Goal: Task Accomplishment & Management: Manage account settings

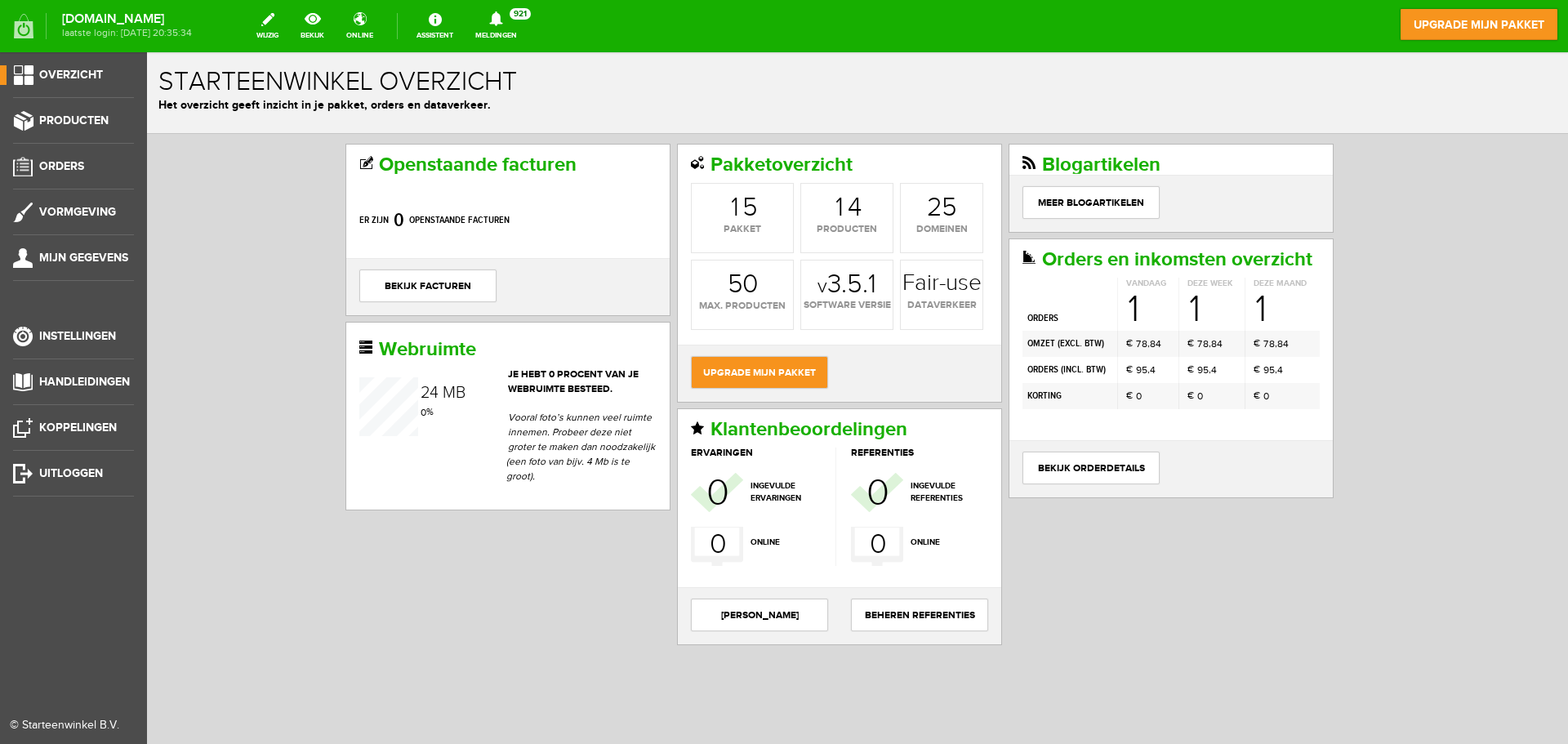
click at [63, 80] on span "Overzicht" at bounding box center [70, 75] width 63 height 14
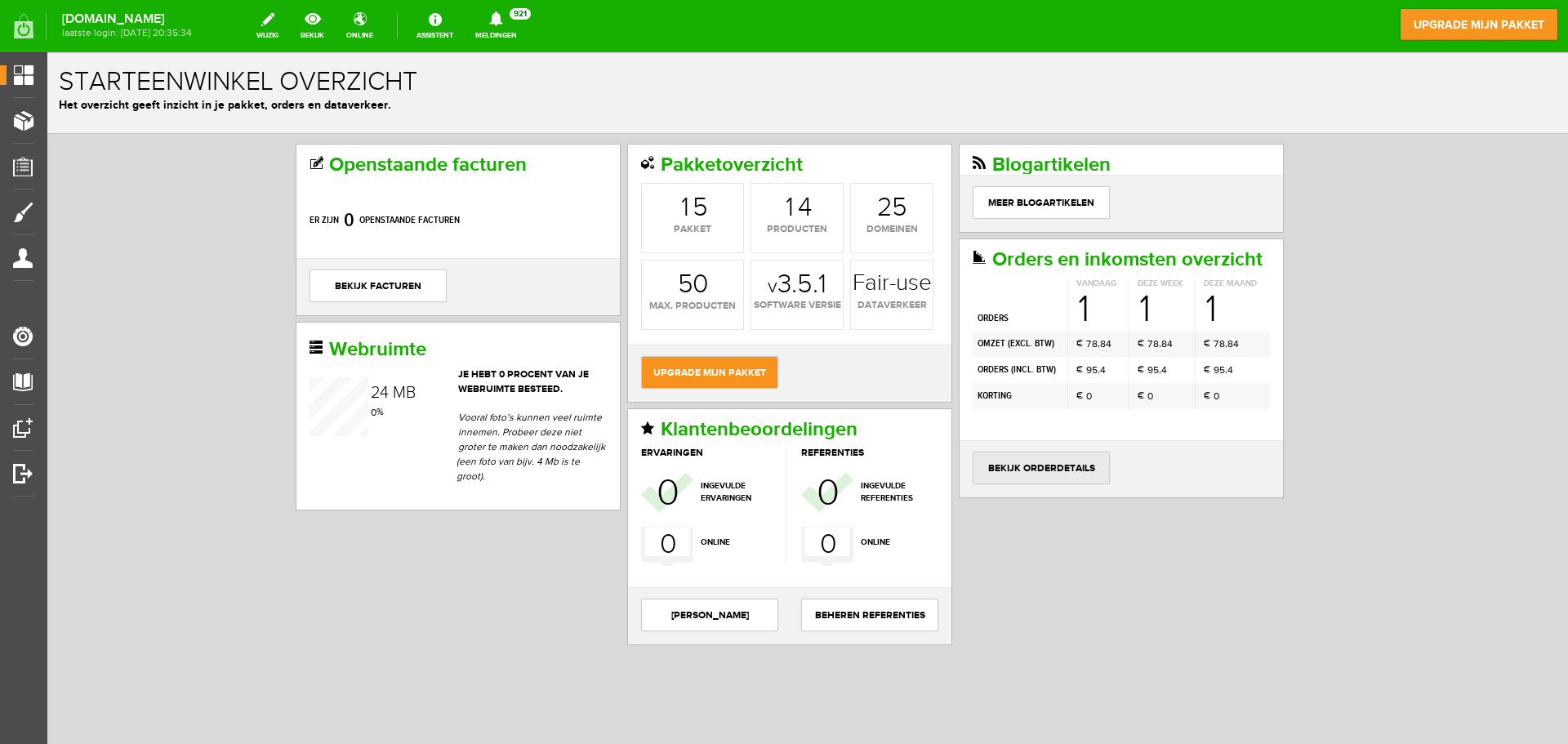
click at [1001, 472] on link "bekijk orderdetails" at bounding box center [1041, 468] width 137 height 33
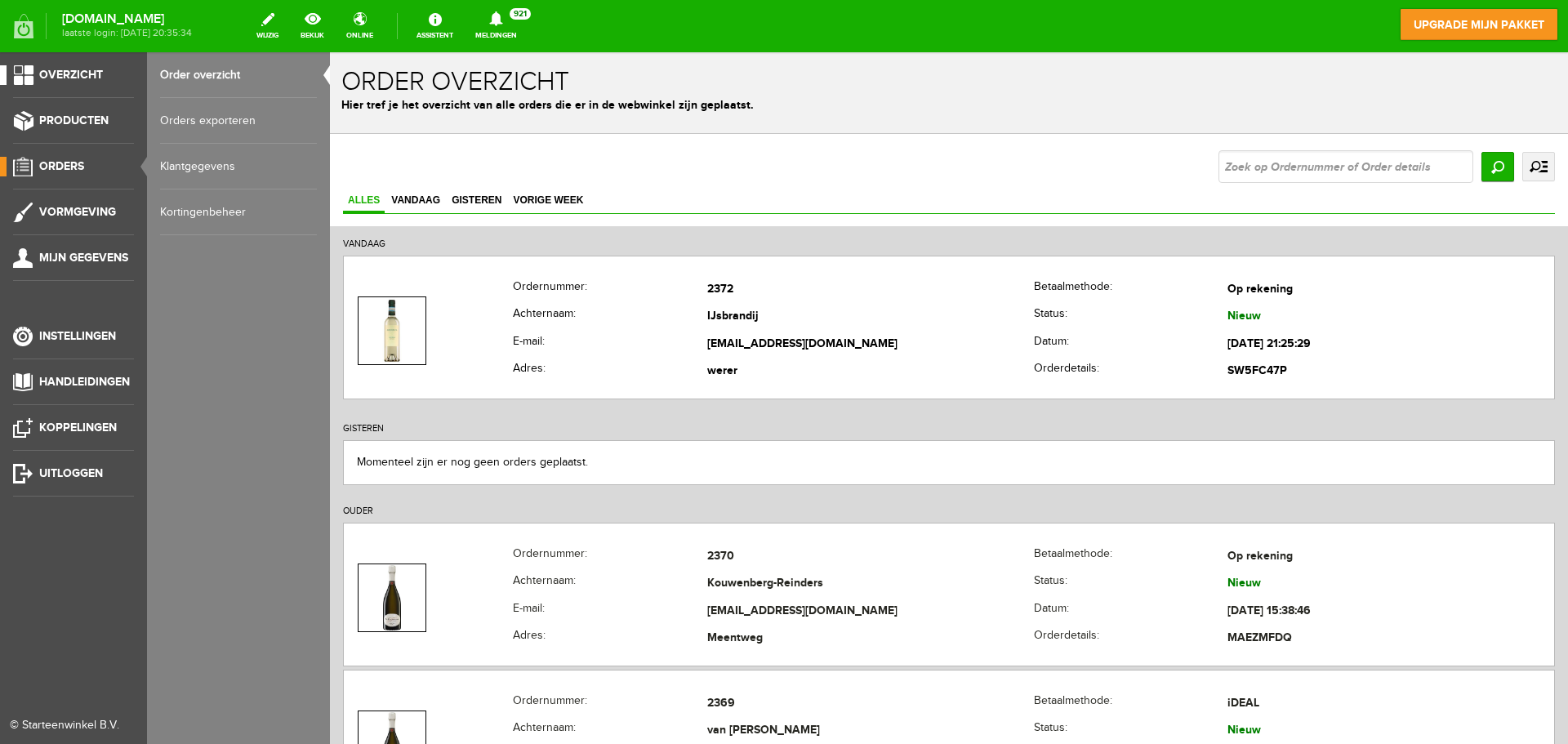
click at [93, 74] on span "Overzicht" at bounding box center [70, 75] width 63 height 14
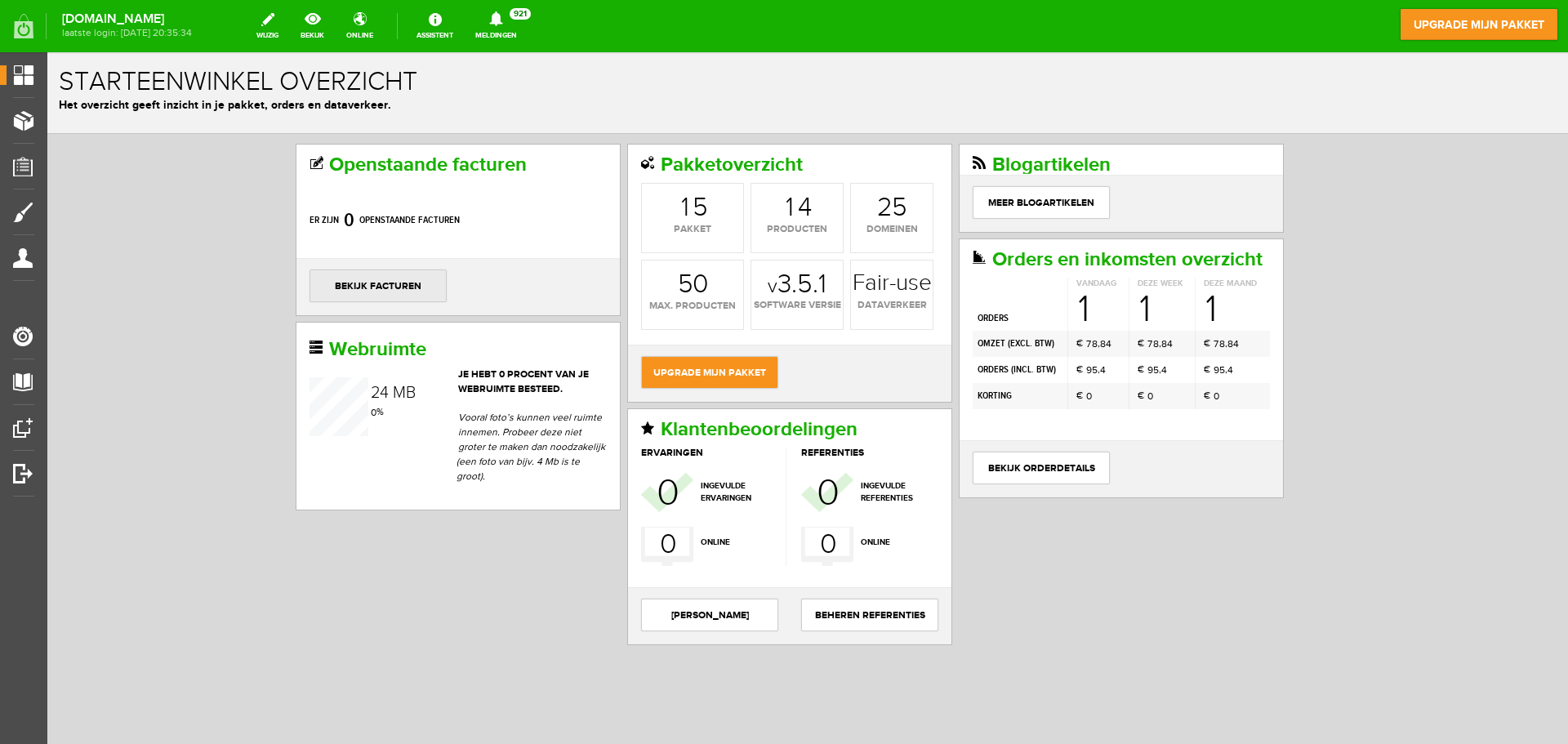
click at [376, 286] on link "bekijk facturen" at bounding box center [378, 286] width 137 height 33
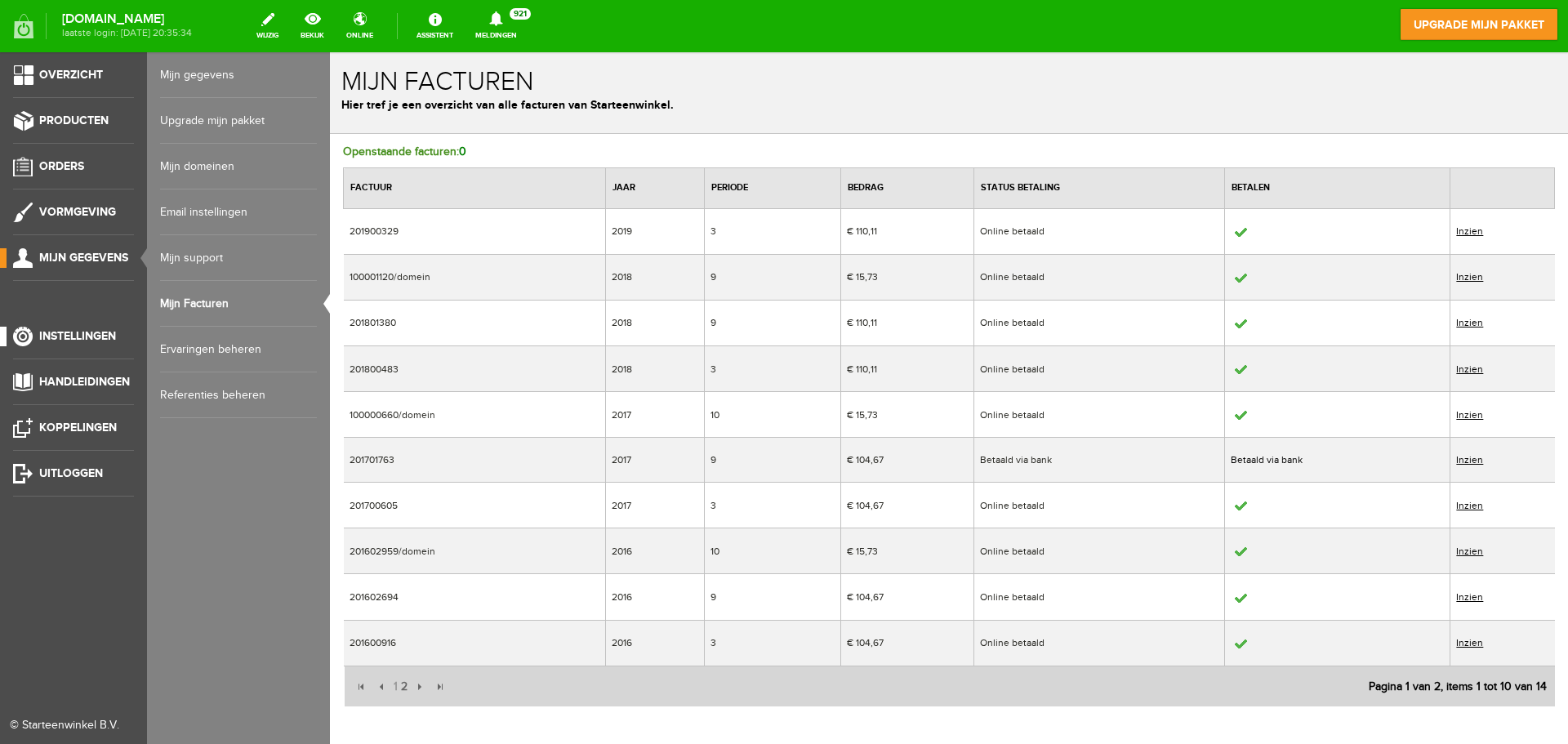
click at [91, 335] on span "Instellingen" at bounding box center [77, 336] width 77 height 14
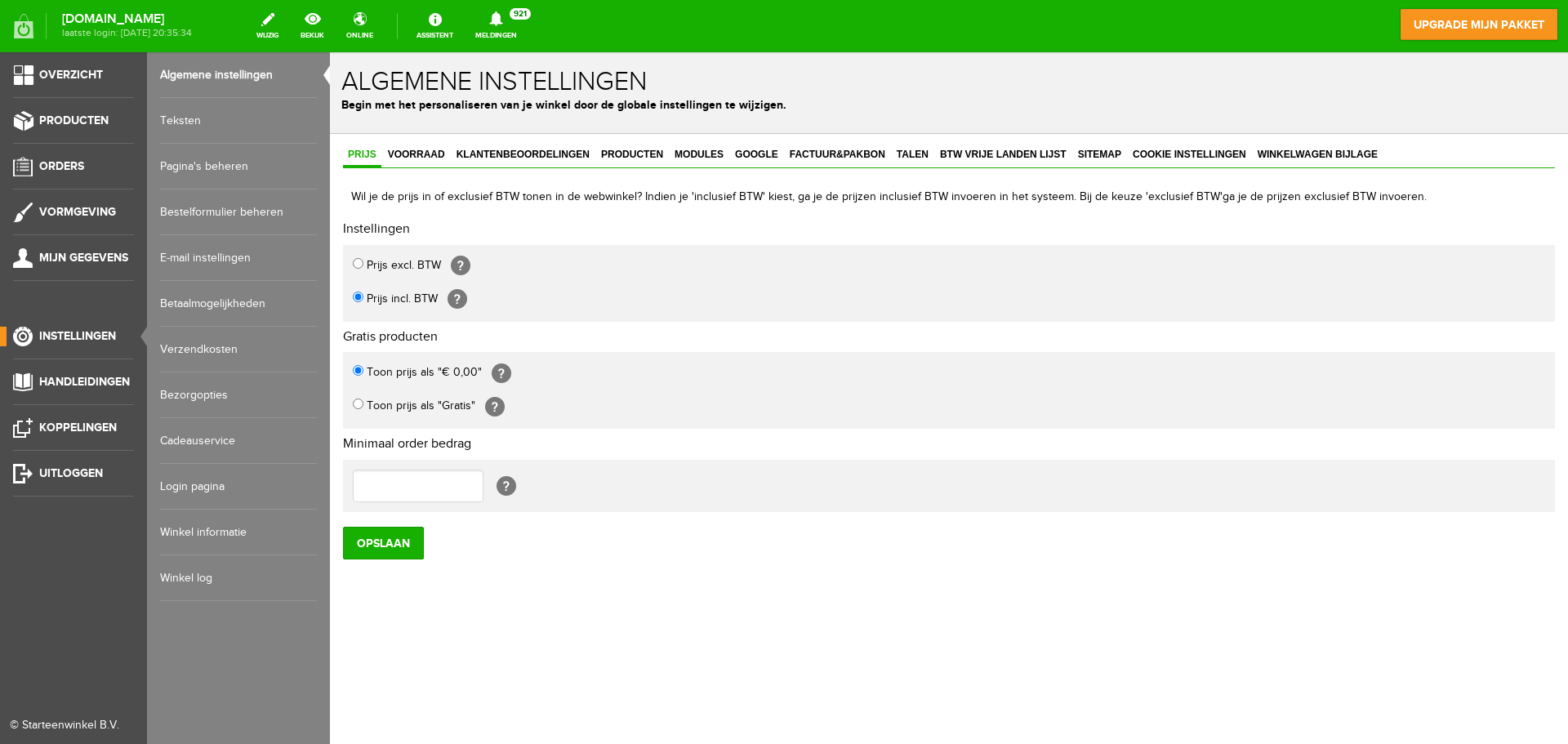
click at [223, 297] on link "Betaalmogelijkheden" at bounding box center [238, 303] width 157 height 46
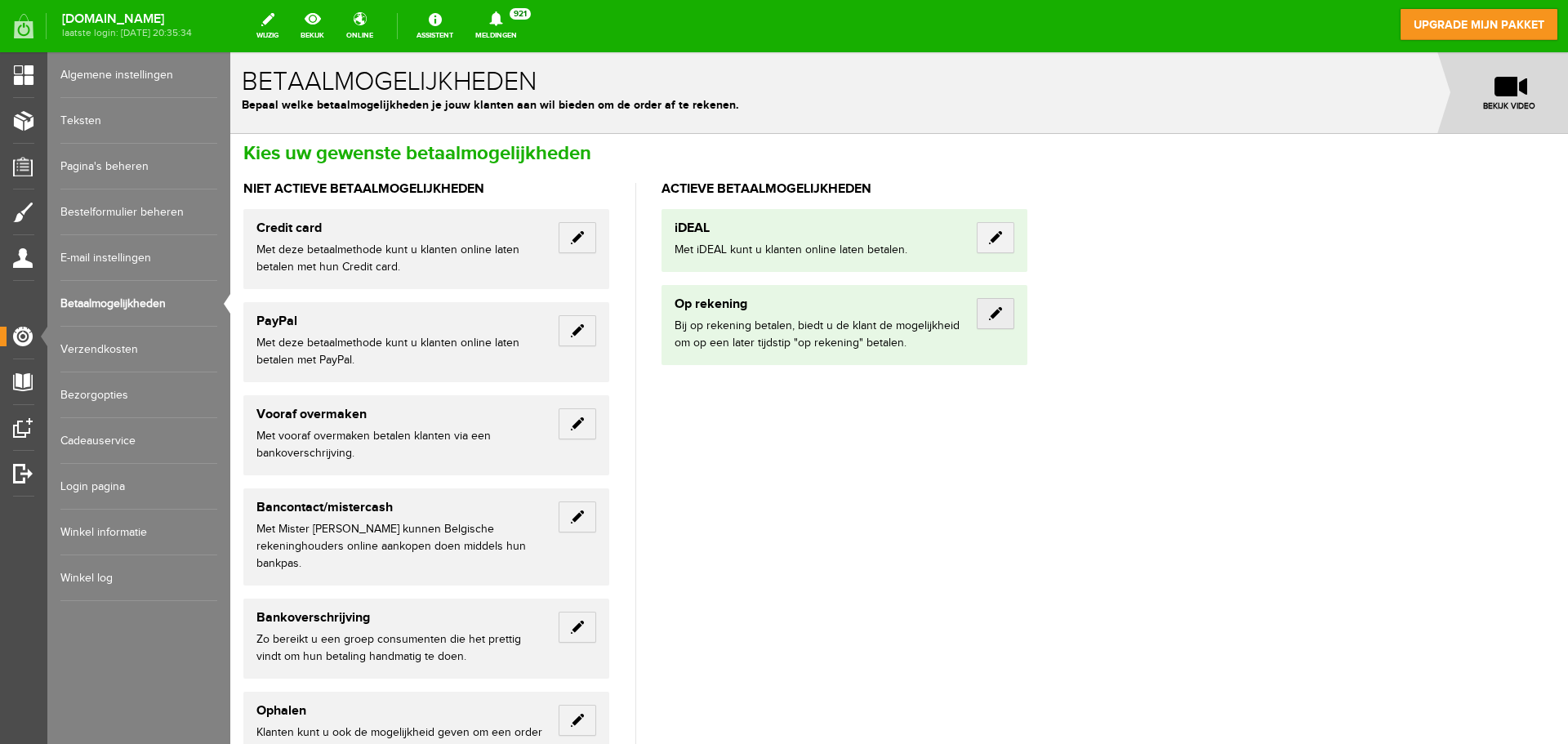
click at [999, 310] on link "Edit" at bounding box center [995, 314] width 37 height 31
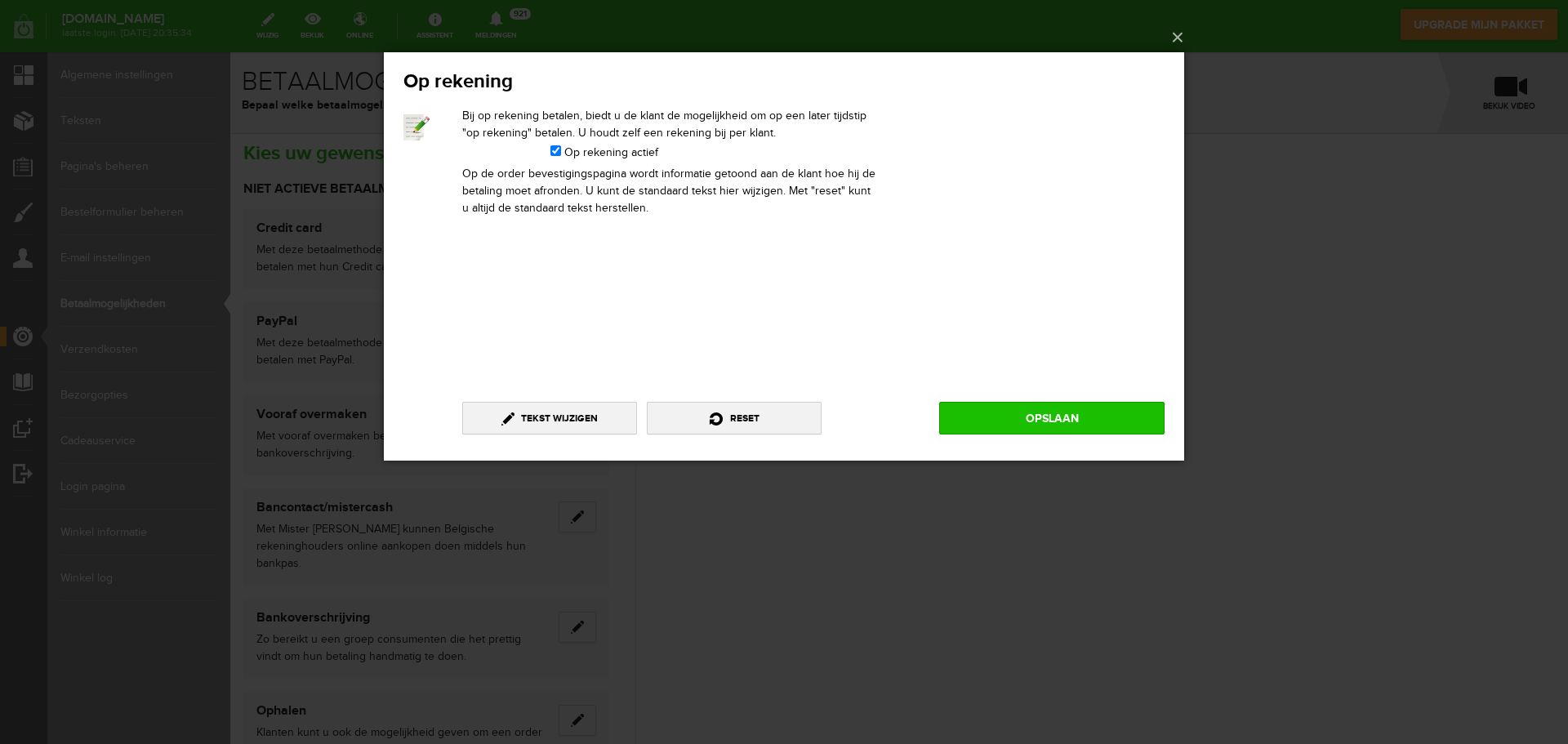
click at [1014, 423] on link "Opslaan" at bounding box center [1052, 417] width 225 height 33
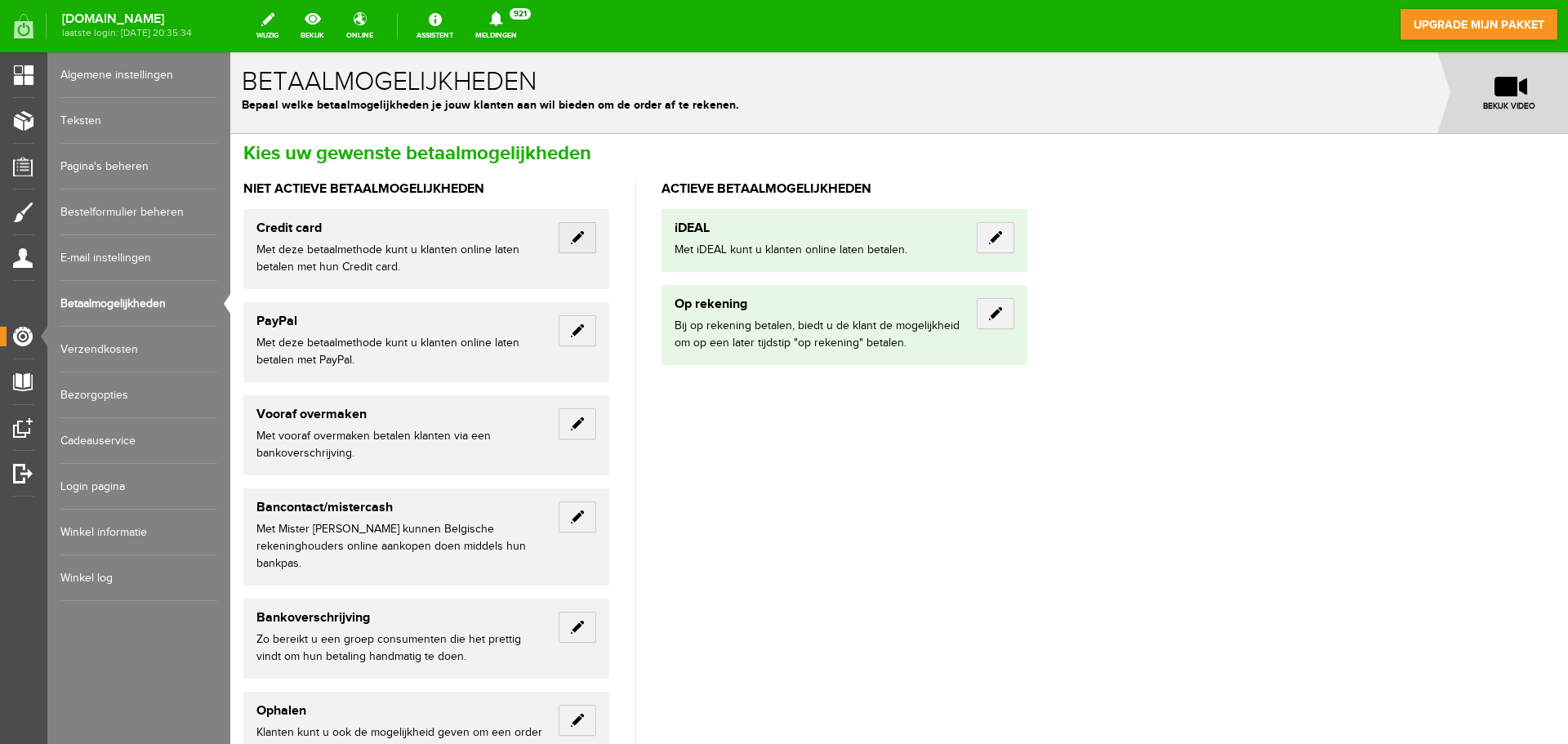
click at [566, 245] on link "Edit" at bounding box center [577, 238] width 37 height 31
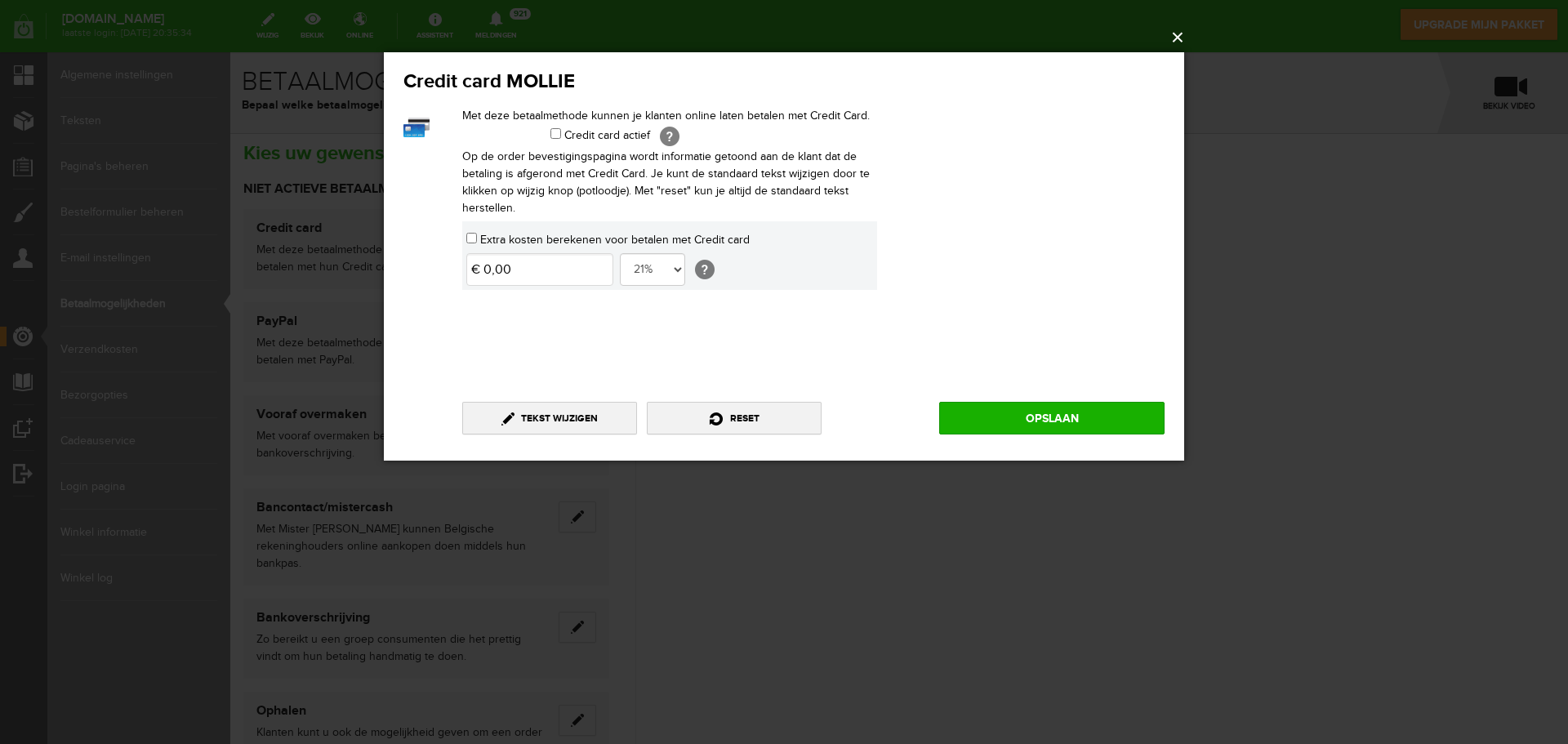
click at [1175, 39] on button "×" at bounding box center [788, 37] width 800 height 36
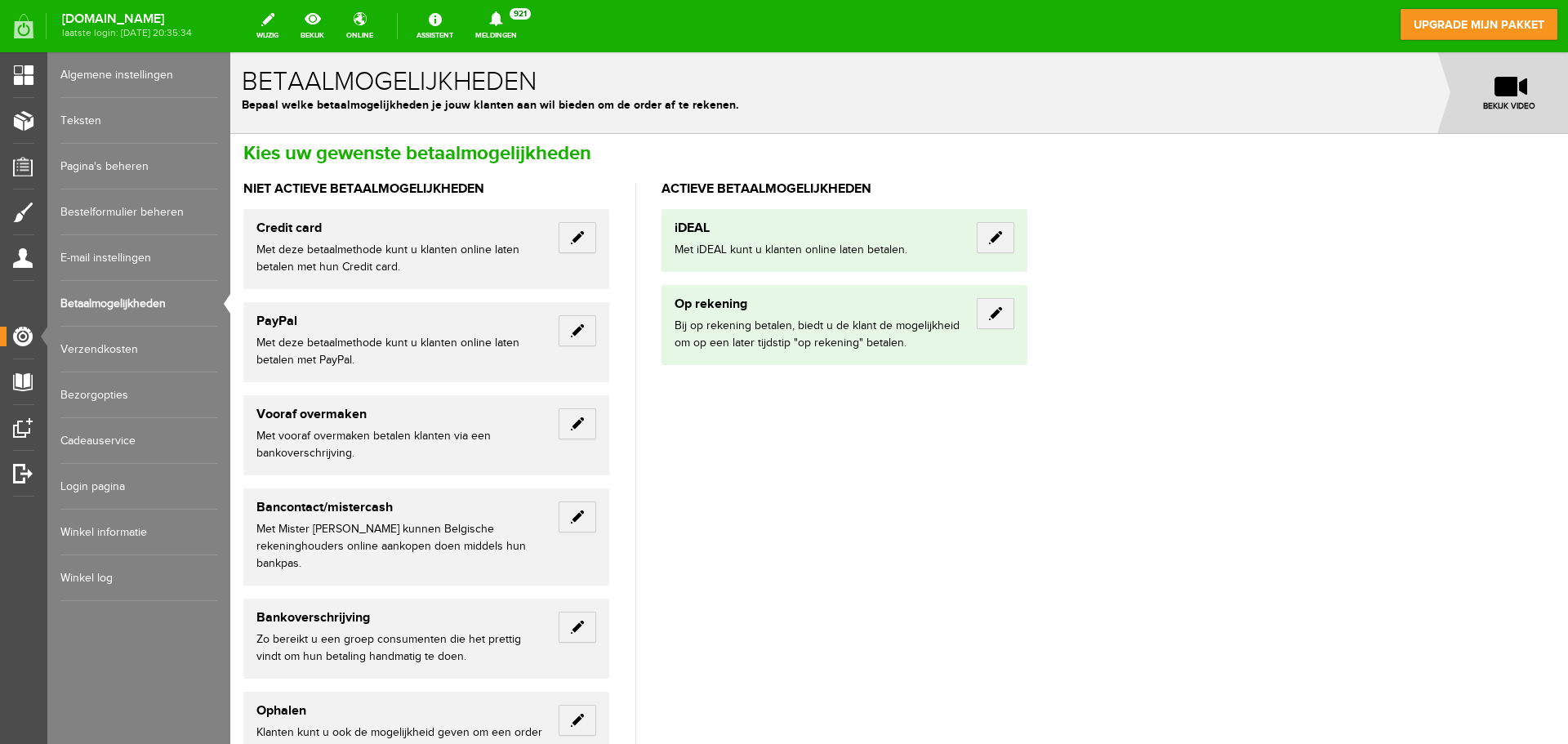
click at [129, 350] on link "Verzendkosten" at bounding box center [139, 349] width 157 height 46
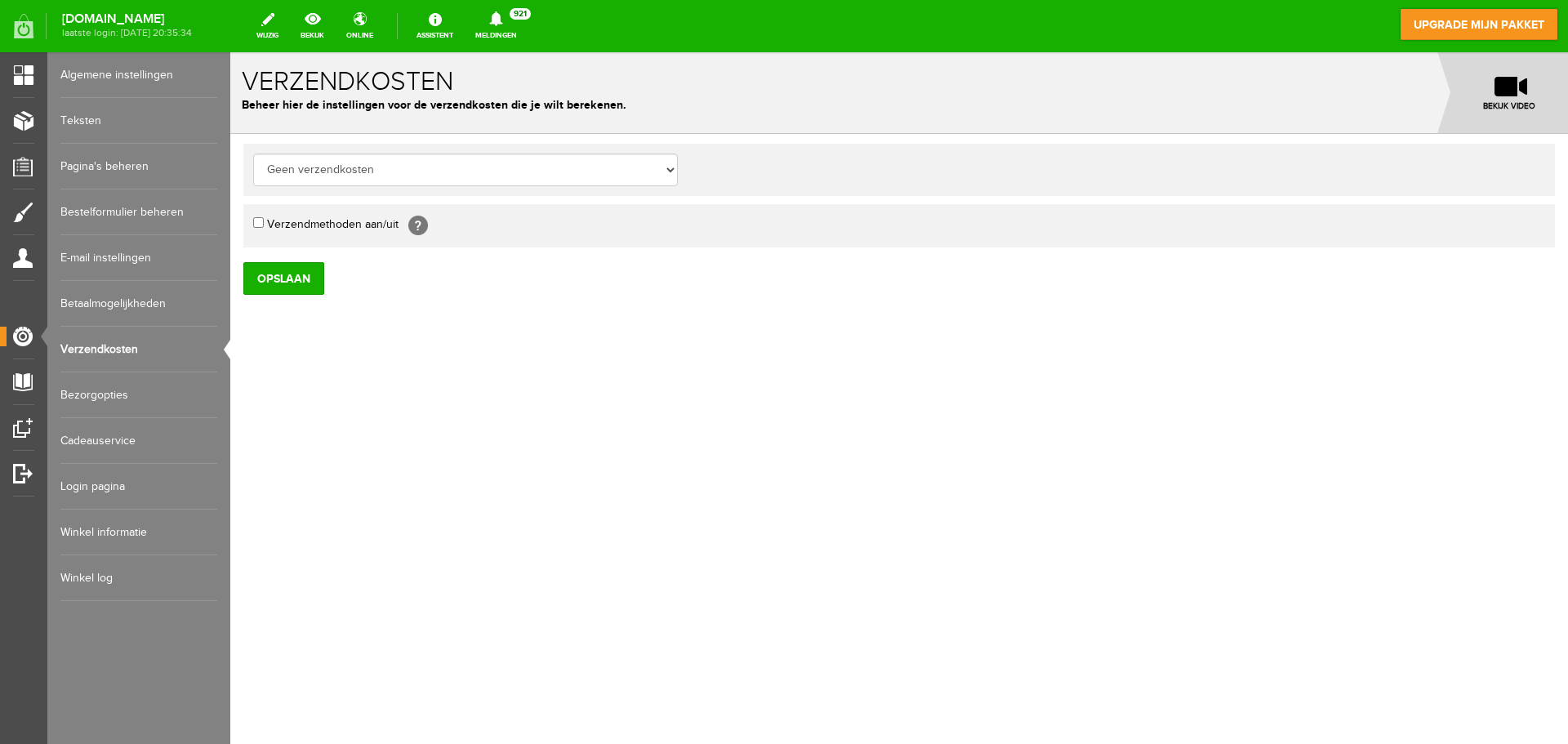
click at [113, 395] on link "Bezorgopties" at bounding box center [139, 395] width 157 height 46
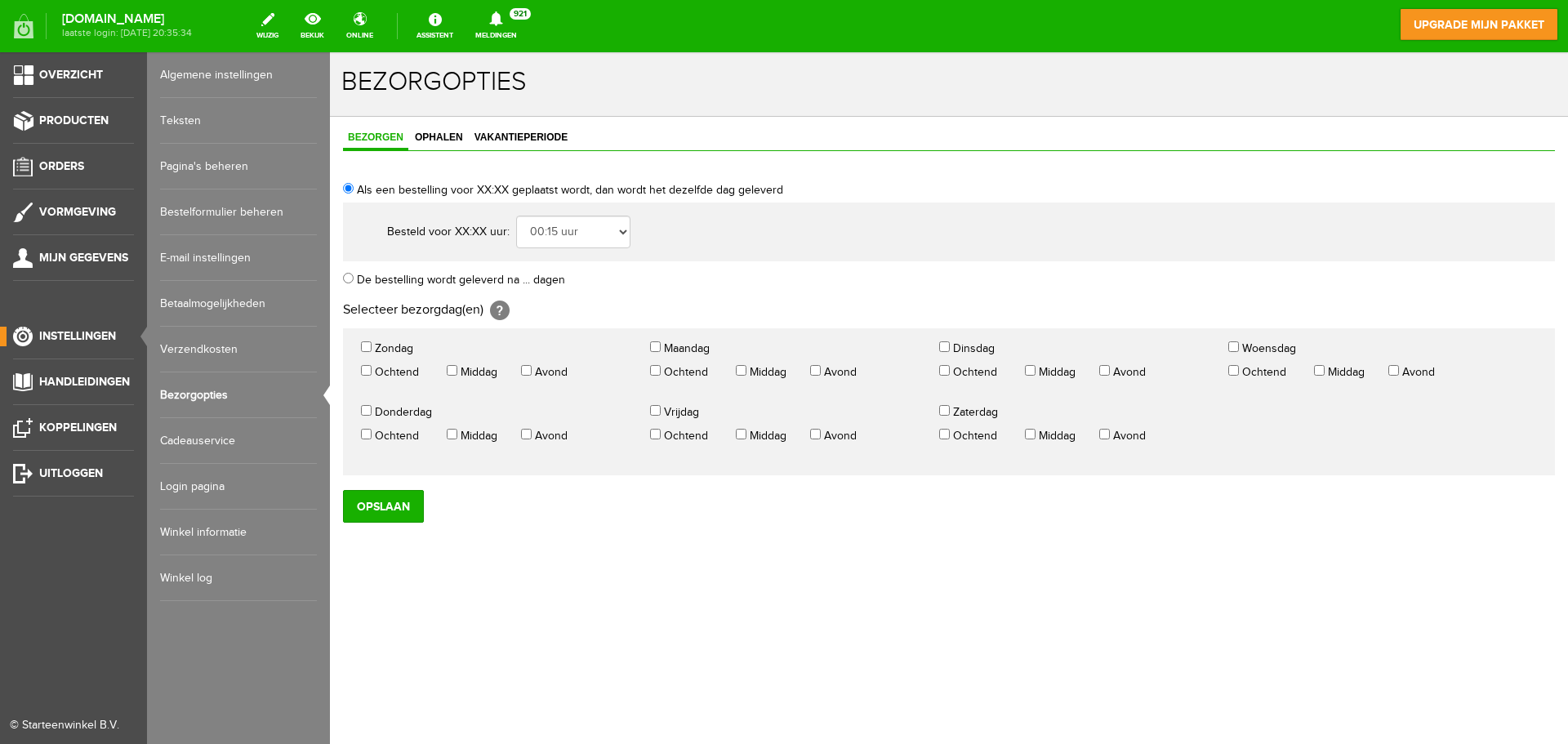
click at [224, 255] on link "E-mail instellingen" at bounding box center [238, 258] width 157 height 46
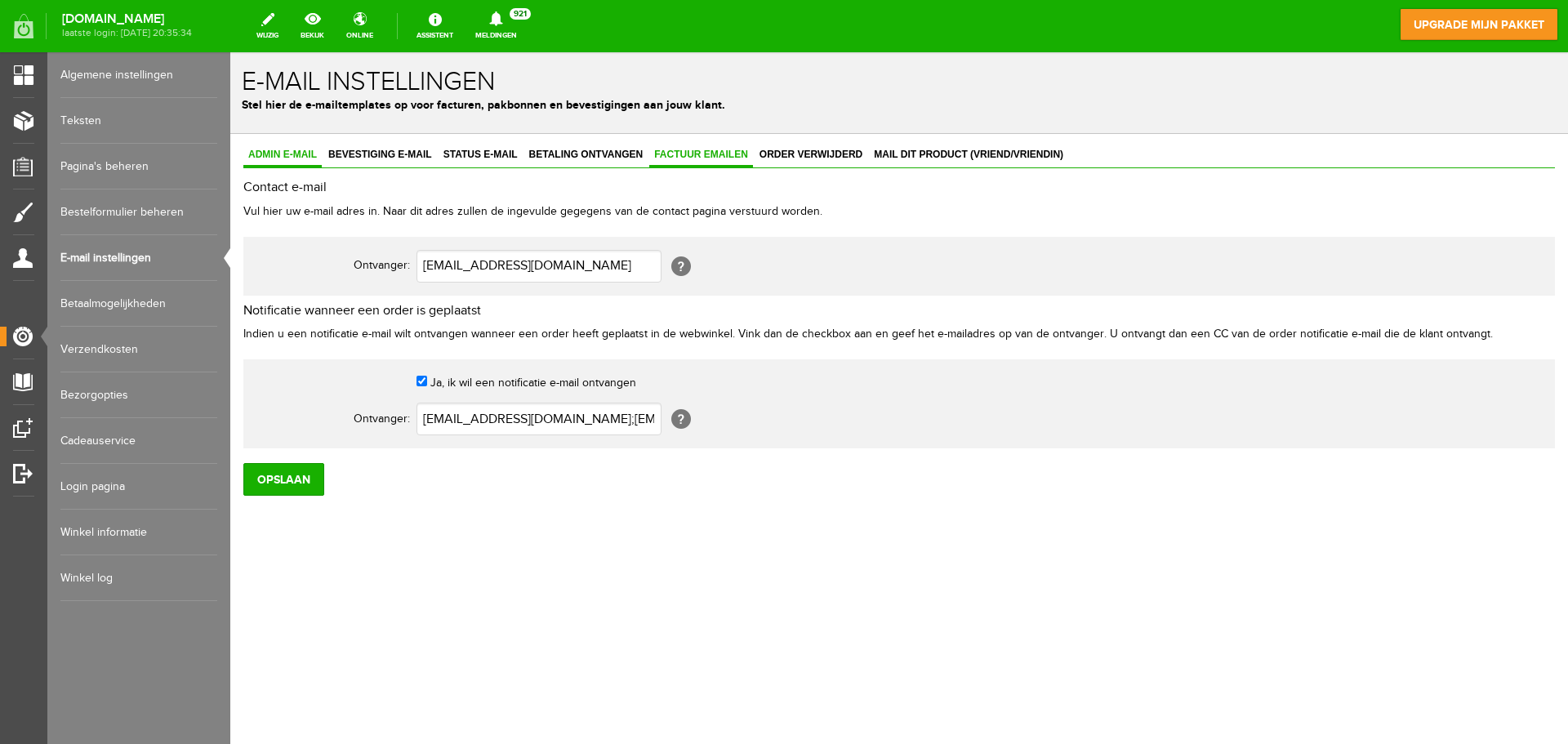
click at [678, 160] on span "Factuur emailen" at bounding box center [702, 153] width 104 height 11
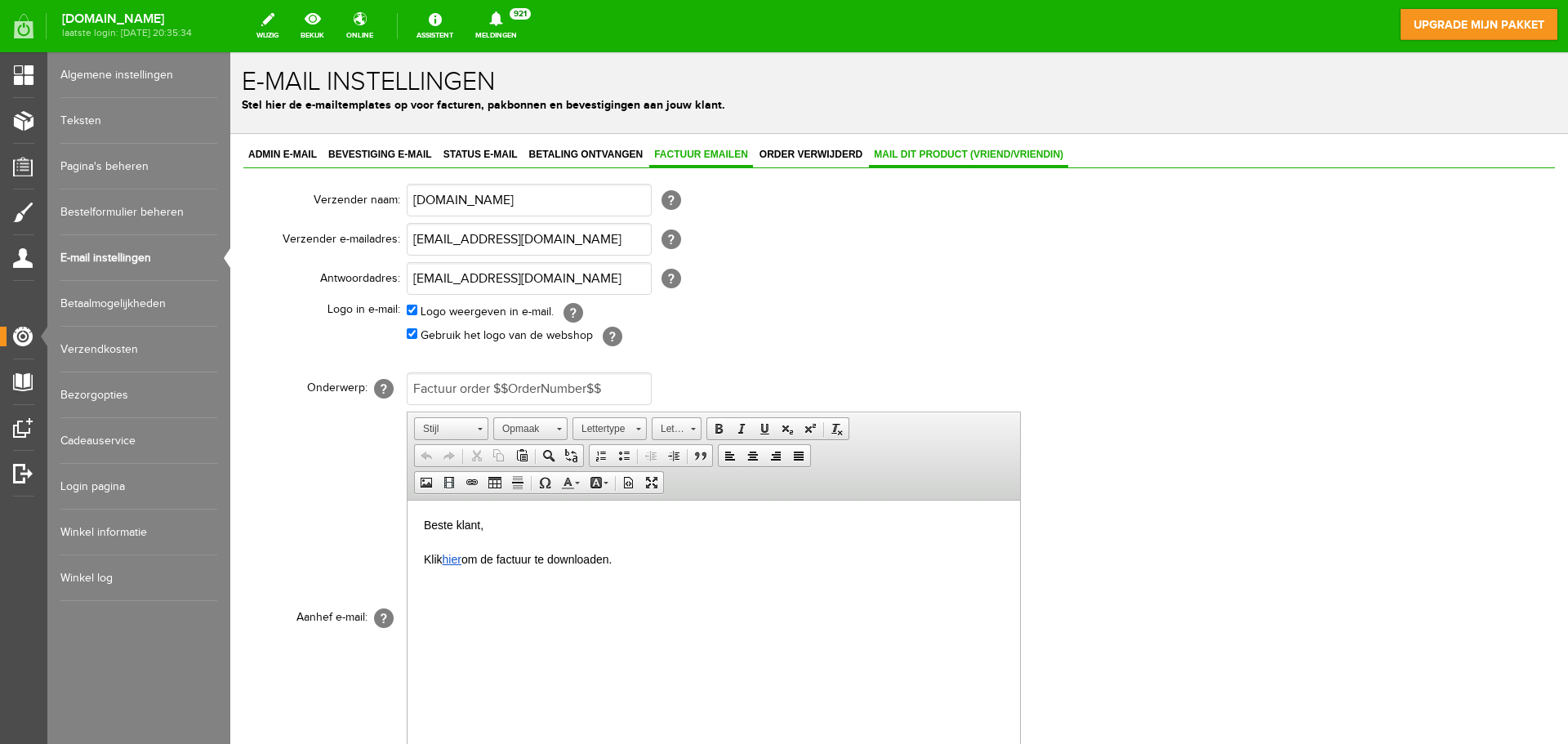
click at [1021, 161] on link "Mail dit product (vriend/vriendin)" at bounding box center [969, 155] width 199 height 23
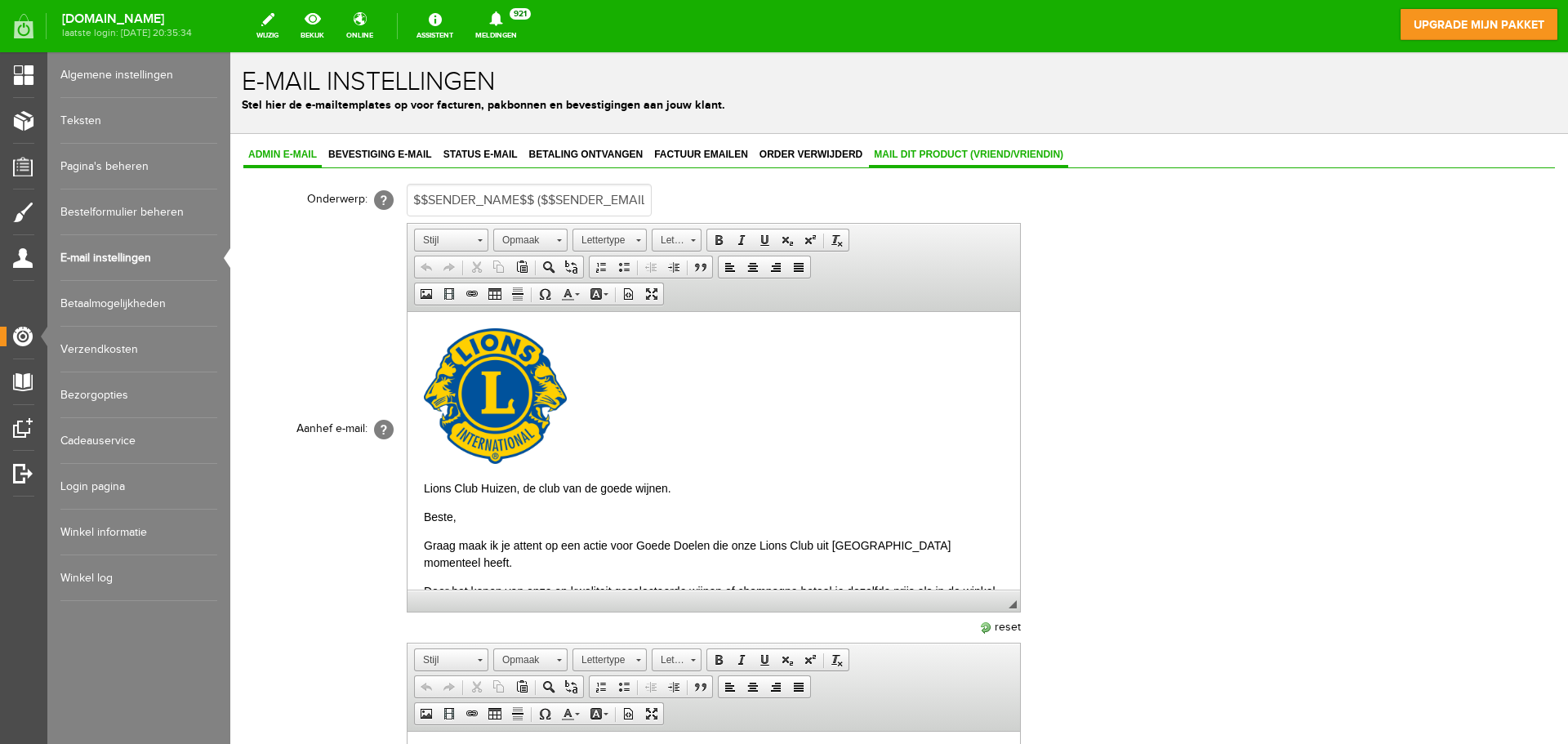
click at [286, 156] on span "Admin e-mail" at bounding box center [283, 153] width 78 height 11
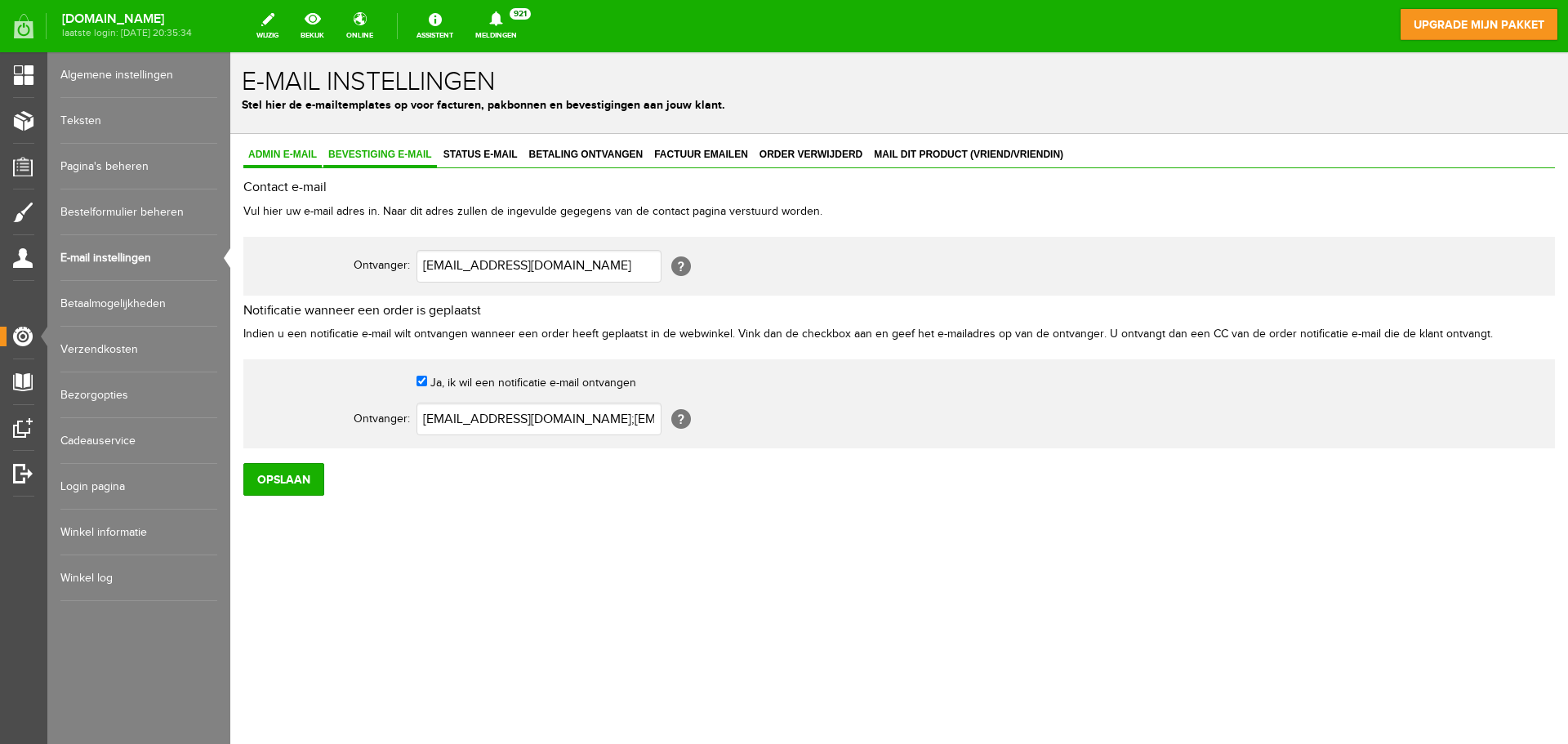
click at [358, 153] on span "Bevestiging e-mail" at bounding box center [380, 153] width 114 height 11
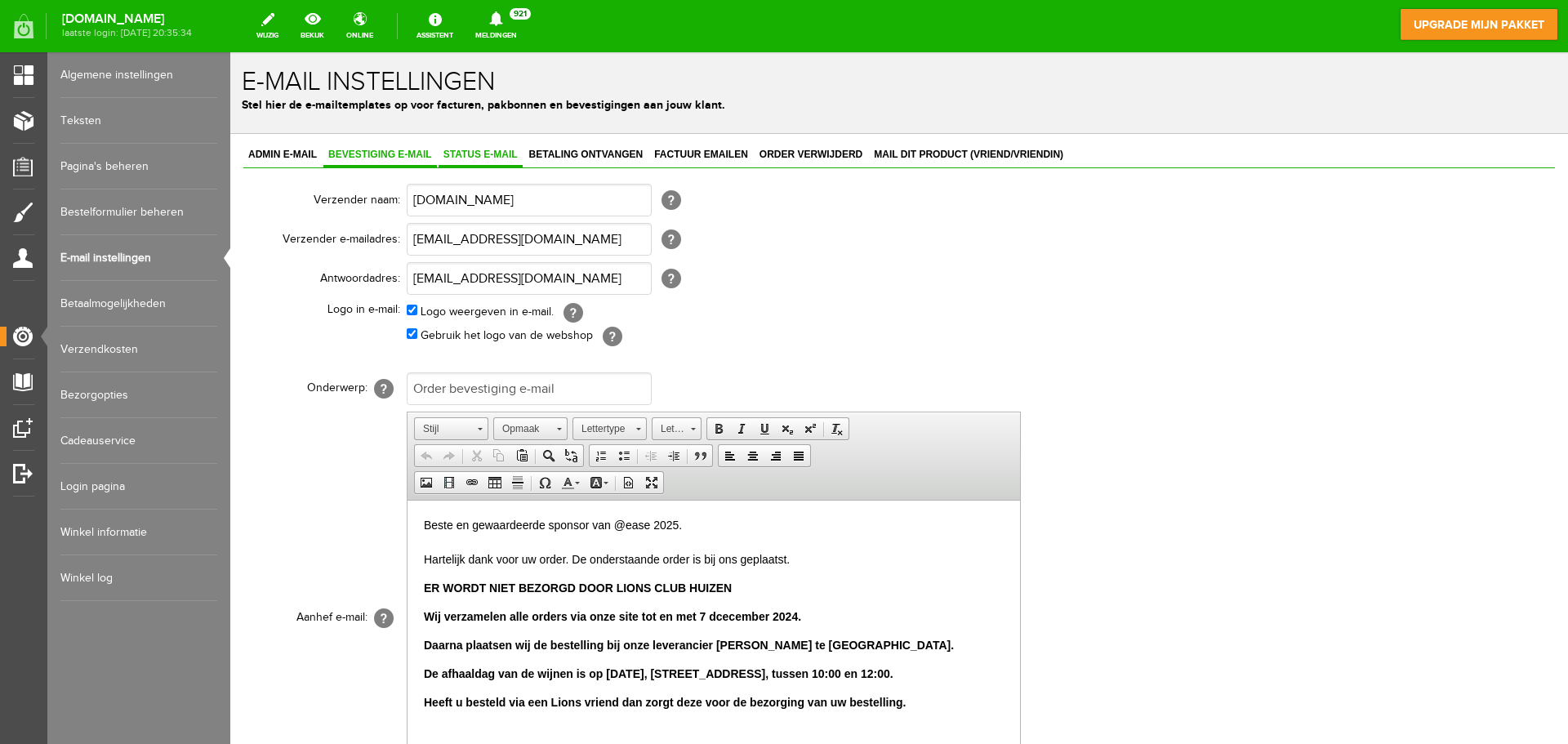
click at [477, 160] on span "Status e-mail" at bounding box center [480, 153] width 84 height 11
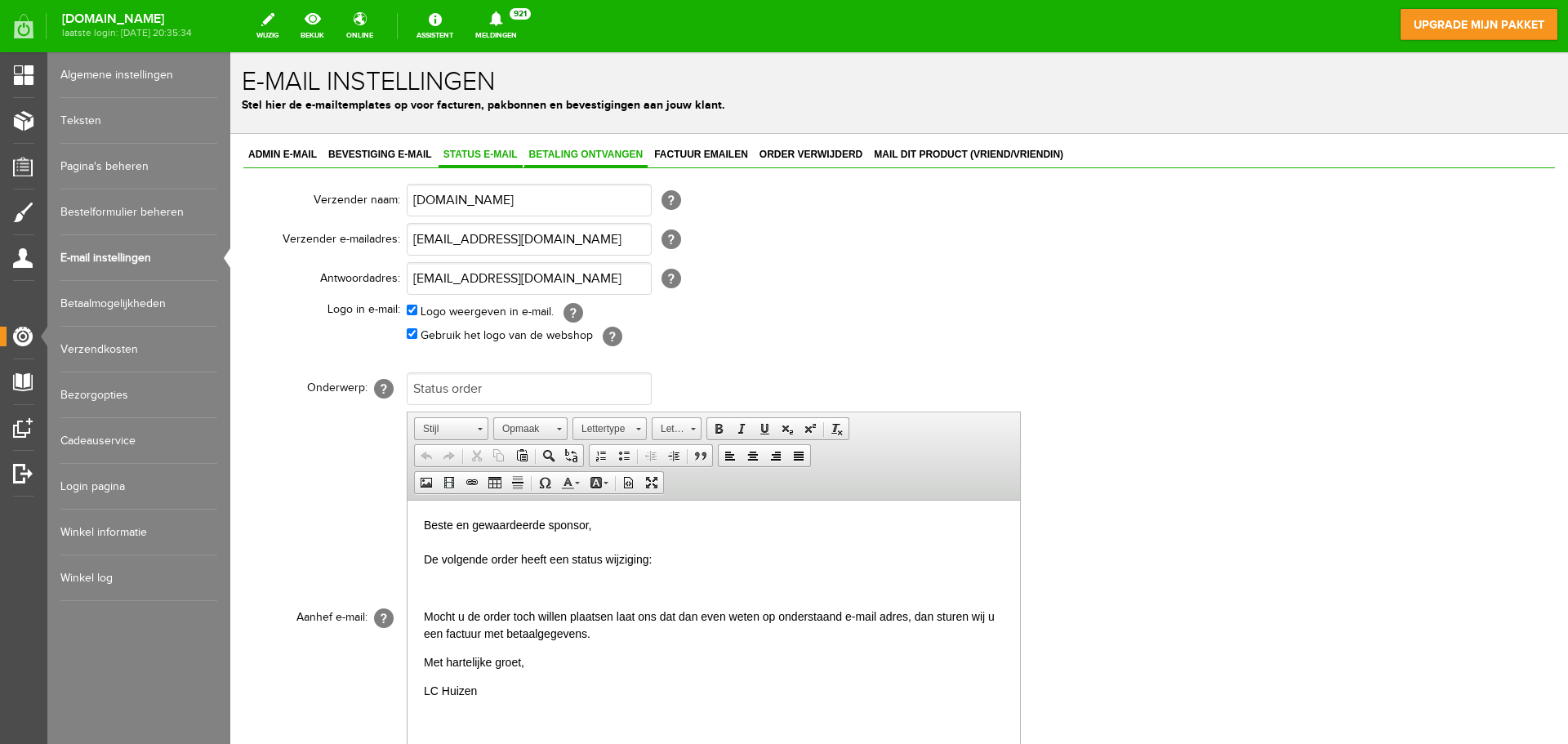
click at [585, 154] on span "Betaling ontvangen" at bounding box center [586, 153] width 124 height 11
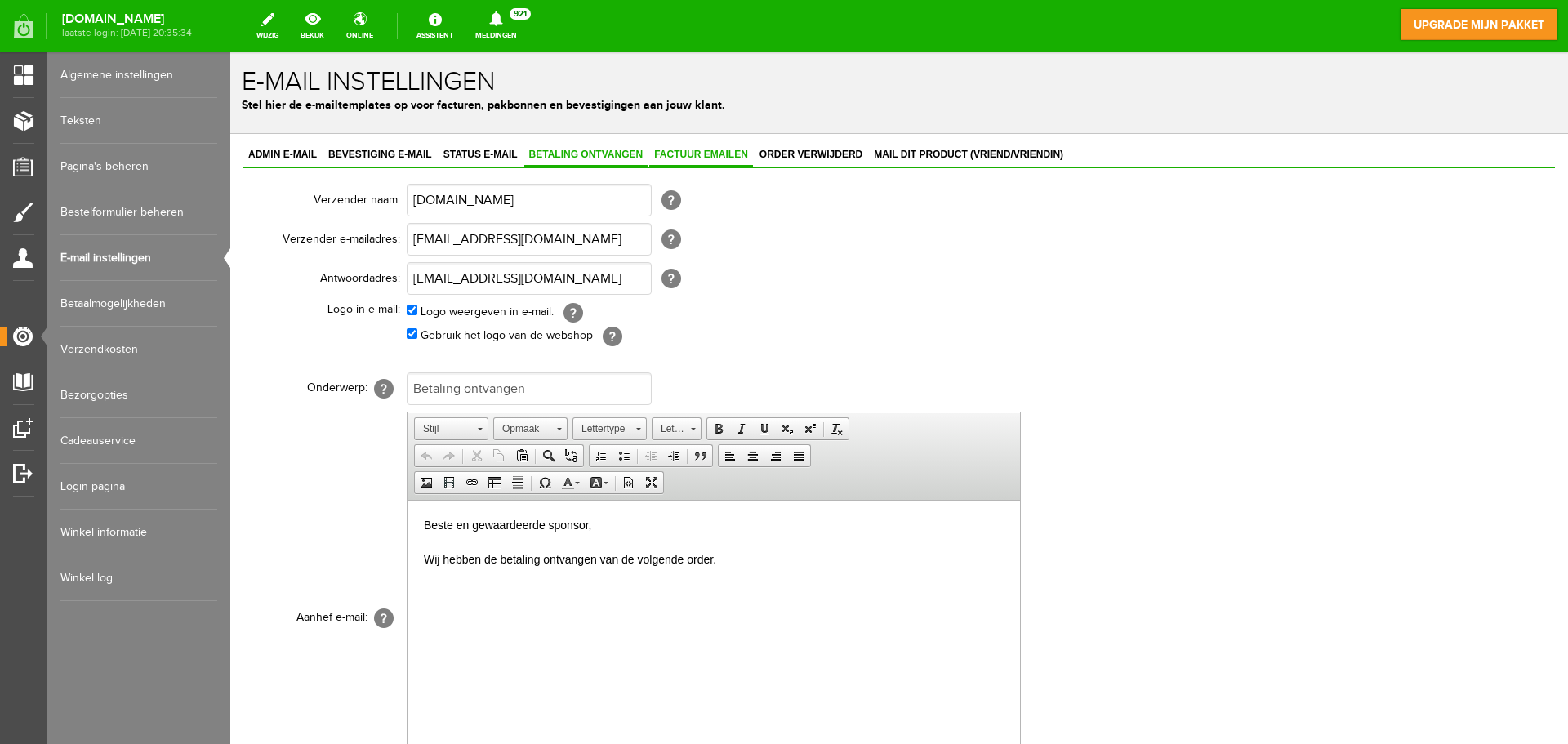
click at [700, 152] on span "Factuur emailen" at bounding box center [702, 153] width 104 height 11
click at [817, 163] on link "Order verwijderd" at bounding box center [811, 155] width 113 height 23
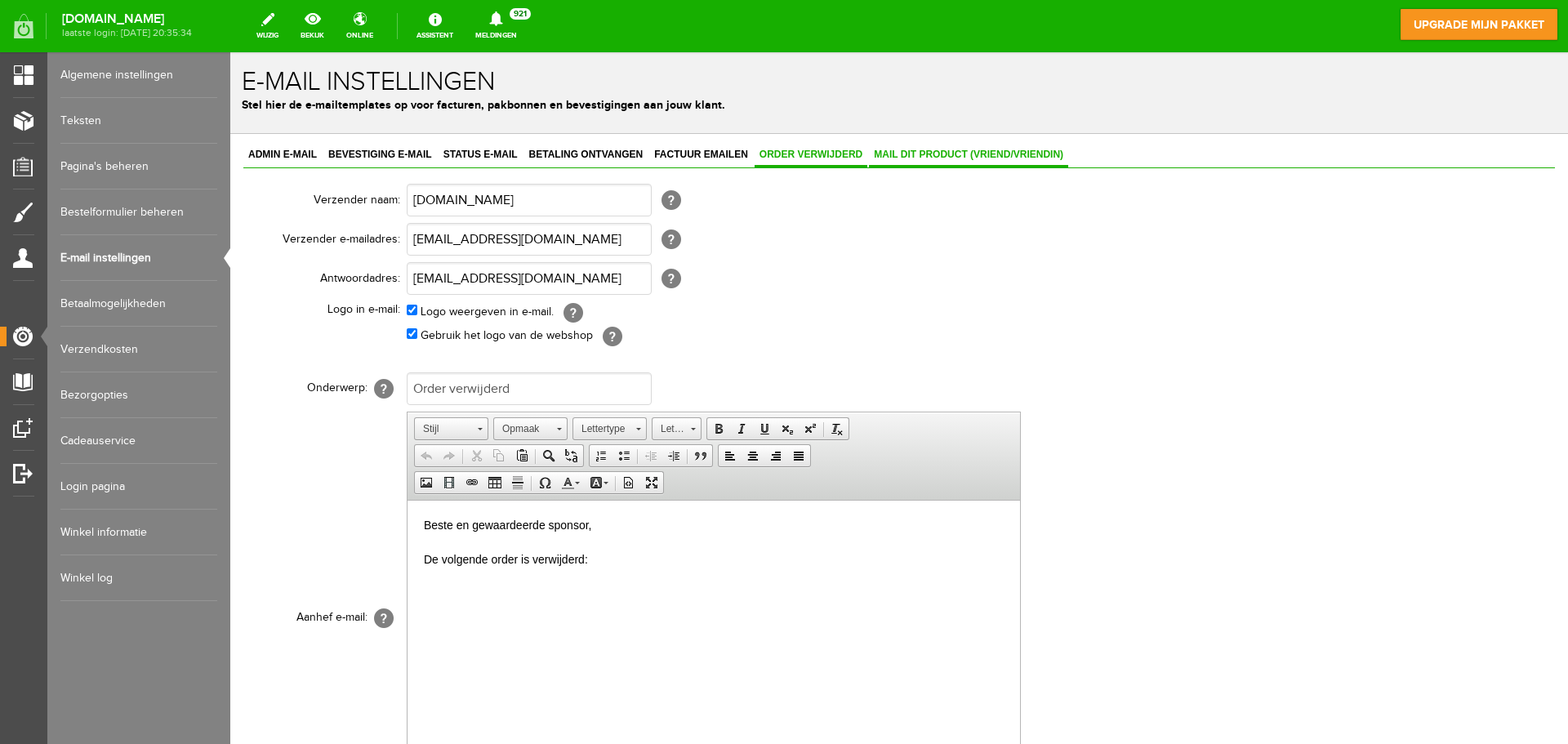
click at [930, 154] on span "Mail dit product (vriend/vriendin)" at bounding box center [969, 153] width 199 height 11
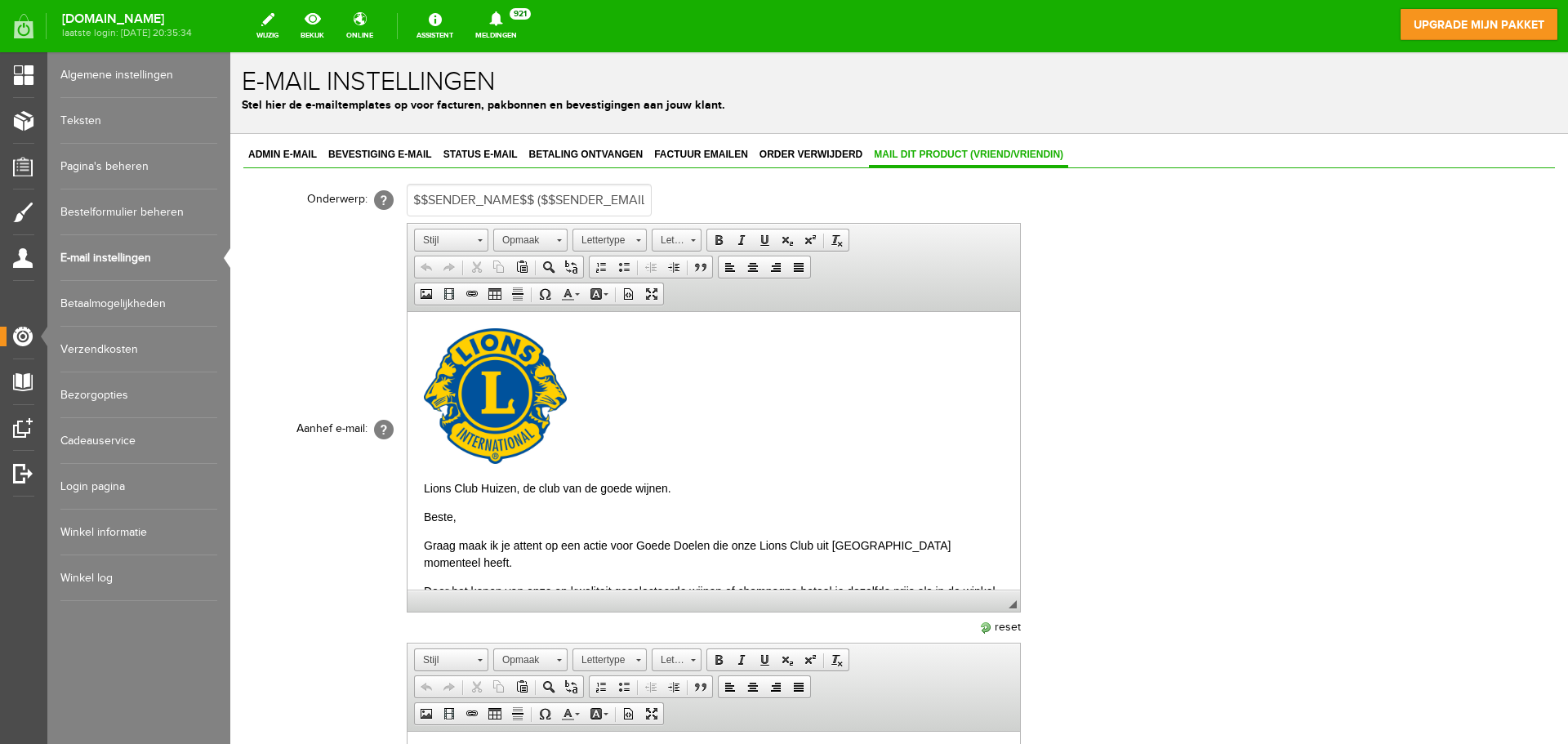
click at [1554, 169] on div "Admin e-mail Bevestiging e-mail Status e-mail Betaling ontvangen Factuur emaile…" at bounding box center [899, 679] width 1337 height 1092
click at [119, 217] on link "Bestelformulier beheren" at bounding box center [139, 212] width 157 height 46
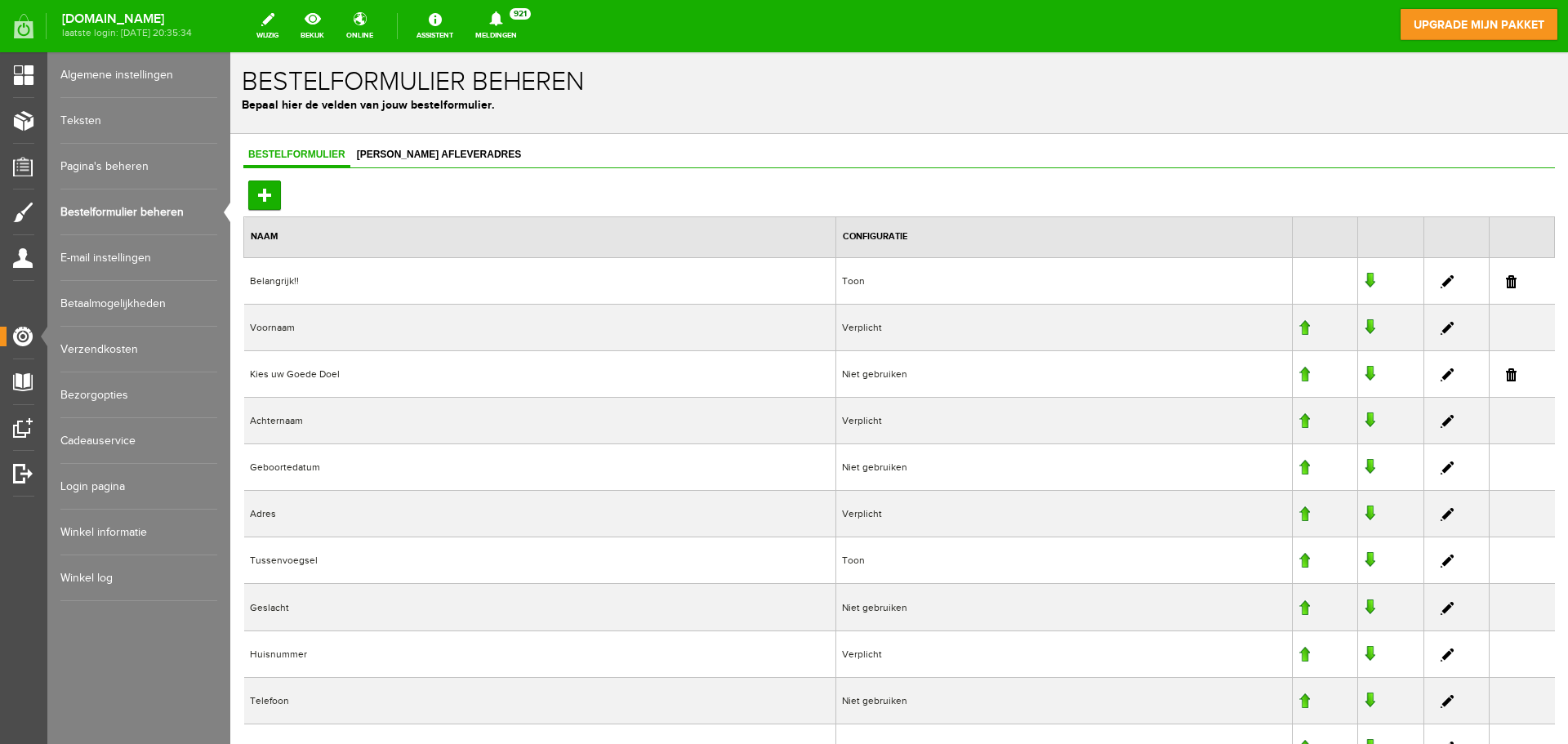
click at [121, 165] on link "Pagina's beheren" at bounding box center [139, 166] width 157 height 46
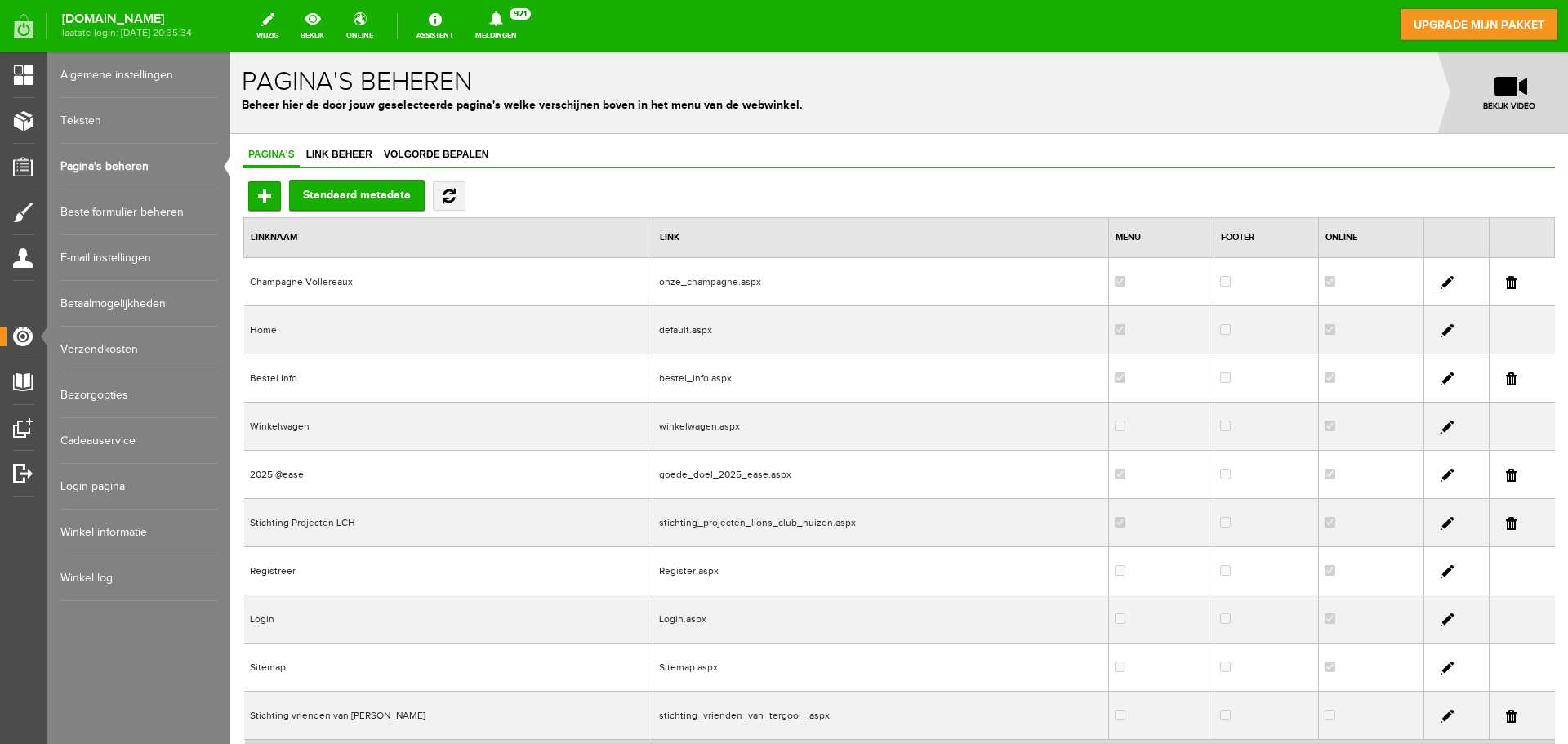
click at [92, 123] on link "Teksten" at bounding box center [139, 121] width 157 height 46
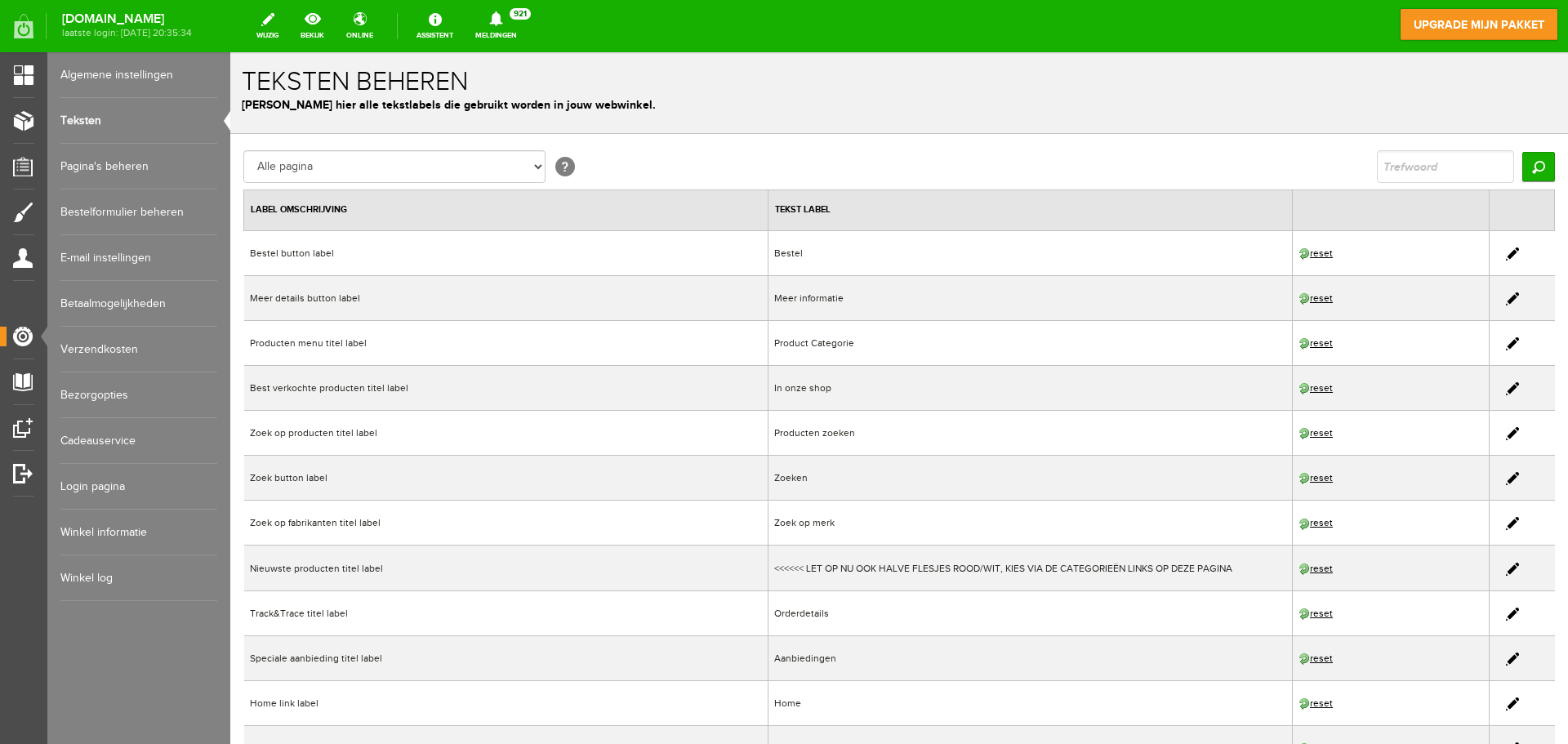
click at [110, 71] on link "Algemene instellingen" at bounding box center [139, 75] width 157 height 46
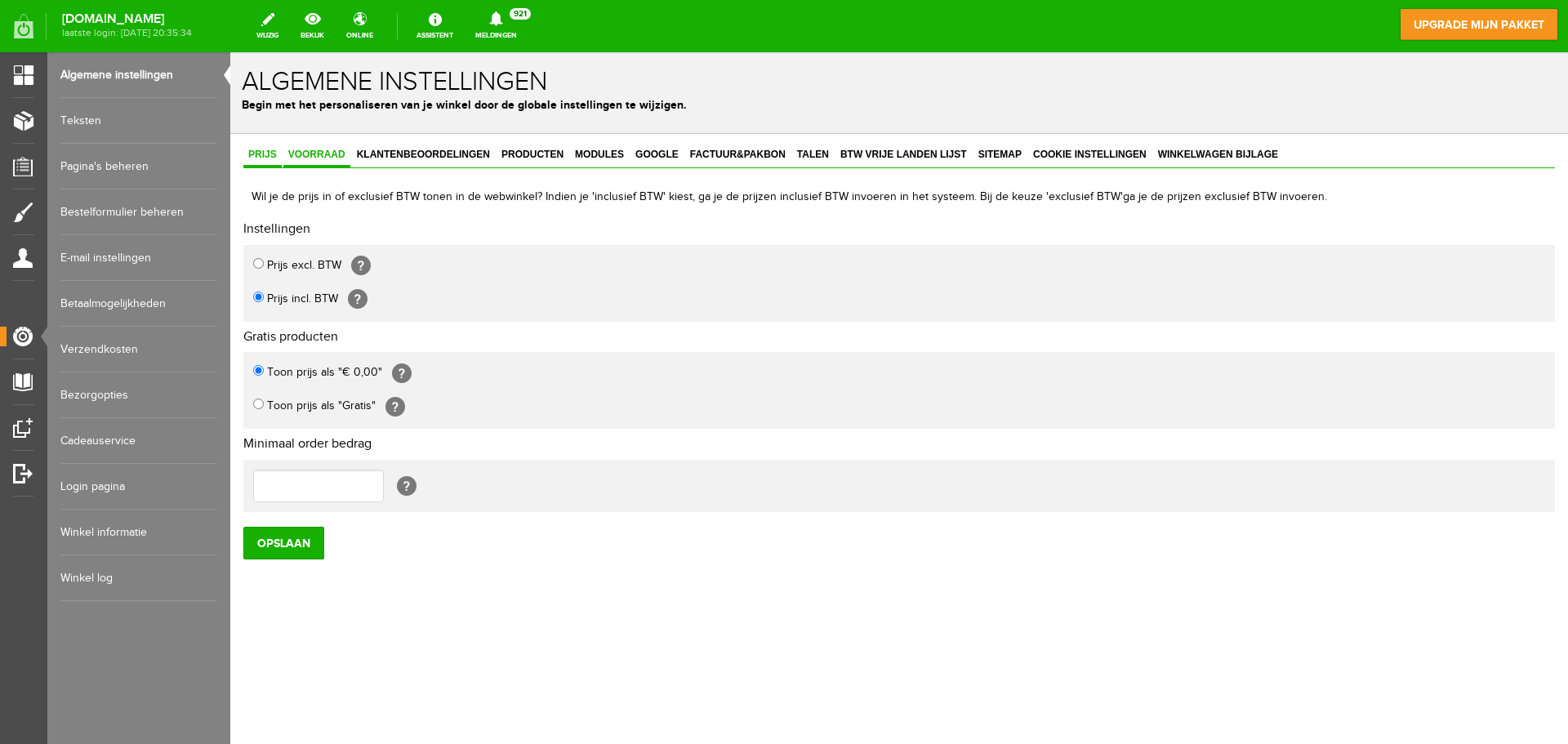
click at [336, 159] on span "Voorraad" at bounding box center [317, 153] width 67 height 11
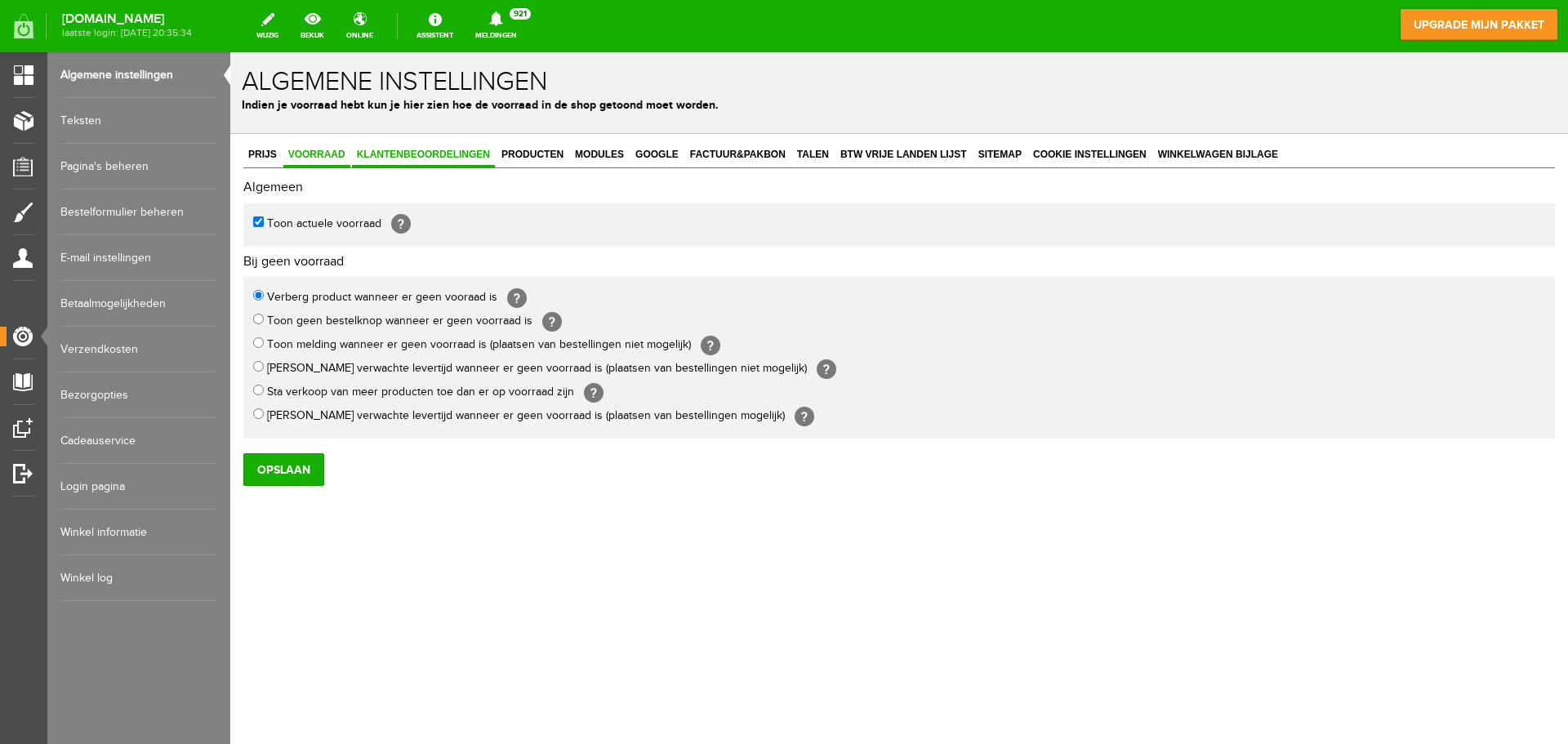
click at [416, 153] on span "Klantenbeoordelingen" at bounding box center [423, 153] width 143 height 11
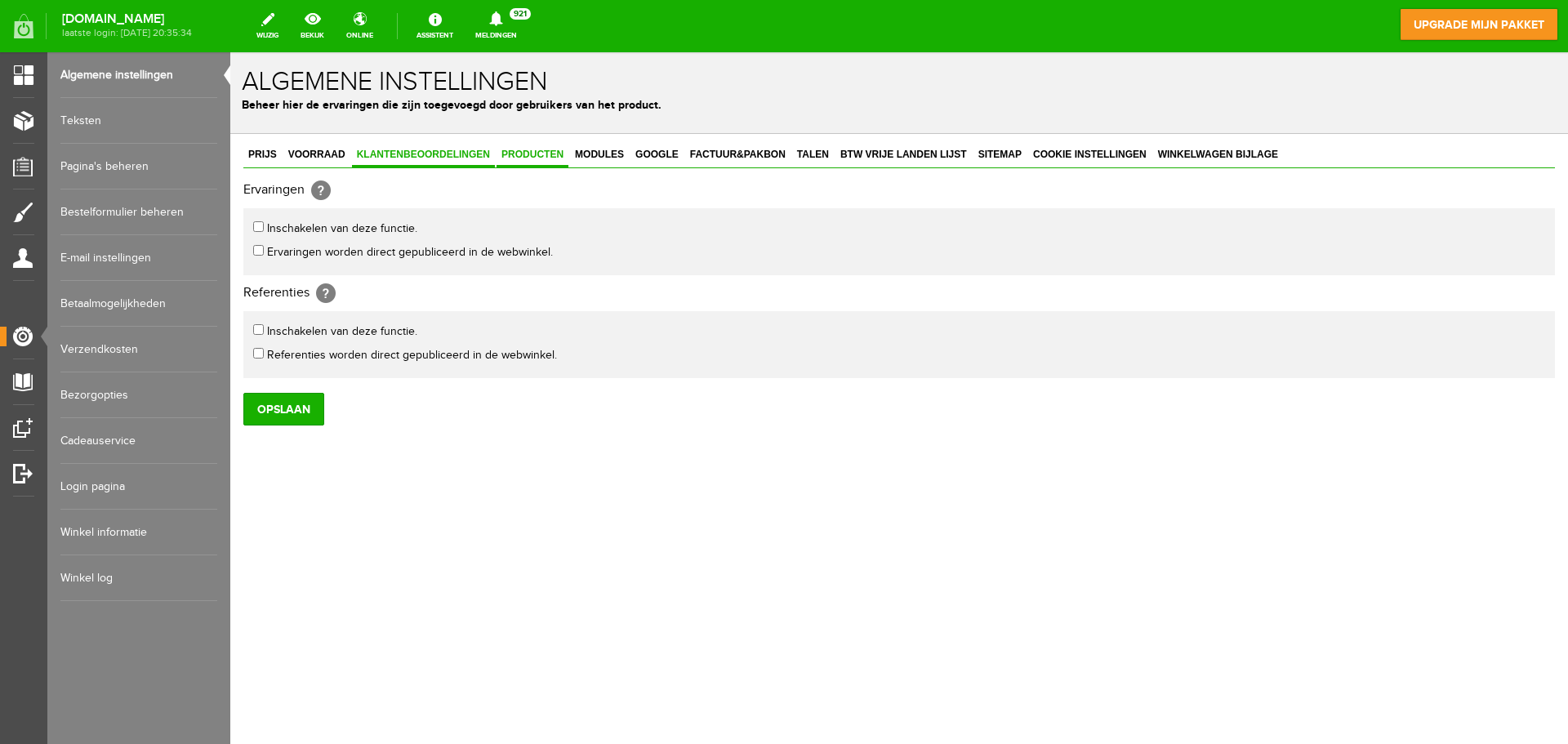
click at [510, 150] on span "Producten" at bounding box center [532, 153] width 72 height 11
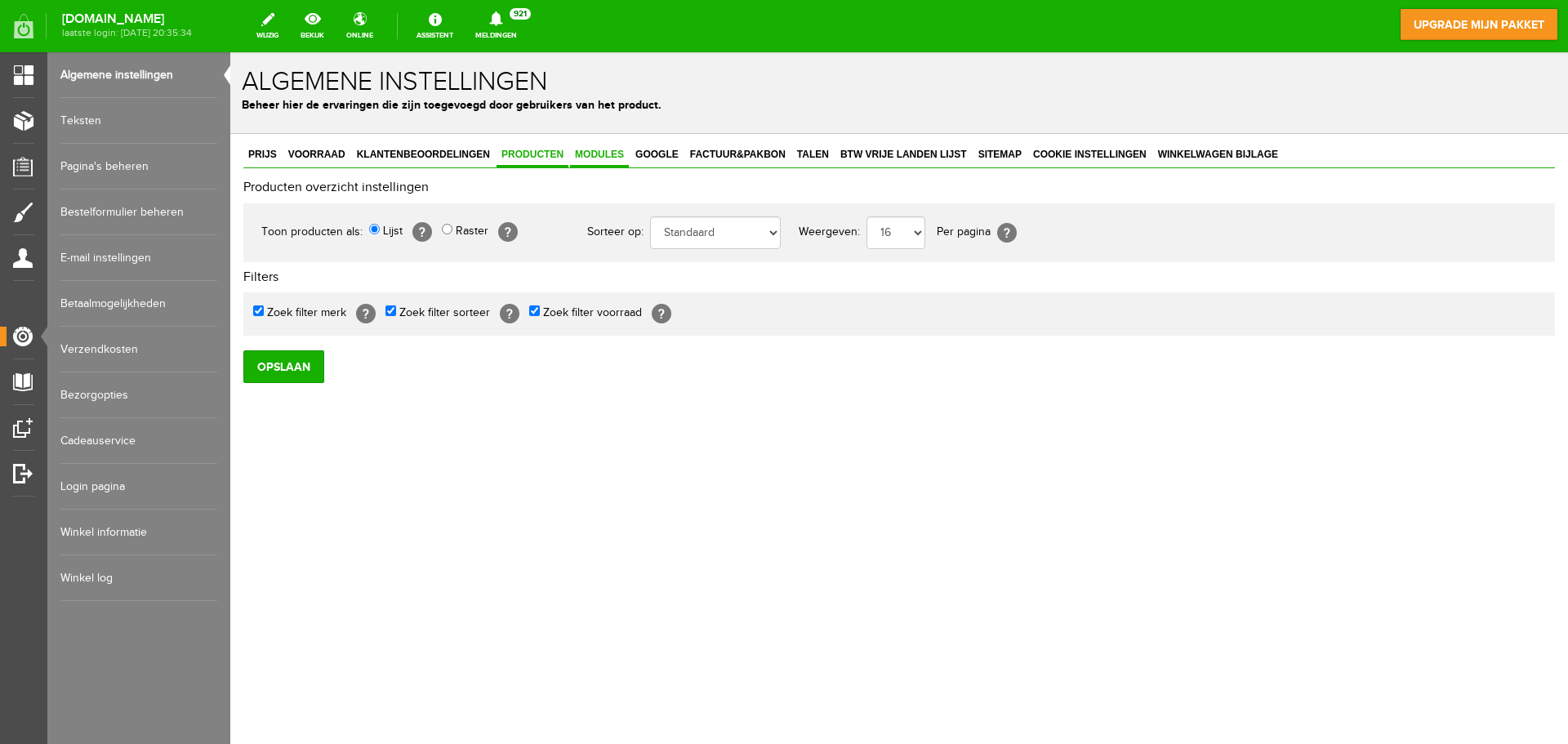
click at [596, 149] on span "Modules" at bounding box center [599, 153] width 59 height 11
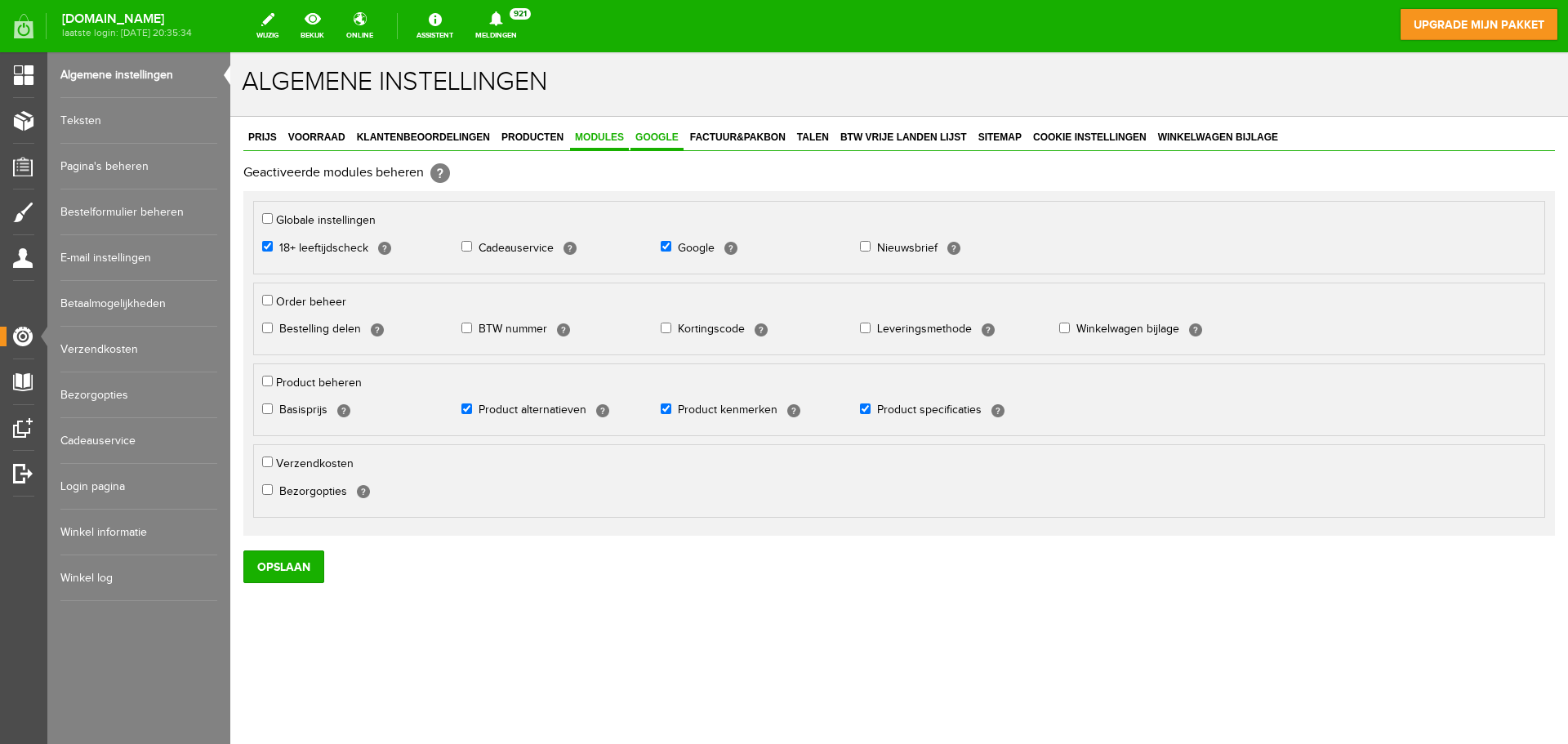
click at [644, 139] on span "Google" at bounding box center [657, 137] width 53 height 11
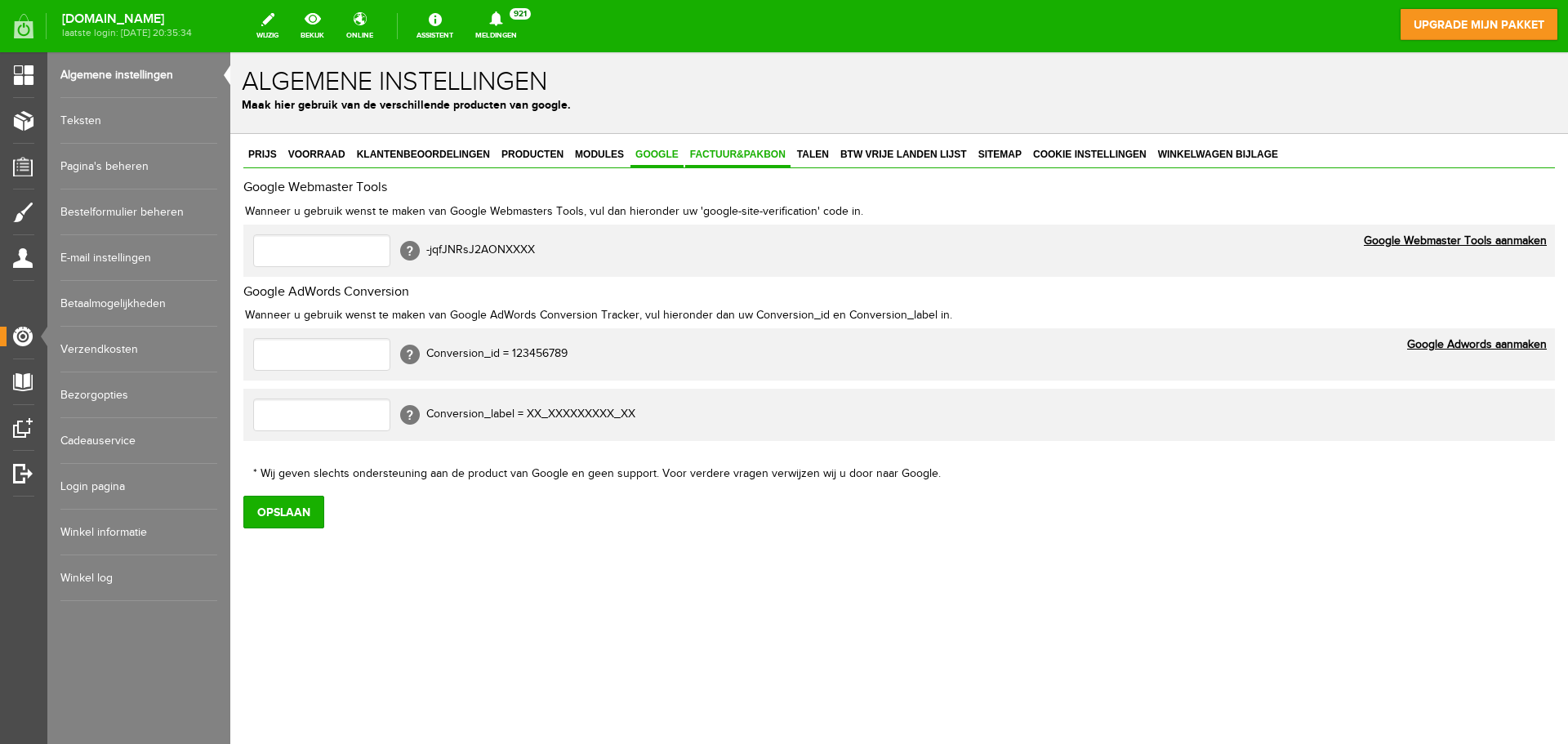
click at [704, 154] on span "Factuur&Pakbon" at bounding box center [737, 153] width 105 height 11
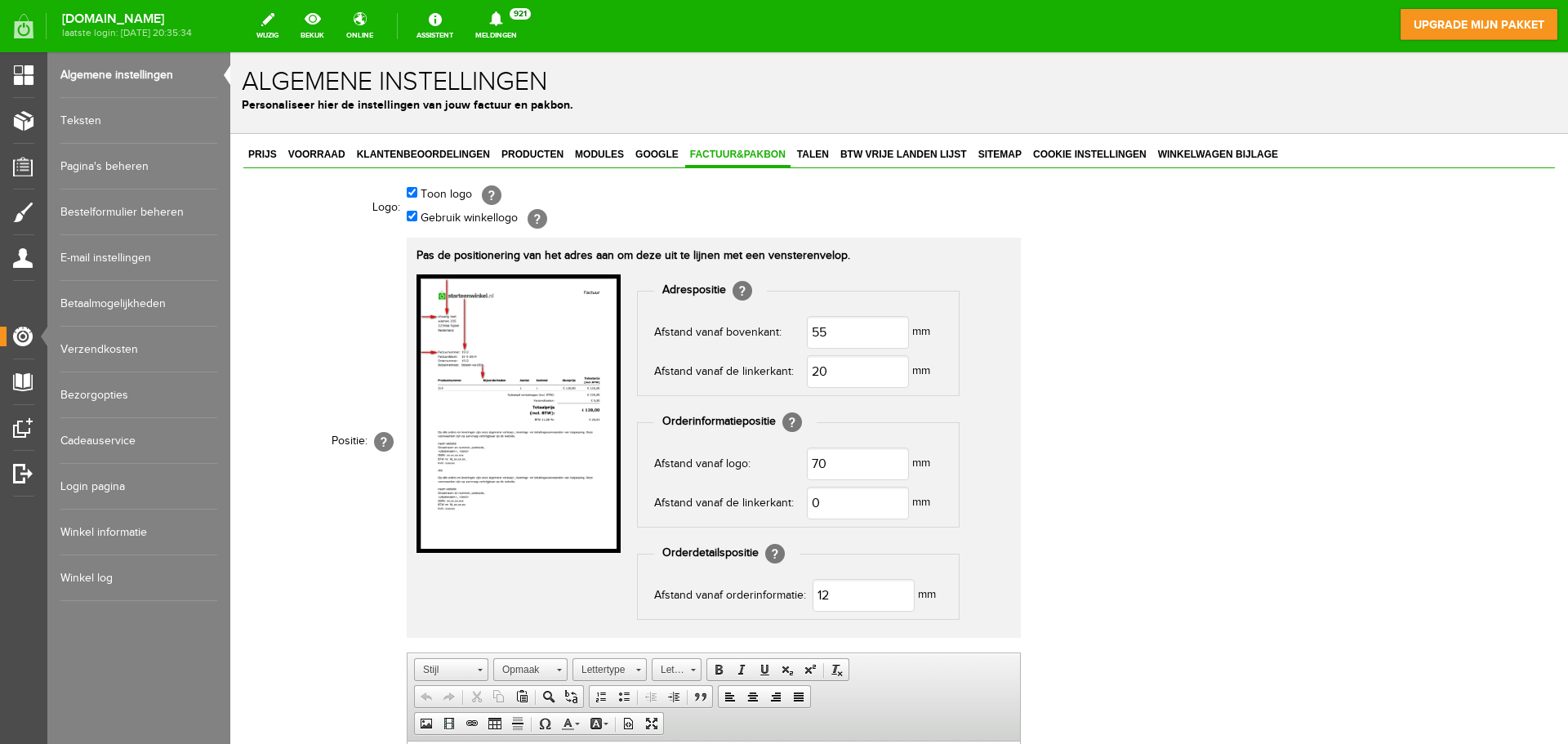
click at [359, 313] on th "Positie: [?]" at bounding box center [325, 441] width 163 height 414
click at [813, 155] on span "Talen" at bounding box center [813, 153] width 42 height 11
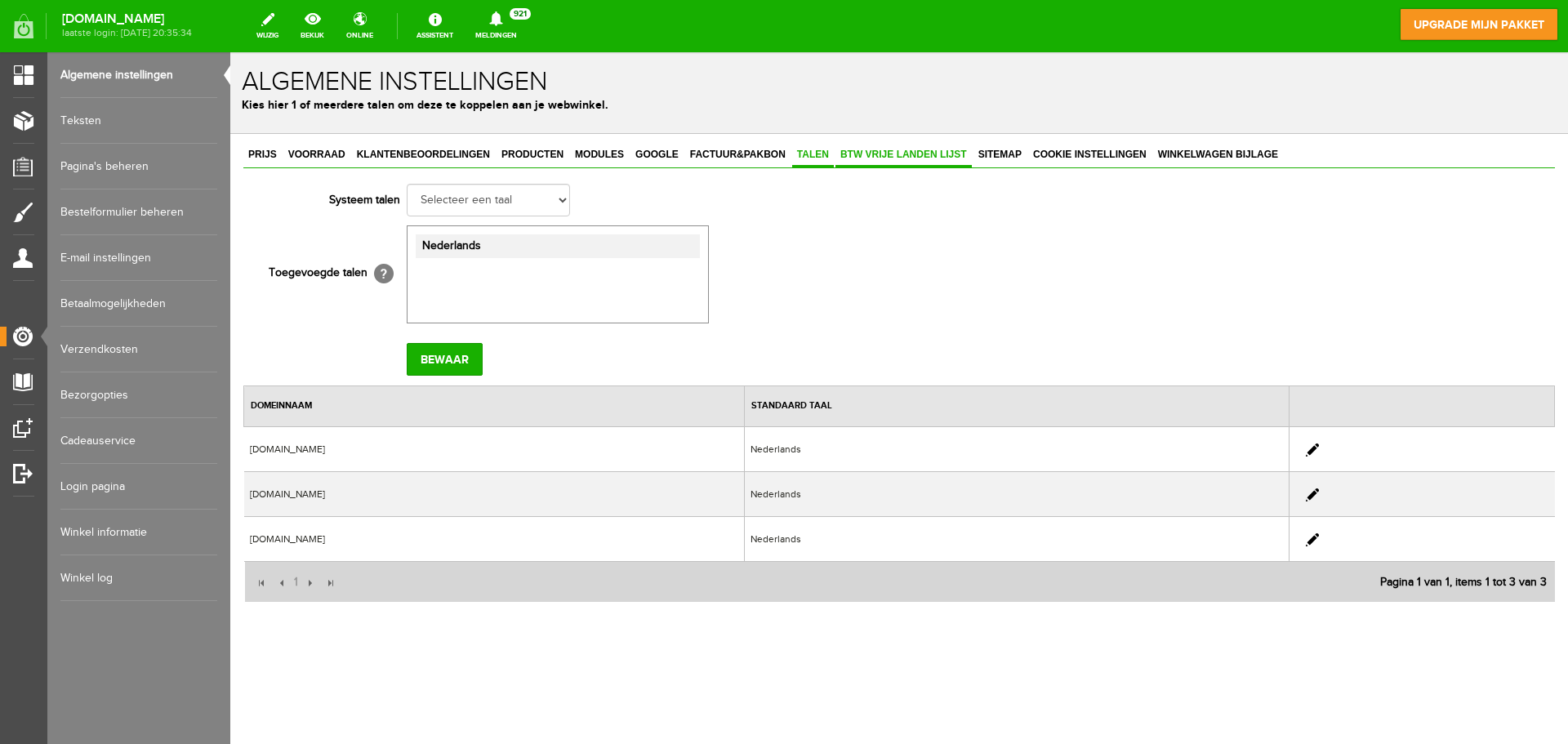
click at [872, 161] on link "BTW vrije landen lijst" at bounding box center [903, 155] width 136 height 23
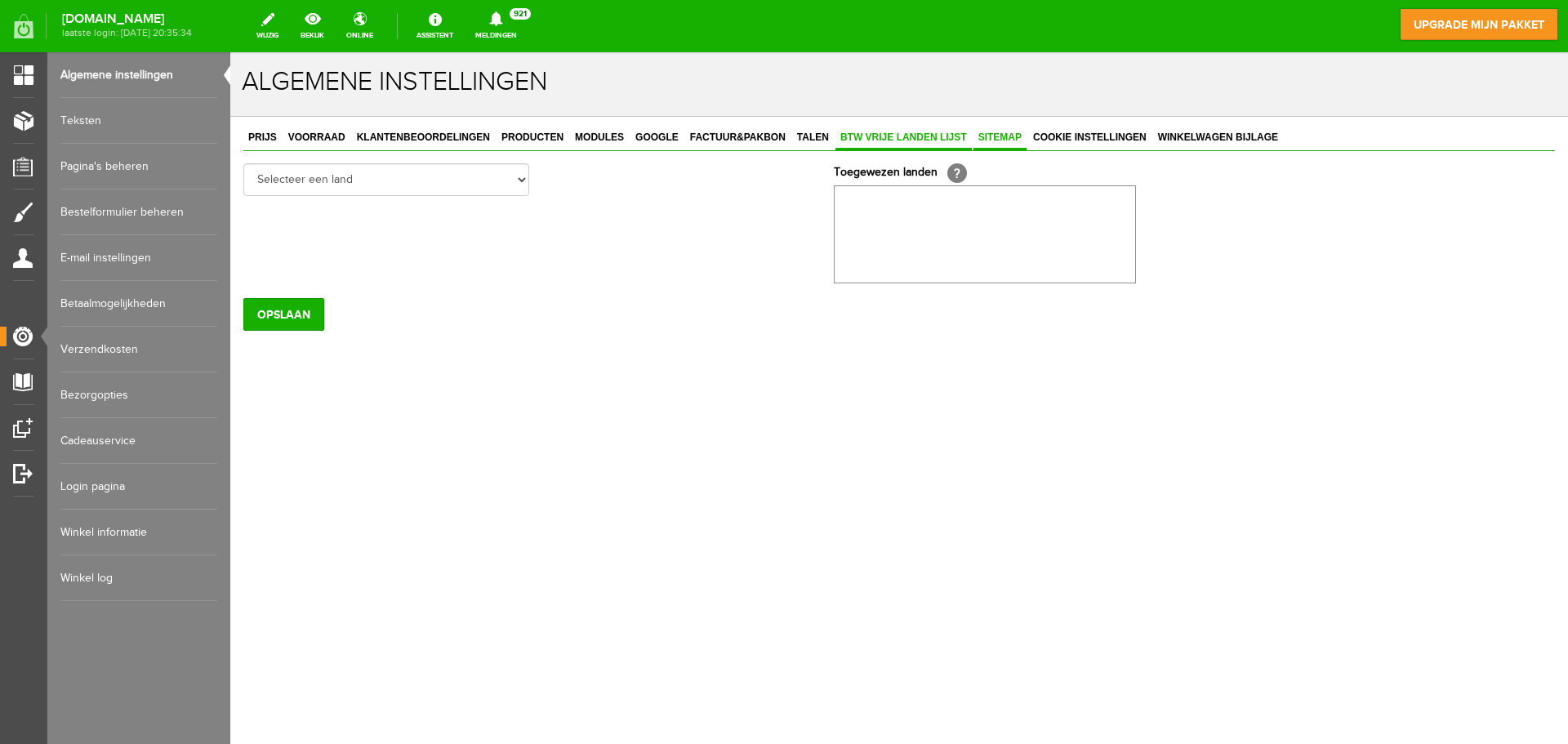
click at [993, 140] on span "Sitemap" at bounding box center [999, 137] width 53 height 11
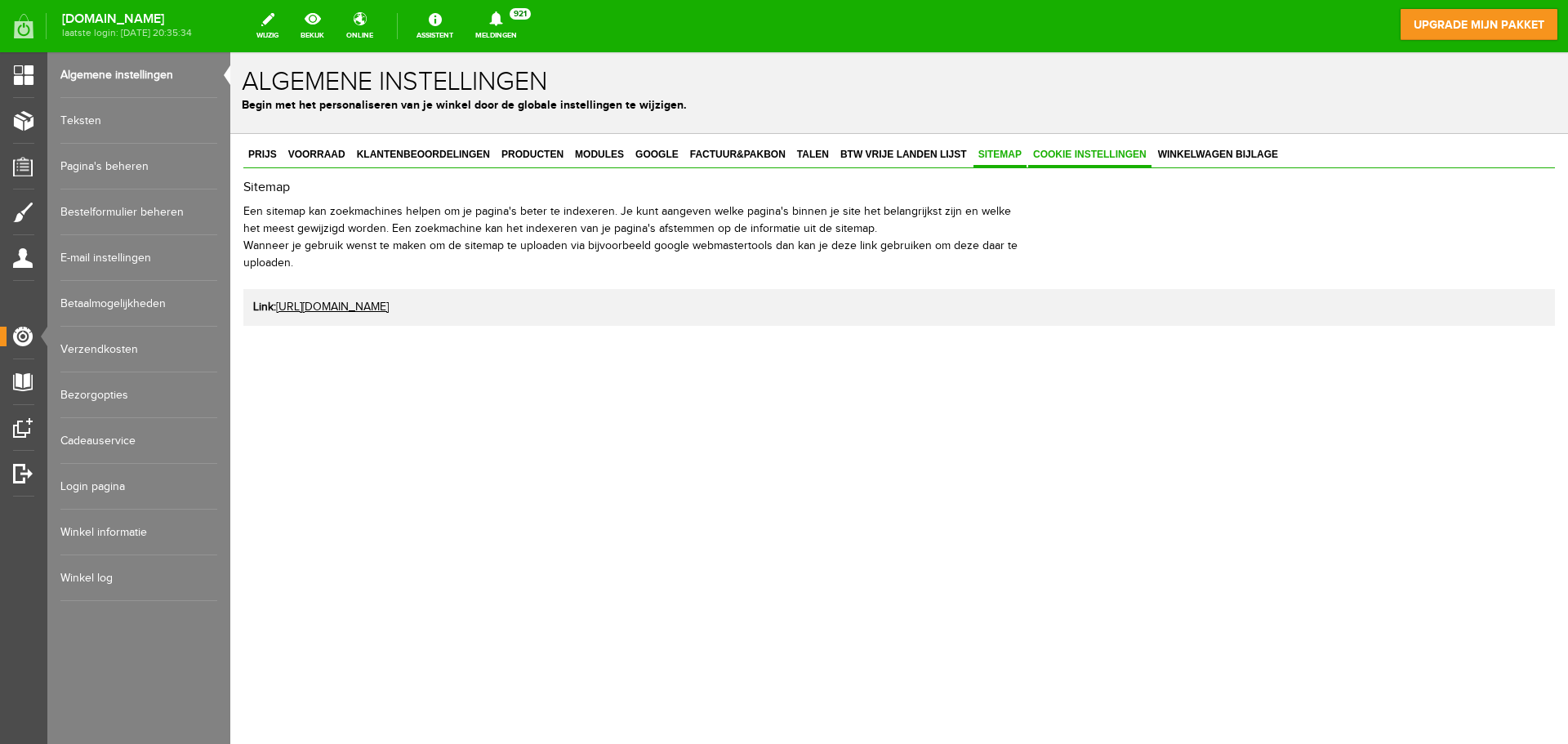
click at [1075, 153] on span "Cookie instellingen" at bounding box center [1090, 153] width 123 height 11
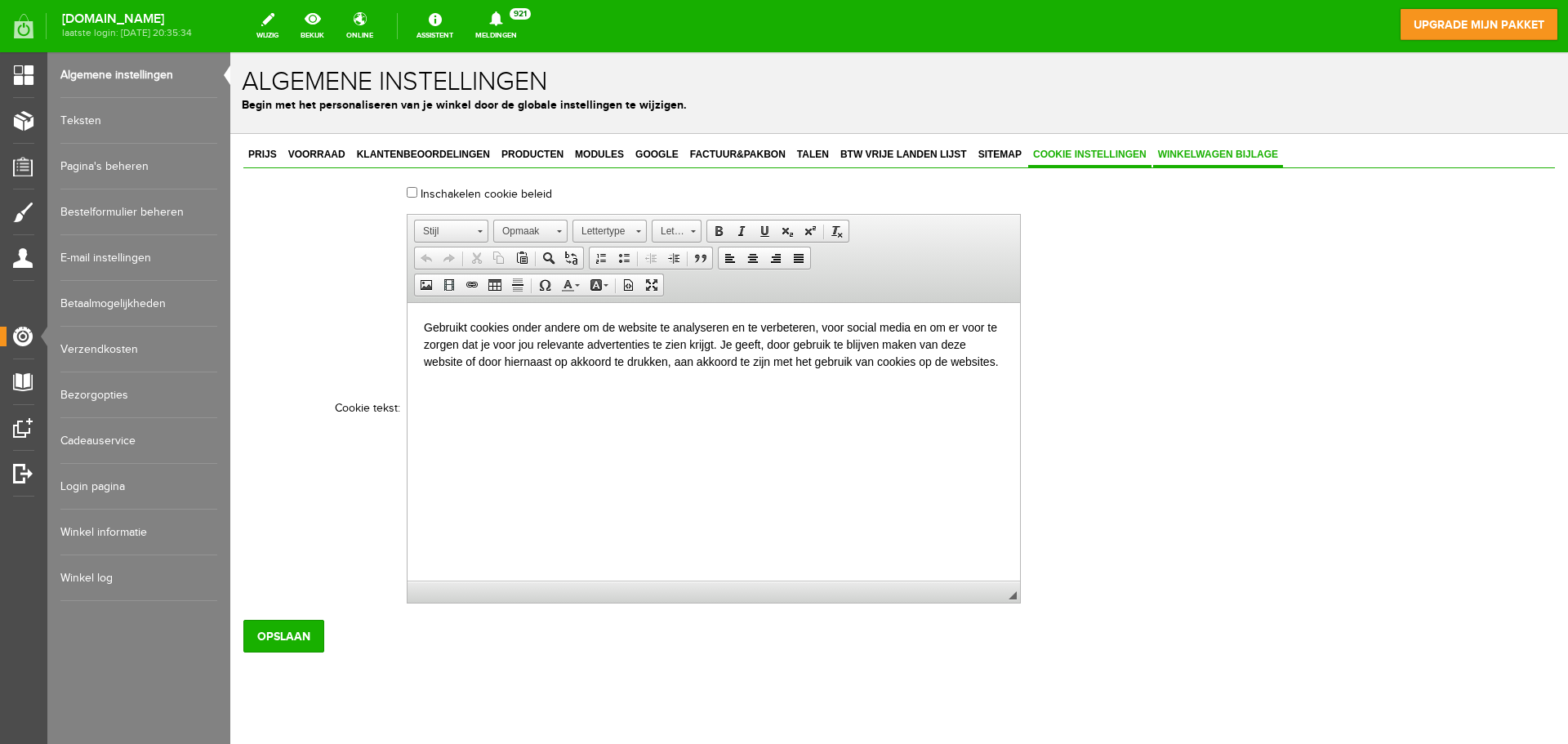
click at [1192, 152] on span "Winkelwagen bijlage" at bounding box center [1218, 153] width 130 height 11
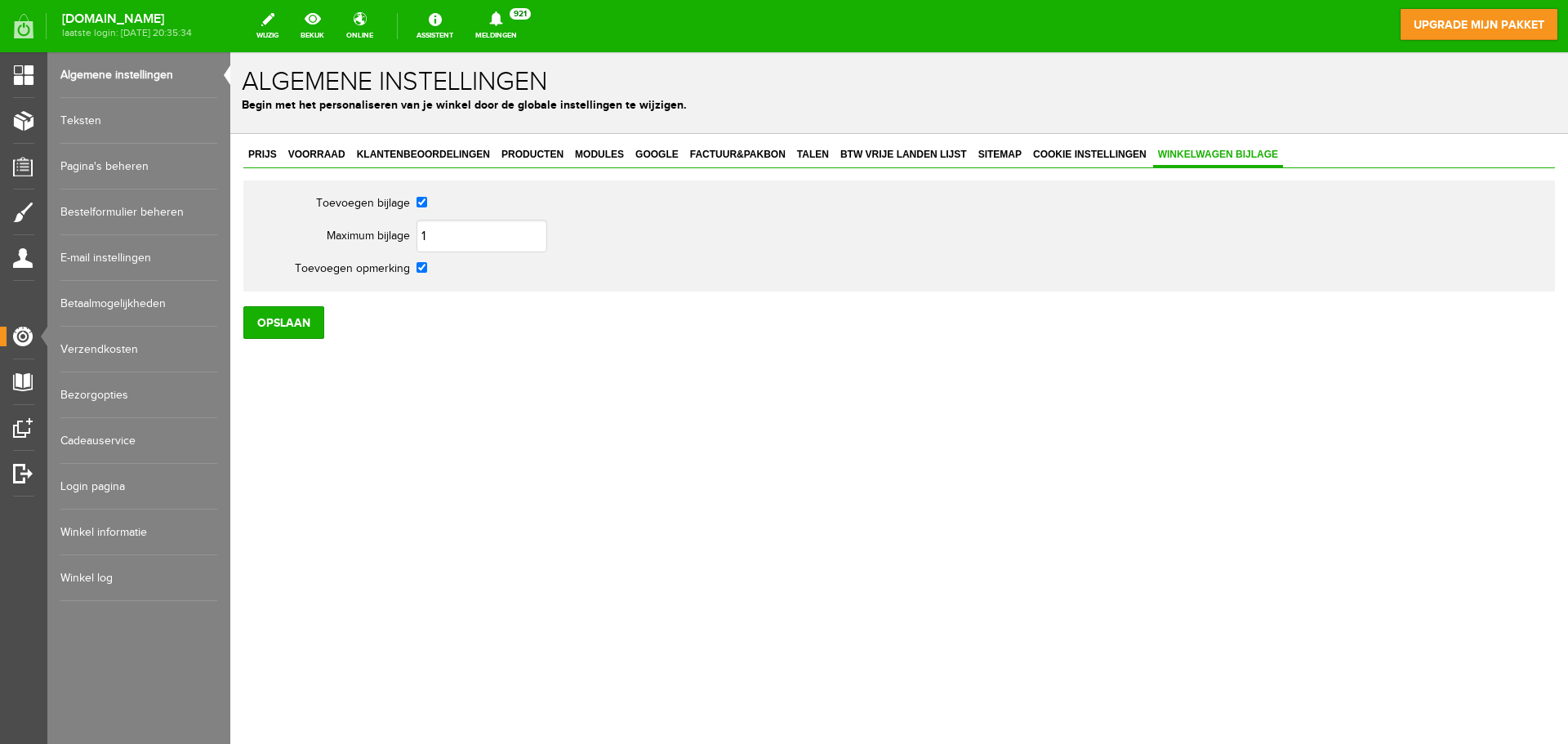
click at [88, 121] on link "Teksten" at bounding box center [139, 121] width 157 height 46
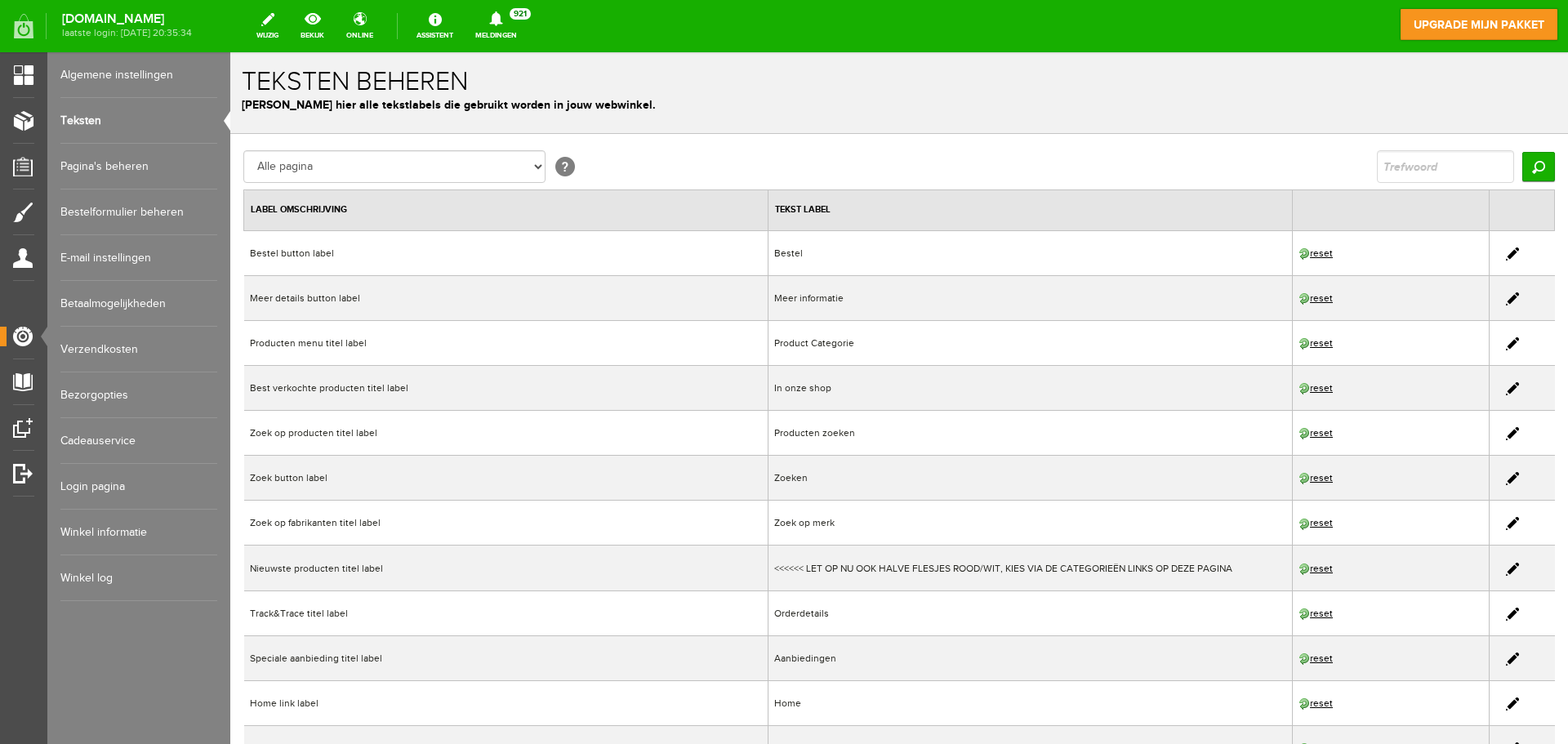
click at [90, 169] on link "Pagina's beheren" at bounding box center [139, 166] width 157 height 46
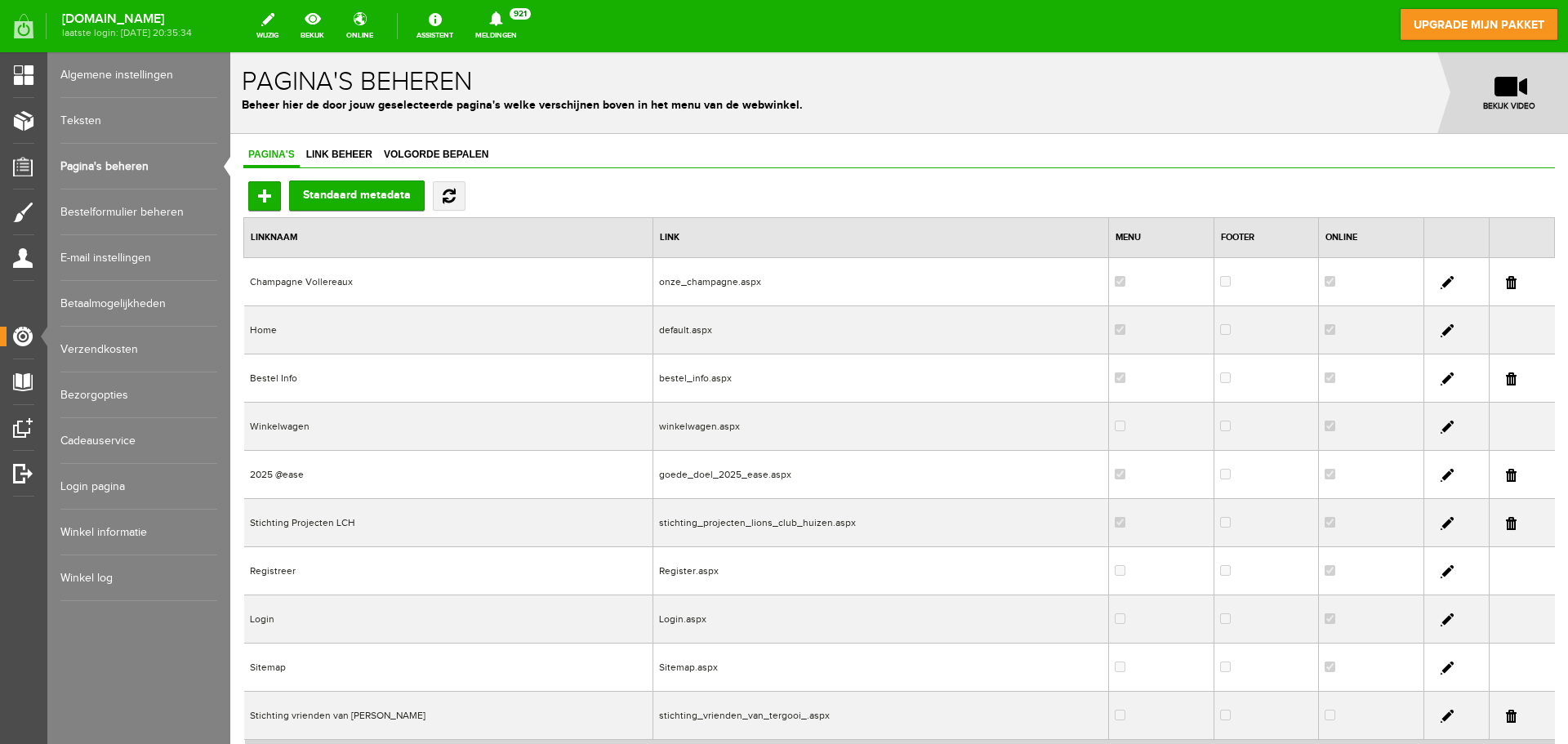
click at [91, 212] on link "Bestelformulier beheren" at bounding box center [139, 212] width 157 height 46
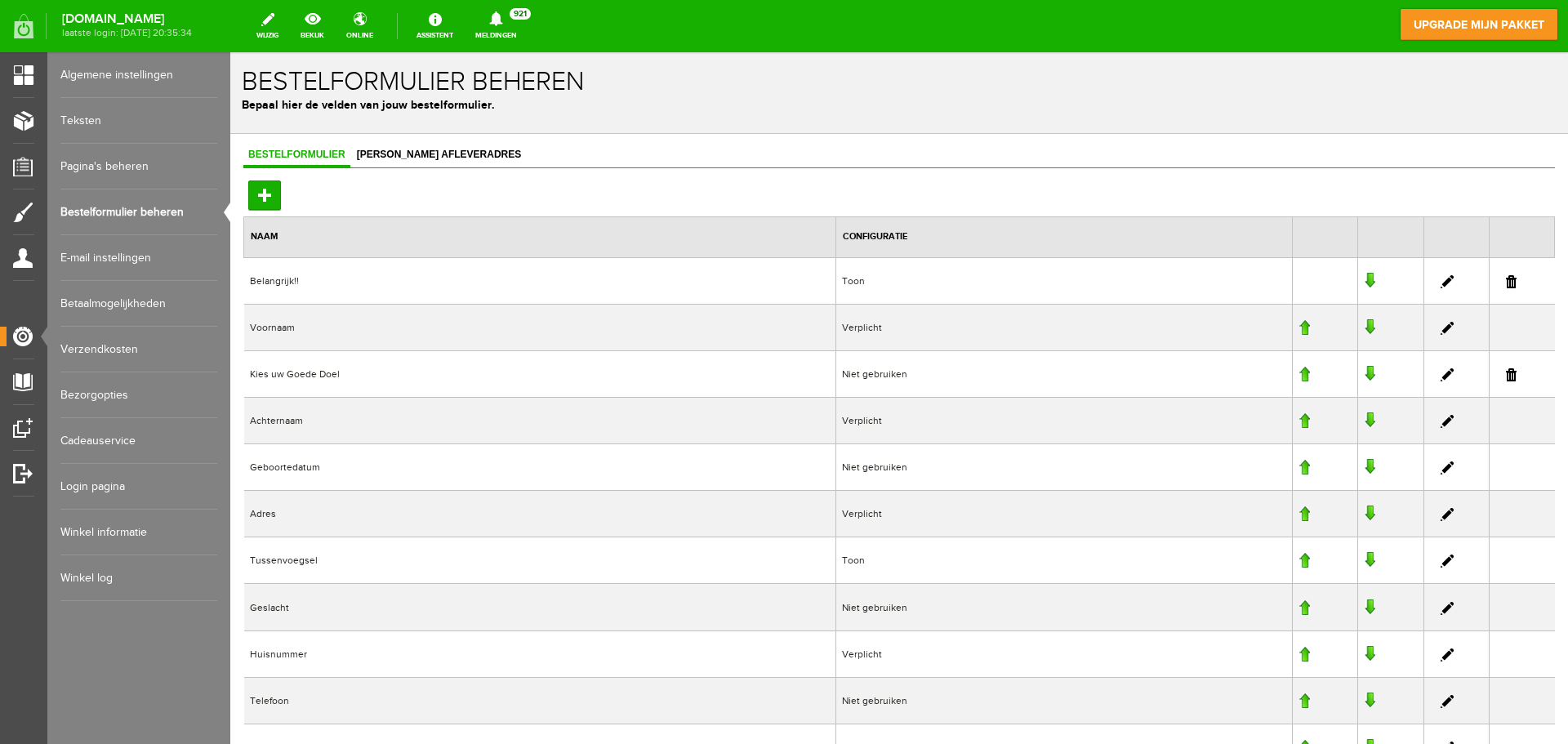
click at [90, 258] on link "E-mail instellingen" at bounding box center [139, 258] width 157 height 46
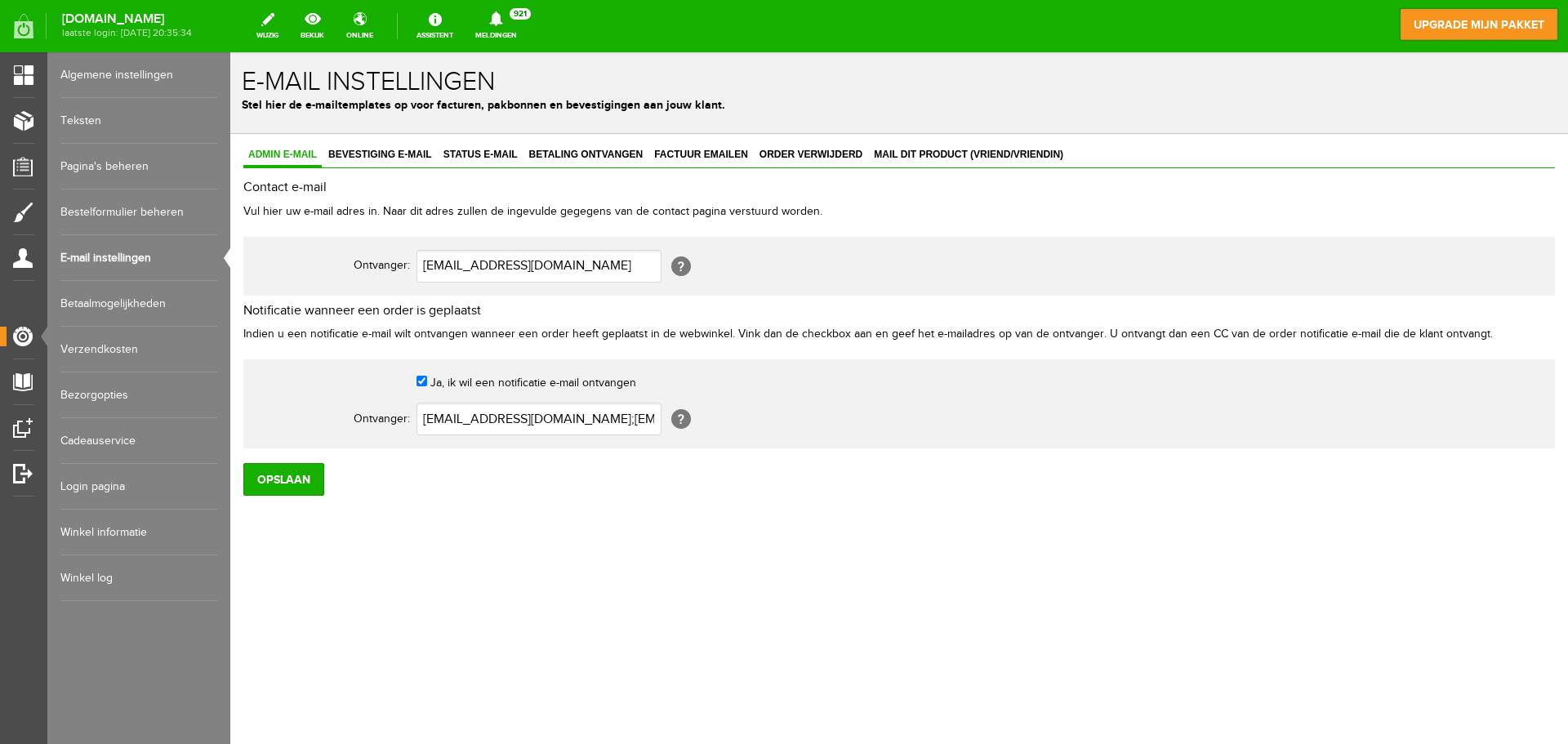
click at [89, 306] on link "Betaalmogelijkheden" at bounding box center [139, 303] width 157 height 46
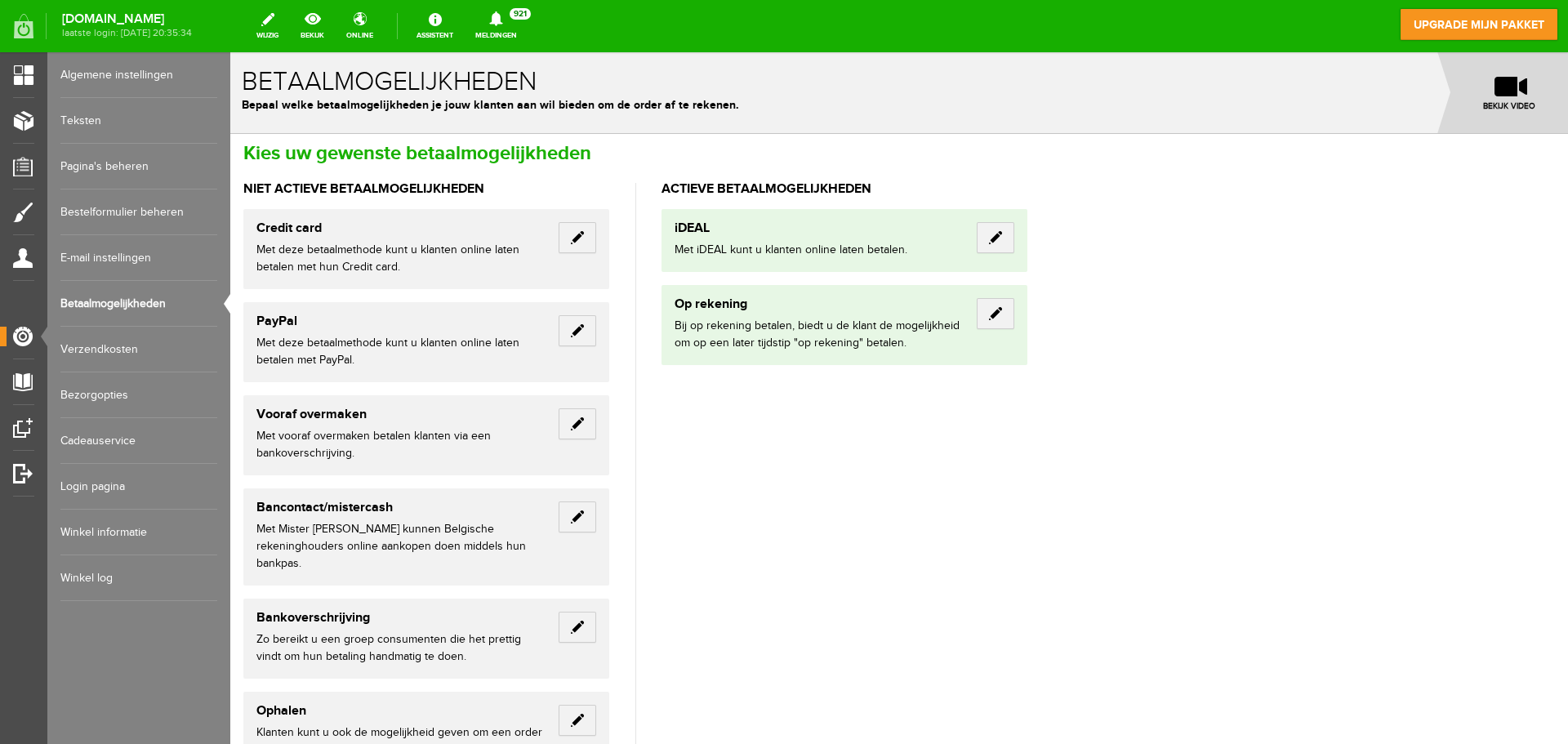
click at [92, 349] on link "Verzendkosten" at bounding box center [139, 349] width 157 height 46
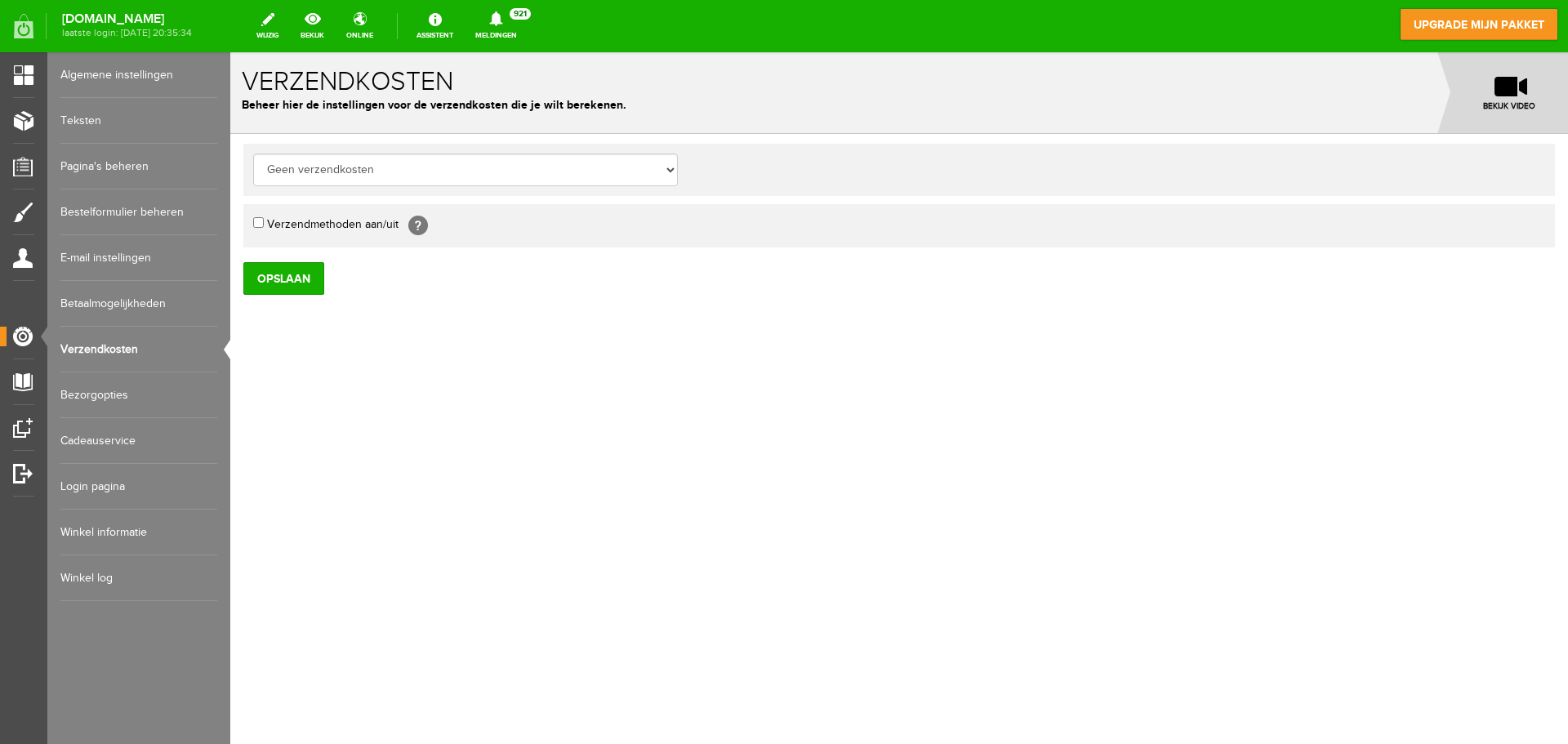
click at [89, 396] on link "Bezorgopties" at bounding box center [139, 395] width 157 height 46
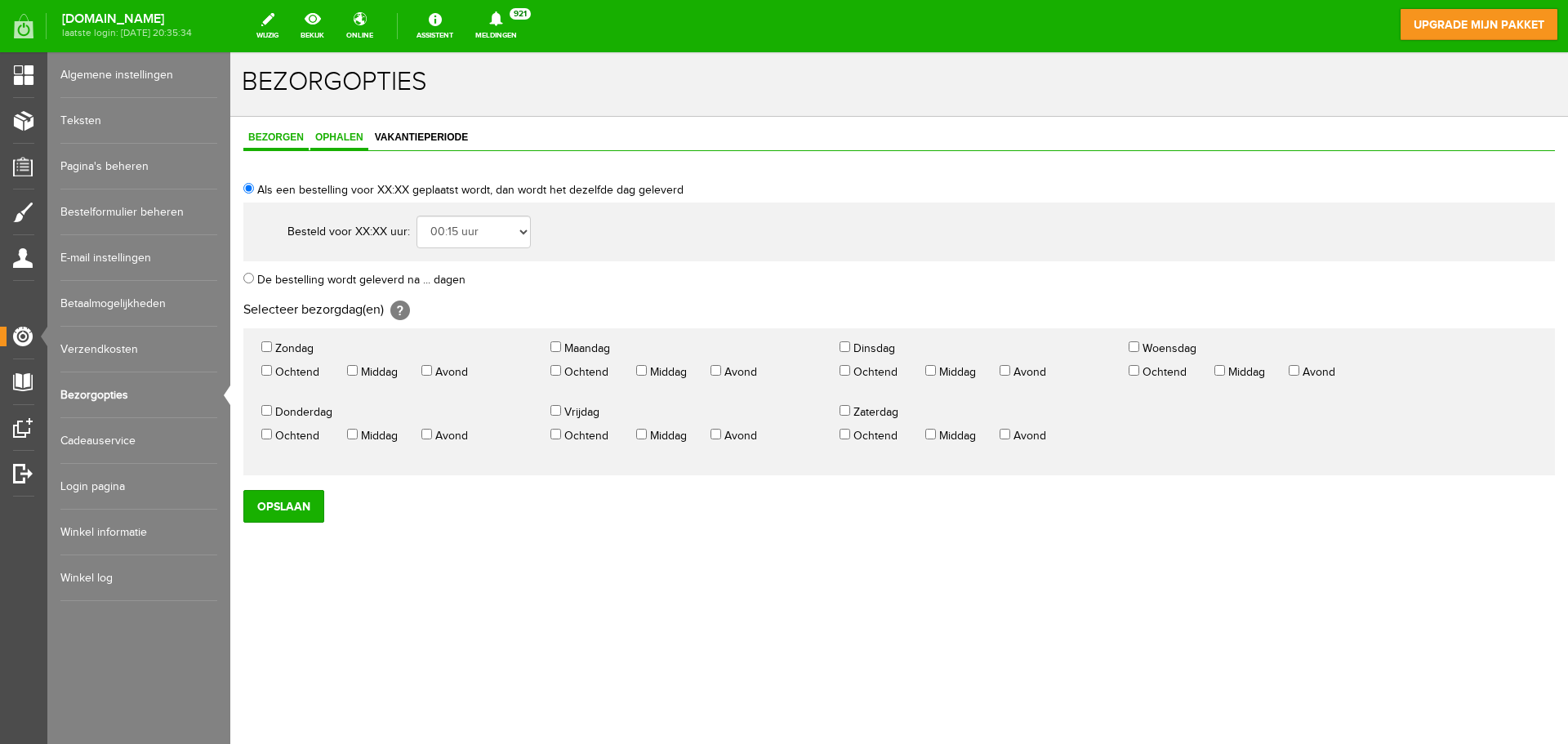
click at [339, 137] on span "Ophalen" at bounding box center [339, 137] width 58 height 11
click at [99, 441] on link "Cadeauservice" at bounding box center [139, 441] width 157 height 46
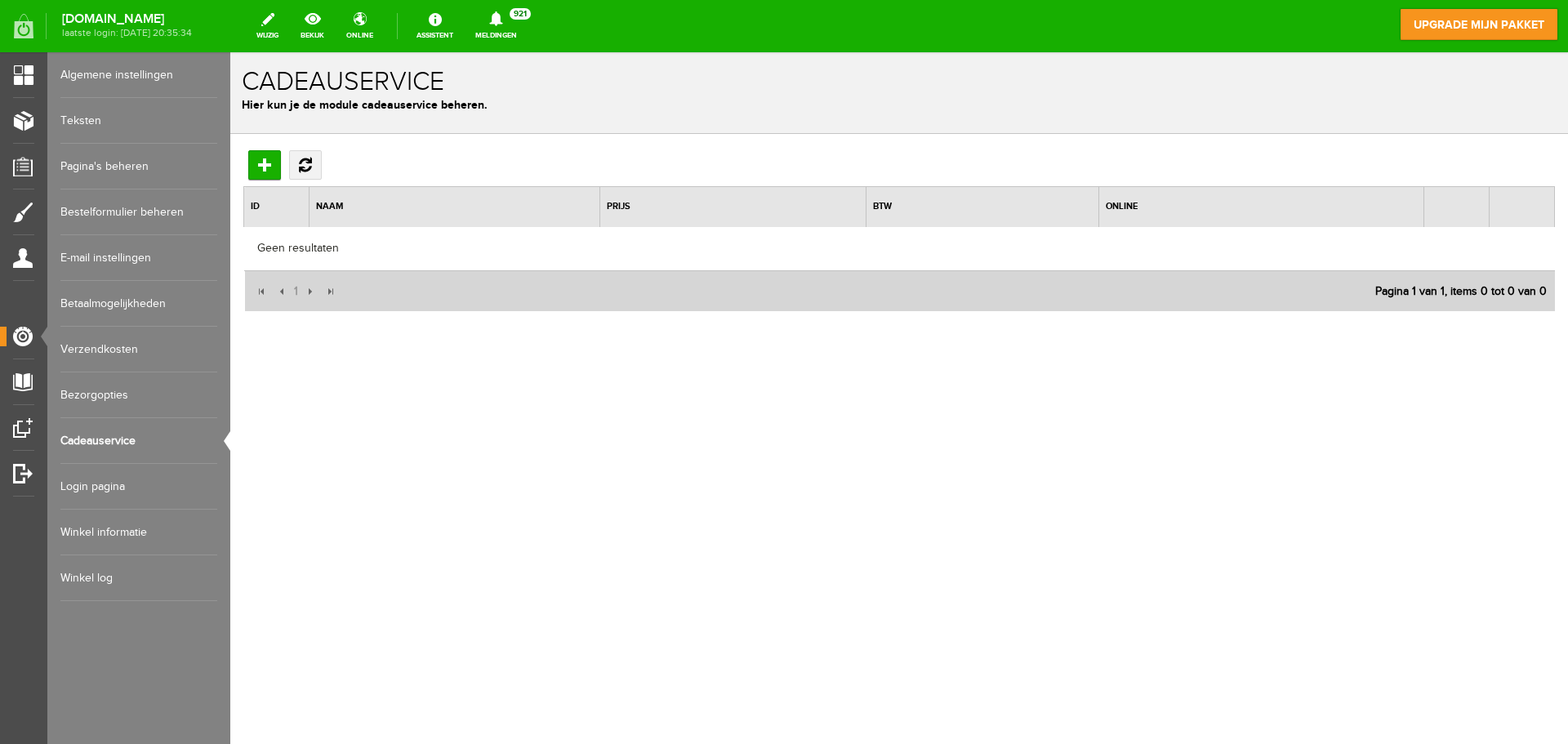
click at [105, 480] on link "Login pagina" at bounding box center [139, 486] width 157 height 46
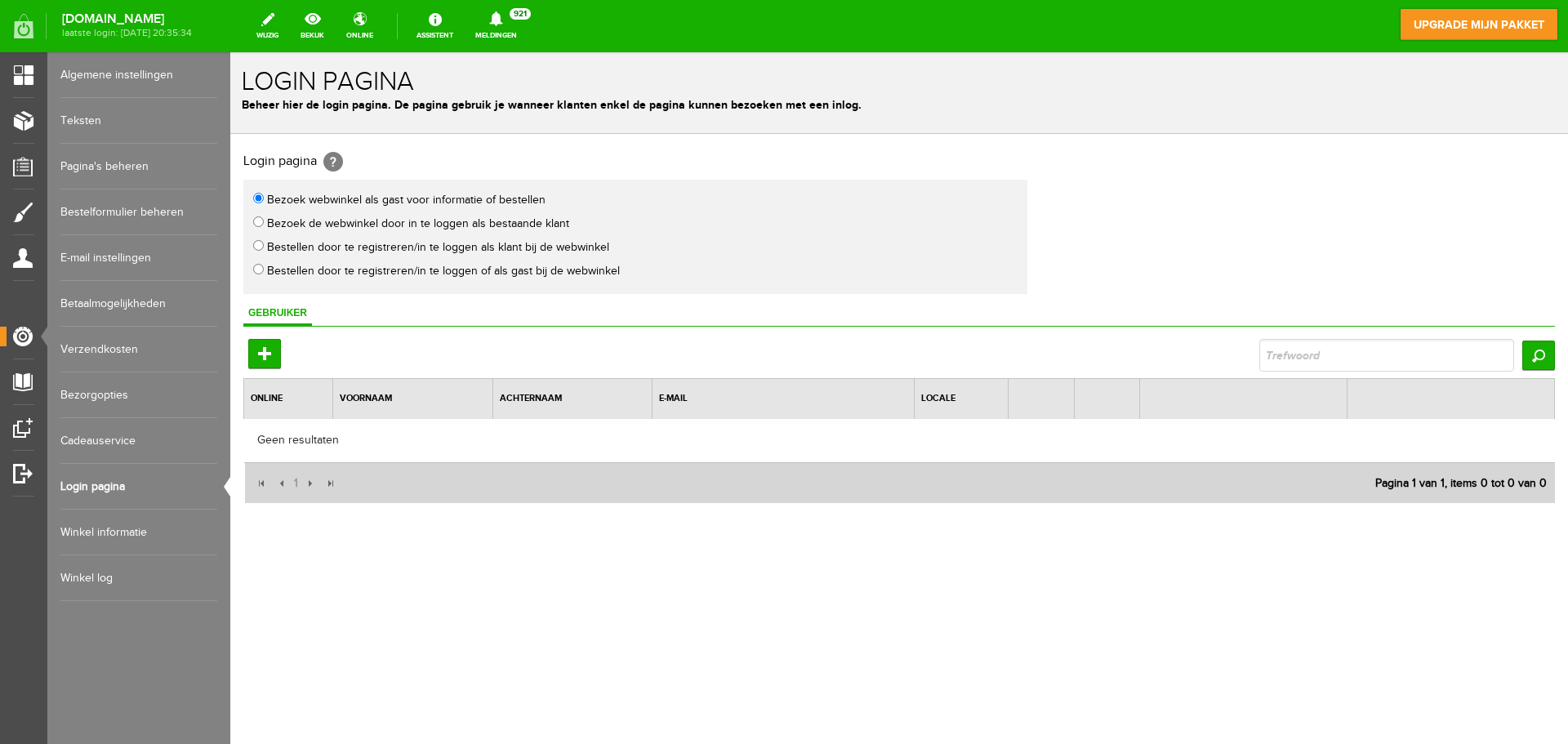
click at [108, 527] on link "Winkel informatie" at bounding box center [139, 532] width 157 height 46
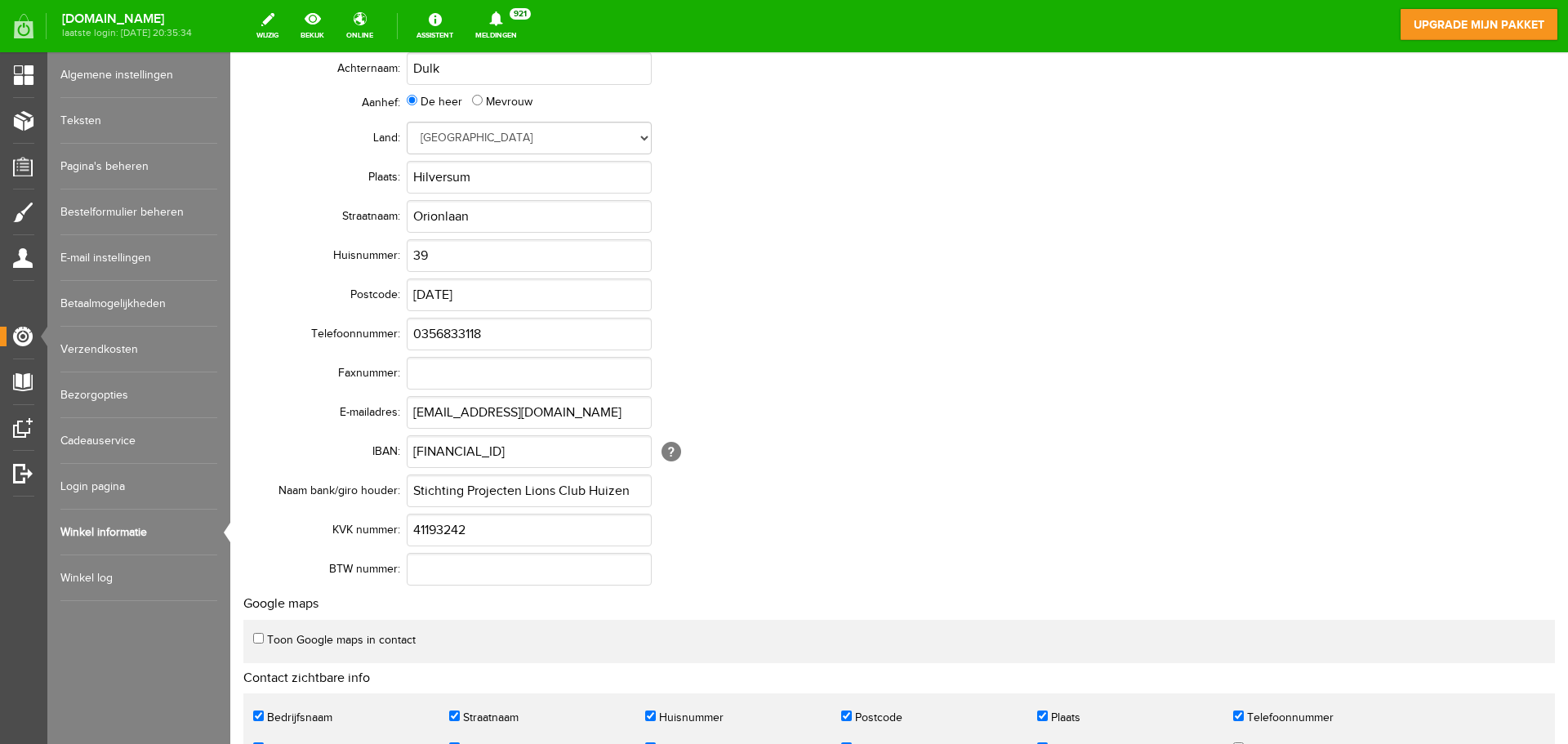
scroll to position [193, 0]
click at [103, 581] on link "Winkel log" at bounding box center [139, 578] width 157 height 46
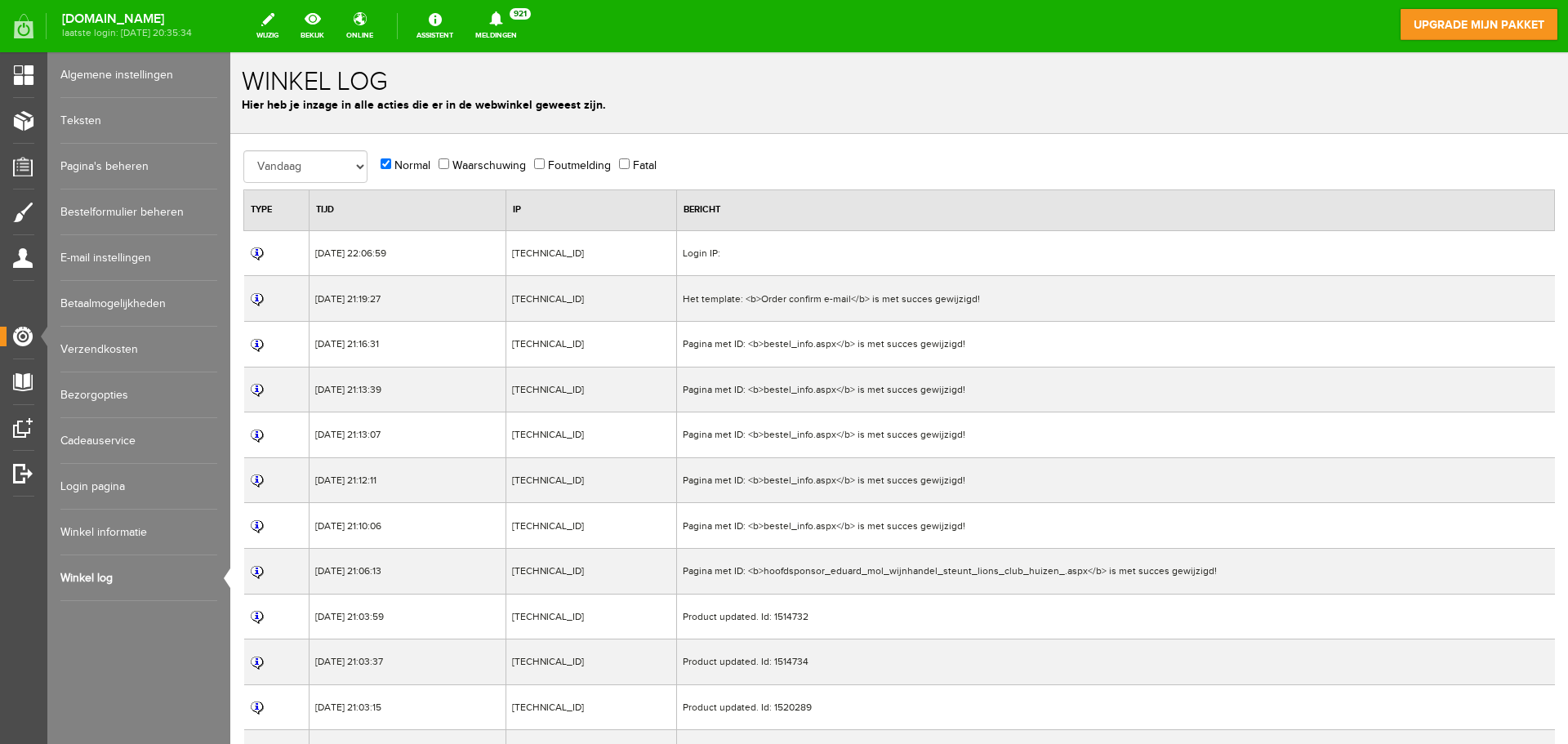
click at [121, 77] on link "Algemene instellingen" at bounding box center [139, 75] width 157 height 46
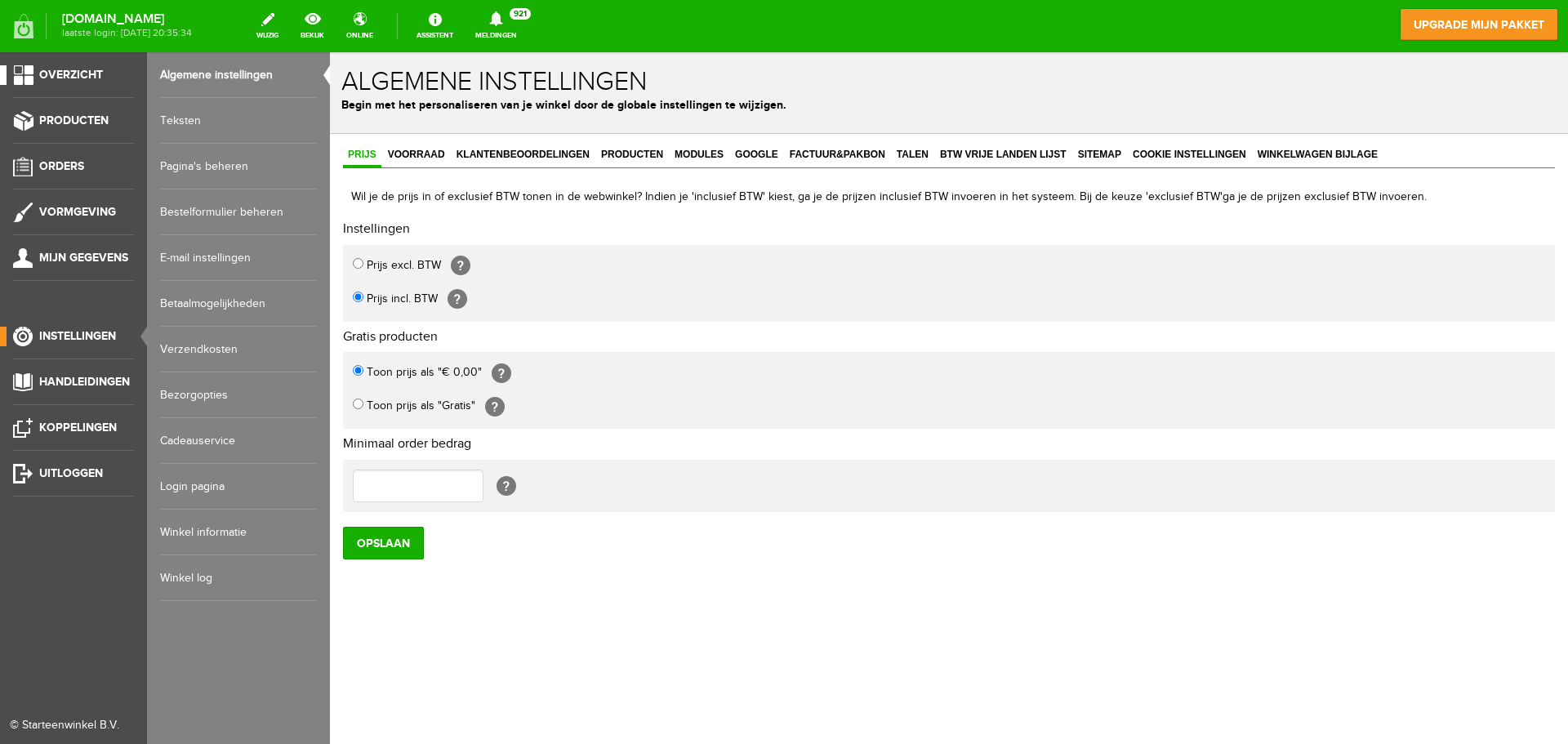
click at [4, 76] on link "Overzicht" at bounding box center [67, 75] width 134 height 20
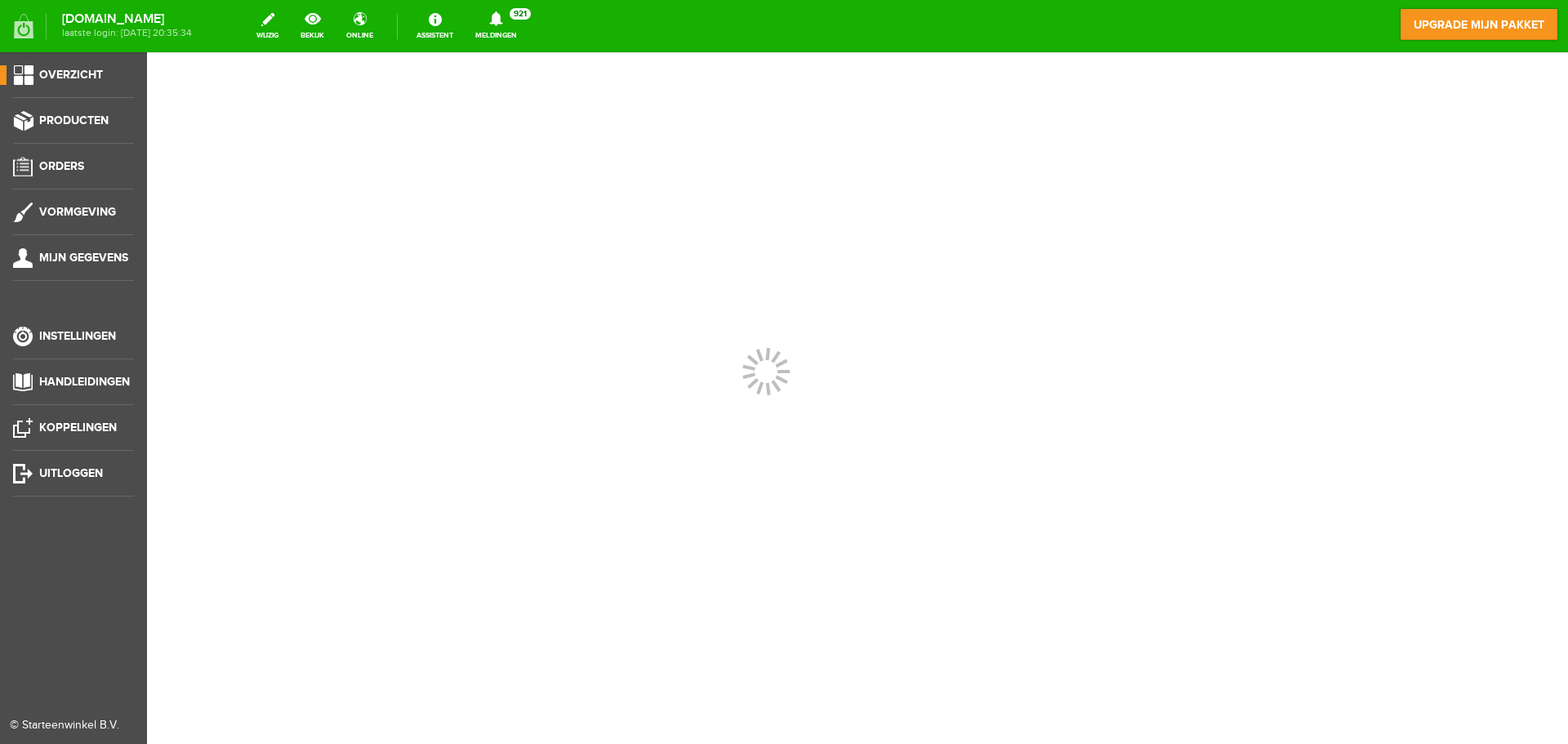
click at [73, 68] on span "Overzicht" at bounding box center [70, 75] width 63 height 14
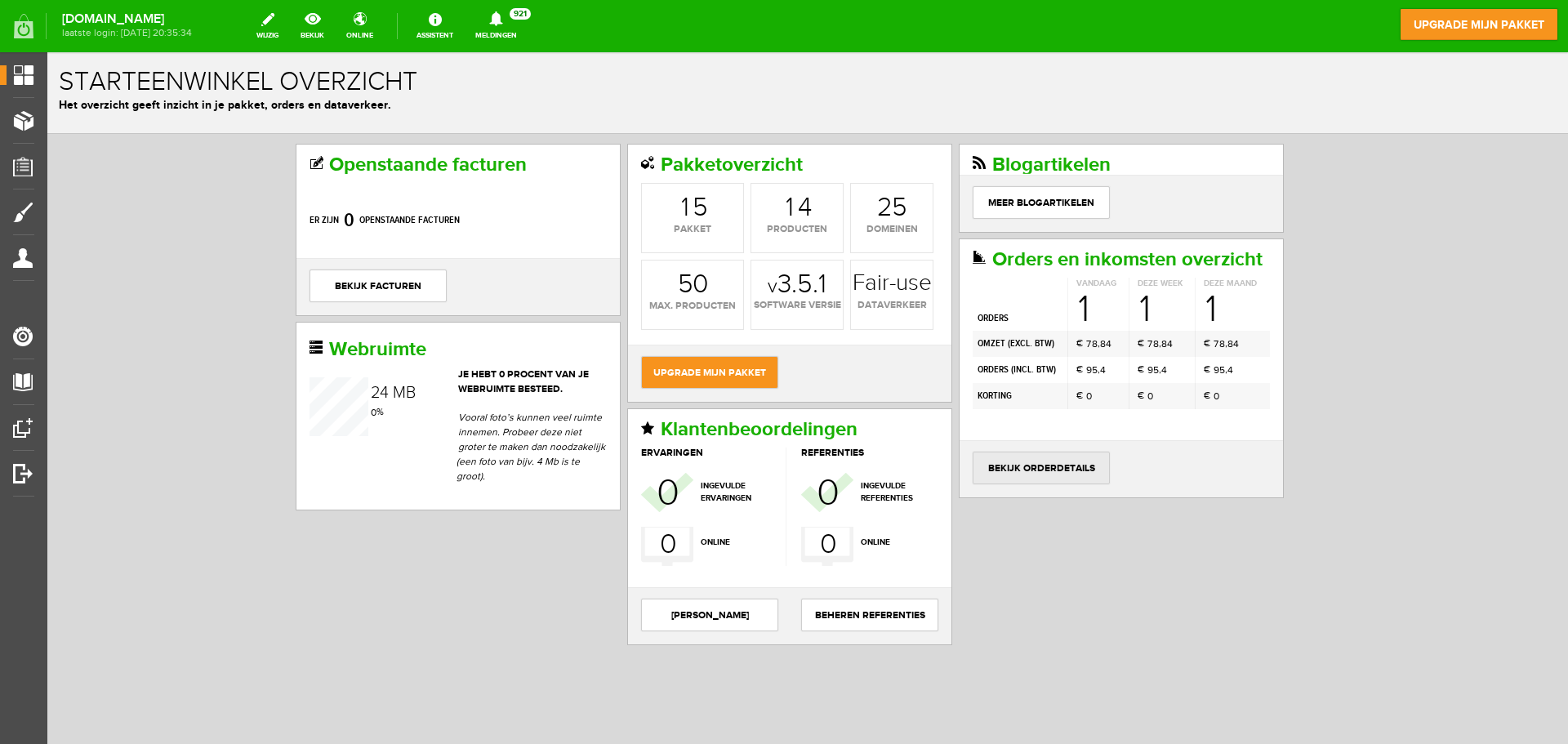
click at [1017, 466] on link "bekijk orderdetails" at bounding box center [1041, 468] width 137 height 33
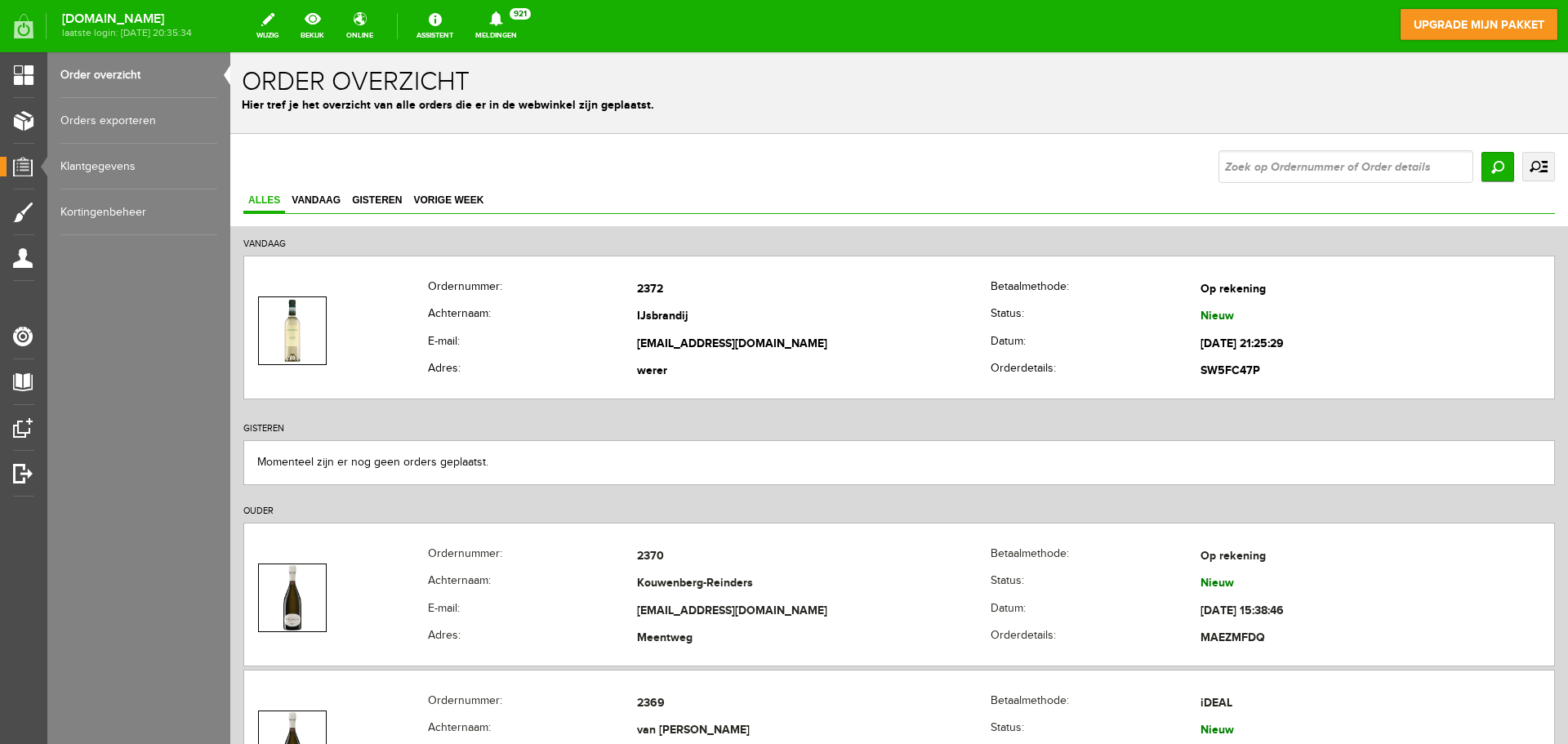
click at [131, 123] on link "Orders exporteren" at bounding box center [139, 121] width 157 height 46
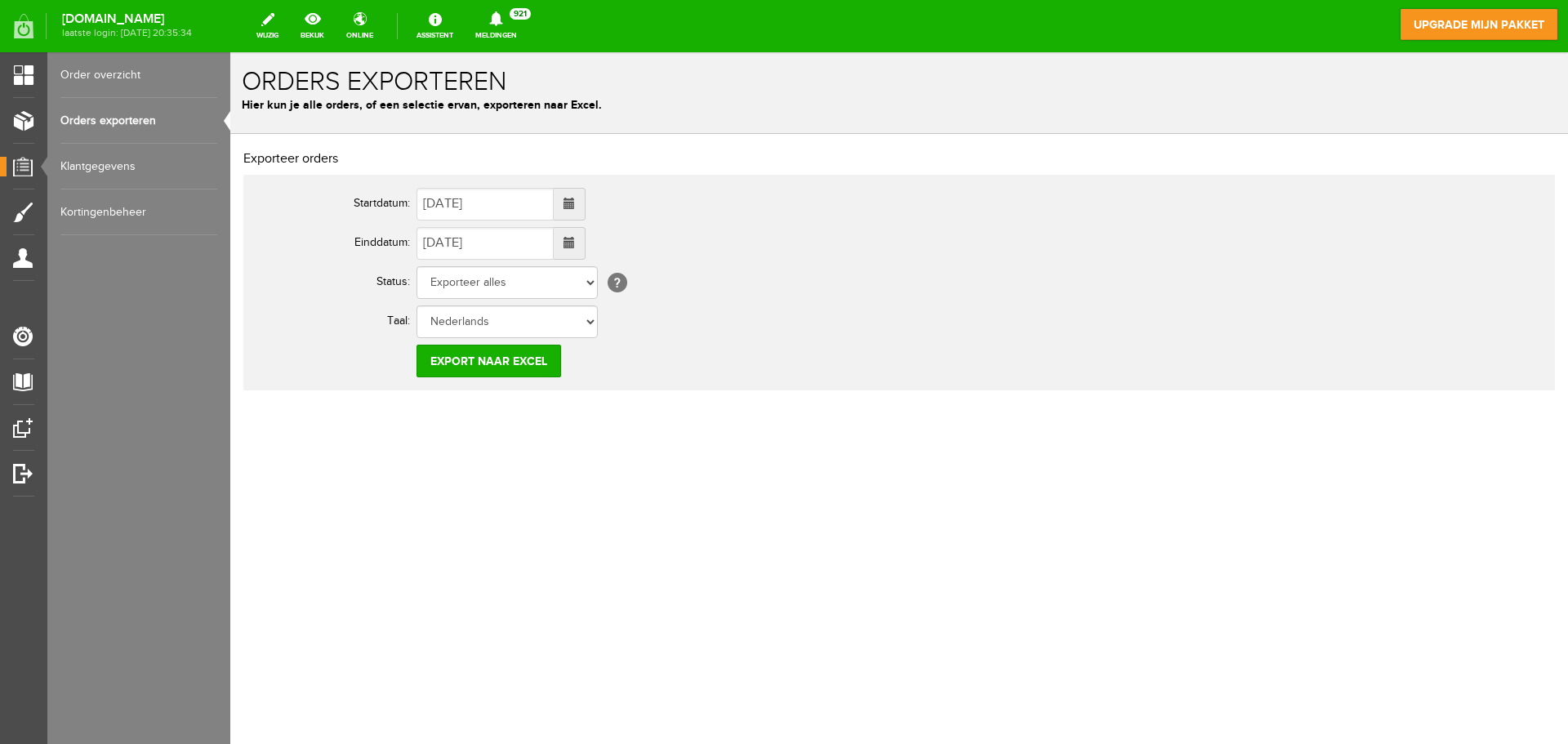
click at [575, 208] on span at bounding box center [569, 203] width 11 height 11
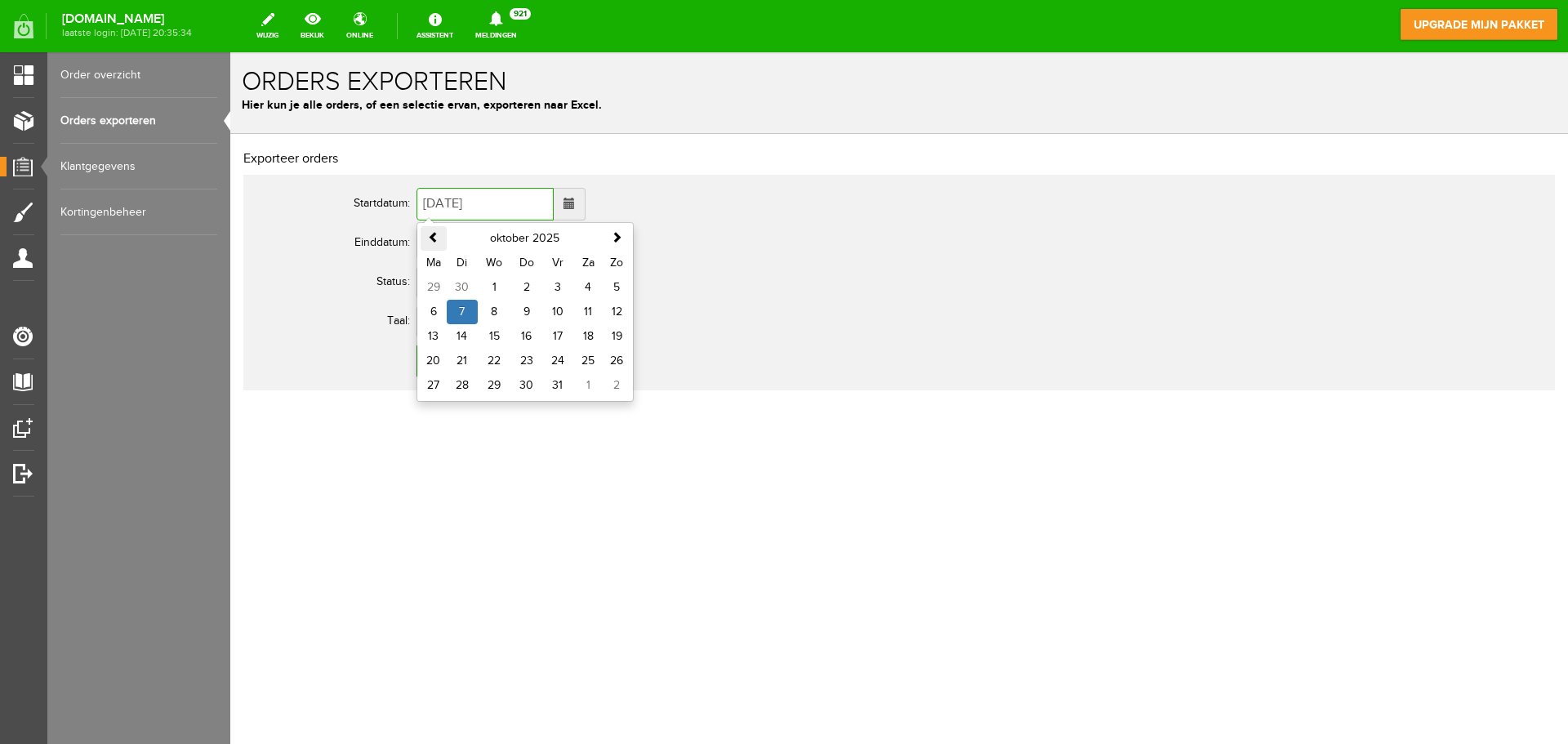
click at [440, 244] on th at bounding box center [434, 238] width 26 height 24
click at [486, 209] on input "[DATE]" at bounding box center [485, 205] width 137 height 33
drag, startPoint x: 487, startPoint y: 209, endPoint x: 369, endPoint y: 212, distance: 118.0
click at [369, 212] on tr "Startdatum: [DATE] [DATE] Ma Di Wo Do Vr Za Zo 1 2 3 4 5 6 7 8 9 10 11 12 13 14…" at bounding box center [645, 204] width 784 height 39
type input "[DATE]"
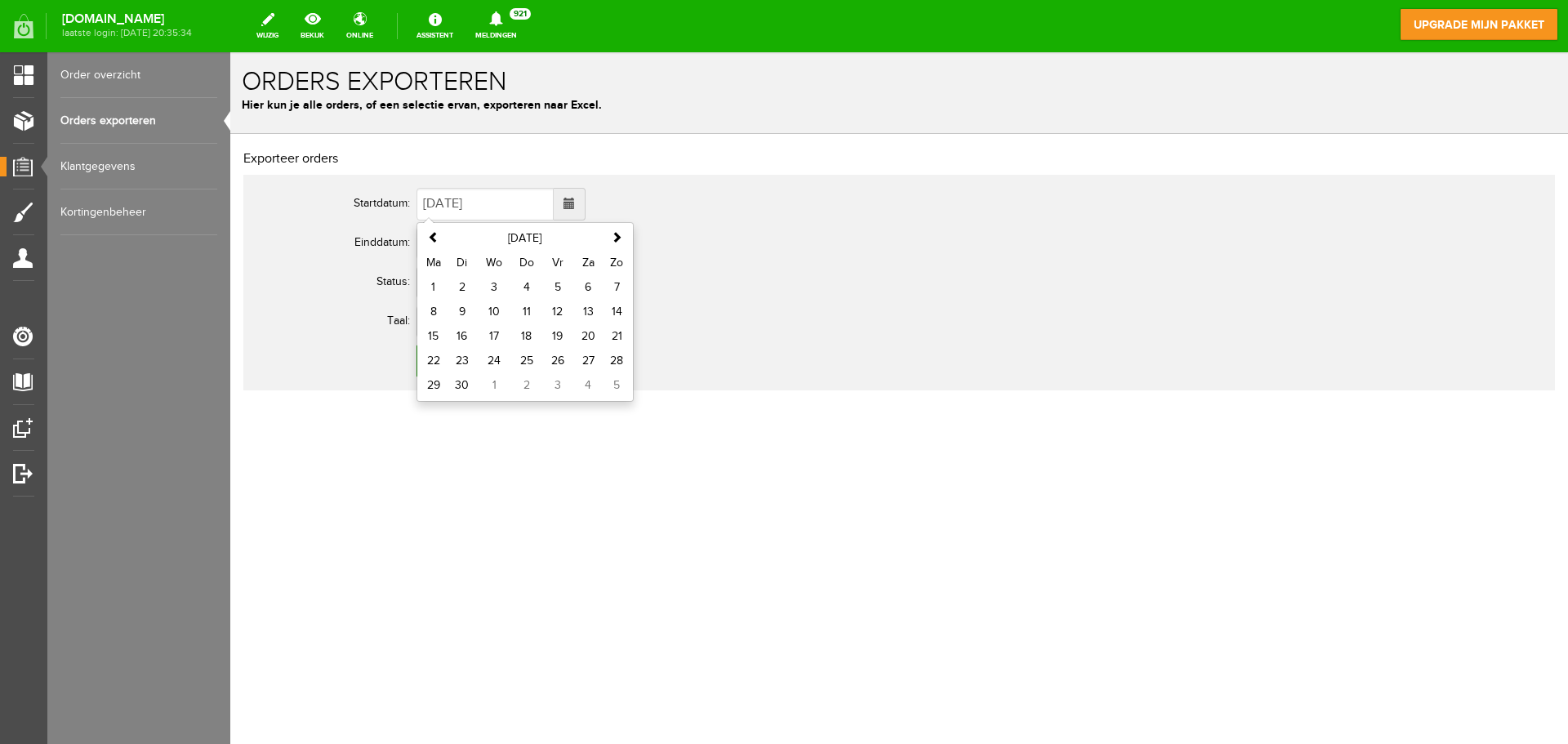
click at [681, 216] on td "[DATE] [DATE] Ma Di Wo Do Vr Za Zo 1 2 3 4 5 6 7 8 9 10 11 12 13 14 15 16 17 18…" at bounding box center [727, 204] width 621 height 39
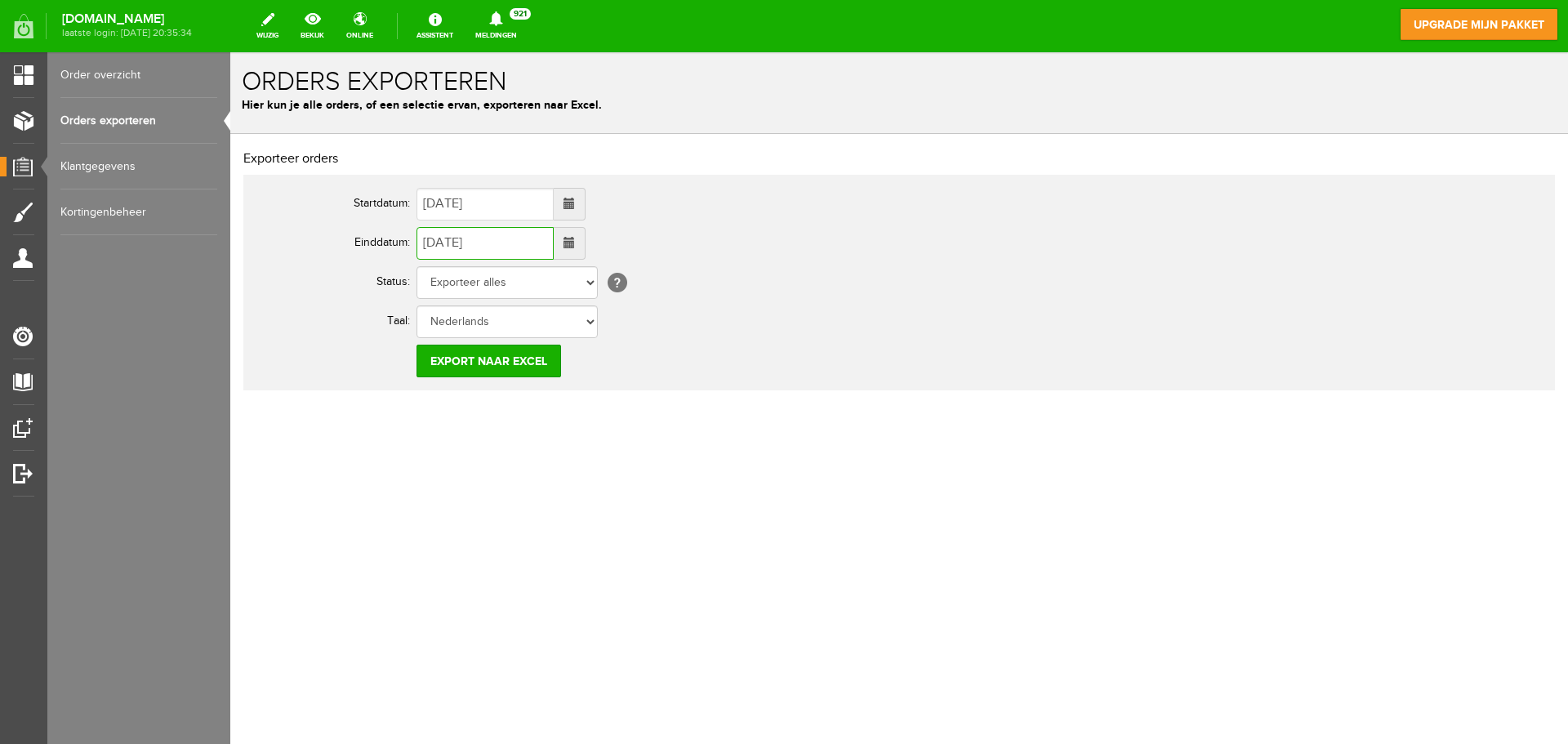
click at [519, 238] on input "[DATE]" at bounding box center [485, 244] width 137 height 33
drag, startPoint x: 519, startPoint y: 238, endPoint x: 380, endPoint y: 242, distance: 139.1
click at [380, 242] on tr "Einddatum: [DATE]" at bounding box center [645, 243] width 784 height 39
type input "[DATE]"
click at [470, 356] on input "Export naar Excel" at bounding box center [488, 361] width 145 height 33
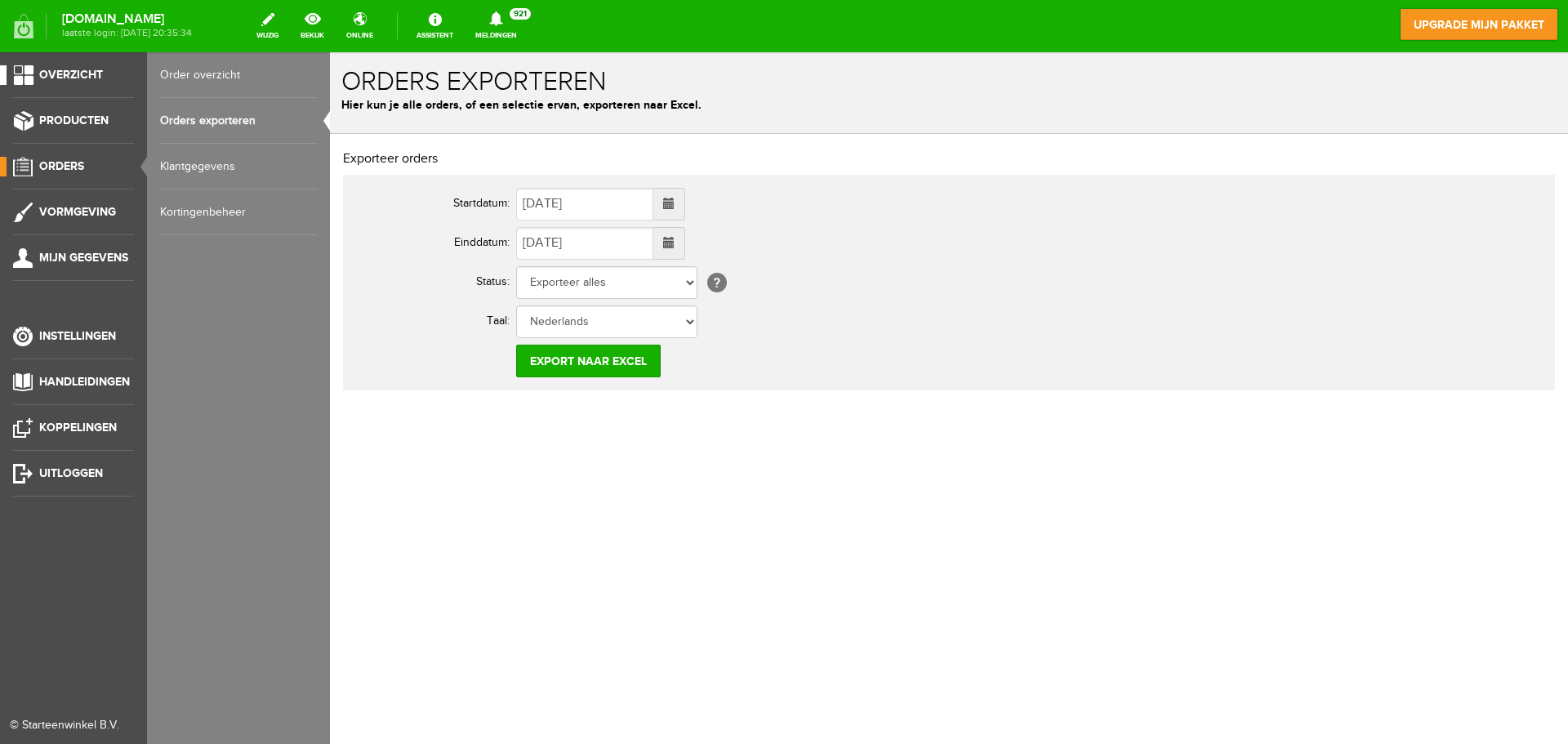
click at [66, 80] on span "Overzicht" at bounding box center [70, 75] width 63 height 14
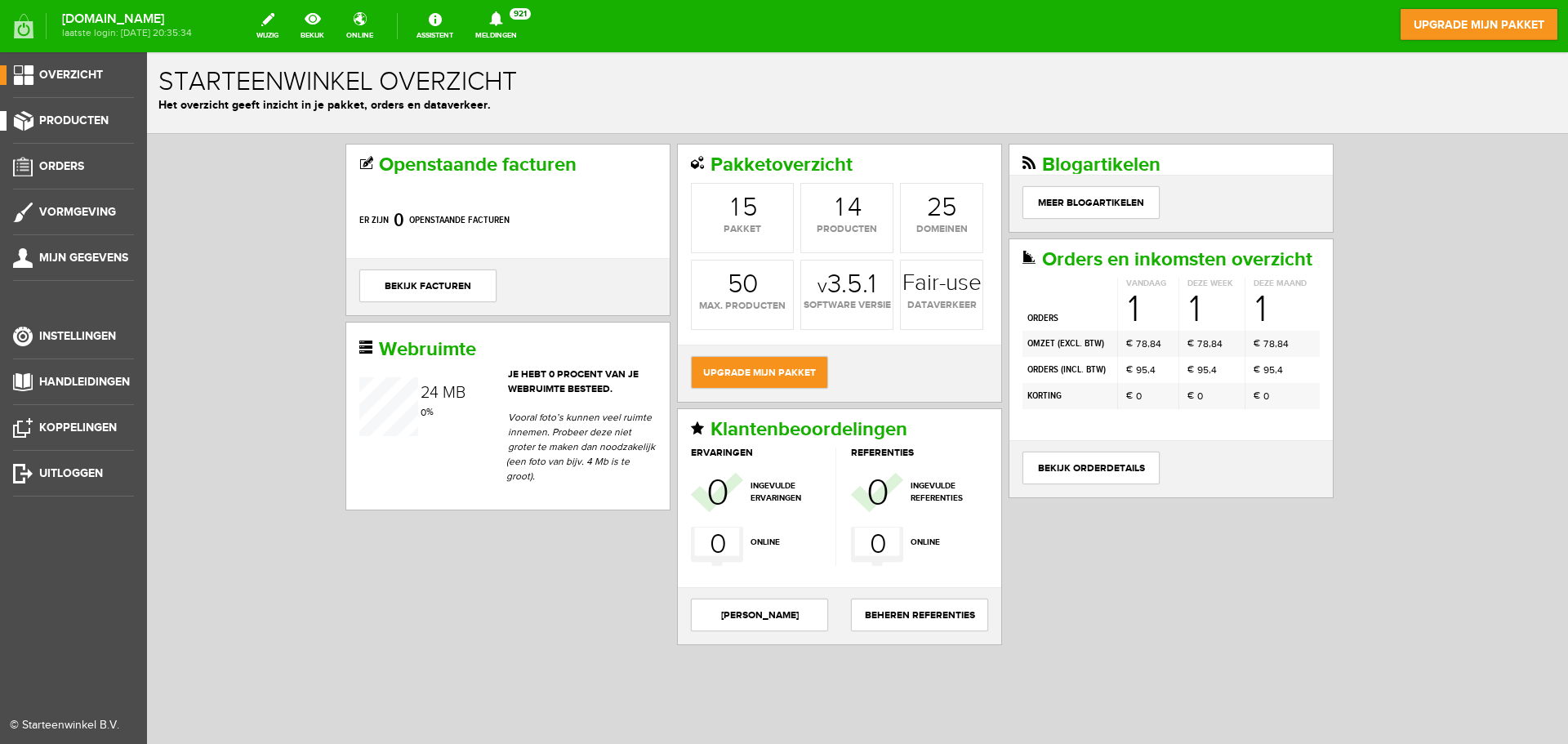
click at [58, 120] on span "Producten" at bounding box center [74, 121] width 69 height 14
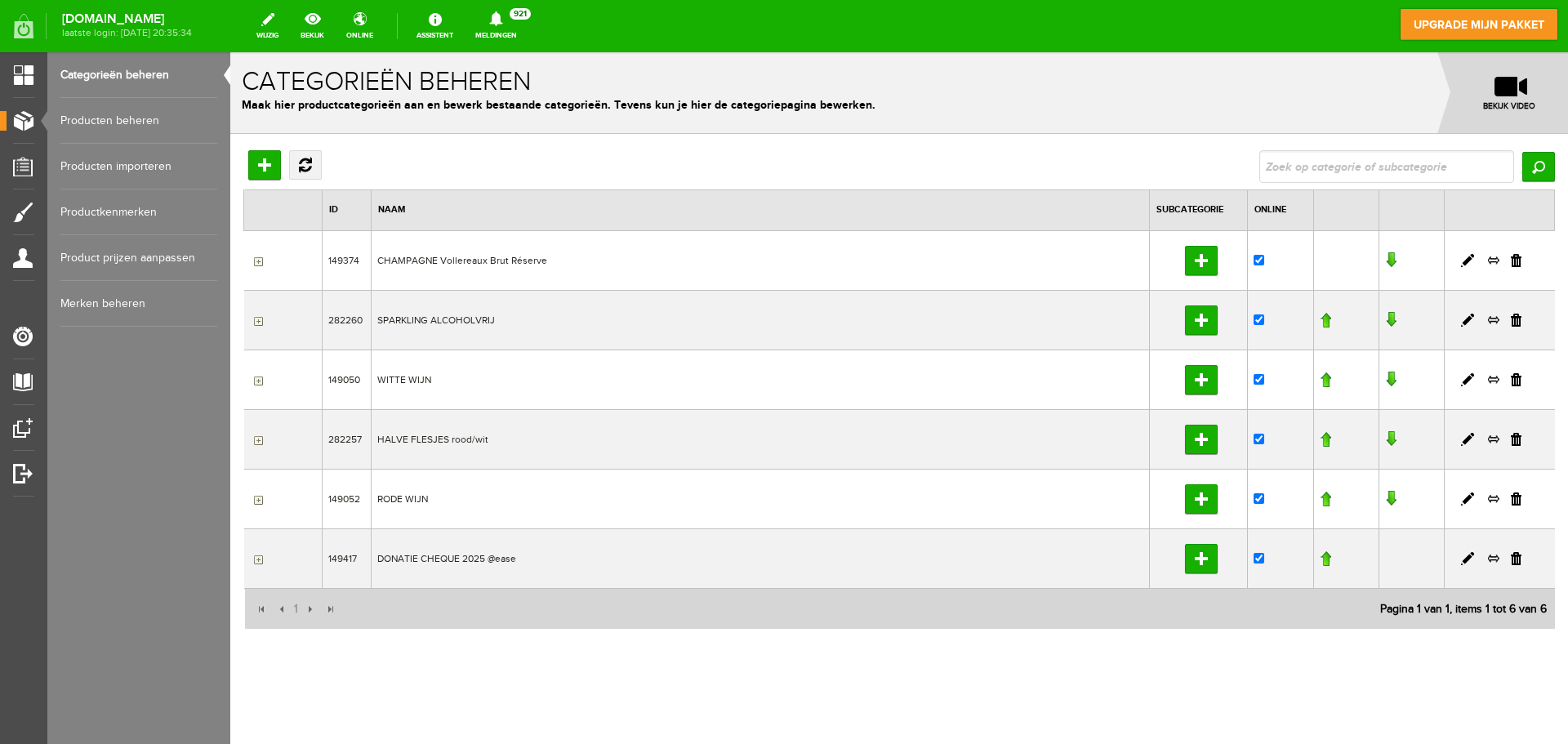
click at [139, 124] on link "Producten beheren" at bounding box center [139, 121] width 157 height 46
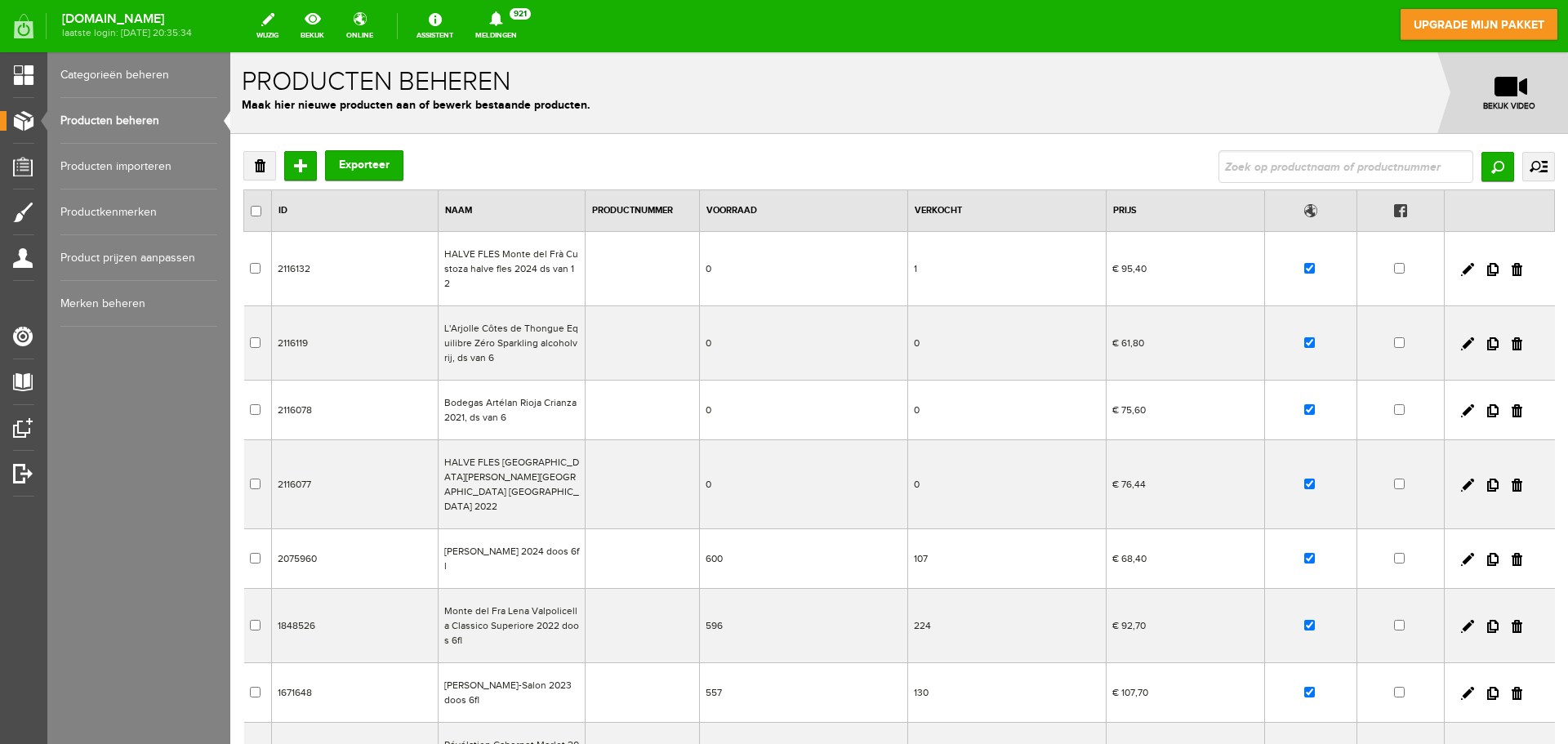
click at [139, 124] on link "Producten beheren" at bounding box center [139, 121] width 157 height 46
click at [549, 265] on td "HALVE FLES Monte del Frà Custoza halve fles 2024 ds van 12" at bounding box center [511, 269] width 147 height 75
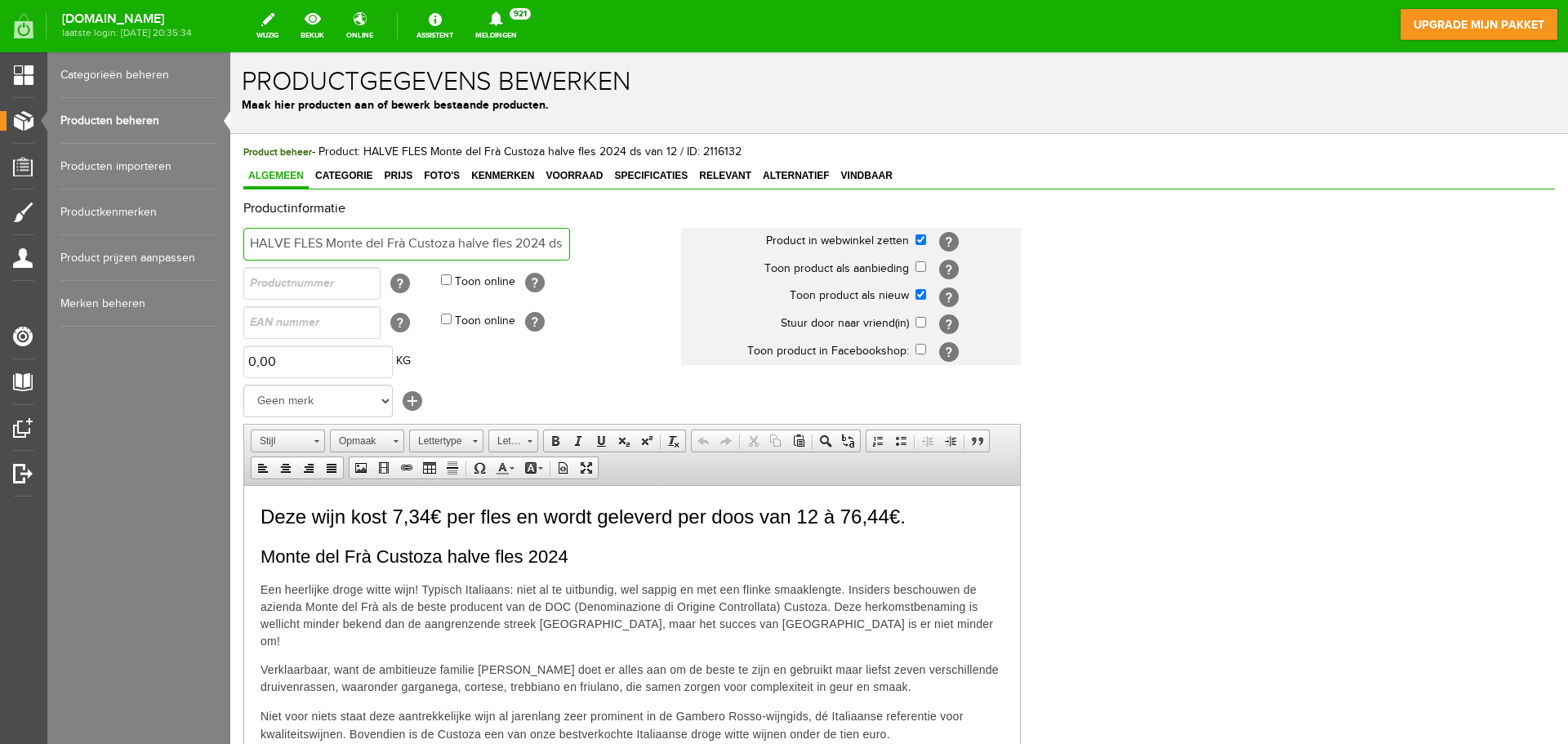
click at [461, 245] on input "HALVE FLES Monte del Frà Custoza halve fles 2024 ds van 12" at bounding box center [407, 245] width 327 height 33
click at [497, 242] on input "HALVE FLES Monte del Frà Custoza 2024 ds van 12" at bounding box center [407, 245] width 327 height 33
type input "HALVE FLES Monte del Frà Custoza 2024 doos van 12"
click at [625, 278] on td "Toon online [?]" at bounding box center [560, 283] width 240 height 39
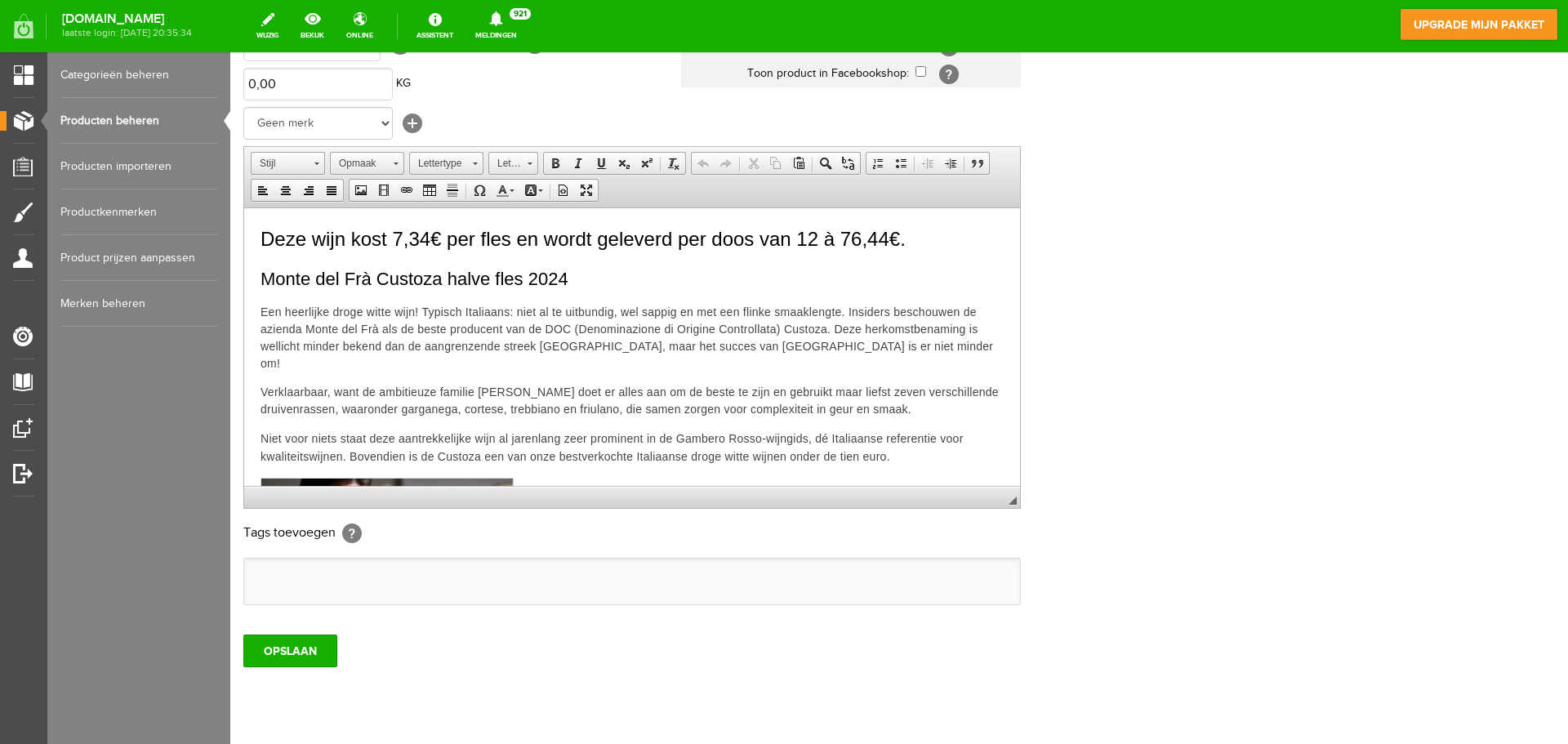
scroll to position [322, 0]
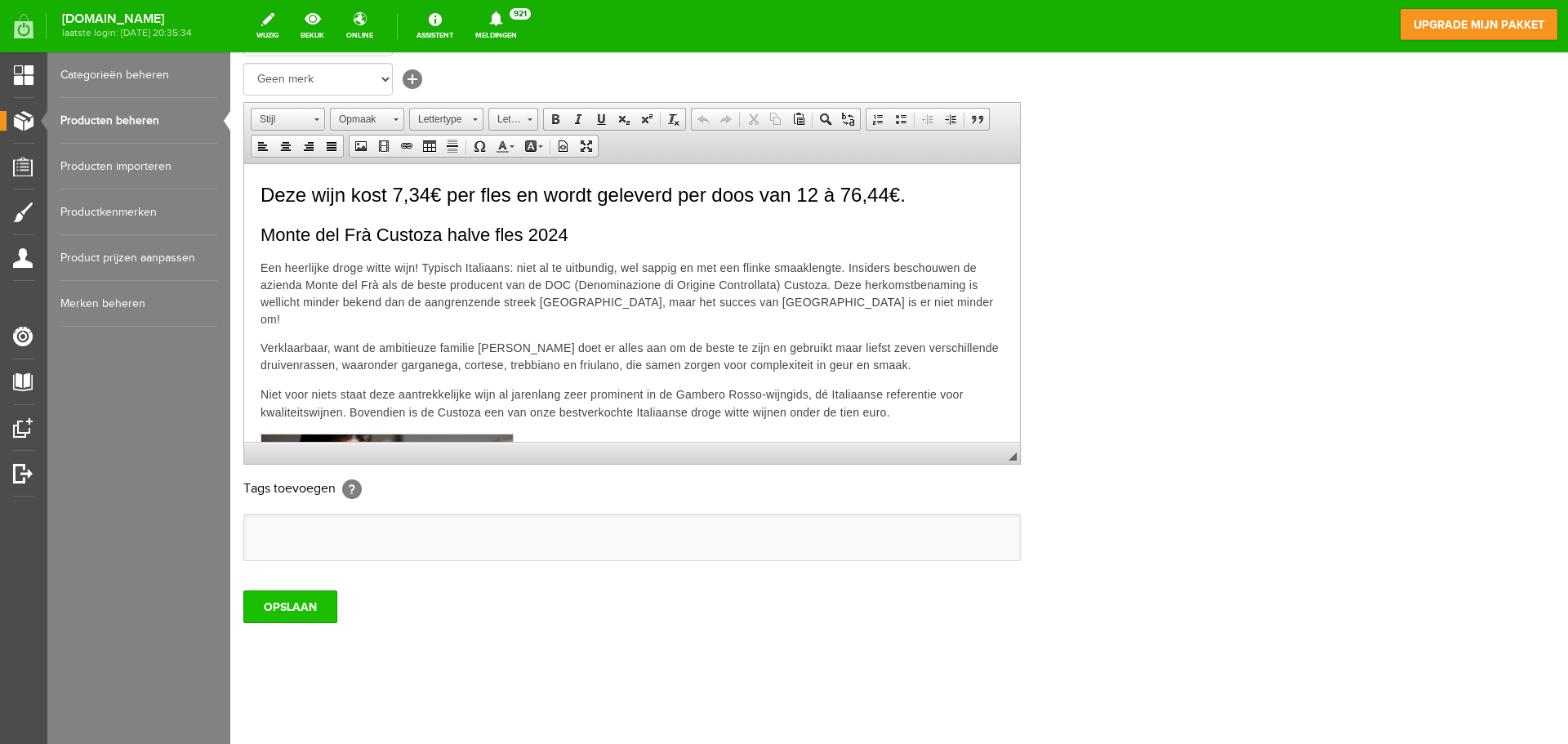
click at [304, 599] on input "OPSLAAN" at bounding box center [291, 607] width 94 height 33
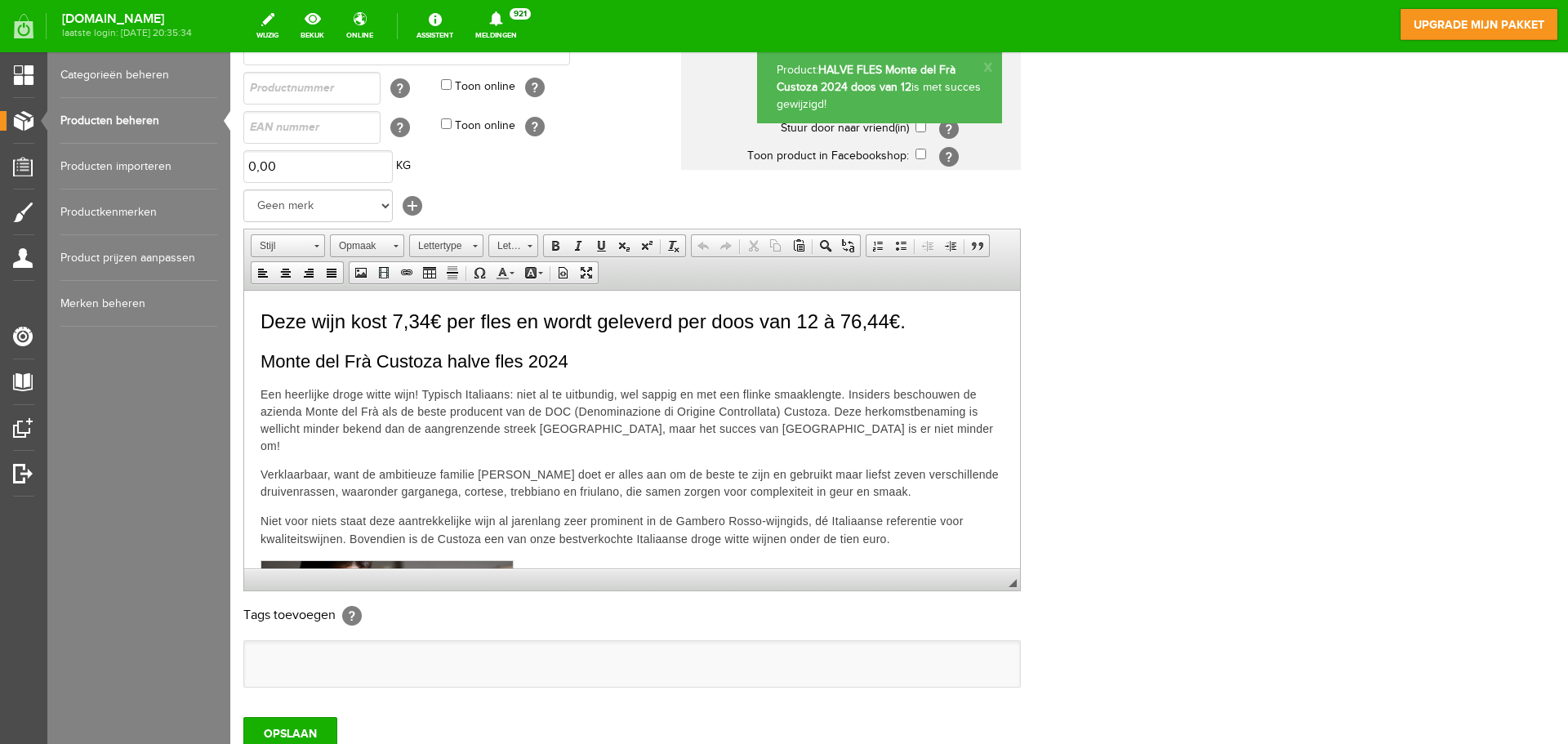
scroll to position [193, 0]
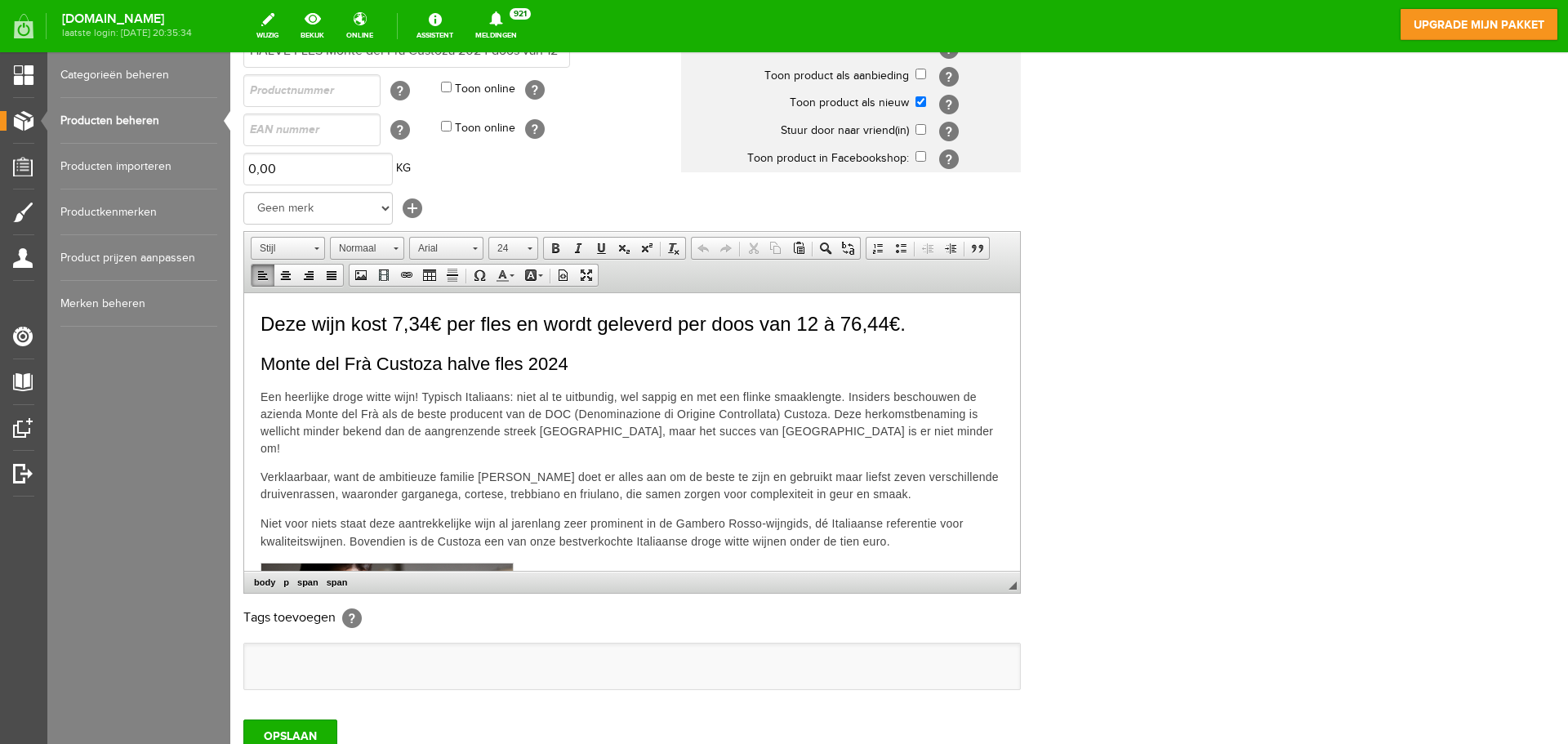
click at [396, 319] on span "Deze wijn kost 7,34€ per fles en wordt geleverd per doos van 12 à 76,44€." at bounding box center [583, 323] width 645 height 22
click at [442, 317] on span "Deze wijn kost €7,34€ per fles en wordt geleverd per doos van 12 à 76,44€." at bounding box center [588, 323] width 656 height 22
click at [840, 322] on span "Deze wijn kost €7,34 per fles en wordt geleverd per doos van 12 à 76,44€." at bounding box center [583, 323] width 645 height 22
click at [949, 313] on p "Deze wijn kost €7,34 per fles en wordt geleverd per doos van 12 à €76,44€." at bounding box center [631, 323] width 743 height 29
click at [846, 323] on span "Deze wijn kost €7,34 per fles en wordt geleverd per doos van 12 à €76,44." at bounding box center [583, 323] width 645 height 22
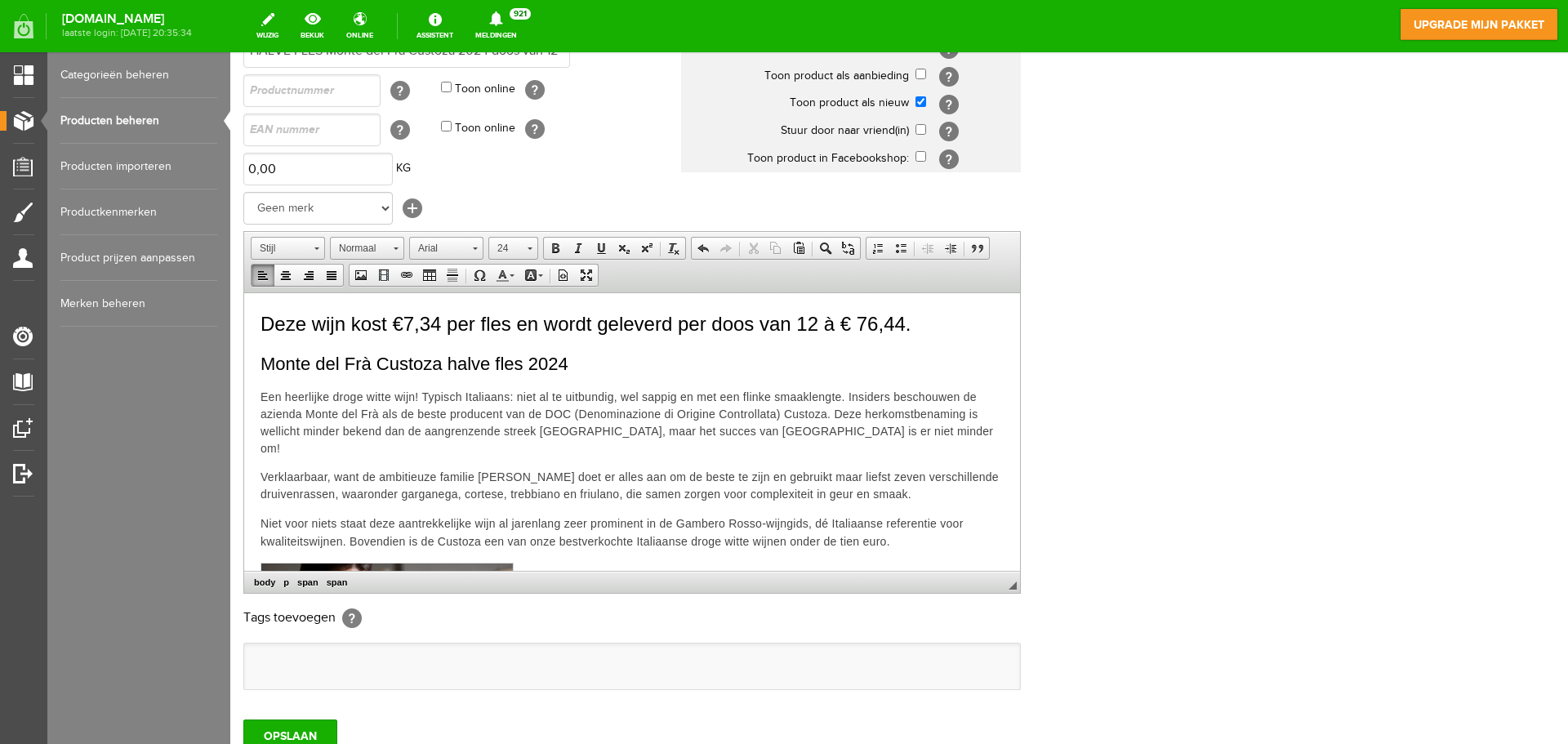
click at [404, 322] on span "Deze wijn kost €7,34 per fles en wordt geleverd per doos van 12 à € 76,44." at bounding box center [585, 323] width 650 height 22
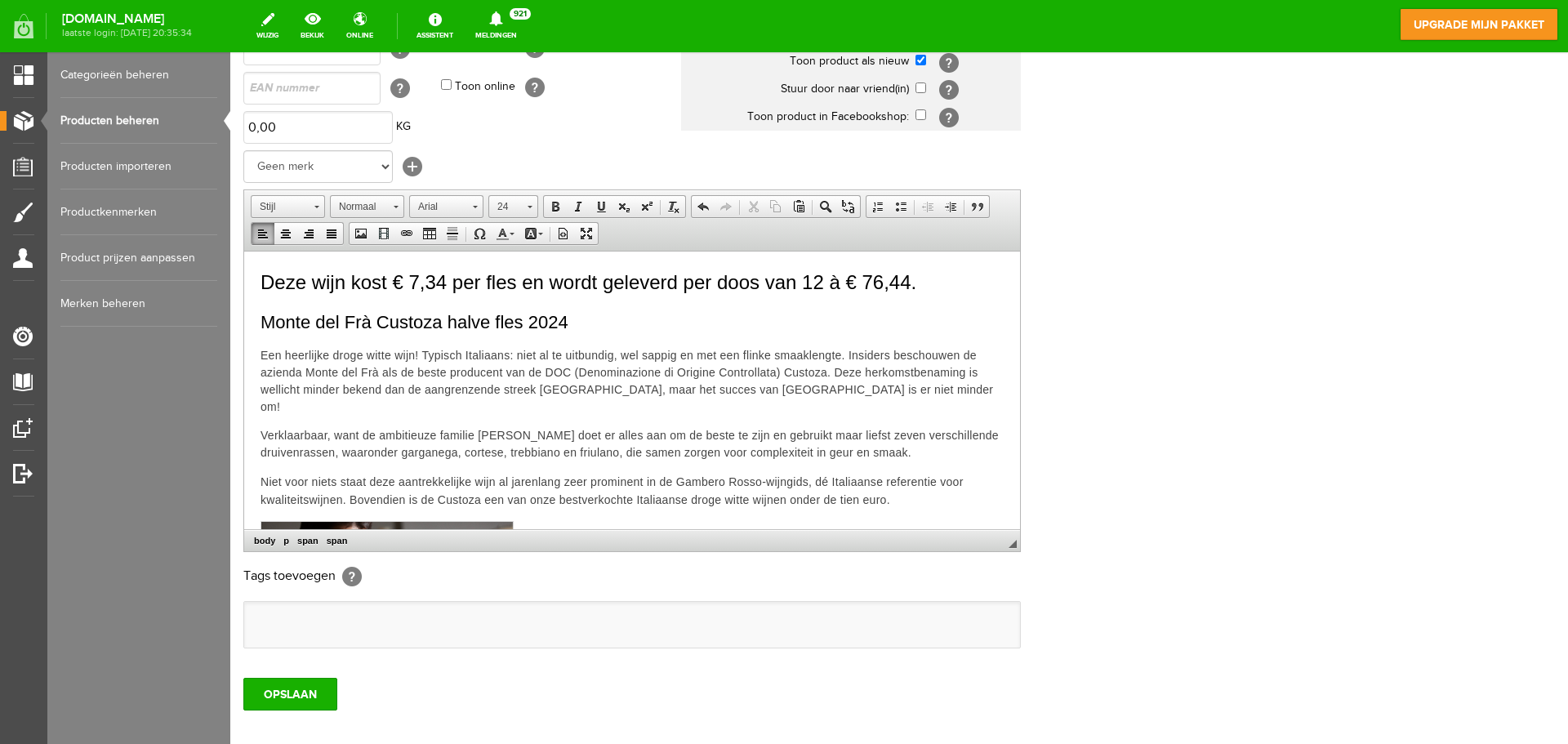
scroll to position [288, 0]
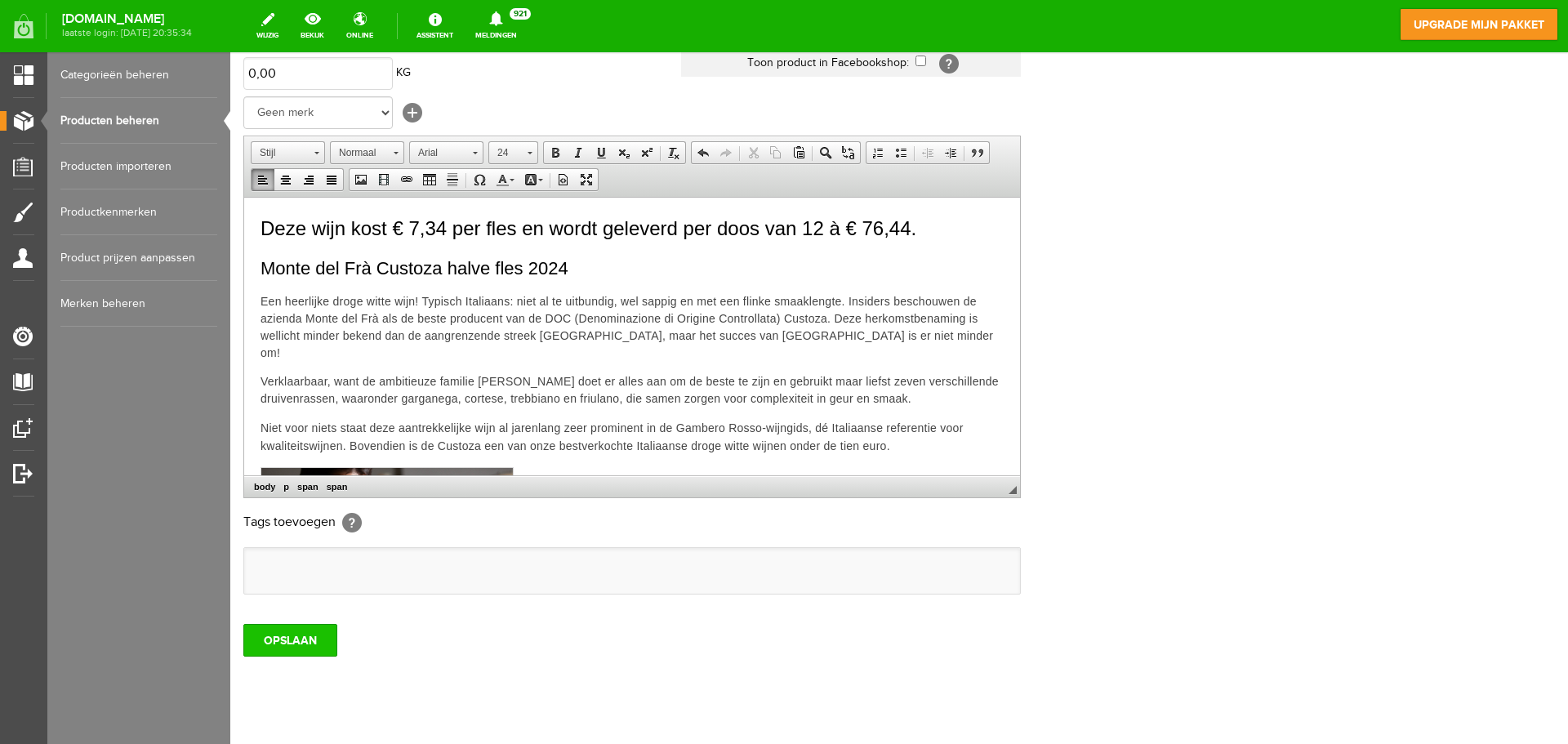
click at [284, 639] on input "OPSLAAN" at bounding box center [291, 640] width 94 height 33
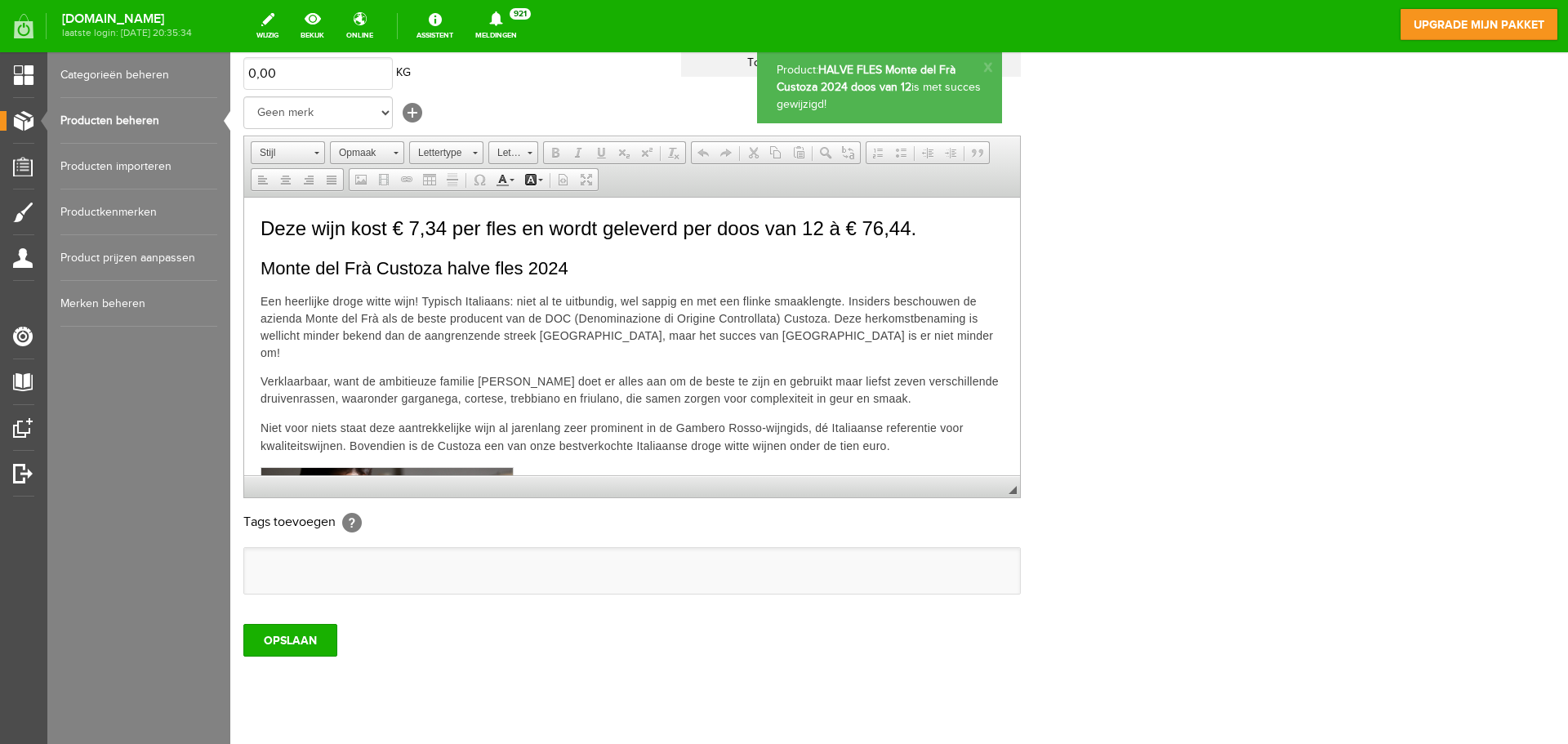
scroll to position [0, 0]
click at [114, 127] on link "Producten beheren" at bounding box center [139, 121] width 157 height 46
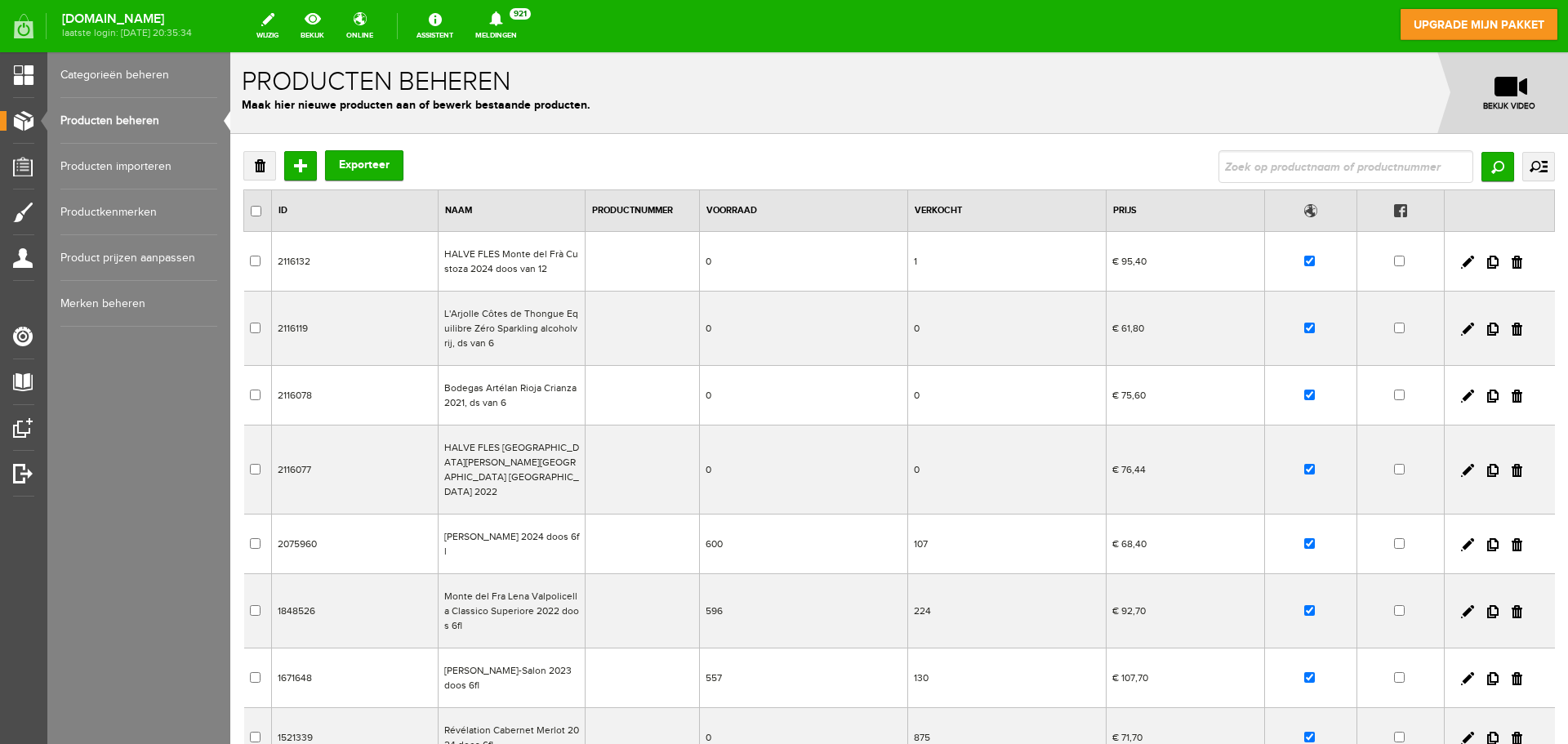
click at [497, 323] on td "L'Arjolle Côtes de Thongue Equilibre Zéro Sparkling alcoholvrij, ds van 6" at bounding box center [511, 329] width 147 height 75
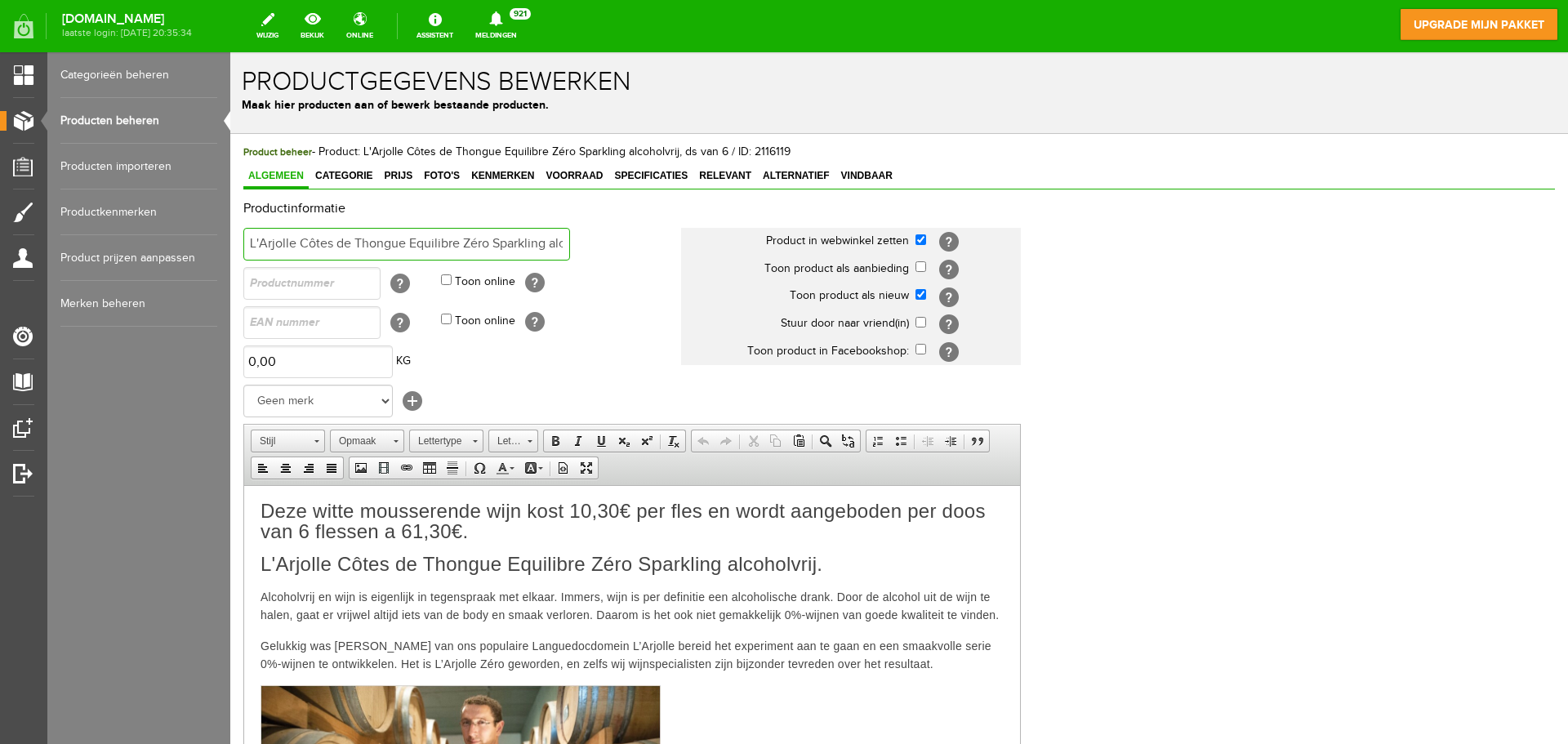
click at [553, 242] on input "L'Arjolle Côtes de Thongue Equilibre Zéro Sparkling alcoholvrij, ds van 6" at bounding box center [407, 245] width 327 height 33
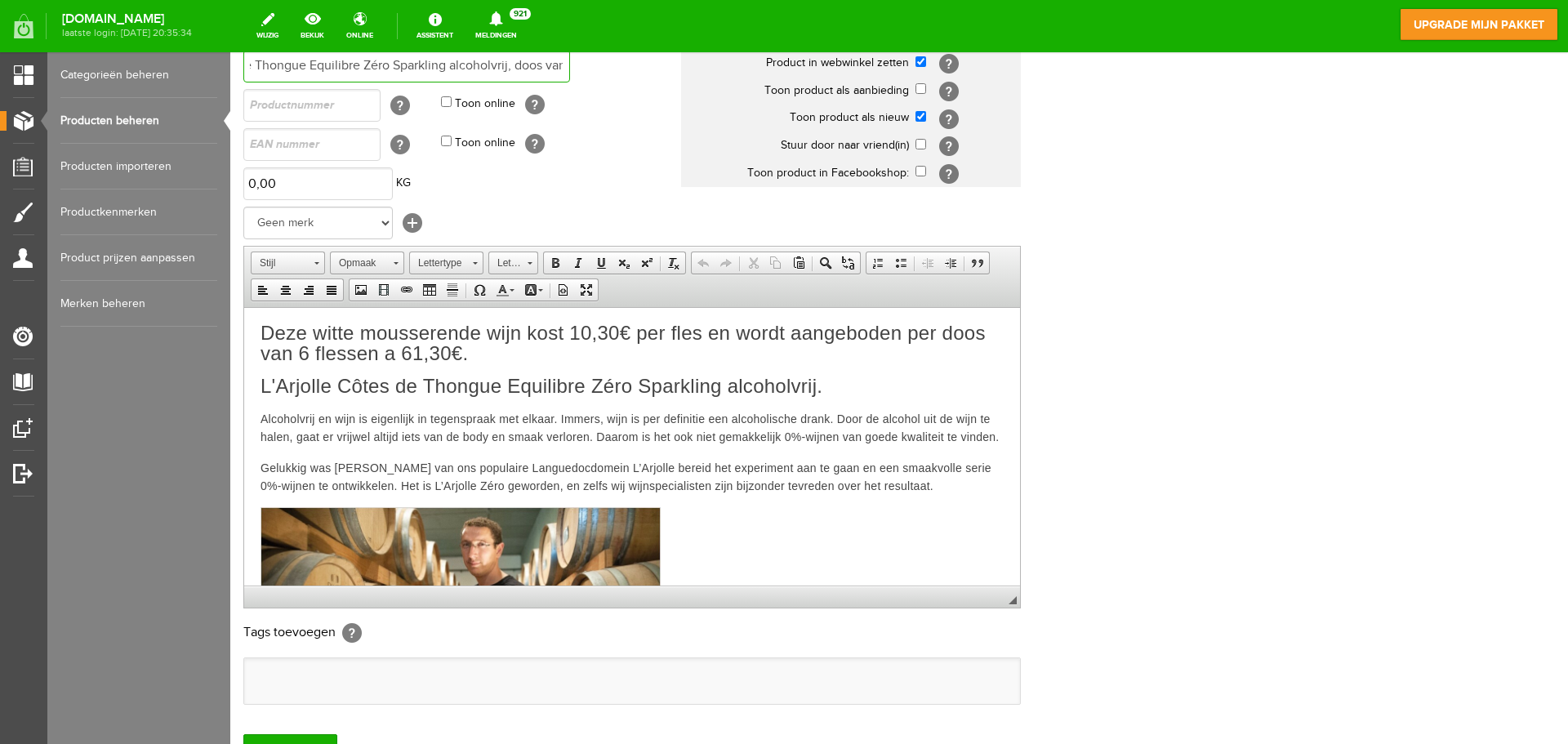
scroll to position [305, 0]
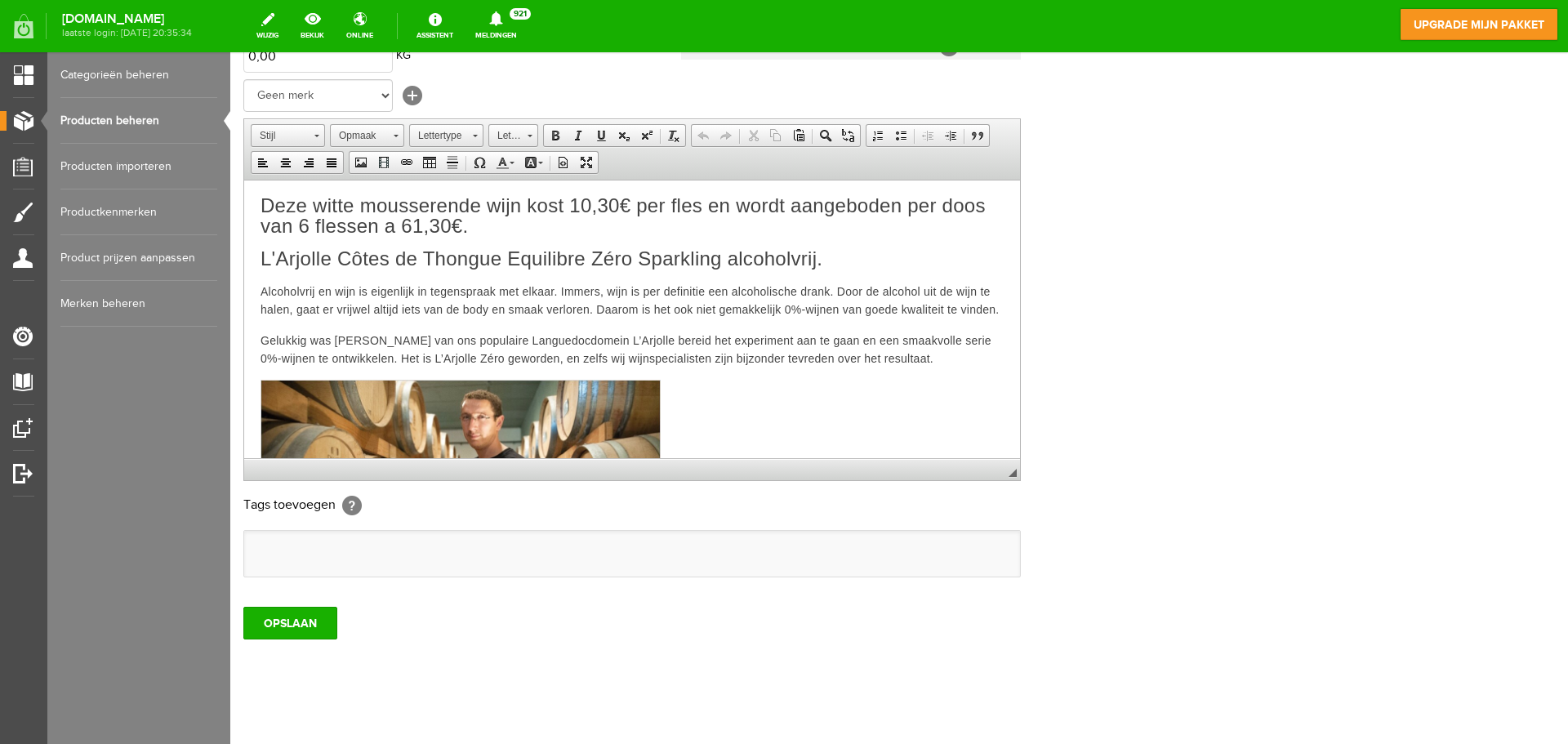
type input "L'Arjolle Côtes de Thongue Equilibre Zéro Sparkling alcoholvrij, doos van 6"
click at [569, 191] on html "Deze witte mousserende wijn kost 10,30€ per fles en wordt aangeboden per doos v…" at bounding box center [632, 439] width 776 height 519
click at [316, 629] on input "OPSLAAN" at bounding box center [291, 623] width 94 height 33
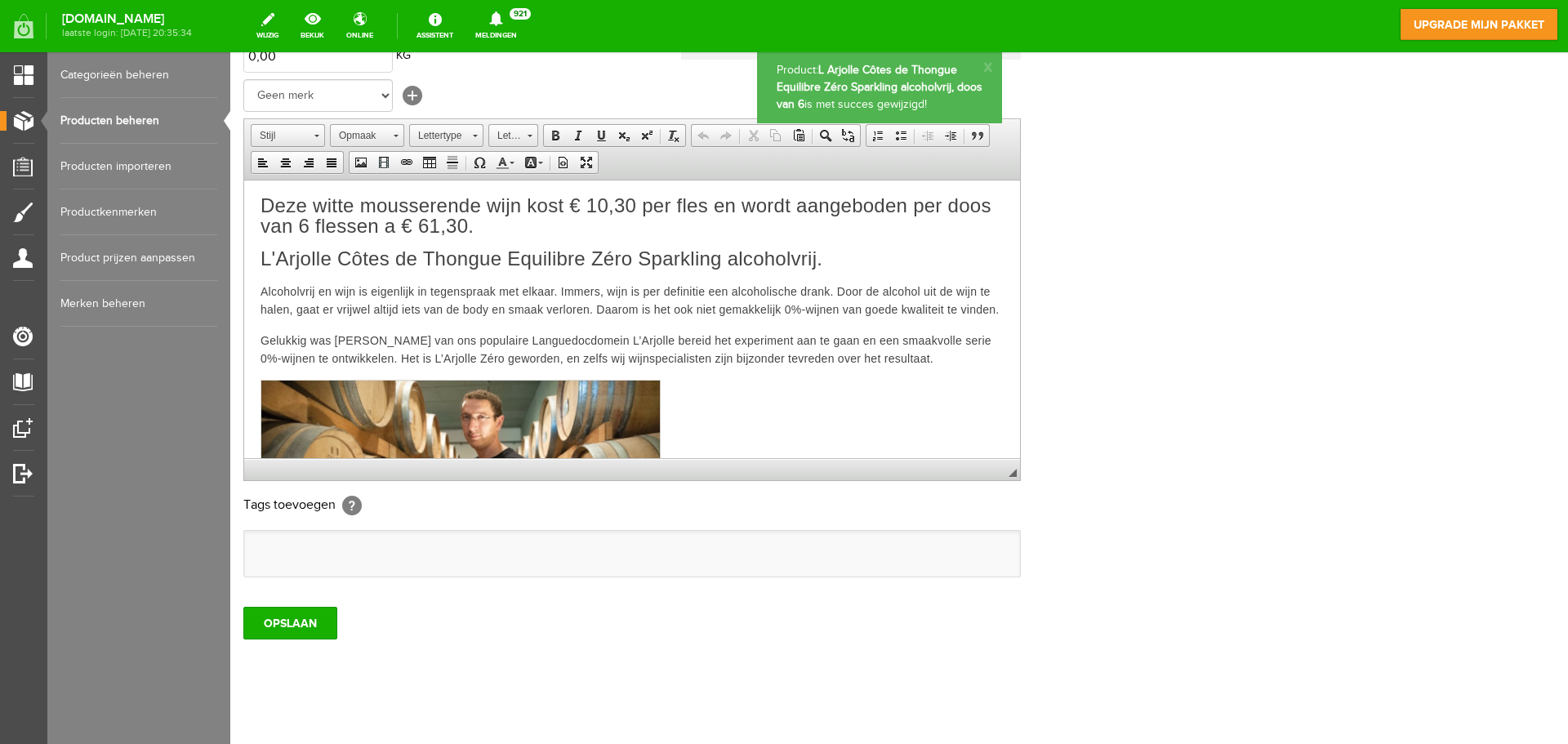
click at [146, 121] on link "Producten beheren" at bounding box center [139, 121] width 157 height 46
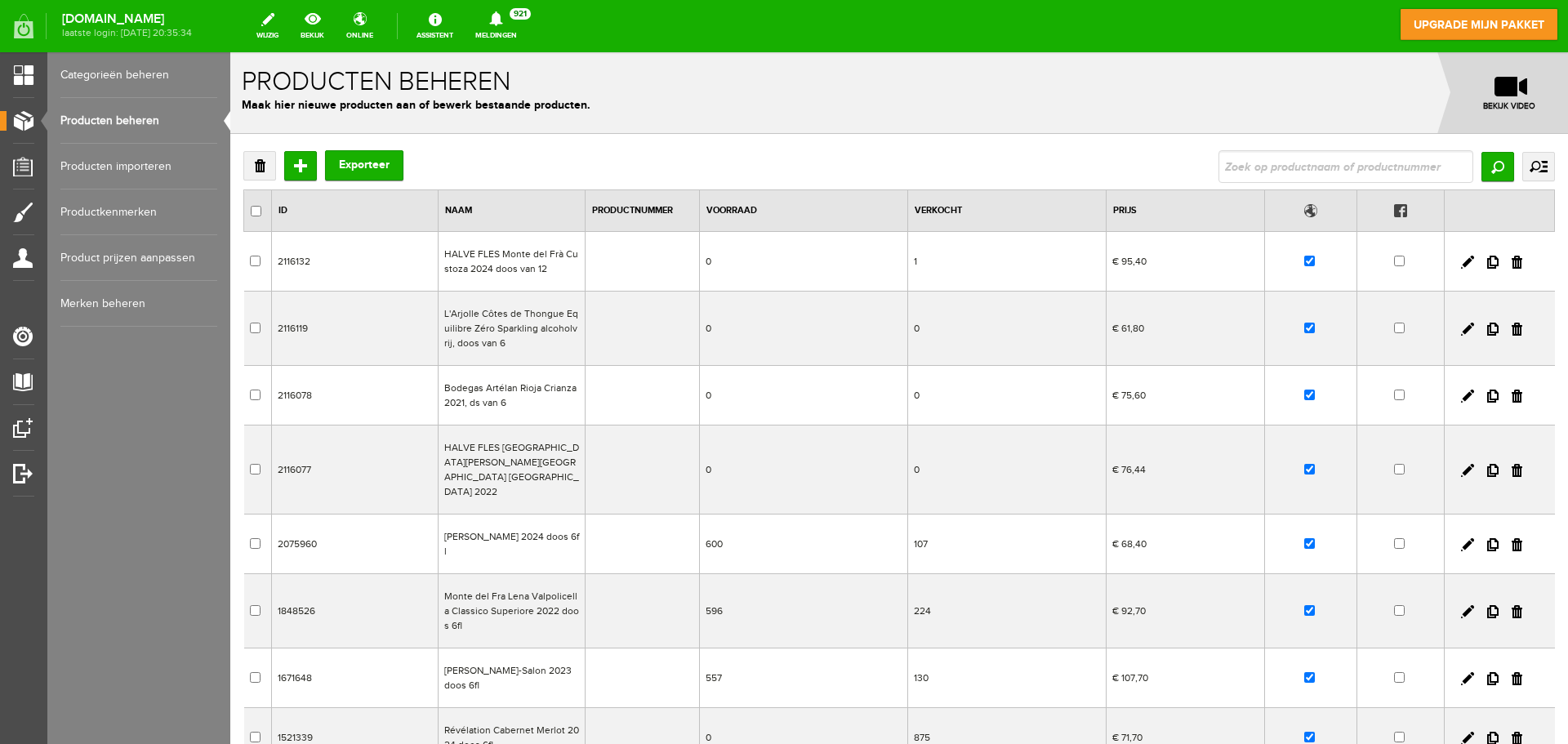
click at [498, 391] on td "Bodegas Artélan Rioja Crianza 2021, ds van 6" at bounding box center [511, 395] width 147 height 60
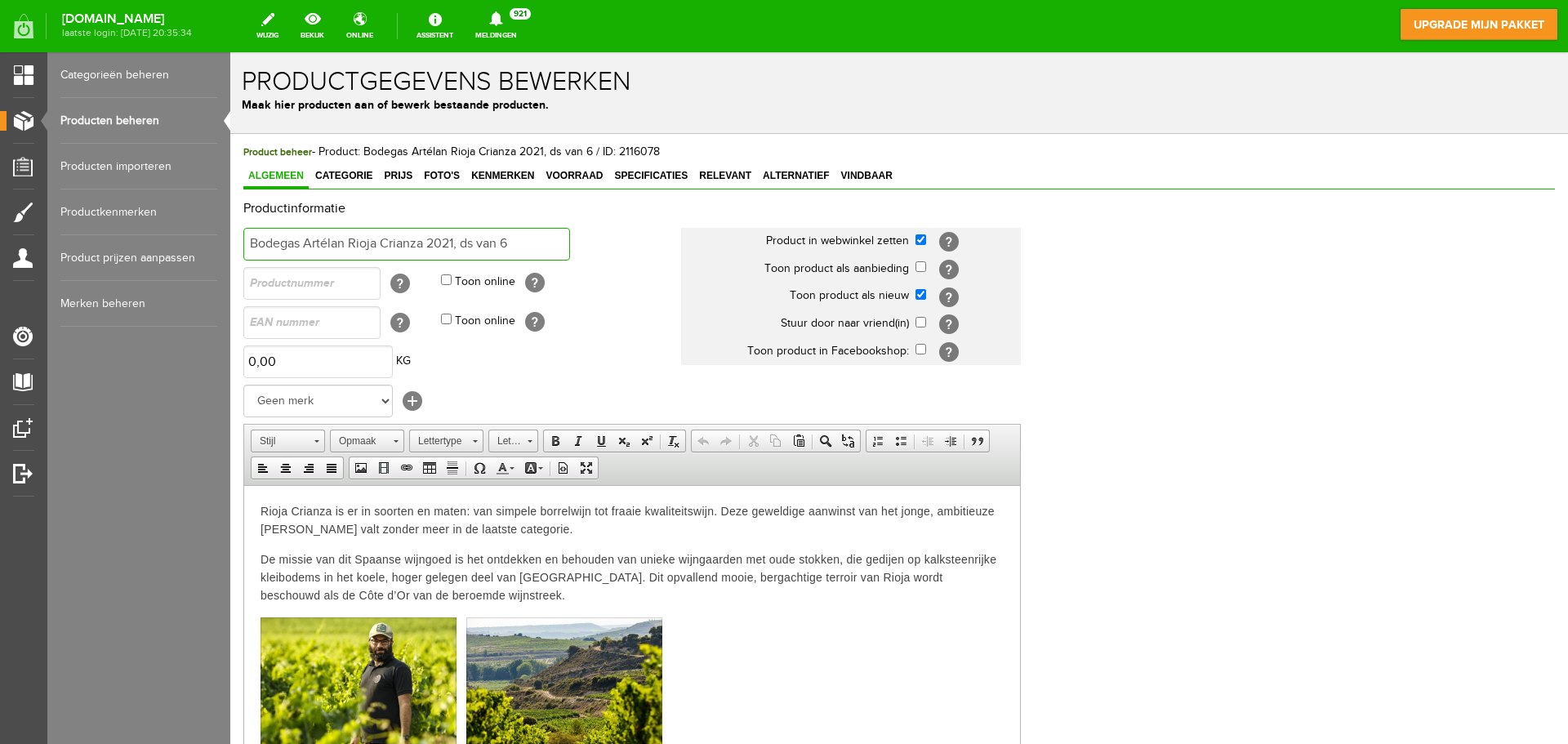
click at [468, 246] on input "Bodegas Artélan Rioja Crianza 2021, ds van 6" at bounding box center [407, 245] width 327 height 33
click at [617, 311] on td "Toon online [?]" at bounding box center [560, 322] width 240 height 39
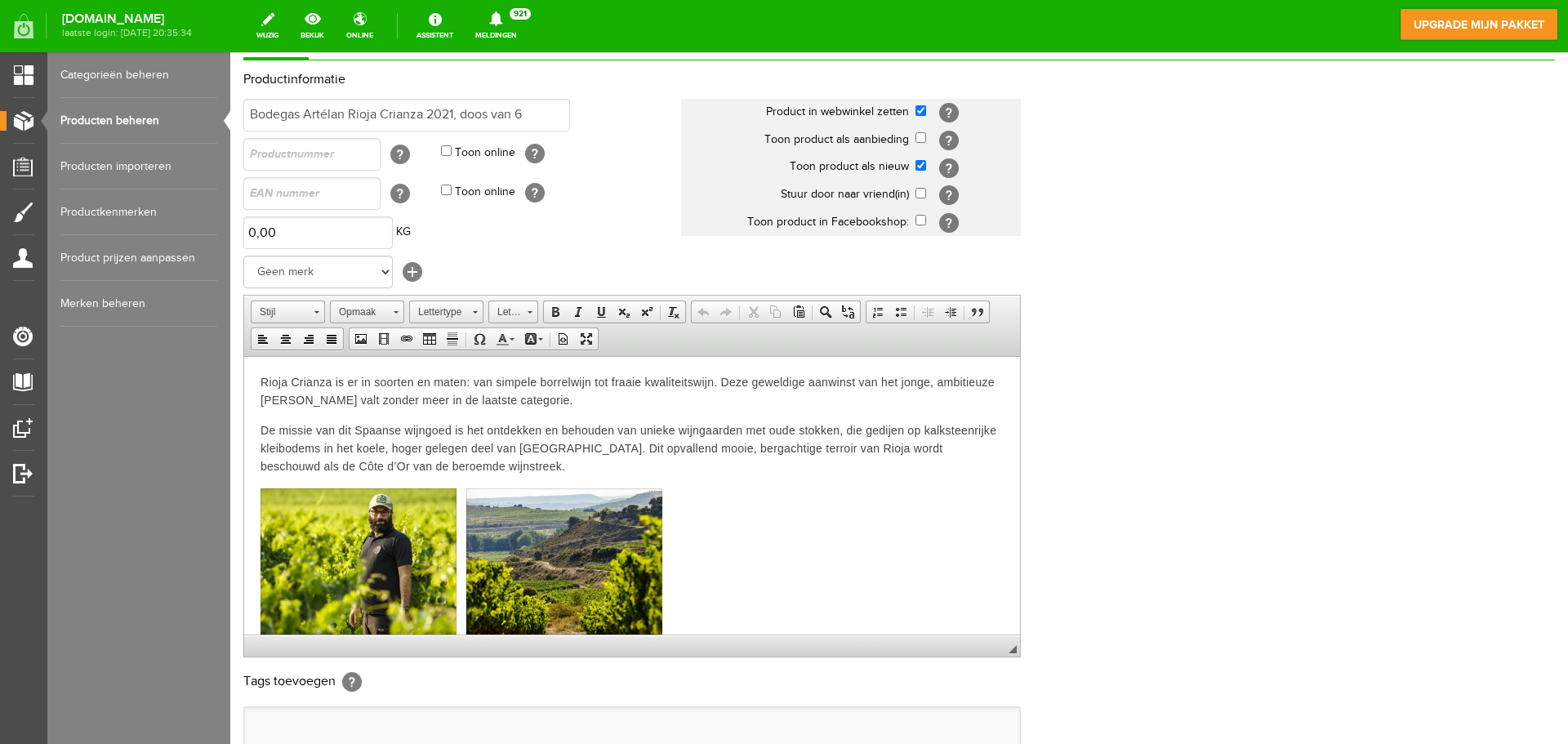
scroll to position [322, 0]
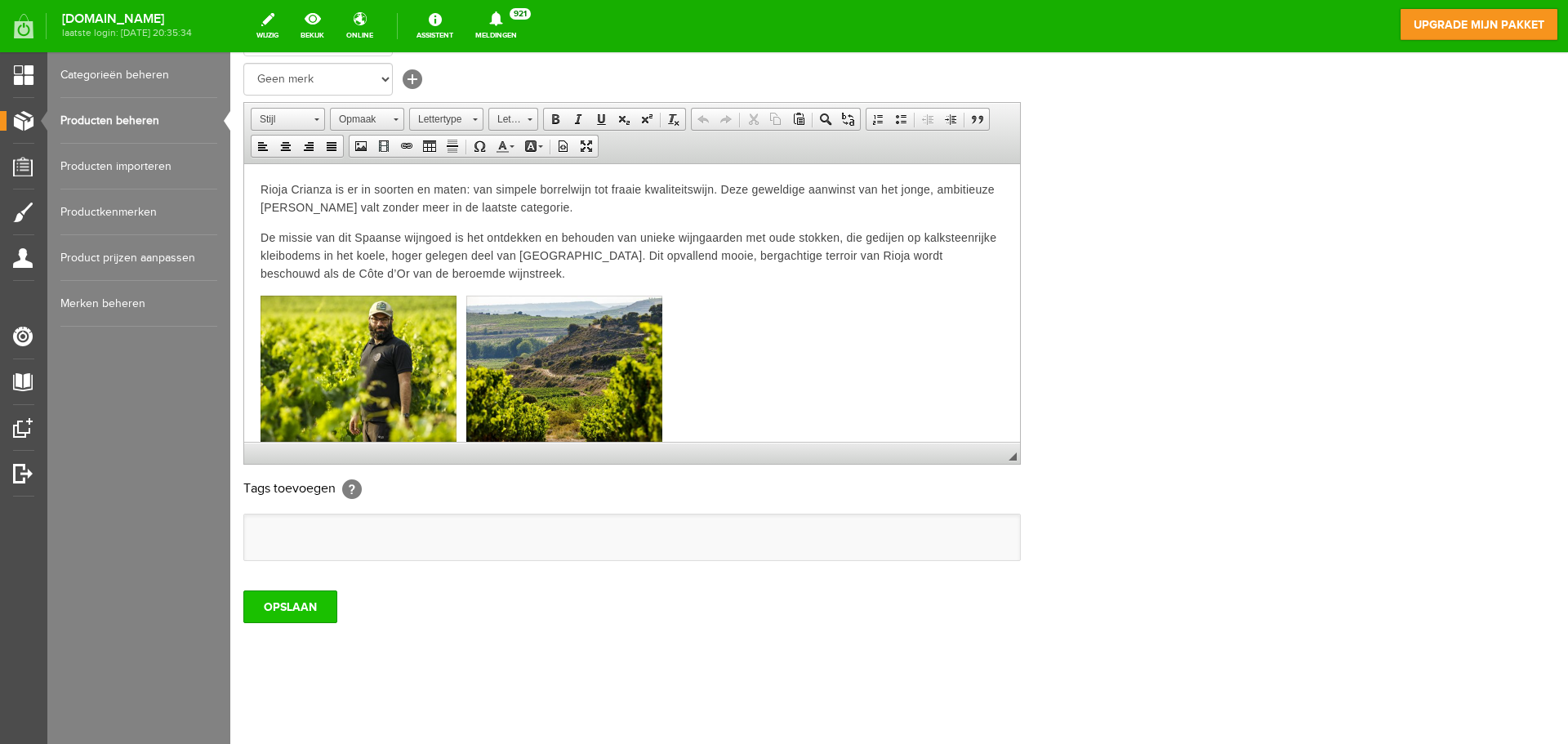
click at [322, 608] on input "OPSLAAN" at bounding box center [291, 607] width 94 height 33
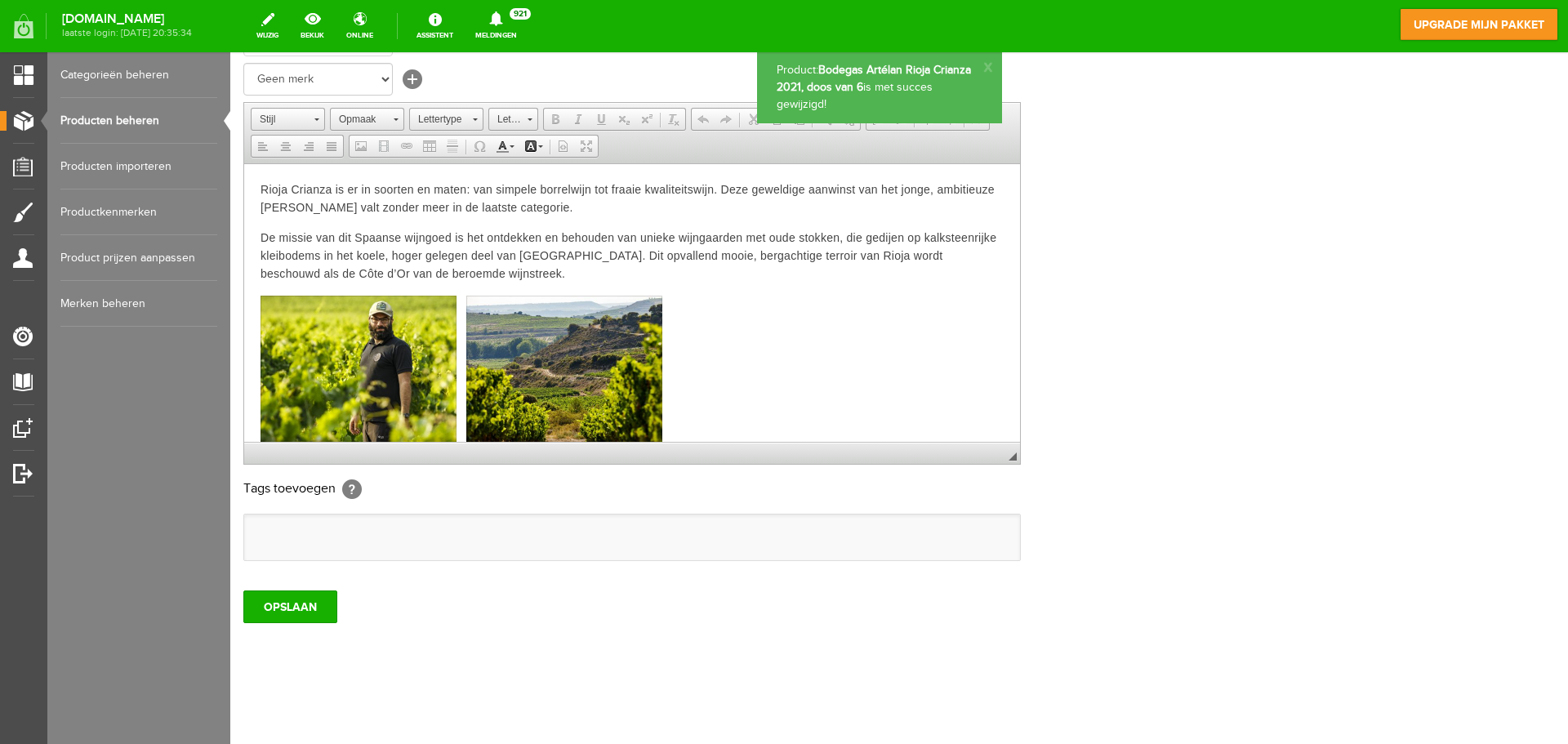
scroll to position [0, 0]
click at [142, 122] on link "Producten beheren" at bounding box center [139, 121] width 157 height 46
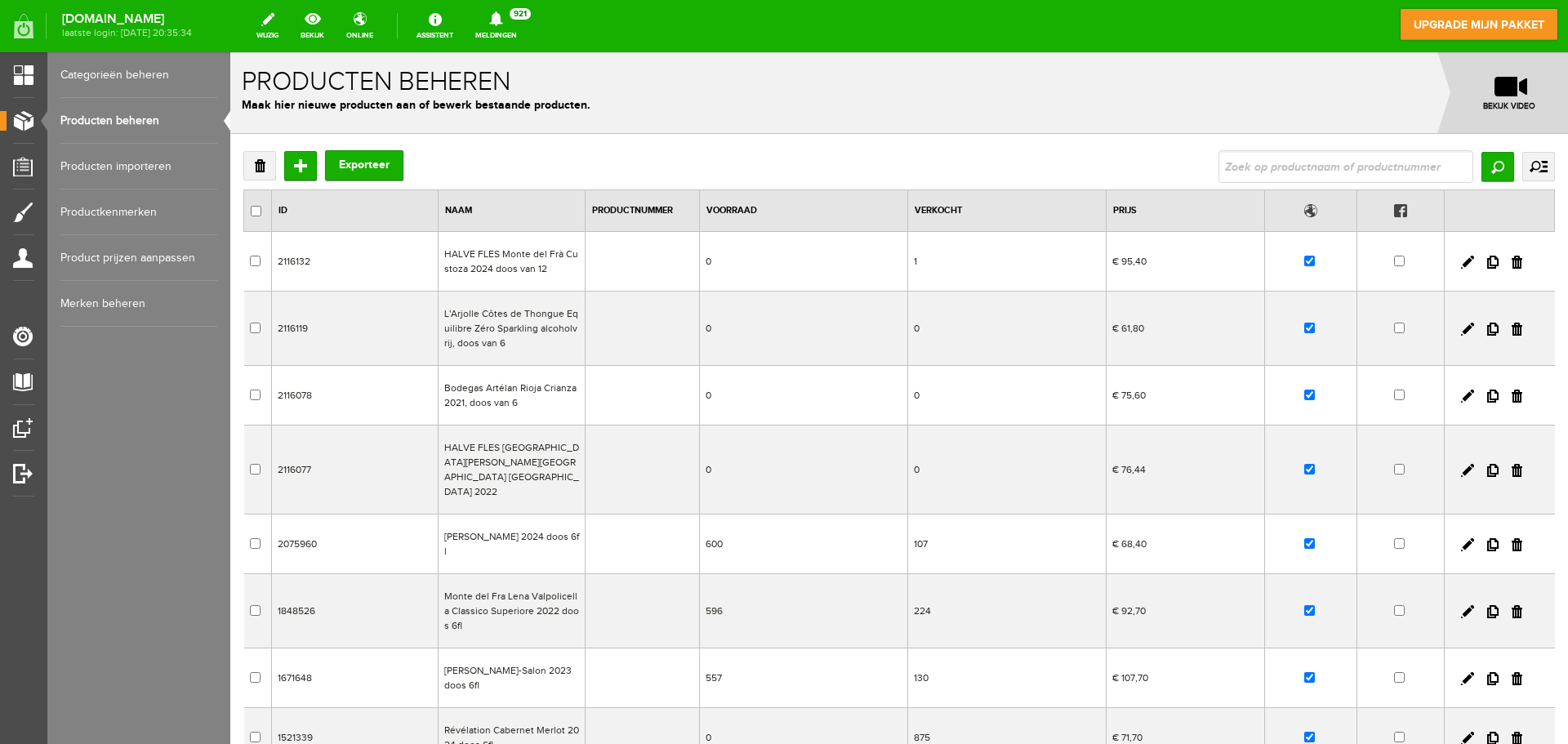
click at [507, 455] on td "HALVE FLES [GEOGRAPHIC_DATA][PERSON_NAME][GEOGRAPHIC_DATA] [GEOGRAPHIC_DATA] 20…" at bounding box center [511, 470] width 147 height 89
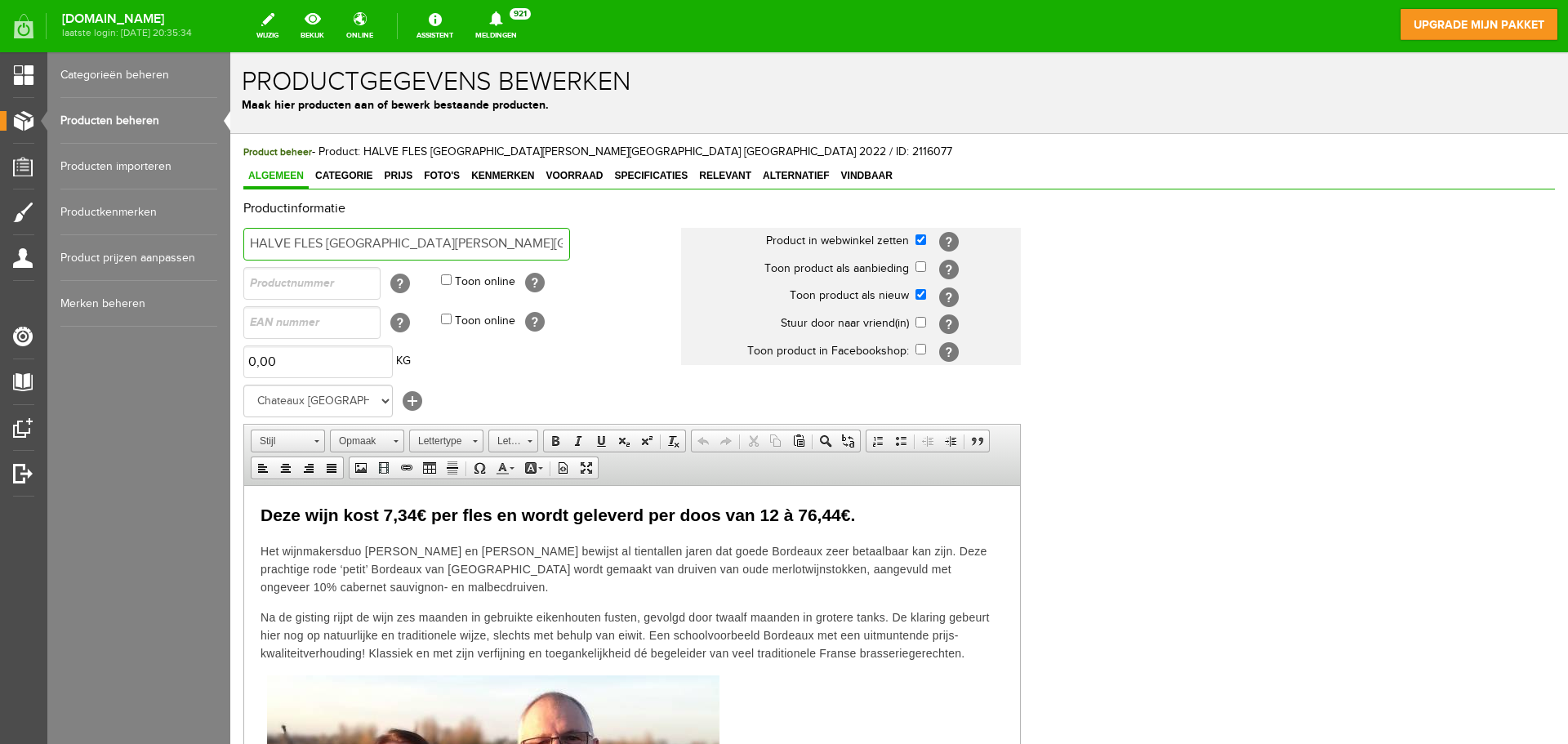
click at [546, 244] on input "HALVE FLES [GEOGRAPHIC_DATA][PERSON_NAME][GEOGRAPHIC_DATA] [GEOGRAPHIC_DATA] 20…" at bounding box center [407, 245] width 327 height 33
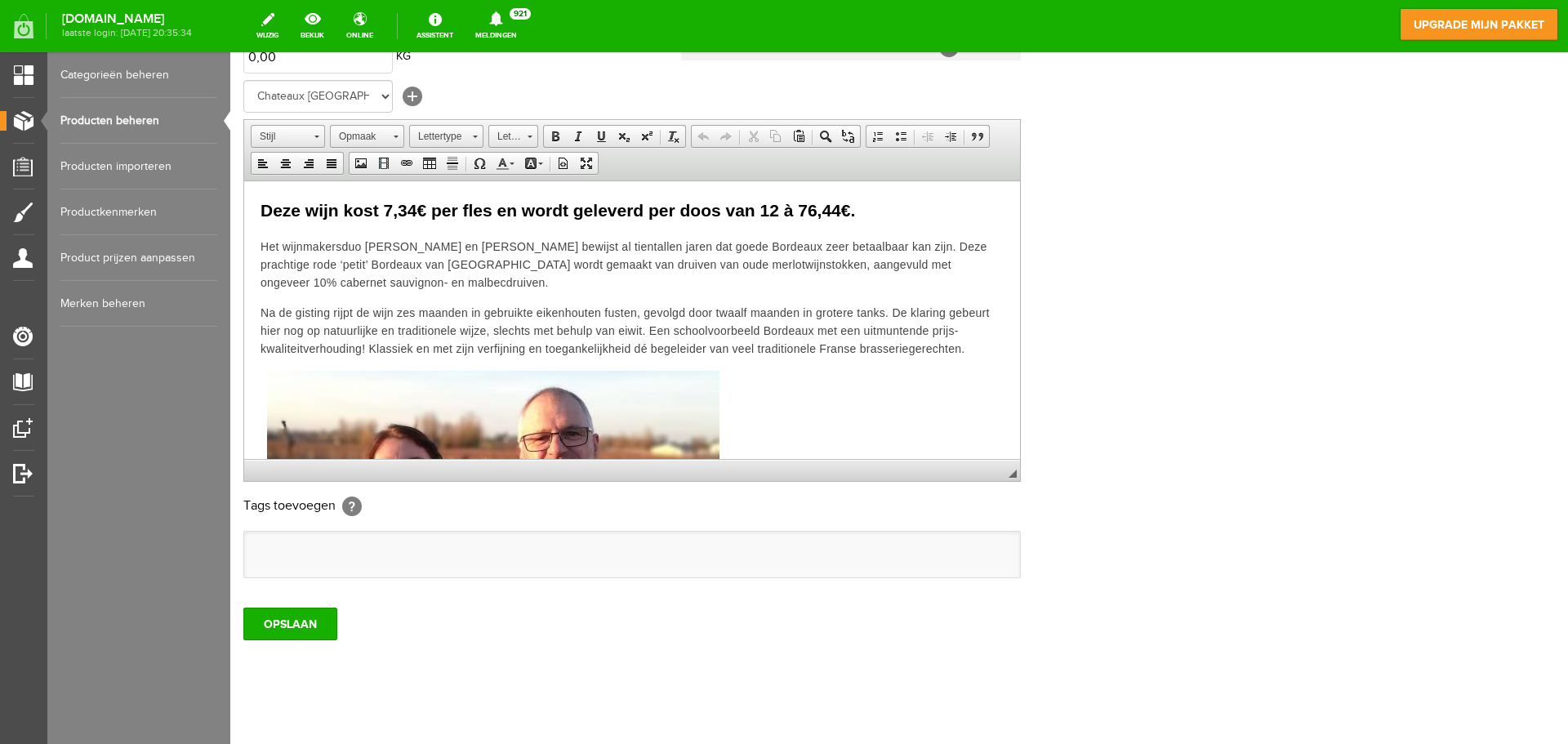
scroll to position [322, 0]
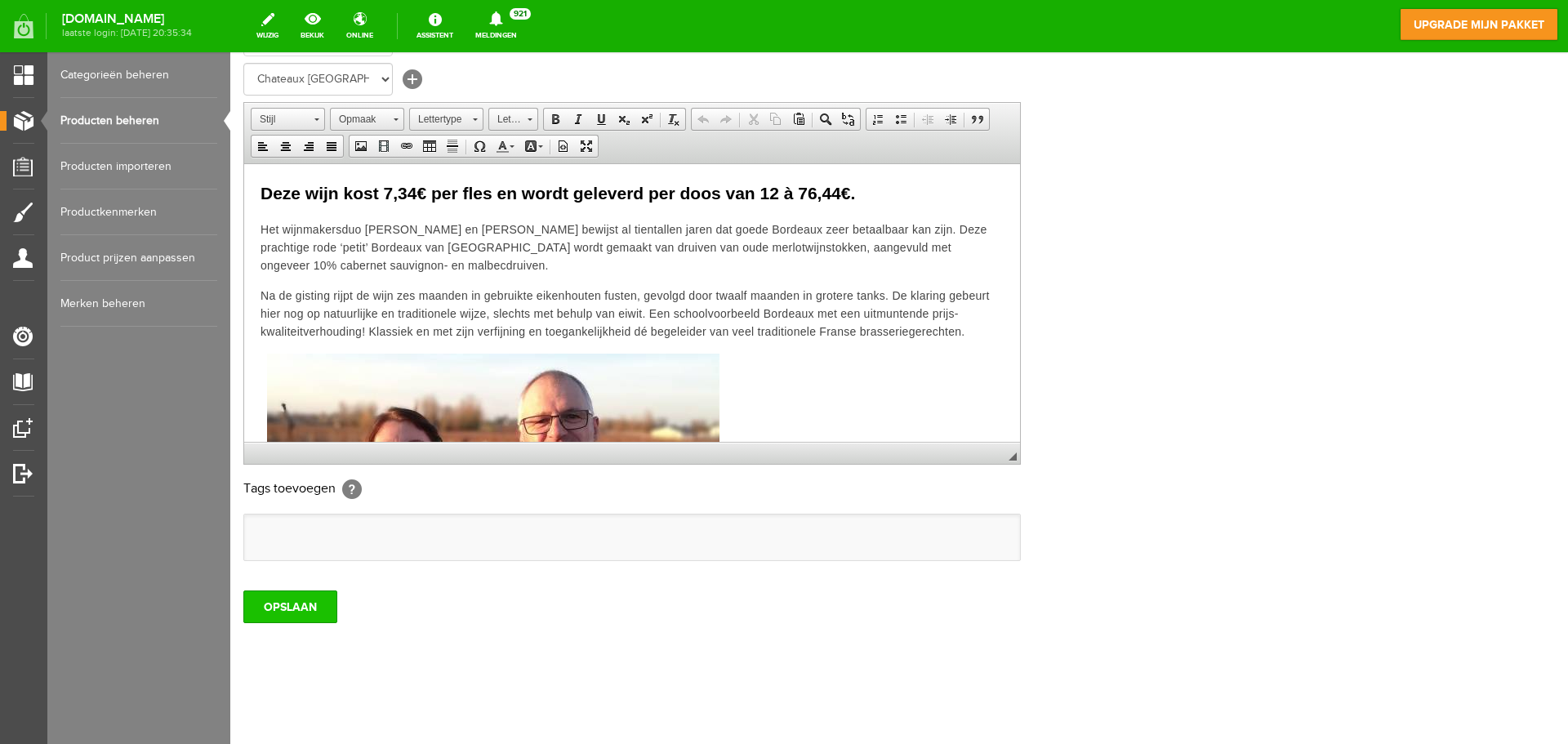
click at [289, 601] on input "OPSLAAN" at bounding box center [291, 607] width 94 height 33
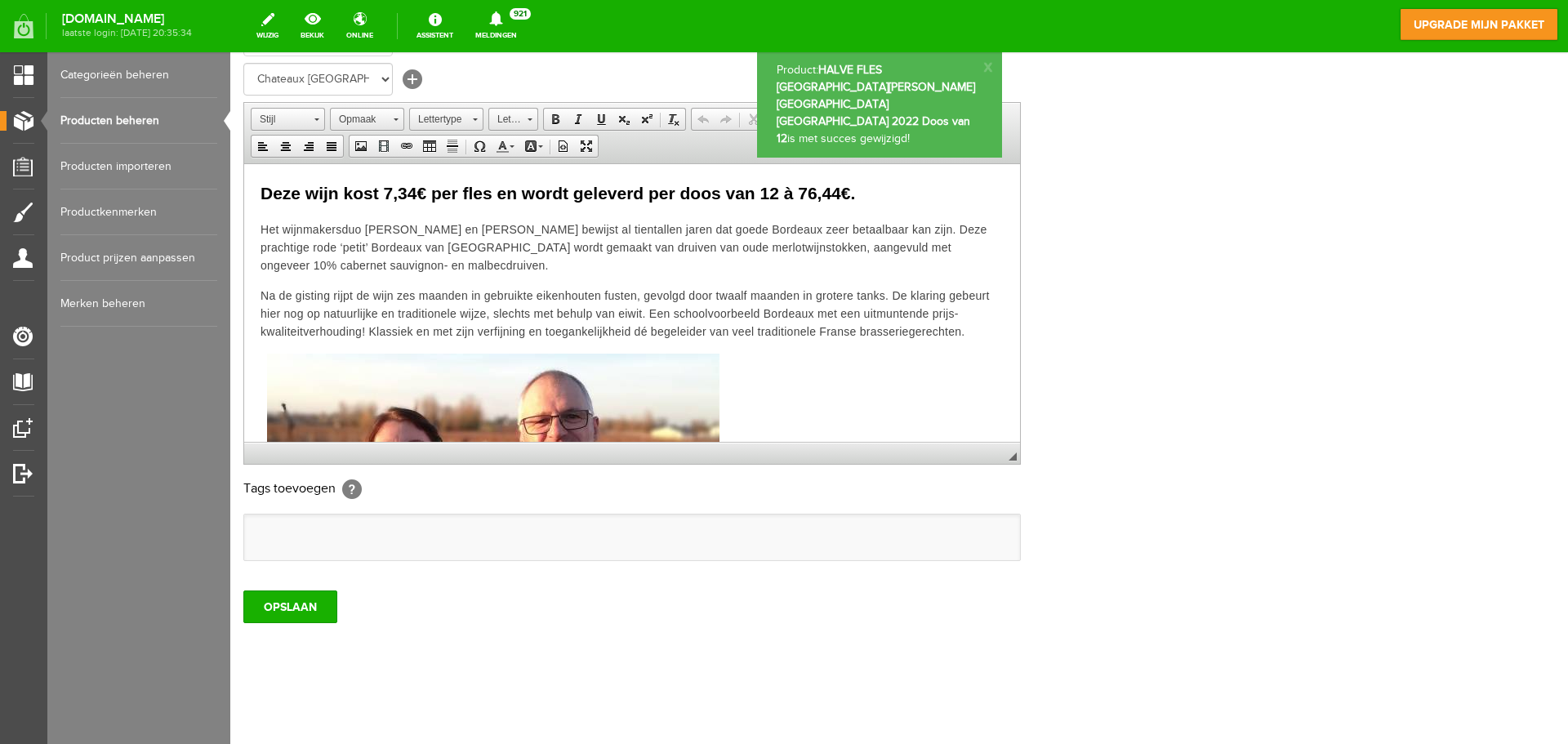
scroll to position [0, 0]
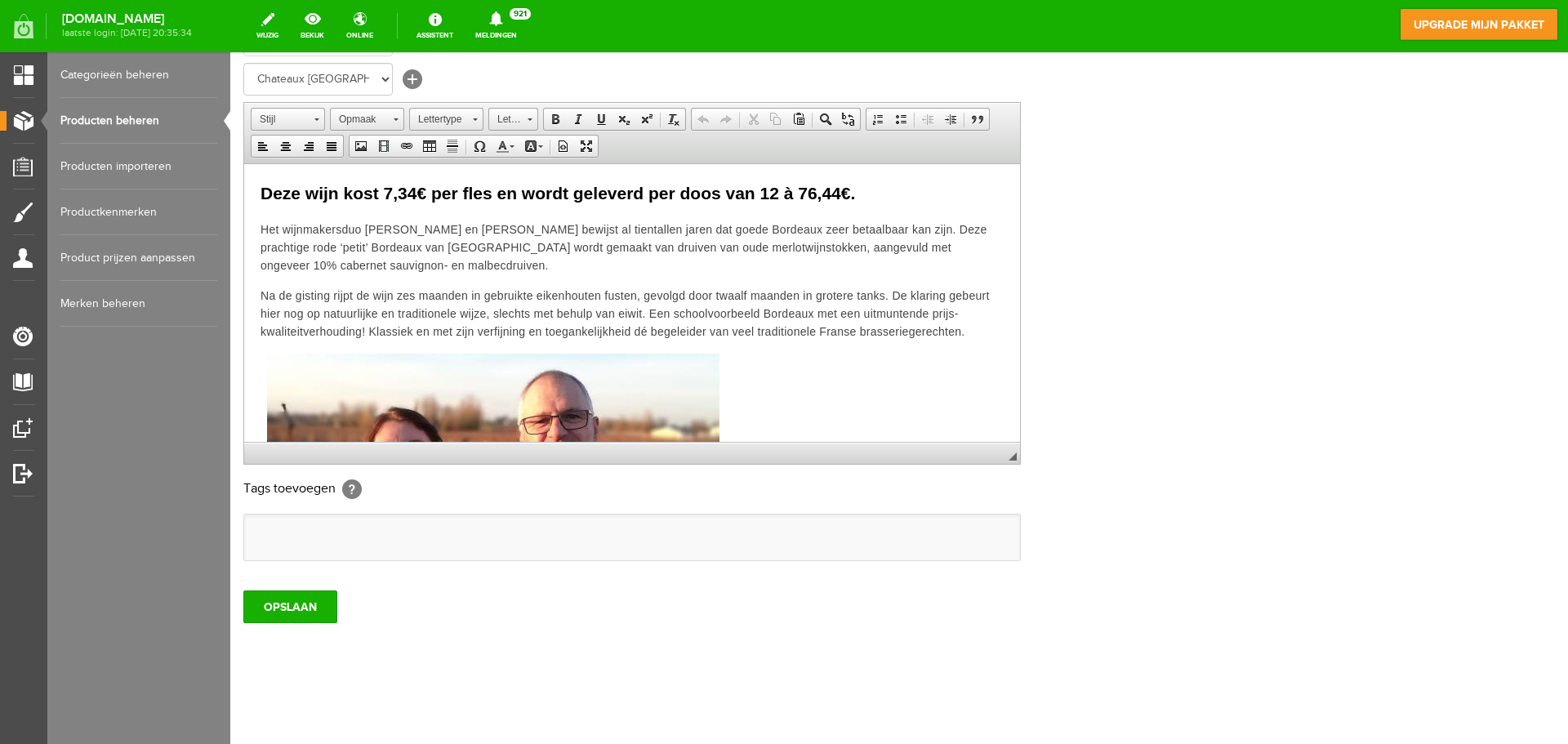
click at [149, 114] on link "Producten beheren" at bounding box center [139, 121] width 157 height 46
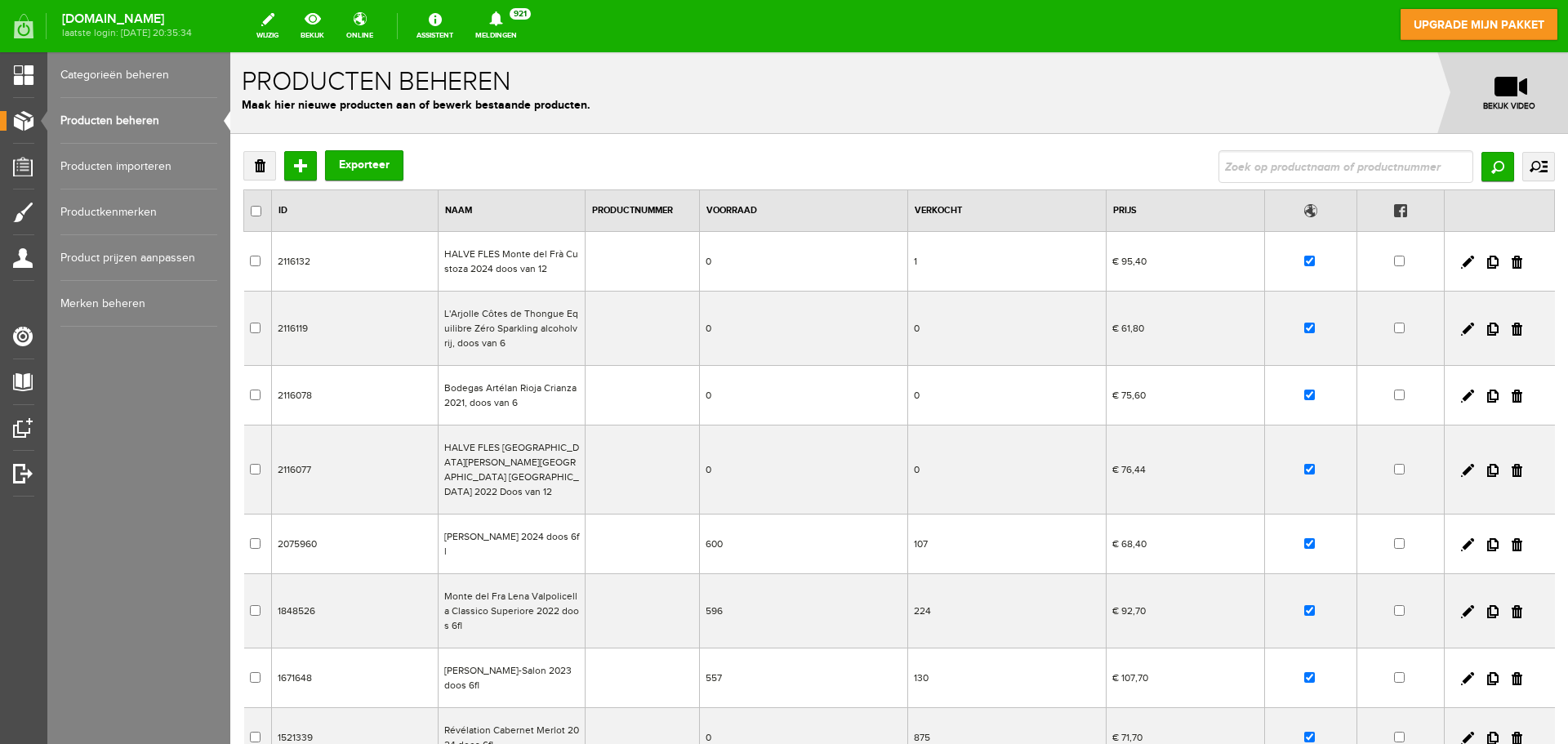
click at [483, 470] on td "HALVE FLES [GEOGRAPHIC_DATA][PERSON_NAME][GEOGRAPHIC_DATA] [GEOGRAPHIC_DATA] 20…" at bounding box center [511, 470] width 147 height 89
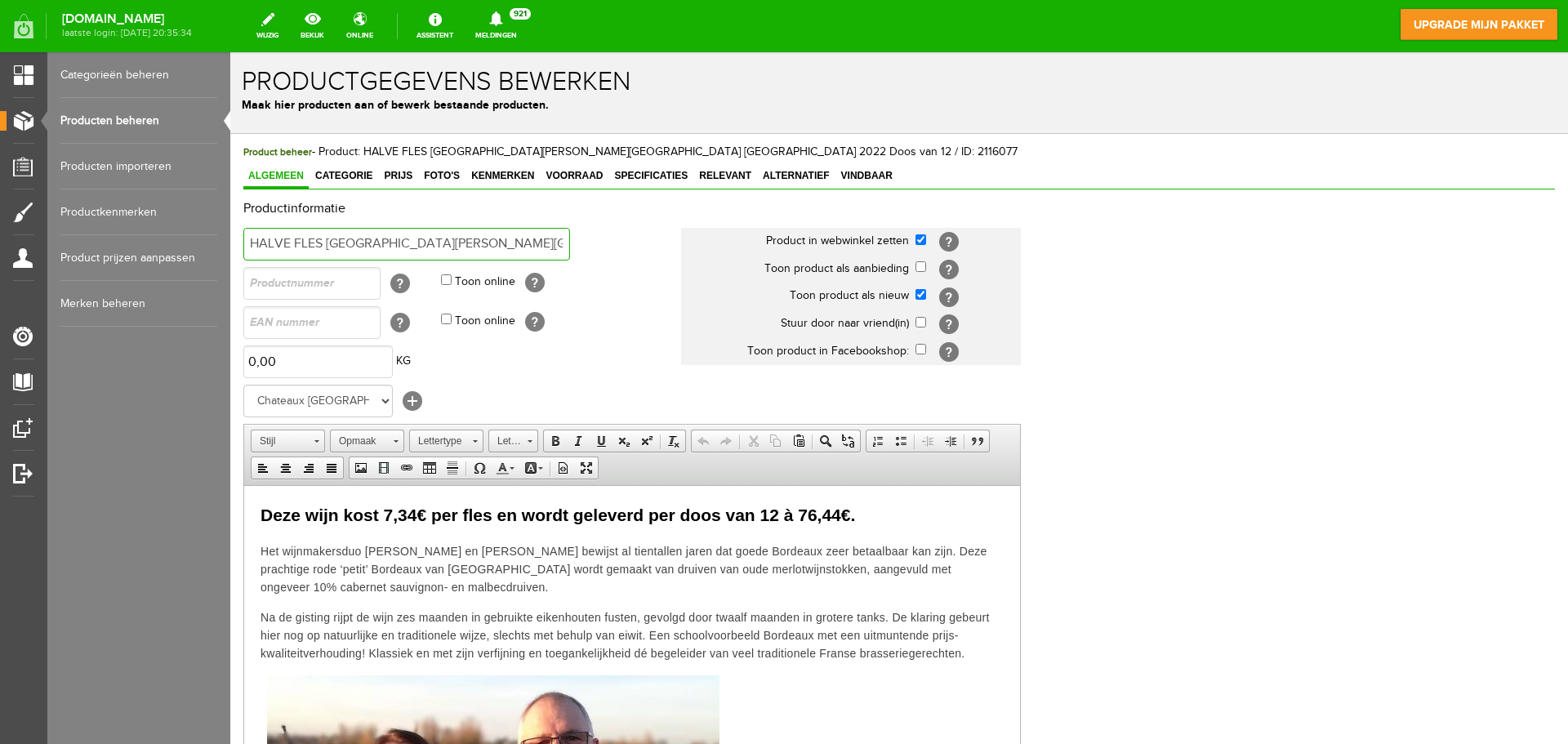
click at [508, 237] on input "HALVE FLES [GEOGRAPHIC_DATA][PERSON_NAME][GEOGRAPHIC_DATA] [GEOGRAPHIC_DATA] 20…" at bounding box center [407, 245] width 327 height 33
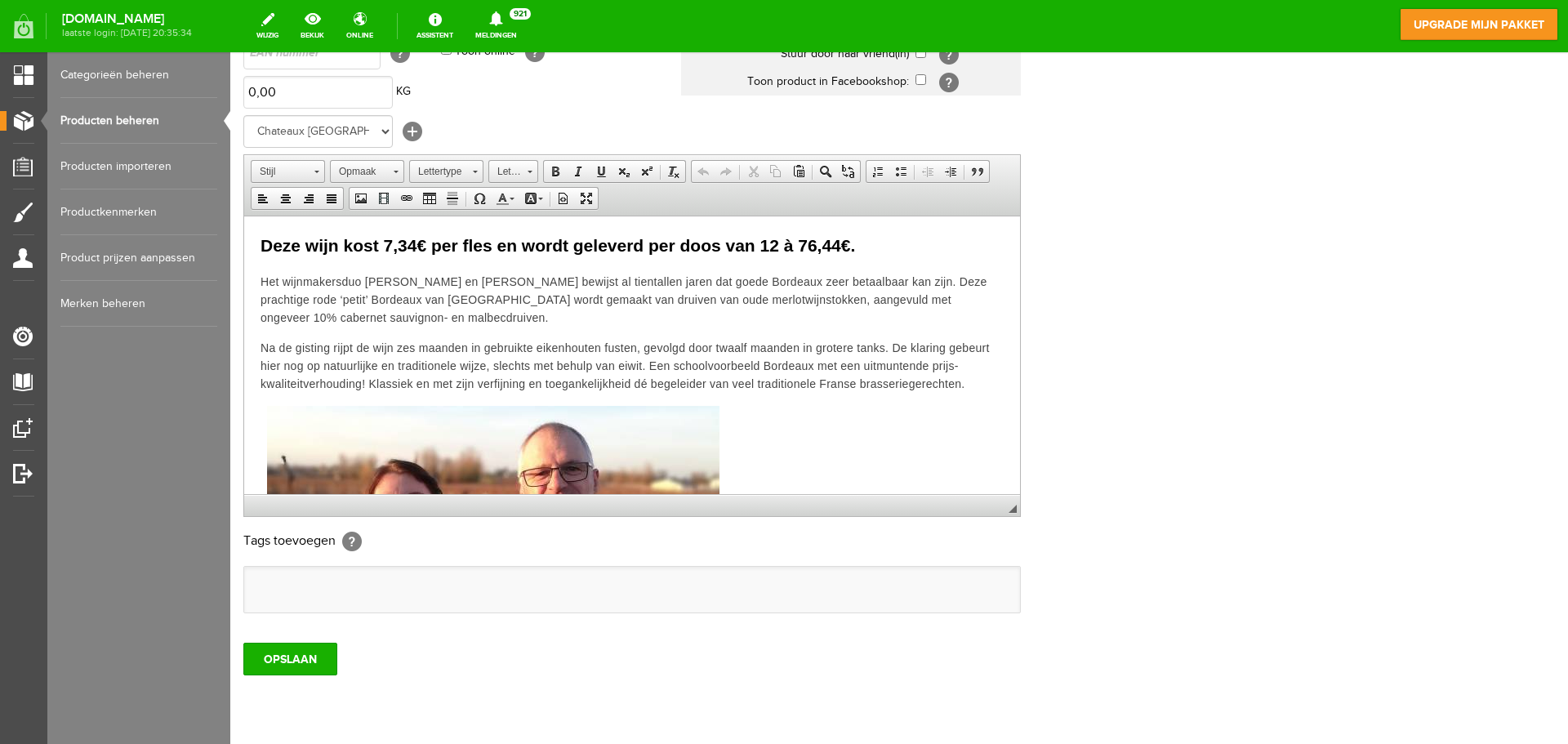
scroll to position [322, 0]
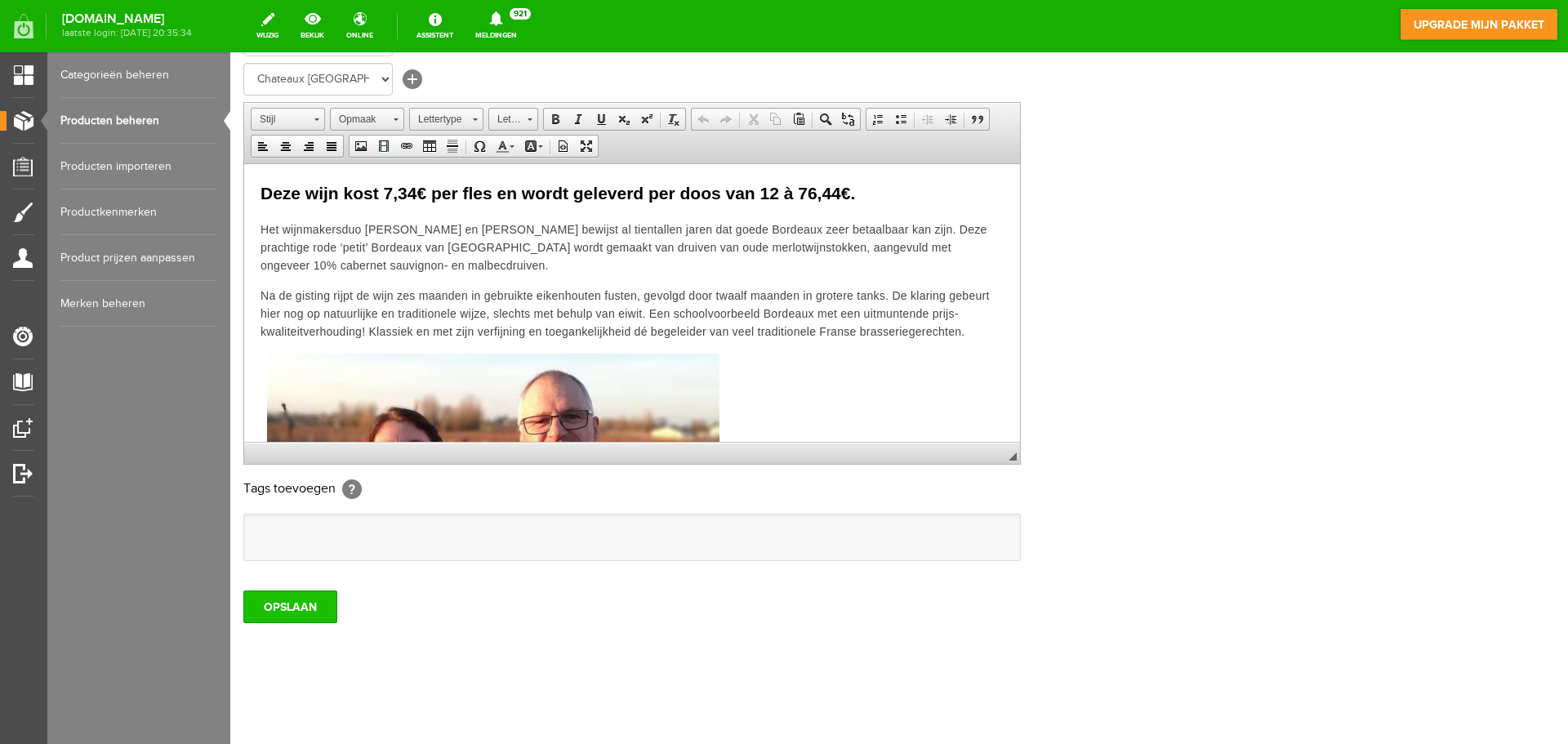
click at [278, 613] on input "OPSLAAN" at bounding box center [291, 607] width 94 height 33
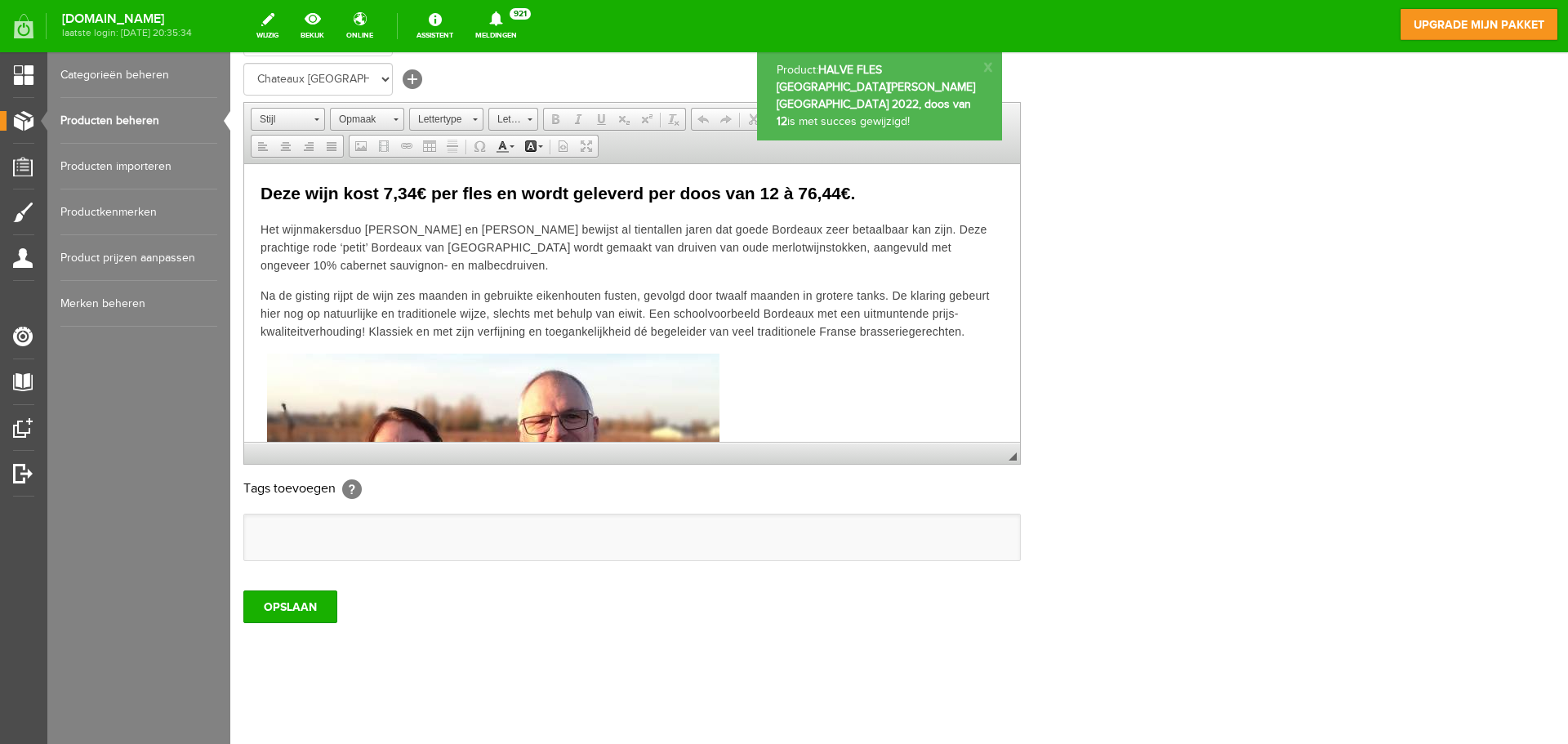
scroll to position [0, 0]
click at [126, 114] on link "Producten beheren" at bounding box center [139, 121] width 157 height 46
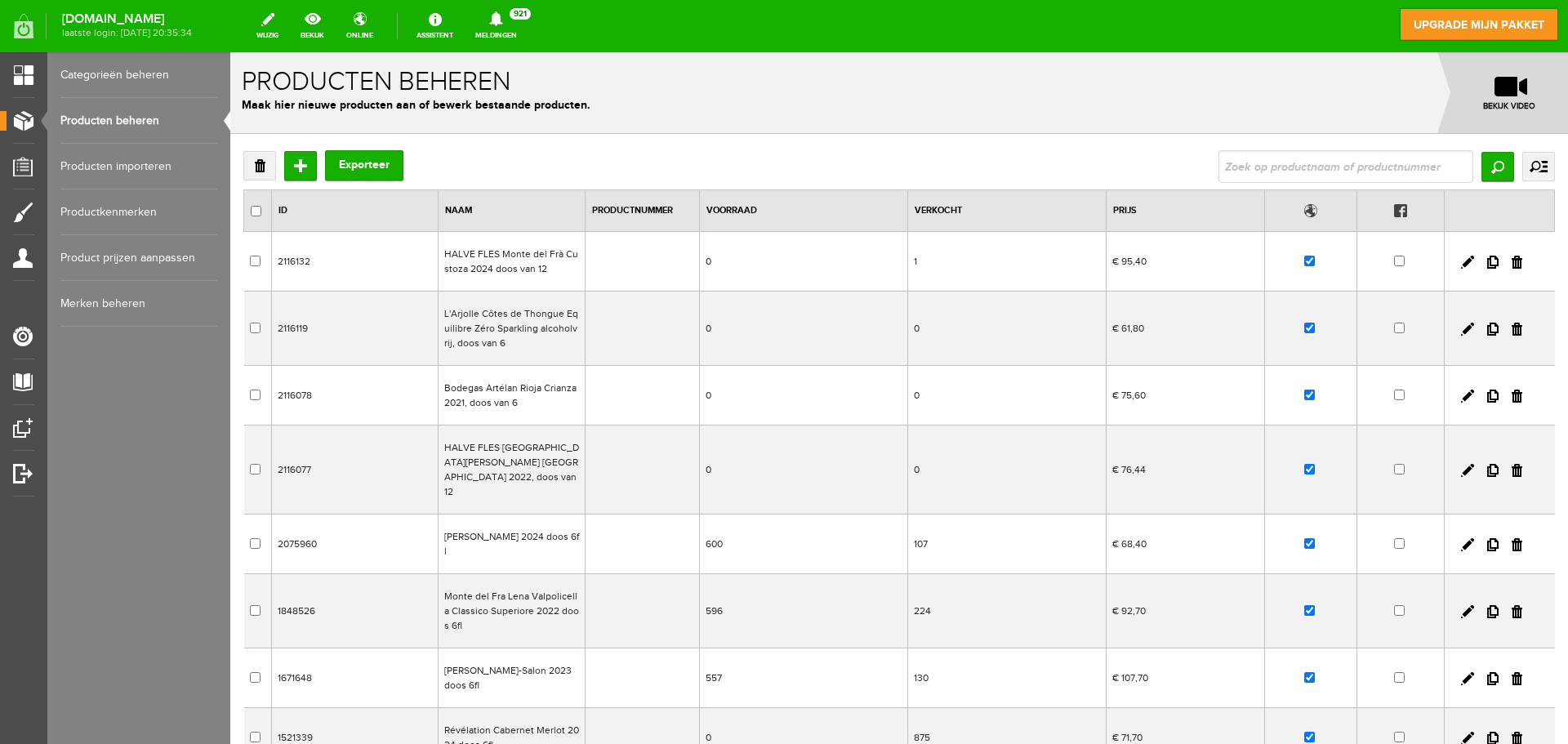
click at [498, 259] on td "HALVE FLES Monte del Frà Custoza 2024 doos van 12" at bounding box center [511, 261] width 147 height 60
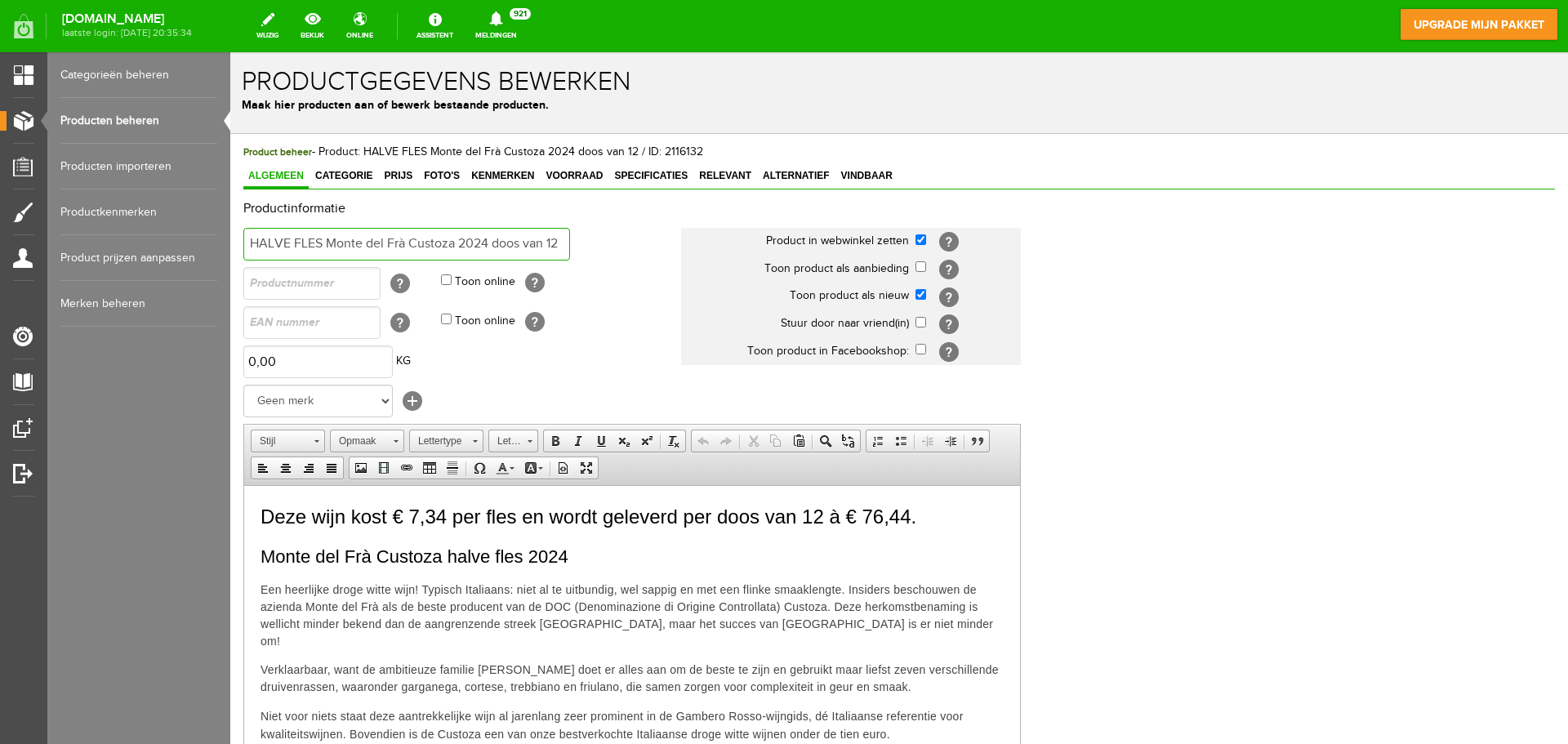
click at [487, 245] on input "HALVE FLES Monte del Frà Custoza 2024 doos van 12" at bounding box center [407, 245] width 327 height 33
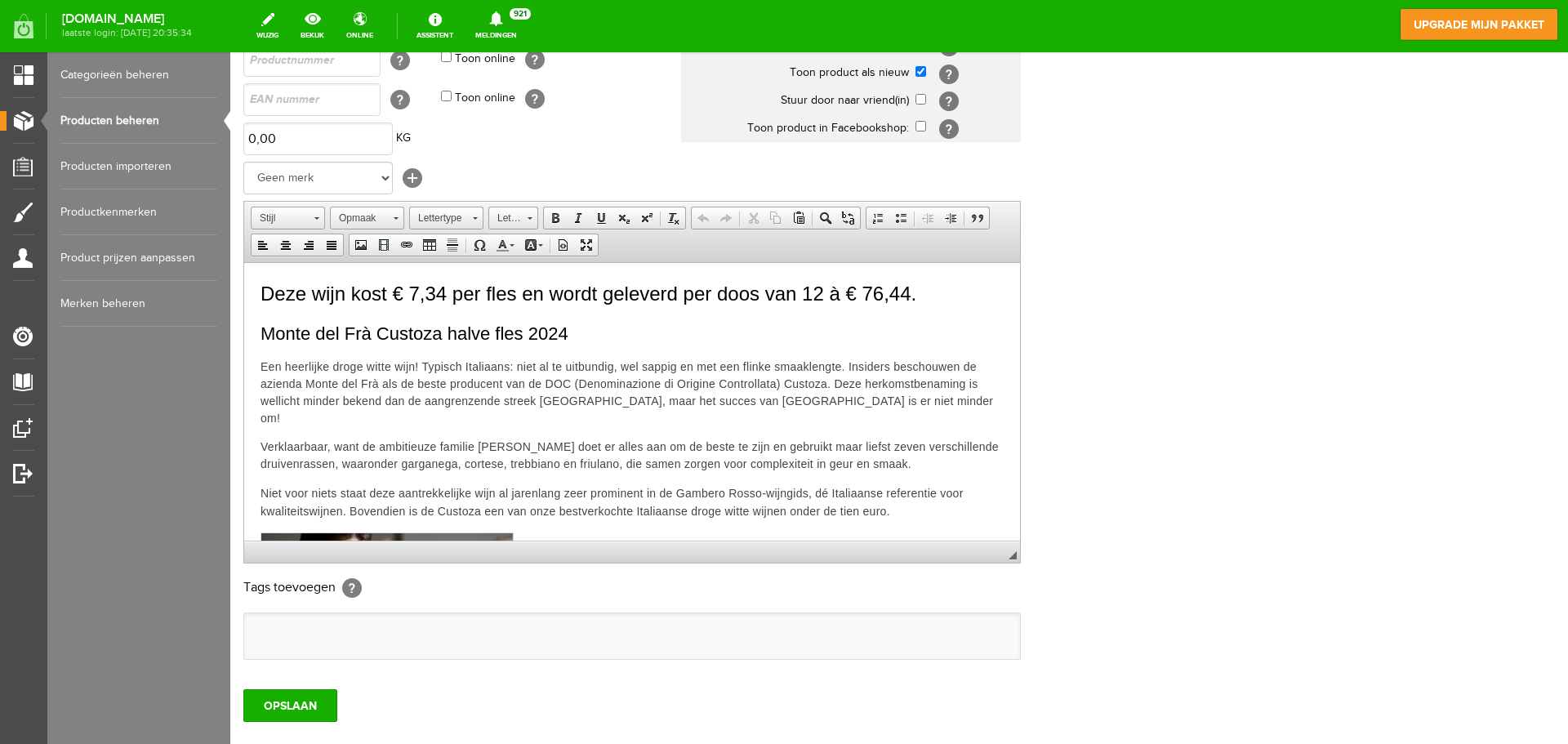
scroll to position [224, 0]
click at [260, 705] on input "OPSLAAN" at bounding box center [291, 705] width 94 height 33
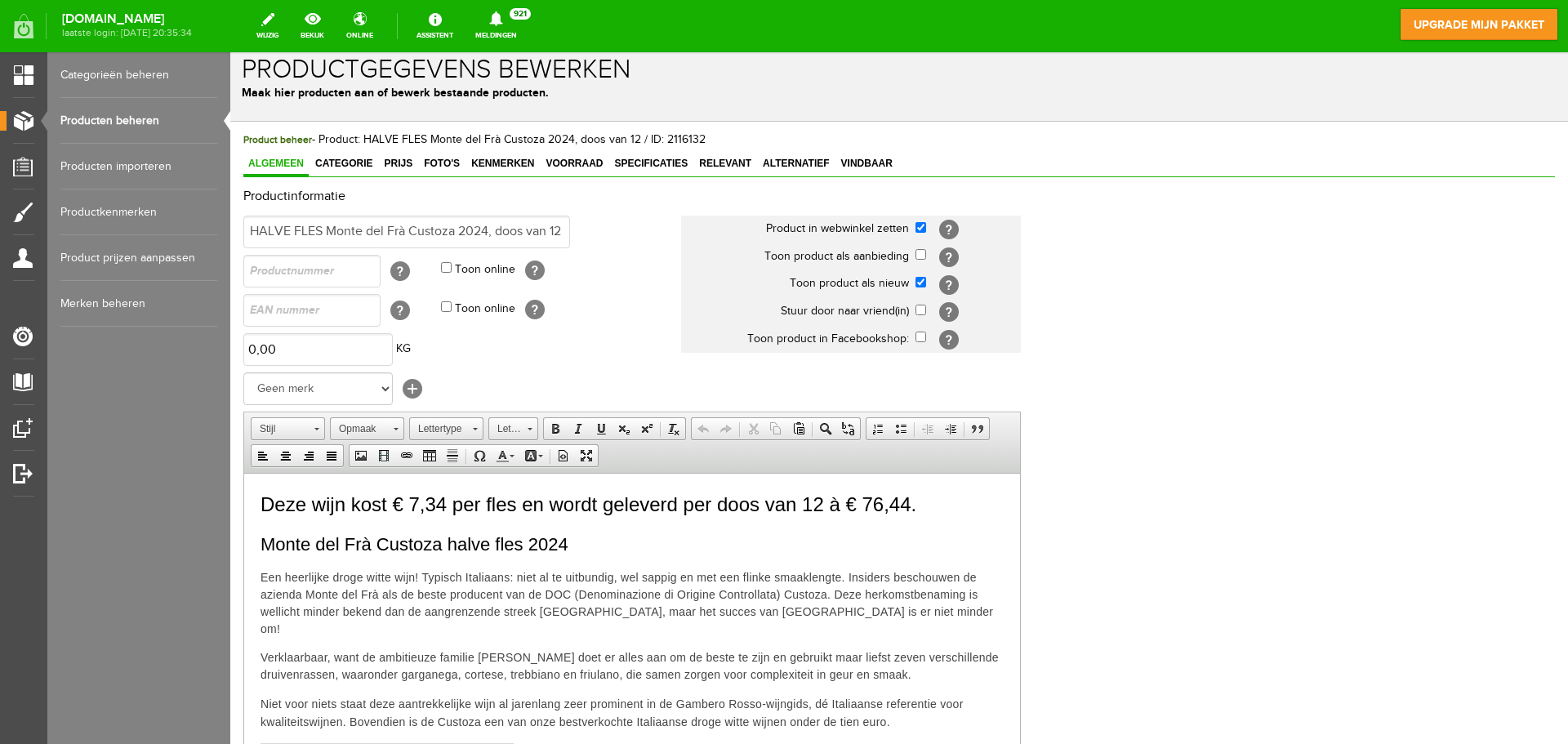
click at [118, 121] on link "Producten beheren" at bounding box center [139, 121] width 157 height 46
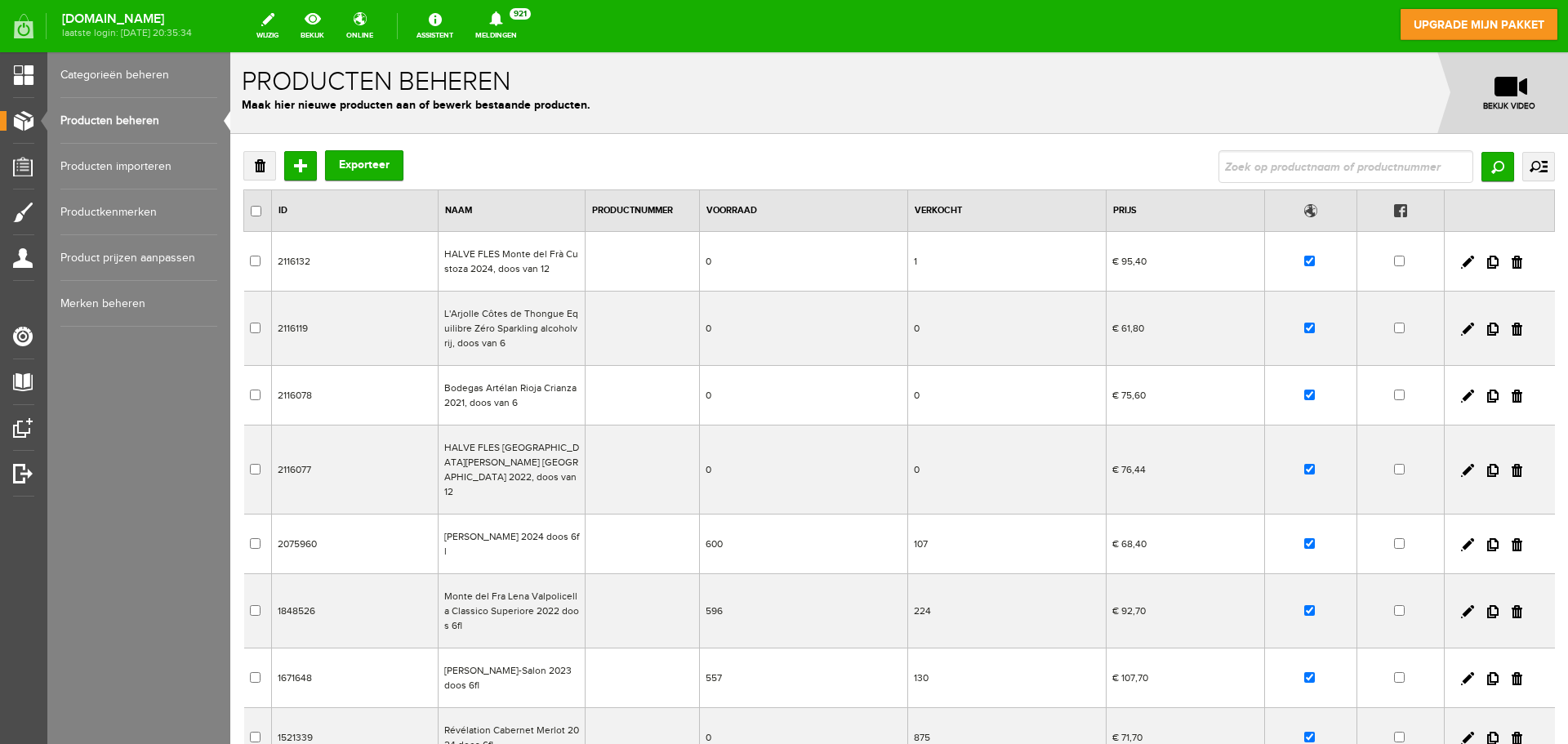
click at [460, 329] on td "L'Arjolle Côtes de Thongue Equilibre Zéro Sparkling alcoholvrij, doos van 6" at bounding box center [511, 329] width 147 height 75
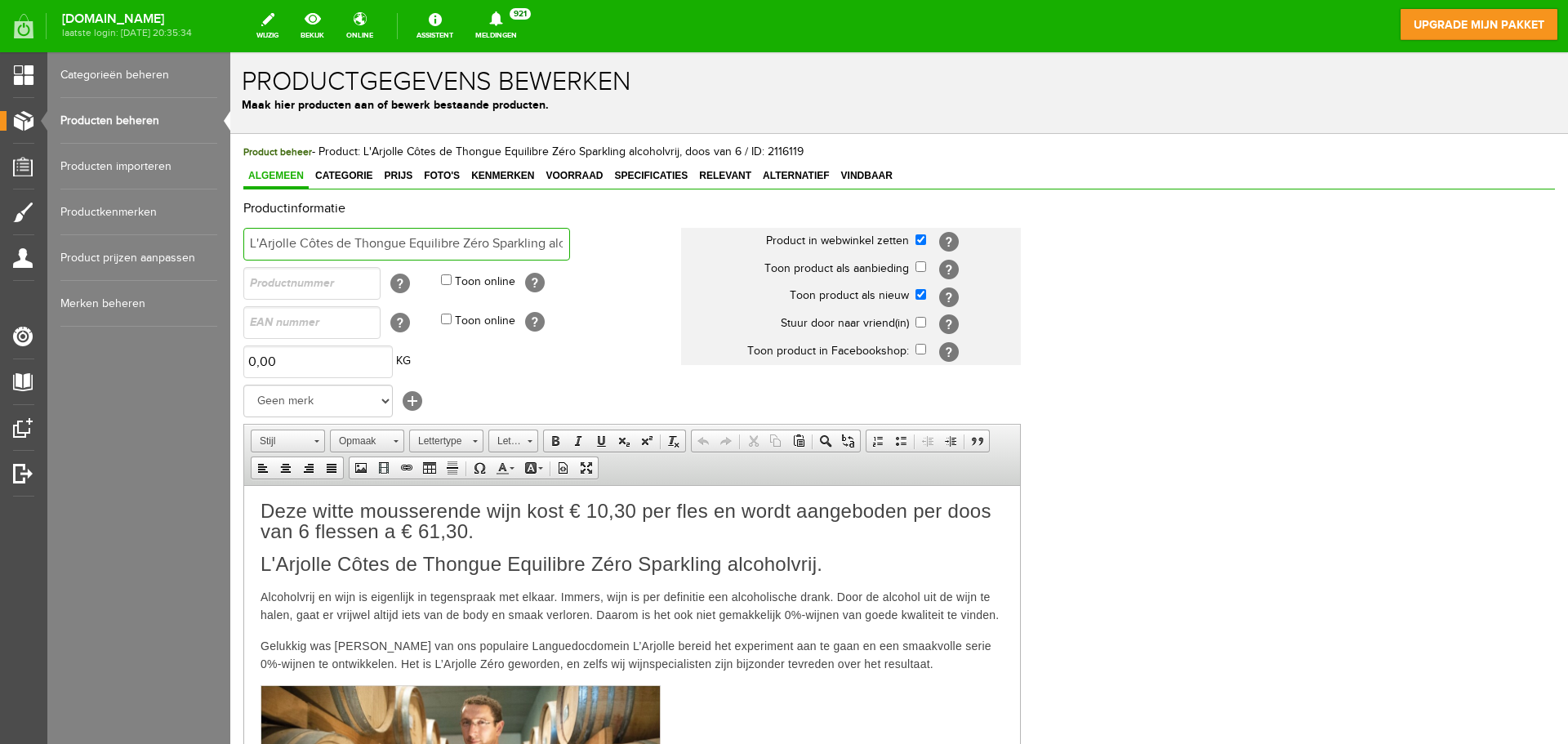
click at [516, 247] on input "L'Arjolle Côtes de Thongue Equilibre Zéro Sparkling alcoholvrij, doos van 6" at bounding box center [407, 245] width 327 height 33
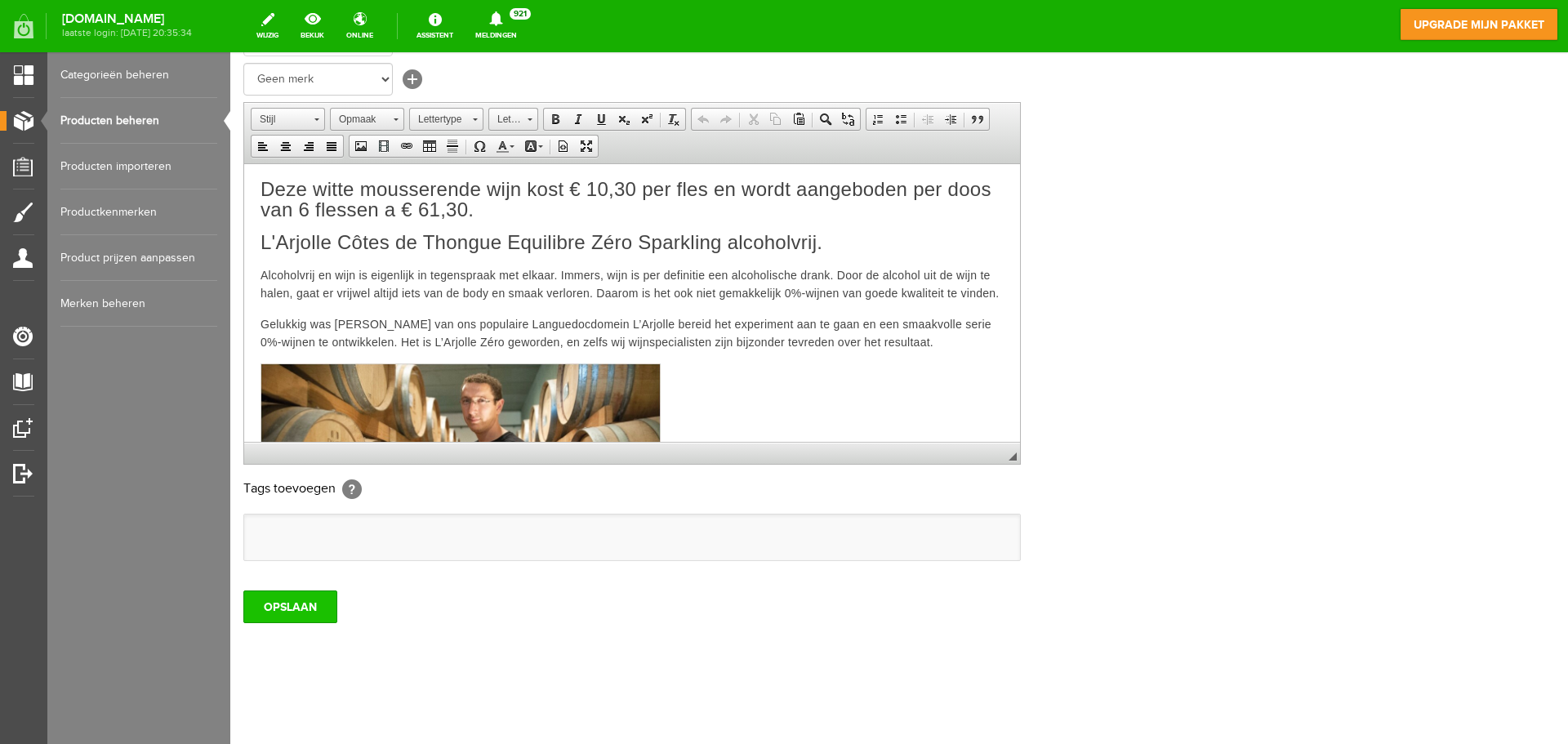
click at [321, 611] on input "OPSLAAN" at bounding box center [291, 607] width 94 height 33
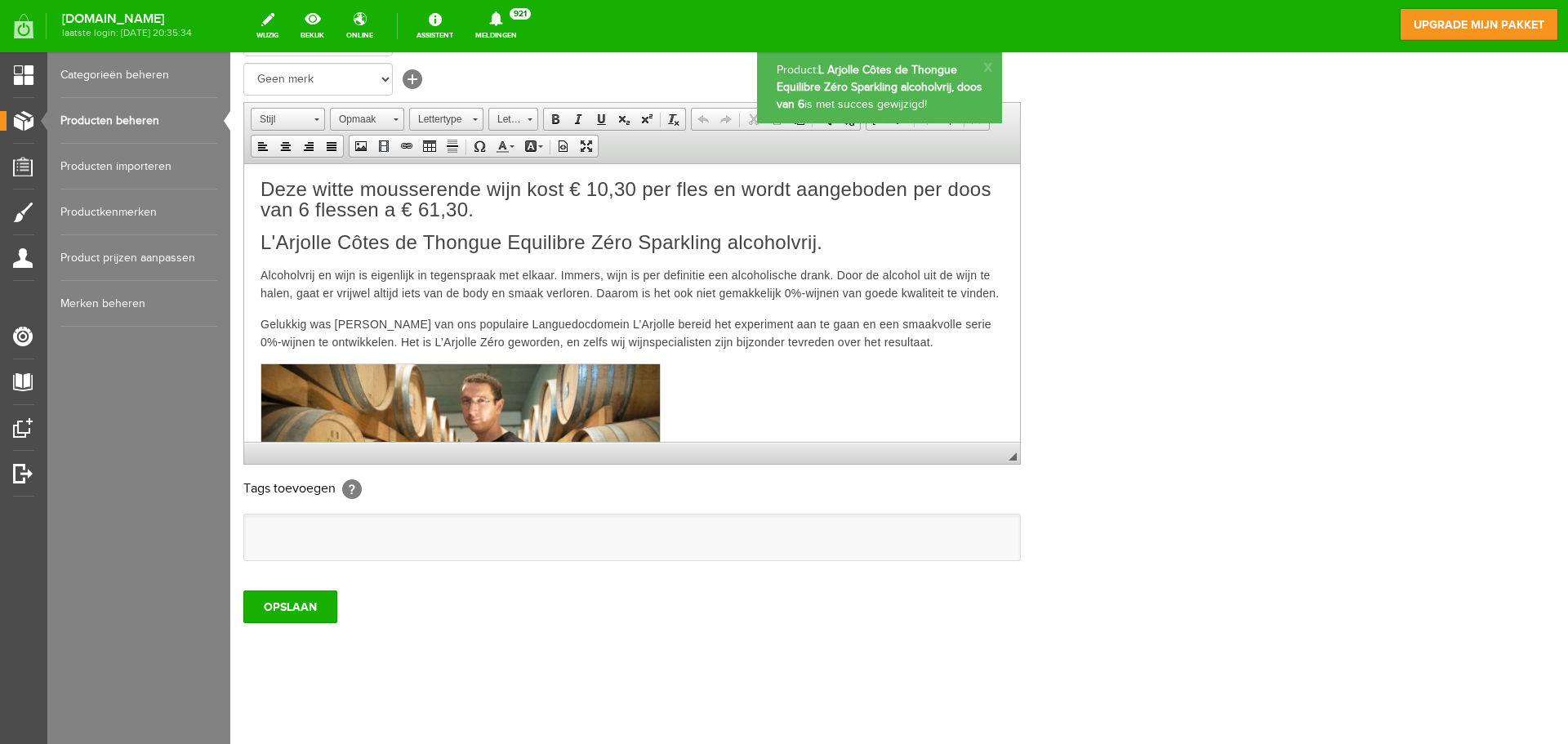
click at [131, 125] on link "Producten beheren" at bounding box center [139, 121] width 157 height 46
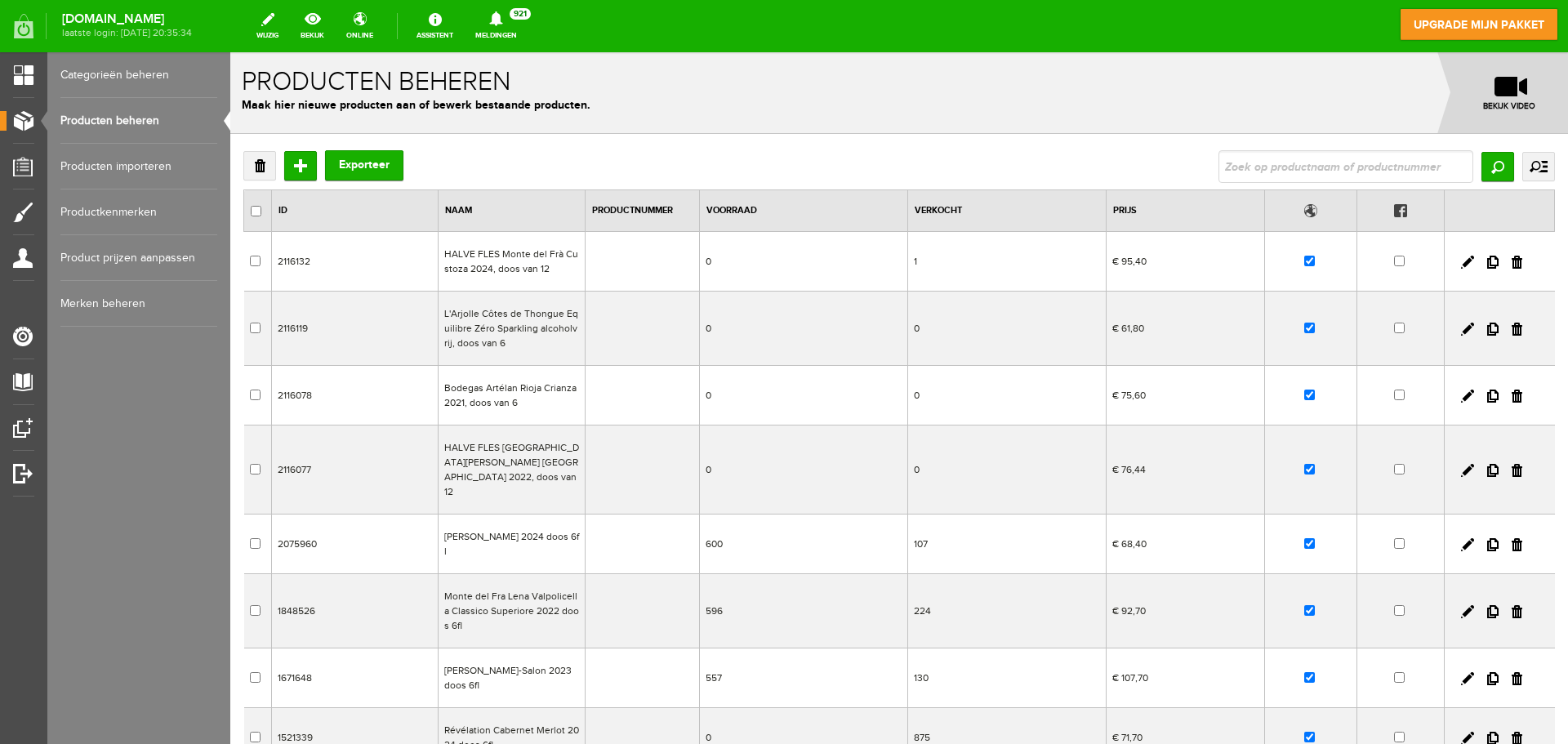
click at [519, 540] on td "[PERSON_NAME] 2024 doos 6fl" at bounding box center [511, 544] width 147 height 60
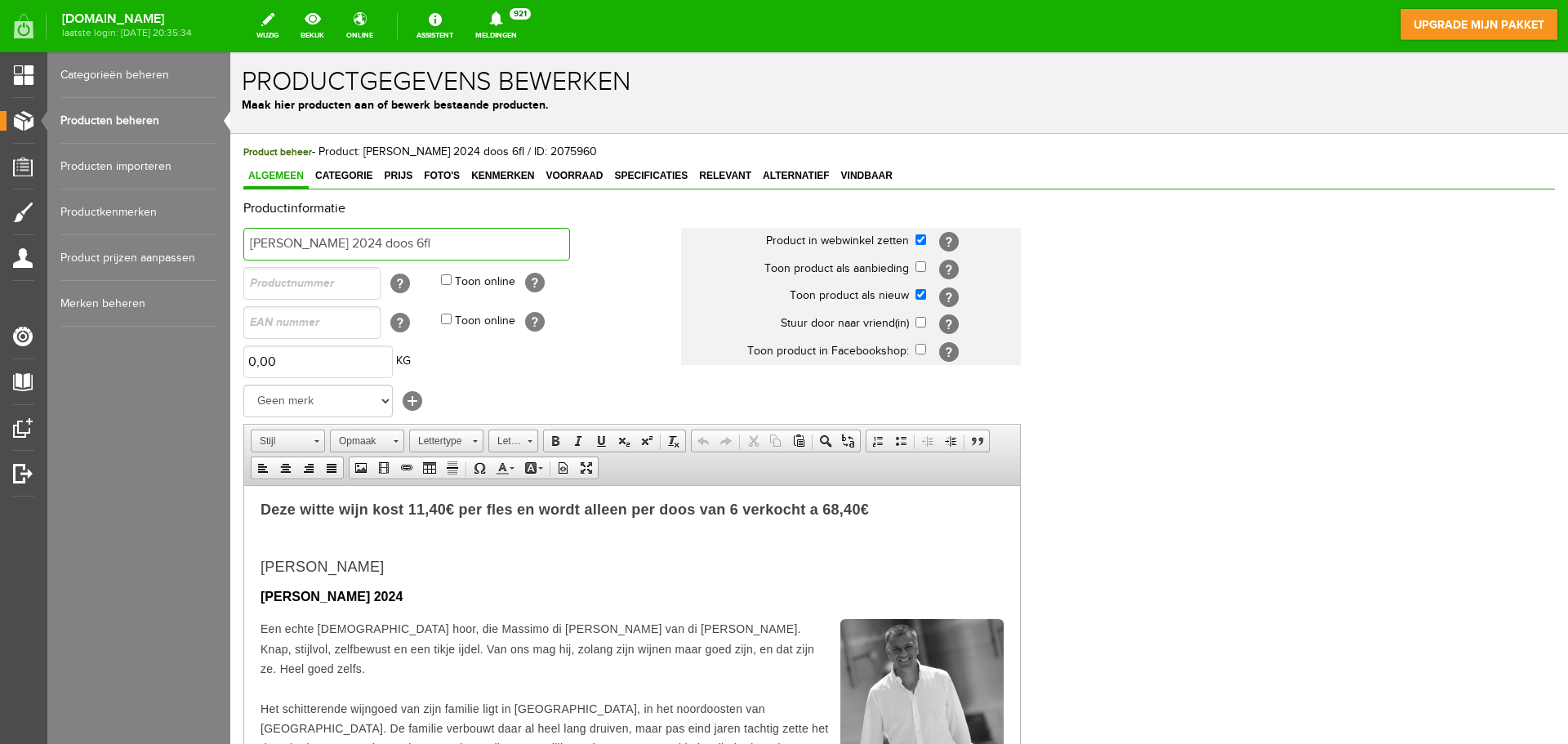
click at [460, 245] on input "[PERSON_NAME] 2024 doos 6fl" at bounding box center [407, 245] width 327 height 33
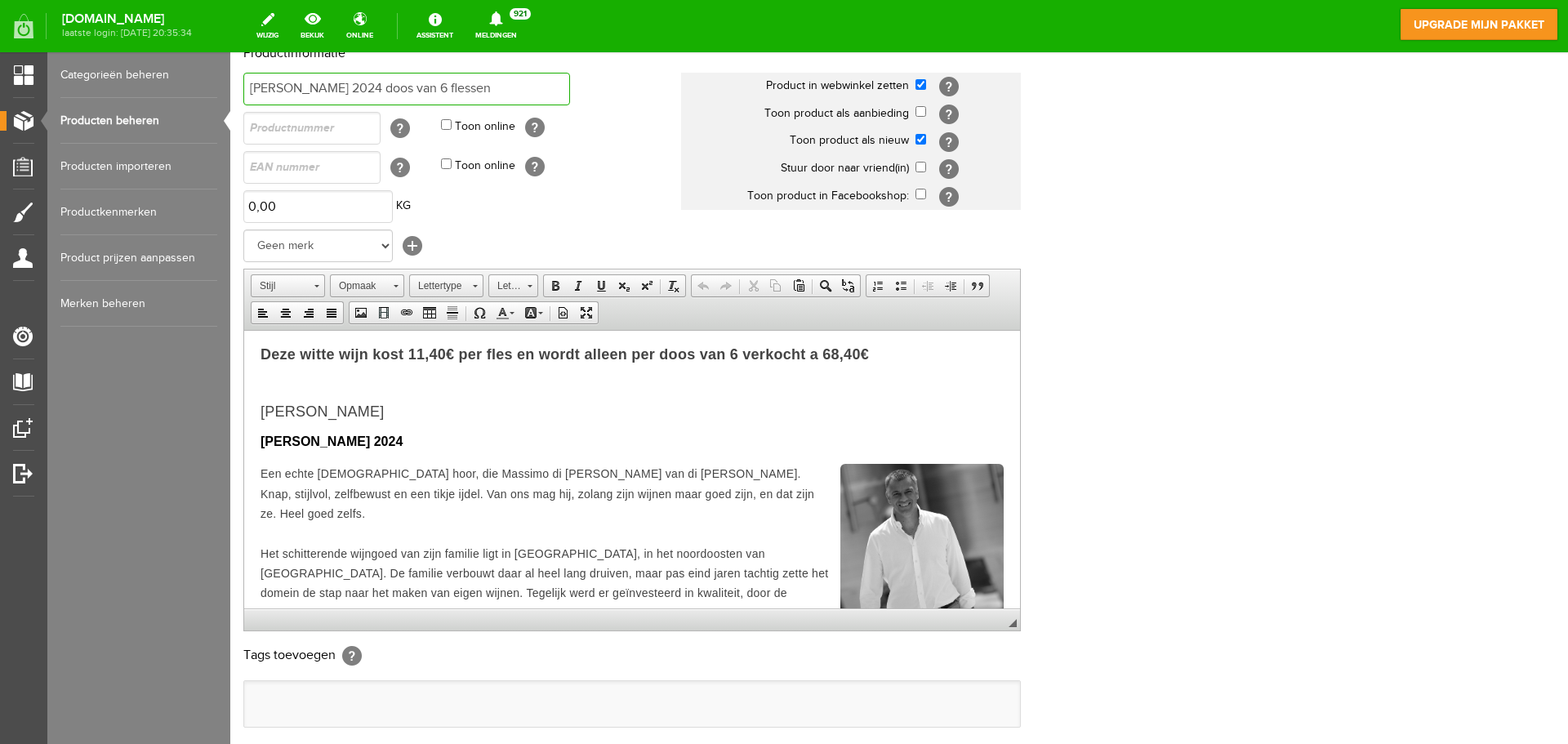
scroll to position [322, 0]
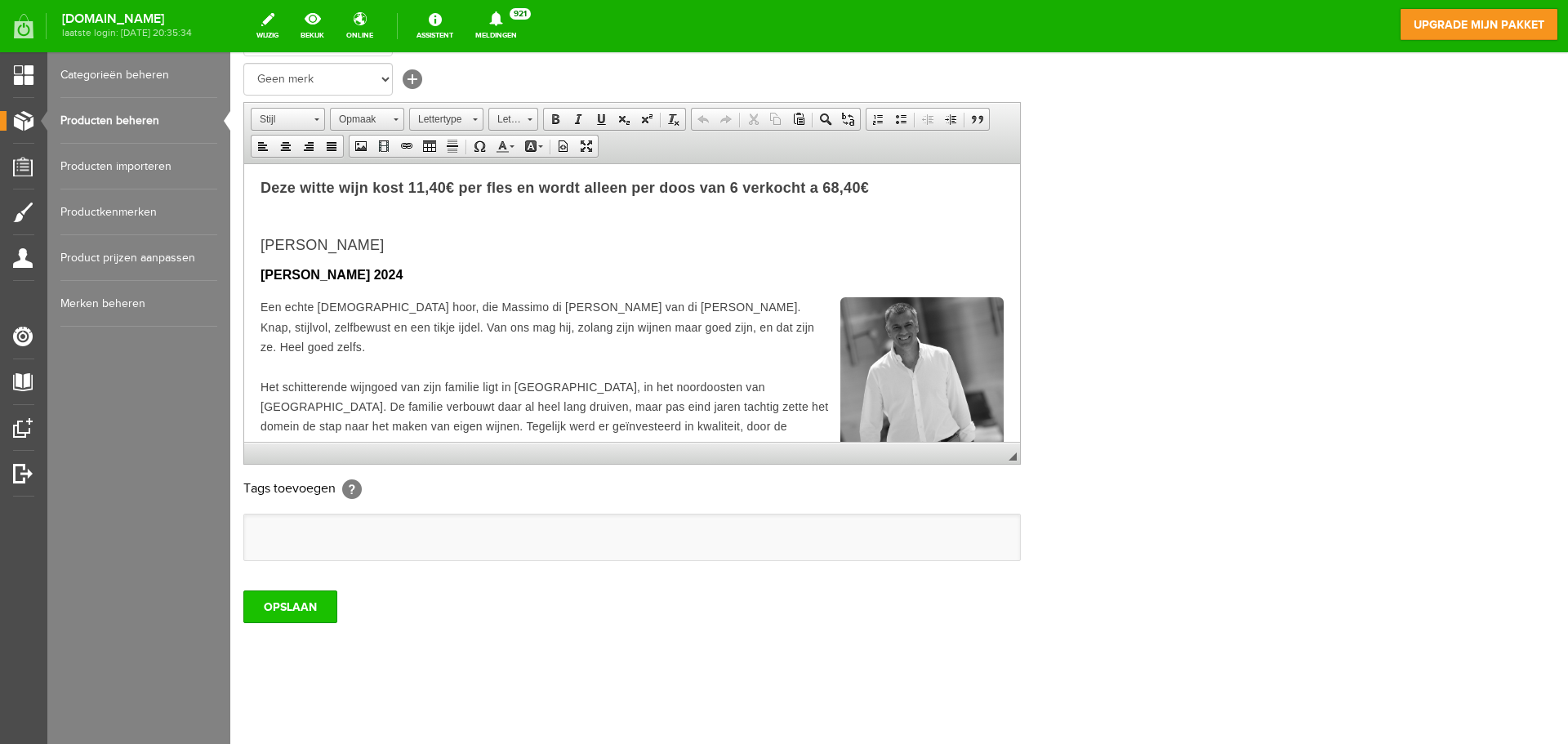
click at [322, 604] on input "OPSLAAN" at bounding box center [291, 607] width 94 height 33
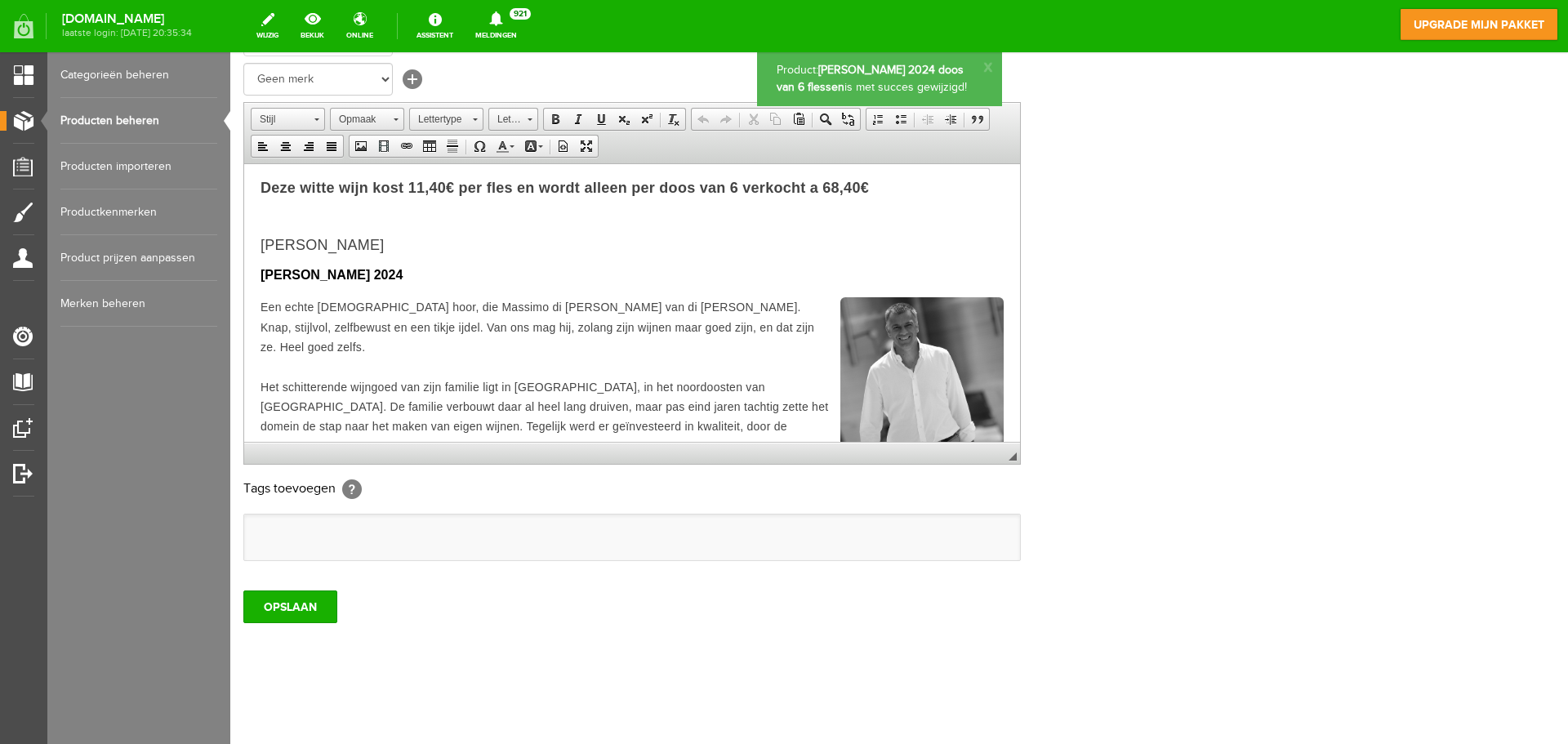
scroll to position [0, 0]
click at [139, 114] on link "Producten beheren" at bounding box center [139, 121] width 157 height 46
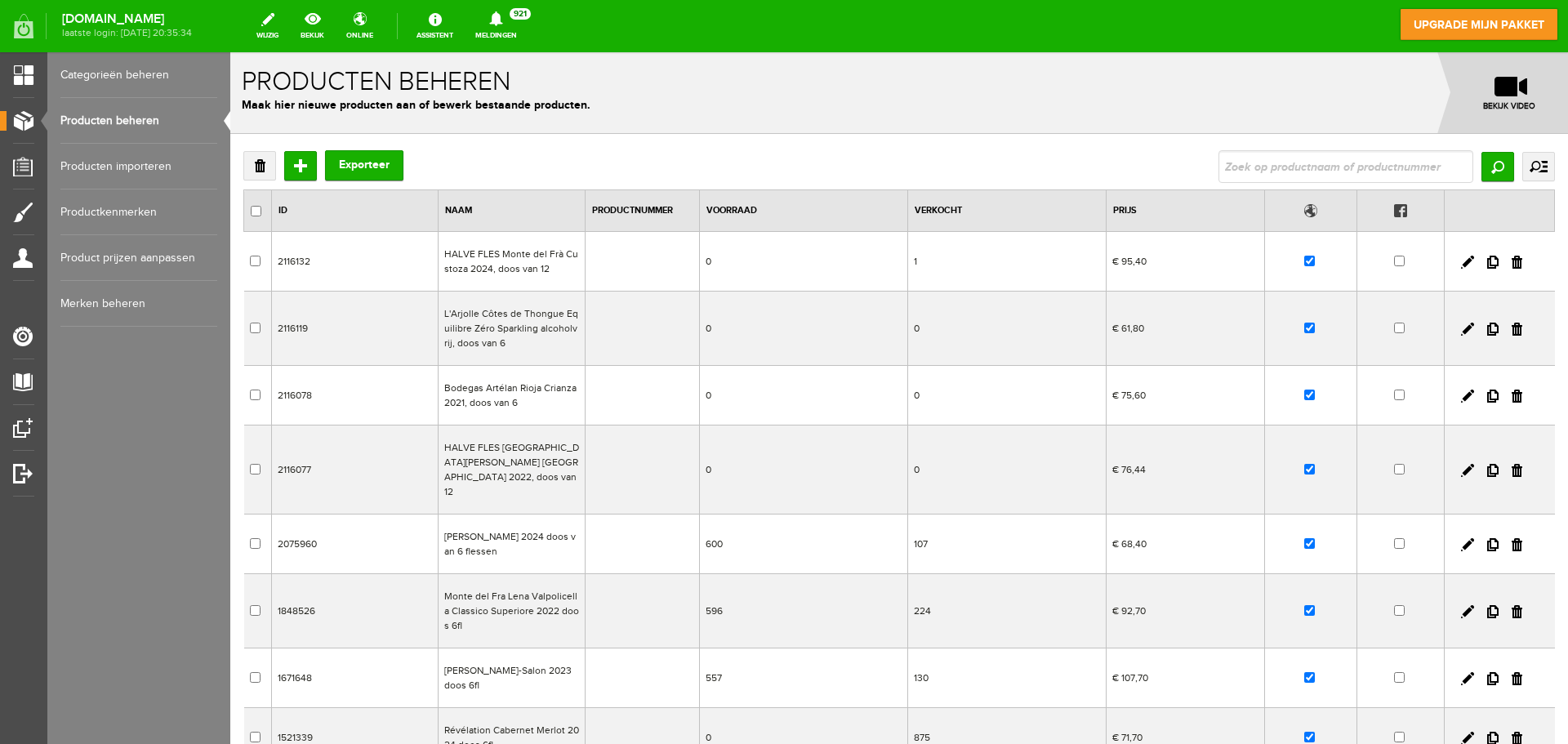
click at [505, 532] on td "[PERSON_NAME] 2024 doos van 6 flessen" at bounding box center [511, 544] width 147 height 60
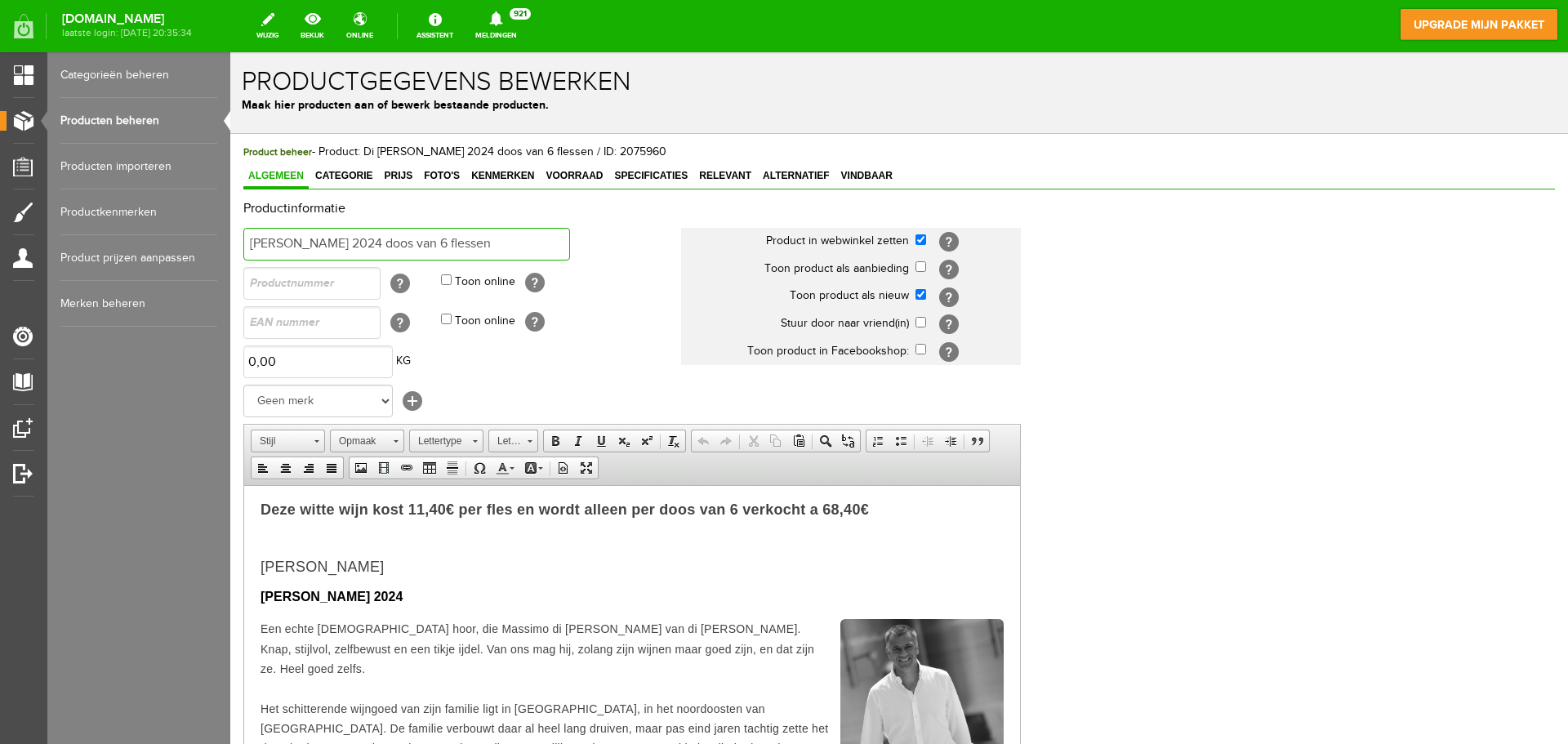
click at [533, 243] on input "[PERSON_NAME] 2024 doos van 6 flessen" at bounding box center [407, 245] width 327 height 33
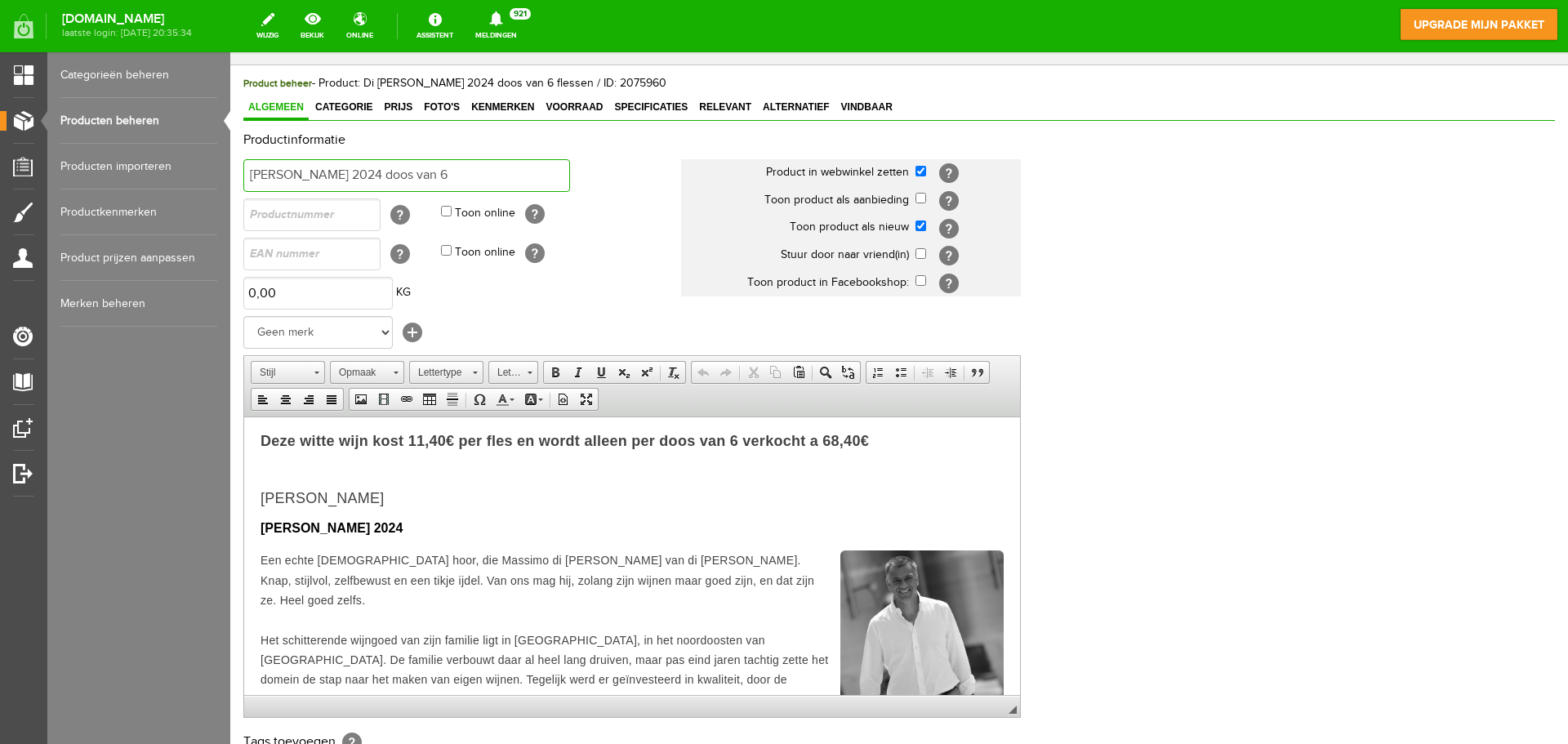
scroll to position [101, 0]
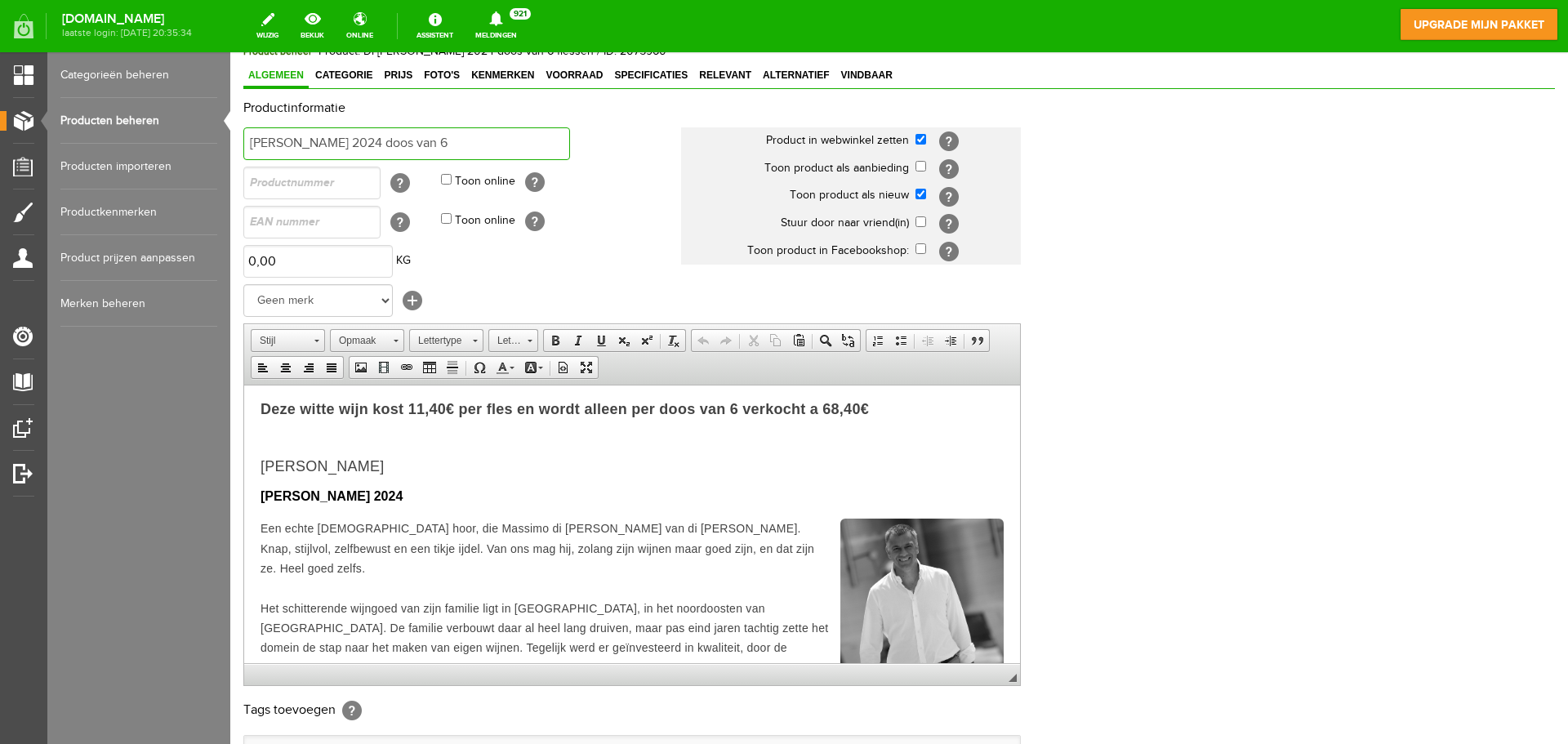
click at [421, 140] on input "[PERSON_NAME] 2024 doos van 6" at bounding box center [407, 144] width 327 height 33
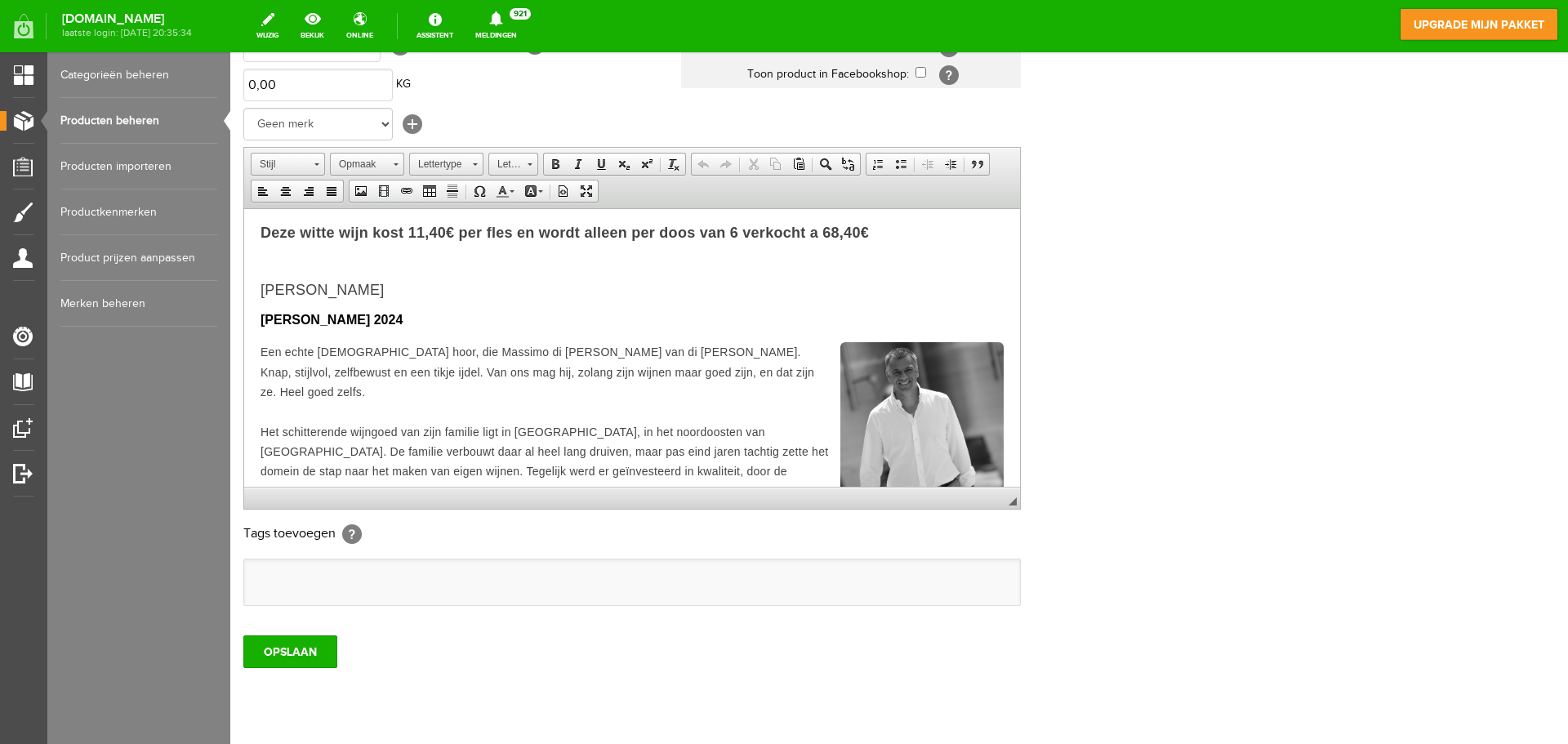
scroll to position [322, 0]
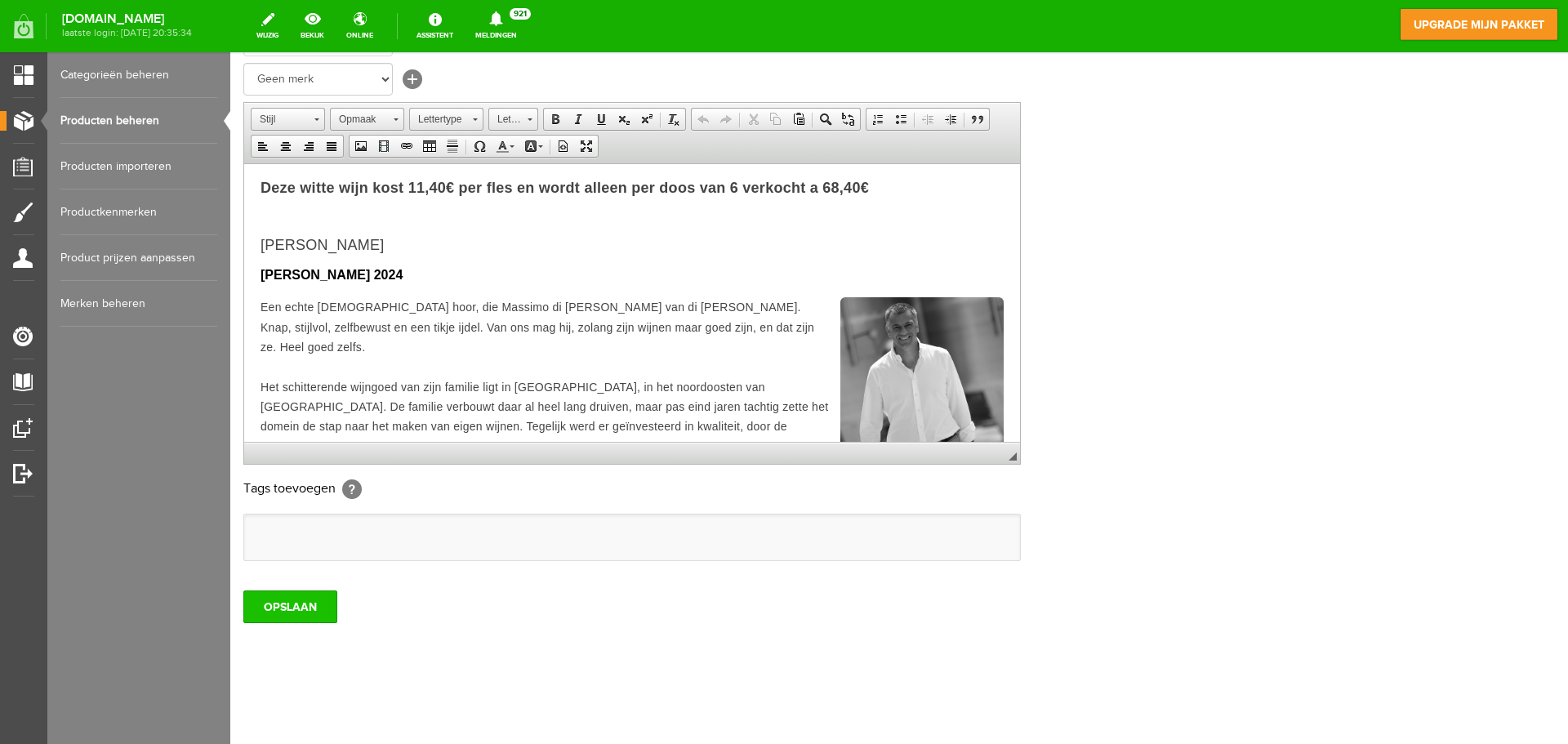
click at [297, 617] on input "OPSLAAN" at bounding box center [291, 607] width 94 height 33
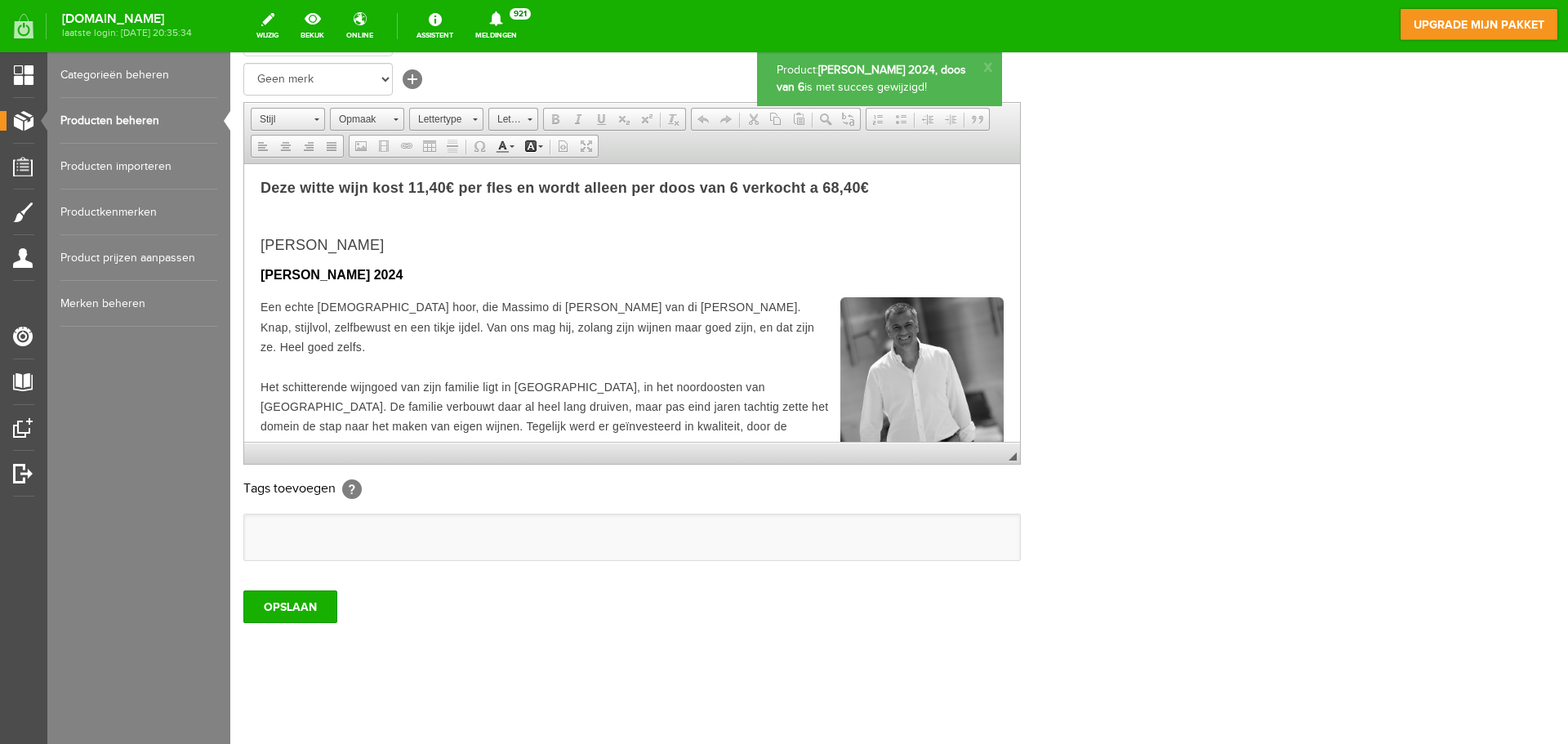
scroll to position [0, 0]
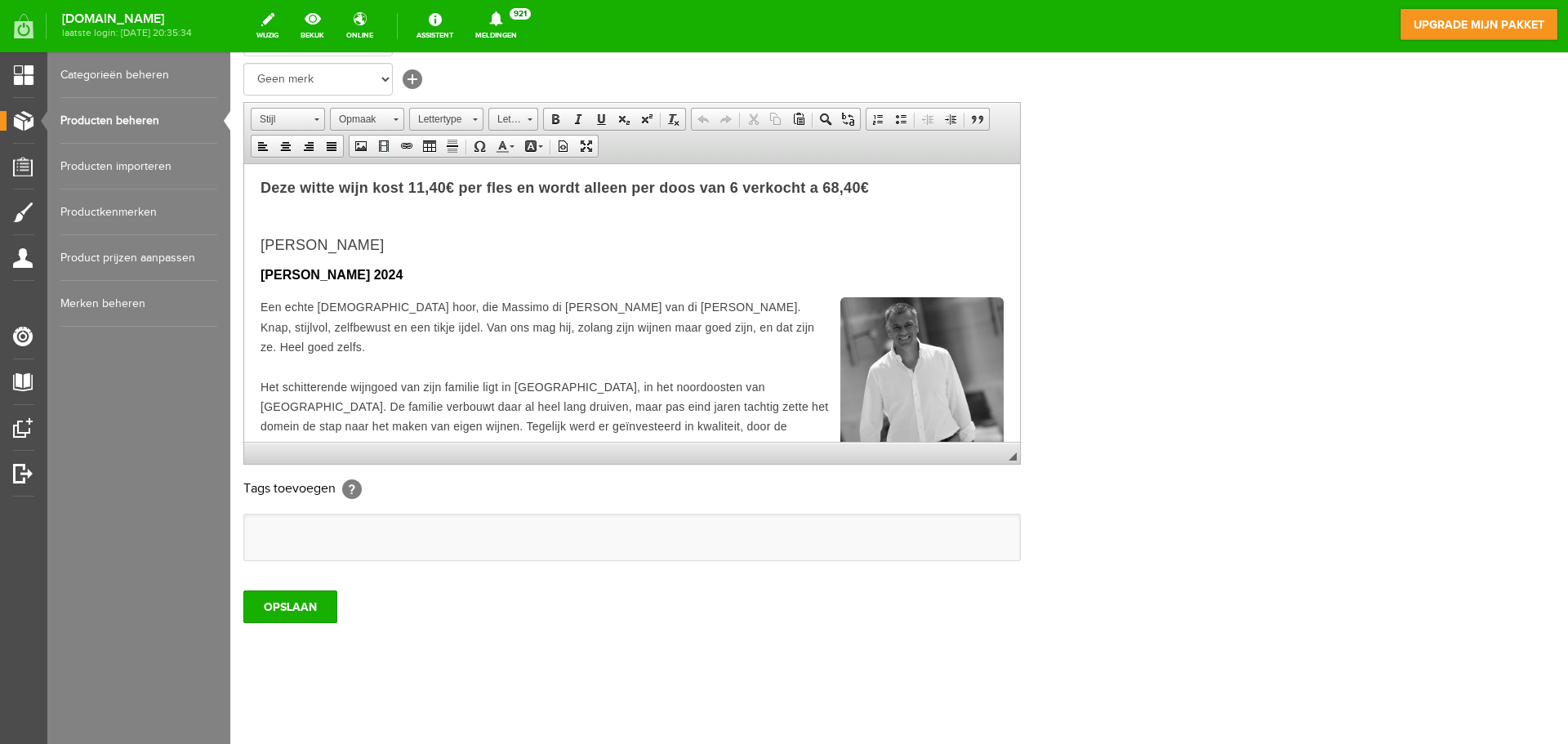
click at [145, 125] on link "Producten beheren" at bounding box center [139, 121] width 157 height 46
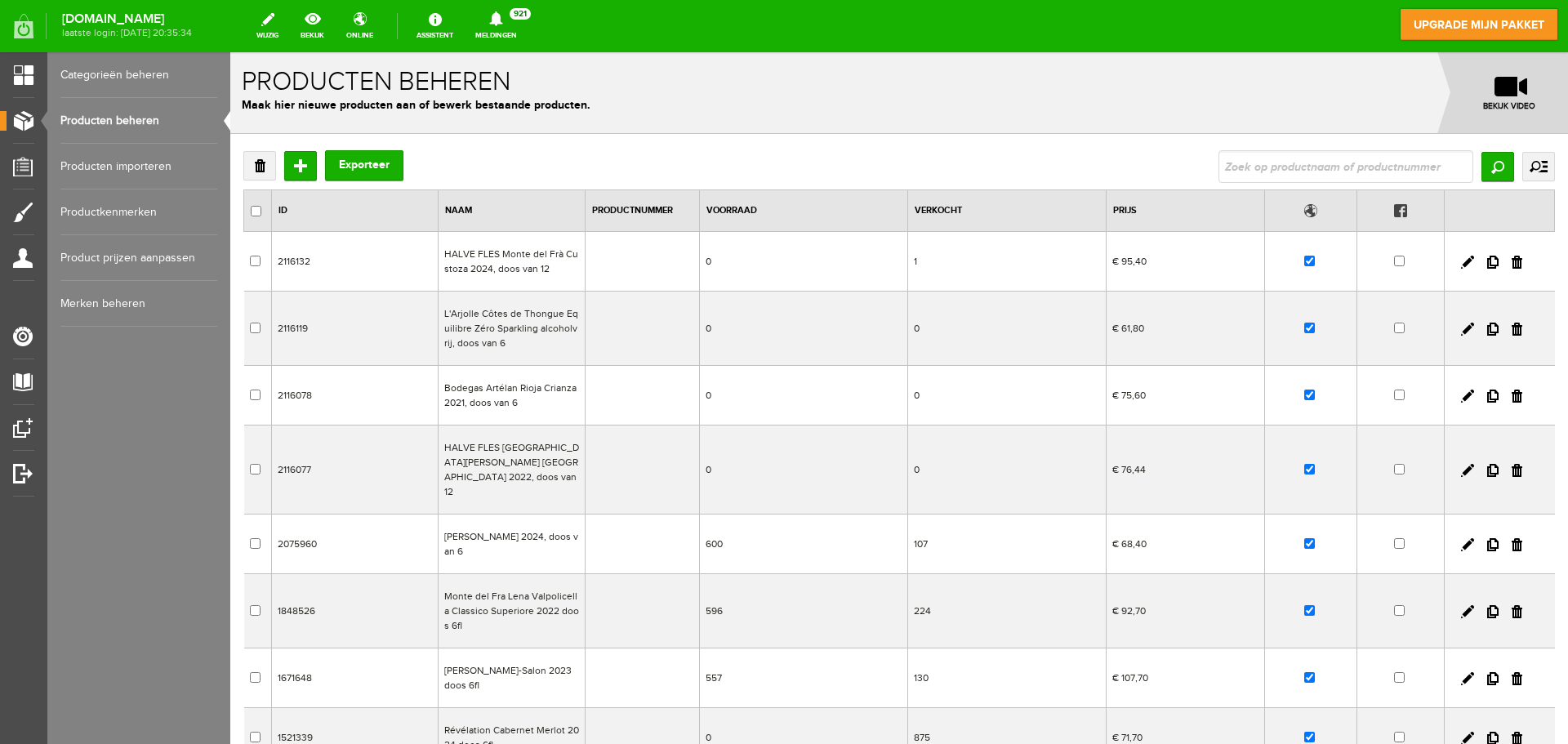
click at [474, 597] on td "Monte del Fra Lena Valpolicella Classico Superiore 2022 doos 6fl" at bounding box center [511, 611] width 147 height 75
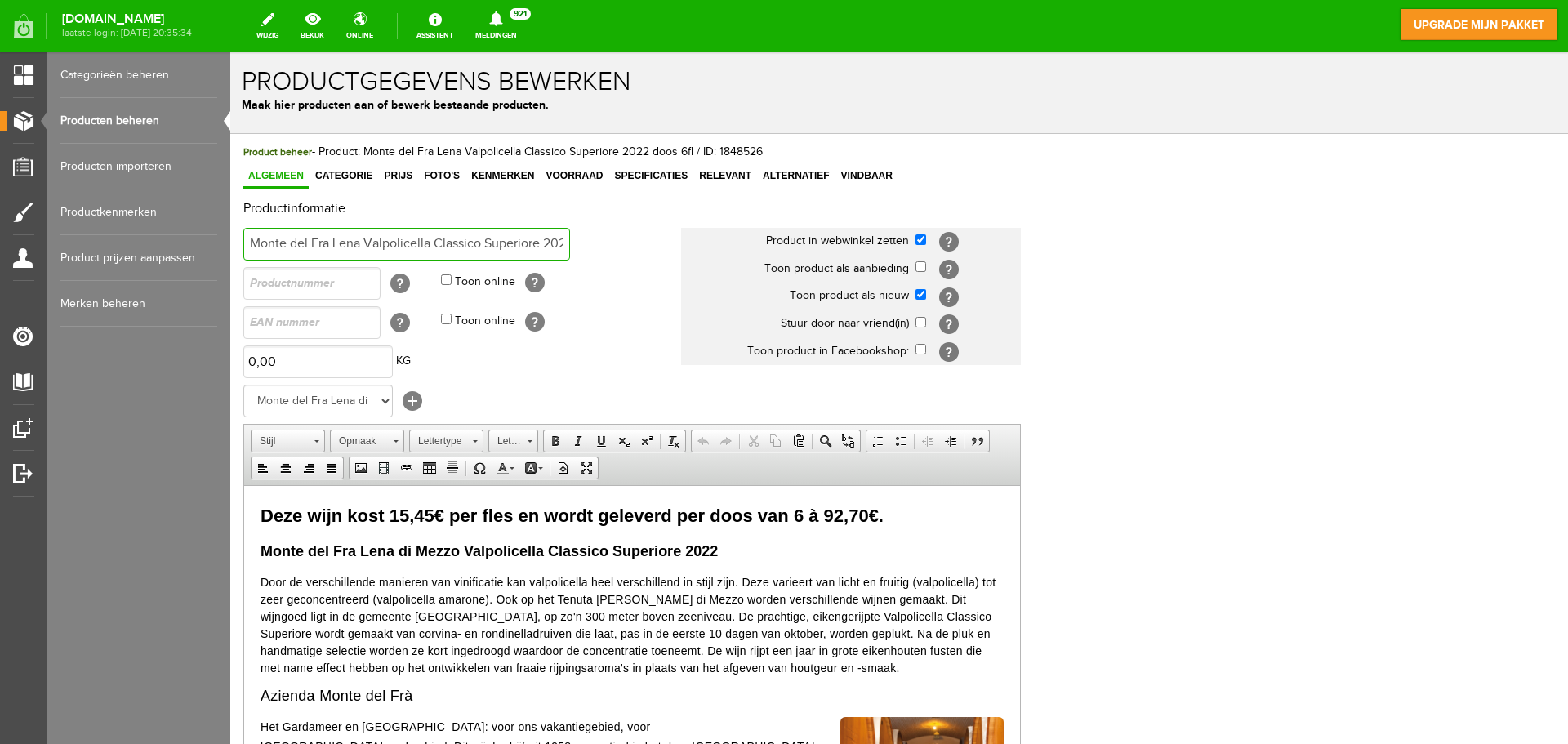
click at [555, 246] on input "Monte del Fra Lena Valpolicella Classico Superiore 2022 doos 6fl" at bounding box center [407, 245] width 327 height 33
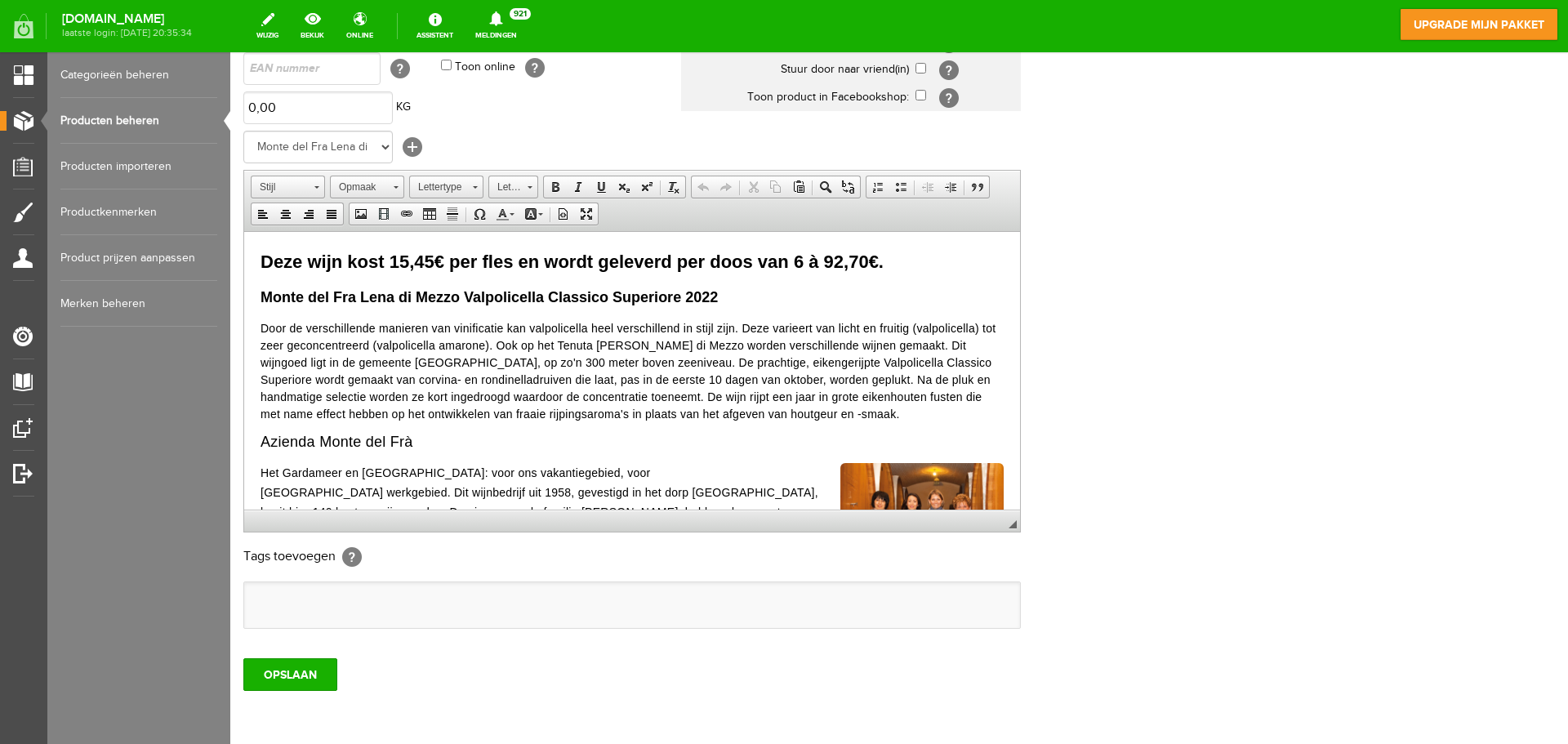
scroll to position [315, 0]
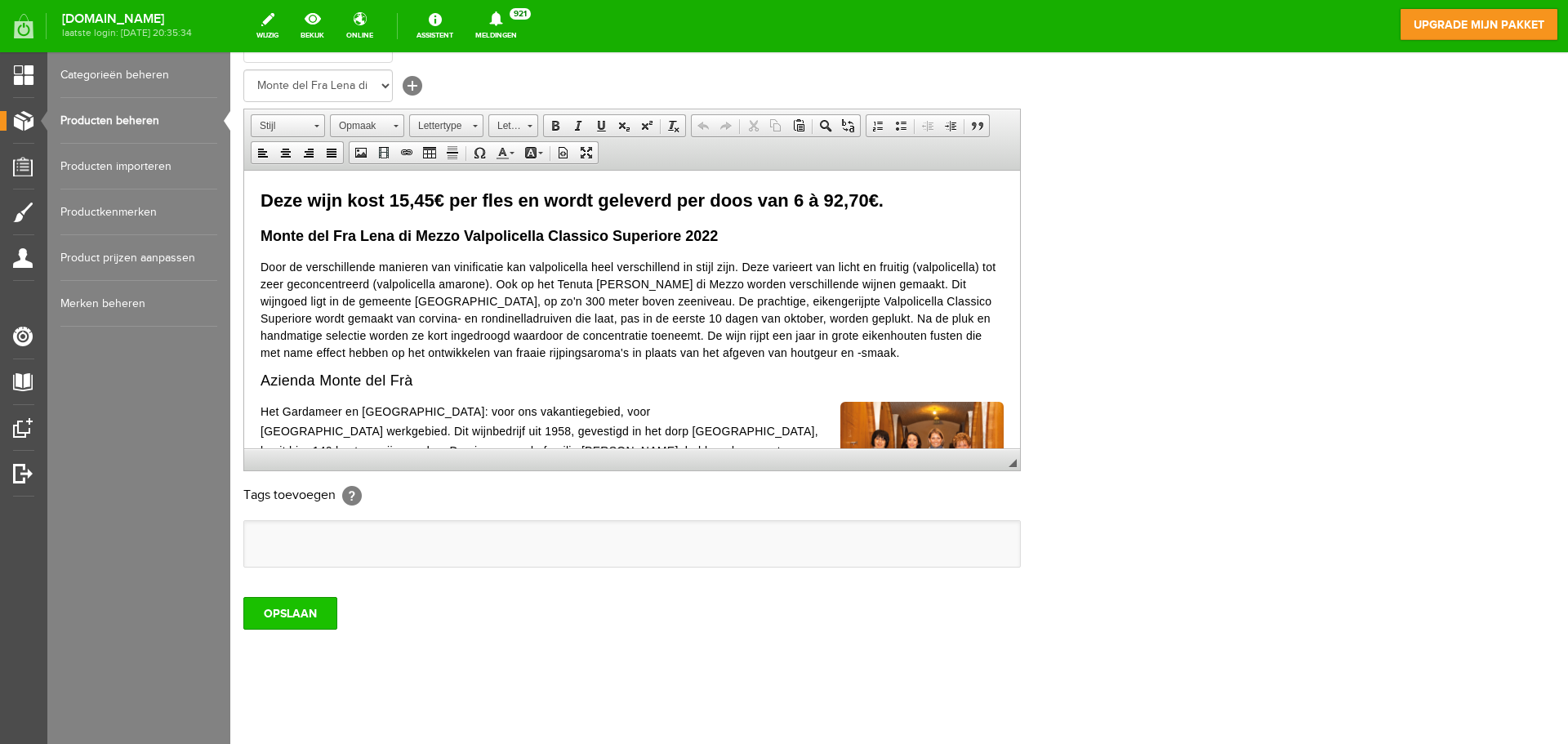
type input "Monte del Fra Lena Valpolicella Classico Superiore 2022 doos van 6"
click at [263, 611] on input "OPSLAAN" at bounding box center [291, 613] width 94 height 33
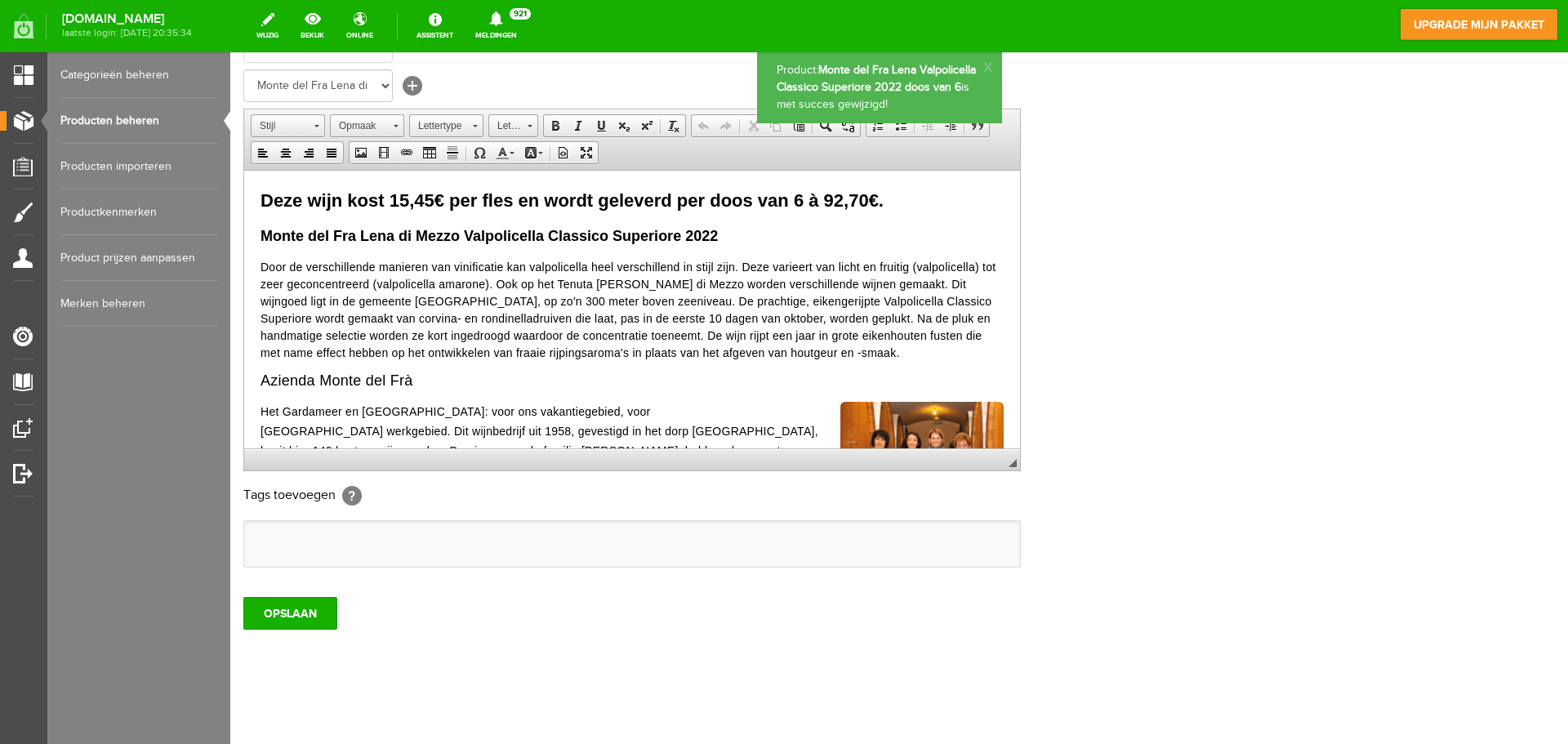
scroll to position [0, 0]
click at [394, 197] on span "Deze wijn kost 15,45€ per fles en wordt geleverd per doos van 6 à 92,70€." at bounding box center [572, 199] width 623 height 21
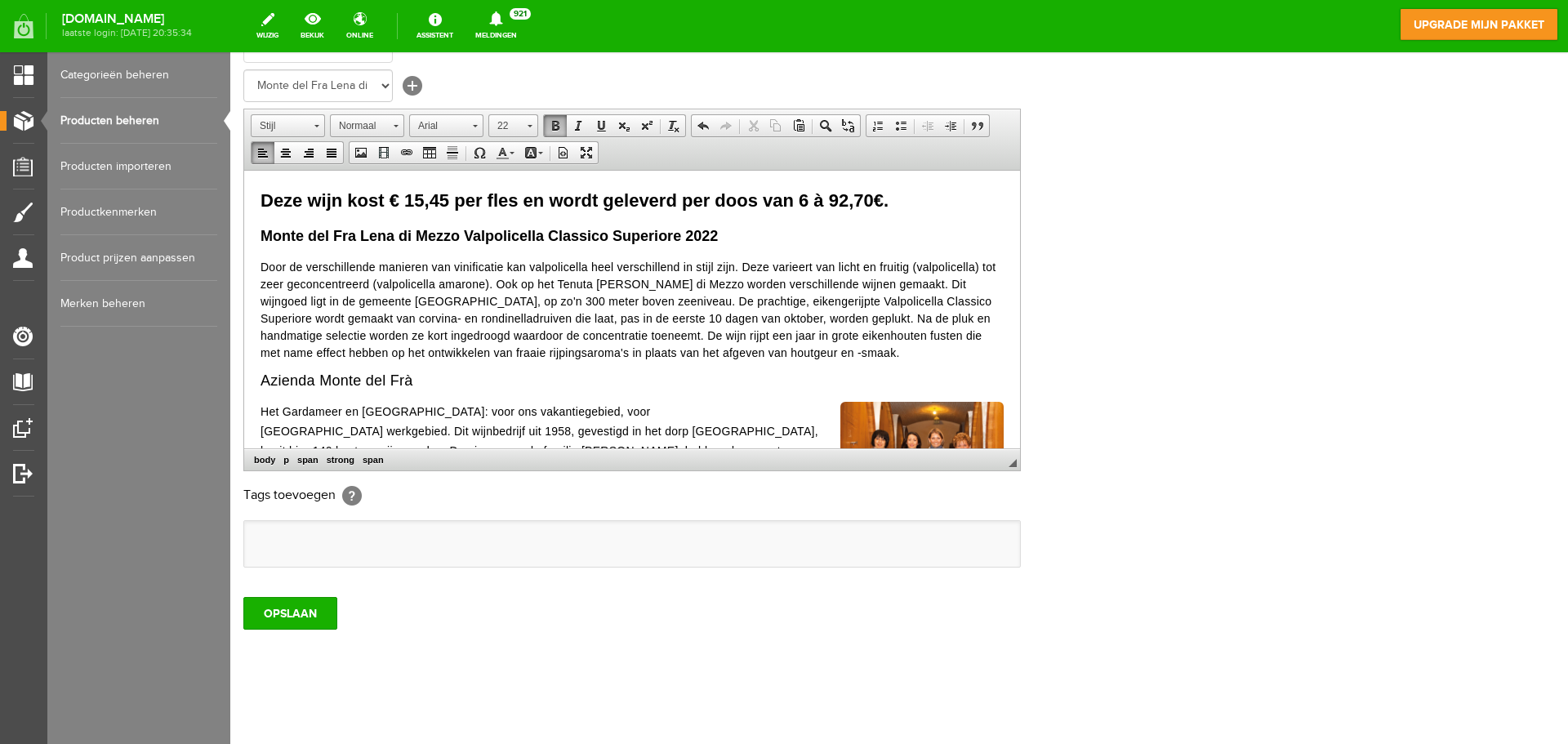
click at [827, 199] on span "Deze wijn kost € 15,45 per fles en wordt geleverd per doos van 6 à 92,70€." at bounding box center [574, 199] width 628 height 21
click at [292, 623] on input "OPSLAAN" at bounding box center [291, 613] width 94 height 33
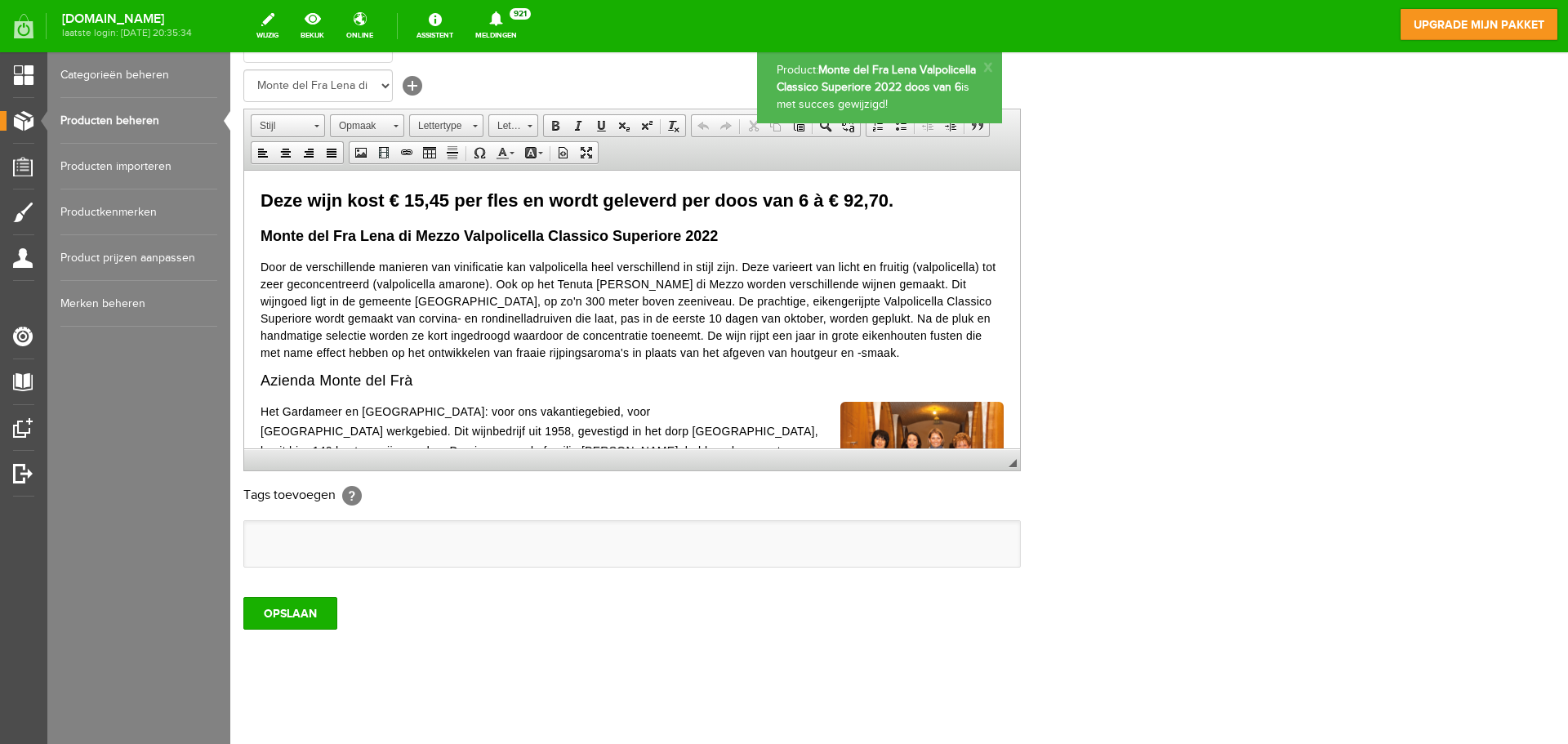
click at [139, 122] on link "Producten beheren" at bounding box center [139, 121] width 157 height 46
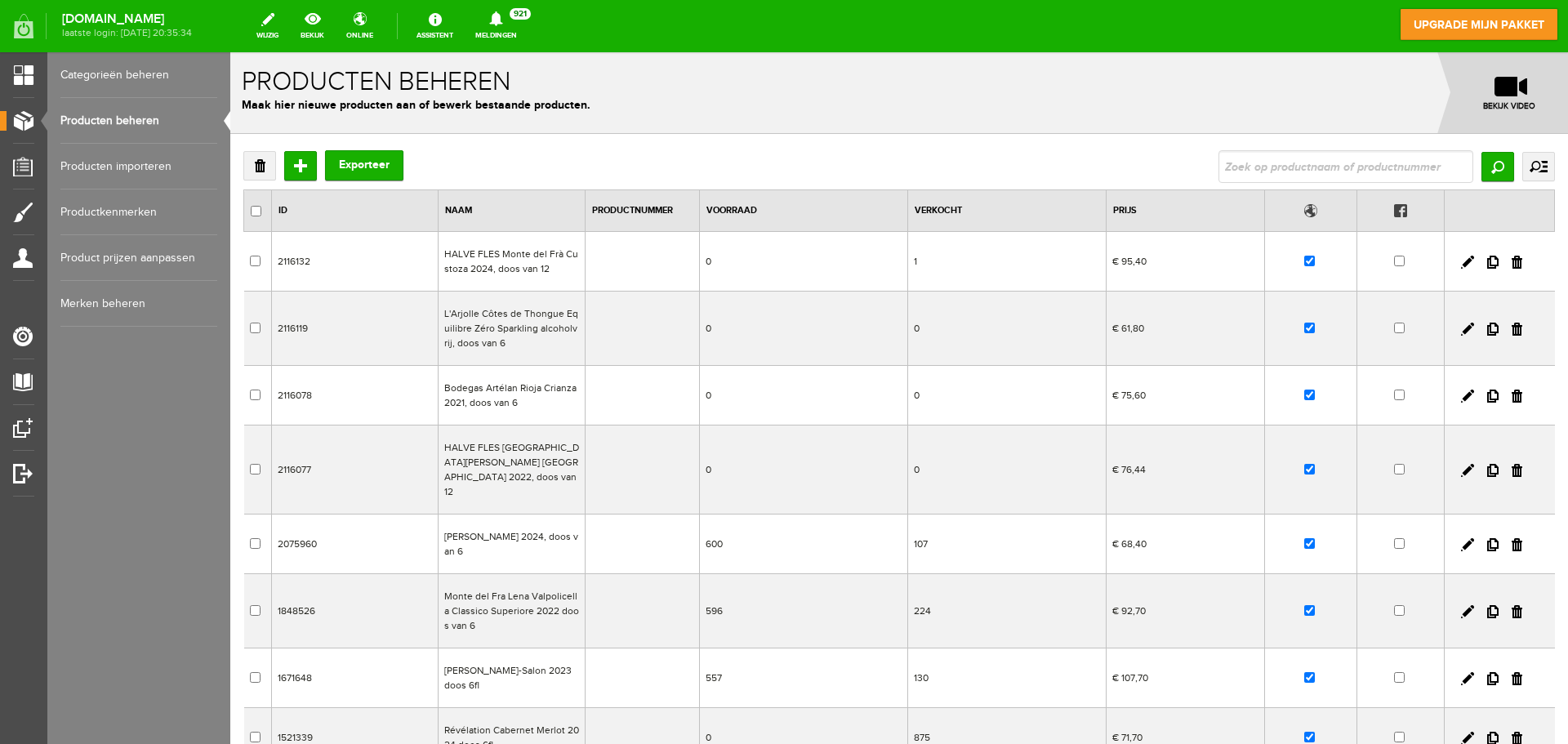
click at [479, 659] on td "[PERSON_NAME]-Salon 2023 doos 6fl" at bounding box center [511, 678] width 147 height 60
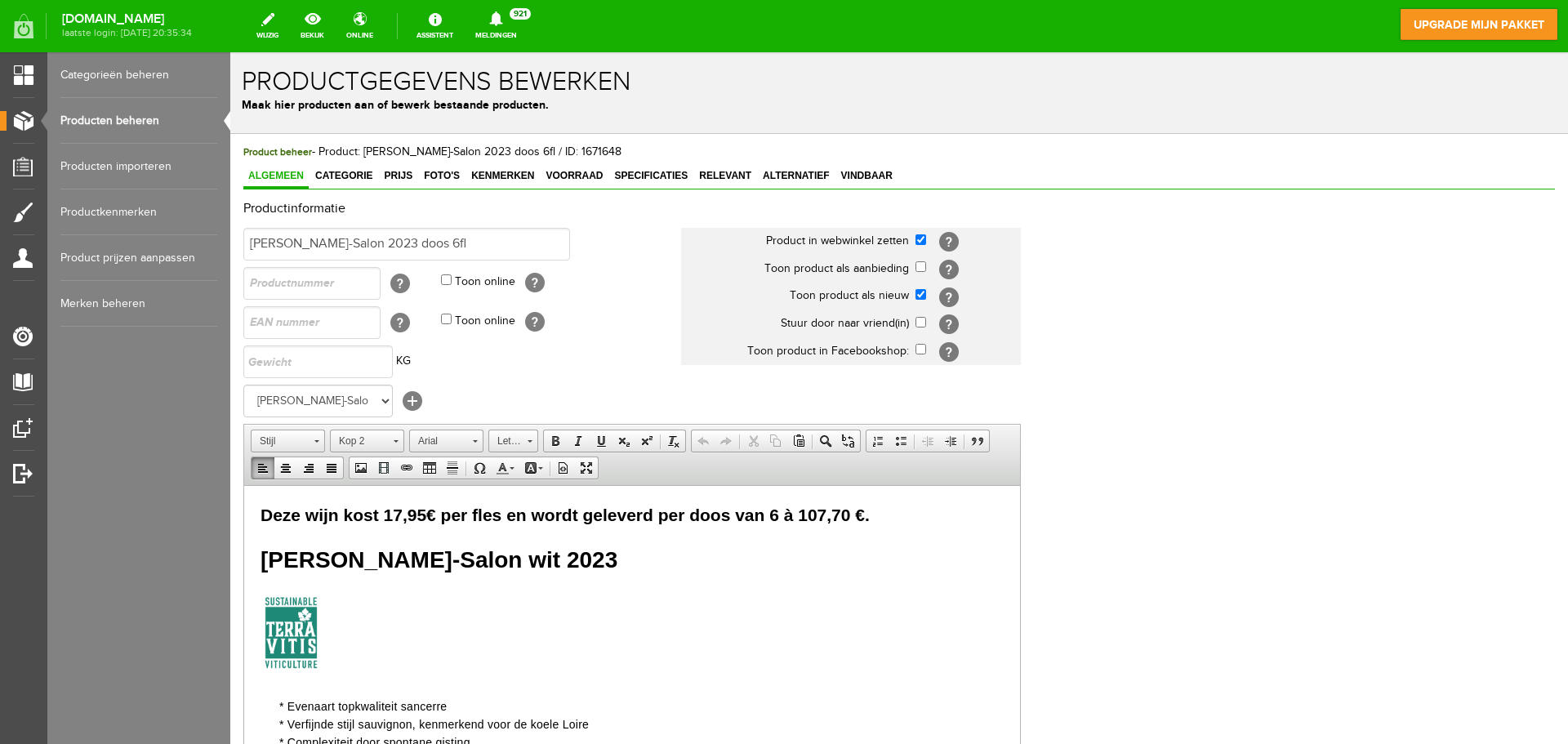
click at [393, 522] on span "Deze wijn kost 17,95€ per fles en wordt geleverd per doos van 6 à 107,70 €." at bounding box center [565, 514] width 609 height 19
click at [383, 518] on span "Deze wijn kost 17,95€ per fles en wordt geleverd per doos van 6 à 107,70 €." at bounding box center [565, 514] width 609 height 19
click at [441, 516] on span "Deze wijn kost € 17,95€ per fles en wordt geleverd per doos van 6 à 107,70 €." at bounding box center [572, 514] width 623 height 19
click at [804, 512] on span "Deze wijn kost € 17,95 per fles en wordt geleverd per doos van 6 à 107,70 €." at bounding box center [567, 514] width 614 height 19
click at [874, 507] on span "Deze wijn kost € 17,95 per fles en wordt geleverd per doos van 6 à € 107,70 €." at bounding box center [574, 514] width 628 height 19
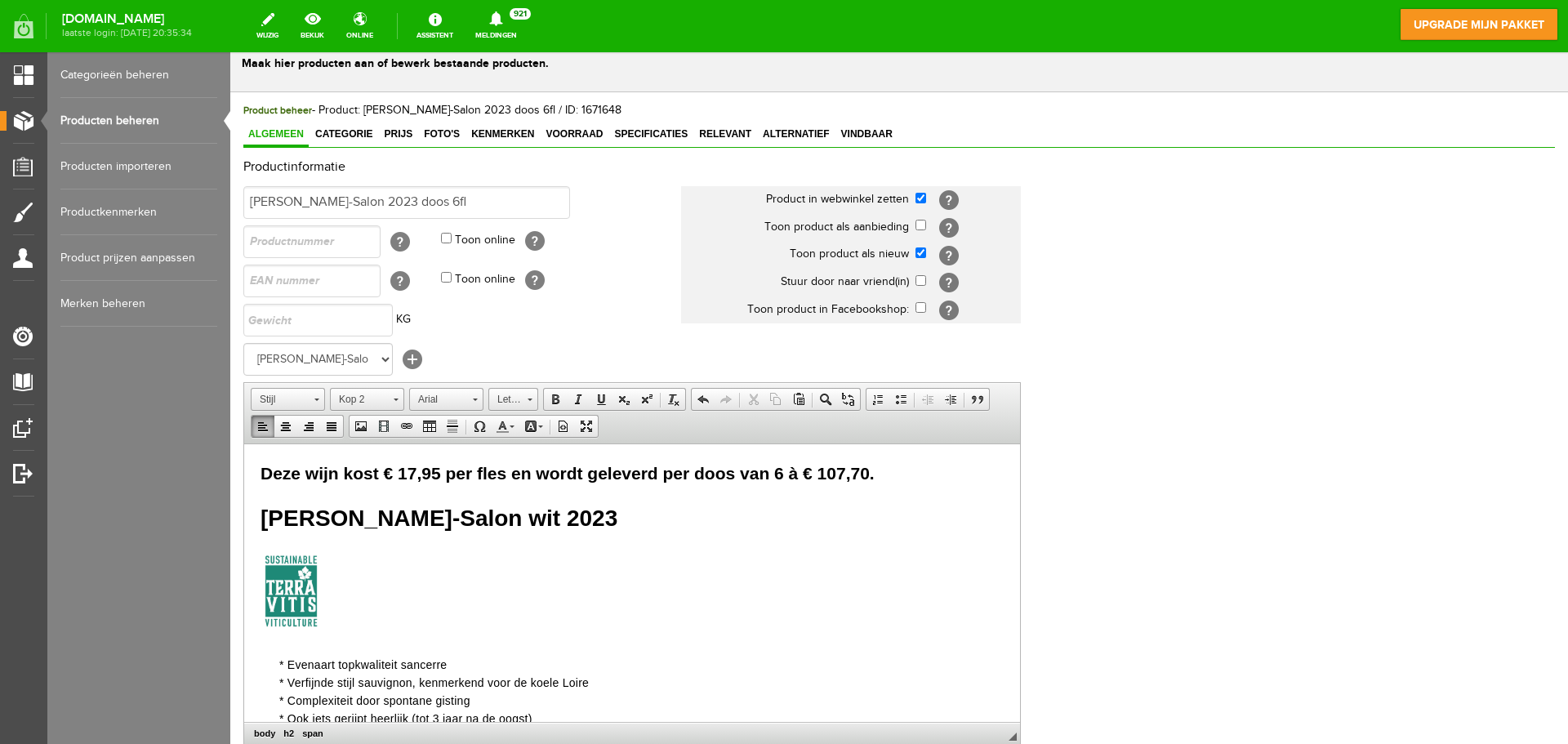
scroll to position [34, 0]
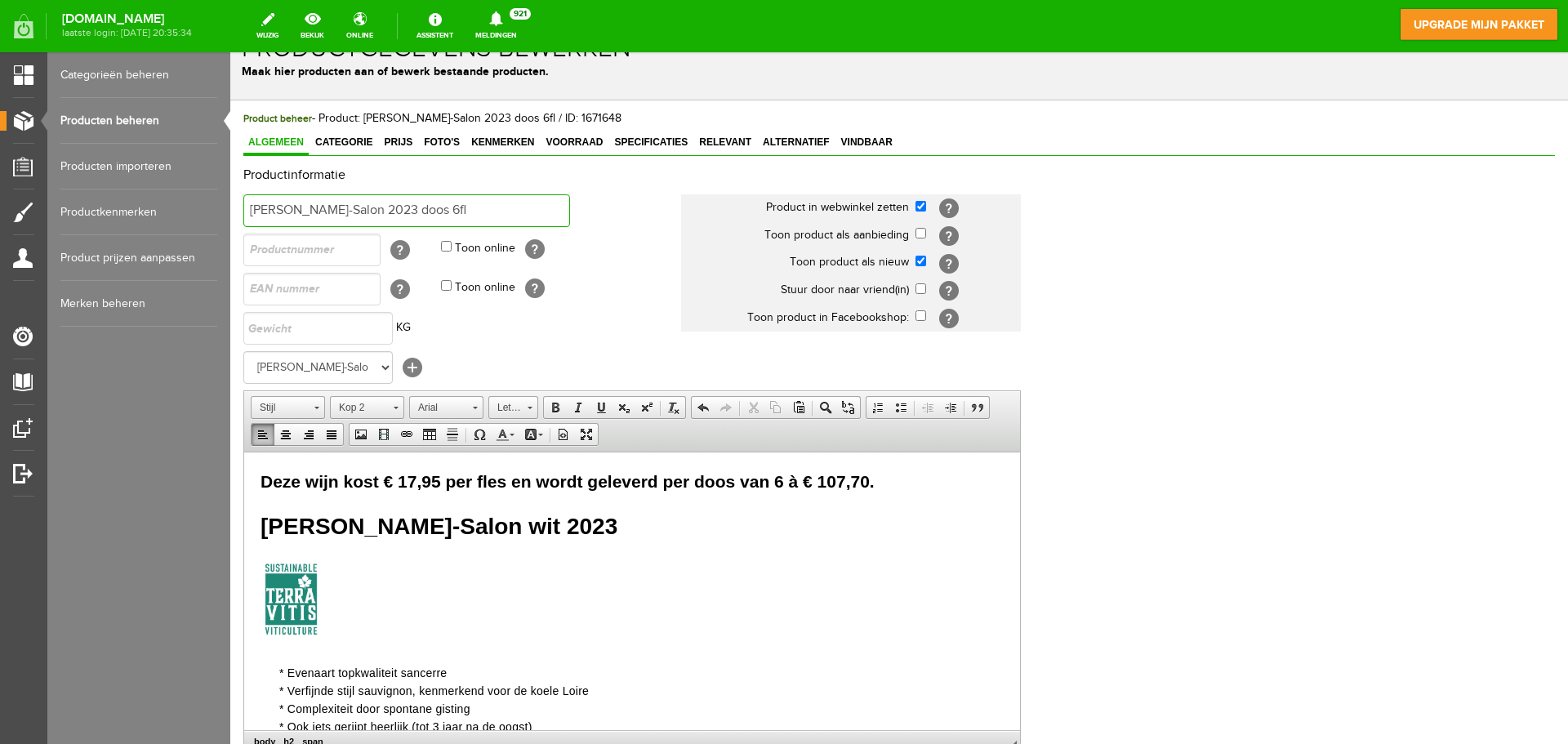
click at [526, 211] on input "[PERSON_NAME]-Salon 2023 doos 6fl" at bounding box center [407, 211] width 327 height 33
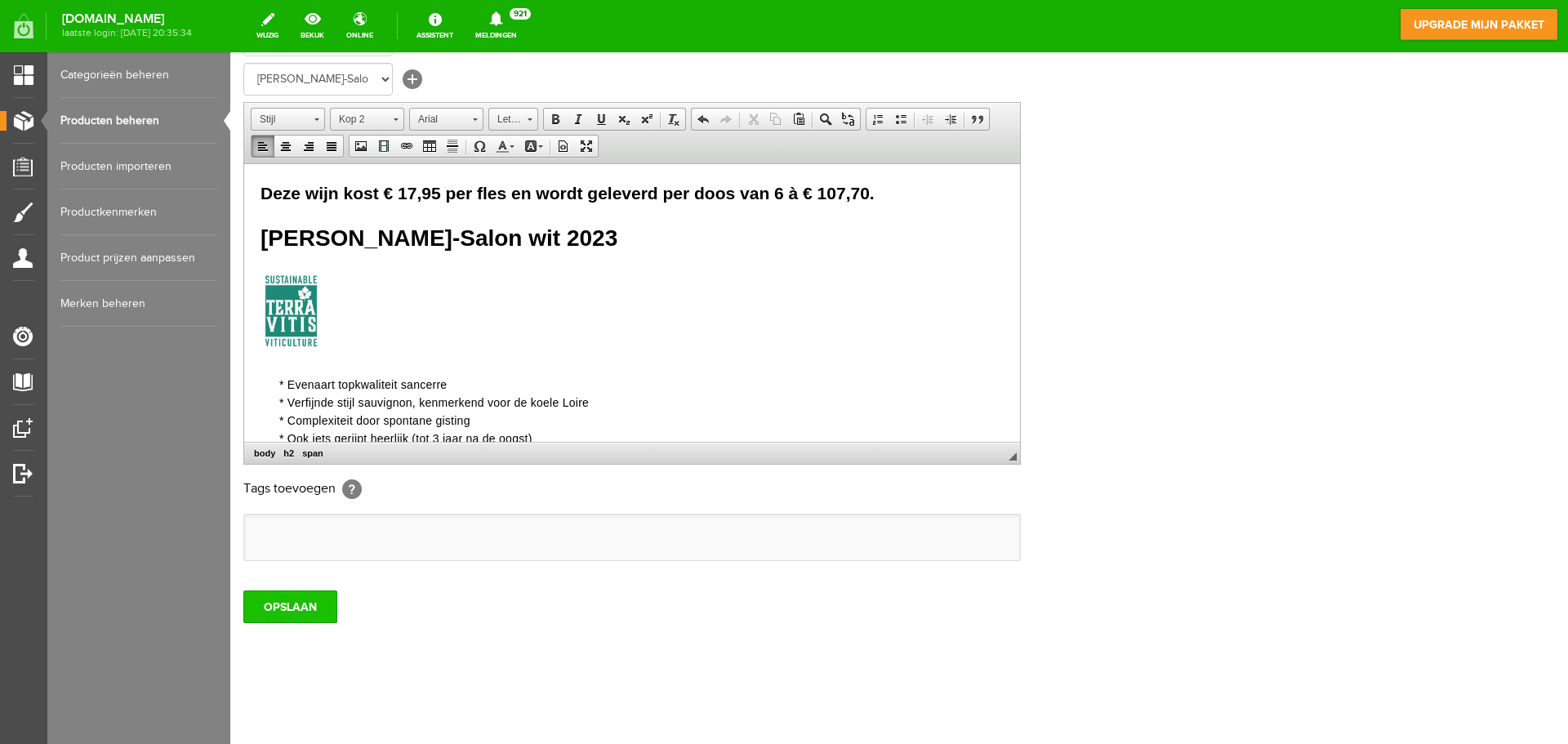
type input "[PERSON_NAME]-Salon 2023, doos van 6"
click at [304, 604] on input "OPSLAAN" at bounding box center [291, 607] width 94 height 33
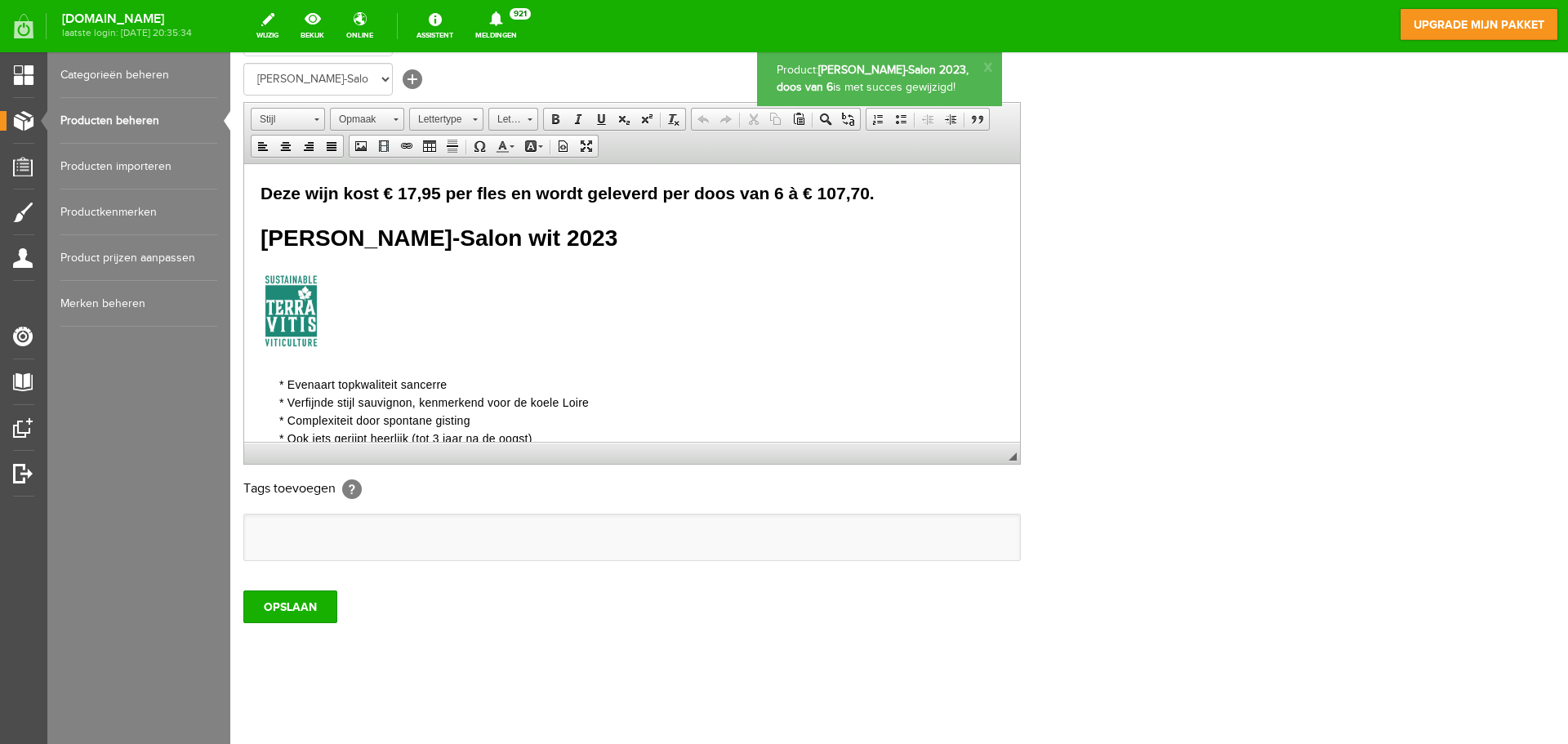
scroll to position [0, 0]
click at [142, 114] on link "Producten beheren" at bounding box center [139, 121] width 157 height 46
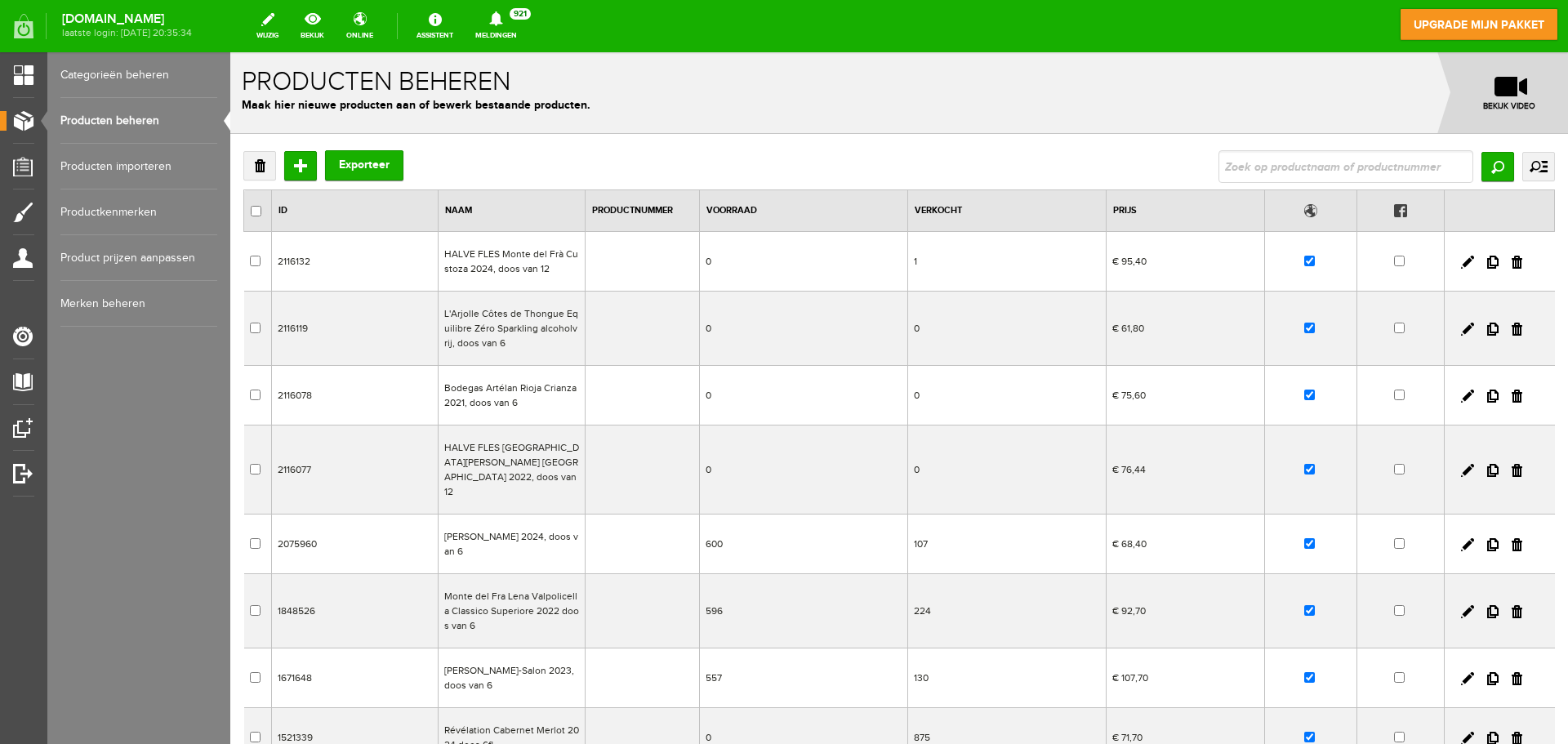
click at [506, 720] on td "Révélation Cabernet Merlot 2024 doos 6fl" at bounding box center [511, 737] width 147 height 60
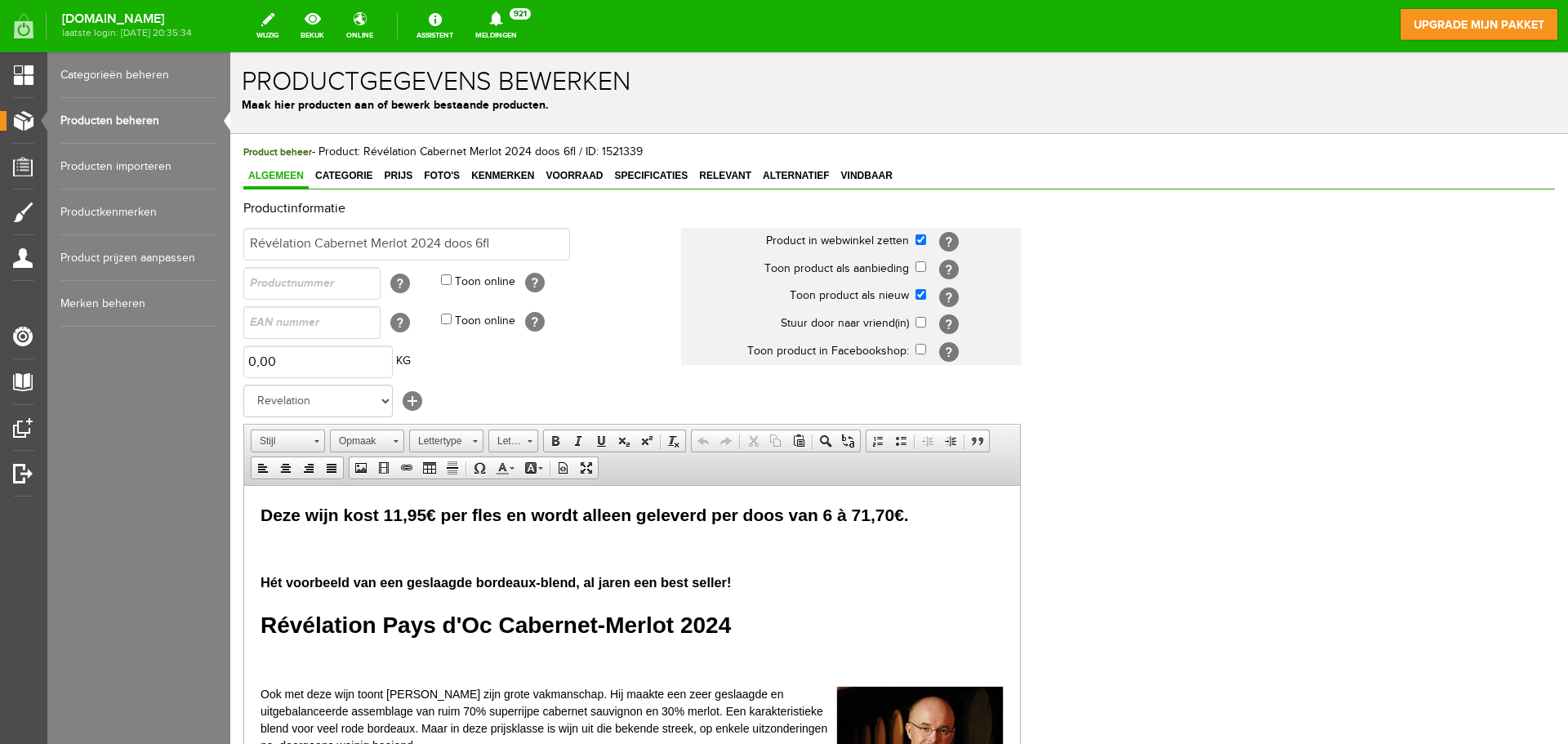
click at [385, 519] on span "Deze wijn kost 11,95€ per fles en wordt alleen geleverd per doos van 6 à 71,70€." at bounding box center [585, 514] width 649 height 19
click at [853, 521] on span "Deze wijn kost € 11,95 per fles en wordt alleen geleverd per doos van 6 à 71,70…" at bounding box center [586, 514] width 653 height 19
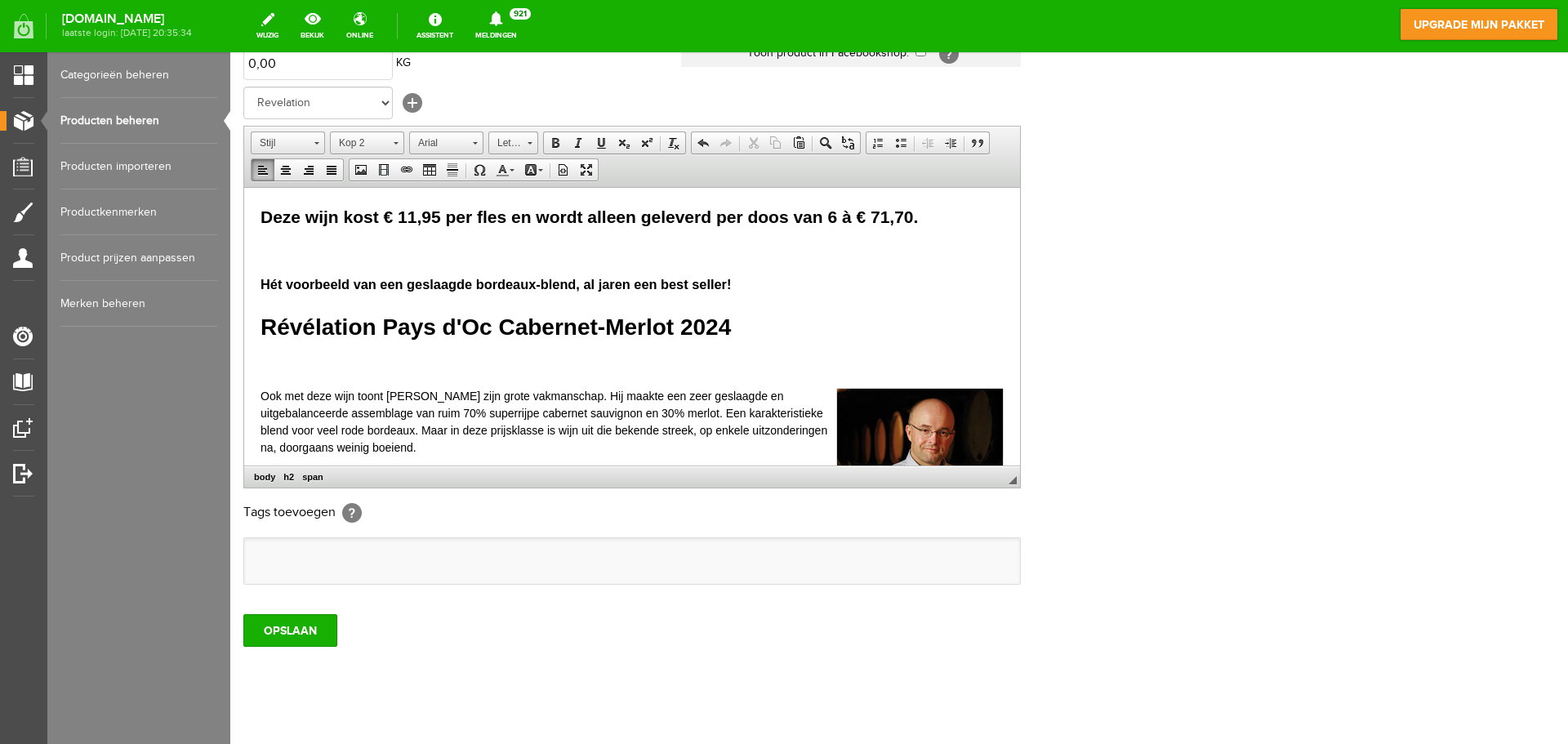
scroll to position [322, 0]
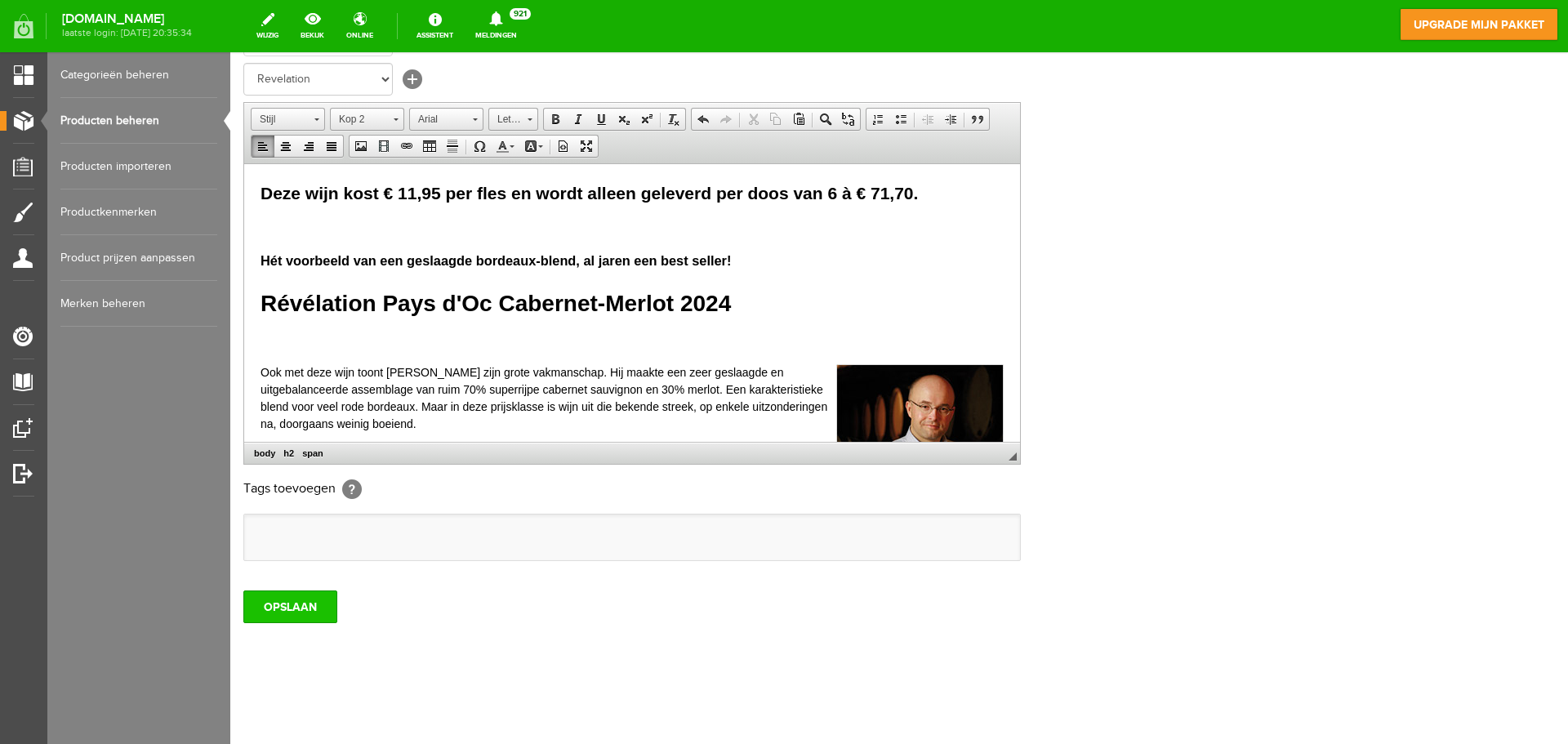
click at [275, 606] on input "OPSLAAN" at bounding box center [291, 607] width 94 height 33
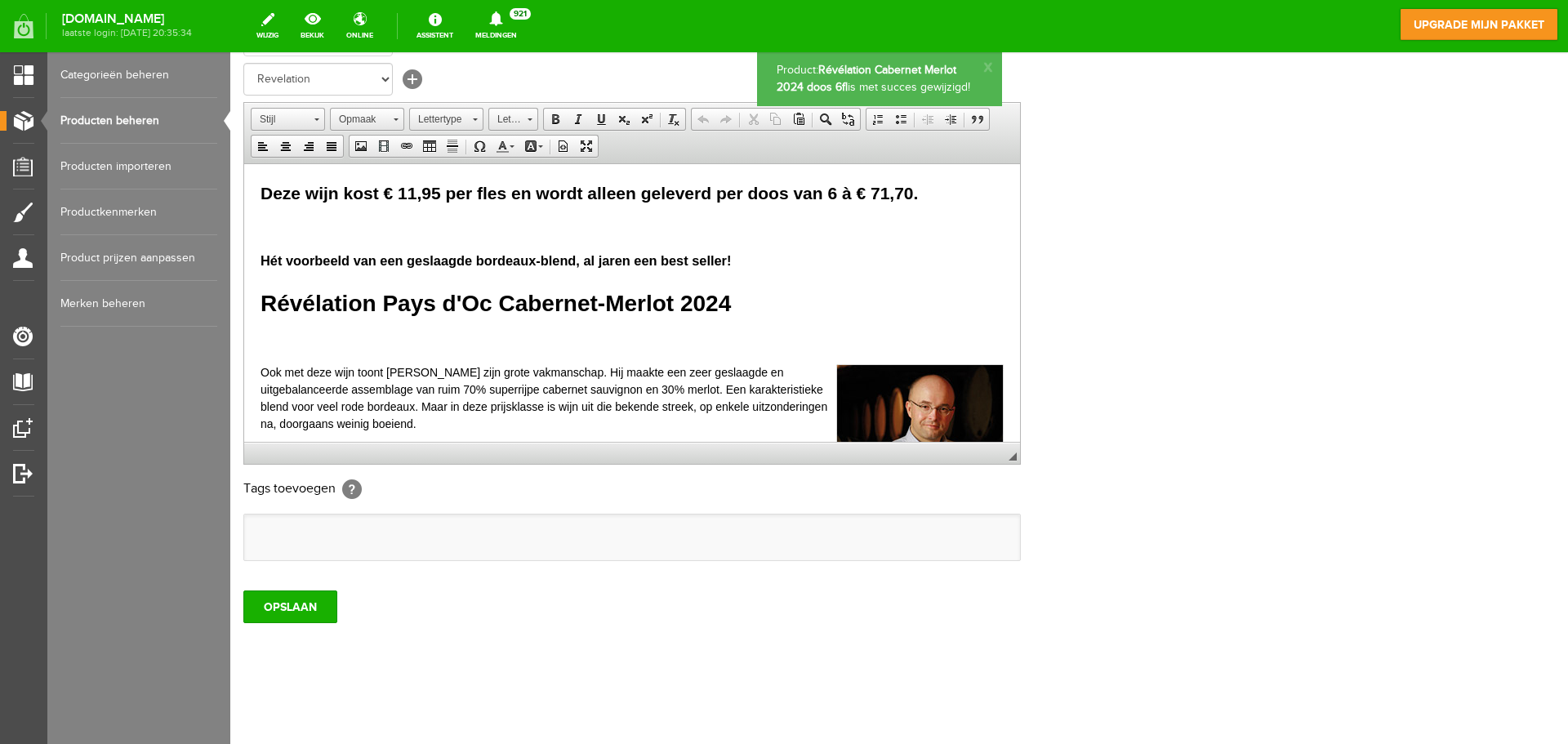
scroll to position [0, 0]
click at [121, 126] on link "Producten beheren" at bounding box center [139, 121] width 157 height 46
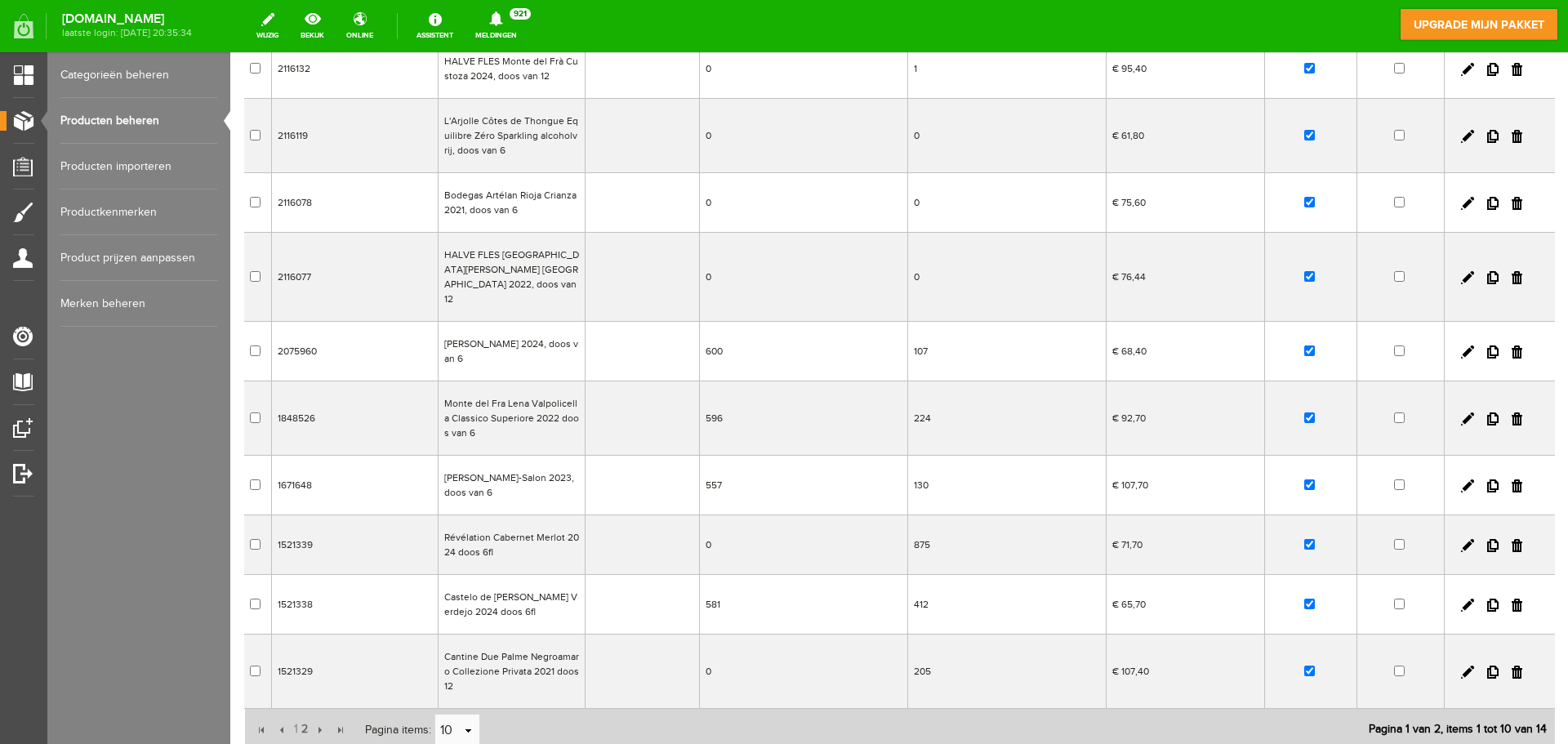
scroll to position [201, 0]
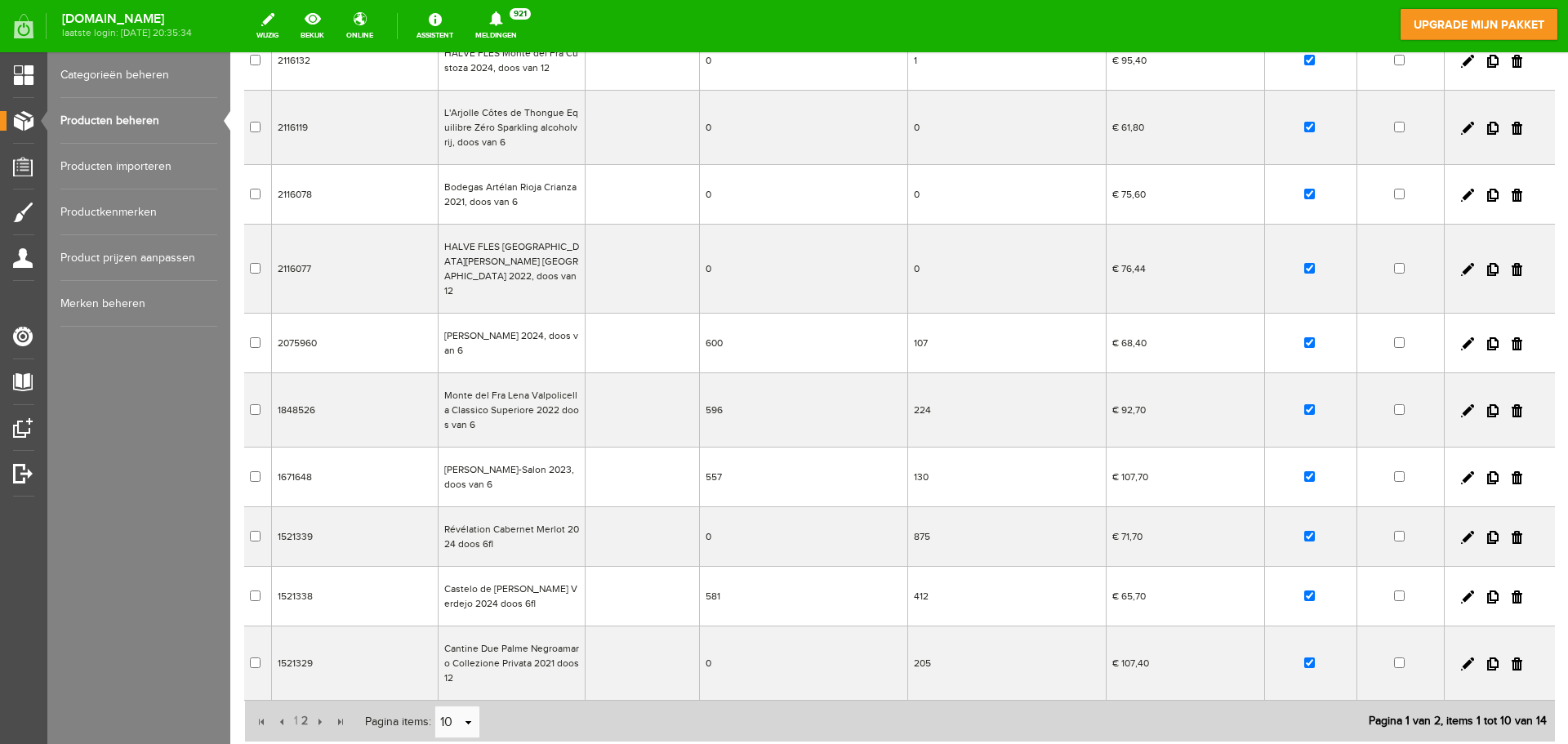
click at [539, 519] on td "Révélation Cabernet Merlot 2024 doos 6fl" at bounding box center [511, 537] width 147 height 60
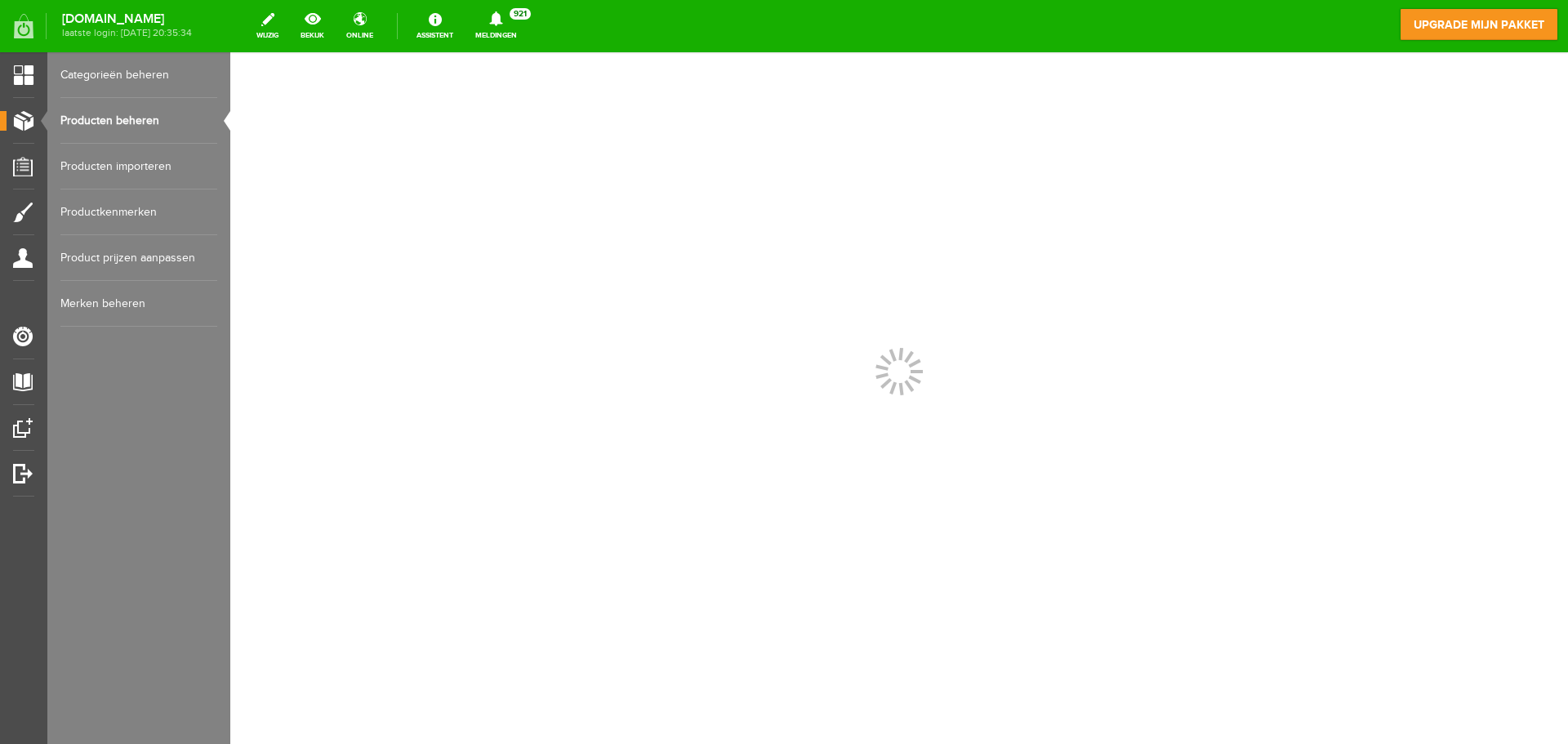
scroll to position [0, 0]
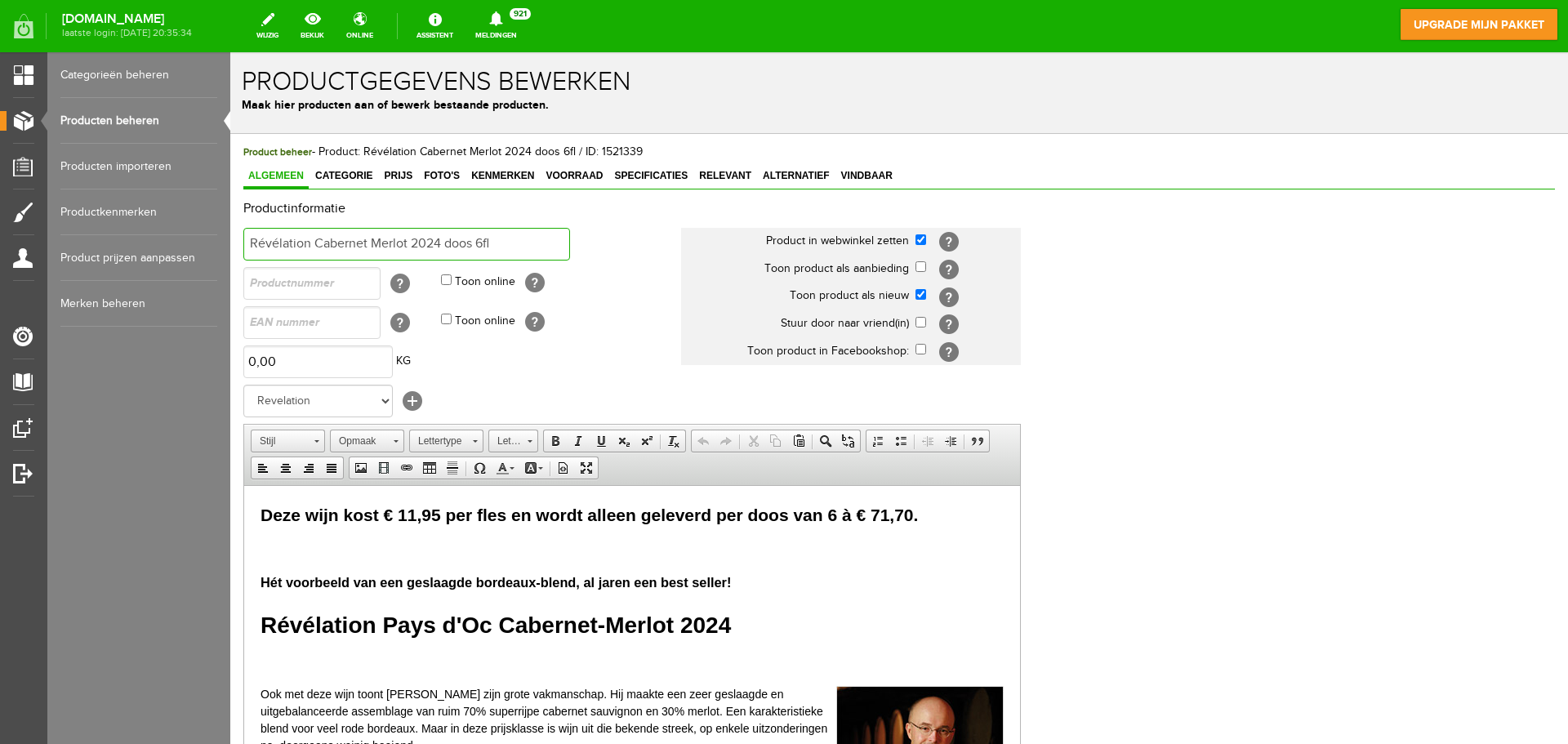
click at [473, 243] on input "Révélation Cabernet Merlot 2024 doos 6fl" at bounding box center [407, 245] width 327 height 33
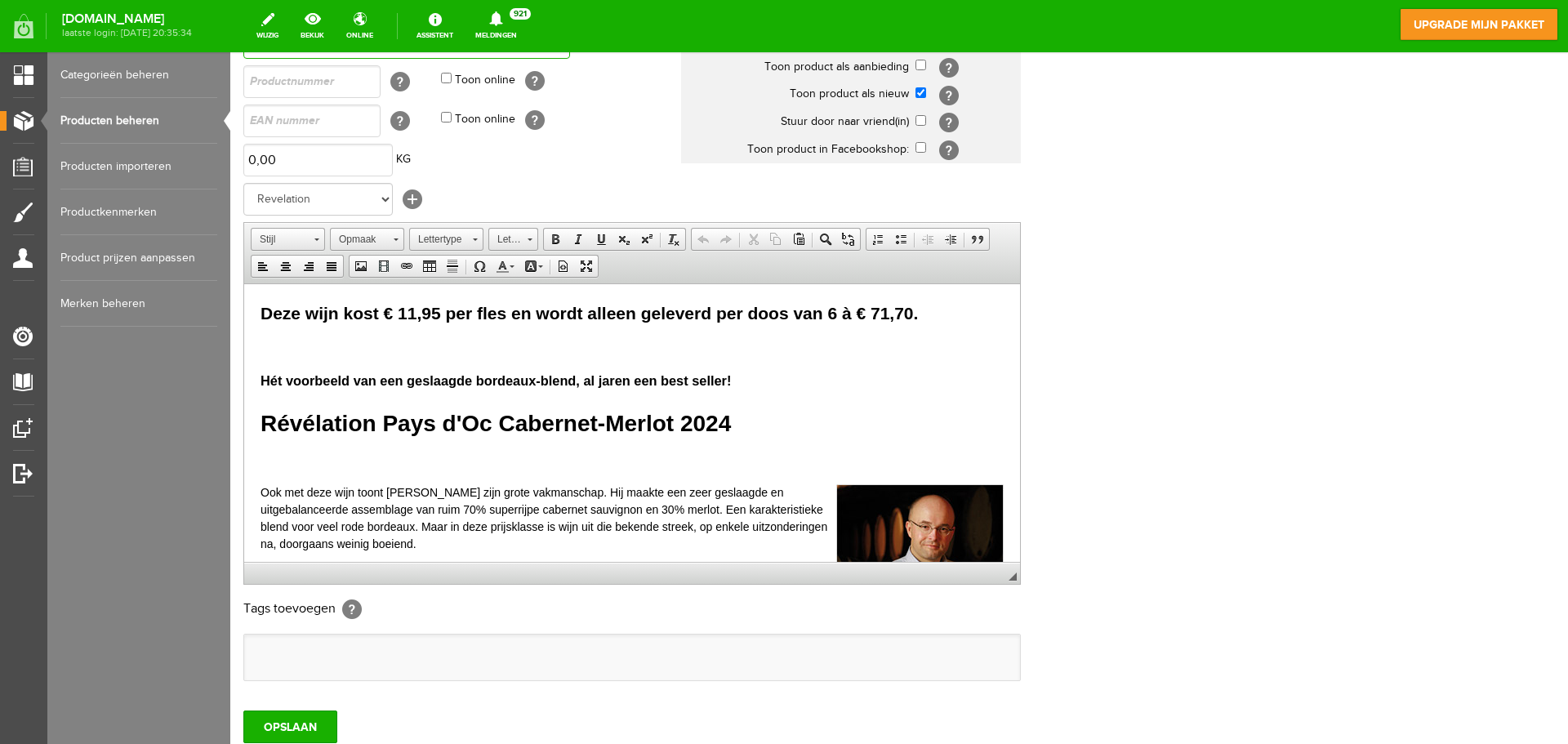
scroll to position [232, 0]
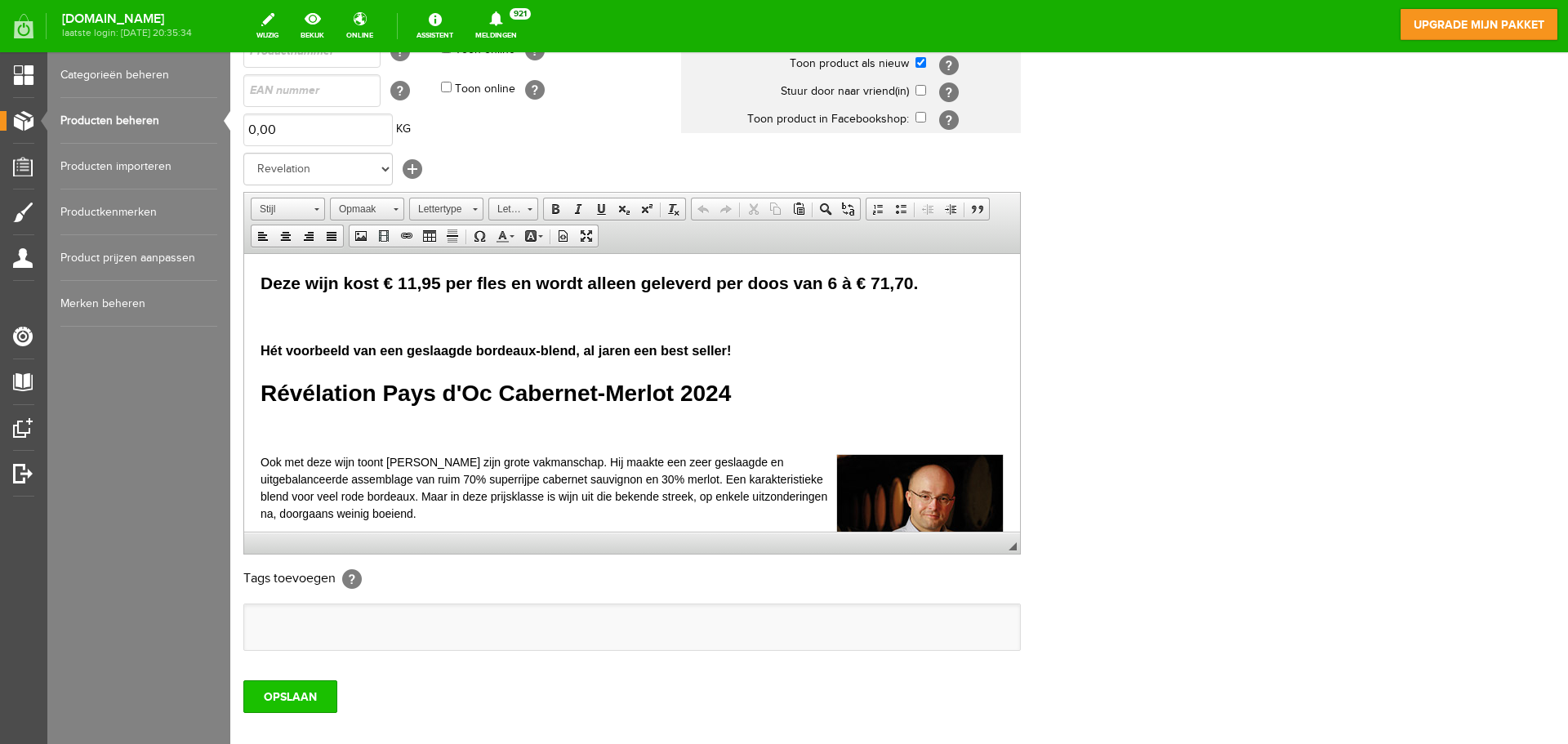
click at [301, 690] on input "OPSLAAN" at bounding box center [291, 696] width 94 height 33
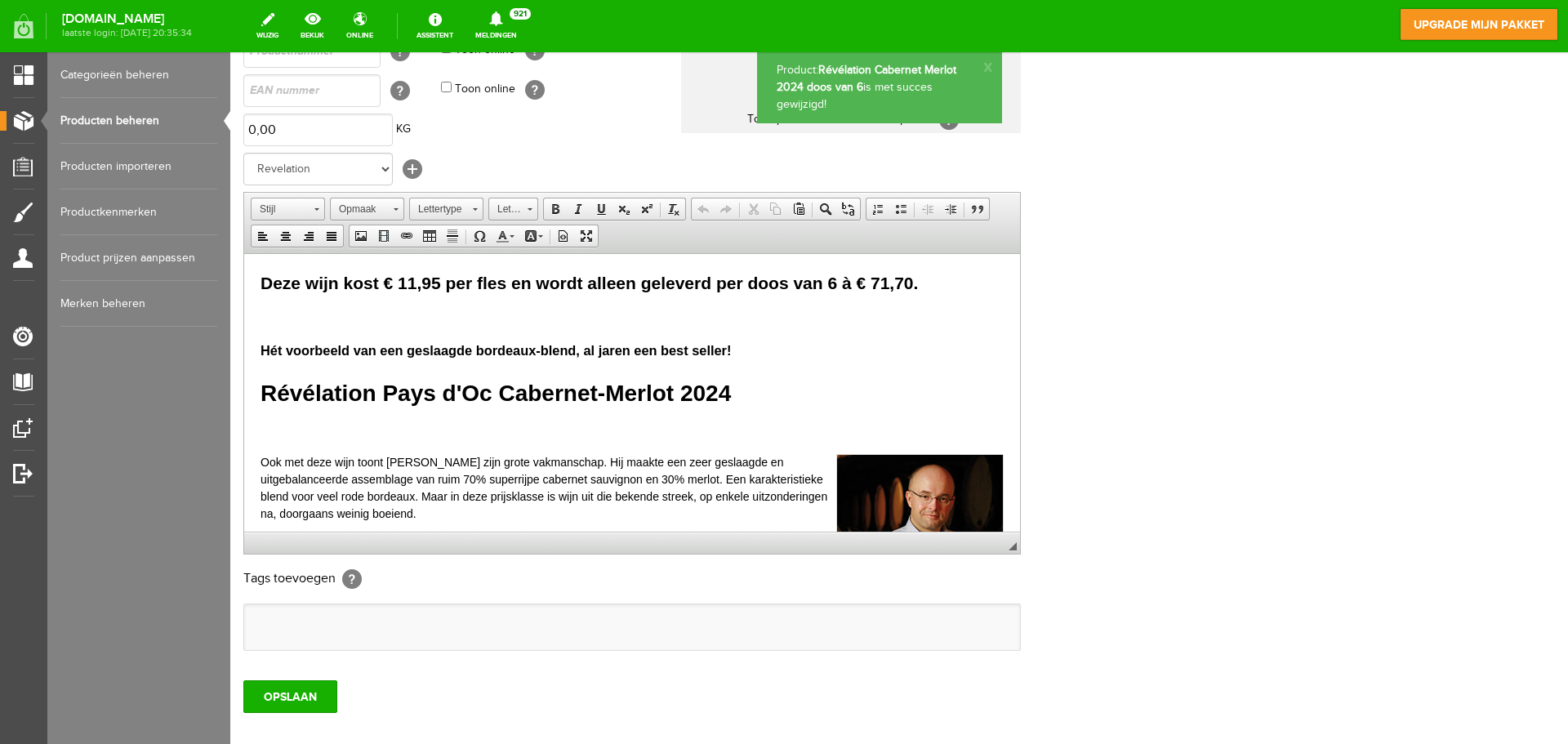
scroll to position [0, 0]
click at [125, 121] on link "Producten beheren" at bounding box center [139, 121] width 157 height 46
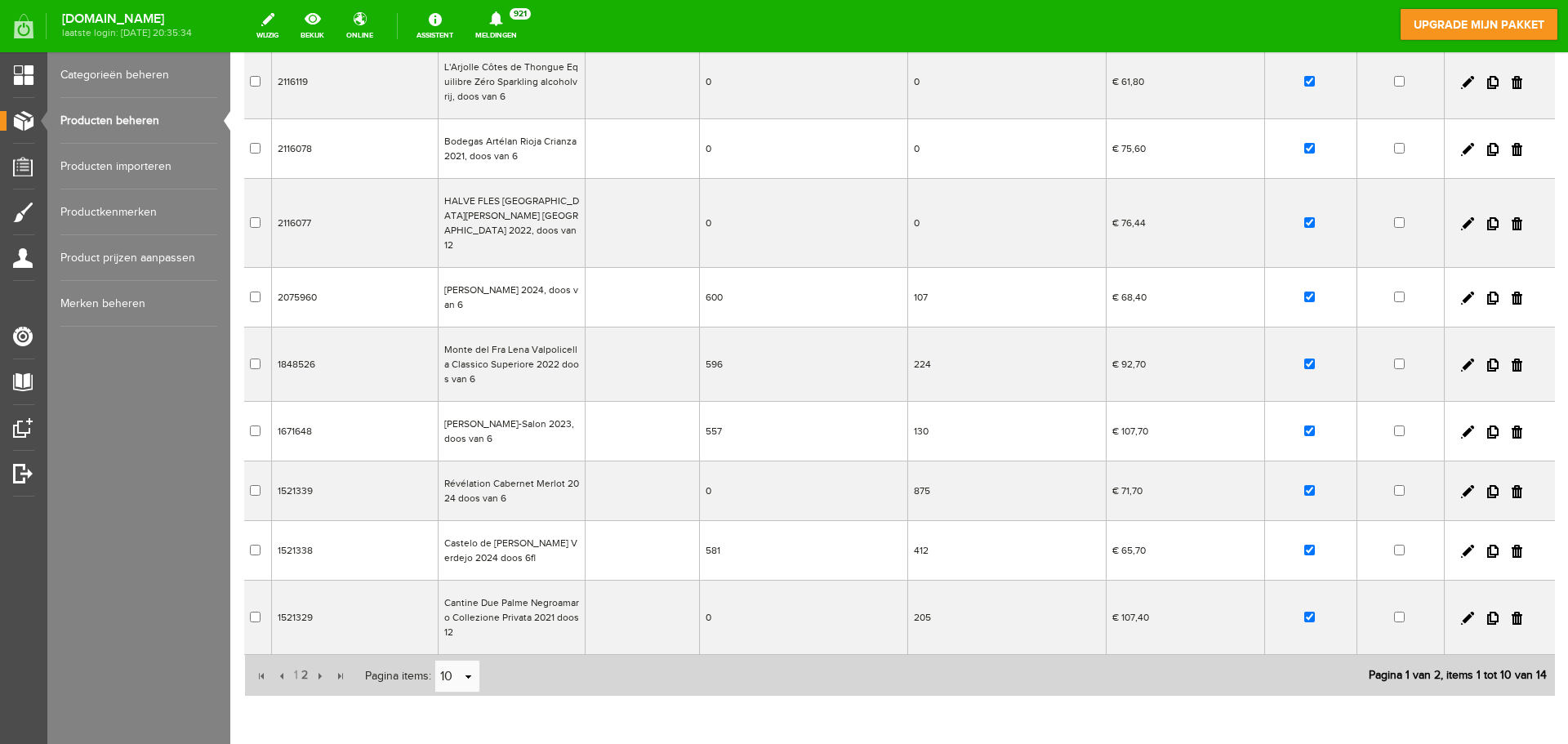
scroll to position [248, 0]
click at [507, 530] on td "Castelo de [PERSON_NAME] Verdejo 2024 doos 6fl" at bounding box center [511, 549] width 147 height 60
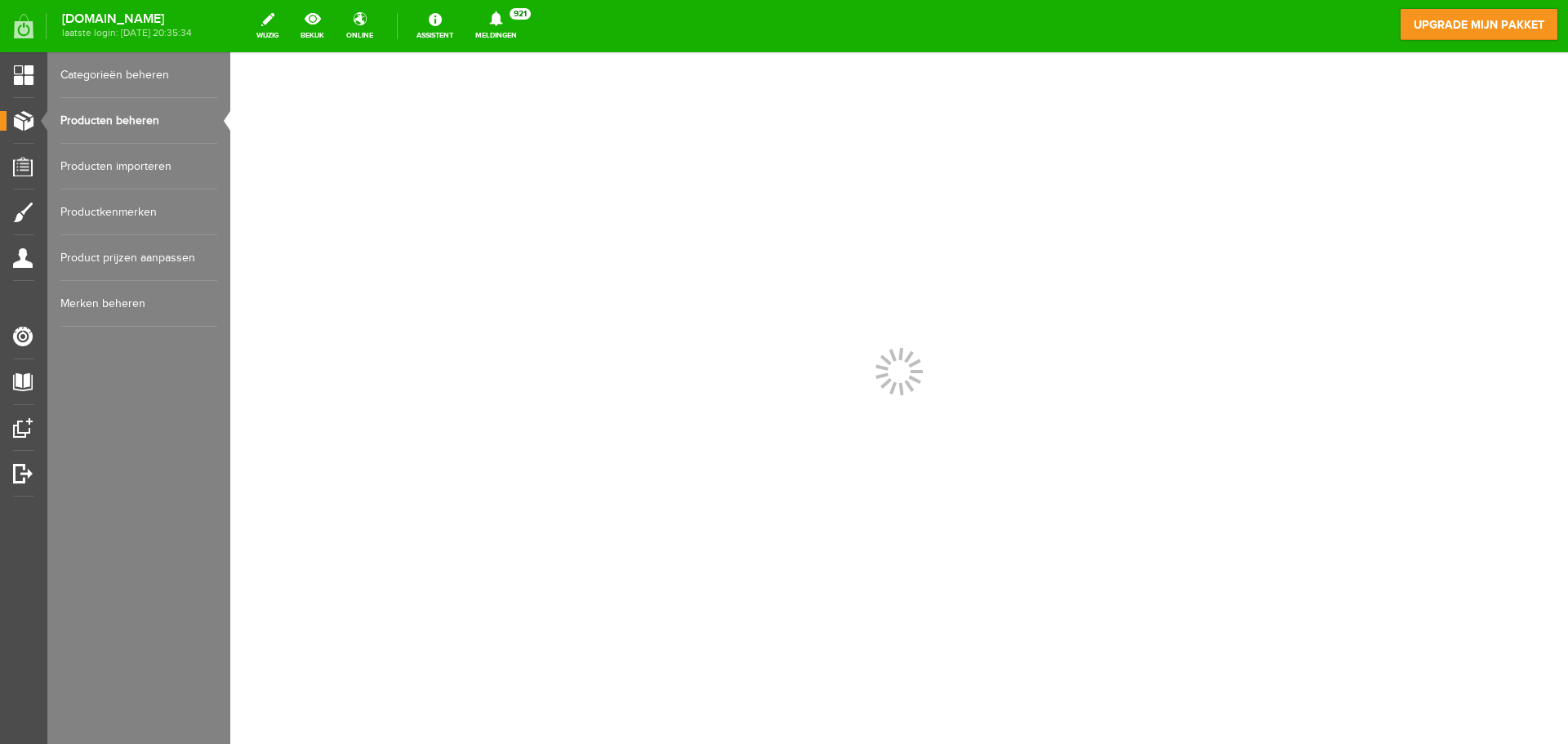
scroll to position [0, 0]
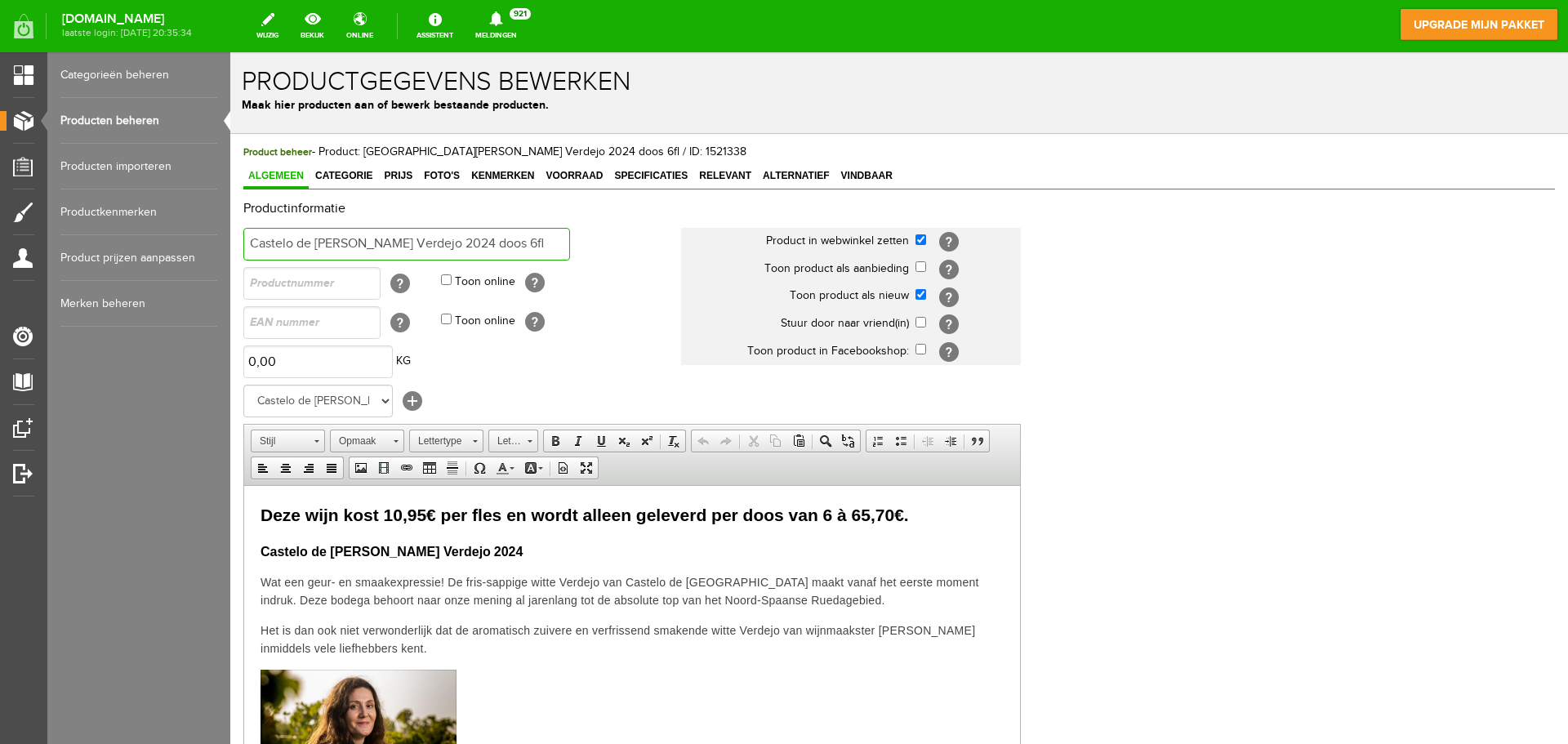
click at [514, 243] on input "Castelo de [PERSON_NAME] Verdejo 2024 doos 6fl" at bounding box center [407, 245] width 327 height 33
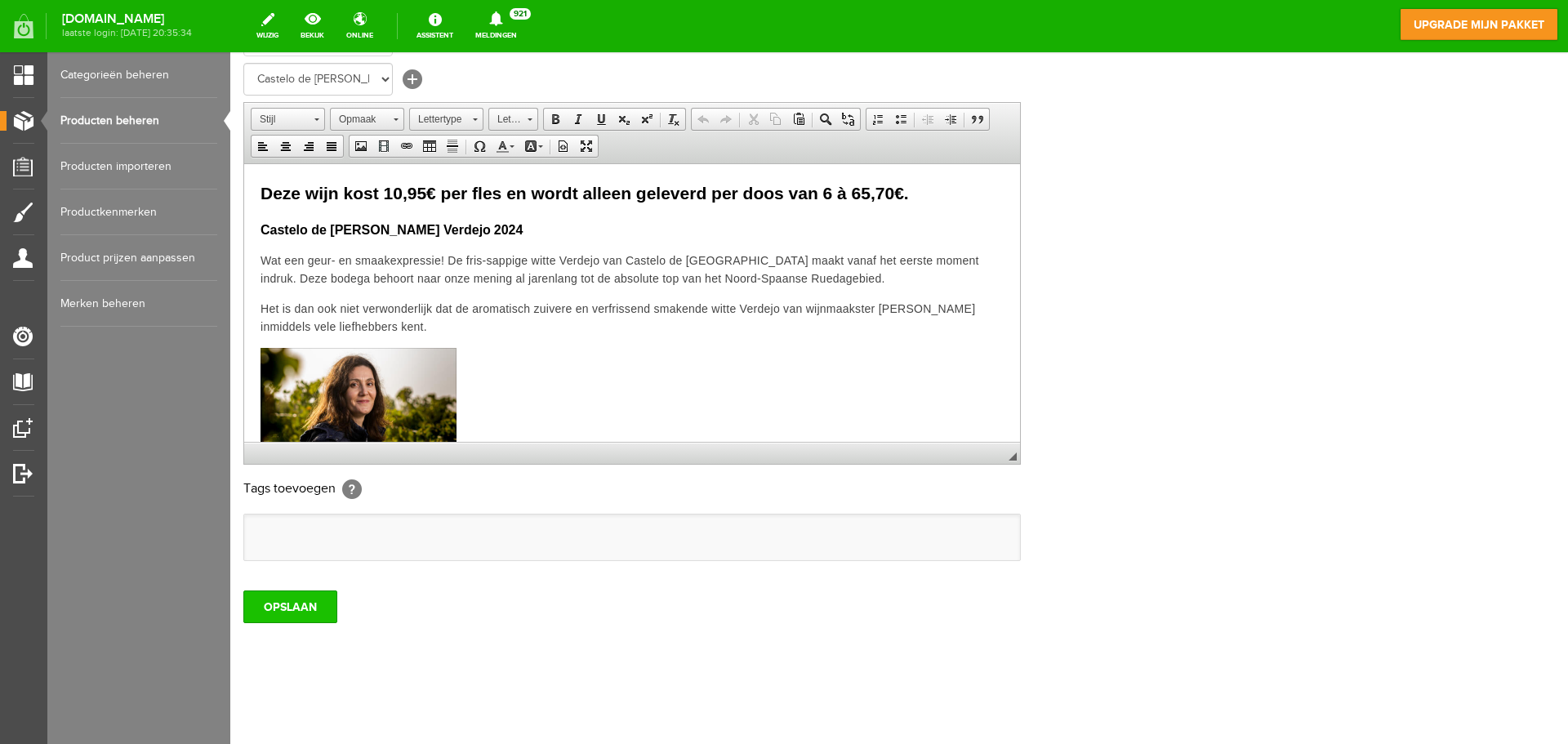
type input "Castelo de [PERSON_NAME] Verdejo 2024 doos van 6"
click at [319, 610] on input "OPSLAAN" at bounding box center [291, 607] width 94 height 33
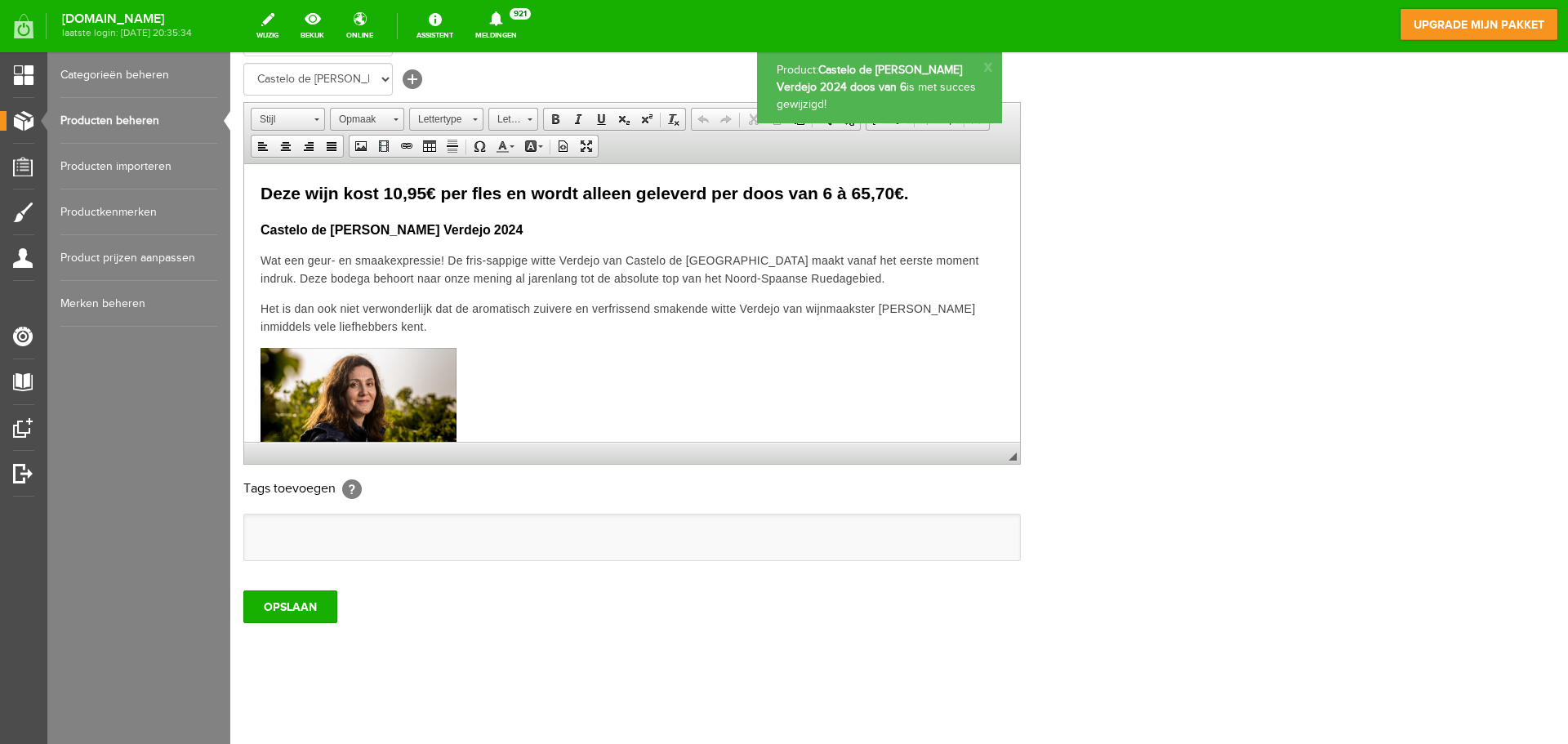
scroll to position [0, 0]
click at [387, 191] on span "Deze wijn kost 10,95€ per fles en wordt alleen geleverd per doos van 6 à 65,70€." at bounding box center [585, 193] width 649 height 19
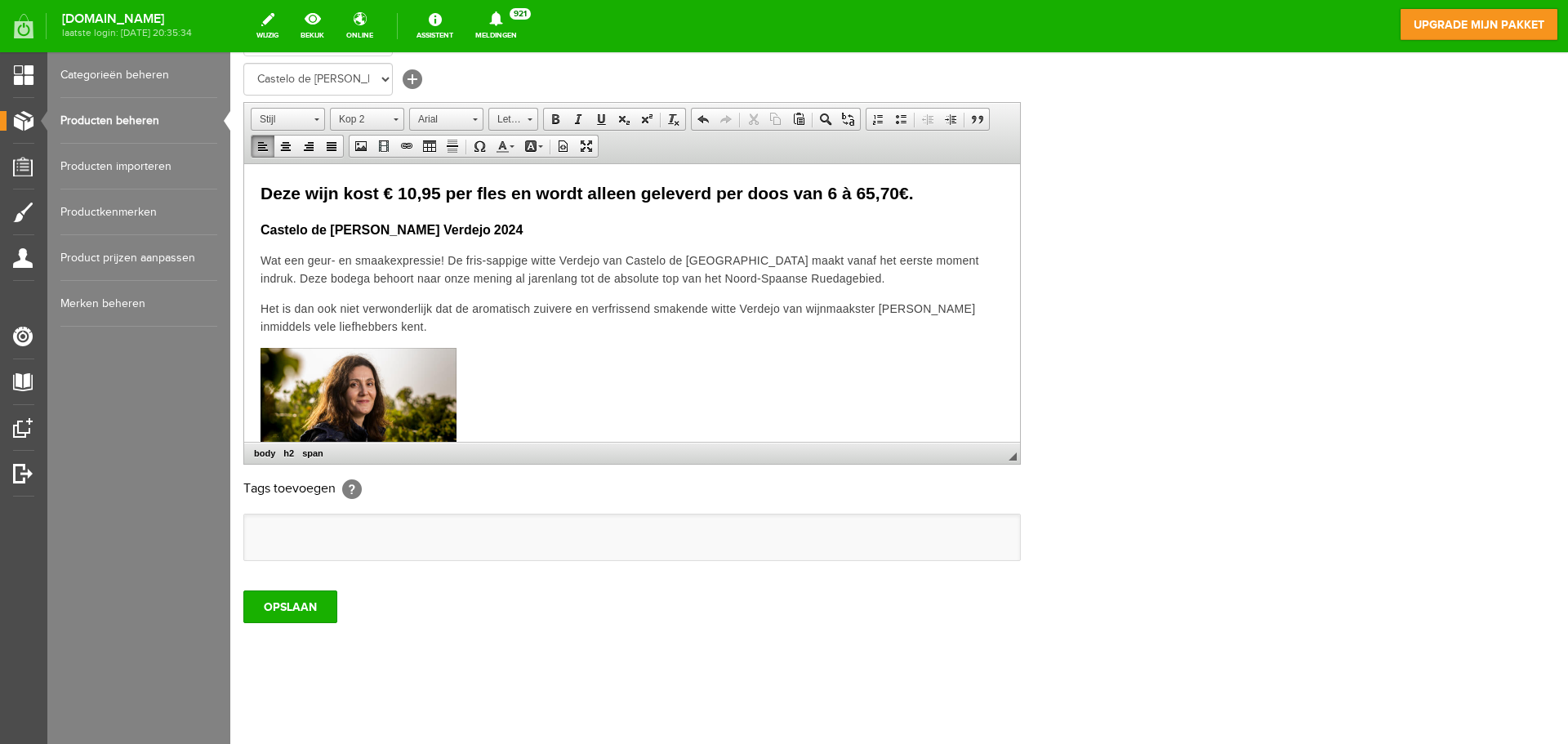
click at [856, 194] on span "Deze wijn kost € 10,95 per fles en wordt alleen geleverd per doos van 6 à 65,70…" at bounding box center [586, 193] width 653 height 19
click at [298, 603] on input "OPSLAAN" at bounding box center [291, 607] width 94 height 33
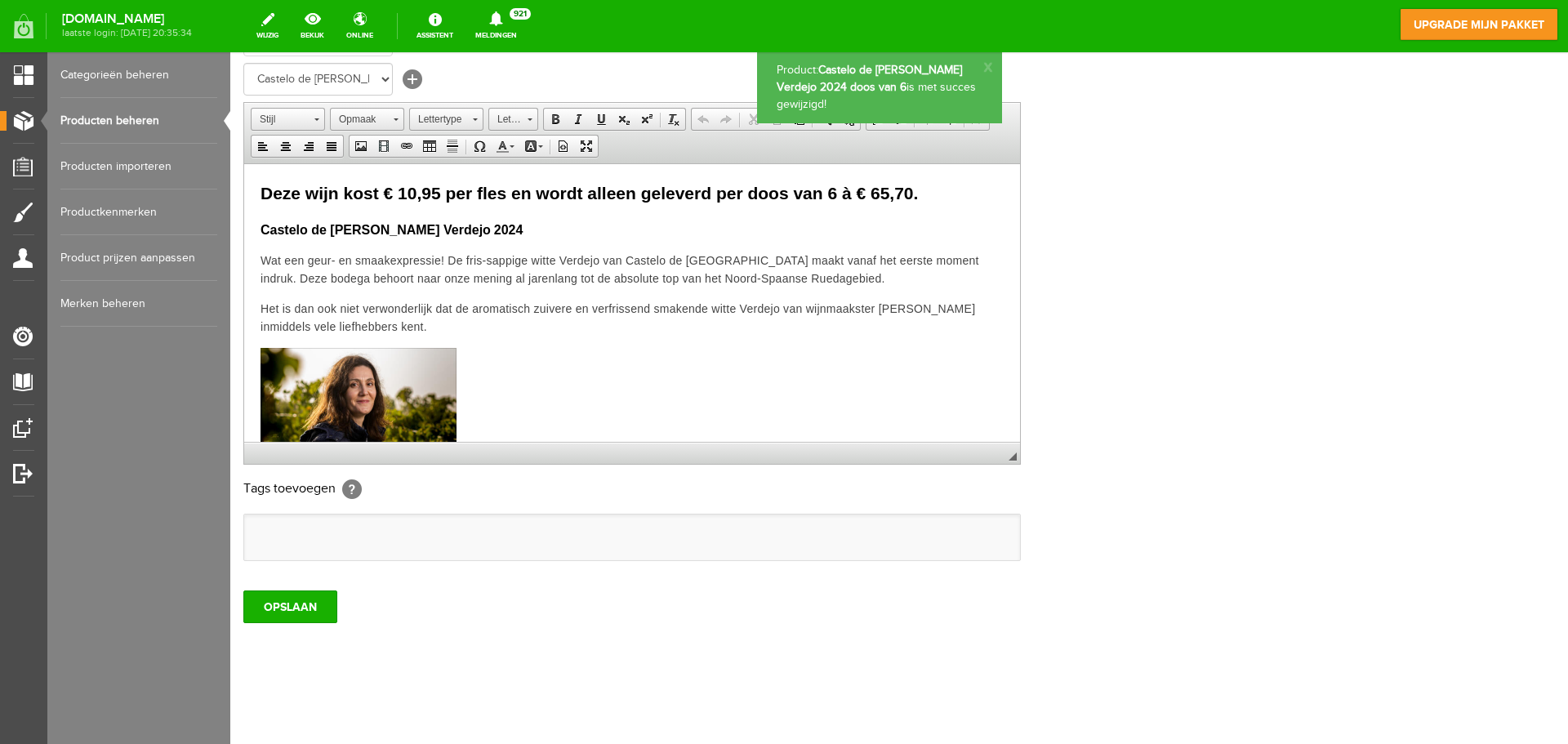
click at [133, 118] on link "Producten beheren" at bounding box center [139, 121] width 157 height 46
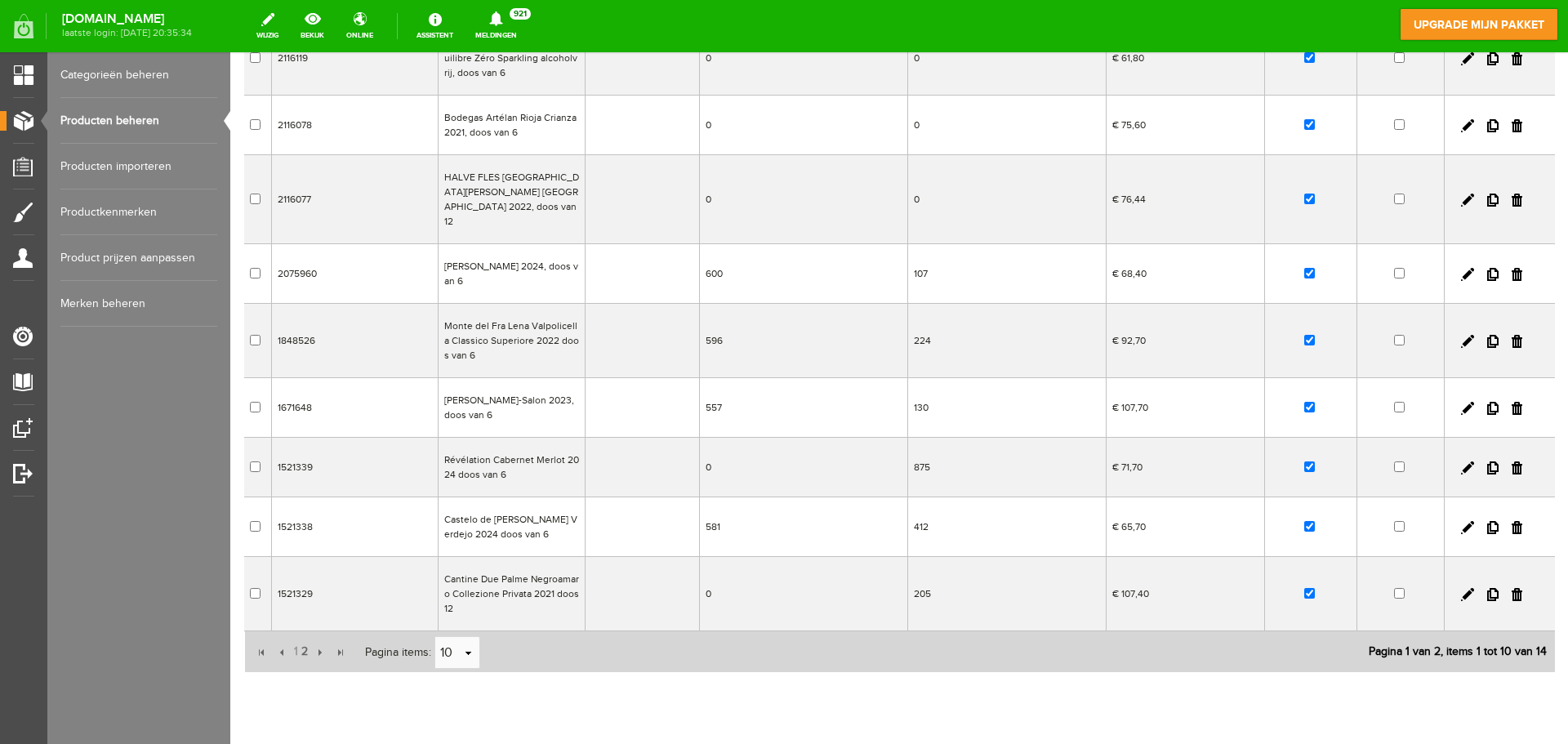
scroll to position [278, 0]
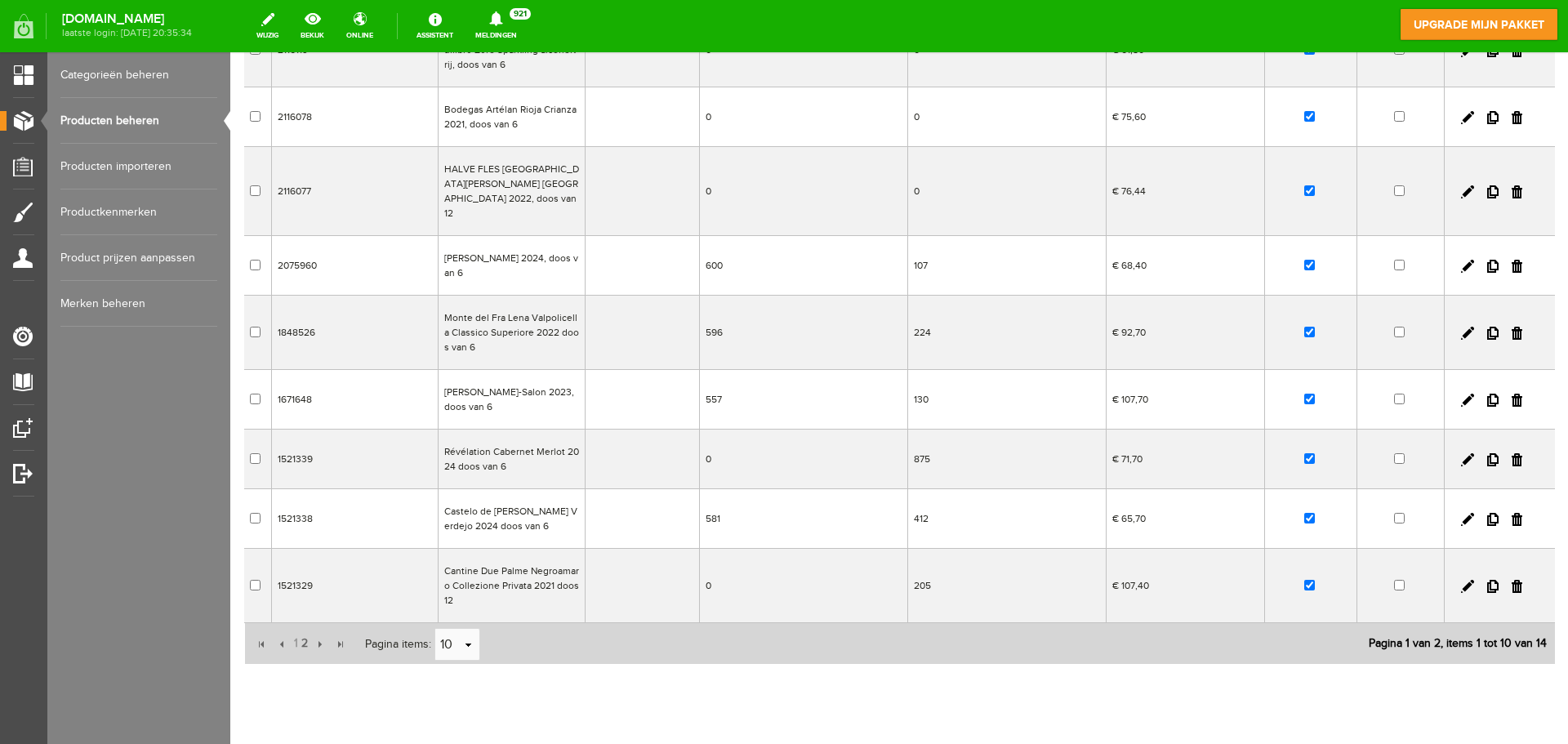
click at [499, 577] on td "Cantine Due Palme Negroamaro Collezione Privata 2021 doos 12" at bounding box center [511, 586] width 147 height 75
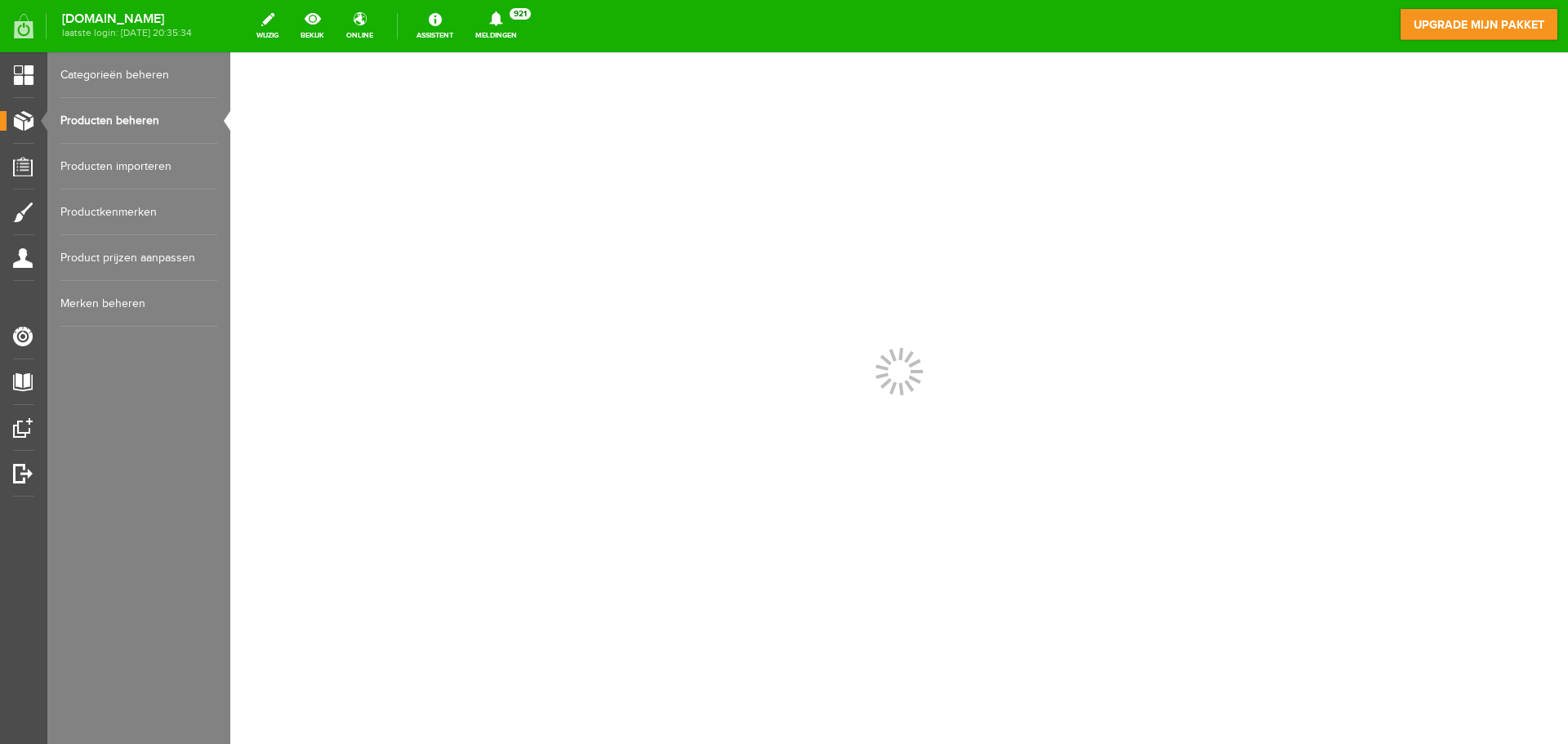
scroll to position [0, 0]
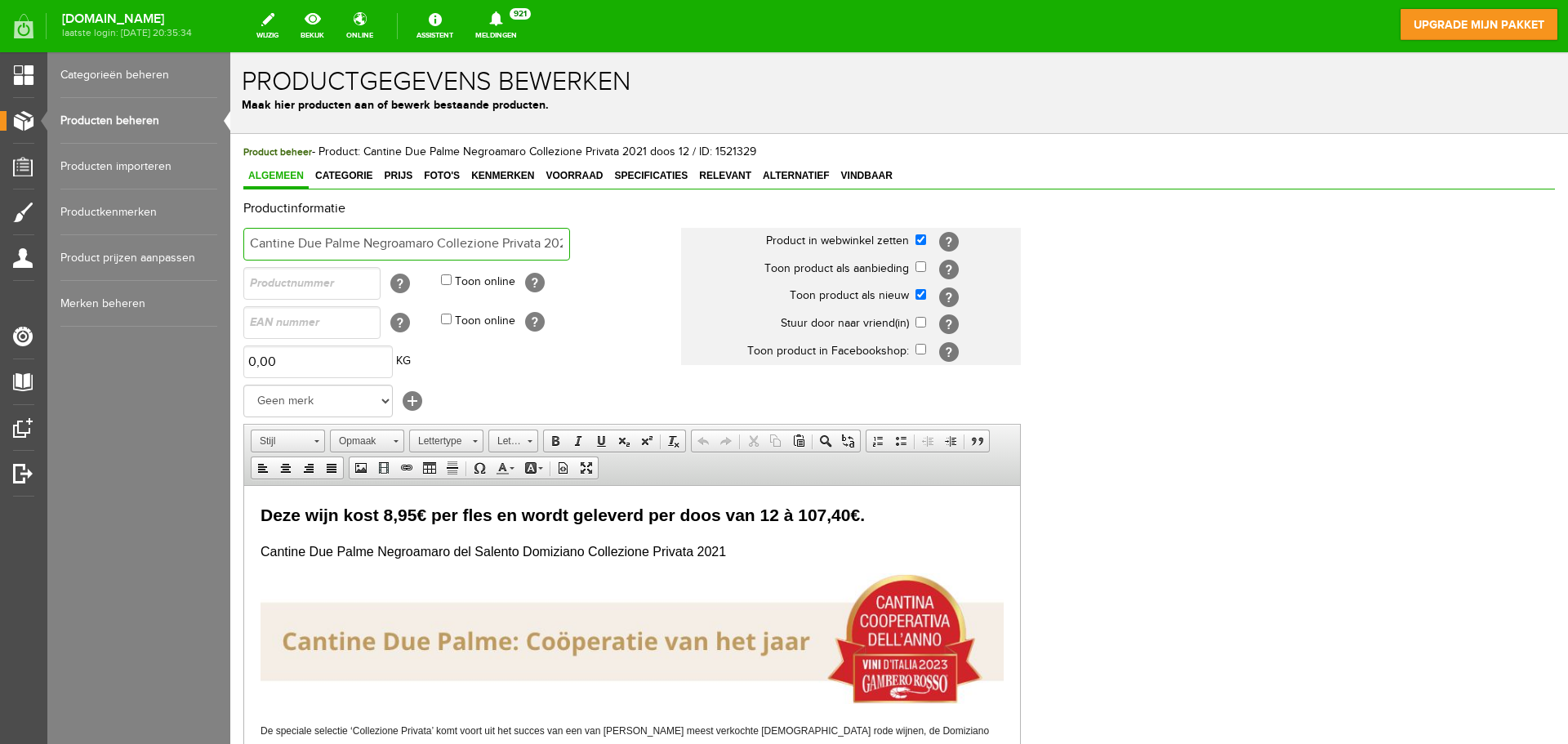
click at [545, 245] on input "Cantine Due Palme Negroamaro Collezione Privata 2021 doos 12" at bounding box center [407, 245] width 327 height 33
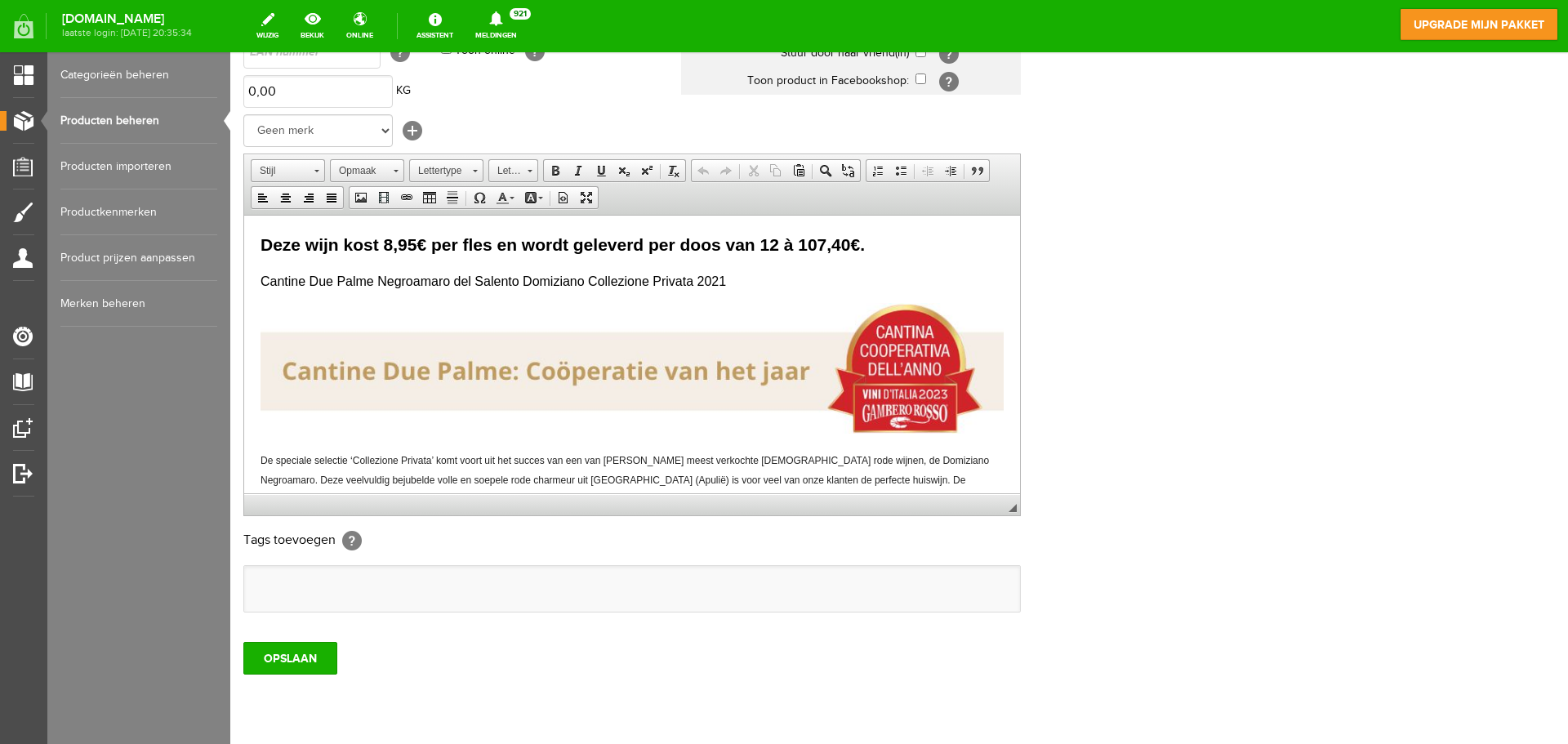
scroll to position [322, 0]
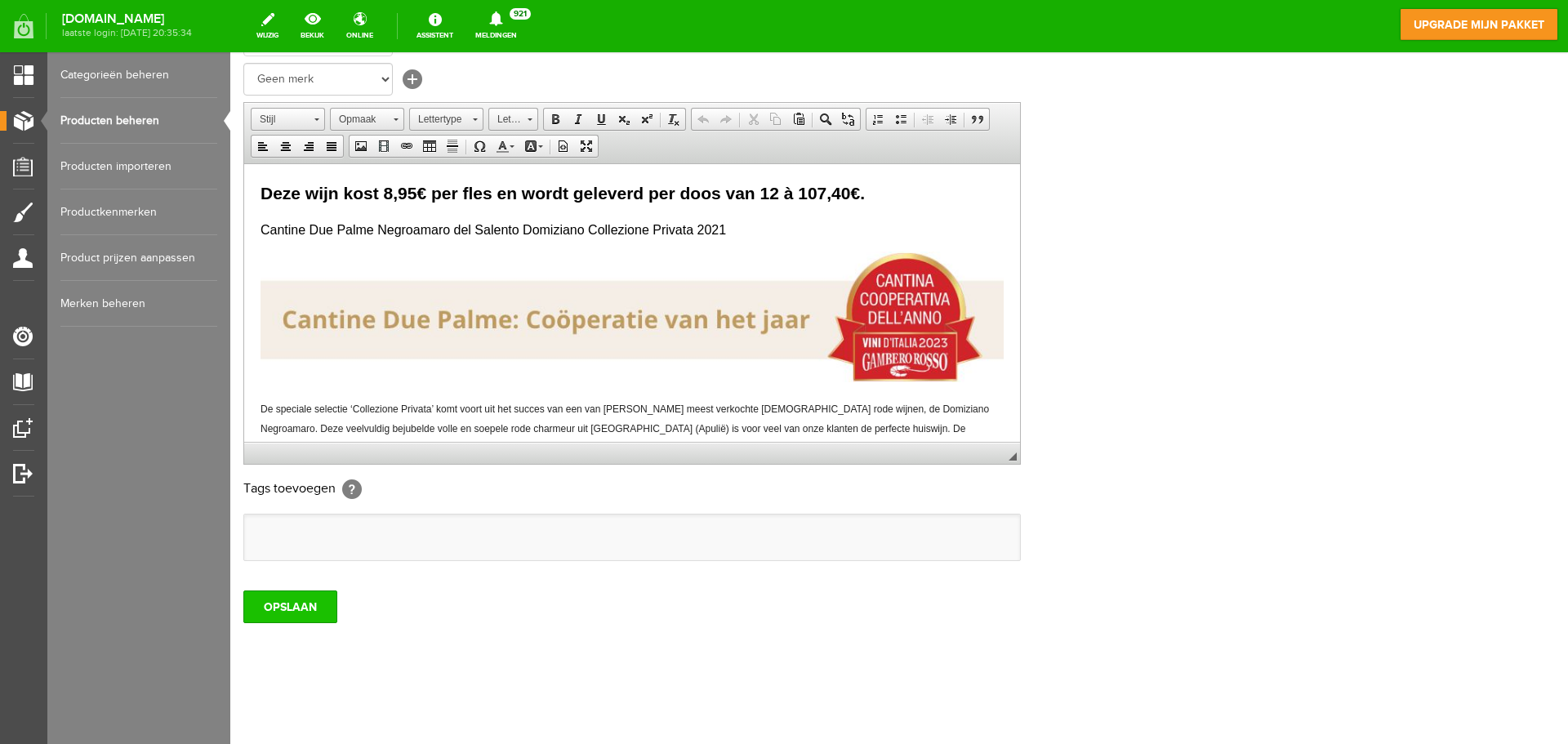
click at [307, 598] on input "OPSLAAN" at bounding box center [291, 607] width 94 height 33
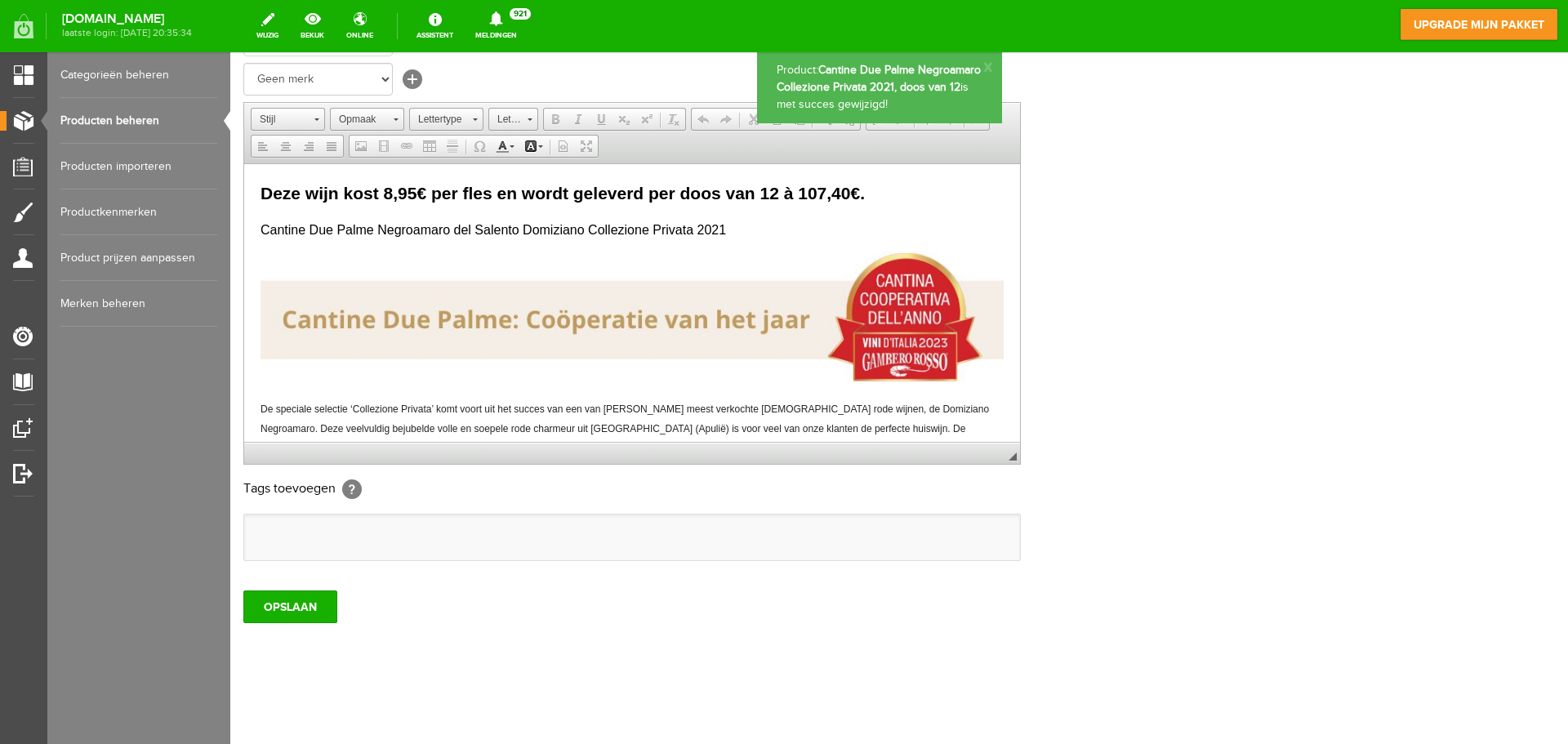
scroll to position [0, 0]
click at [138, 121] on link "Producten beheren" at bounding box center [139, 121] width 157 height 46
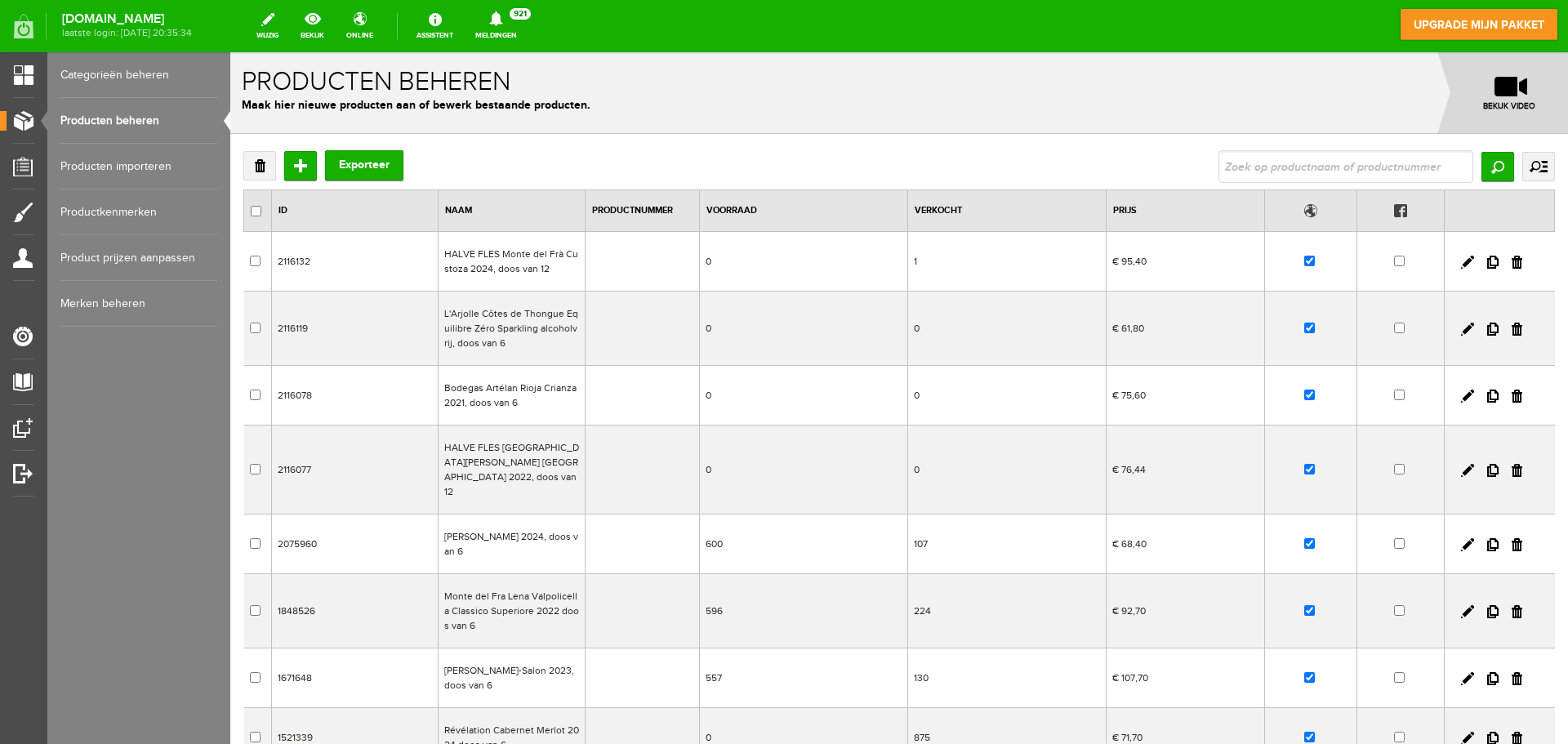
click at [496, 603] on td "Monte del Fra Lena Valpolicella Classico Superiore 2022 doos van 6" at bounding box center [511, 611] width 147 height 75
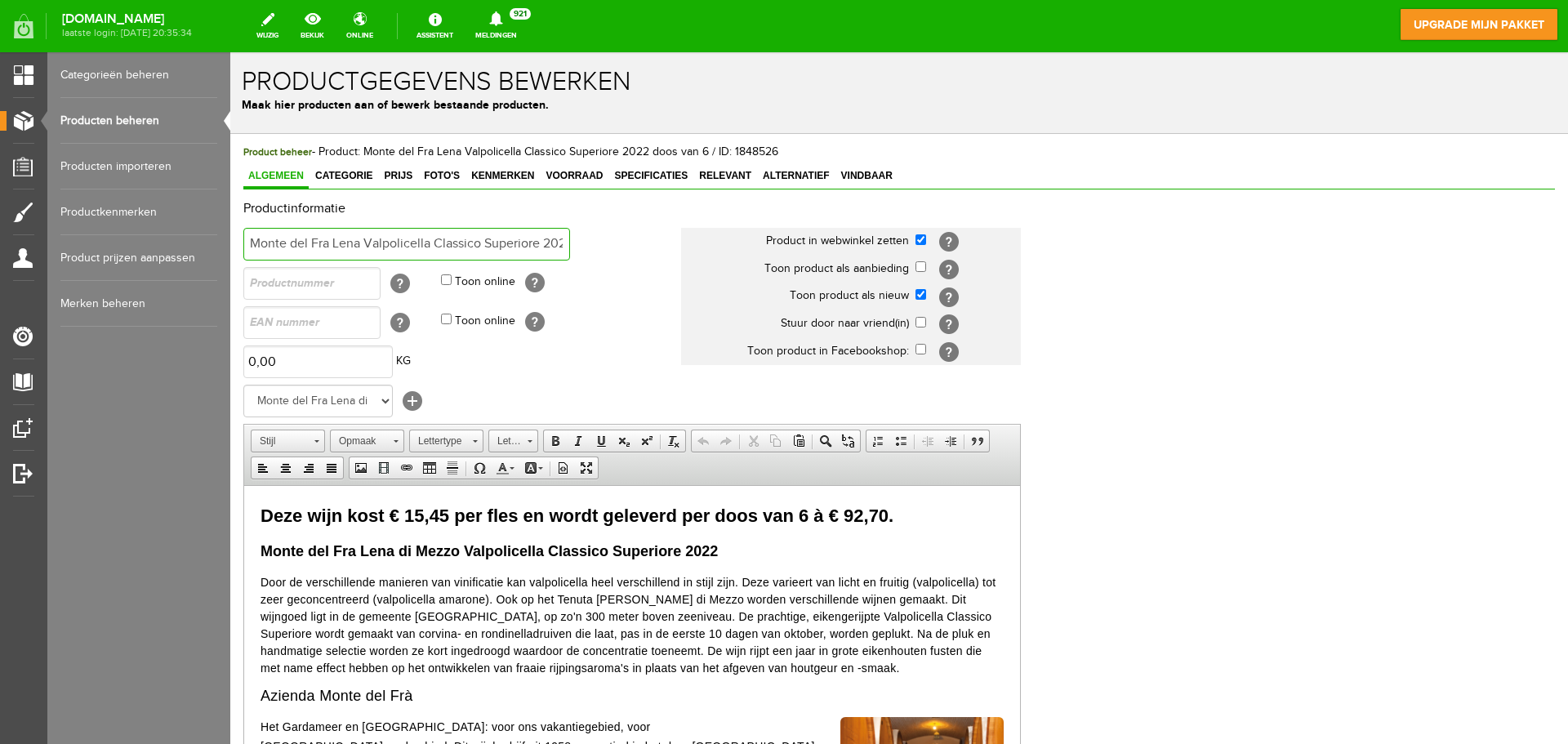
click at [566, 242] on input "Monte del Fra Lena Valpolicella Classico Superiore 2022 doos van 6" at bounding box center [407, 245] width 327 height 33
click at [559, 238] on input "Monte del Fra Lena Valpolicella Classico Superiore 2022 doos van 6" at bounding box center [407, 245] width 327 height 33
click at [615, 316] on td "Toon online [?]" at bounding box center [560, 322] width 240 height 39
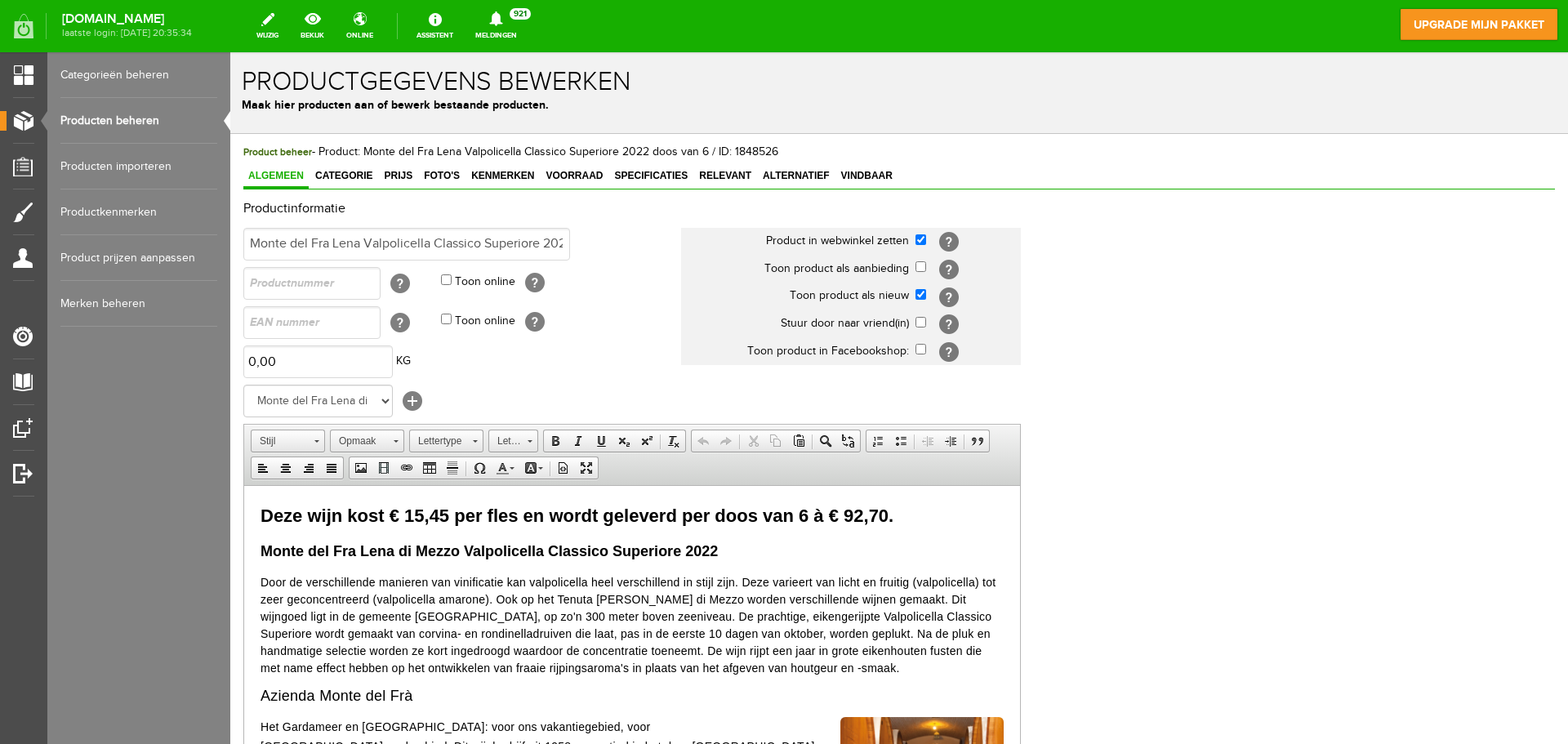
scroll to position [322, 0]
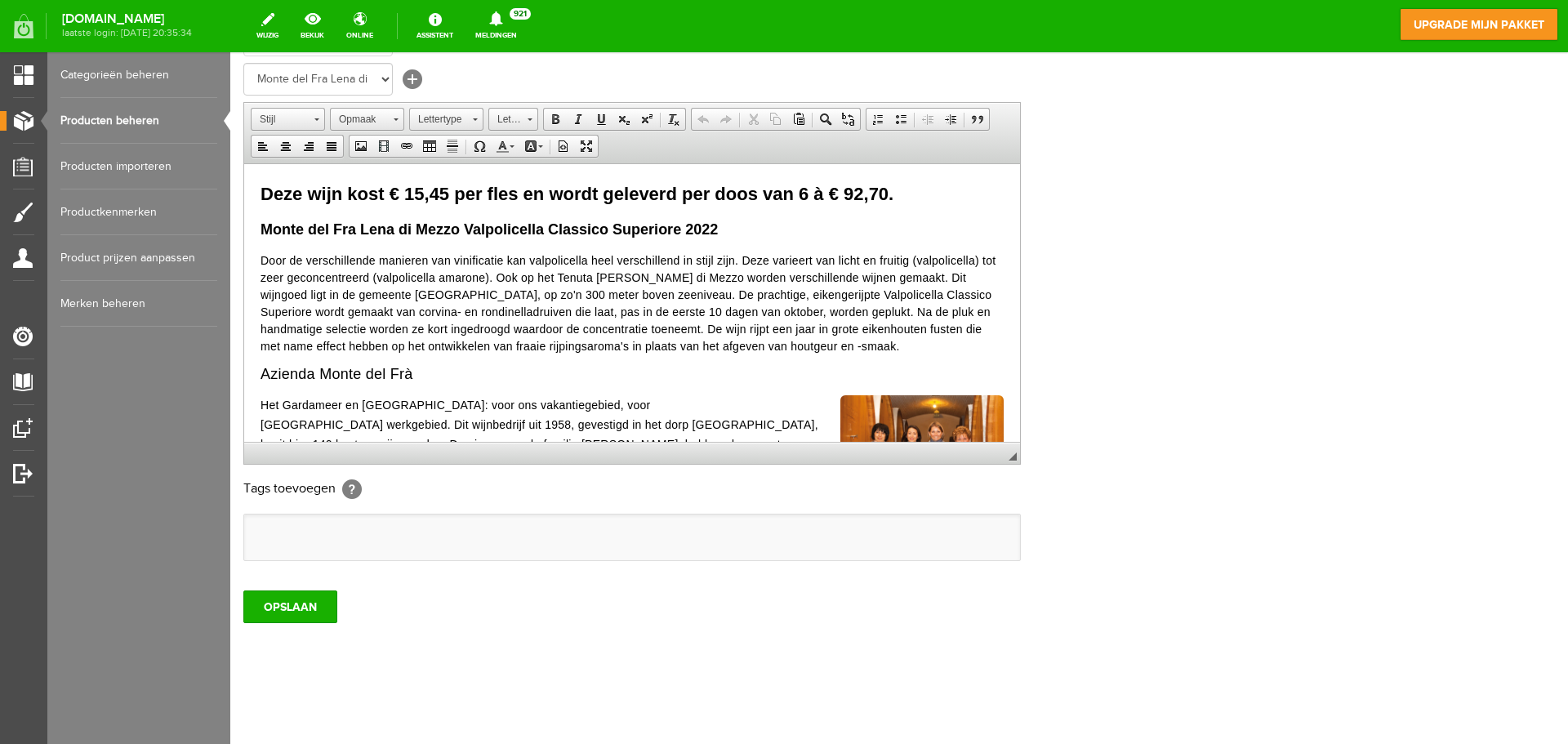
click at [298, 629] on div "Product beheer - Product: Monte del Fra Lena Valpolicella Classico Superiore 20…" at bounding box center [899, 277] width 1337 height 931
click at [312, 591] on input "OPSLAAN" at bounding box center [291, 607] width 94 height 33
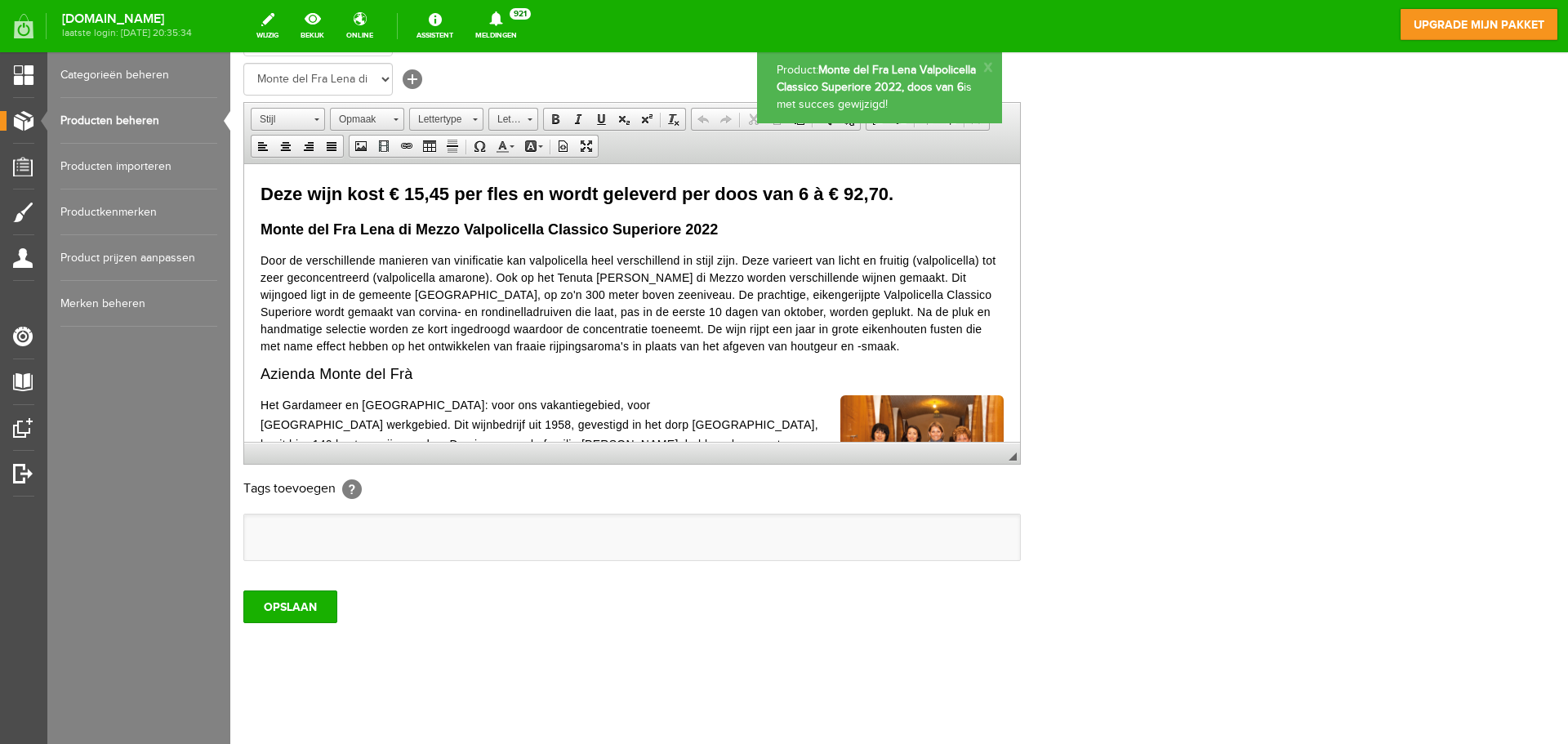
scroll to position [0, 0]
click at [114, 113] on link "Producten beheren" at bounding box center [139, 121] width 157 height 46
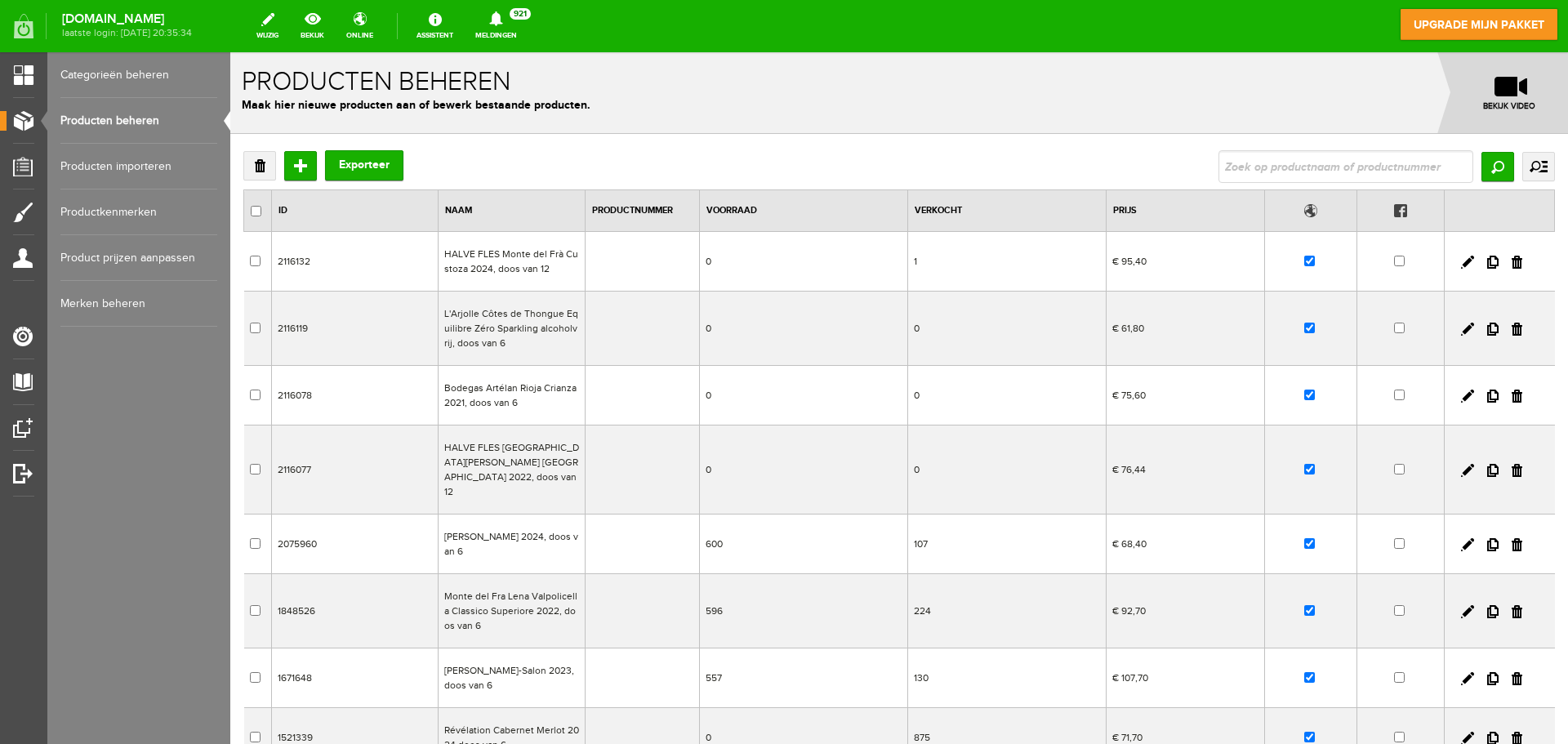
click at [495, 714] on td "Révélation Cabernet Merlot 2024 doos van 6" at bounding box center [511, 737] width 147 height 60
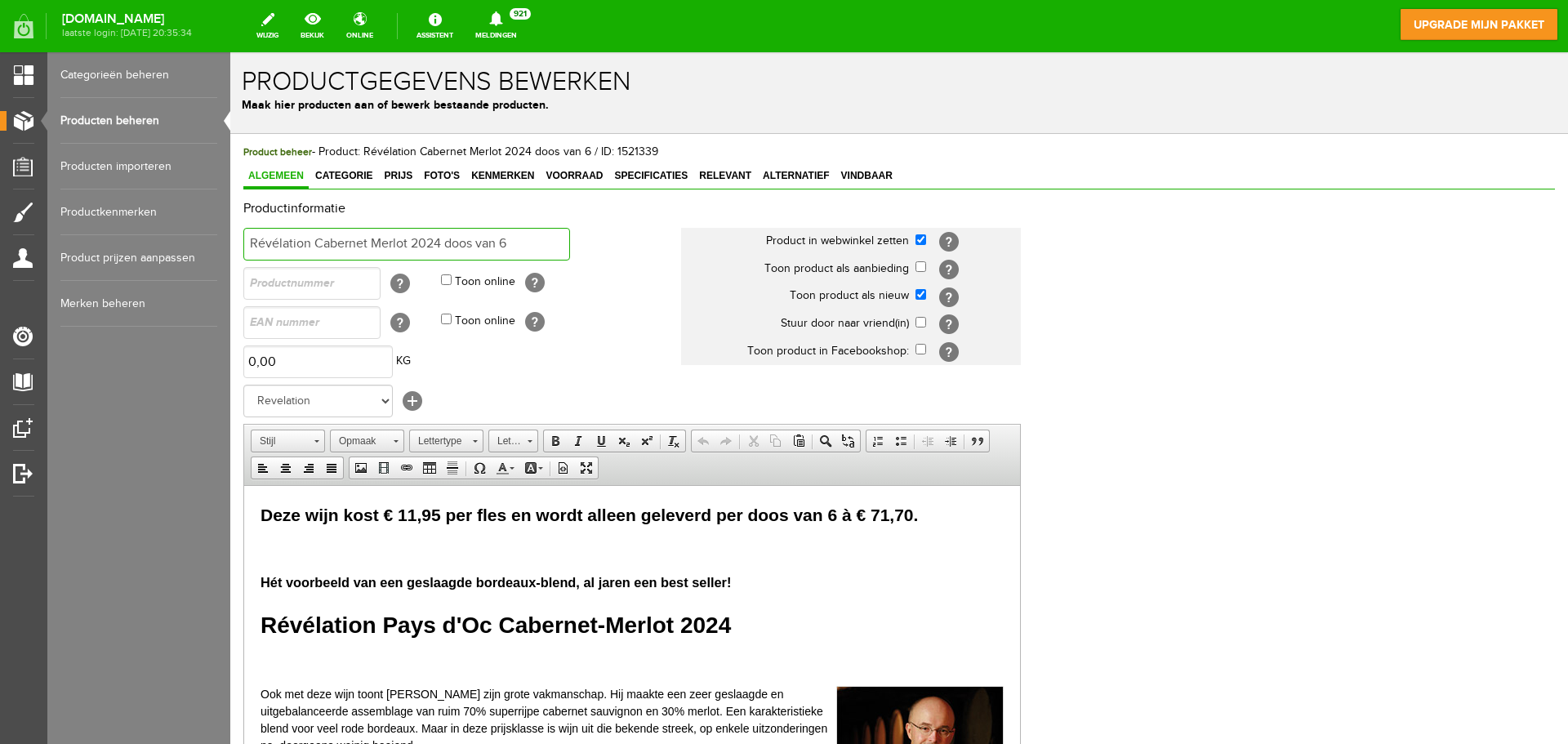
click at [439, 245] on input "Révélation Cabernet Merlot 2024 doos van 6" at bounding box center [407, 245] width 327 height 33
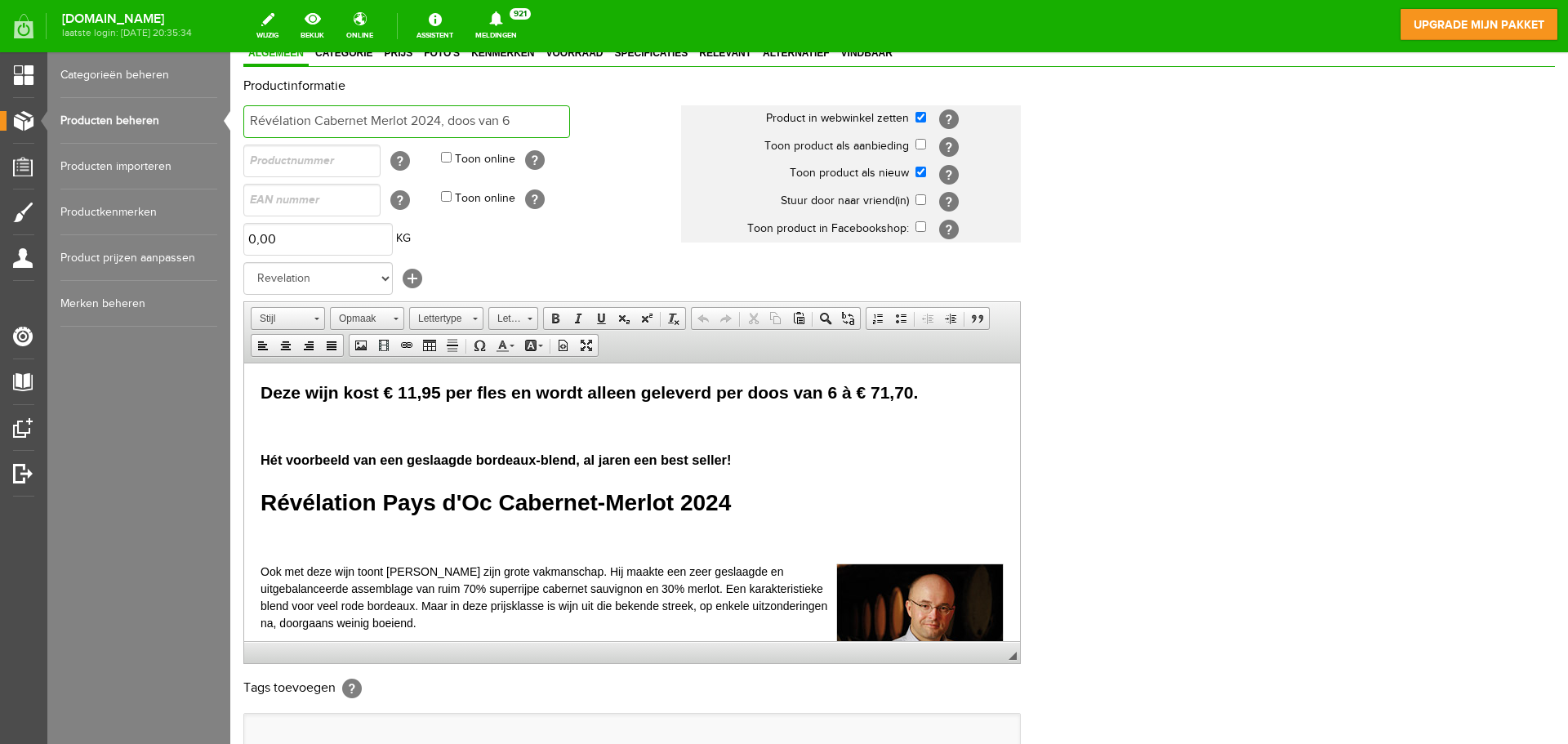
scroll to position [322, 0]
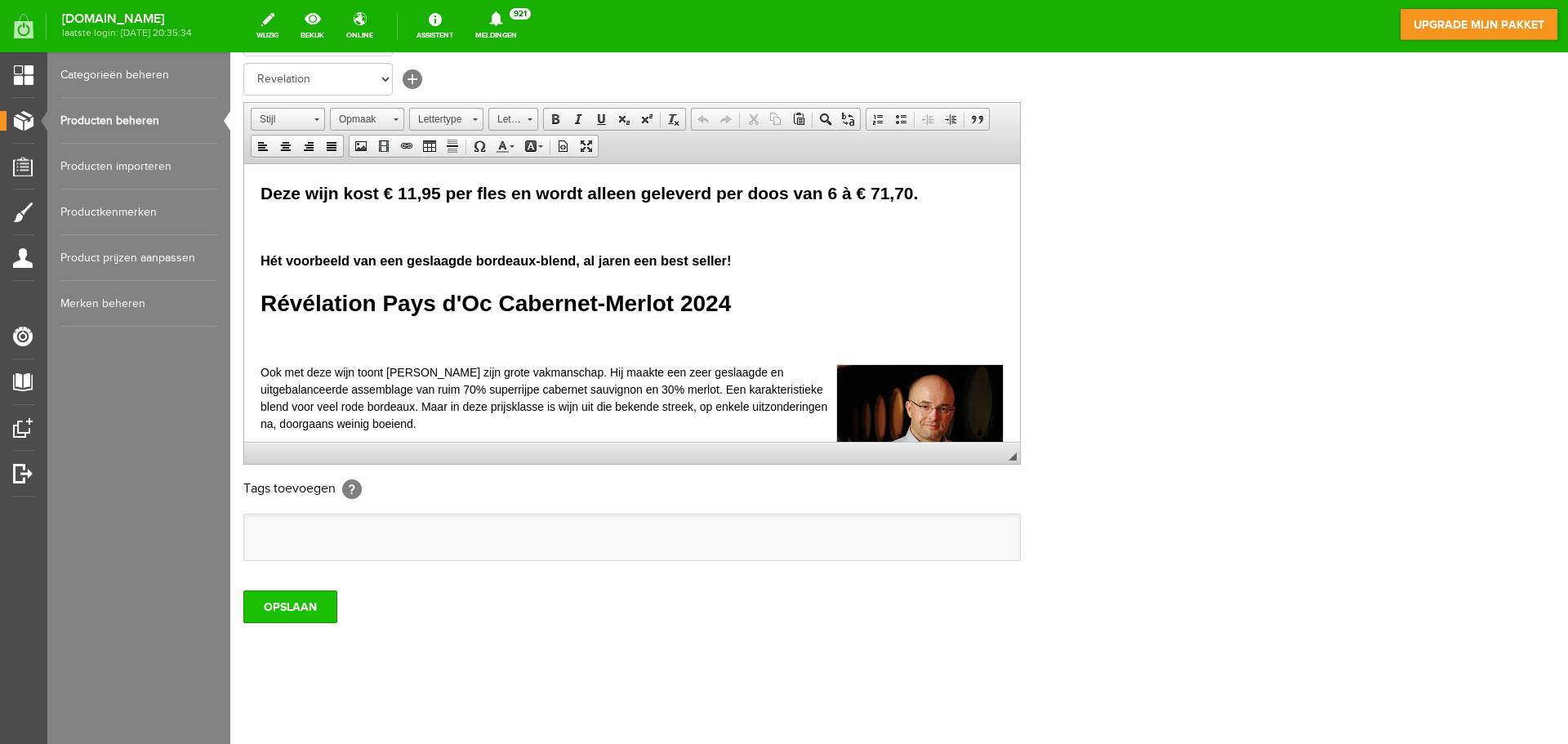
click at [285, 605] on input "OPSLAAN" at bounding box center [291, 607] width 94 height 33
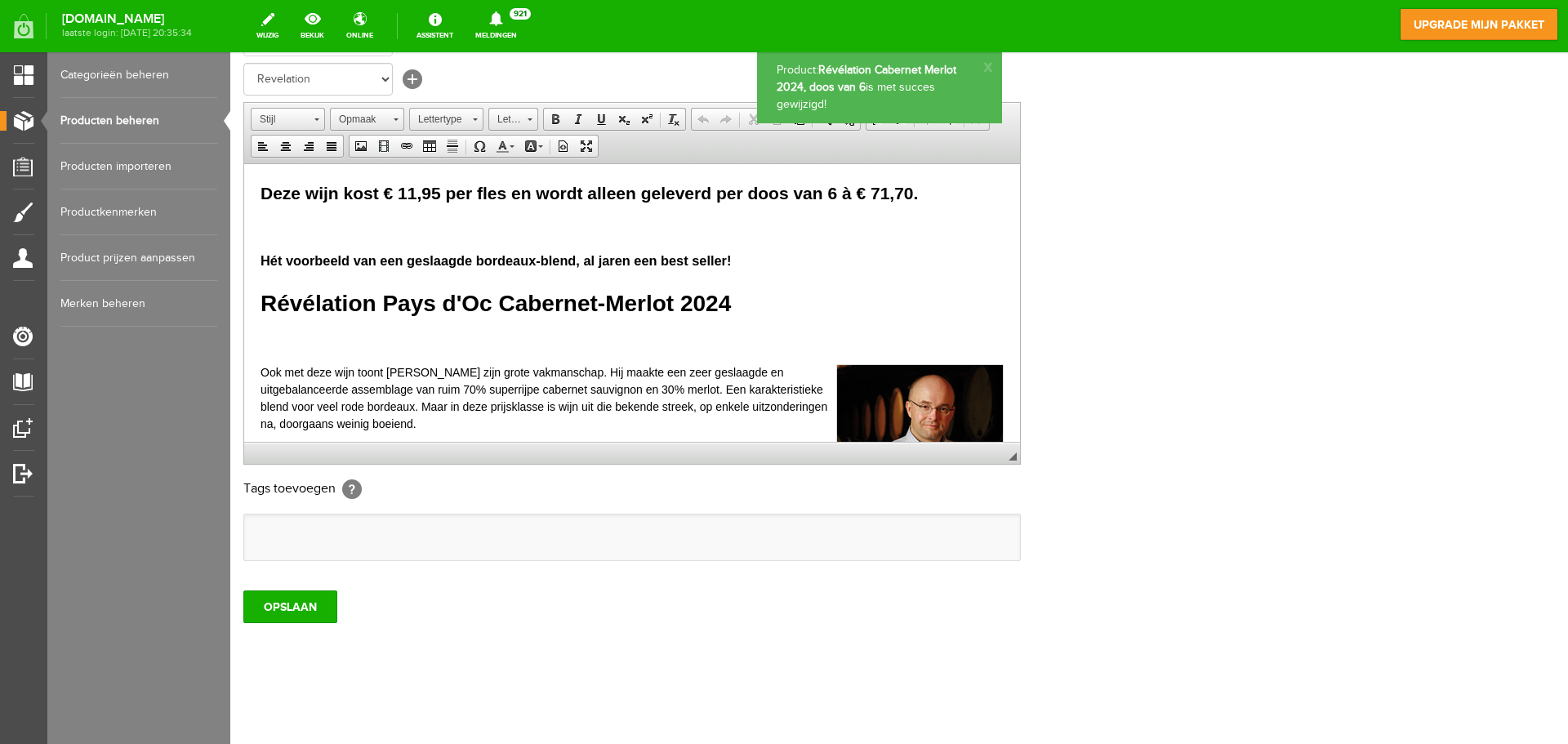
scroll to position [0, 0]
click at [121, 131] on link "Producten beheren" at bounding box center [139, 121] width 157 height 46
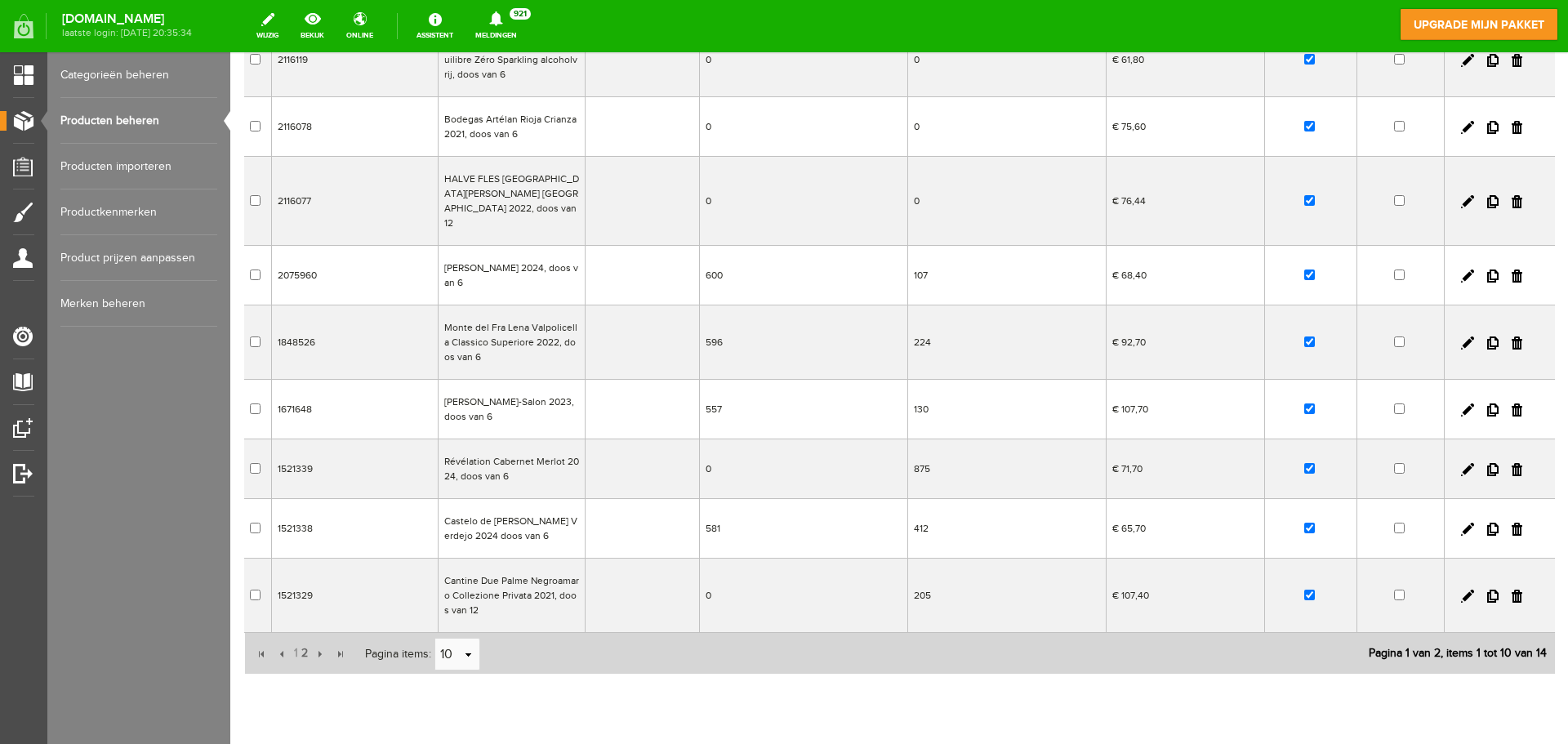
scroll to position [283, 0]
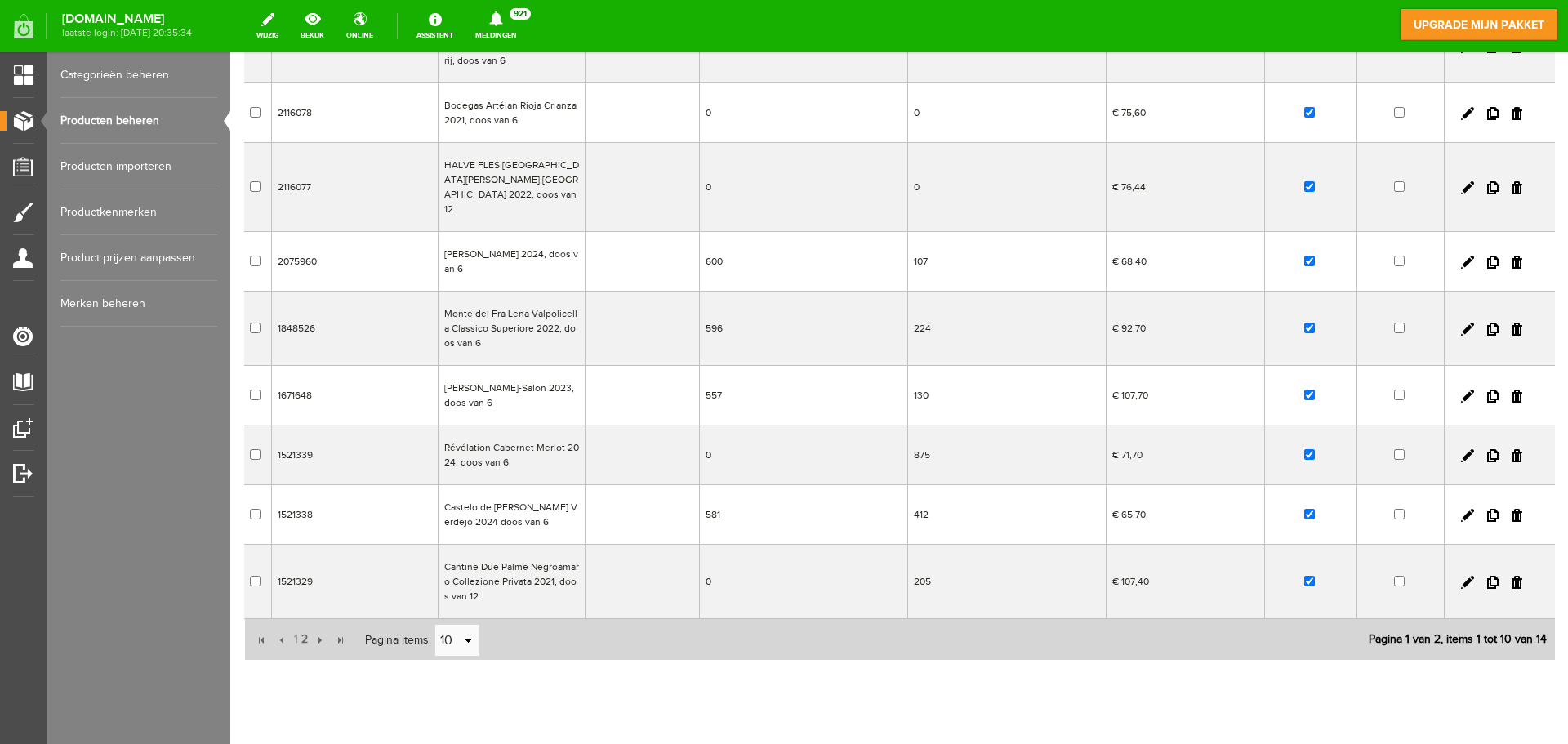
click at [480, 502] on td "Castelo de [PERSON_NAME] Verdejo 2024 doos van 6" at bounding box center [511, 514] width 147 height 60
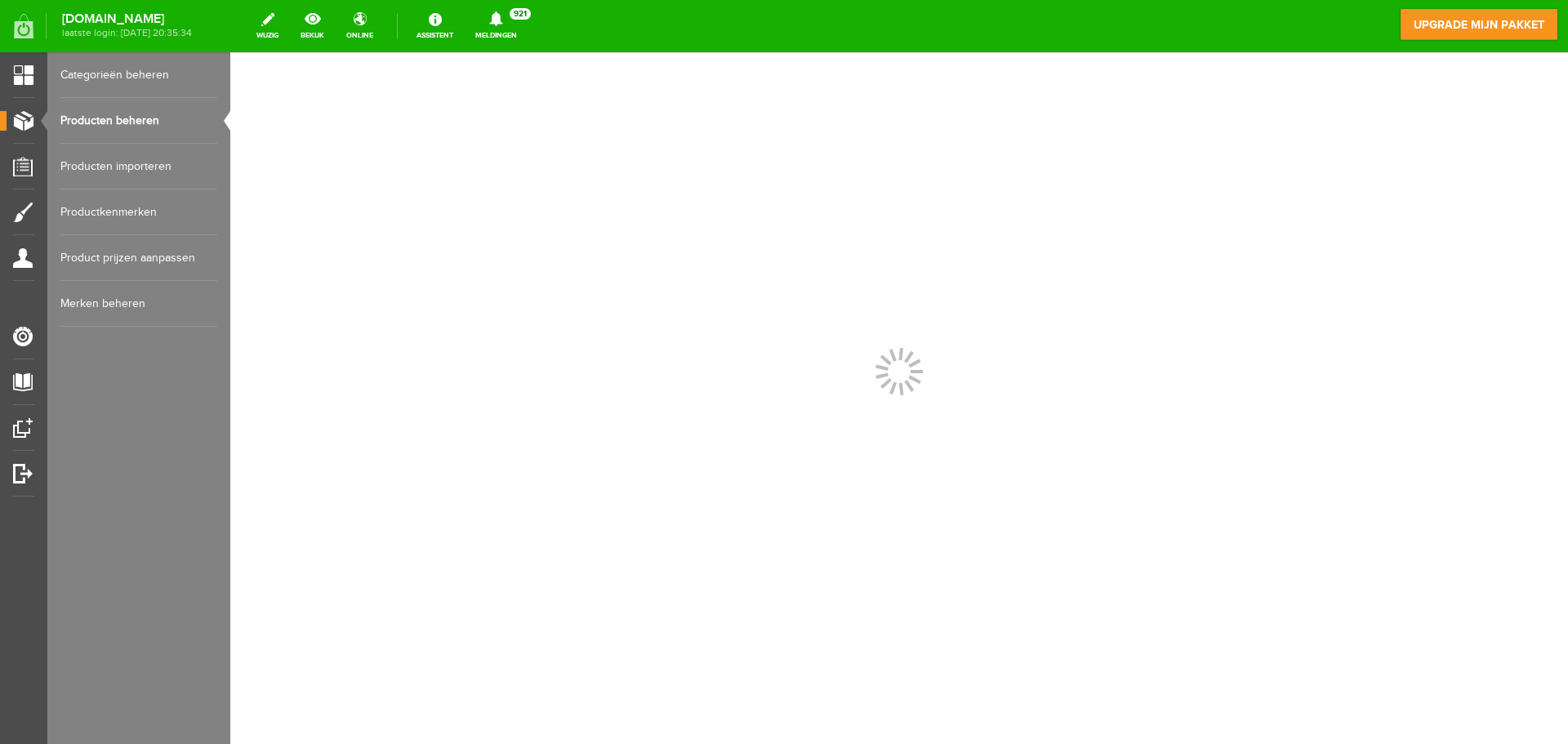
scroll to position [0, 0]
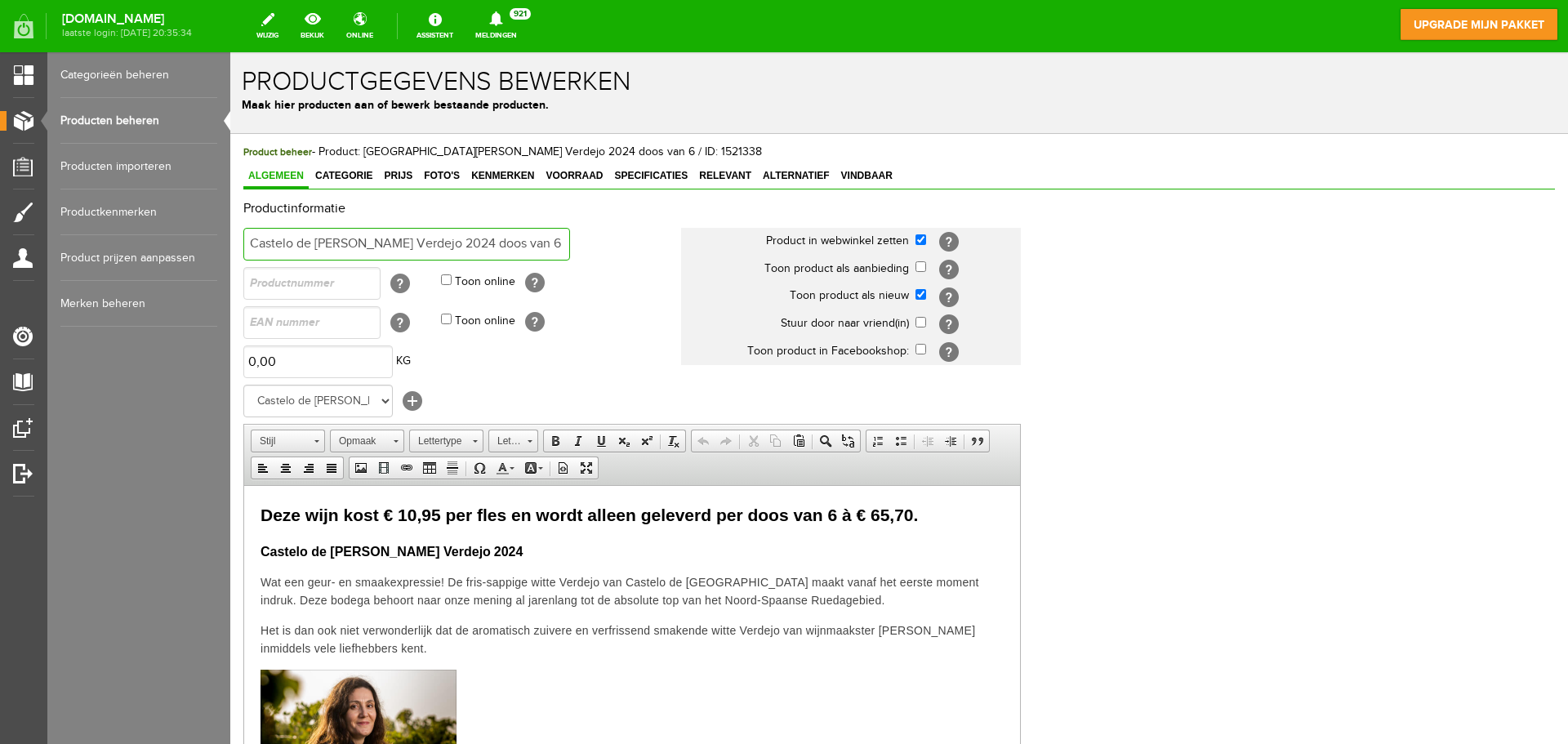
click at [477, 245] on input "Castelo de [PERSON_NAME] Verdejo 2024 doos van 6" at bounding box center [407, 245] width 327 height 33
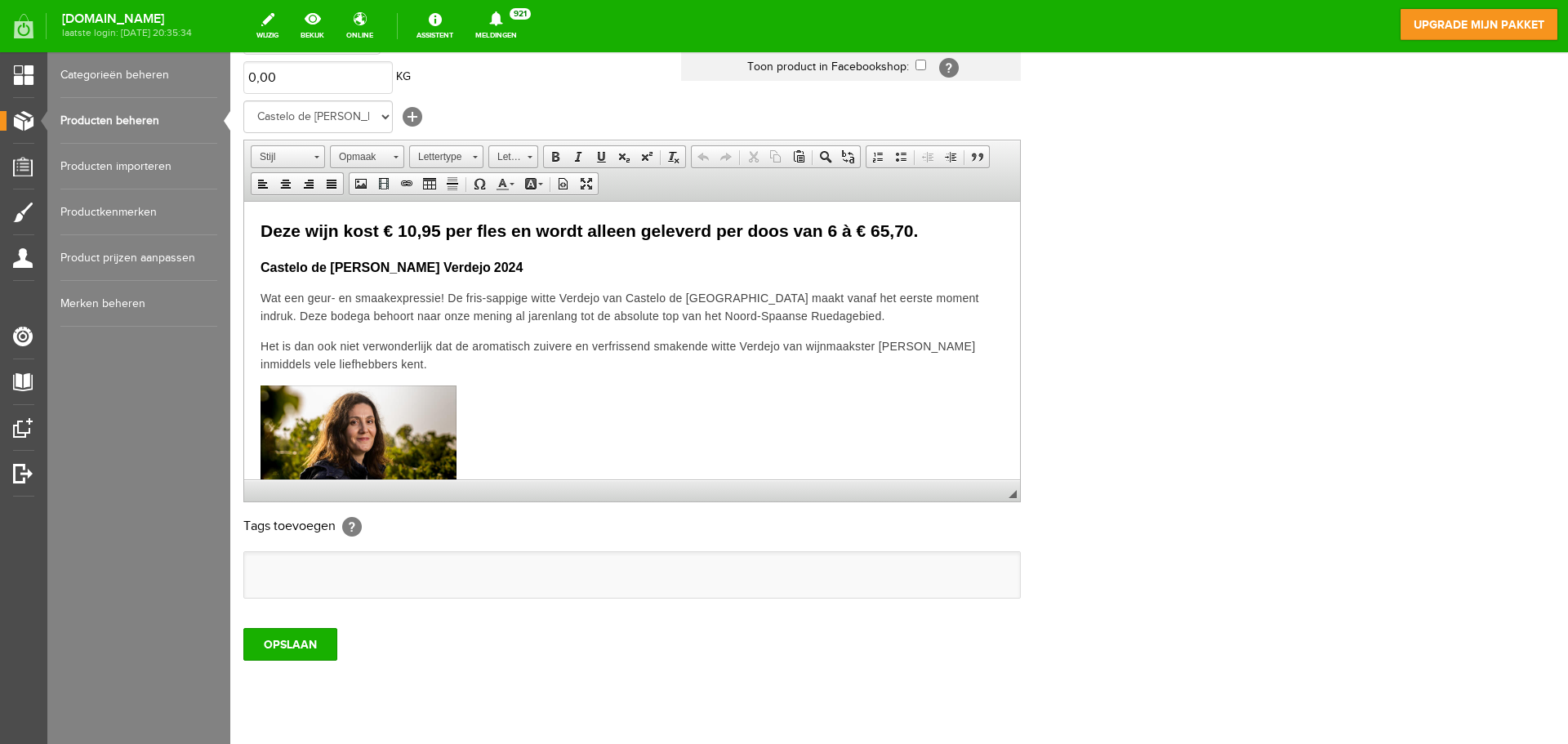
scroll to position [322, 0]
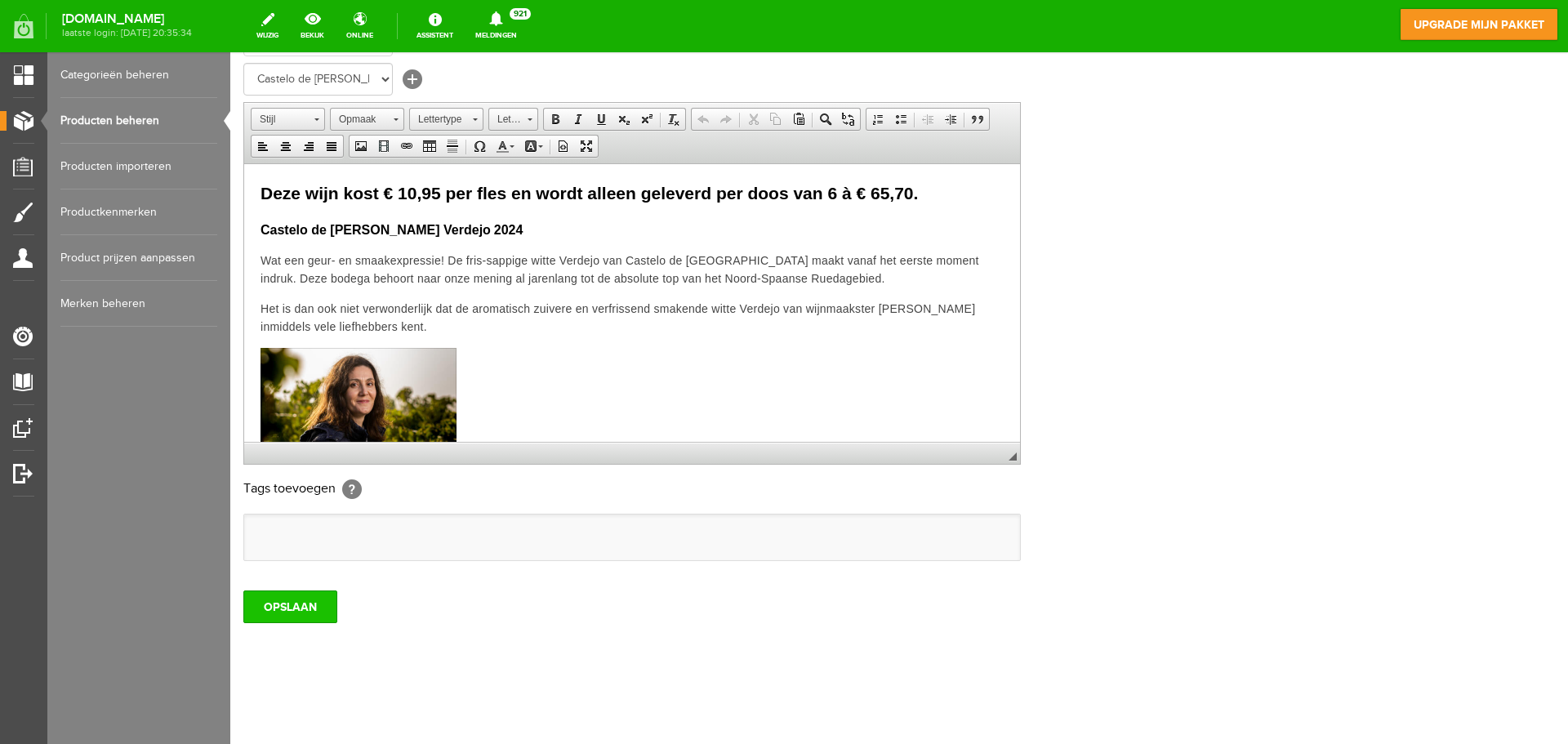
type input "Castelo de [PERSON_NAME] Verdejo 2024, doos van 6"
click at [281, 607] on input "OPSLAAN" at bounding box center [291, 607] width 94 height 33
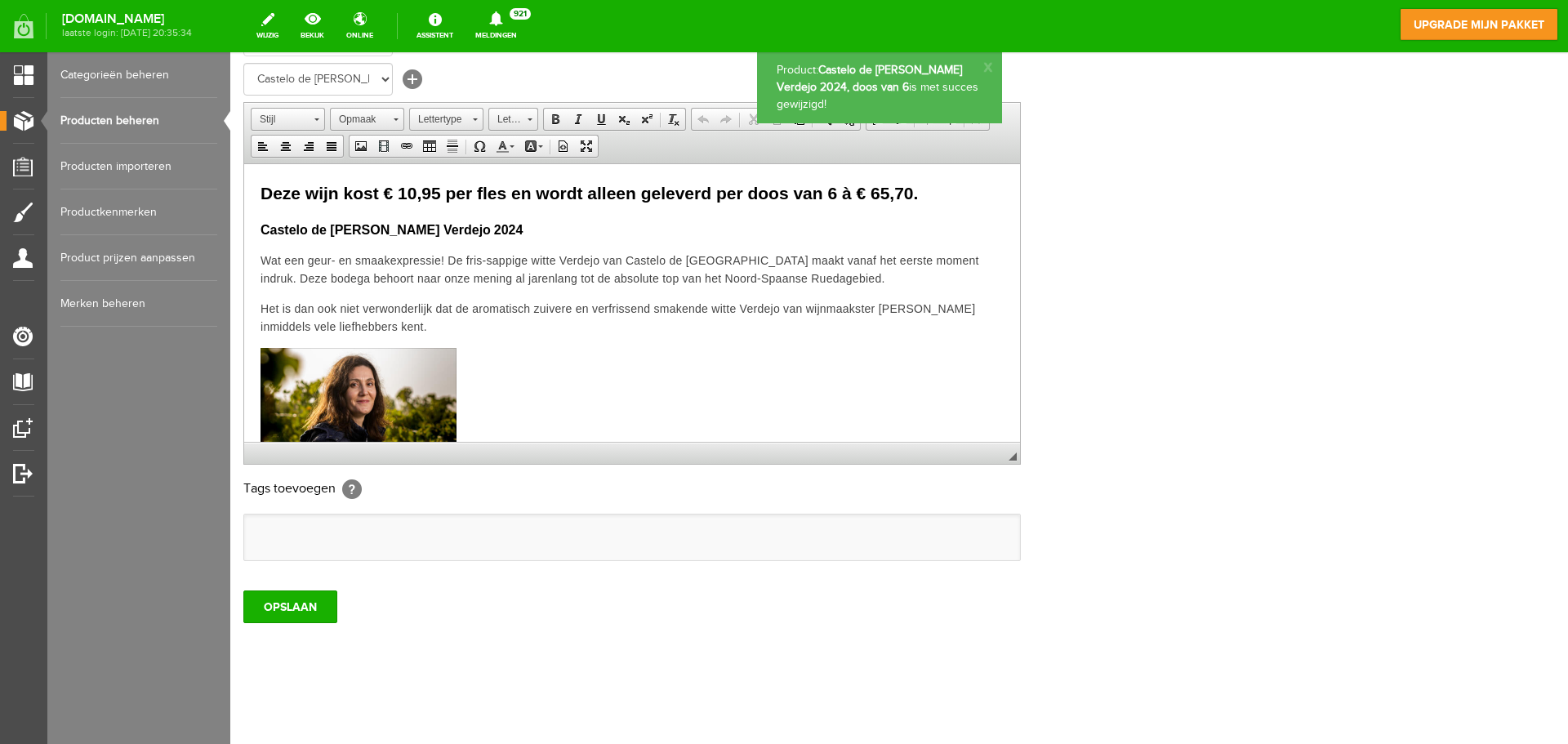
scroll to position [0, 0]
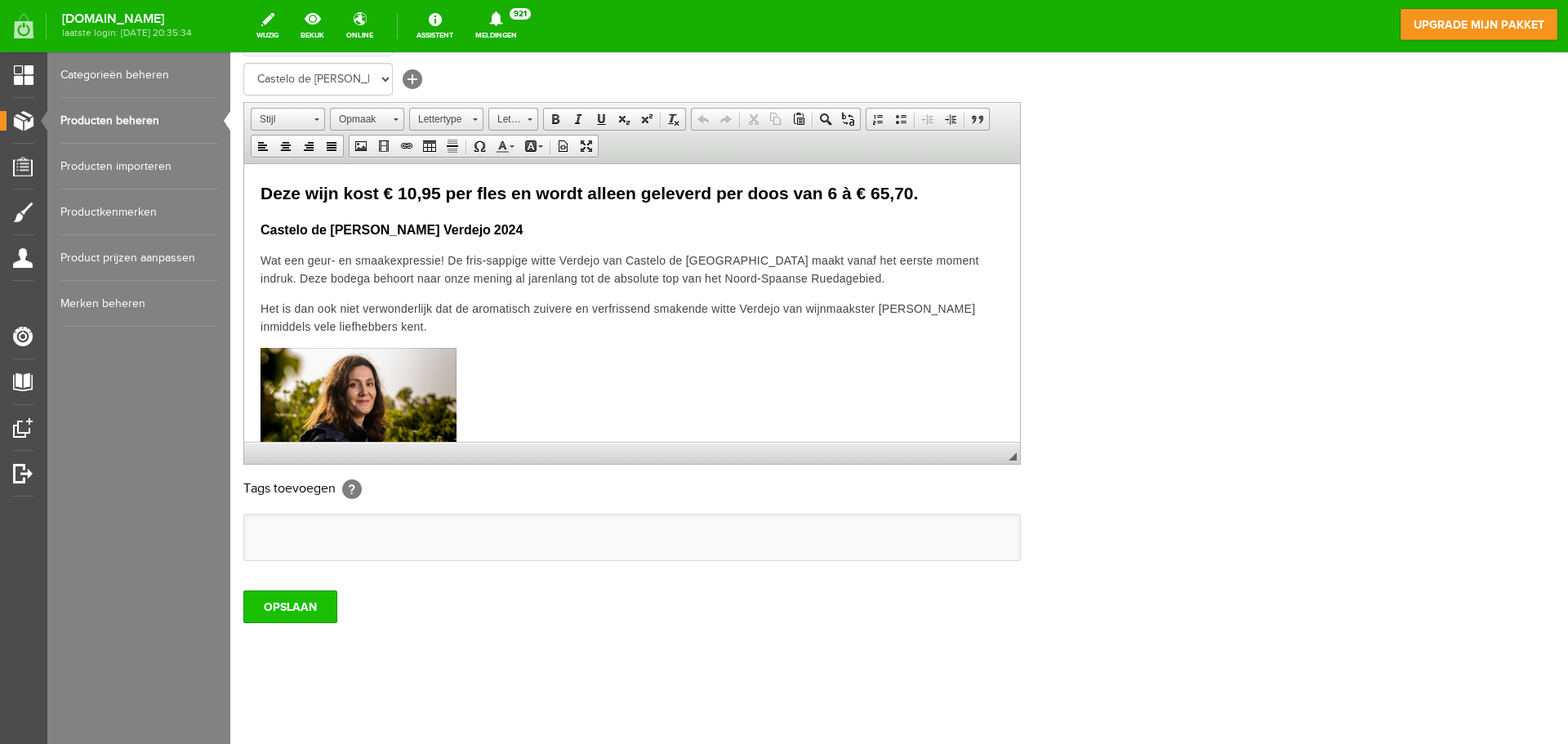
click at [273, 606] on input "OPSLAAN" at bounding box center [291, 607] width 94 height 33
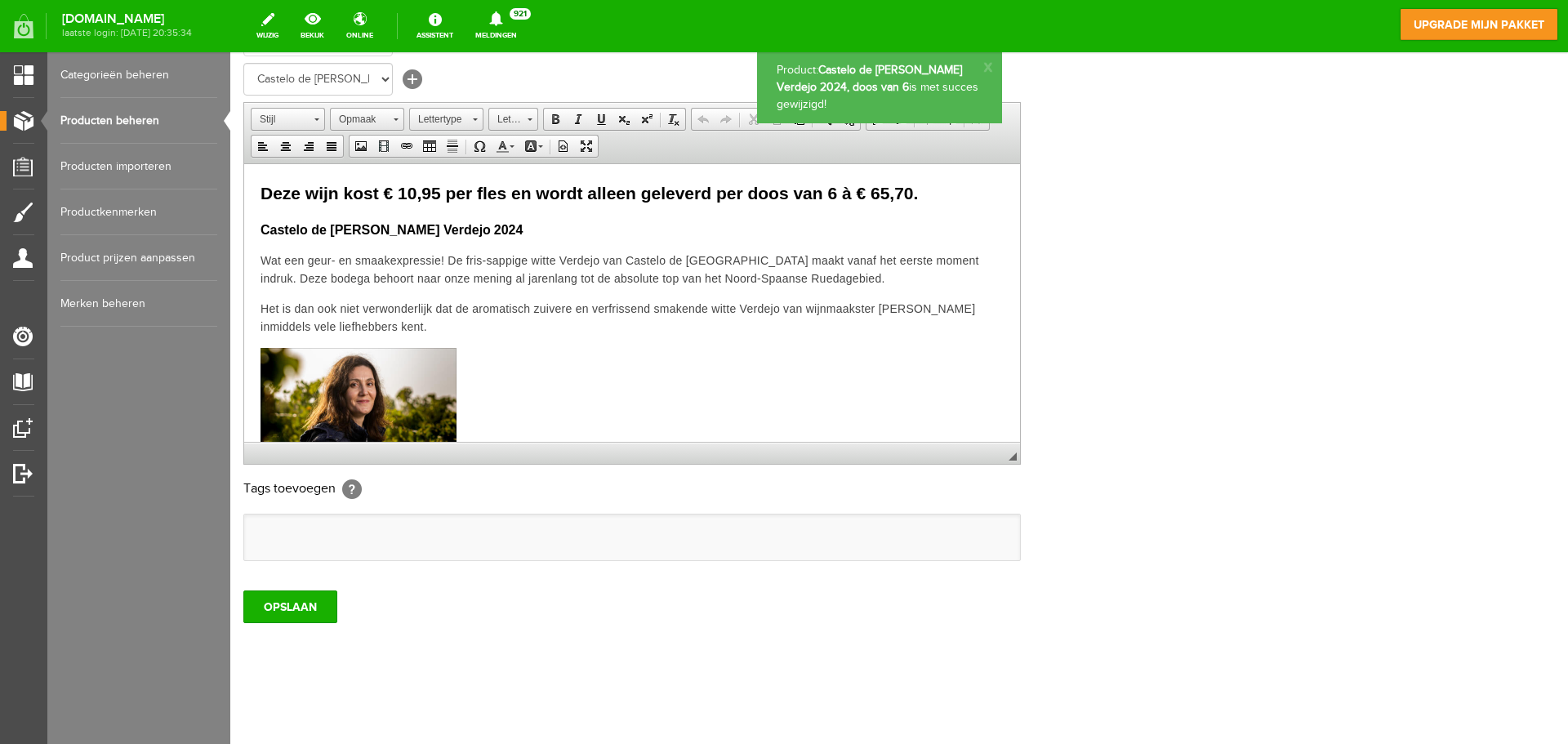
click at [146, 117] on link "Producten beheren" at bounding box center [139, 121] width 157 height 46
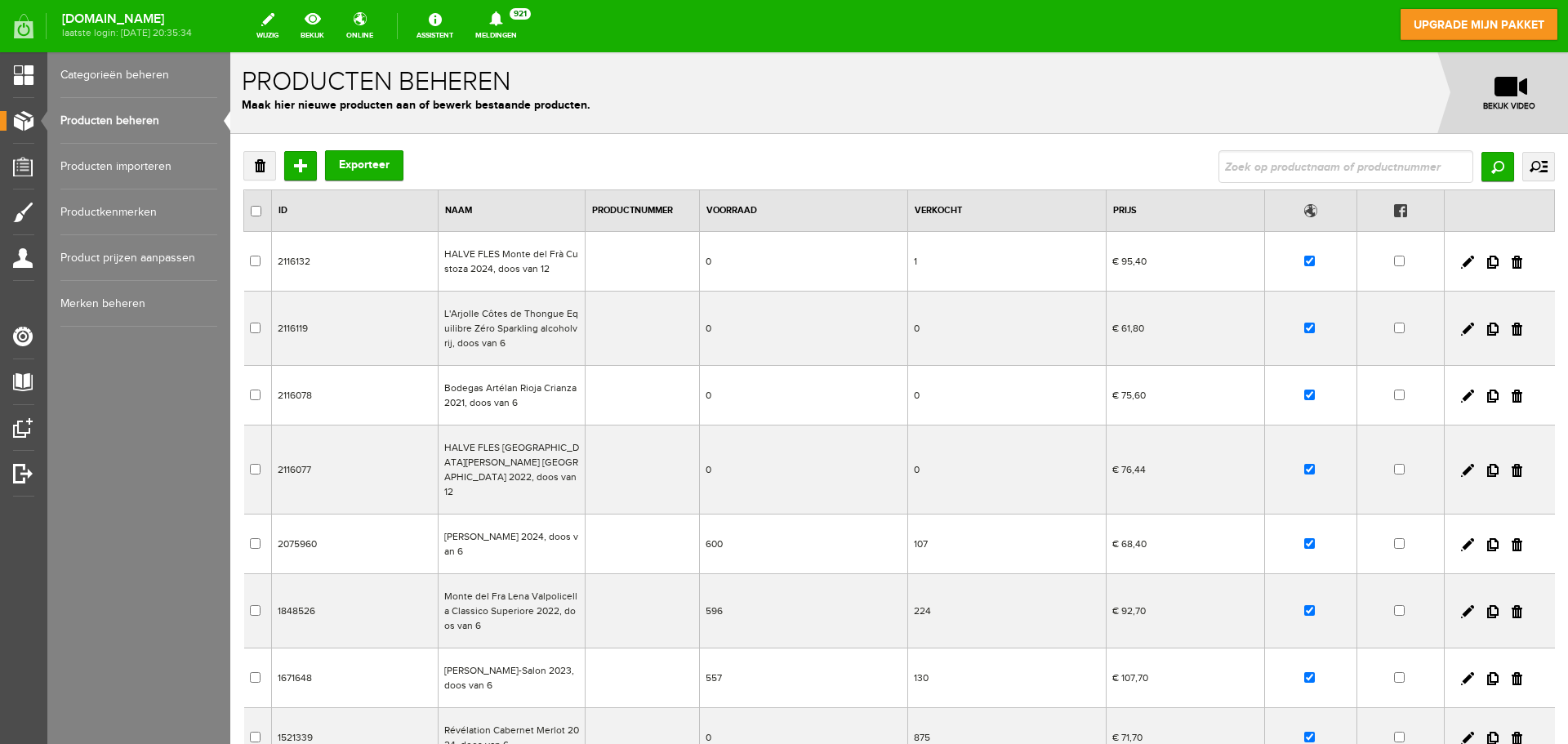
click at [489, 259] on td "HALVE FLES Monte del Frà Custoza 2024, doos van 12" at bounding box center [511, 261] width 147 height 60
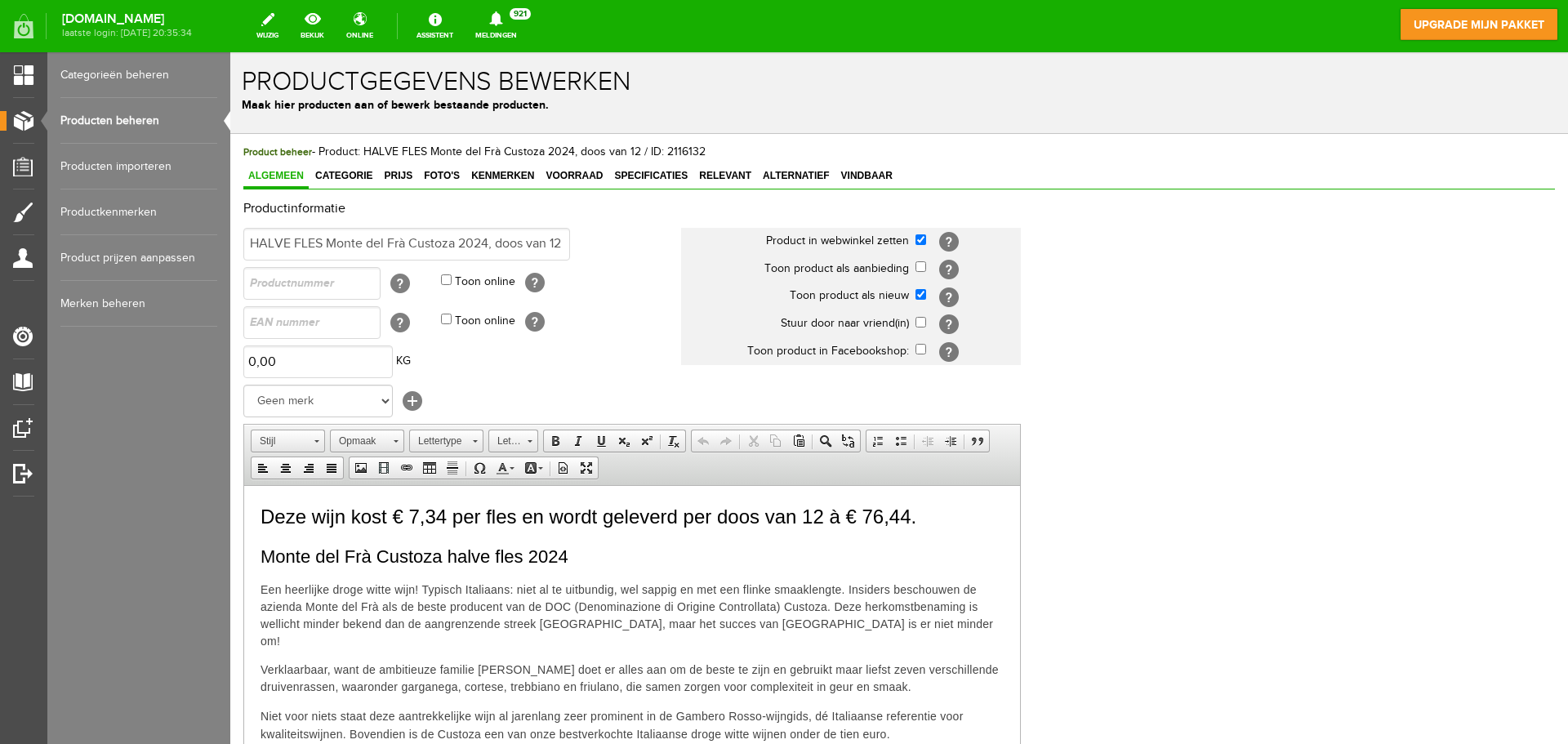
click at [133, 123] on link "Producten beheren" at bounding box center [139, 121] width 157 height 46
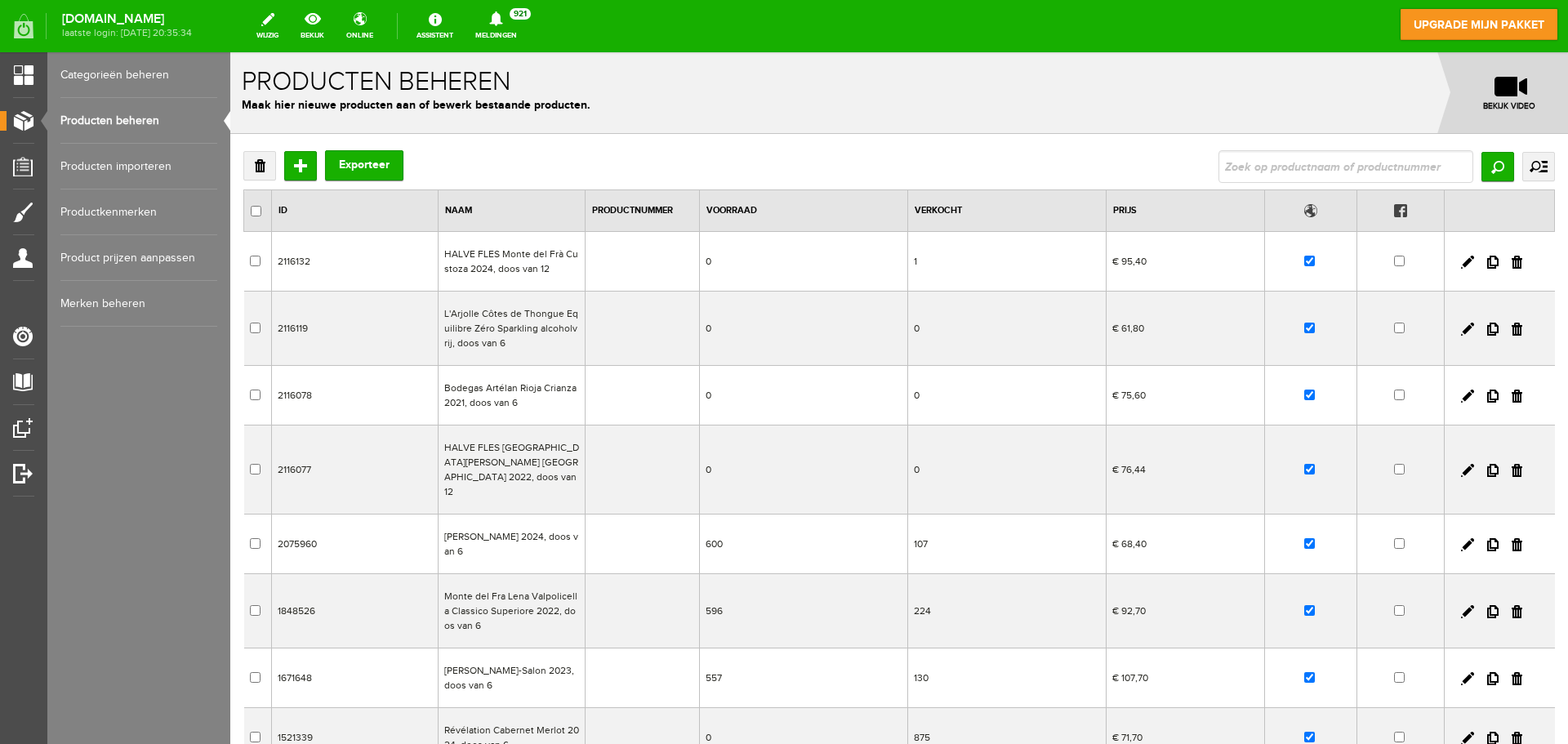
click at [496, 324] on td "L'Arjolle Côtes de Thongue Equilibre Zéro Sparkling alcoholvrij, doos van 6" at bounding box center [511, 329] width 147 height 75
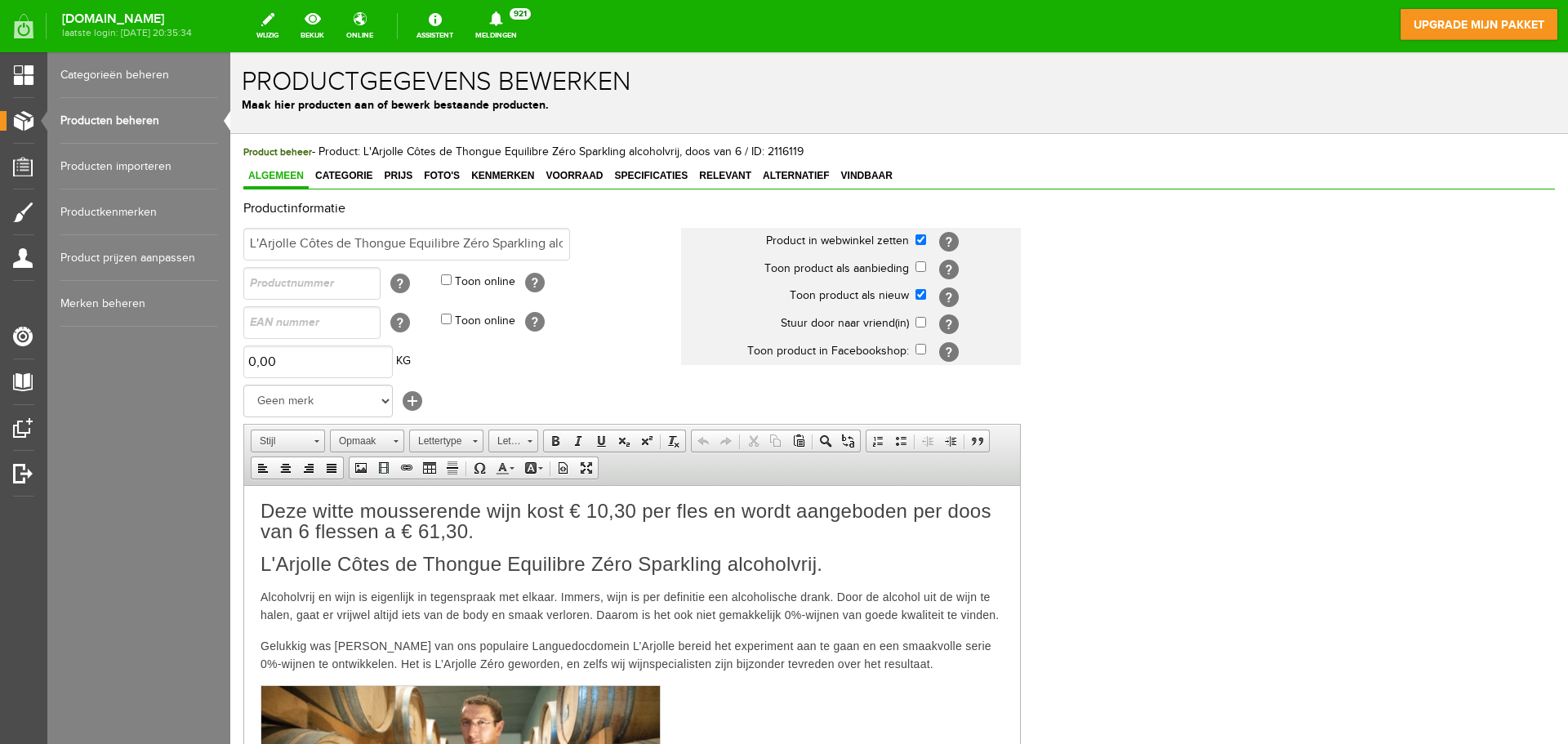
click at [145, 117] on link "Producten beheren" at bounding box center [139, 121] width 157 height 46
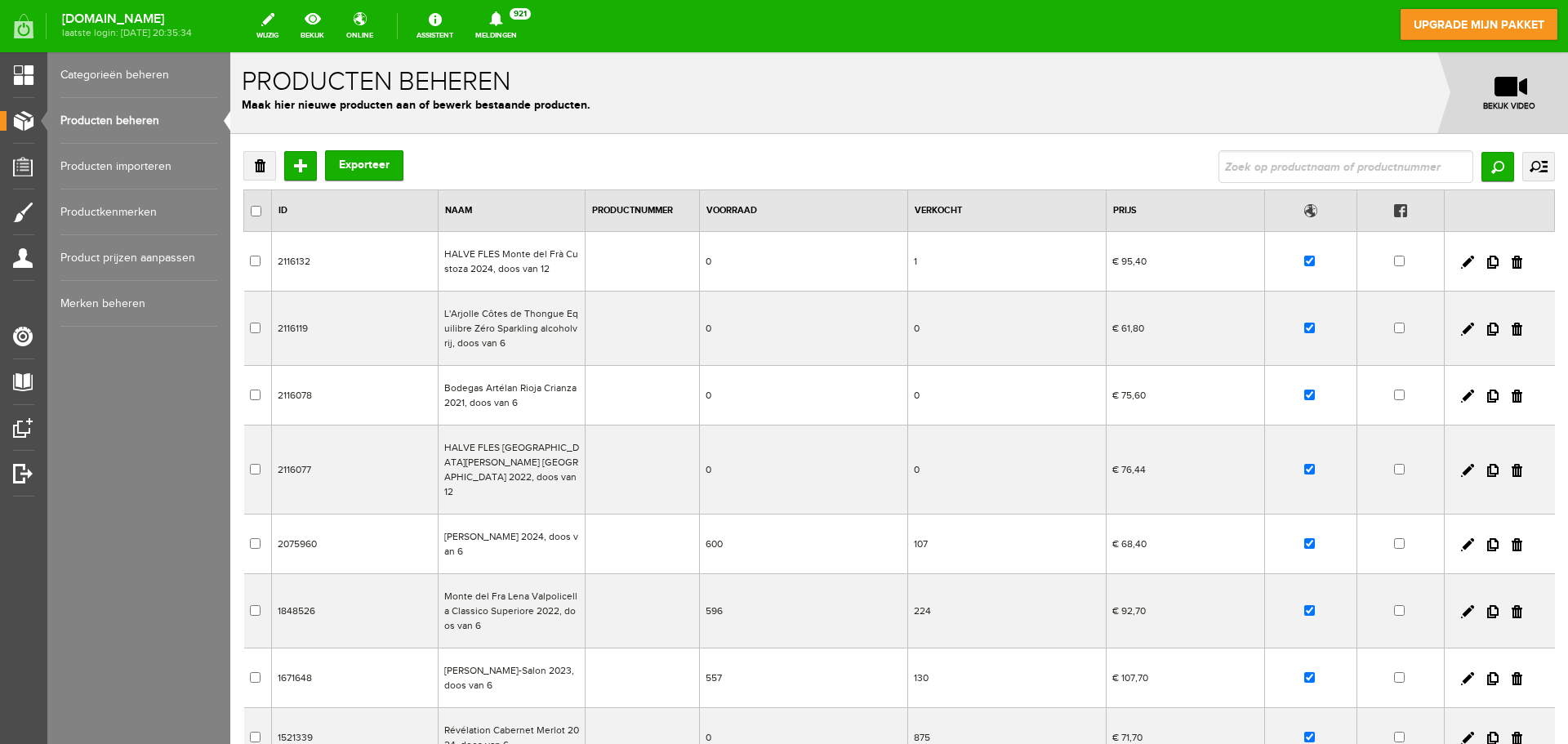
click at [484, 386] on td "Bodegas Artélan Rioja Crianza 2021, doos van 6" at bounding box center [511, 395] width 147 height 60
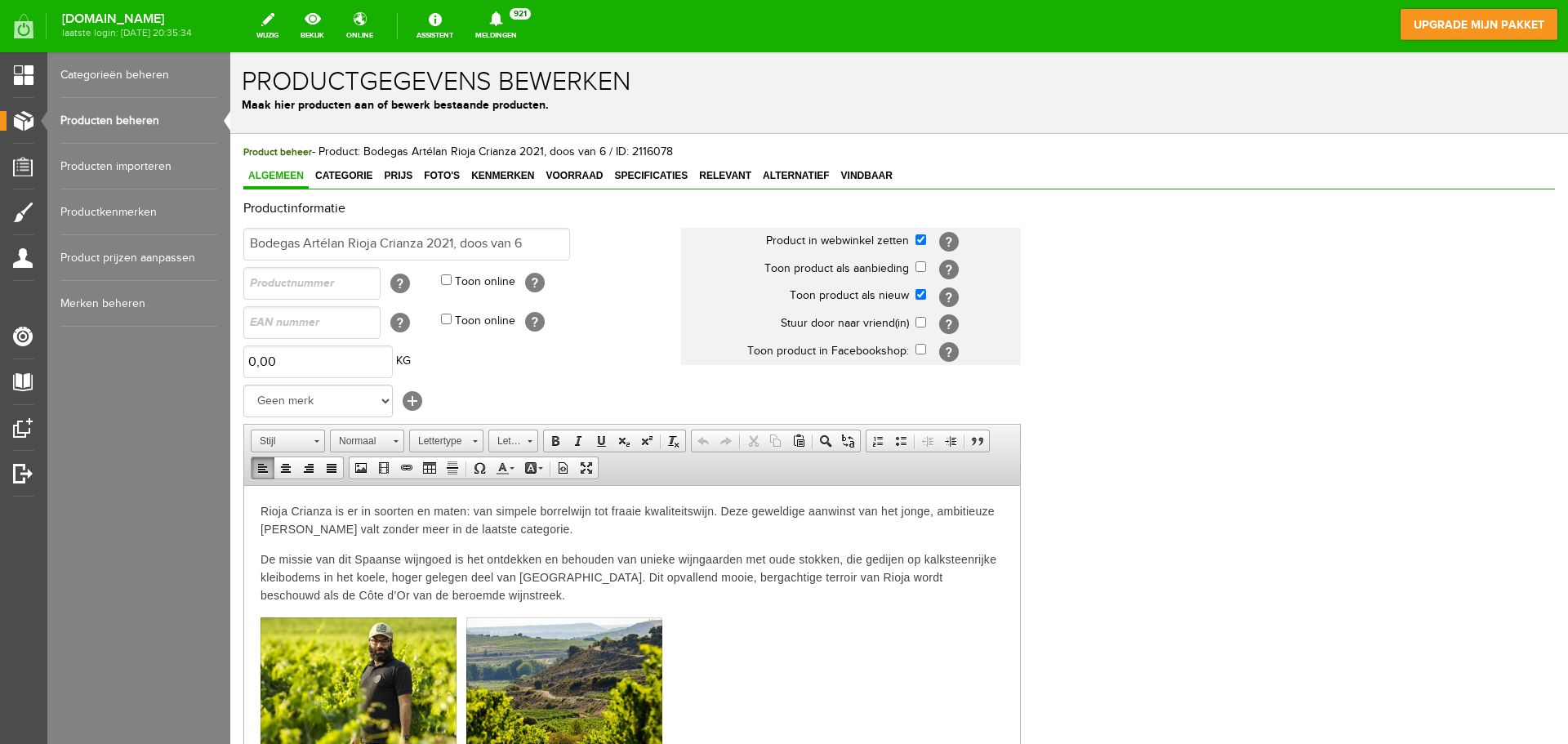
click at [143, 120] on link "Producten beheren" at bounding box center [139, 121] width 157 height 46
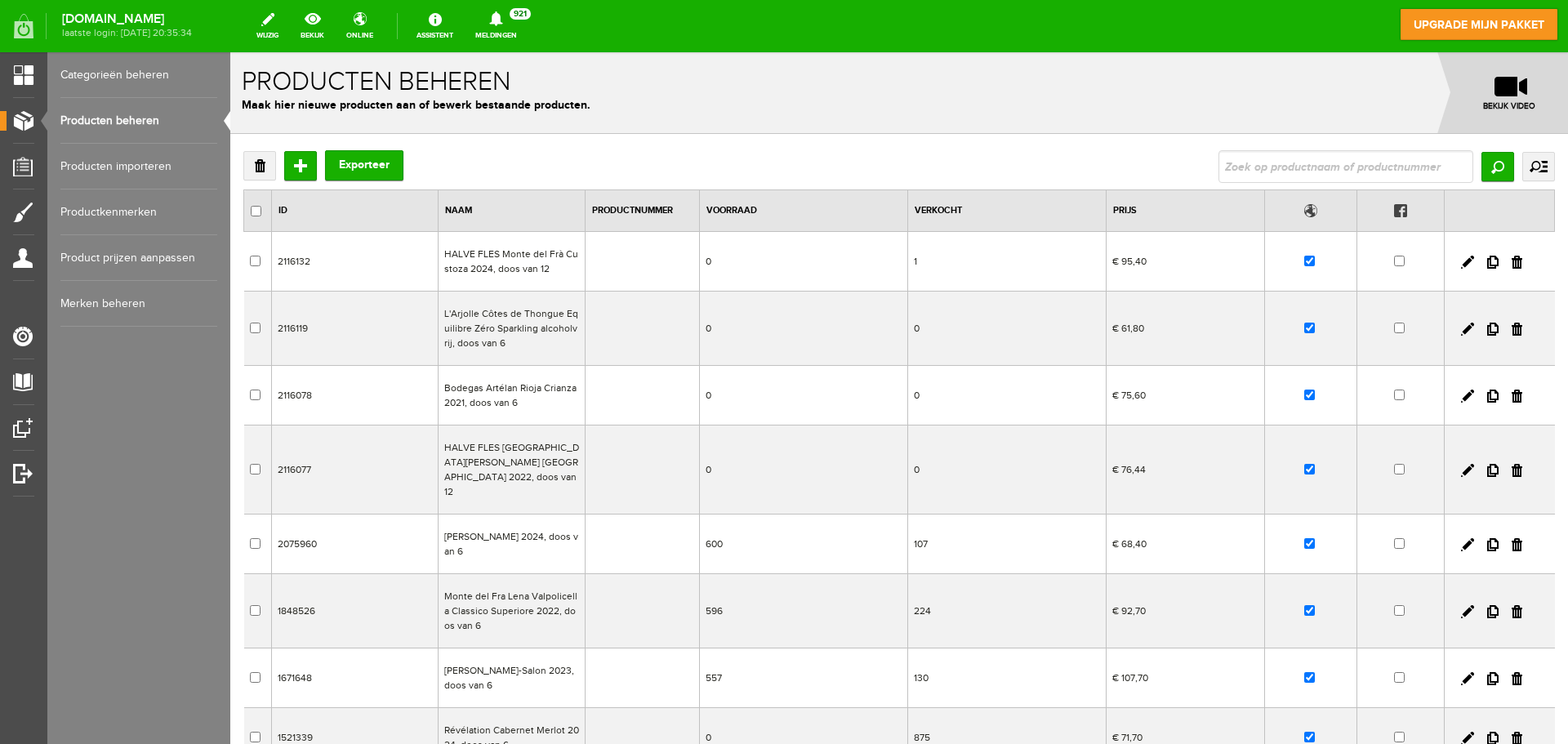
click at [500, 268] on td "HALVE FLES Monte del Frà Custoza 2024, doos van 12" at bounding box center [511, 261] width 147 height 60
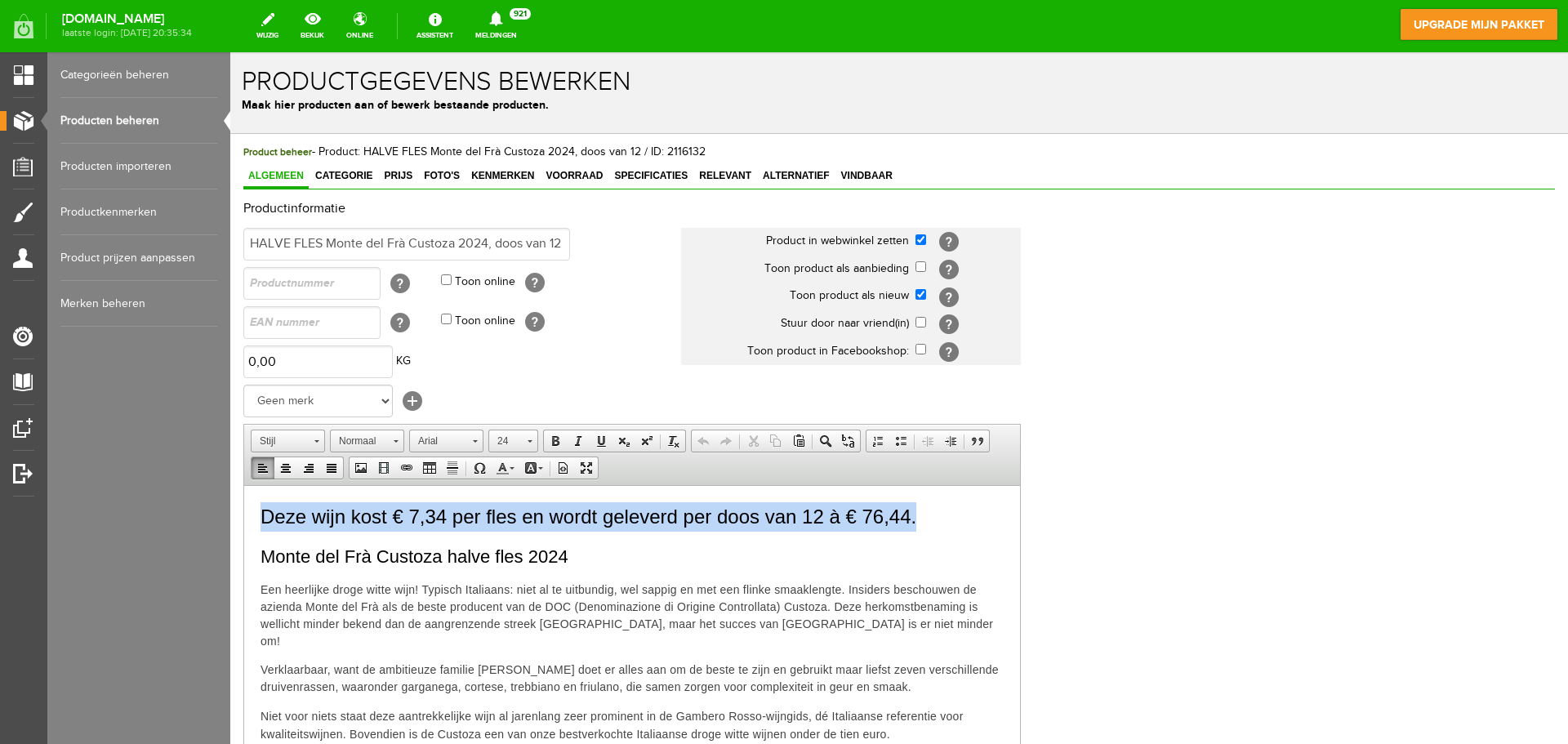
drag, startPoint x: 262, startPoint y: 511, endPoint x: 953, endPoint y: 498, distance: 691.1
click at [953, 498] on html "Deze wijn kost € 7,34 per fles en wordt geleverd per doos van 12 à € 76,44. Mon…" at bounding box center [632, 702] width 776 height 434
copy span "Deze wijn kost € 7,34 per fles en wordt geleverd per doos van 12 à € 76,44."
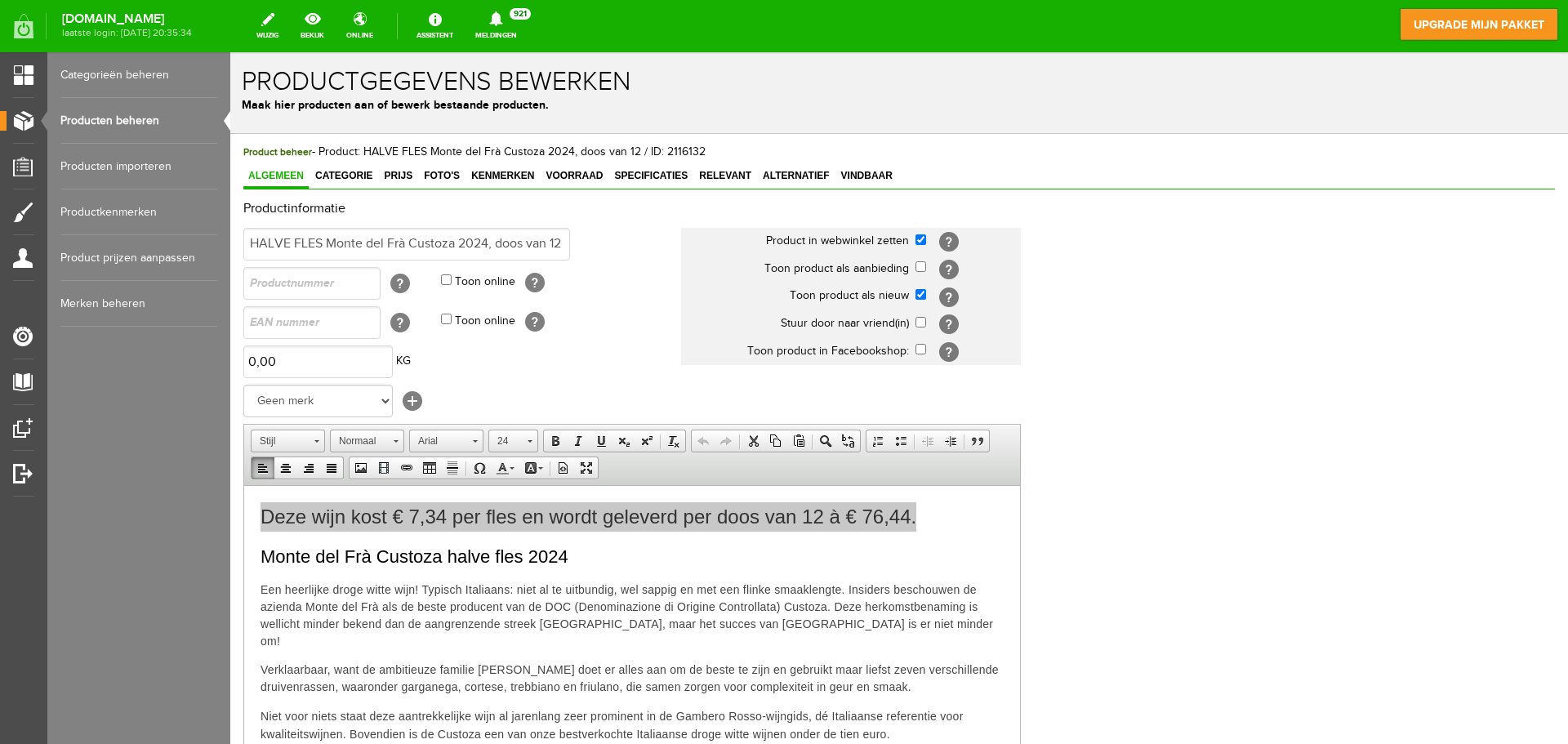
click at [144, 119] on link "Producten beheren" at bounding box center [139, 121] width 157 height 46
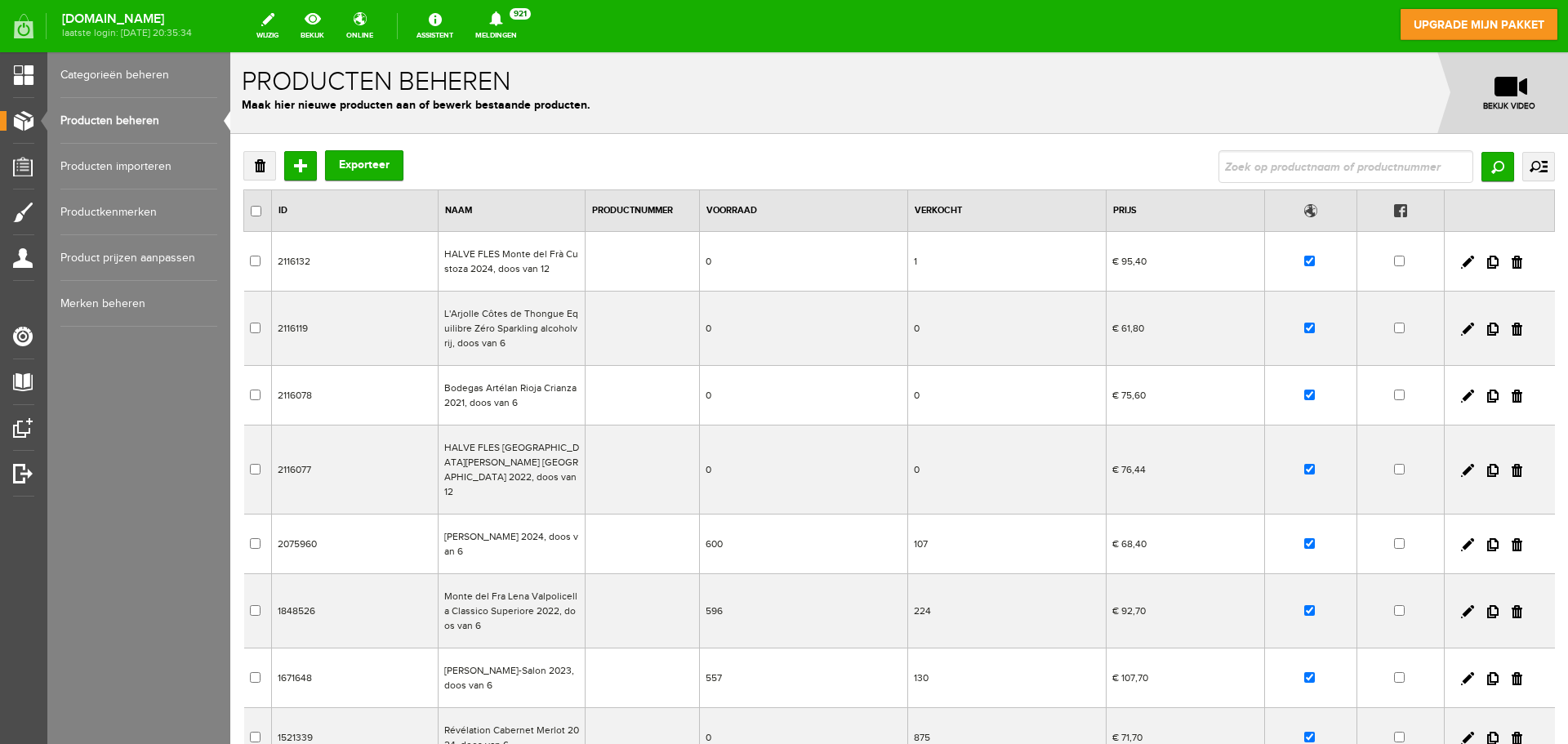
click at [482, 326] on td "L'Arjolle Côtes de Thongue Equilibre Zéro Sparkling alcoholvrij, doos van 6" at bounding box center [511, 329] width 147 height 75
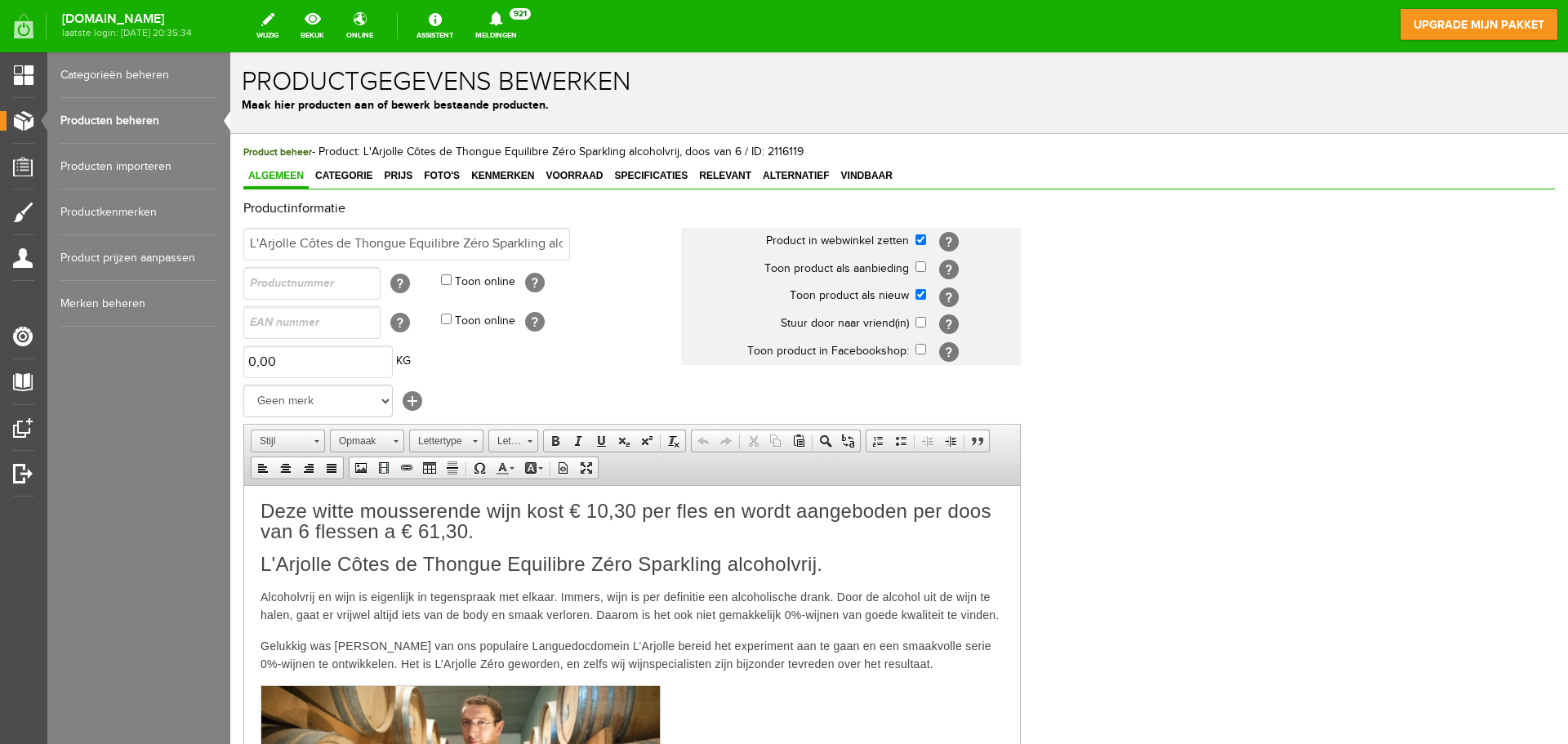
click at [485, 525] on p "Deze witte mousserende wijn kost € 10,30 per fles en wordt aangeboden per doos …" at bounding box center [631, 521] width 743 height 41
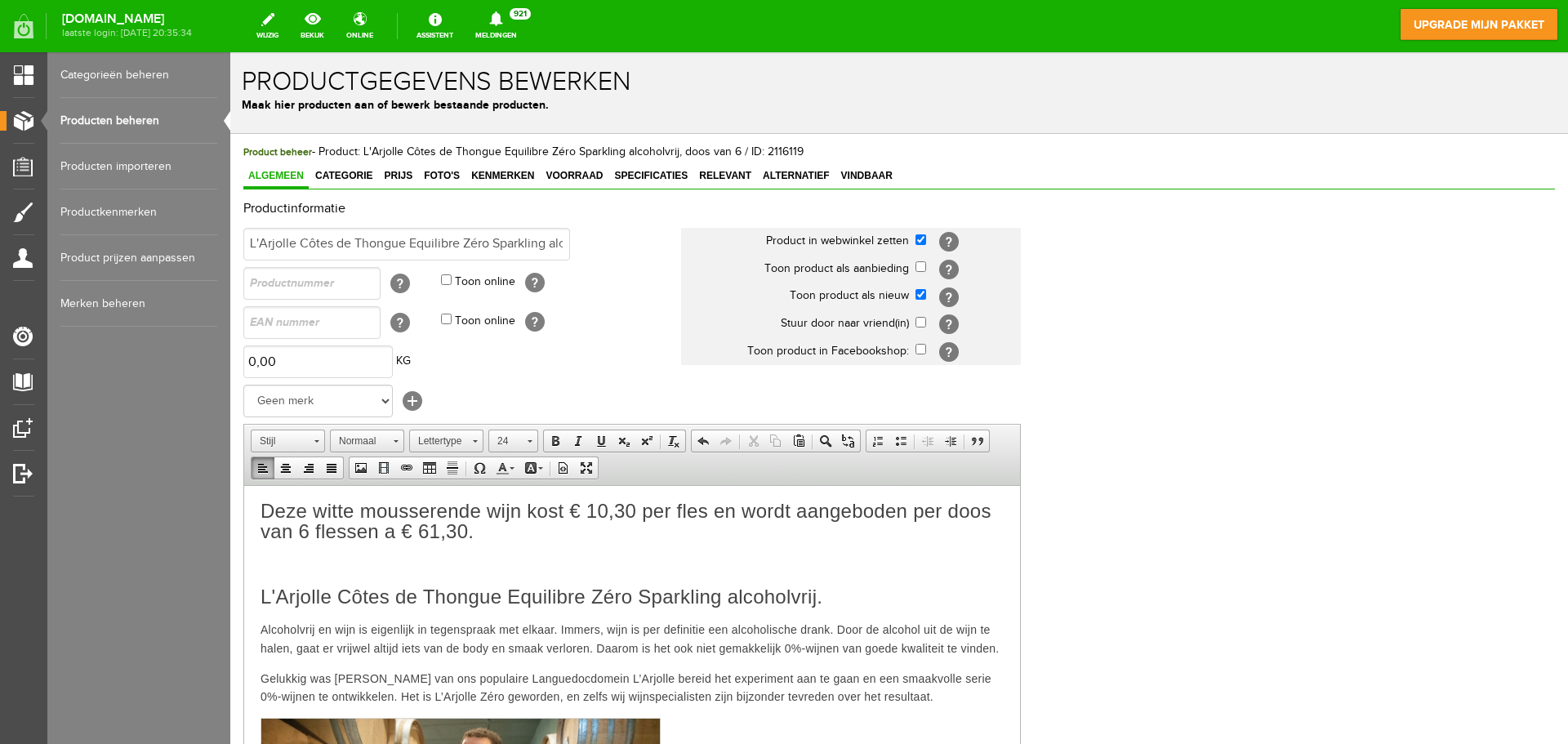
paste body
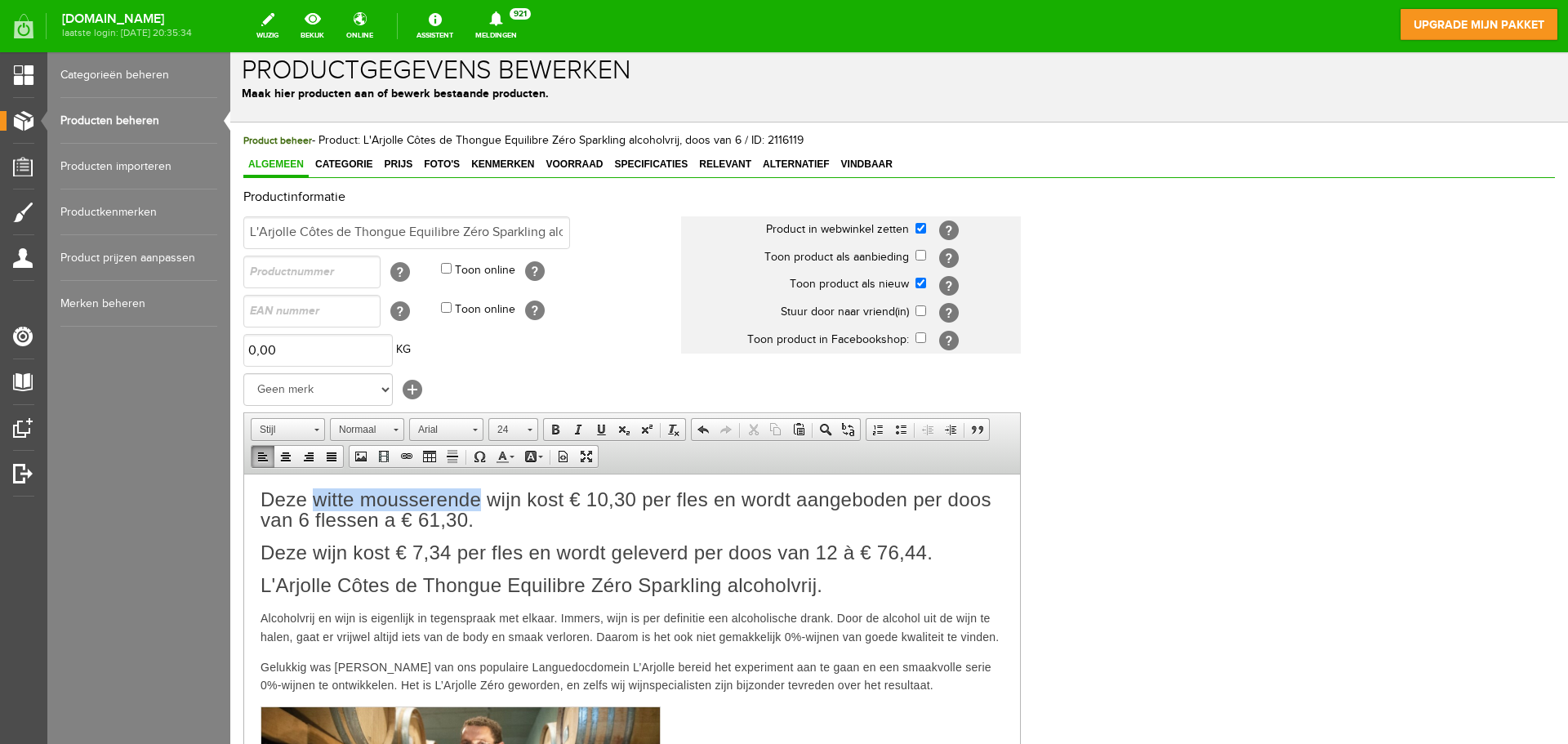
drag, startPoint x: 483, startPoint y: 497, endPoint x: 316, endPoint y: 498, distance: 167.0
click at [316, 498] on span "Deze witte mousserende wijn kost € 10,30 per fles en wordt aangeboden per doos …" at bounding box center [625, 508] width 731 height 42
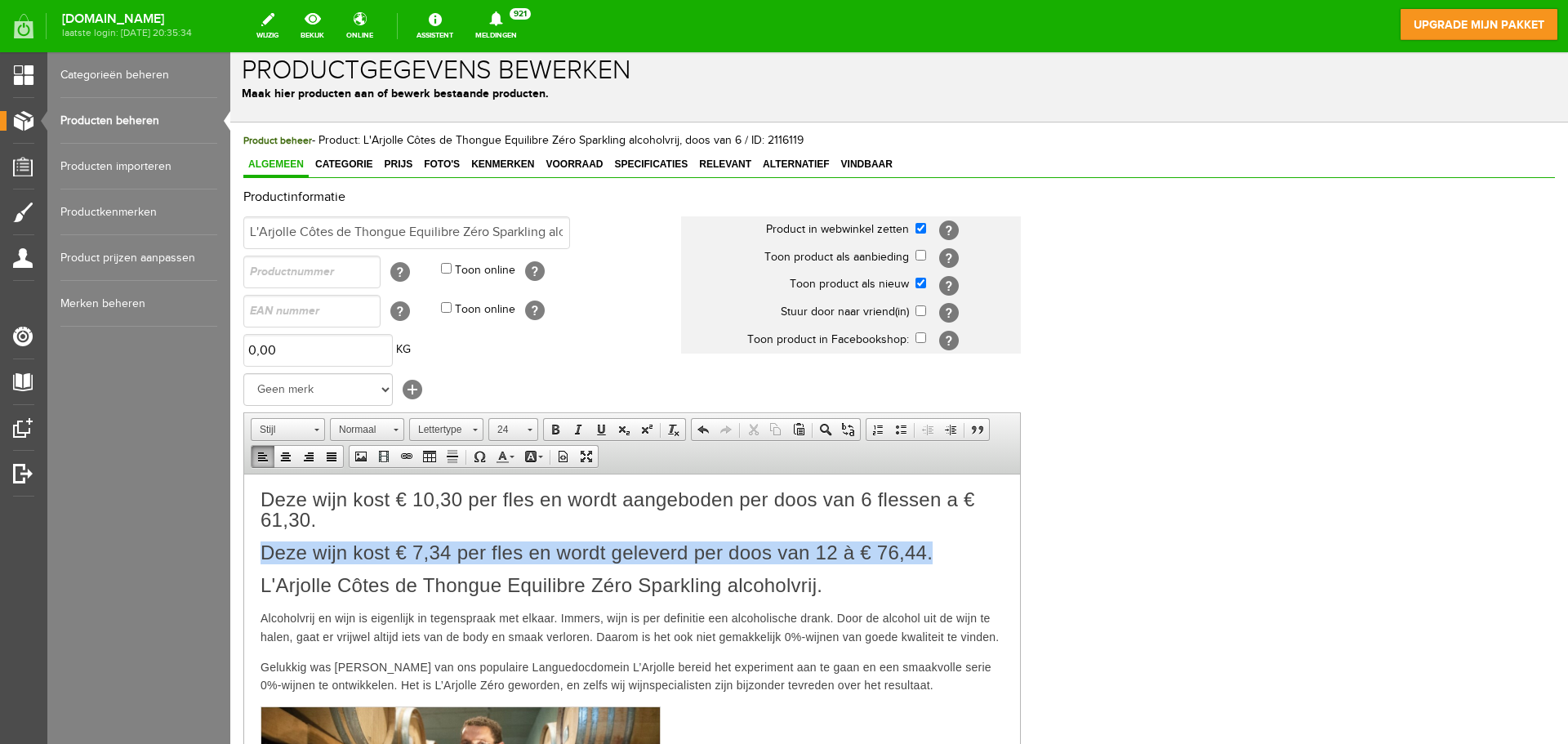
drag, startPoint x: 933, startPoint y: 549, endPoint x: 251, endPoint y: 547, distance: 682.0
click at [251, 547] on html "Deze wijn kost € 10,30 per fles en wordt aangeboden per doos van 6 flessen a € …" at bounding box center [632, 749] width 776 height 551
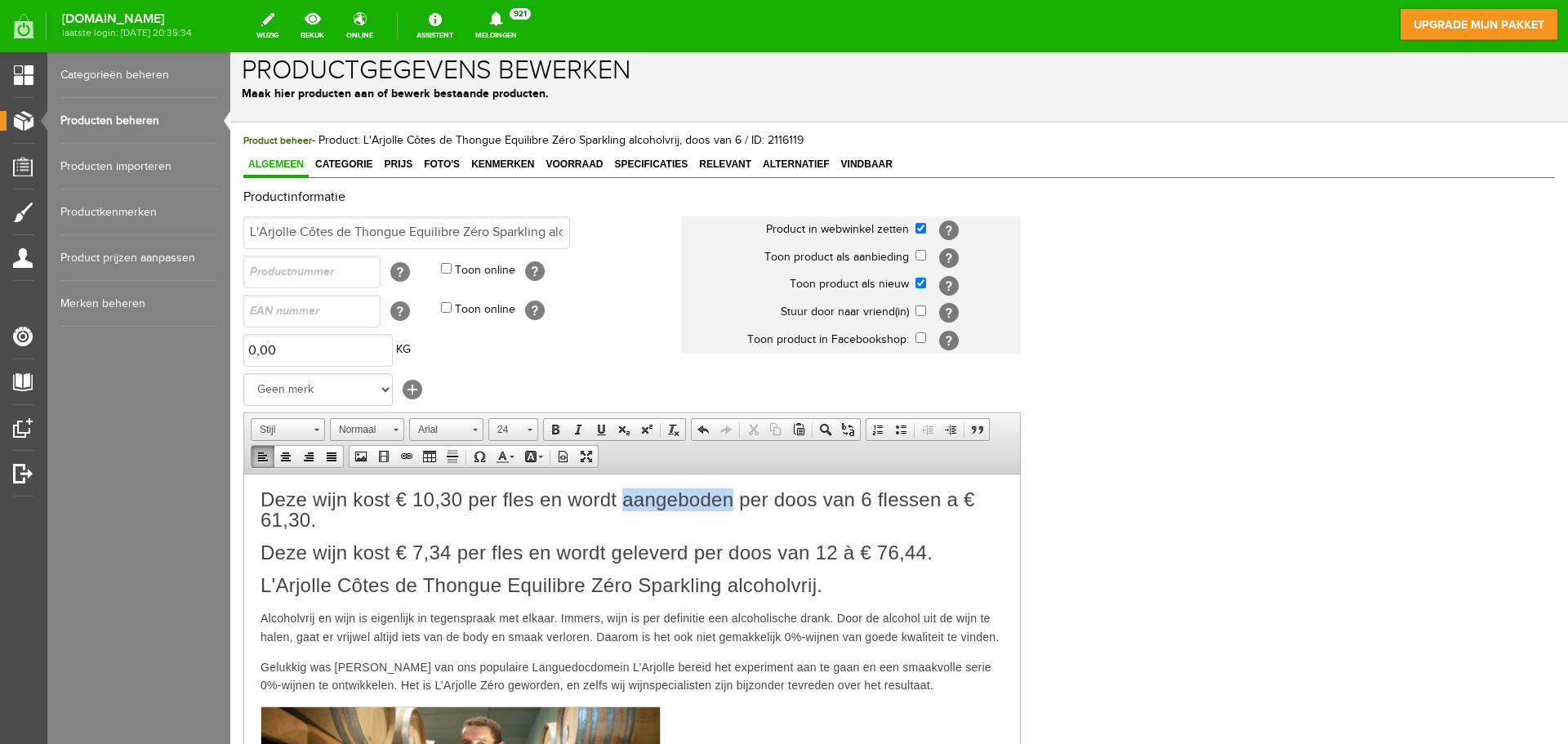
drag, startPoint x: 729, startPoint y: 498, endPoint x: 627, endPoint y: 508, distance: 102.5
click at [627, 508] on span "Deze wijn kost € 10,30 per fles en wordt aangeboden per doos van 6 flessen a € …" at bounding box center [617, 508] width 715 height 42
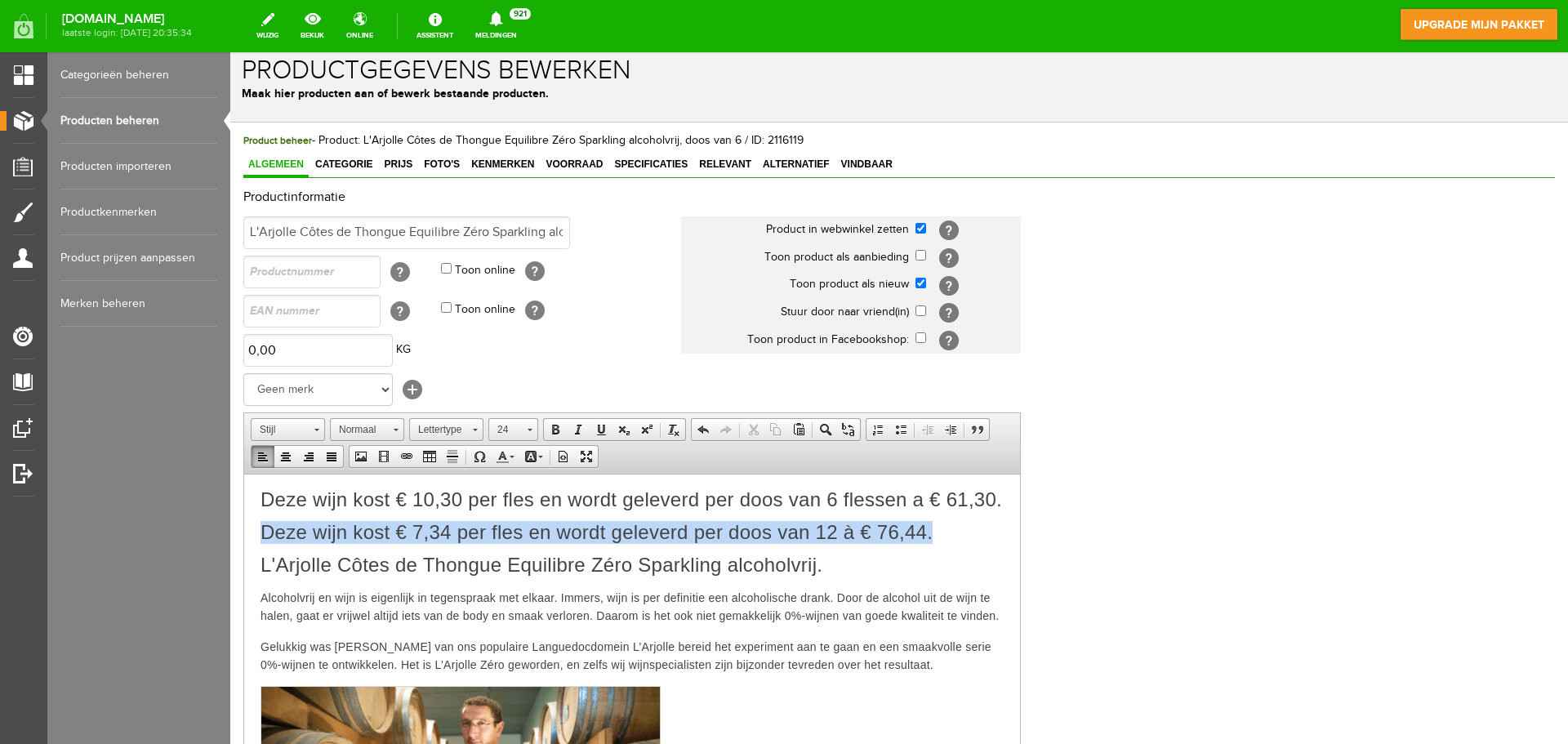
drag, startPoint x: 941, startPoint y: 552, endPoint x: 258, endPoint y: 541, distance: 683.1
click at [258, 541] on html "Deze wijn kost € 10,30 per fles en wordt geleverd per doos van 6 flessen a € 61…" at bounding box center [632, 739] width 776 height 531
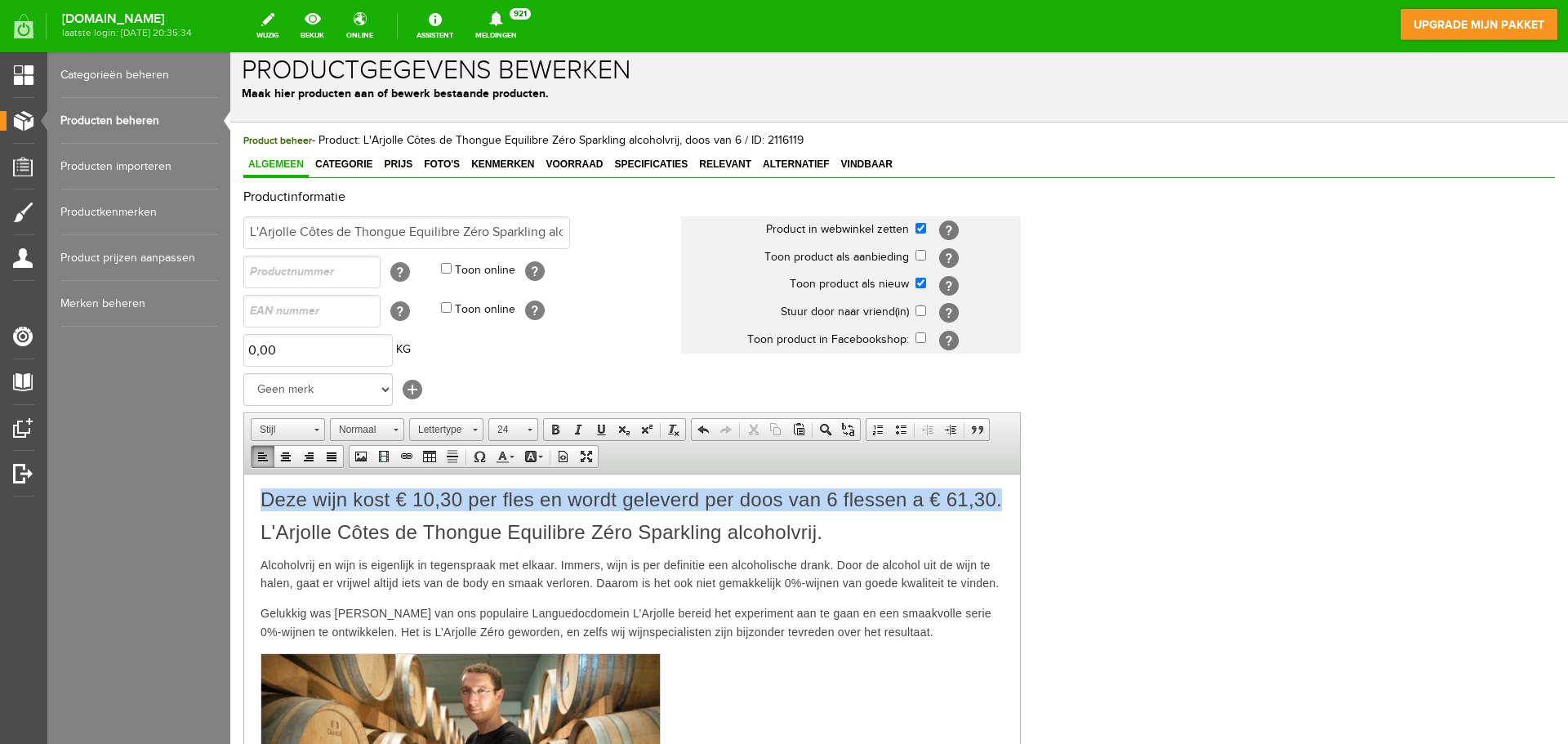
drag, startPoint x: 333, startPoint y: 522, endPoint x: 258, endPoint y: 928, distance: 412.9
click at [245, 506] on html "Deze wijn kost € 10,30 per fles en wordt geleverd per doos van 6 flessen a € 61…" at bounding box center [632, 722] width 776 height 498
copy span "Deze wijn kost € 10,30 per fles en wordt geleverd per doos van 6 flessen a € 61…"
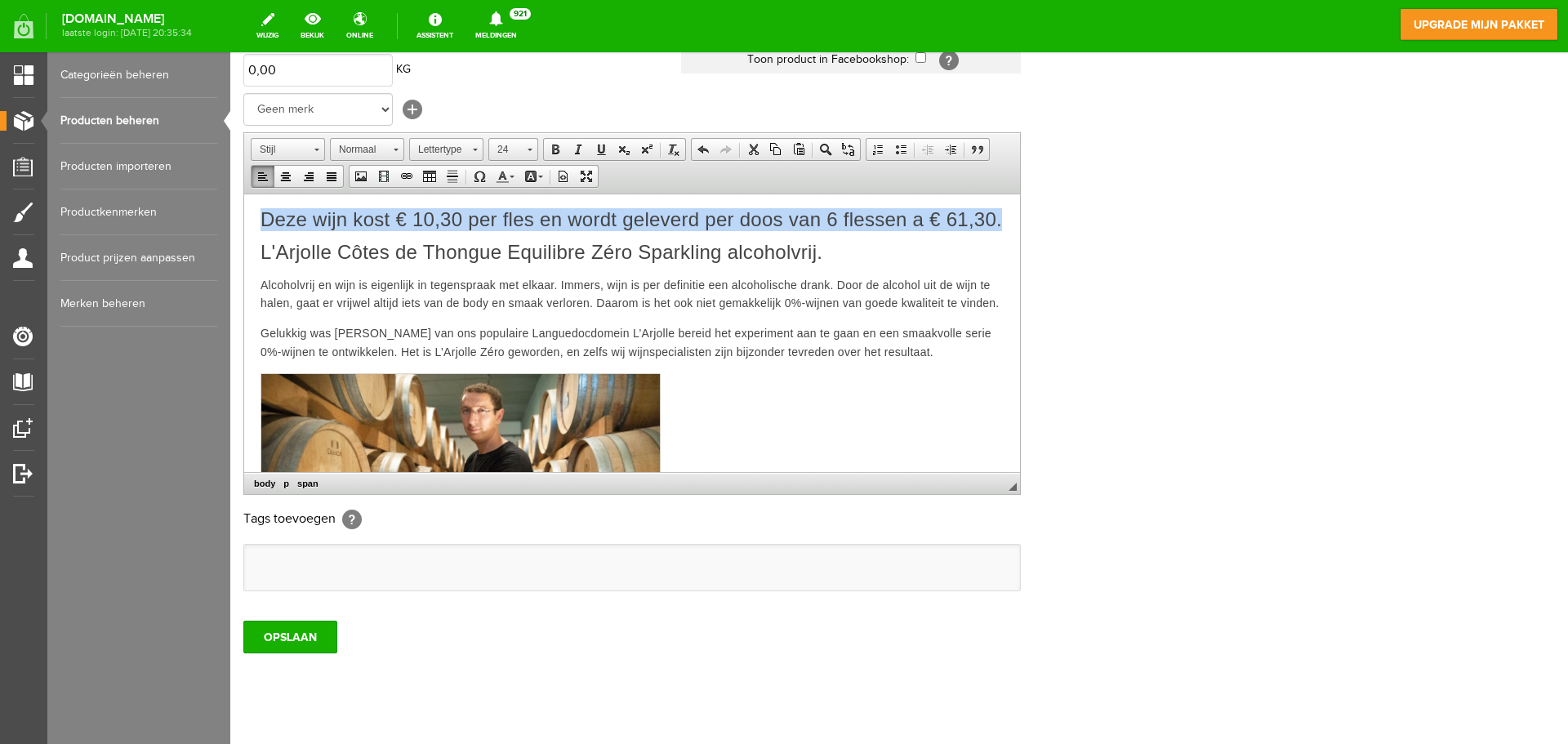
scroll to position [322, 0]
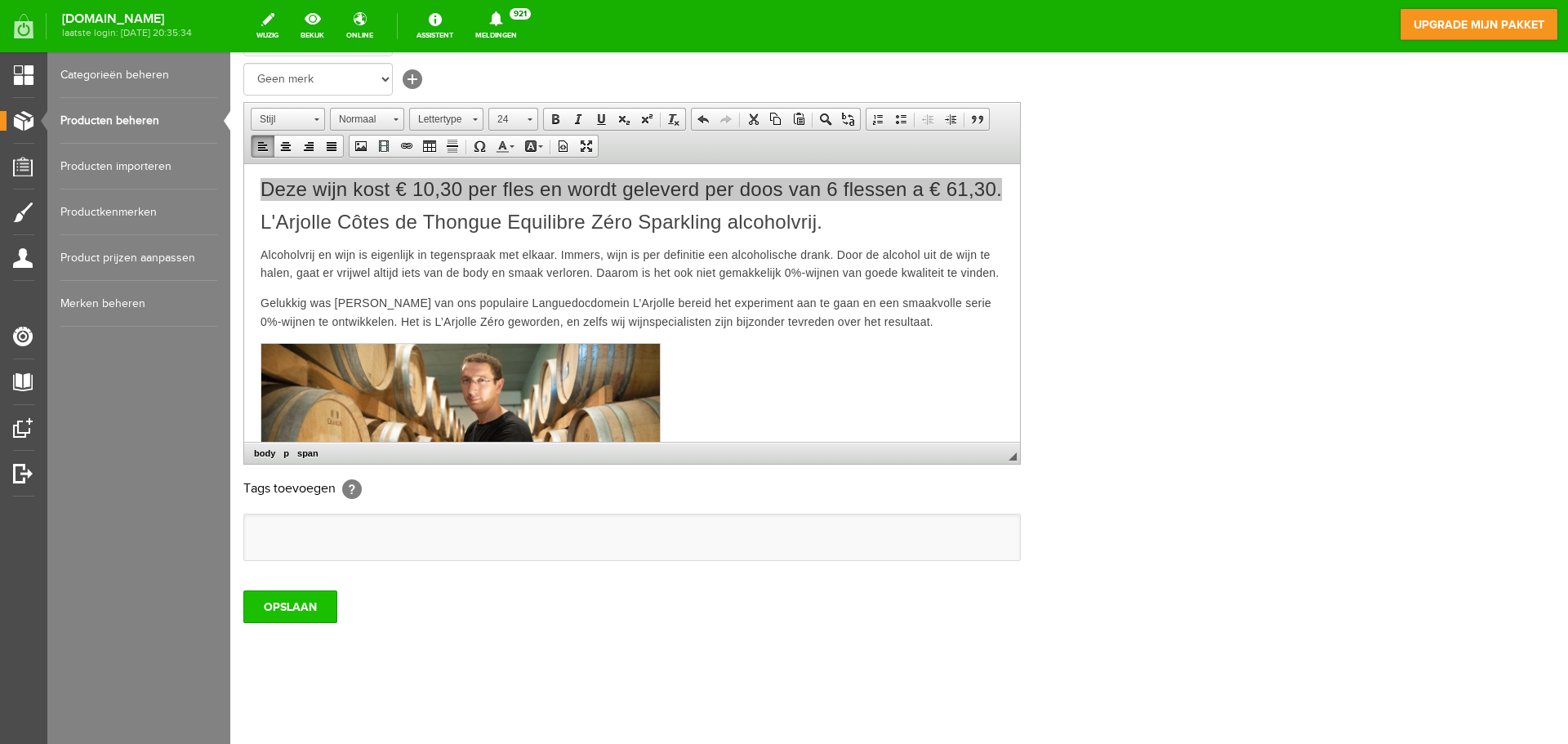
click at [308, 609] on input "OPSLAAN" at bounding box center [291, 607] width 94 height 33
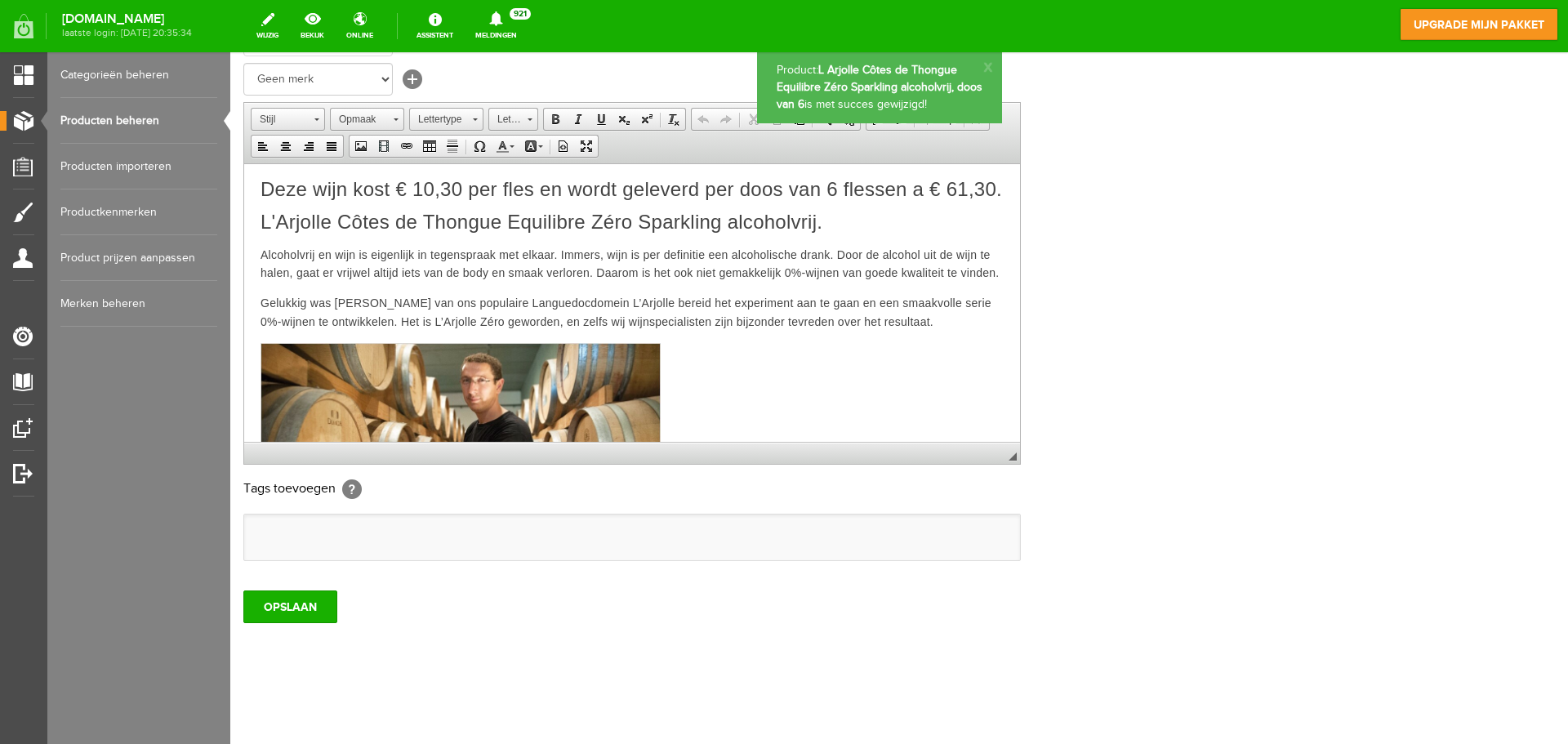
scroll to position [0, 0]
click at [149, 119] on link "Producten beheren" at bounding box center [139, 121] width 157 height 46
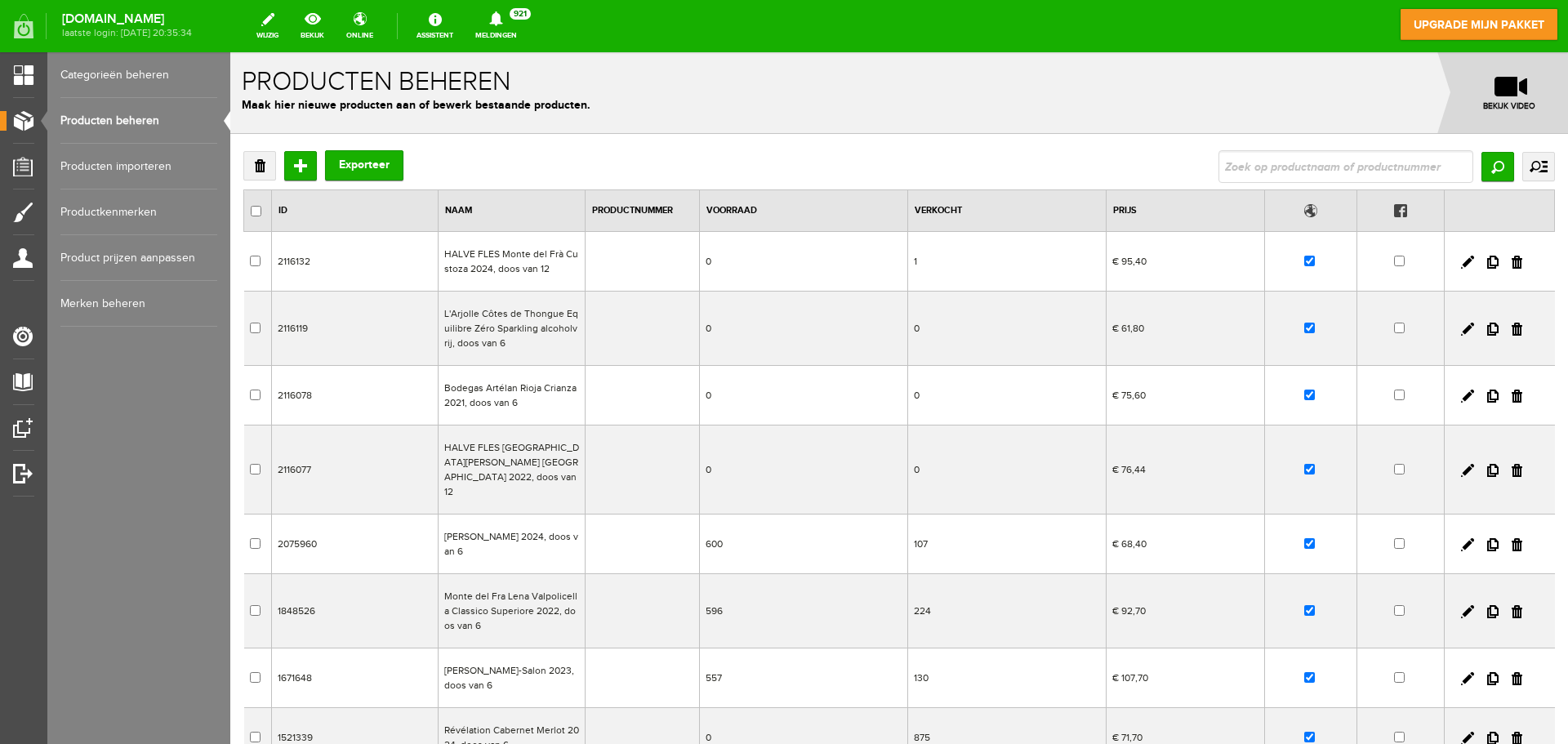
click at [396, 405] on td "2116078" at bounding box center [356, 395] width 167 height 60
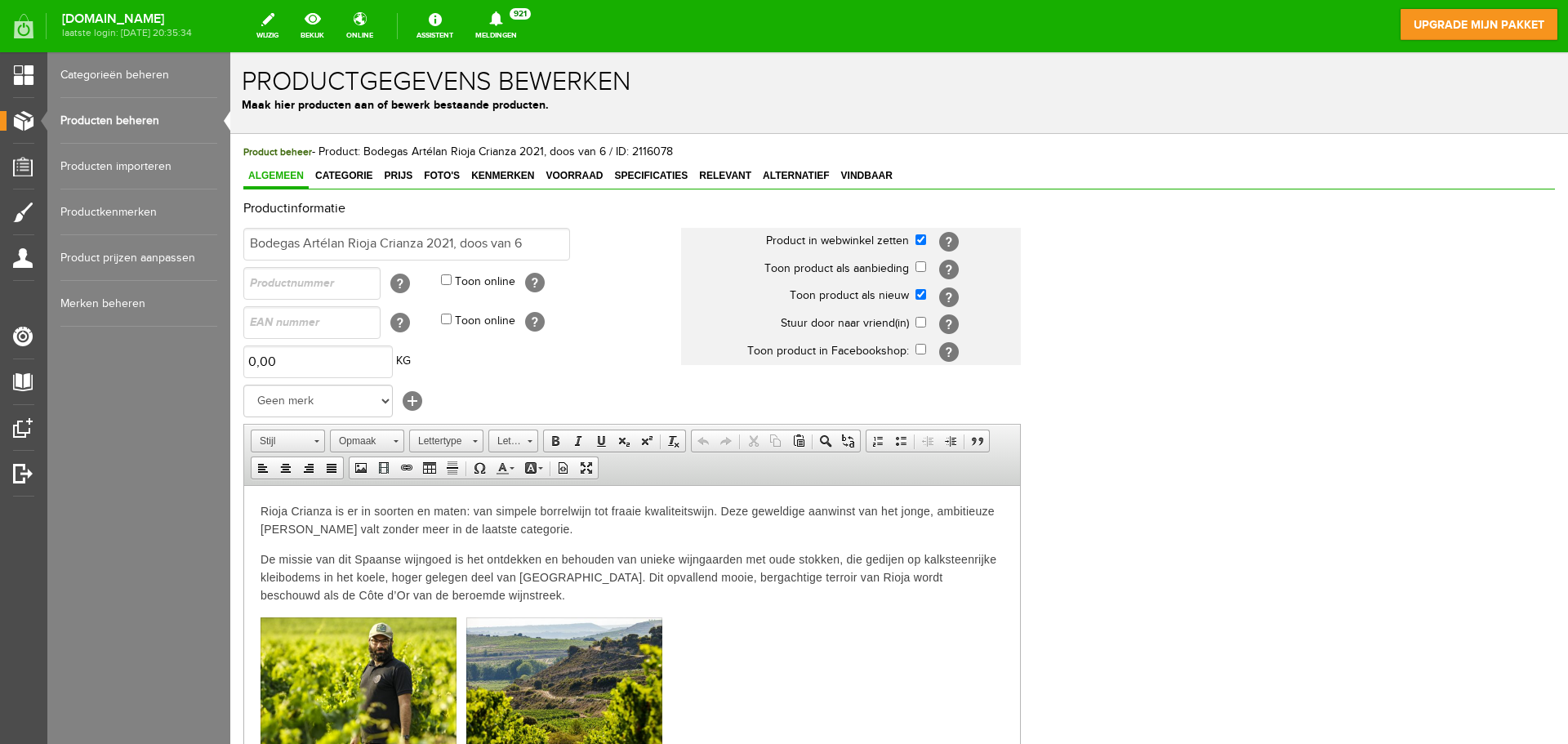
click at [264, 505] on p "Rioja Crianza is er in soorten en maten: van simpele borrelwijn tot fraaie kwal…" at bounding box center [631, 519] width 743 height 36
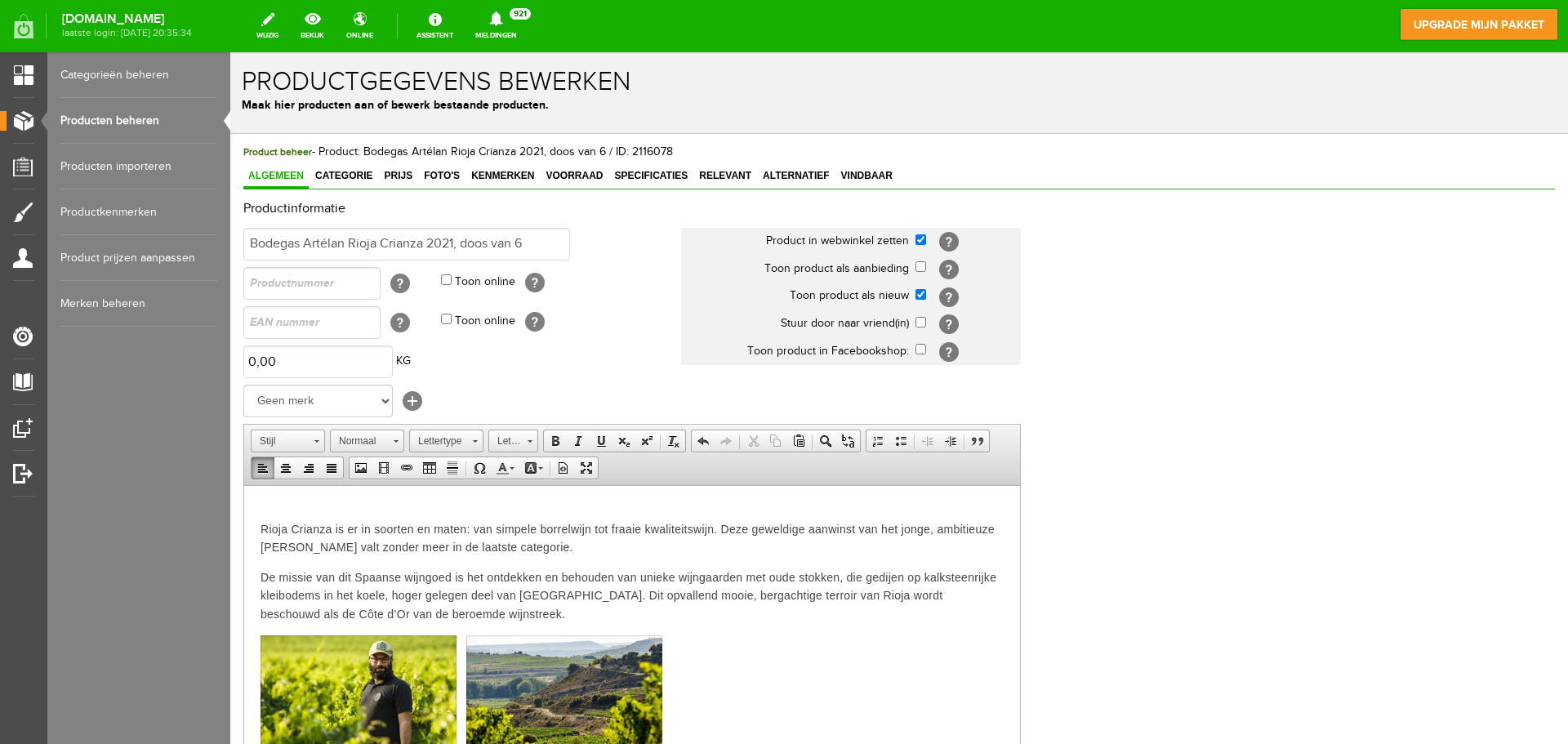
paste body
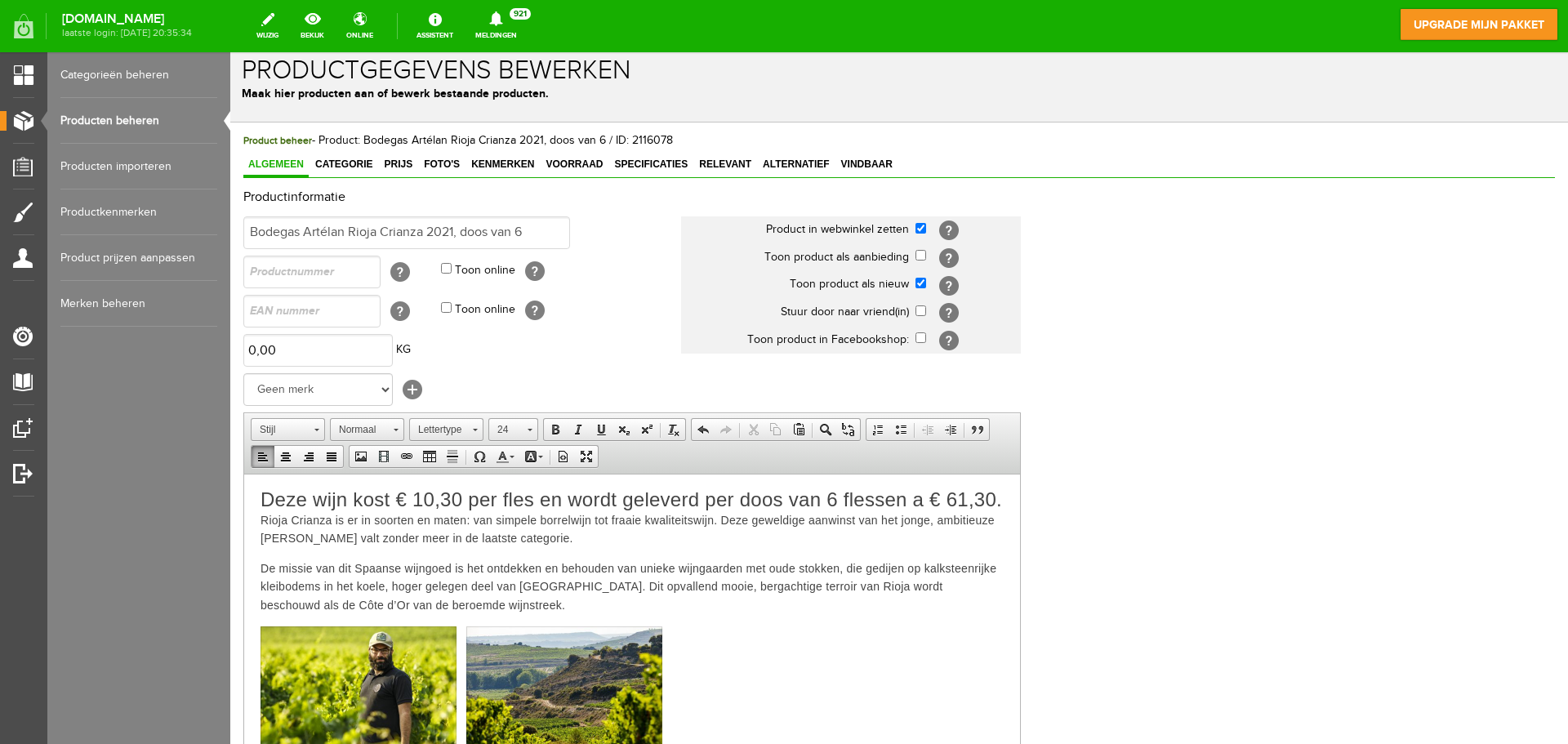
click at [459, 502] on span "Deze wijn kost € 10,30 per fles en wordt geleverd per doos van 6 flessen a € 61…" at bounding box center [630, 498] width 742 height 22
click at [411, 523] on p "Deze wijn kost € 12,60 per fles en wordt geleverd per doos van 6 flessen a € 75…" at bounding box center [631, 518] width 743 height 56
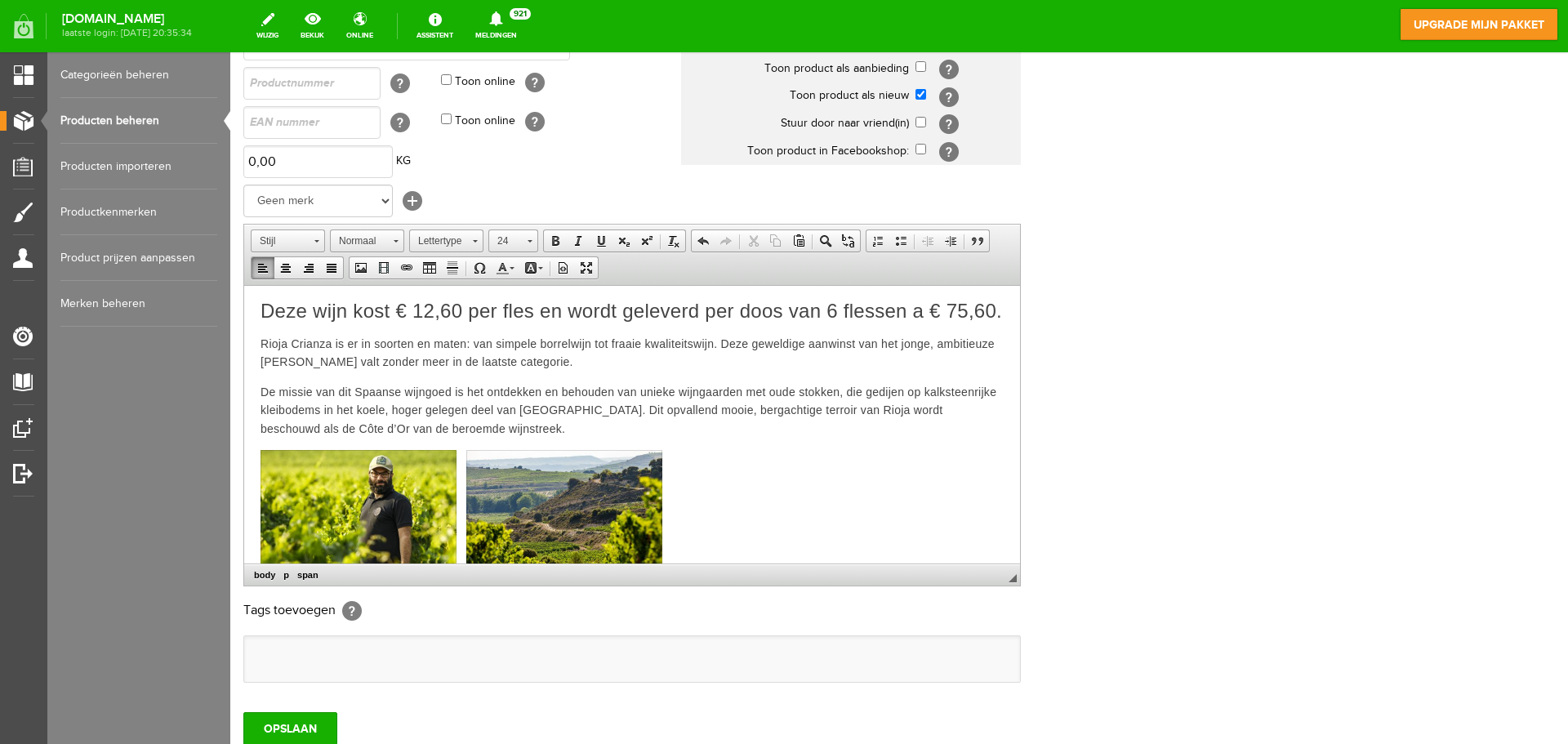
scroll to position [322, 0]
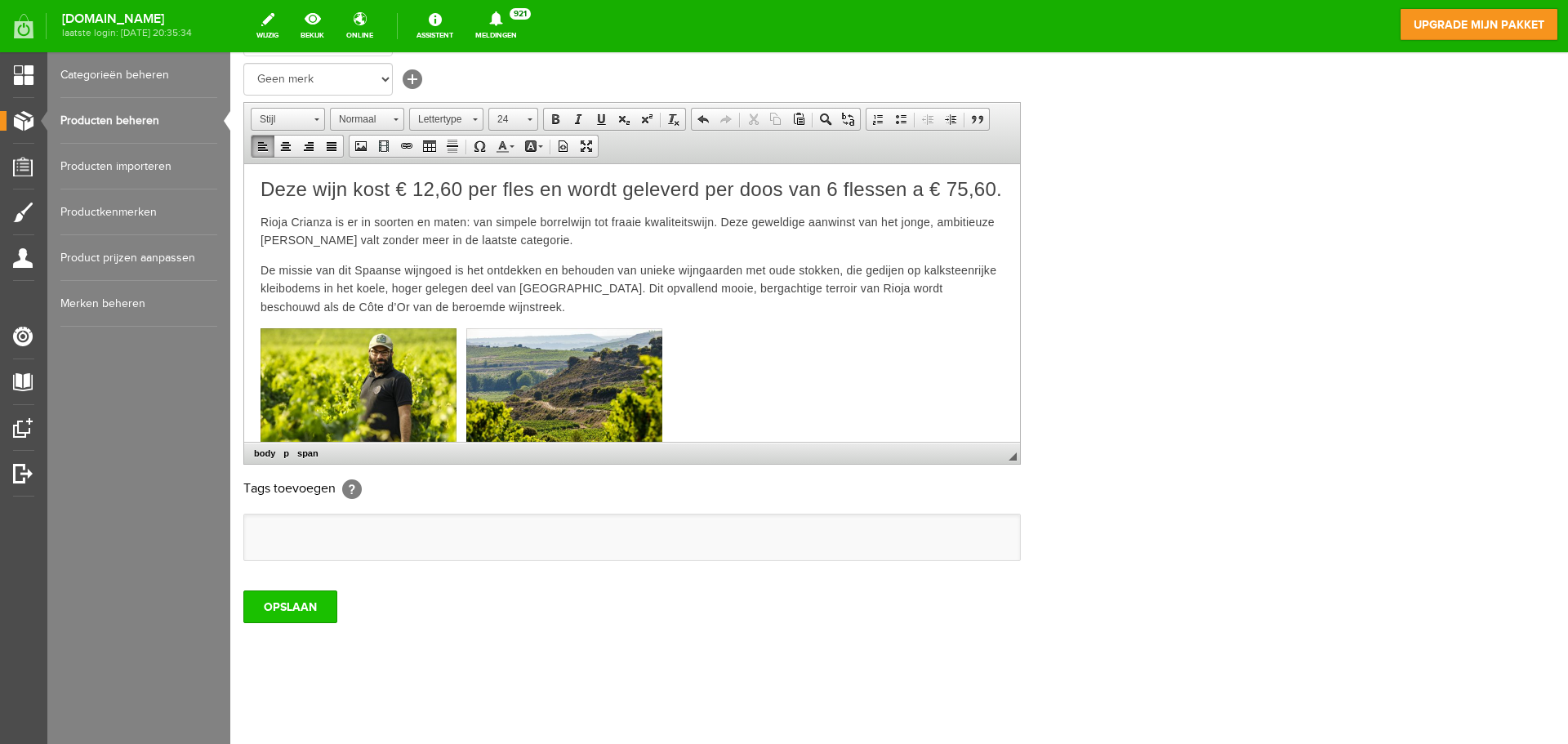
click at [311, 608] on input "OPSLAAN" at bounding box center [291, 607] width 94 height 33
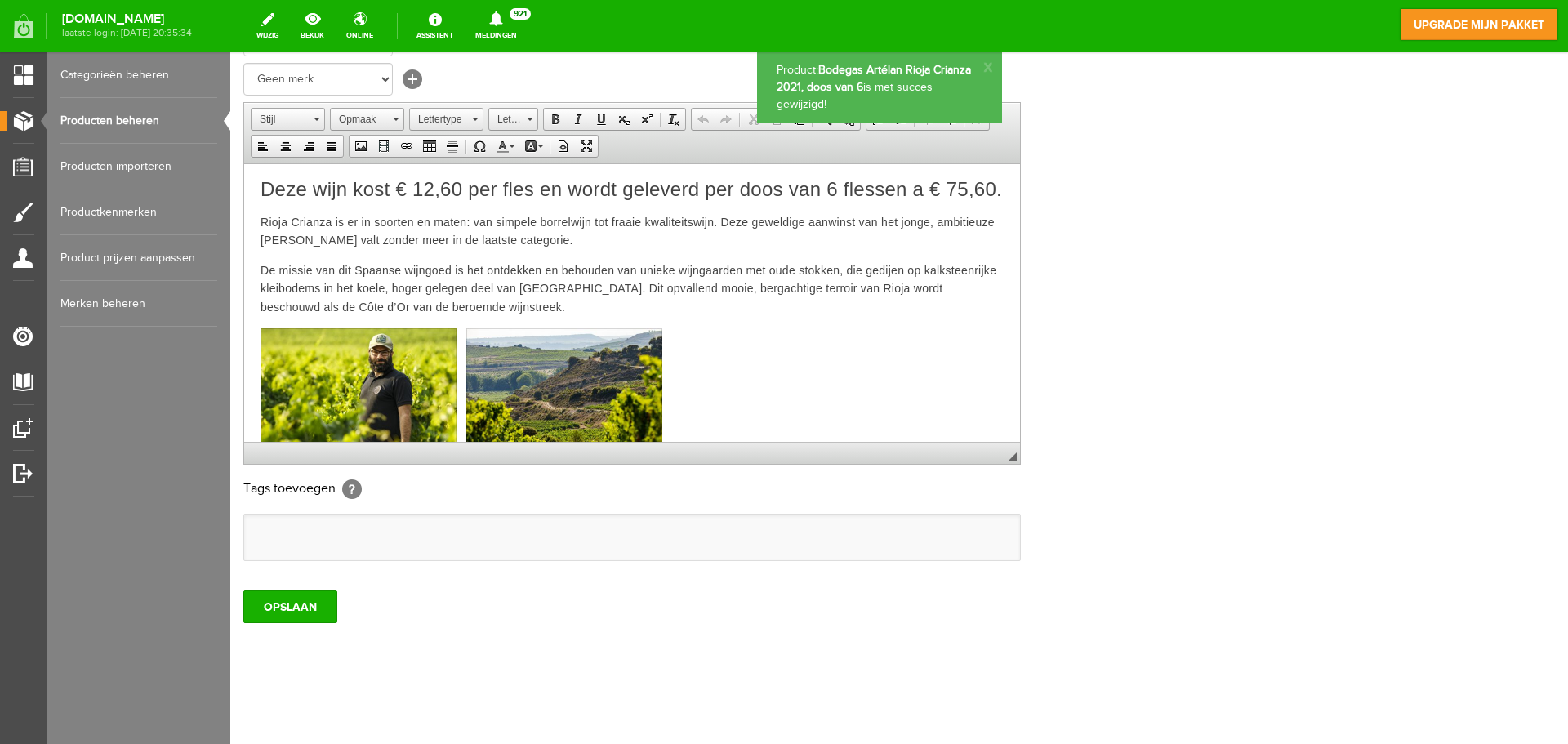
scroll to position [0, 0]
click at [141, 120] on link "Producten beheren" at bounding box center [139, 121] width 157 height 46
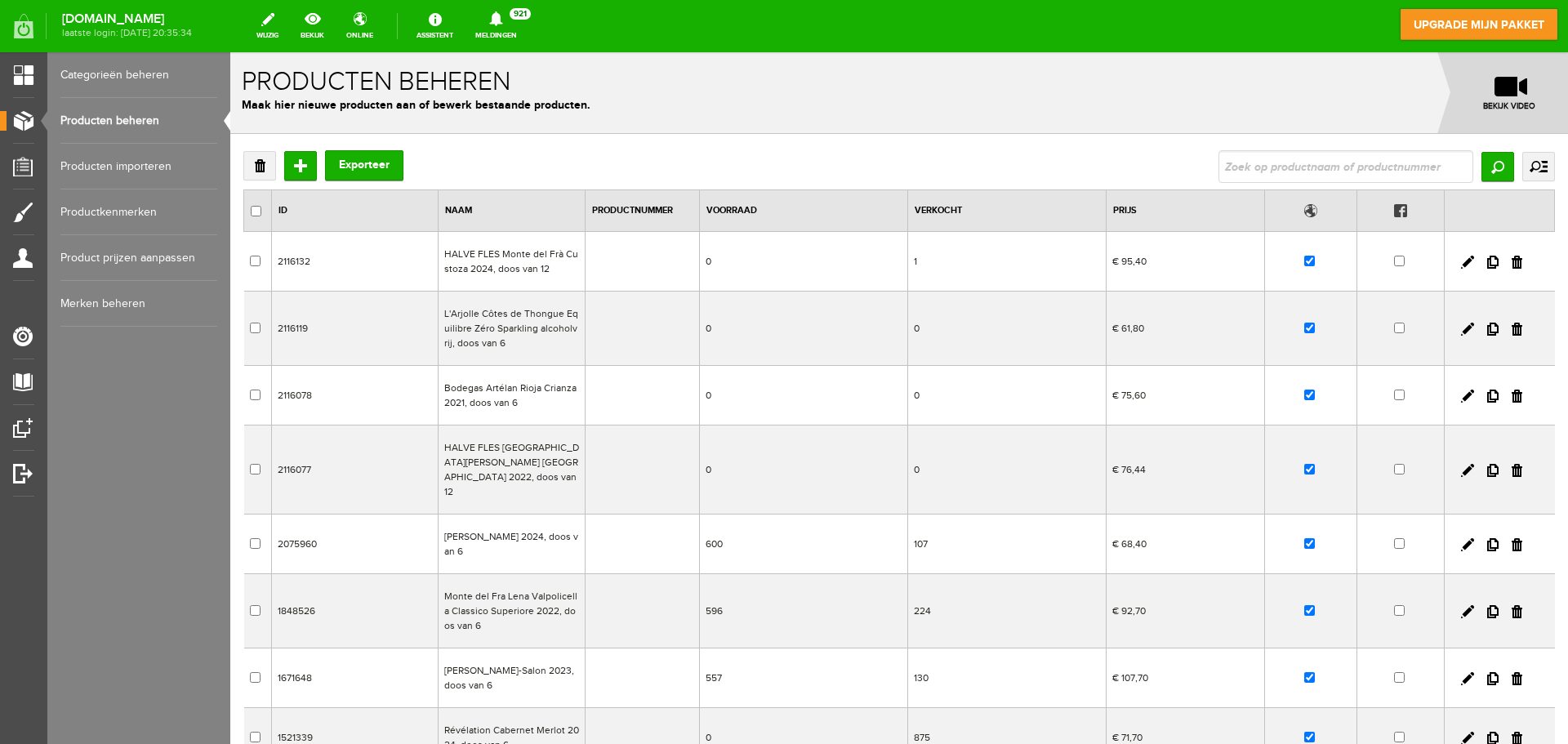
click at [478, 468] on td "HALVE FLES [GEOGRAPHIC_DATA][PERSON_NAME] [GEOGRAPHIC_DATA] 2022, doos van 12" at bounding box center [511, 470] width 147 height 89
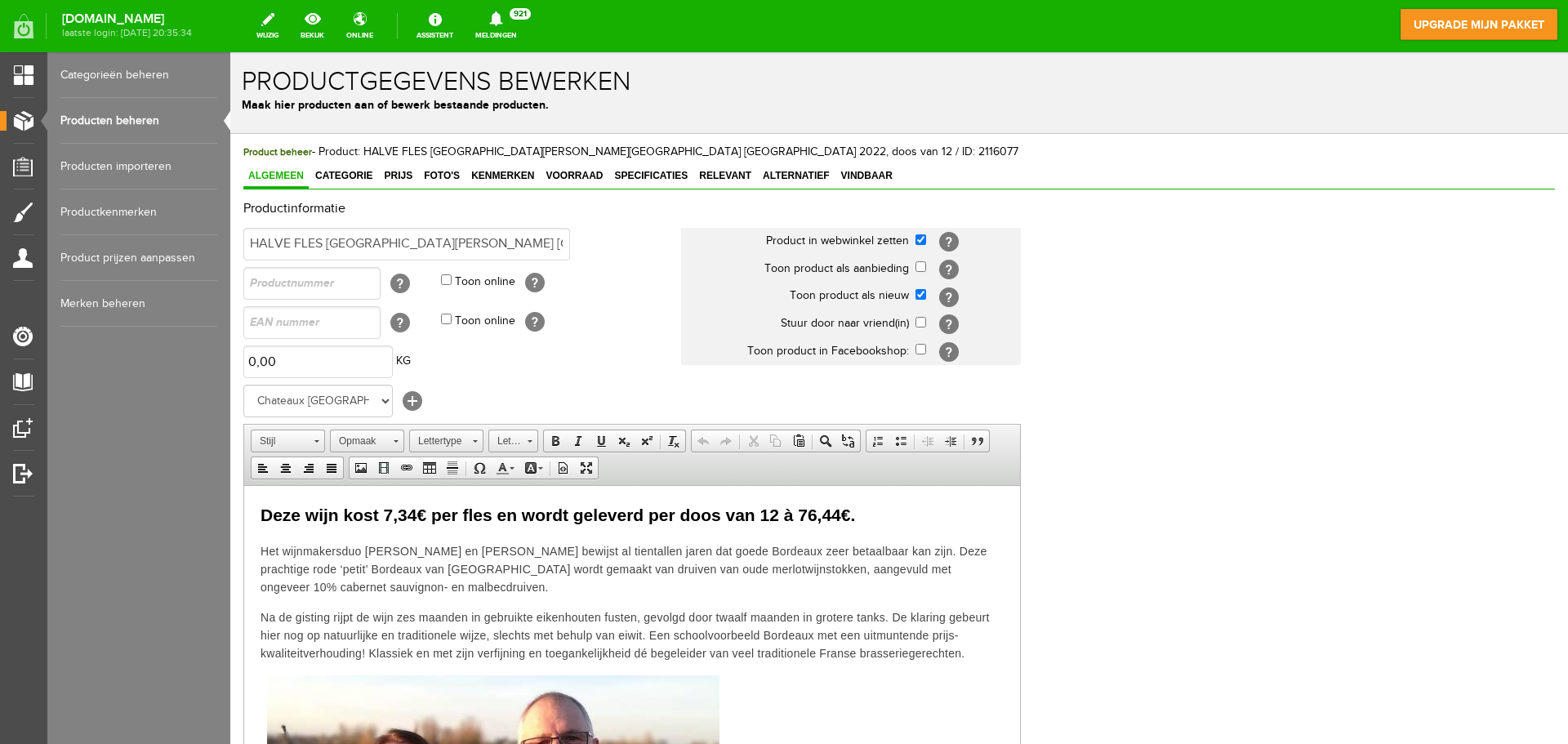
click at [257, 509] on html "Deze wijn kost 7,34€ per fles en wordt geleverd per doos van 12 à 76,44€. Het w…" at bounding box center [632, 752] width 776 height 535
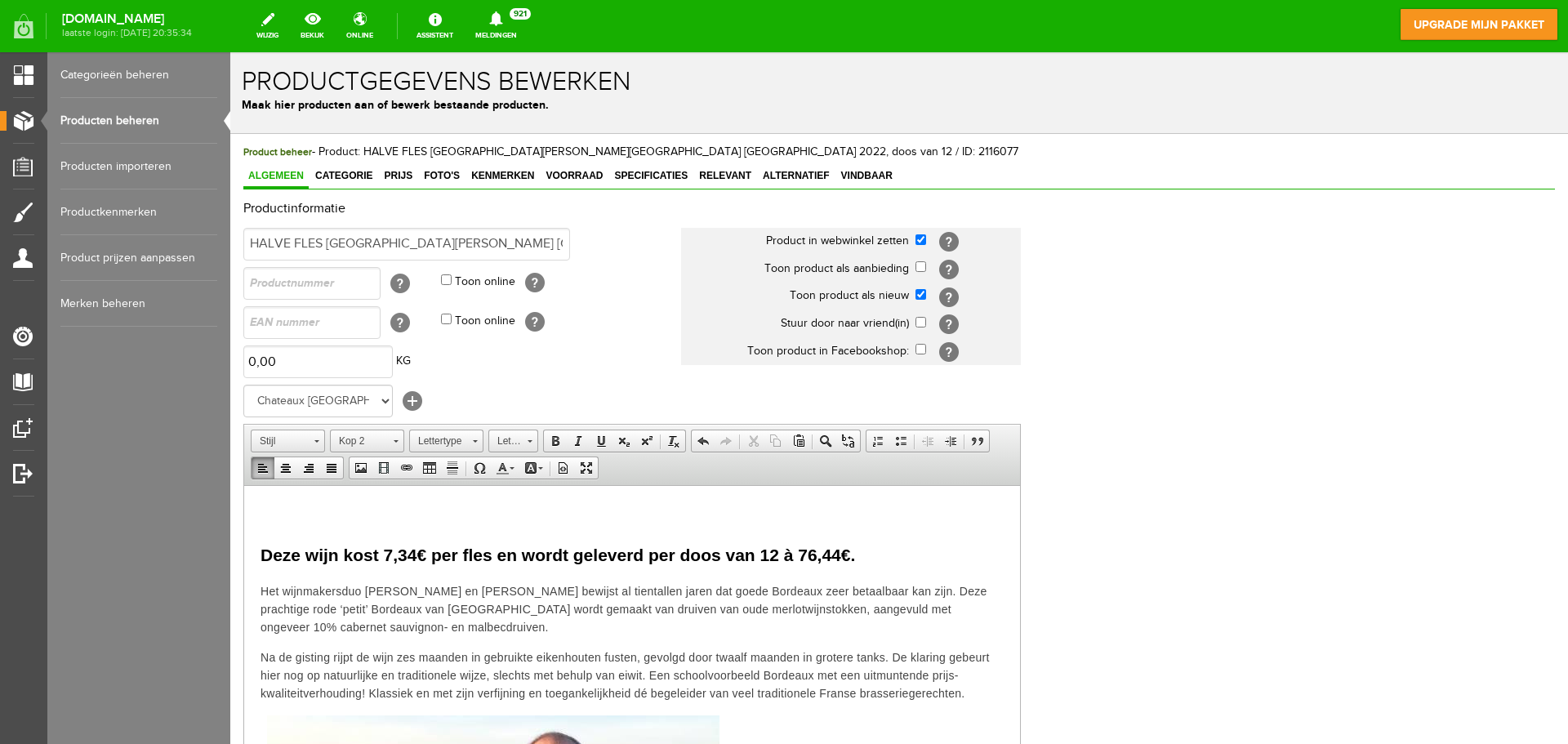
paste body
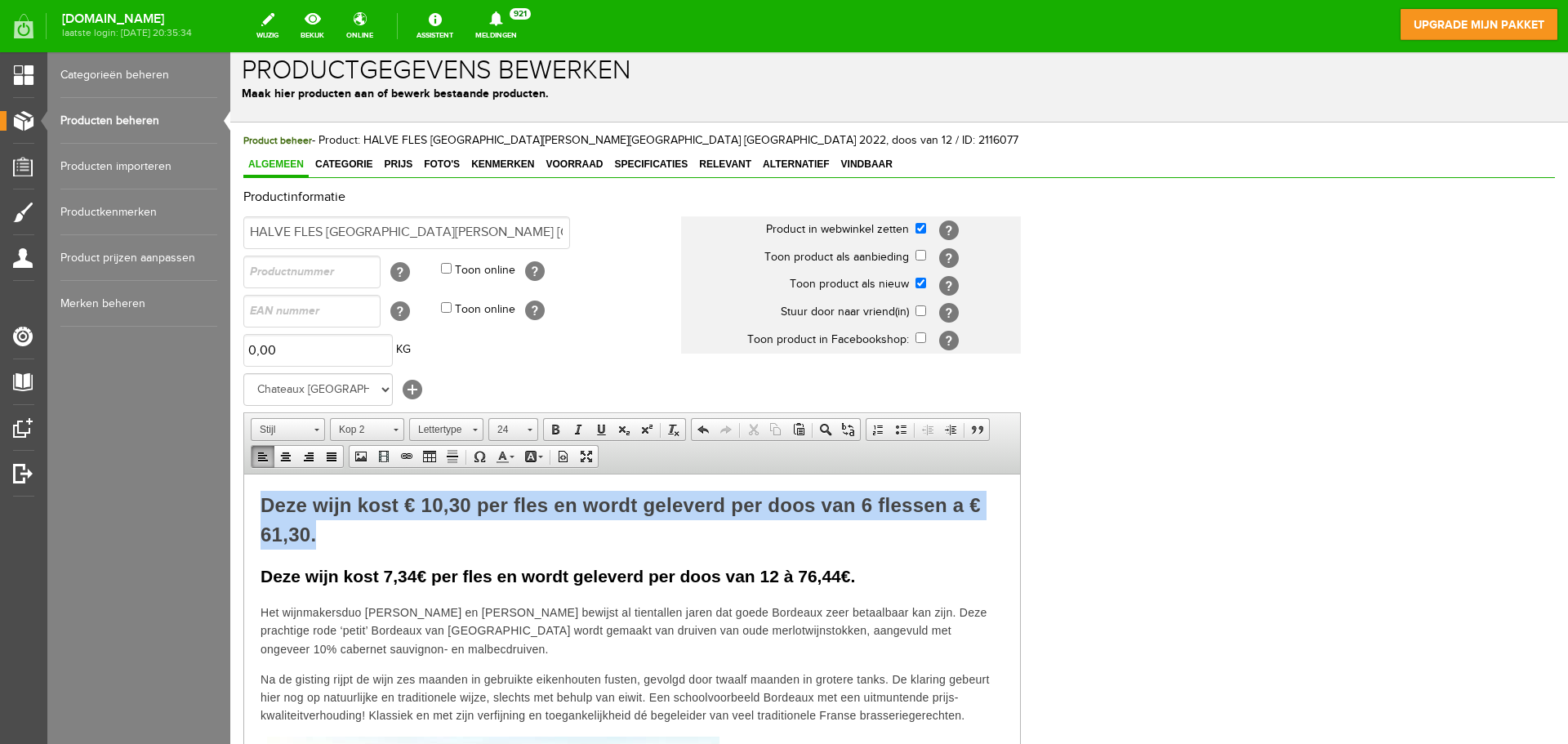
drag, startPoint x: 345, startPoint y: 529, endPoint x: 253, endPoint y: 917, distance: 398.8
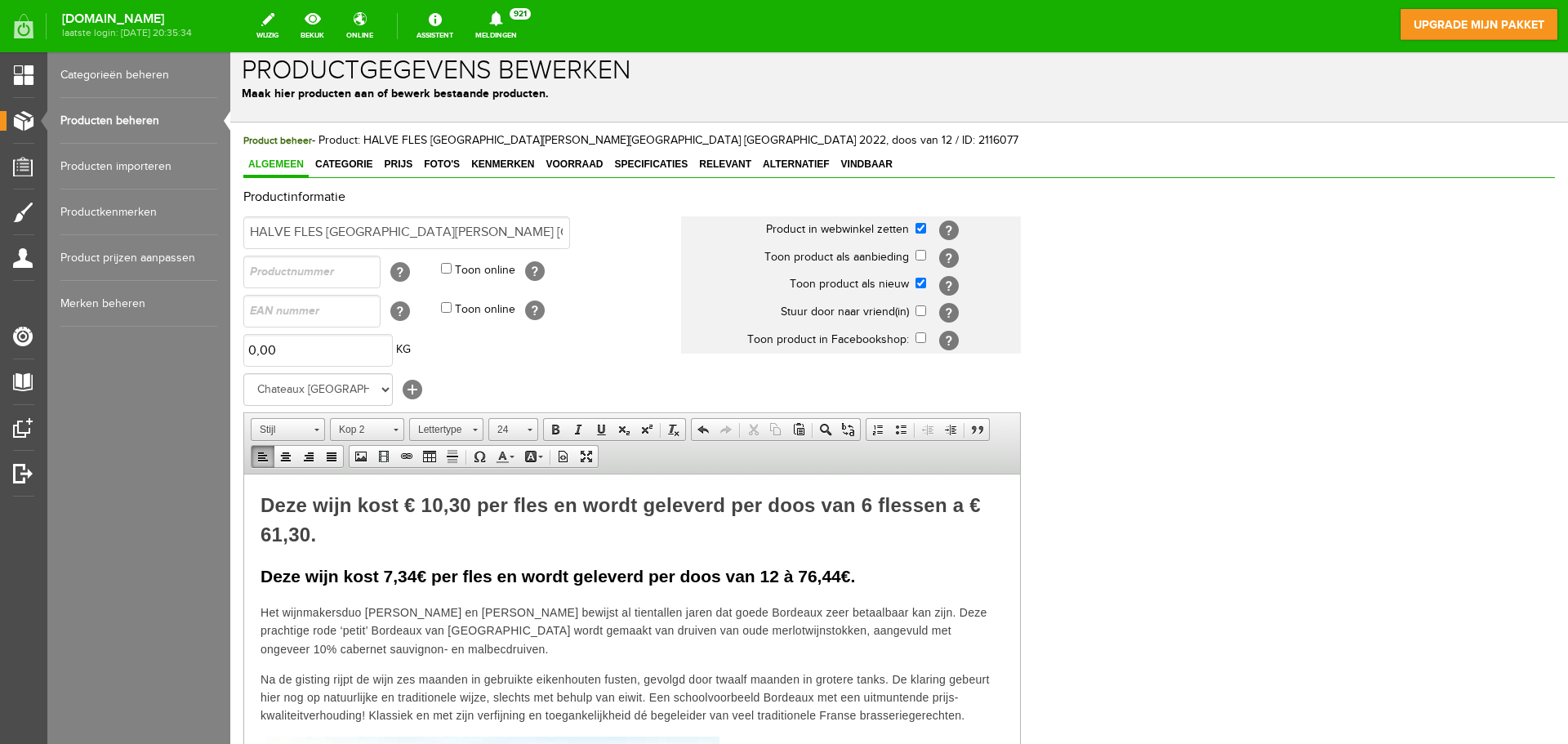
click at [301, 505] on span "Deze wijn kost € 10,30 per fles en wordt geleverd per doos van 6 flessen a € 61…" at bounding box center [620, 519] width 721 height 51
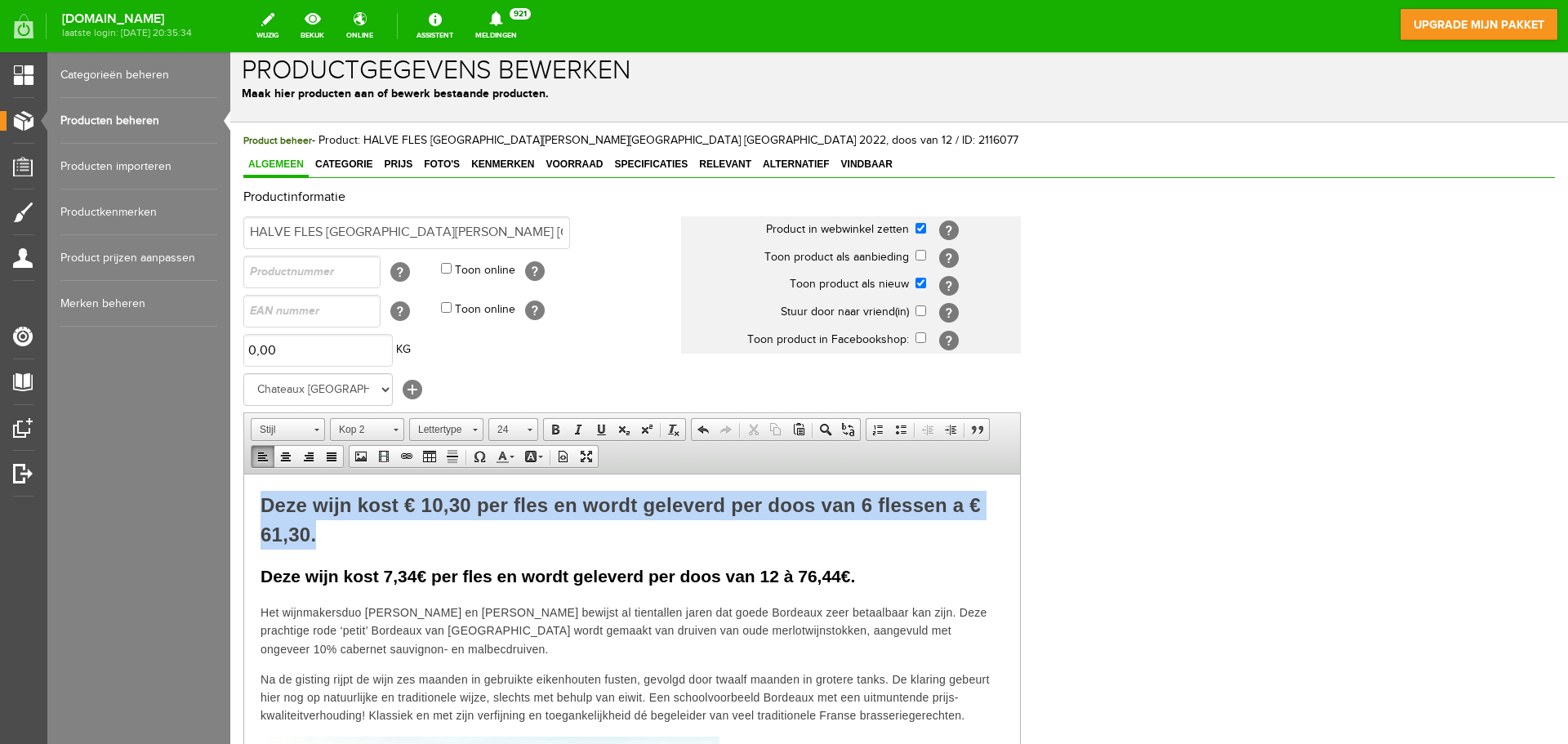
drag, startPoint x: 338, startPoint y: 543, endPoint x: 234, endPoint y: 506, distance: 110.4
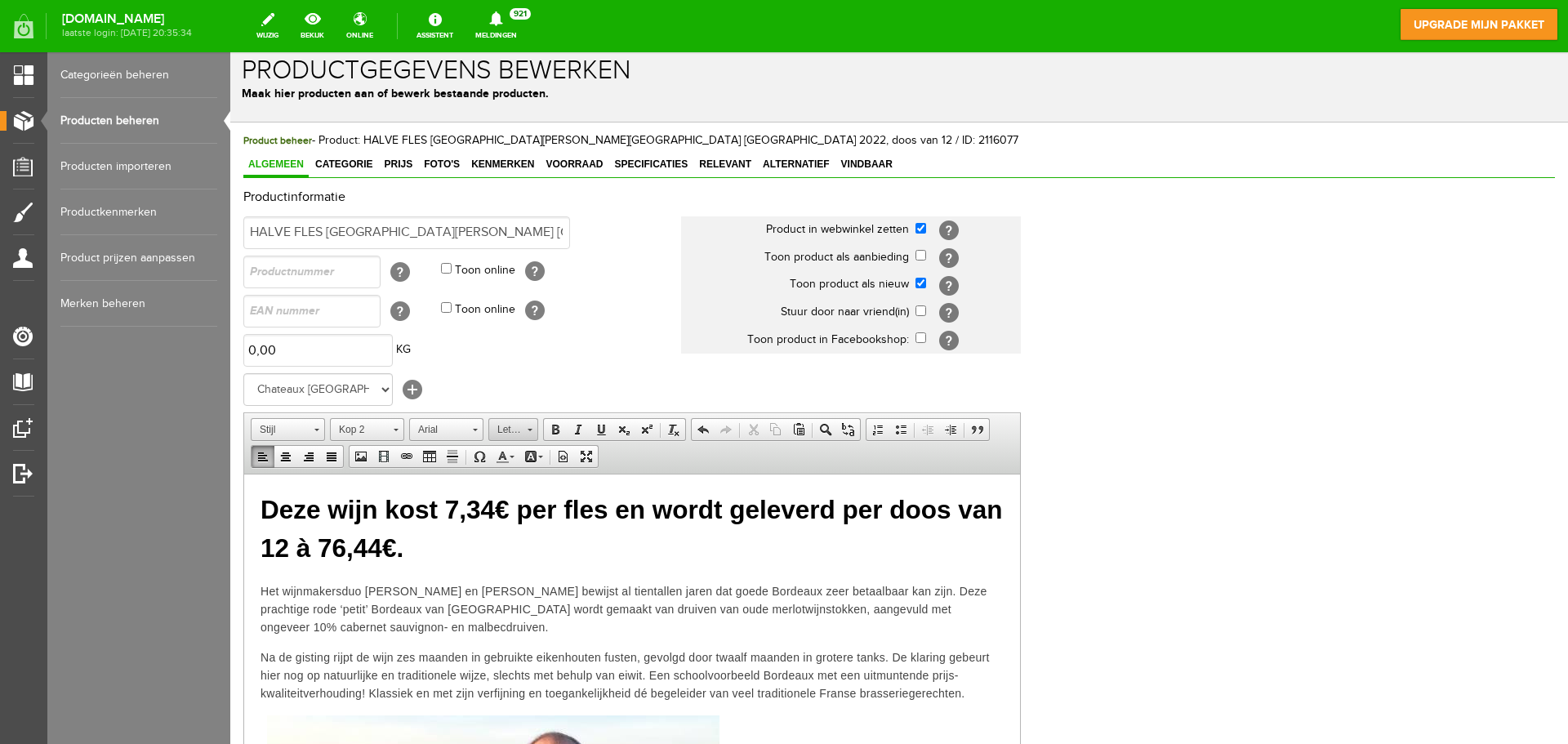
click at [517, 426] on span "Lettergrootte" at bounding box center [506, 429] width 33 height 21
click at [532, 560] on link "24" at bounding box center [538, 568] width 93 height 36
click at [452, 506] on span "​ Deze wijn kost 7,34€ per fles en wordt geleverd per doos van 12 à 76,44€." at bounding box center [631, 528] width 742 height 68
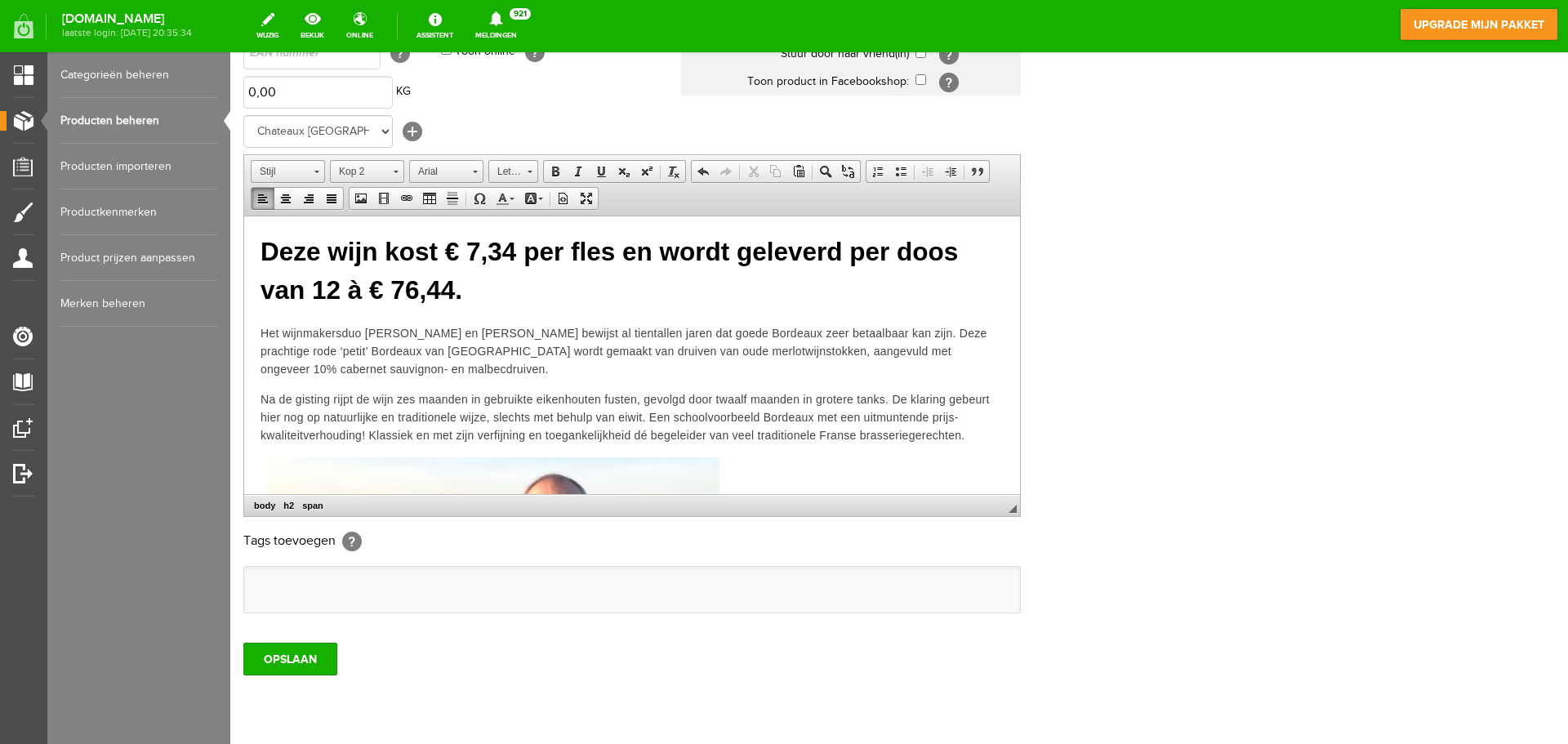
scroll to position [308, 0]
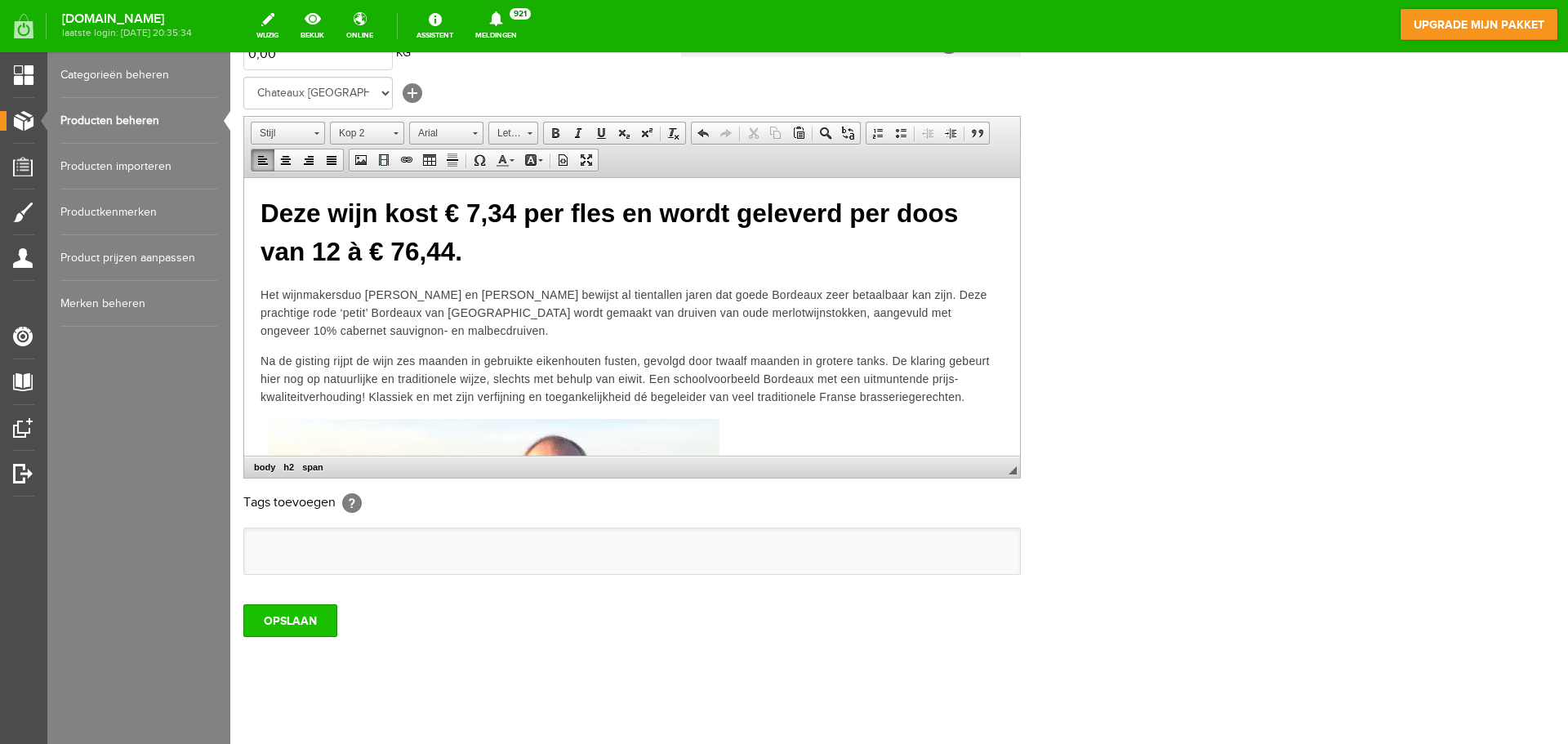
click at [325, 630] on input "OPSLAAN" at bounding box center [291, 621] width 94 height 33
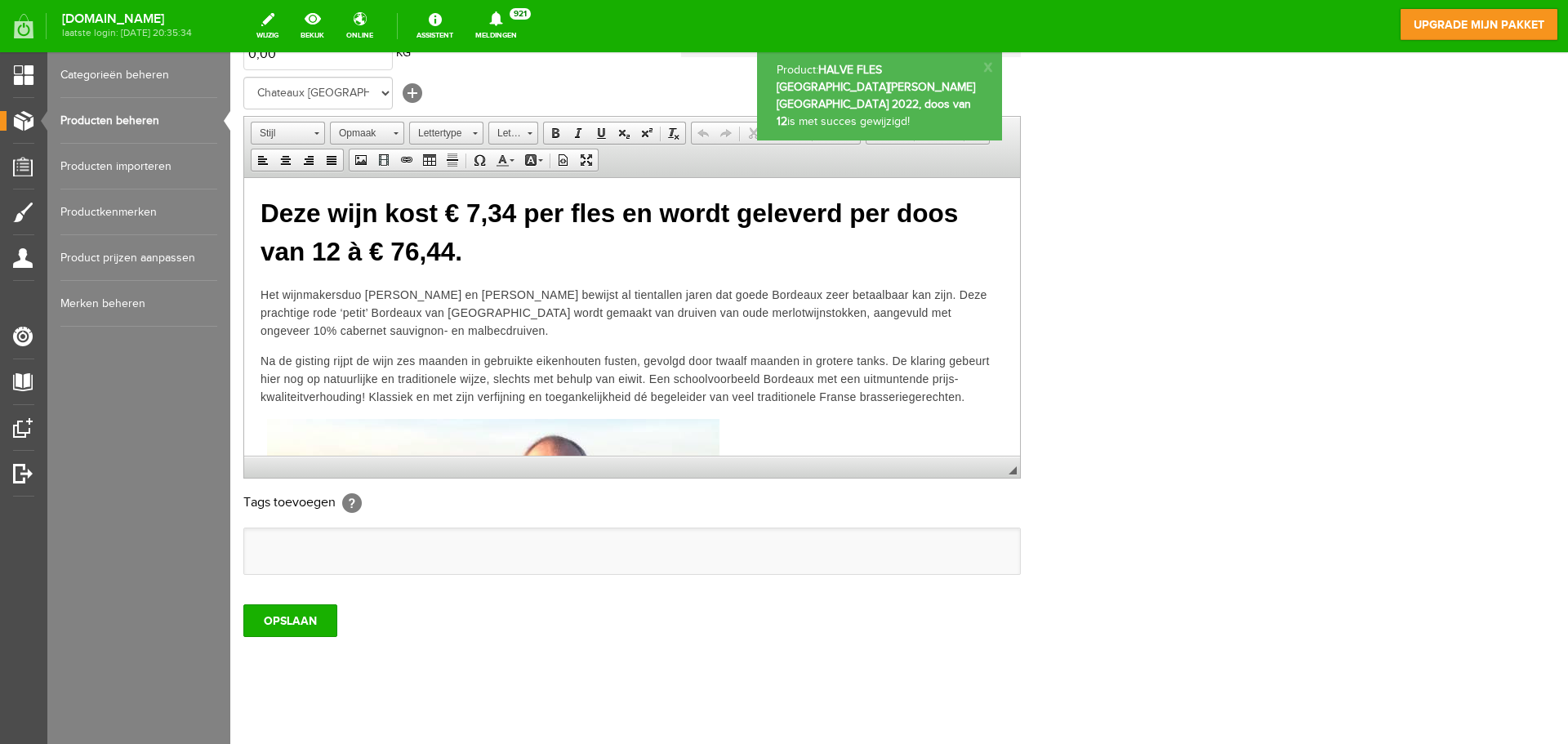
scroll to position [0, 0]
click at [115, 121] on link "Producten beheren" at bounding box center [139, 121] width 157 height 46
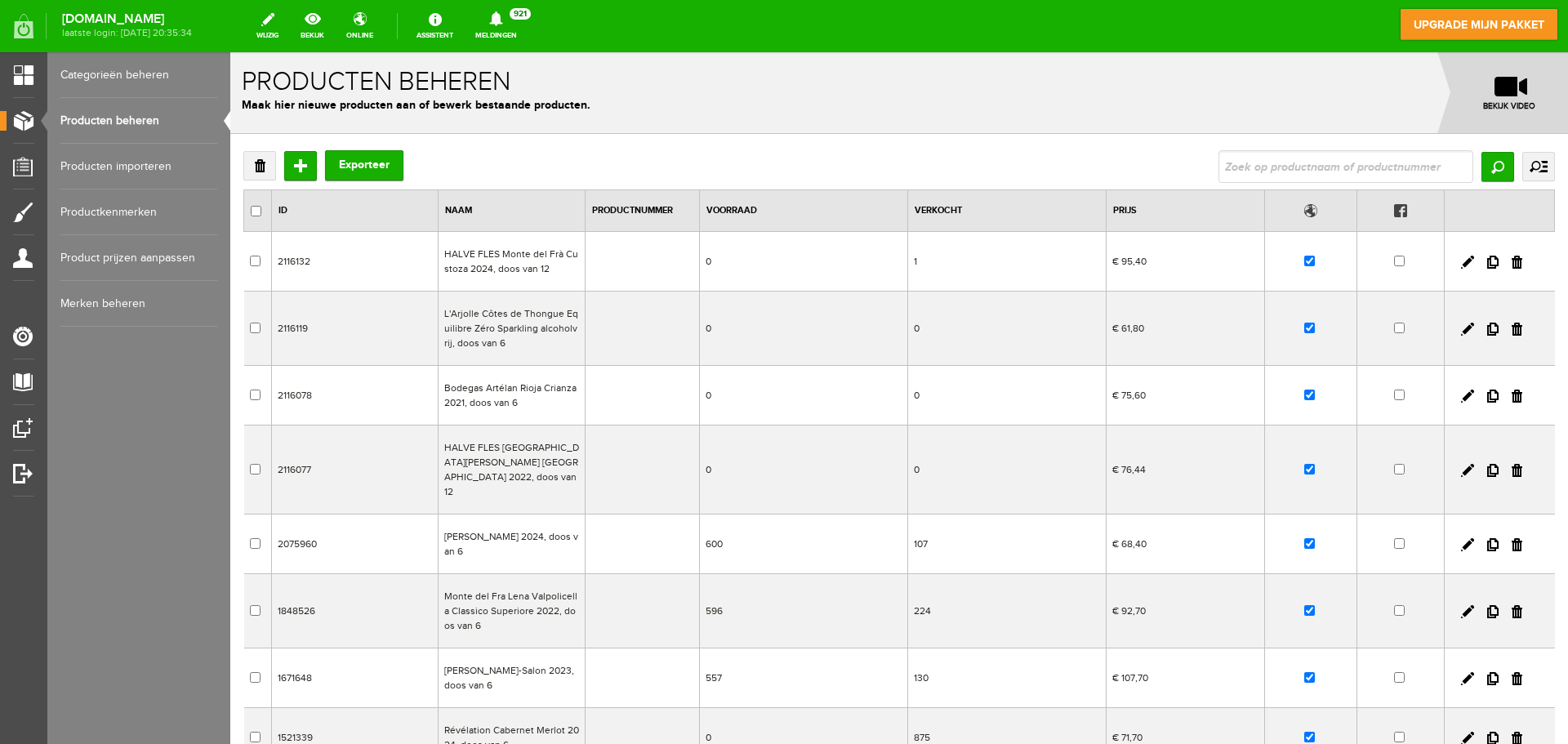
click at [326, 271] on td "2116132" at bounding box center [356, 261] width 167 height 60
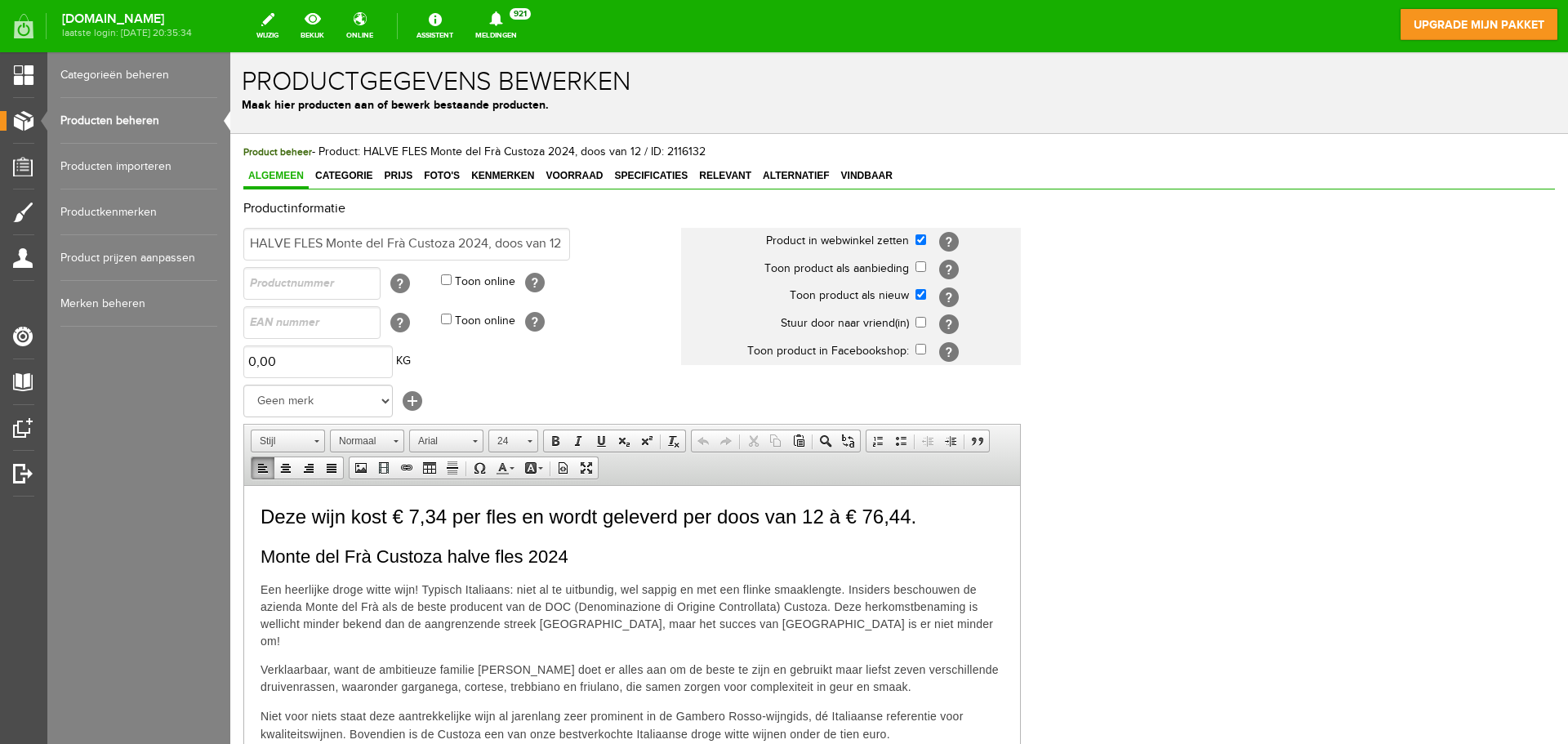
click at [322, 514] on span "Deze wijn kost € 7,34 per fles en wordt geleverd per doos van 12 à € 76,44." at bounding box center [588, 515] width 656 height 22
click at [154, 121] on link "Producten beheren" at bounding box center [139, 121] width 157 height 46
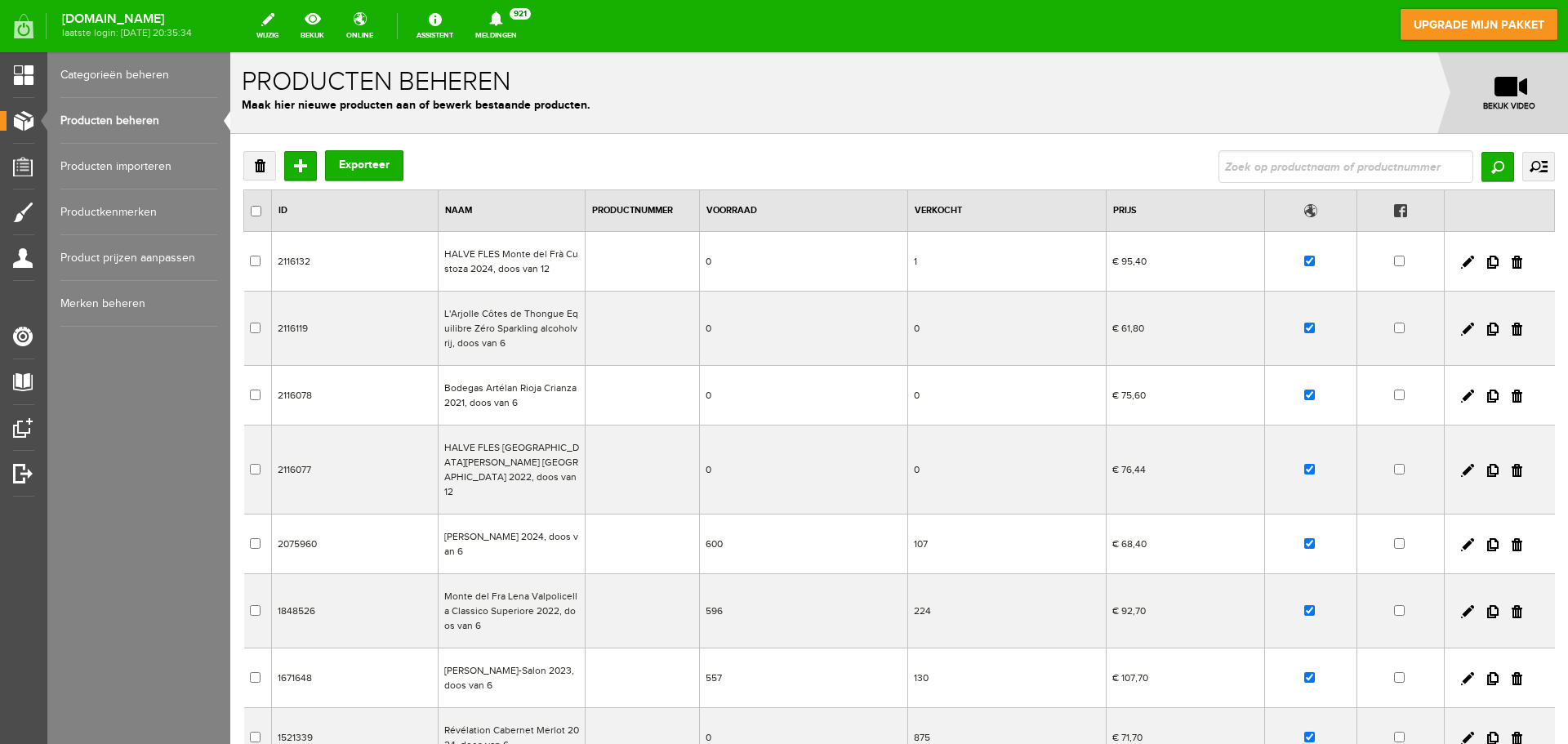
click at [493, 469] on td "HALVE FLES [GEOGRAPHIC_DATA][PERSON_NAME] [GEOGRAPHIC_DATA] 2022, doos van 12" at bounding box center [511, 470] width 147 height 89
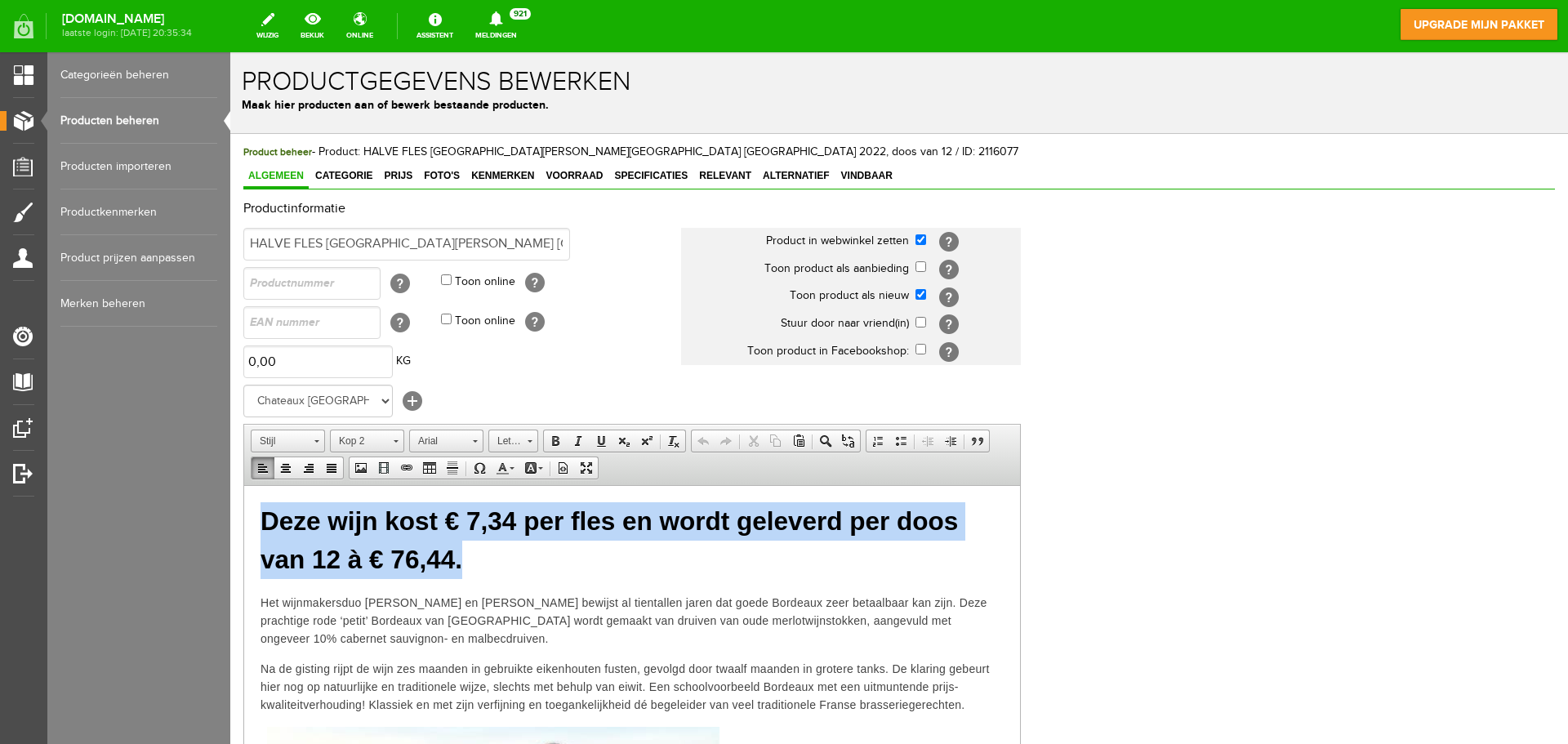
drag, startPoint x: 477, startPoint y: 565, endPoint x: 245, endPoint y: 519, distance: 236.5
click at [380, 446] on span "Kop 2" at bounding box center [359, 441] width 57 height 21
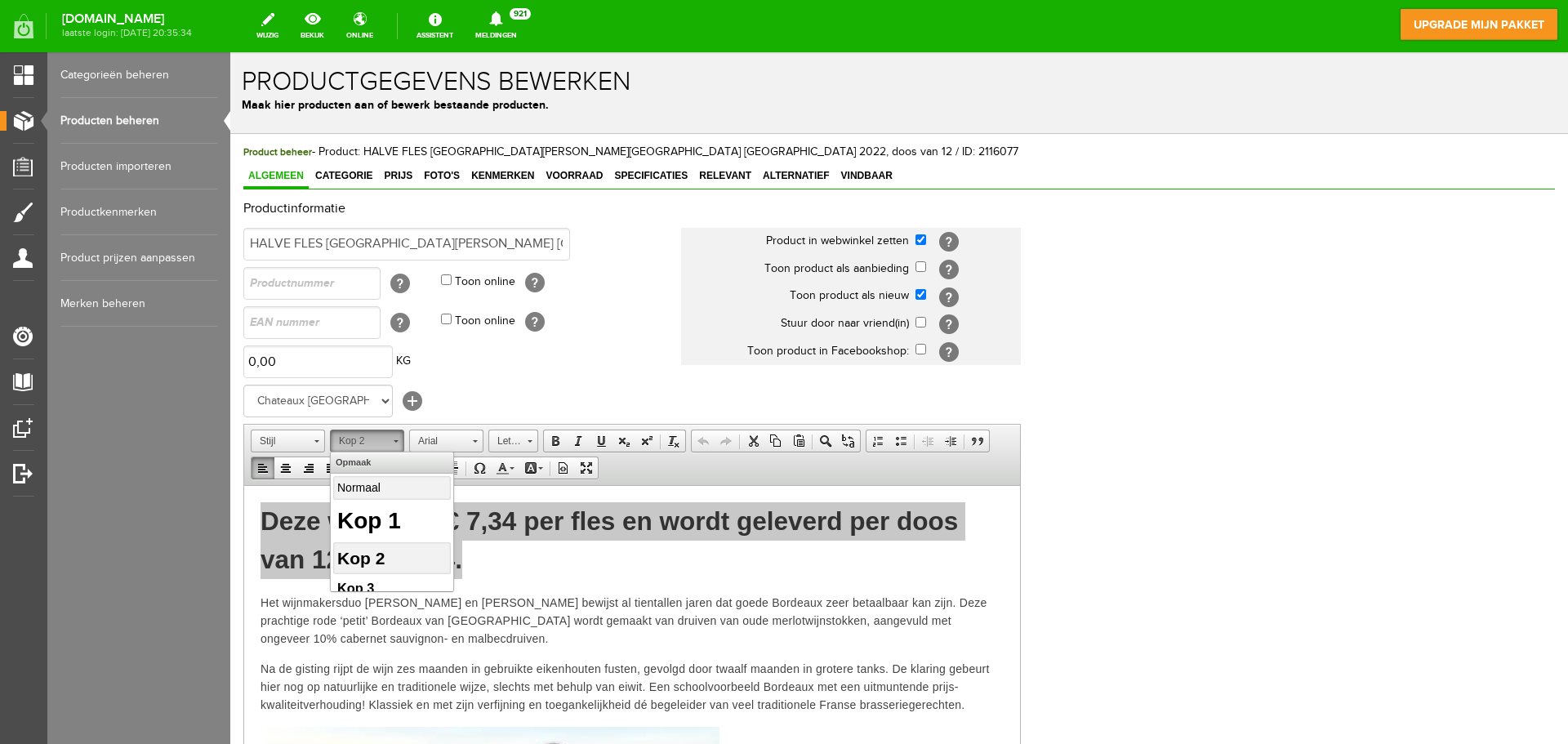
click at [382, 493] on p "Normaal" at bounding box center [392, 487] width 109 height 17
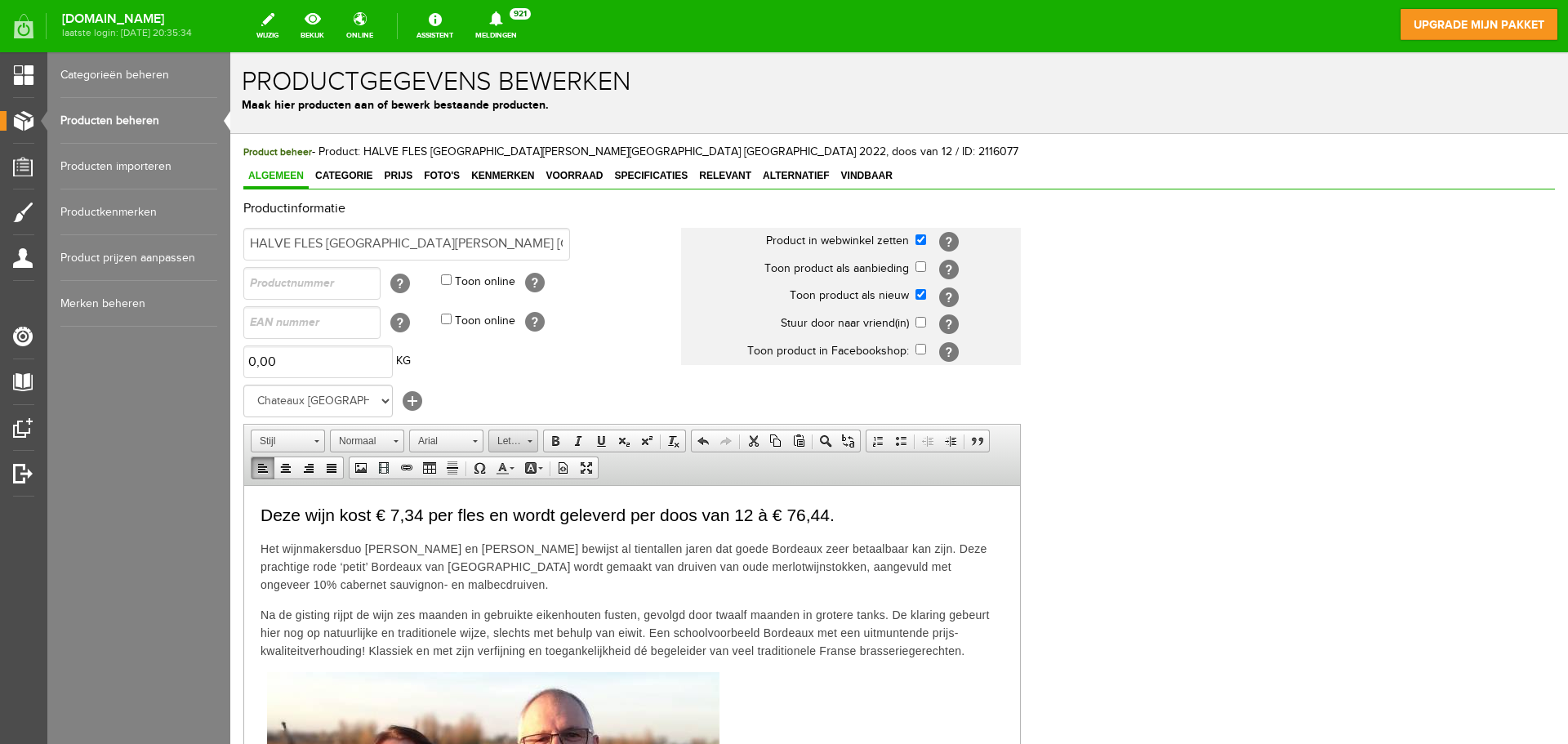
click at [532, 442] on link "Lettergrootte" at bounding box center [513, 441] width 49 height 23
click at [539, 534] on link "24" at bounding box center [538, 537] width 93 height 36
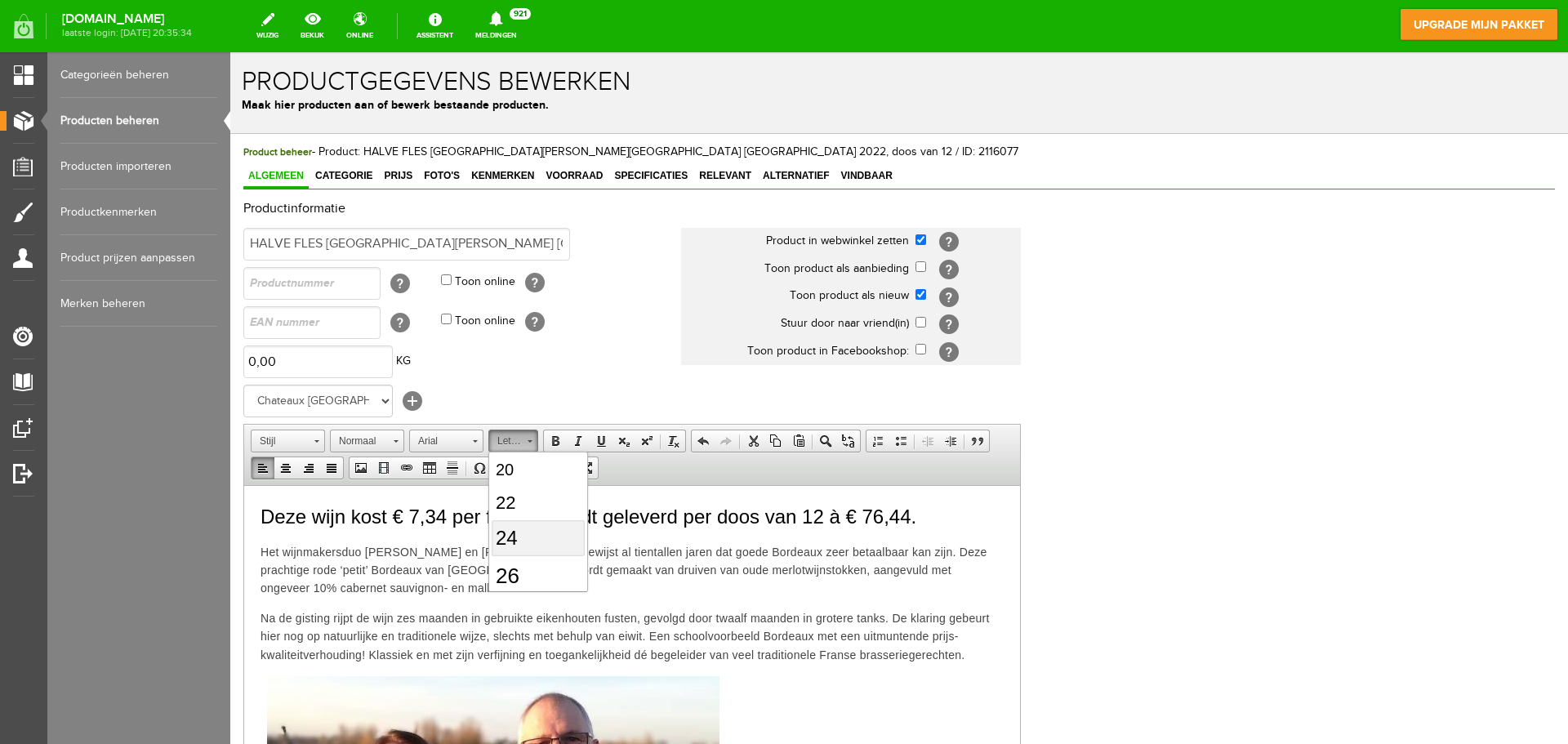
scroll to position [0, 0]
click at [961, 525] on p "Deze wijn kost € 7,34 per fles en wordt geleverd per doos van 12 à € 76,44." at bounding box center [631, 516] width 743 height 29
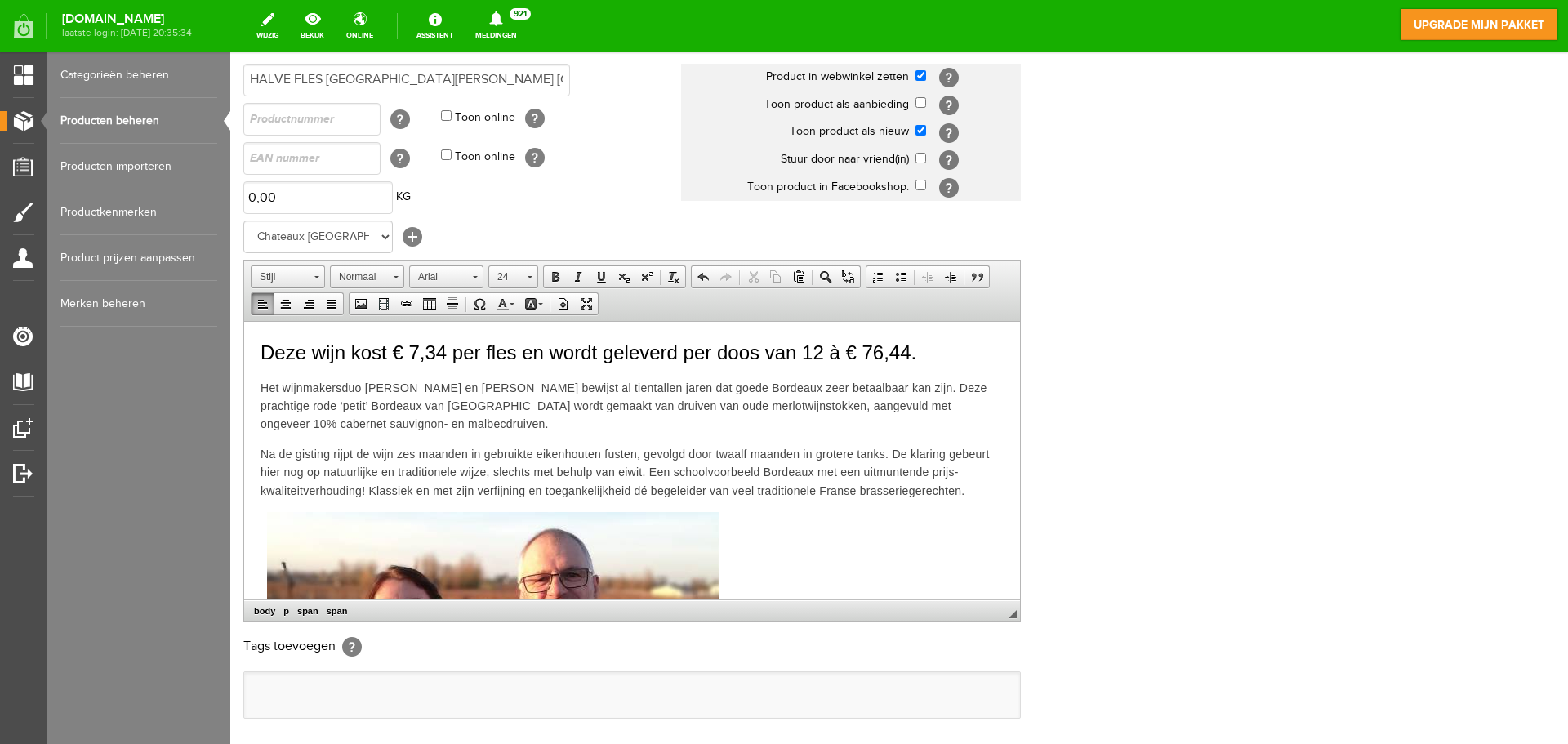
scroll to position [205, 0]
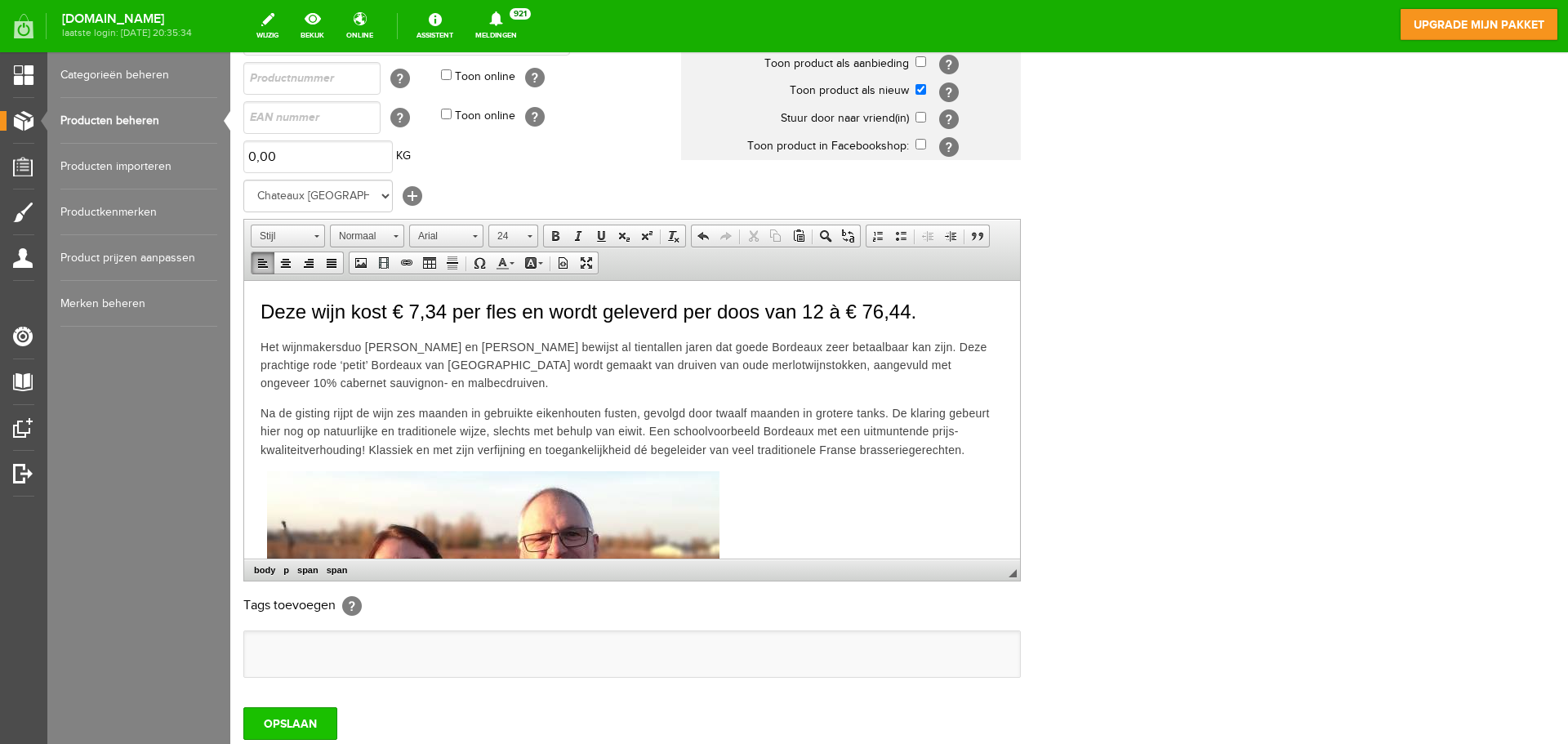
click at [267, 717] on input "OPSLAAN" at bounding box center [291, 723] width 94 height 33
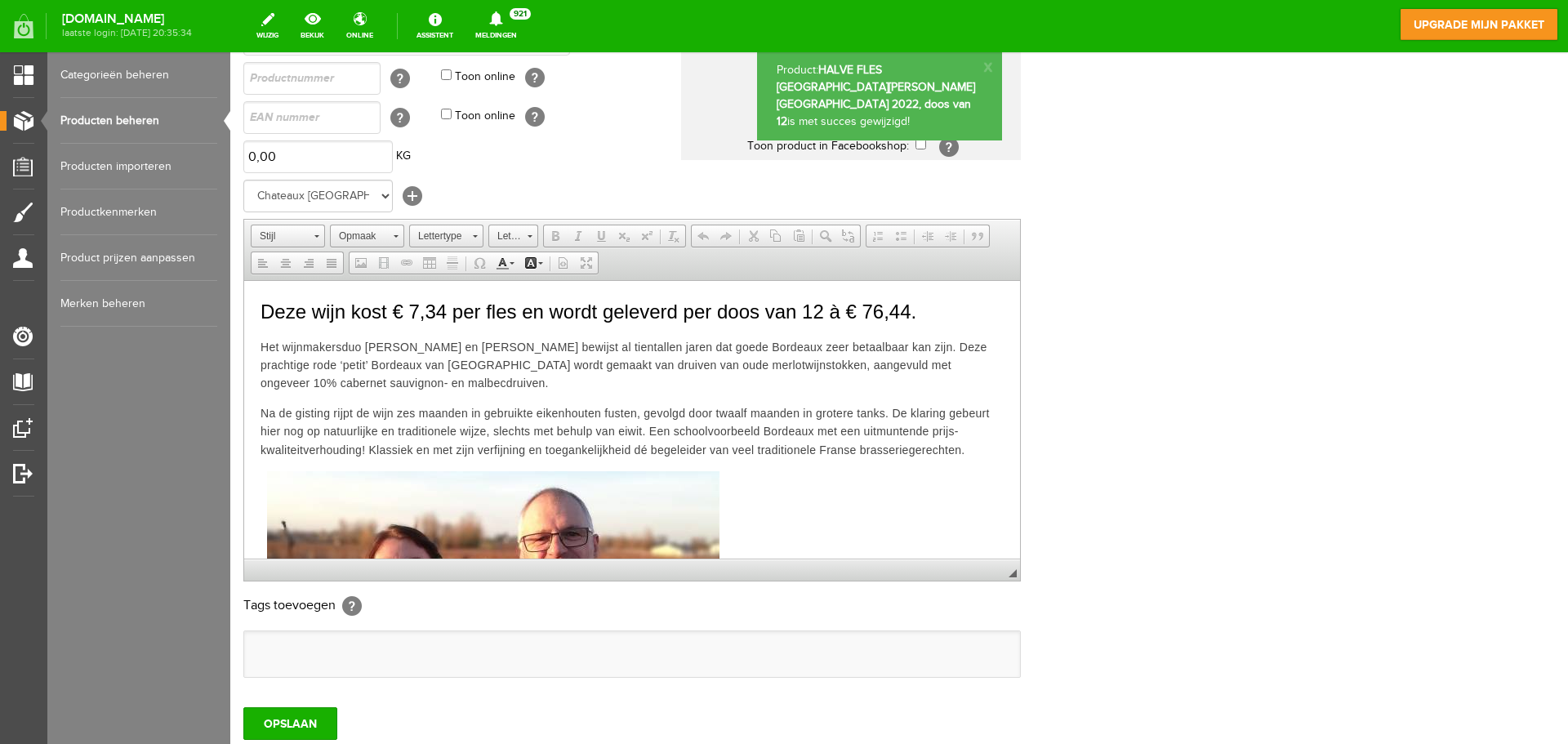
scroll to position [0, 0]
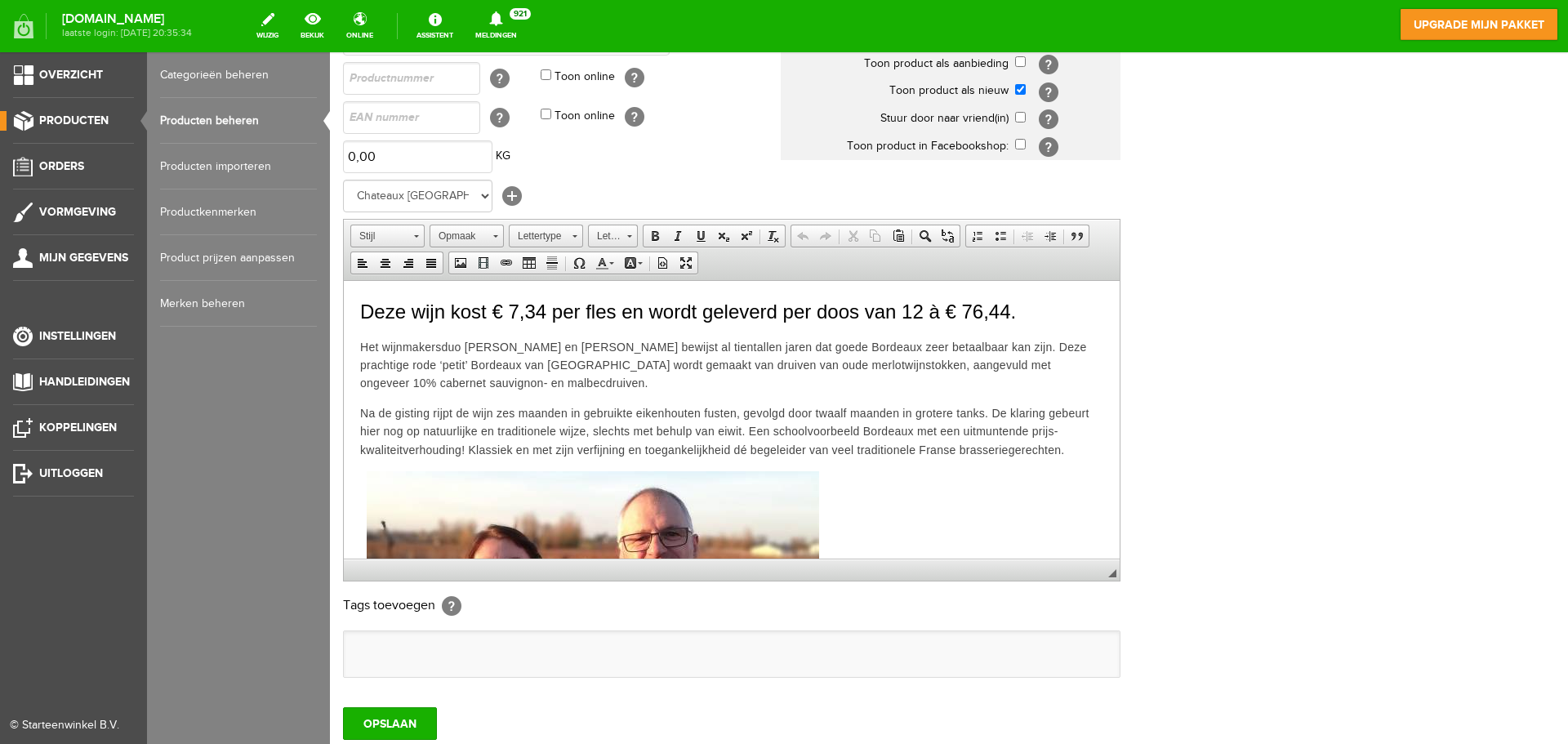
click at [200, 121] on link "Producten beheren" at bounding box center [238, 121] width 157 height 46
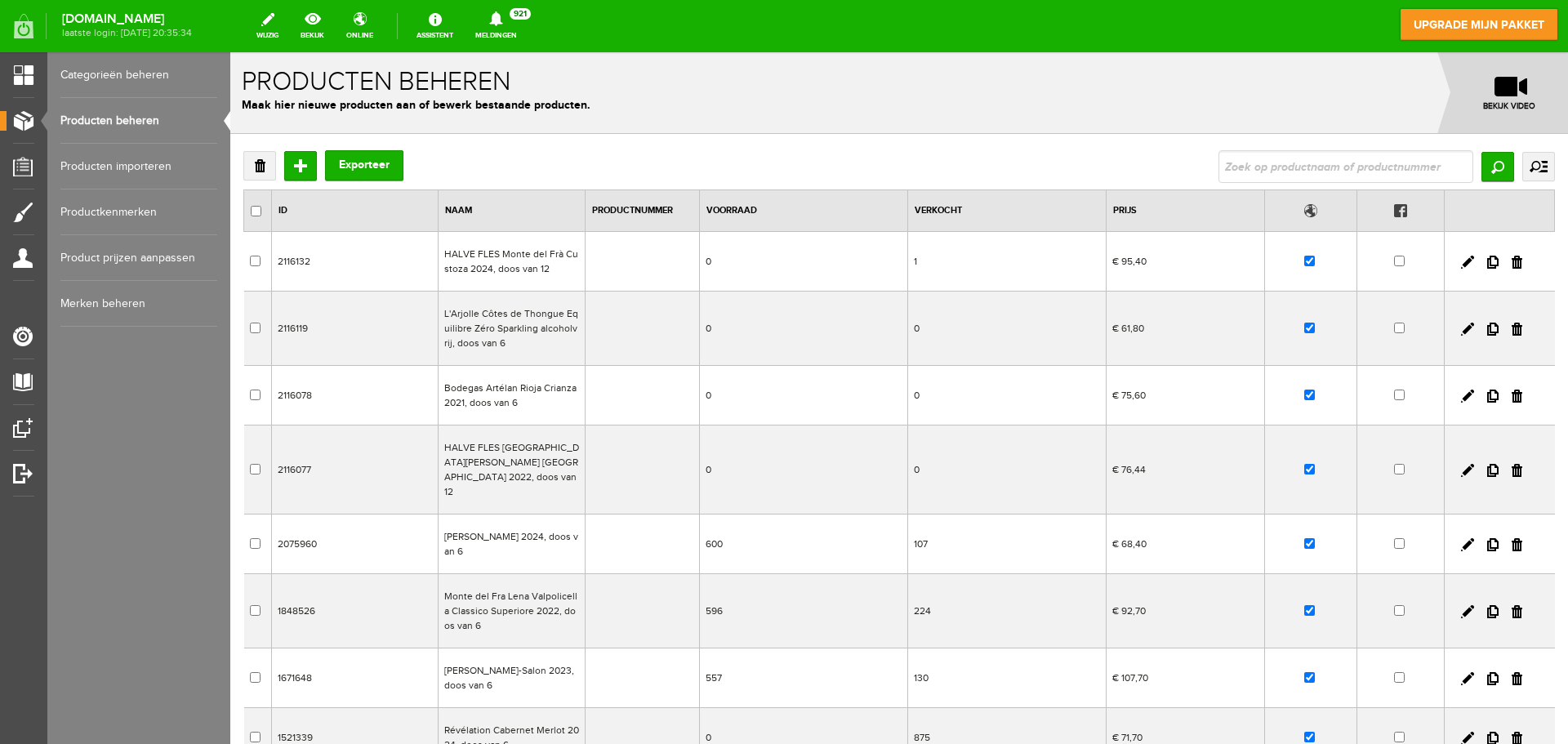
click at [492, 534] on td "[PERSON_NAME] 2024, doos van 6" at bounding box center [511, 544] width 147 height 60
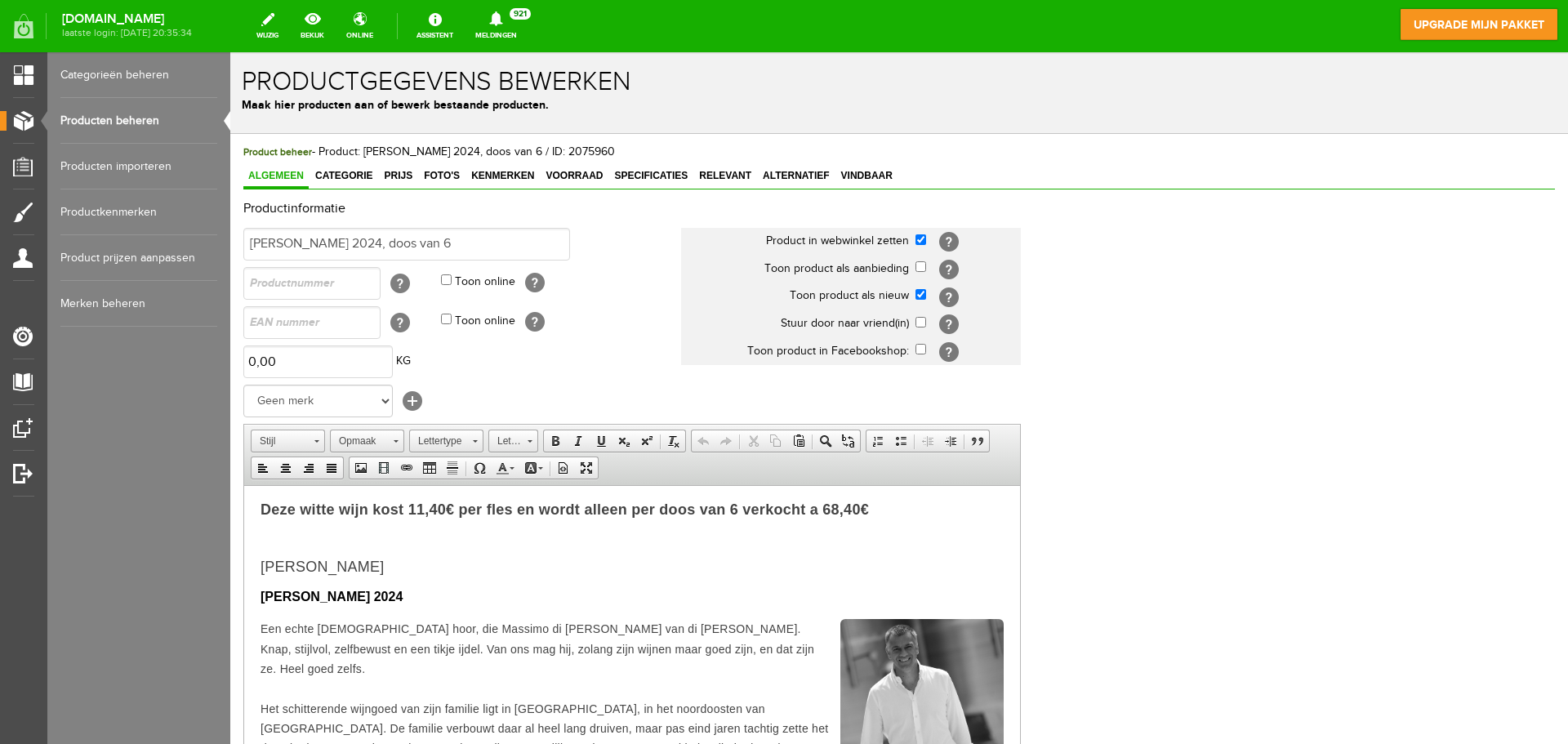
click at [263, 505] on strong "Deze witte wijn kost 11,40€ per fles en wordt alleen per doos van 6 verkocht a …" at bounding box center [565, 508] width 609 height 16
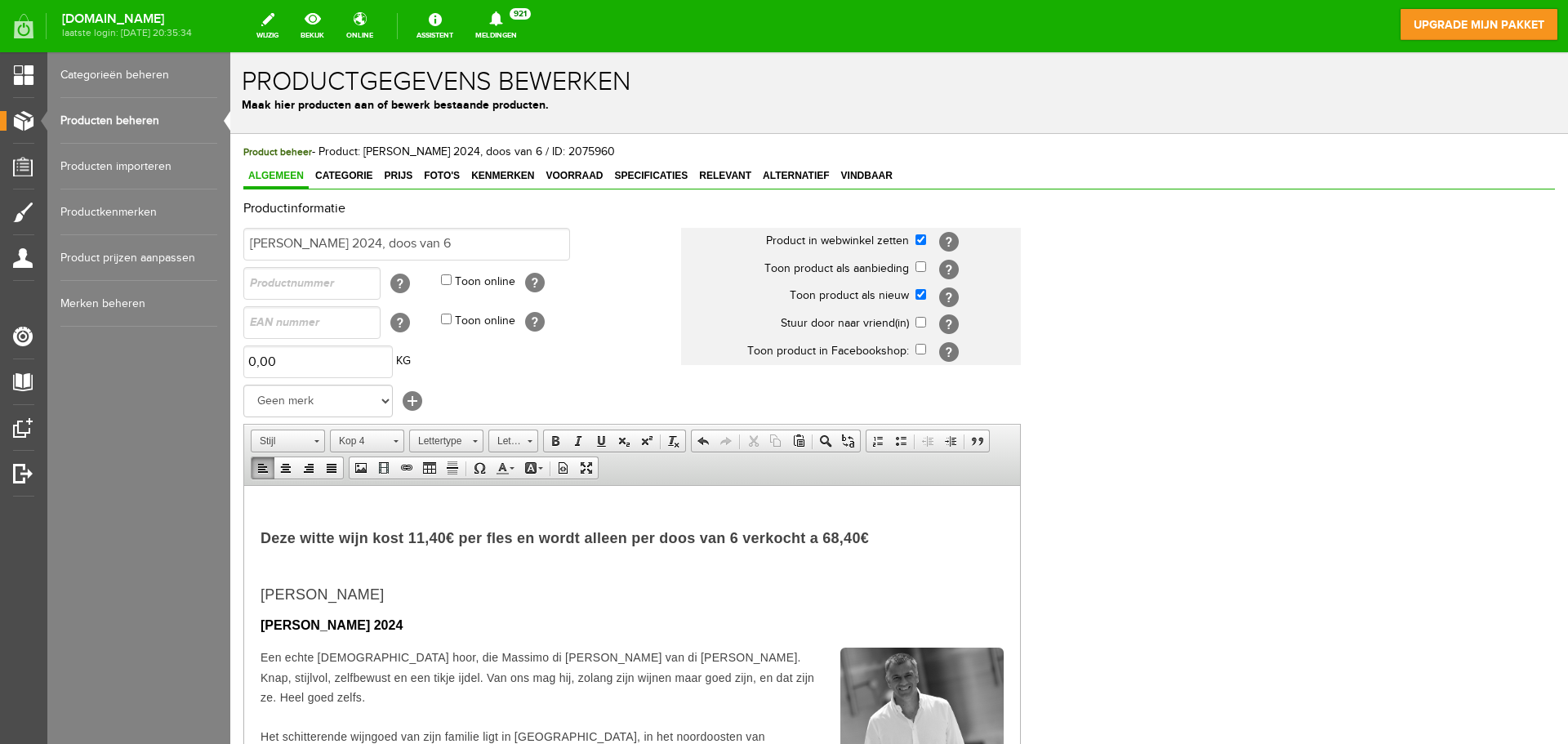
paste body
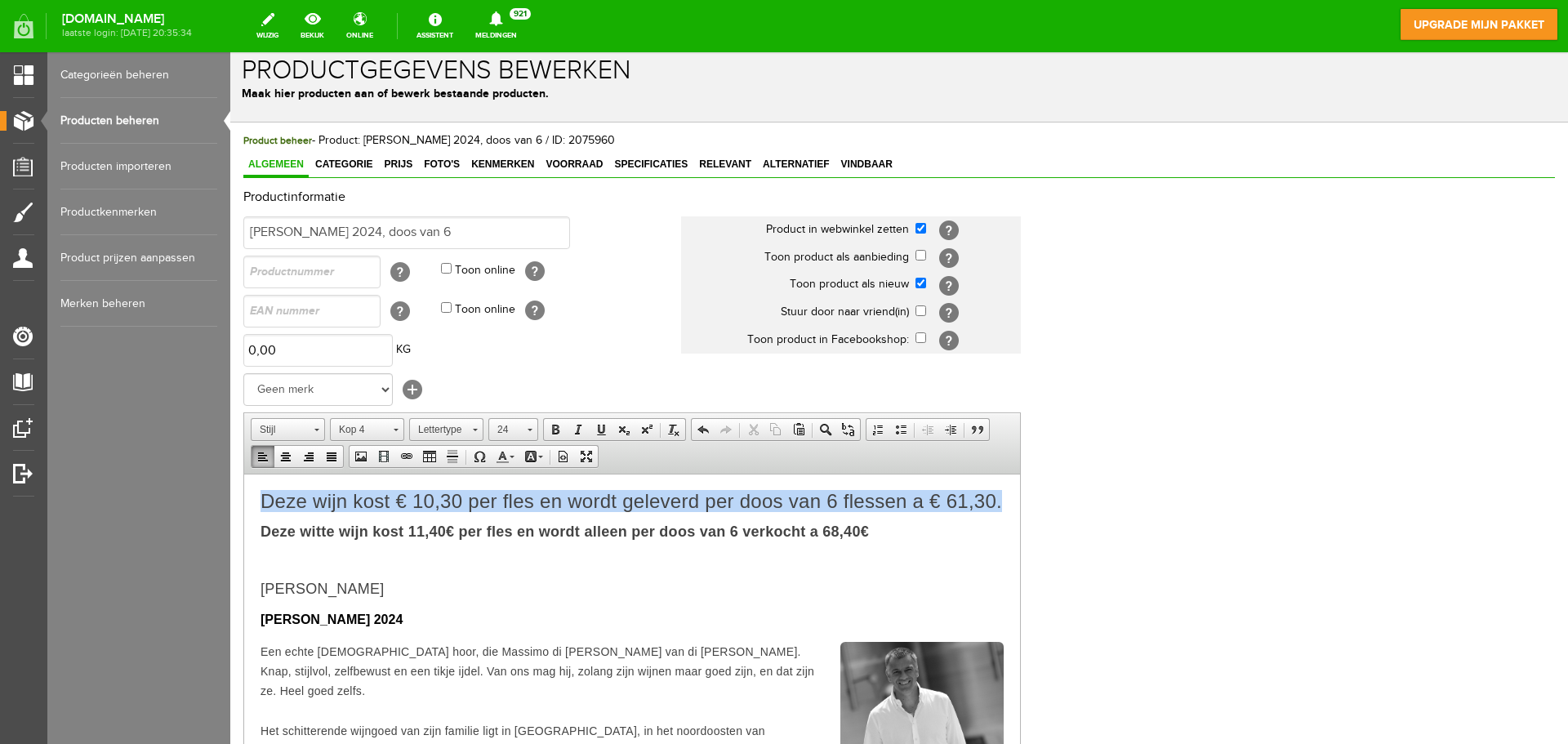
drag, startPoint x: 324, startPoint y: 526, endPoint x: 254, endPoint y: 505, distance: 73.1
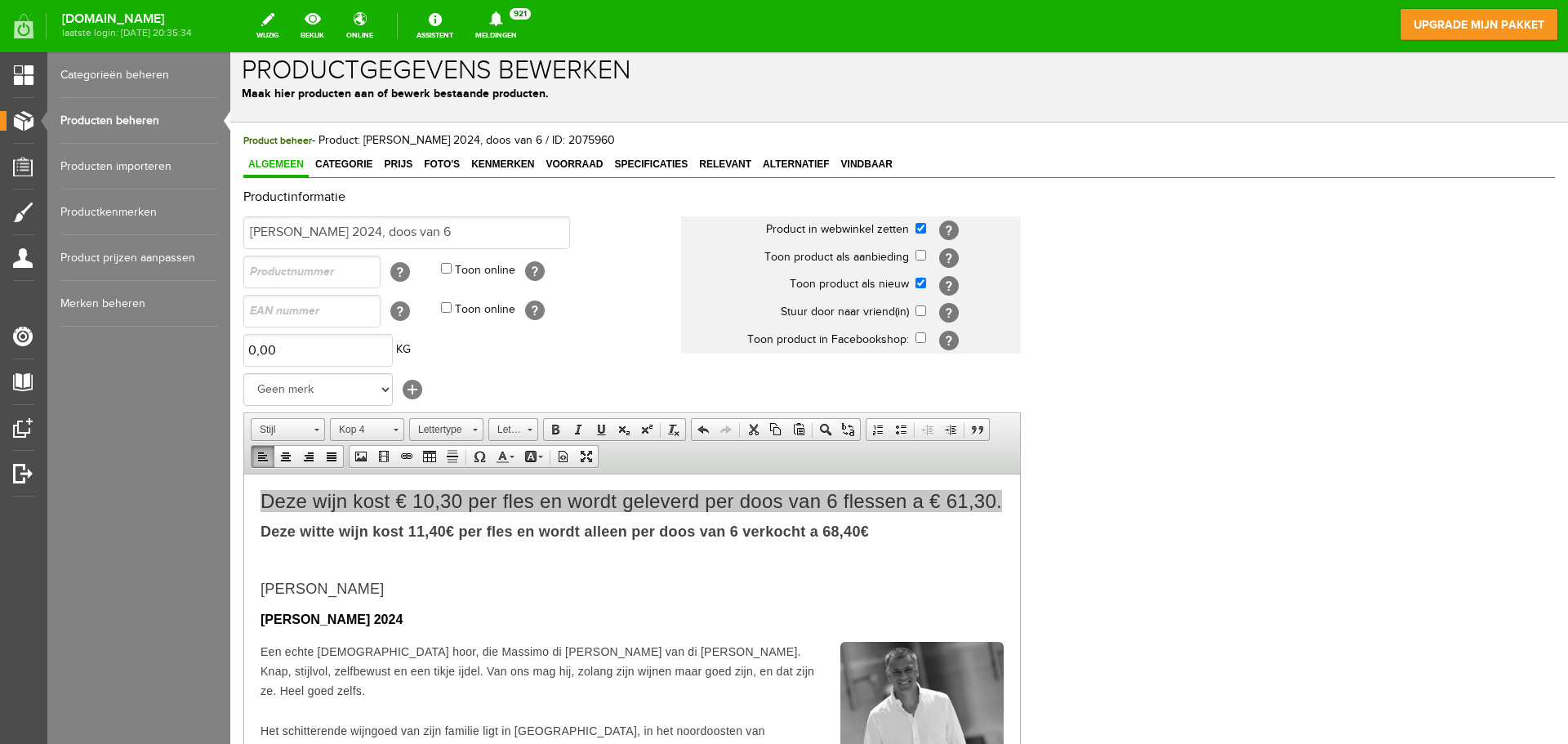
click at [381, 416] on span "Werkbalken Stijl Stijl Opmaak Kop 4 Lettertype Lettertype Lettergrootte Letterg…" at bounding box center [632, 443] width 776 height 62
click at [378, 431] on span "Kop 4" at bounding box center [359, 429] width 57 height 21
click at [402, 479] on p "Normaal" at bounding box center [392, 476] width 109 height 17
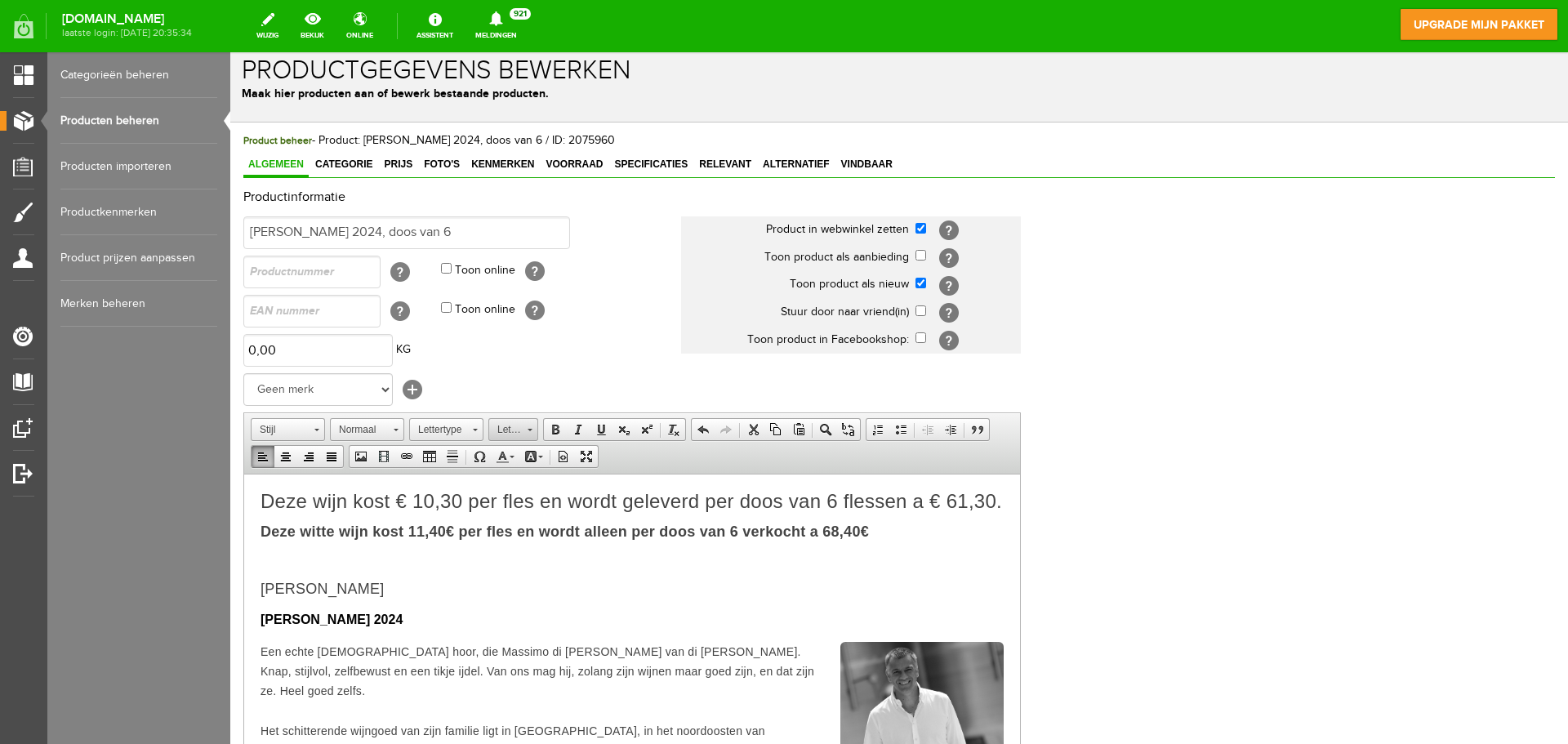
click at [532, 431] on link "Lettergrootte" at bounding box center [513, 429] width 49 height 23
click at [515, 549] on span "24" at bounding box center [506, 544] width 22 height 22
click at [431, 499] on span "Deze wijn kost € 10,30 per fles en wordt geleverd per doos van 6 flessen a € 61…" at bounding box center [630, 499] width 742 height 22
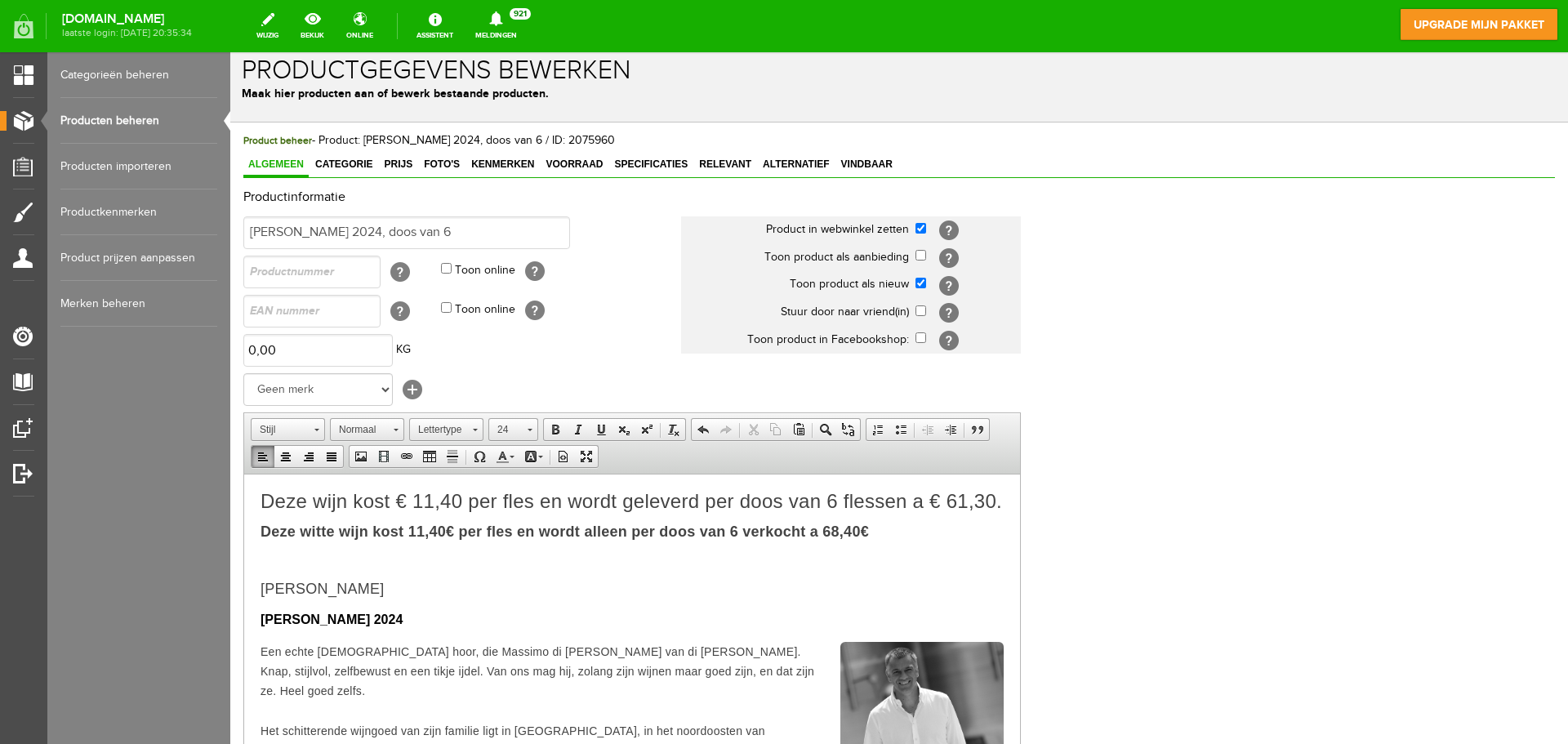
click at [304, 511] on span "Deze wijn kost € 11,40 per fles en wordt geleverd per doos van 6 flessen a € 61…" at bounding box center [630, 499] width 742 height 22
click at [298, 511] on span "Deze wijn kost € 11,40 per fles en wordt geleverd per doos van 6 flessen a € 61…" at bounding box center [630, 499] width 742 height 22
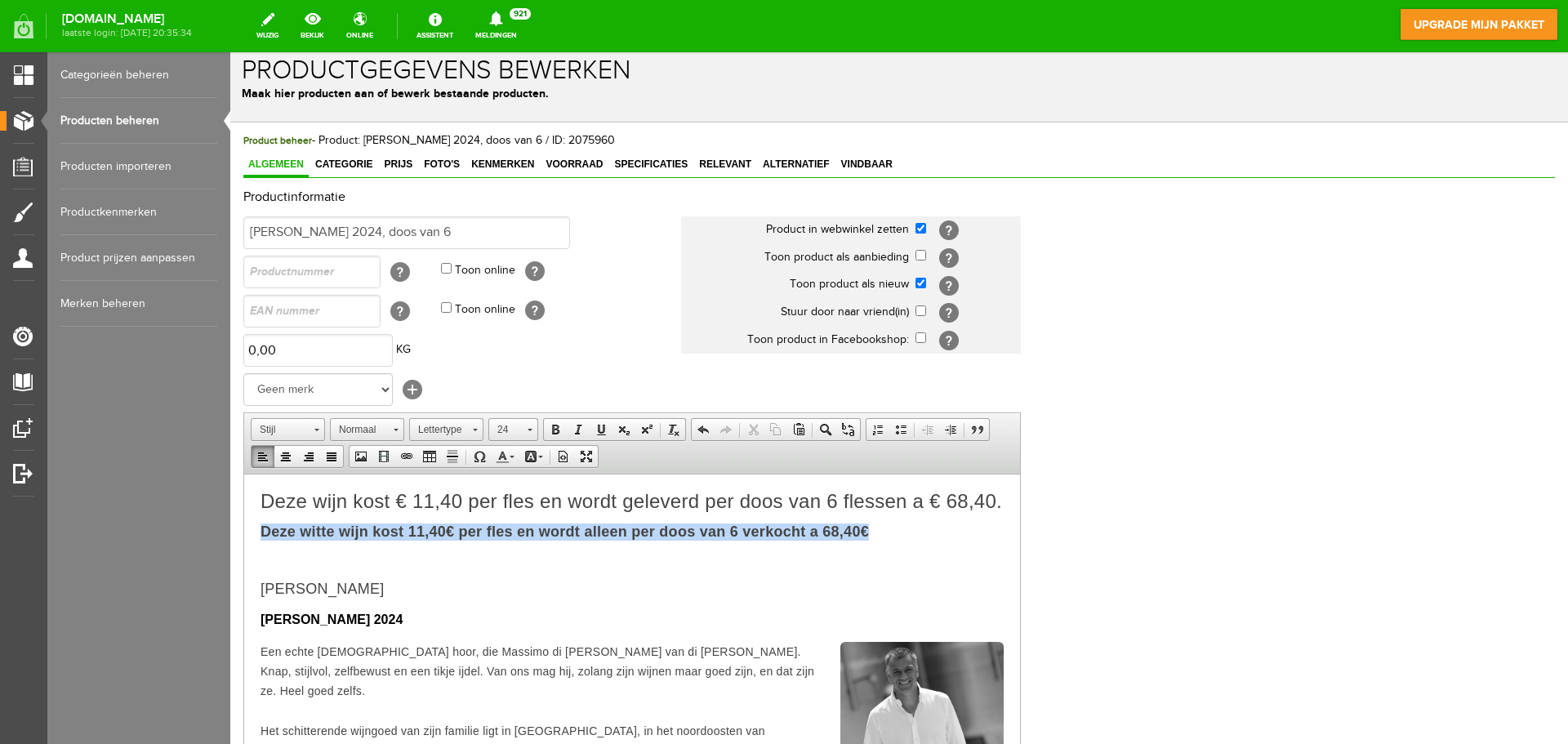
drag, startPoint x: 877, startPoint y: 559, endPoint x: 264, endPoint y: 554, distance: 613.0
click at [264, 539] on h4 "Deze witte wijn kost 11,40€ per fles en wordt alleen per doos van 6 verkocht a …" at bounding box center [631, 532] width 743 height 16
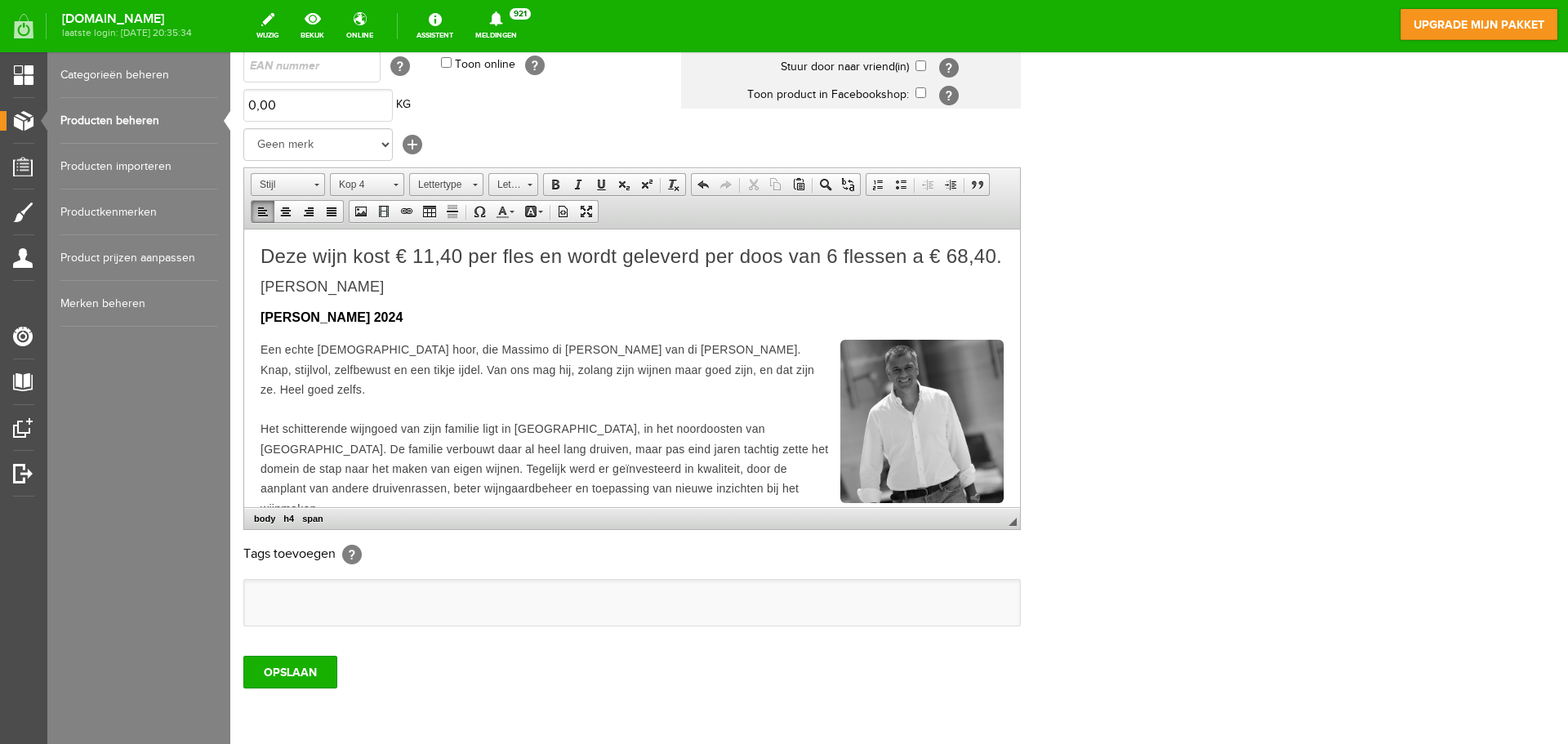
scroll to position [322, 0]
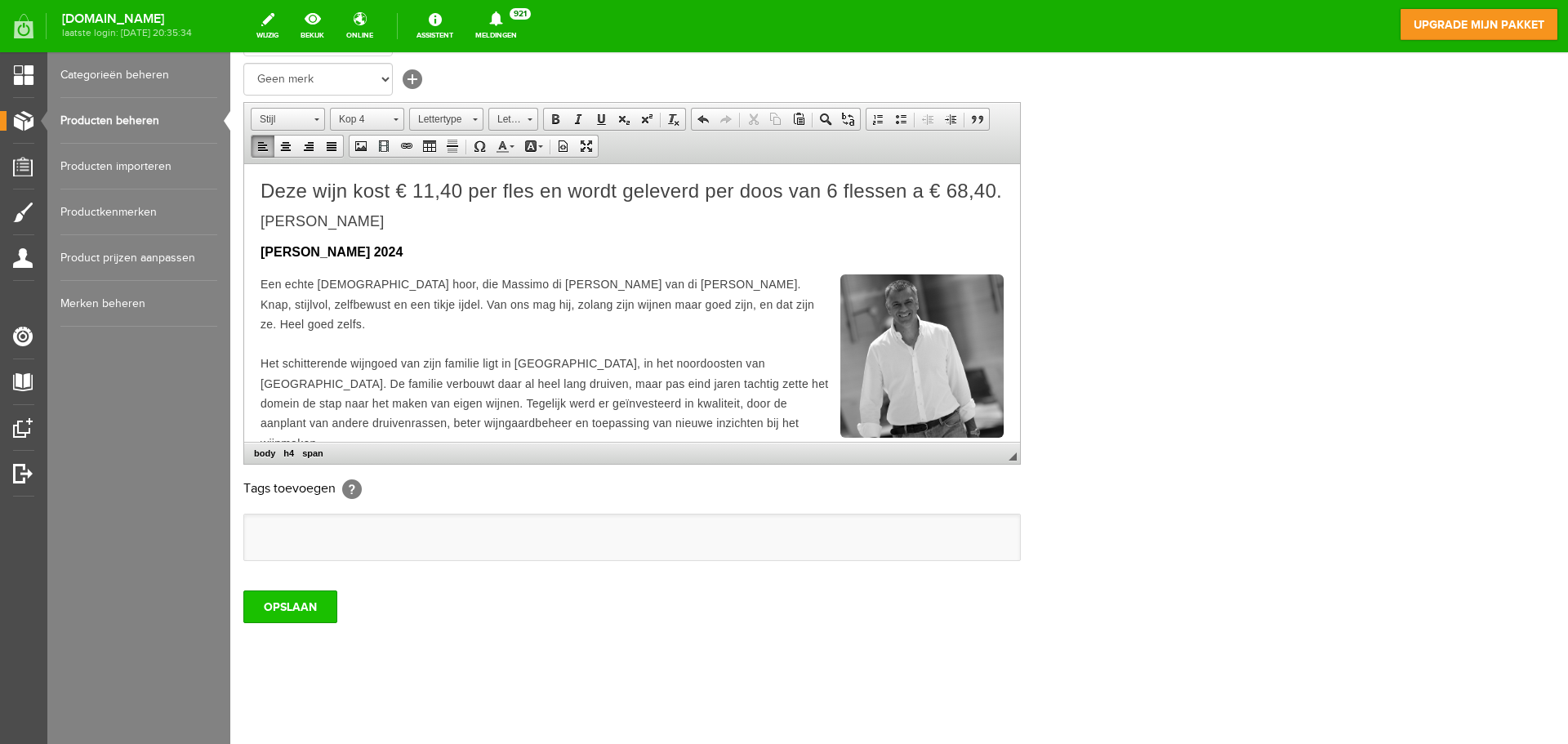
click at [301, 610] on input "OPSLAAN" at bounding box center [291, 607] width 94 height 33
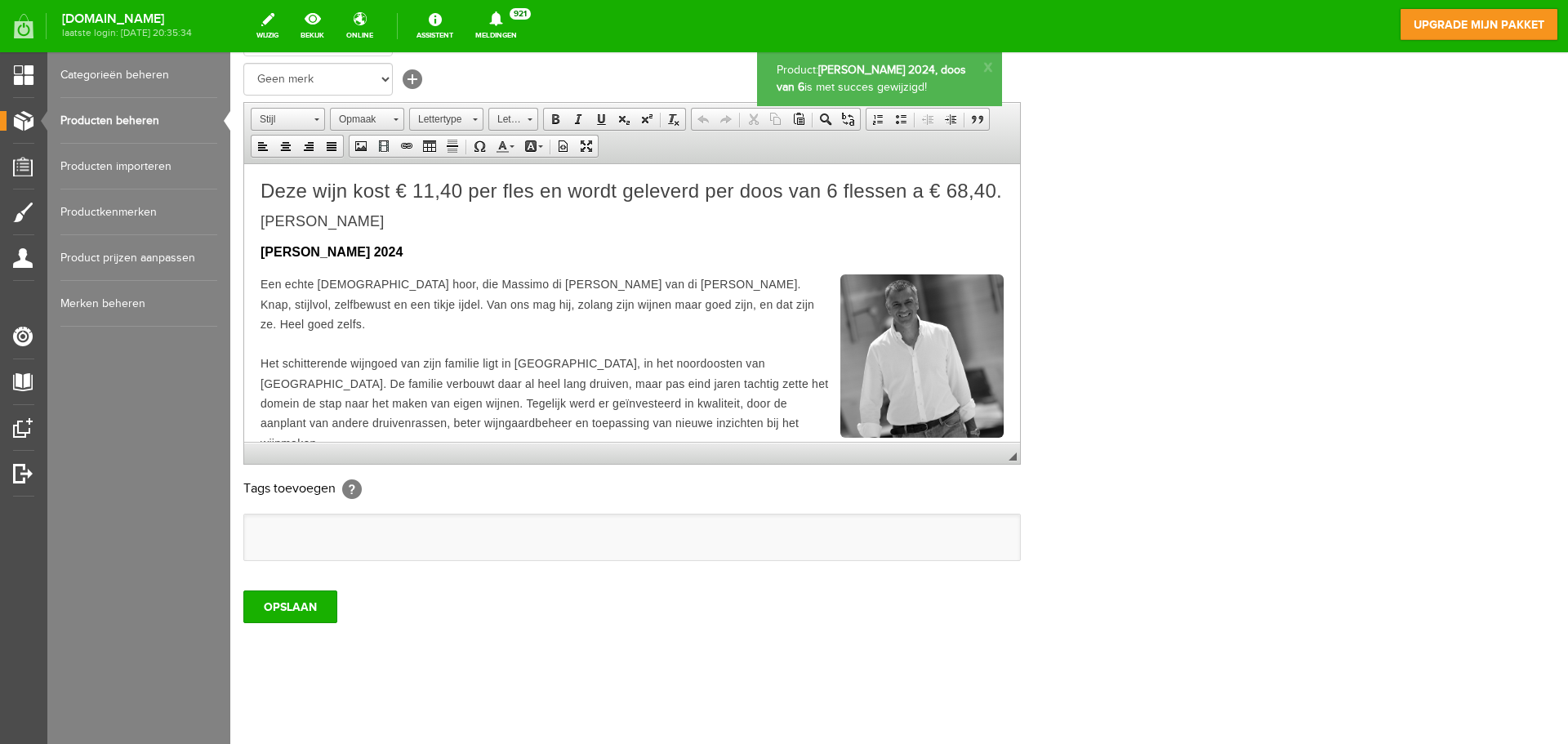
scroll to position [0, 0]
click at [139, 120] on link "Producten beheren" at bounding box center [139, 121] width 157 height 46
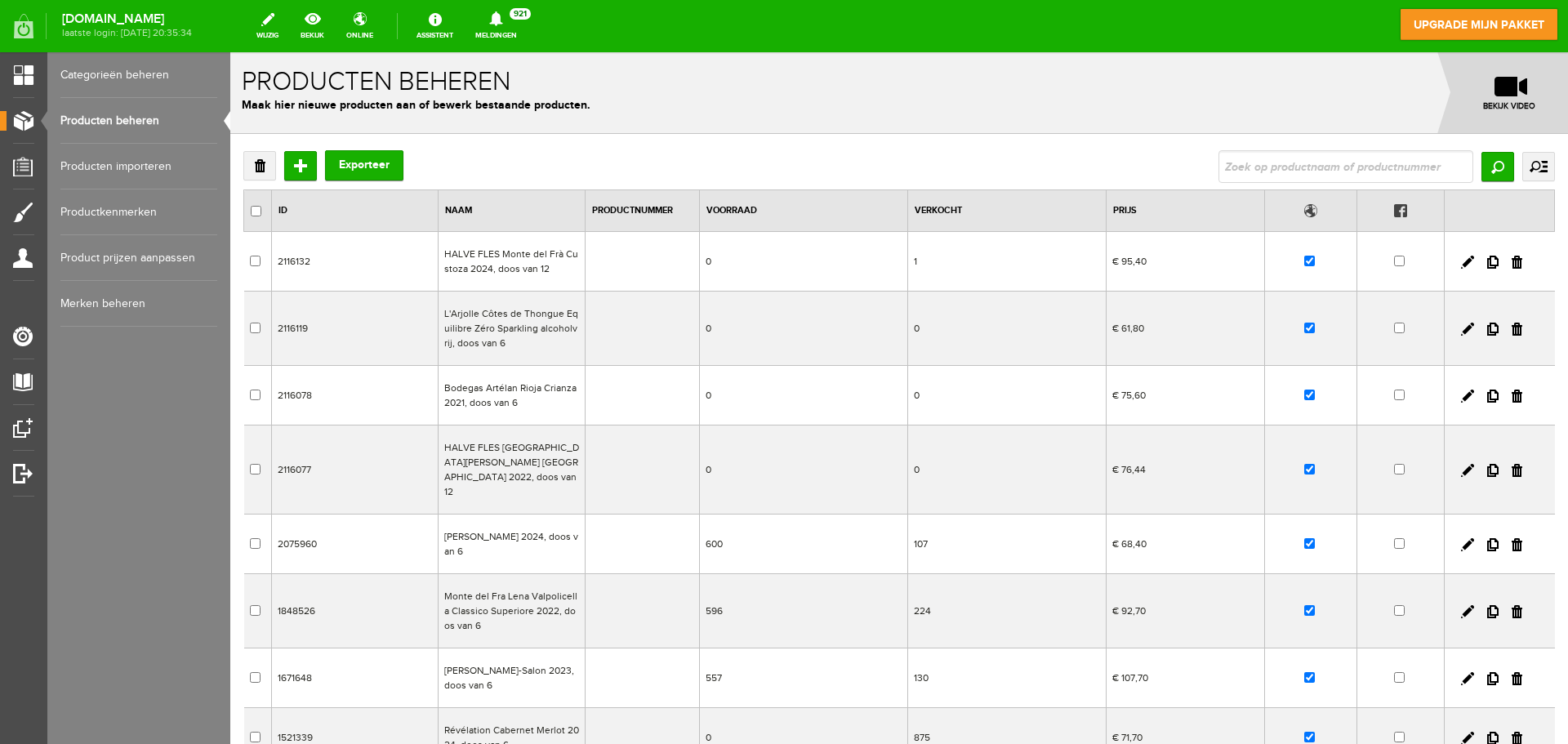
click at [467, 599] on td "Monte del Fra Lena Valpolicella Classico Superiore 2022, doos van 6" at bounding box center [511, 611] width 147 height 75
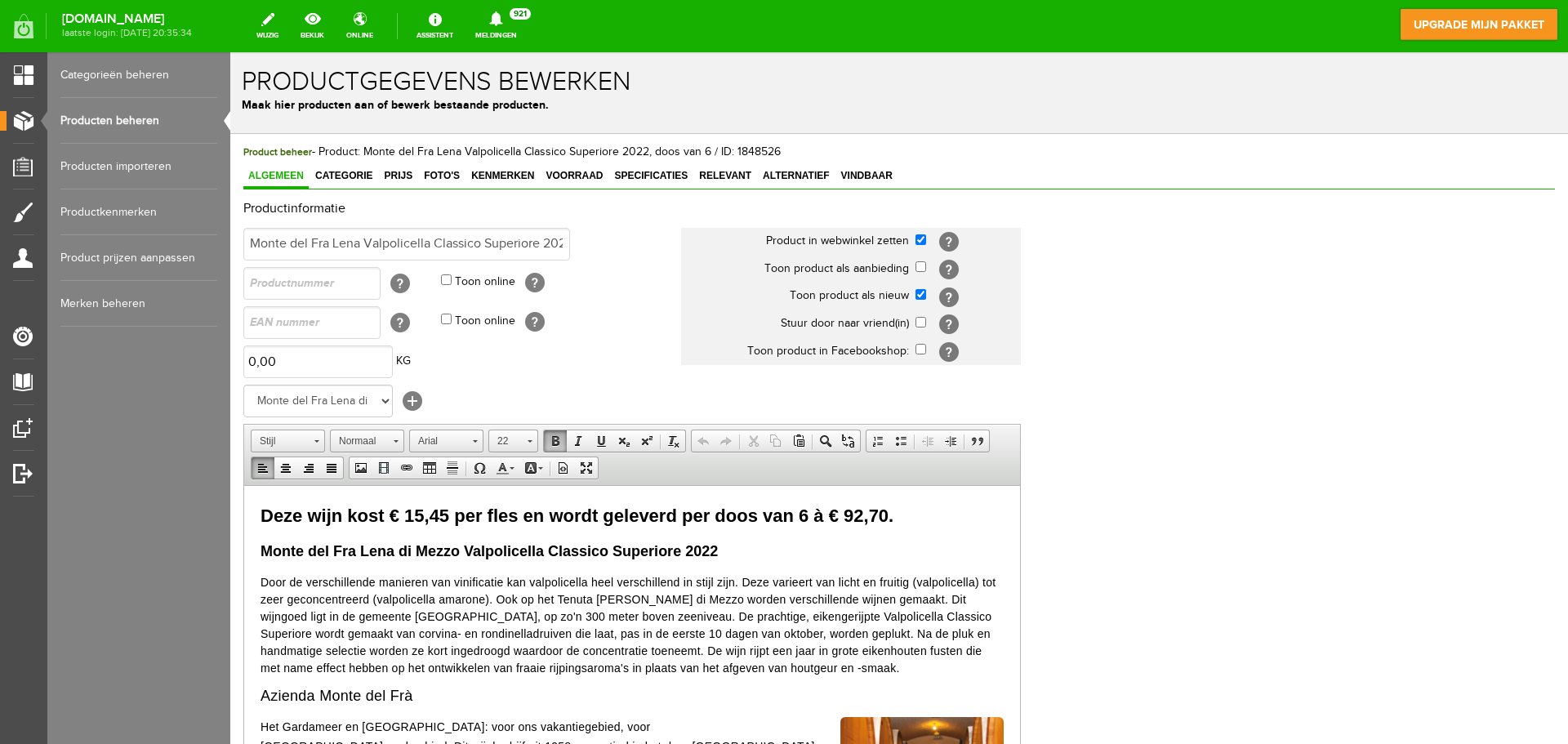
click at [263, 511] on span "Deze wijn kost € 15,45 per fles en wordt geleverd per doos van 6 à € 92,70." at bounding box center [577, 515] width 633 height 21
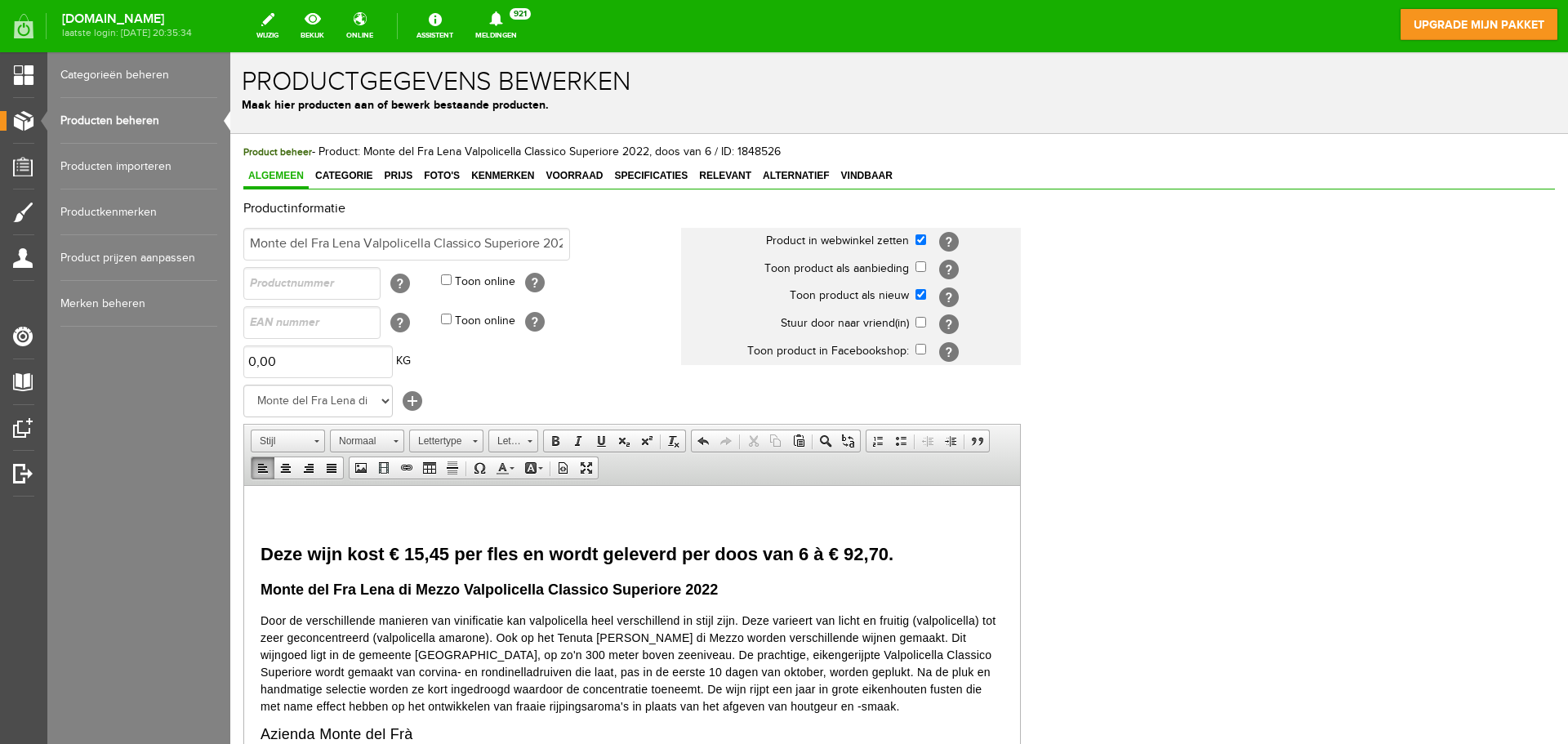
paste body
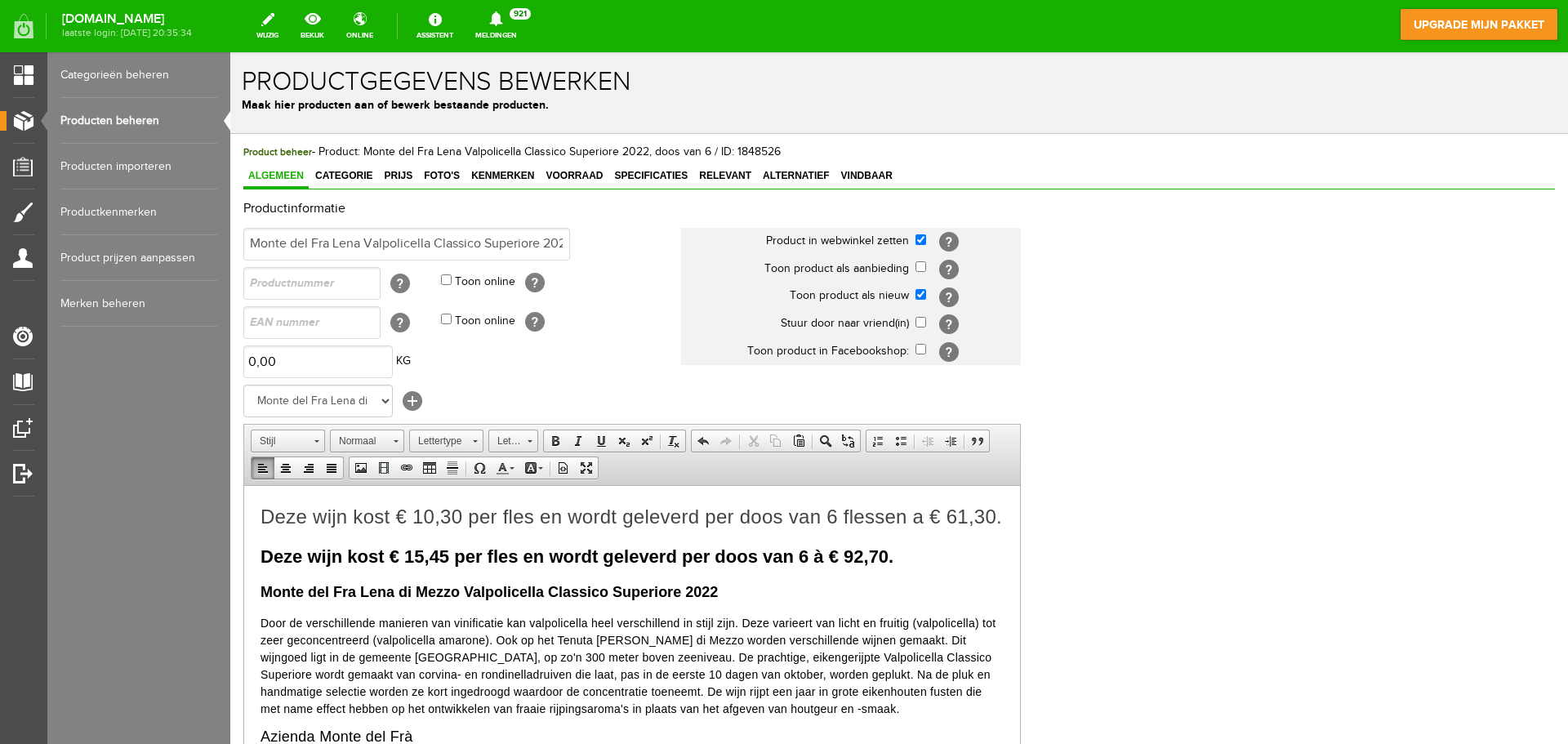
scroll to position [11, 0]
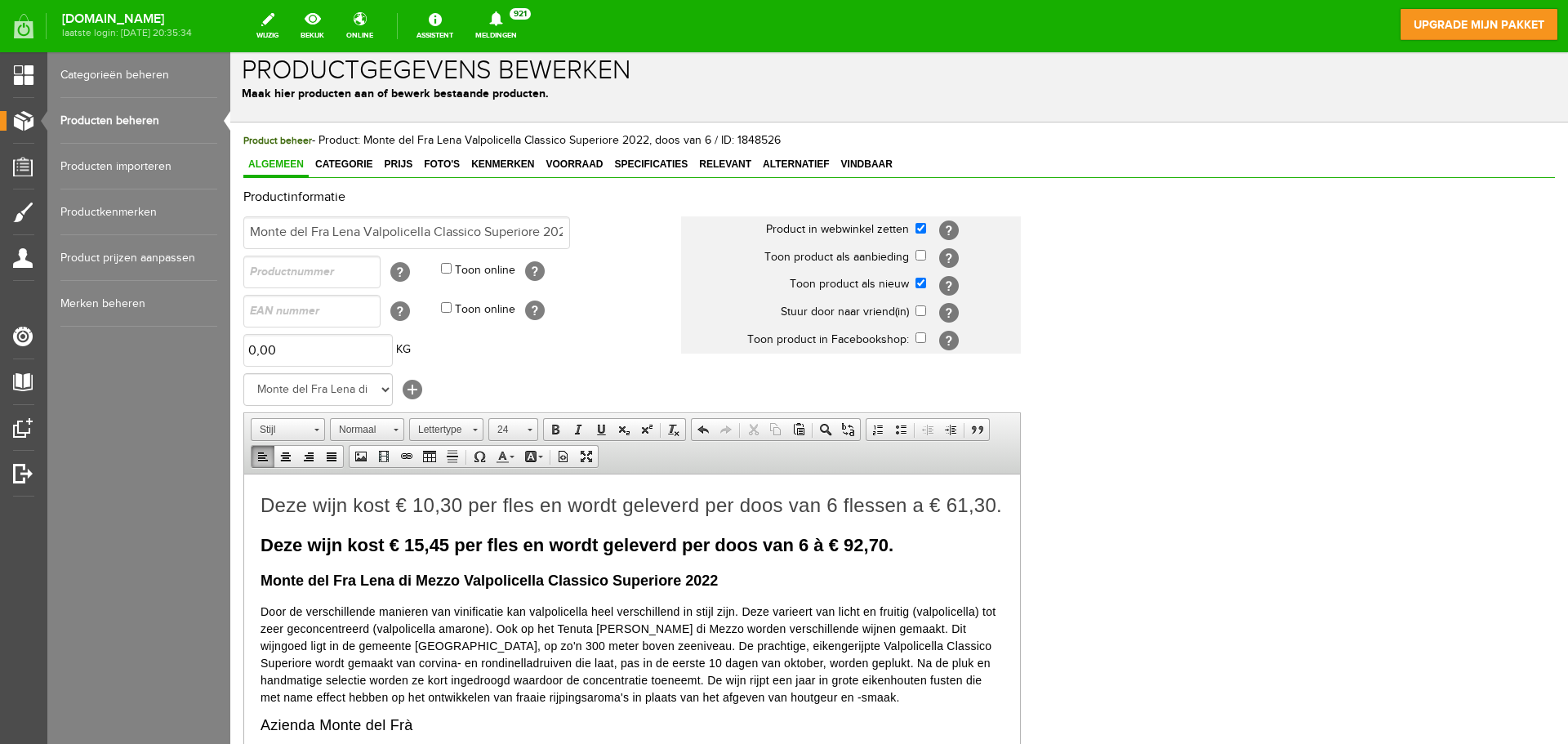
click at [458, 503] on span "Deze wijn kost € 10,30 per fles en wordt geleverd per doos van 6 flessen a € 61…" at bounding box center [630, 504] width 742 height 22
click at [310, 515] on span "Deze wijn kost € 15,45 per fles en wordt geleverd per doos van 6 flessen a € 61…" at bounding box center [630, 504] width 742 height 22
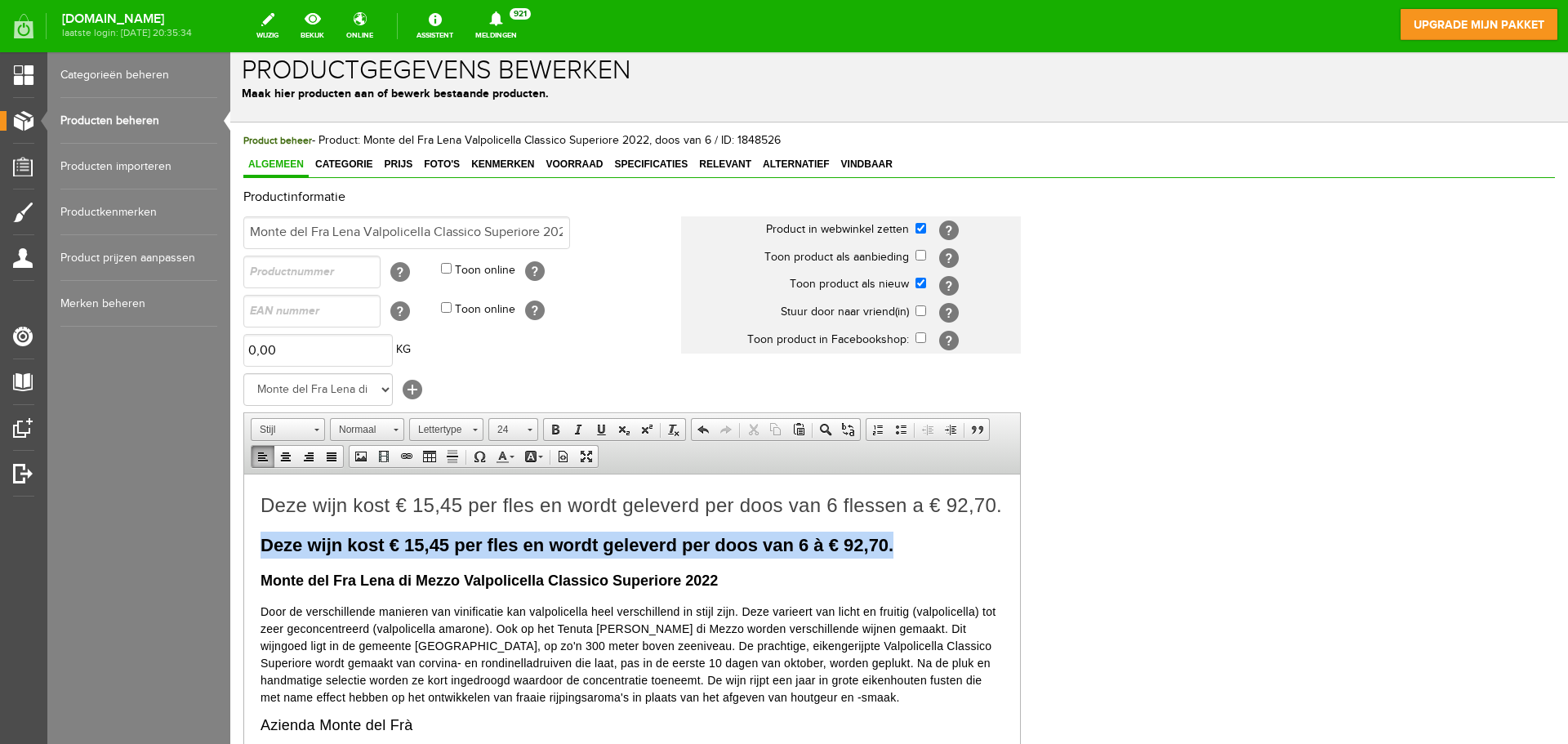
drag, startPoint x: 900, startPoint y: 571, endPoint x: 262, endPoint y: 563, distance: 638.1
click at [262, 558] on p "Deze wijn kost € 15,45 per fles en wordt geleverd per doos van 6 à € 92,70." at bounding box center [631, 544] width 743 height 27
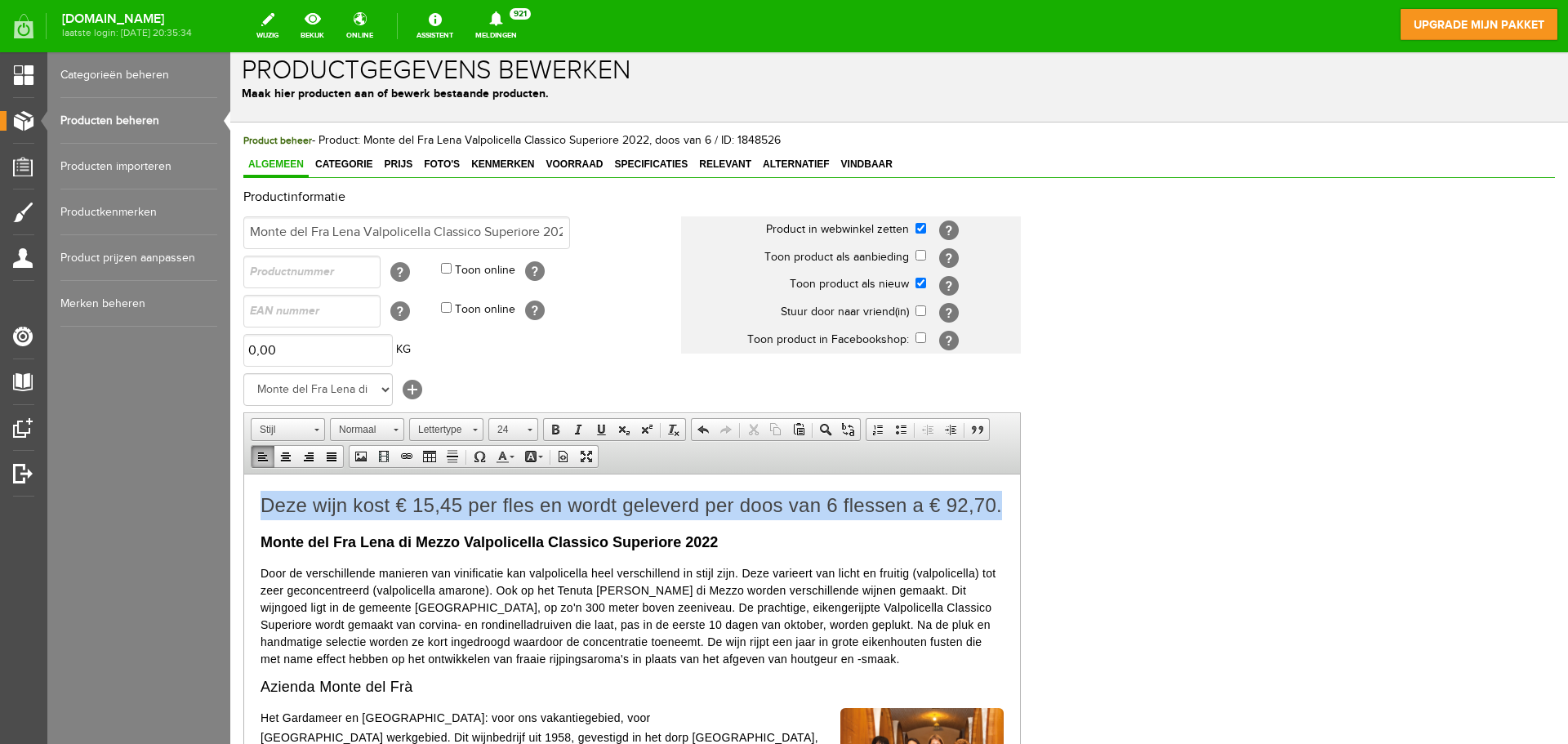
drag, startPoint x: 336, startPoint y: 526, endPoint x: 245, endPoint y: 511, distance: 92.2
click at [458, 431] on span "Lettertype" at bounding box center [439, 429] width 57 height 21
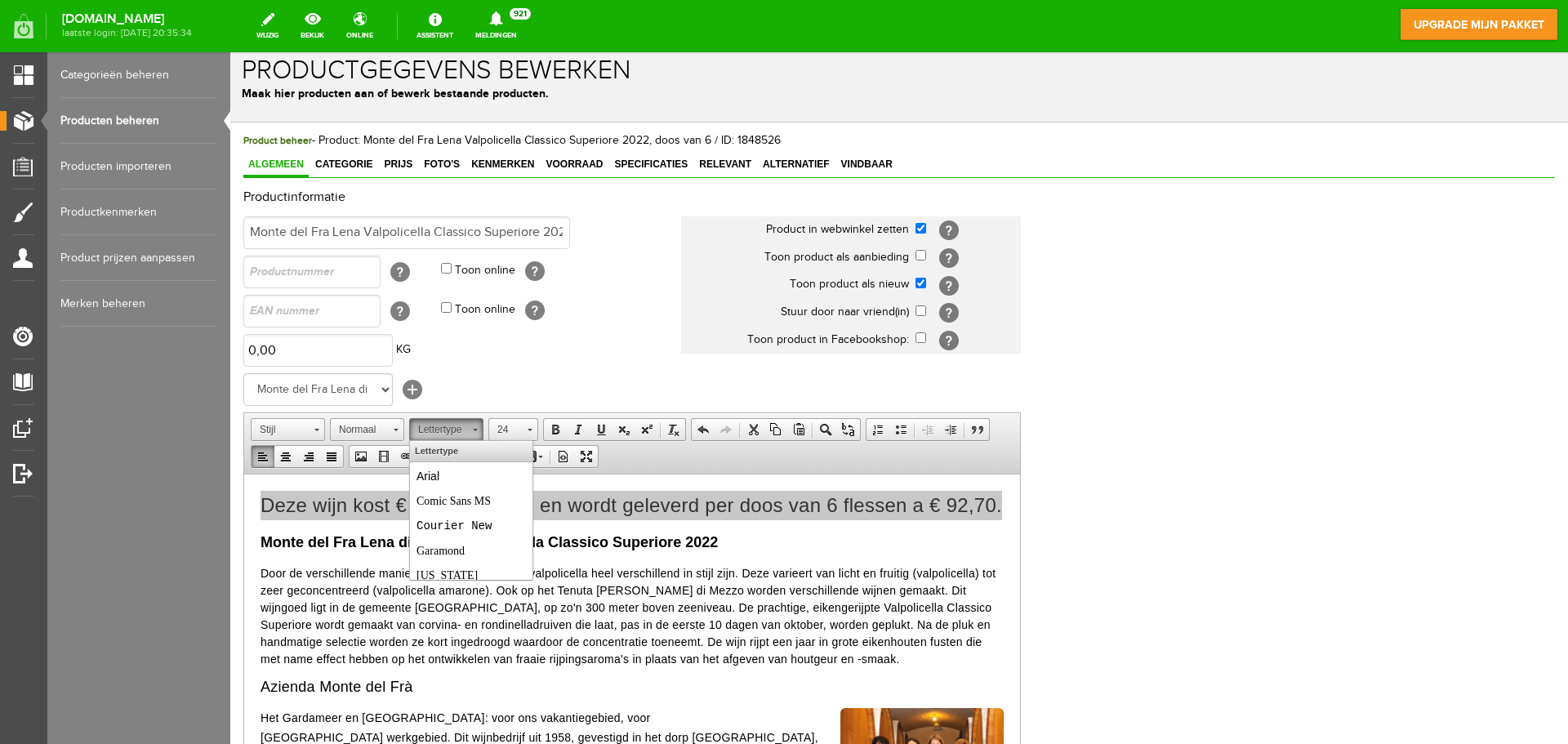
scroll to position [0, 0]
click at [446, 475] on link "Arial" at bounding box center [472, 475] width 118 height 23
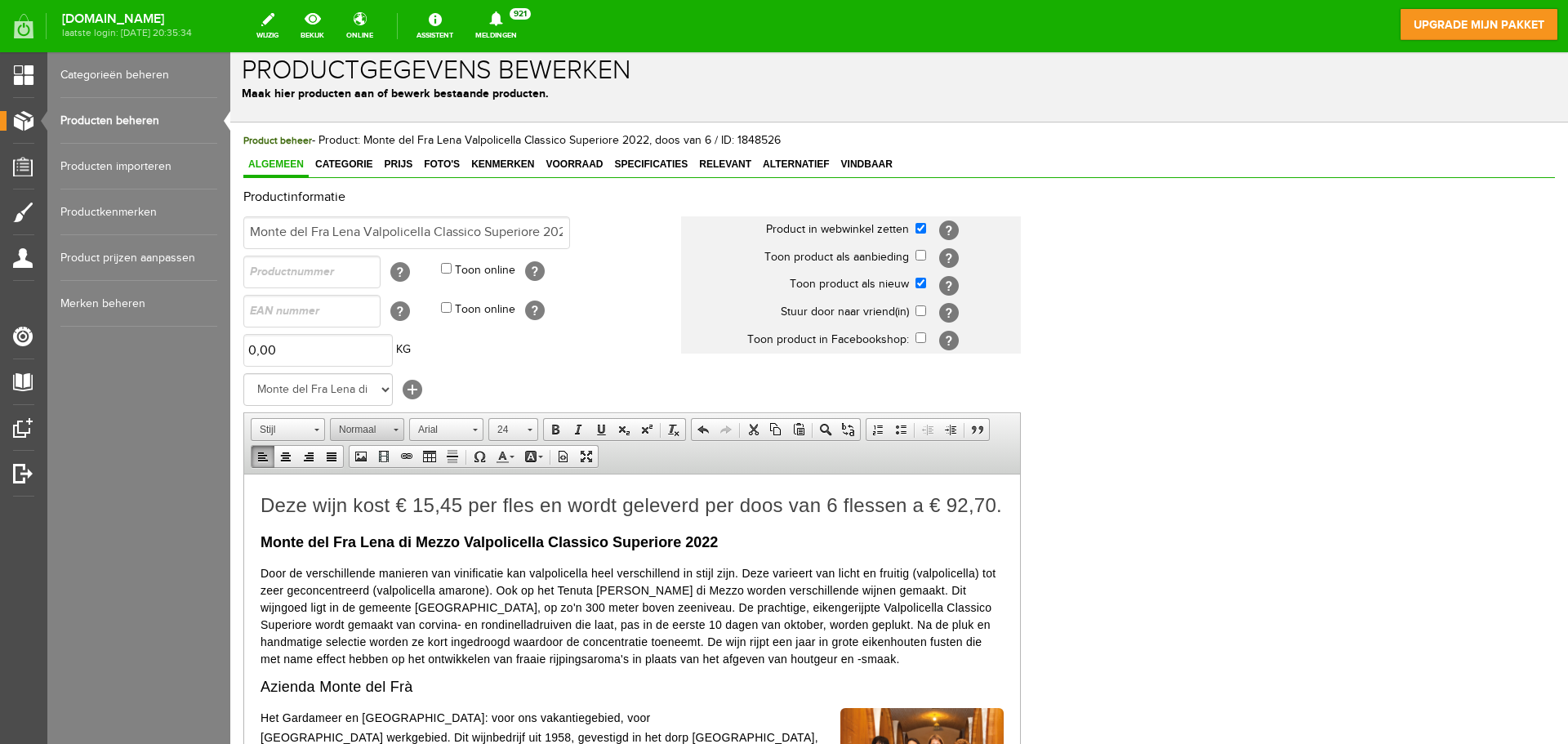
click at [380, 428] on span "Normaal" at bounding box center [359, 429] width 57 height 21
click at [389, 473] on p "Normaal" at bounding box center [392, 476] width 109 height 17
click at [549, 428] on span at bounding box center [555, 429] width 13 height 13
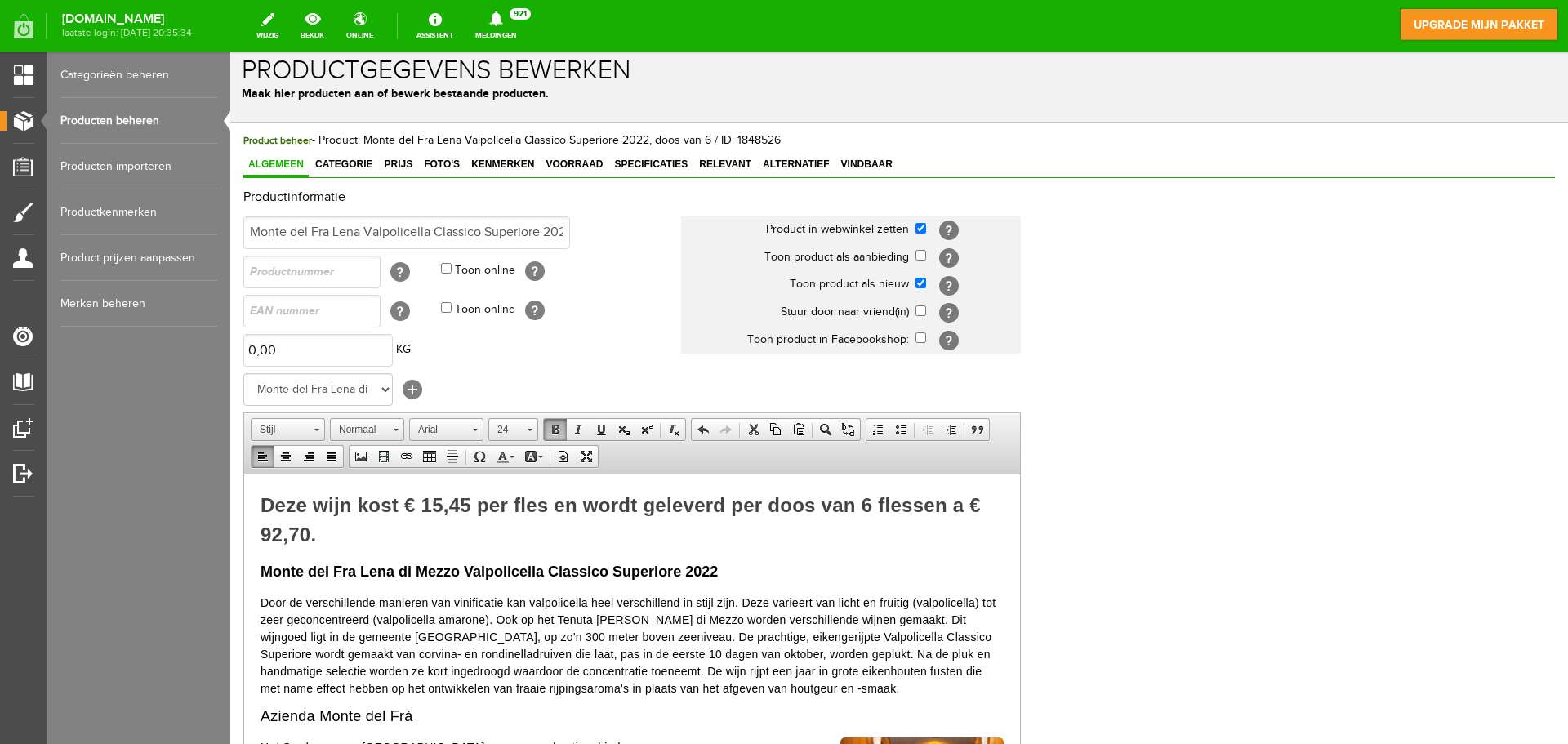
click at [482, 530] on p "Deze wijn kost € 15,45 per fles en wordt geleverd per doos van 6 flessen a € 92…" at bounding box center [631, 519] width 743 height 59
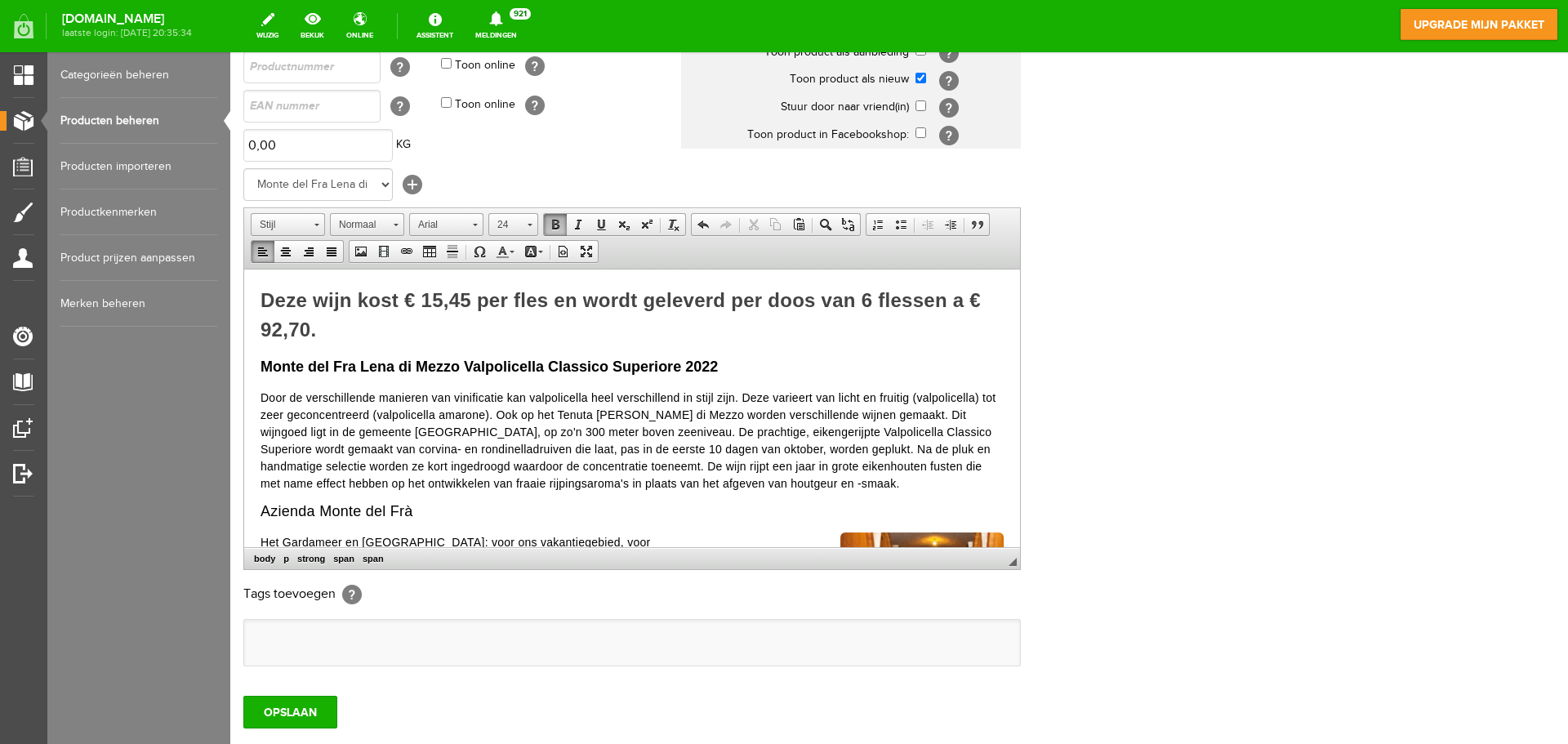
scroll to position [245, 0]
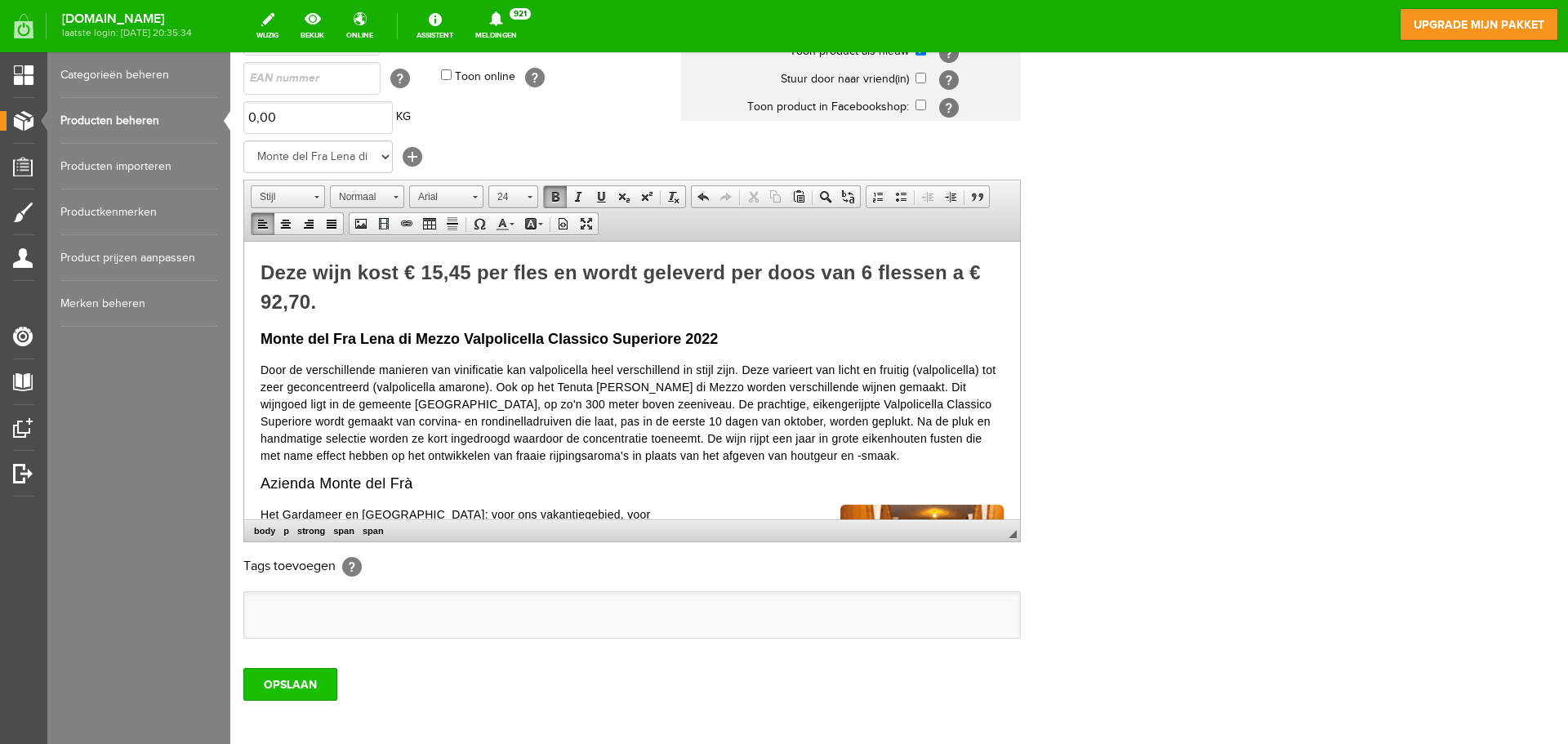
click at [308, 680] on input "OPSLAAN" at bounding box center [291, 684] width 94 height 33
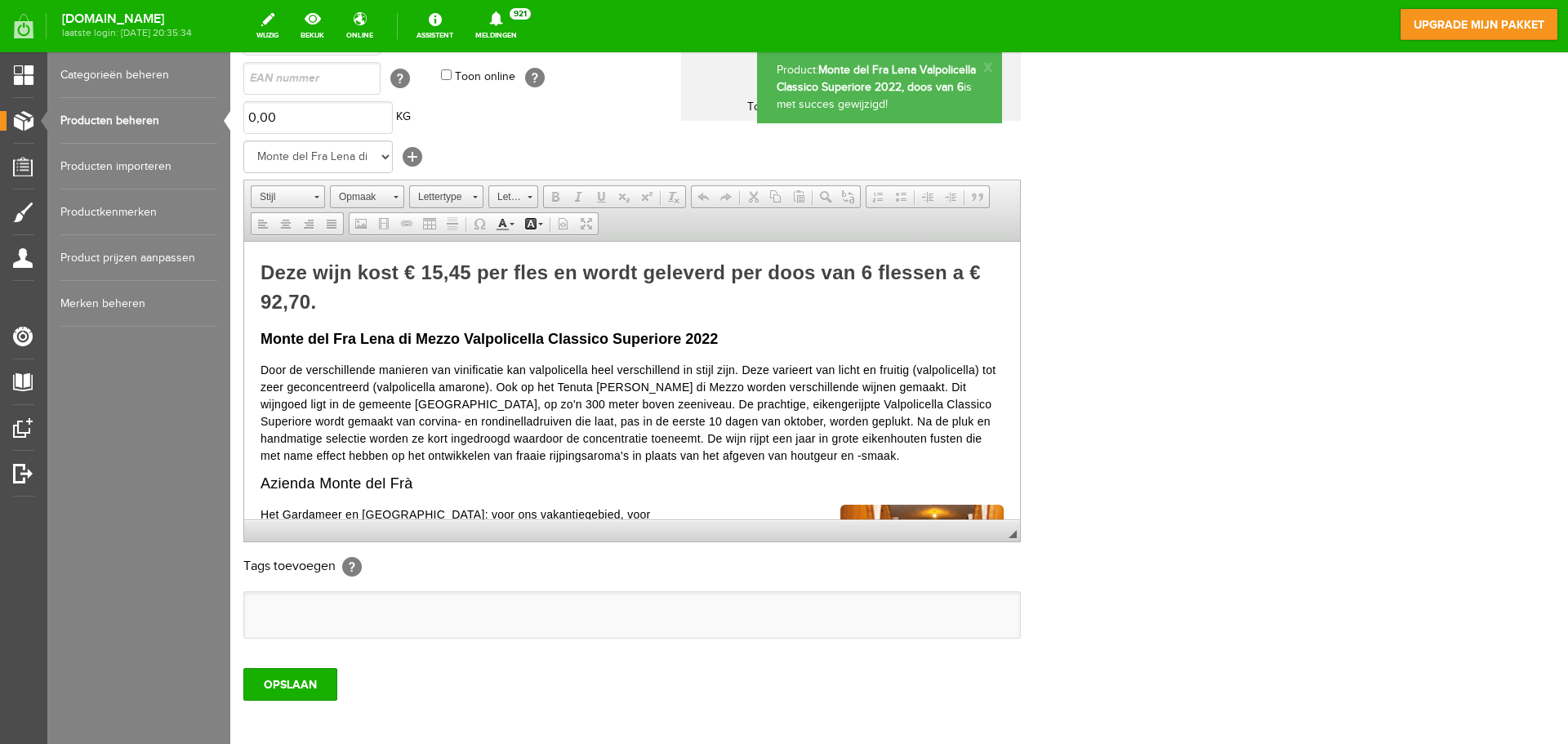
scroll to position [0, 0]
click at [160, 107] on link "Producten beheren" at bounding box center [139, 121] width 157 height 46
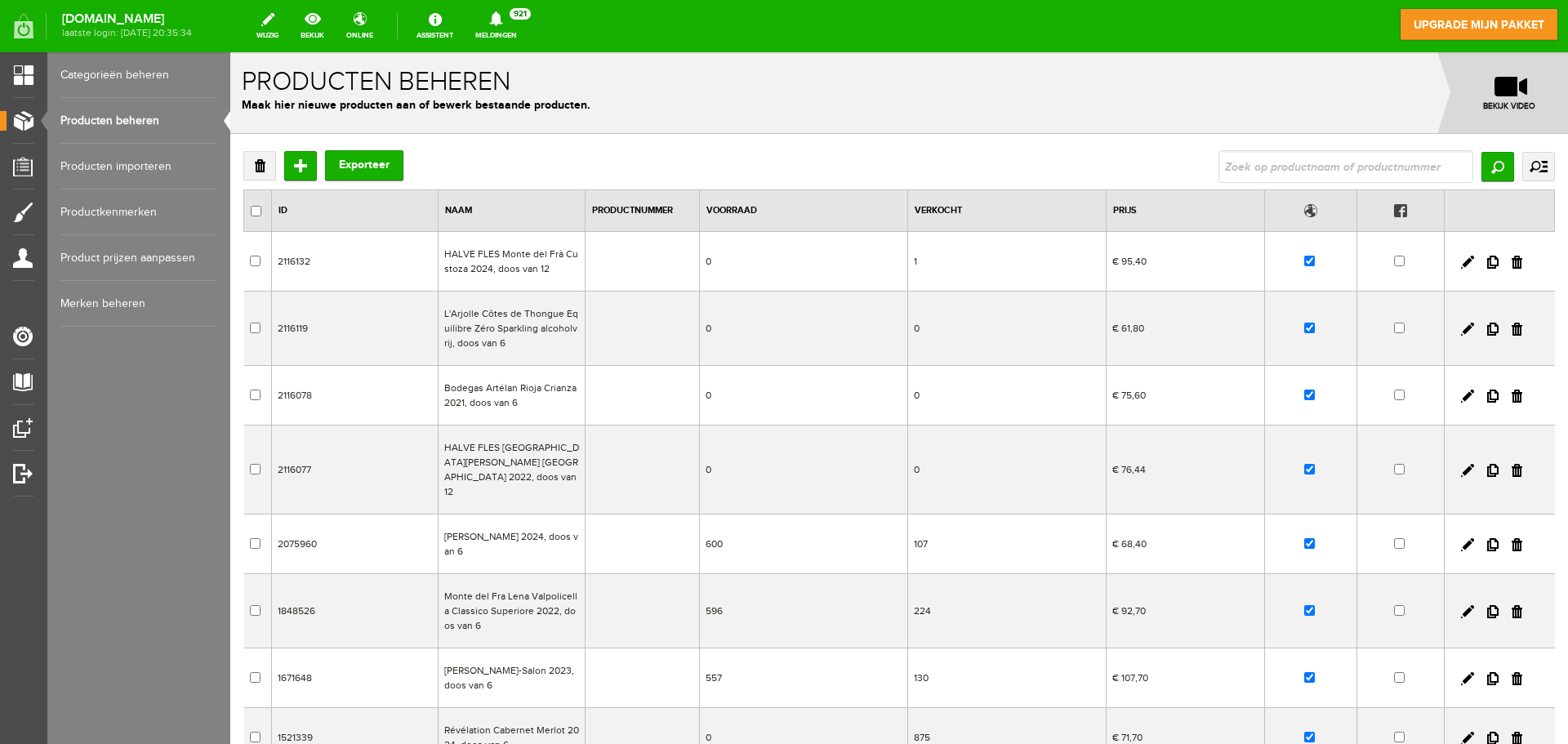
click at [479, 664] on td "[PERSON_NAME]-Salon 2023, doos van 6" at bounding box center [511, 678] width 147 height 60
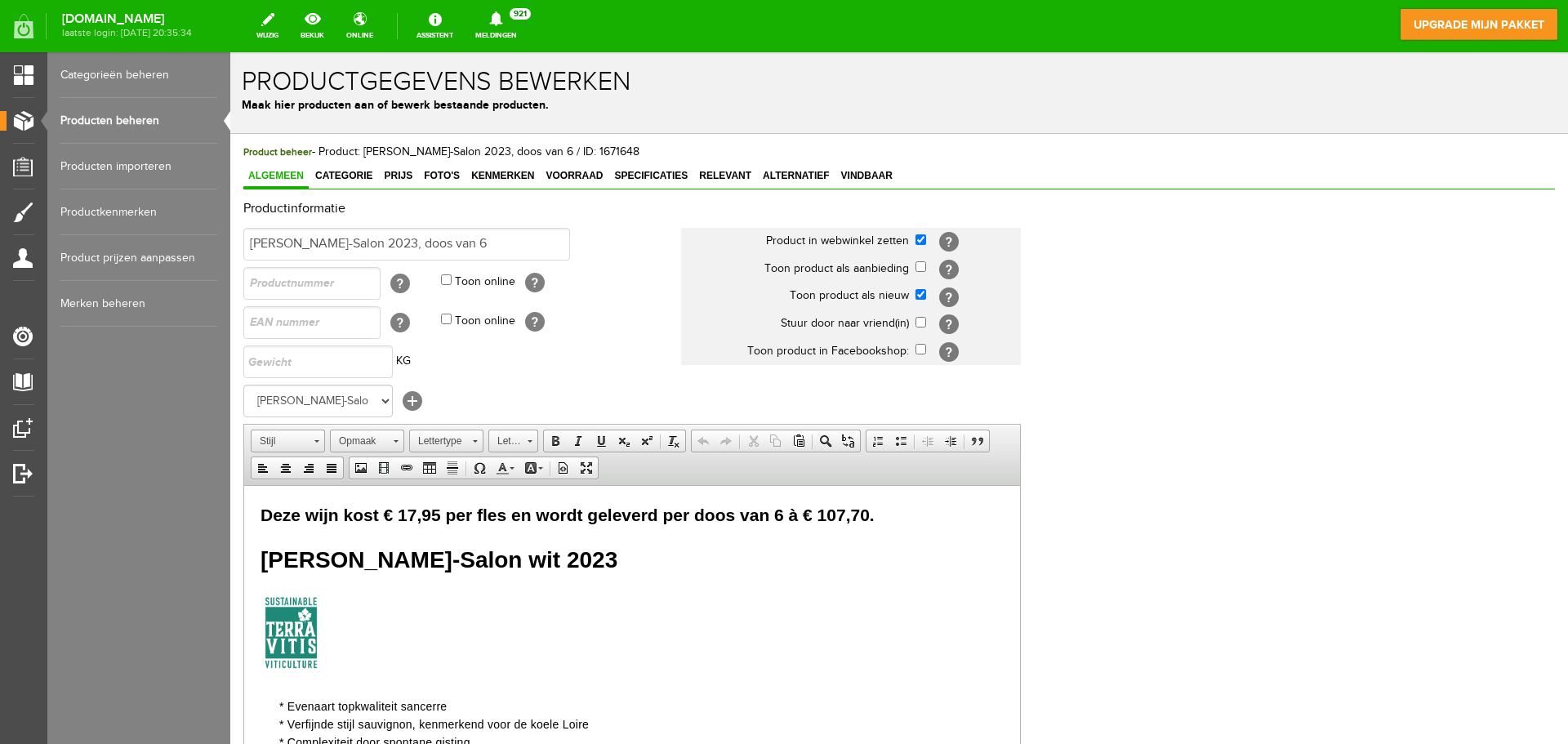
paste body
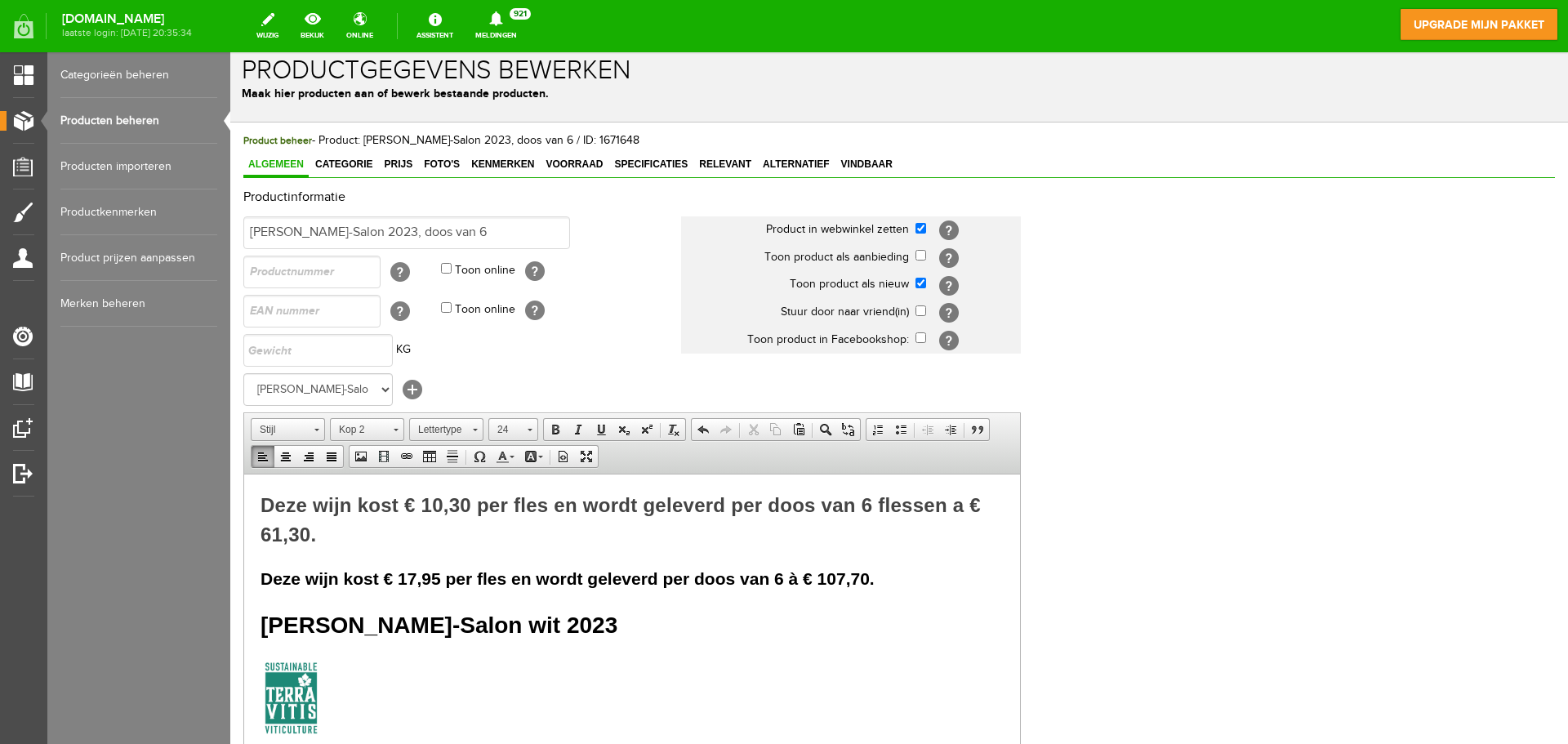
click at [789, 581] on span "Deze wijn kost € 17,95 per fles en wordt geleverd per doos van 6 à € 107,70." at bounding box center [567, 578] width 614 height 19
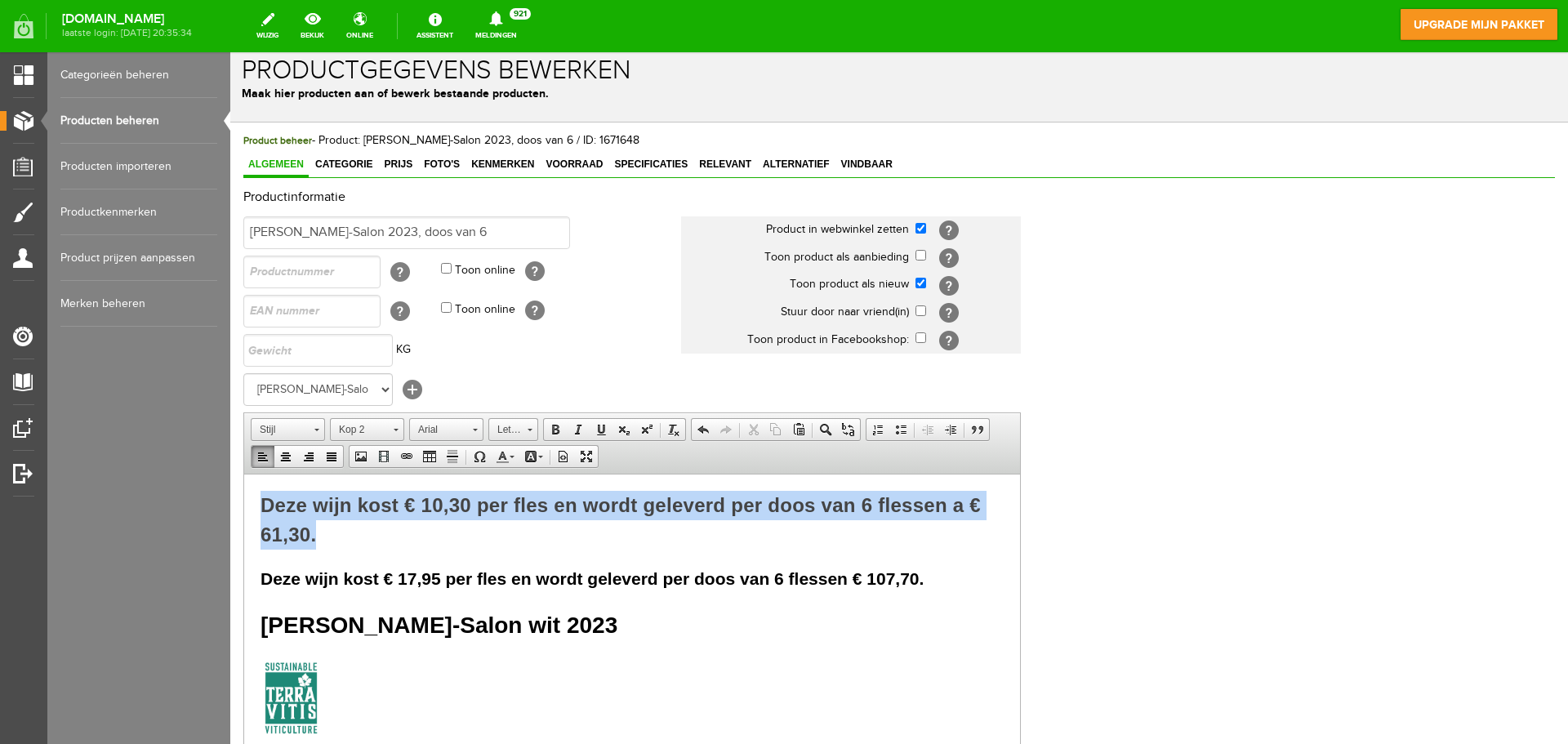
drag, startPoint x: 343, startPoint y: 531, endPoint x: 468, endPoint y: 974, distance: 460.3
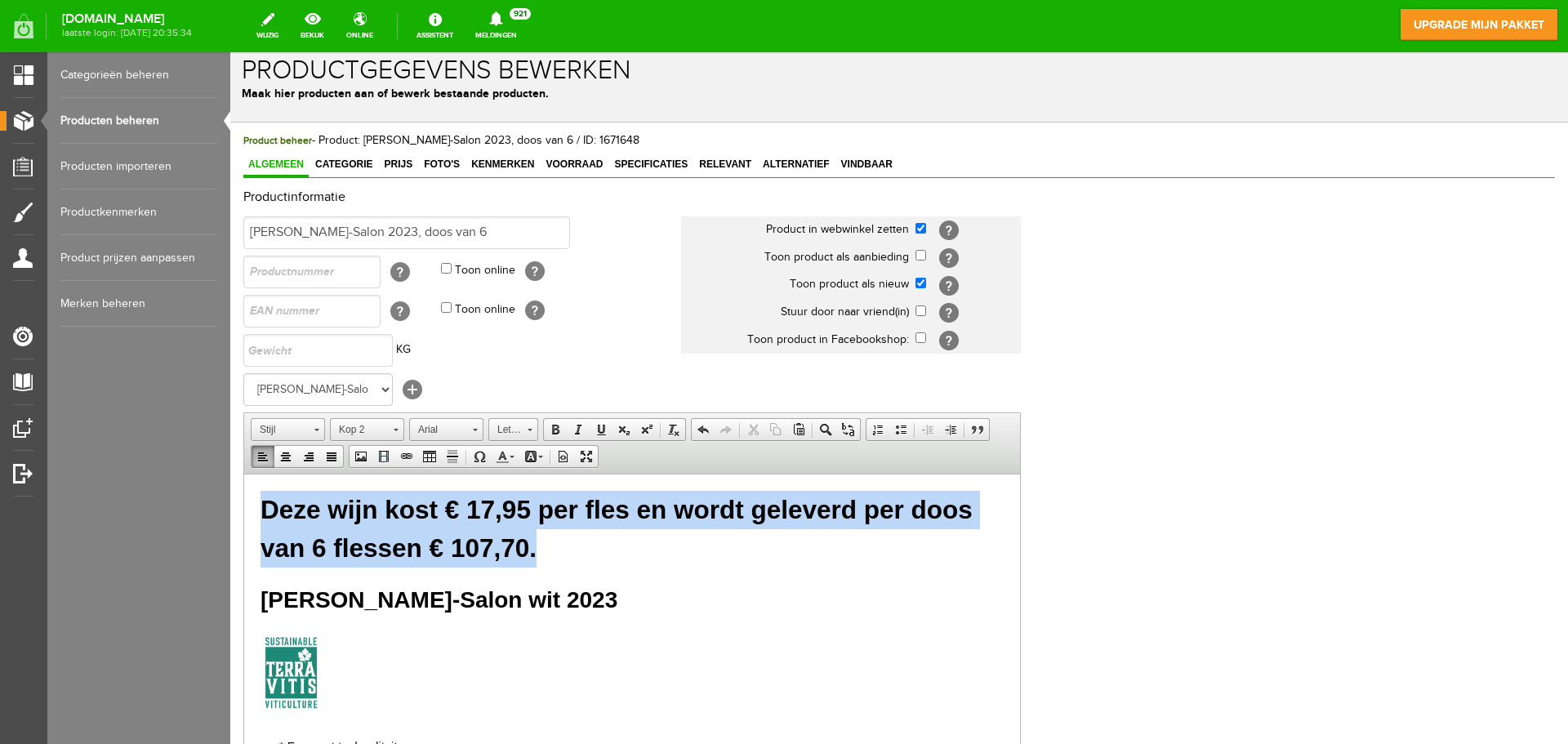
drag, startPoint x: 554, startPoint y: 547, endPoint x: 252, endPoint y: 519, distance: 303.3
click at [381, 433] on span "Kop 2" at bounding box center [359, 429] width 57 height 21
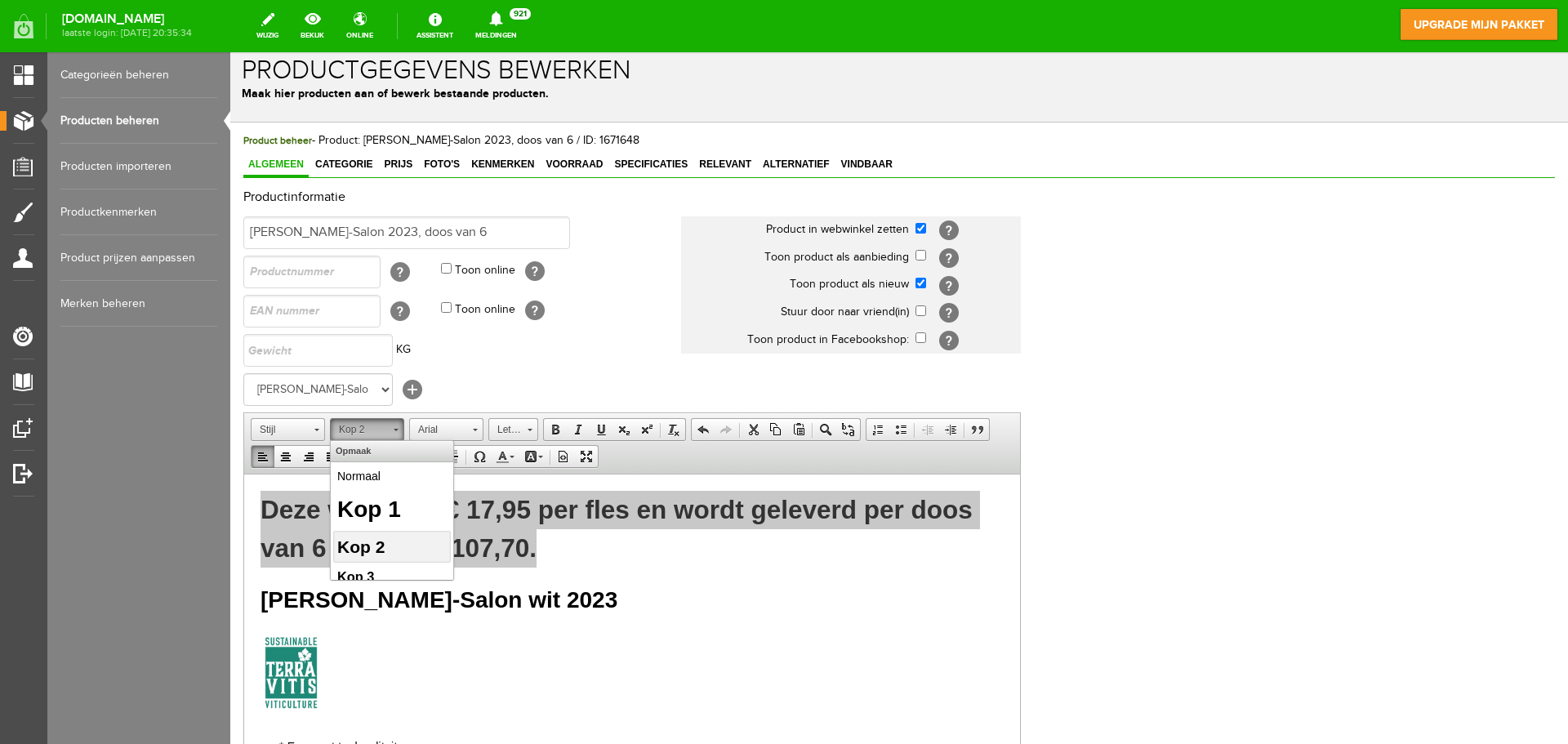
scroll to position [0, 0]
click at [371, 482] on p "Normaal" at bounding box center [392, 476] width 109 height 17
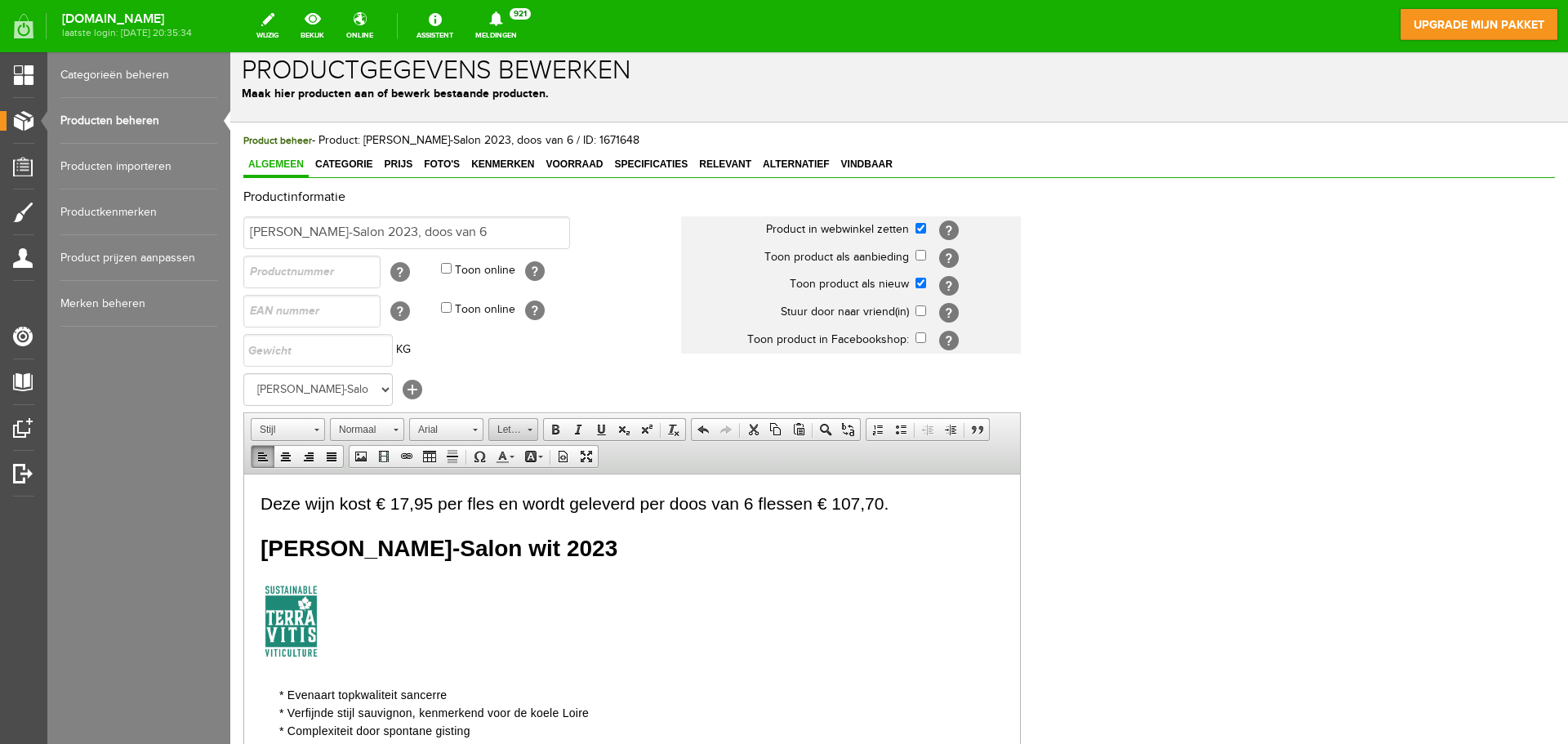
click at [537, 428] on link "Lettergrootte" at bounding box center [513, 429] width 49 height 23
click at [545, 483] on link "24" at bounding box center [538, 484] width 93 height 36
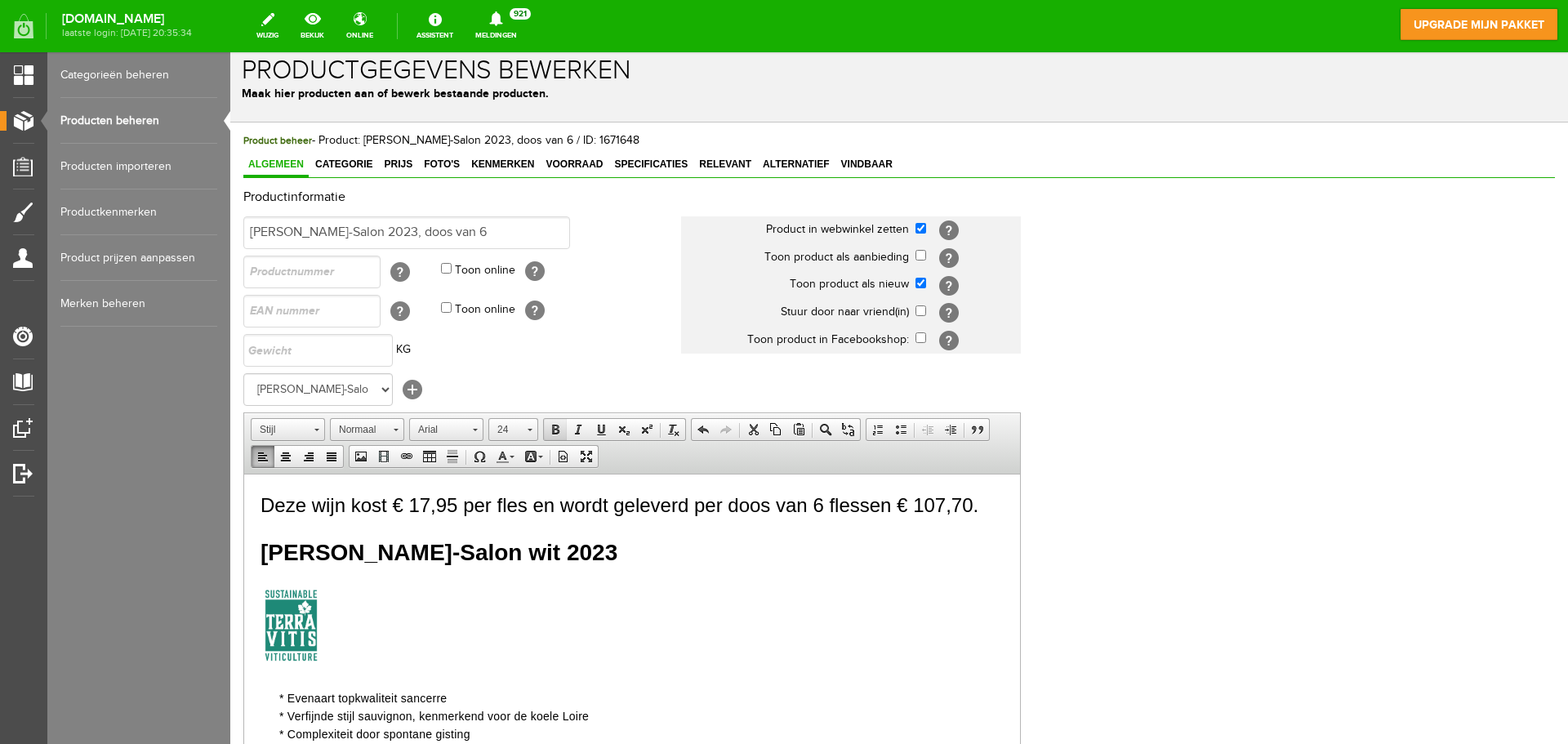
click at [552, 427] on span at bounding box center [555, 429] width 13 height 13
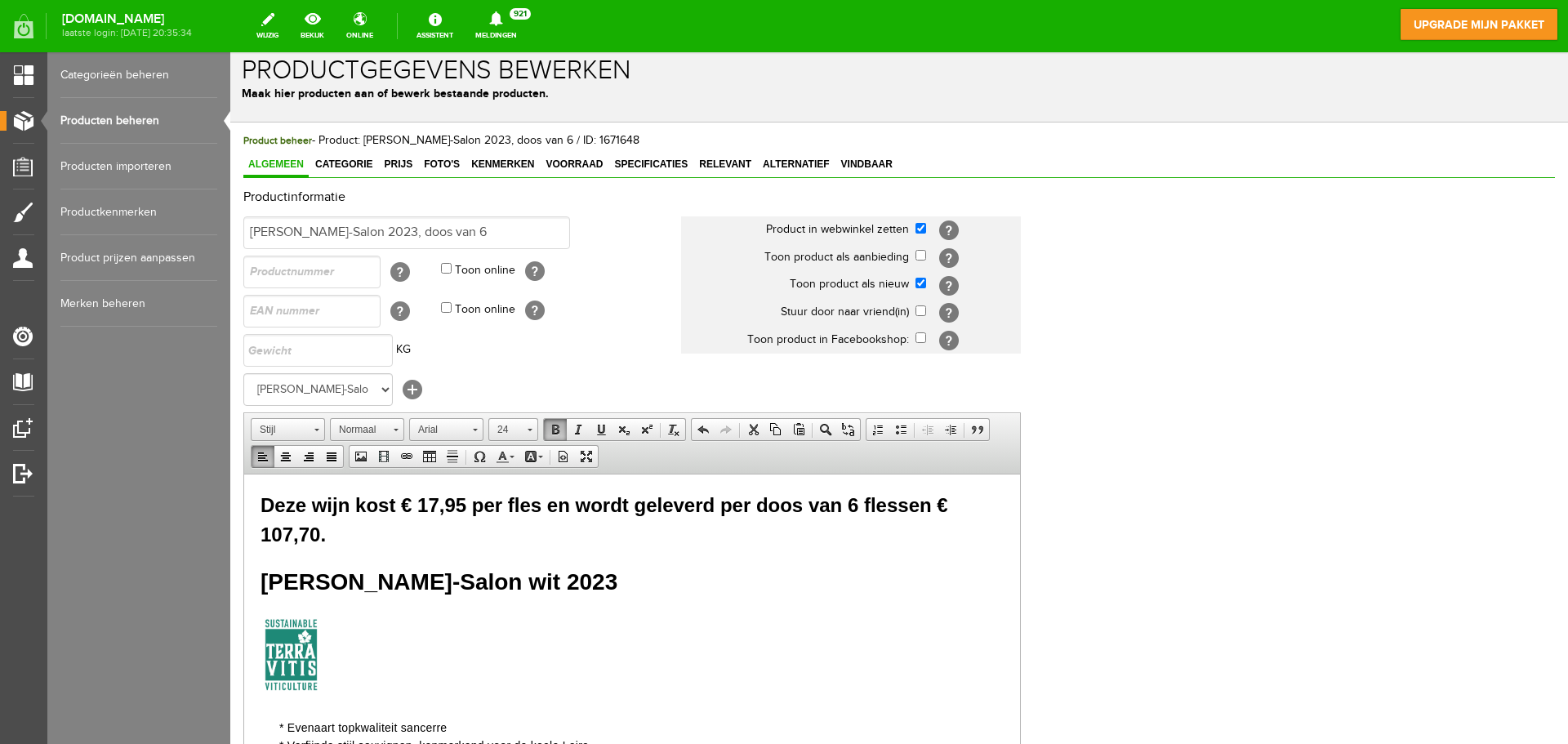
click at [669, 544] on p "Deze wijn kost € 17,95 per fles en wordt geleverd per doos van 6 flessen € 107,…" at bounding box center [631, 519] width 743 height 59
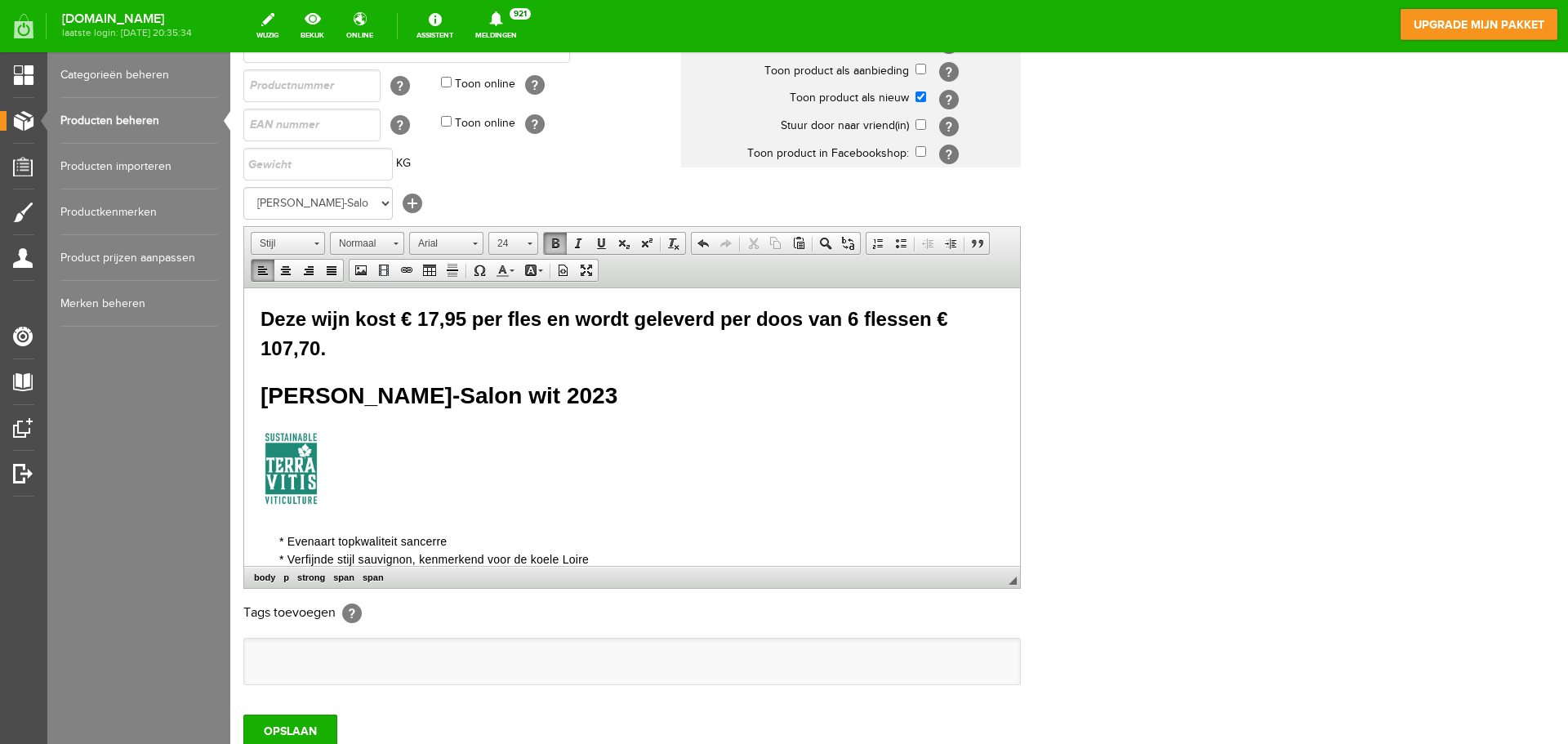
scroll to position [322, 0]
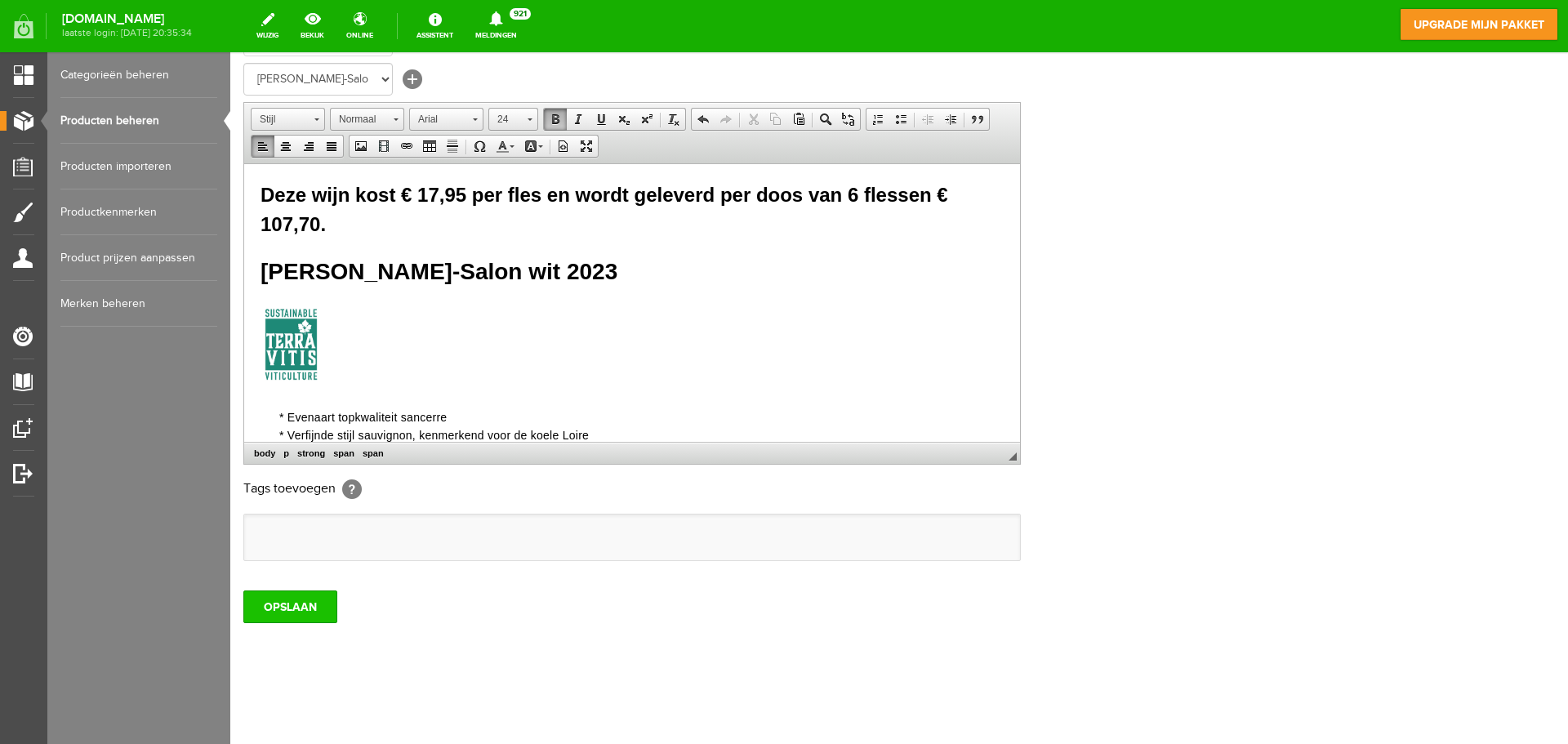
click at [303, 608] on input "OPSLAAN" at bounding box center [291, 607] width 94 height 33
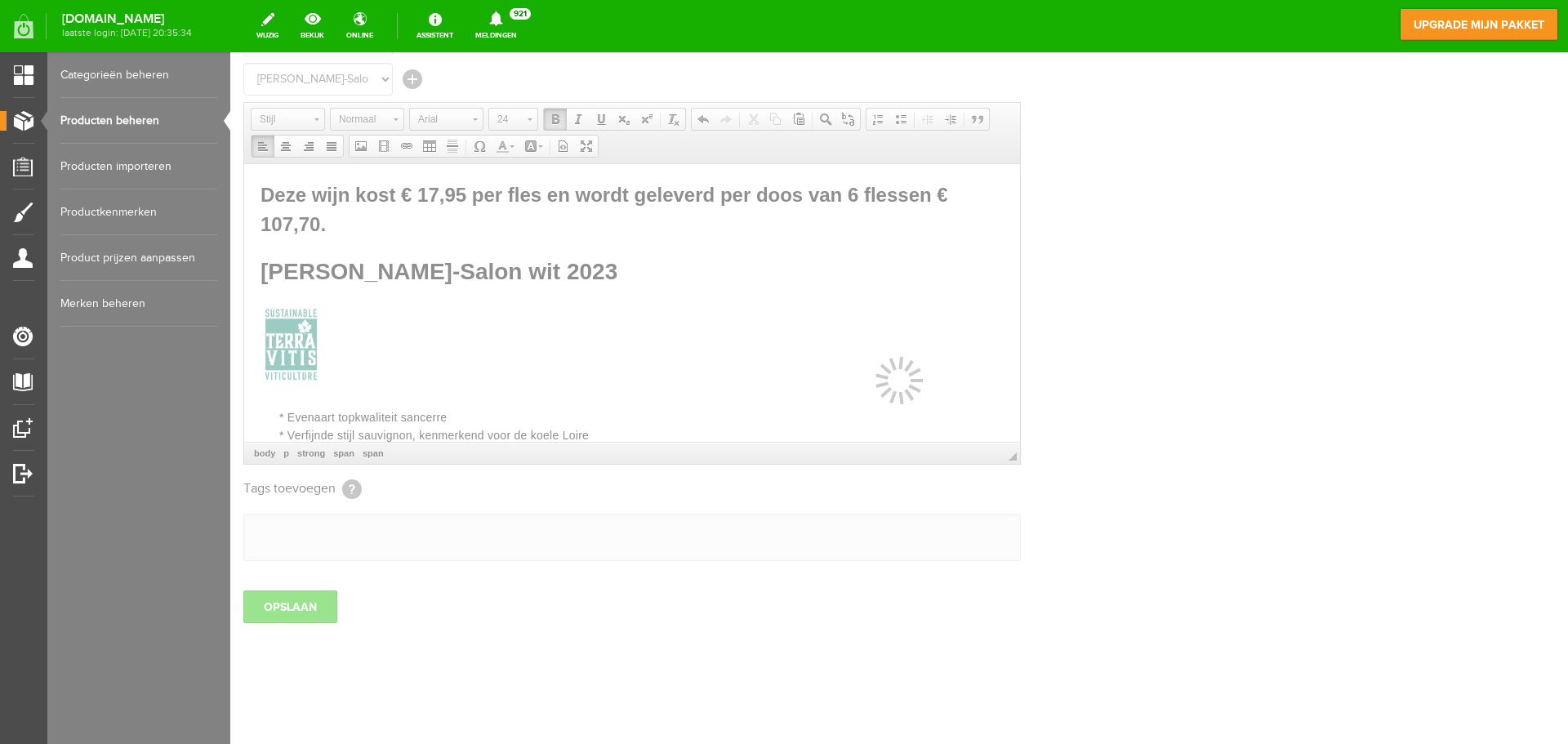
click at [303, 608] on div at bounding box center [899, 398] width 1337 height 692
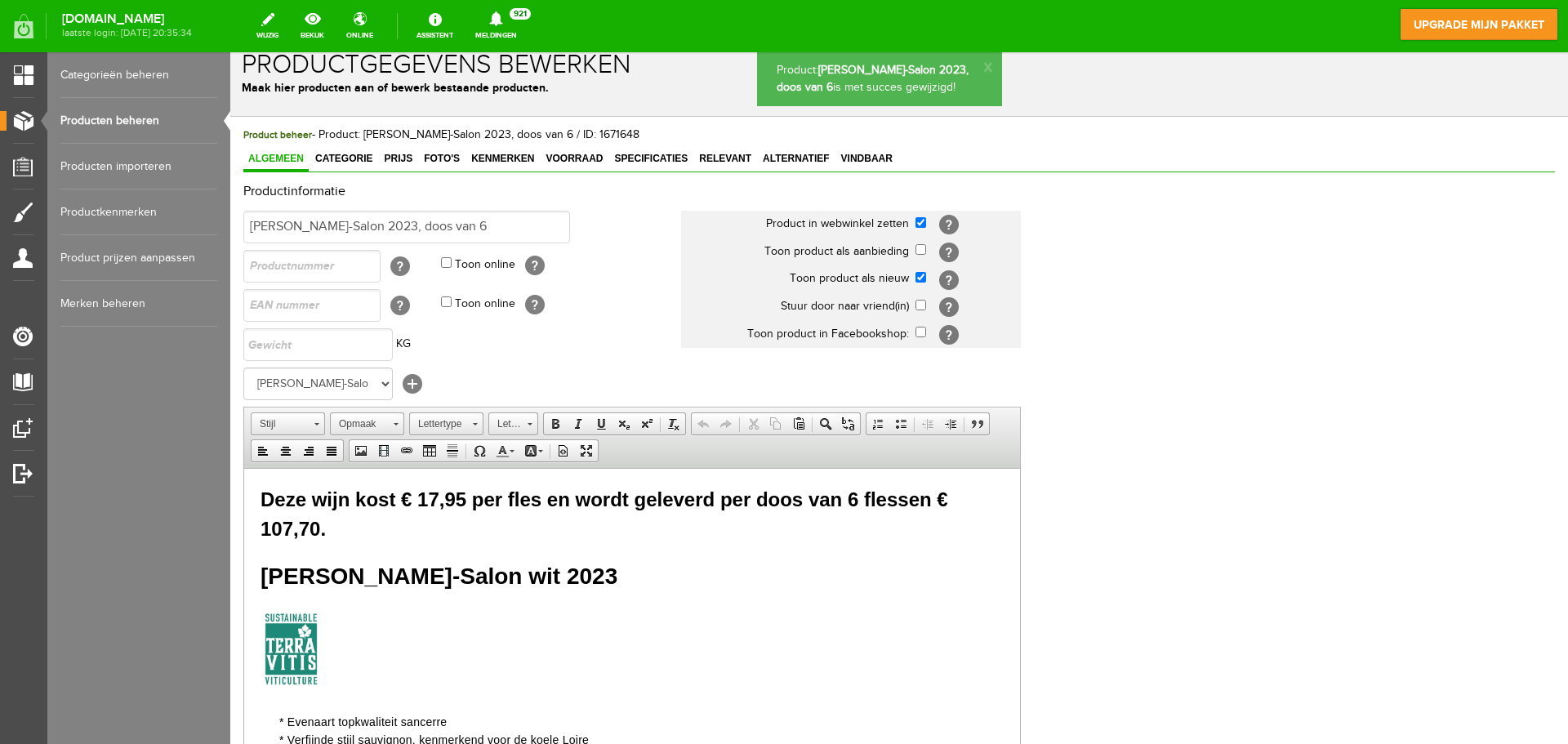
scroll to position [0, 0]
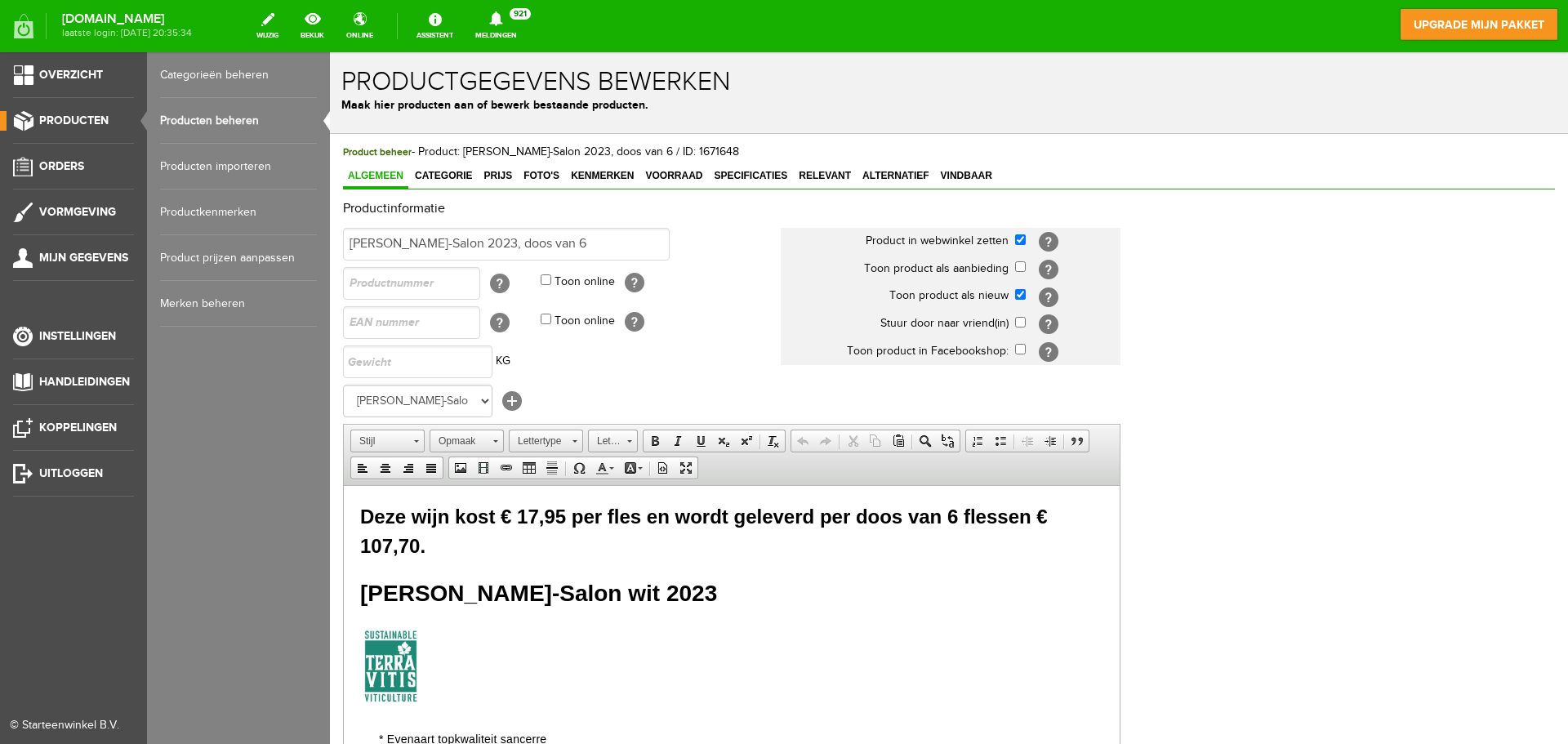
click at [191, 119] on link "Producten beheren" at bounding box center [238, 121] width 157 height 46
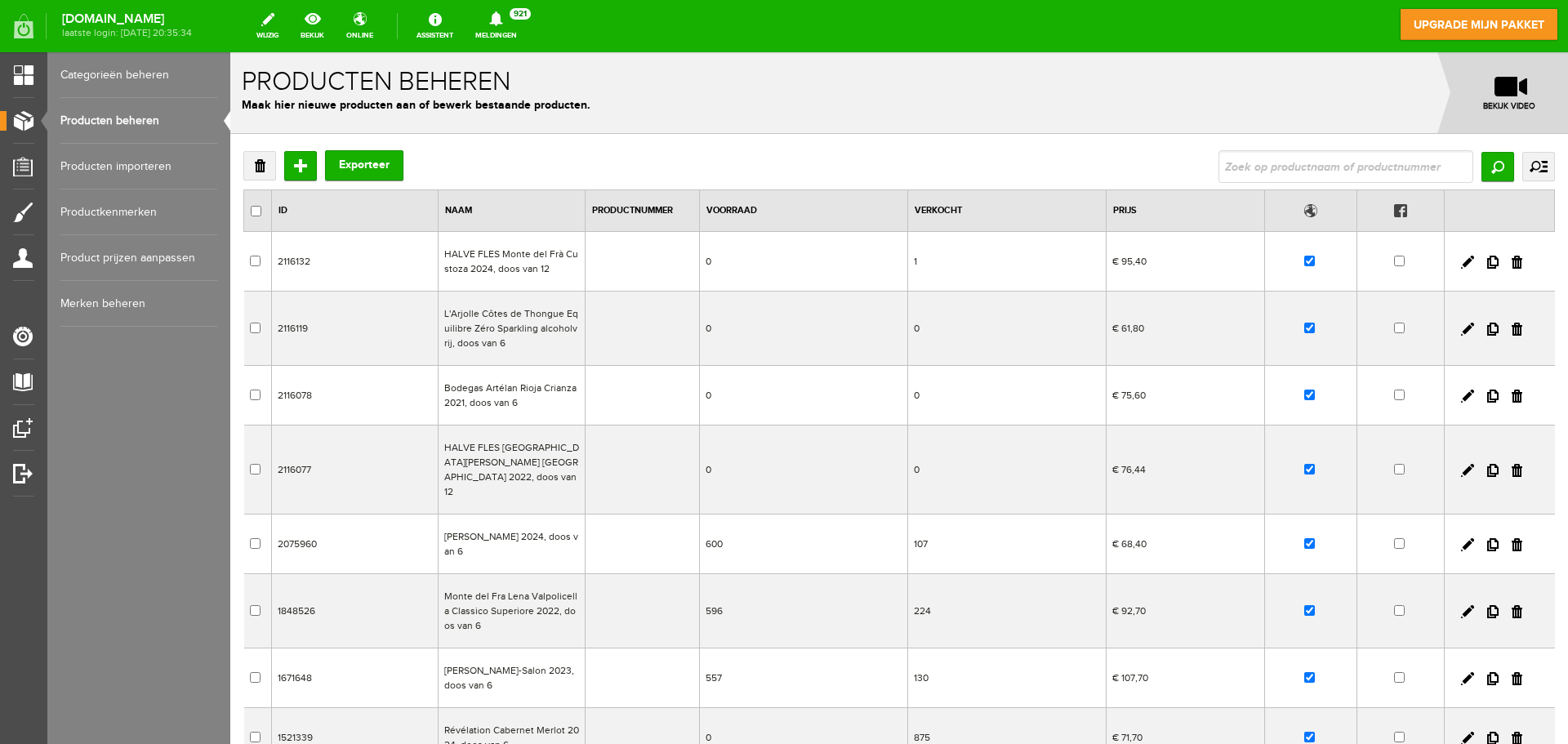
click at [511, 721] on td "Révélation Cabernet Merlot 2024, doos van 6" at bounding box center [511, 737] width 147 height 60
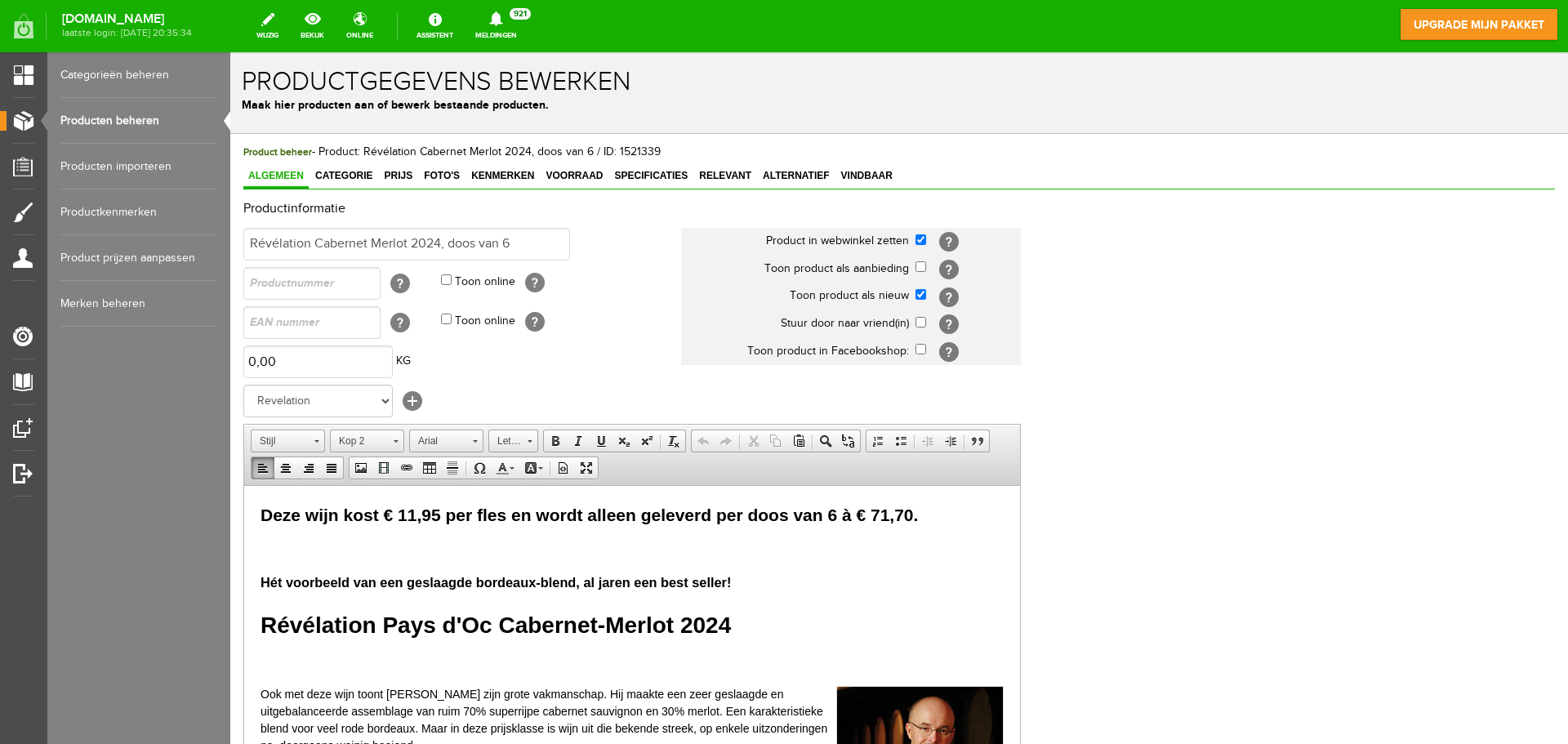
click at [583, 519] on span "Deze wijn kost € 11,95 per fles en wordt alleen geleverd per doos van 6 à € 71,…" at bounding box center [589, 514] width 657 height 19
click at [268, 512] on span "Deze wijn kost € 11,95 per fles en wordt alleen geleverd per doos van 6 à € 71,…" at bounding box center [589, 514] width 657 height 19
click at [261, 512] on span "Deze wijn kost € 11,95 per fles en wordt alleen geleverd per doos van 6 à € 71,…" at bounding box center [589, 514] width 657 height 19
paste body
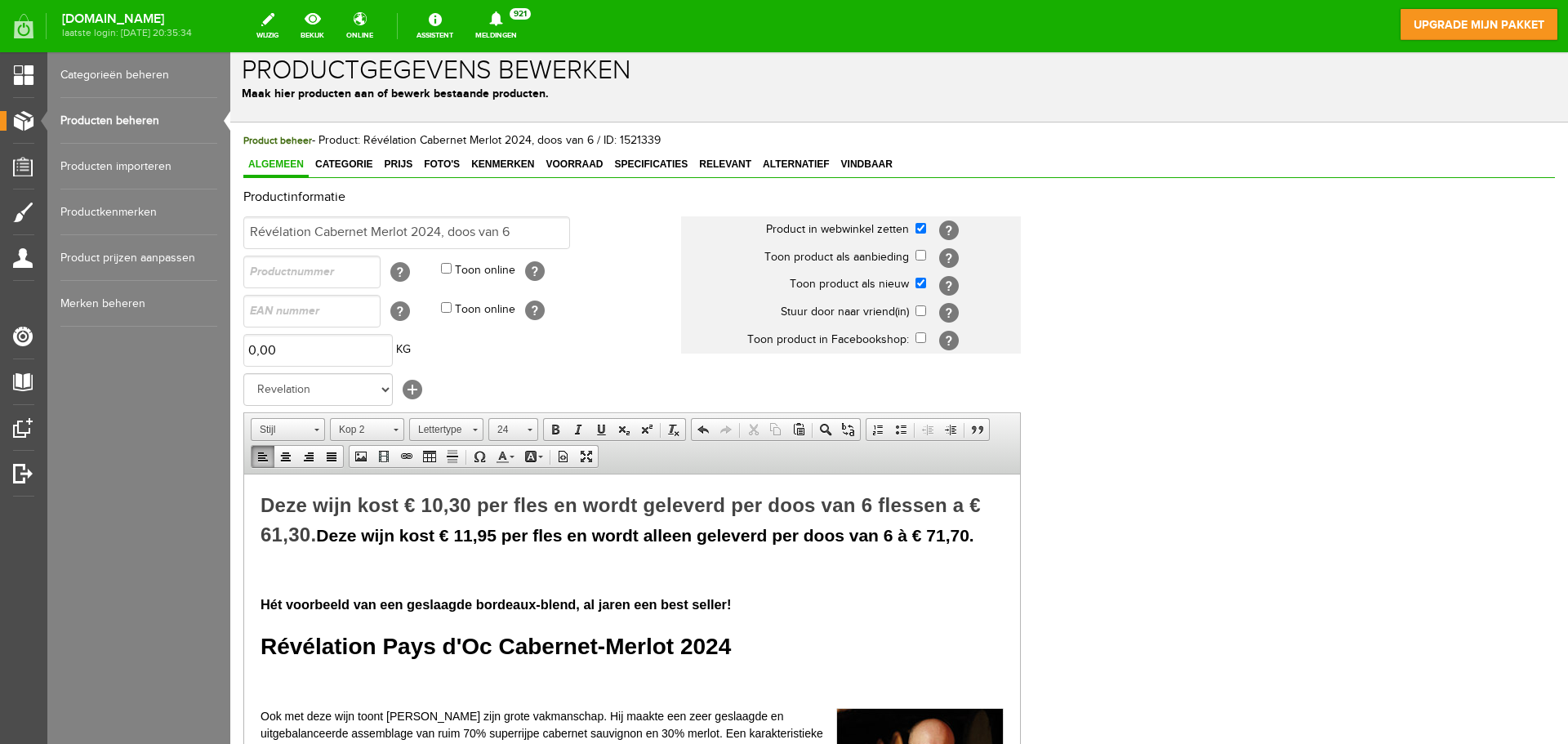
click at [689, 534] on span "Deze wijn kost € 11,95 per fles en wordt alleen geleverd per doos van 6 à € 71,…" at bounding box center [644, 534] width 657 height 19
click at [841, 538] on span "Deze wijn kost € 11,95 per fles en wordt geleverd per doos van 6 à € 71,70." at bounding box center [617, 534] width 604 height 19
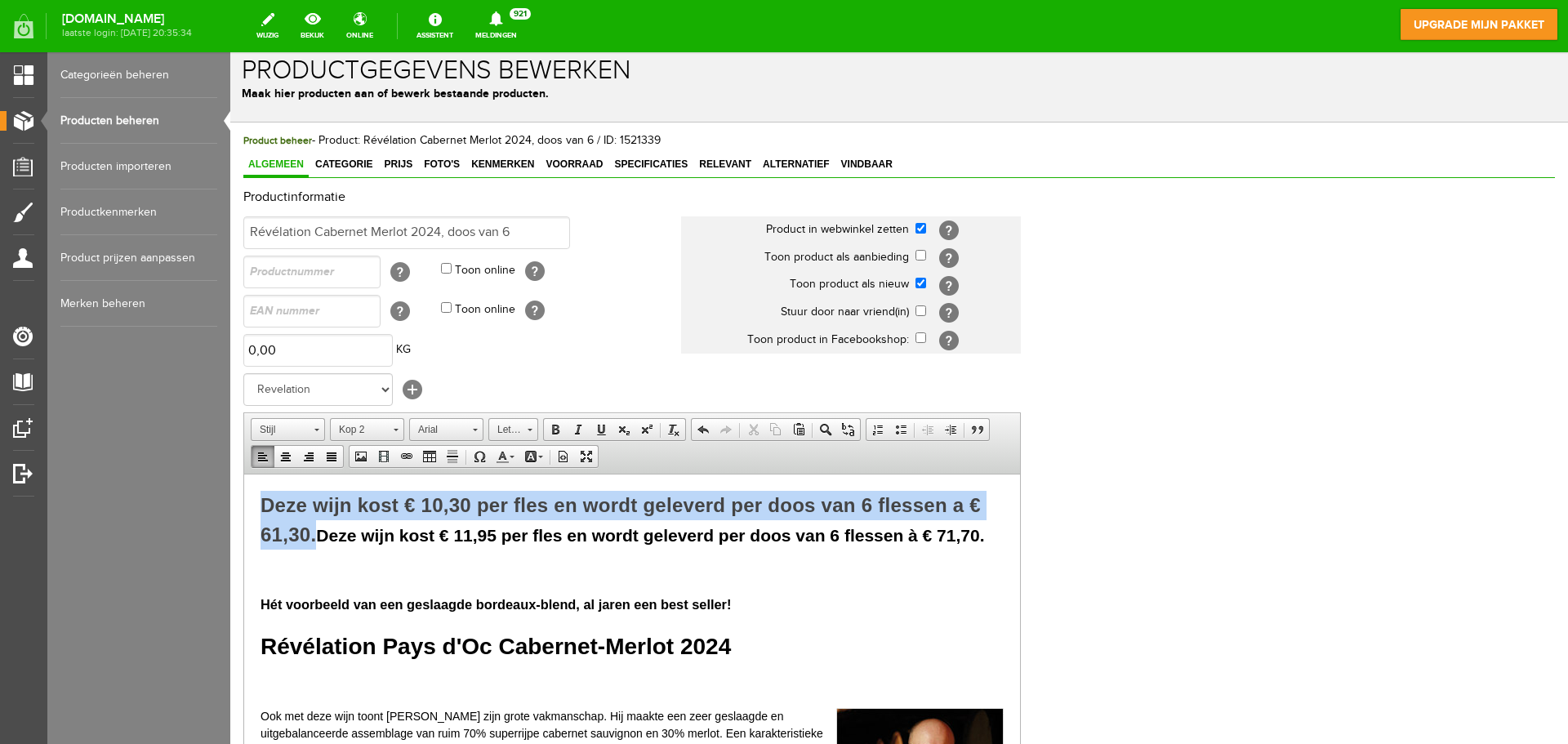
drag, startPoint x: 319, startPoint y: 534, endPoint x: 237, endPoint y: 488, distance: 94.0
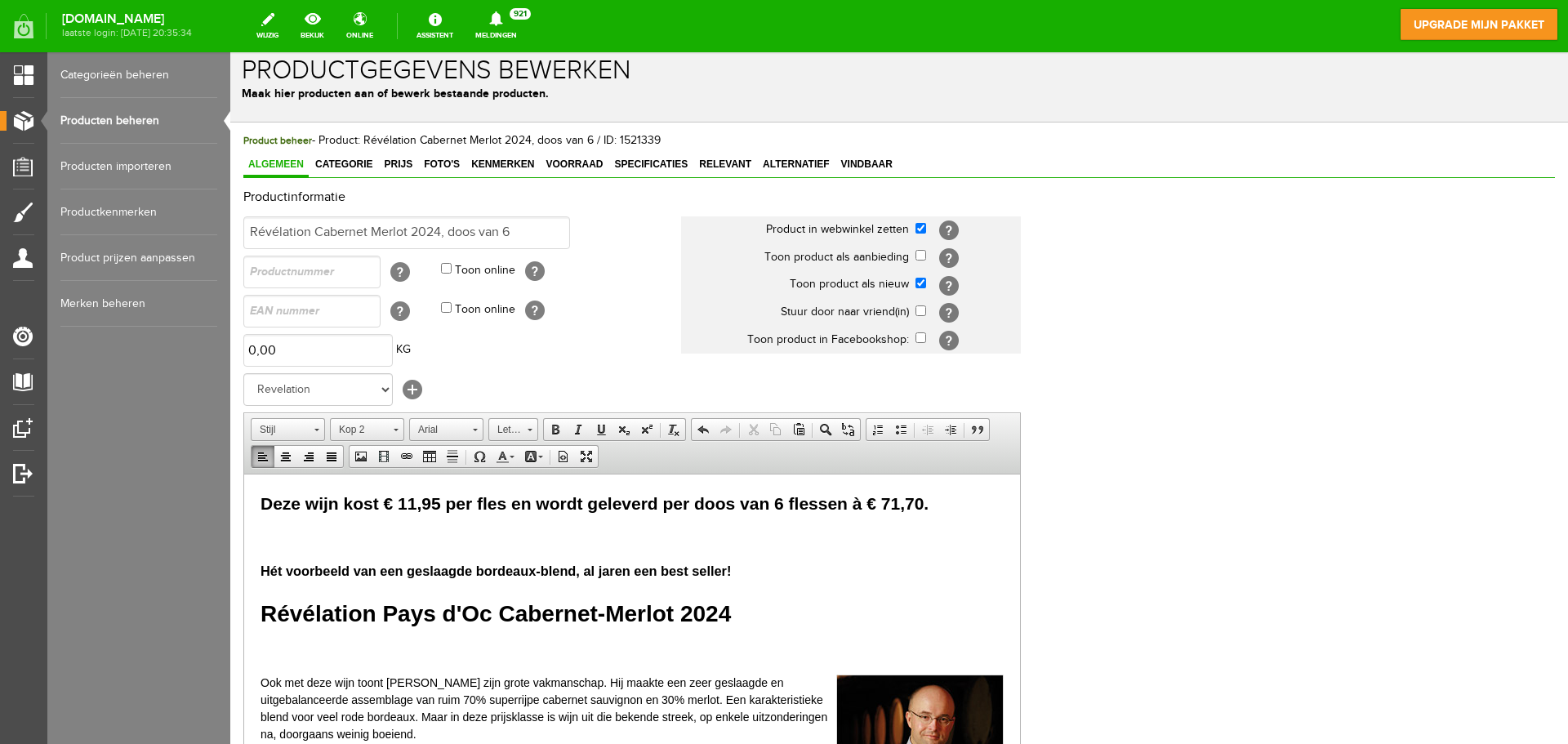
click at [593, 538] on p at bounding box center [631, 538] width 743 height 17
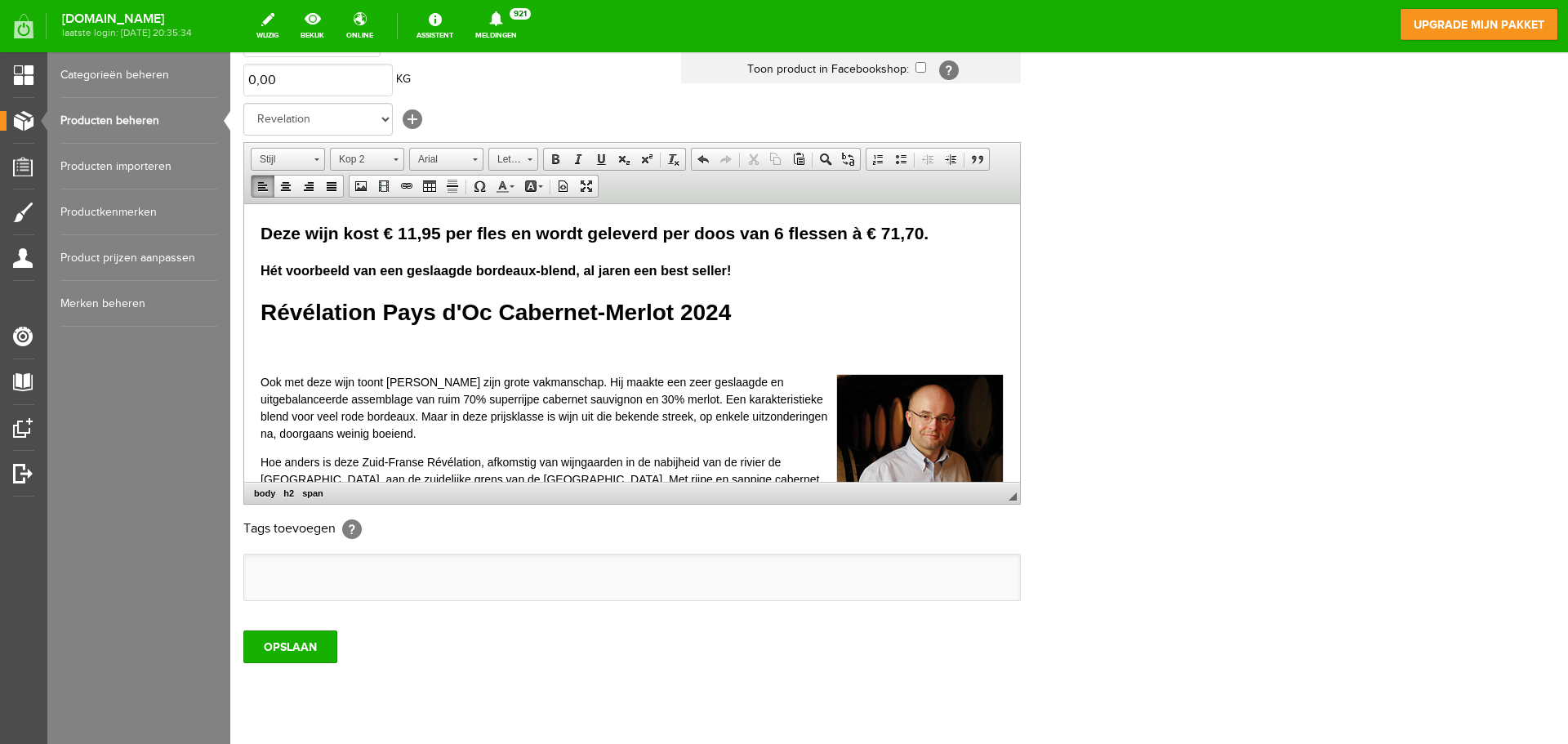
scroll to position [322, 0]
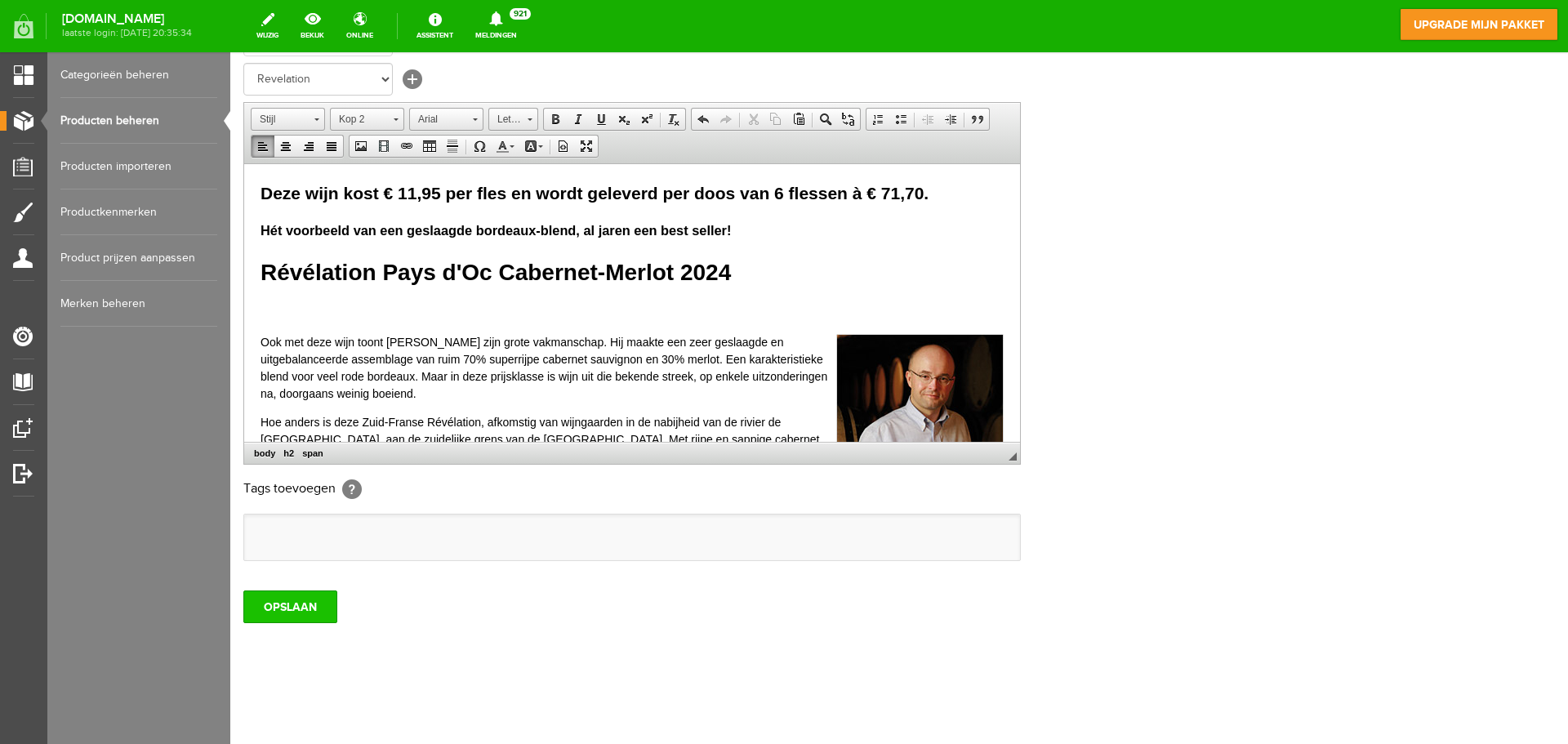
click at [261, 607] on input "OPSLAAN" at bounding box center [291, 607] width 94 height 33
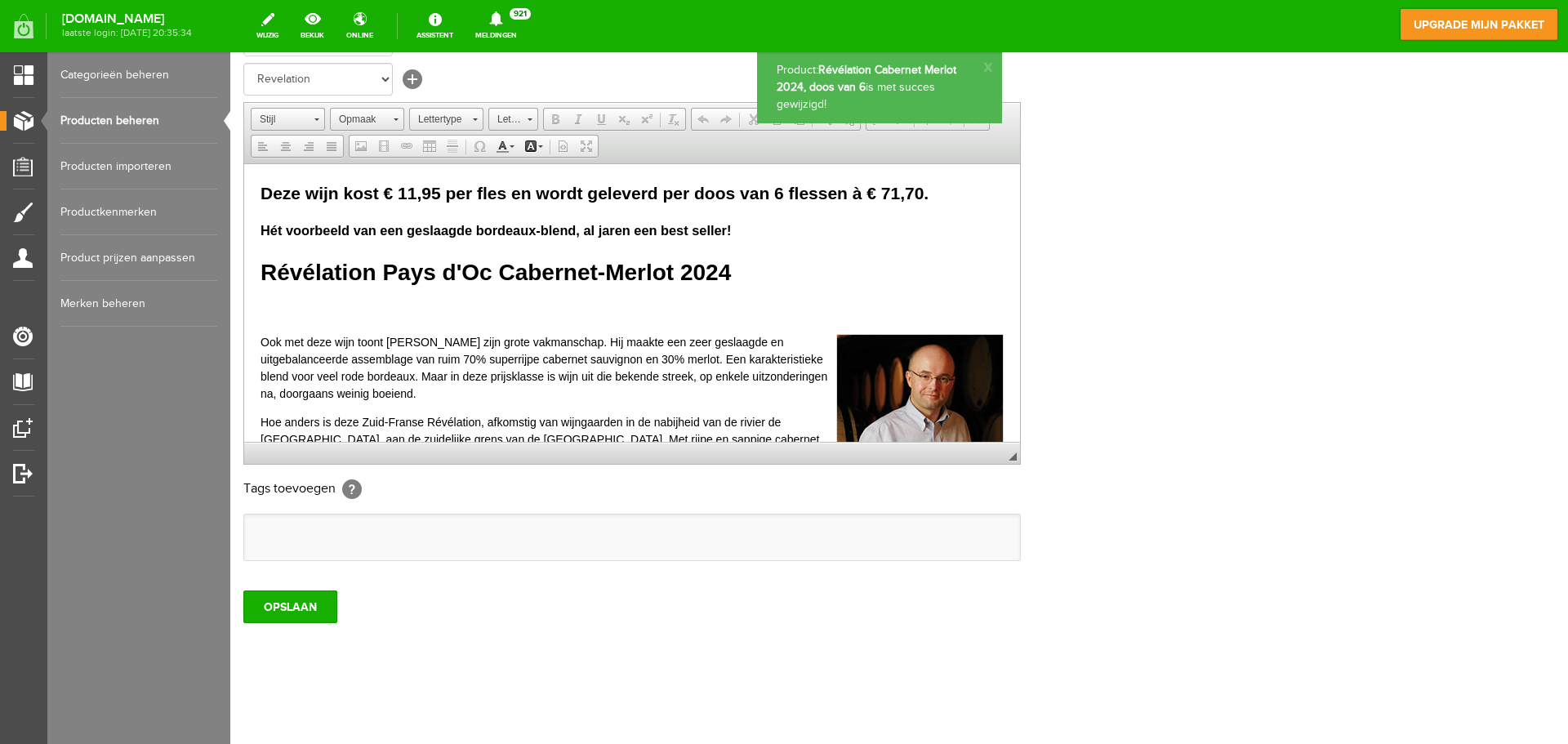
scroll to position [0, 0]
click at [146, 121] on link "Producten beheren" at bounding box center [139, 121] width 157 height 46
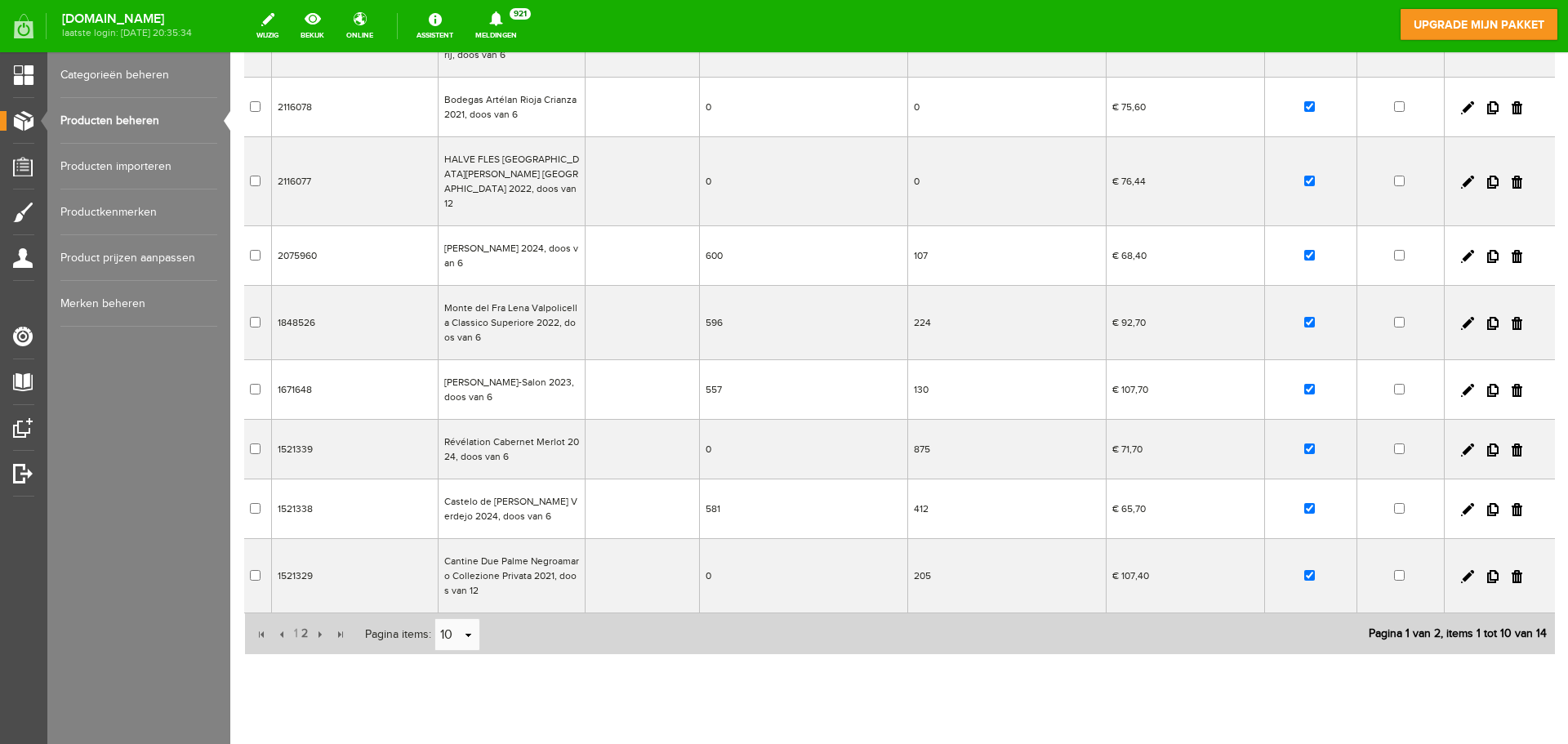
scroll to position [301, 0]
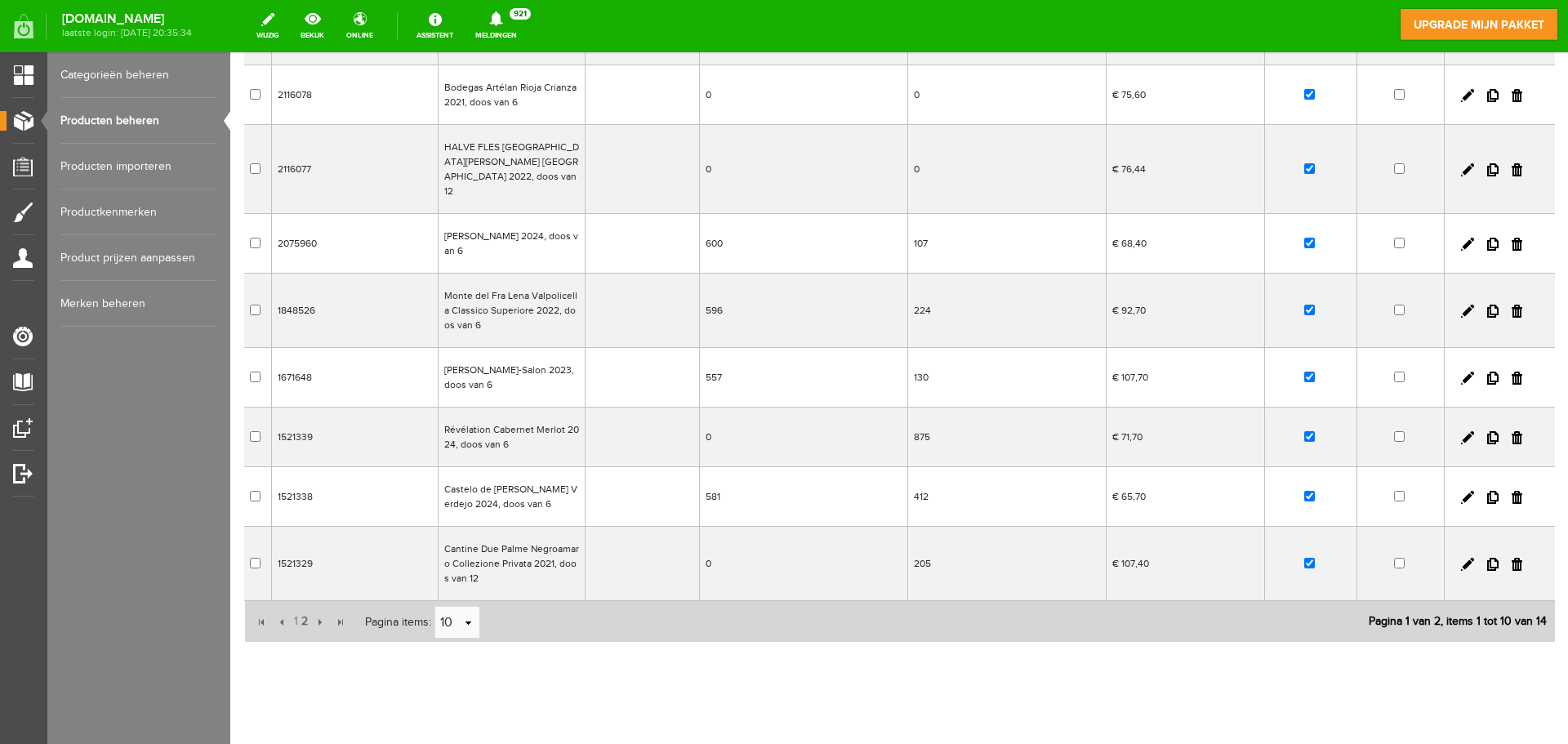
click at [487, 484] on td "Castelo de [PERSON_NAME] Verdejo 2024, doos van 6" at bounding box center [511, 497] width 147 height 60
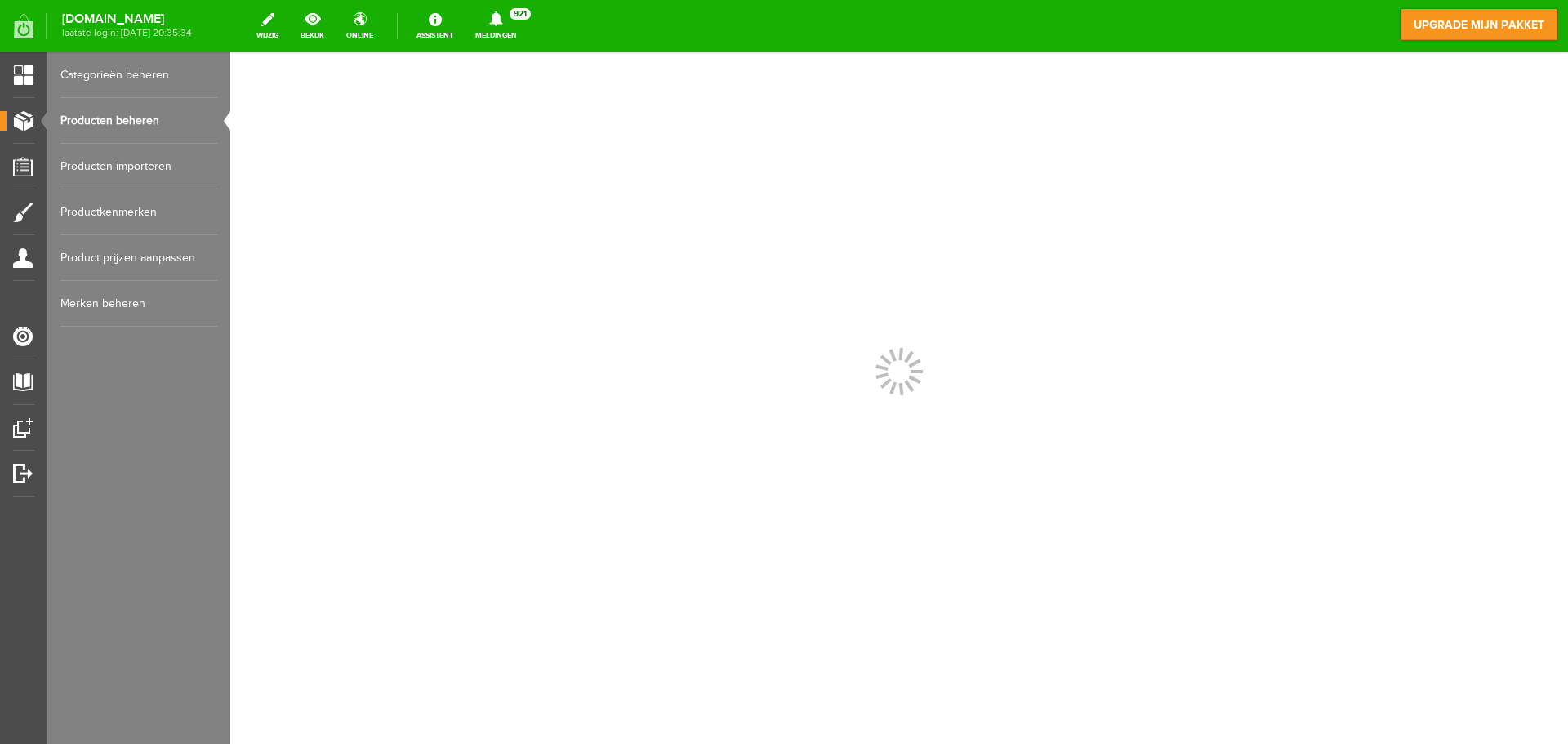
scroll to position [0, 0]
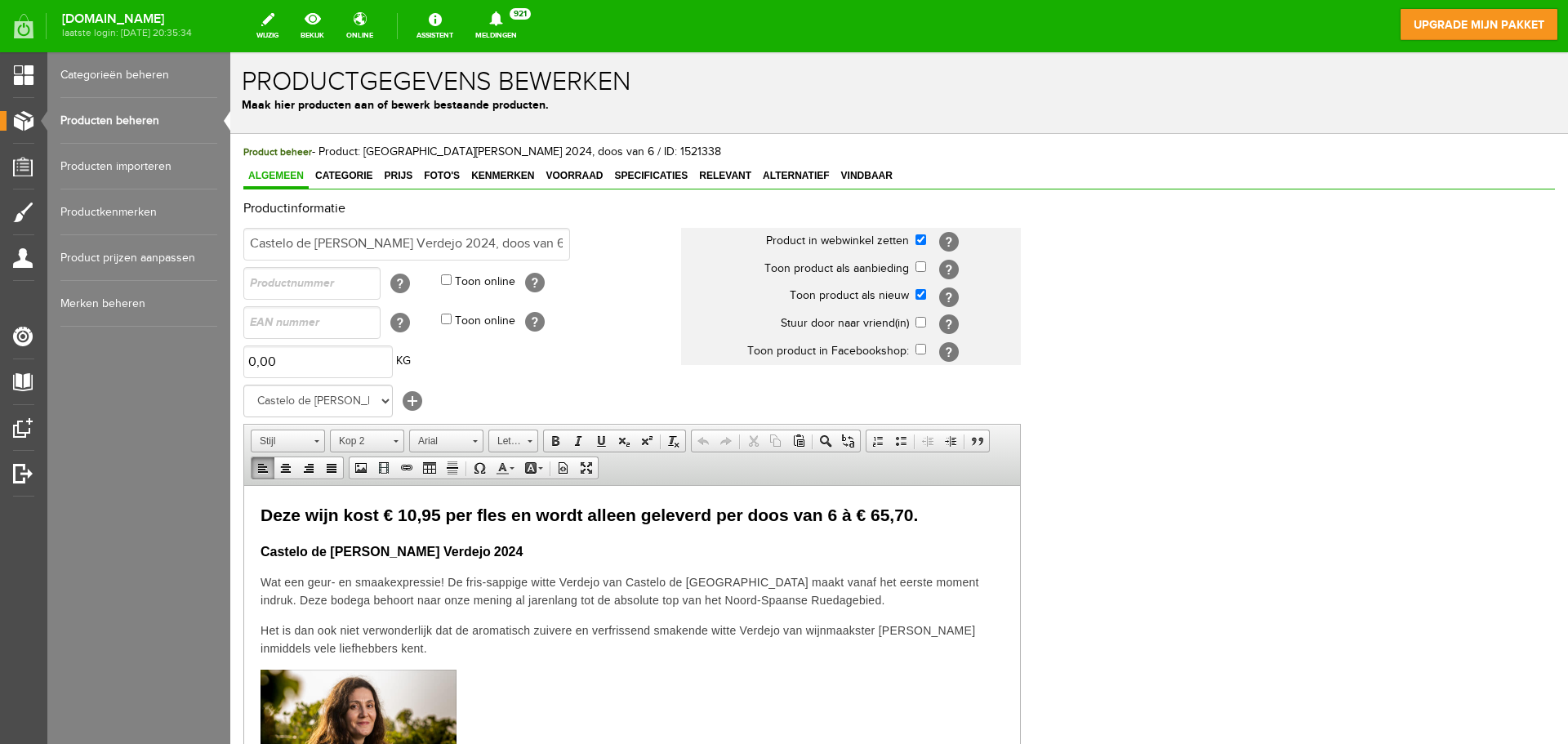
click at [361, 638] on p "Het is dan ook niet verwonderlijk dat de aromatisch zuivere en verfrissend smak…" at bounding box center [631, 638] width 743 height 36
click at [266, 508] on span "Deze wijn kost € 10,95 per fles en wordt alleen geleverd per doos van 6 à € 65,…" at bounding box center [589, 514] width 657 height 19
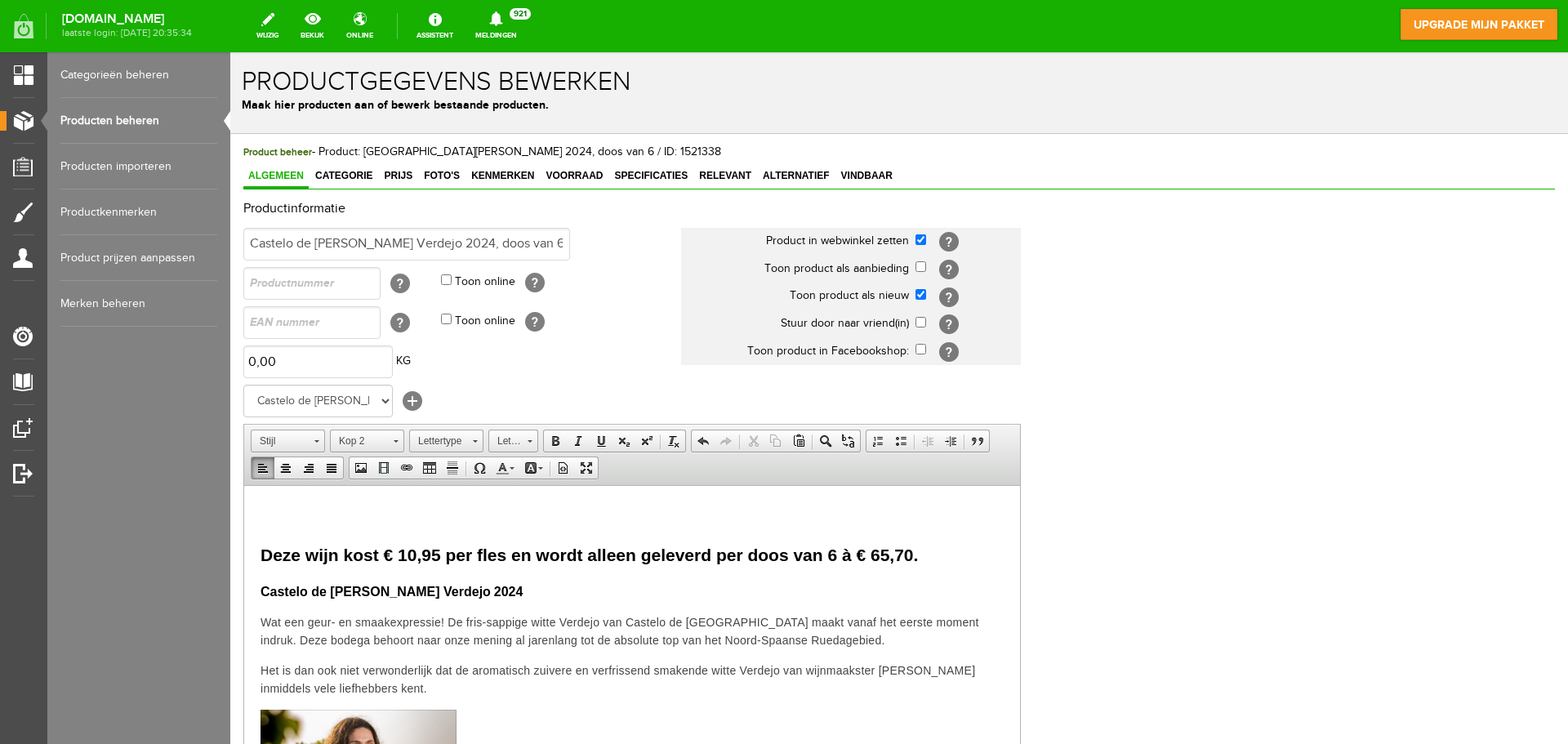
paste body
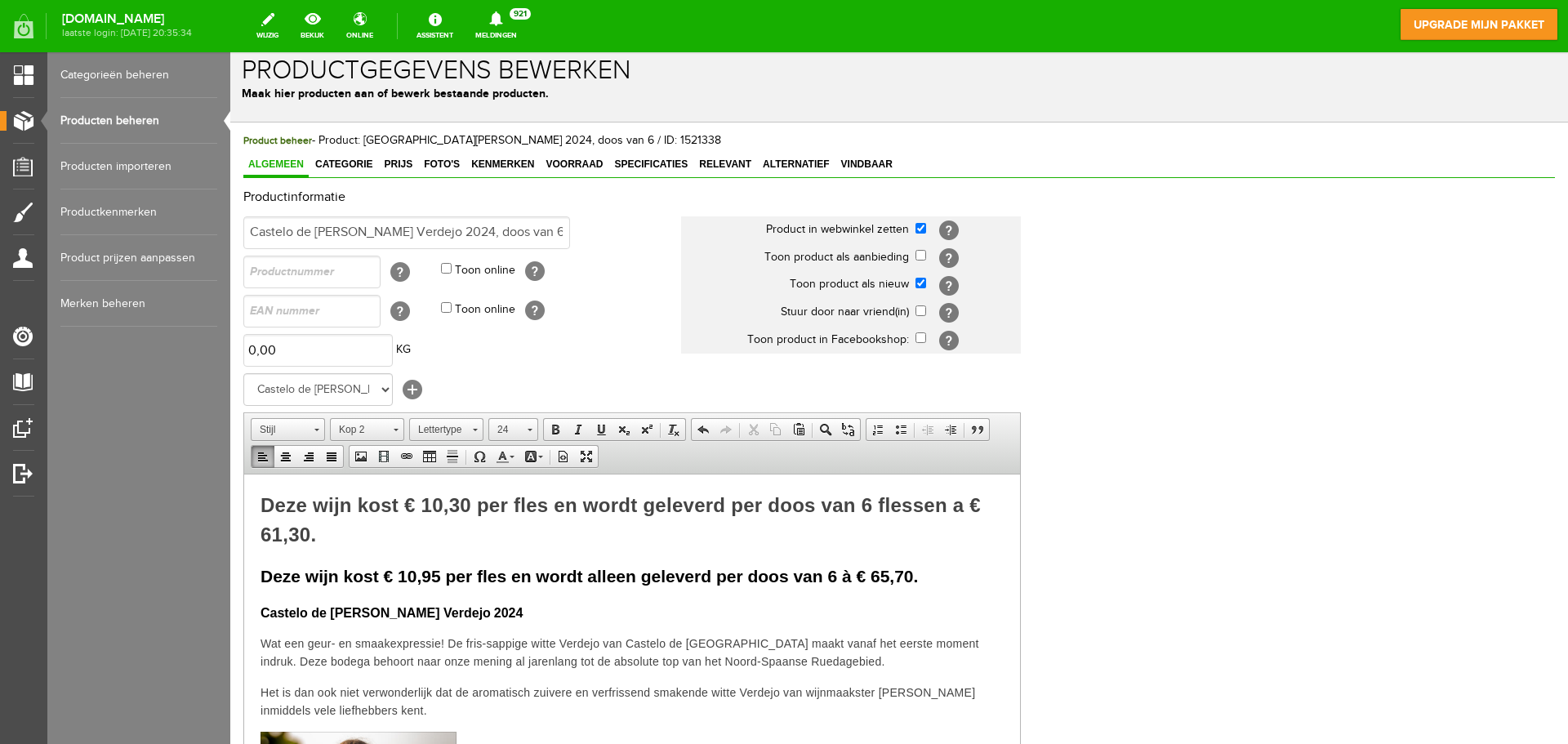
click at [635, 576] on span "Deze wijn kost € 10,95 per fles en wordt alleen geleverd per doos van 6 à € 65,…" at bounding box center [589, 576] width 657 height 19
click at [791, 576] on span "Deze wijn kost € 10,95 per fles en wordt geleverd per doos van 6 à € 65,70." at bounding box center [562, 576] width 604 height 19
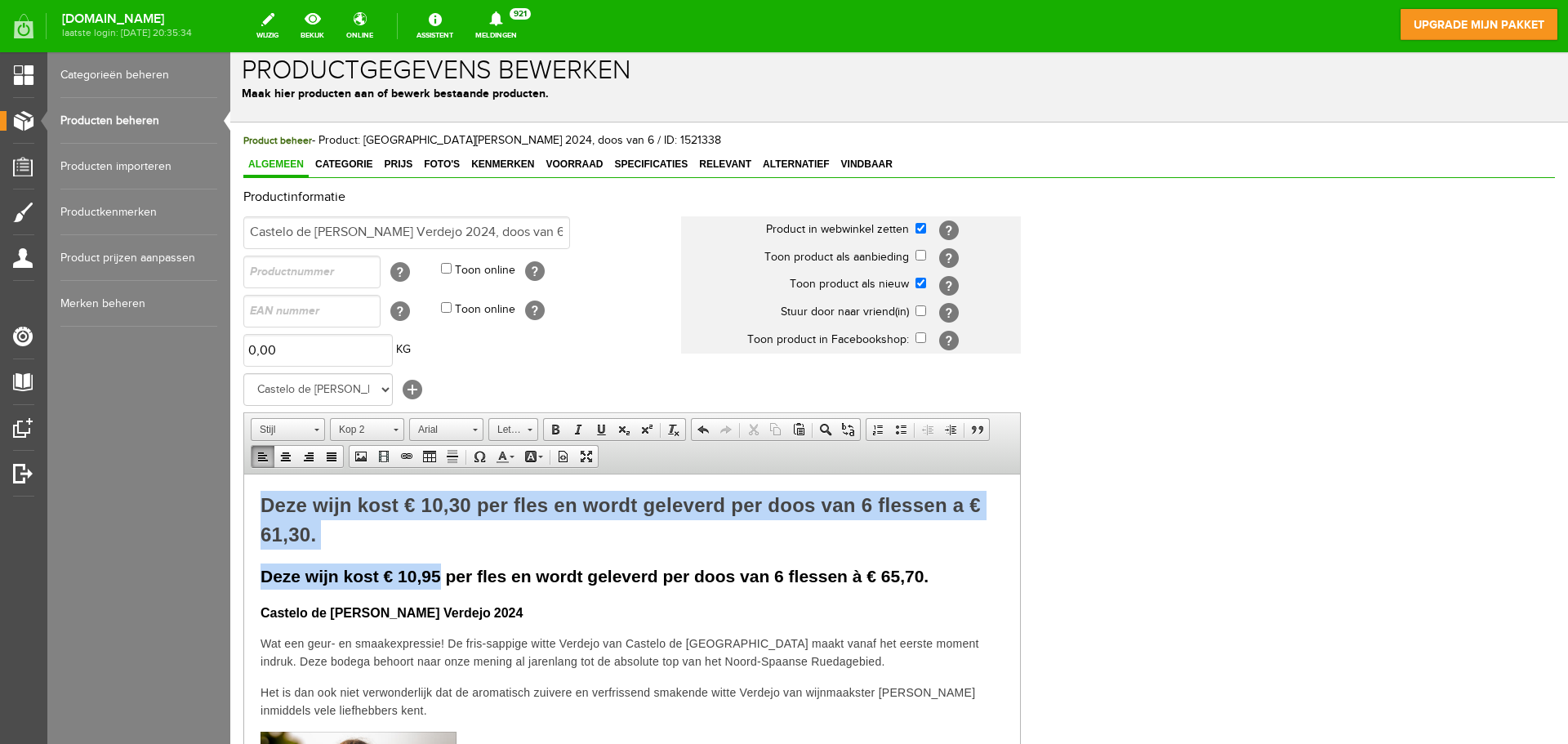
drag, startPoint x: 442, startPoint y: 551, endPoint x: 243, endPoint y: 506, distance: 204.0
click at [307, 541] on span "Deze wijn kost € 10,30 per fles en wordt geleverd per doos van 6 flessen a € 61…" at bounding box center [620, 519] width 721 height 51
drag, startPoint x: 322, startPoint y: 540, endPoint x: 227, endPoint y: 505, distance: 101.2
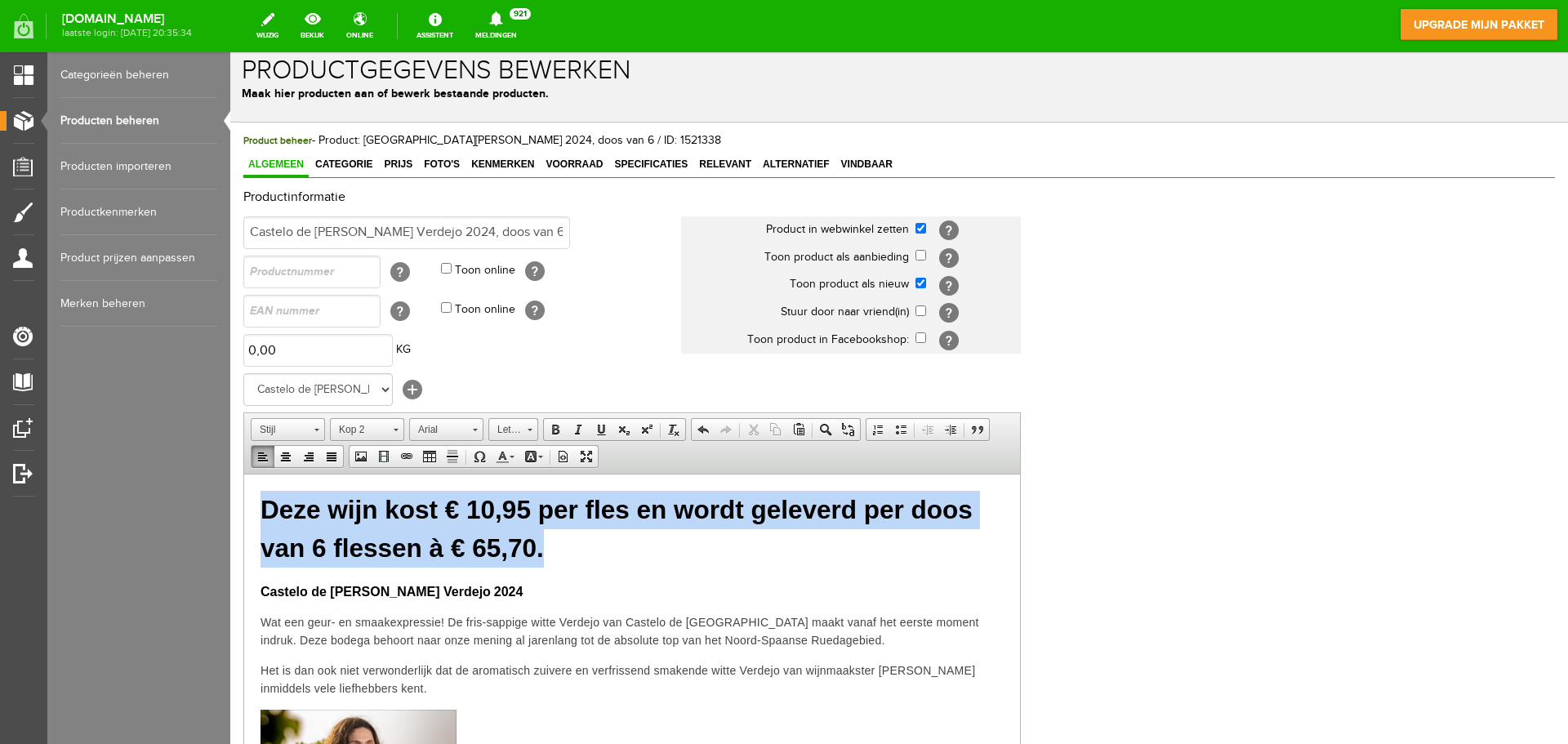
drag, startPoint x: 262, startPoint y: 502, endPoint x: 572, endPoint y: 545, distance: 313.0
click at [572, 545] on h2 "Deze wijn kost € 10,95 per fles en wordt geleverd per doos van 6 flessen à € 65…" at bounding box center [631, 528] width 743 height 77
click at [397, 432] on span at bounding box center [395, 427] width 4 height 16
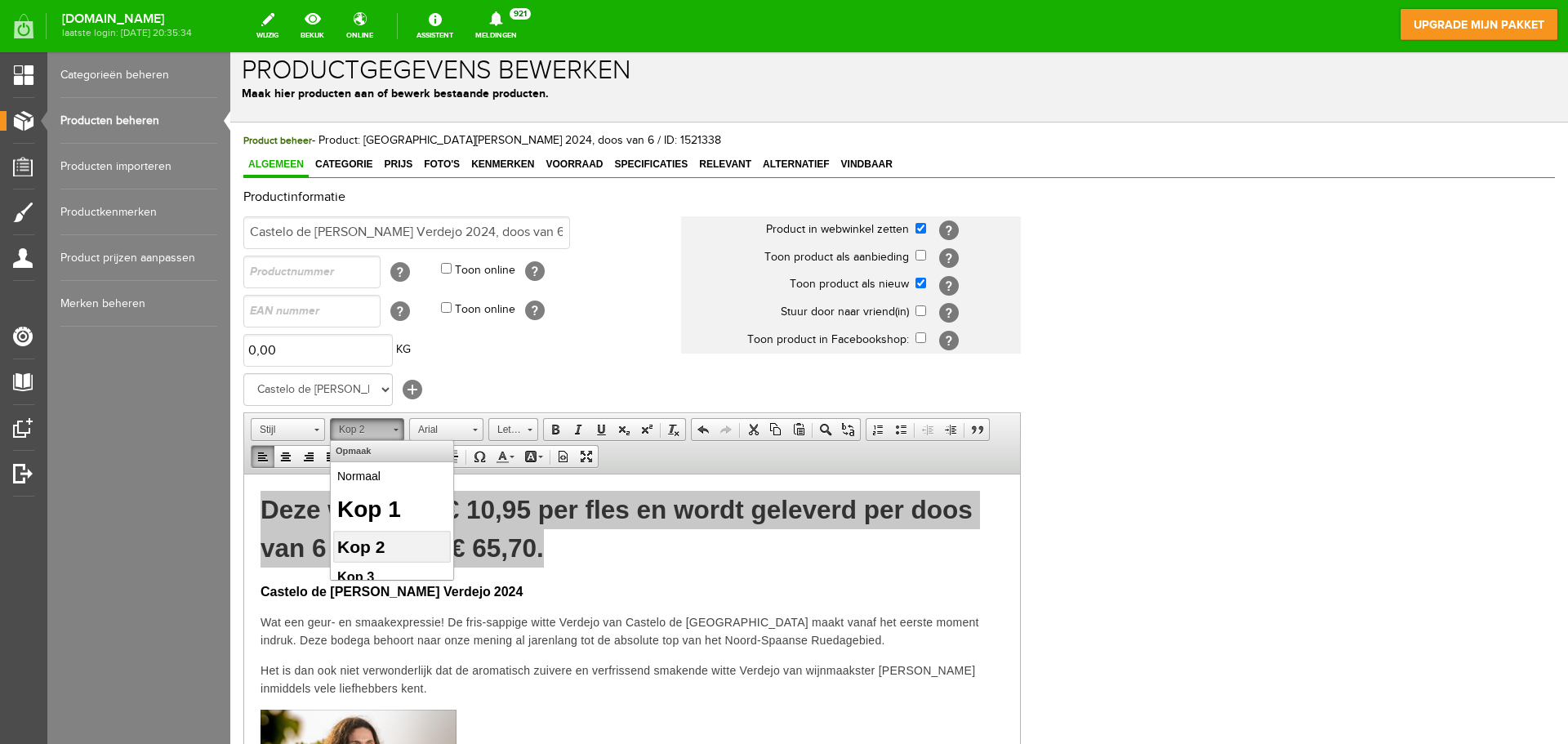
scroll to position [0, 0]
click at [389, 483] on p "Normaal" at bounding box center [392, 476] width 109 height 17
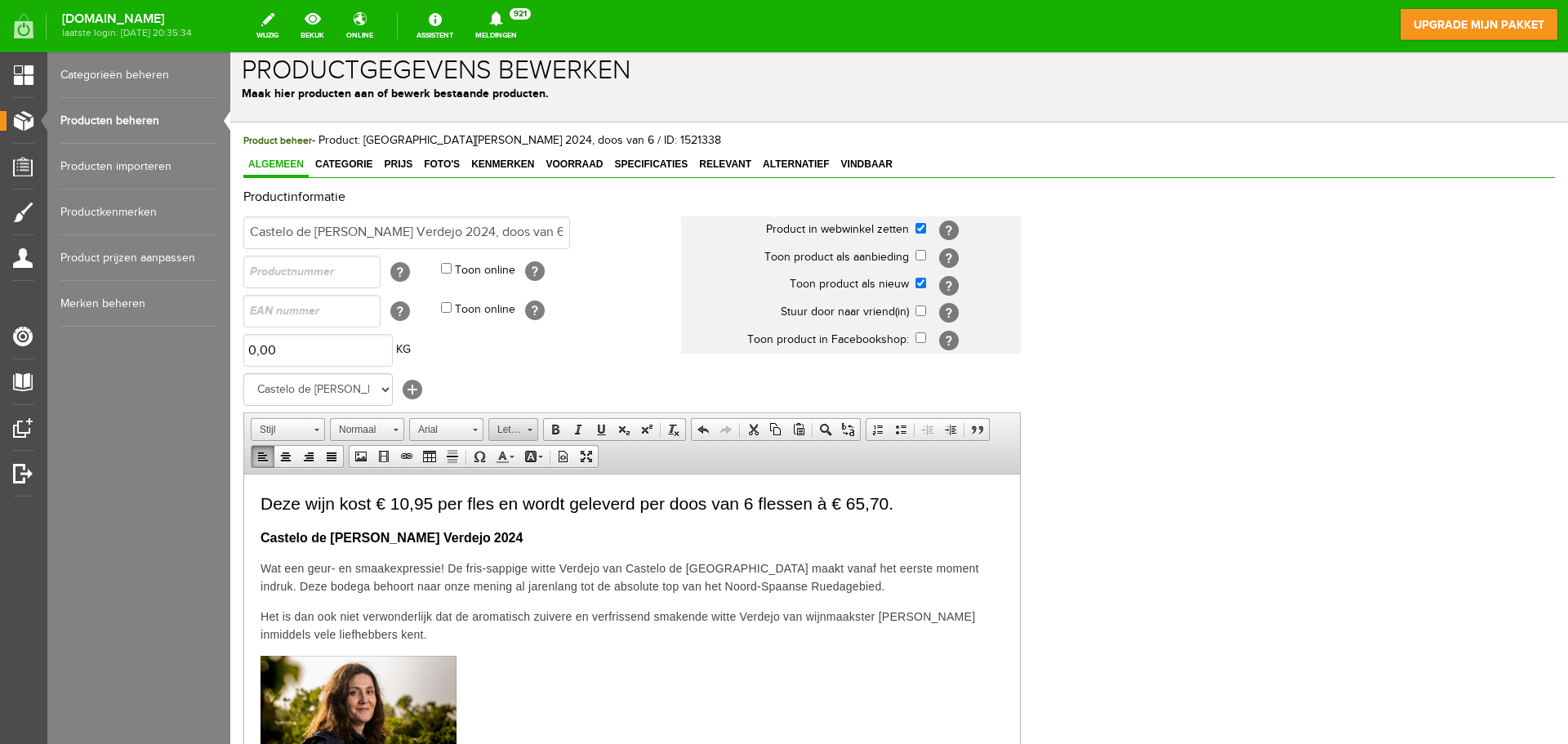
click at [527, 430] on span at bounding box center [530, 429] width 5 height 3
click at [550, 568] on link "24" at bounding box center [538, 572] width 93 height 36
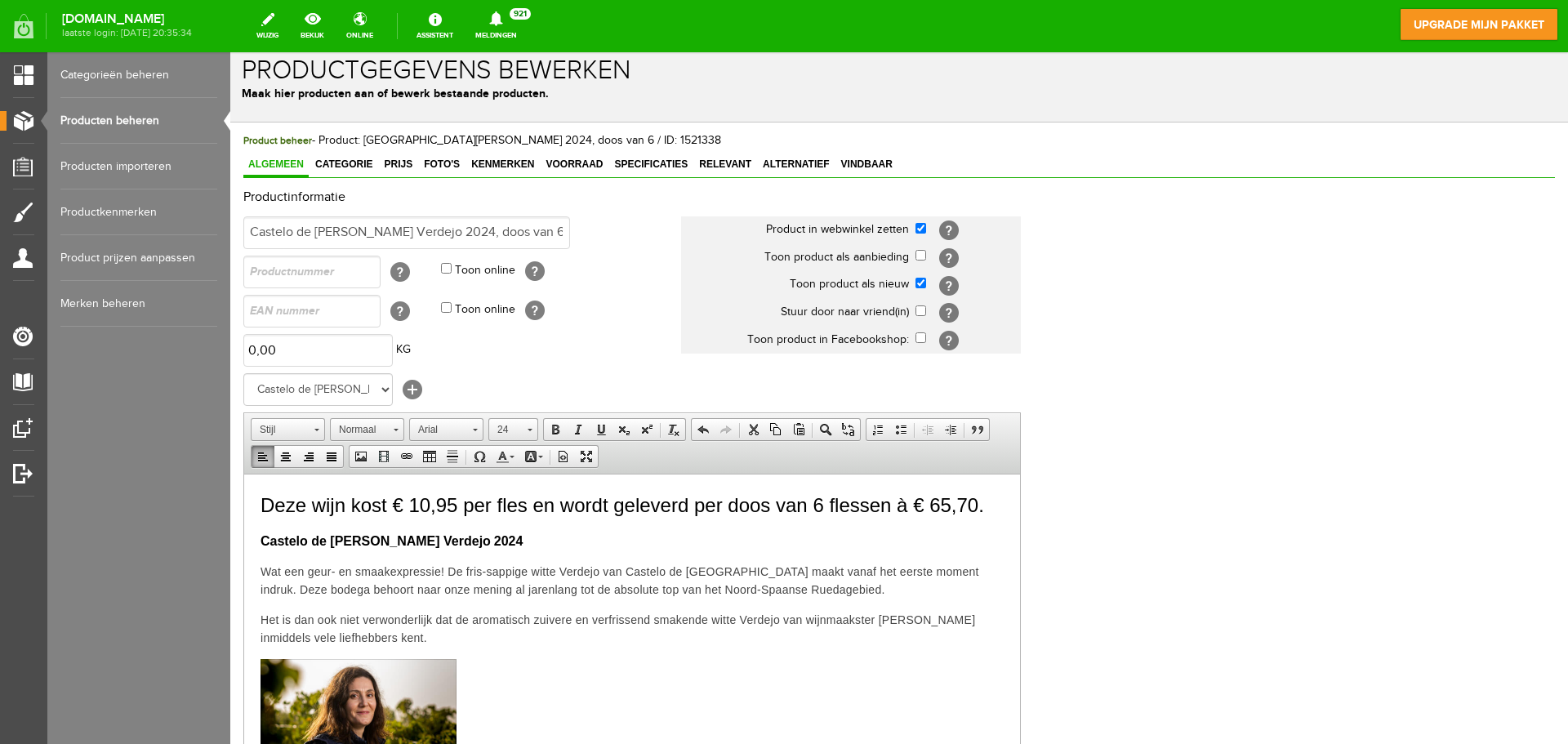
click at [676, 660] on p at bounding box center [631, 744] width 743 height 172
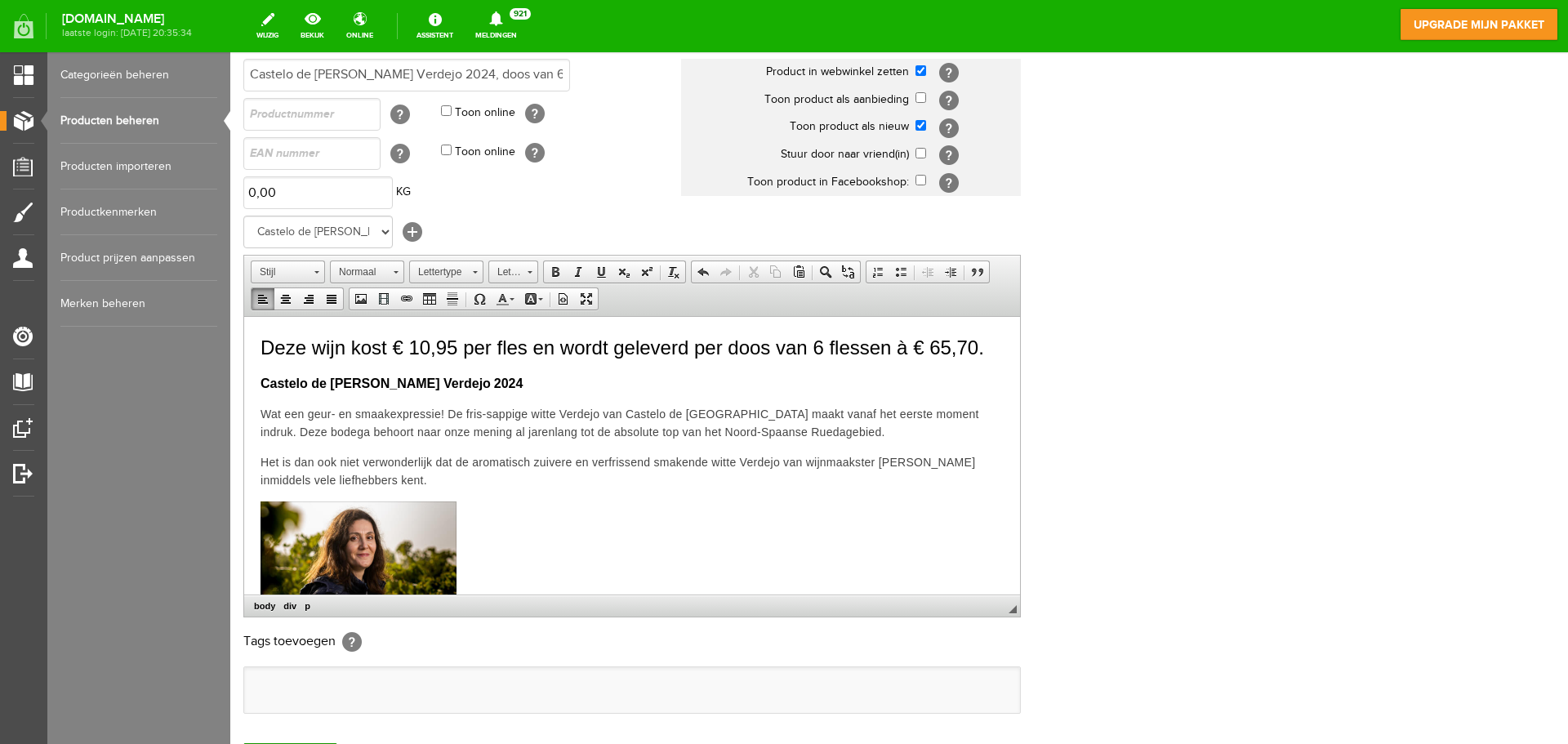
scroll to position [322, 0]
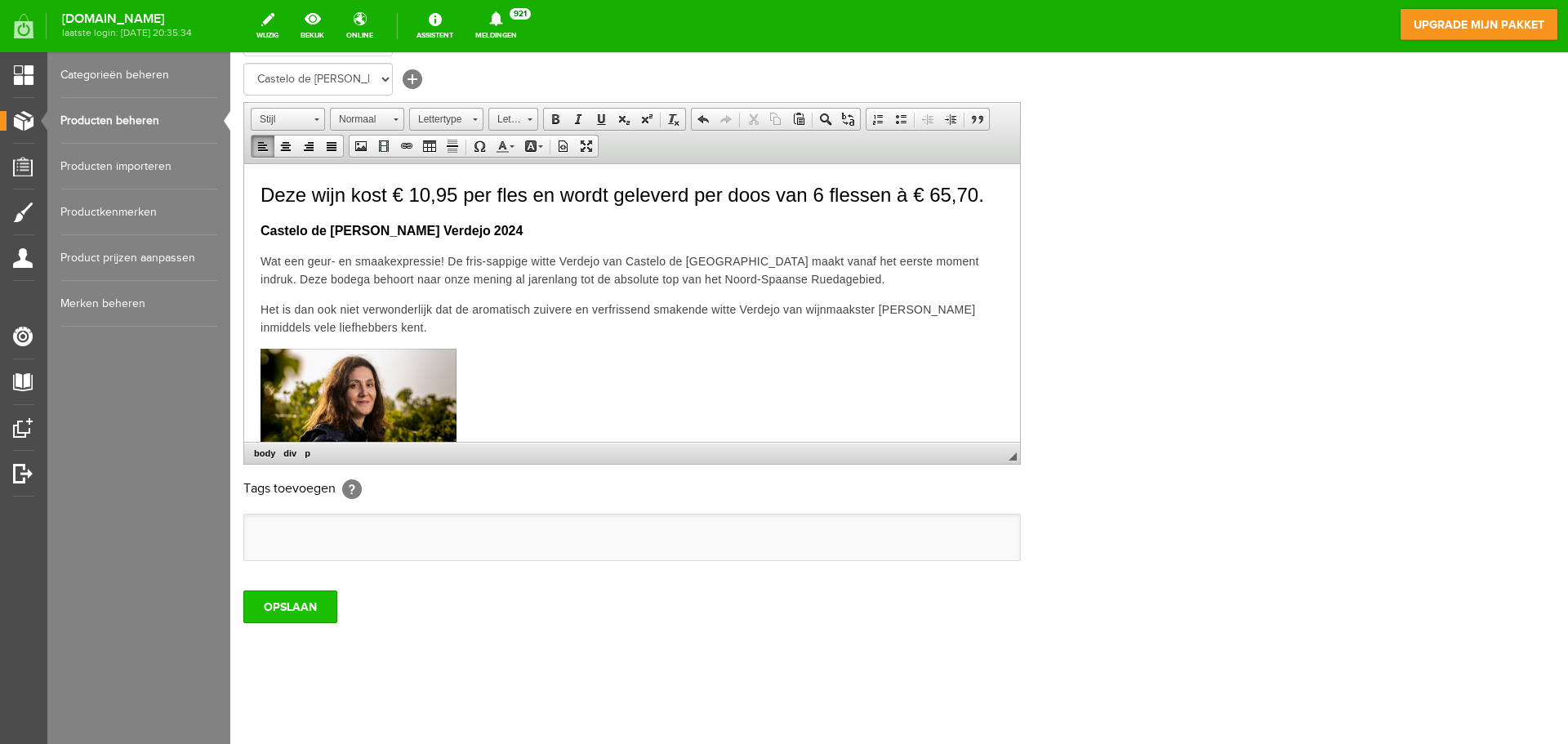
click at [308, 605] on input "OPSLAAN" at bounding box center [291, 607] width 94 height 33
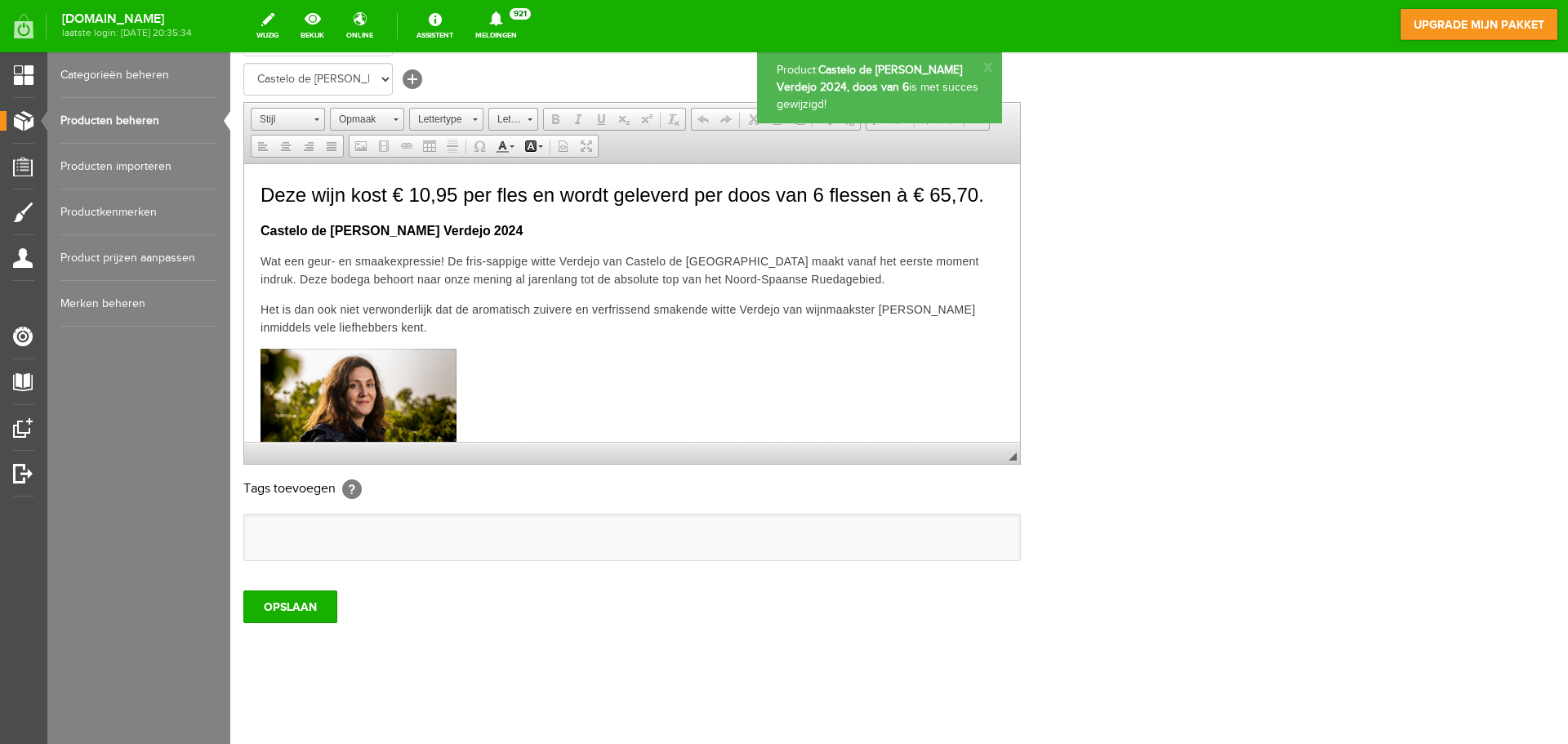
scroll to position [0, 0]
click at [105, 129] on link "Producten beheren" at bounding box center [139, 121] width 157 height 46
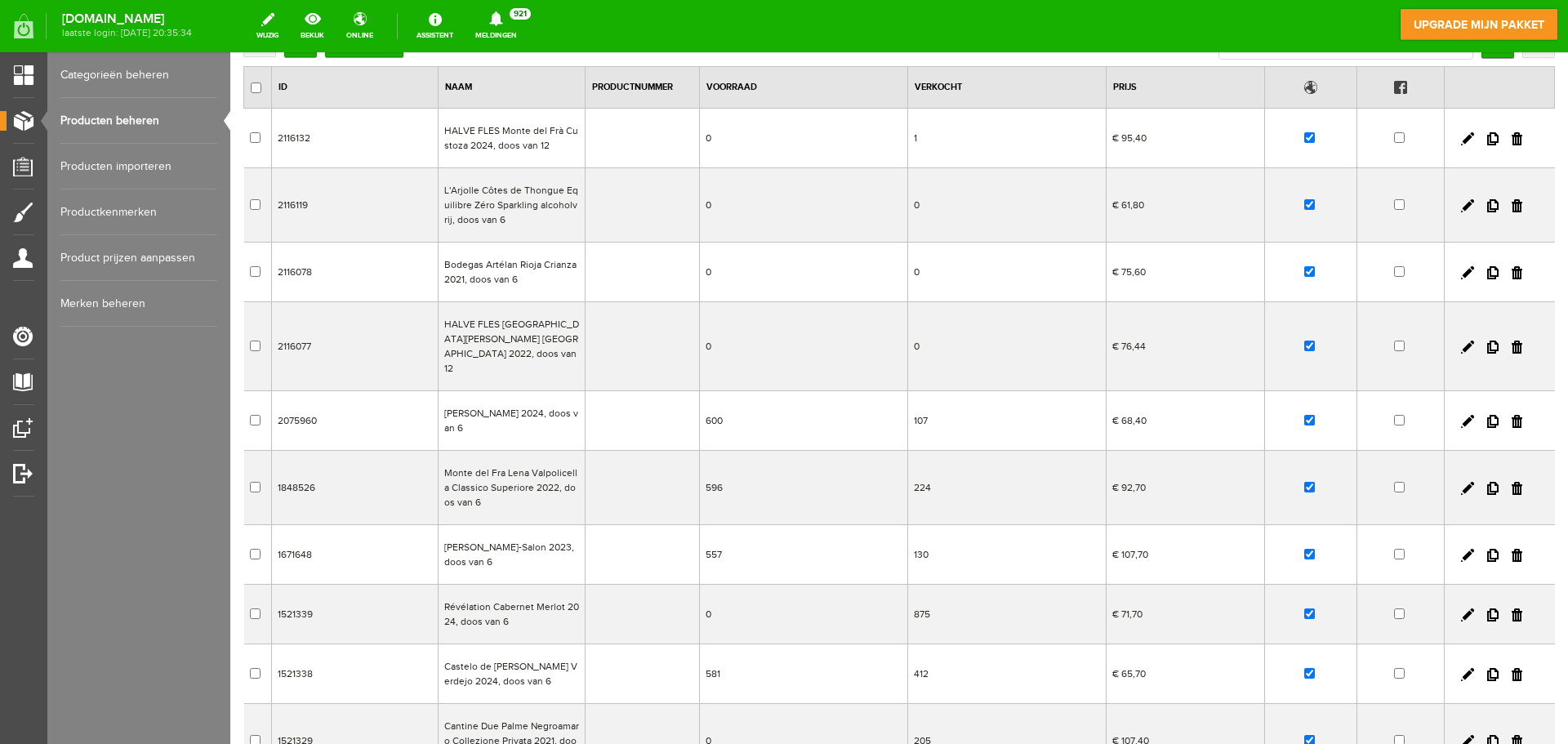
scroll to position [307, 0]
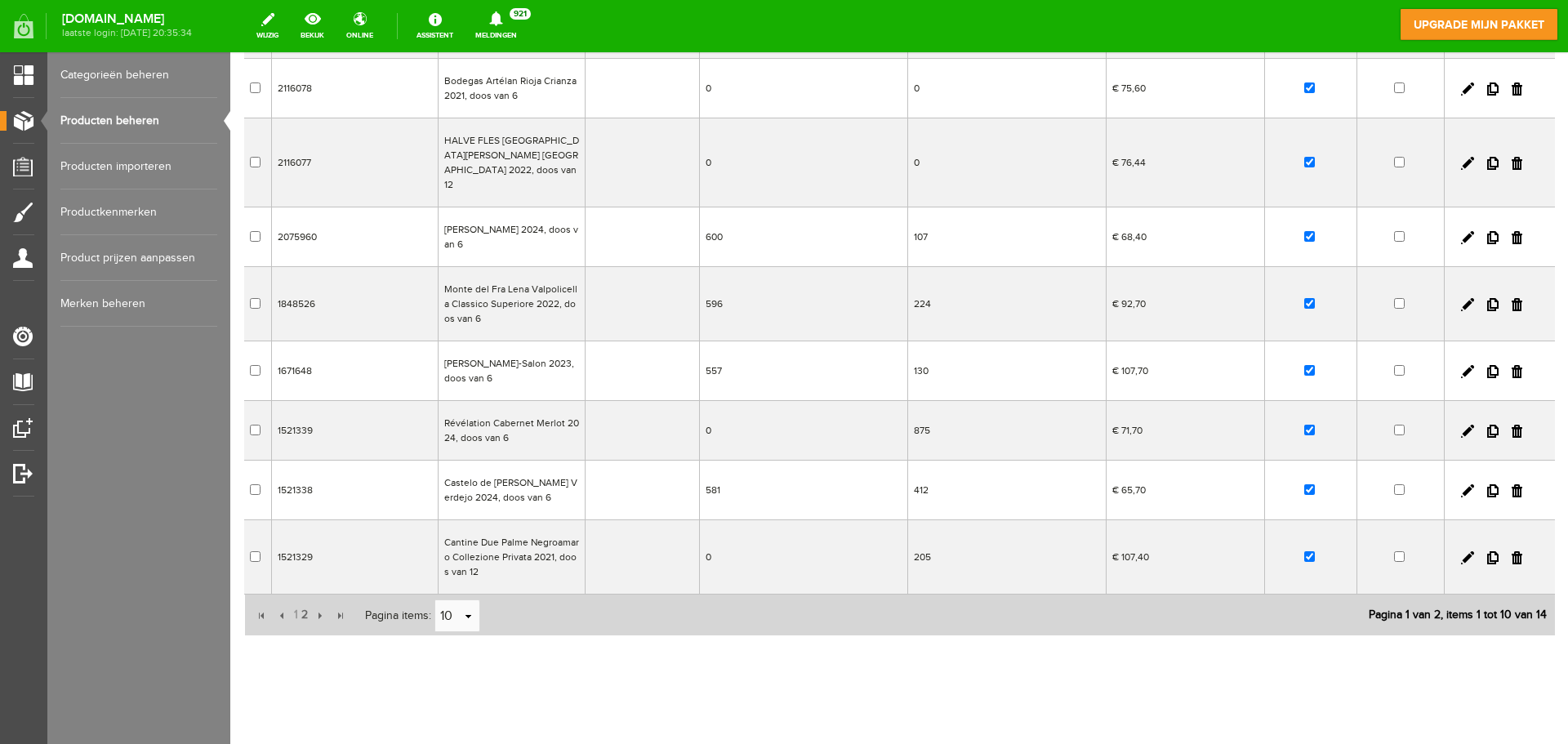
click at [518, 534] on td "Cantine Due Palme Negroamaro Collezione Privata 2021, doos van 12" at bounding box center [511, 558] width 147 height 75
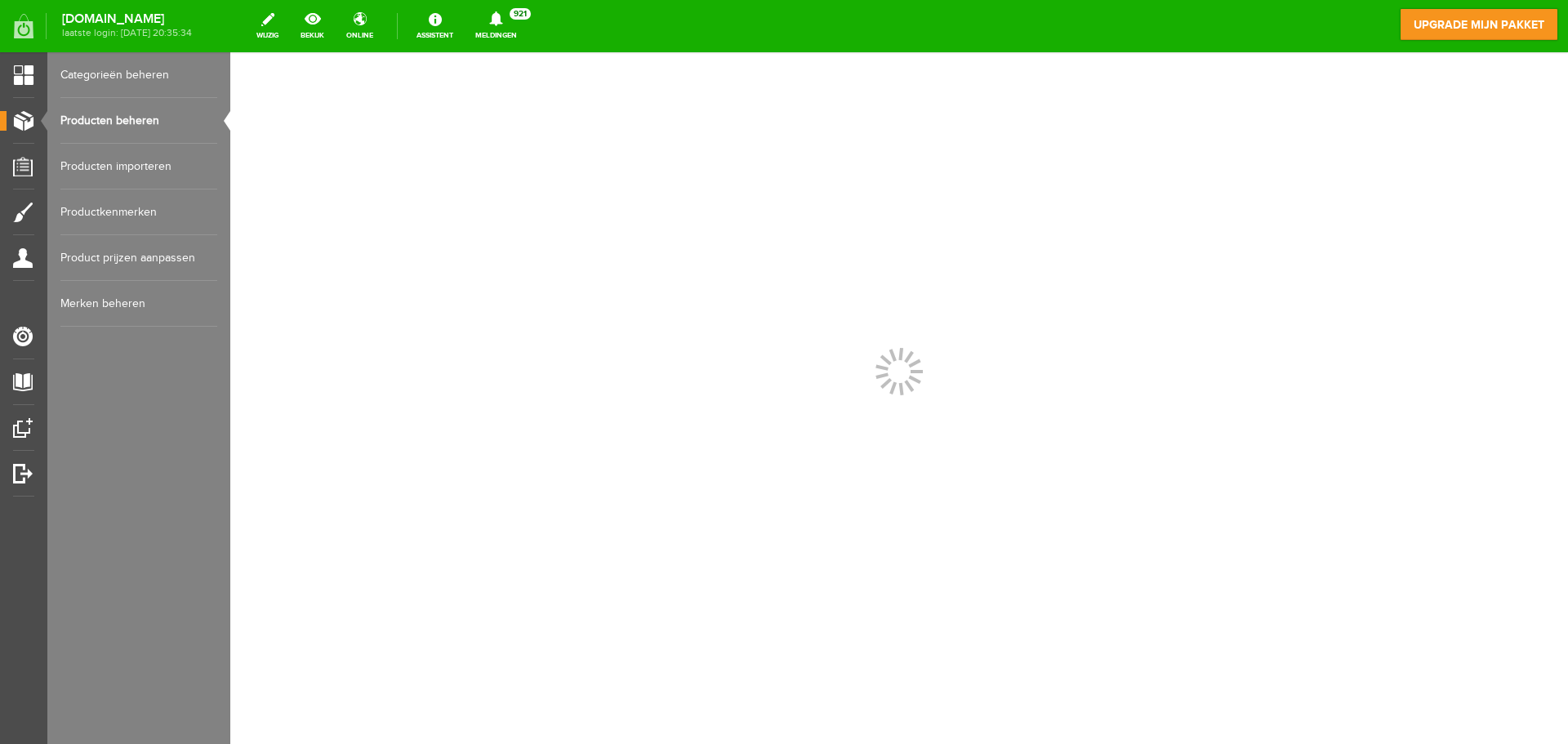
scroll to position [0, 0]
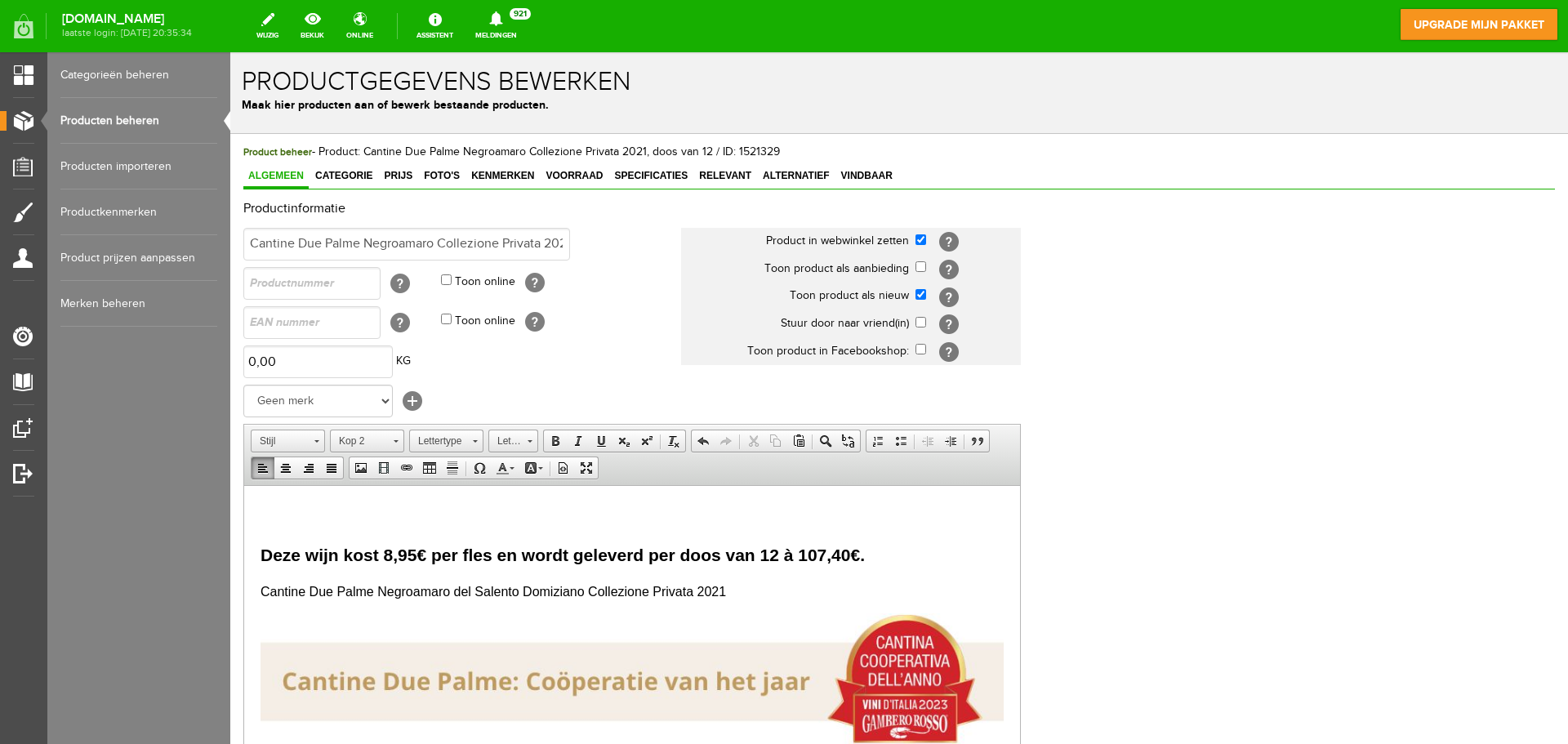
paste body
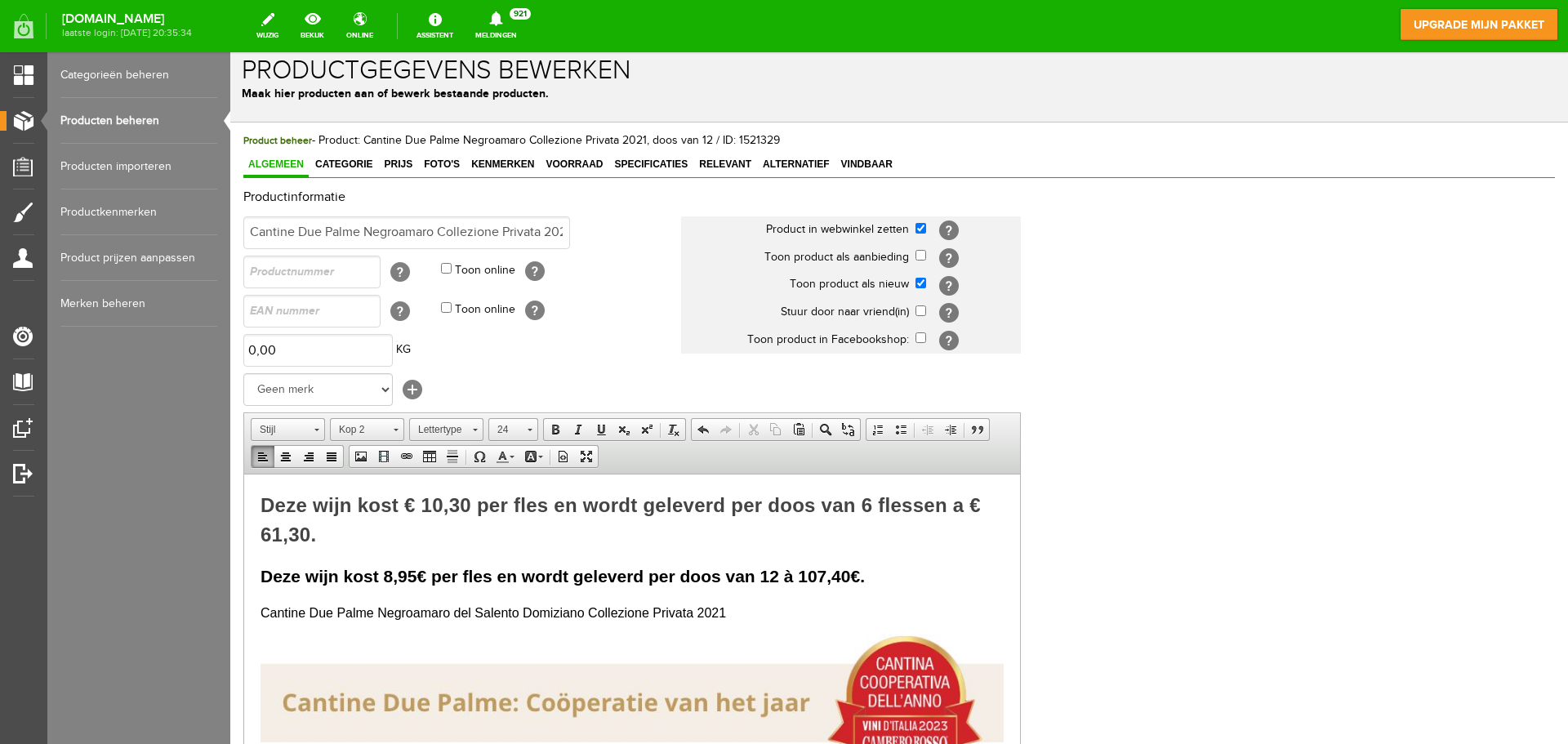
click at [777, 577] on span "Deze wijn kost 8,95€ per fles en wordt geleverd per doos van 12 à 107,40€." at bounding box center [562, 576] width 604 height 19
click at [862, 569] on span "Deze wijn kost 8,95€ per fles en wordt geleverd per doos van 12 flessen à 107,4…" at bounding box center [594, 576] width 668 height 19
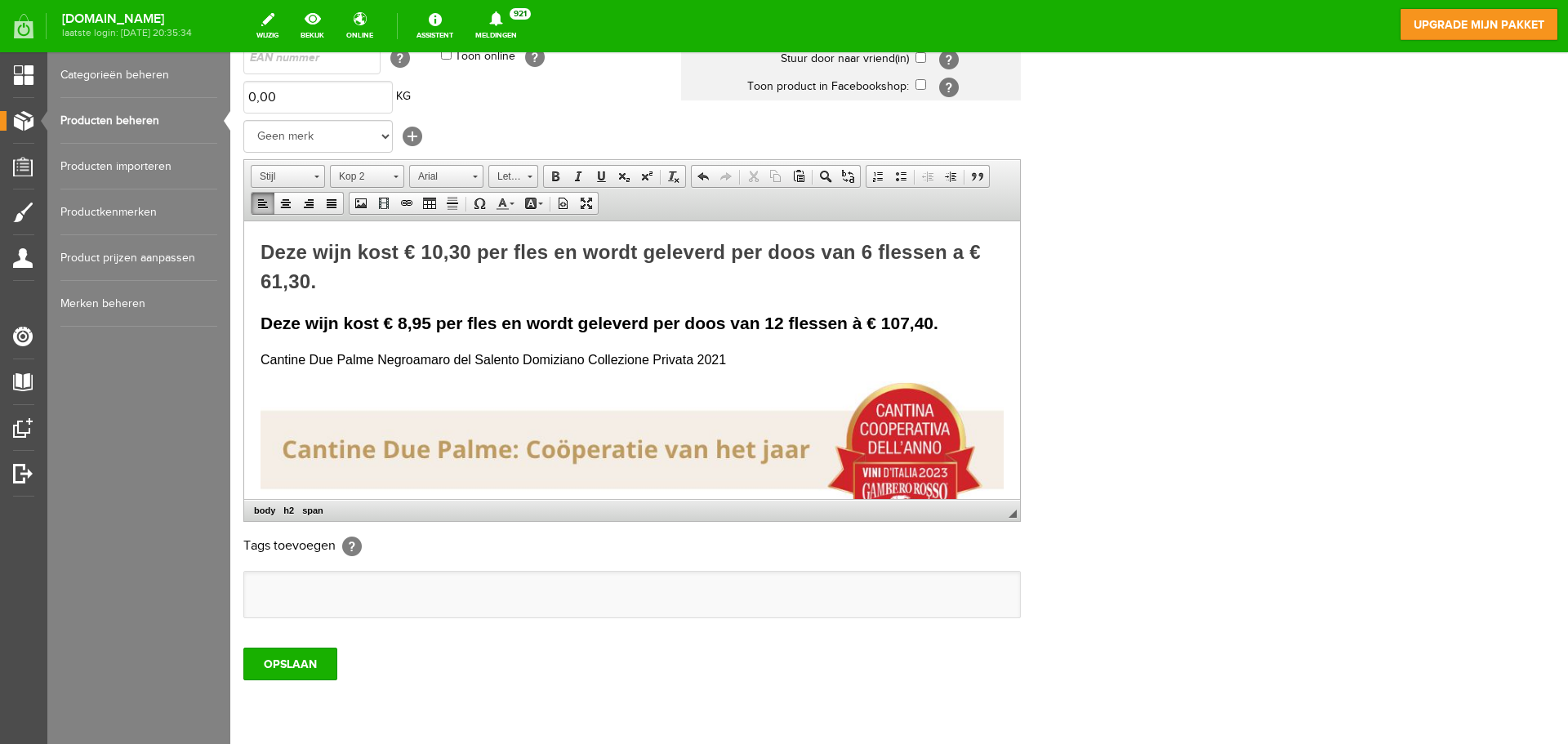
scroll to position [322, 0]
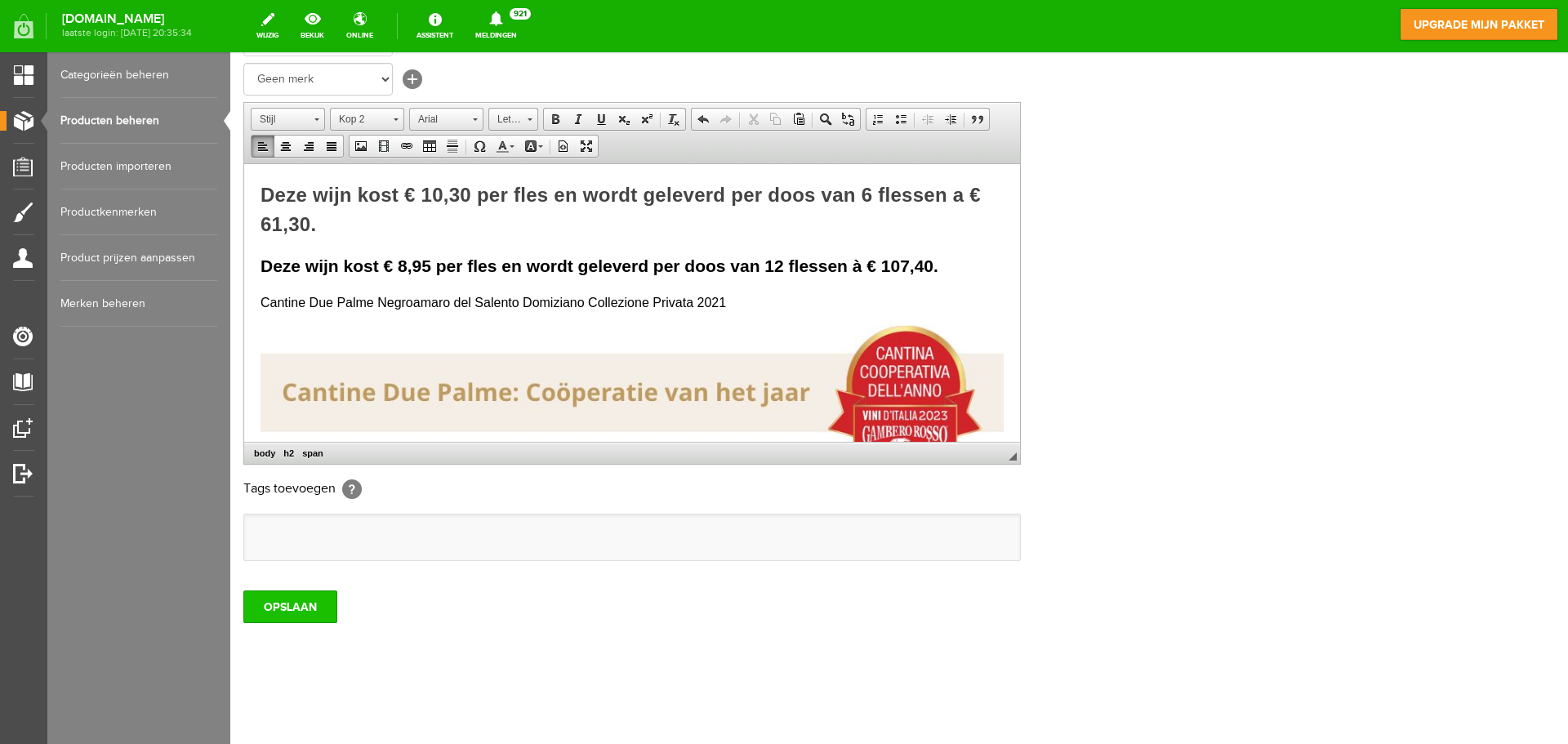
click at [315, 606] on input "OPSLAAN" at bounding box center [291, 607] width 94 height 33
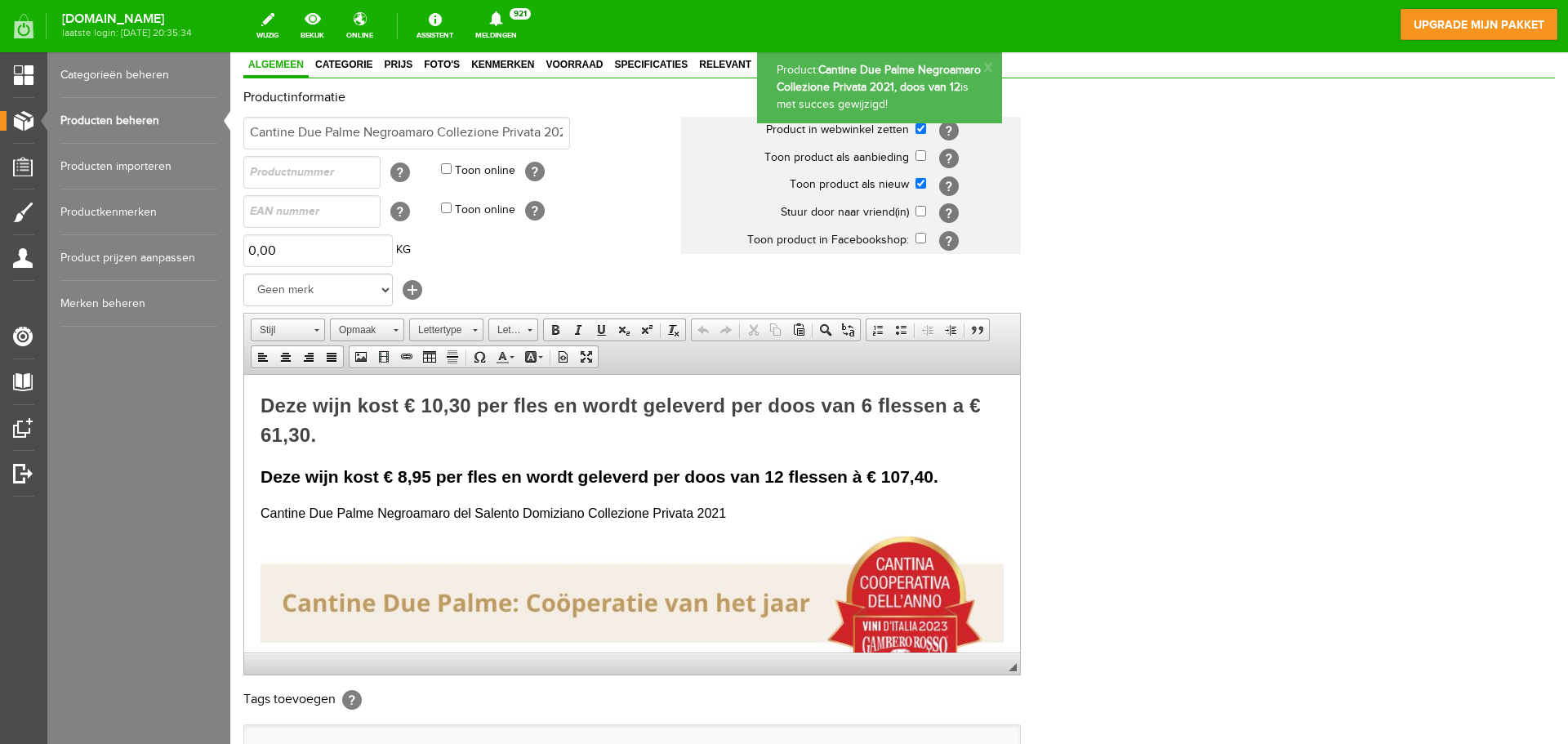
scroll to position [0, 0]
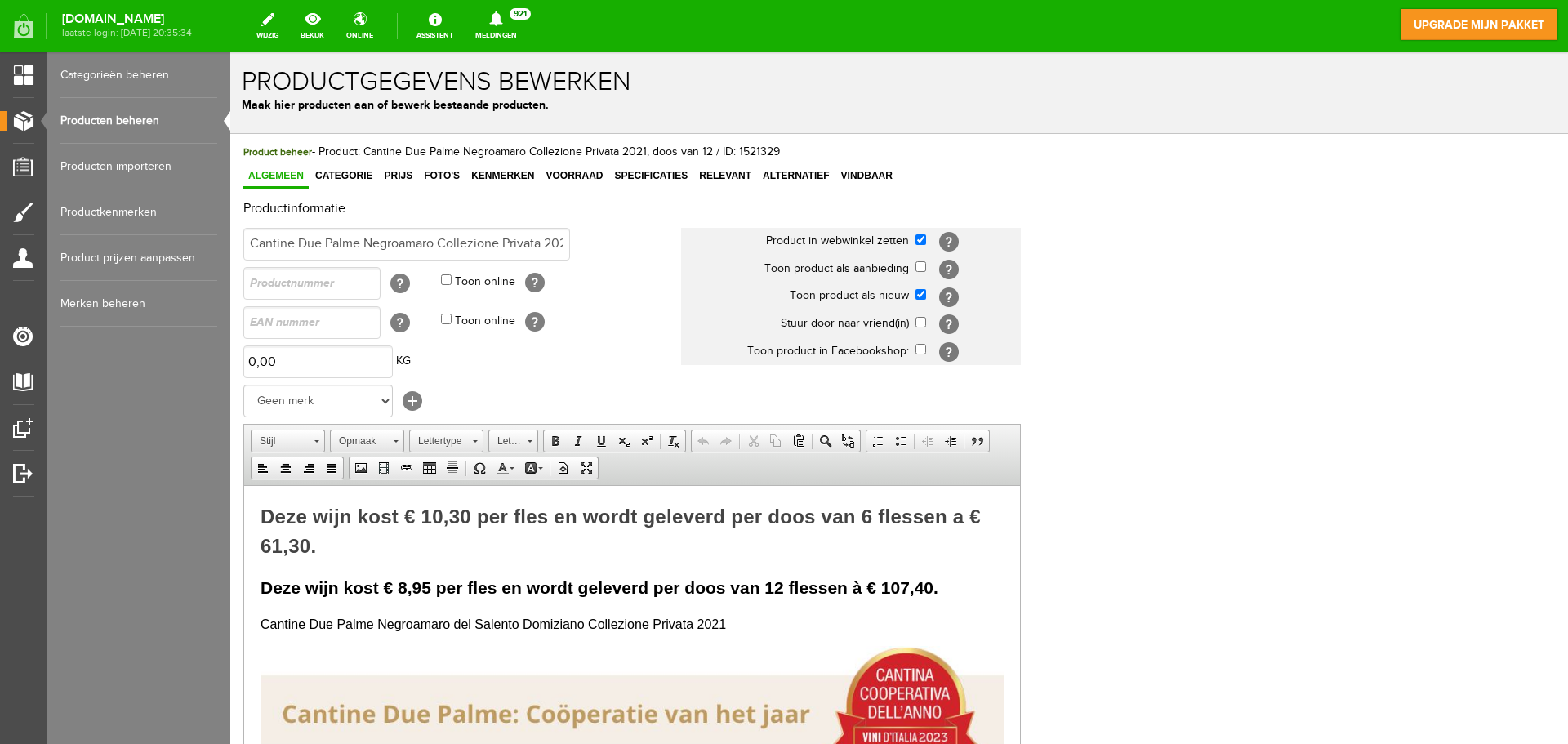
click at [142, 117] on link "Producten beheren" at bounding box center [139, 121] width 157 height 46
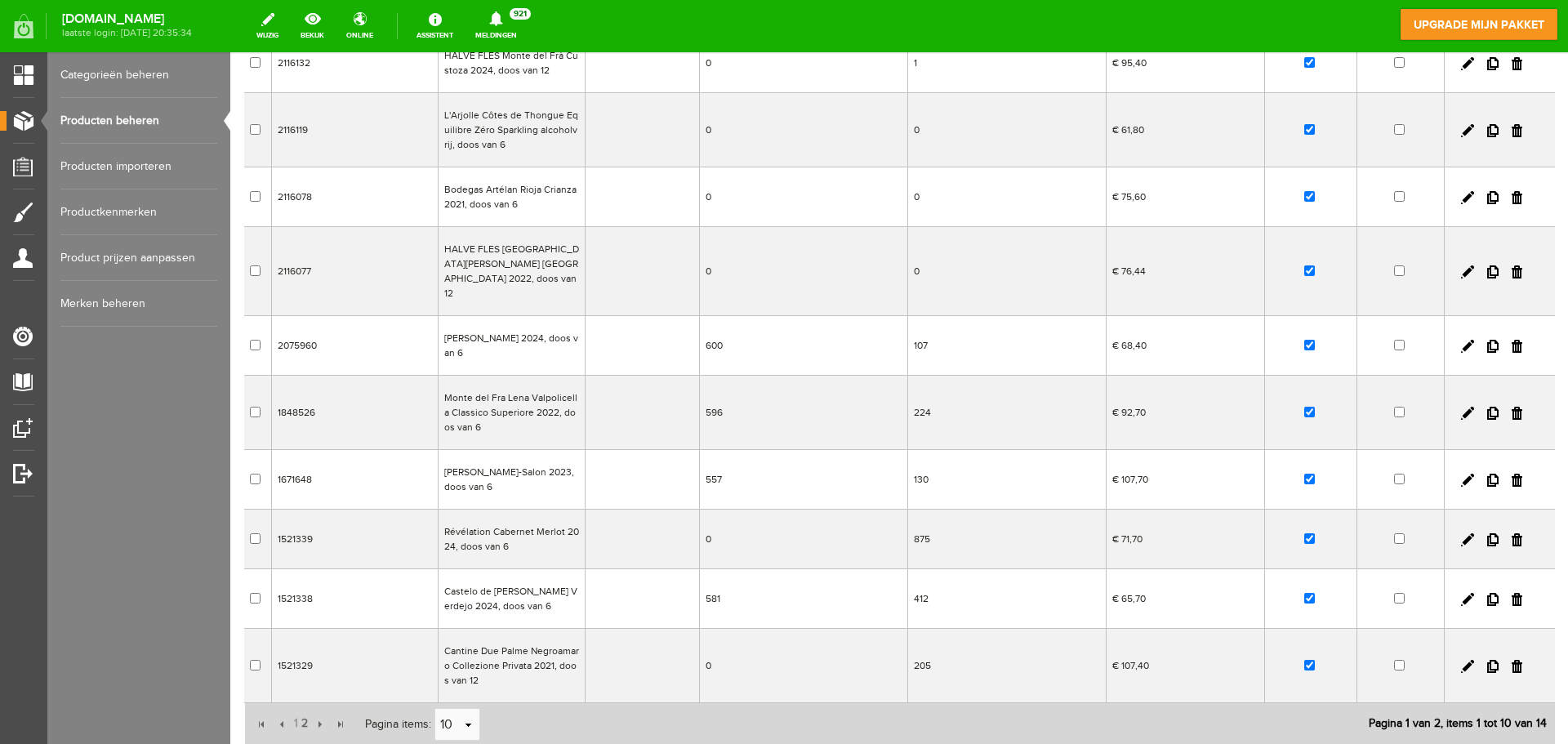
scroll to position [307, 0]
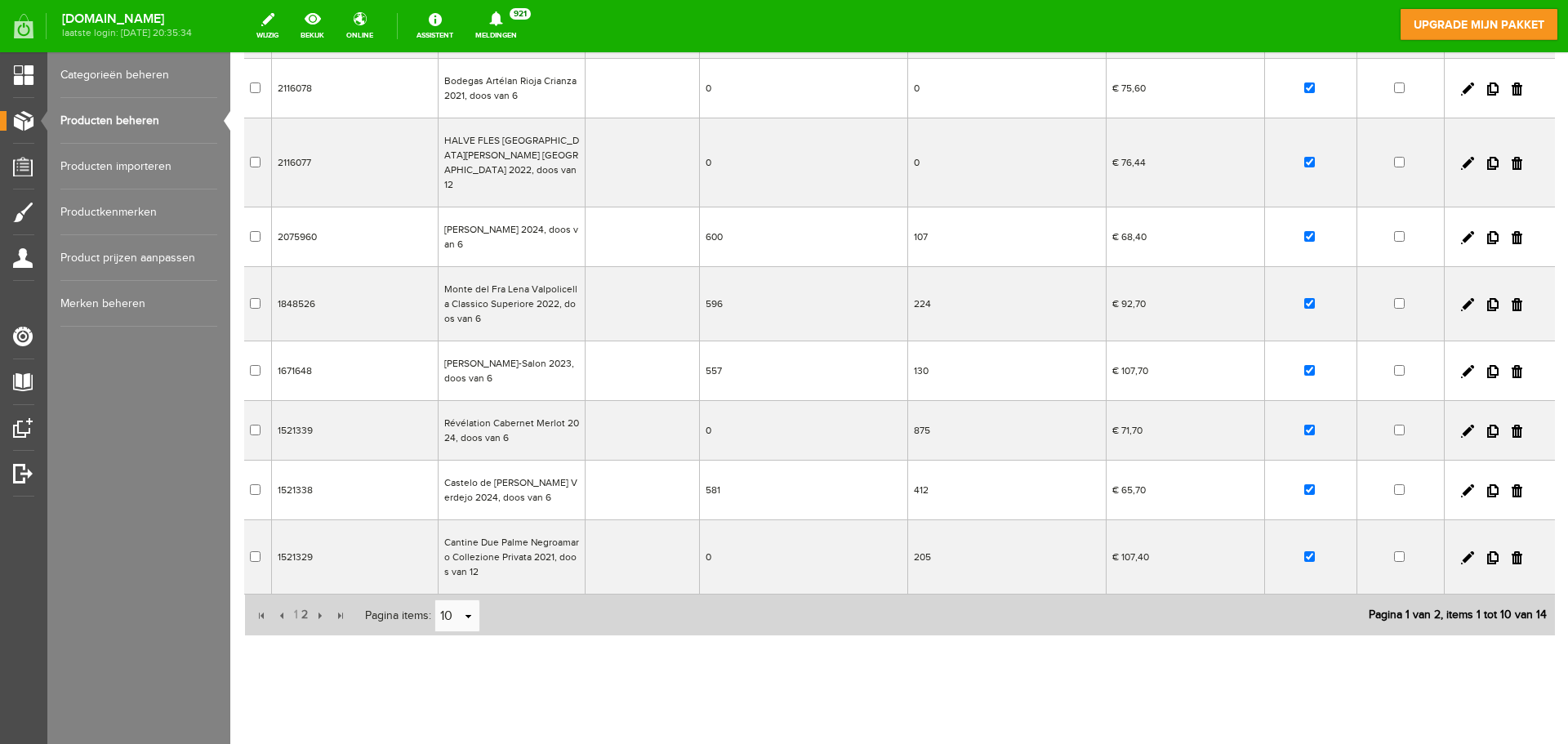
click at [544, 536] on td "Cantine Due Palme Negroamaro Collezione Privata 2021, doos van 12" at bounding box center [511, 558] width 147 height 75
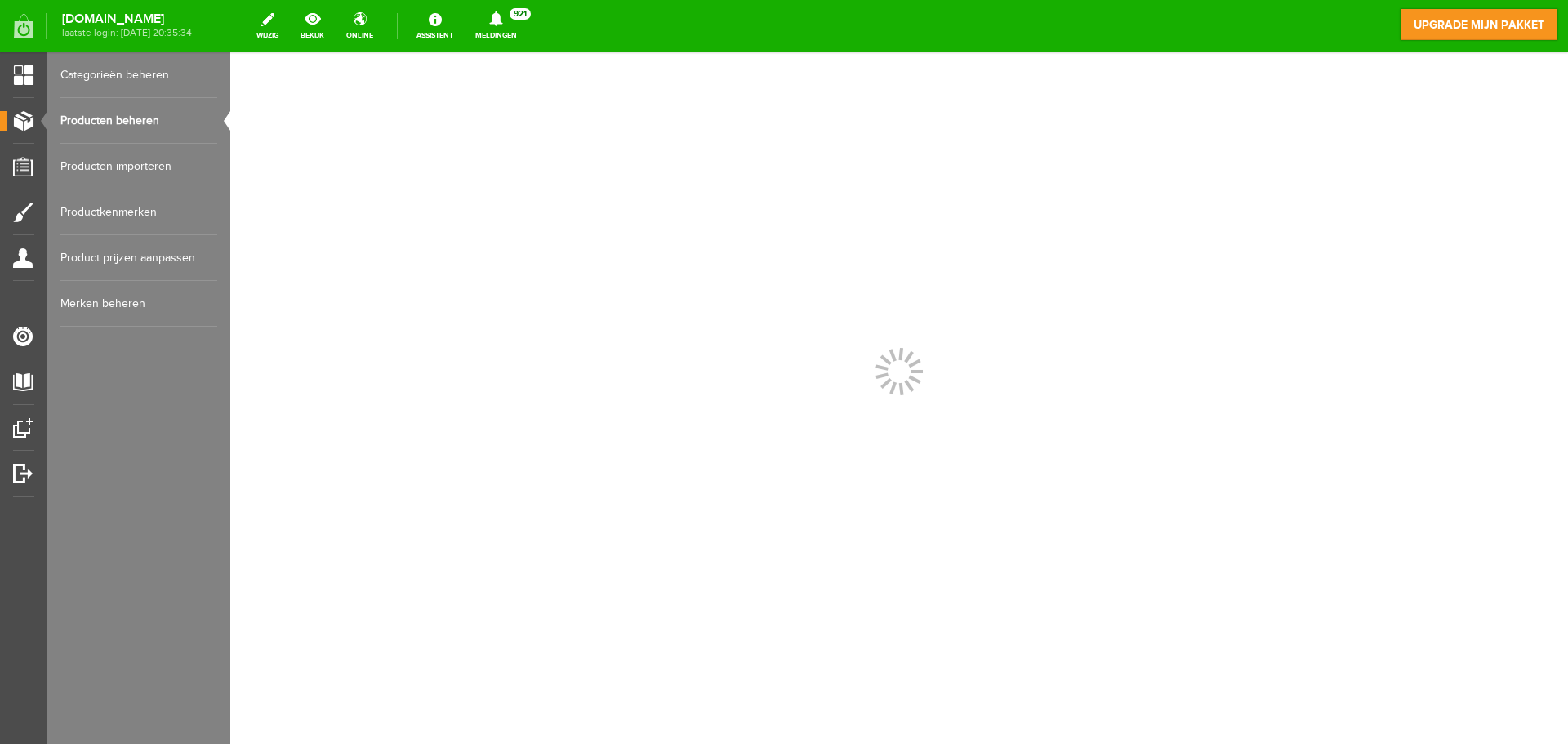
scroll to position [0, 0]
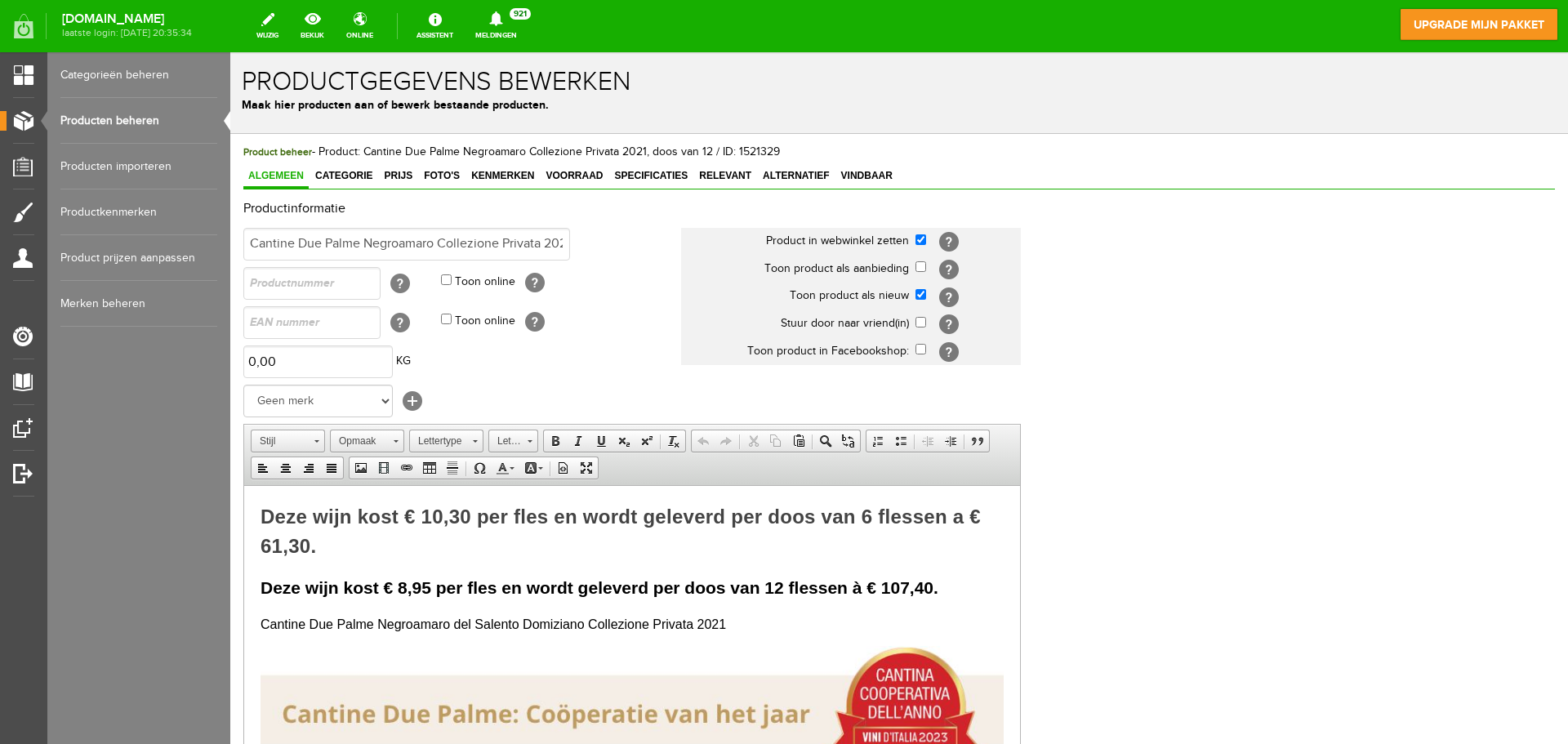
click at [127, 125] on link "Producten beheren" at bounding box center [139, 121] width 157 height 46
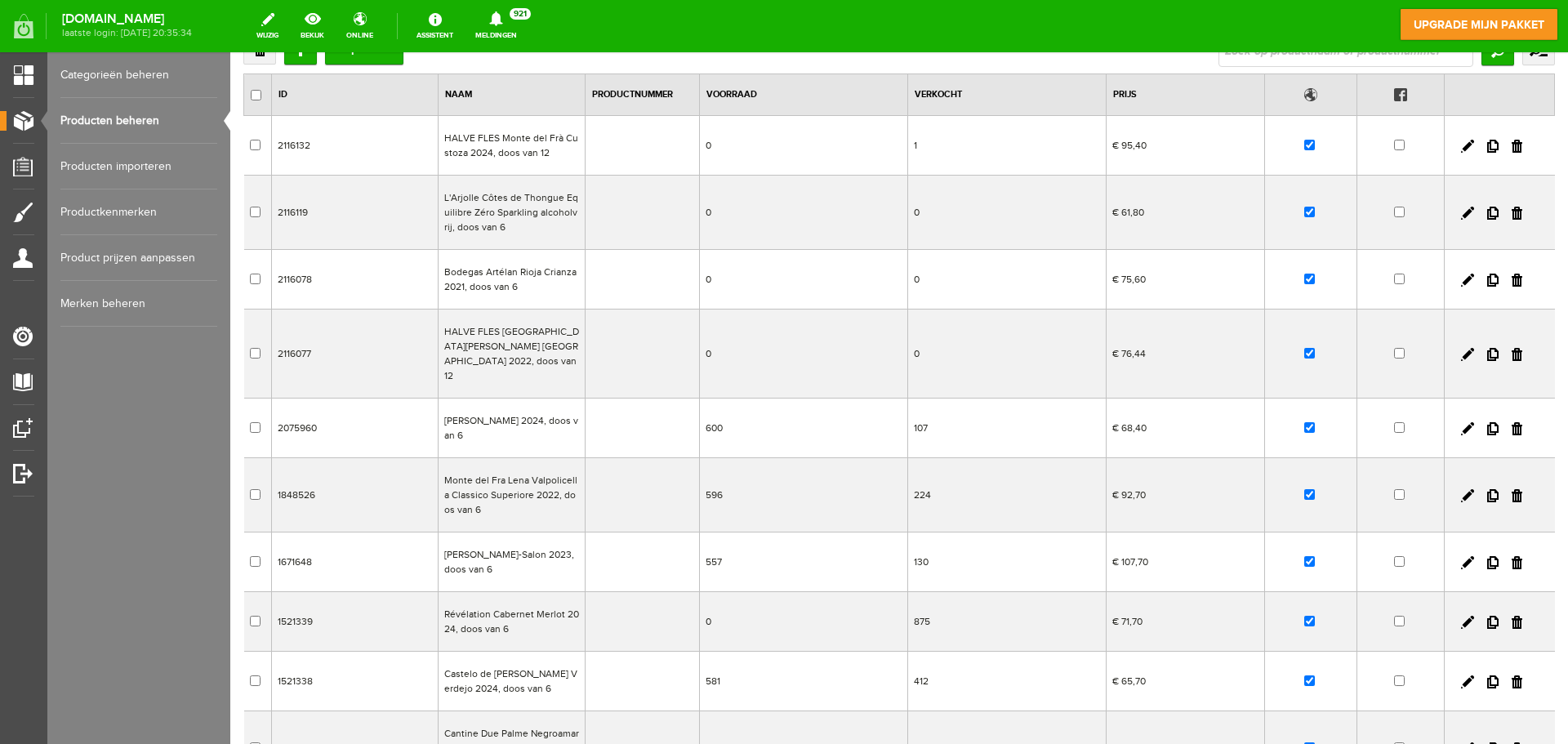
scroll to position [112, 0]
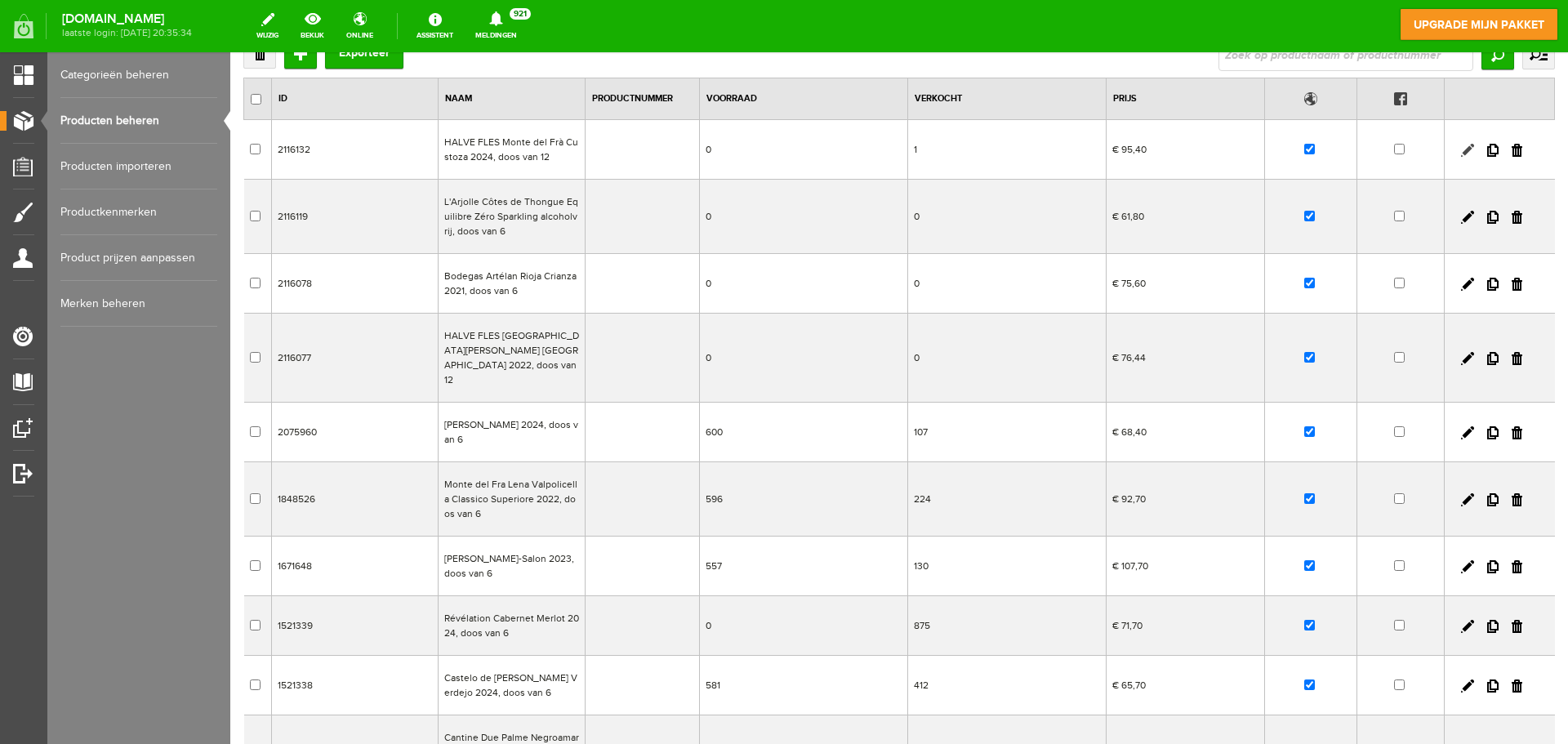
click at [1461, 154] on link at bounding box center [1467, 150] width 13 height 13
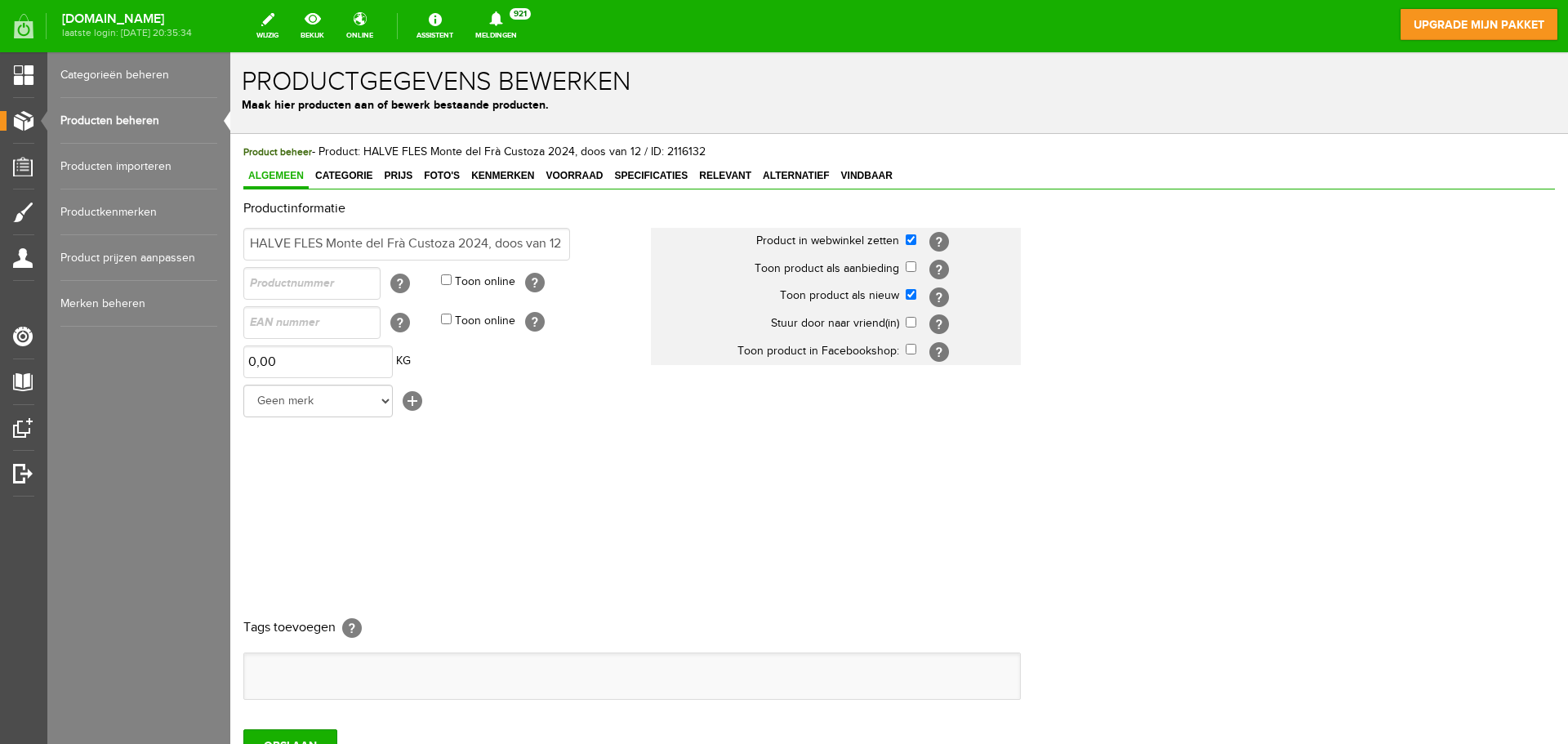
scroll to position [0, 0]
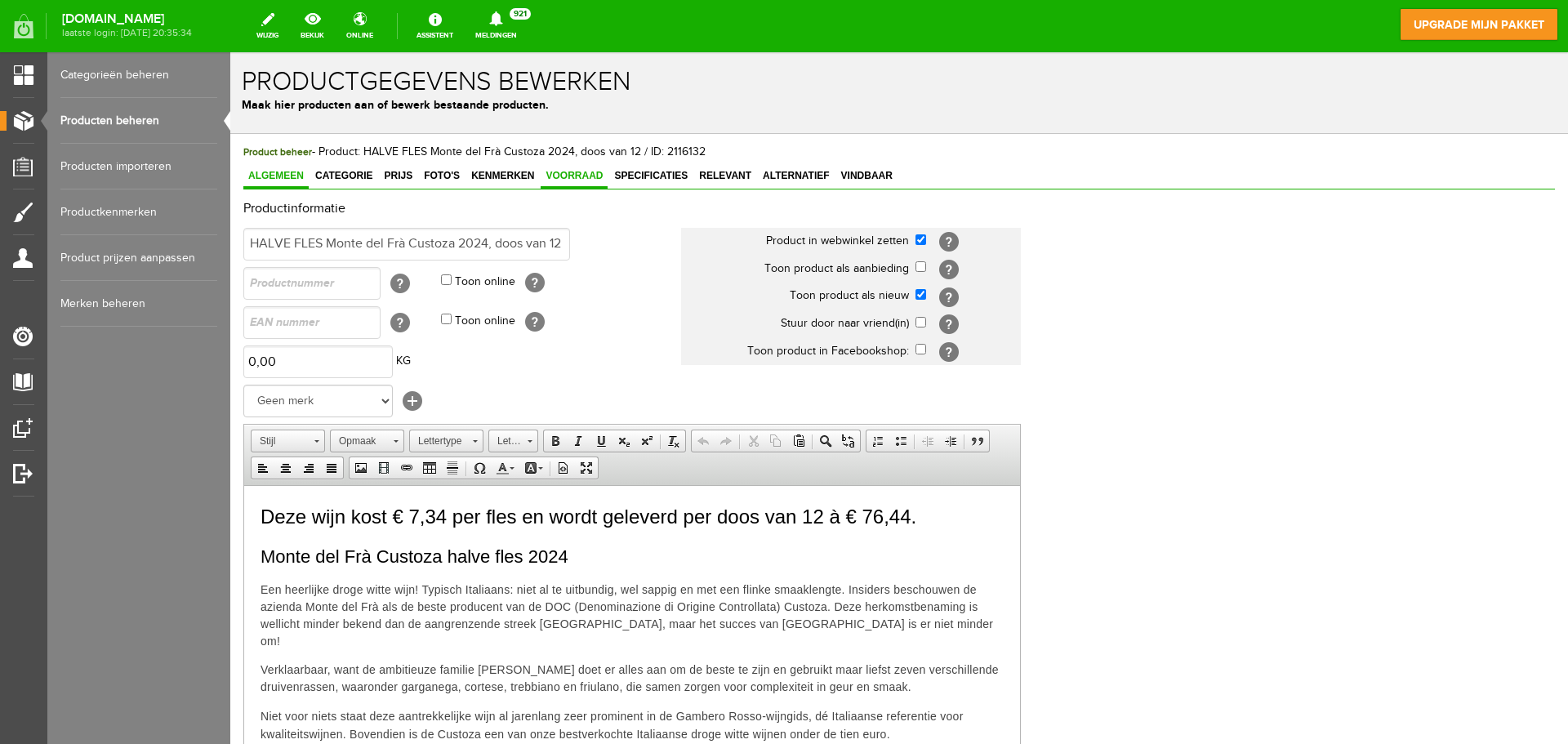
click at [583, 175] on span "Voorraad" at bounding box center [573, 175] width 67 height 11
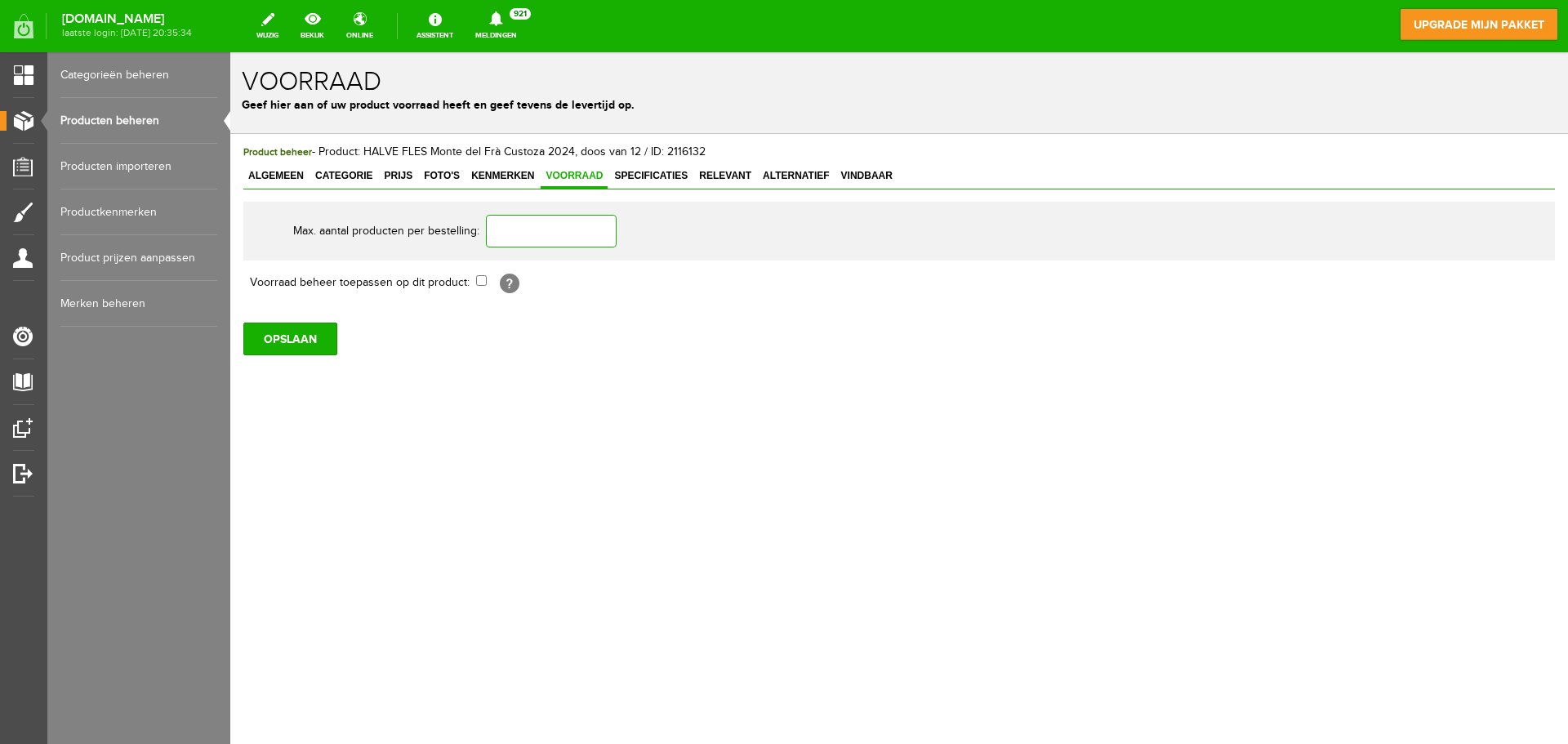
click at [548, 233] on input "text" at bounding box center [551, 232] width 131 height 33
type input "600"
click at [481, 283] on input "checkbox" at bounding box center [481, 280] width 10 height 10
checkbox input "true"
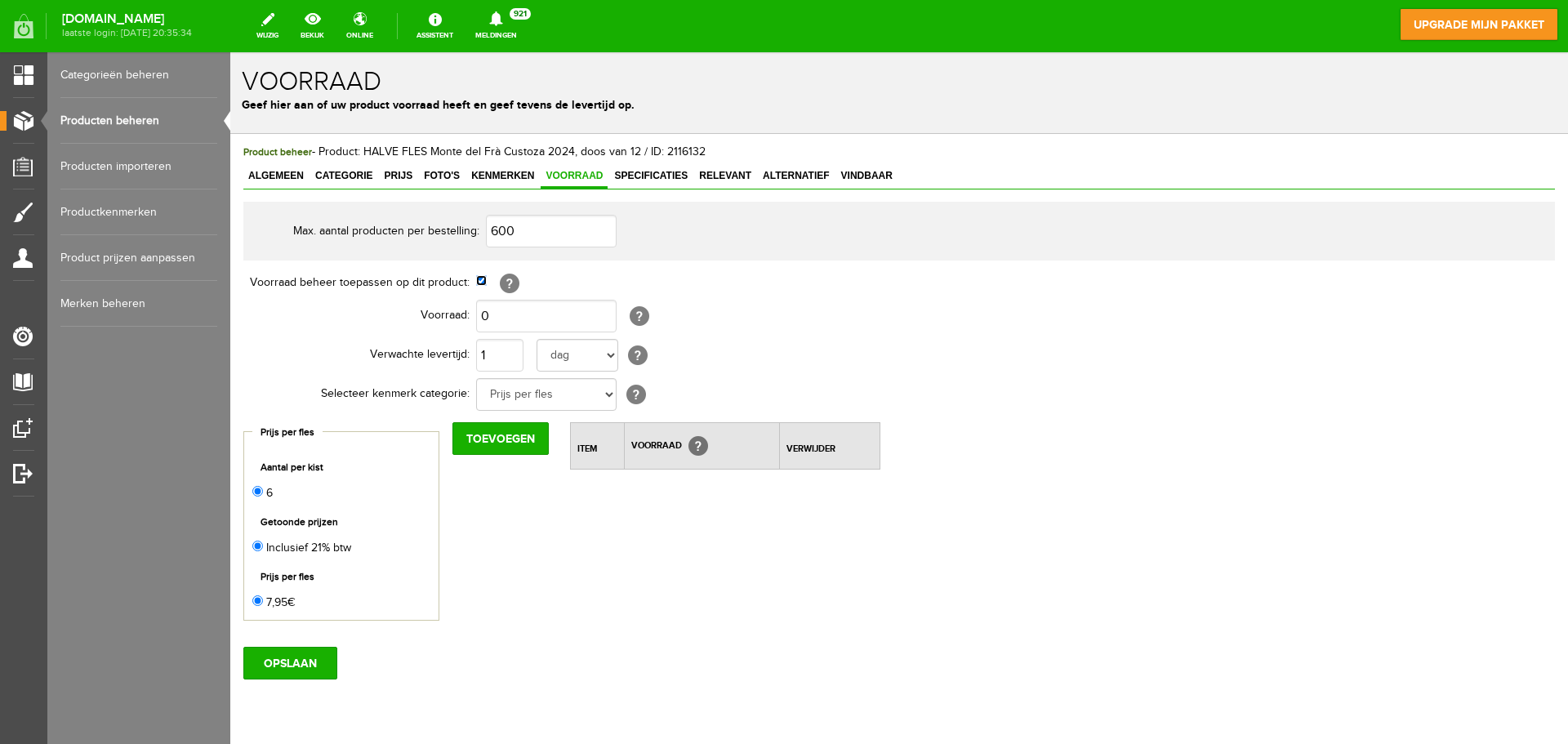
click at [478, 282] on input "checkbox" at bounding box center [481, 280] width 10 height 10
checkbox input "false"
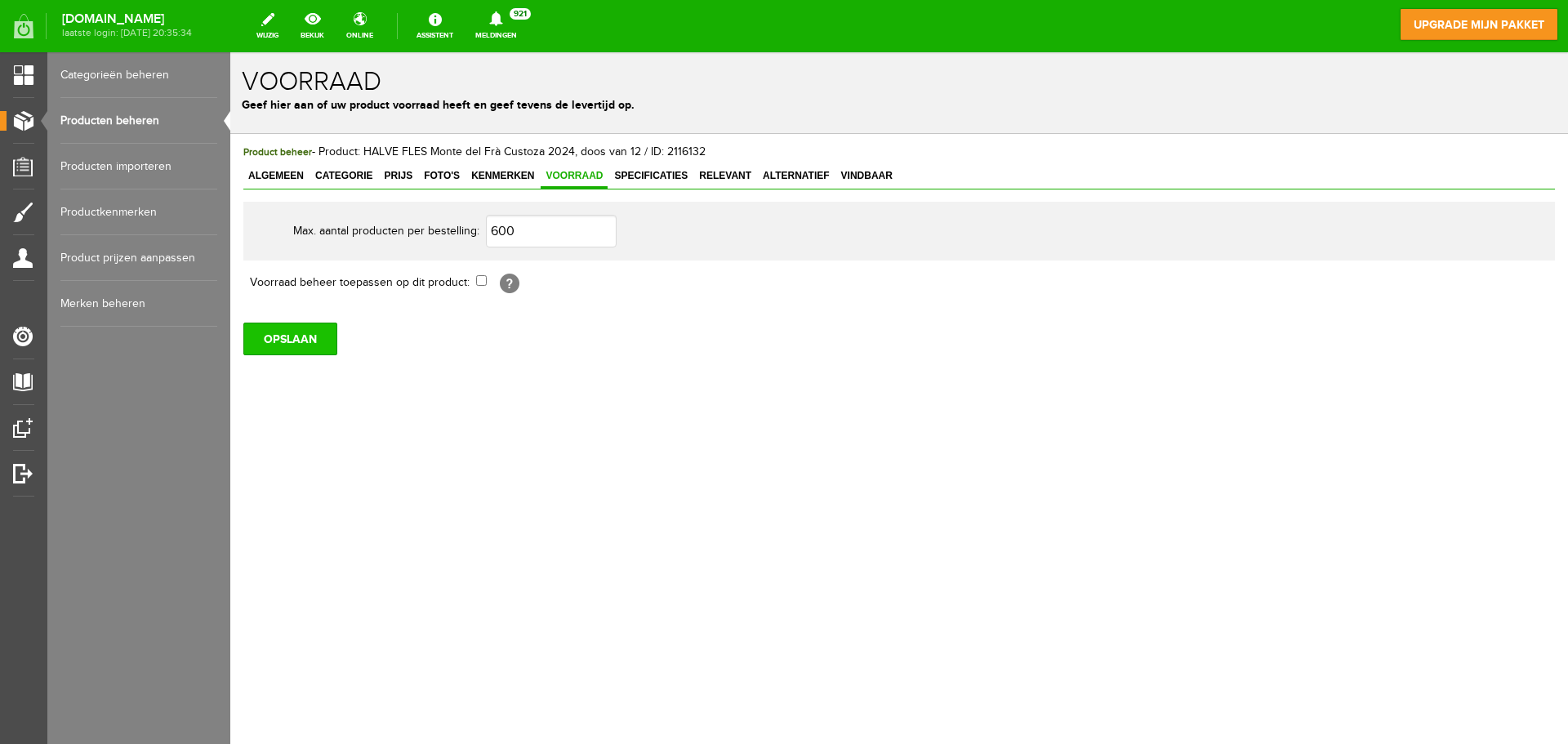
click at [301, 338] on input "OPSLAAN" at bounding box center [291, 339] width 94 height 33
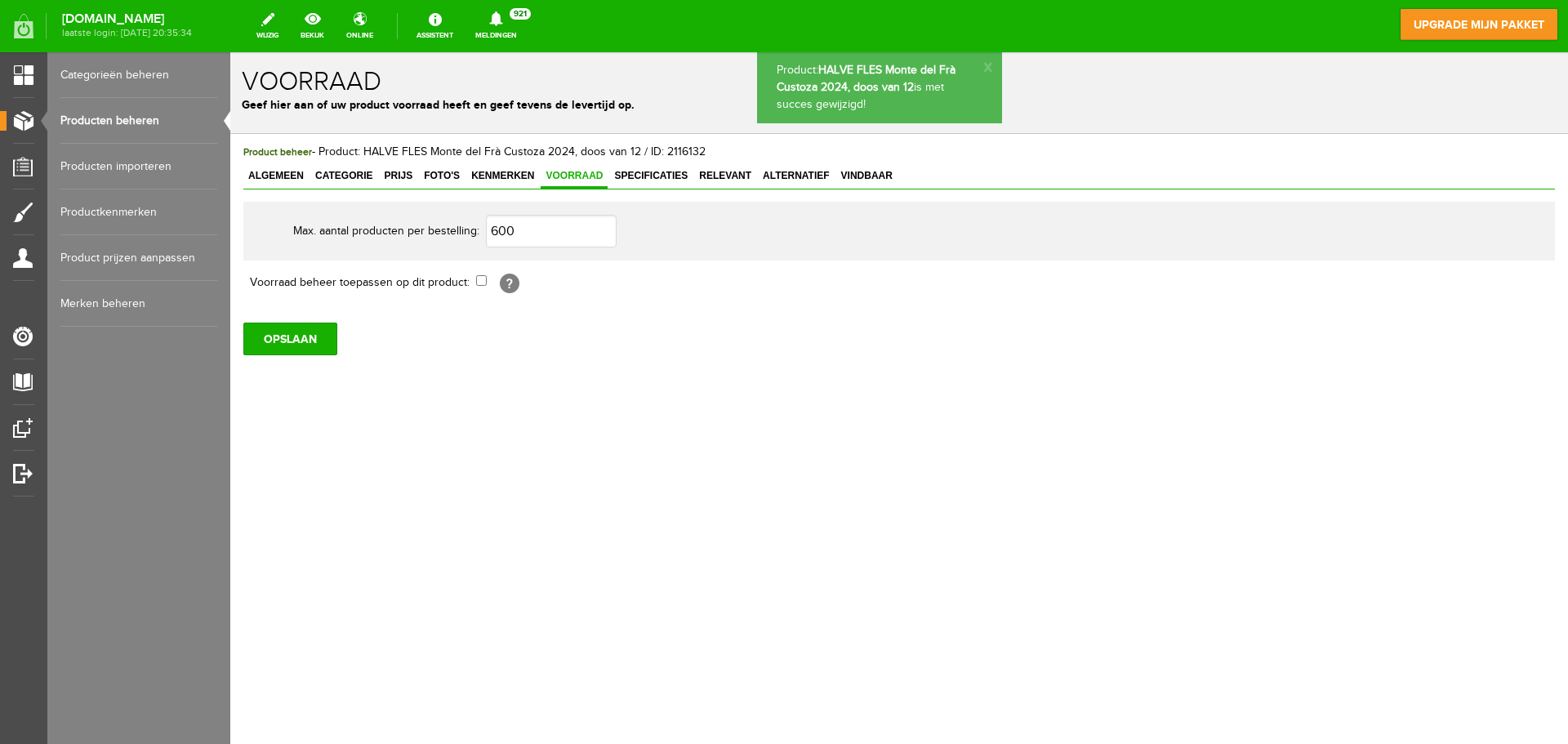
click at [150, 122] on link "Producten beheren" at bounding box center [139, 121] width 157 height 46
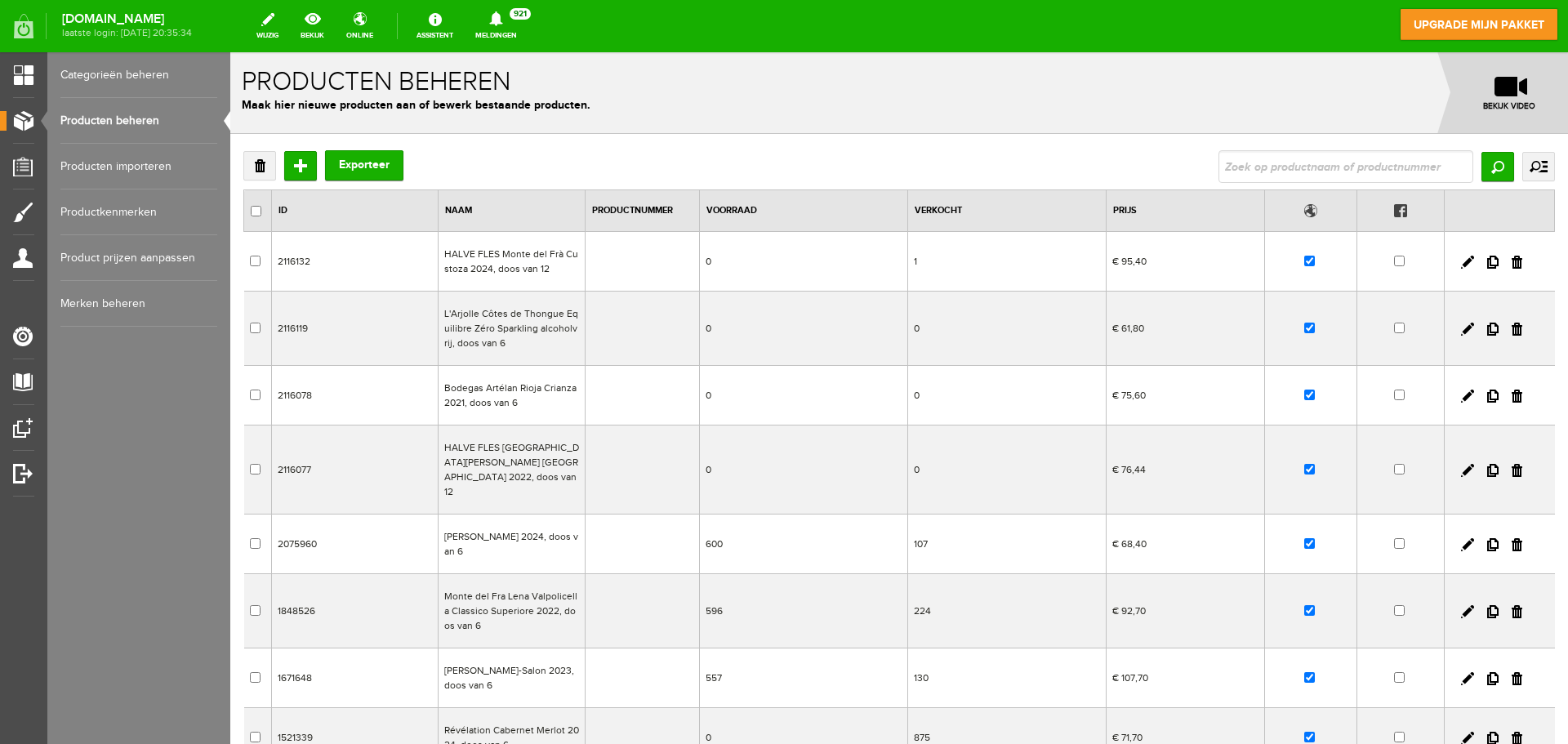
click at [514, 259] on td "HALVE FLES Monte del Frà Custoza 2024, doos van 12" at bounding box center [511, 261] width 147 height 60
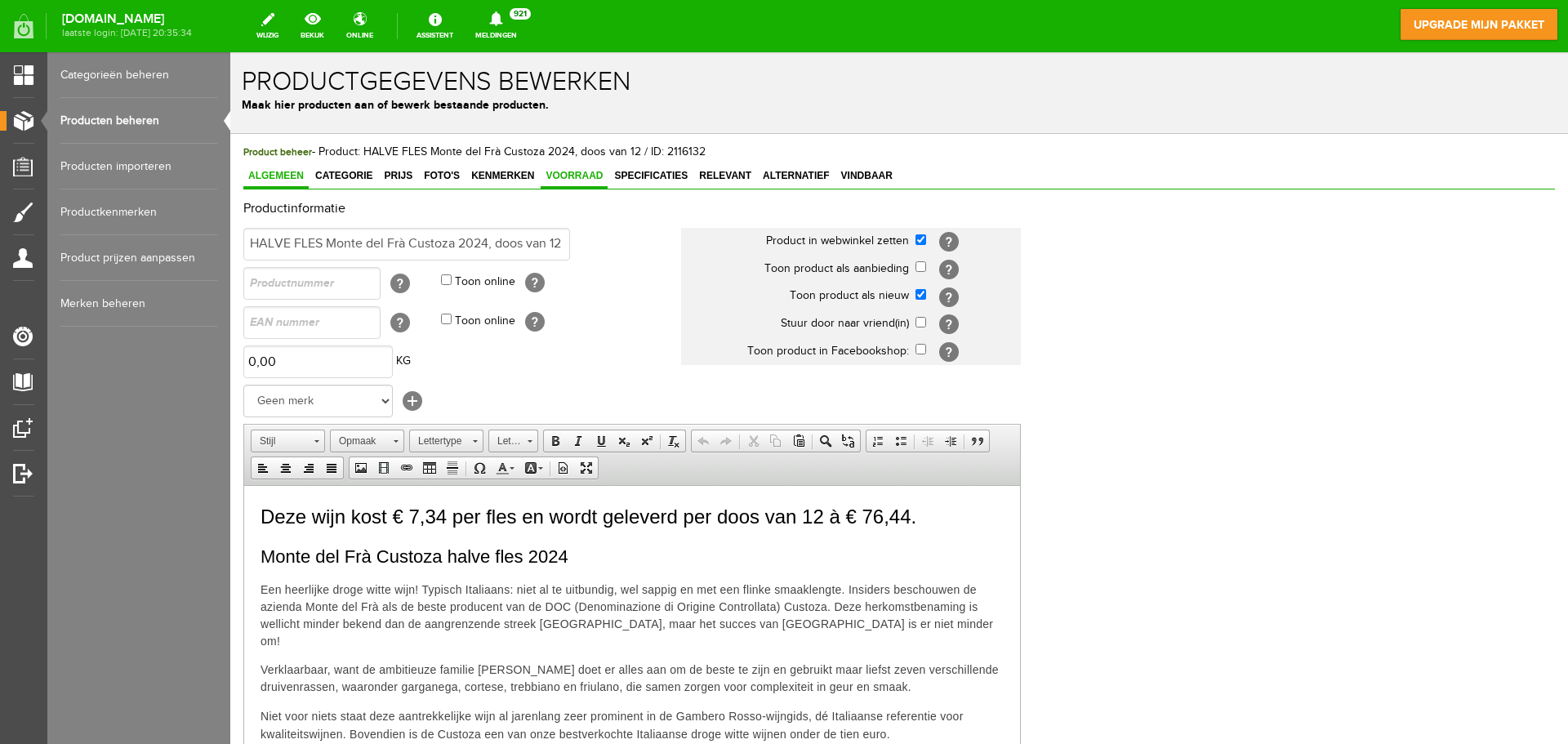
click at [564, 170] on span "Voorraad" at bounding box center [573, 175] width 67 height 11
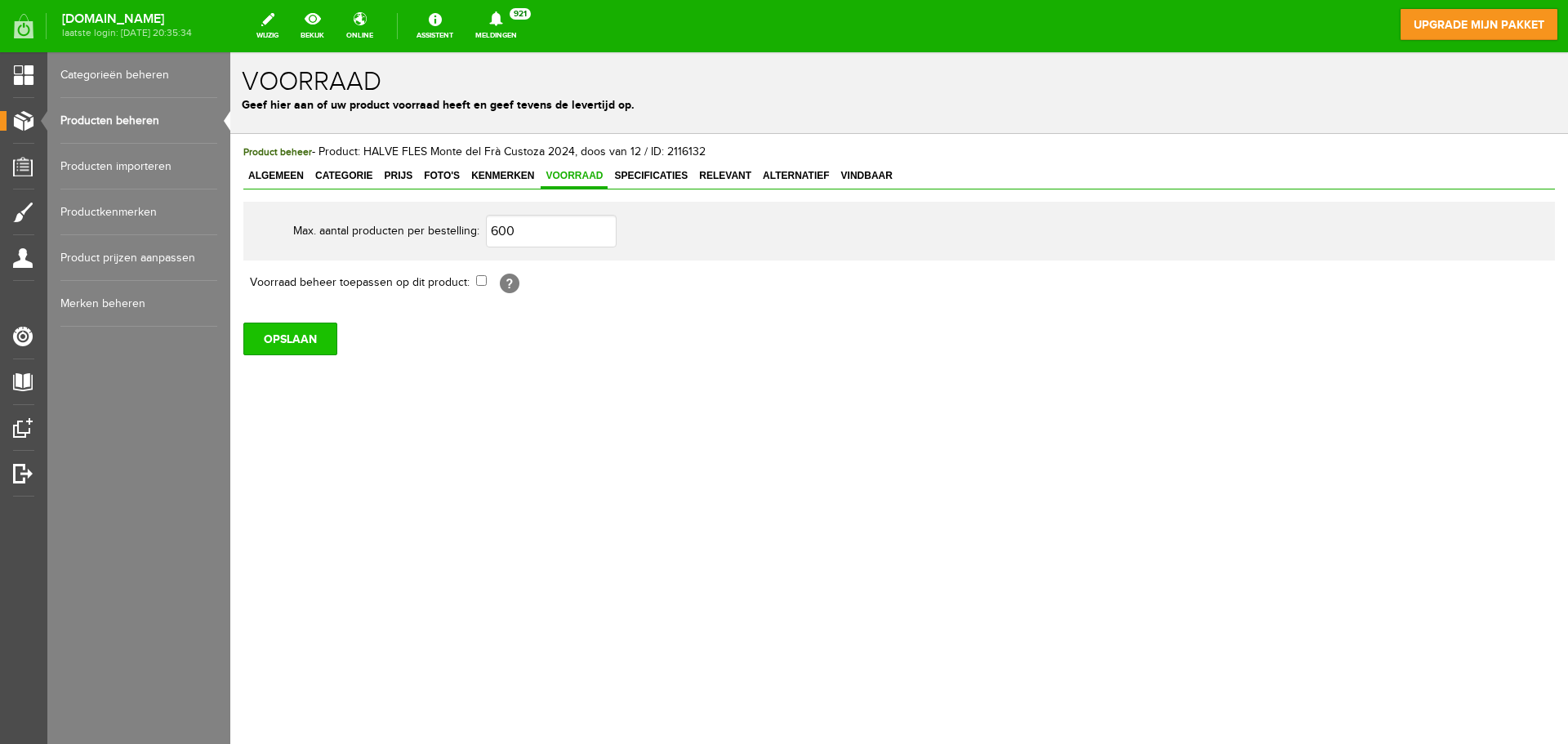
click at [314, 340] on input "OPSLAAN" at bounding box center [291, 339] width 94 height 33
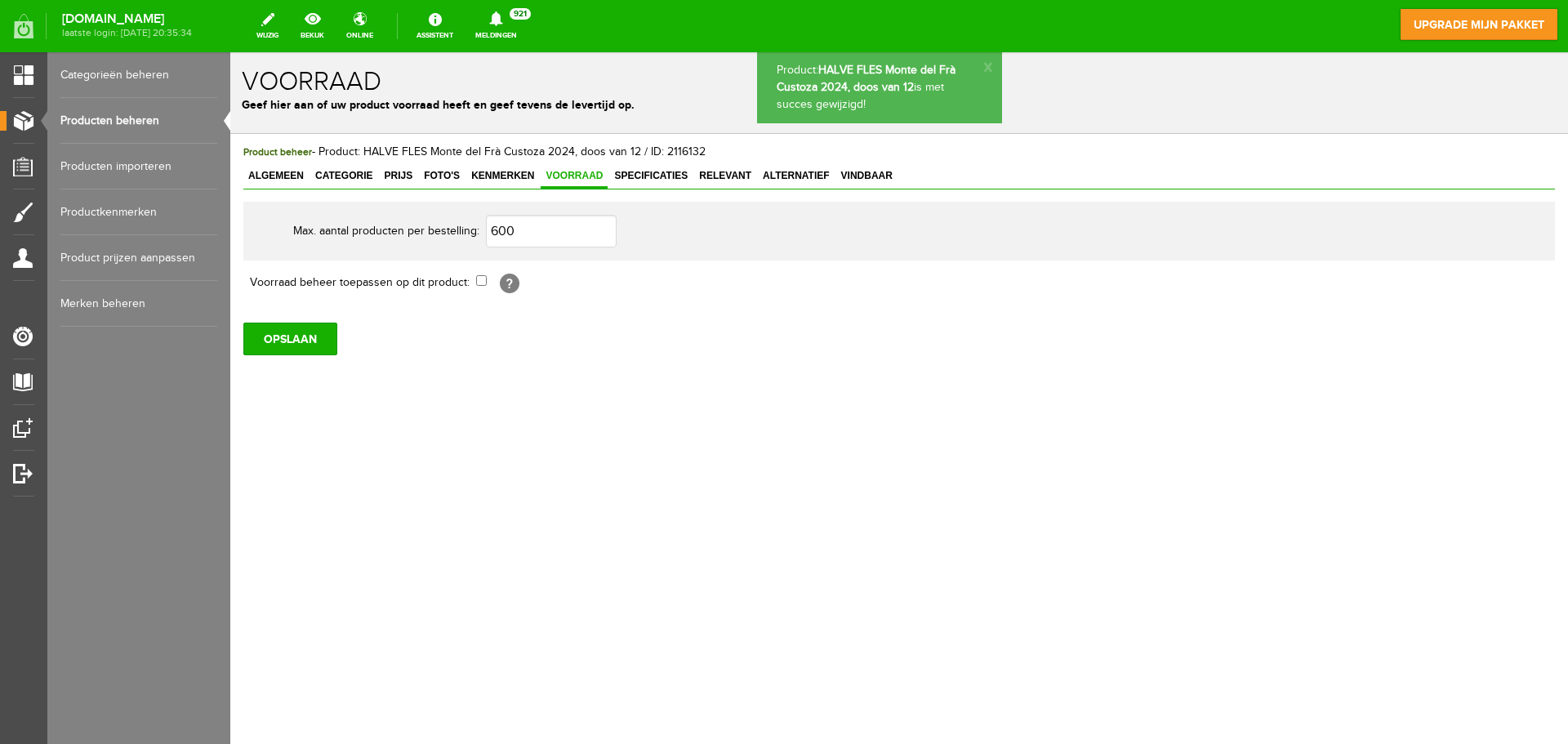
click at [140, 116] on link "Producten beheren" at bounding box center [139, 121] width 157 height 46
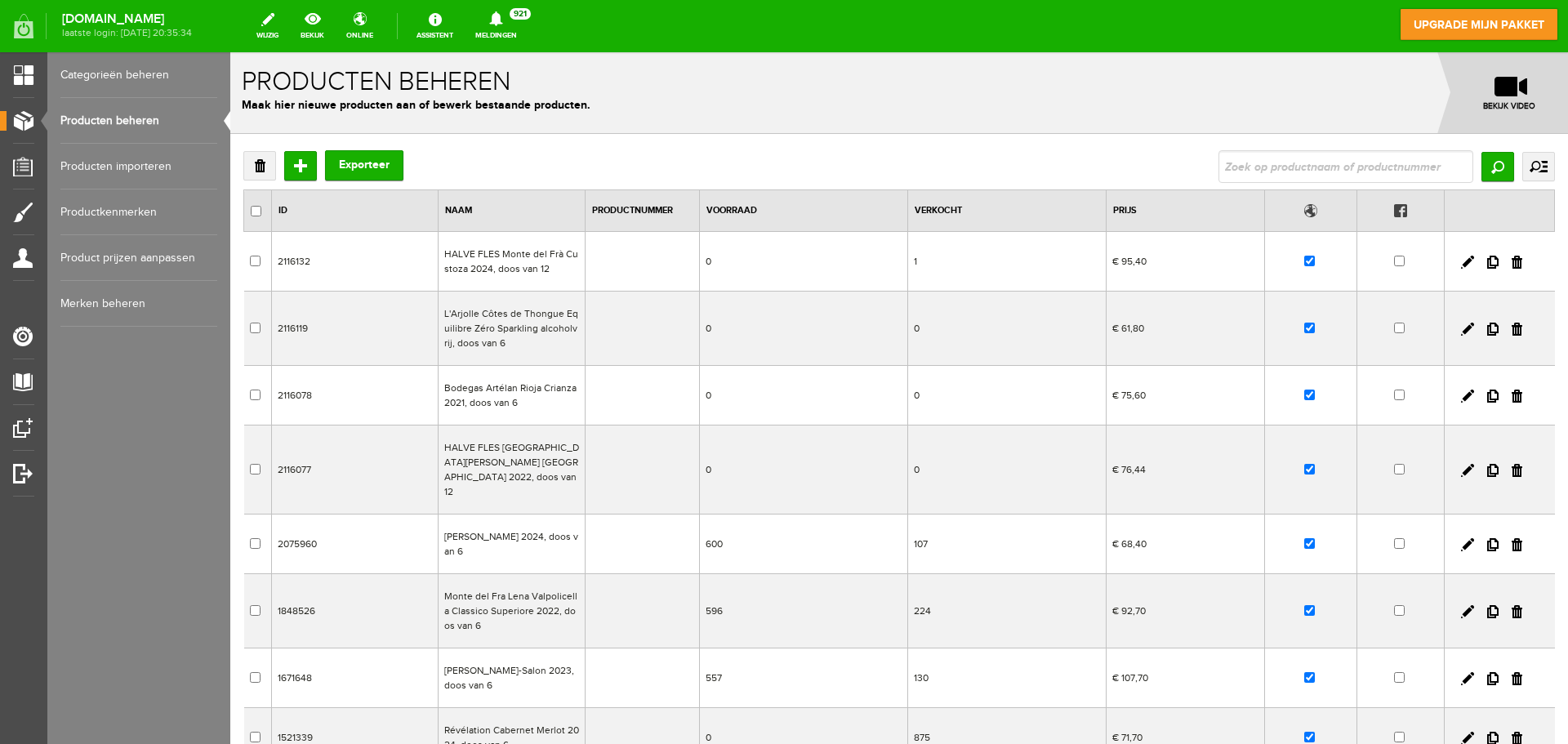
click at [513, 532] on td "[PERSON_NAME] 2024, doos van 6" at bounding box center [511, 544] width 147 height 60
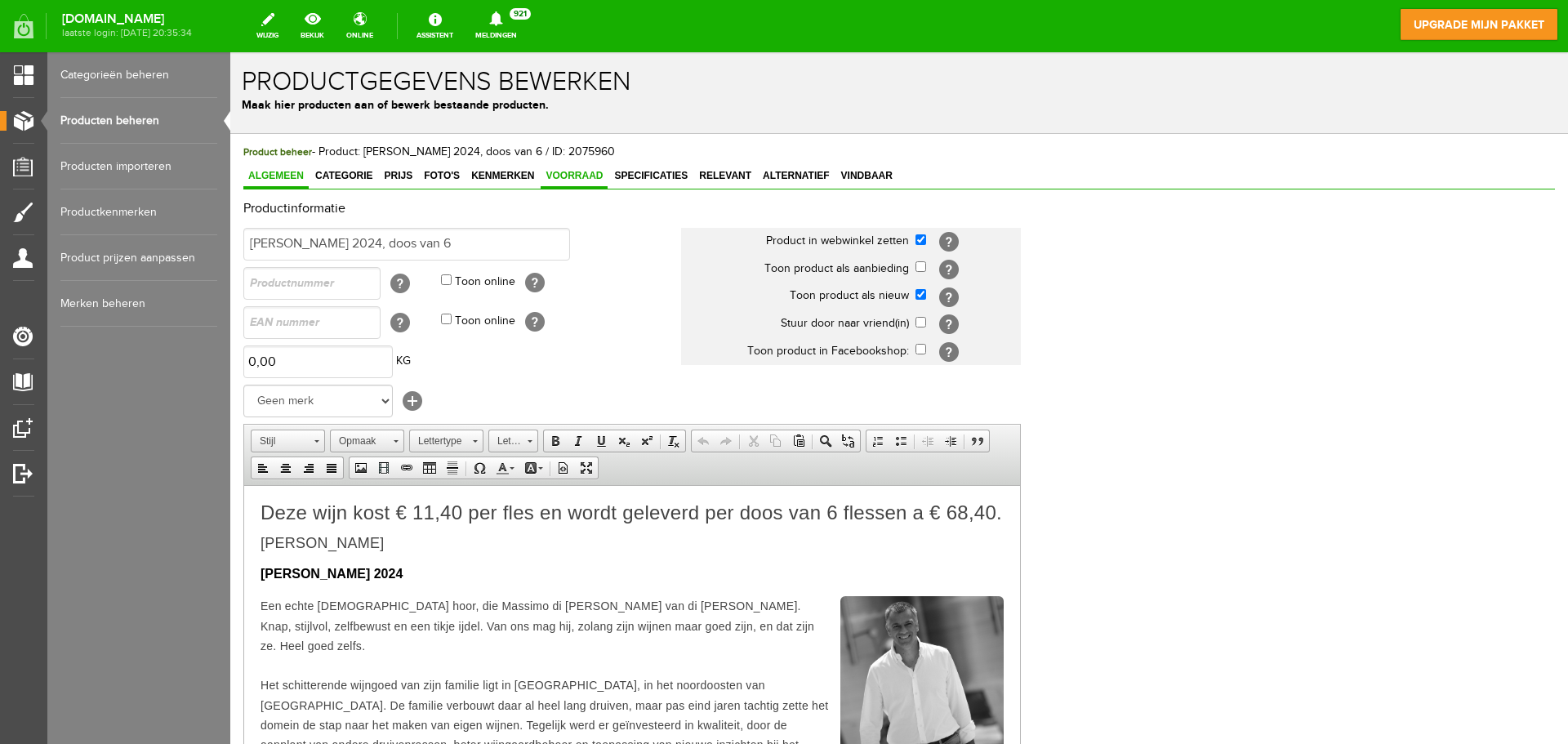
click at [562, 180] on span "Voorraad" at bounding box center [573, 175] width 67 height 11
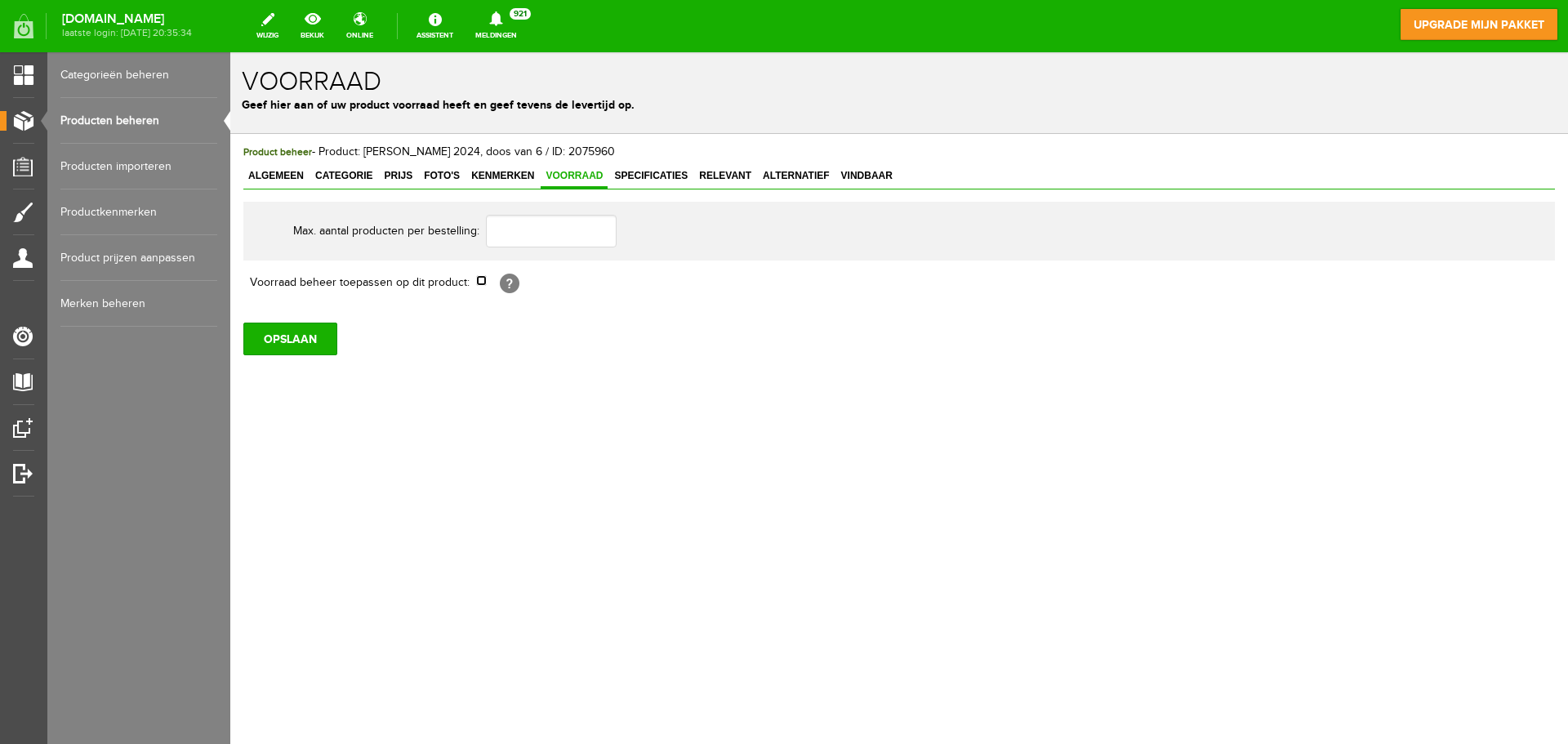
click at [480, 281] on input "checkbox" at bounding box center [481, 280] width 10 height 10
checkbox input "true"
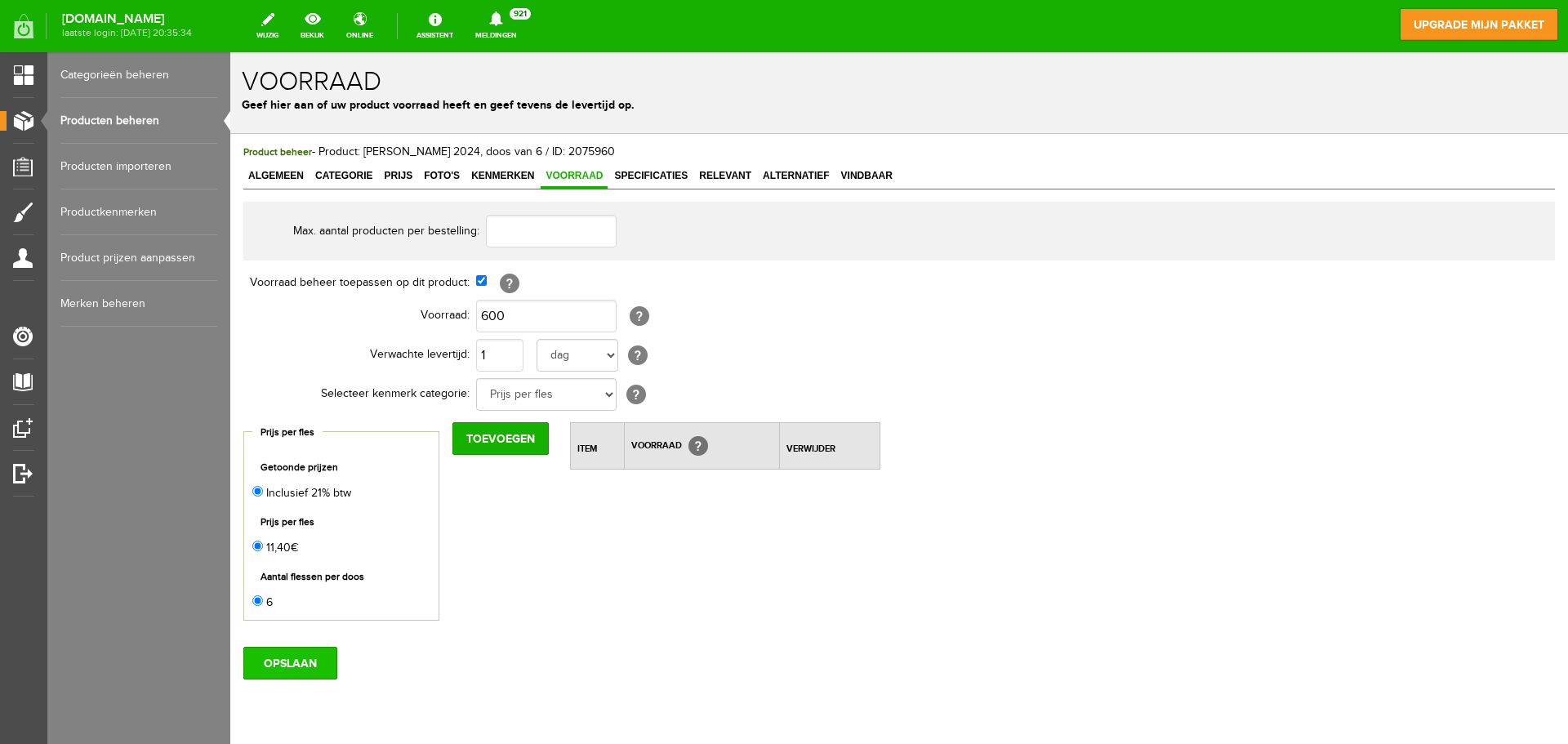
click at [309, 663] on input "OPSLAAN" at bounding box center [291, 663] width 94 height 33
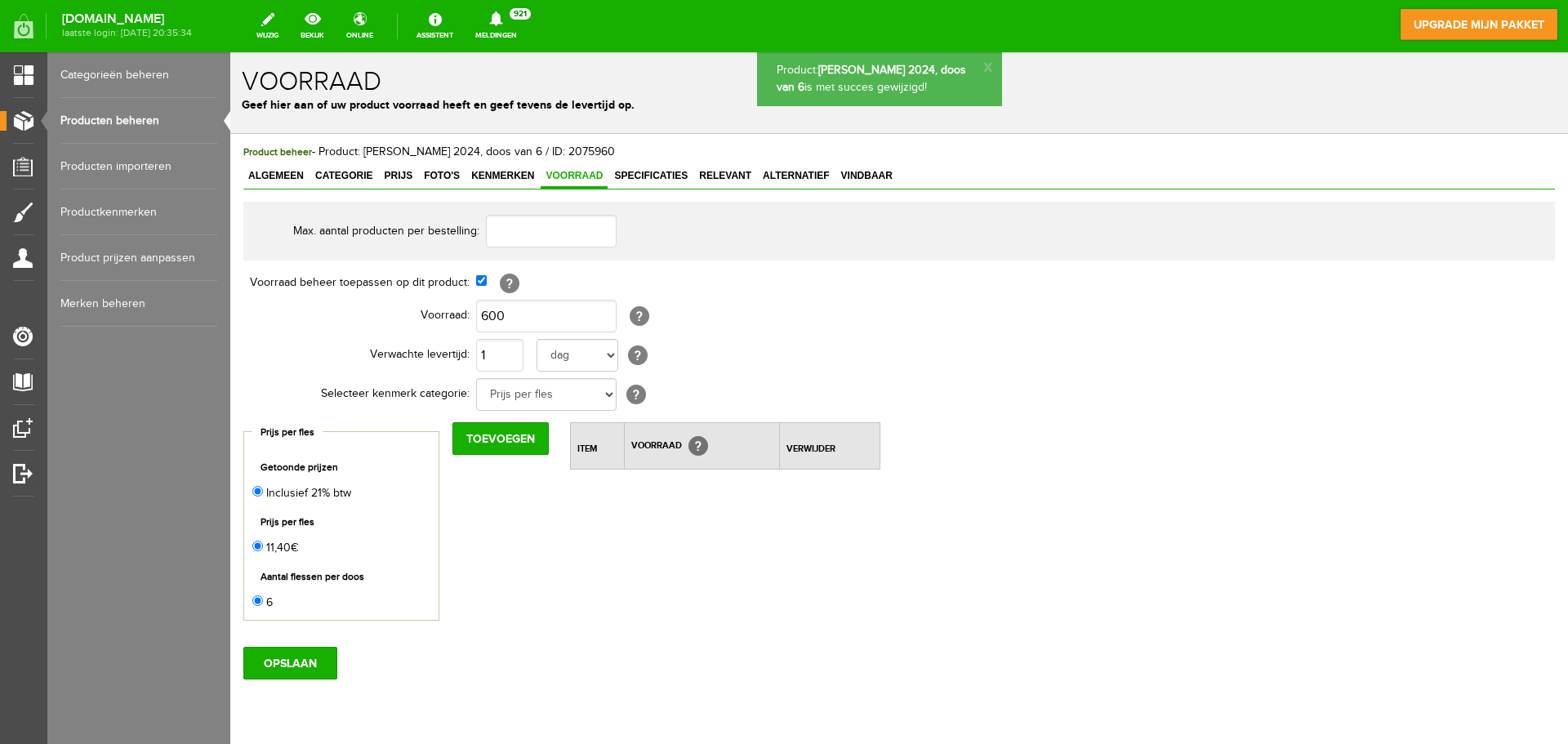
click at [161, 118] on link "Producten beheren" at bounding box center [139, 121] width 157 height 46
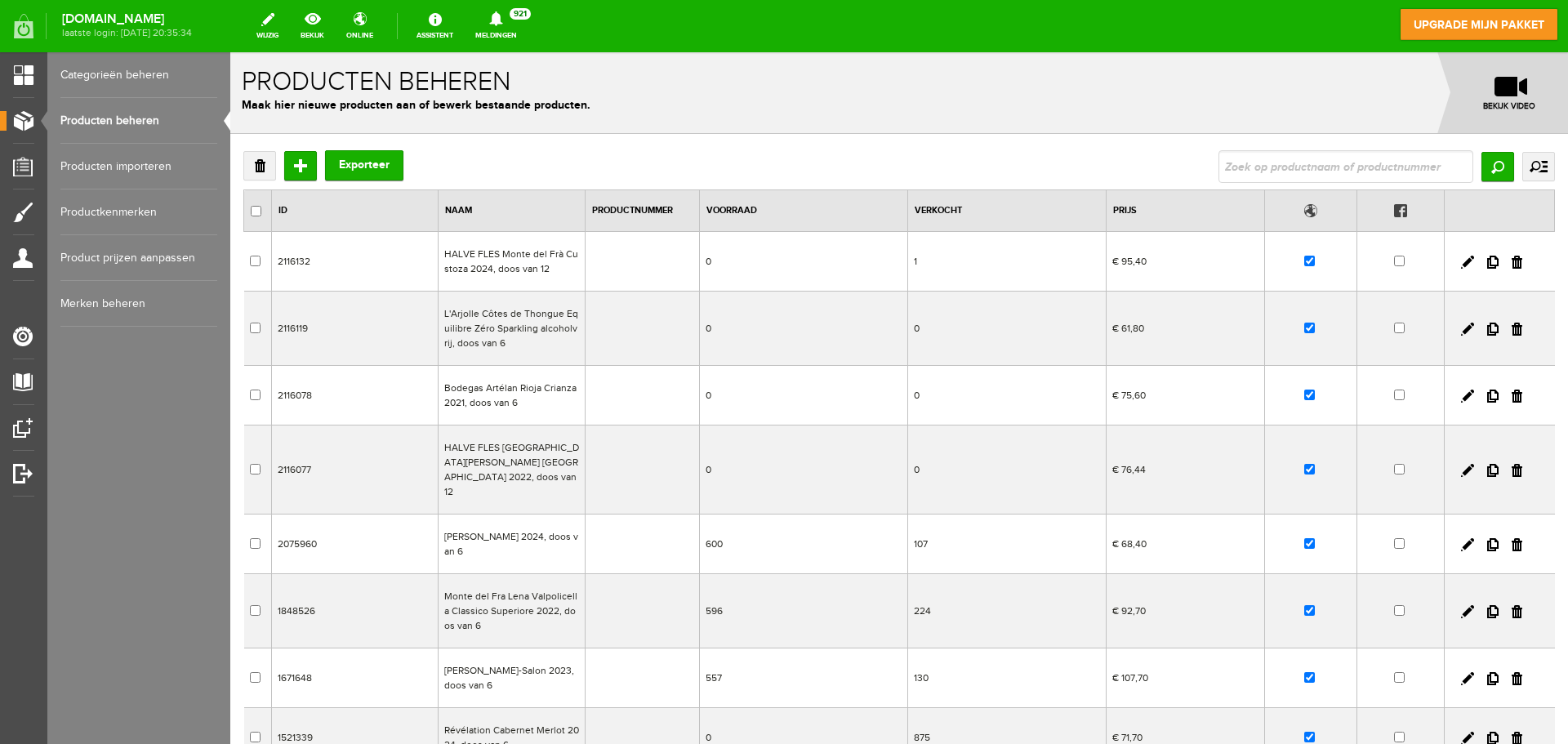
click at [528, 254] on td "HALVE FLES Monte del Frà Custoza 2024, doos van 12" at bounding box center [511, 261] width 147 height 60
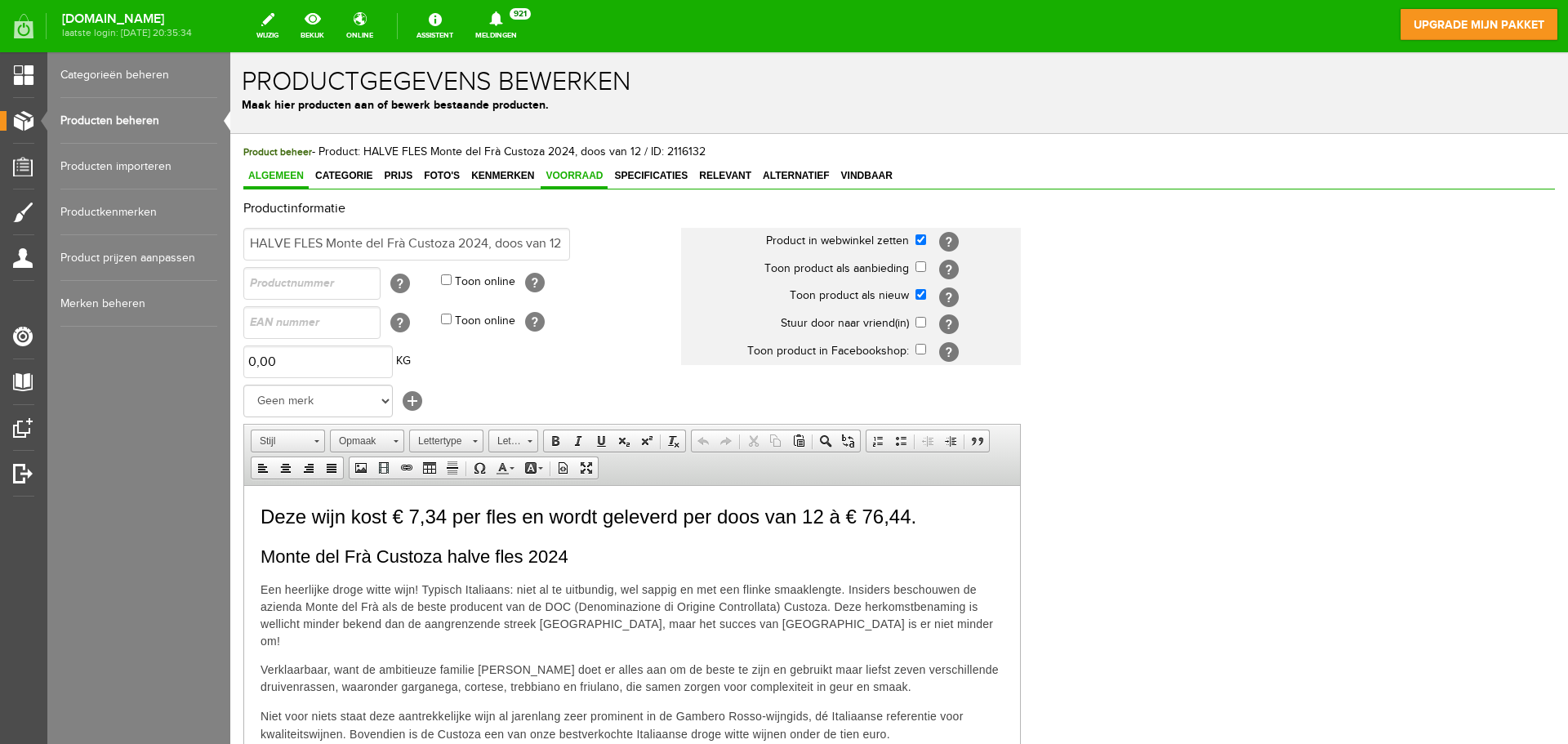
click at [578, 178] on span "Voorraad" at bounding box center [573, 175] width 67 height 11
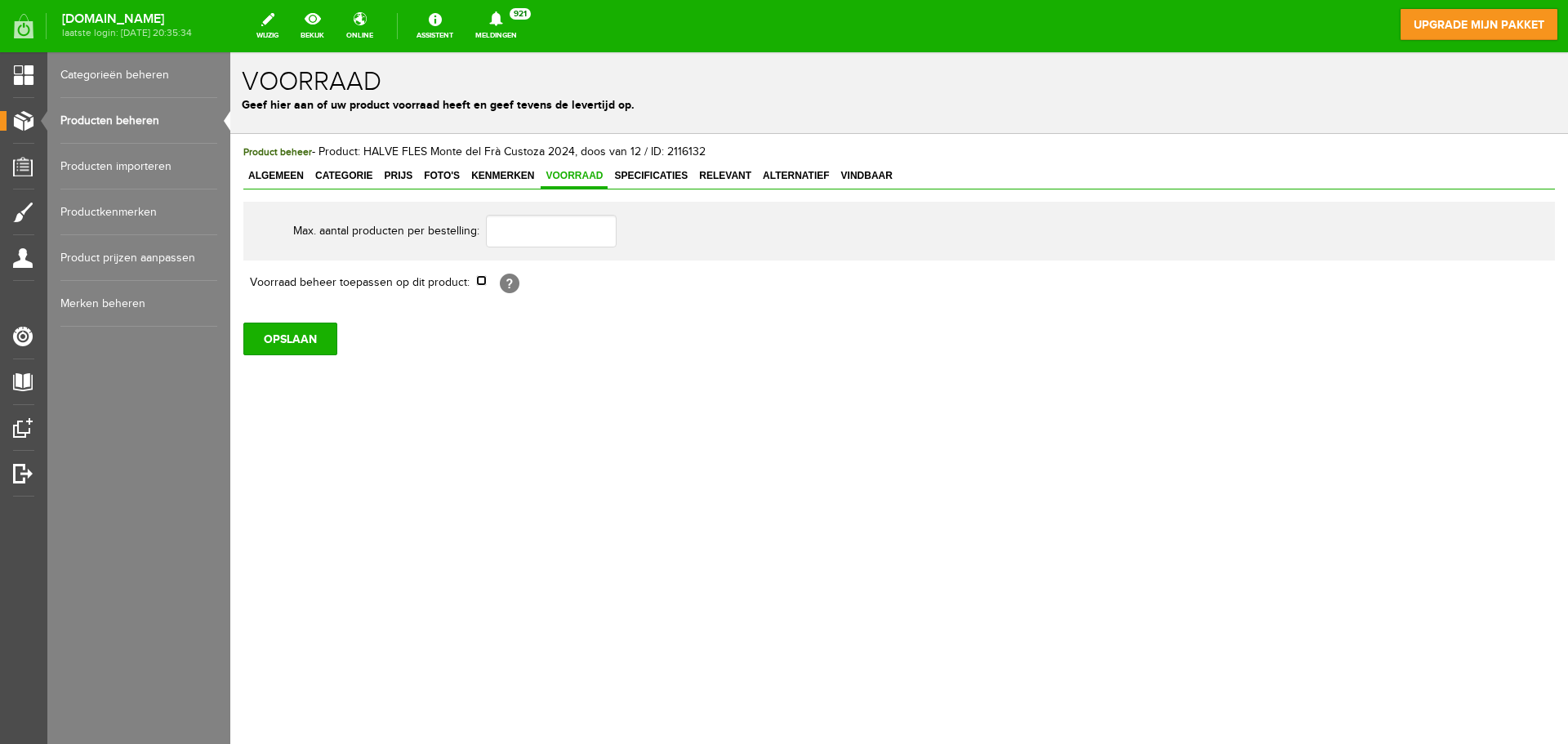
click at [479, 280] on input "checkbox" at bounding box center [481, 280] width 10 height 10
checkbox input "true"
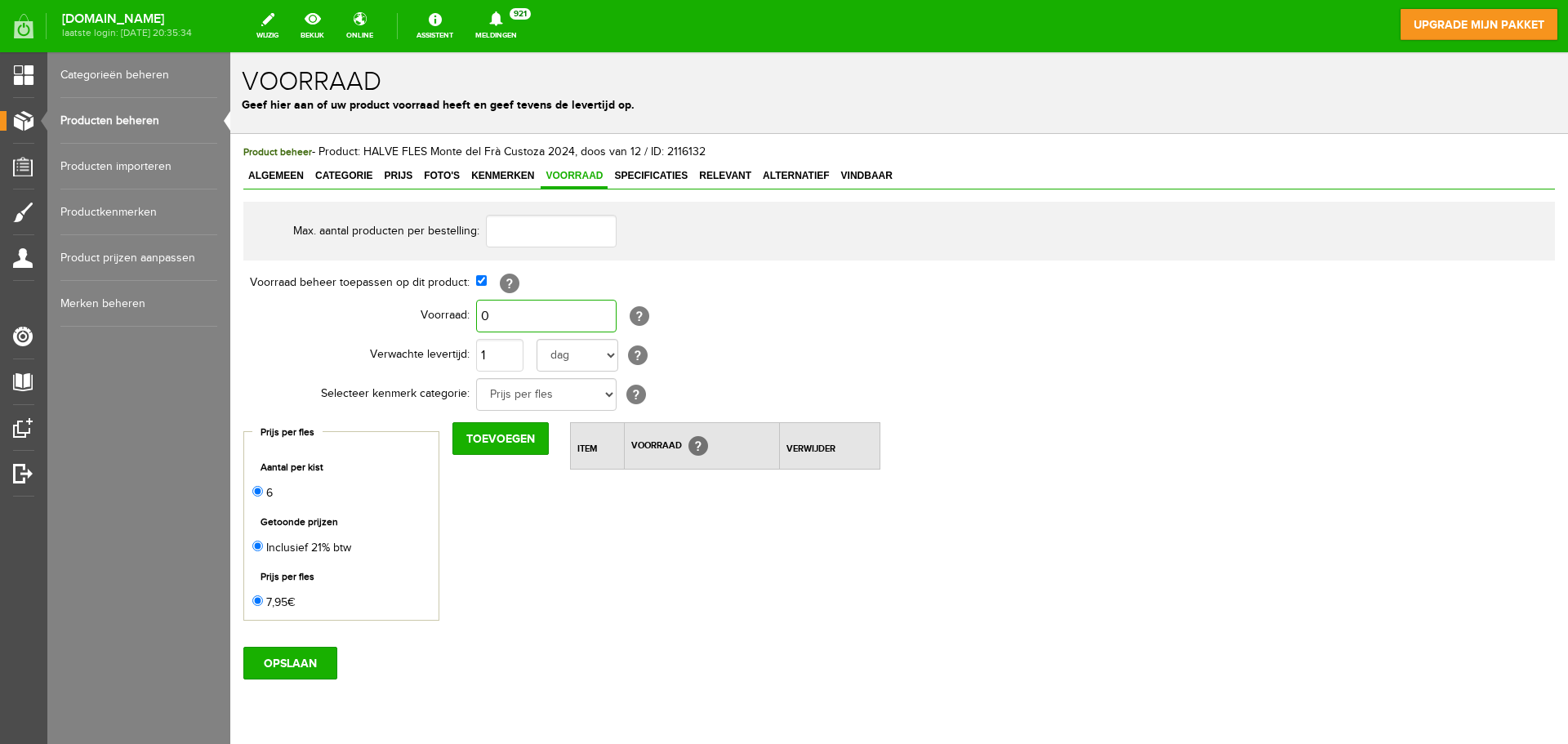
click at [497, 315] on input "0" at bounding box center [546, 317] width 140 height 33
type input "600"
click at [302, 669] on input "OPSLAAN" at bounding box center [291, 663] width 94 height 33
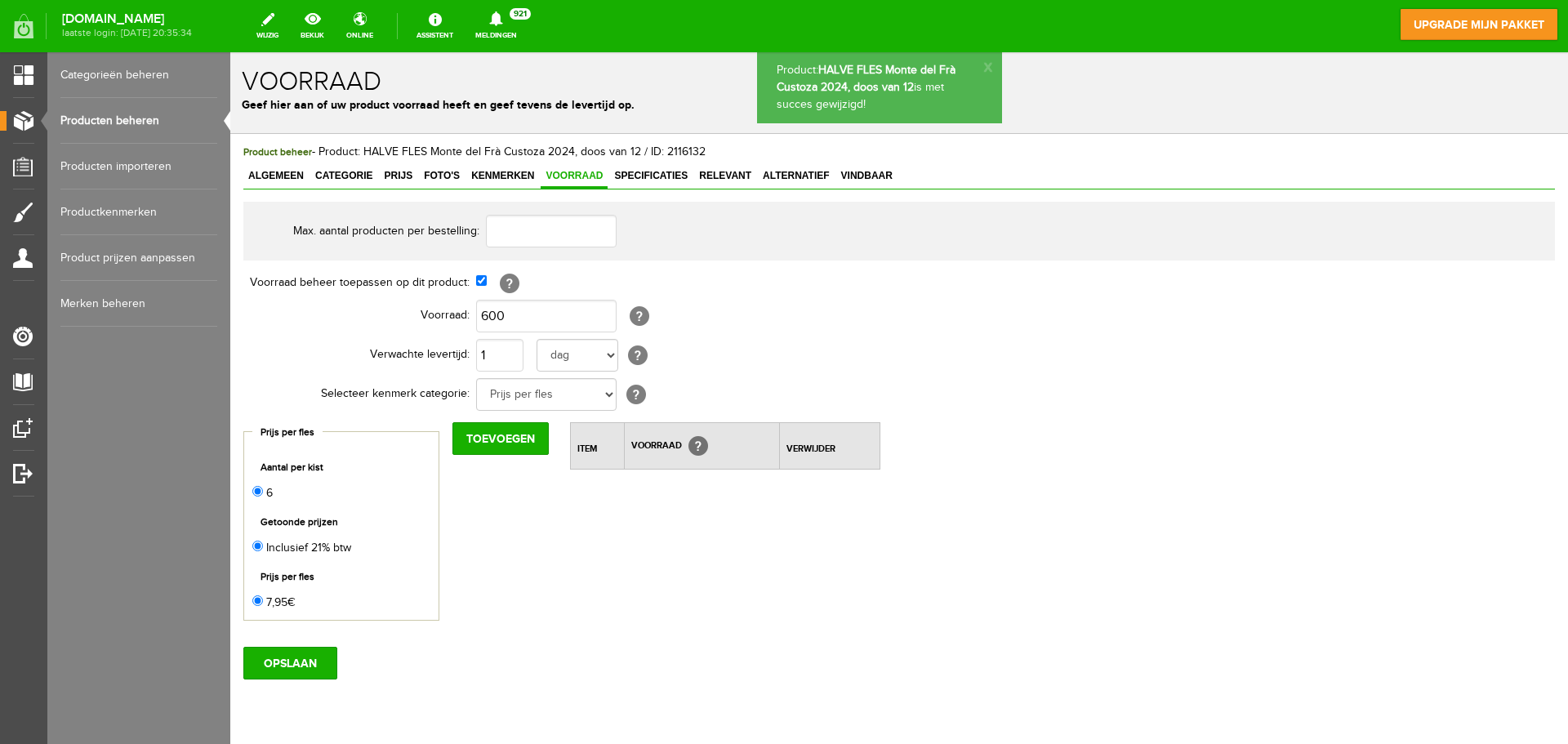
click at [151, 121] on link "Producten beheren" at bounding box center [139, 121] width 157 height 46
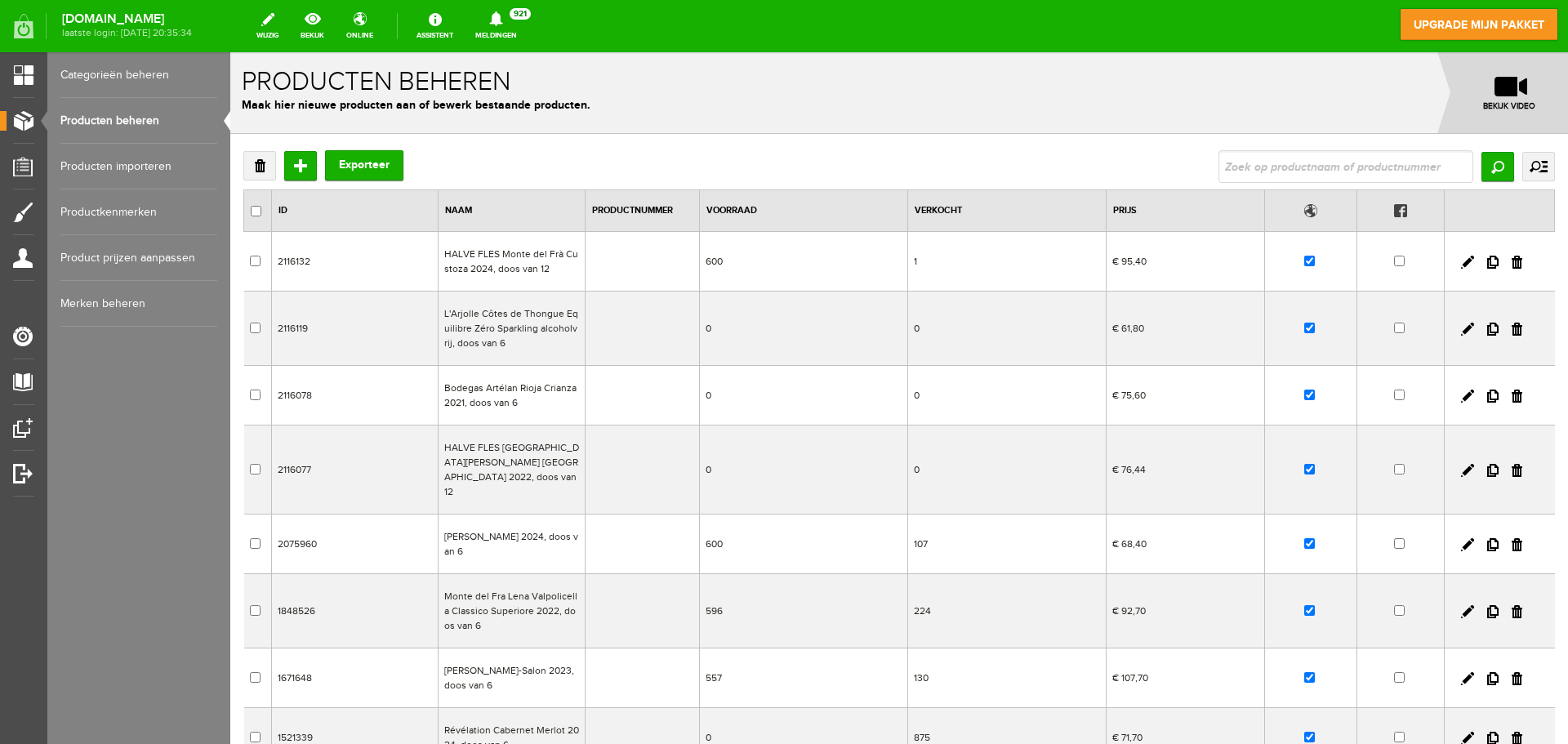
click at [685, 322] on td at bounding box center [642, 329] width 114 height 75
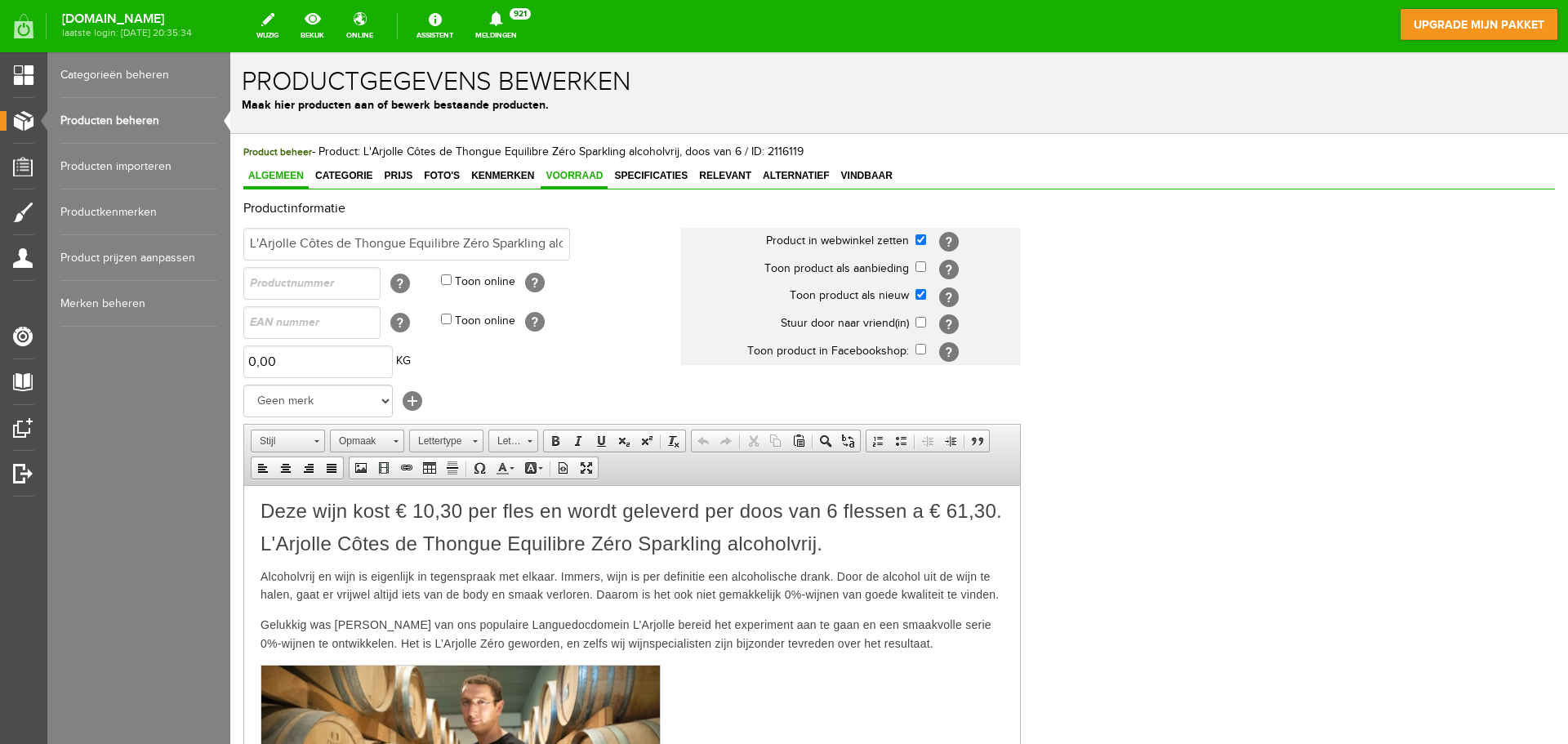
click at [580, 173] on span "Voorraad" at bounding box center [573, 175] width 67 height 11
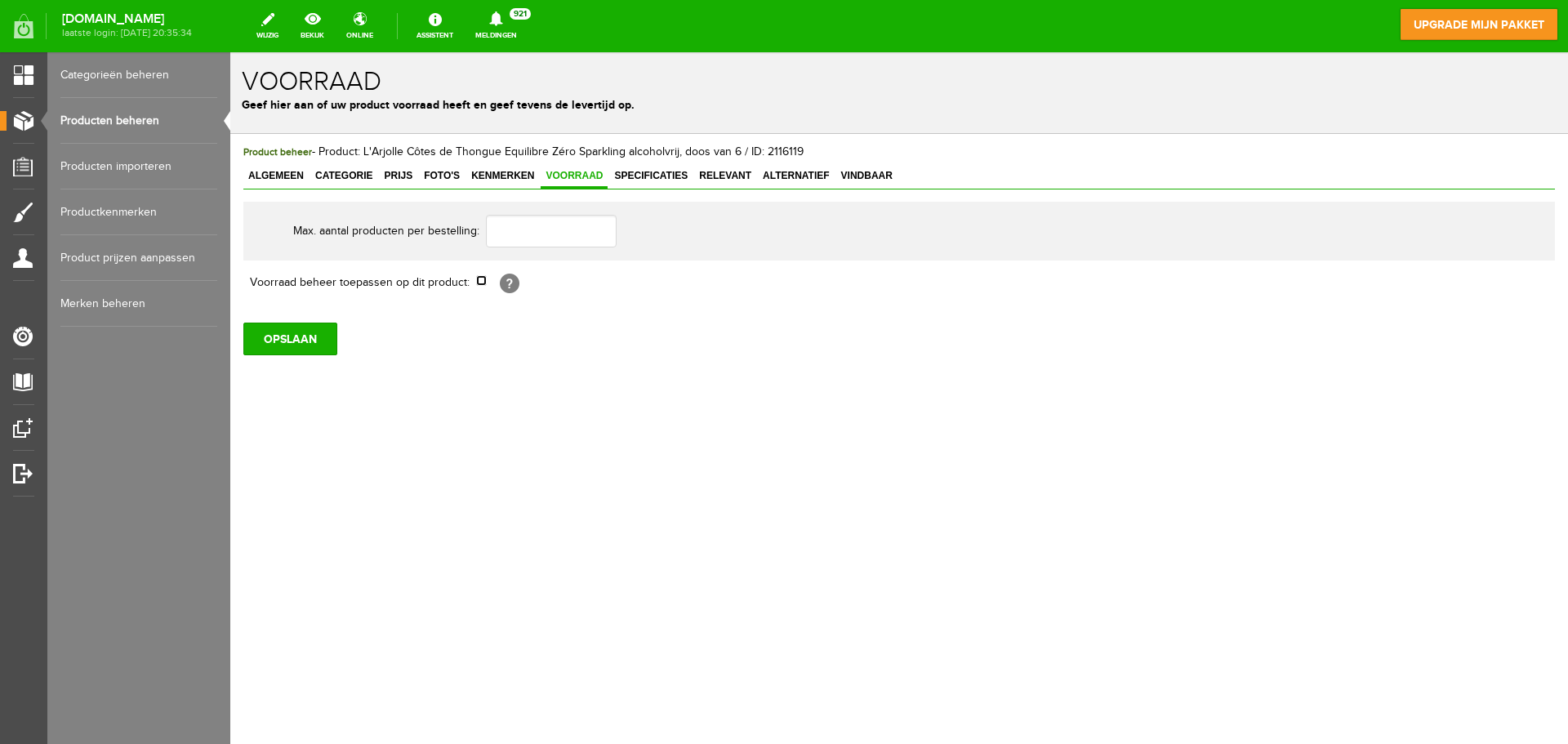
click at [480, 284] on input "checkbox" at bounding box center [481, 280] width 10 height 10
checkbox input "true"
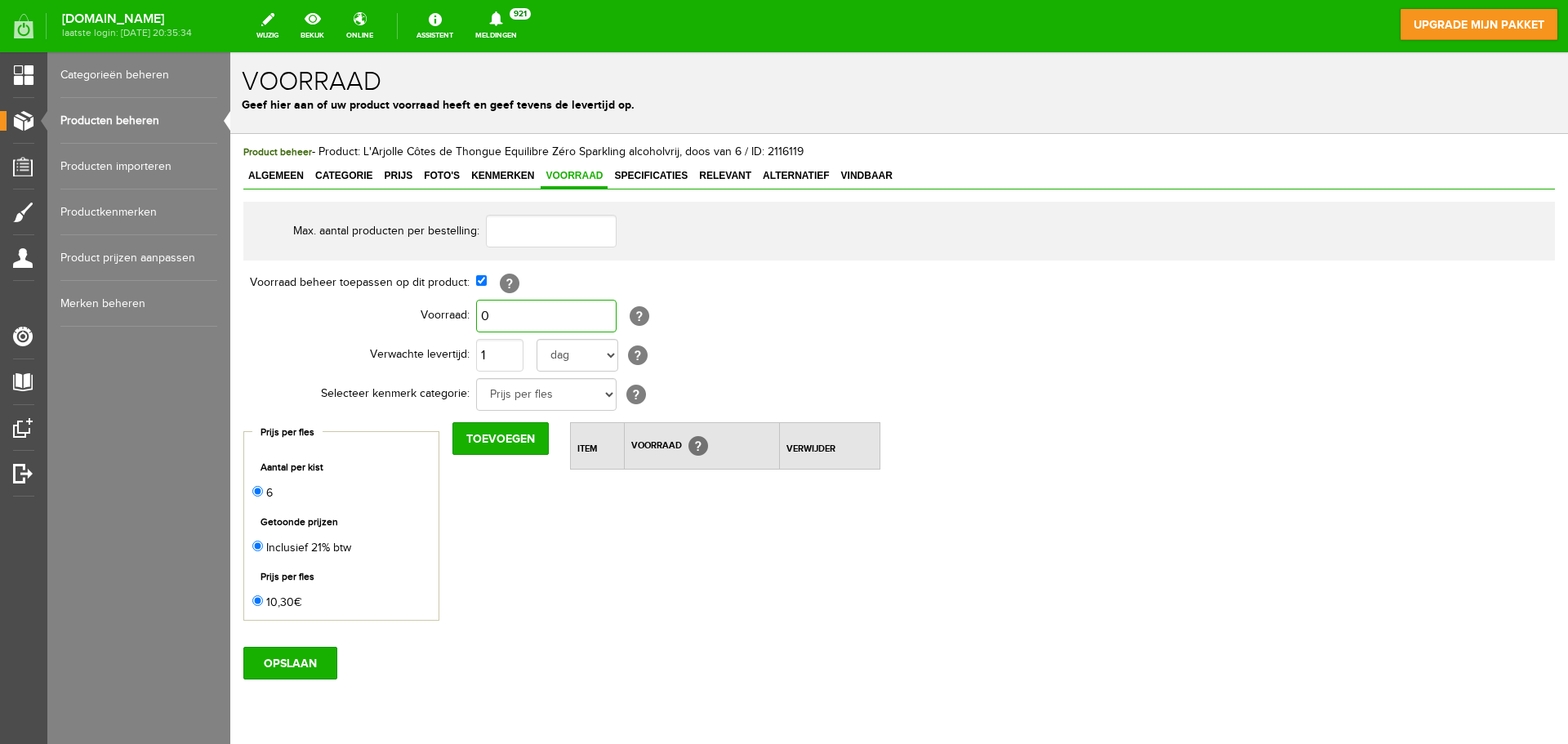
click at [488, 310] on input "0" at bounding box center [546, 317] width 140 height 33
type input "600"
click at [296, 669] on input "OPSLAAN" at bounding box center [291, 663] width 94 height 33
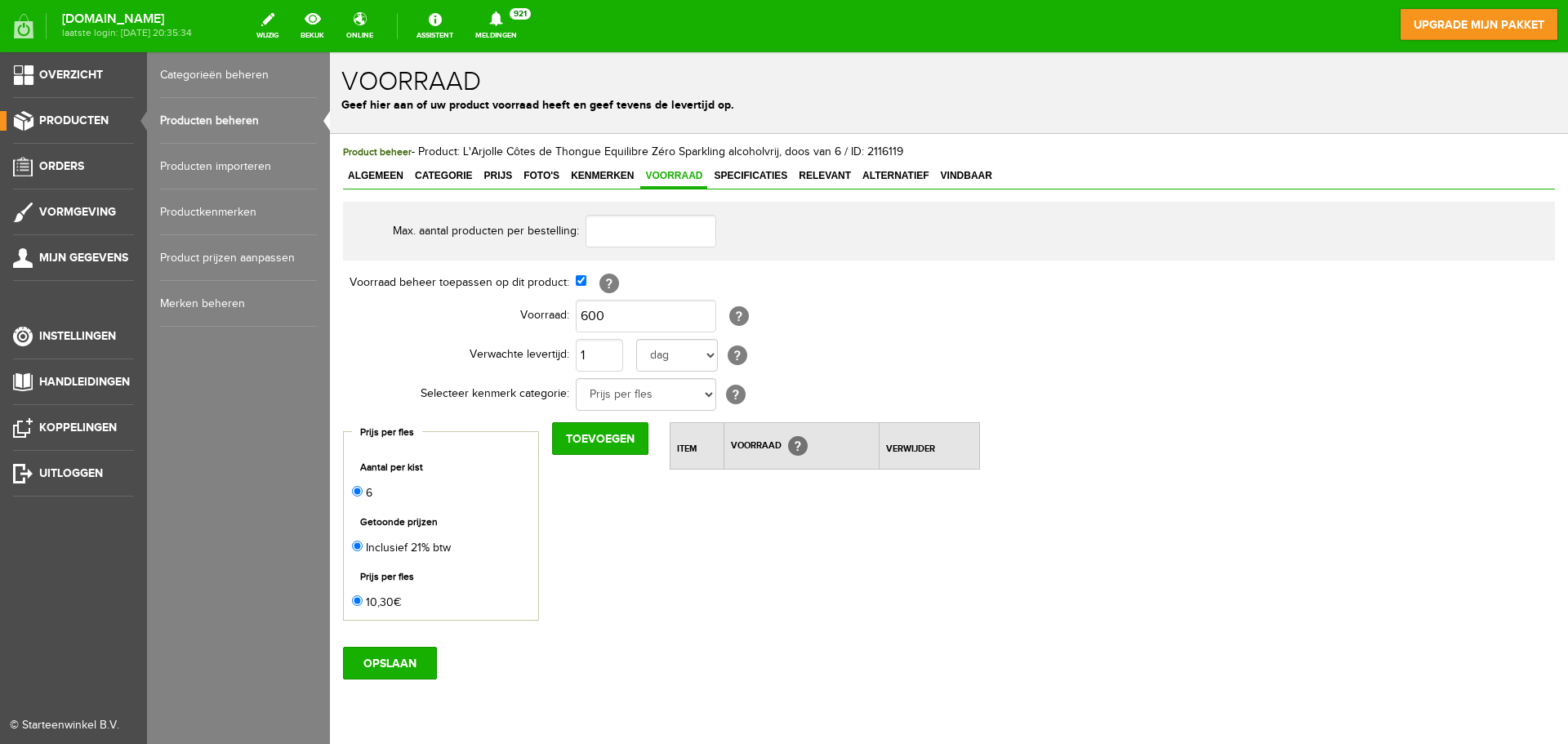
click at [217, 128] on link "Producten beheren" at bounding box center [238, 121] width 157 height 46
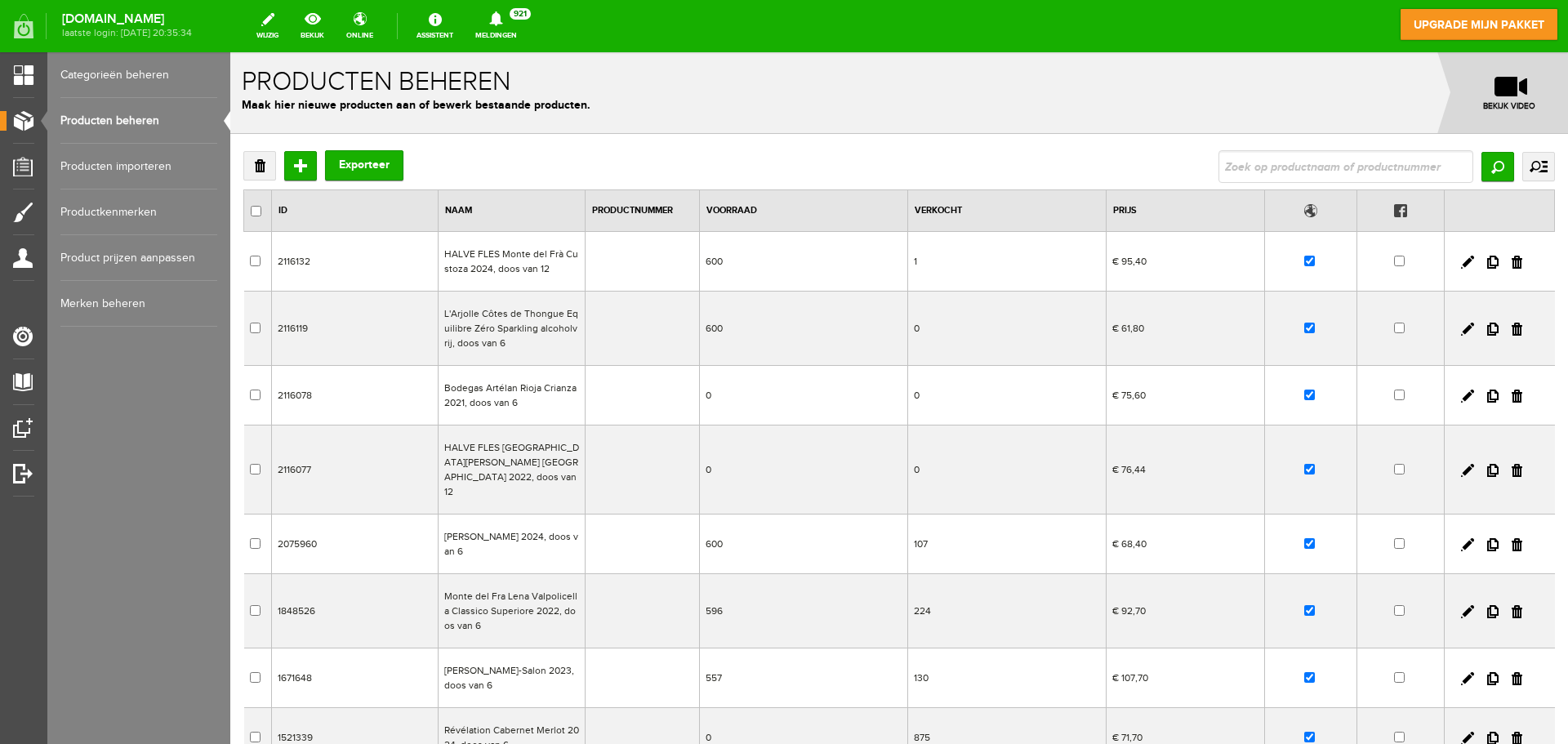
click at [482, 396] on td "Bodegas Artélan Rioja Crianza 2021, doos van 6" at bounding box center [511, 395] width 147 height 60
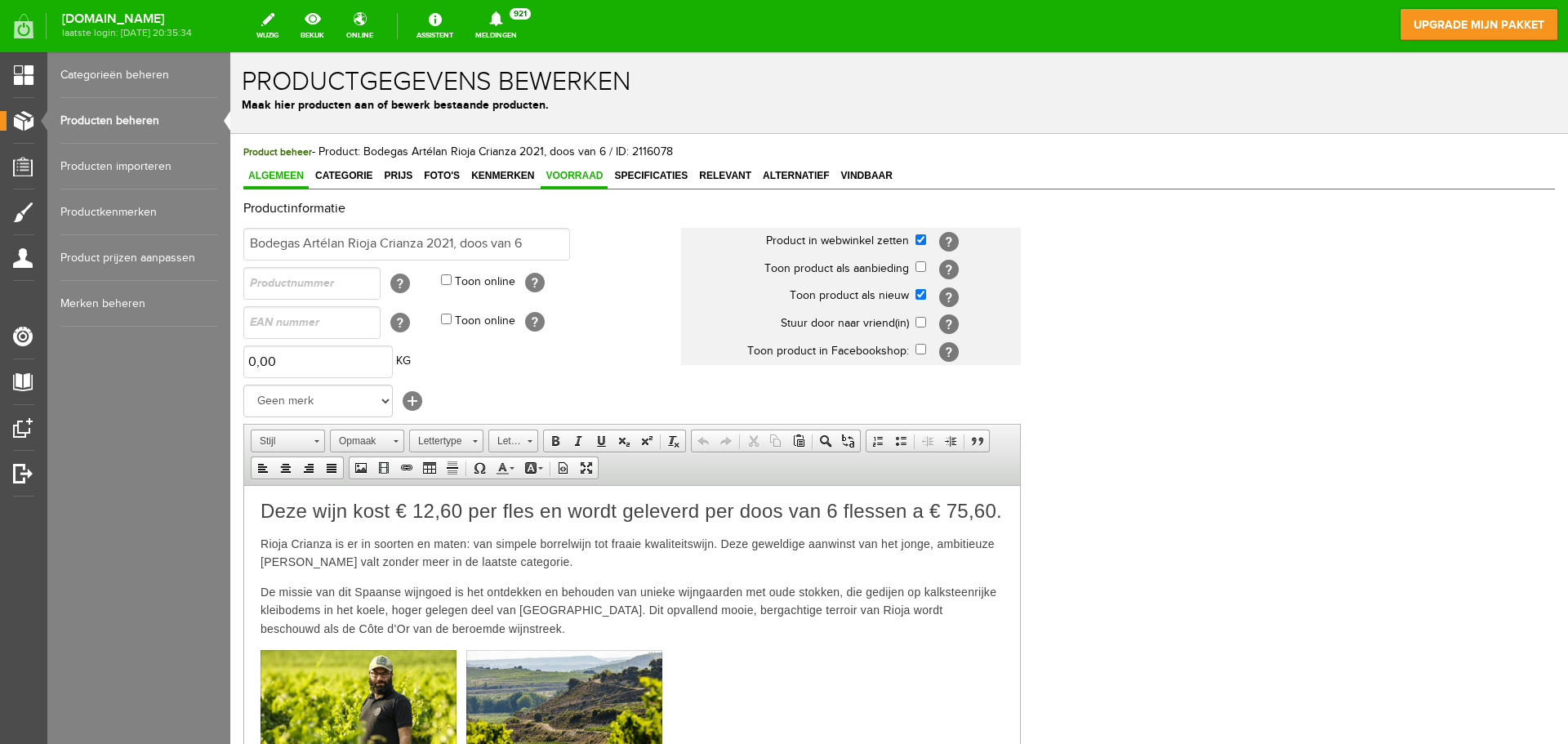
click at [566, 173] on span "Voorraad" at bounding box center [573, 175] width 67 height 11
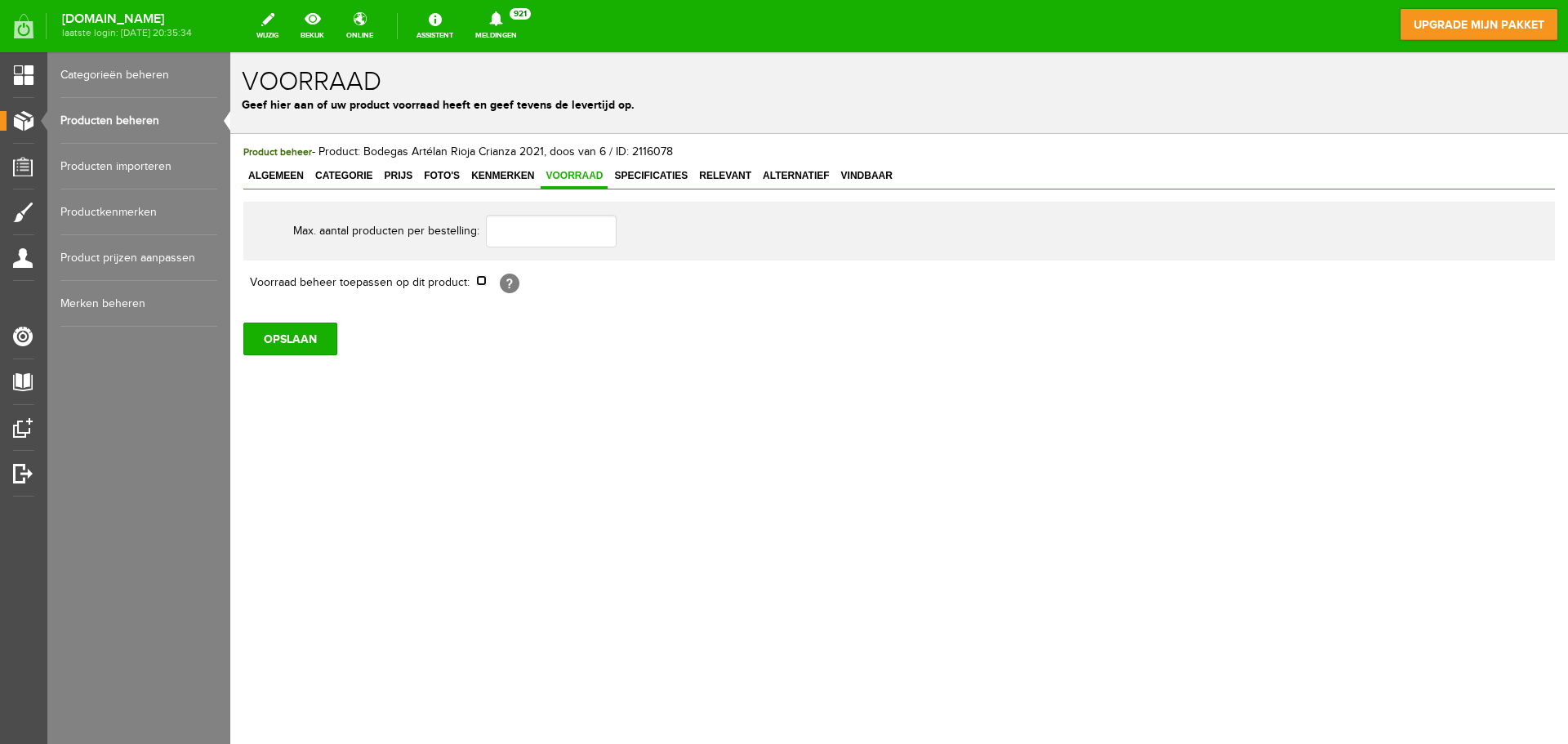
click at [477, 278] on input "checkbox" at bounding box center [481, 280] width 10 height 10
checkbox input "true"
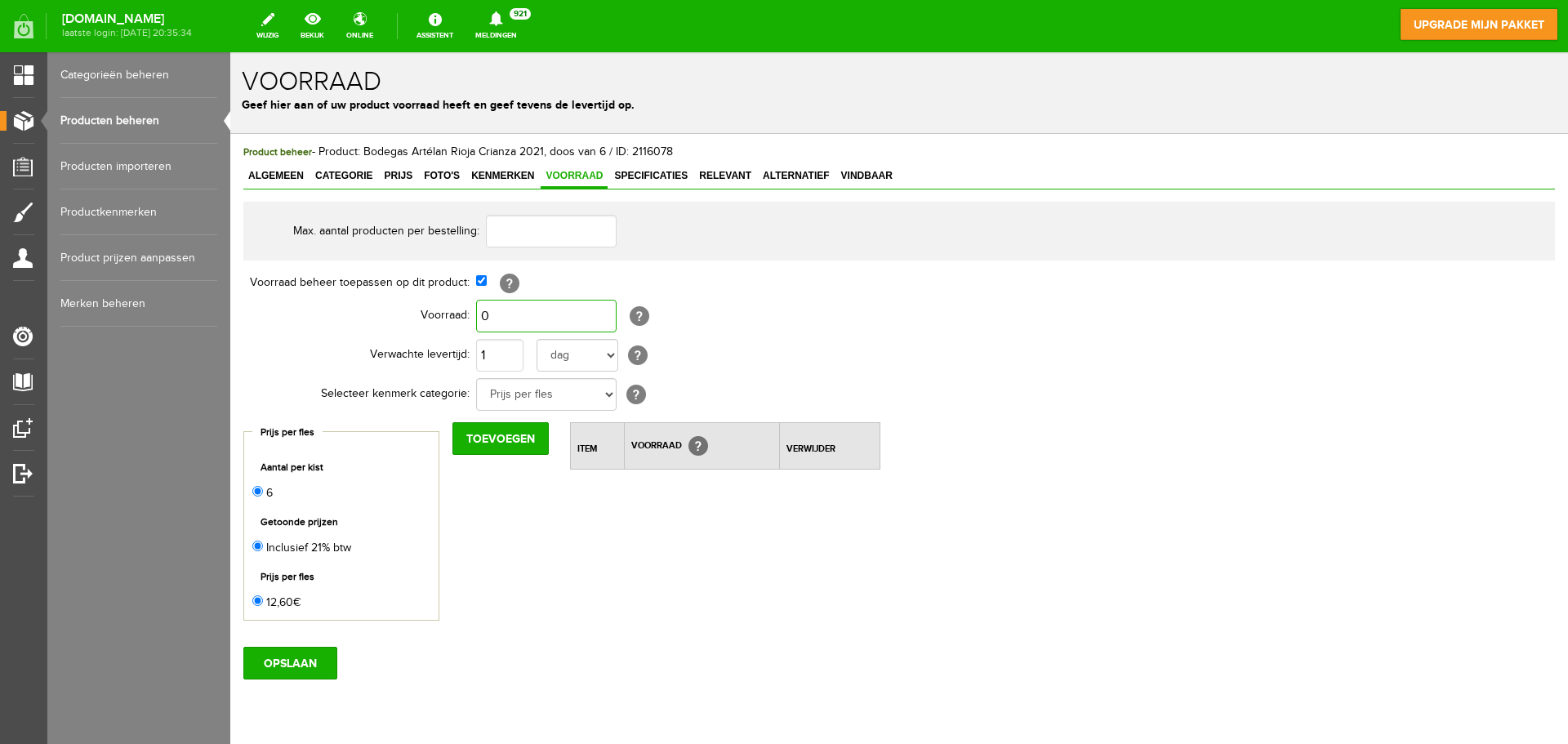
click at [505, 328] on input "0" at bounding box center [546, 317] width 140 height 33
type input "600"
click at [279, 663] on input "OPSLAAN" at bounding box center [291, 663] width 94 height 33
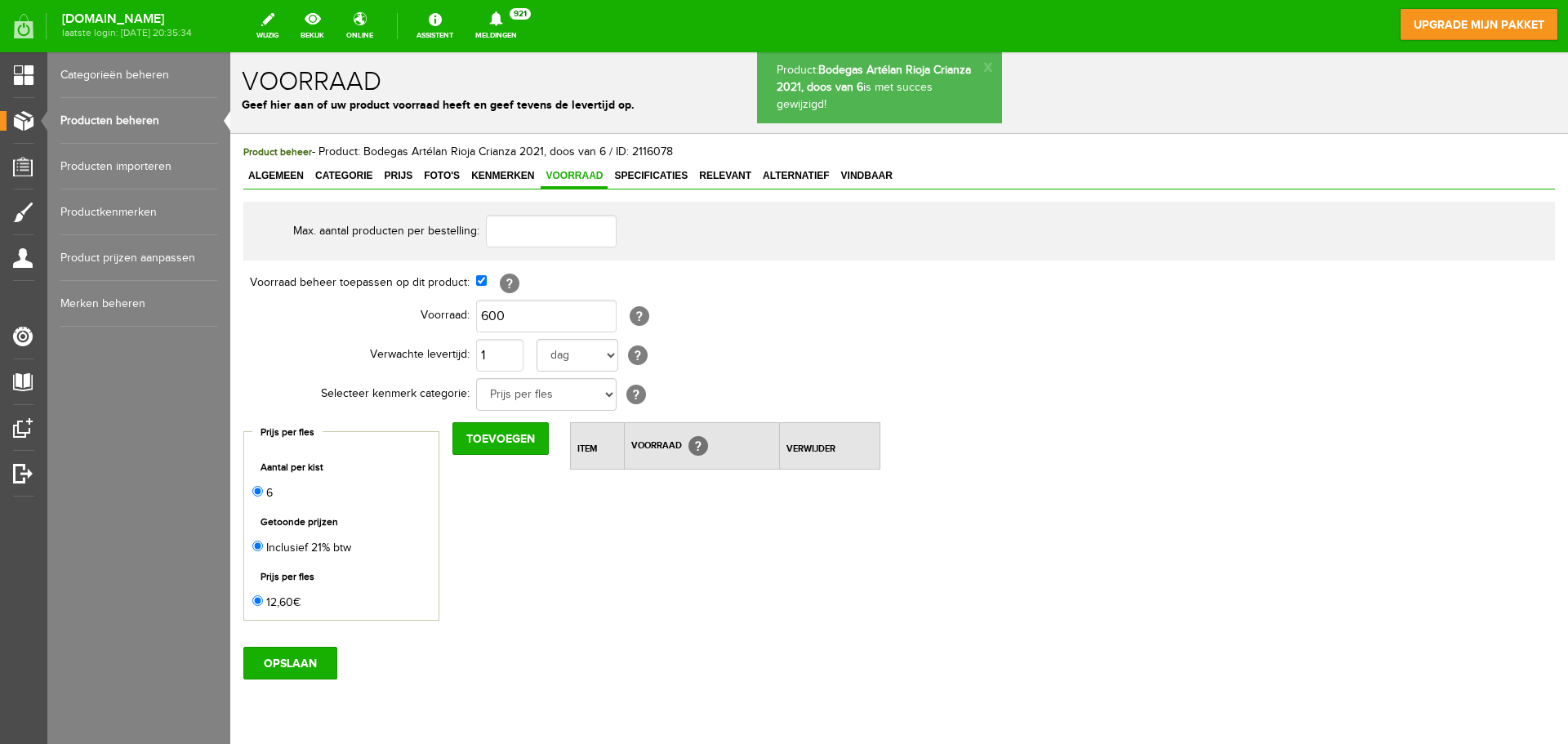
click at [132, 118] on link "Producten beheren" at bounding box center [139, 121] width 157 height 46
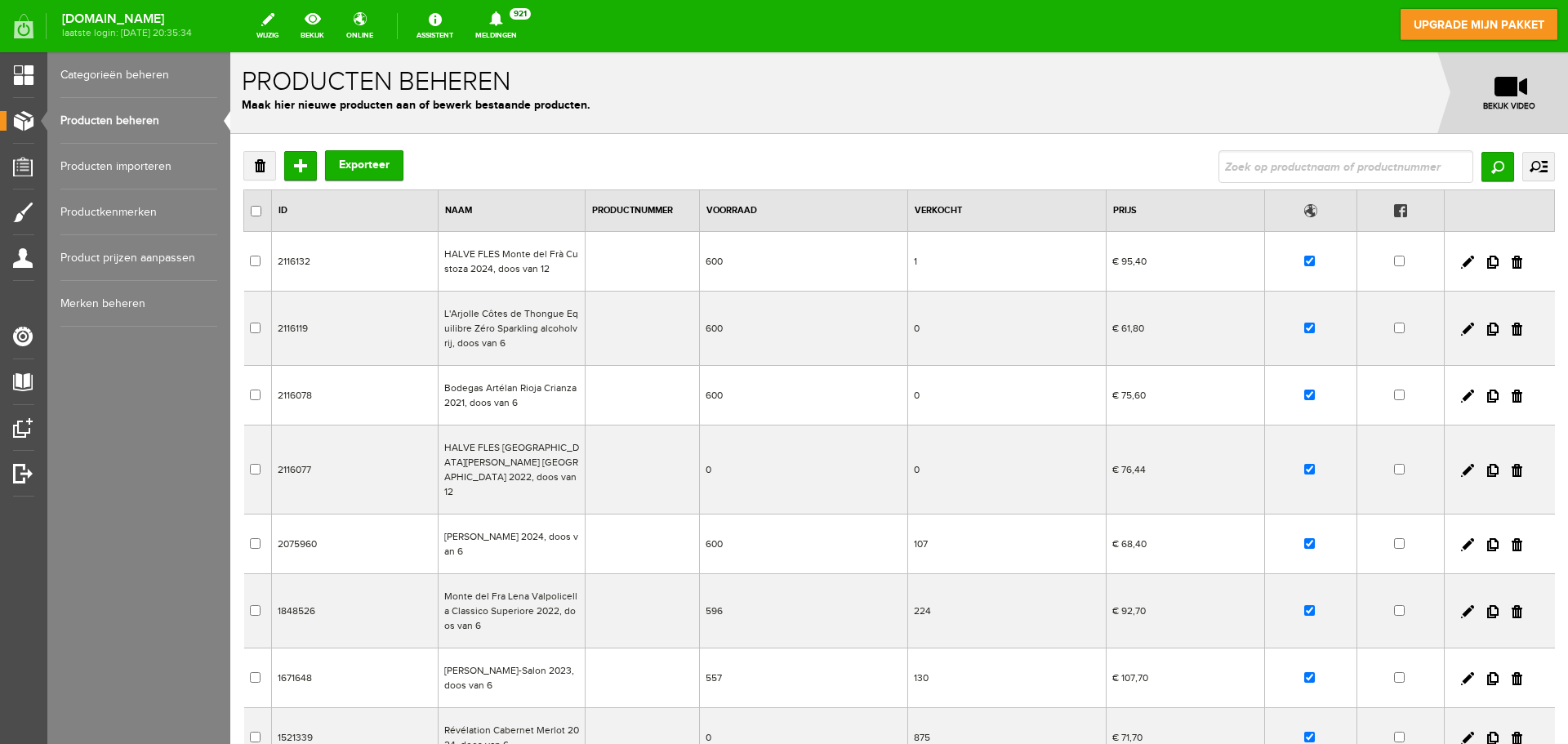
click at [529, 460] on td "HALVE FLES [GEOGRAPHIC_DATA][PERSON_NAME] [GEOGRAPHIC_DATA] 2022, doos van 12" at bounding box center [511, 470] width 147 height 89
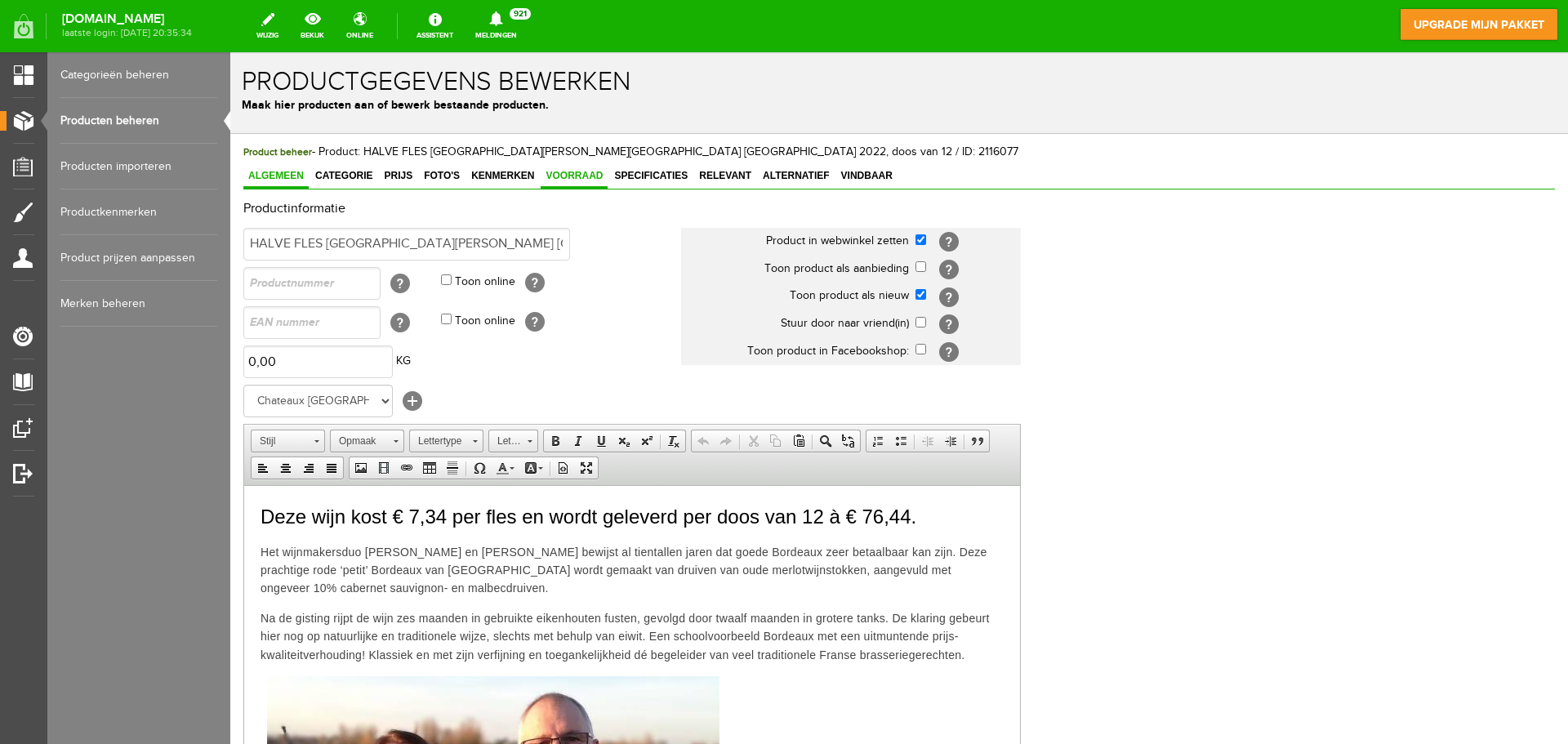
click at [568, 177] on span "Voorraad" at bounding box center [573, 175] width 67 height 11
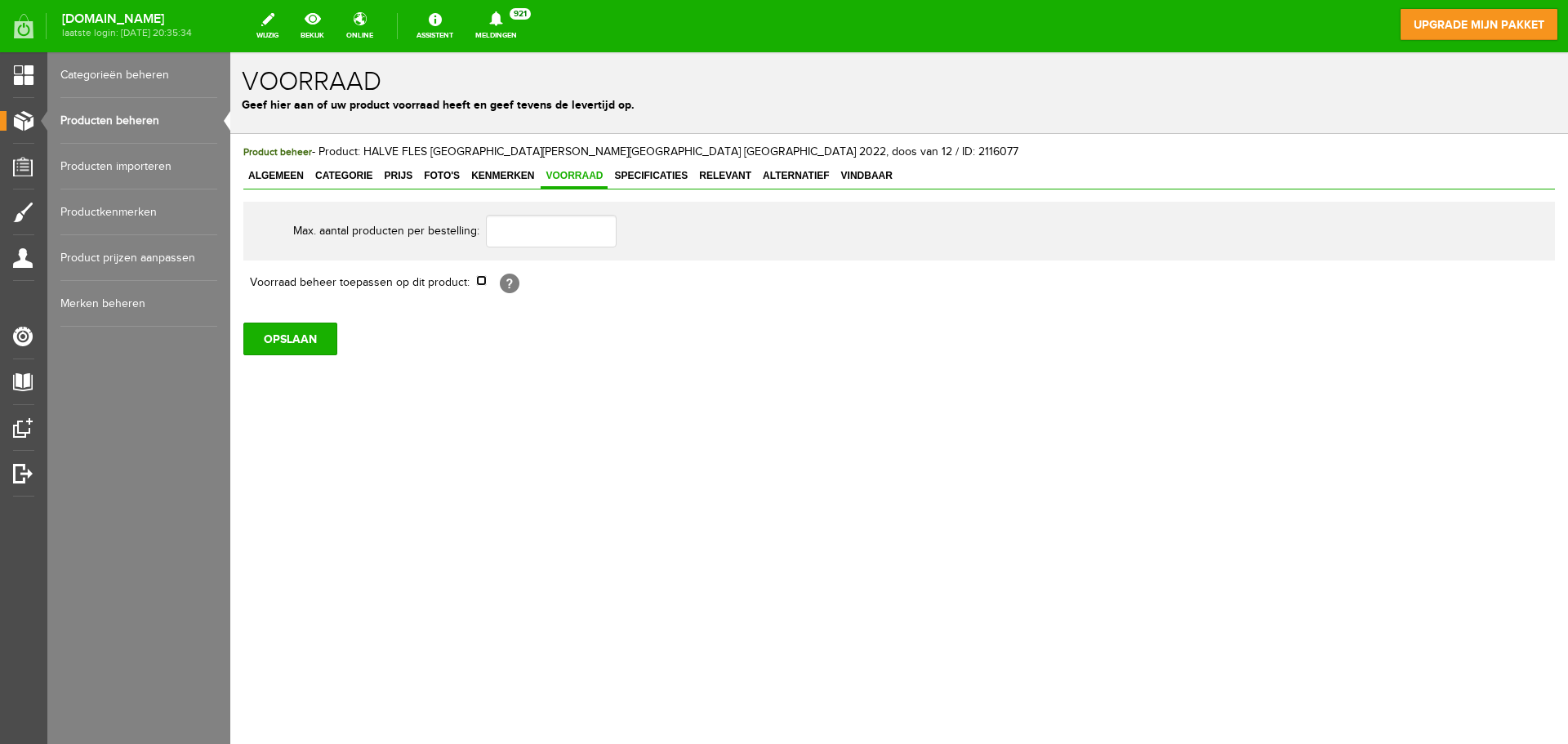
click at [482, 284] on input "checkbox" at bounding box center [481, 280] width 10 height 10
checkbox input "true"
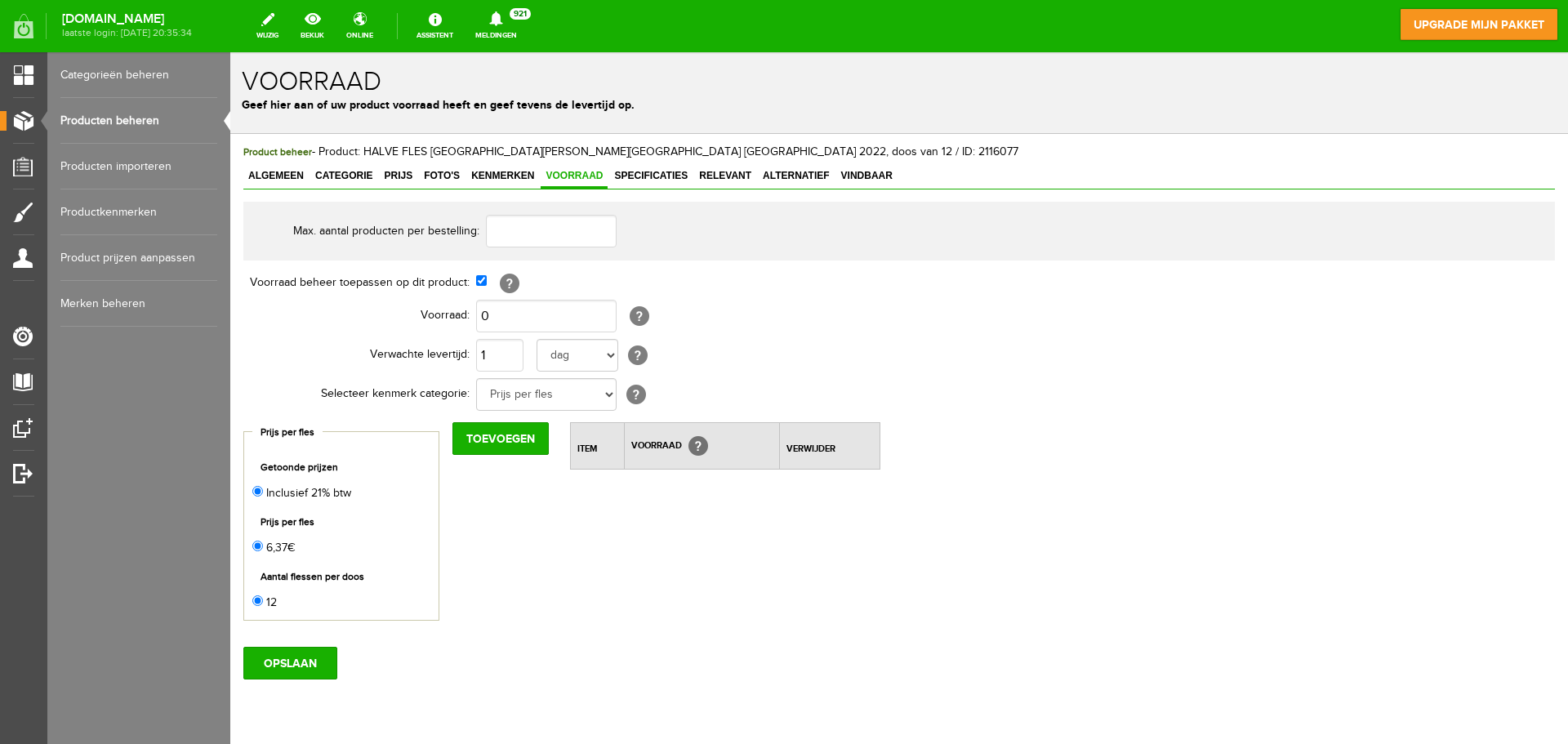
click at [519, 333] on td "0 [?] Kenmerk voorraad moet gelijk of minder zijn dan de product voorraad" at bounding box center [752, 316] width 552 height 39
click at [520, 328] on input "0" at bounding box center [546, 317] width 140 height 33
type input "600"
click at [306, 664] on input "OPSLAAN" at bounding box center [291, 663] width 94 height 33
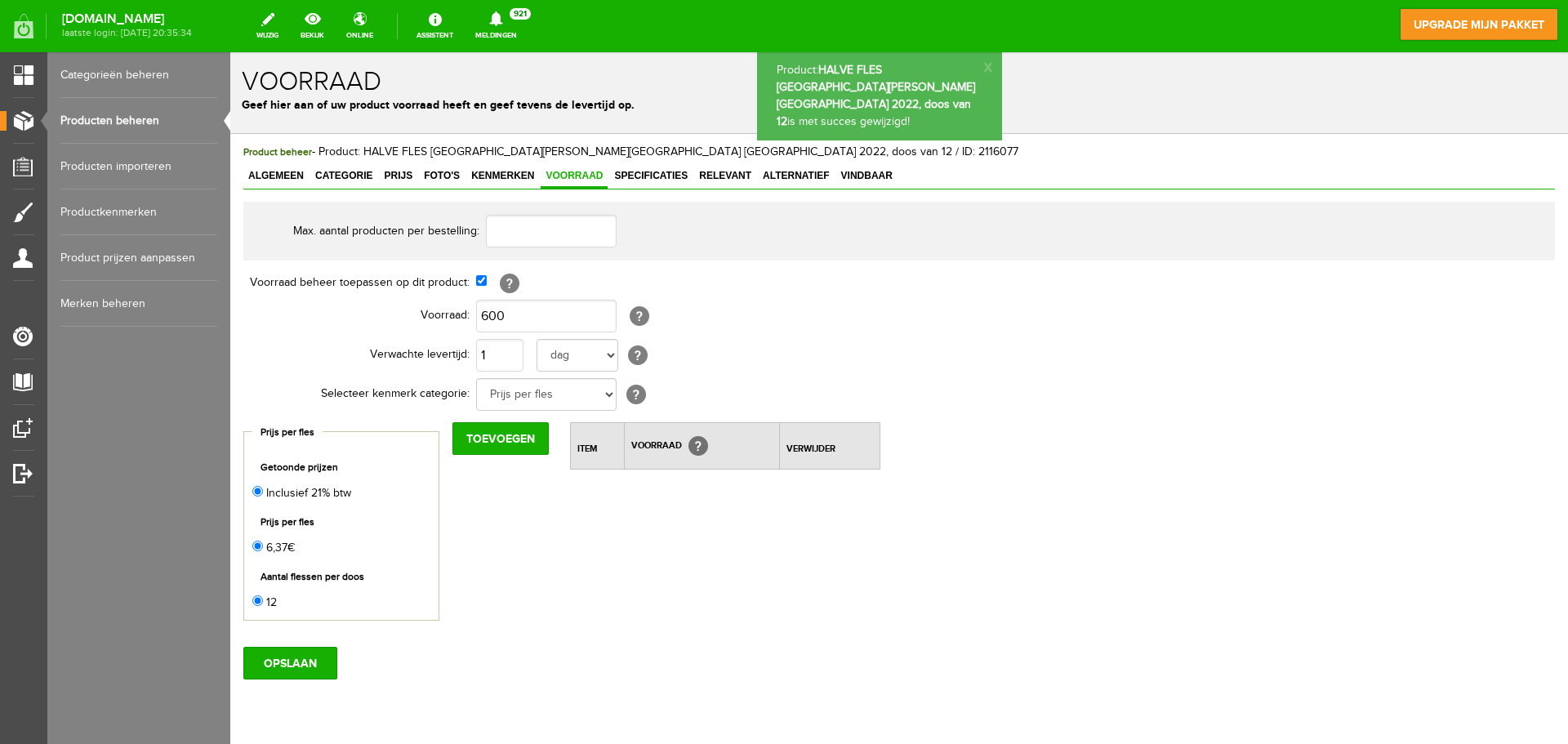
click at [160, 117] on link "Producten beheren" at bounding box center [139, 121] width 157 height 46
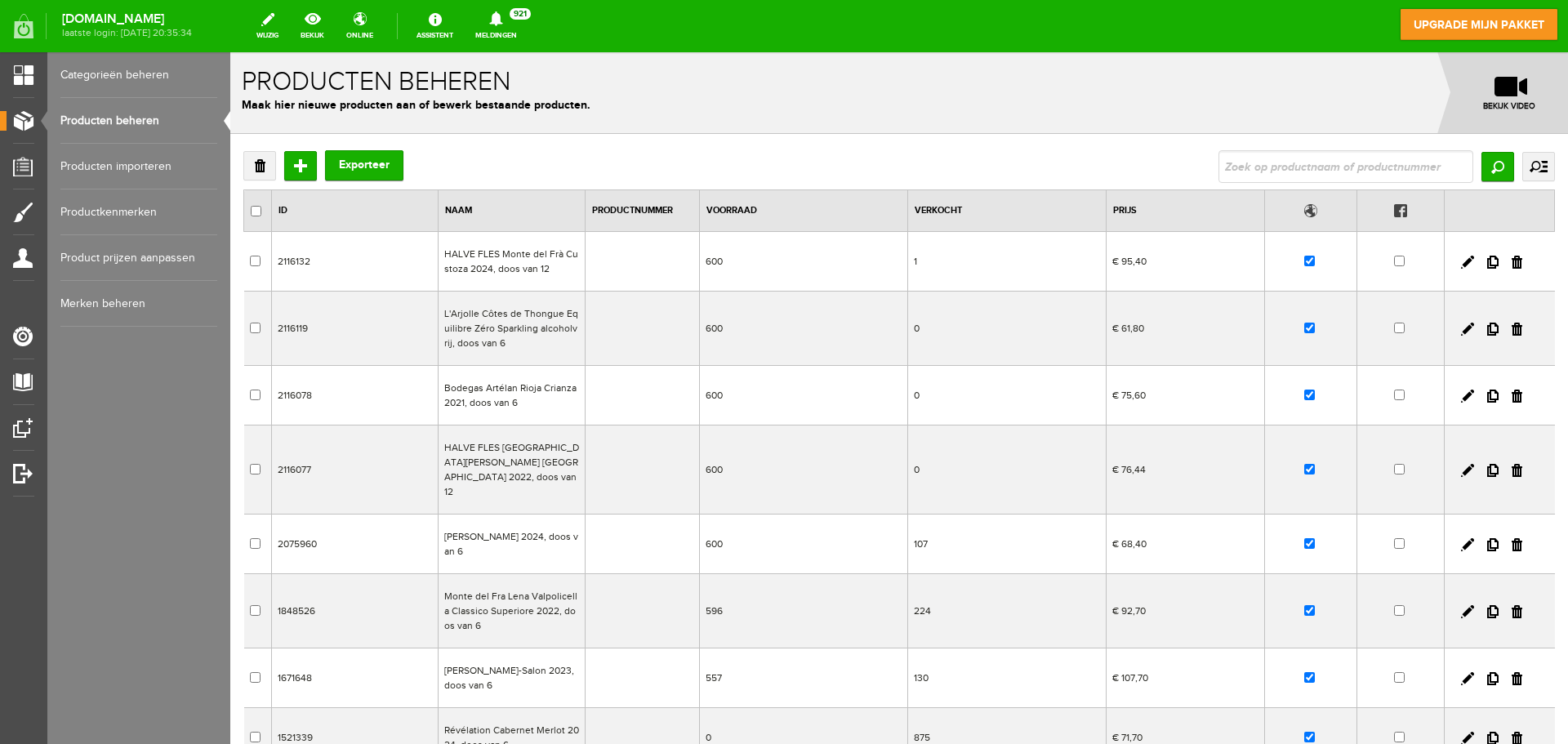
click at [724, 598] on td "596" at bounding box center [803, 611] width 209 height 75
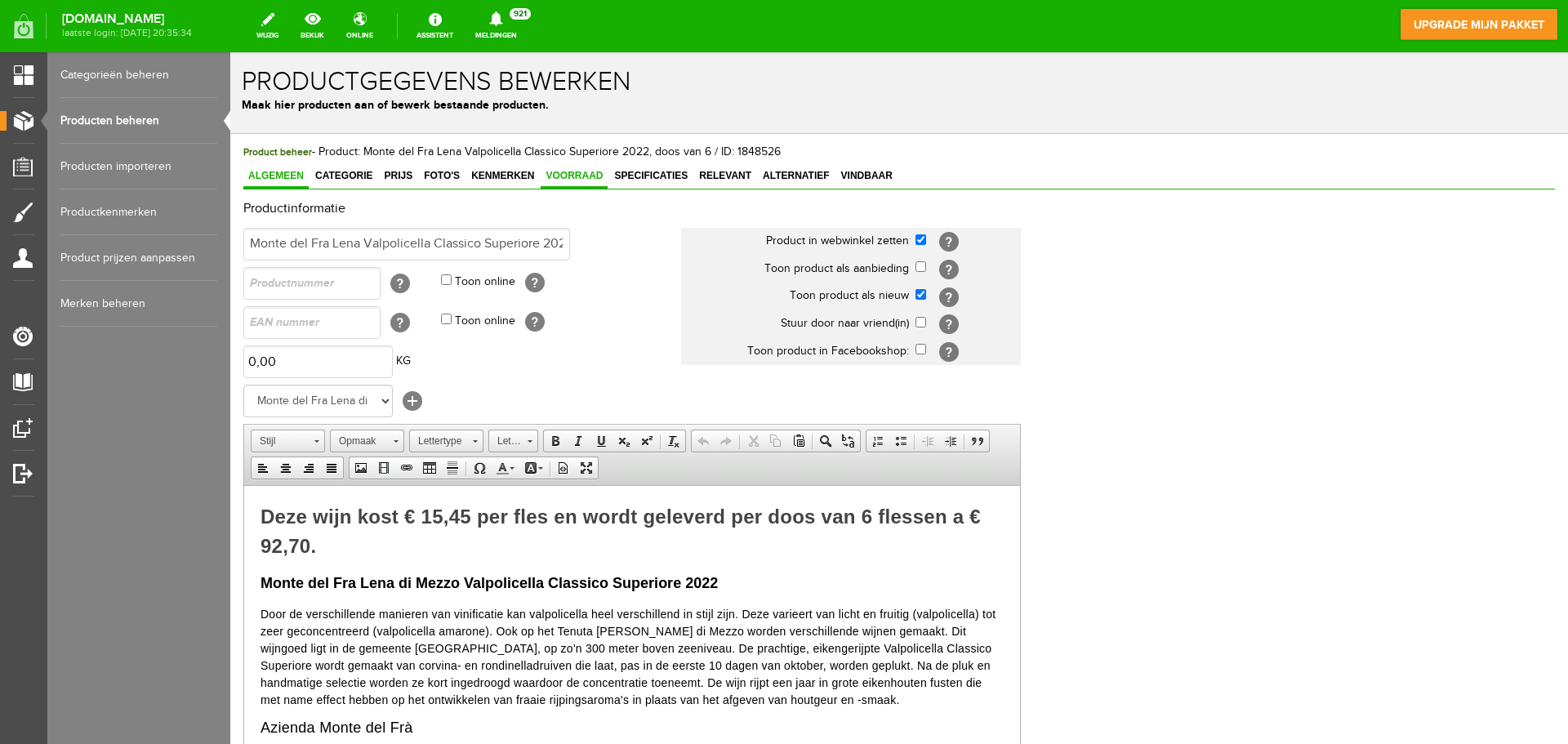
click at [581, 181] on span "Voorraad" at bounding box center [573, 175] width 67 height 11
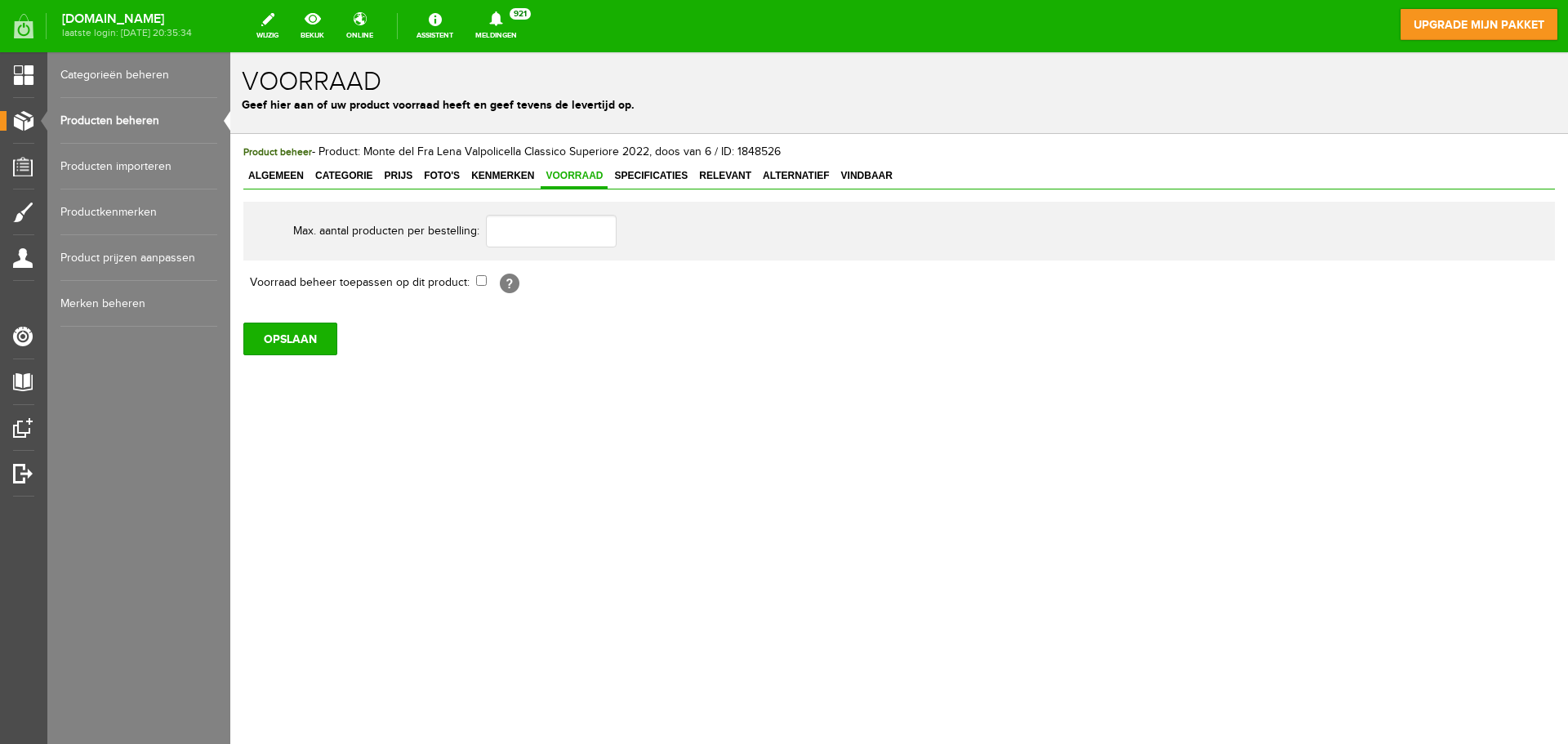
click at [470, 280] on th "Voorraad beheer toepassen op dit product:" at bounding box center [360, 283] width 232 height 28
click at [483, 281] on input "checkbox" at bounding box center [481, 280] width 10 height 10
checkbox input "true"
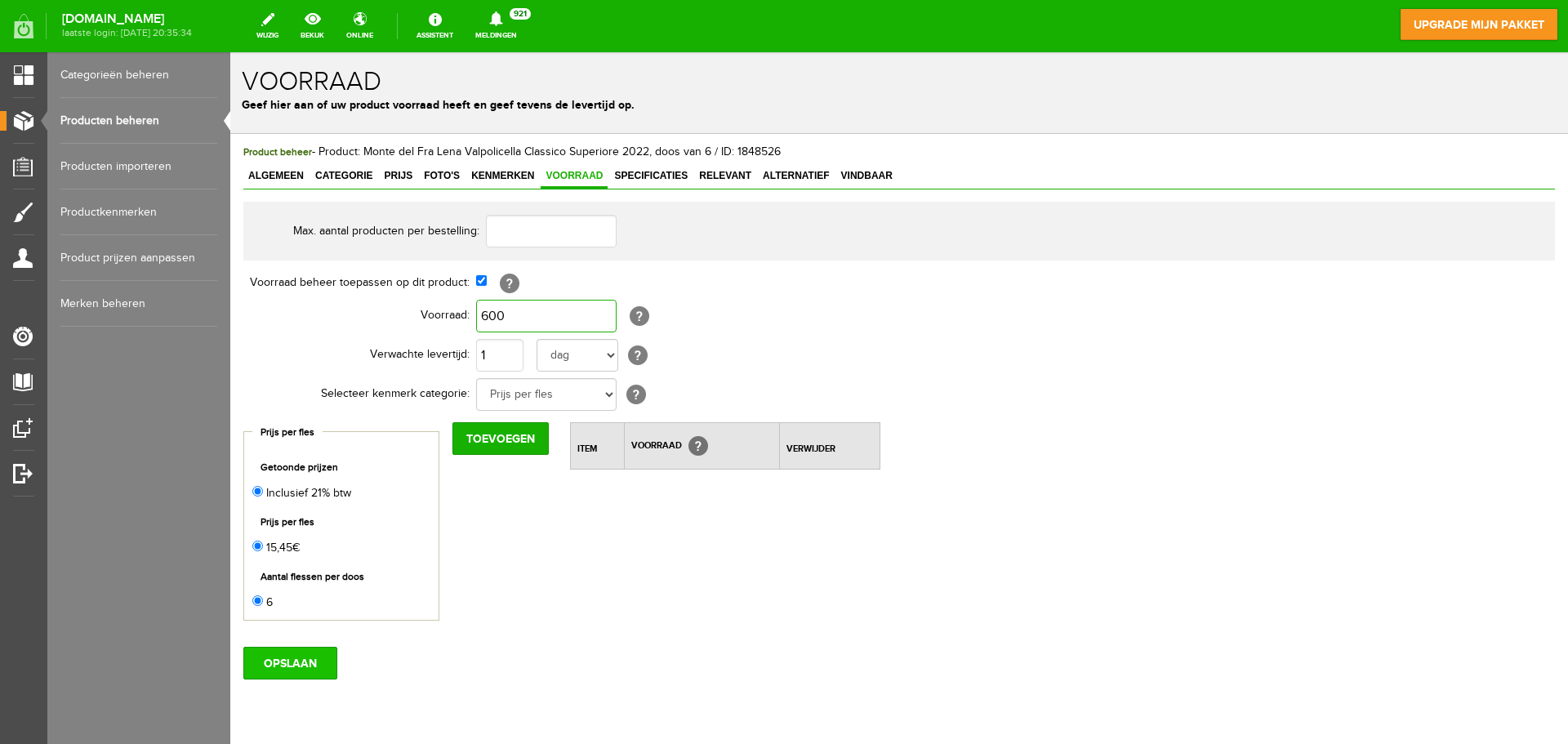
type input "600"
click at [298, 669] on input "OPSLAAN" at bounding box center [291, 663] width 94 height 33
click at [110, 124] on link "Producten beheren" at bounding box center [139, 121] width 157 height 46
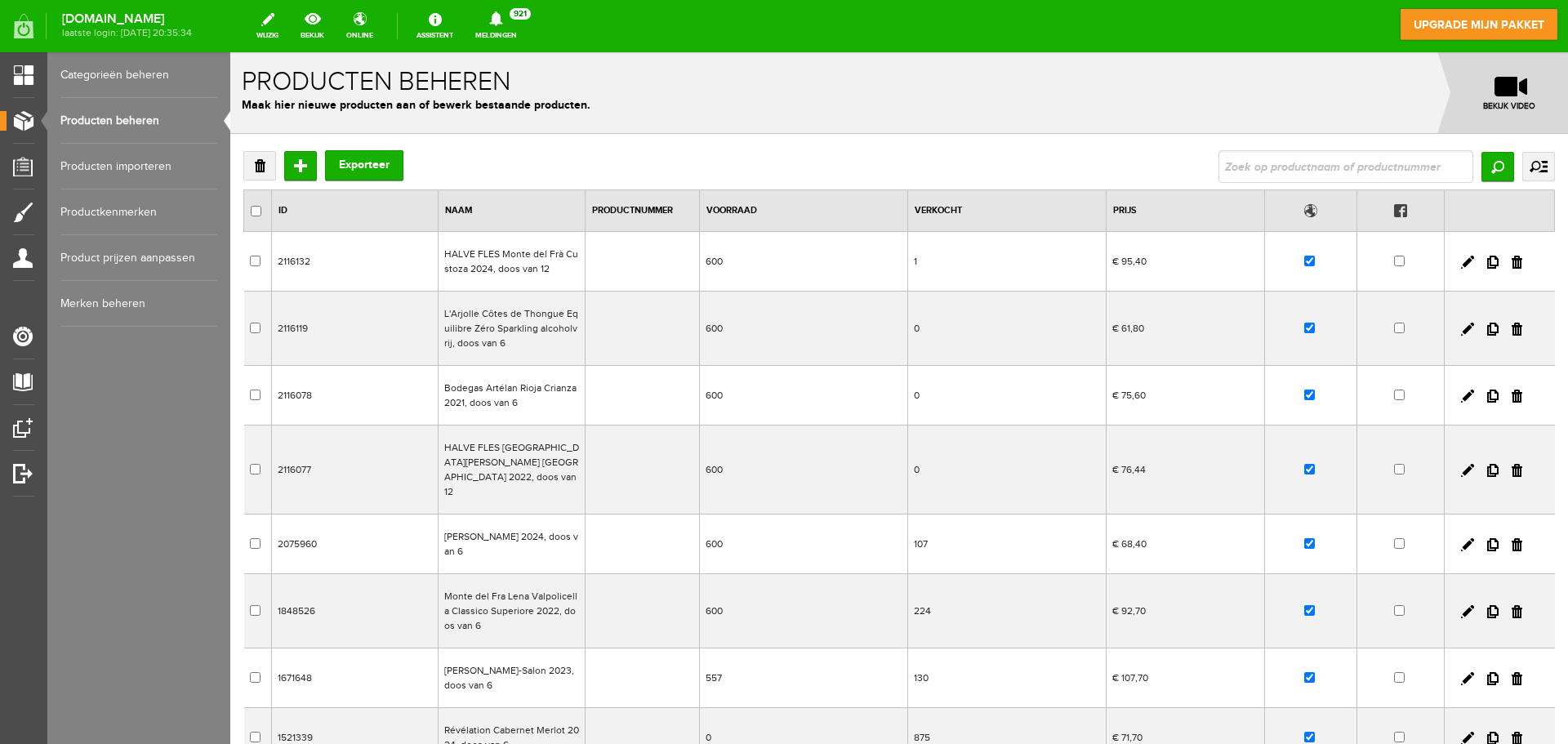
click at [734, 666] on td "557" at bounding box center [803, 678] width 209 height 60
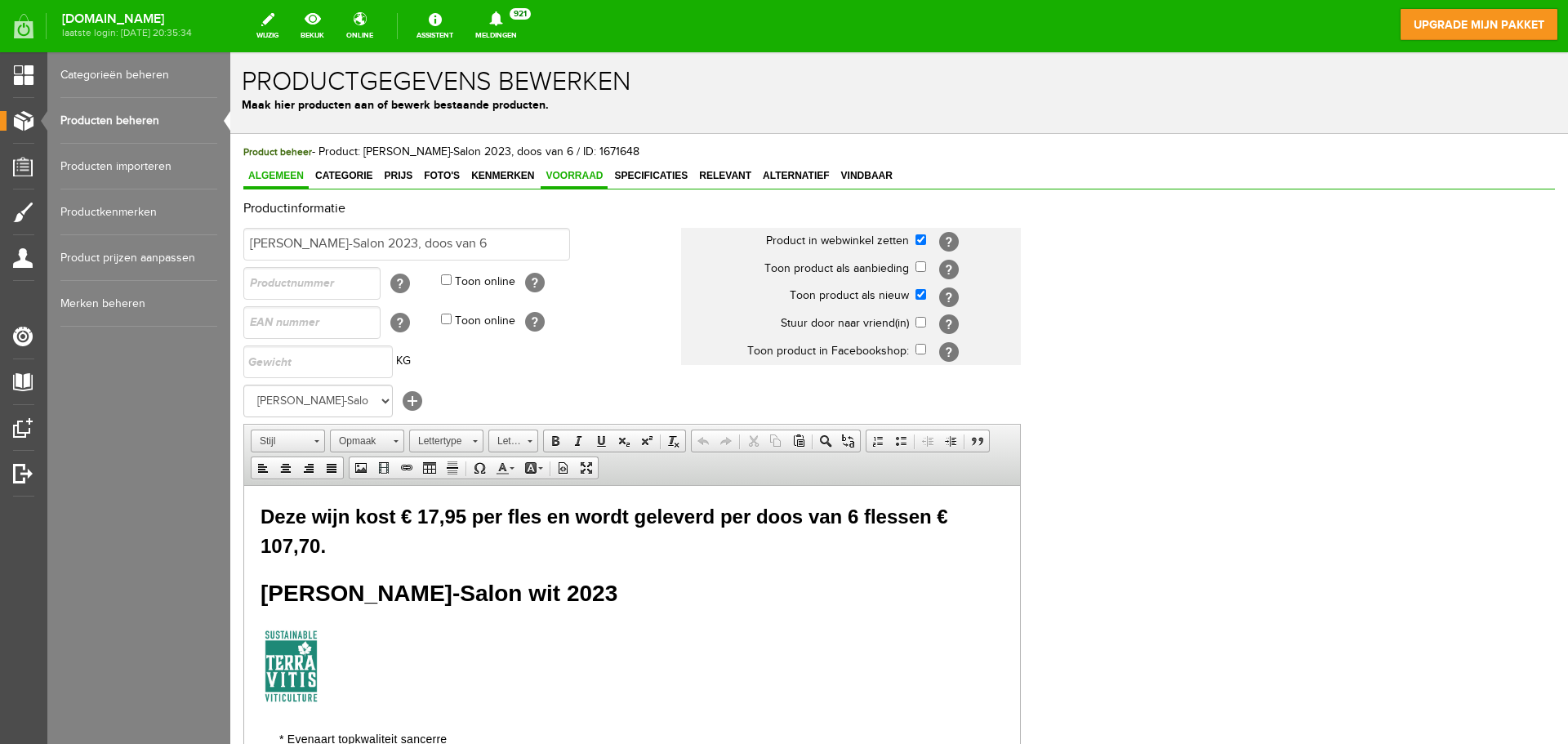
click at [578, 171] on span "Voorraad" at bounding box center [573, 175] width 67 height 11
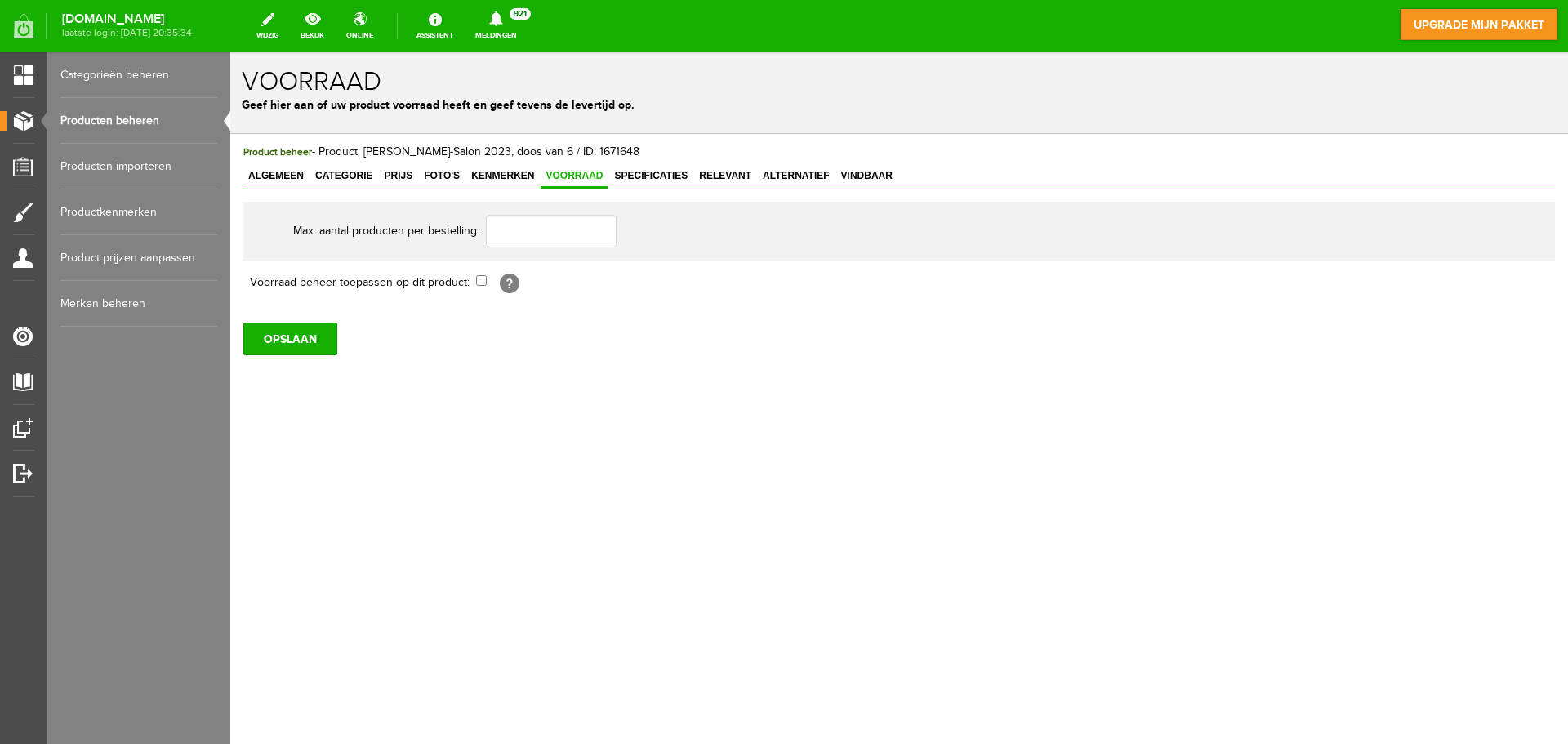
click at [483, 287] on td "[?]" at bounding box center [752, 283] width 552 height 28
click at [483, 279] on input "checkbox" at bounding box center [481, 280] width 10 height 10
checkbox input "true"
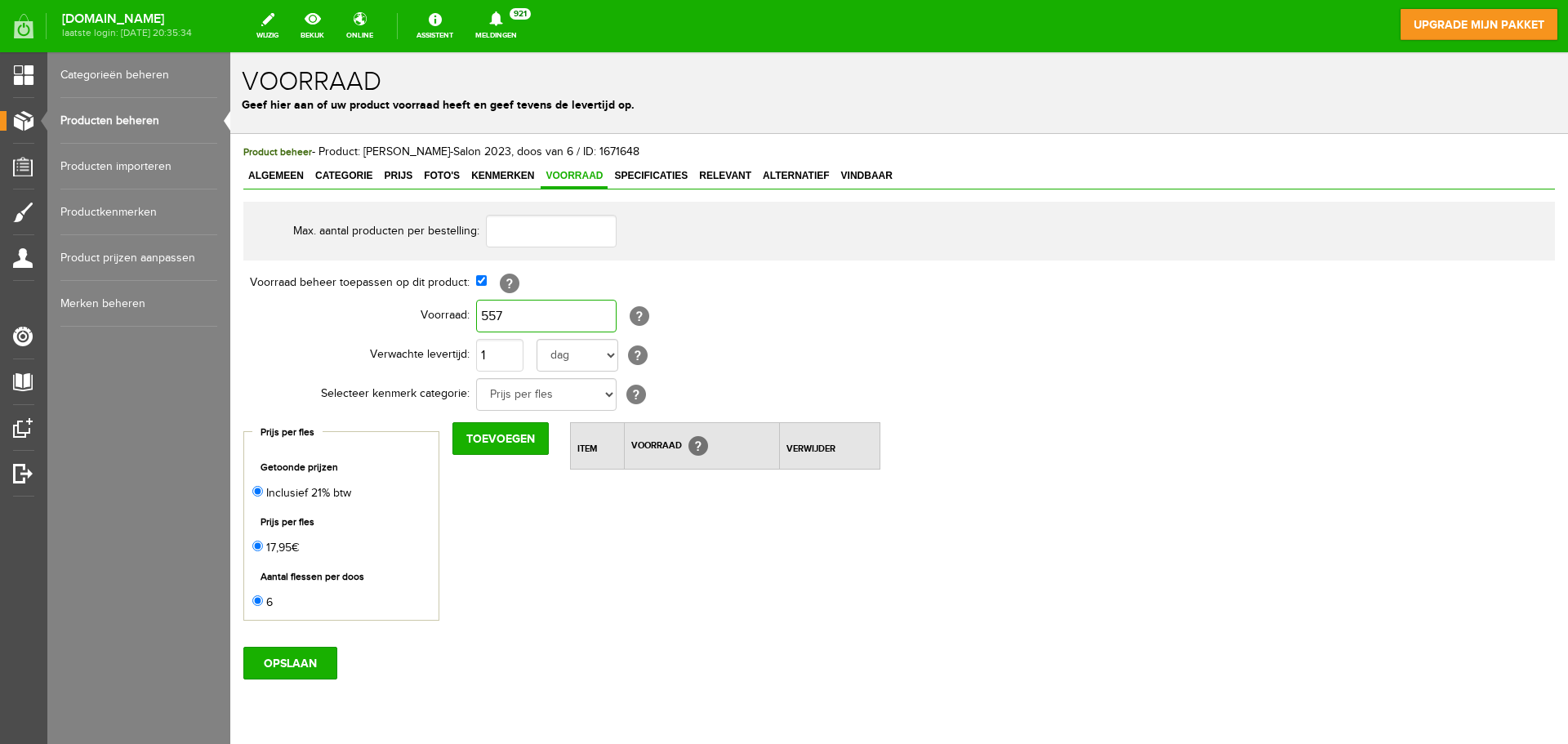
click at [513, 315] on input "557" at bounding box center [546, 317] width 140 height 33
type input "600"
click at [293, 667] on input "OPSLAAN" at bounding box center [291, 663] width 94 height 33
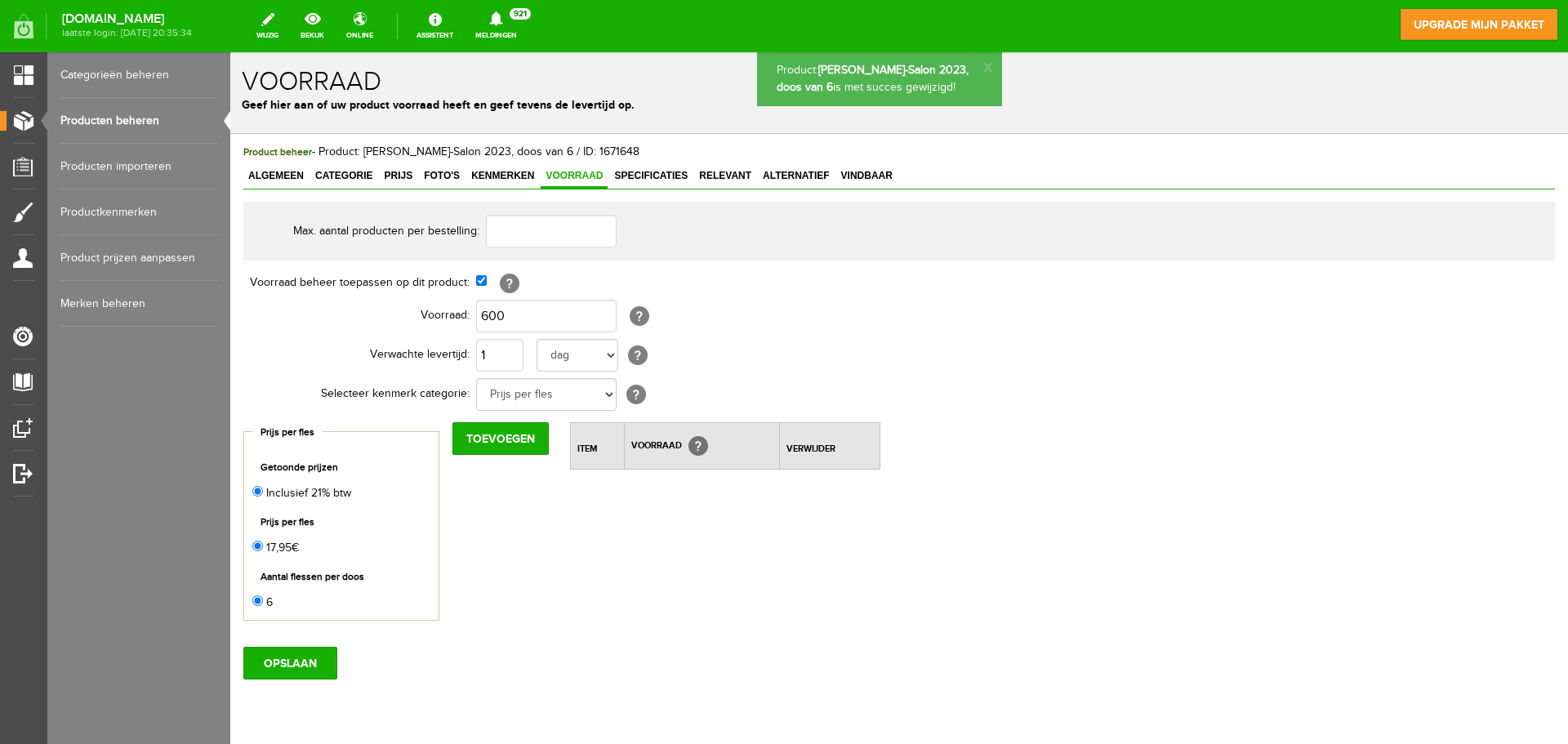
click at [127, 120] on link "Producten beheren" at bounding box center [139, 121] width 157 height 46
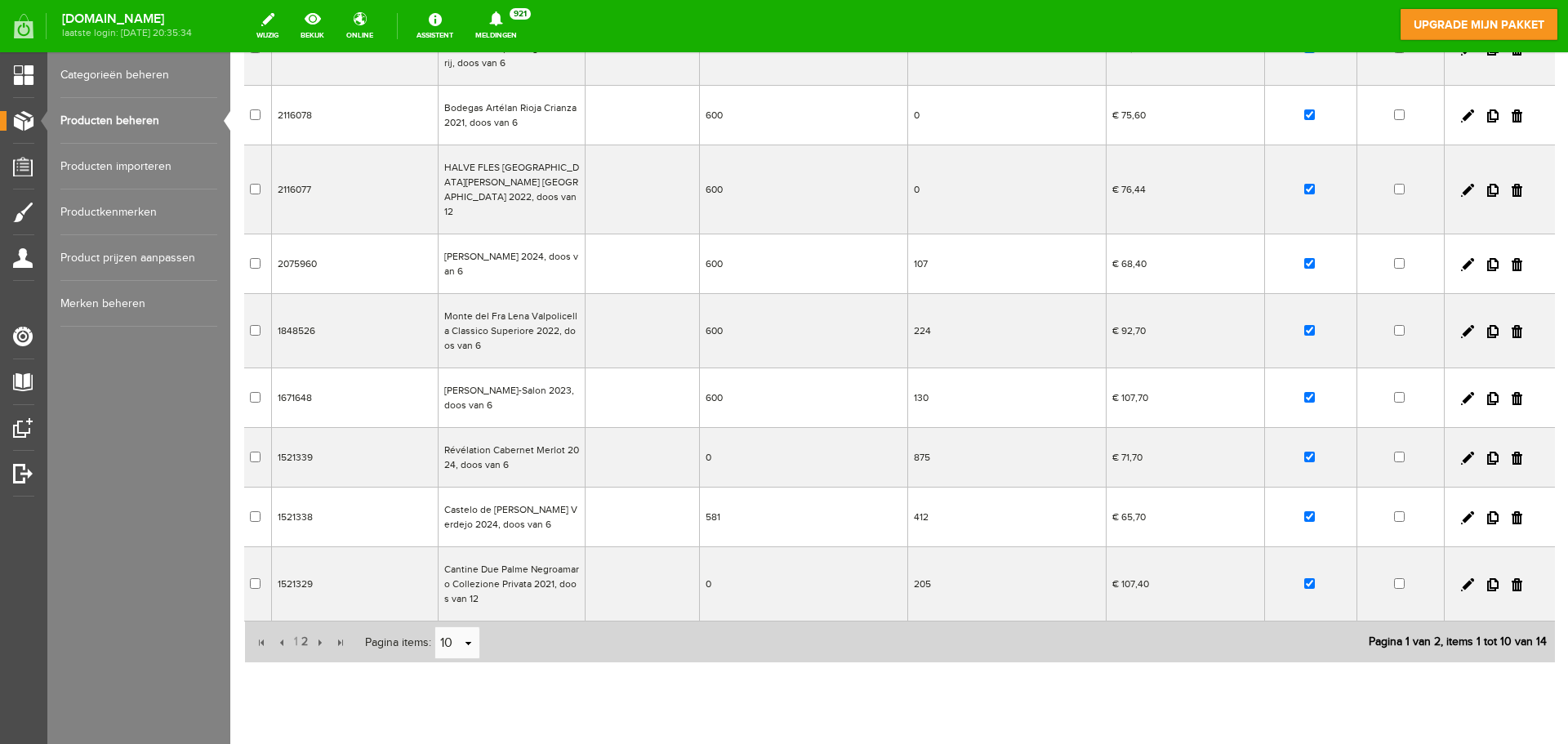
scroll to position [307, 0]
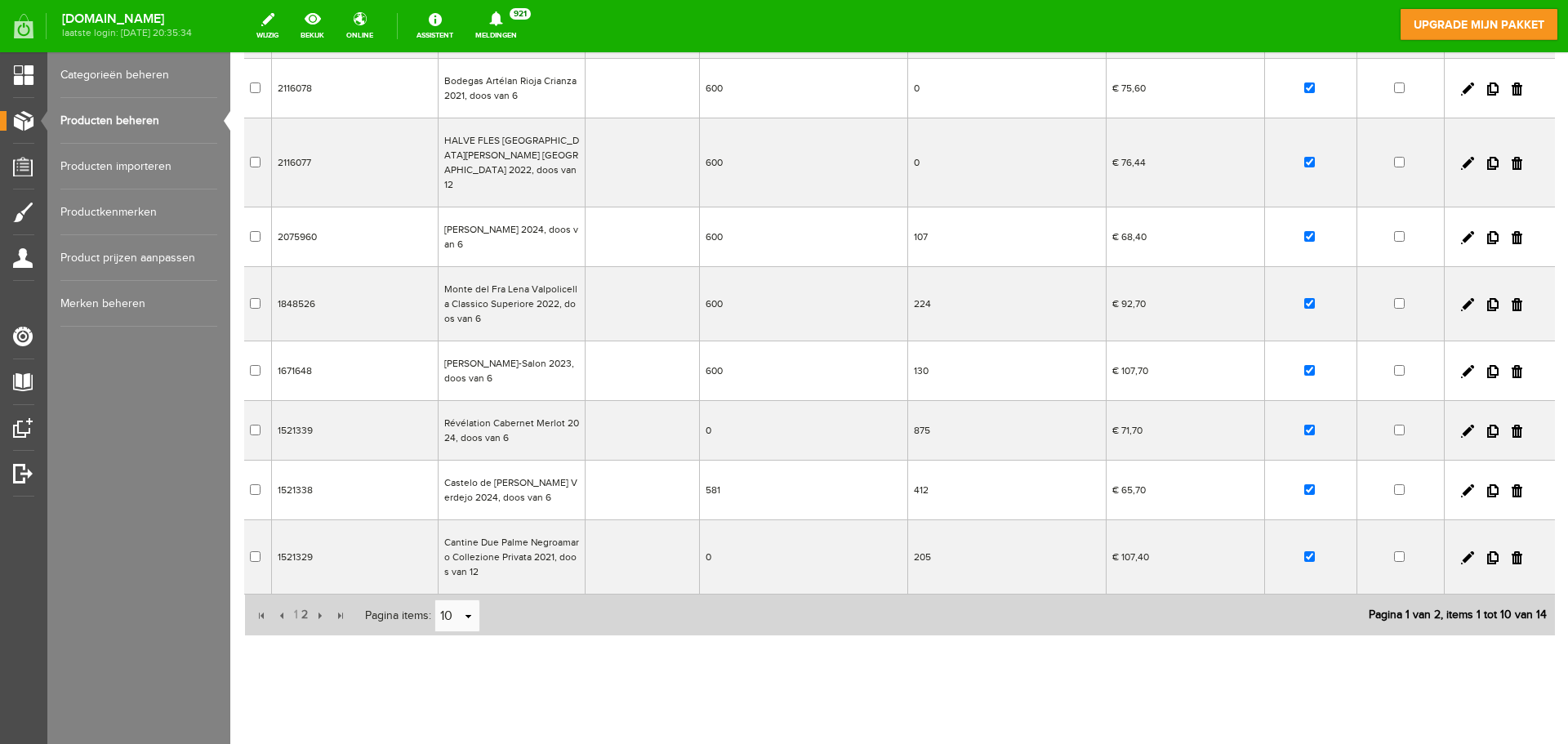
click at [547, 415] on td "Révélation Cabernet Merlot 2024, doos van 6" at bounding box center [511, 430] width 147 height 60
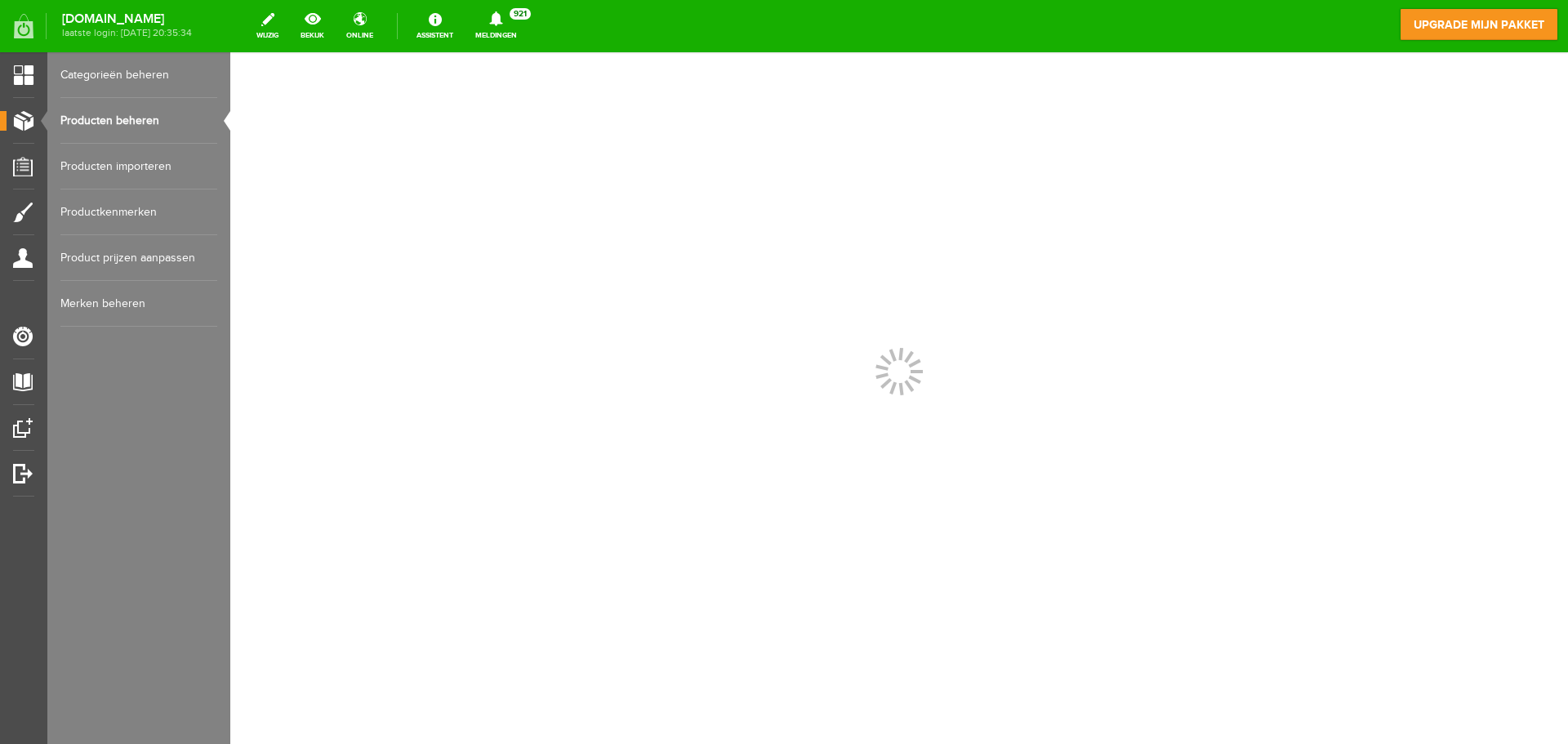
scroll to position [0, 0]
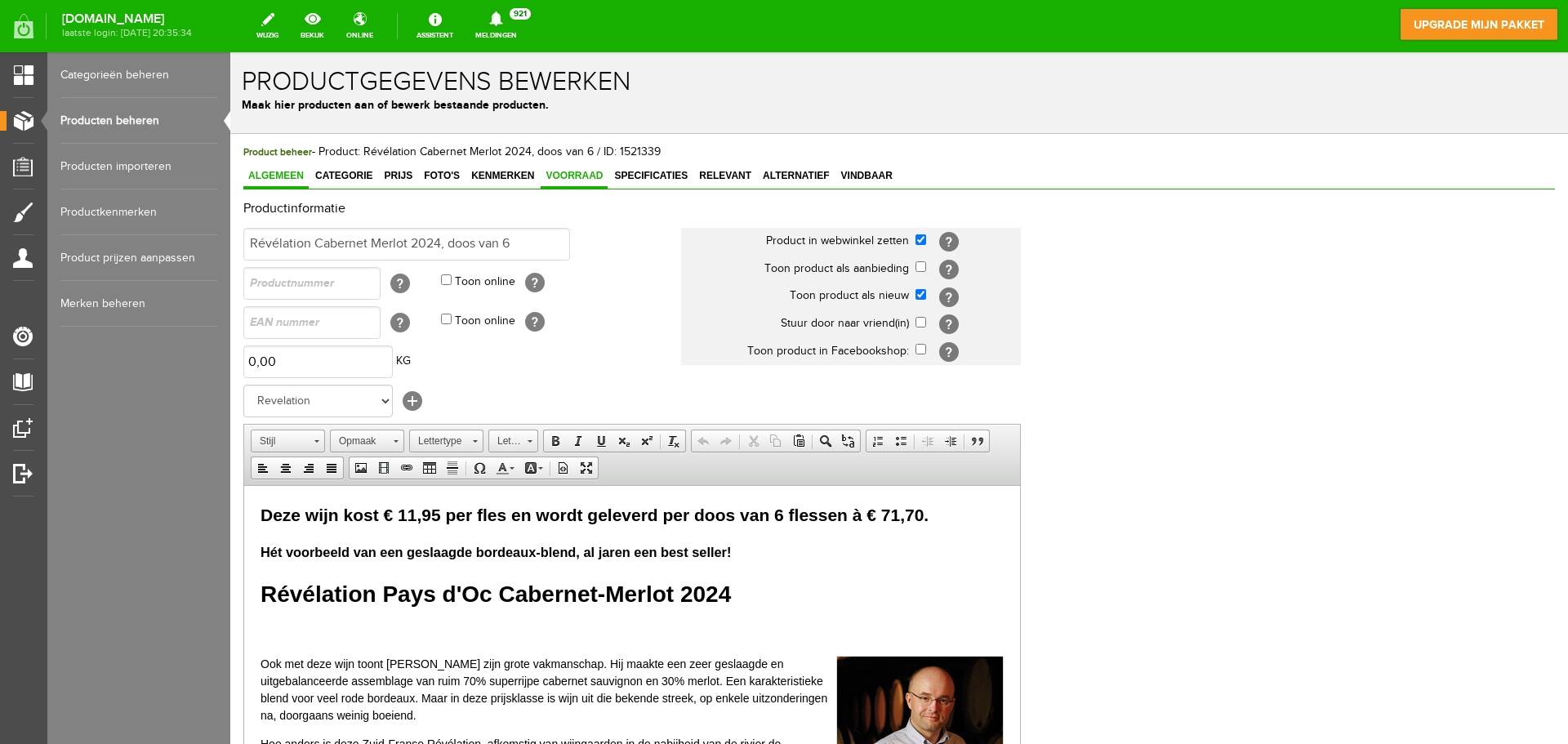
click at [577, 169] on link "Voorraad" at bounding box center [573, 176] width 67 height 23
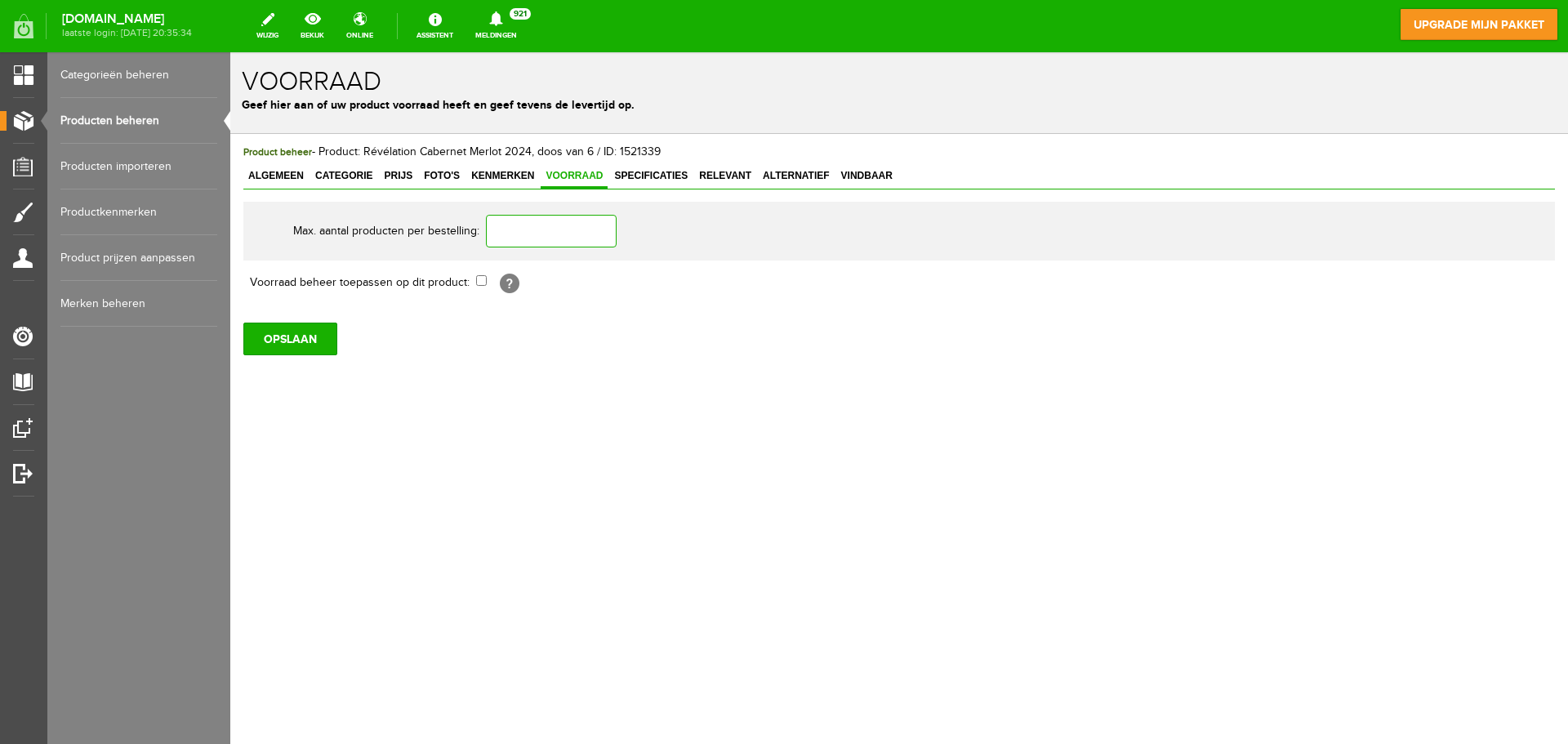
click at [526, 230] on input "text" at bounding box center [551, 232] width 131 height 33
click at [477, 281] on input "checkbox" at bounding box center [481, 280] width 10 height 10
checkbox input "true"
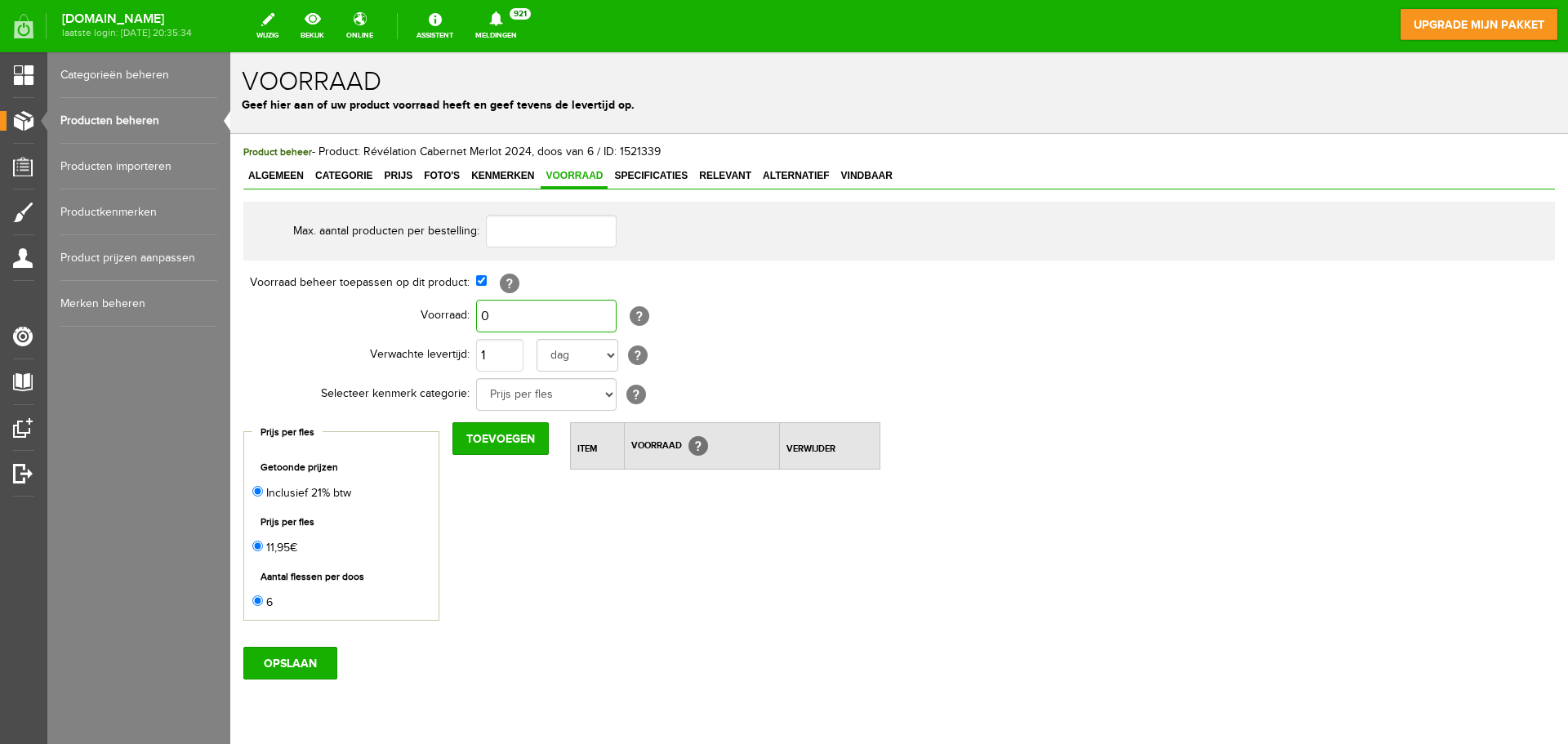
click at [484, 321] on input "0" at bounding box center [546, 317] width 140 height 33
type input "600"
click at [317, 663] on input "OPSLAAN" at bounding box center [291, 663] width 94 height 33
click at [143, 113] on link "Producten beheren" at bounding box center [139, 121] width 157 height 46
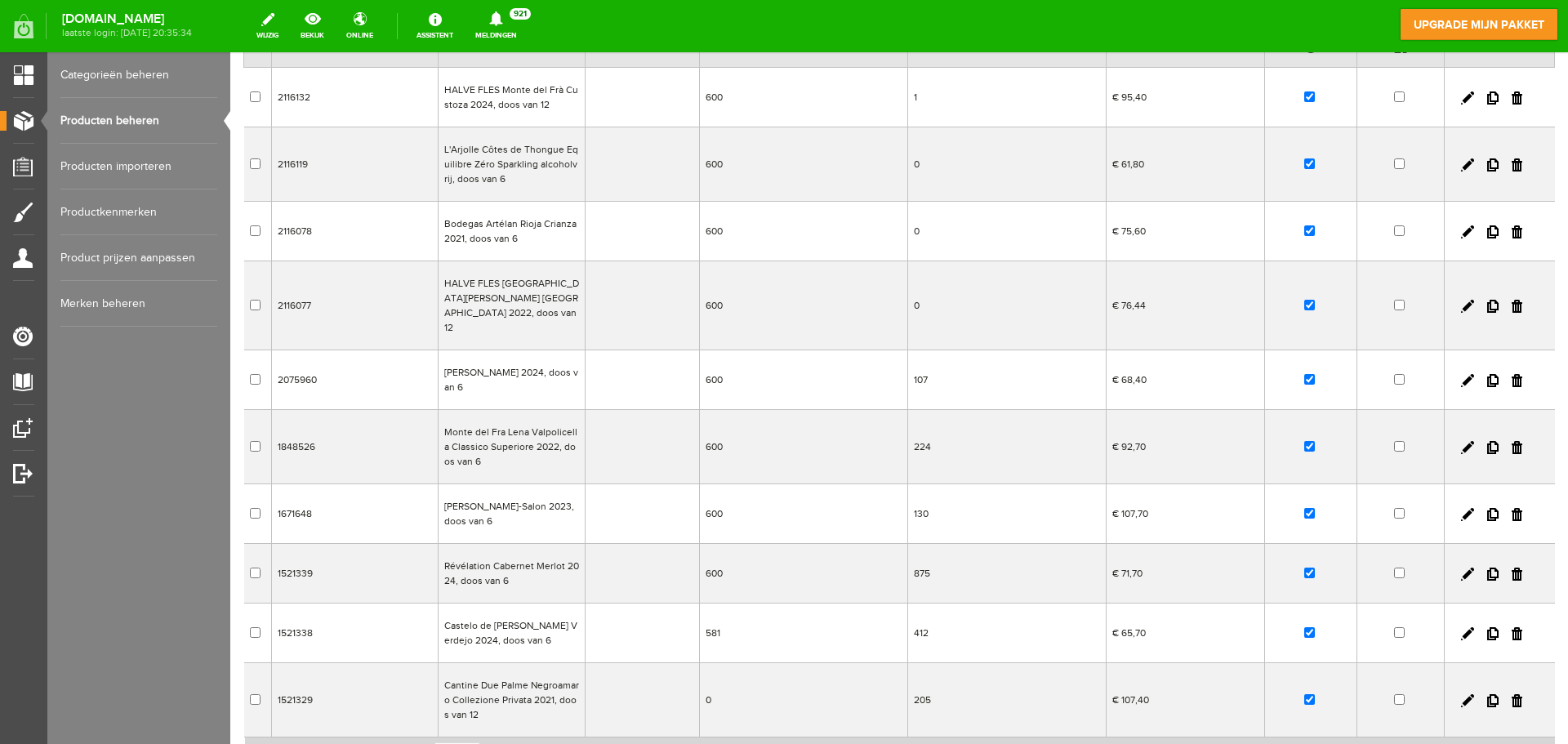
scroll to position [307, 0]
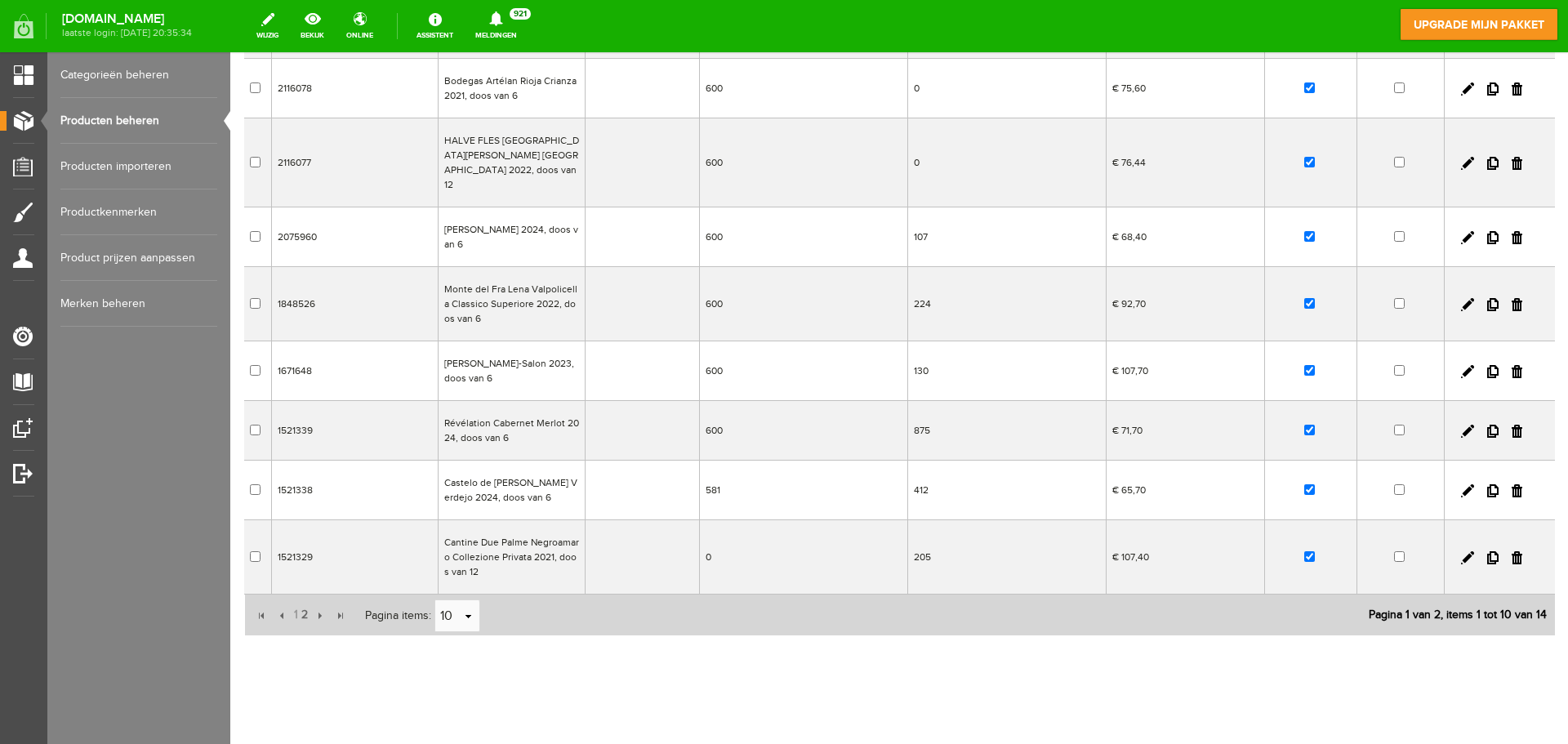
click at [737, 473] on td "581" at bounding box center [803, 490] width 209 height 60
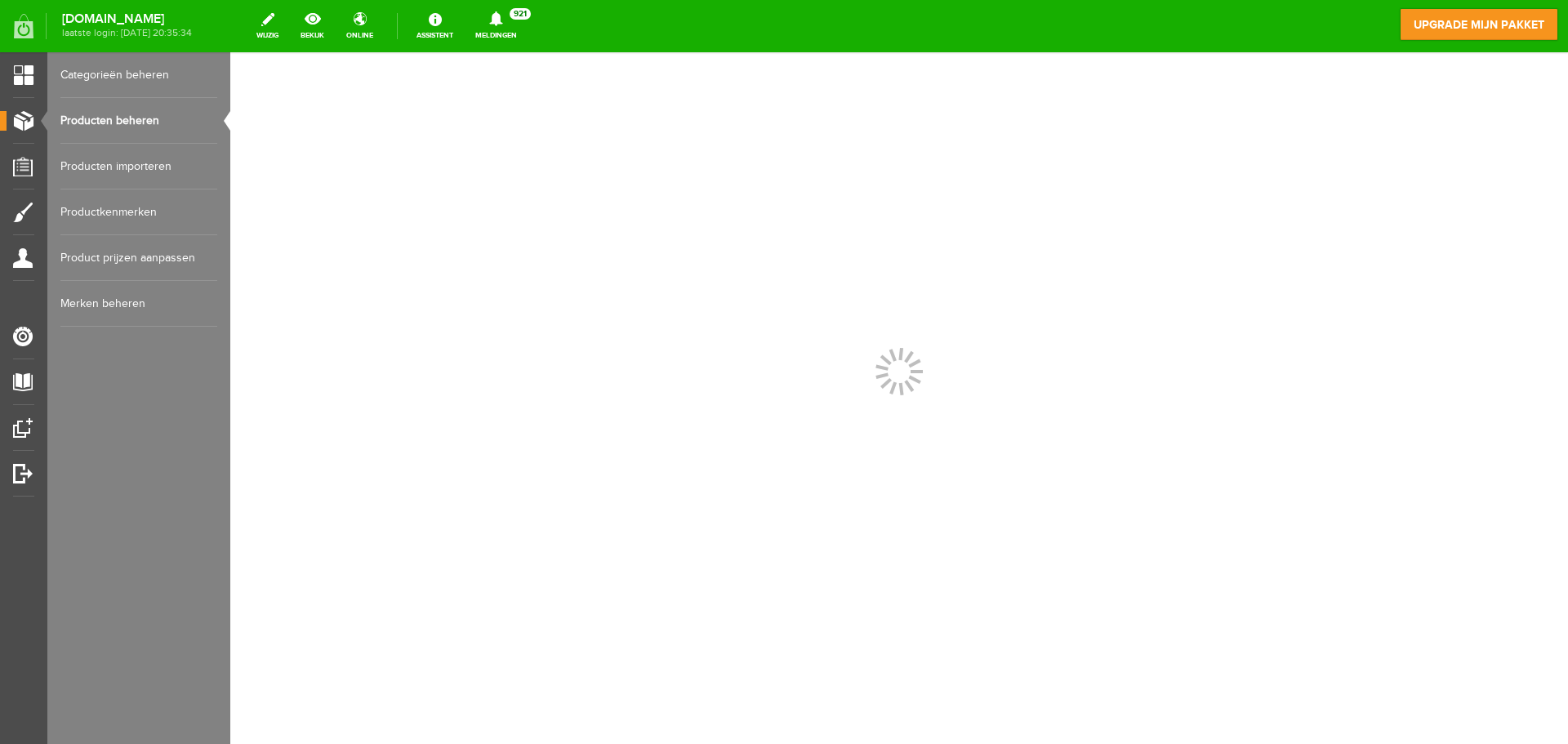
scroll to position [0, 0]
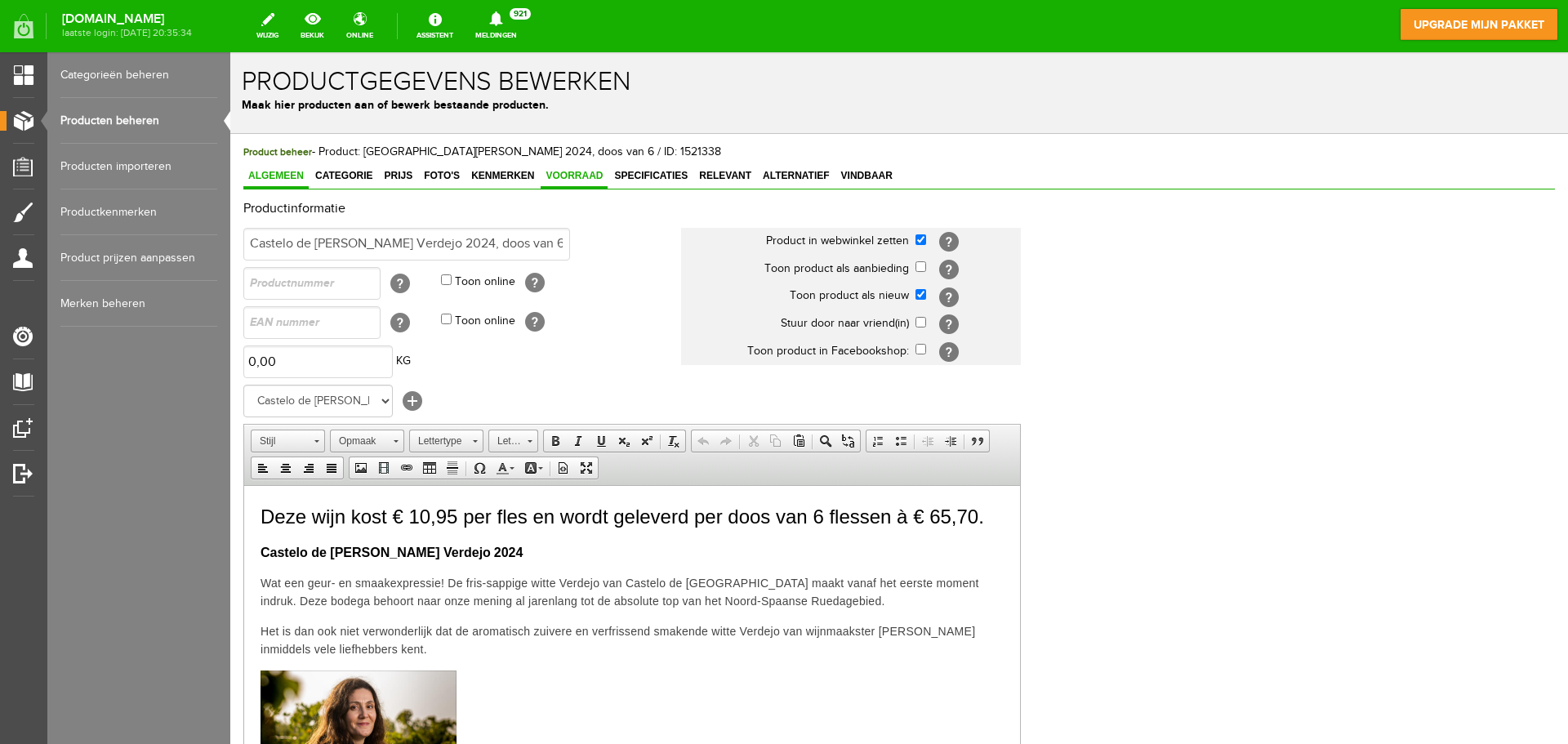
click at [566, 181] on span "Voorraad" at bounding box center [573, 175] width 67 height 11
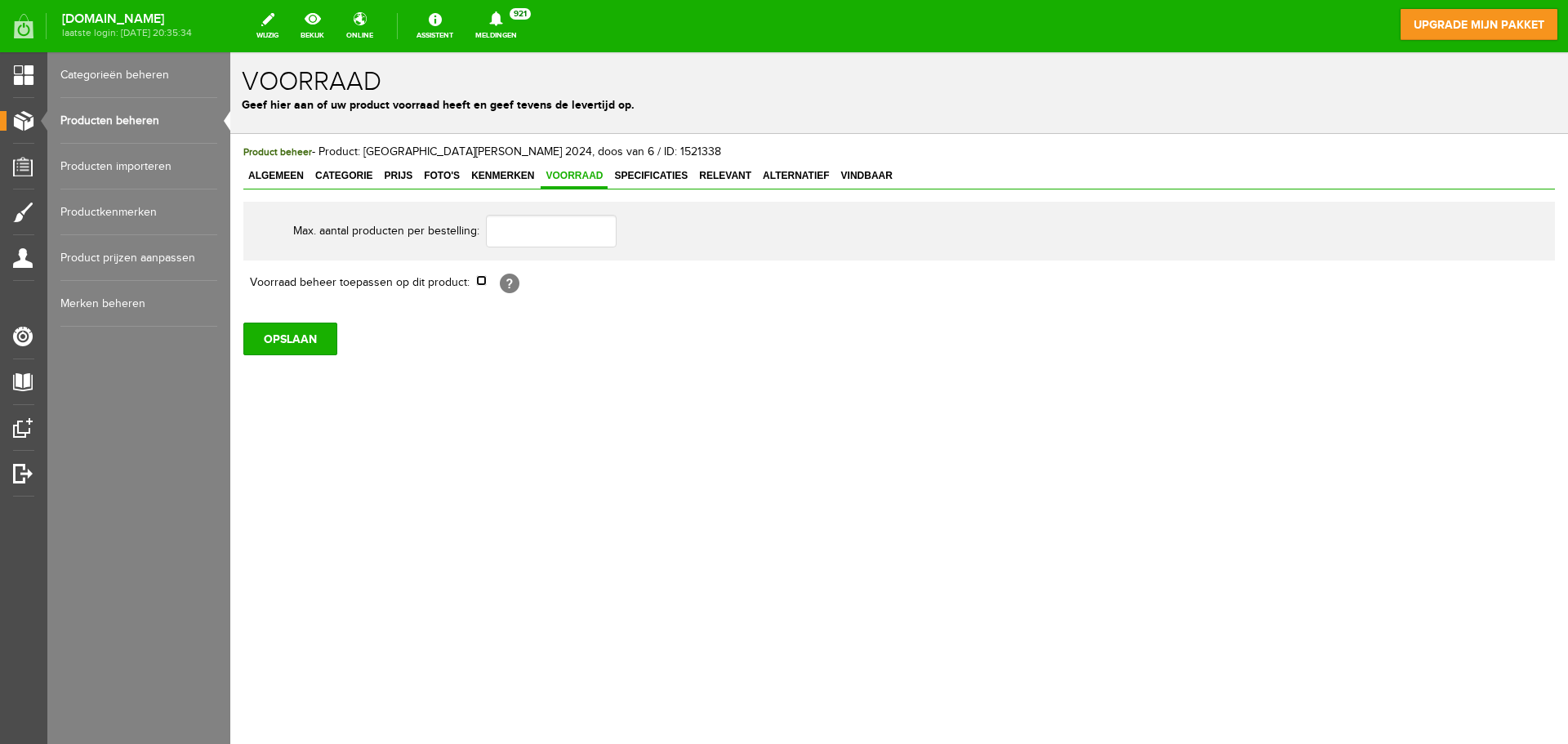
click at [477, 283] on input "checkbox" at bounding box center [481, 280] width 10 height 10
checkbox input "true"
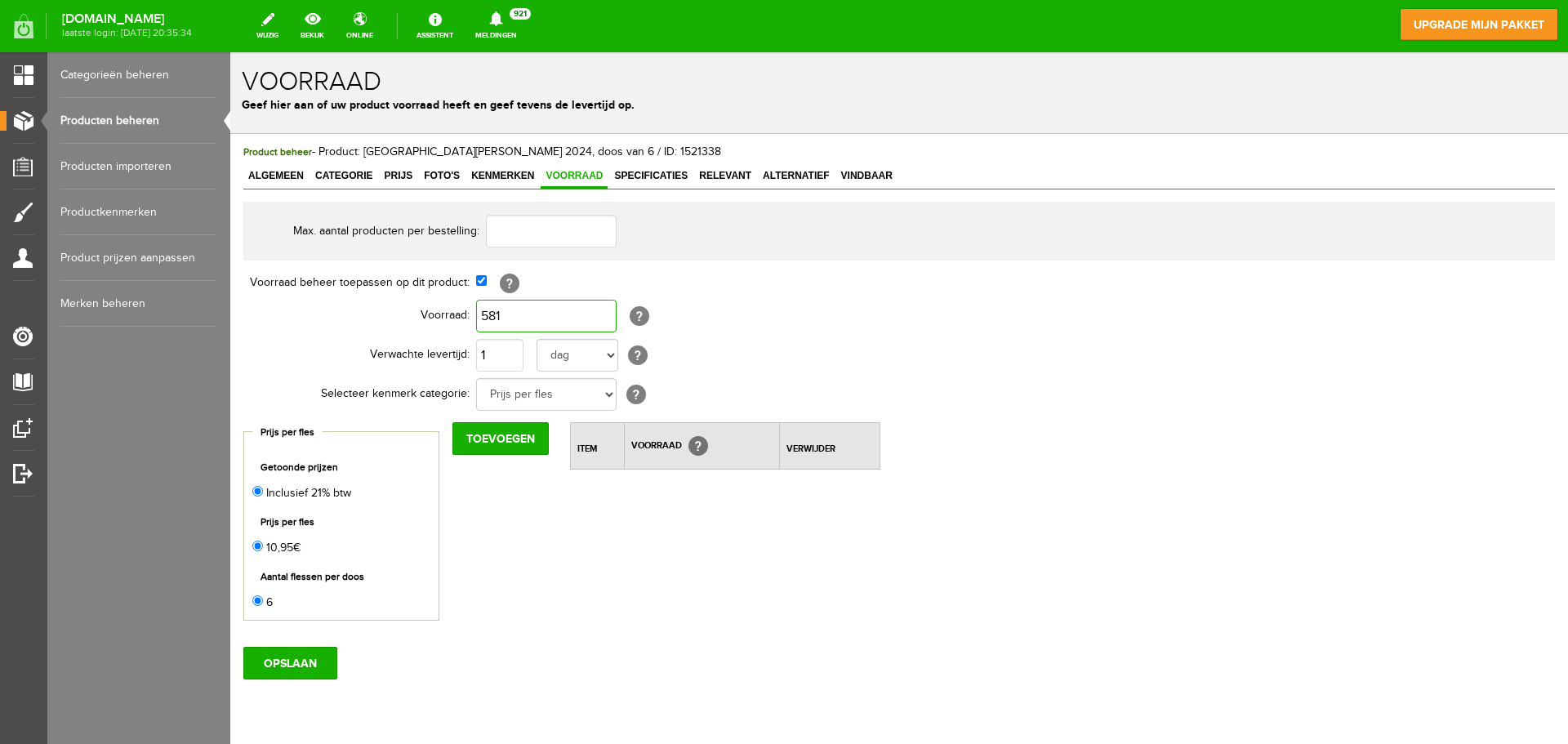
click at [532, 321] on input "581" at bounding box center [546, 317] width 140 height 33
type input "600"
click at [301, 664] on input "OPSLAAN" at bounding box center [291, 663] width 94 height 33
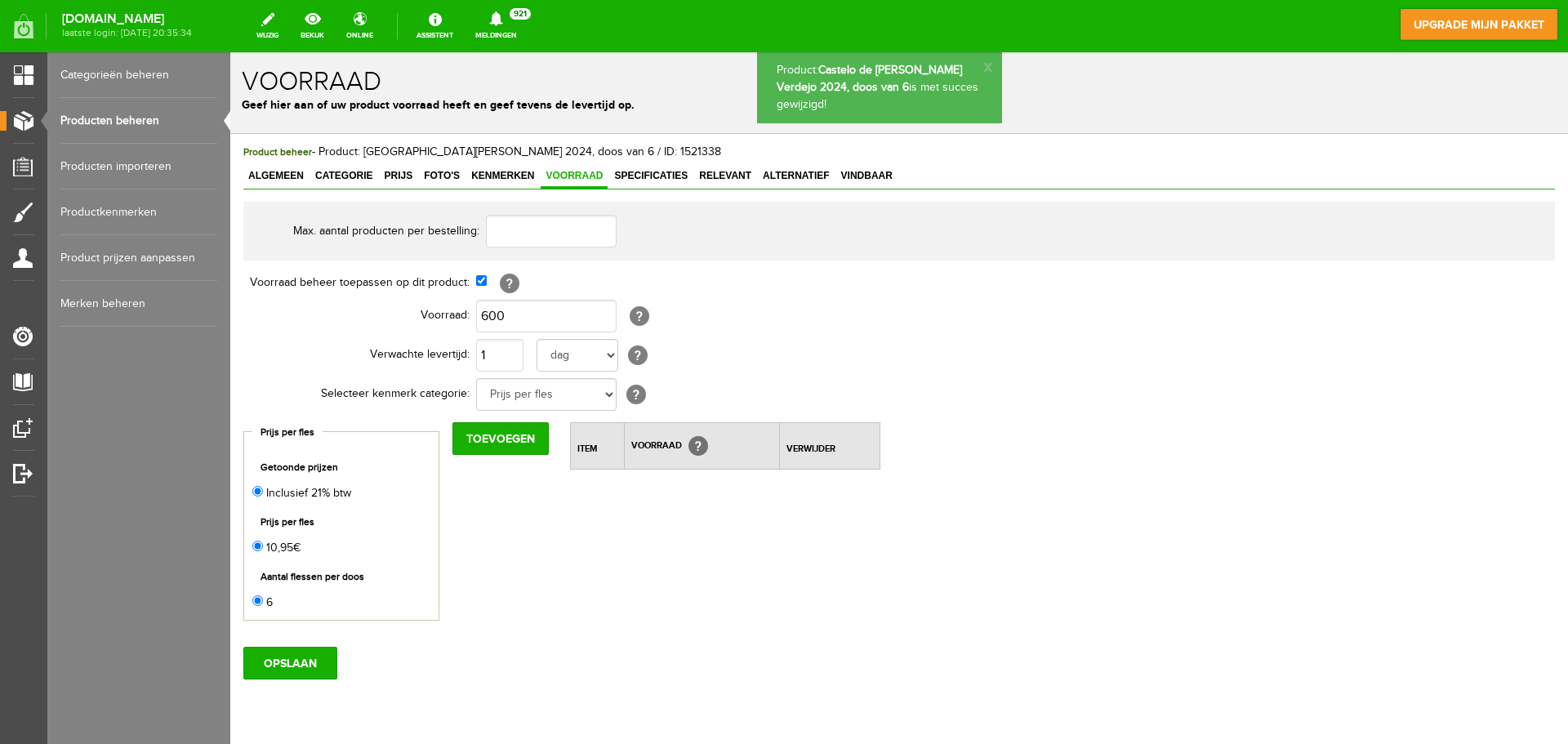
click at [134, 123] on link "Producten beheren" at bounding box center [139, 121] width 157 height 46
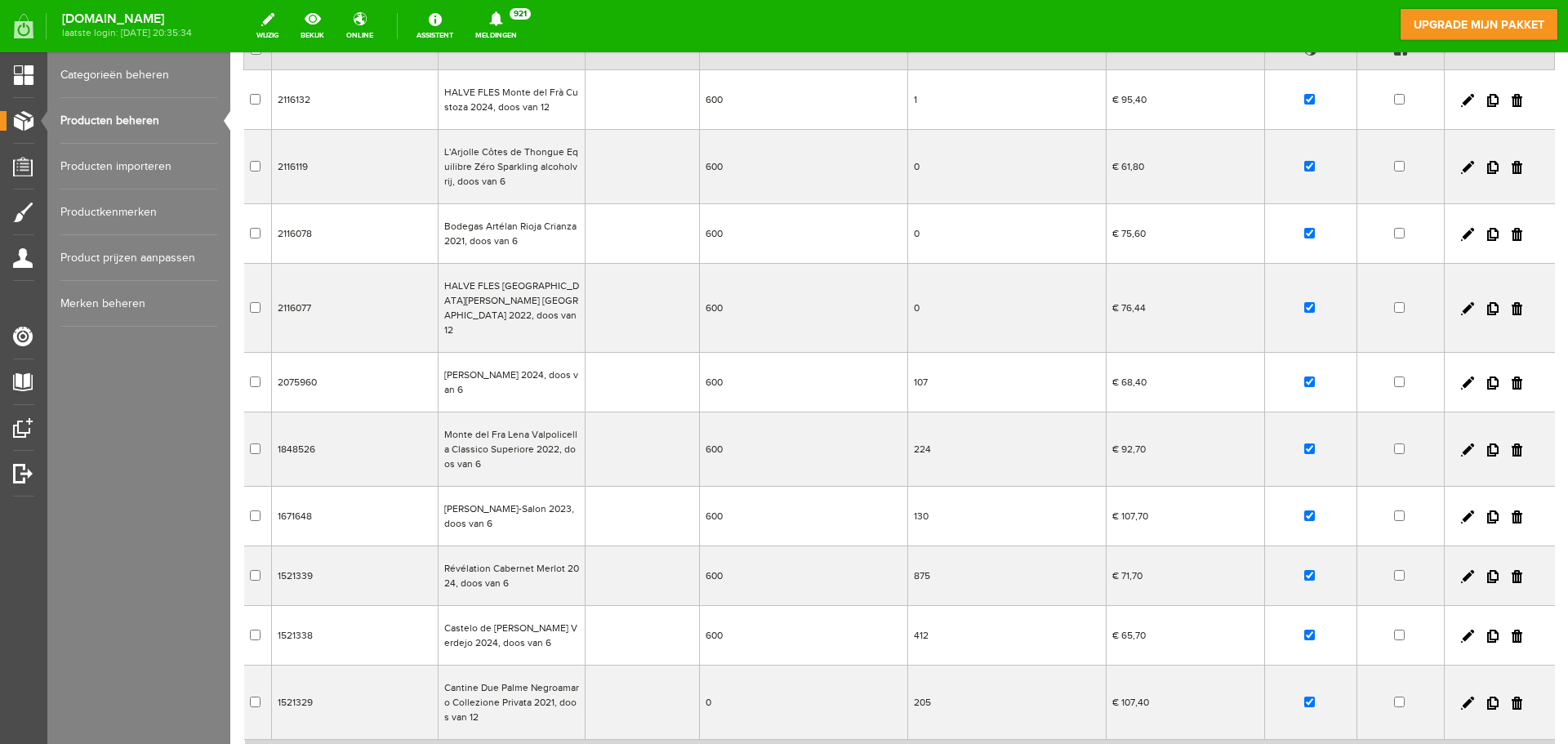
scroll to position [203, 0]
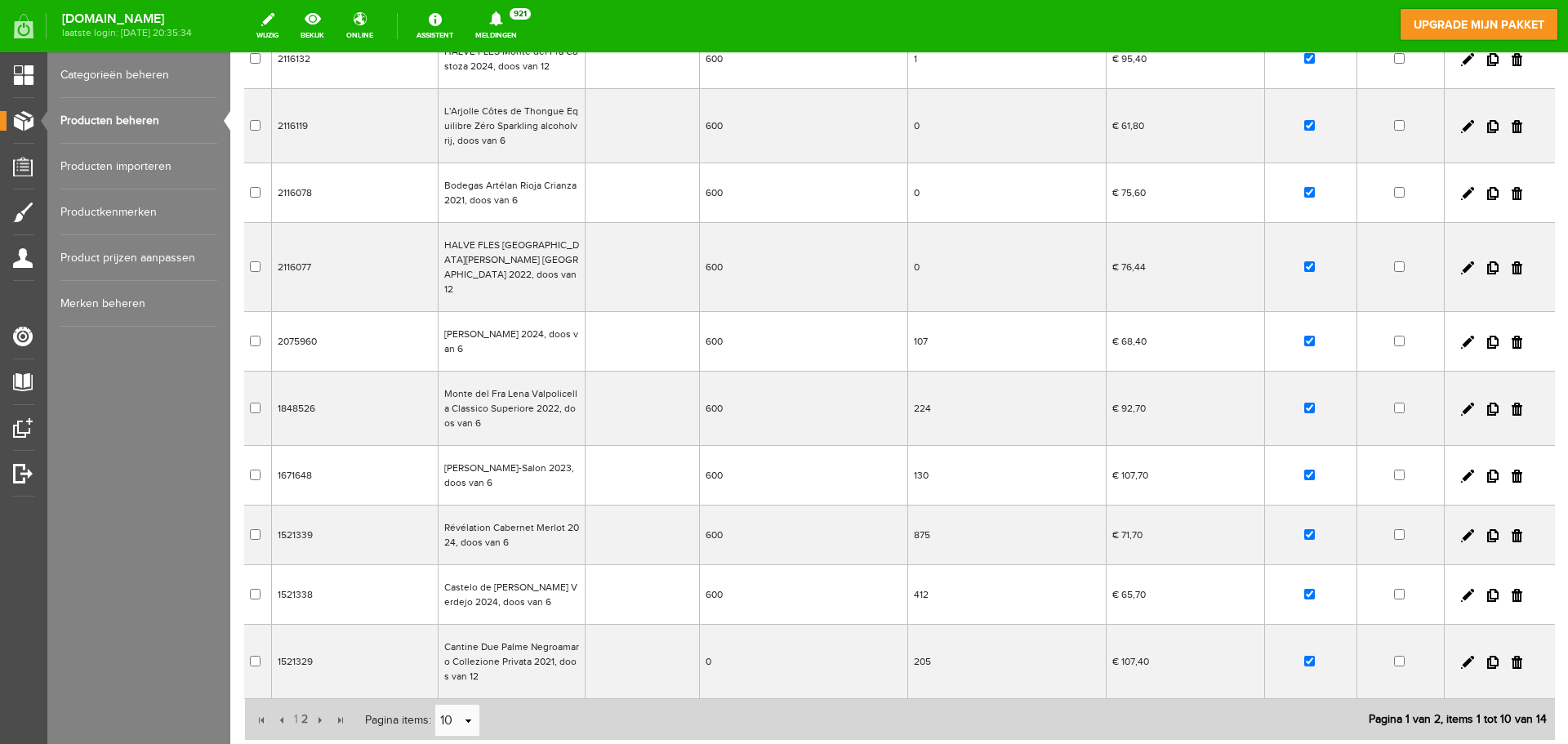
click at [758, 649] on td "0" at bounding box center [803, 662] width 209 height 75
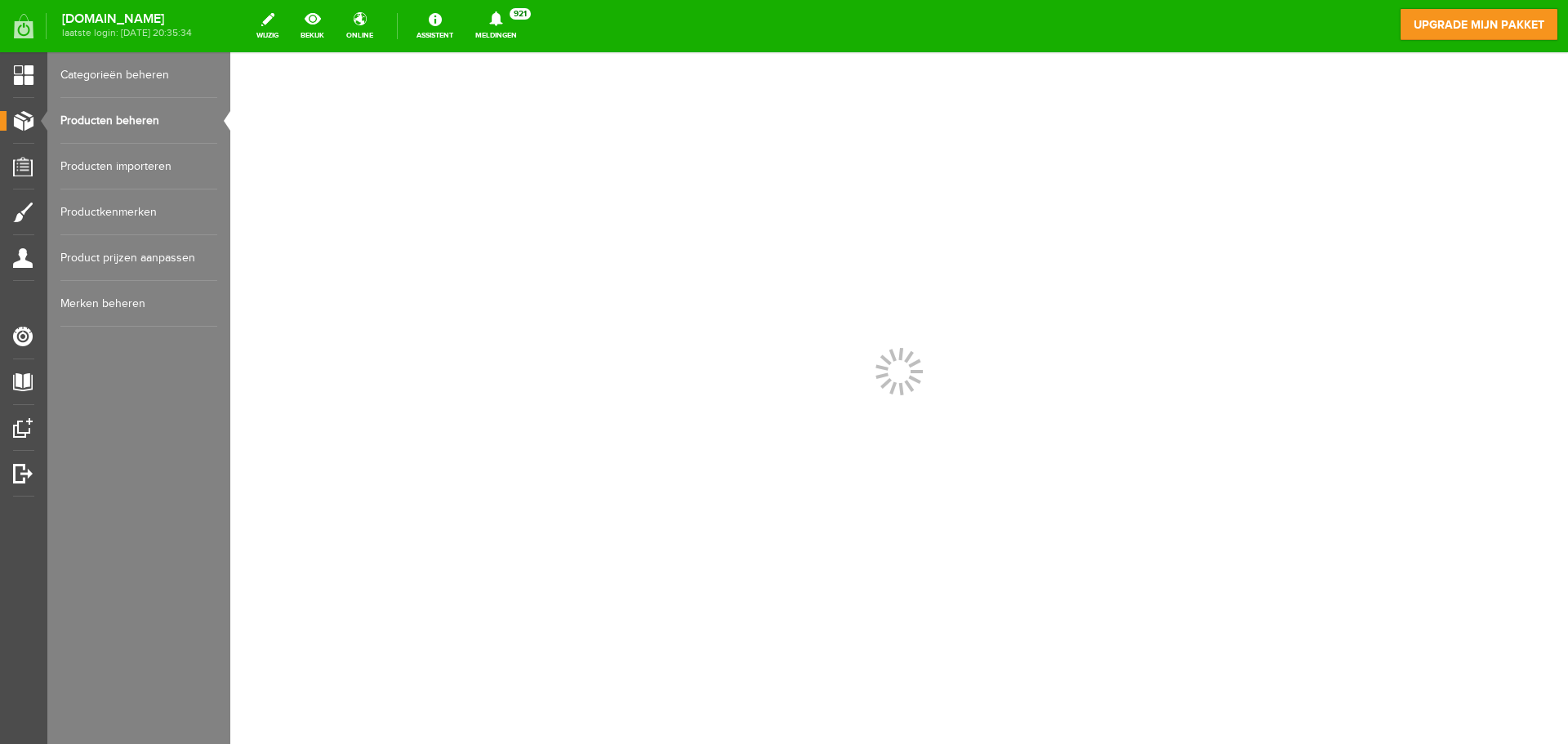
scroll to position [0, 0]
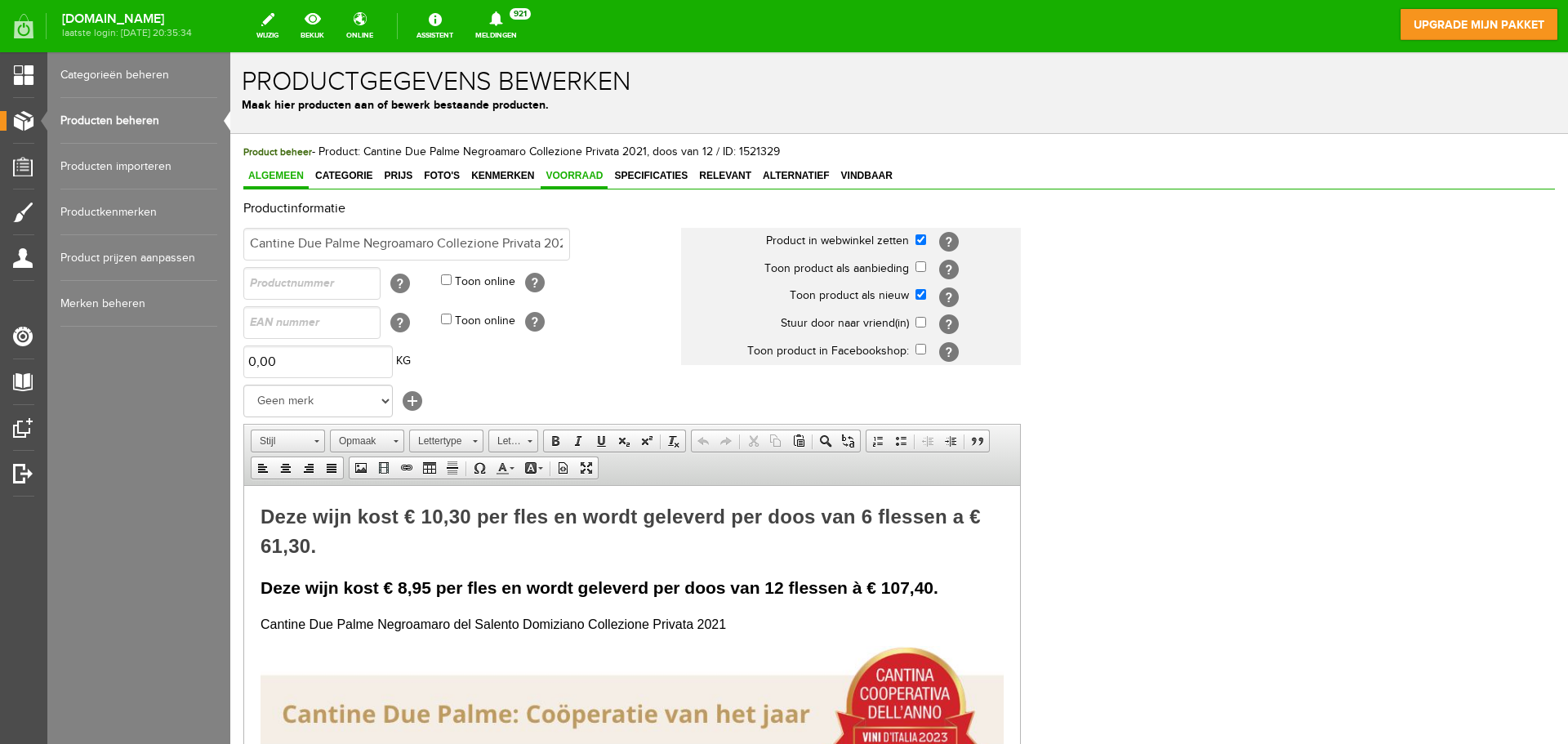
click at [587, 174] on span "Voorraad" at bounding box center [573, 175] width 67 height 11
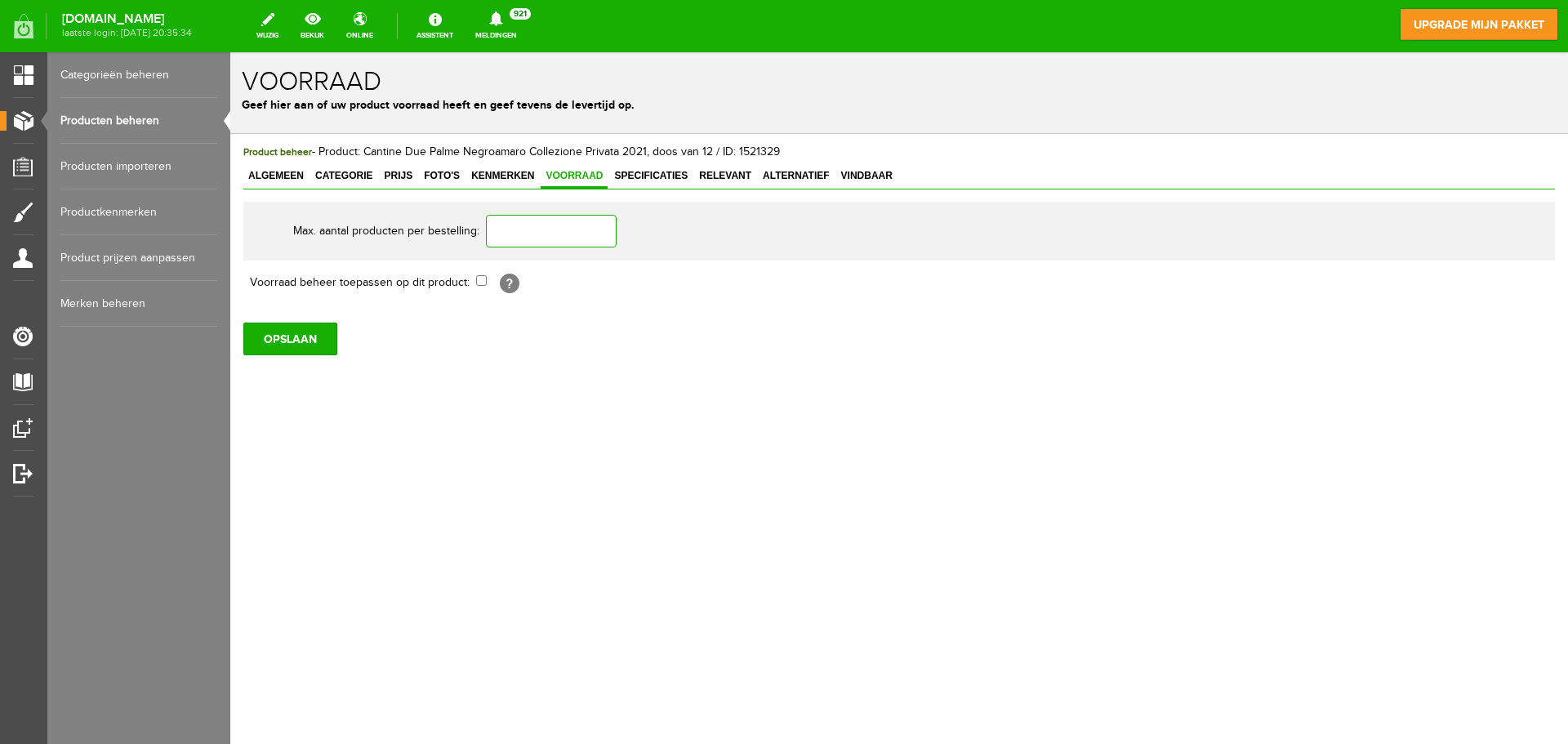
click at [537, 228] on input "text" at bounding box center [551, 232] width 131 height 33
click at [471, 277] on th "Voorraad beheer toepassen op dit product:" at bounding box center [360, 283] width 232 height 28
click at [477, 280] on input "checkbox" at bounding box center [481, 280] width 10 height 10
checkbox input "true"
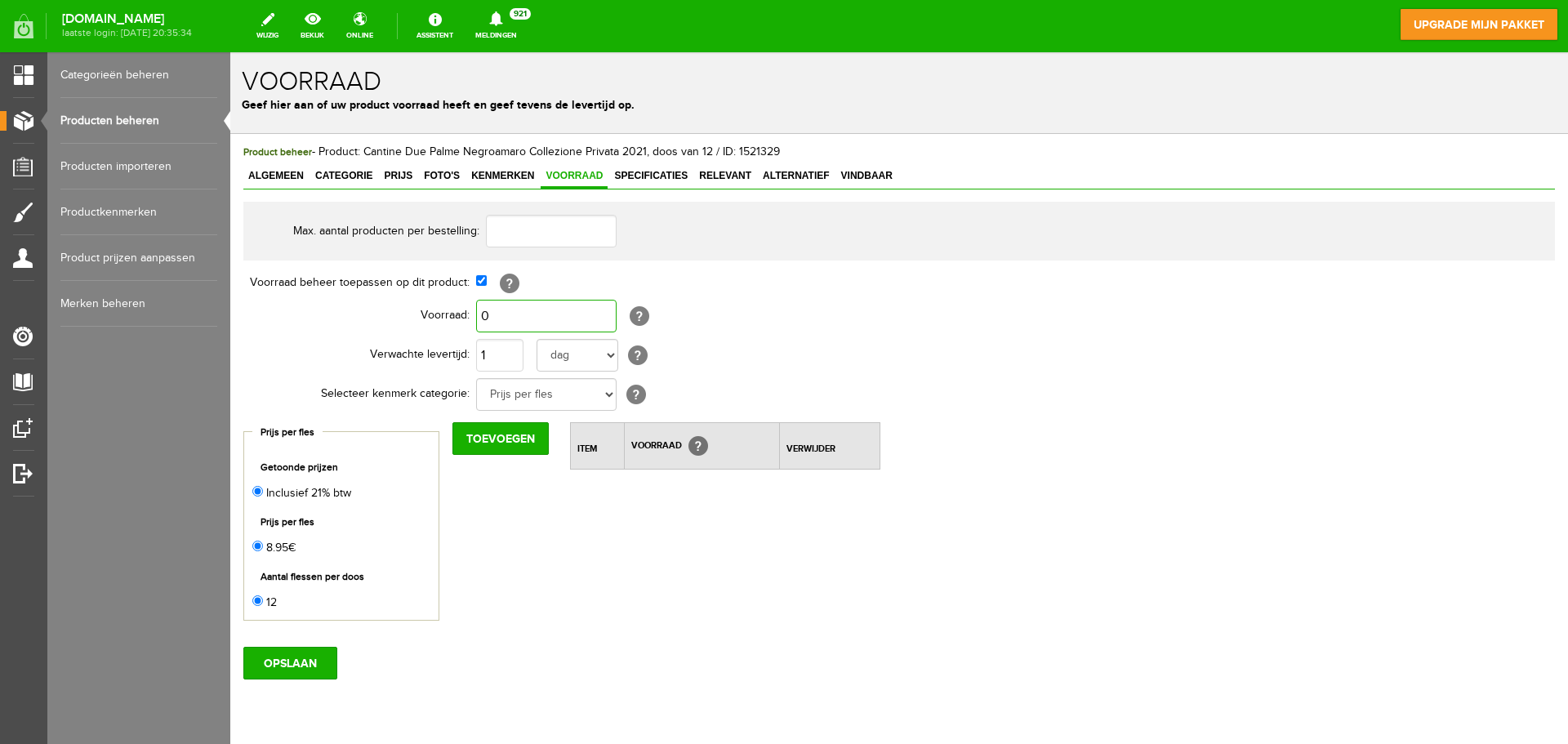
click at [513, 312] on input "0" at bounding box center [546, 317] width 140 height 33
type input "600"
click at [263, 664] on input "OPSLAAN" at bounding box center [291, 663] width 94 height 33
click at [114, 123] on link "Producten beheren" at bounding box center [139, 121] width 157 height 46
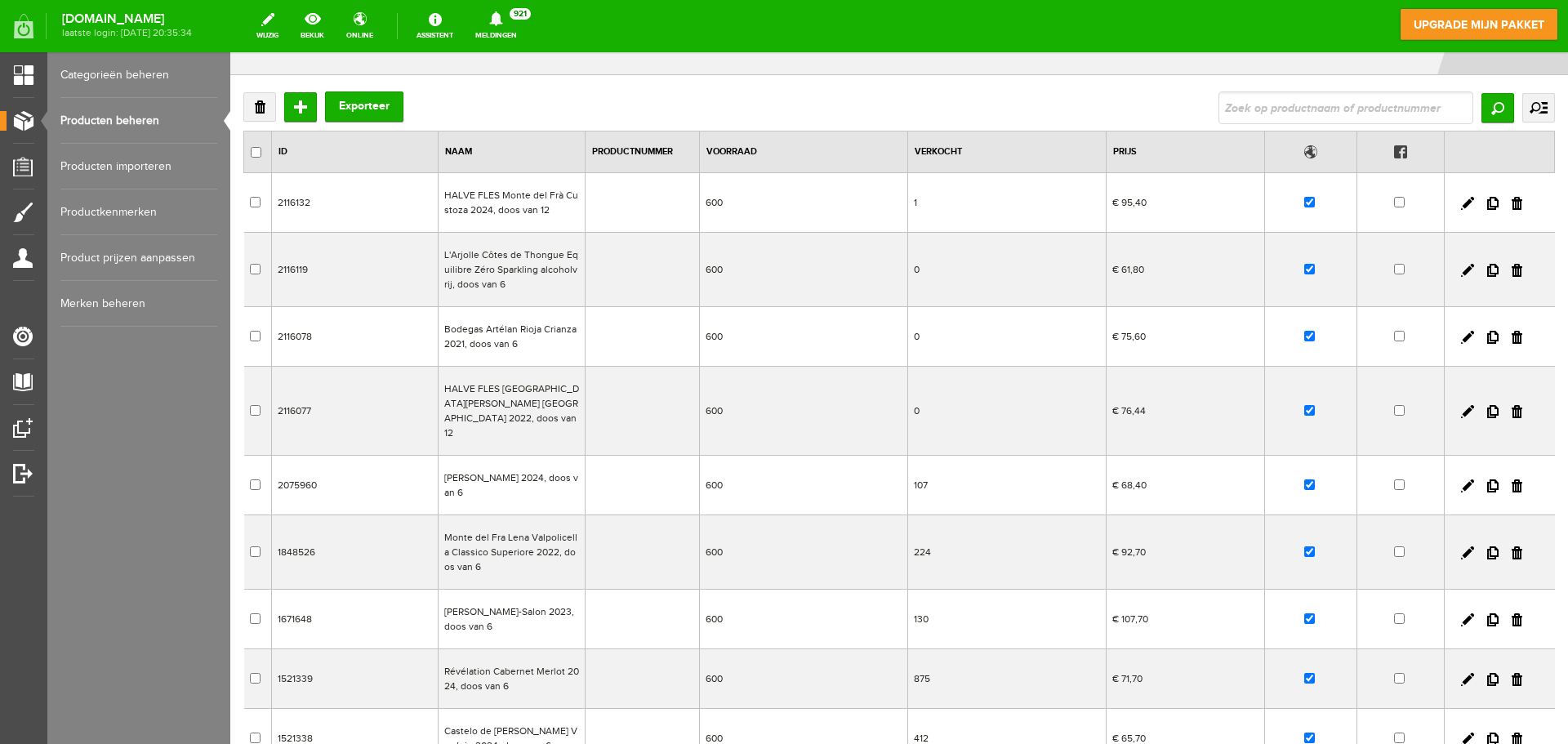
scroll to position [50, 0]
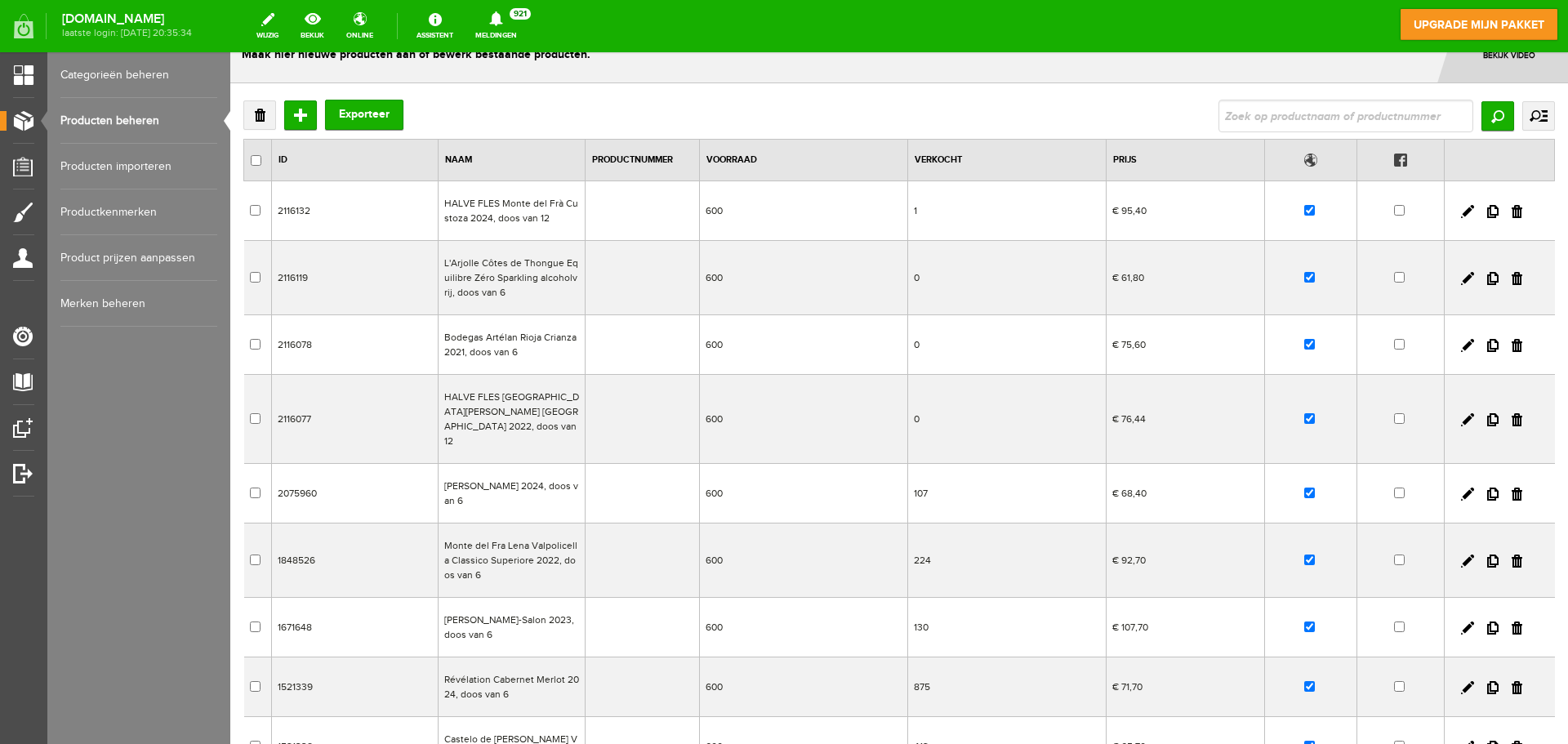
click at [957, 216] on td "1" at bounding box center [1007, 211] width 199 height 60
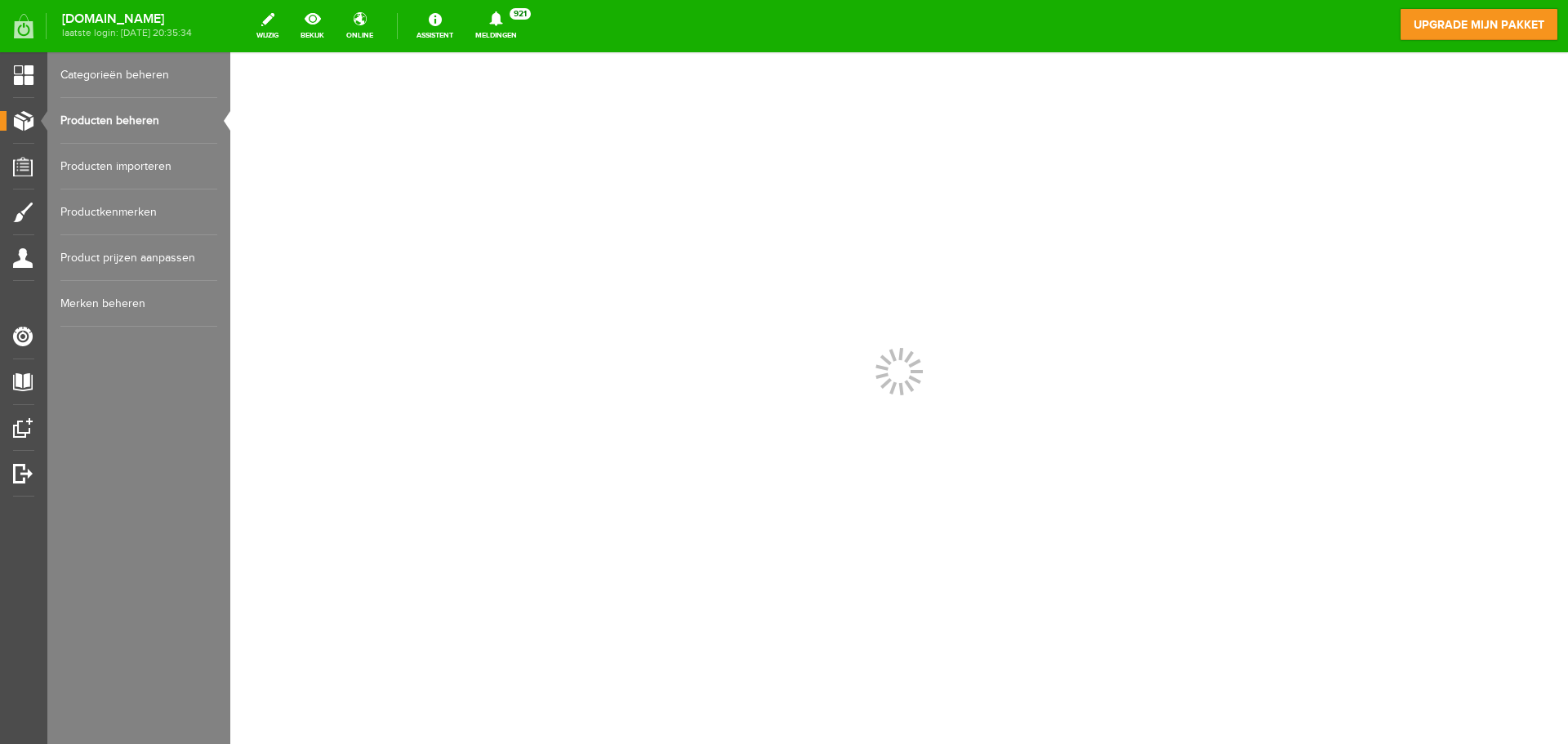
scroll to position [0, 0]
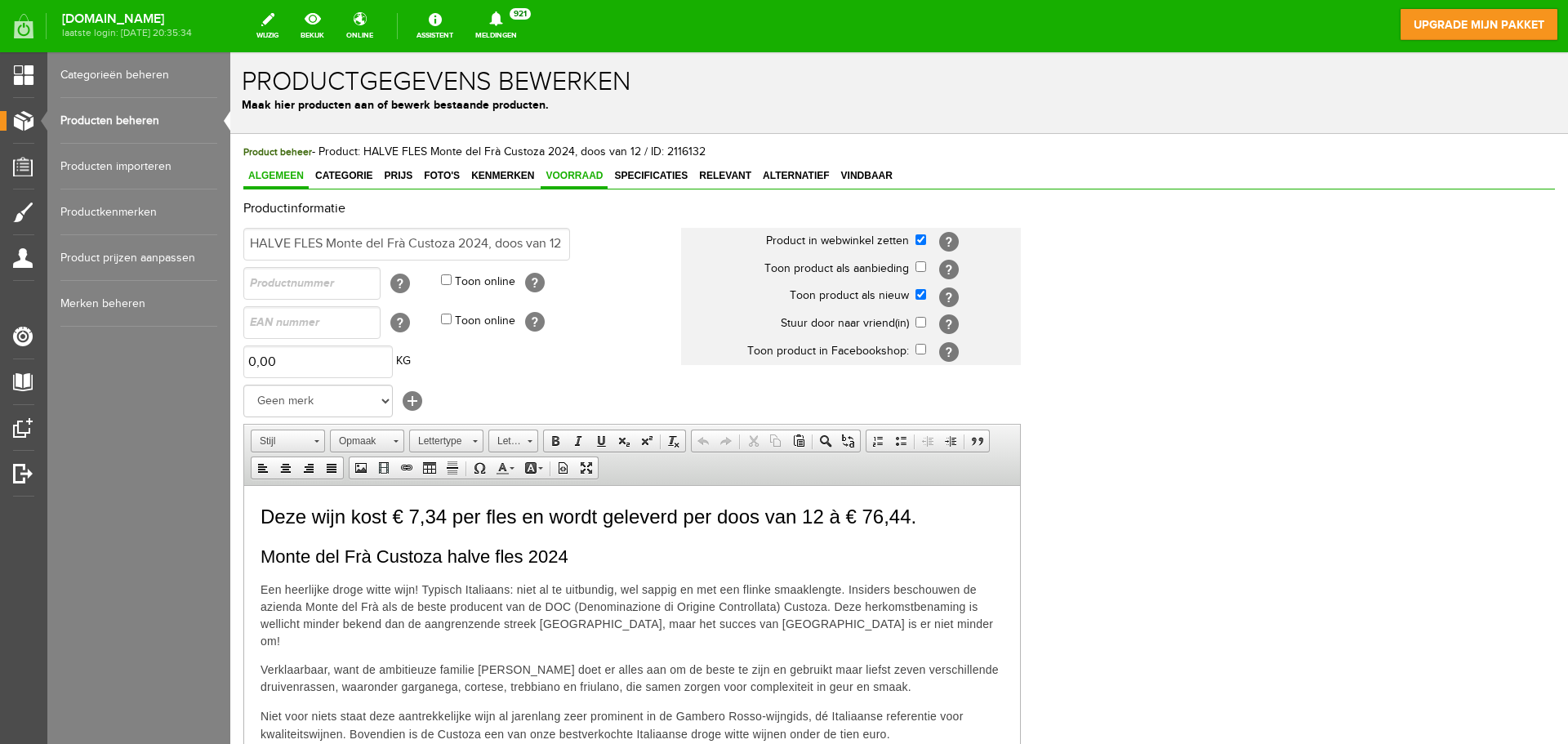
click at [580, 177] on span "Voorraad" at bounding box center [573, 175] width 67 height 11
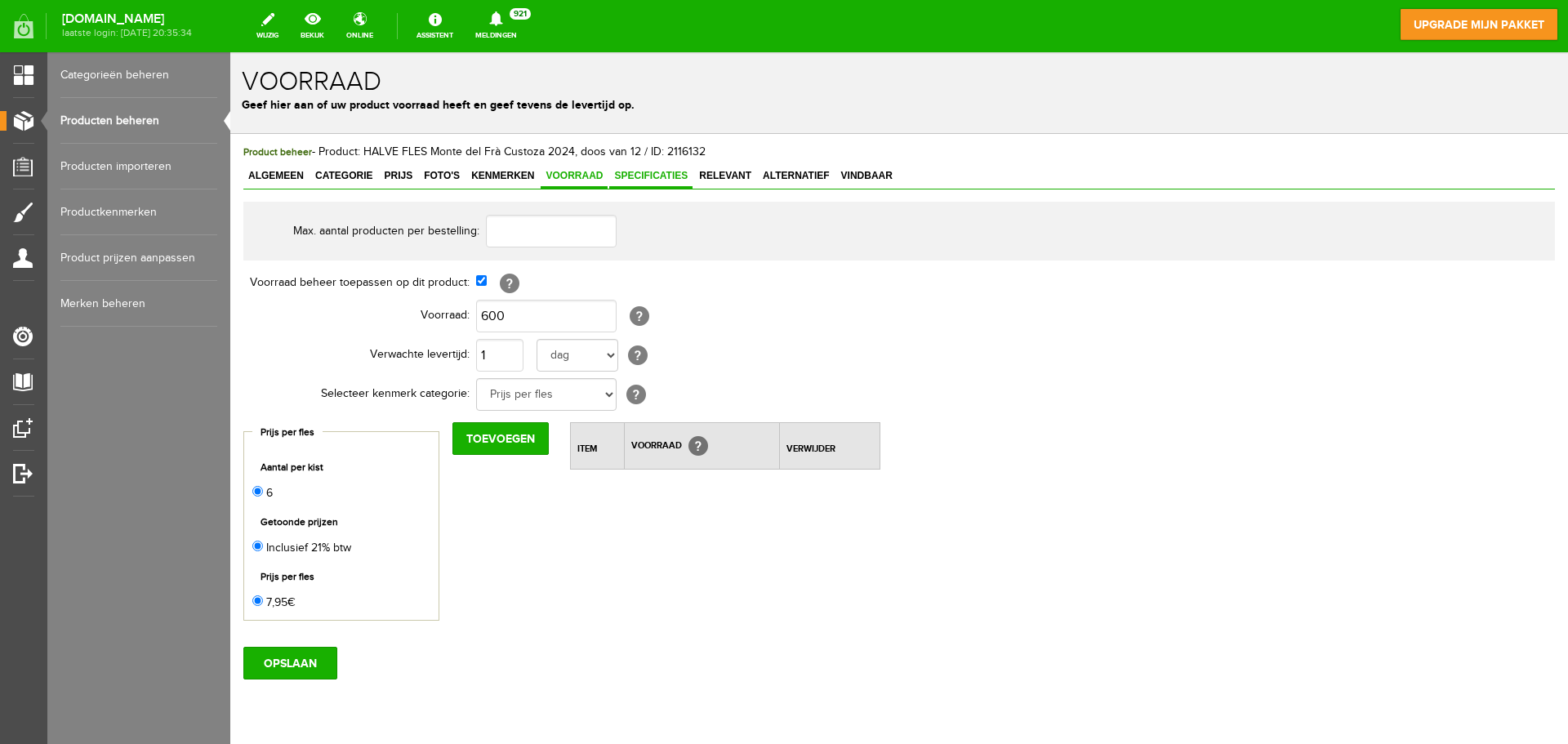
click at [636, 188] on link "Specificaties" at bounding box center [650, 176] width 83 height 23
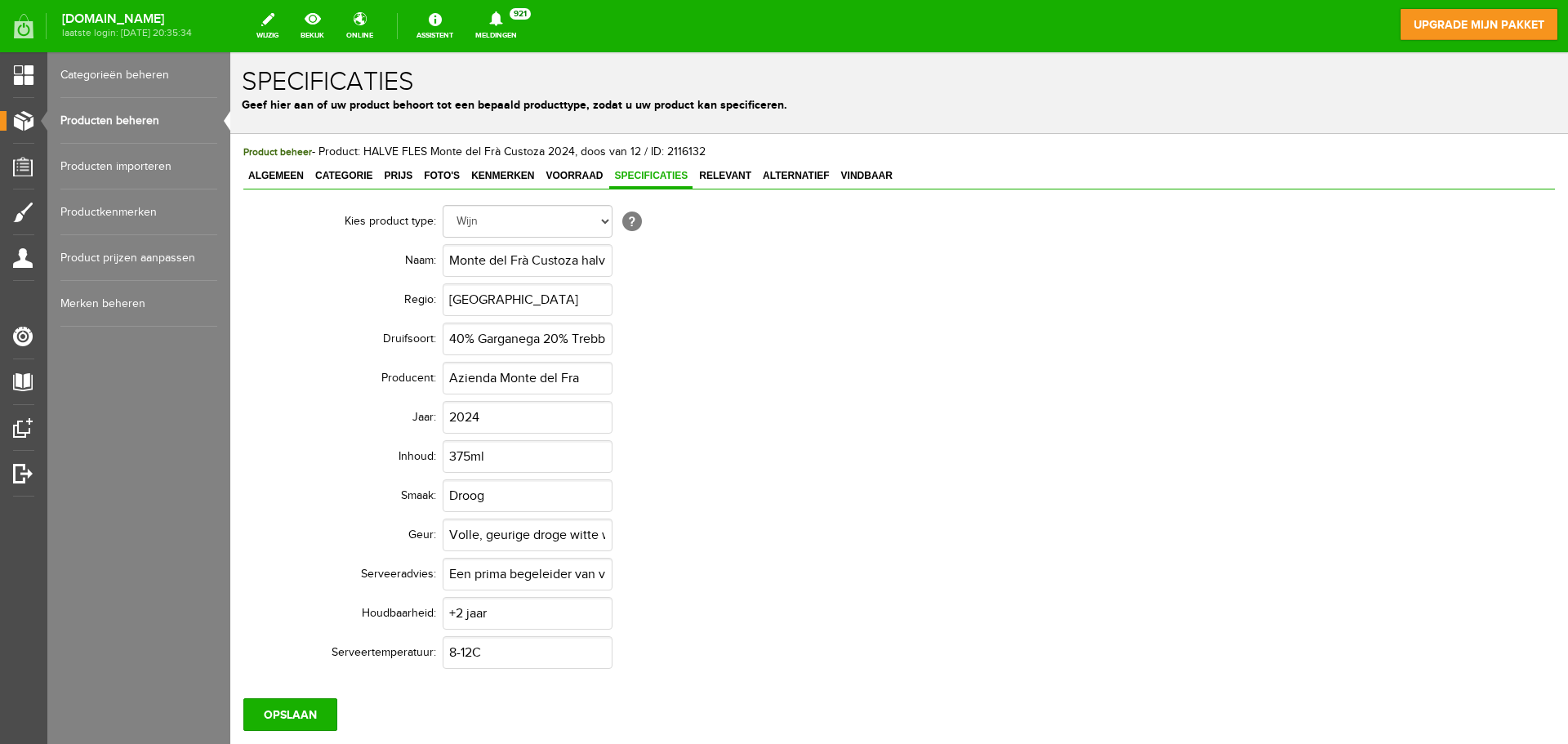
click at [142, 122] on link "Producten beheren" at bounding box center [139, 121] width 157 height 46
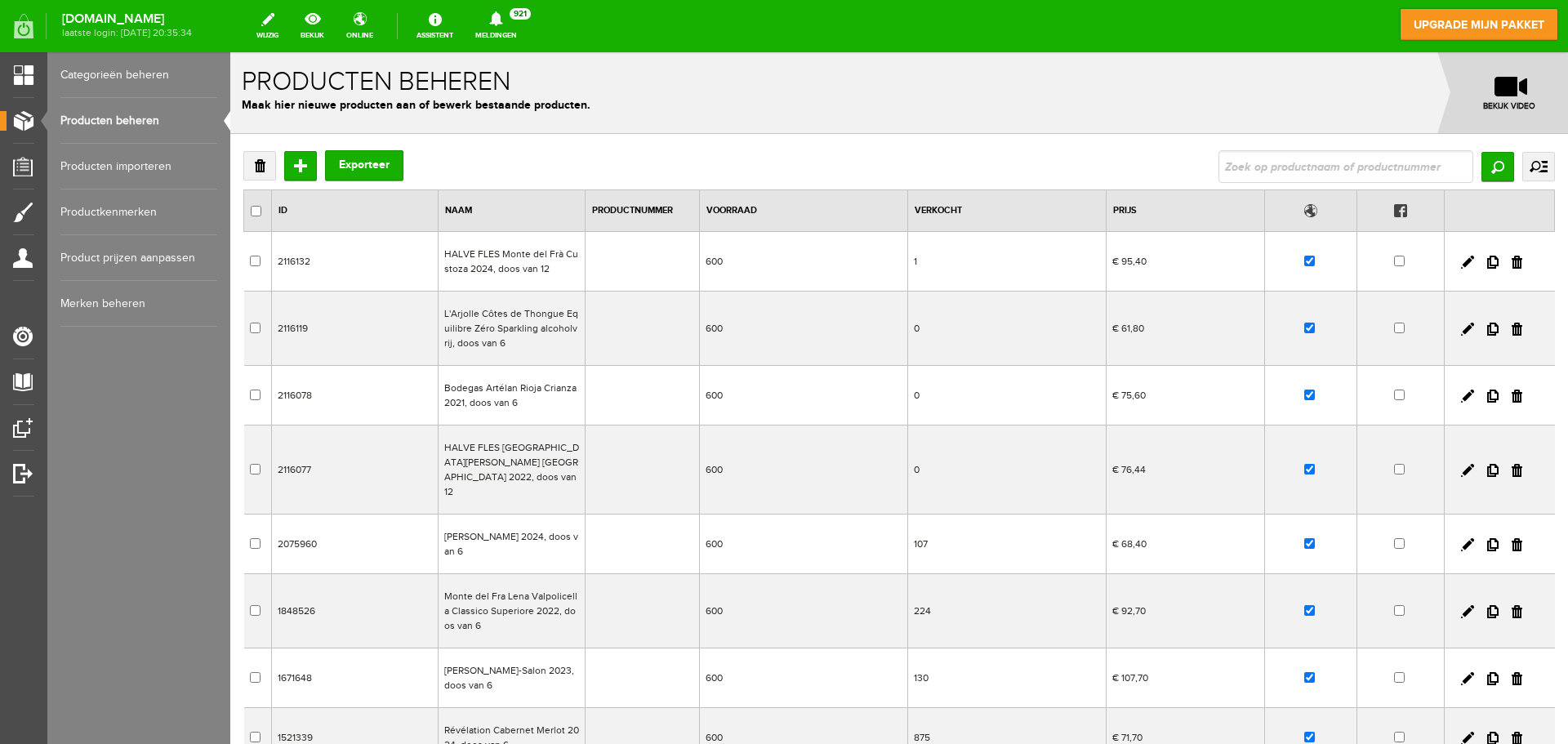
click at [923, 264] on td "1" at bounding box center [1007, 261] width 199 height 60
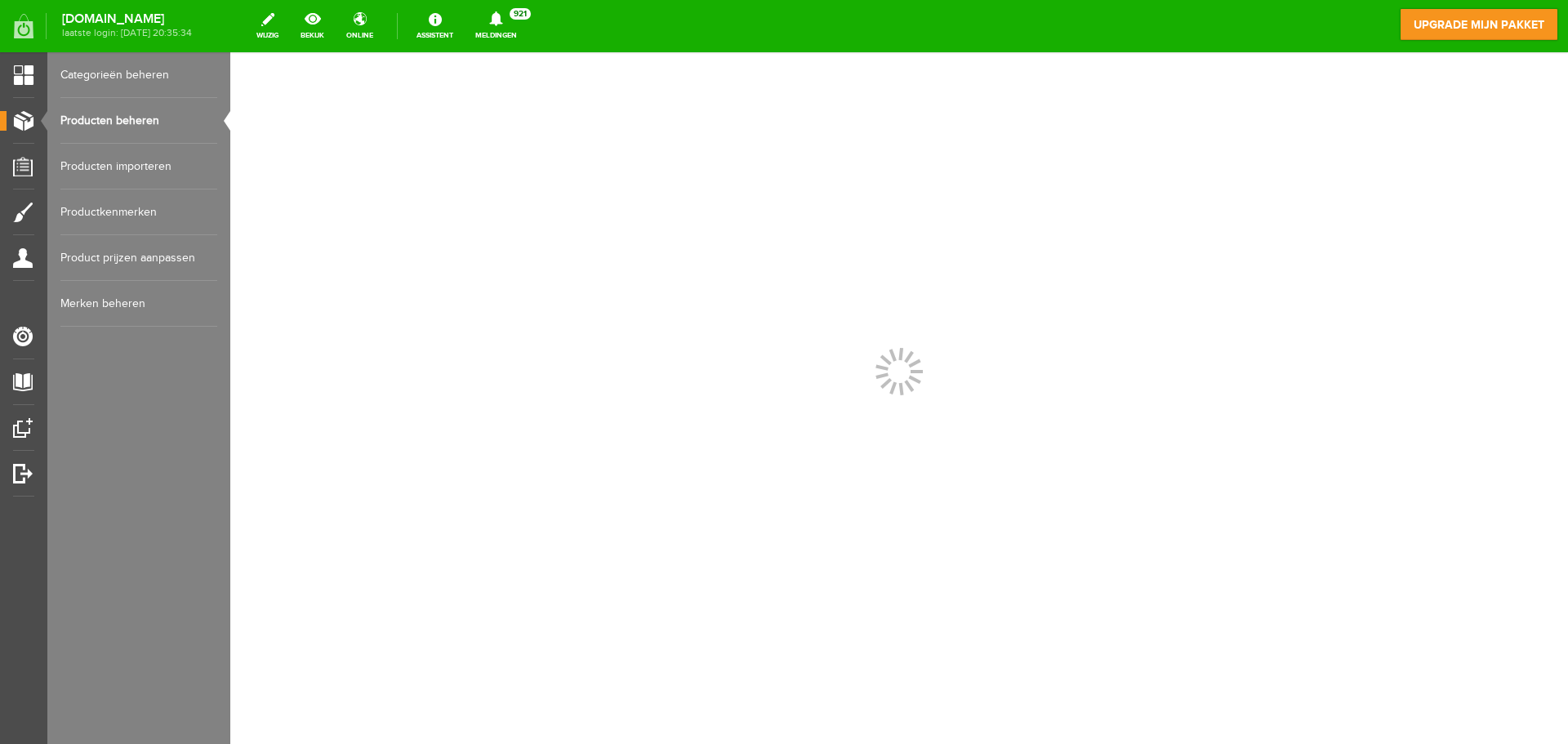
click at [923, 264] on div at bounding box center [899, 398] width 1337 height 692
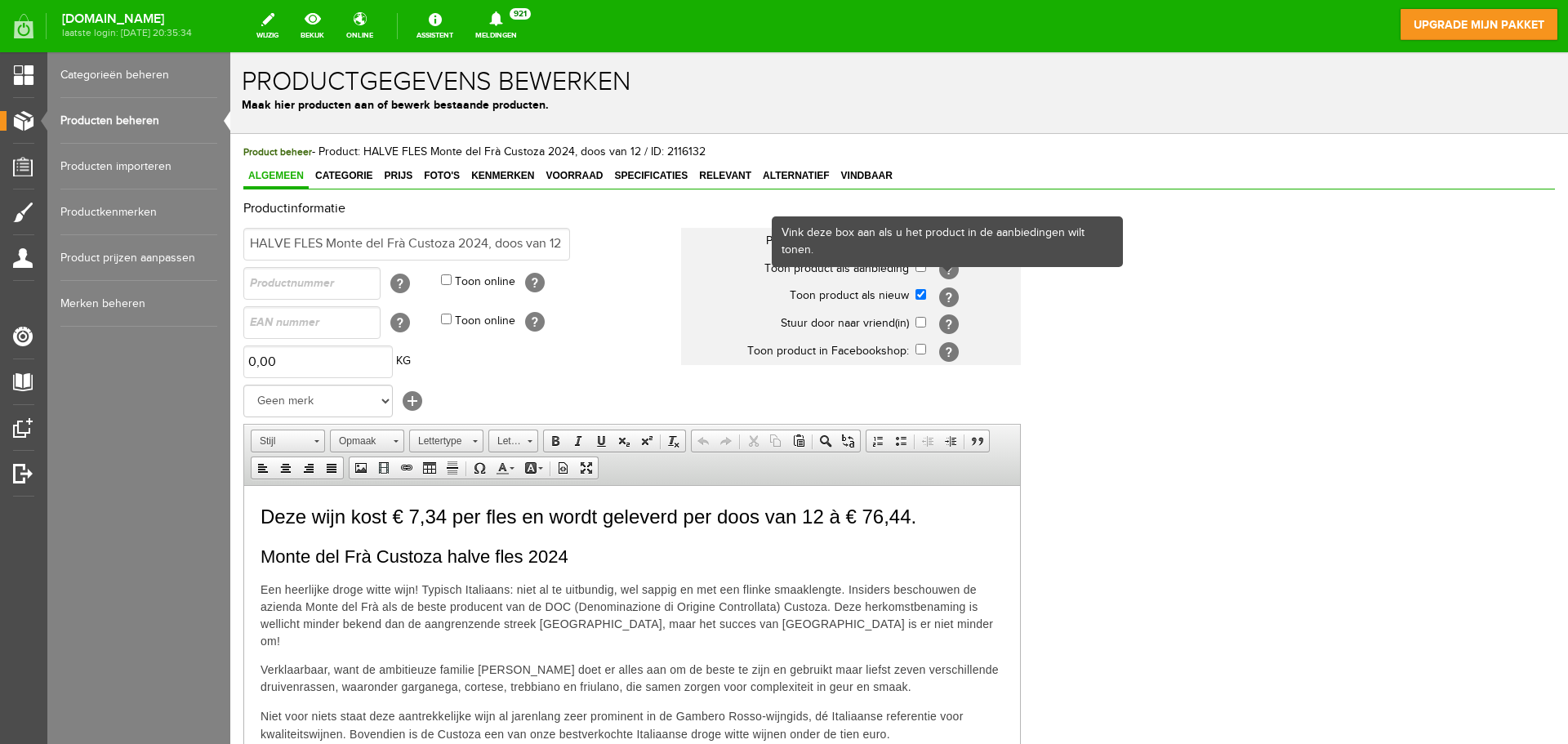
click at [1138, 362] on div "Productinformatie HALVE FLES Monte del Frà Custoza 2024, doos van 12 Product in…" at bounding box center [899, 544] width 1311 height 684
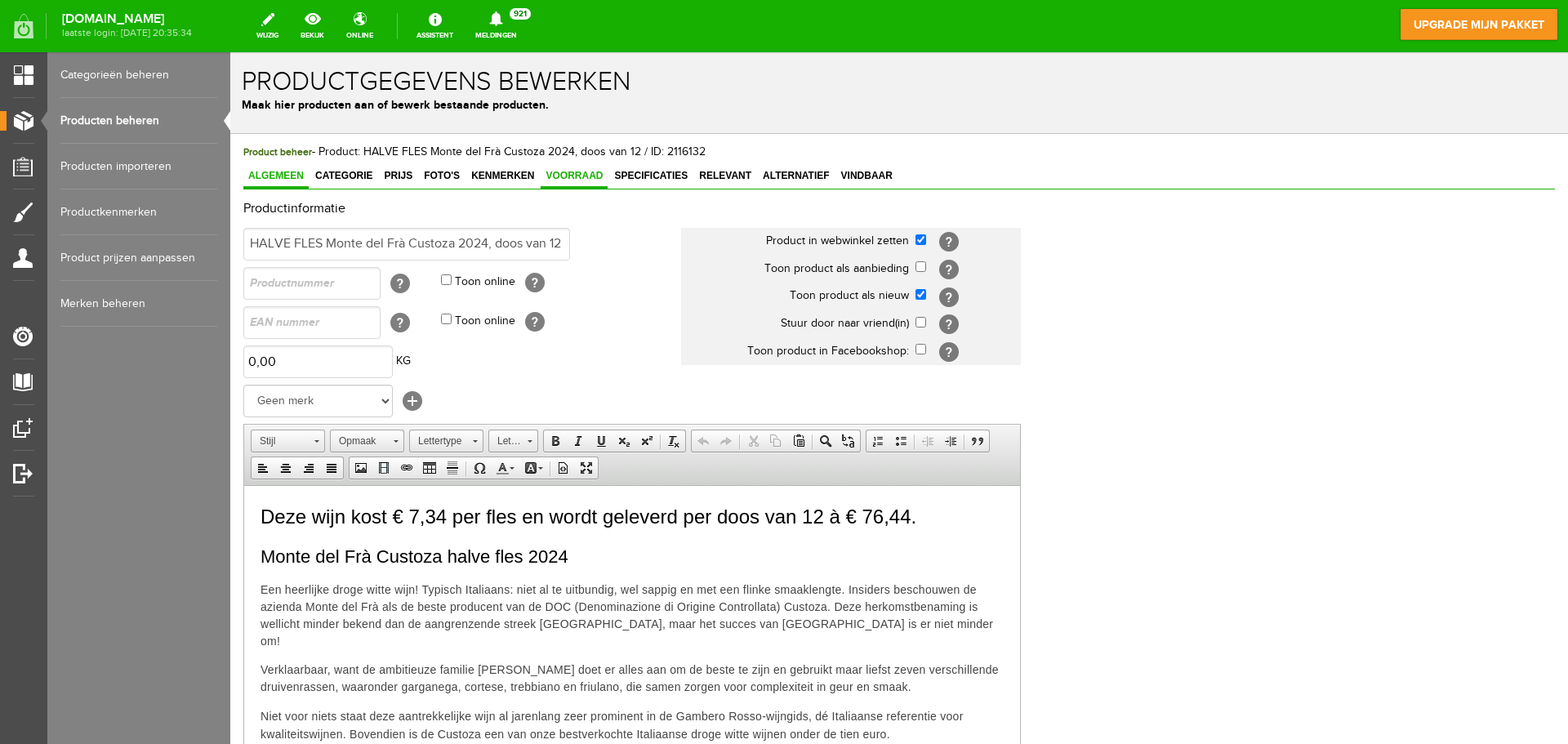
click at [560, 182] on link "Voorraad" at bounding box center [573, 176] width 67 height 23
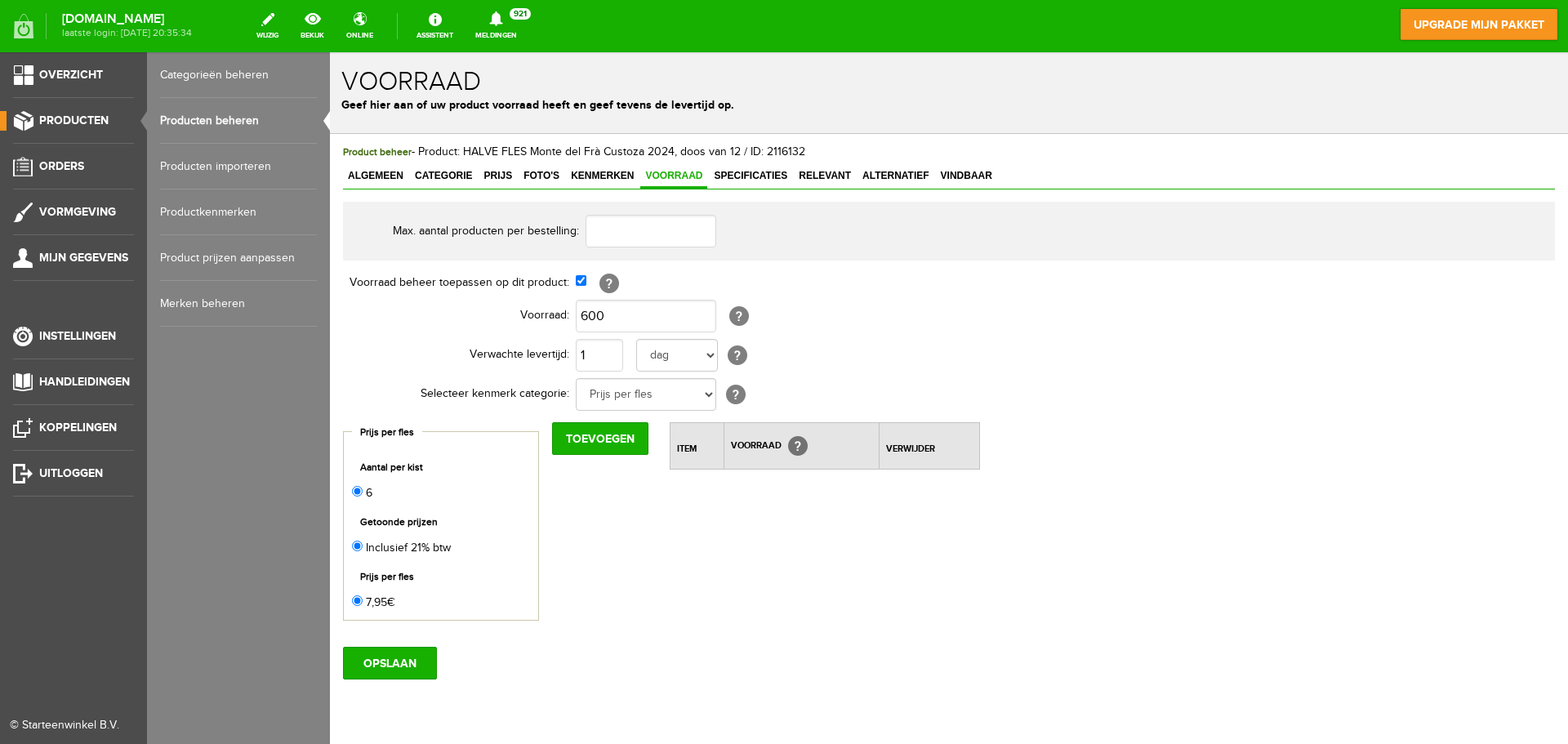
click at [186, 113] on link "Producten beheren" at bounding box center [238, 121] width 157 height 46
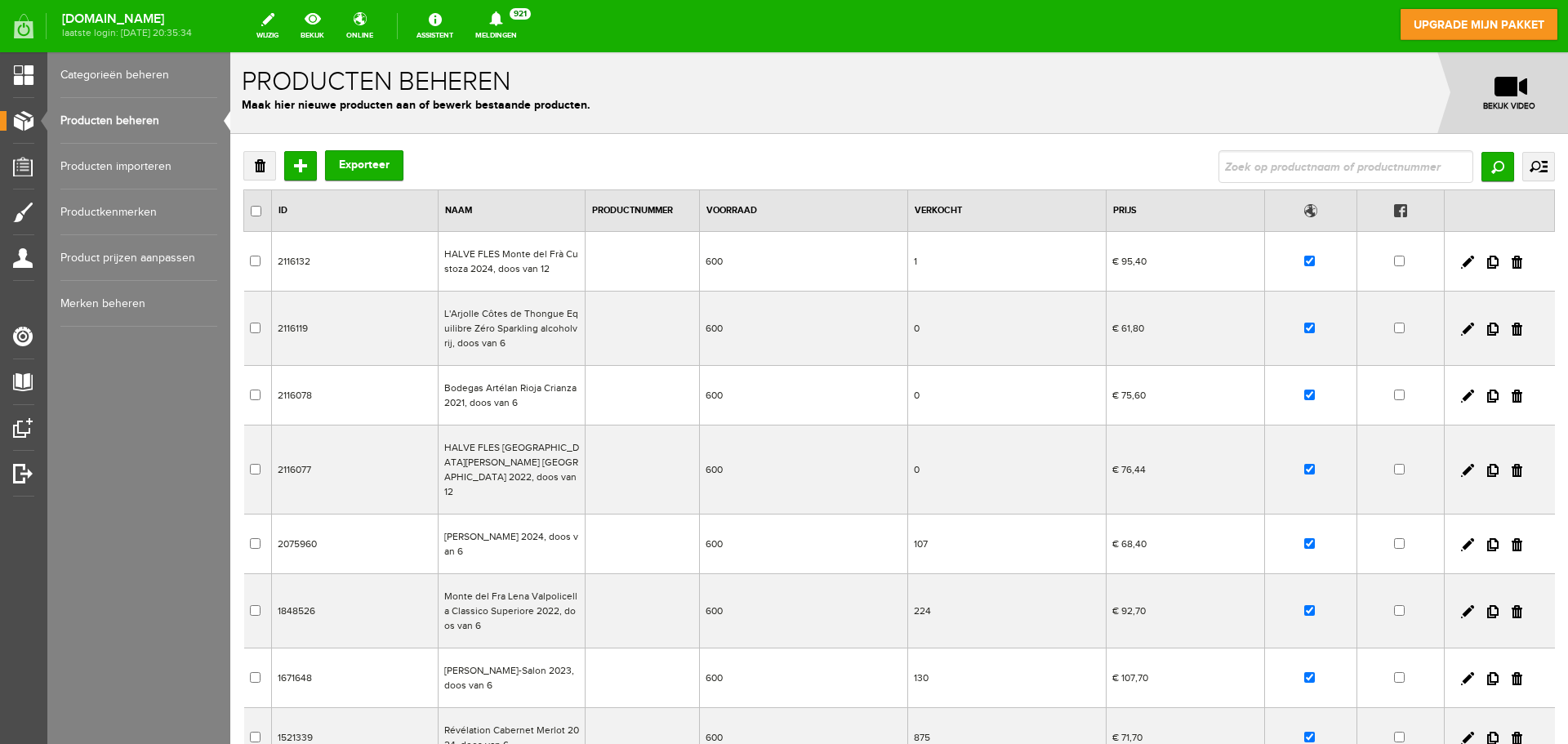
click at [123, 298] on link "Merken beheren" at bounding box center [139, 303] width 157 height 46
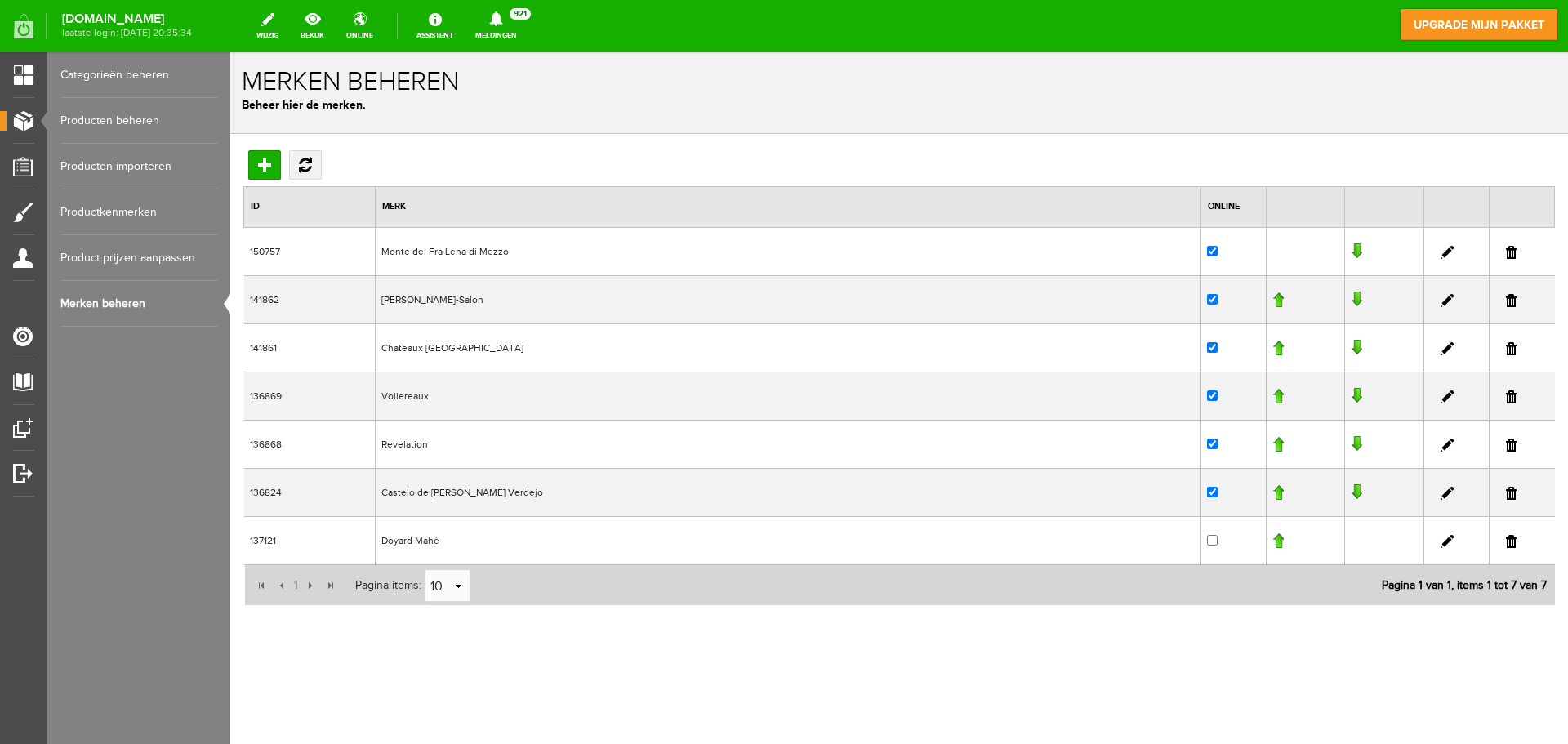
click at [109, 77] on link "Categorieën beheren" at bounding box center [139, 75] width 157 height 46
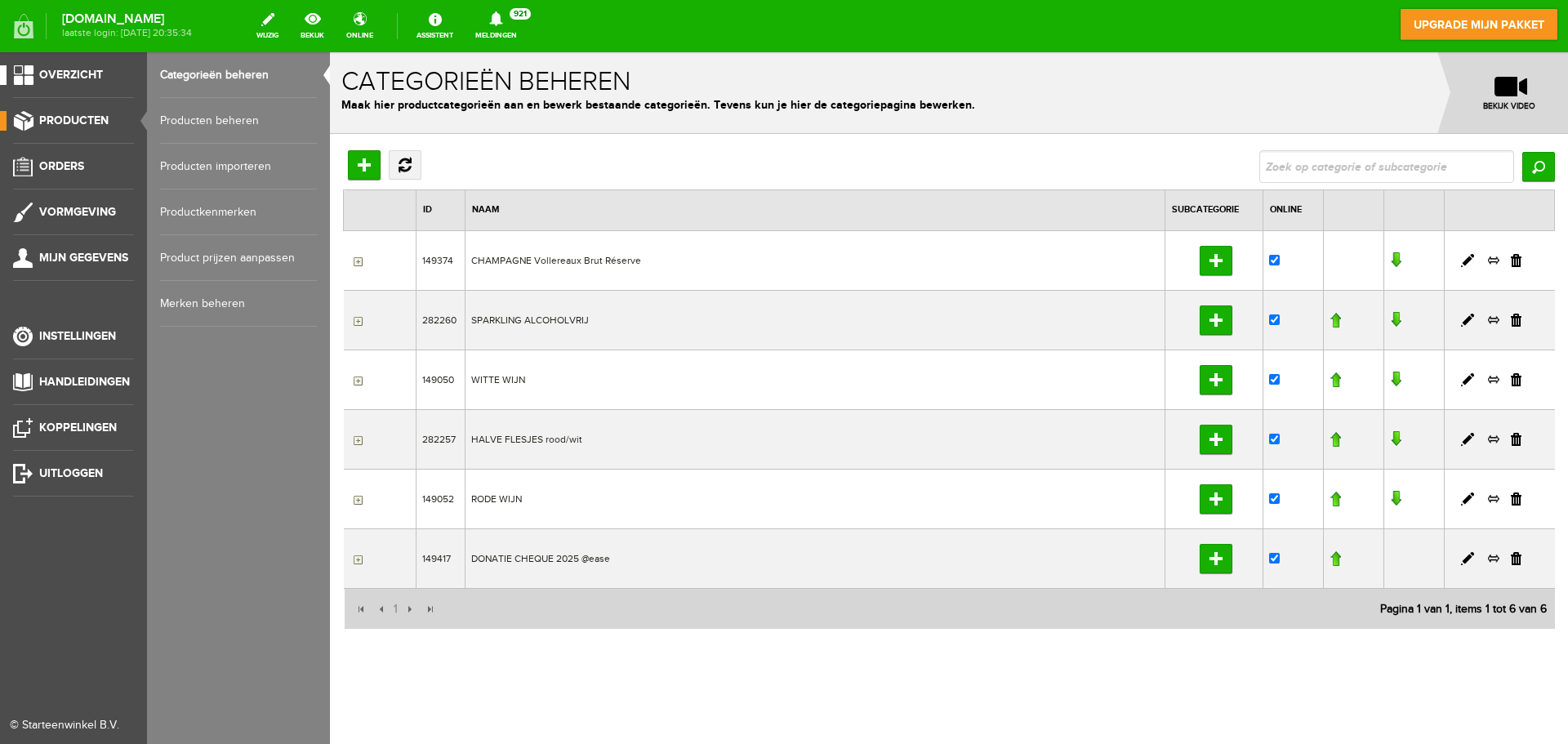
click at [30, 75] on link "Overzicht" at bounding box center [67, 75] width 134 height 20
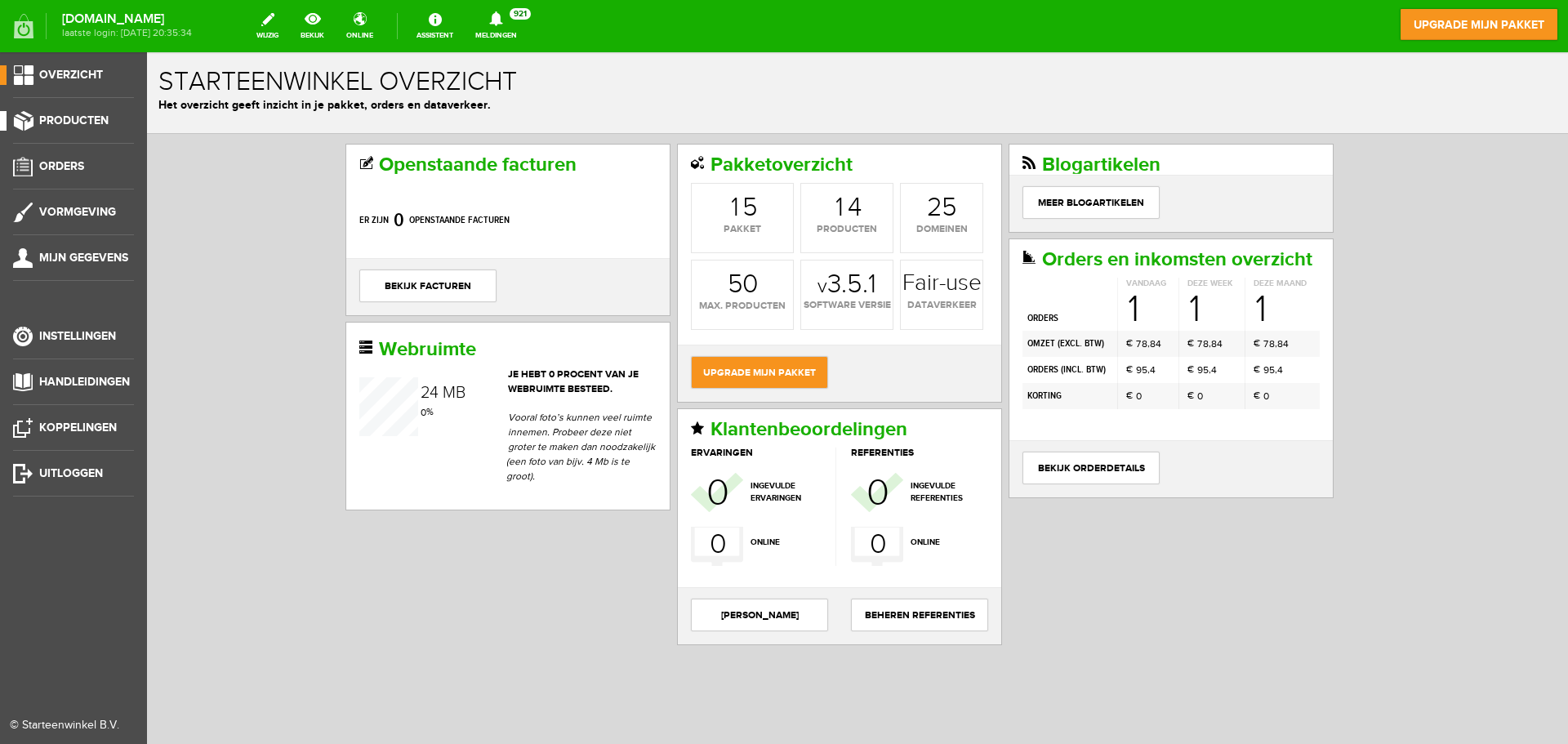
click at [74, 111] on link "Producten" at bounding box center [67, 121] width 134 height 20
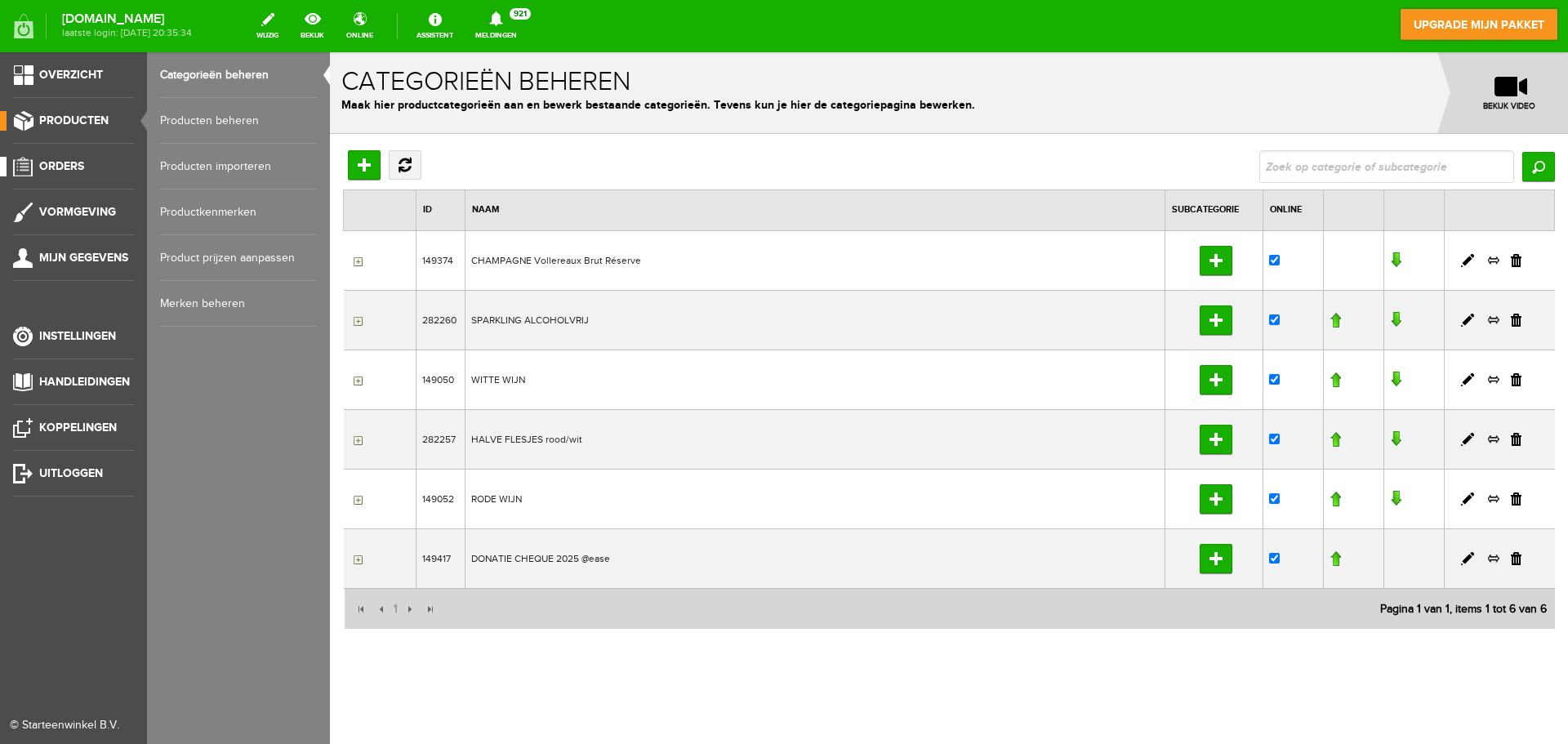
click at [27, 172] on link "Orders" at bounding box center [67, 166] width 134 height 20
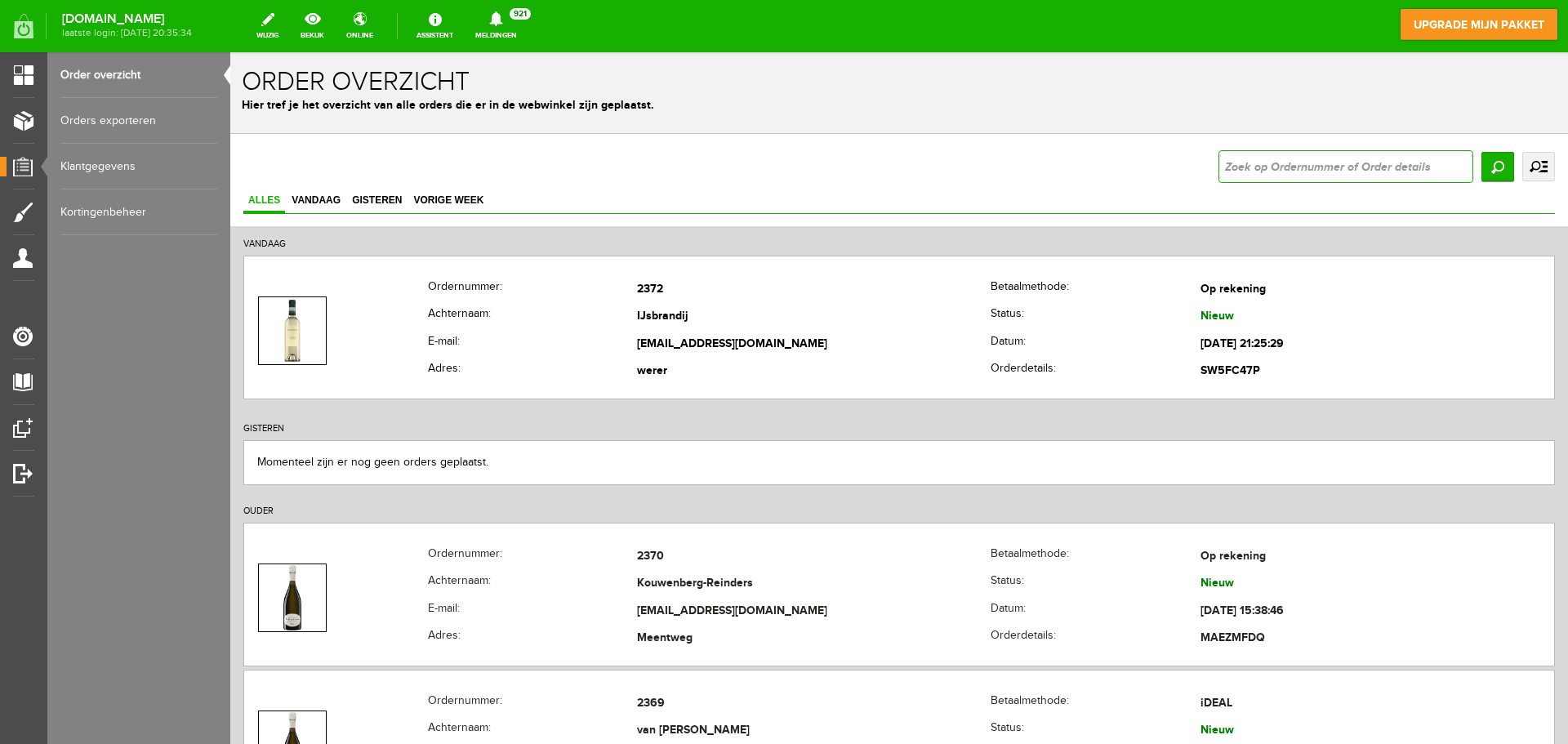
click at [1310, 169] on input "text" at bounding box center [1346, 166] width 255 height 33
click at [320, 204] on span "Vandaag" at bounding box center [317, 199] width 59 height 11
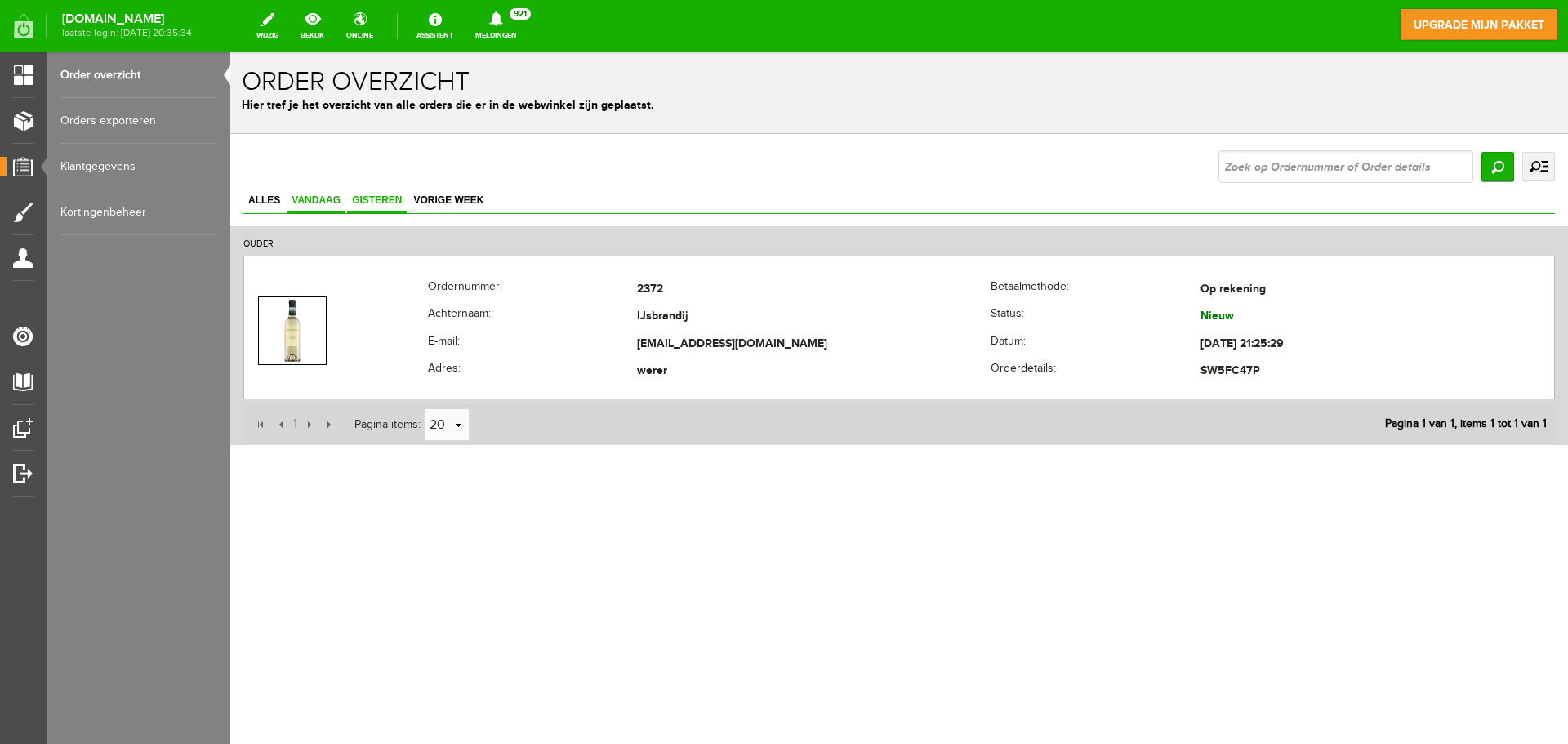
click at [386, 203] on span "Gisteren" at bounding box center [376, 199] width 60 height 11
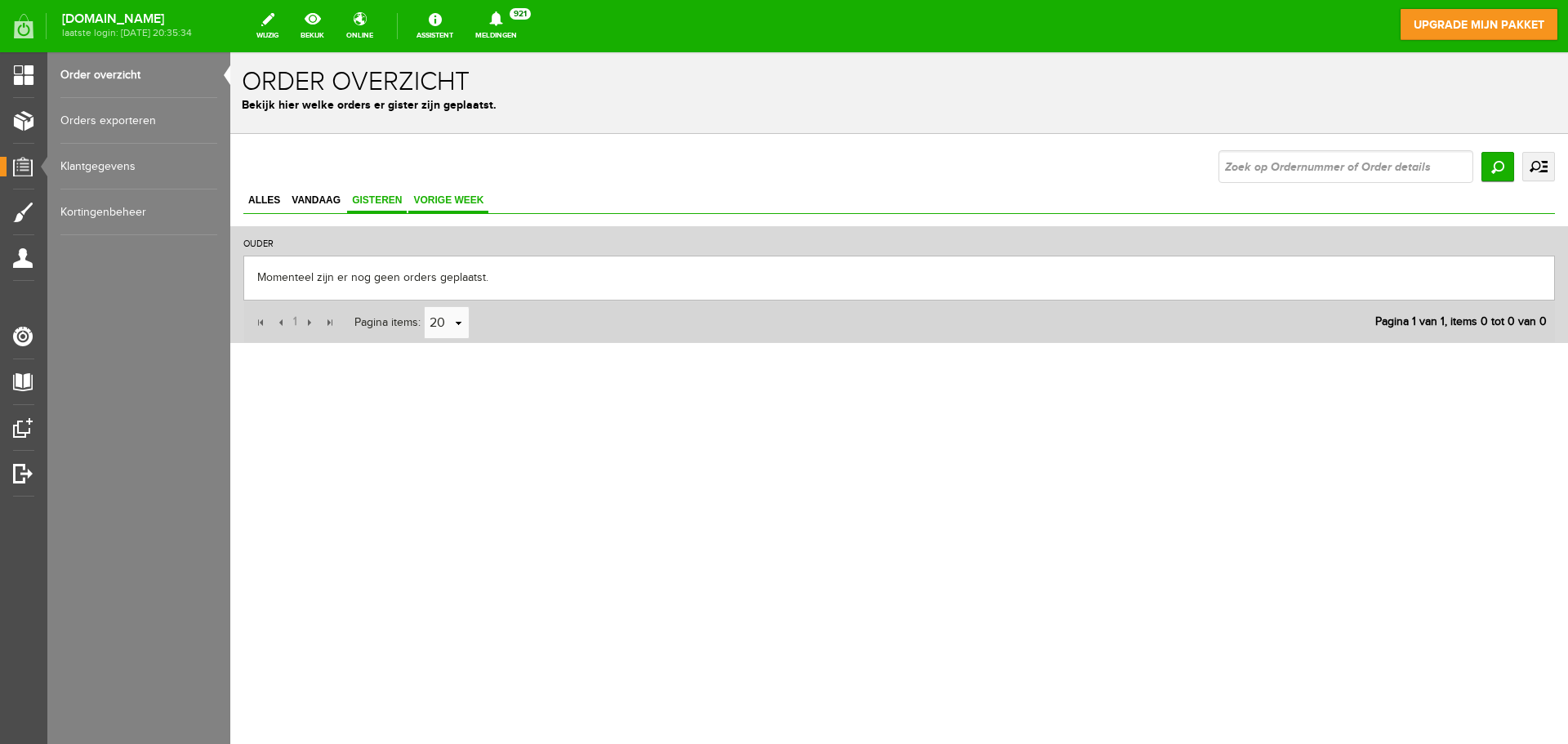
click at [446, 203] on span "Vorige week" at bounding box center [448, 199] width 80 height 11
click at [306, 205] on span "Vandaag" at bounding box center [317, 199] width 59 height 11
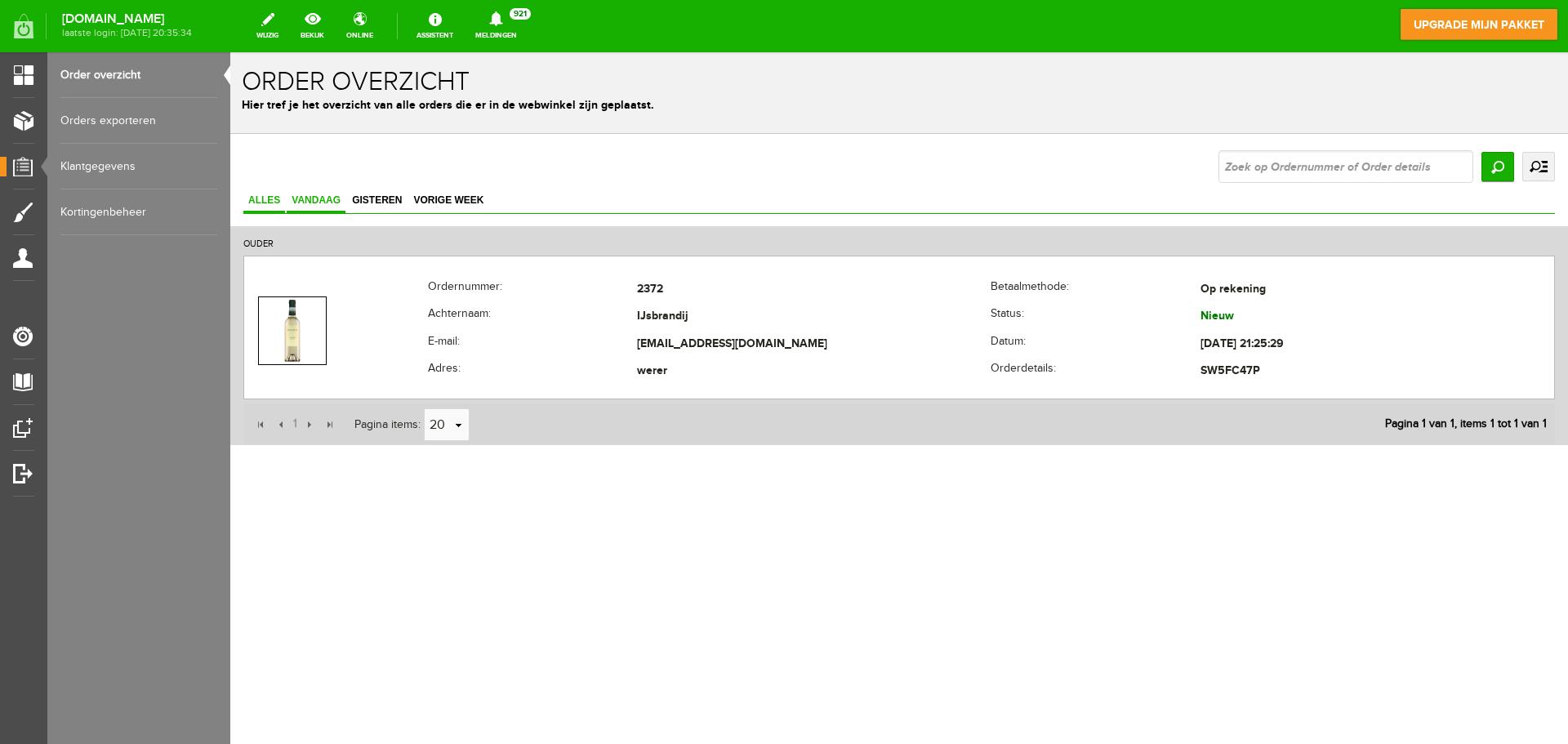
click at [270, 206] on span "Alles" at bounding box center [265, 199] width 42 height 11
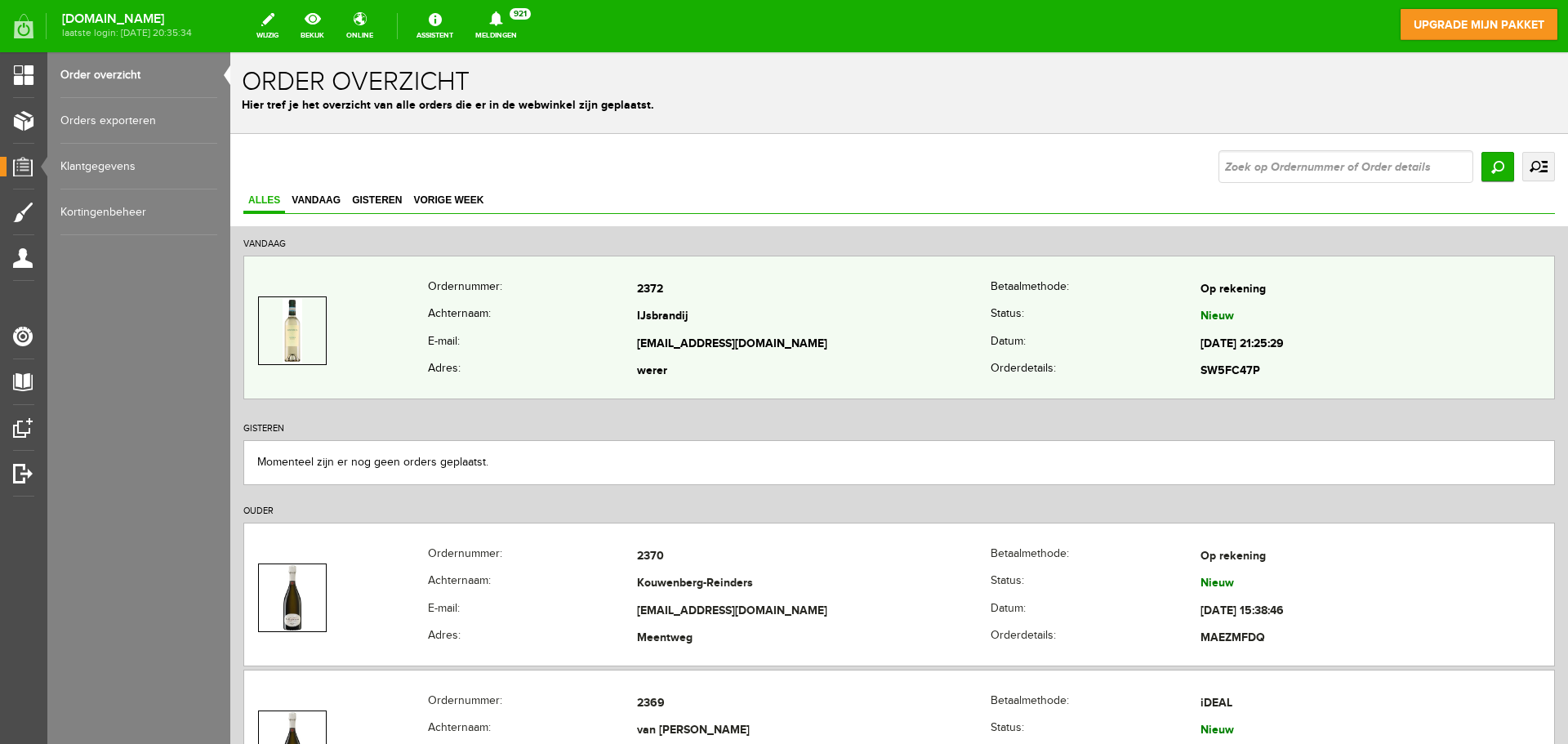
click at [544, 329] on th "Achternaam:" at bounding box center [532, 317] width 210 height 28
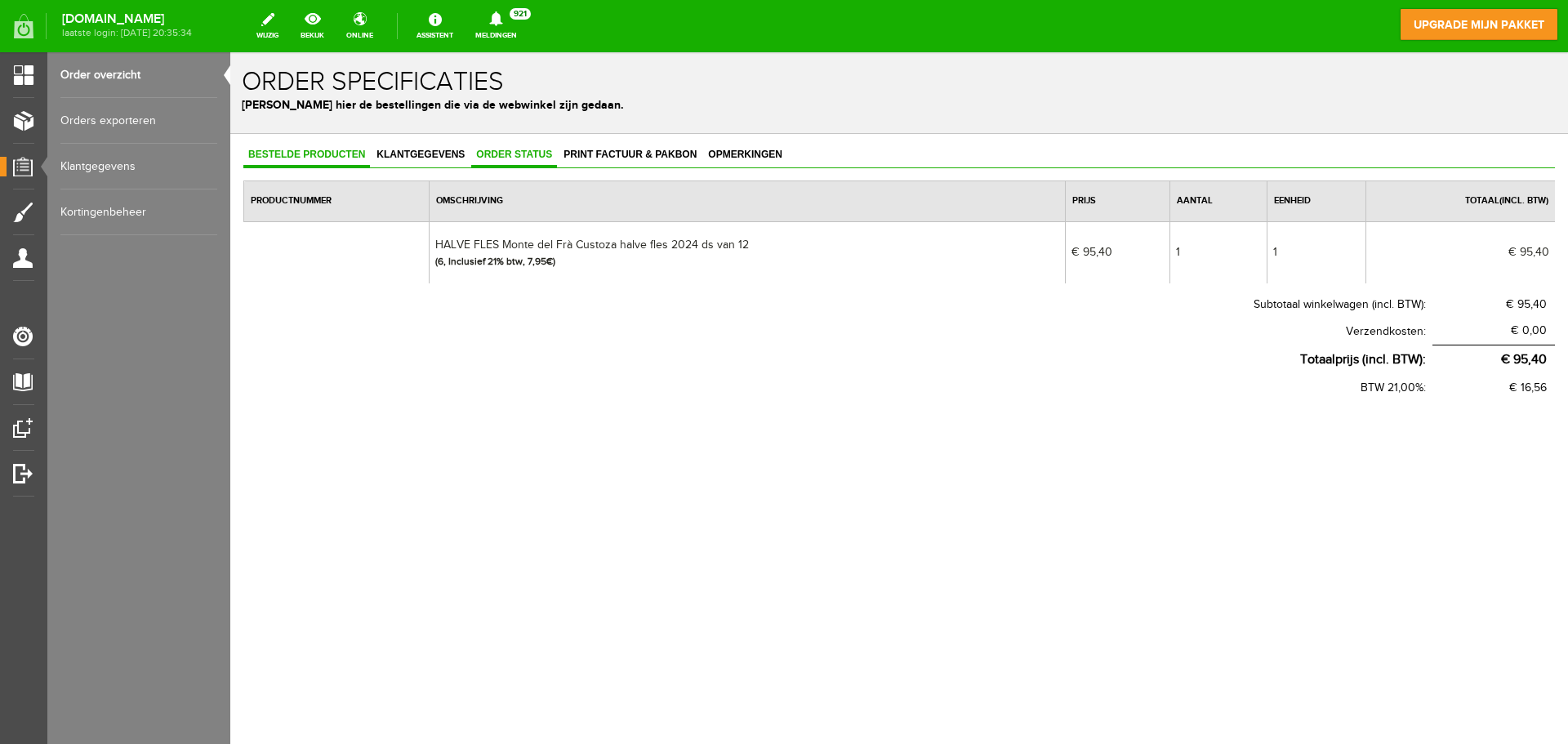
click at [503, 150] on span "Order status" at bounding box center [513, 153] width 86 height 11
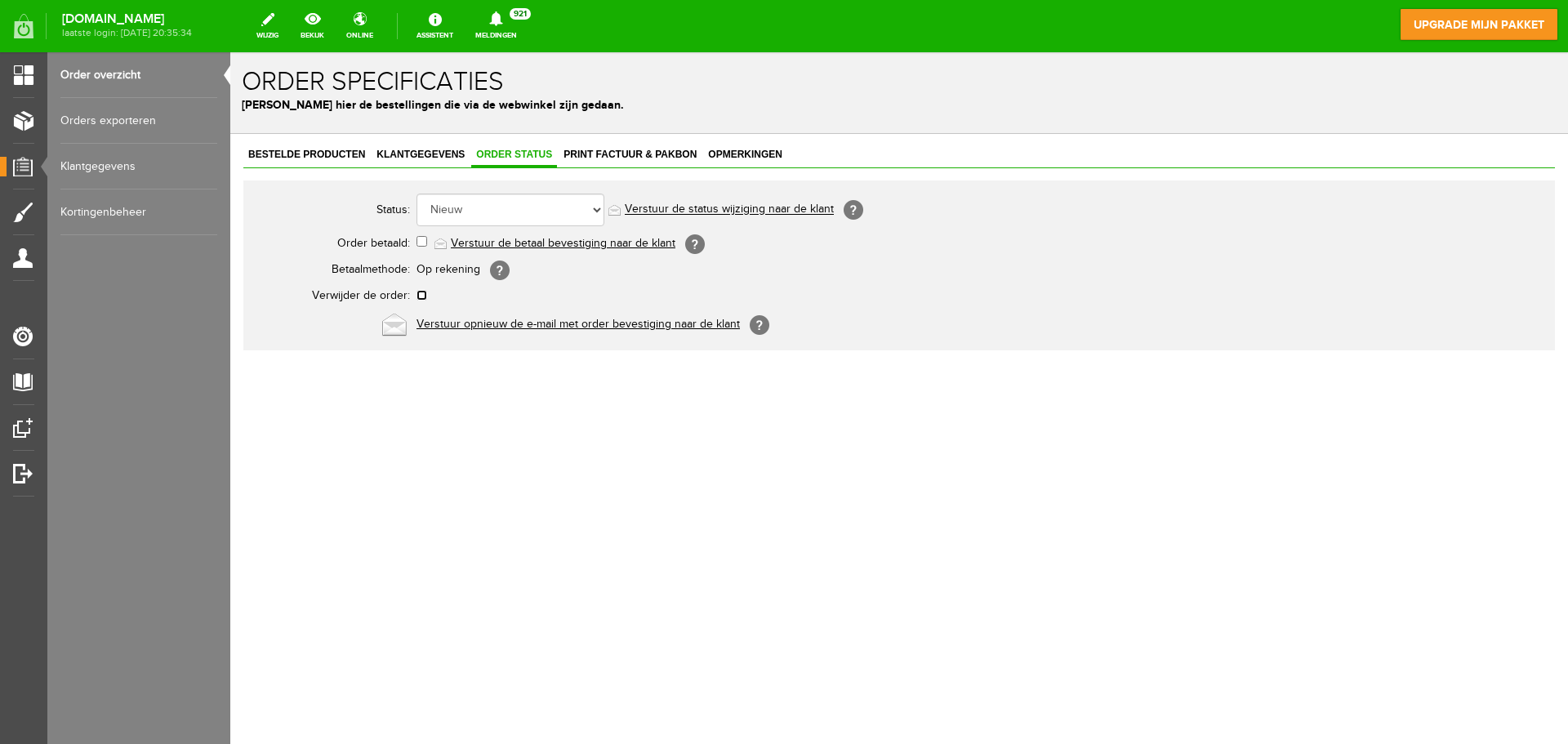
click at [421, 296] on input "checkbox" at bounding box center [421, 295] width 10 height 10
checkbox input "true"
click at [105, 78] on link "Order overzicht" at bounding box center [139, 75] width 157 height 46
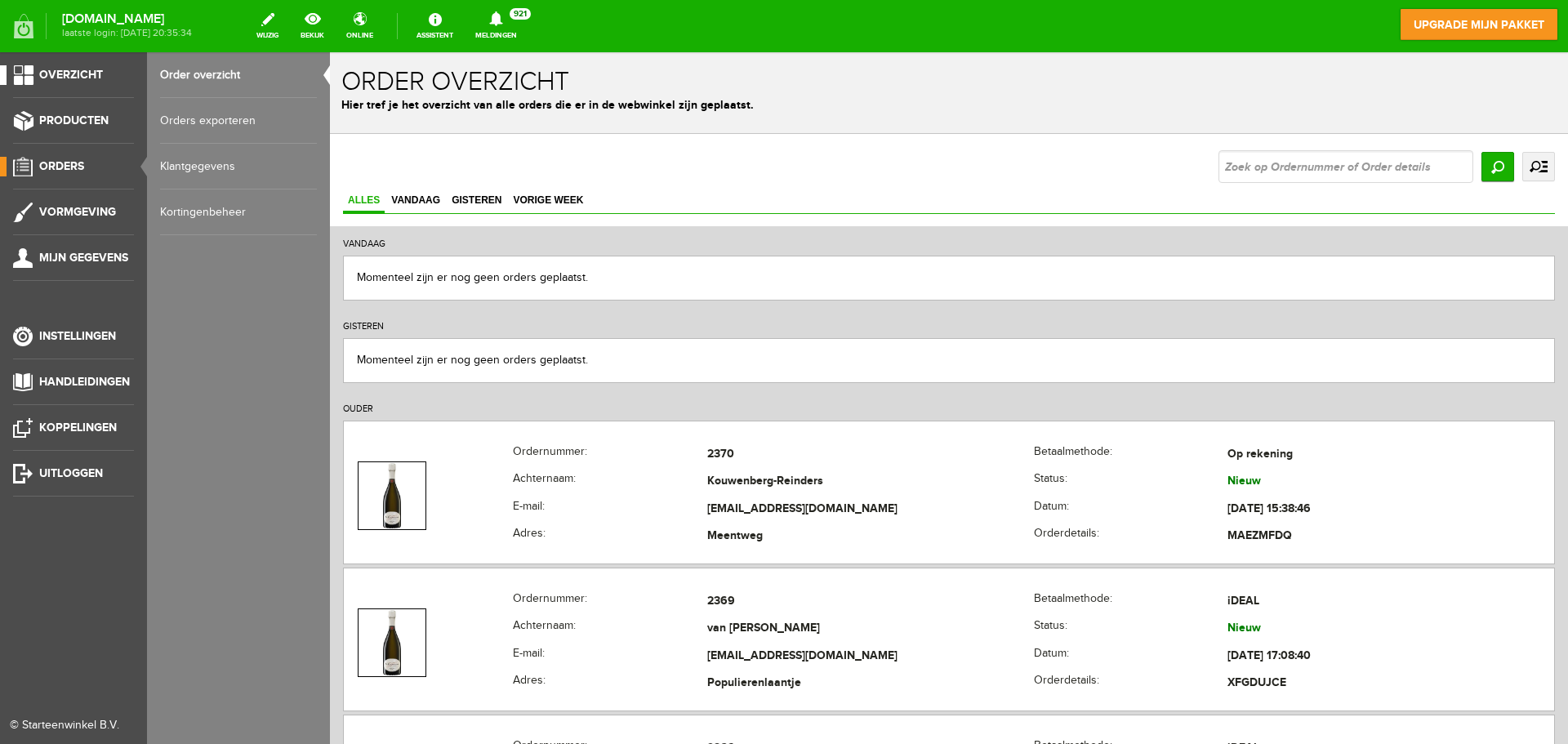
click at [21, 72] on link "Overzicht" at bounding box center [67, 75] width 134 height 20
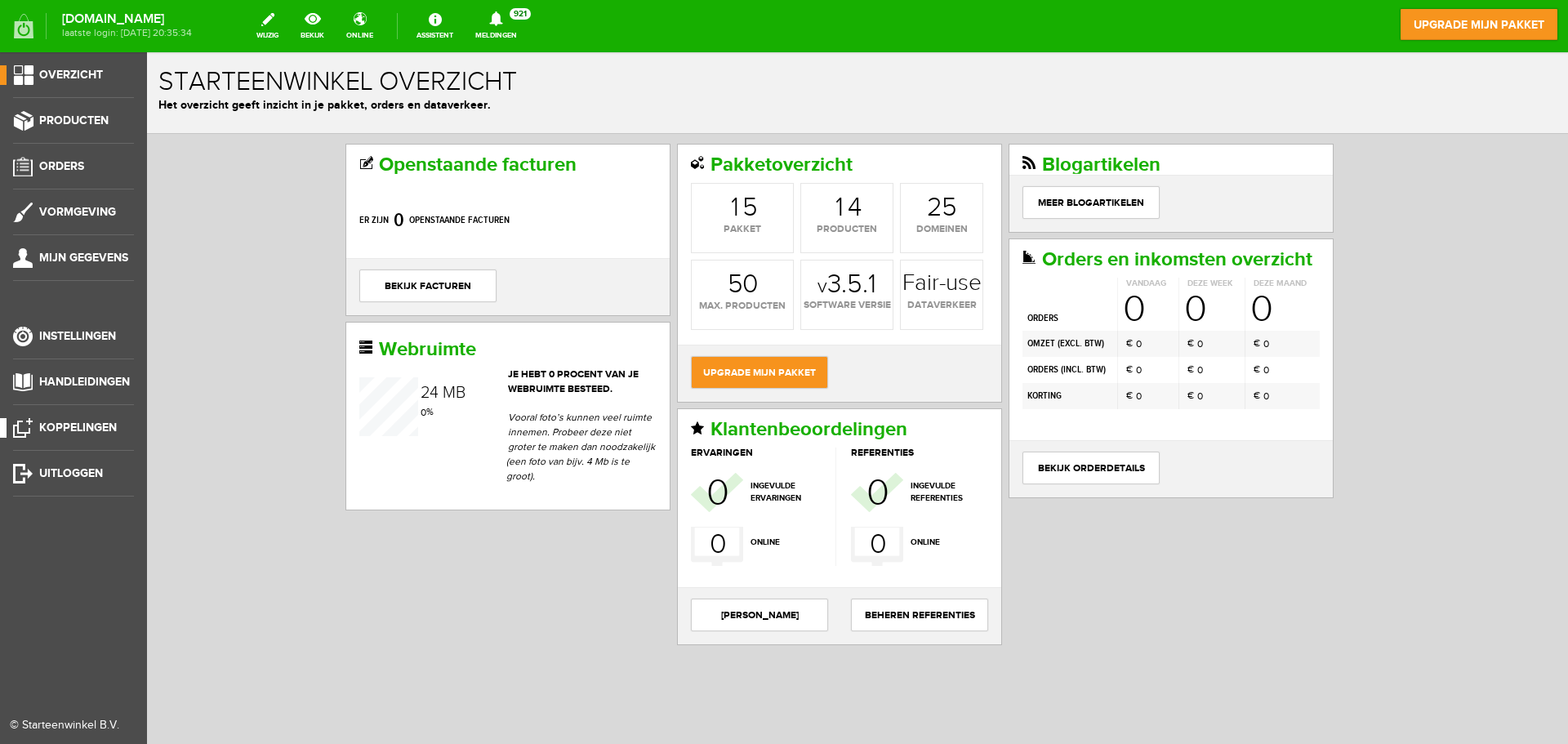
click at [61, 423] on span "Koppelingen" at bounding box center [77, 427] width 77 height 14
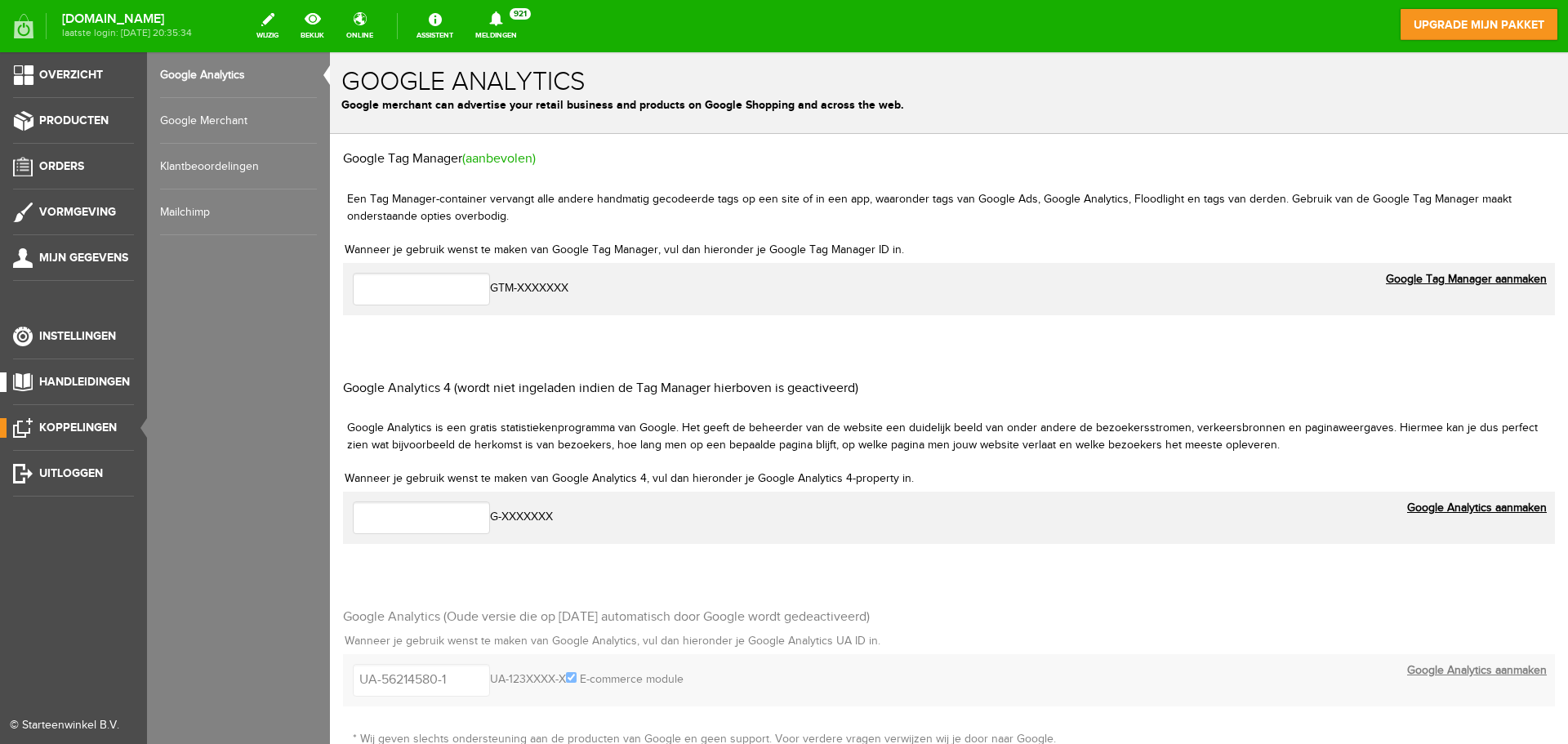
click at [82, 385] on span "Handleidingen" at bounding box center [84, 382] width 91 height 14
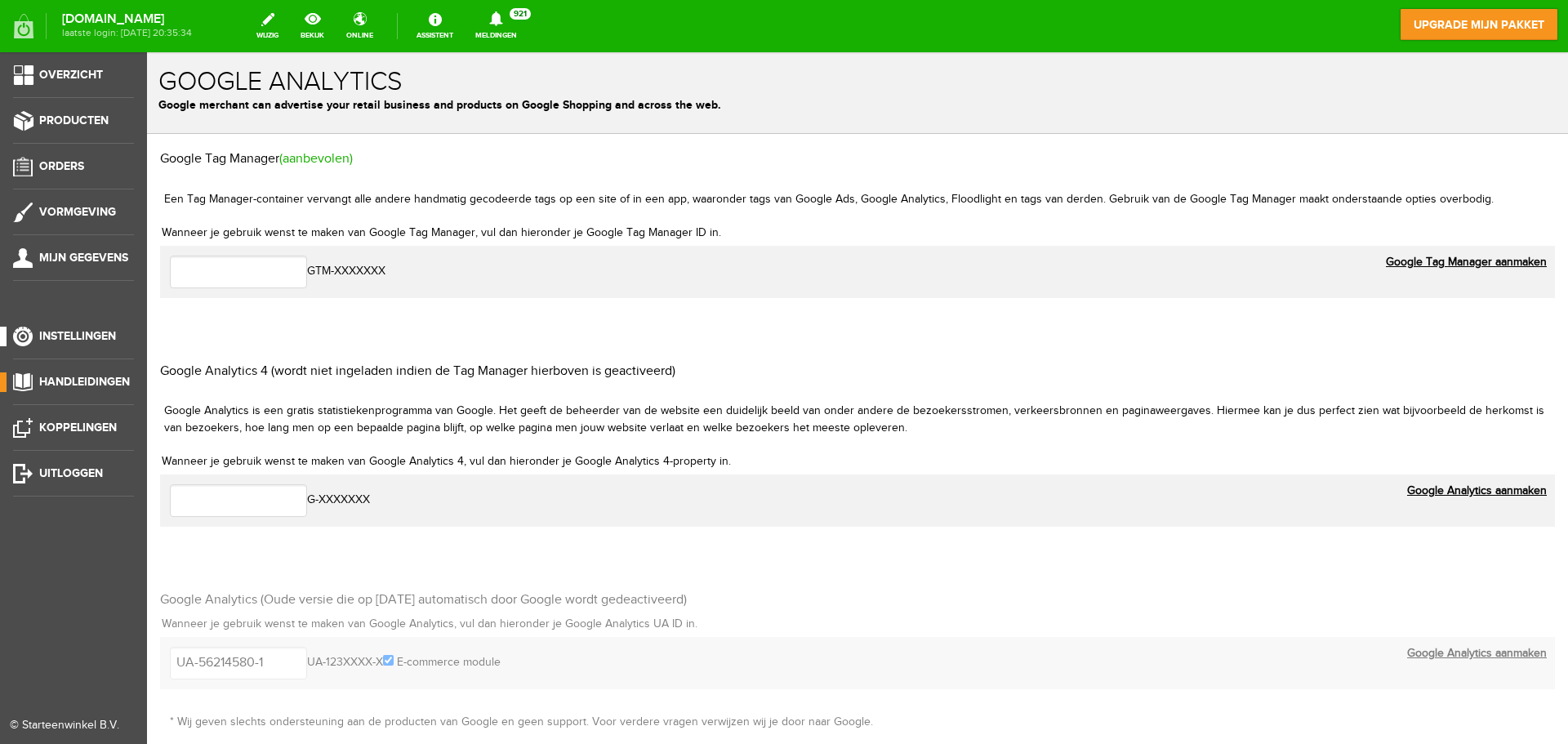
click at [29, 343] on link "Instellingen" at bounding box center [67, 336] width 134 height 20
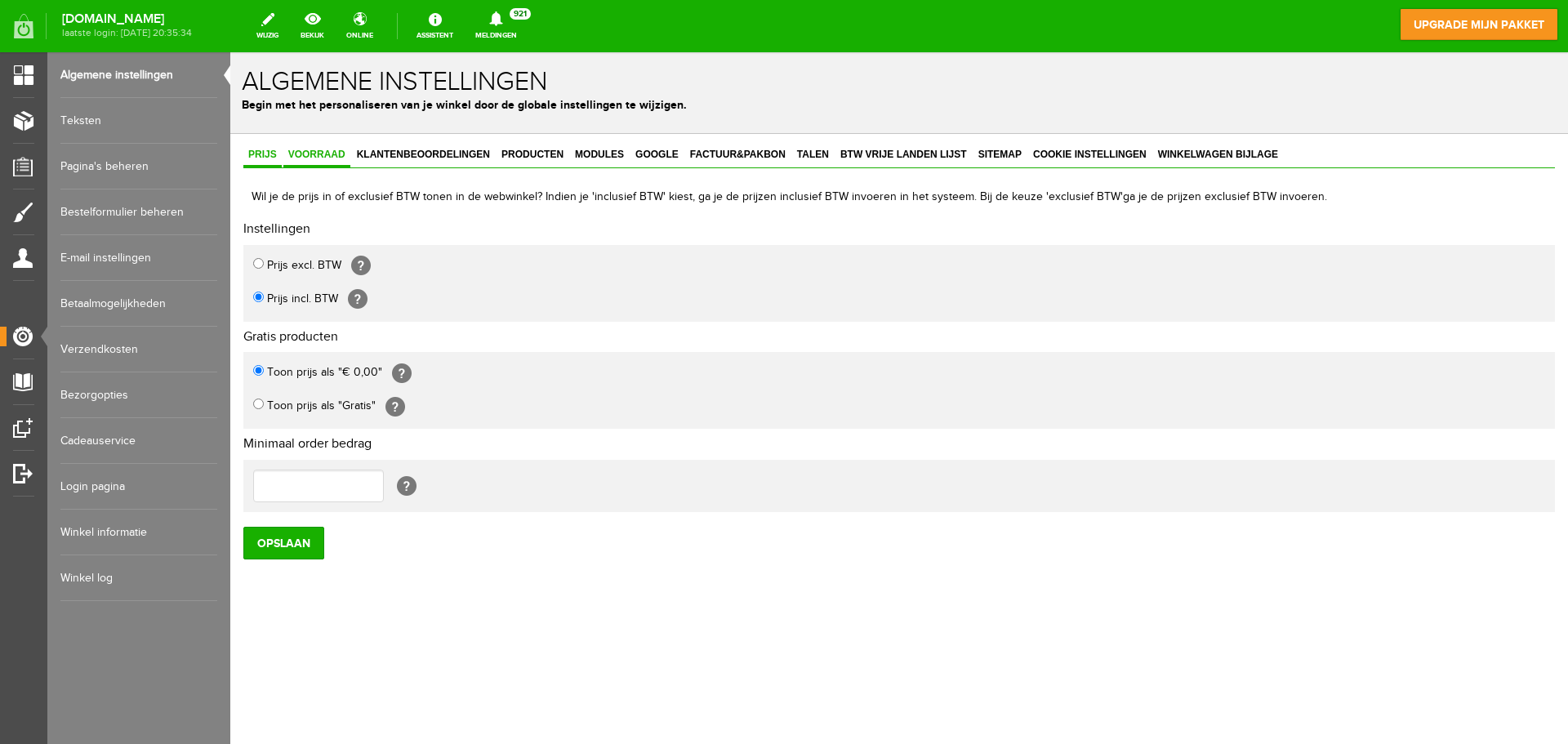
click at [335, 154] on span "Voorraad" at bounding box center [317, 153] width 67 height 11
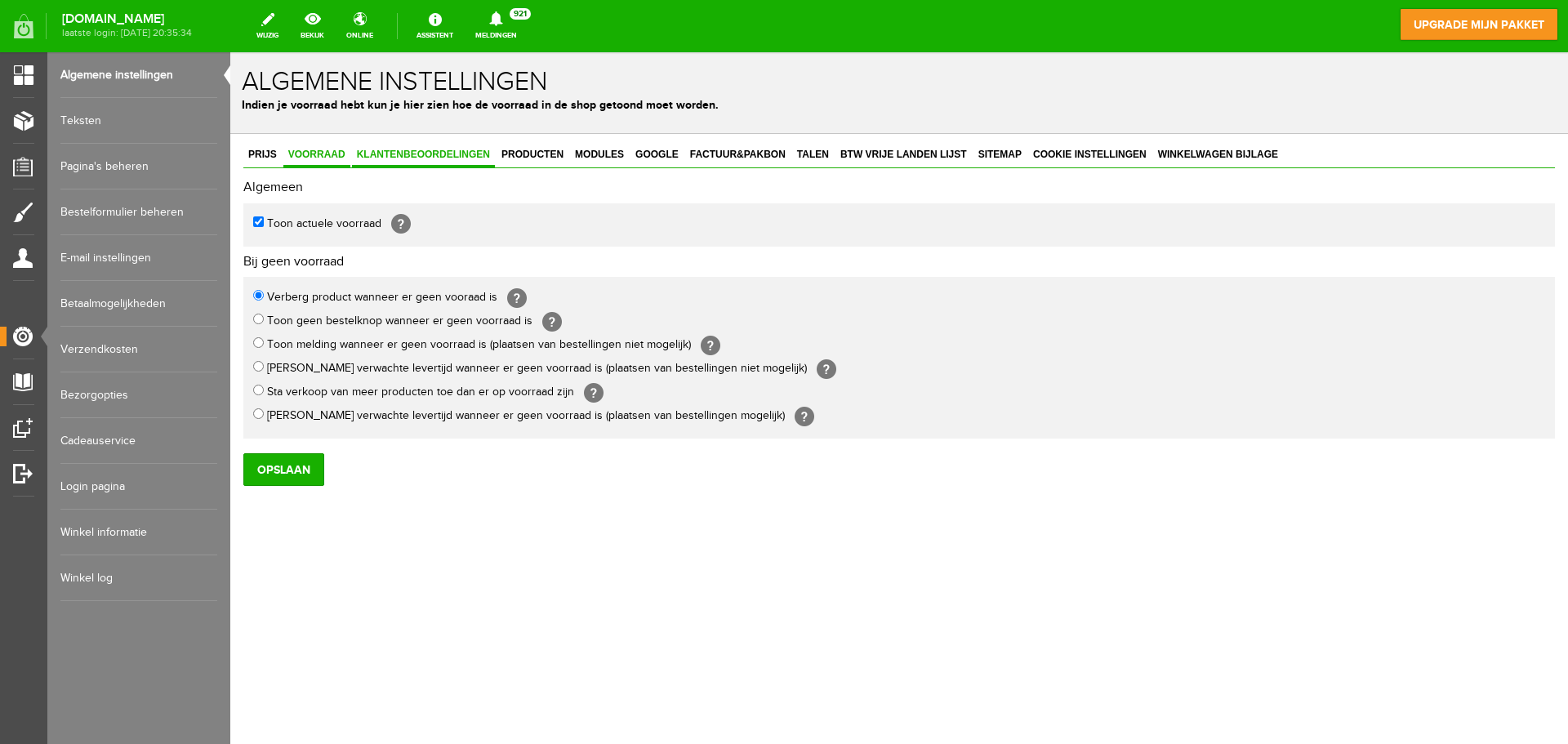
click at [433, 149] on span "Klantenbeoordelingen" at bounding box center [423, 153] width 143 height 11
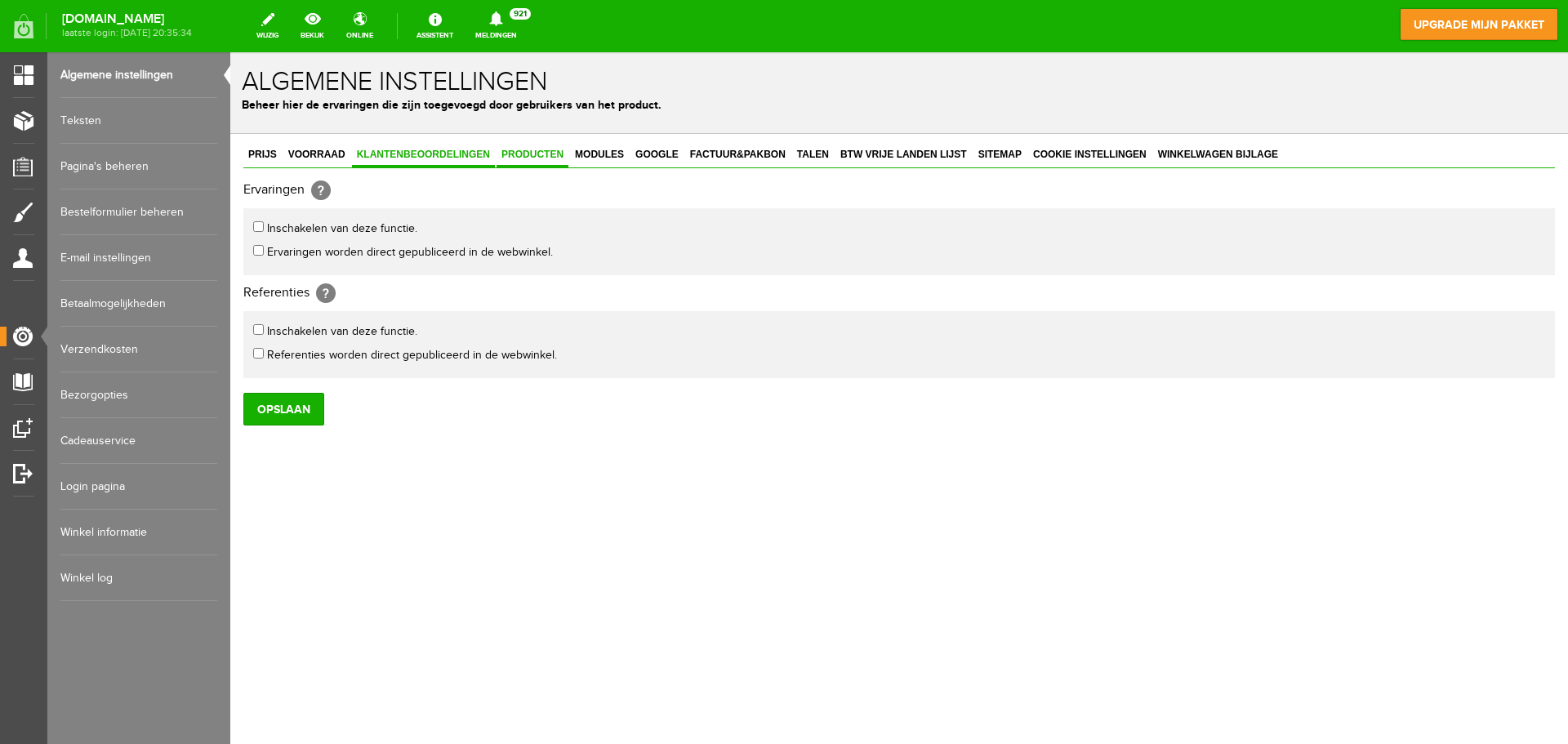
click at [540, 147] on link "Producten" at bounding box center [532, 155] width 72 height 23
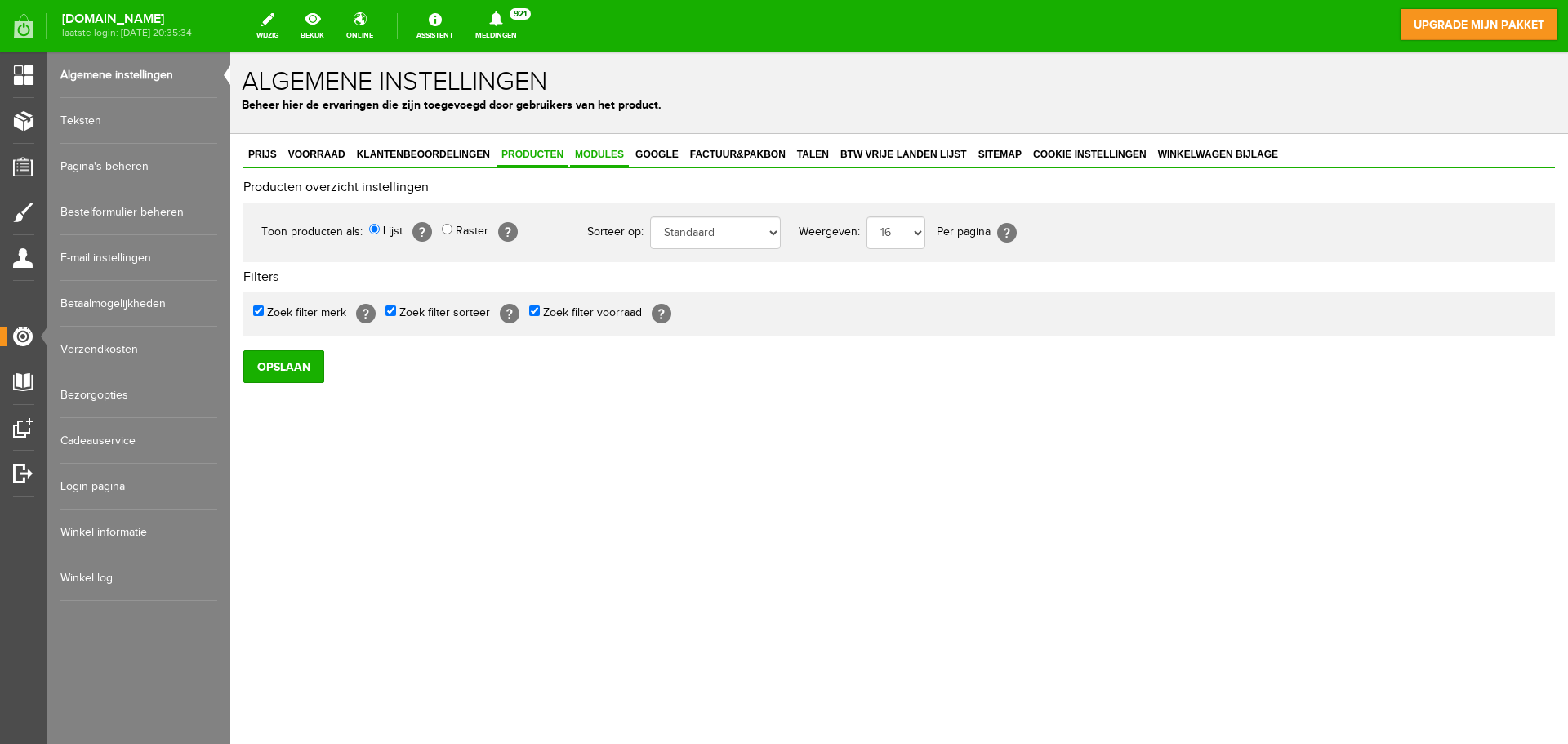
click at [596, 153] on span "Modules" at bounding box center [599, 153] width 59 height 11
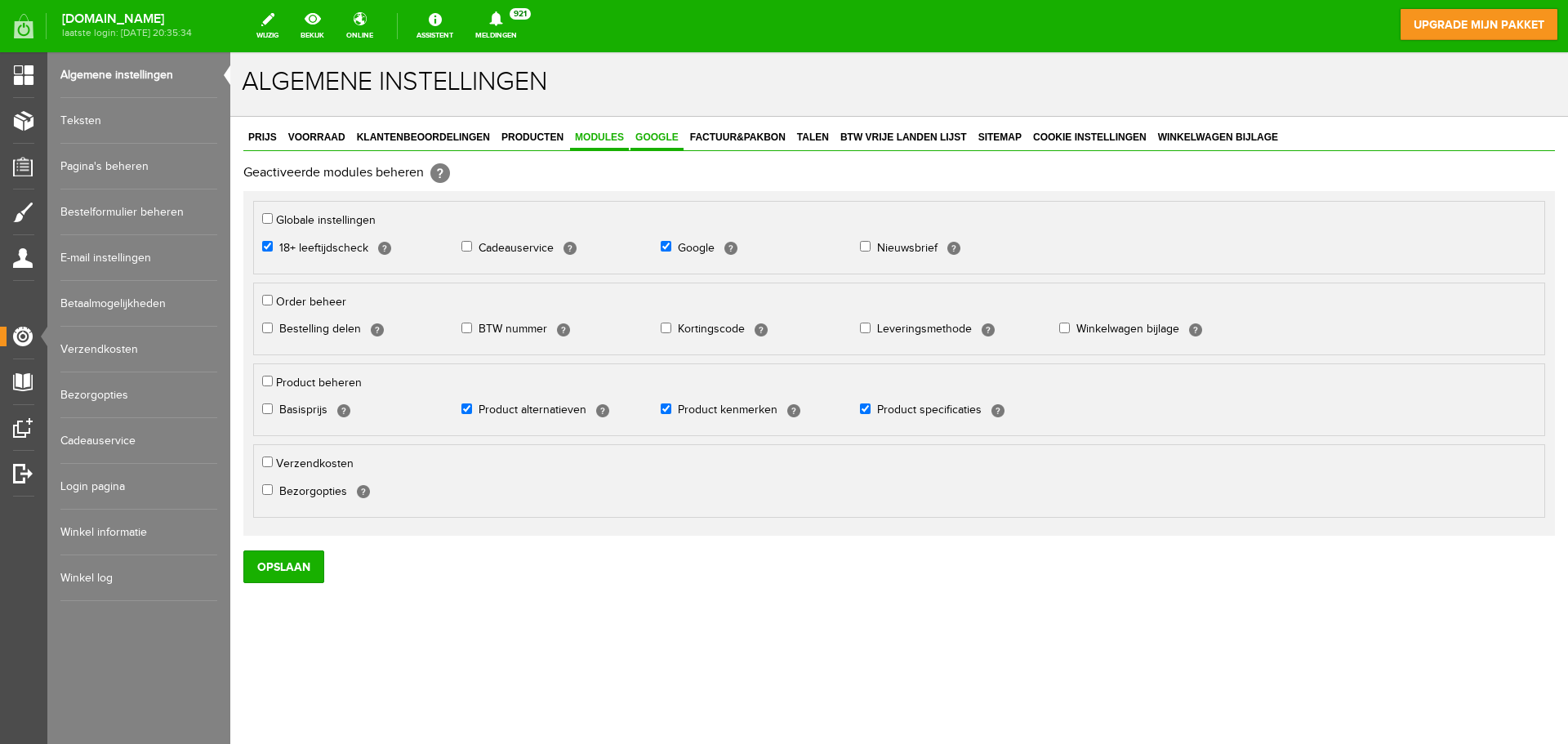
click at [653, 142] on span "Google" at bounding box center [657, 137] width 53 height 11
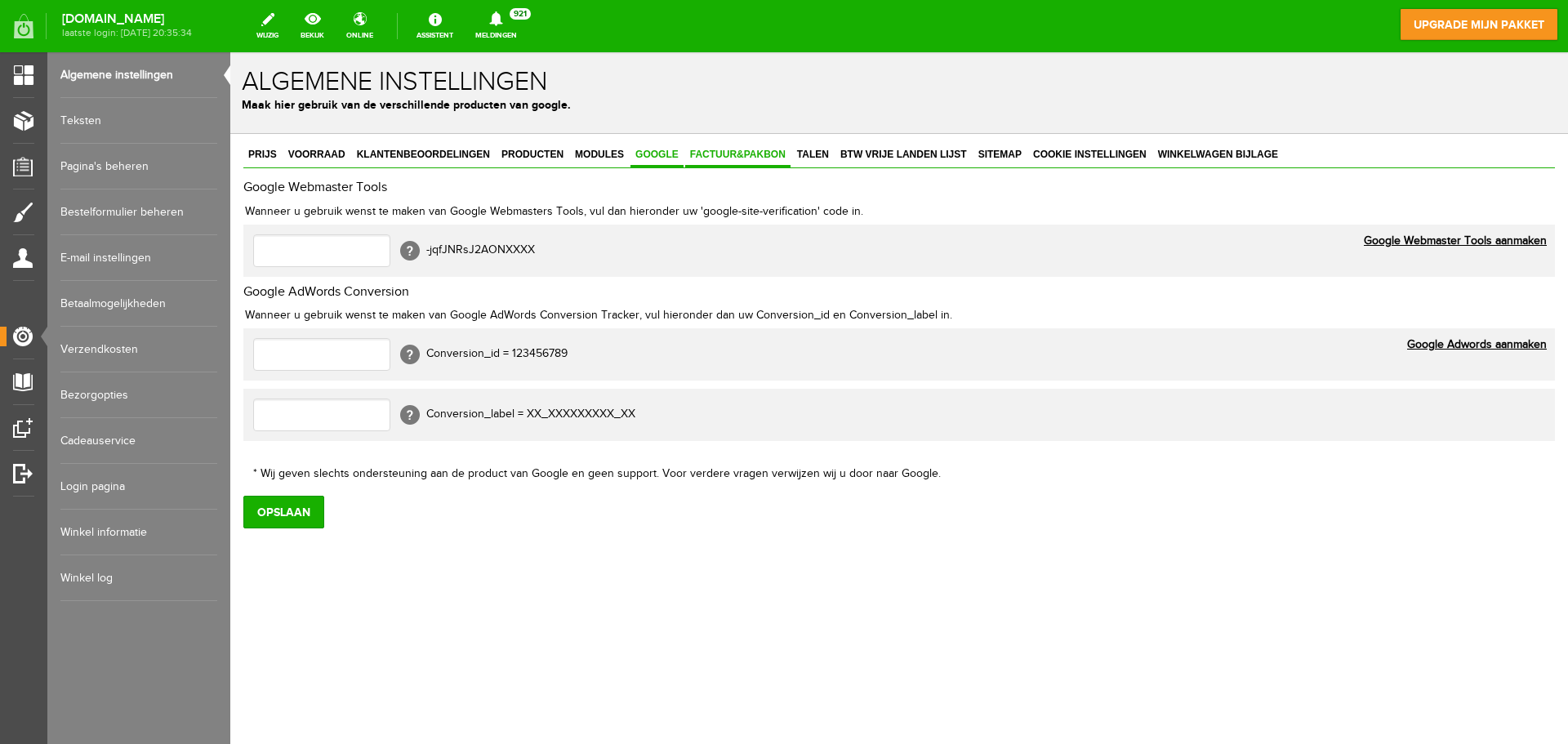
click at [709, 153] on span "Factuur&Pakbon" at bounding box center [737, 153] width 105 height 11
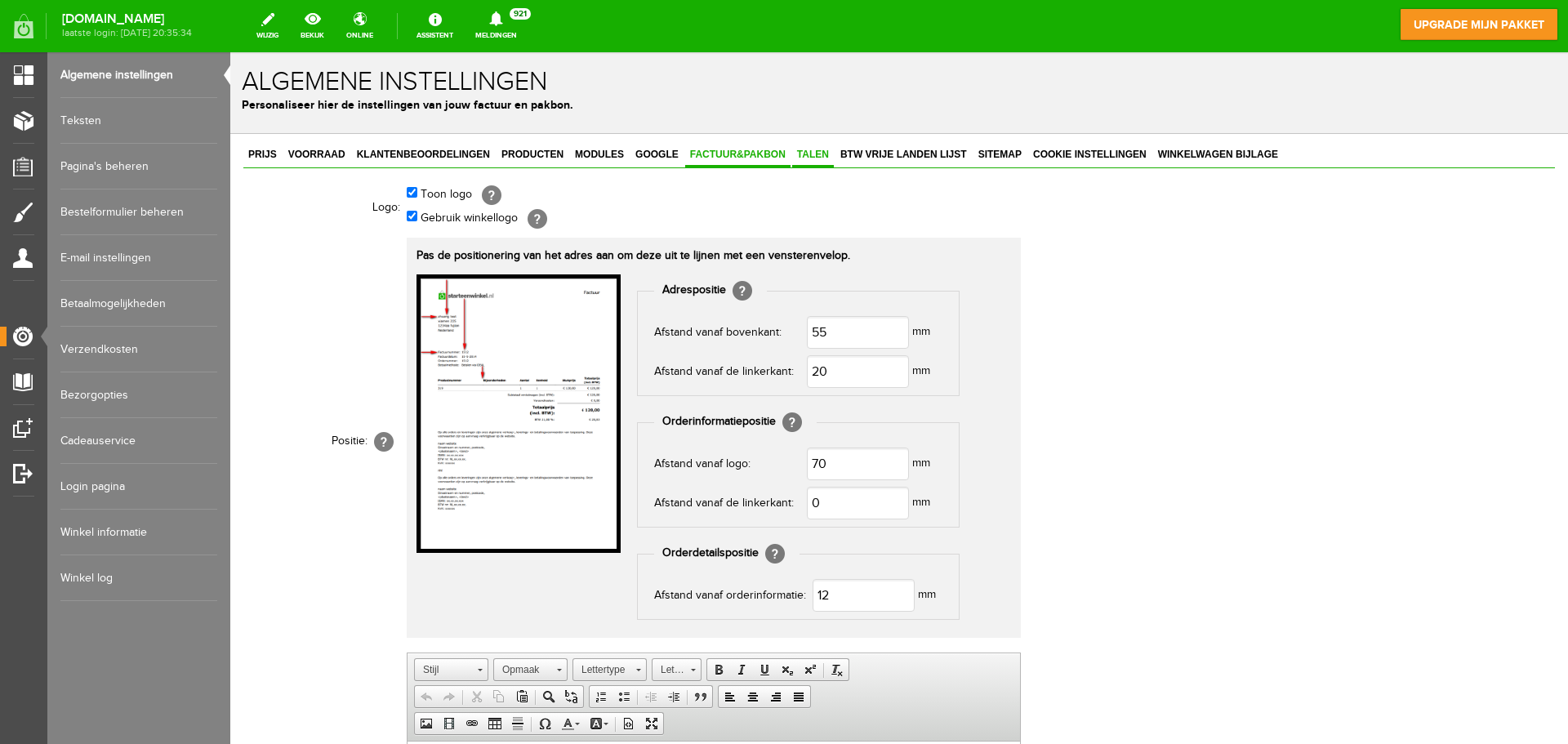
click at [819, 163] on link "Talen" at bounding box center [813, 155] width 42 height 23
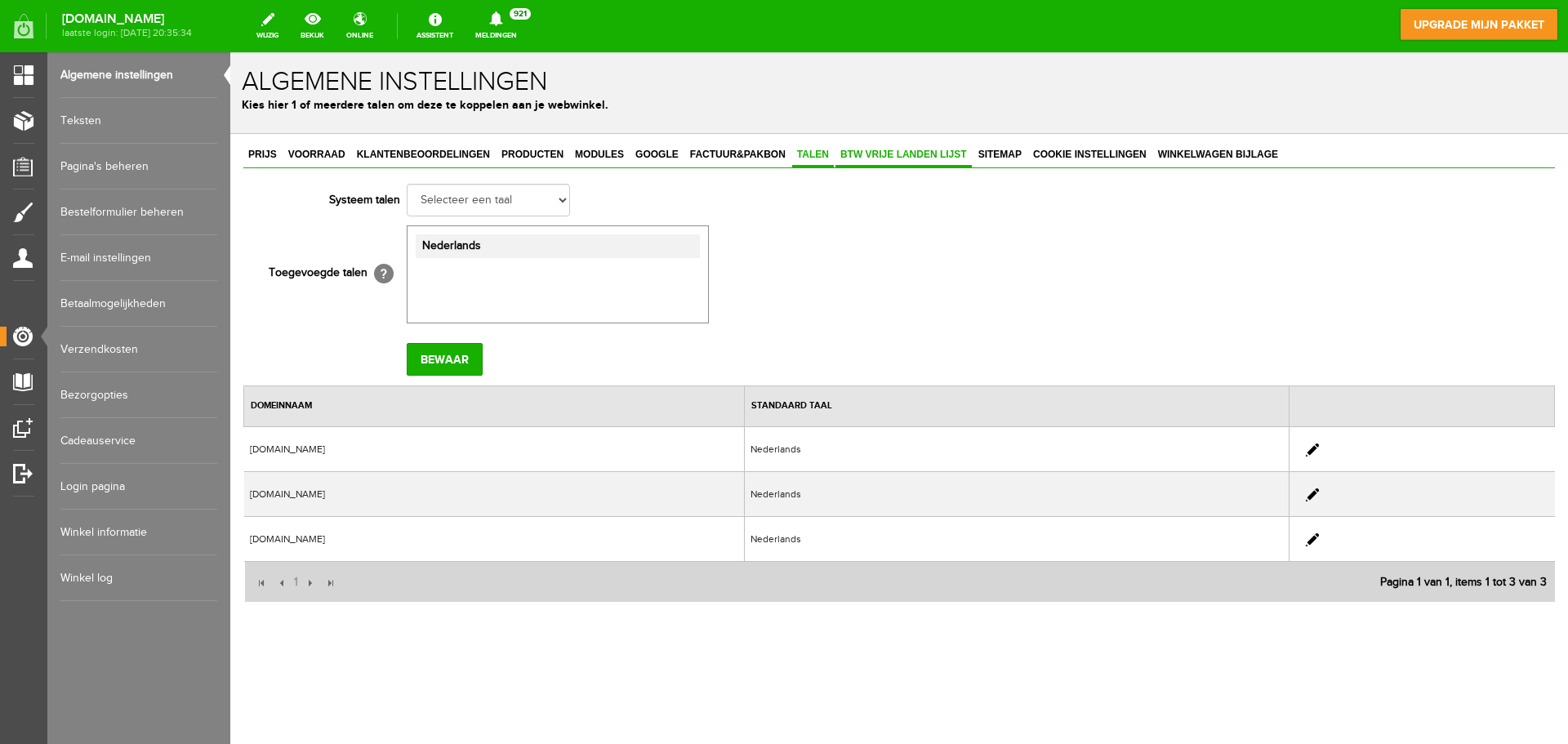
click at [859, 159] on span "BTW vrije landen lijst" at bounding box center [903, 153] width 136 height 11
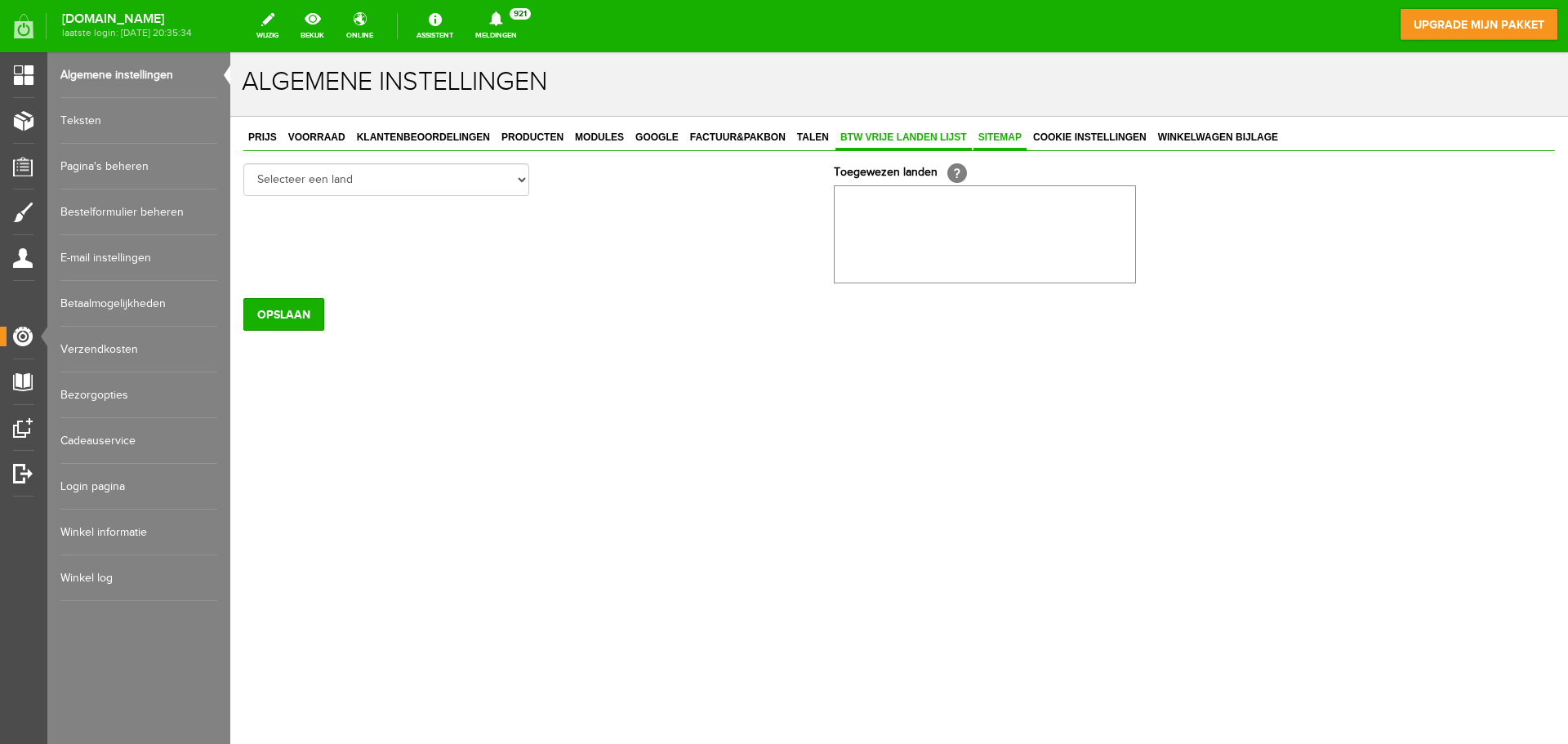
click at [991, 138] on span "Sitemap" at bounding box center [999, 137] width 53 height 11
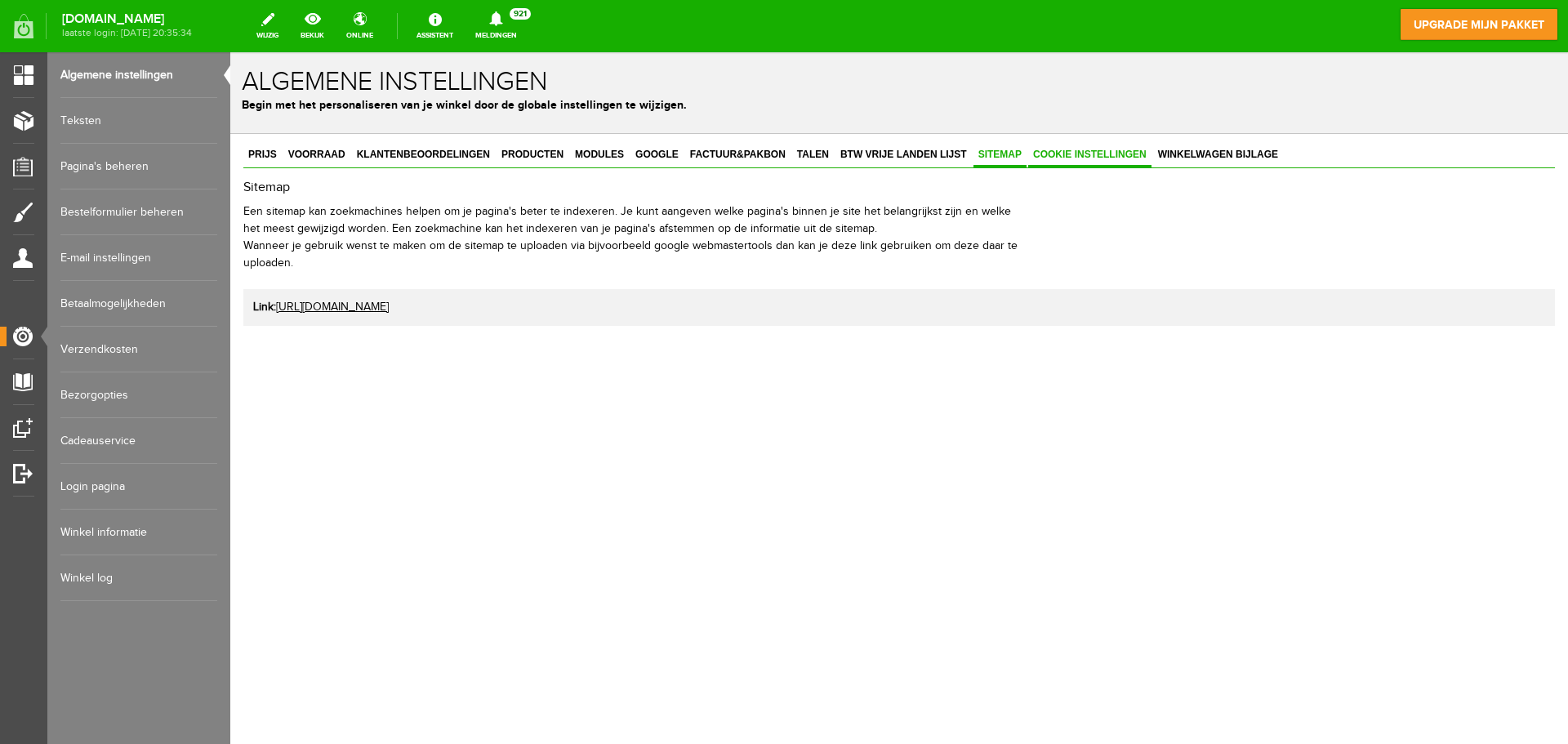
click at [1067, 153] on span "Cookie instellingen" at bounding box center [1090, 153] width 123 height 11
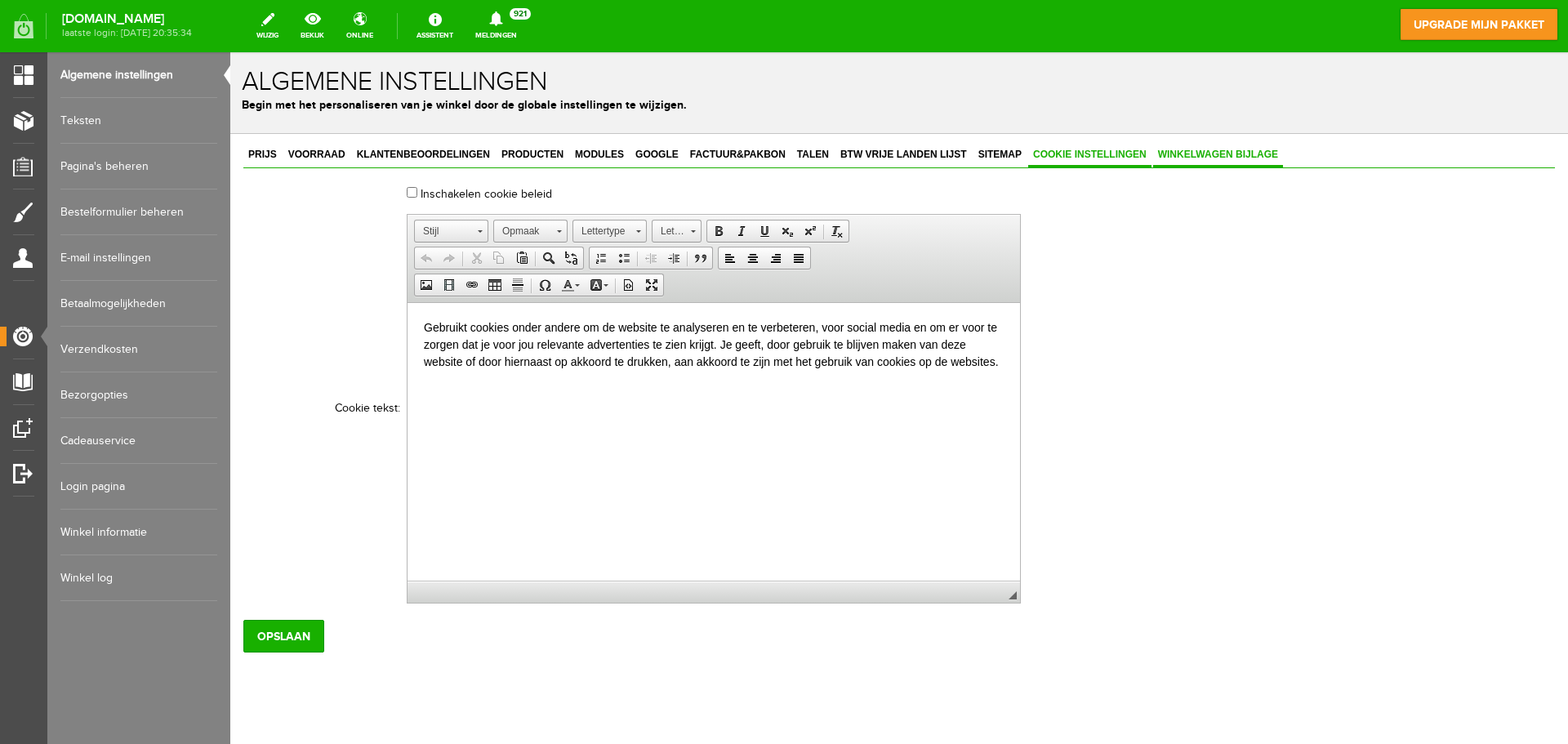
click at [1192, 155] on span "Winkelwagen bijlage" at bounding box center [1218, 153] width 130 height 11
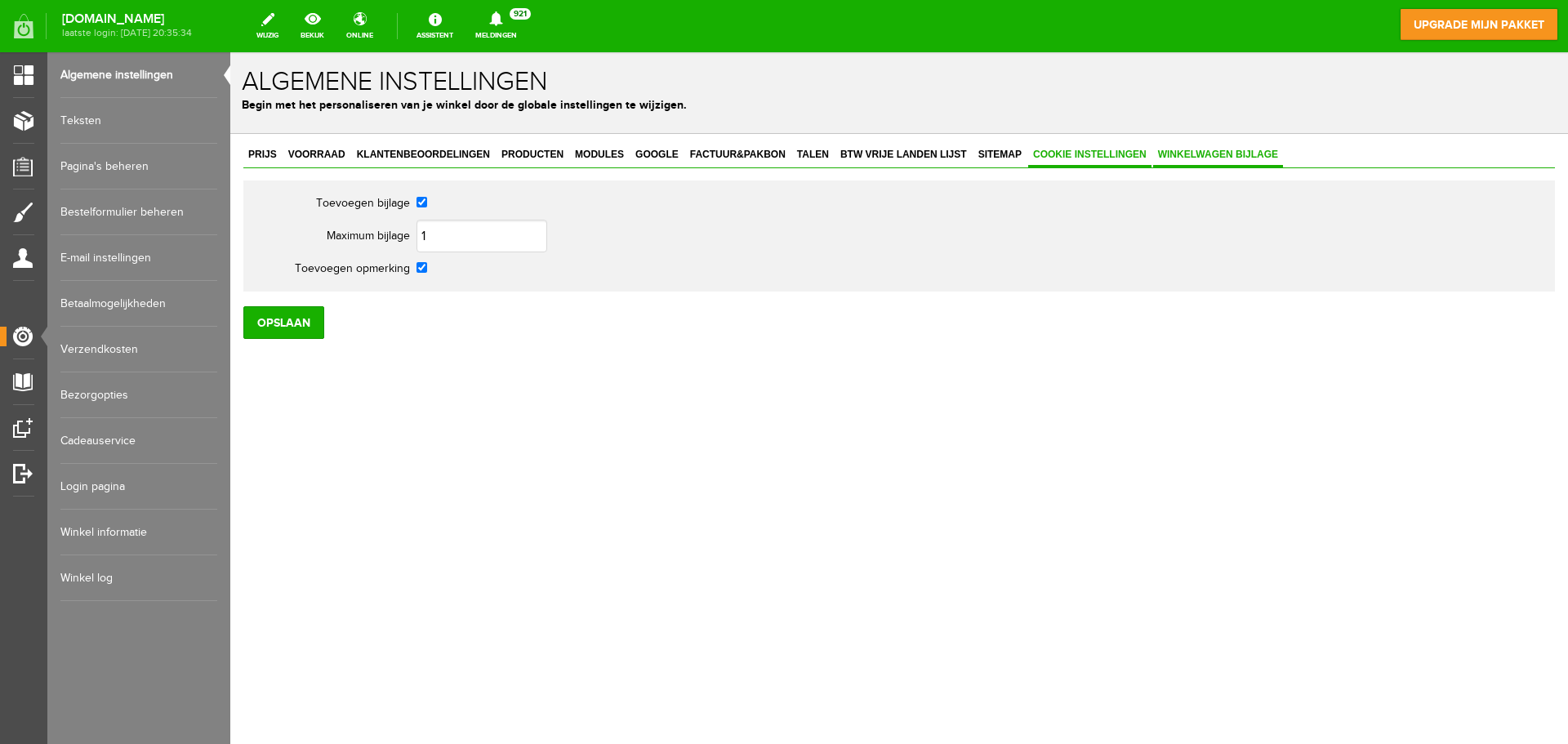
click at [1101, 155] on span "Cookie instellingen" at bounding box center [1090, 153] width 123 height 11
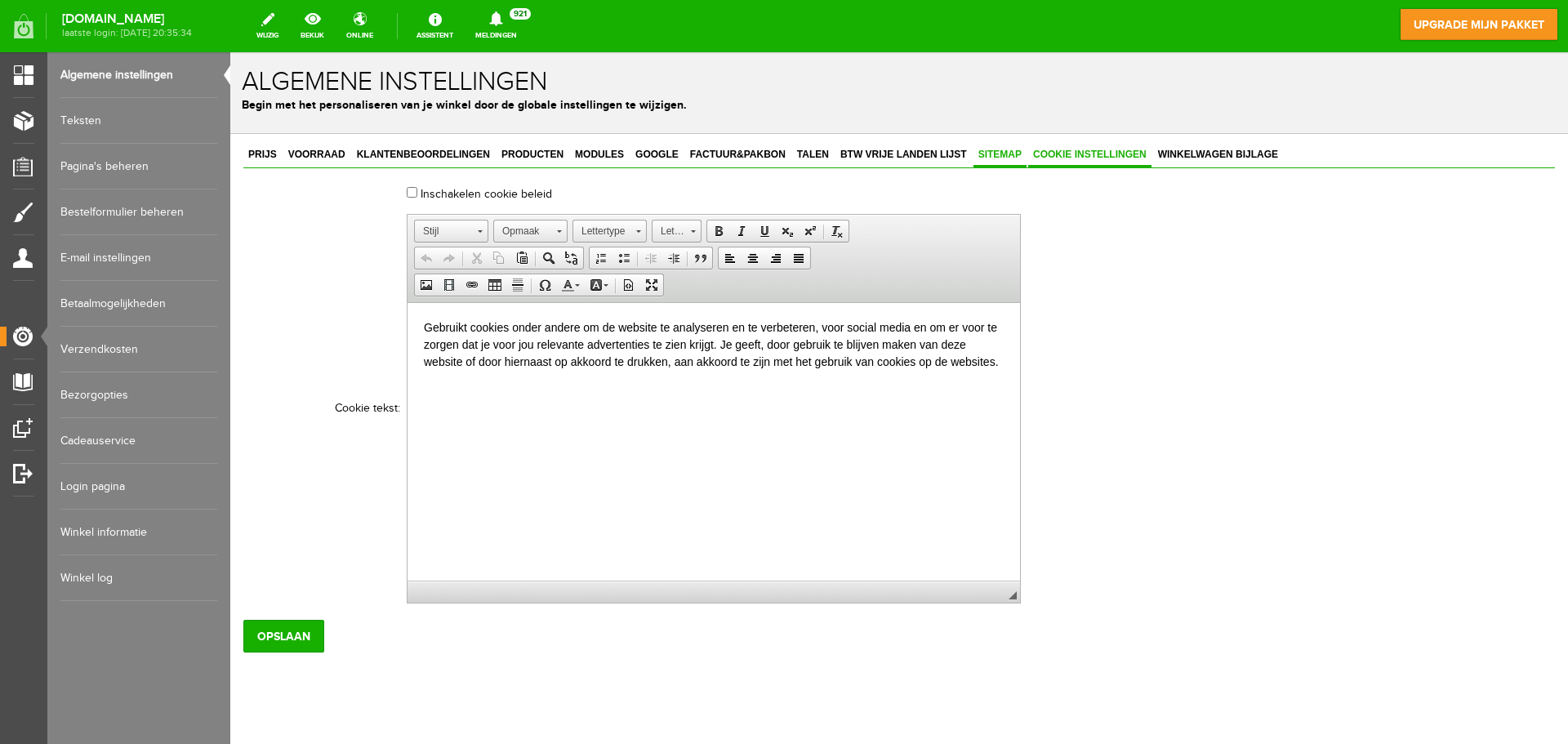
click at [1009, 153] on span "Sitemap" at bounding box center [999, 153] width 53 height 11
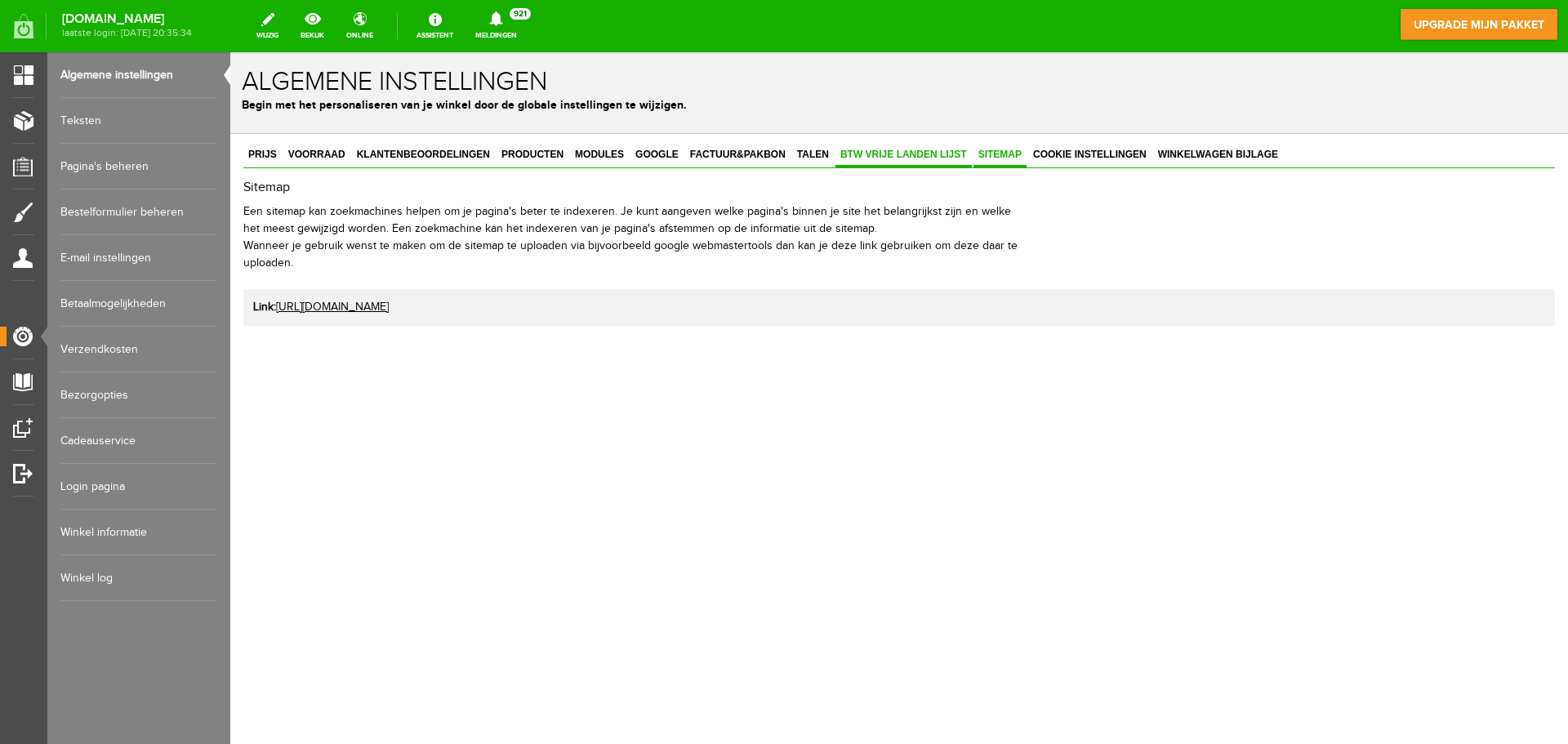
click at [925, 151] on span "BTW vrije landen lijst" at bounding box center [903, 153] width 136 height 11
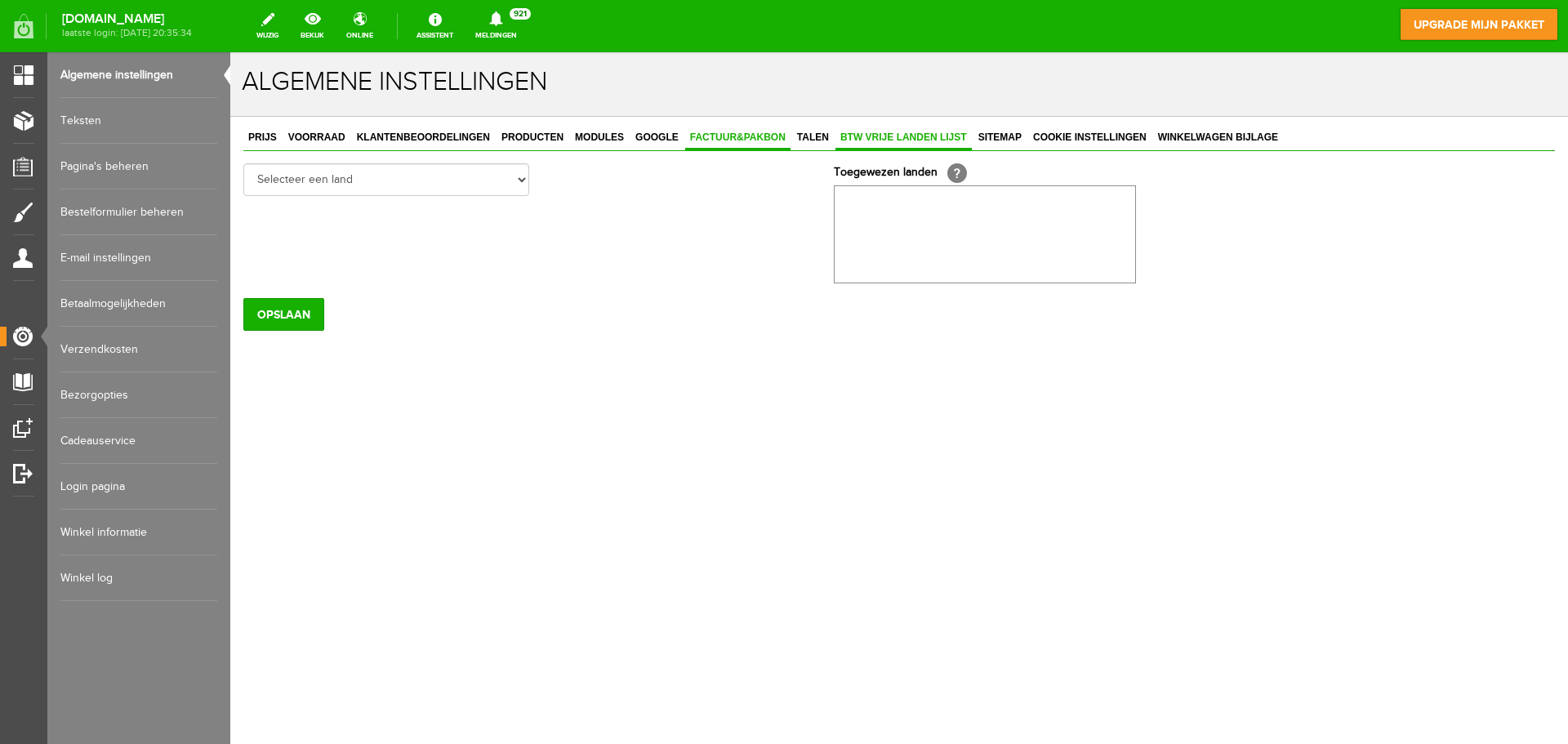
click at [746, 137] on span "Factuur&Pakbon" at bounding box center [737, 137] width 105 height 11
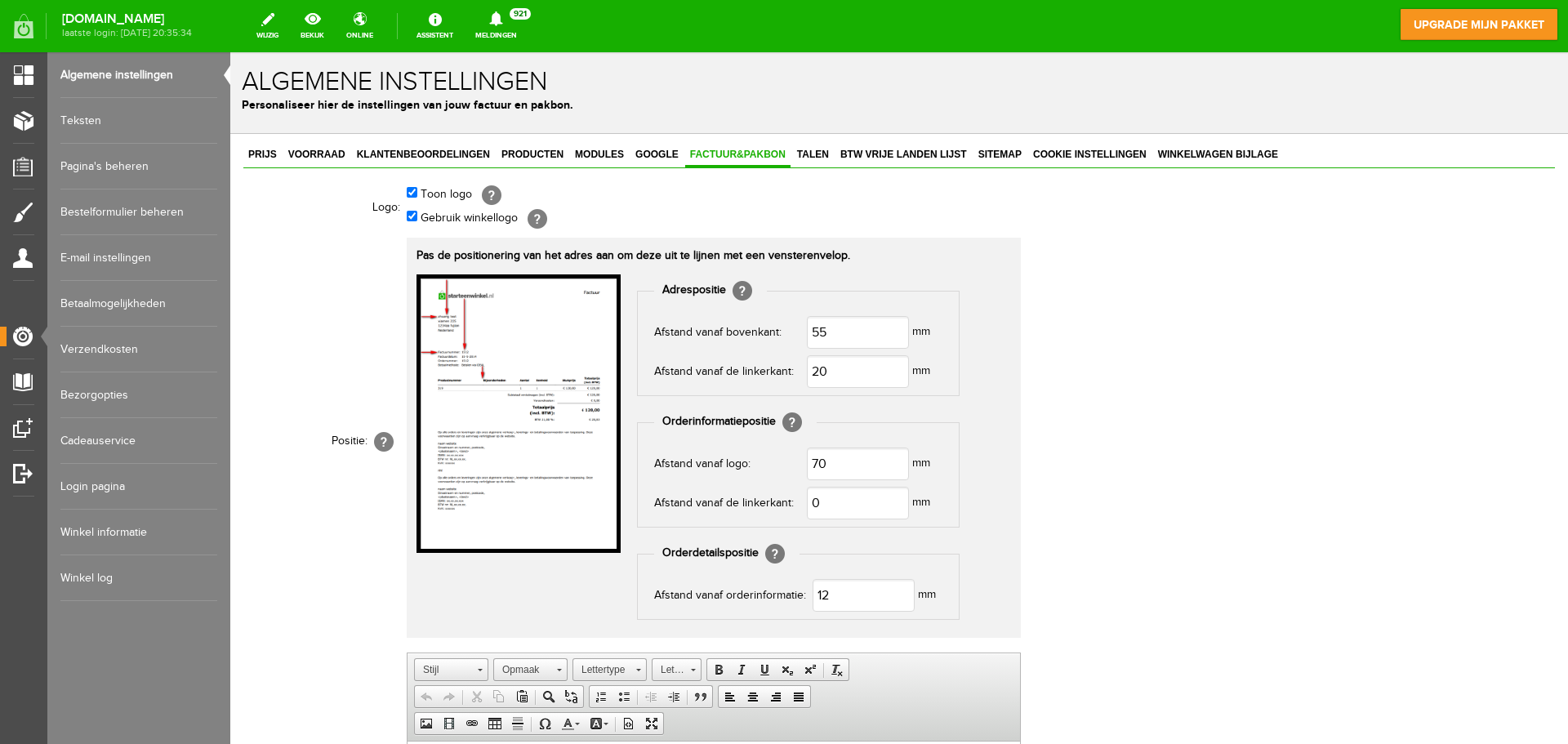
click at [162, 210] on link "Bestelformulier beheren" at bounding box center [139, 212] width 157 height 46
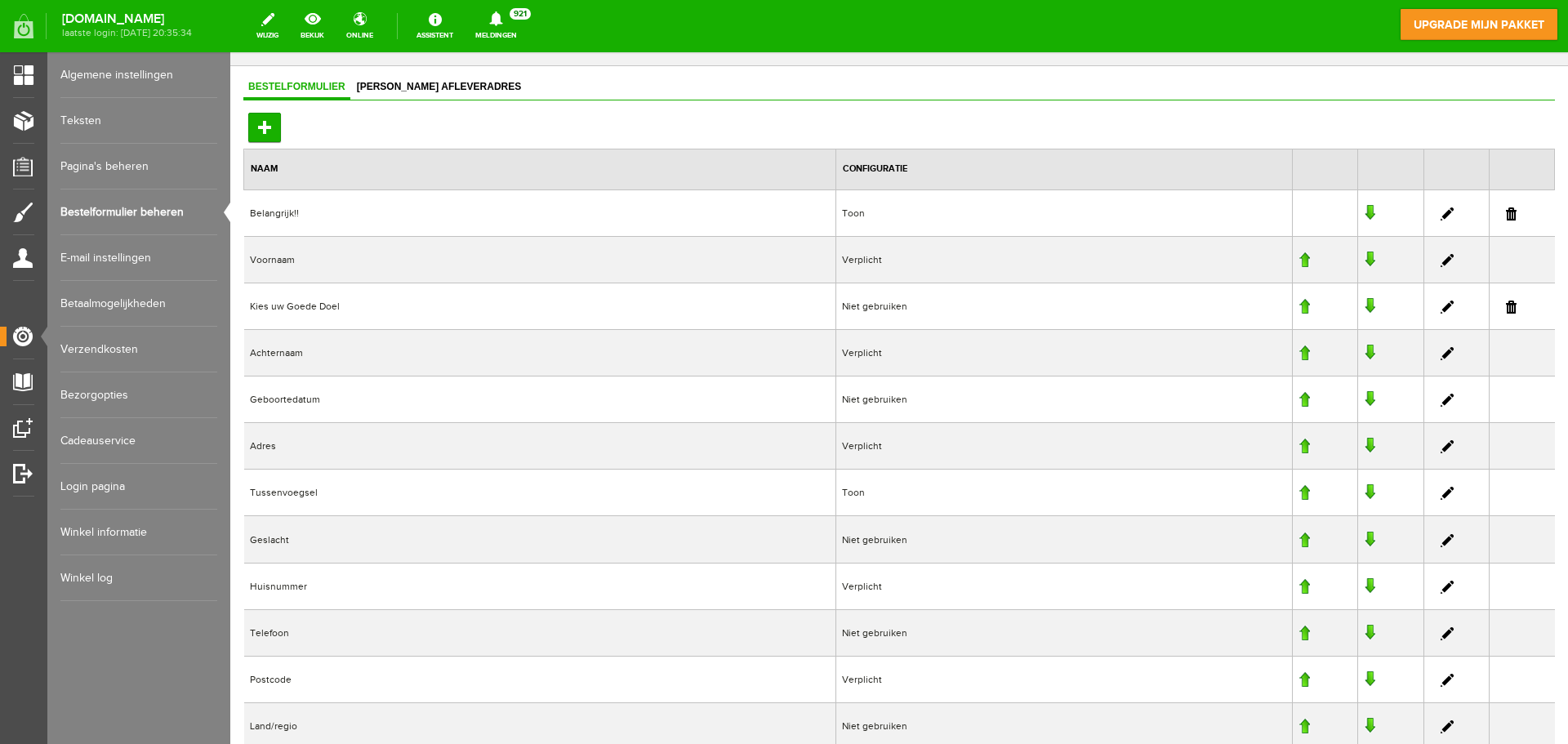
scroll to position [56, 0]
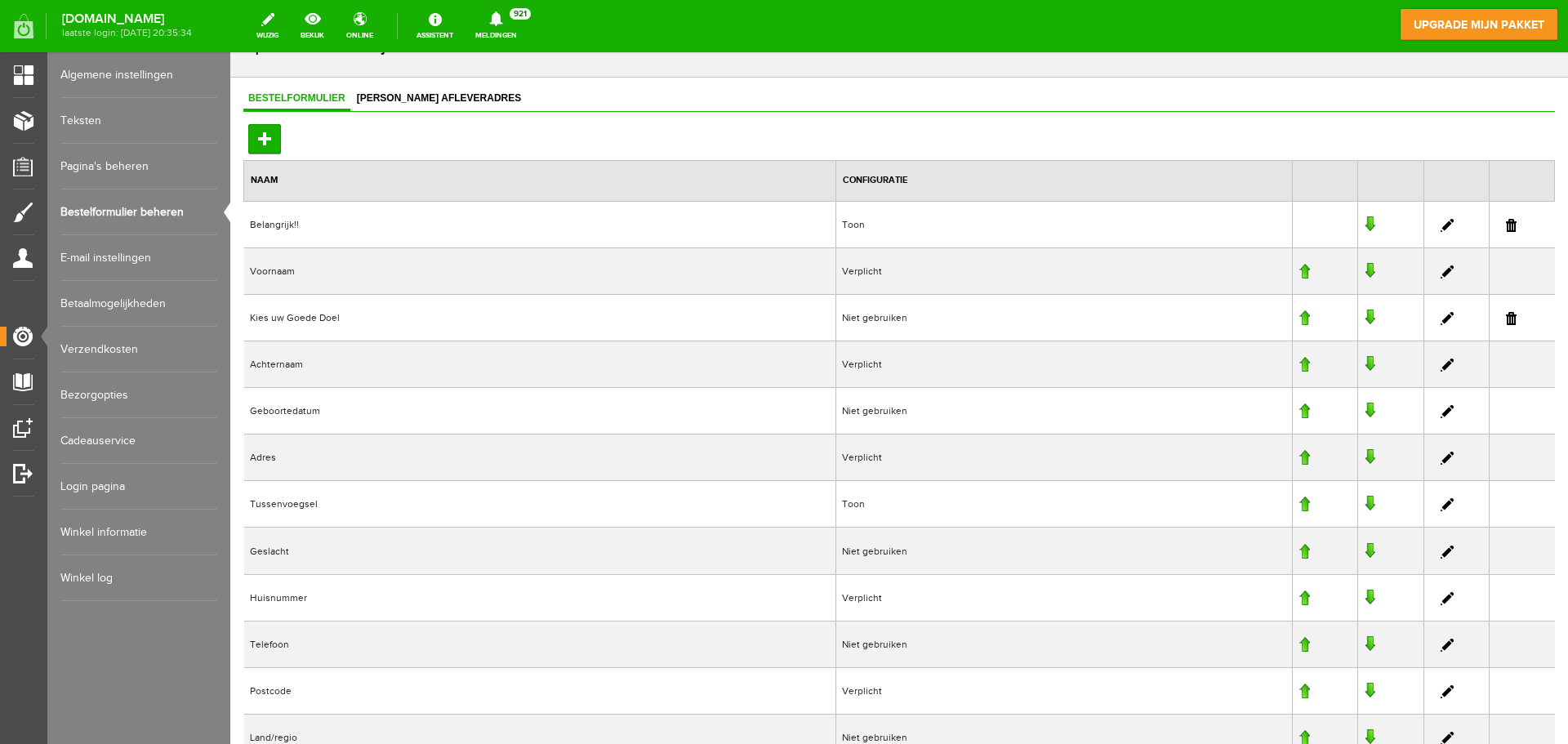
click at [87, 259] on link "E-mail instellingen" at bounding box center [139, 258] width 157 height 46
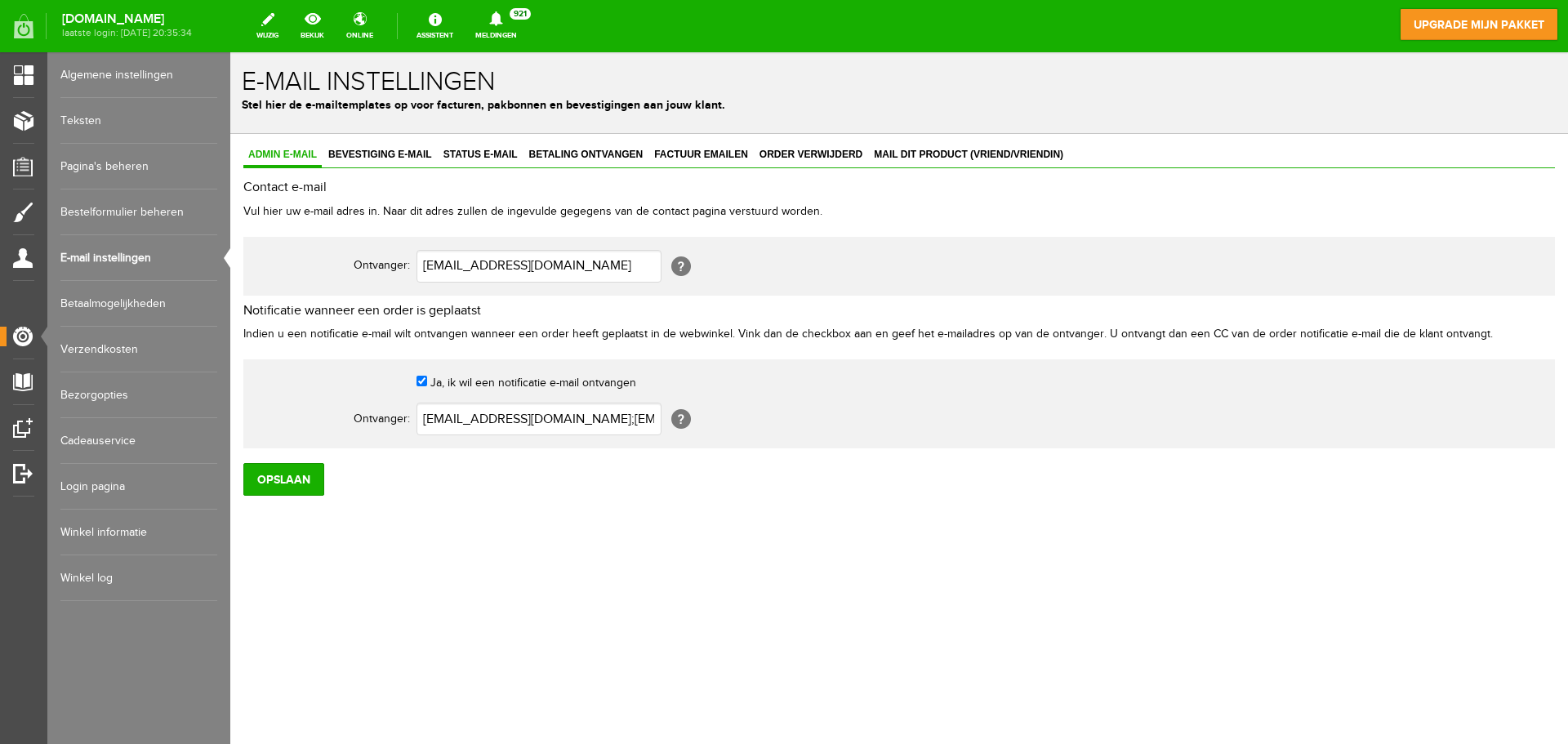
click at [106, 308] on link "Betaalmogelijkheden" at bounding box center [139, 303] width 157 height 46
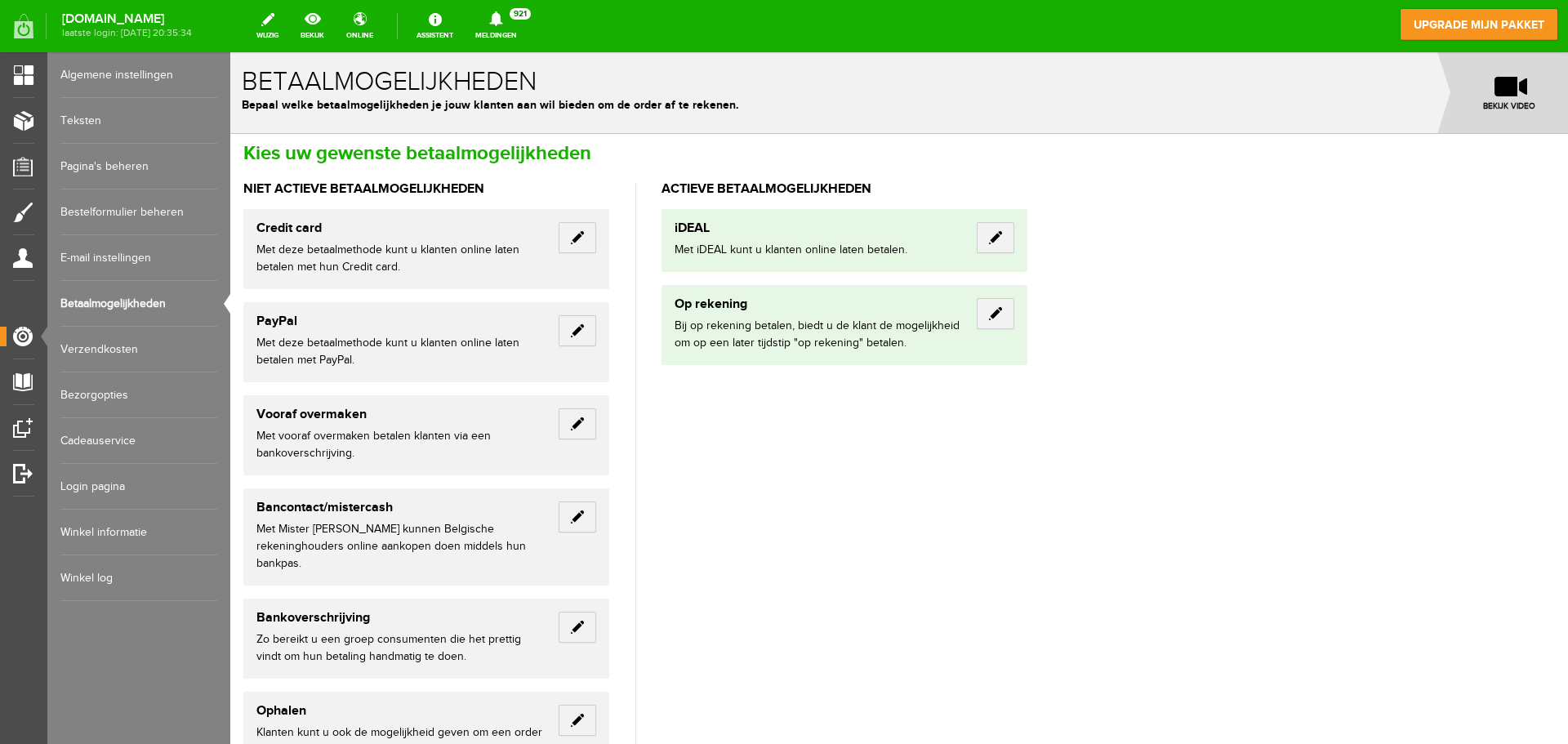
click at [114, 356] on link "Verzendkosten" at bounding box center [139, 349] width 157 height 46
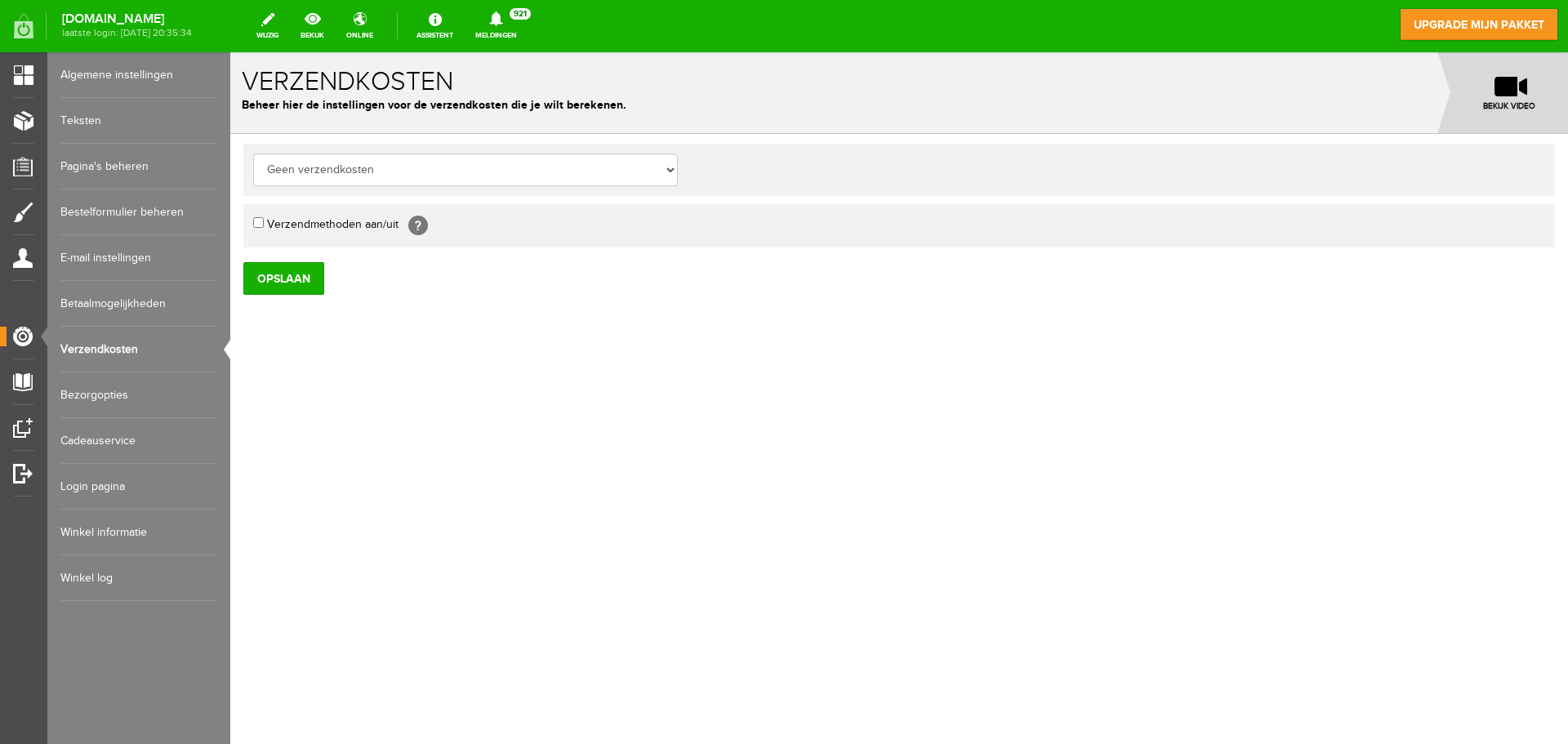
click at [111, 385] on link "Bezorgopties" at bounding box center [139, 395] width 157 height 46
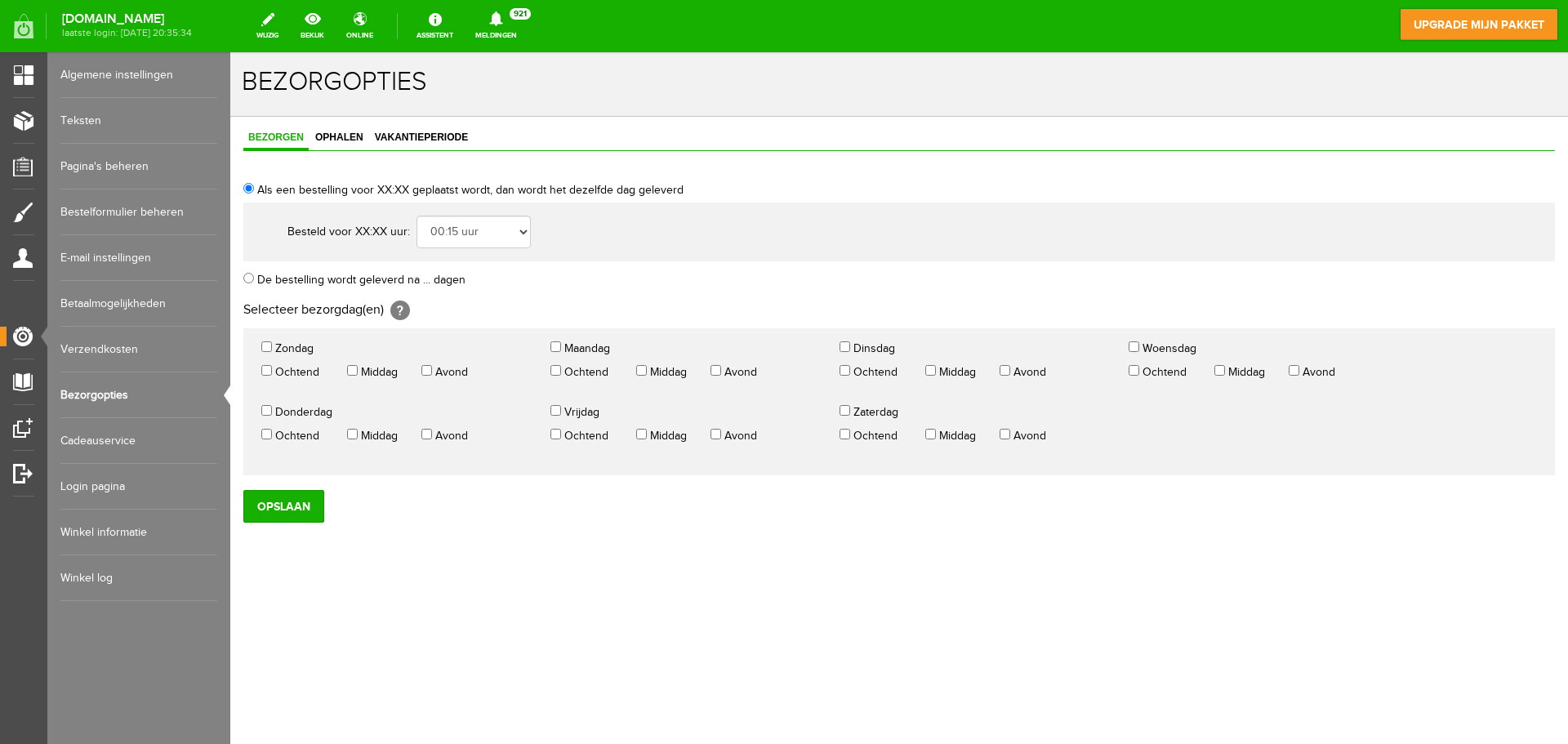
click at [119, 430] on link "Cadeauservice" at bounding box center [139, 441] width 157 height 46
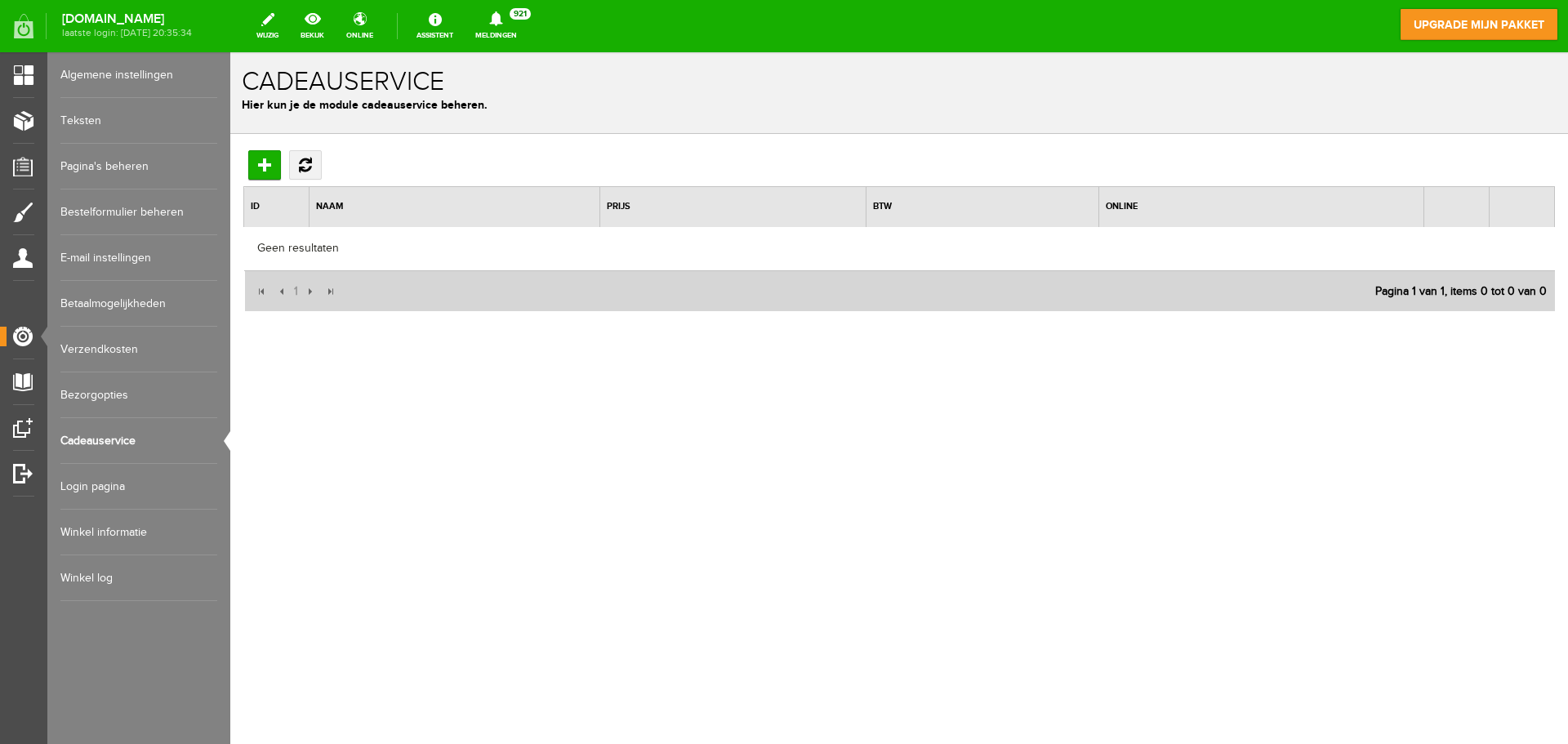
click at [115, 483] on link "Login pagina" at bounding box center [139, 486] width 157 height 46
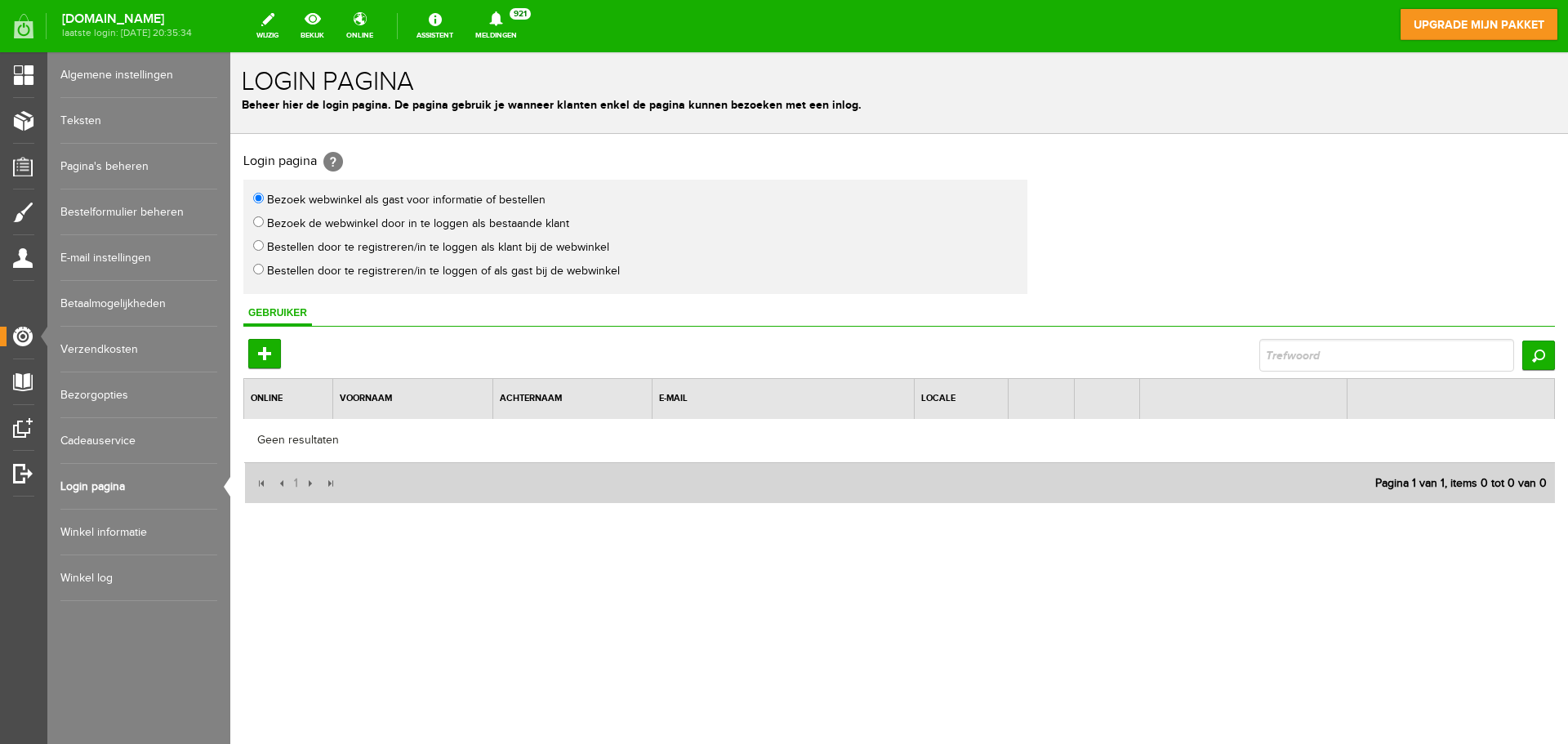
click at [112, 531] on link "Winkel informatie" at bounding box center [139, 532] width 157 height 46
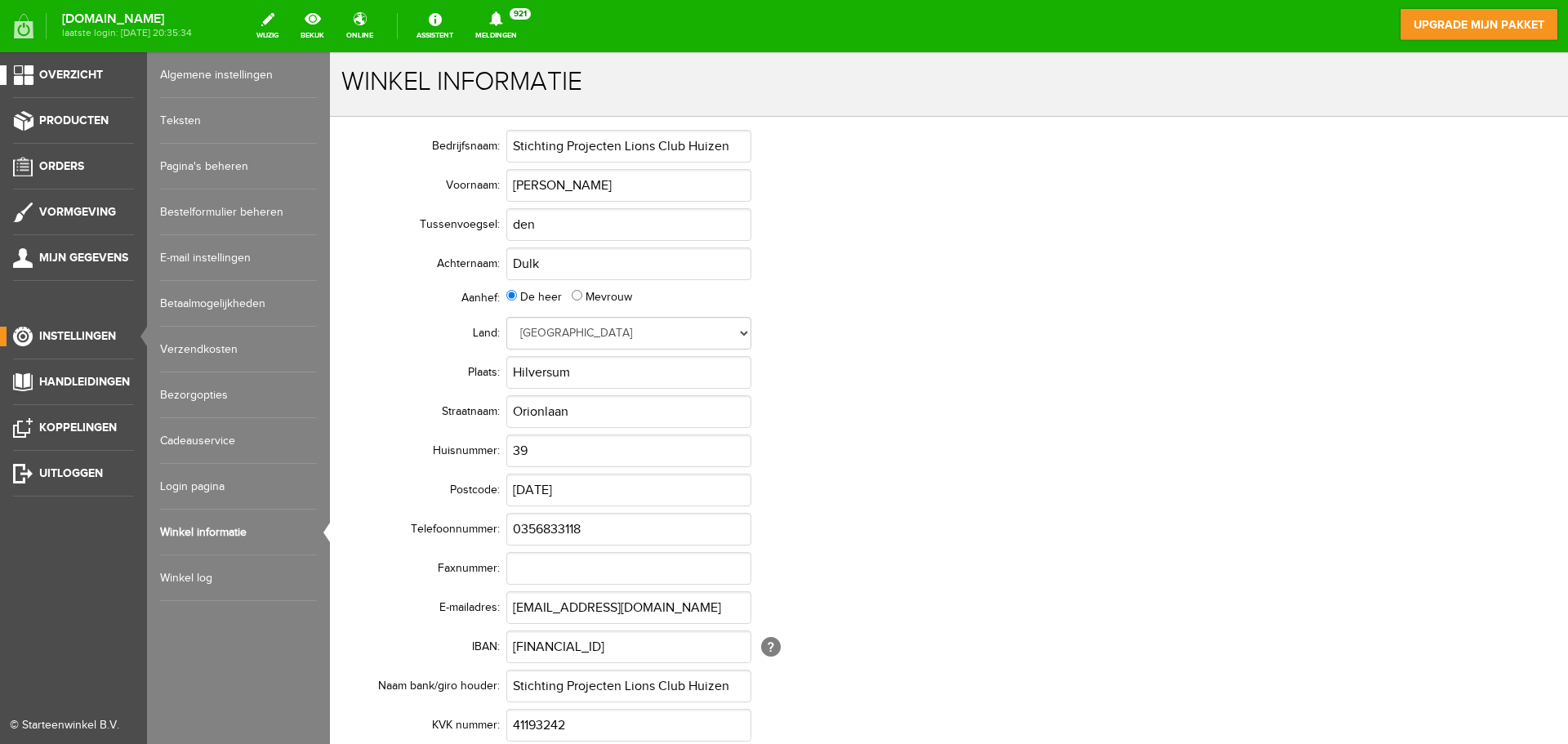
click at [29, 79] on link "Overzicht" at bounding box center [67, 75] width 134 height 20
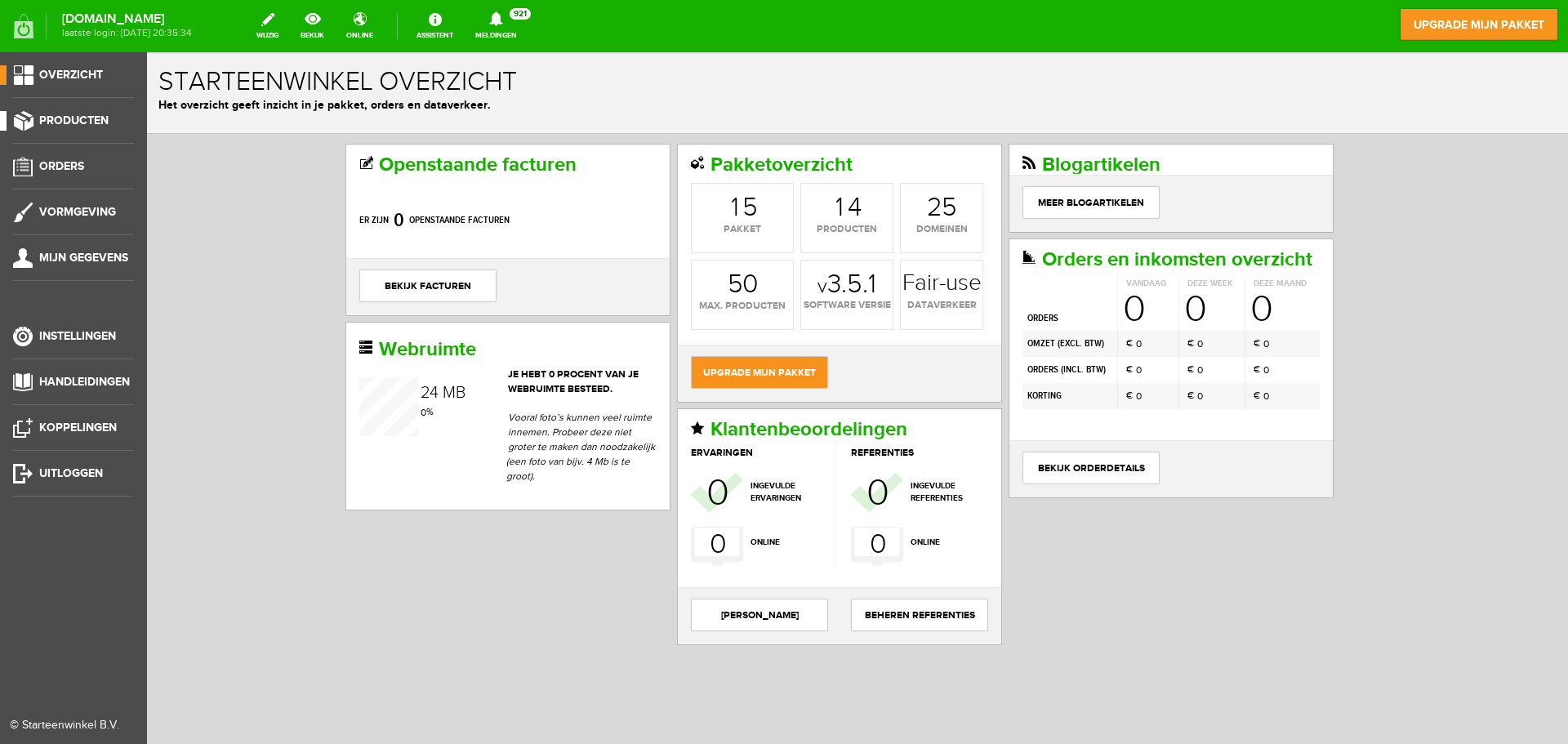
click at [69, 126] on span "Producten" at bounding box center [74, 121] width 69 height 14
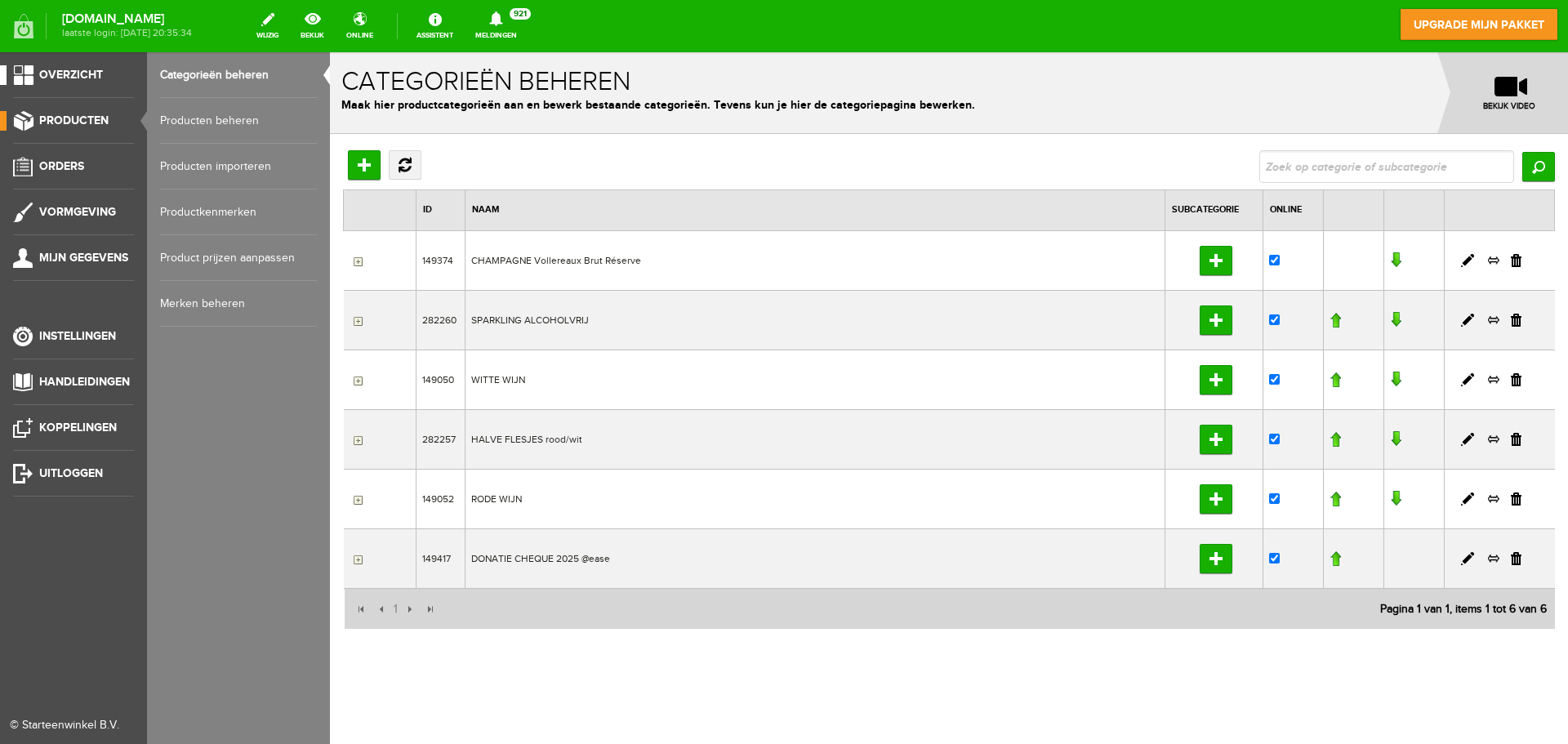
click at [31, 72] on link "Overzicht" at bounding box center [67, 75] width 134 height 20
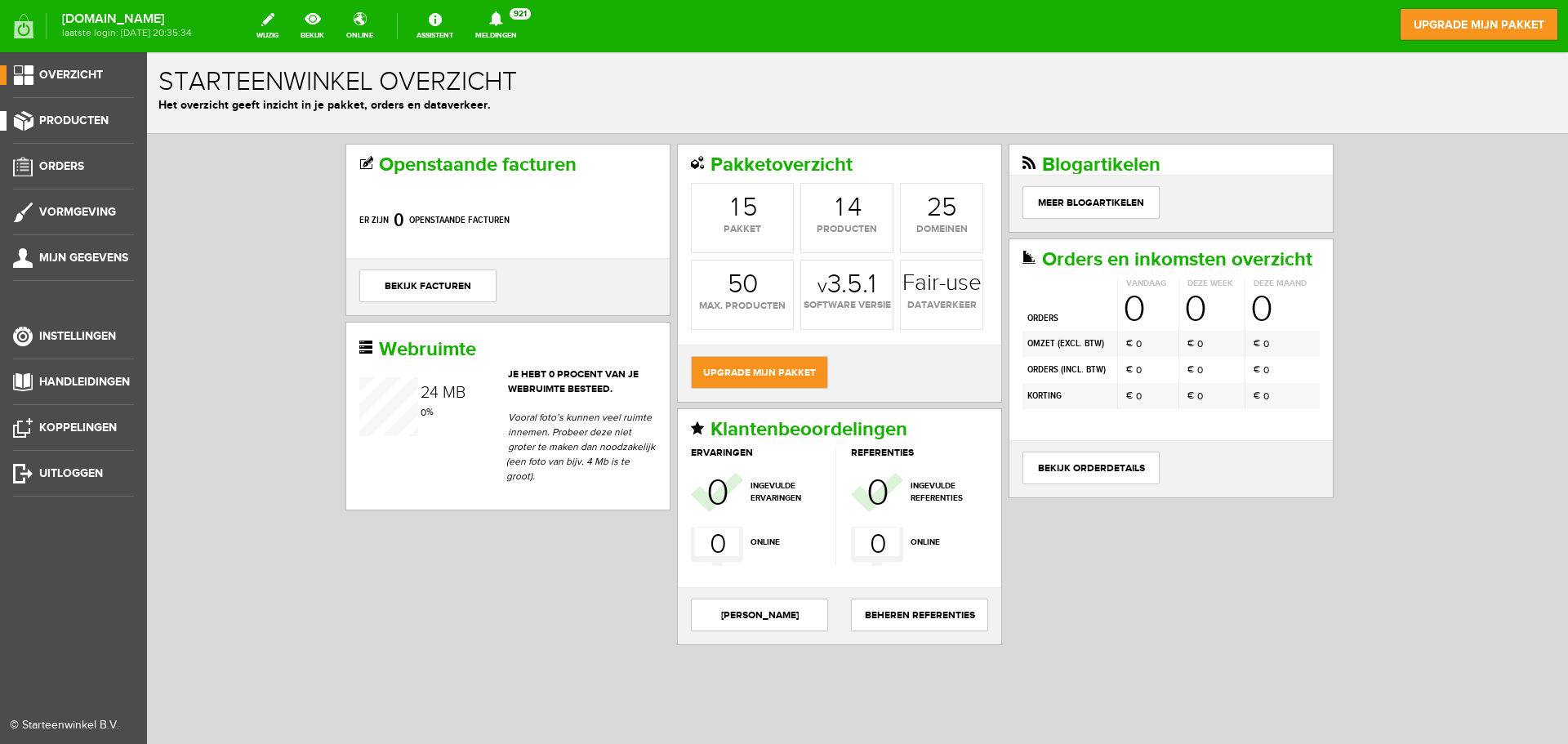
click at [84, 120] on span "Producten" at bounding box center [74, 121] width 69 height 14
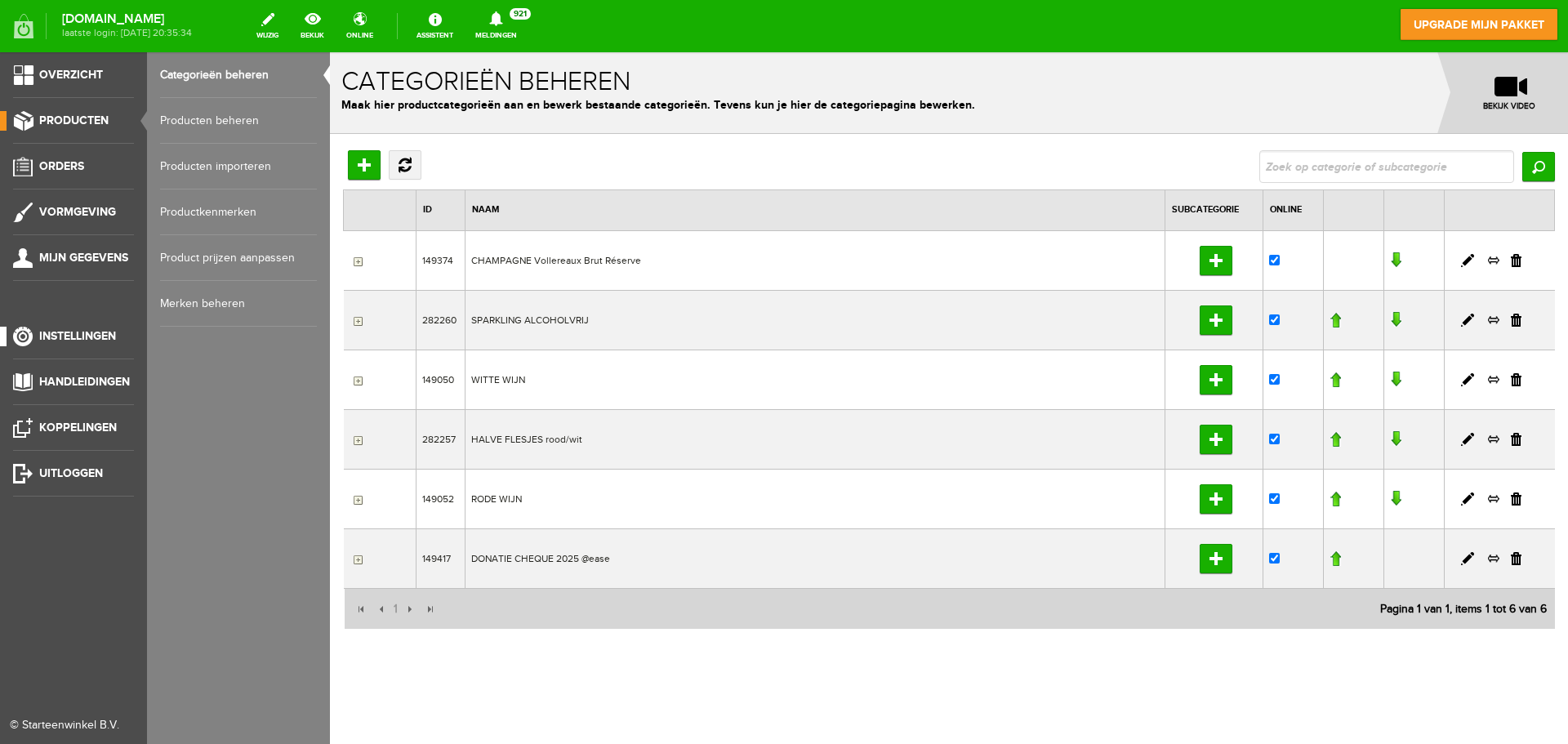
click at [94, 340] on span "Instellingen" at bounding box center [77, 336] width 77 height 14
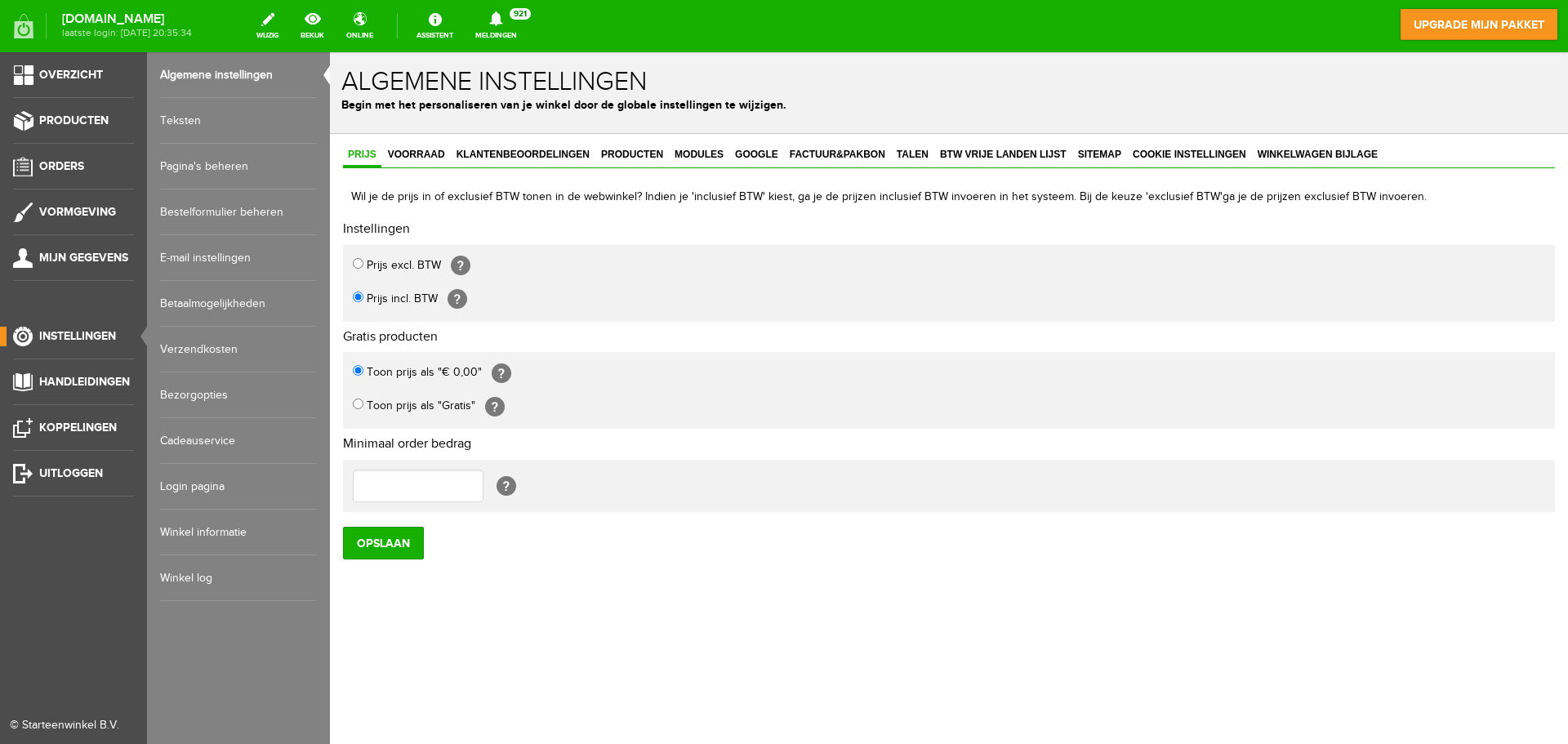
click at [246, 160] on link "Pagina's beheren" at bounding box center [238, 166] width 157 height 46
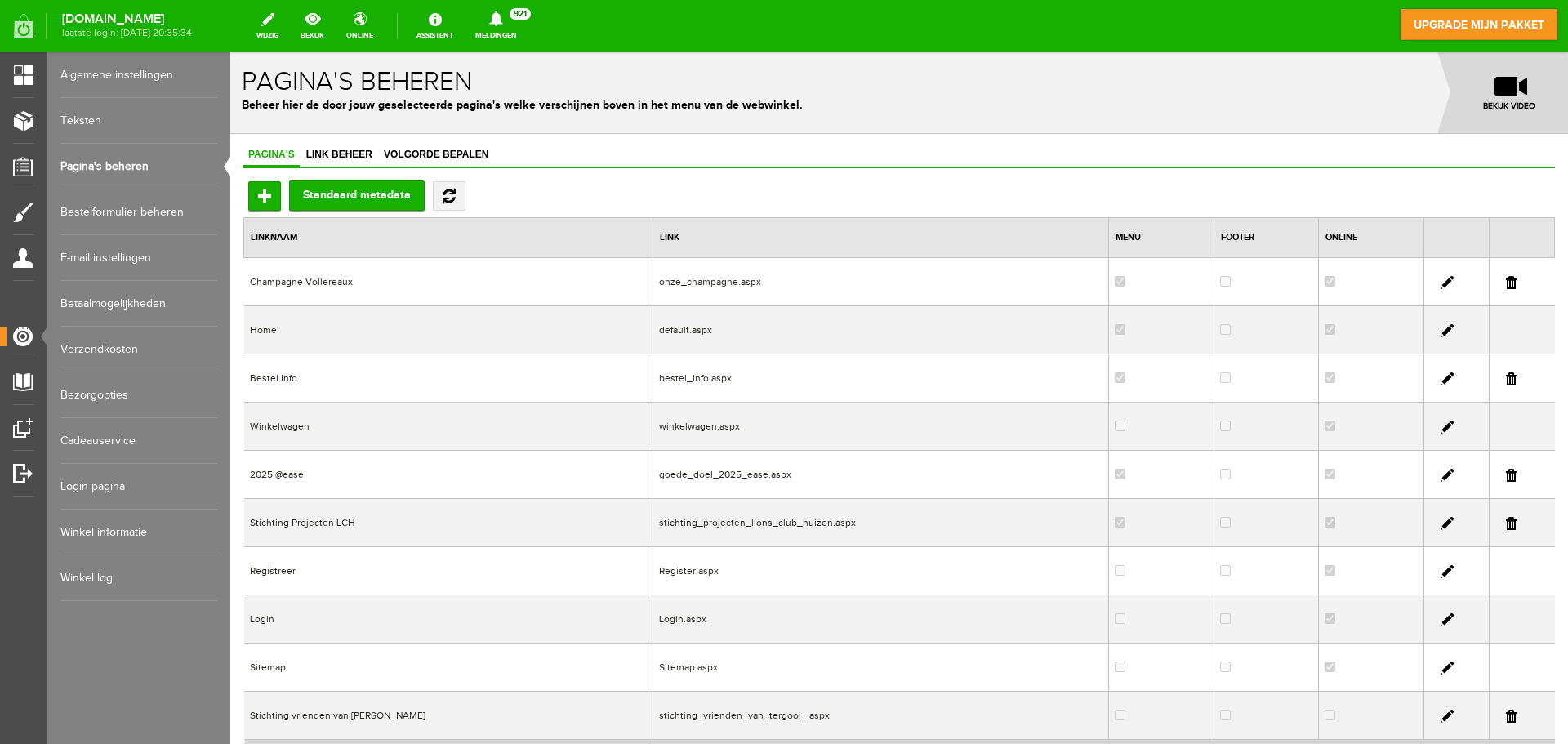
click at [1441, 333] on link at bounding box center [1447, 330] width 13 height 13
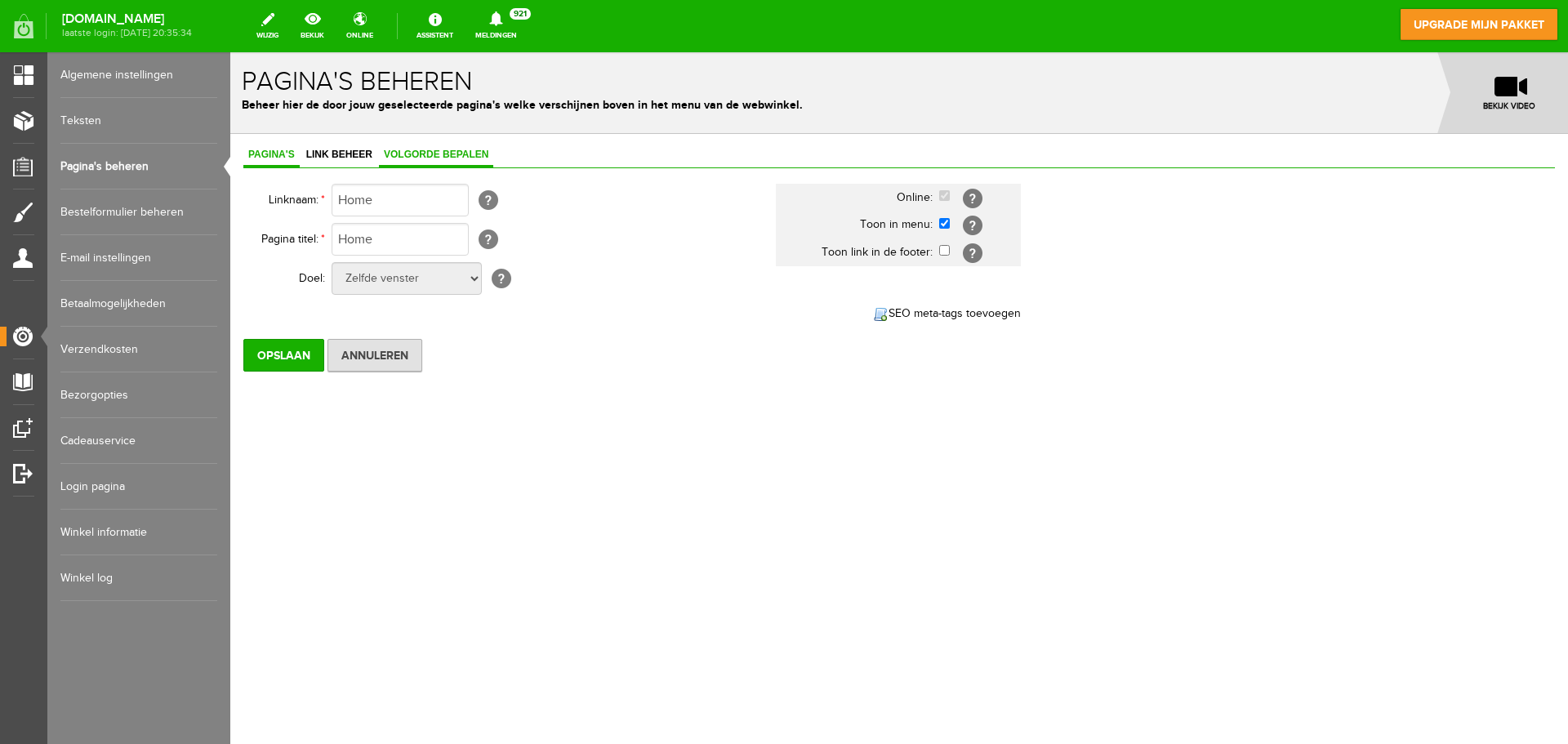
click at [440, 156] on span "Volgorde bepalen" at bounding box center [436, 153] width 114 height 11
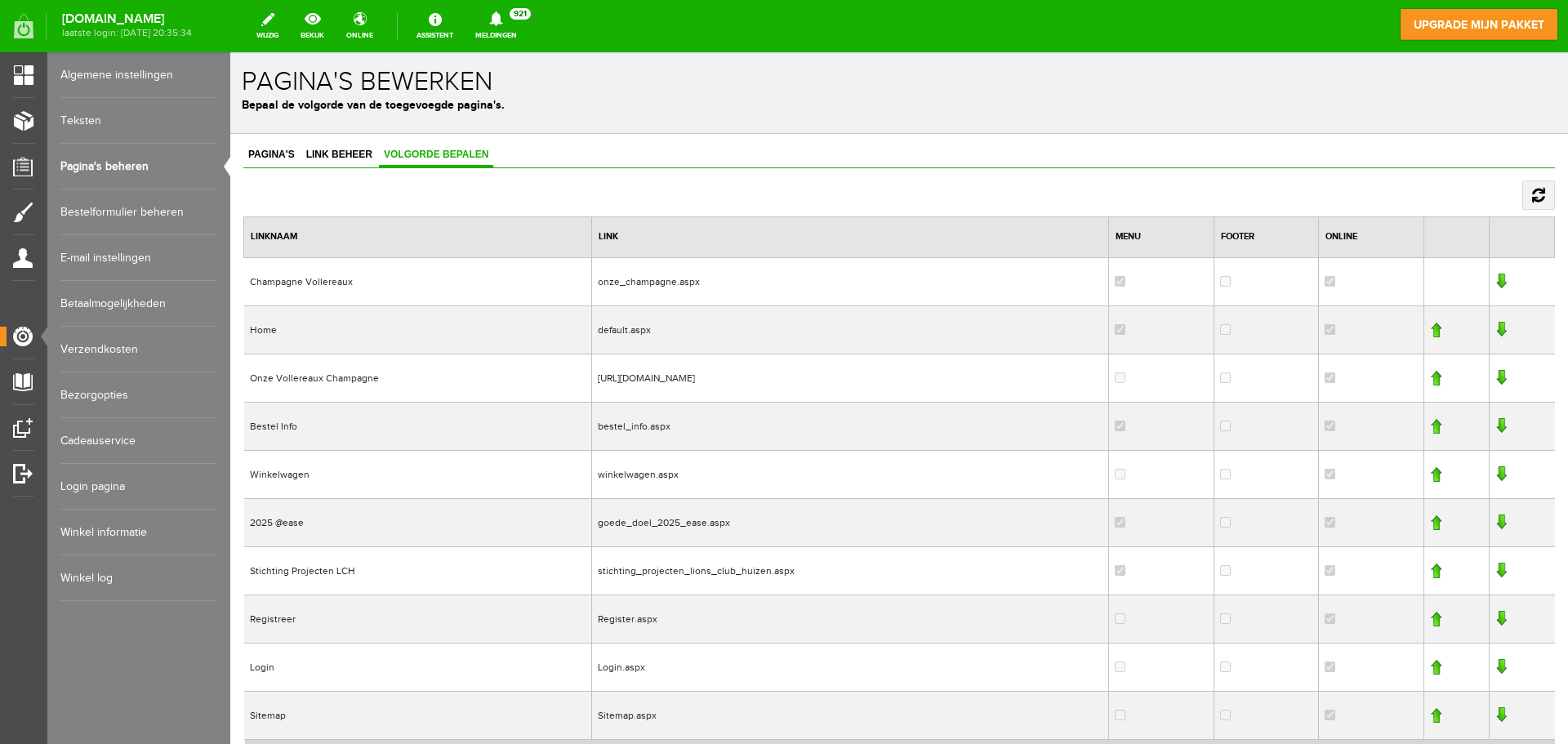
click at [122, 171] on link "Pagina's beheren" at bounding box center [139, 166] width 157 height 46
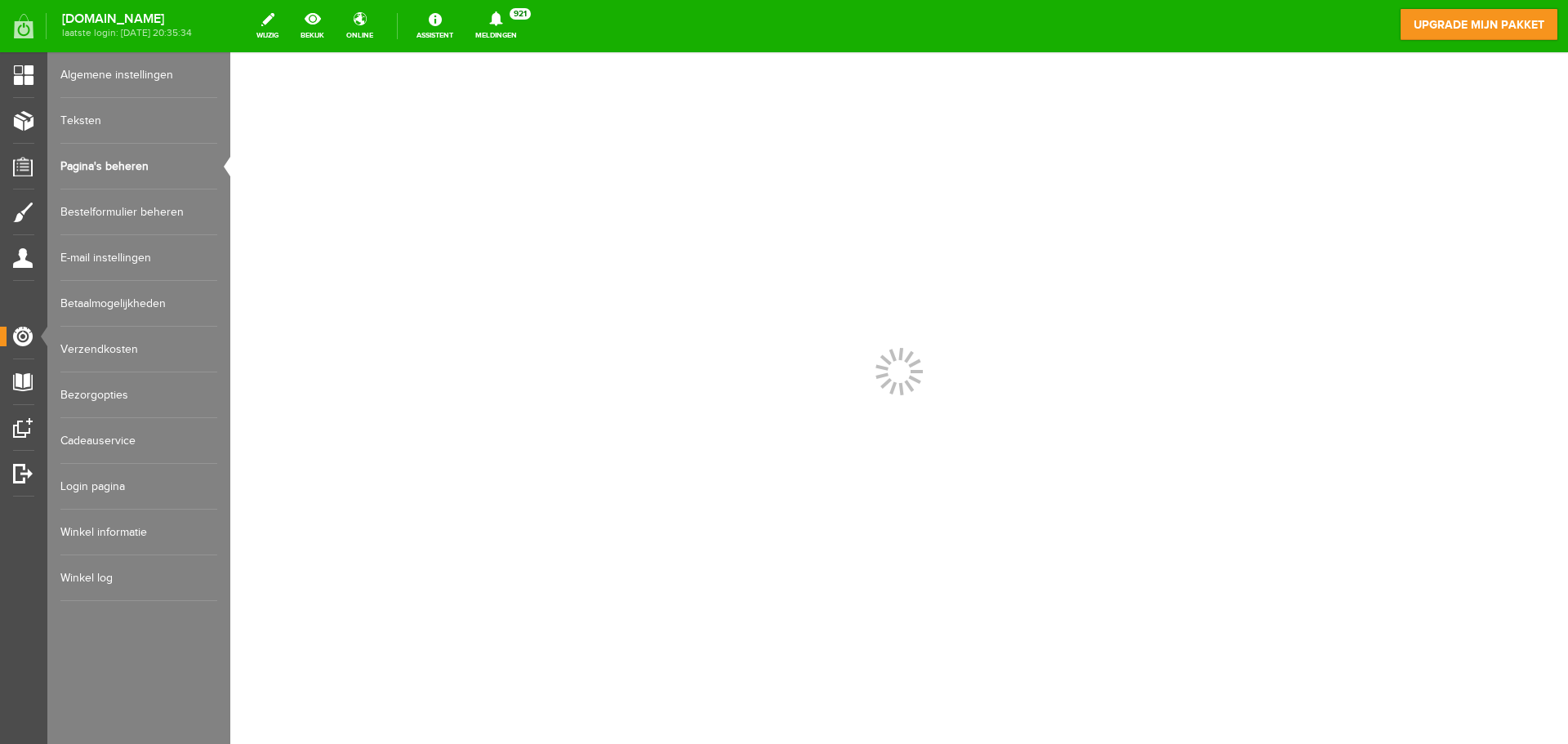
click at [122, 171] on link "Pagina's beheren" at bounding box center [139, 166] width 157 height 46
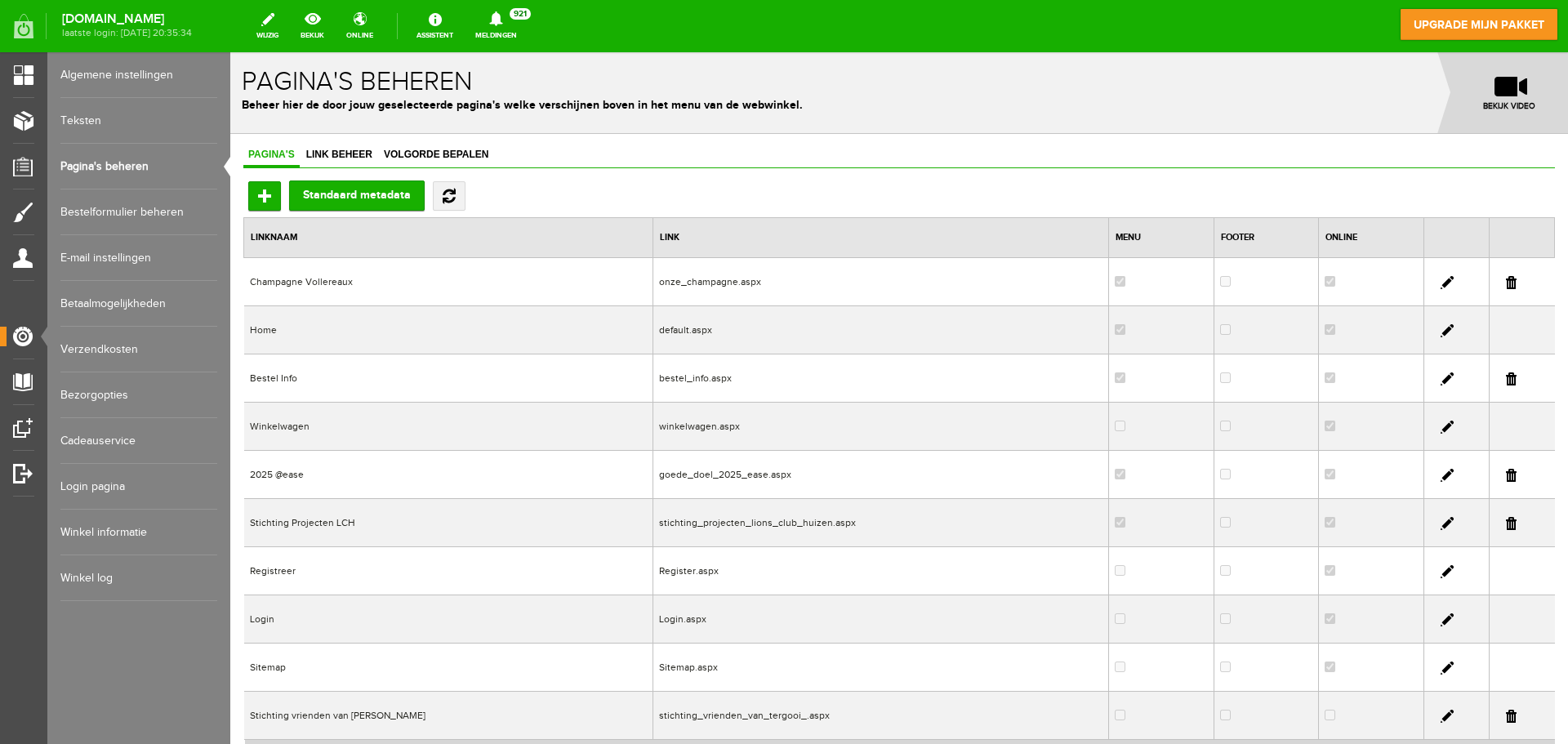
click at [390, 331] on td "Home" at bounding box center [449, 330] width 409 height 49
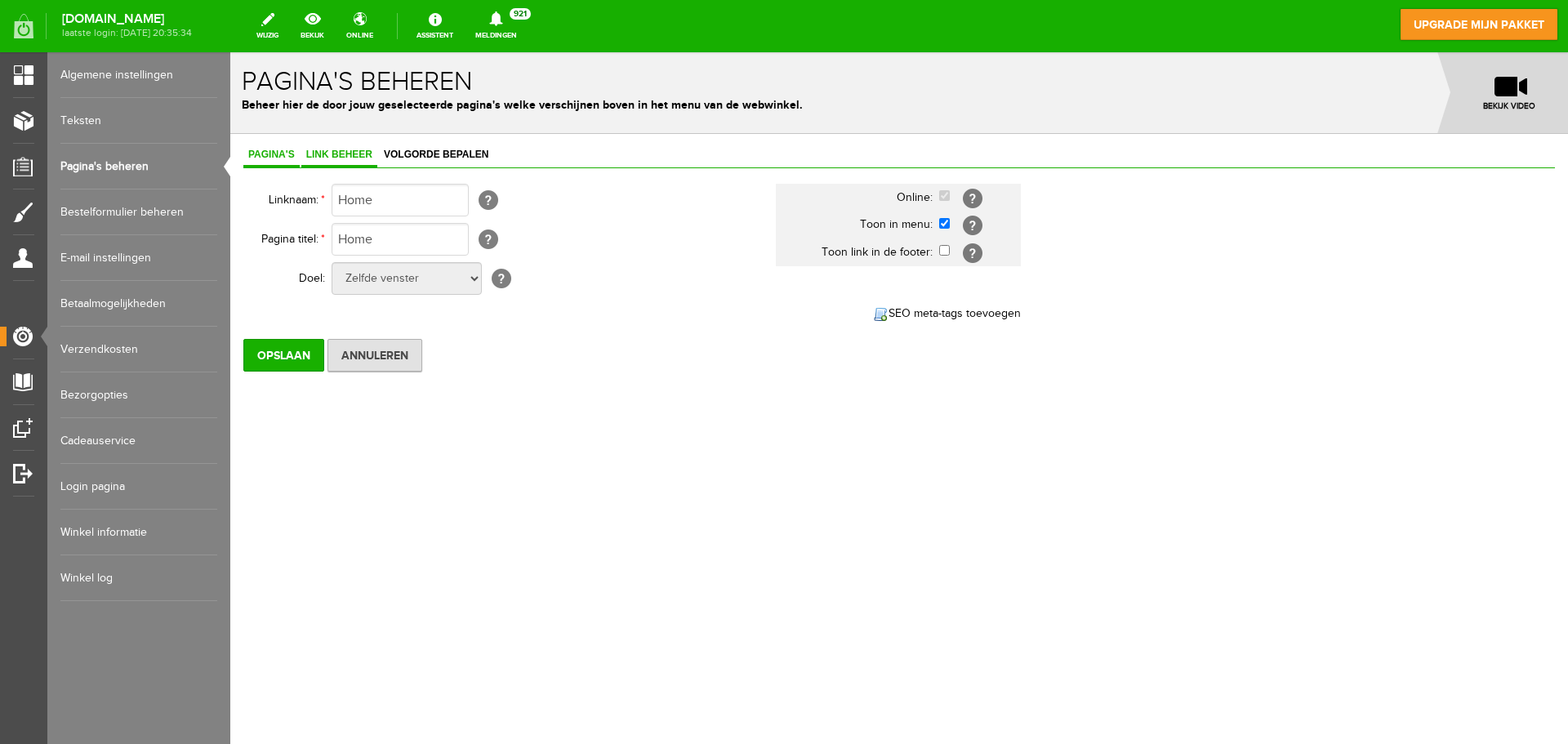
click at [355, 165] on link "Link beheer" at bounding box center [339, 155] width 76 height 23
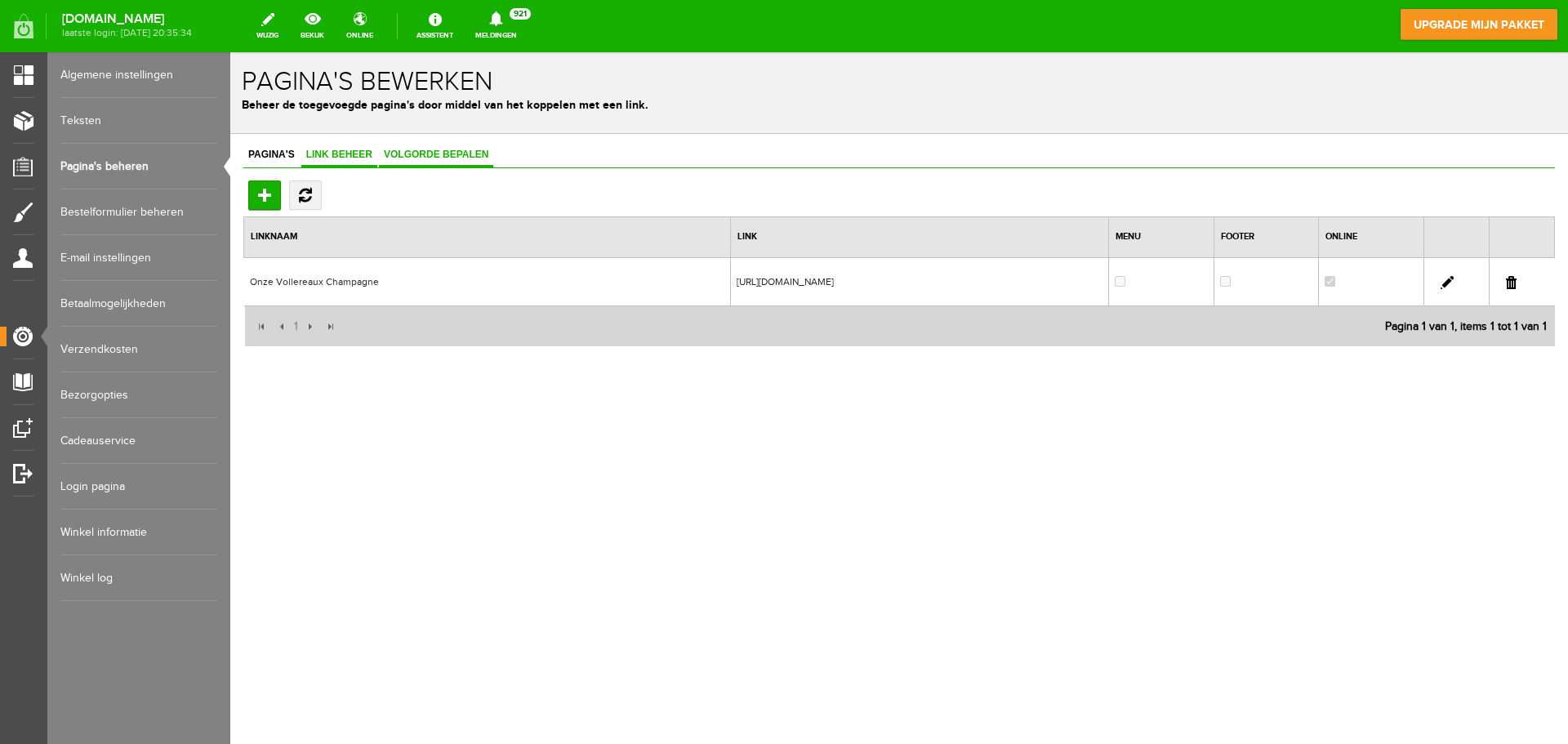
click at [410, 160] on span "Volgorde bepalen" at bounding box center [436, 153] width 114 height 11
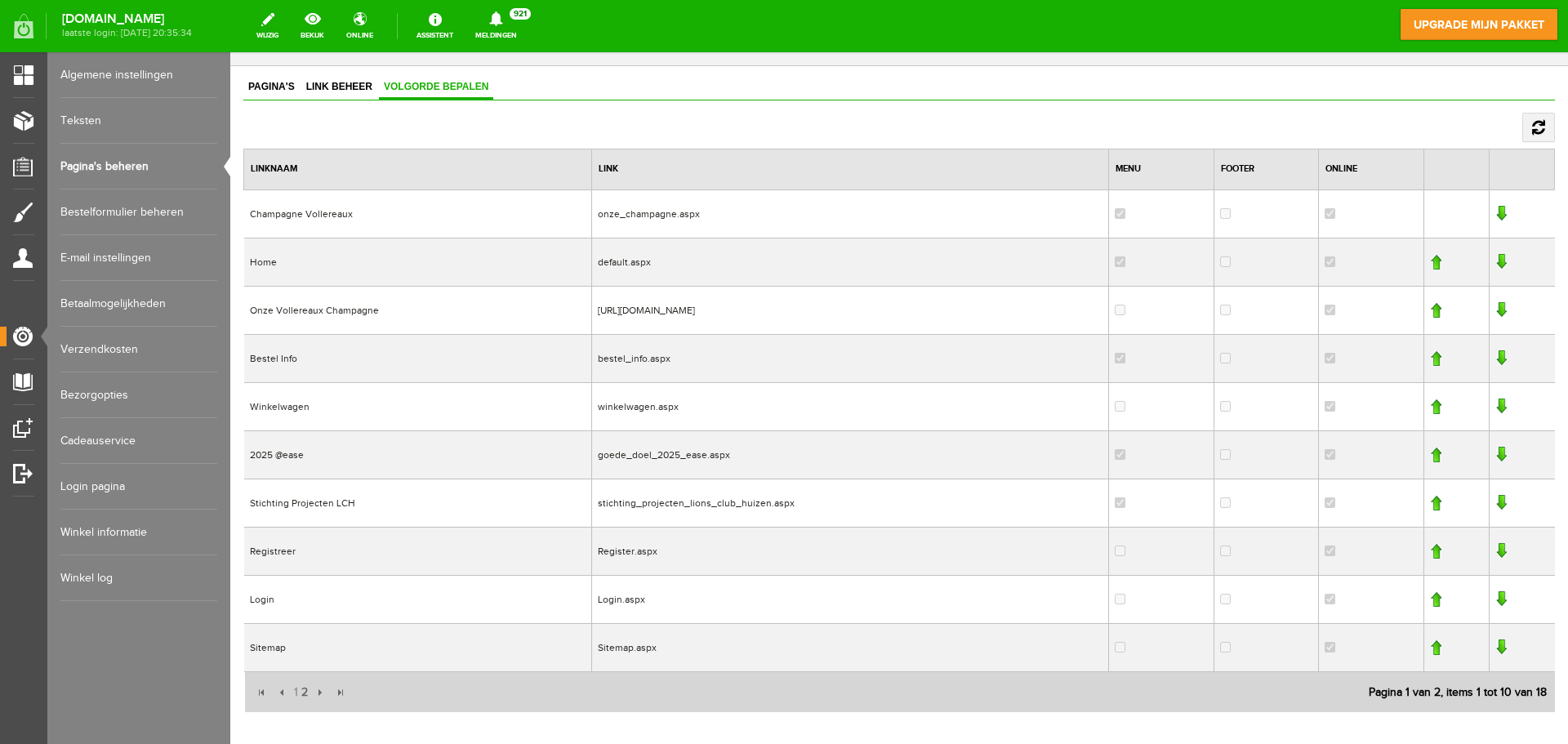
scroll to position [66, 0]
click at [1430, 265] on link at bounding box center [1435, 264] width 11 height 16
click at [161, 75] on link "Algemene instellingen" at bounding box center [139, 75] width 157 height 46
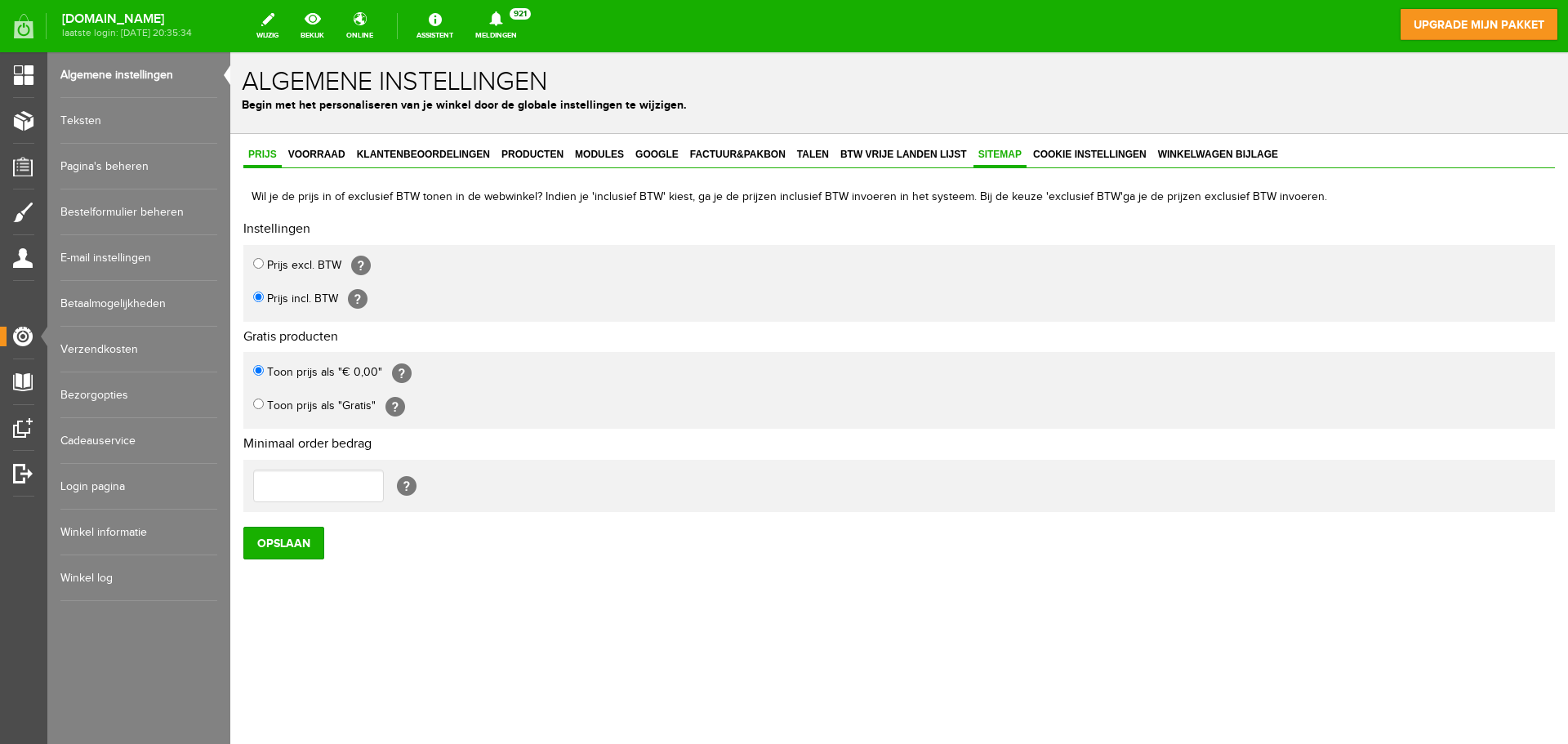
click at [998, 155] on span "Sitemap" at bounding box center [999, 153] width 53 height 11
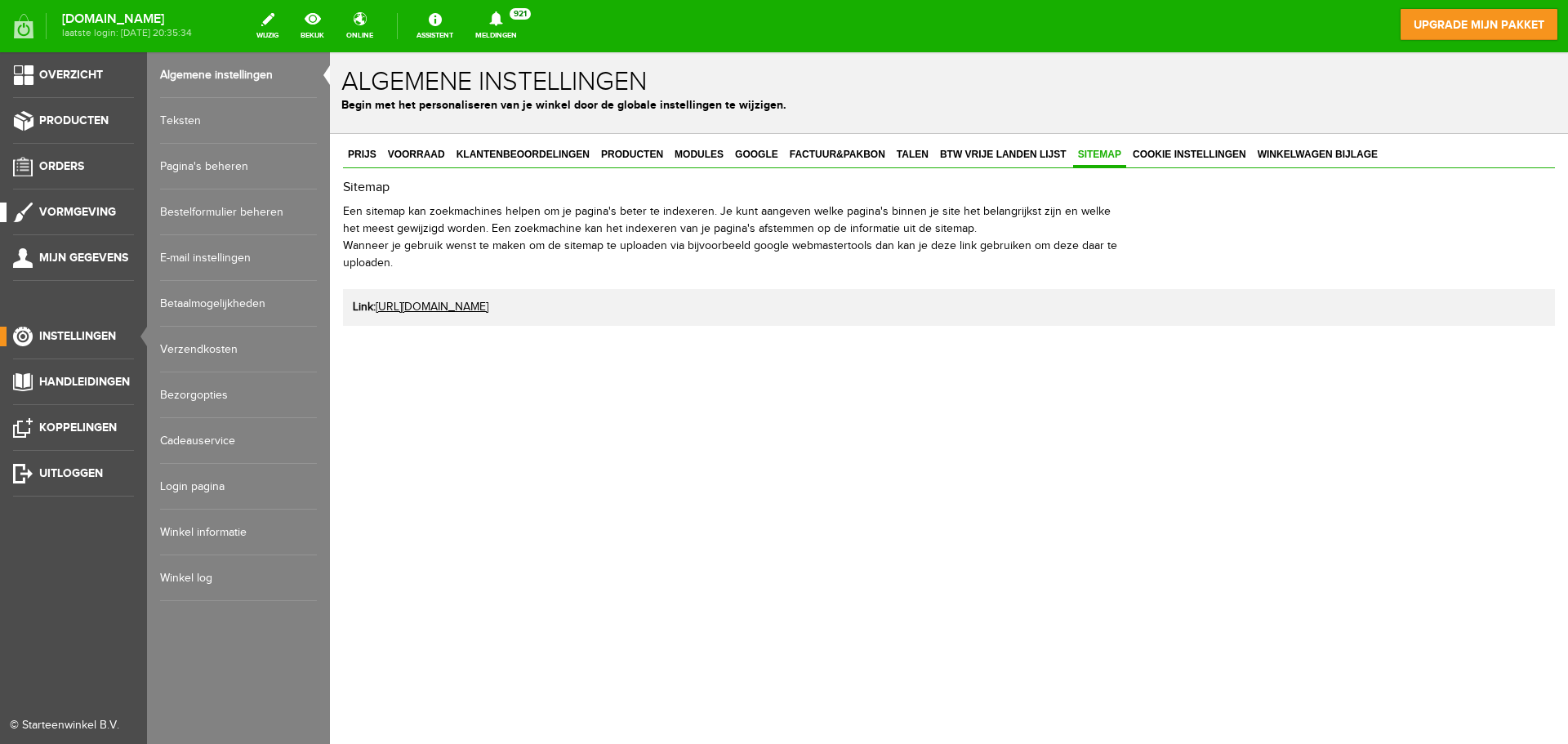
click at [82, 210] on span "Vormgeving" at bounding box center [77, 212] width 77 height 14
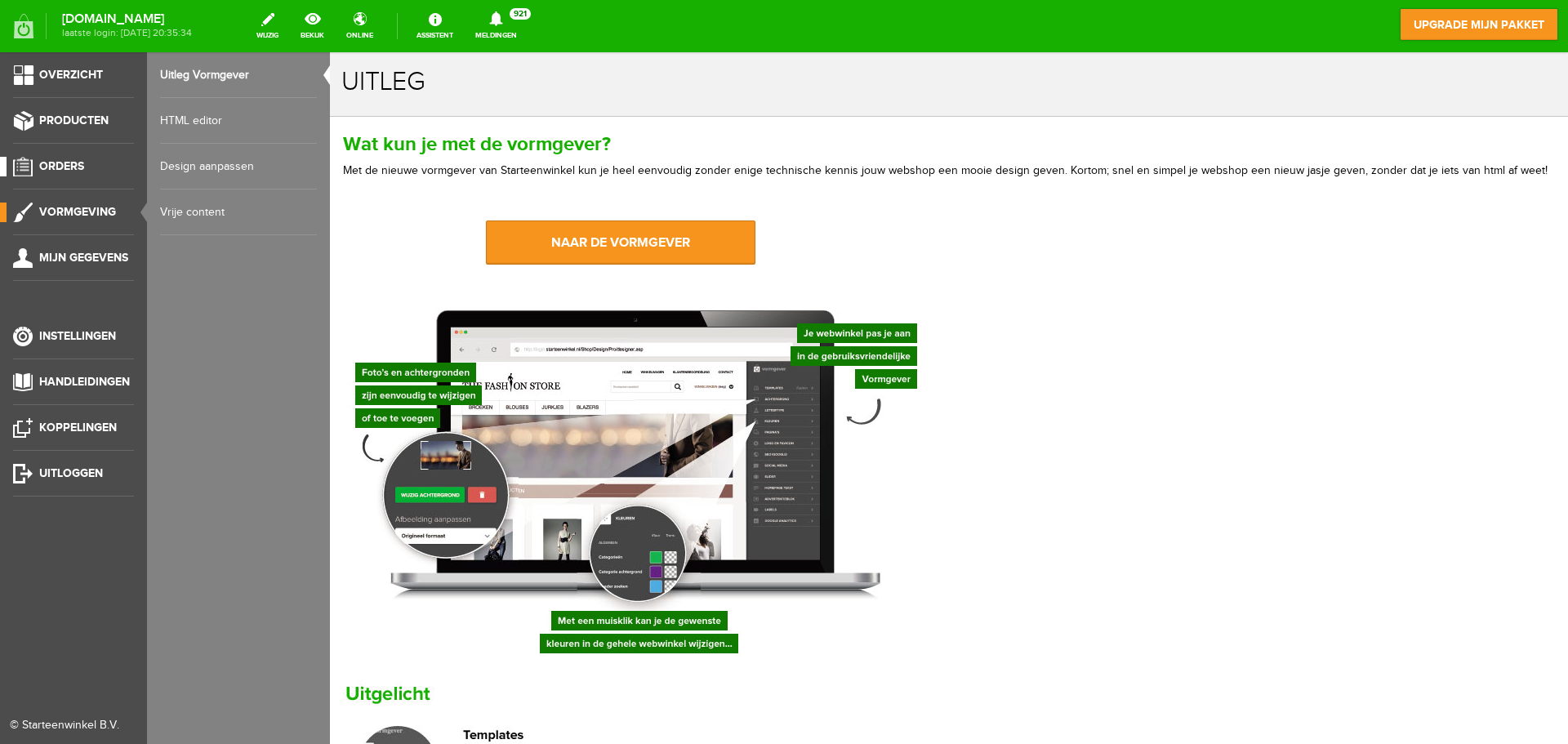
click at [82, 165] on span "Orders" at bounding box center [62, 166] width 45 height 14
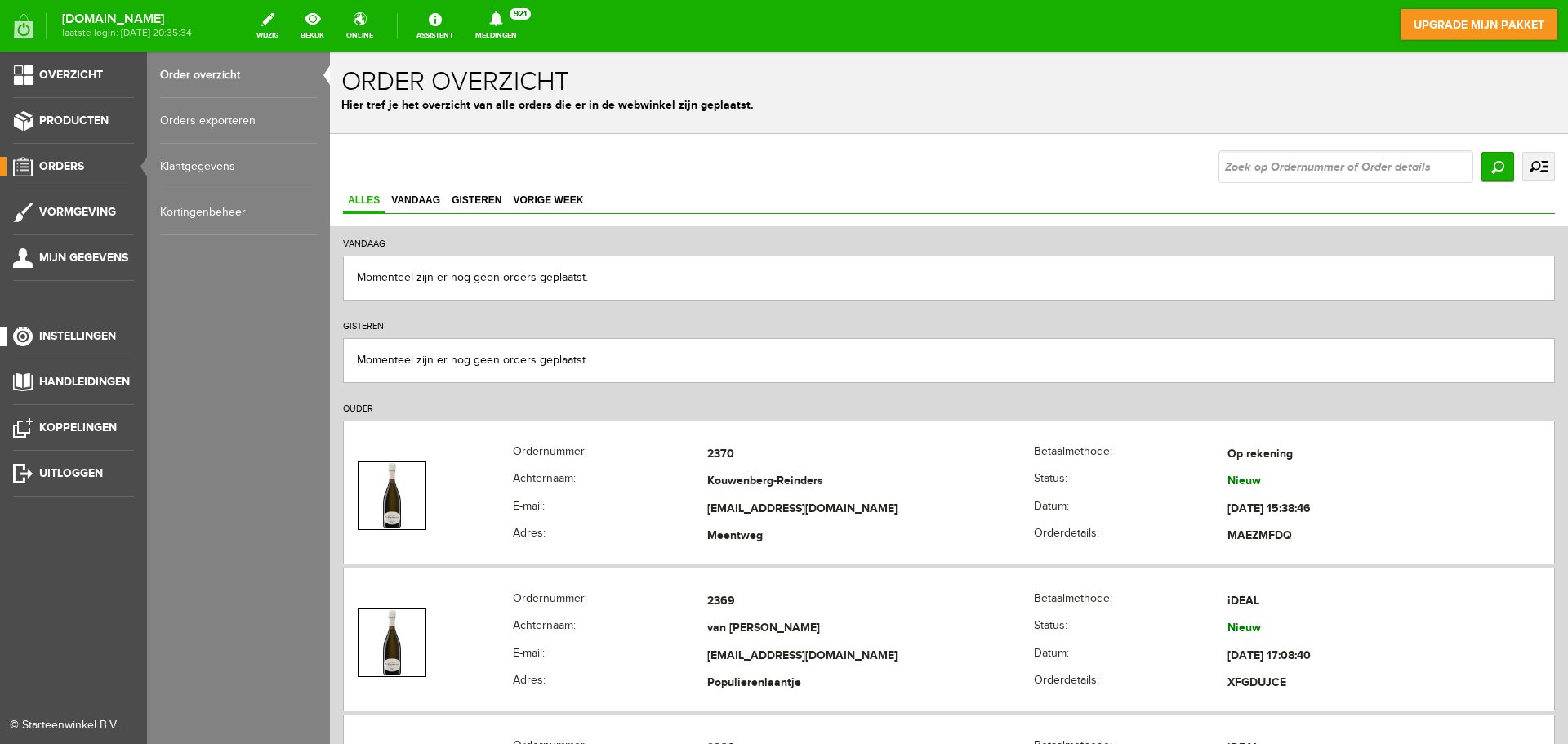
click at [71, 333] on span "Instellingen" at bounding box center [77, 336] width 77 height 14
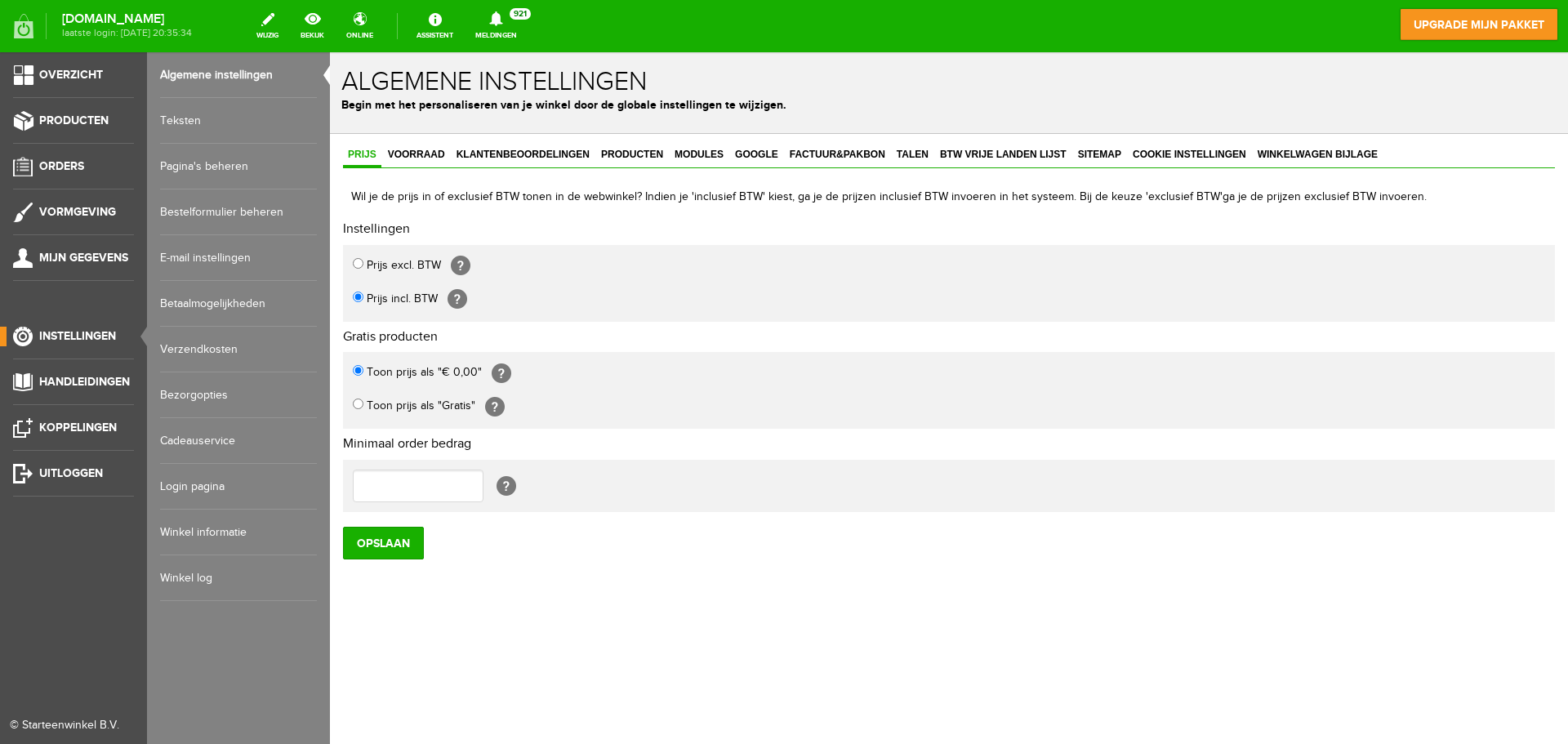
click at [217, 164] on link "Pagina's beheren" at bounding box center [238, 166] width 157 height 46
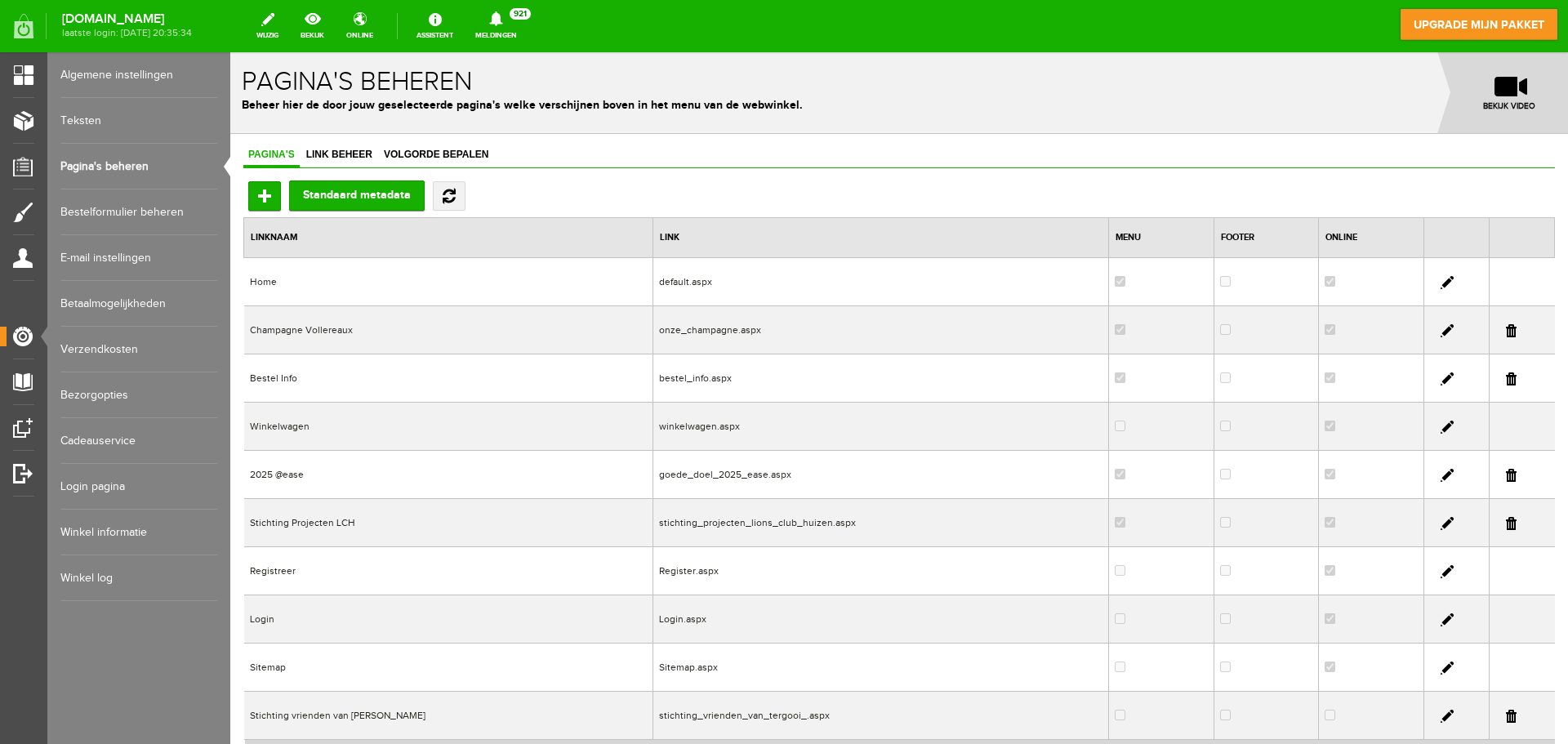
click at [451, 283] on td "Home" at bounding box center [449, 283] width 409 height 49
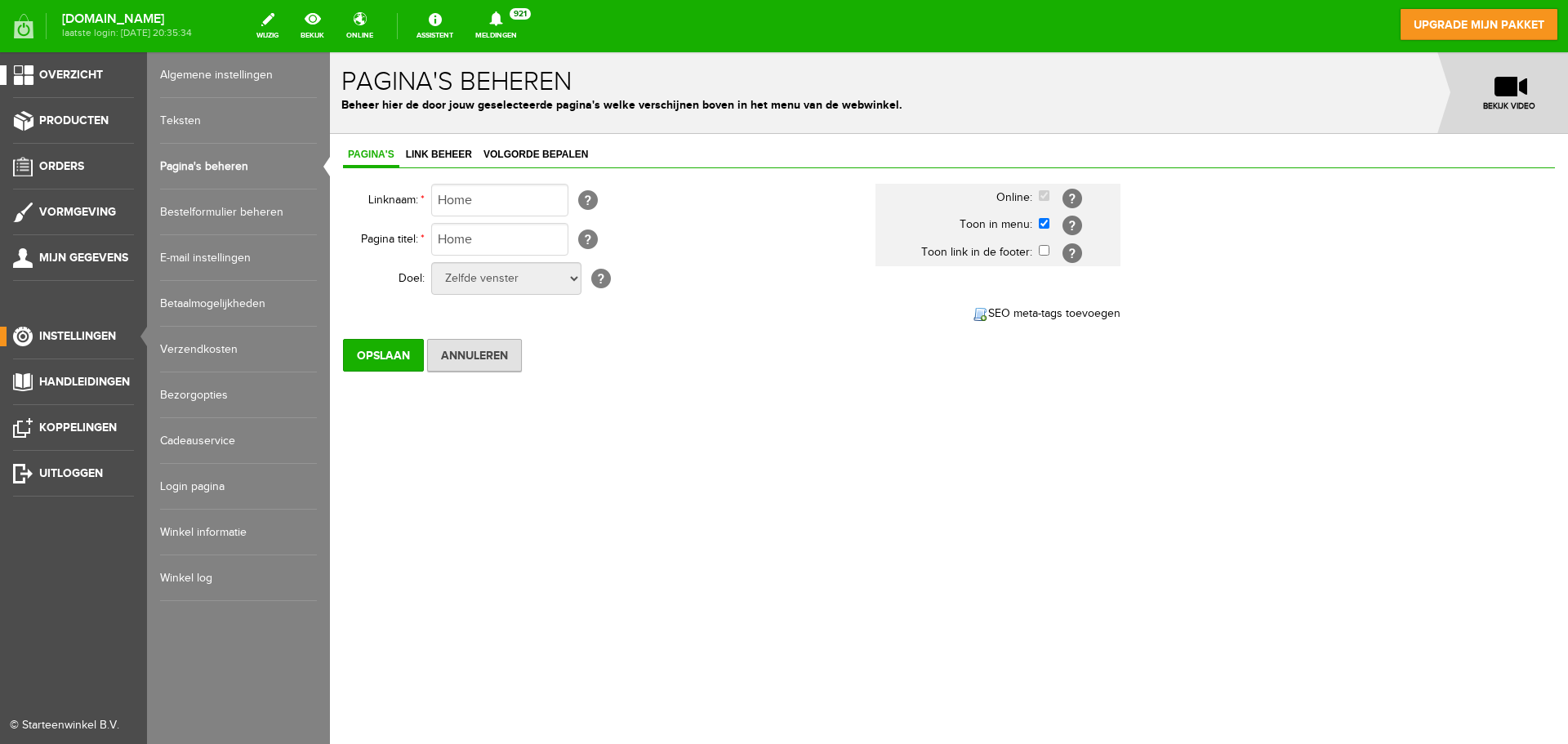
click at [91, 79] on span "Overzicht" at bounding box center [70, 75] width 63 height 14
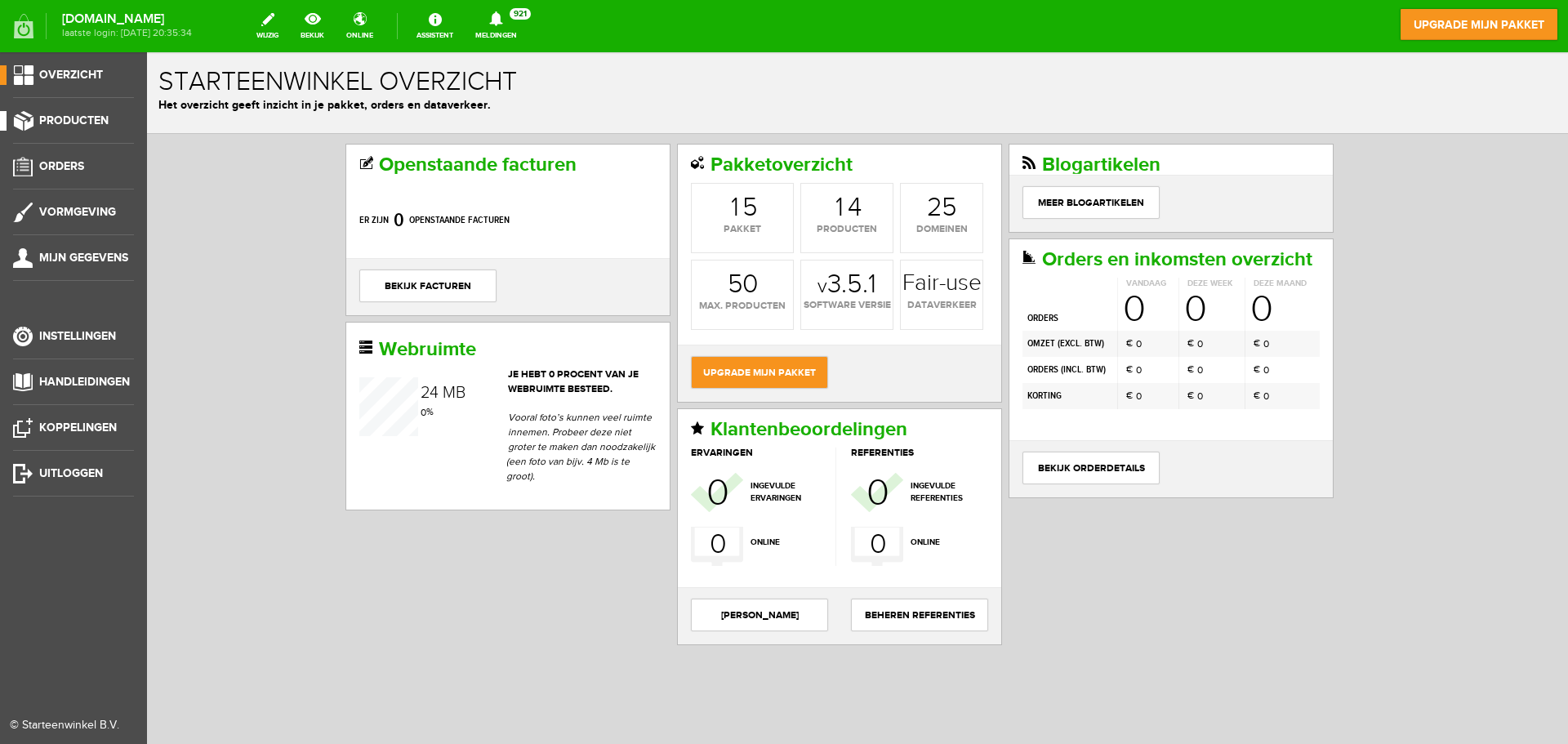
click at [65, 132] on li "Producten" at bounding box center [73, 127] width 121 height 33
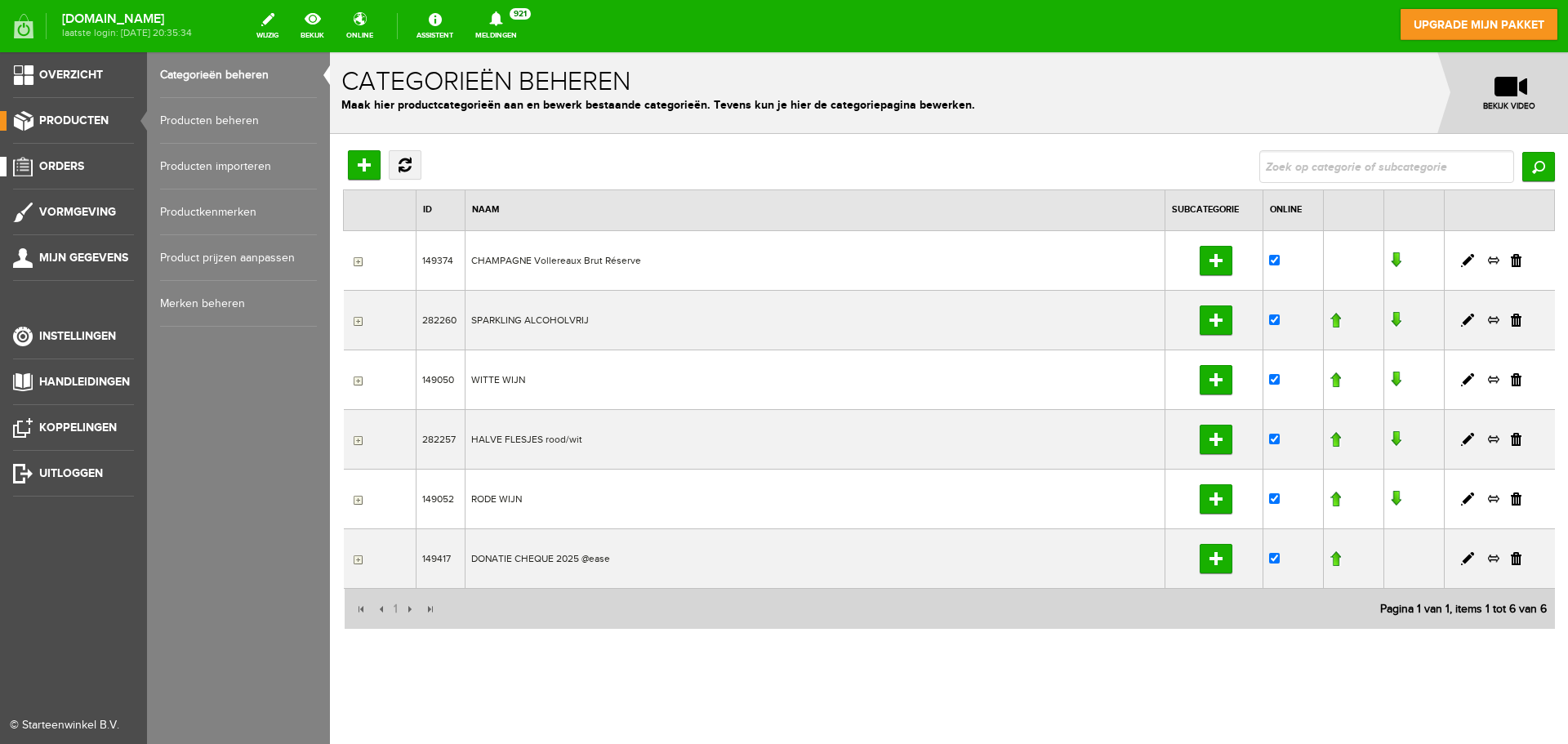
click at [75, 163] on span "Orders" at bounding box center [62, 166] width 45 height 14
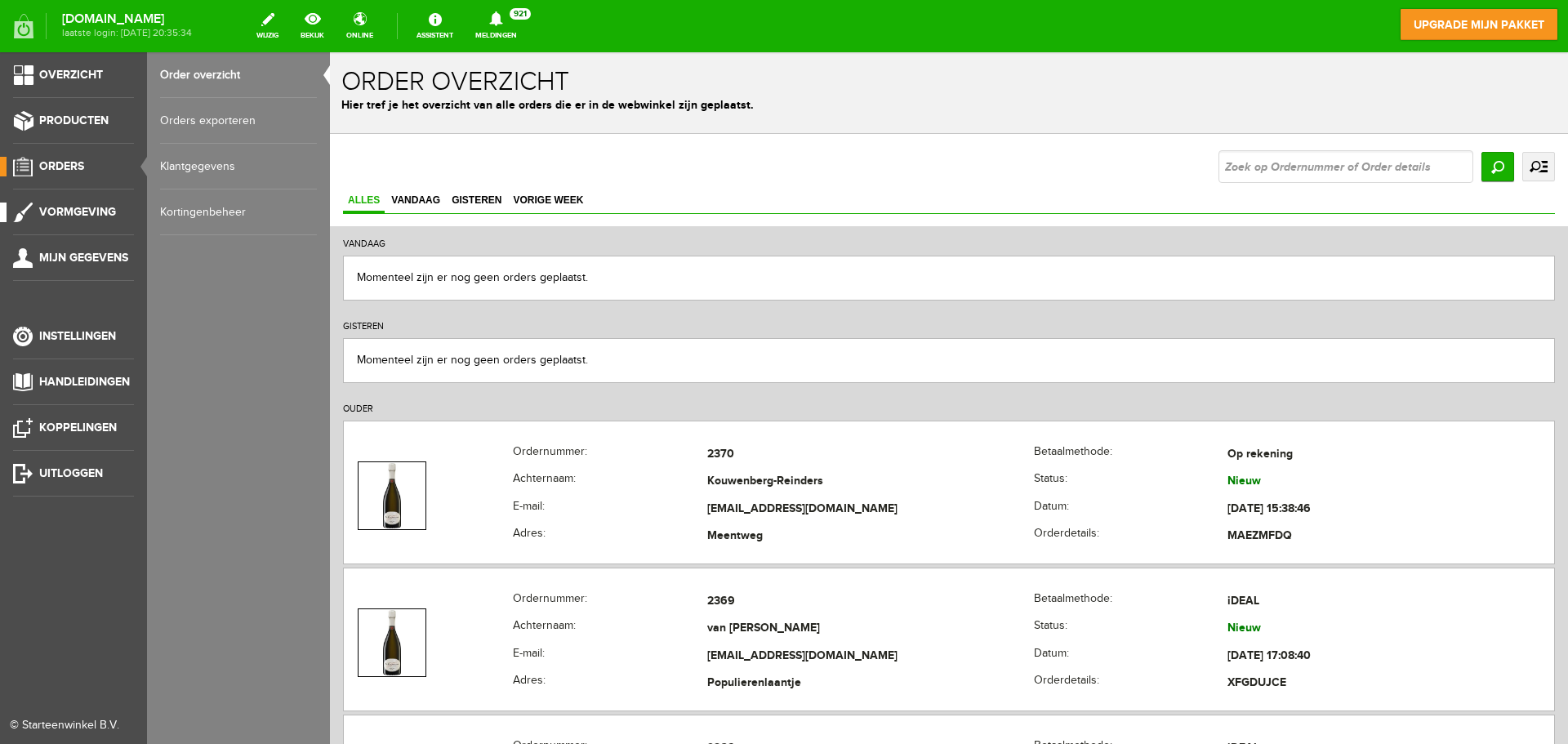
click at [69, 218] on span "Vormgeving" at bounding box center [77, 212] width 77 height 14
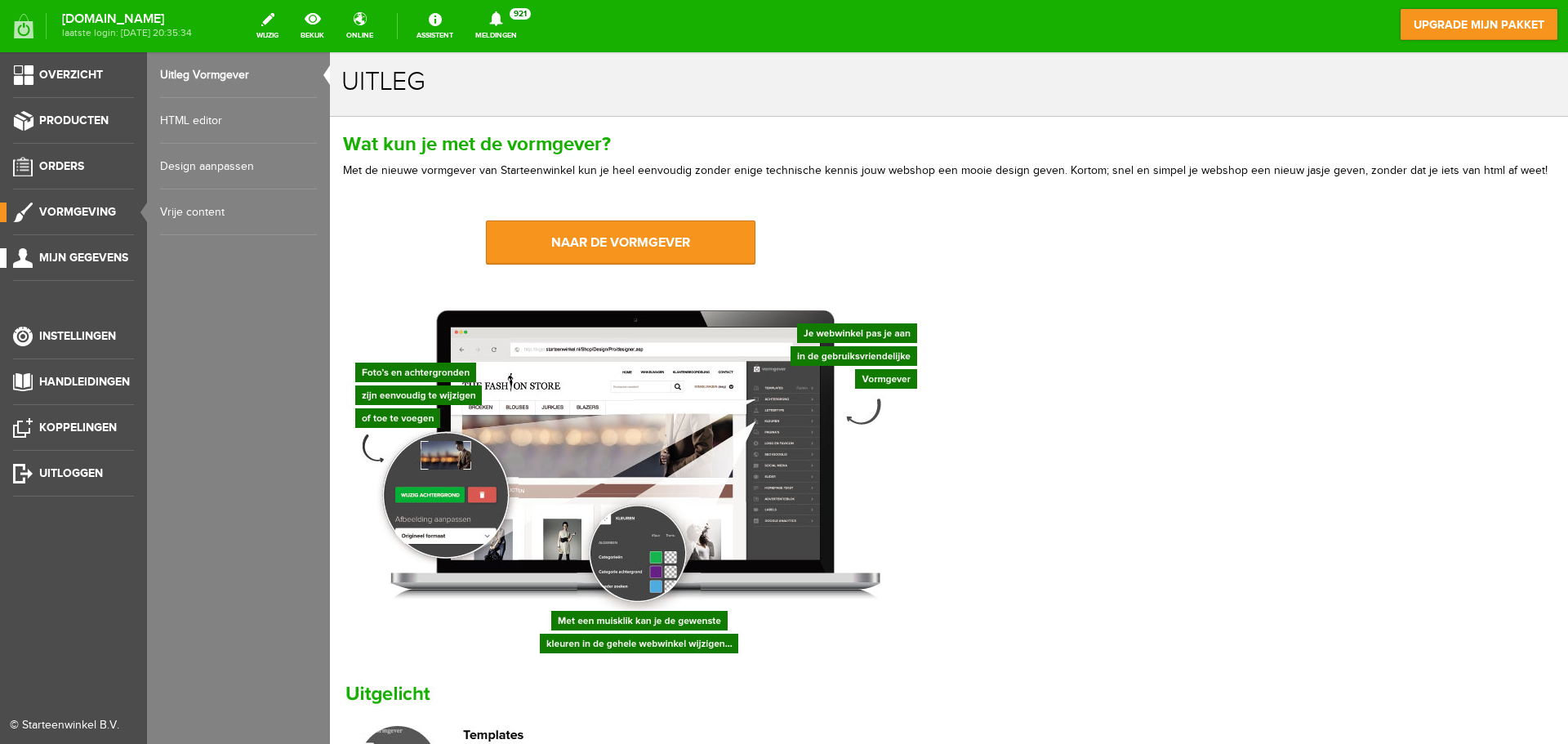
click at [68, 260] on span "Mijn gegevens" at bounding box center [83, 258] width 89 height 14
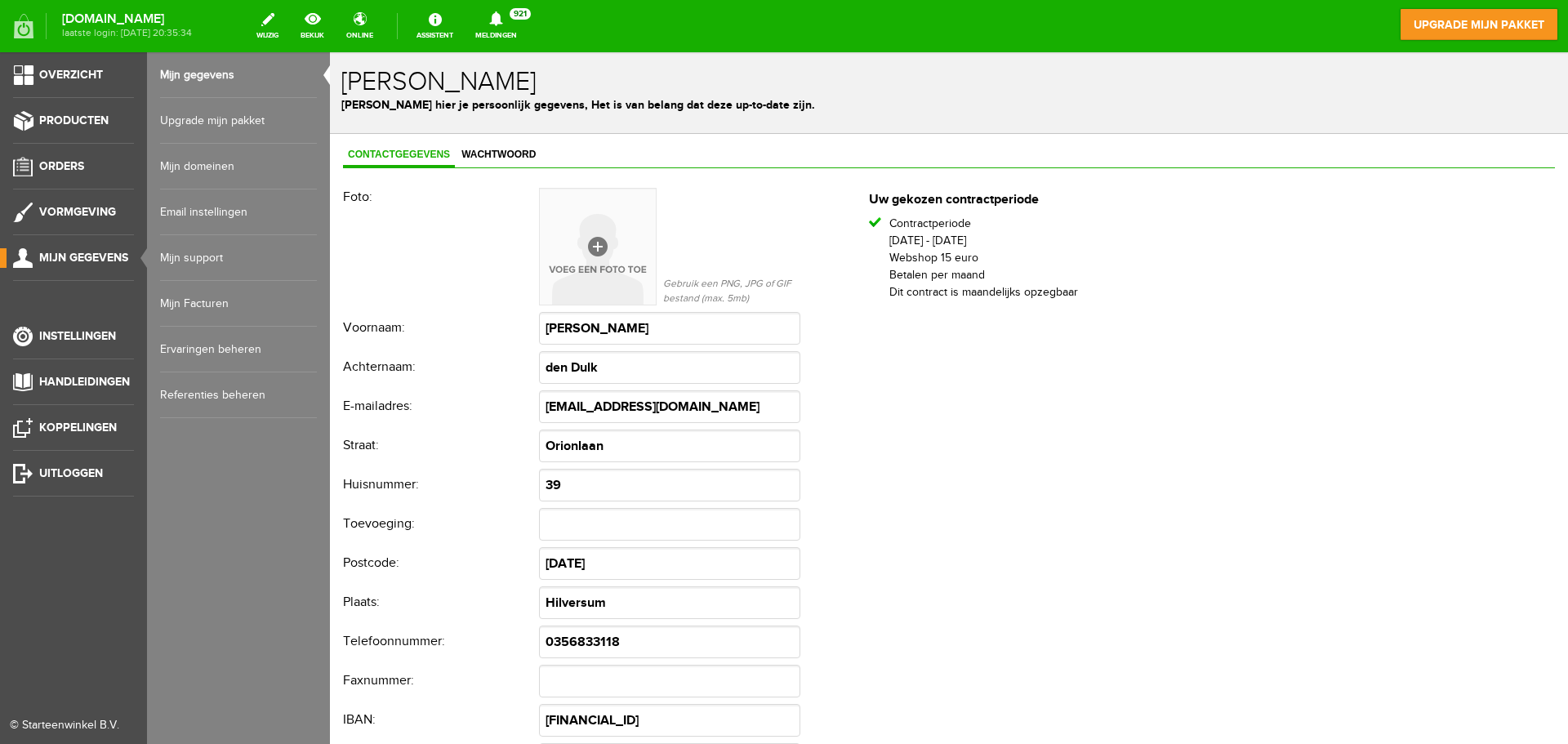
click at [194, 301] on link "Mijn Facturen" at bounding box center [238, 303] width 157 height 46
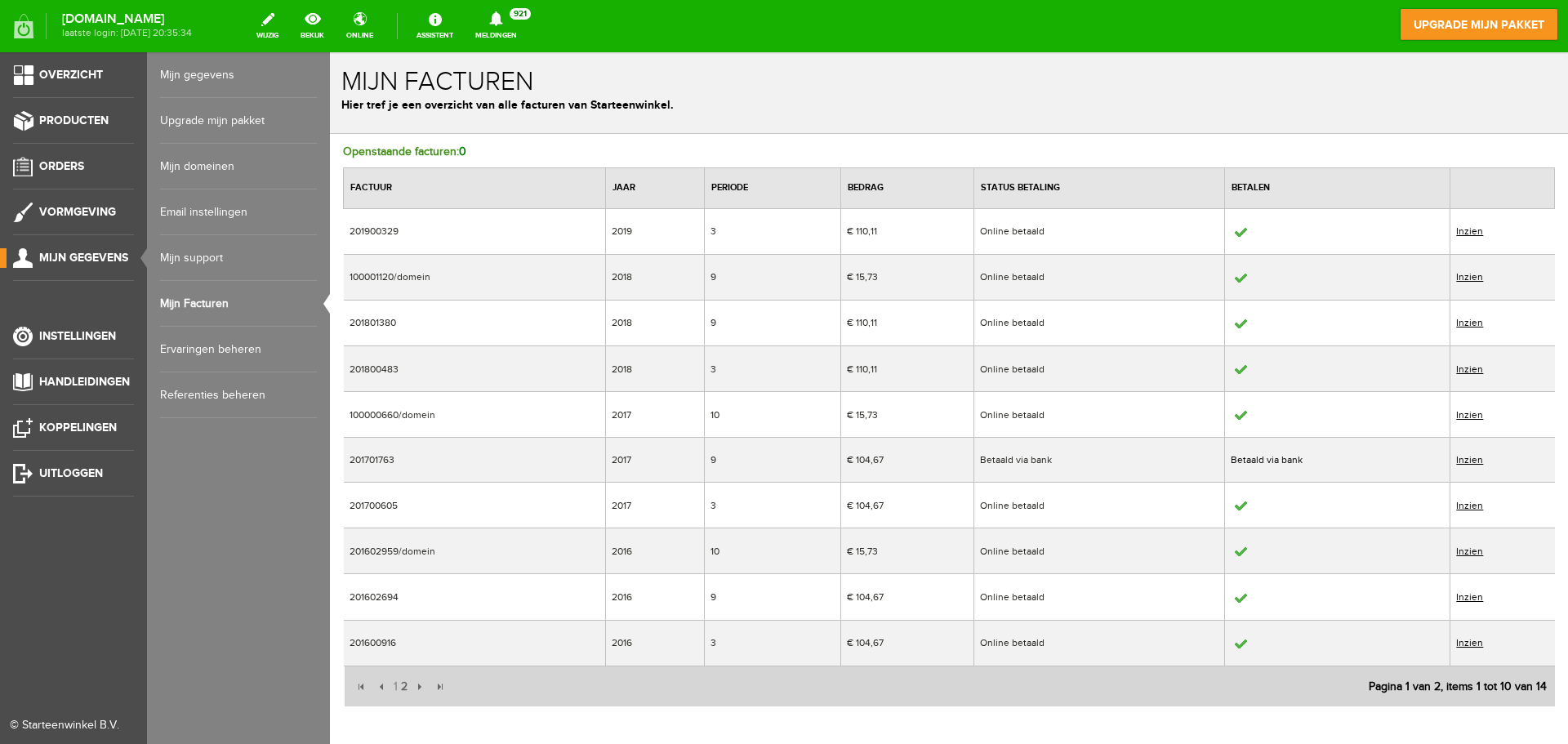
click at [200, 208] on link "Email instellingen" at bounding box center [238, 212] width 157 height 46
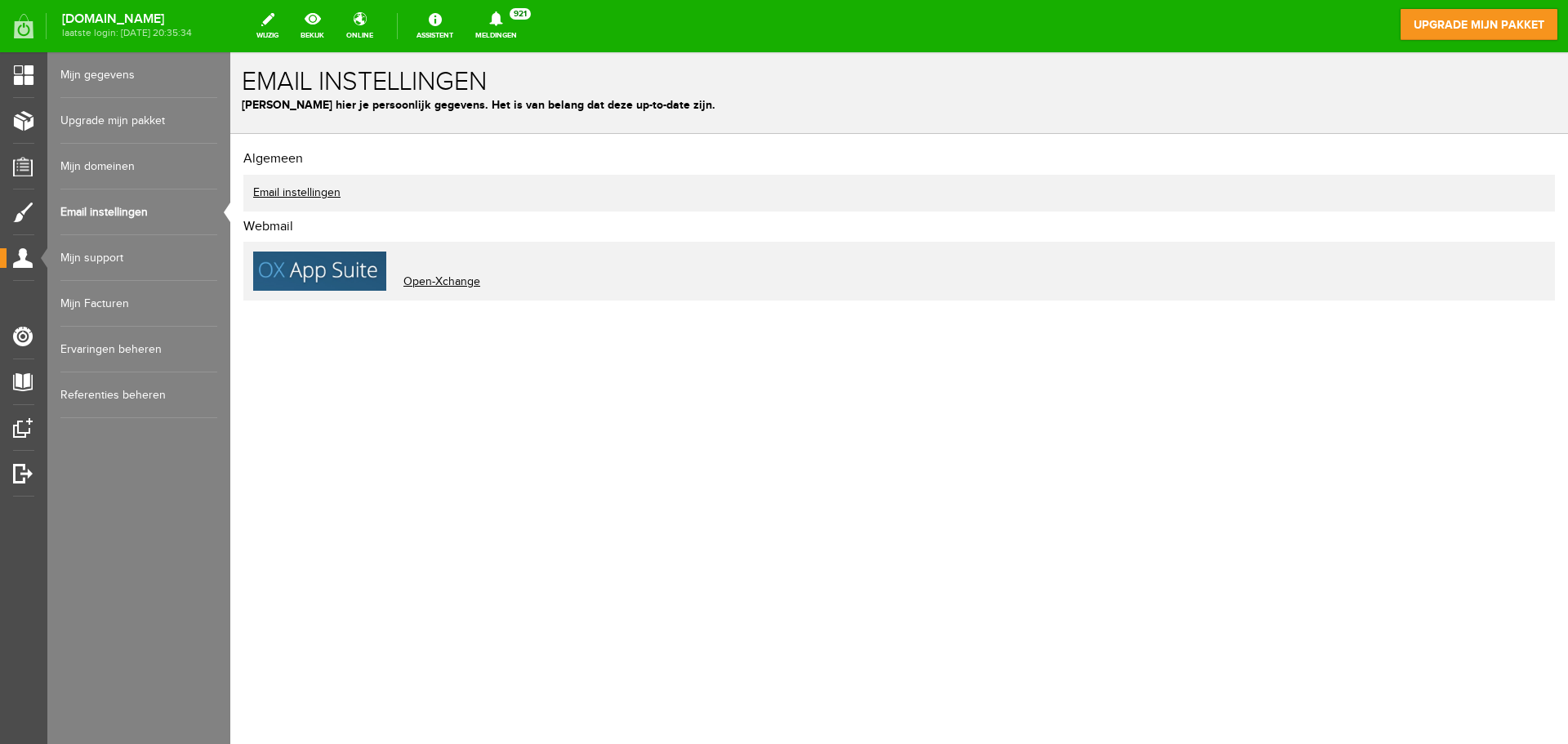
click at [324, 193] on link "Email instellingen" at bounding box center [297, 193] width 88 height 13
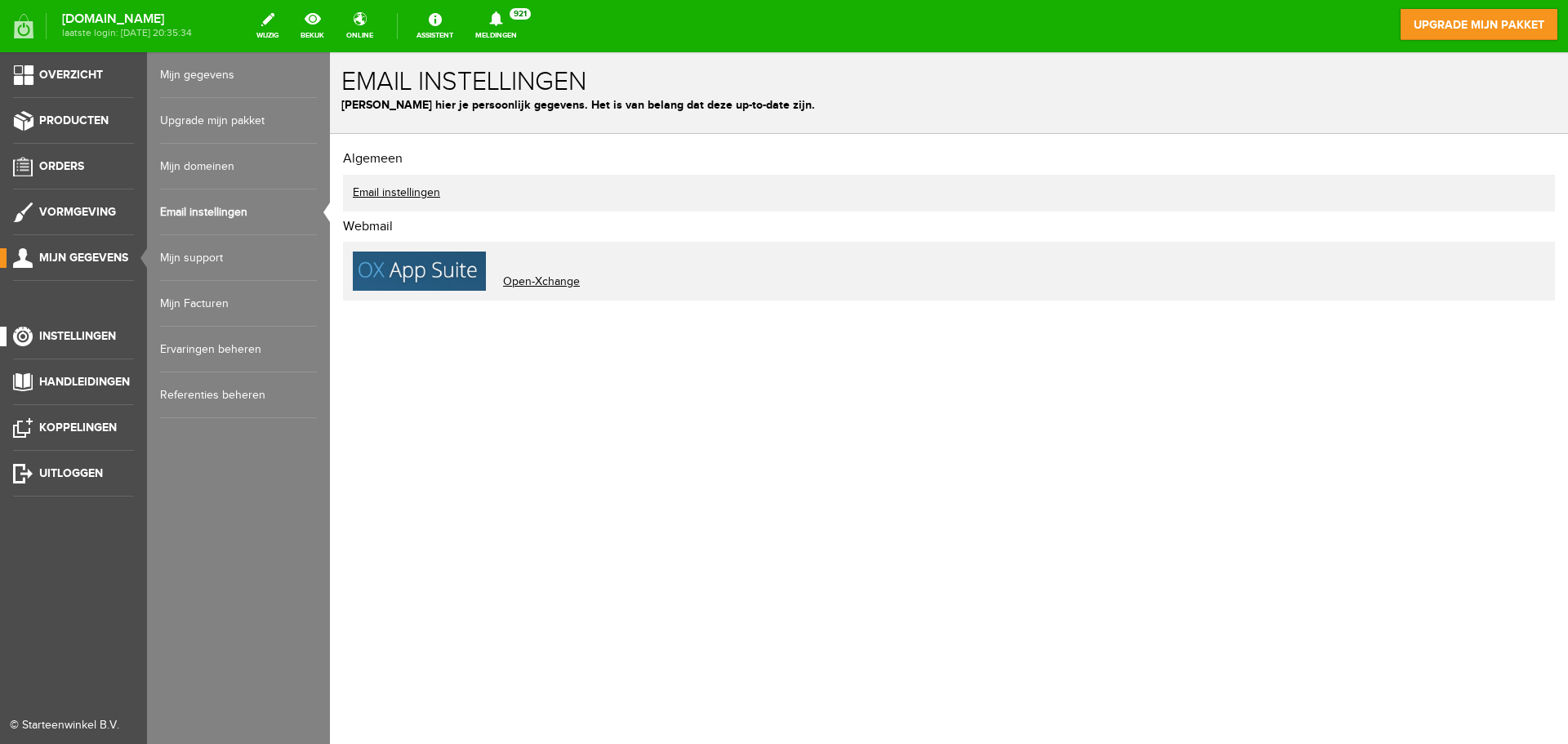
click at [64, 343] on span "Instellingen" at bounding box center [77, 336] width 77 height 14
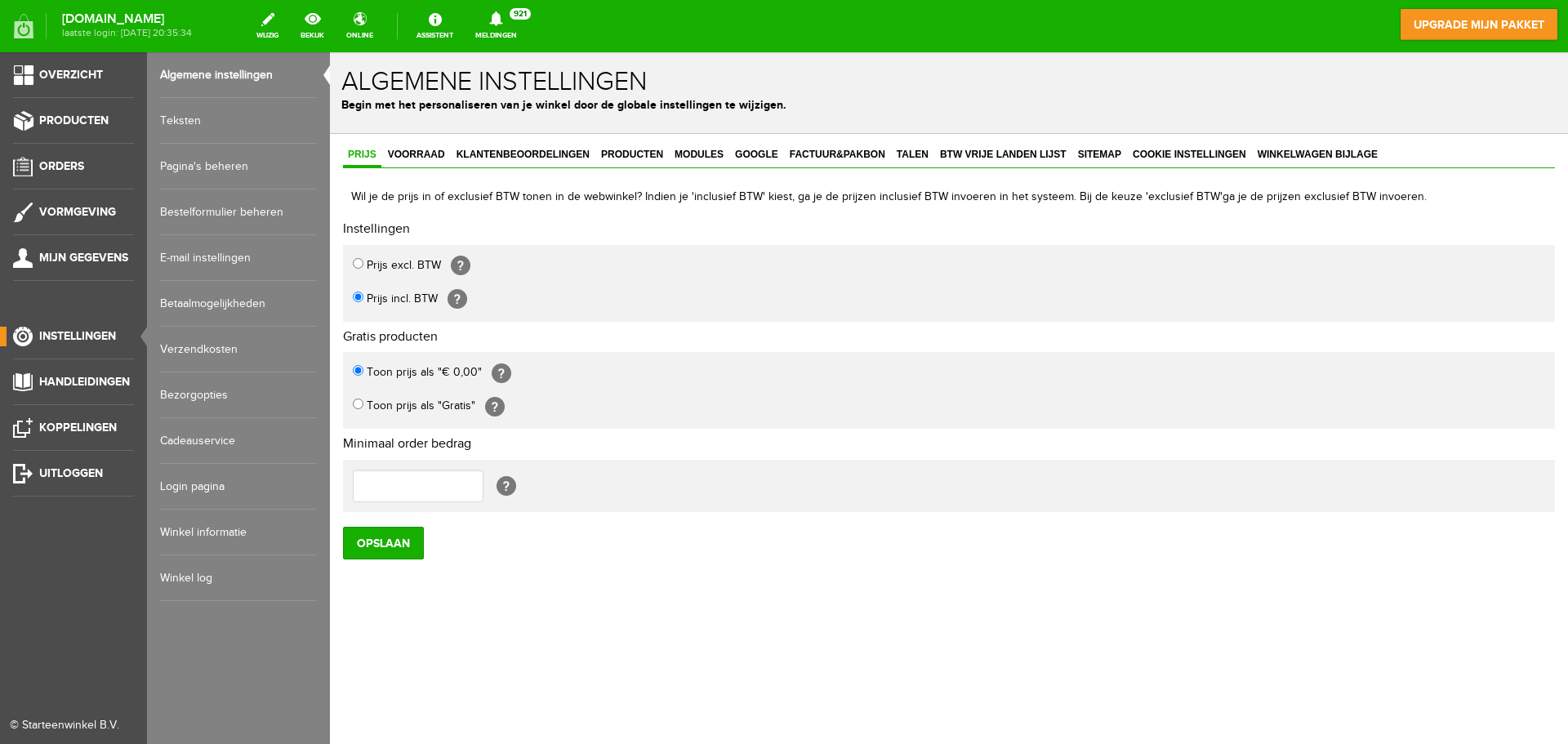
click at [197, 113] on link "Teksten" at bounding box center [238, 121] width 157 height 46
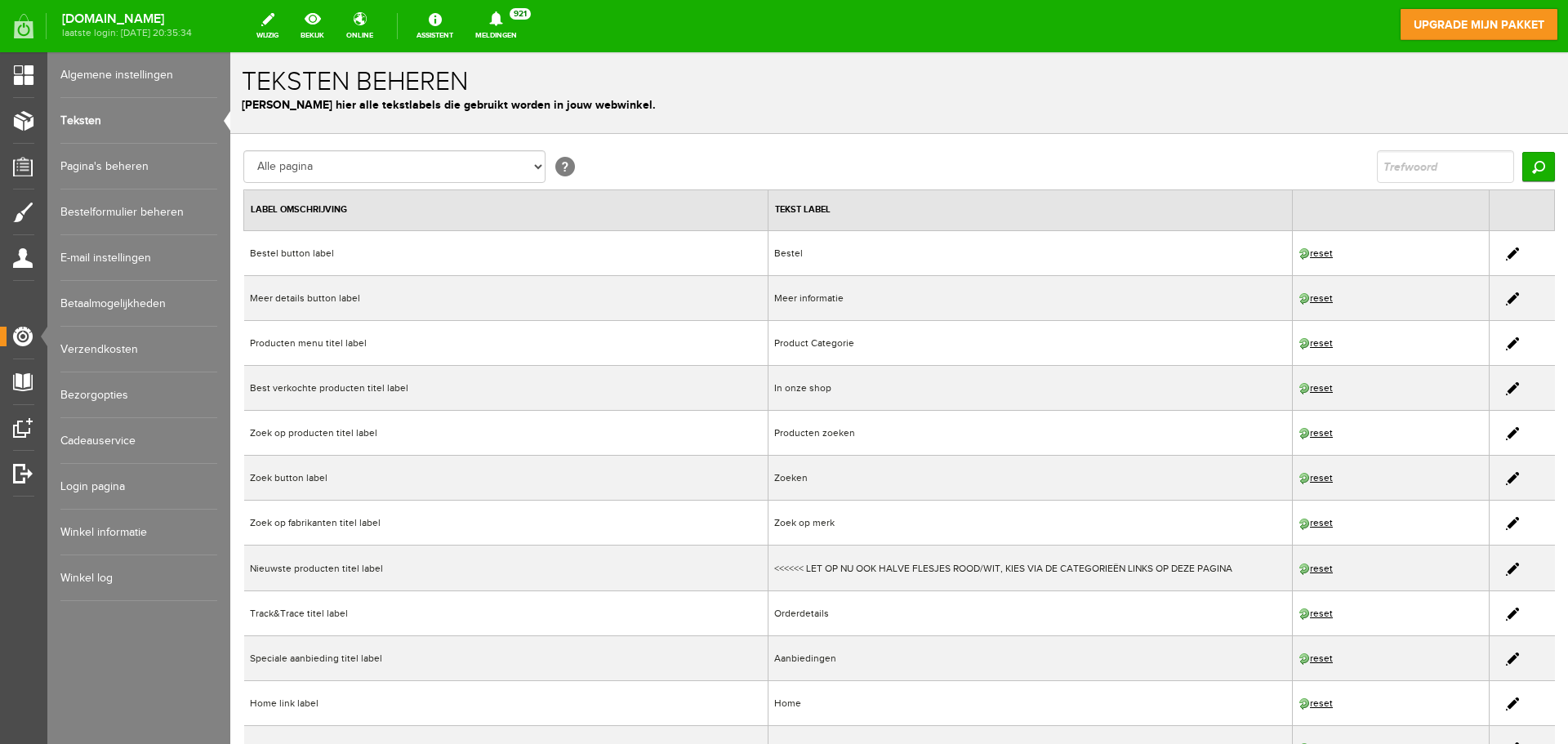
click at [110, 485] on link "Login pagina" at bounding box center [139, 486] width 157 height 46
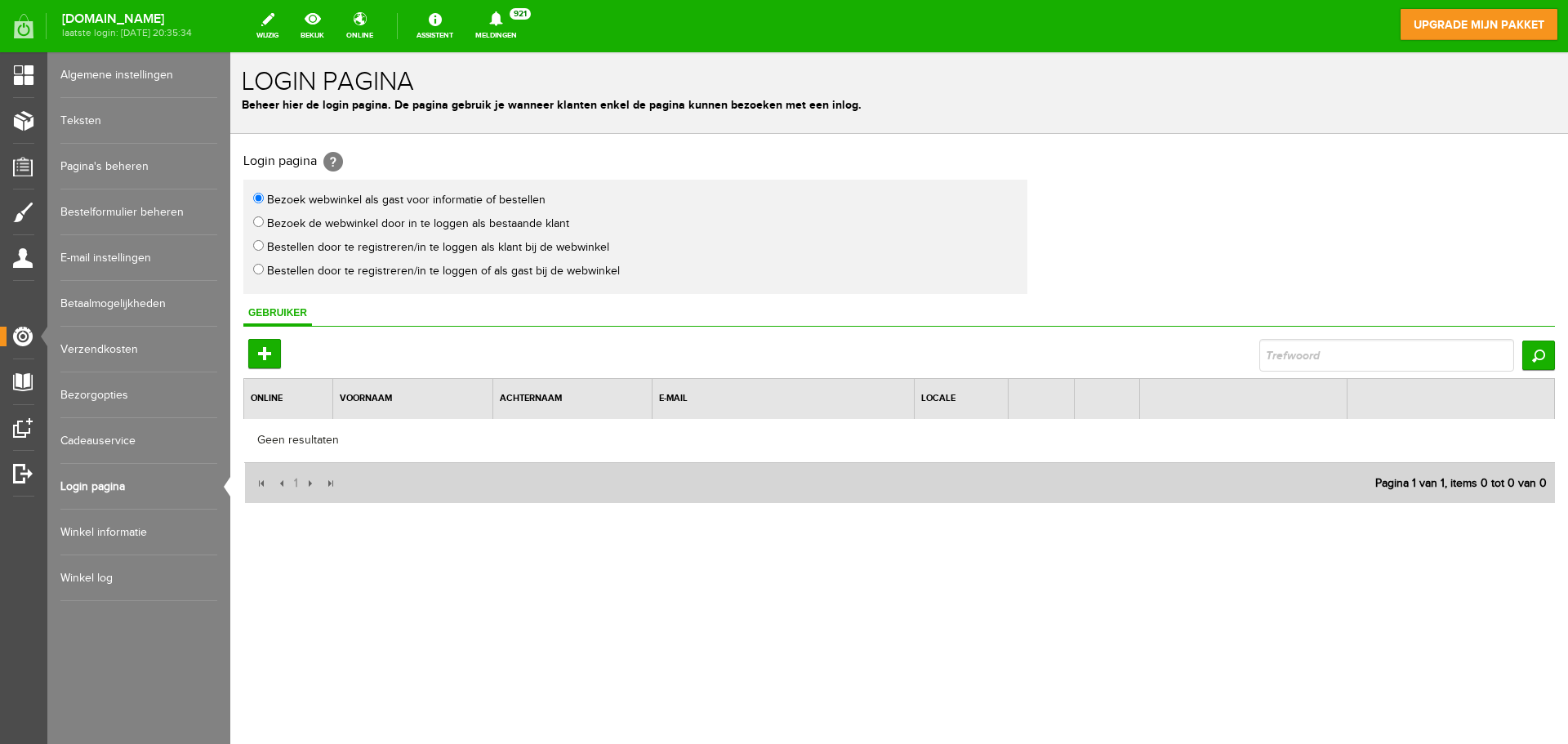
click at [105, 441] on link "Cadeauservice" at bounding box center [139, 441] width 157 height 46
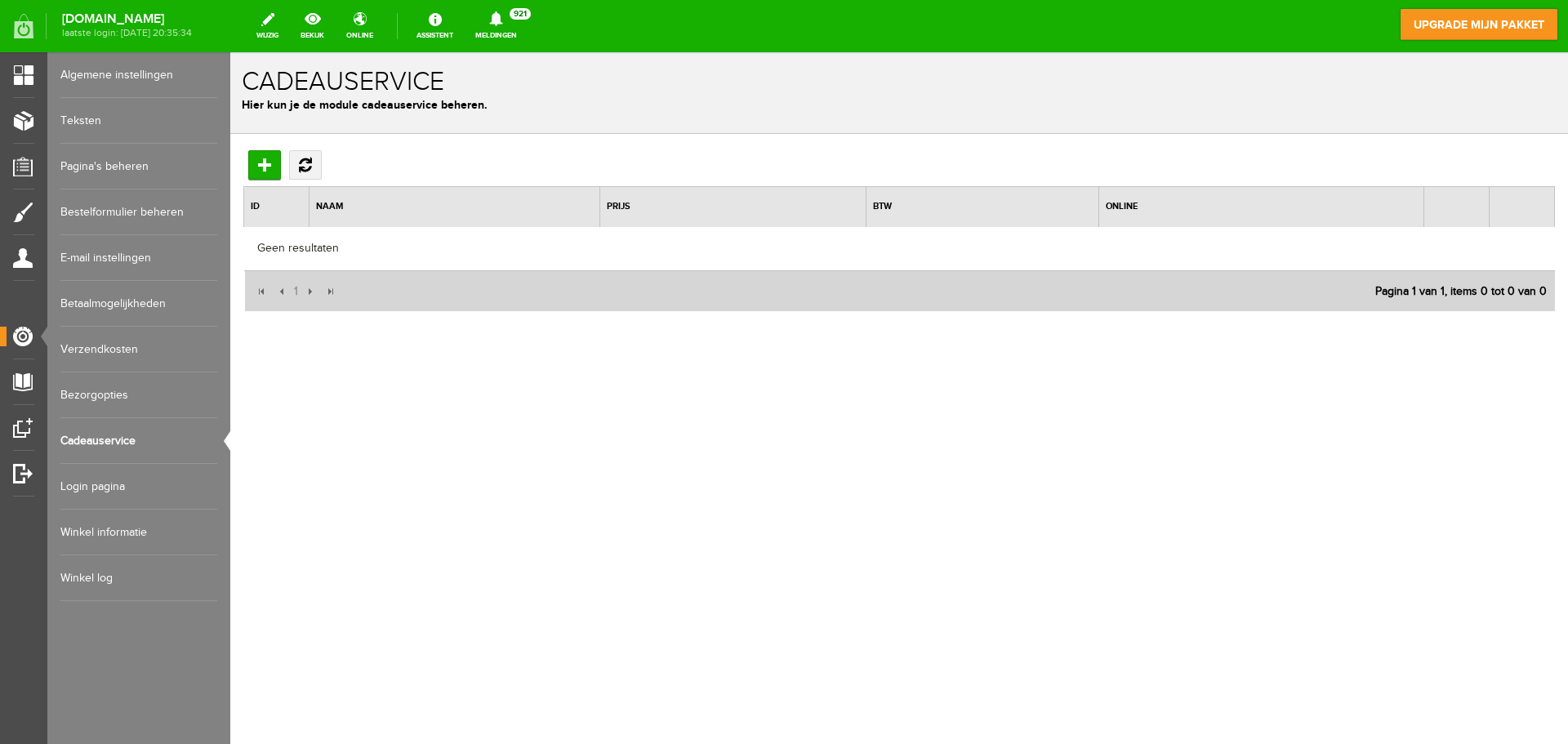
click at [98, 404] on link "Bezorgopties" at bounding box center [139, 395] width 157 height 46
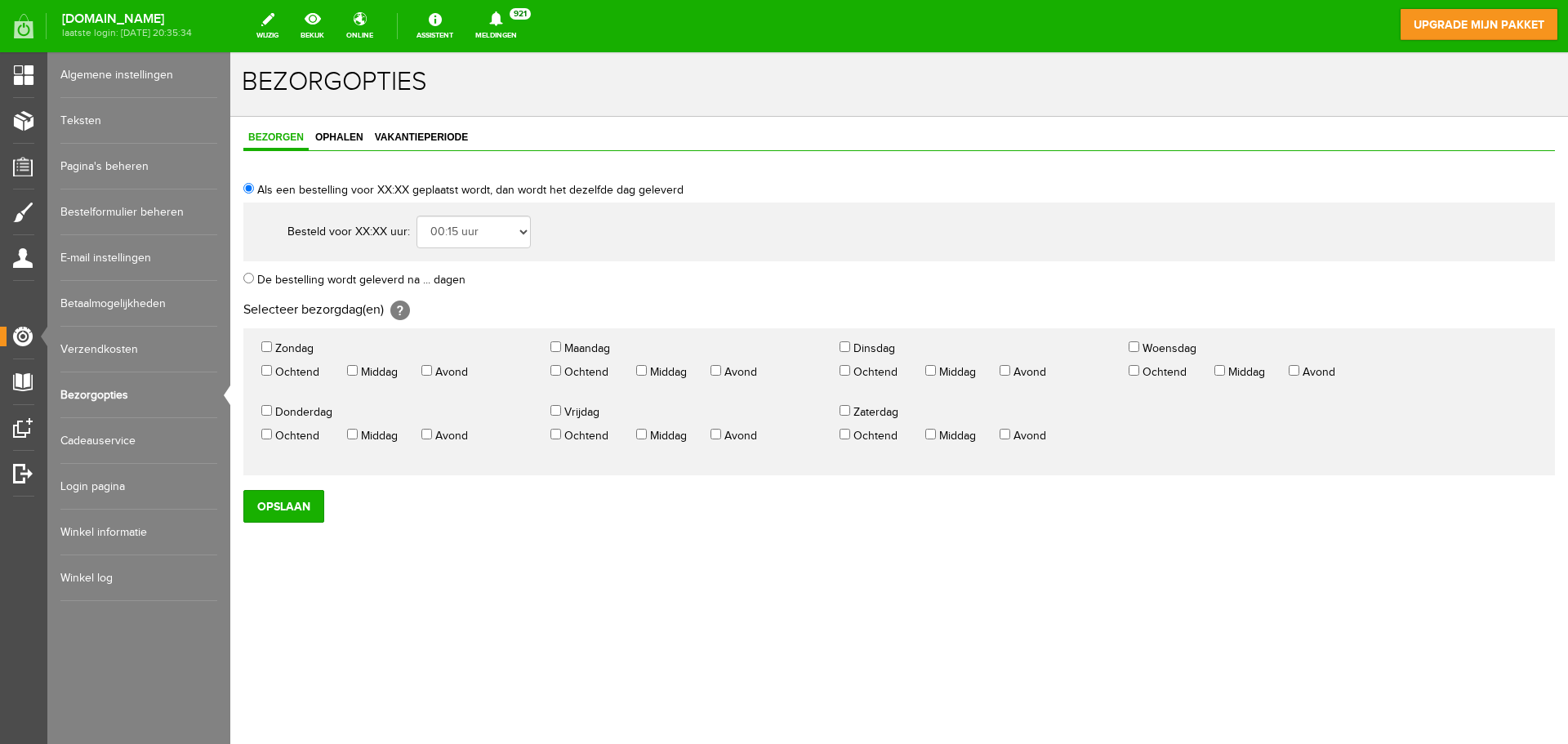
click at [121, 85] on link "Algemene instellingen" at bounding box center [139, 75] width 157 height 46
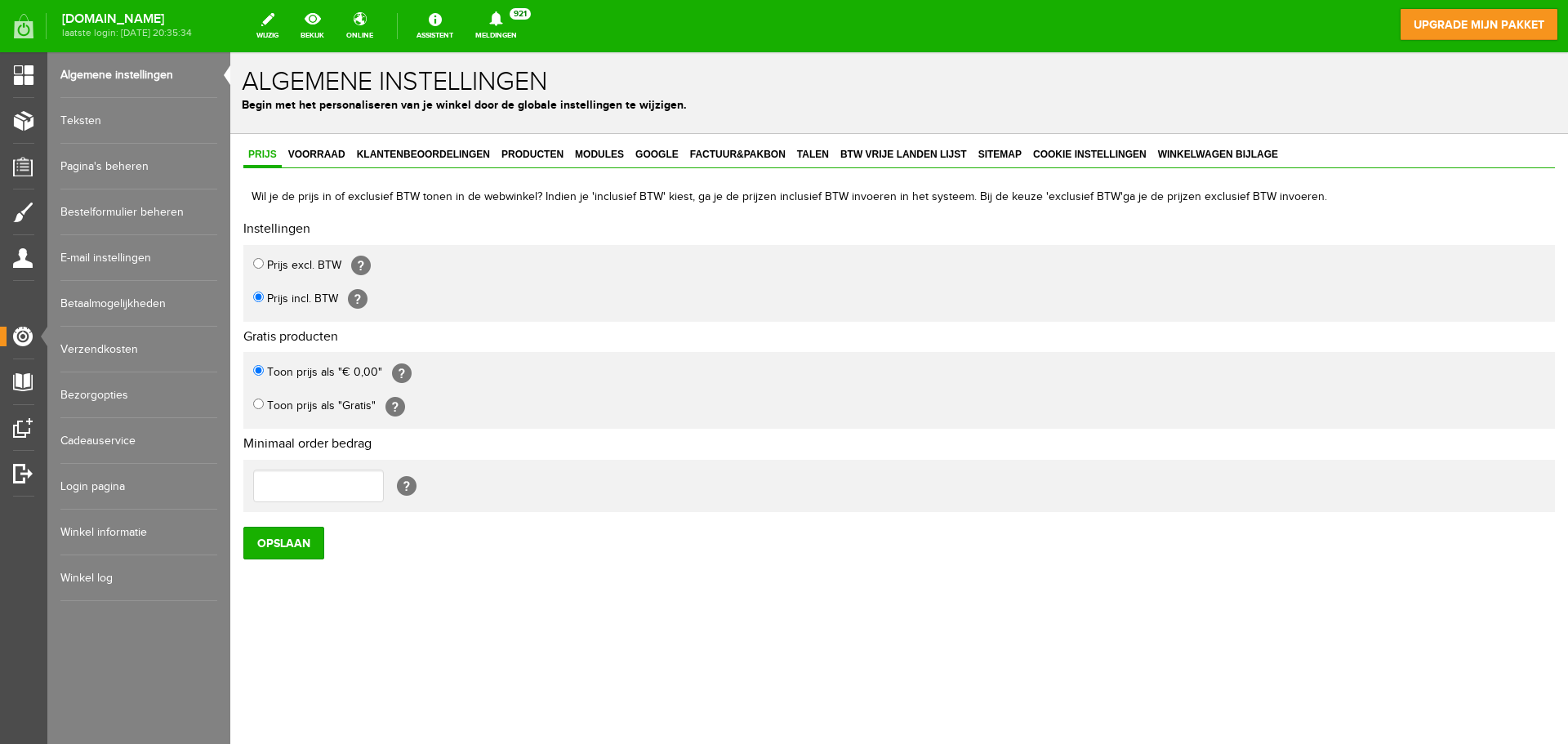
click at [103, 117] on link "Teksten" at bounding box center [139, 121] width 157 height 46
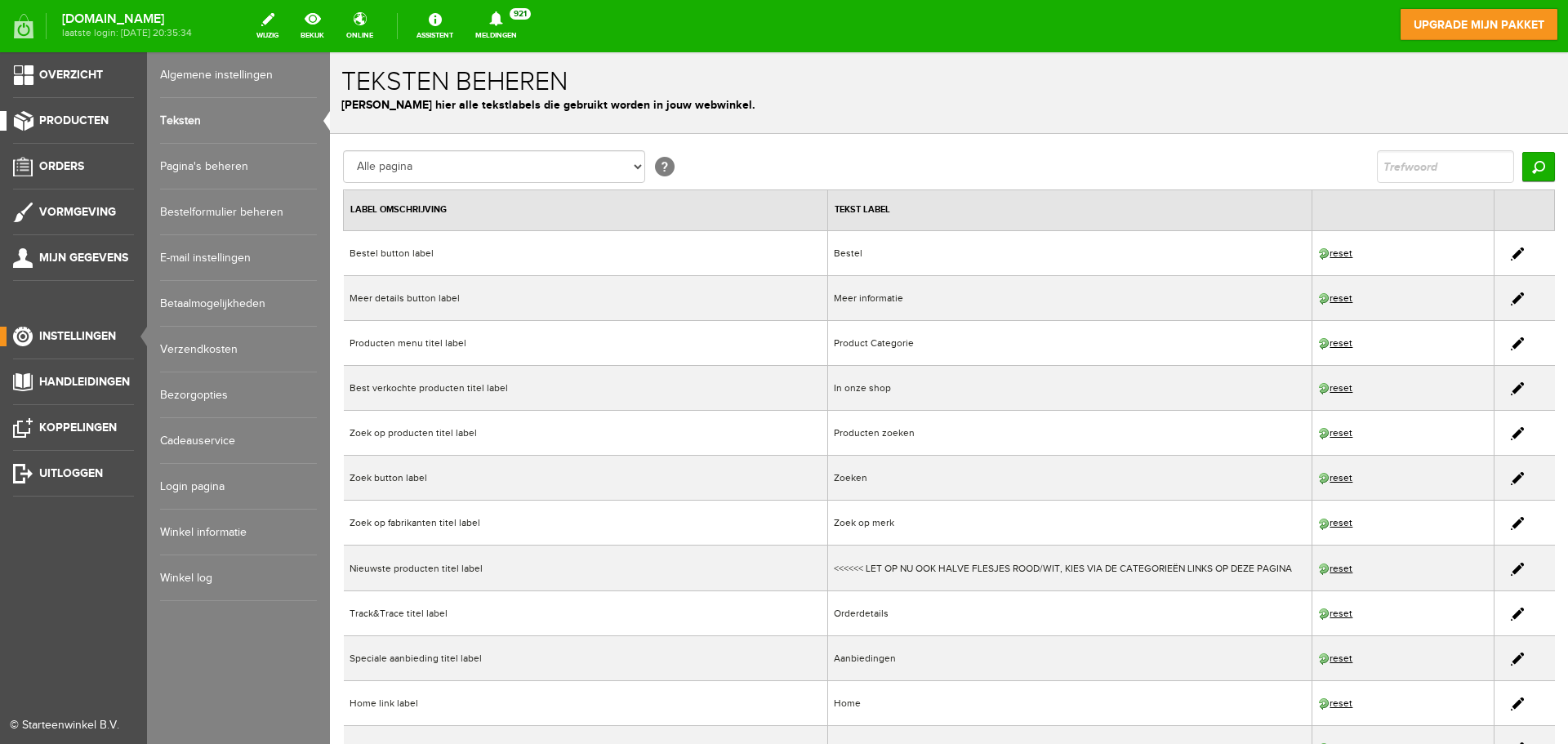
click at [87, 125] on span "Producten" at bounding box center [74, 121] width 69 height 14
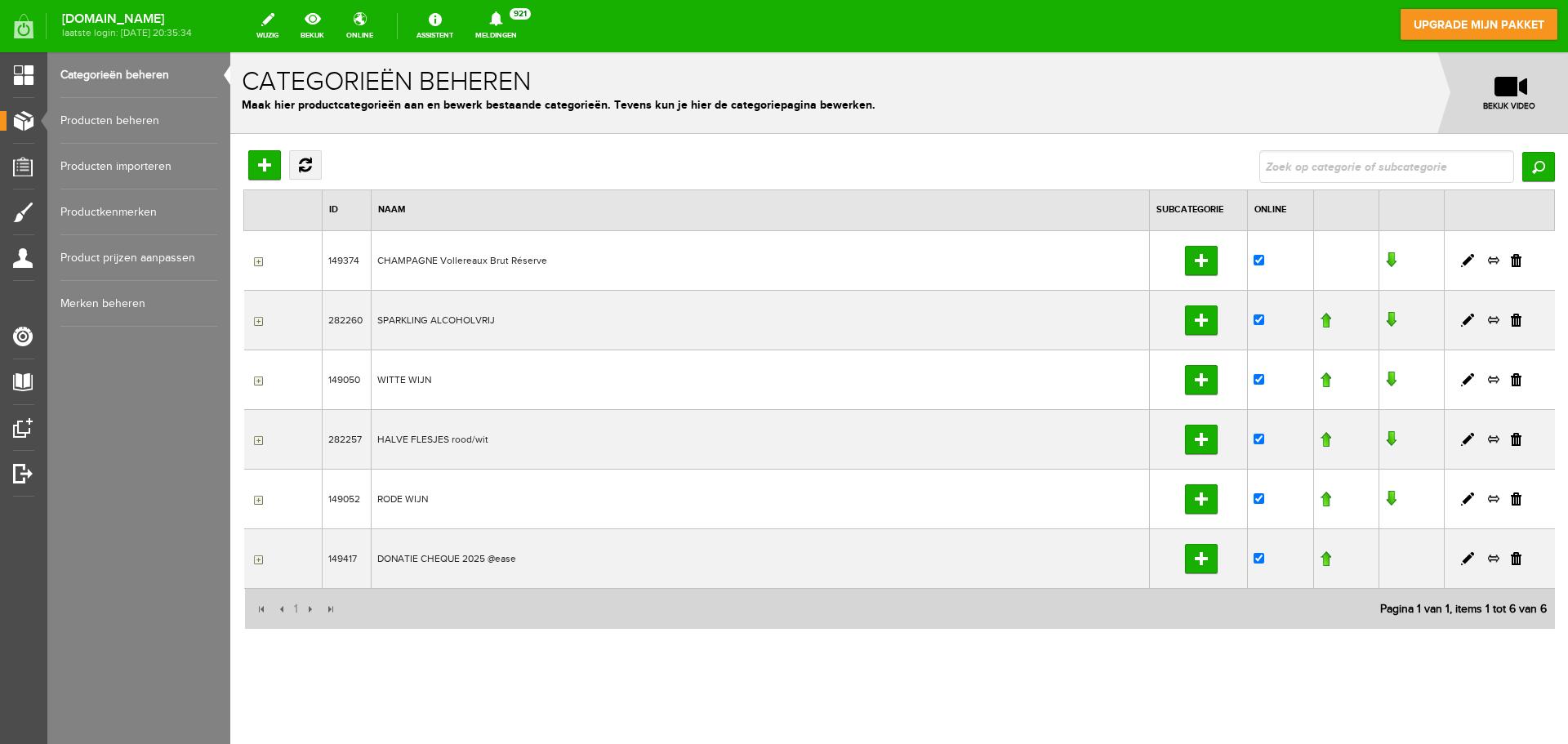
click at [125, 122] on link "Producten beheren" at bounding box center [139, 121] width 157 height 46
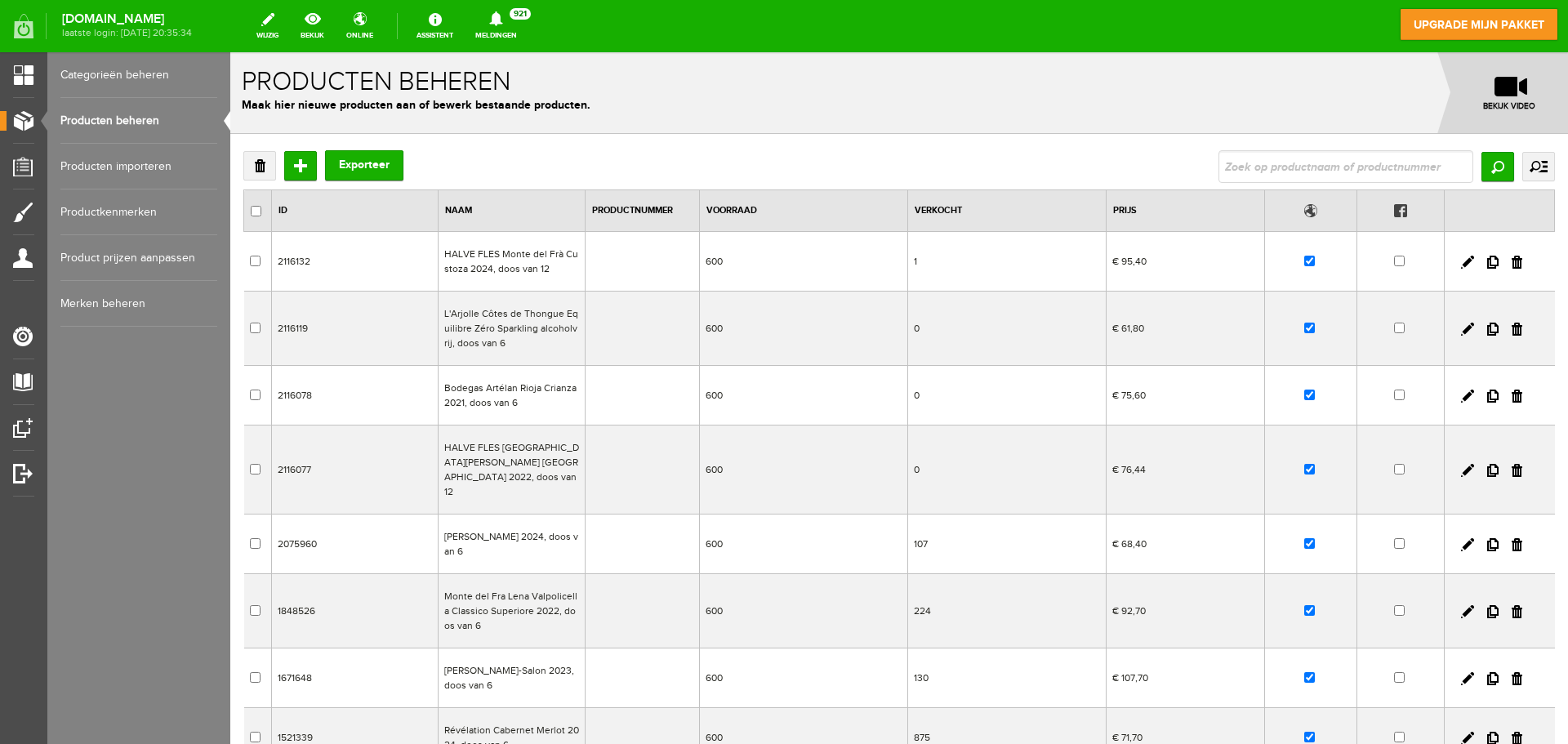
click at [517, 256] on td "HALVE FLES Monte del Frà Custoza 2024, doos van 12" at bounding box center [511, 261] width 147 height 60
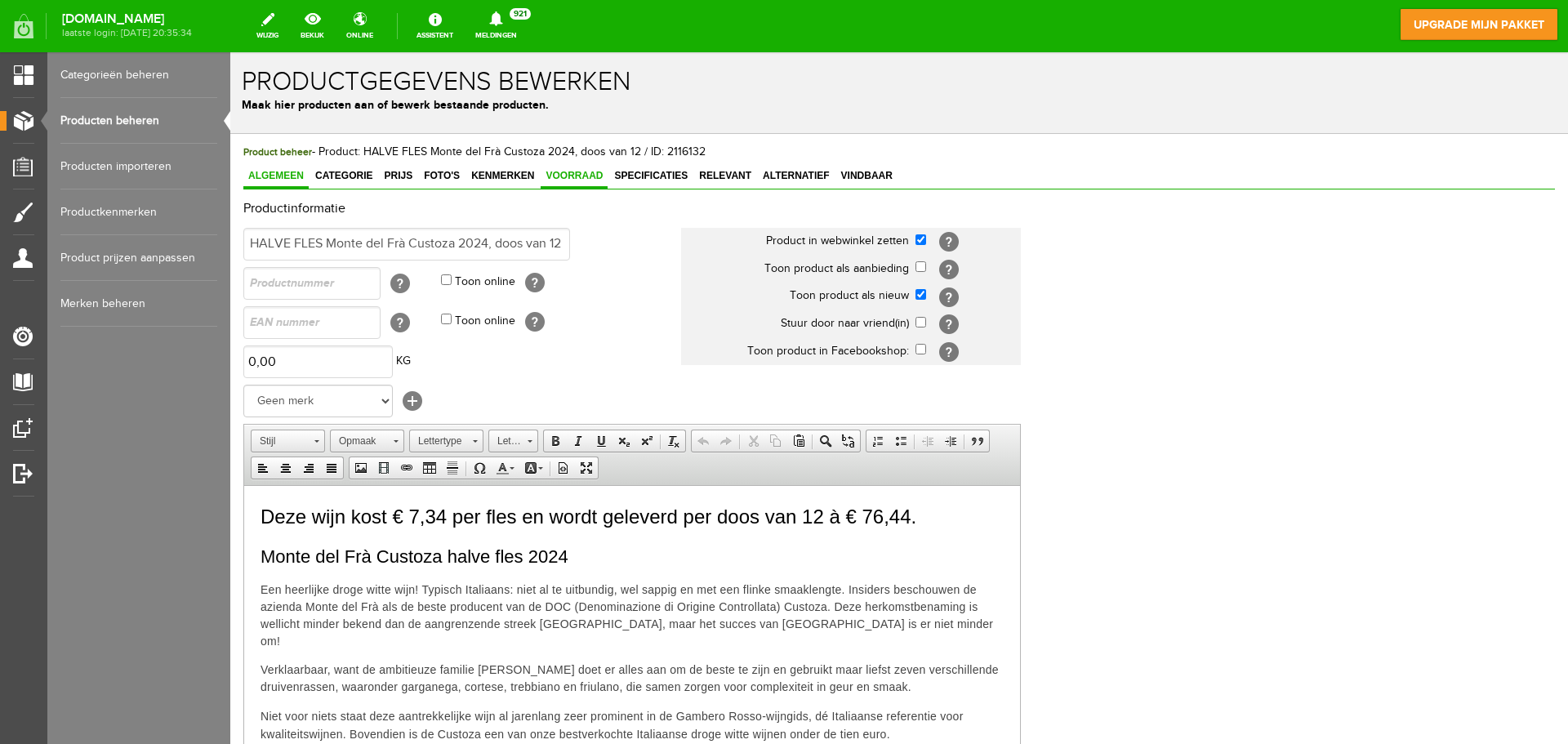
click at [566, 183] on link "Voorraad" at bounding box center [573, 176] width 67 height 23
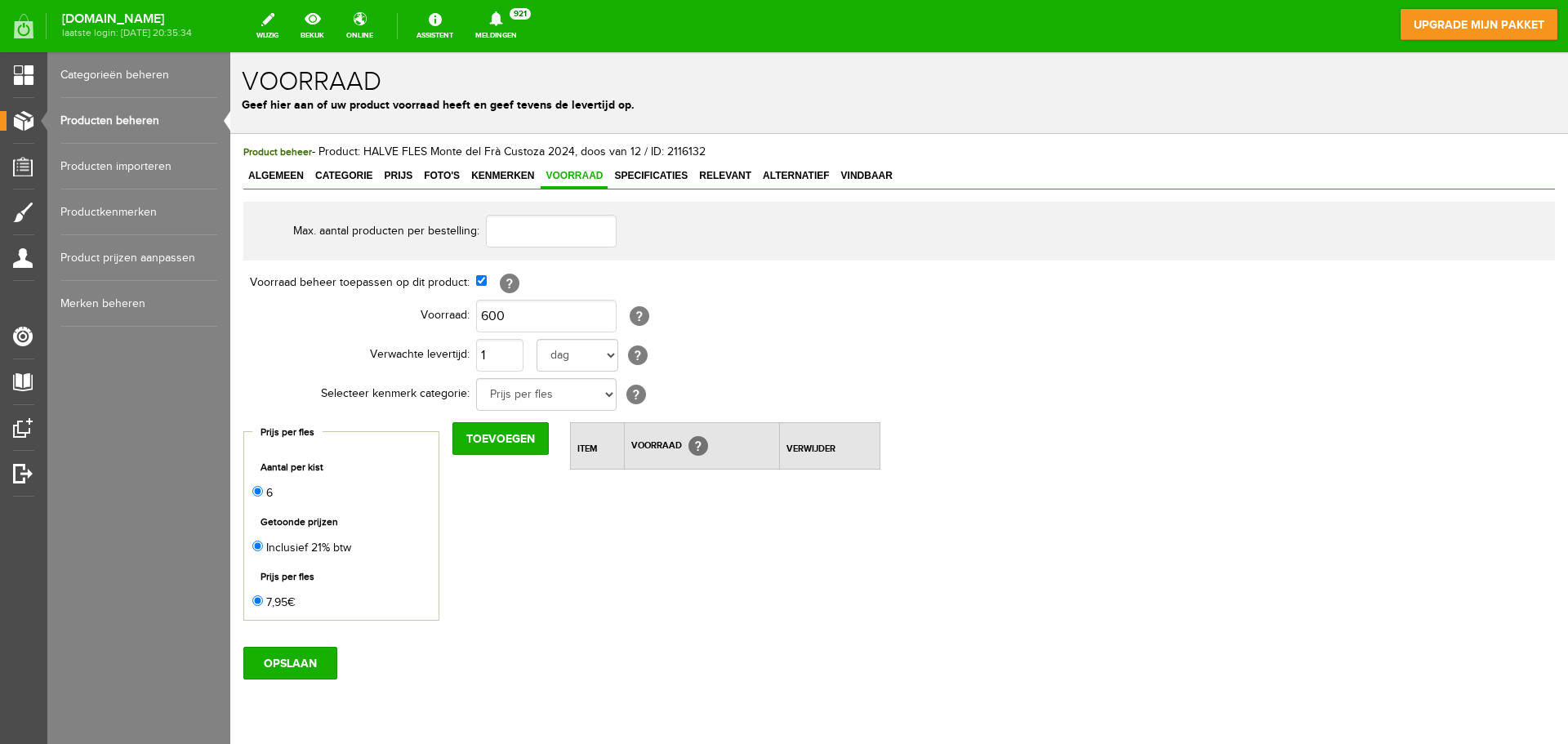
click at [474, 279] on th "Voorraad beheer toepassen op dit product:" at bounding box center [360, 283] width 232 height 28
click at [483, 280] on input "checkbox" at bounding box center [481, 280] width 10 height 10
checkbox input "false"
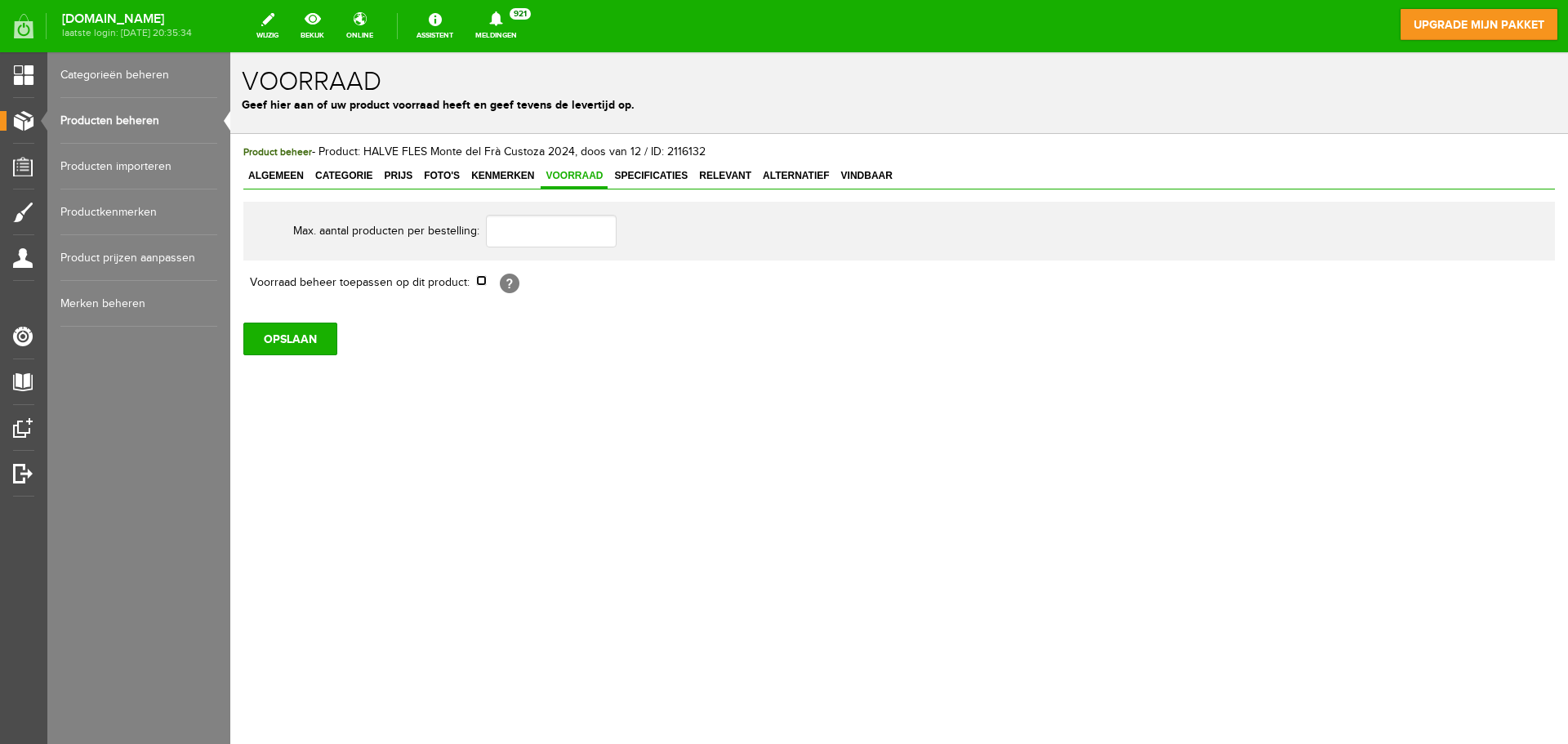
click at [483, 280] on input "checkbox" at bounding box center [481, 280] width 10 height 10
checkbox input "true"
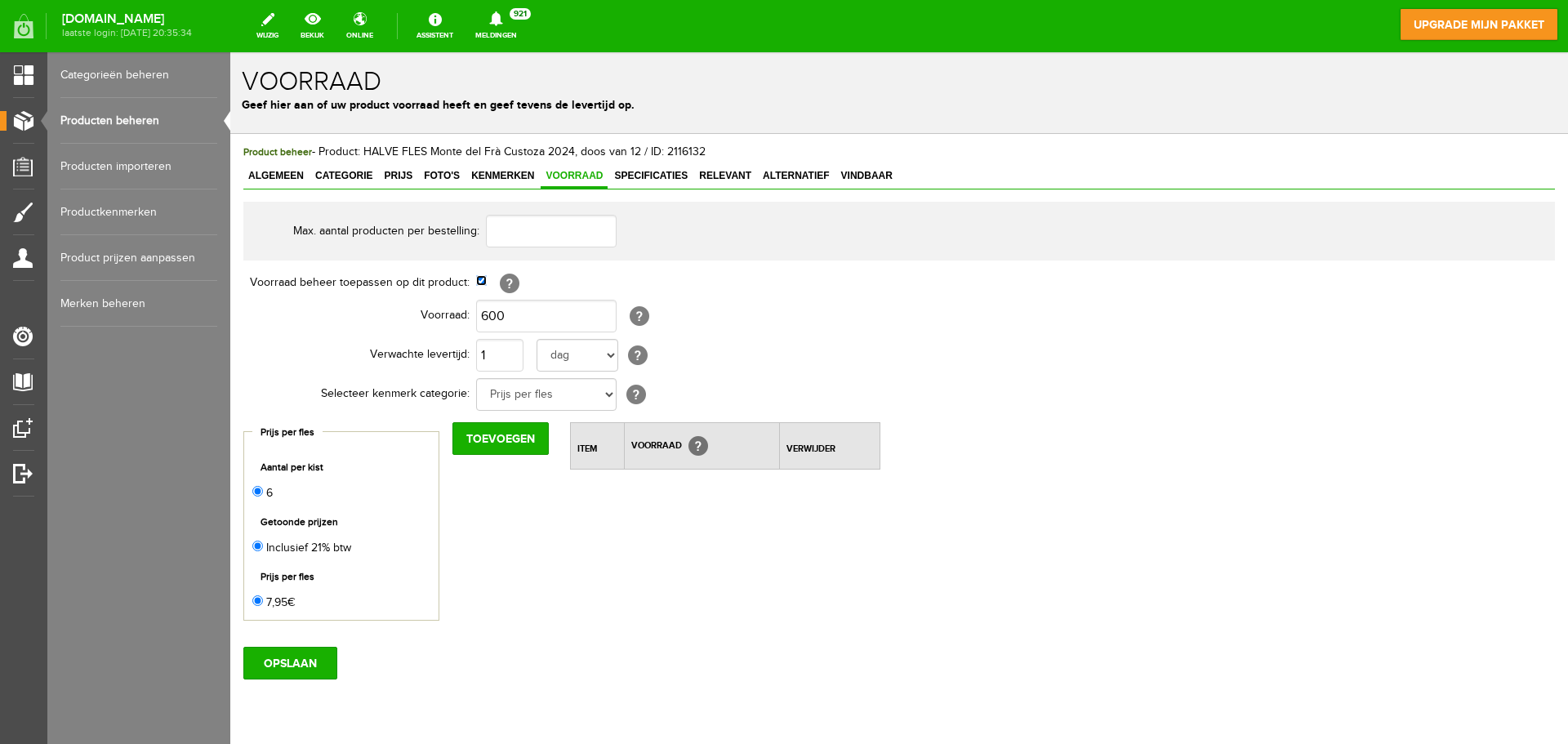
click at [483, 280] on input "checkbox" at bounding box center [481, 280] width 10 height 10
checkbox input "false"
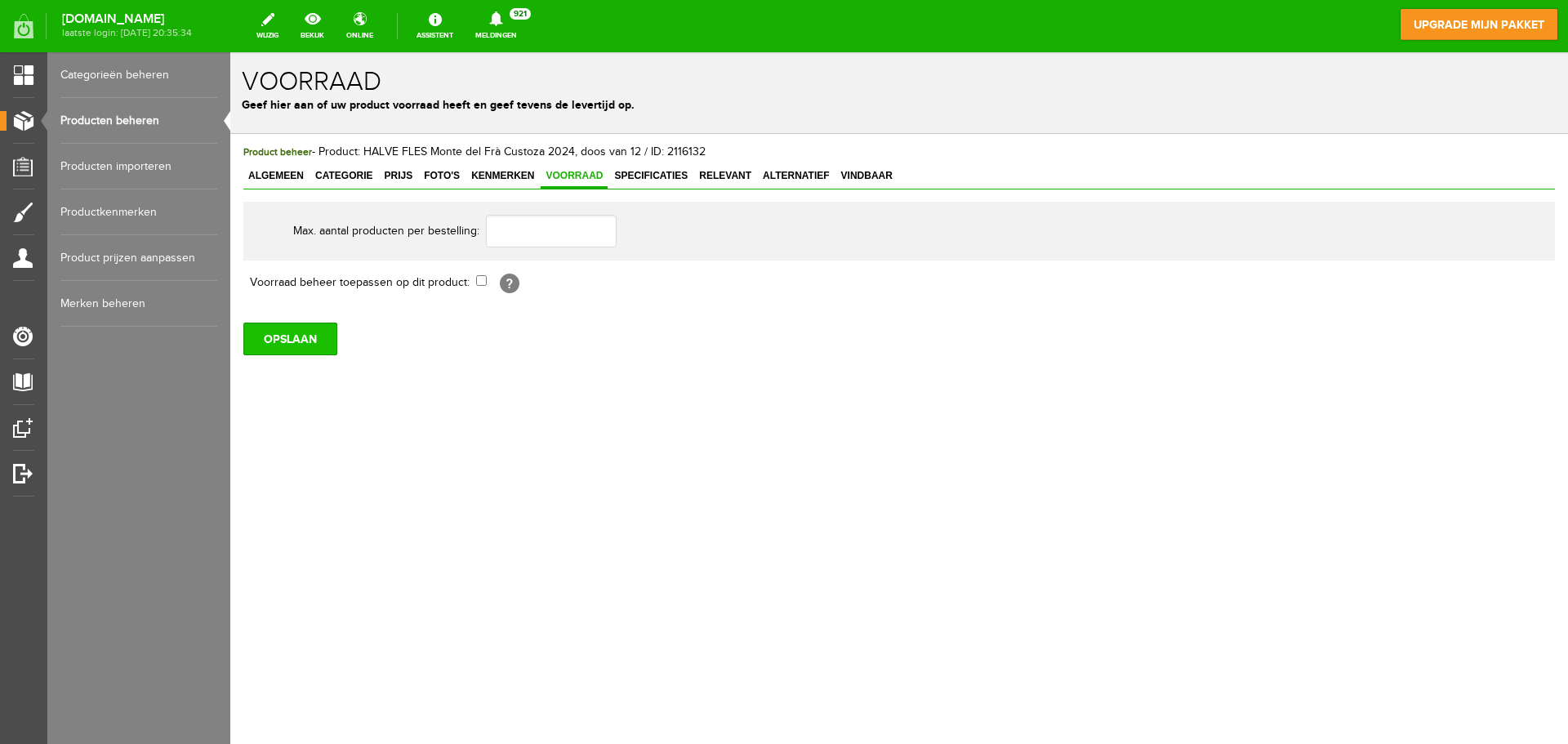
click at [299, 341] on input "OPSLAAN" at bounding box center [291, 339] width 94 height 33
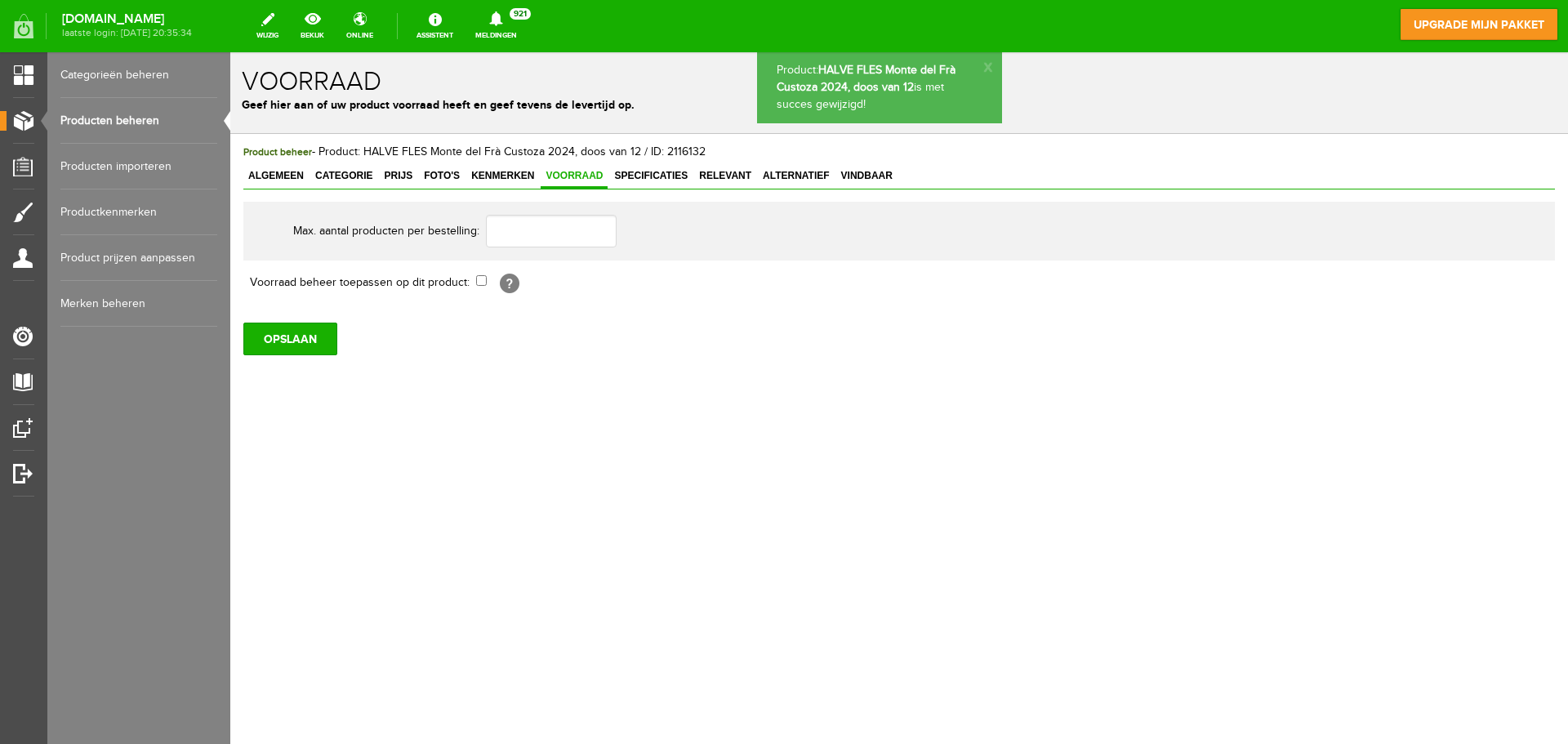
click at [121, 114] on link "Producten beheren" at bounding box center [139, 121] width 157 height 46
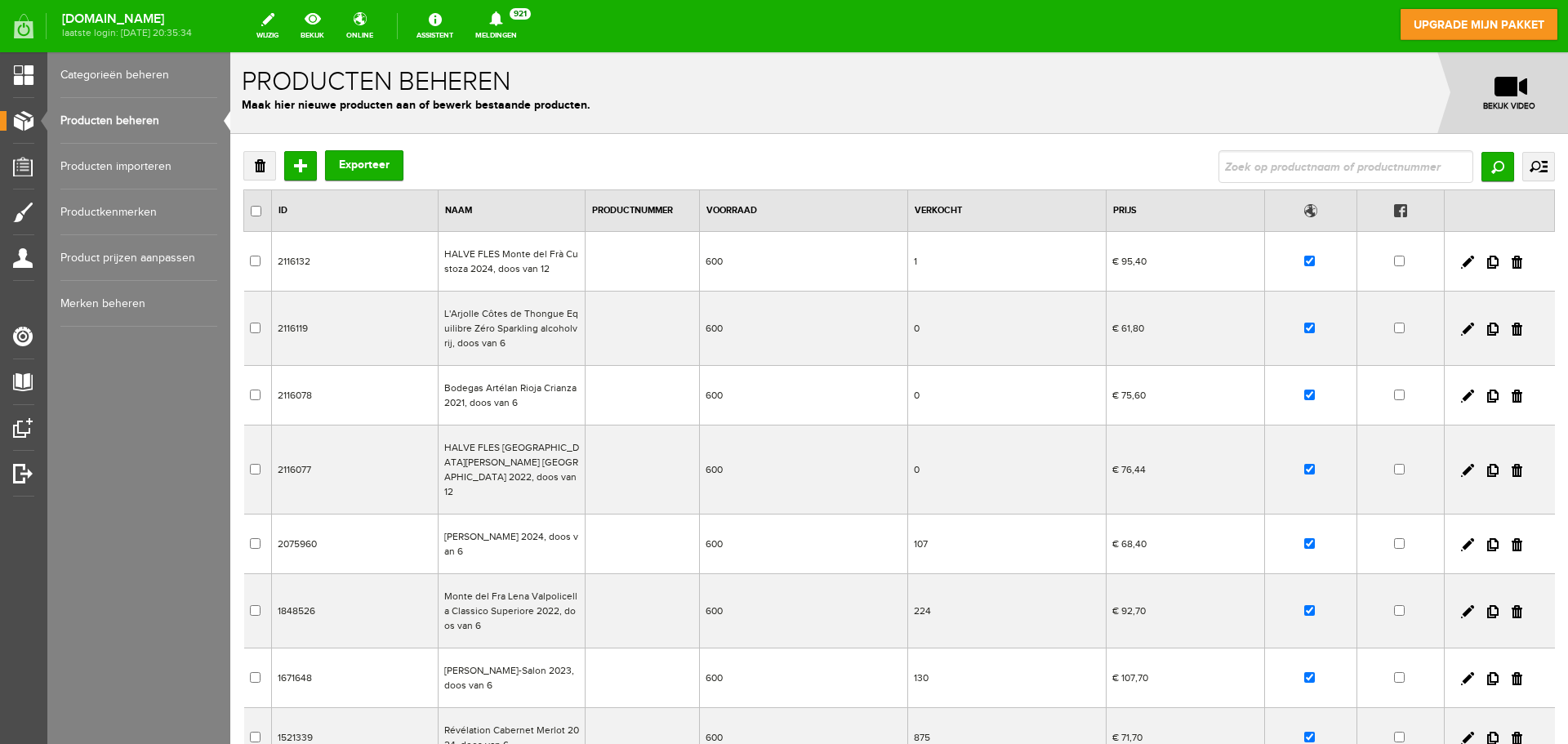
click at [721, 261] on td "600" at bounding box center [803, 261] width 209 height 60
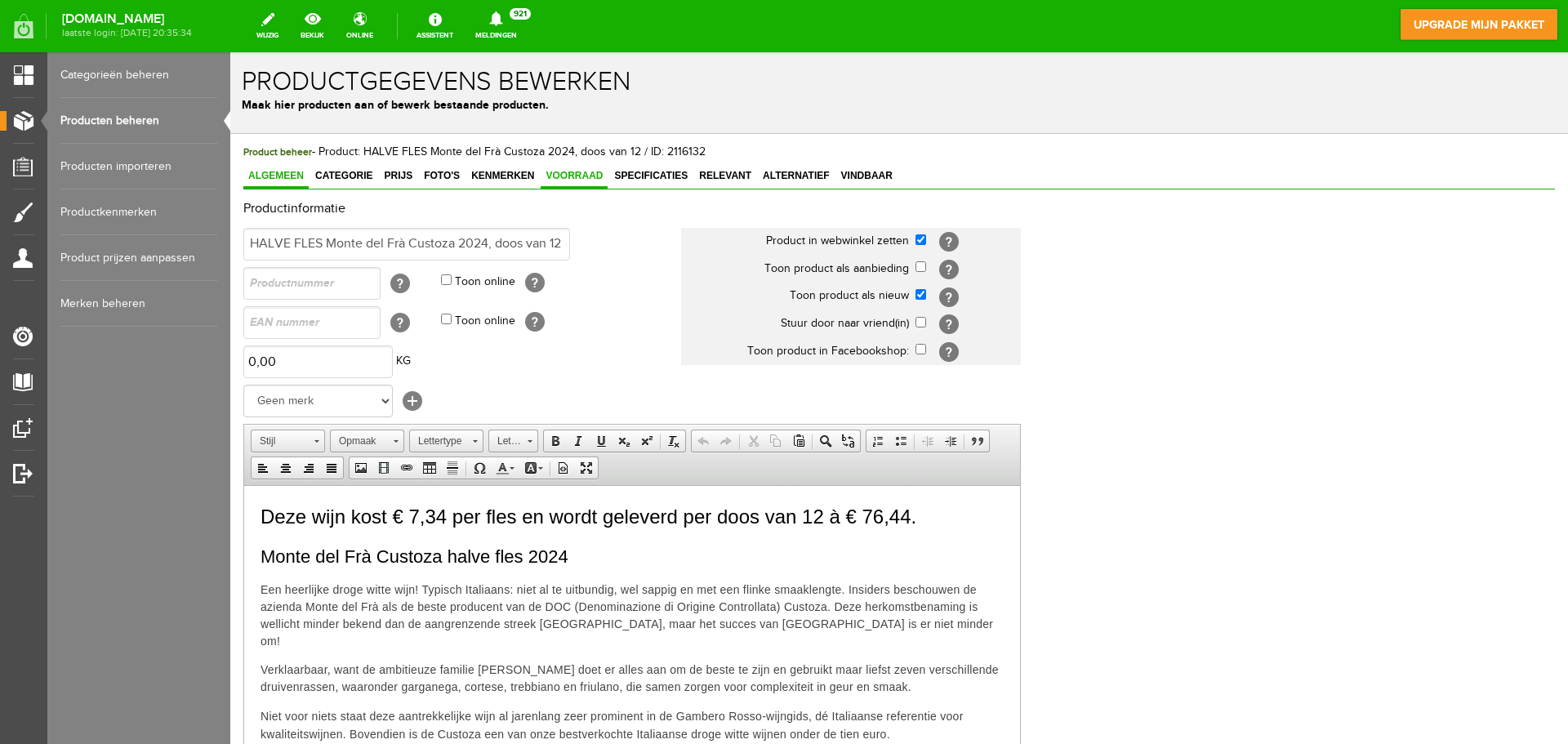
click at [583, 181] on span "Voorraad" at bounding box center [573, 175] width 67 height 11
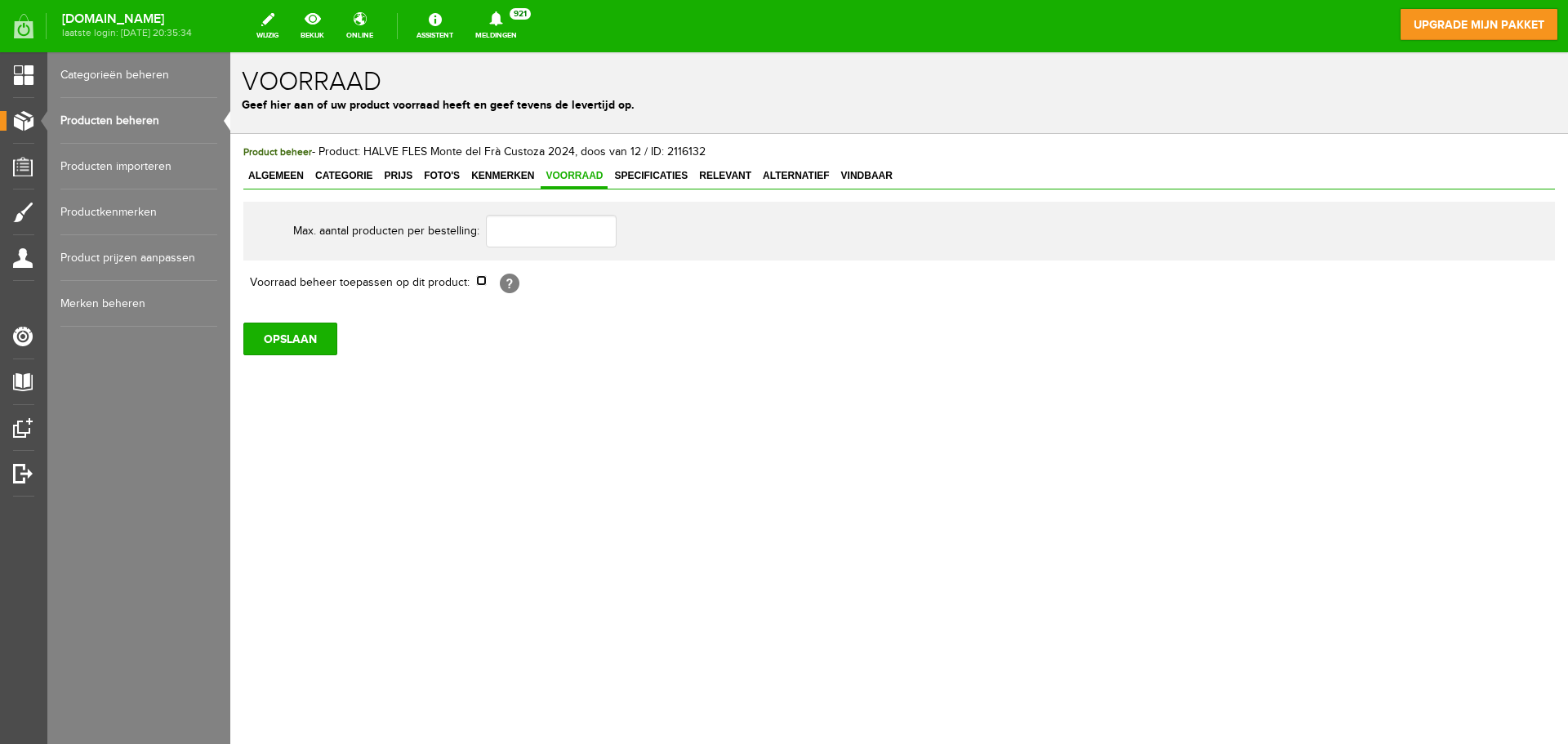
click at [477, 276] on input "checkbox" at bounding box center [481, 280] width 10 height 10
checkbox input "true"
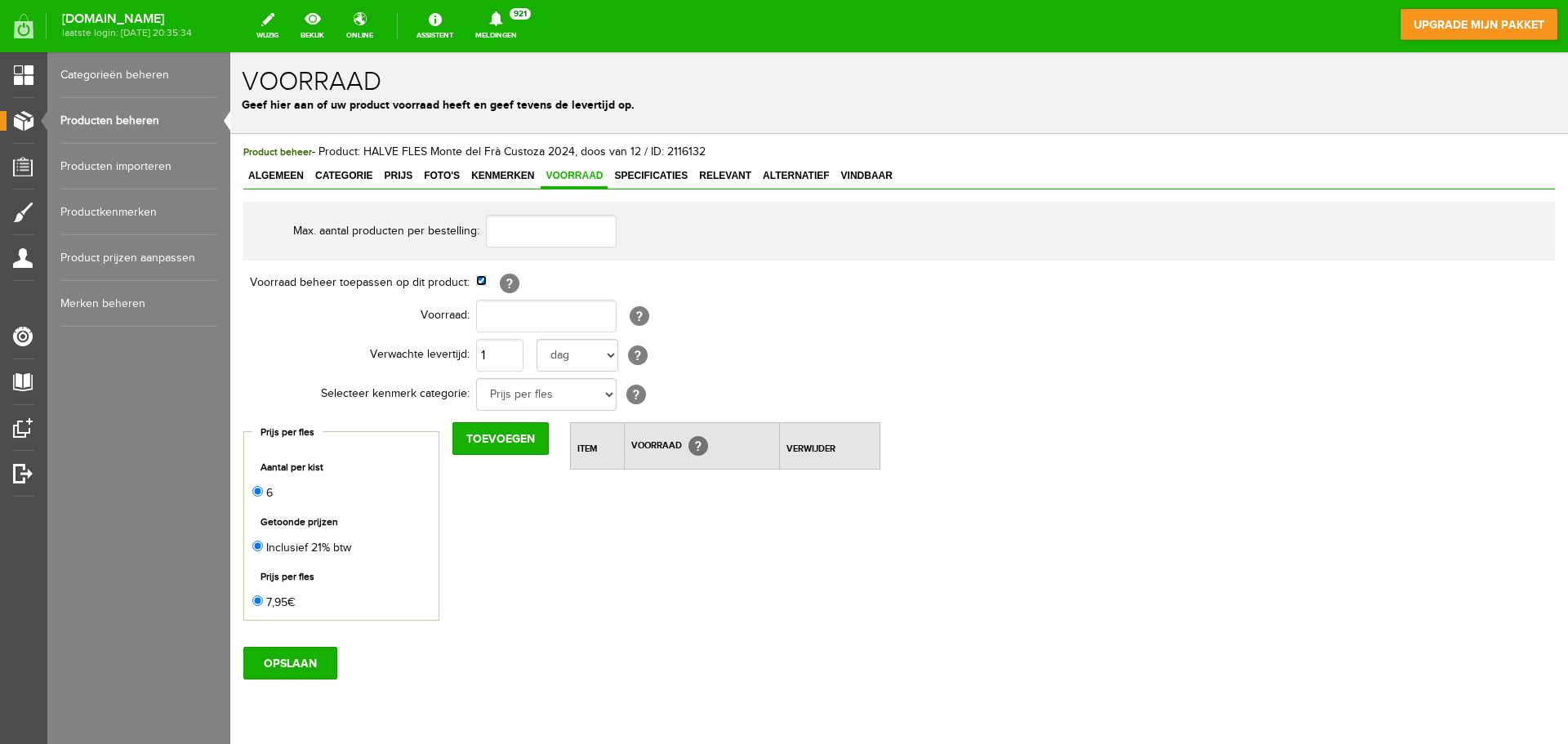
click at [480, 285] on input "checkbox" at bounding box center [481, 280] width 10 height 10
checkbox input "false"
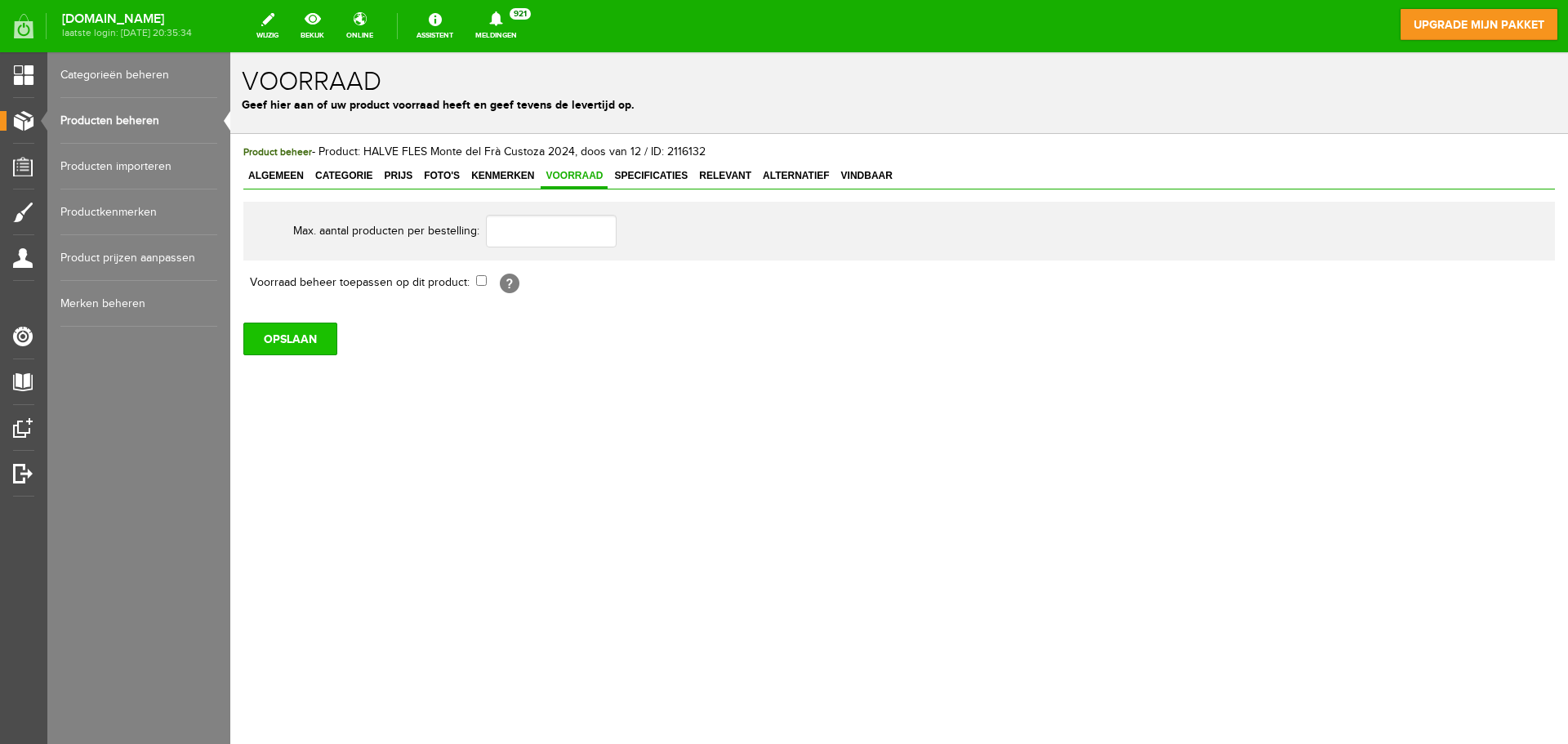
click at [308, 352] on input "OPSLAAN" at bounding box center [291, 339] width 94 height 33
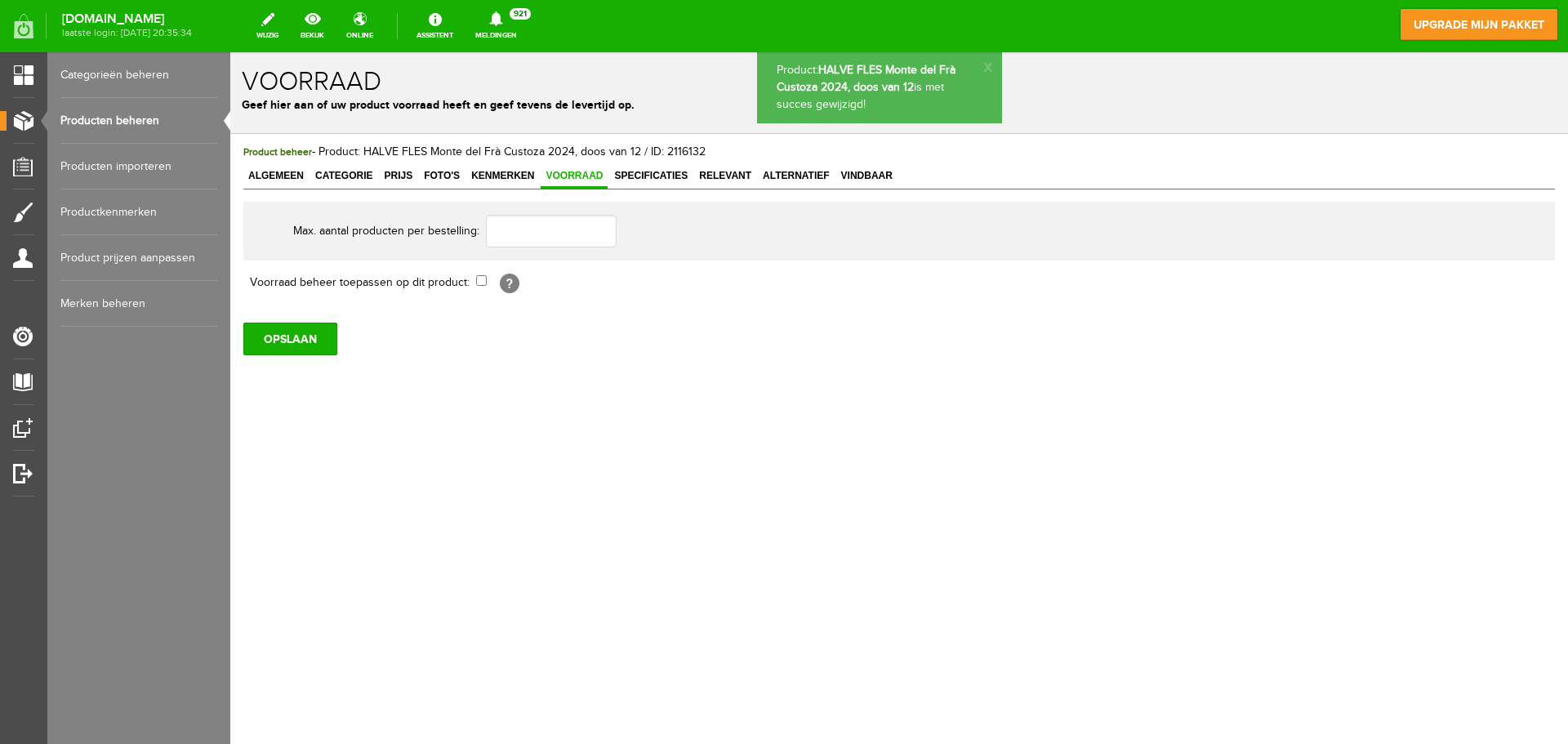
click at [137, 123] on link "Producten beheren" at bounding box center [139, 121] width 157 height 46
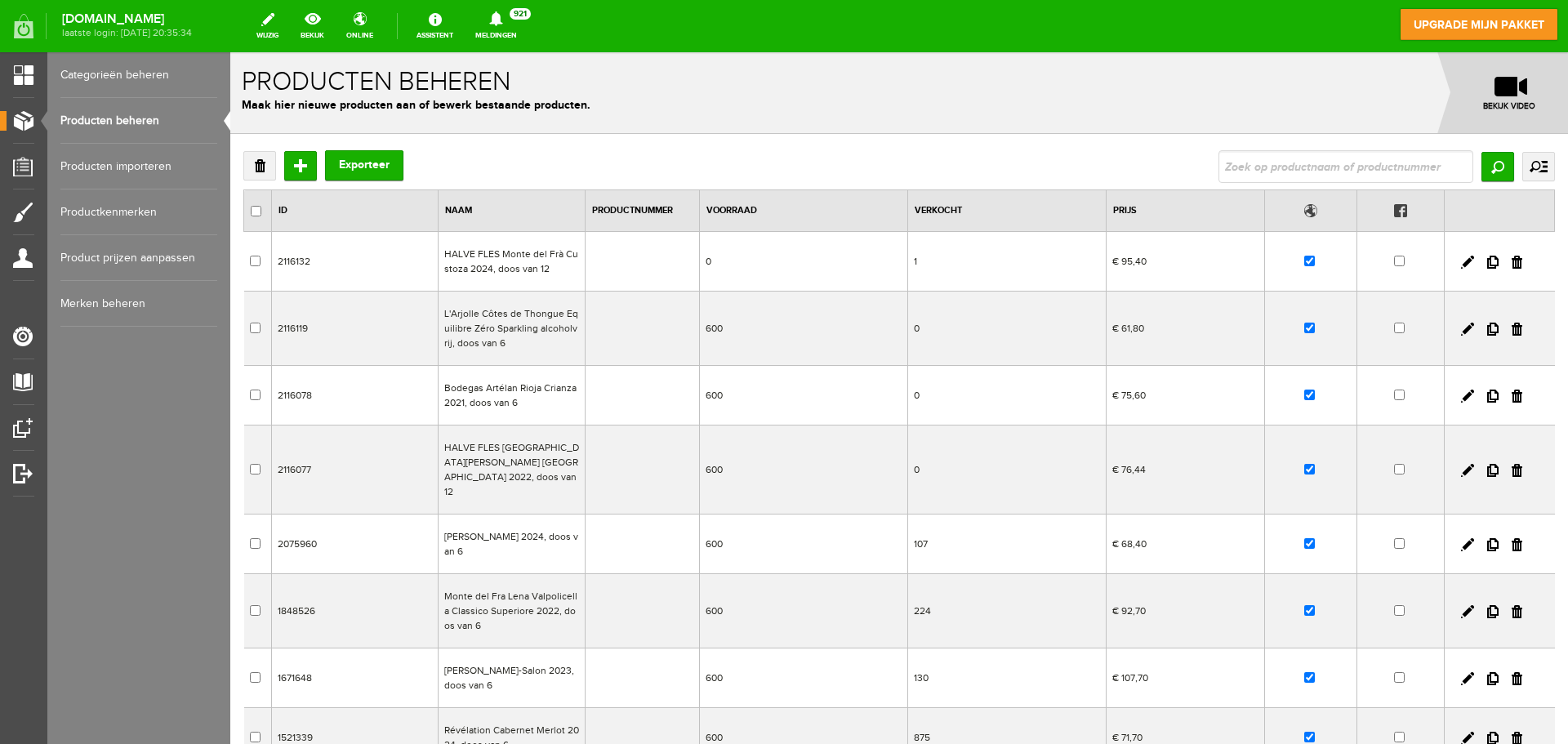
click at [728, 331] on td "600" at bounding box center [803, 329] width 209 height 75
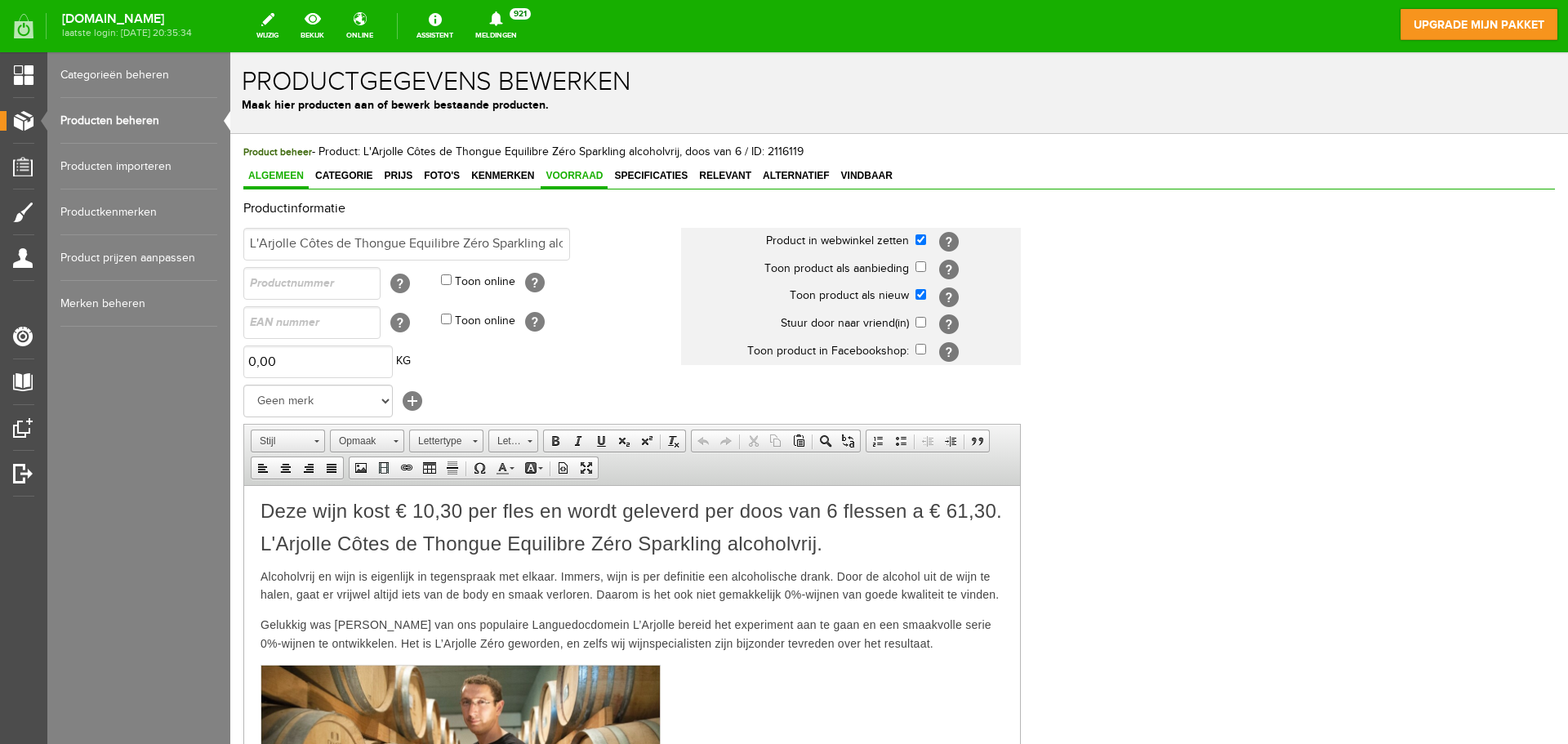
click at [578, 181] on span "Voorraad" at bounding box center [573, 175] width 67 height 11
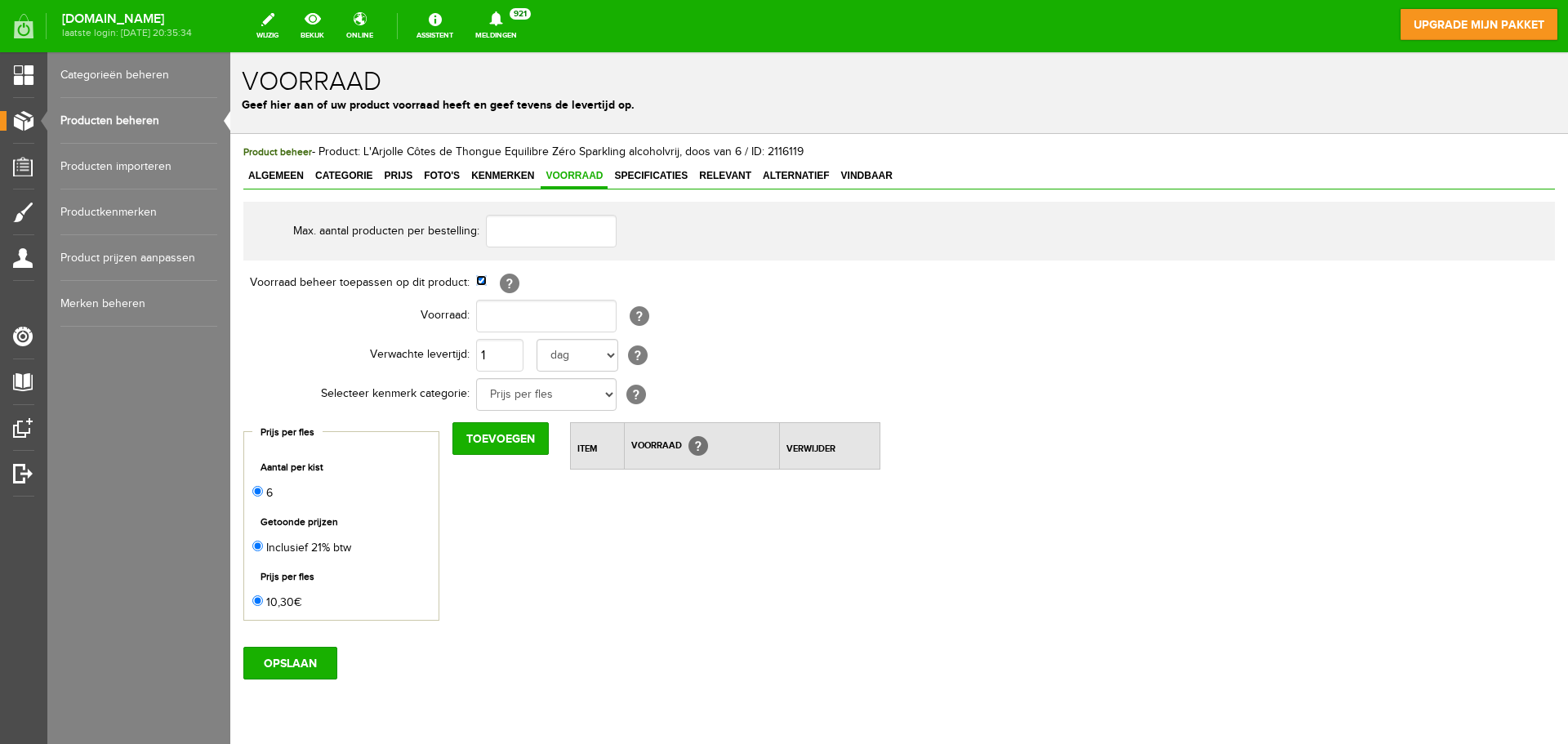
click at [479, 284] on input "checkbox" at bounding box center [481, 280] width 10 height 10
checkbox input "false"
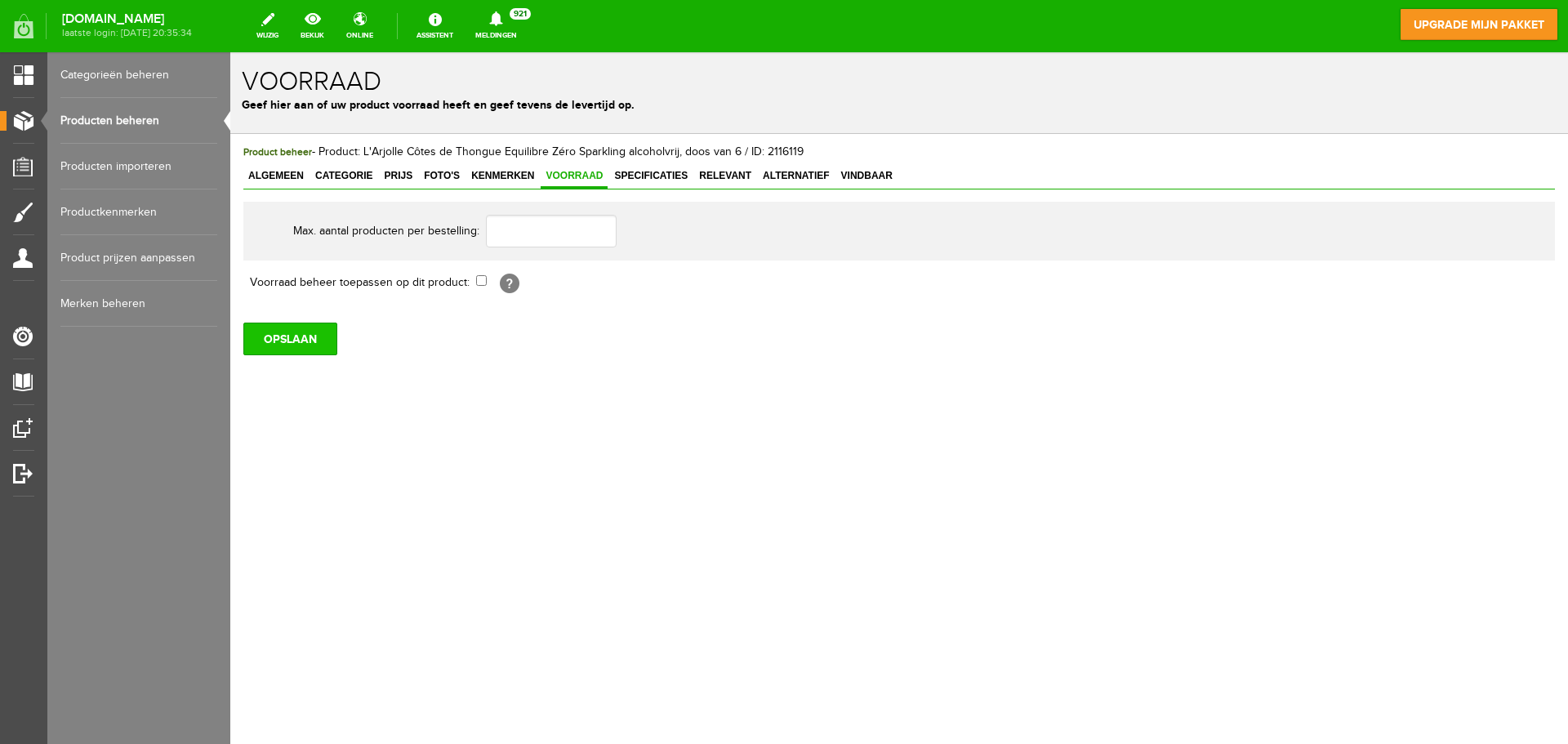
click at [309, 337] on input "OPSLAAN" at bounding box center [291, 339] width 94 height 33
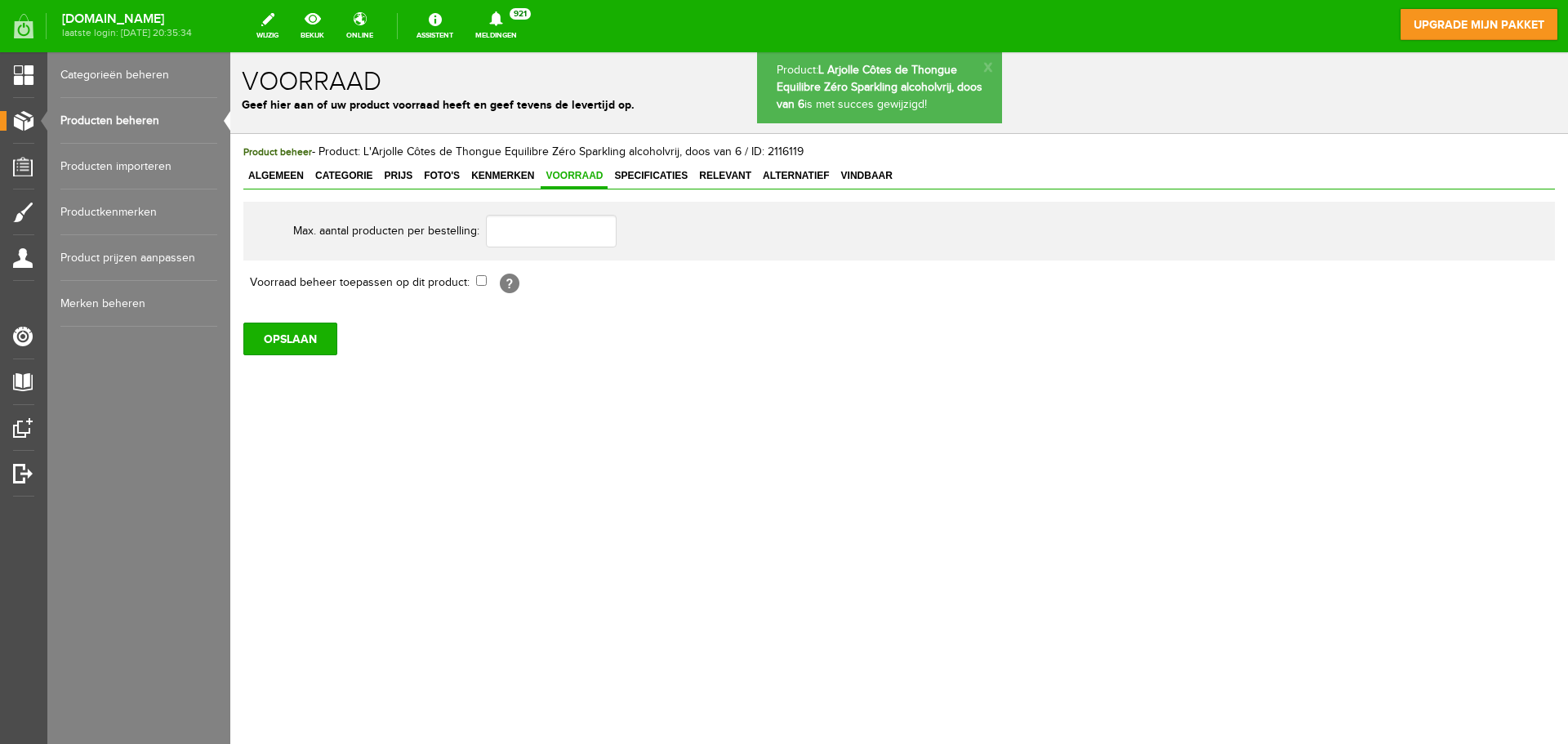
click at [140, 121] on link "Producten beheren" at bounding box center [139, 121] width 157 height 46
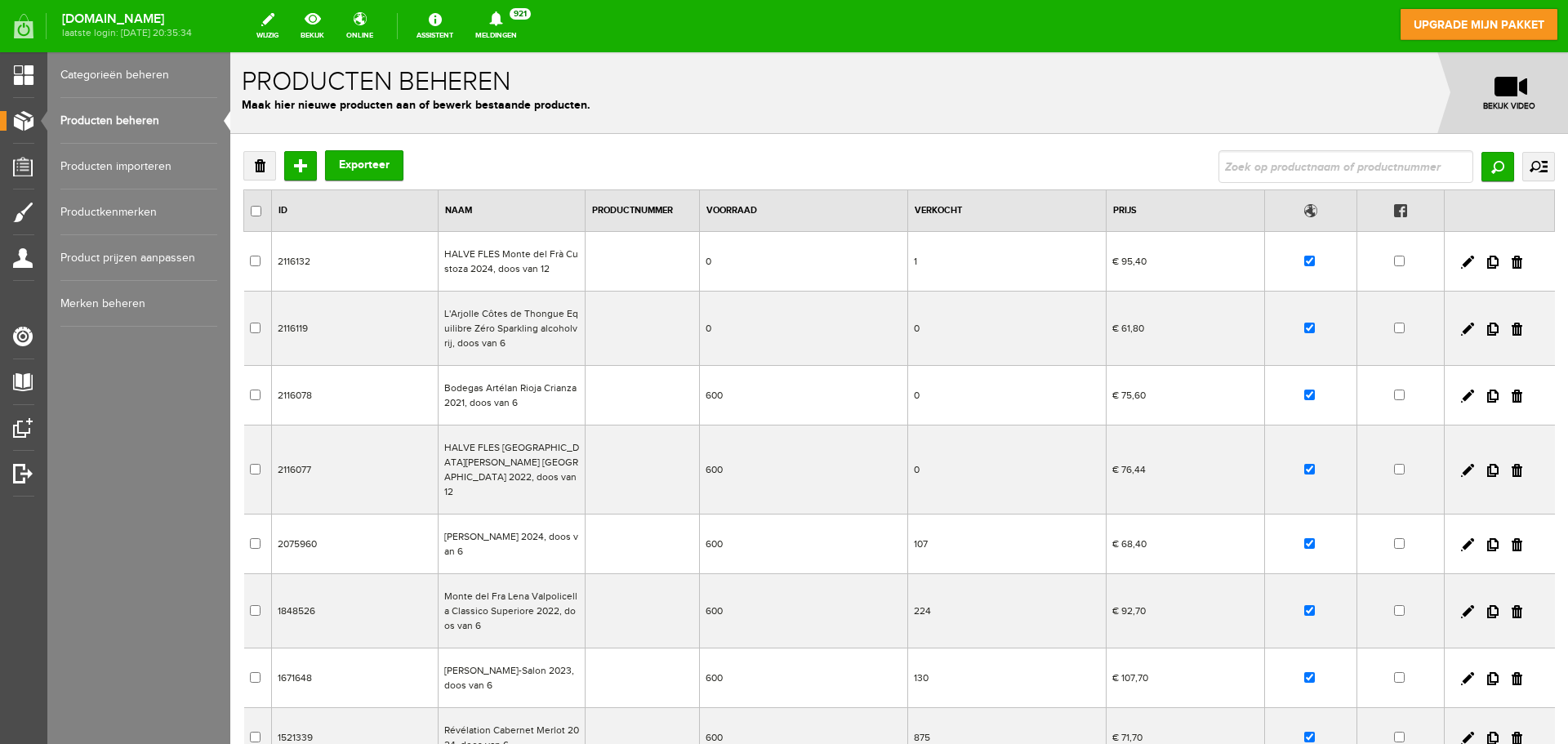
click at [727, 265] on td "0" at bounding box center [803, 261] width 209 height 60
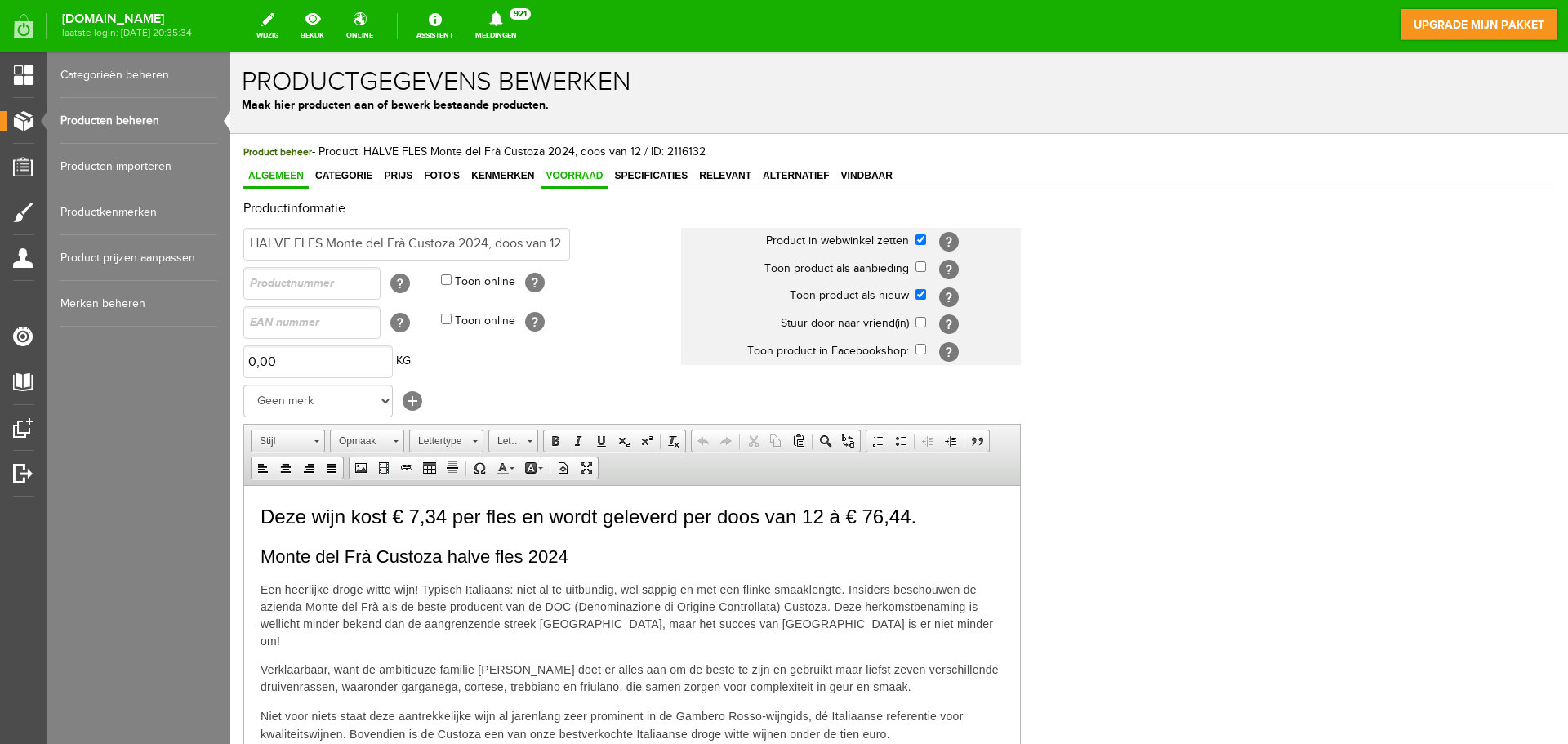
click at [576, 179] on span "Voorraad" at bounding box center [573, 175] width 67 height 11
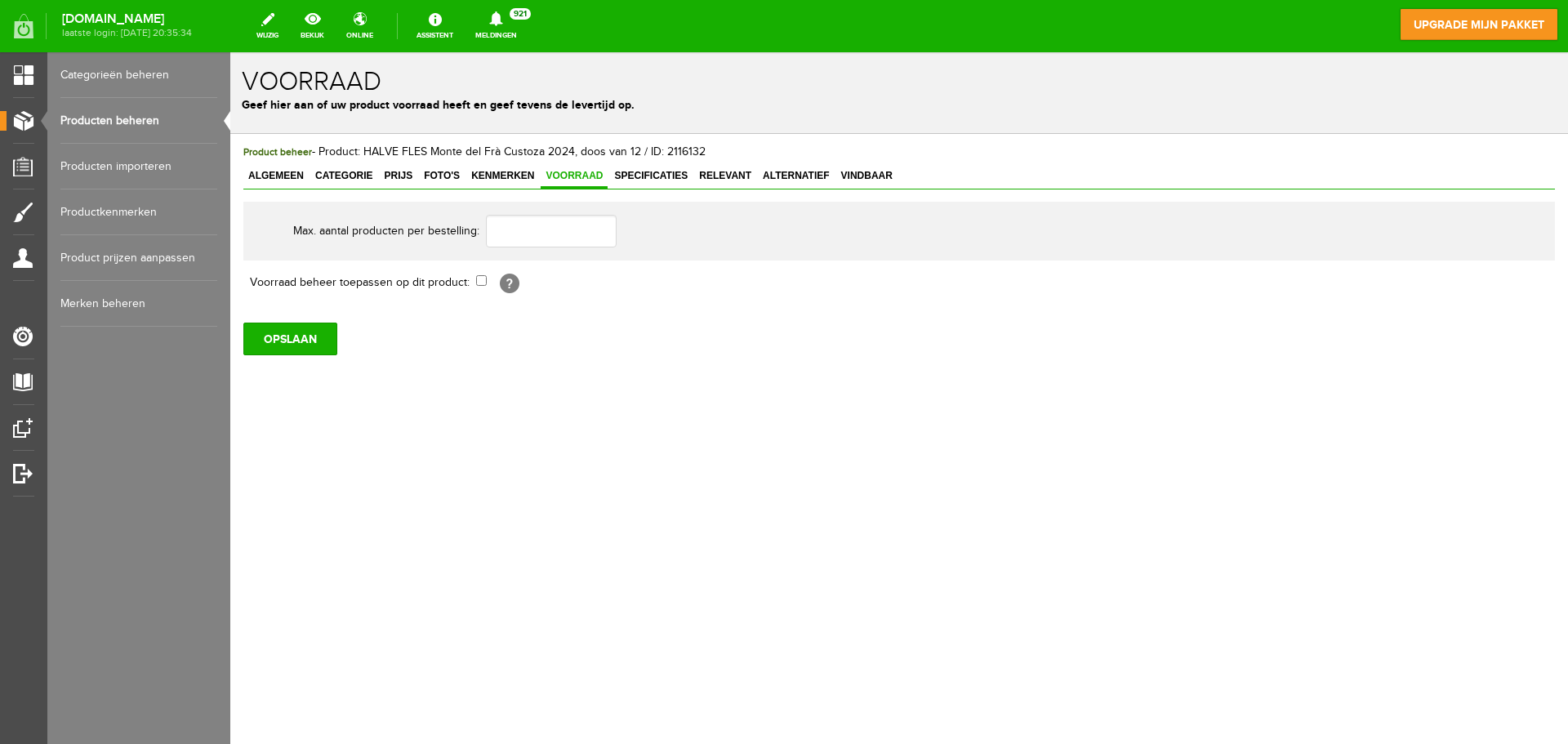
click at [475, 279] on th "Voorraad beheer toepassen op dit product:" at bounding box center [360, 283] width 232 height 28
click at [480, 281] on input "checkbox" at bounding box center [481, 280] width 10 height 10
checkbox input "true"
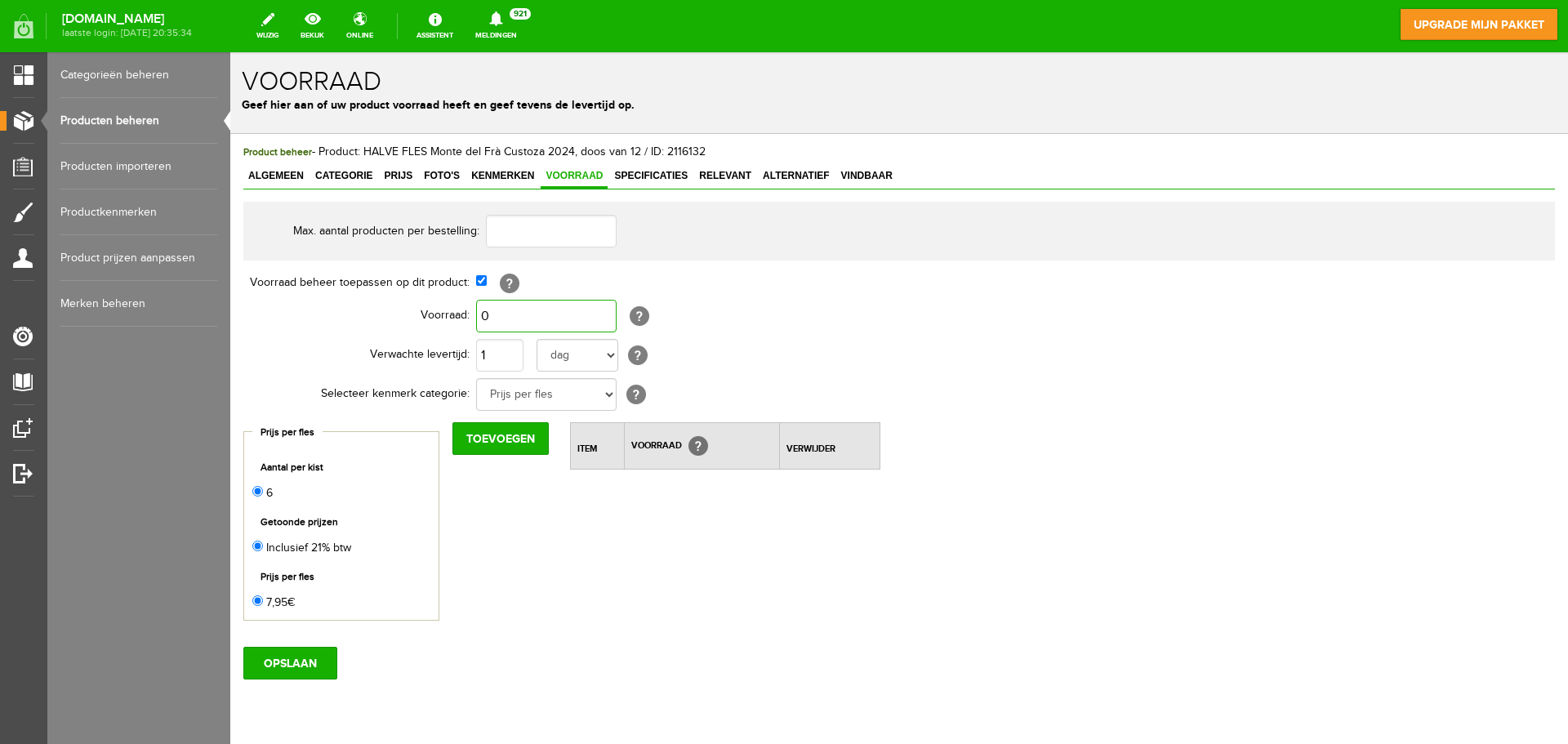
click at [496, 315] on input "0" at bounding box center [546, 317] width 140 height 33
type input "600"
click at [284, 648] on input "OPSLAAN" at bounding box center [291, 663] width 94 height 33
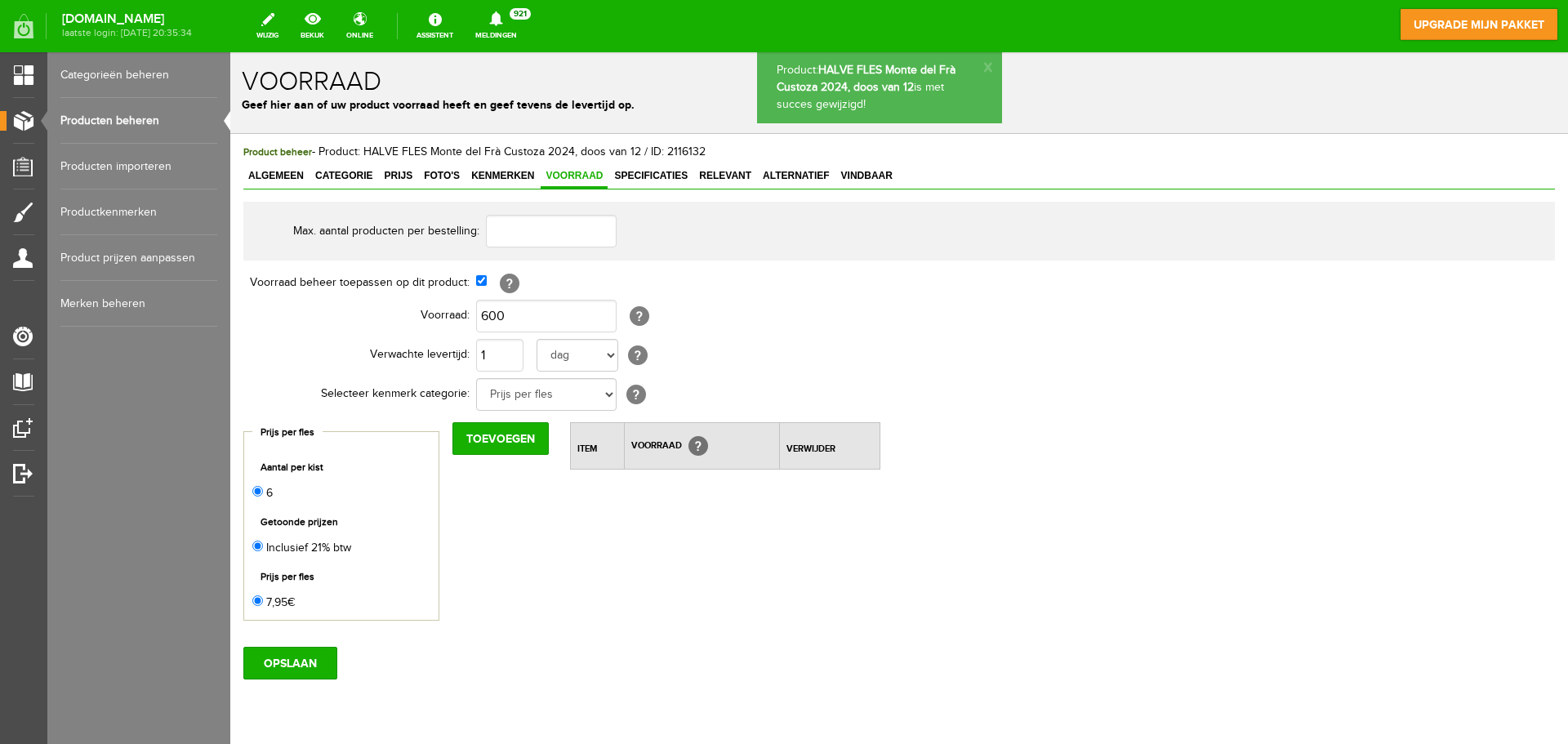
click at [116, 122] on link "Producten beheren" at bounding box center [139, 121] width 157 height 46
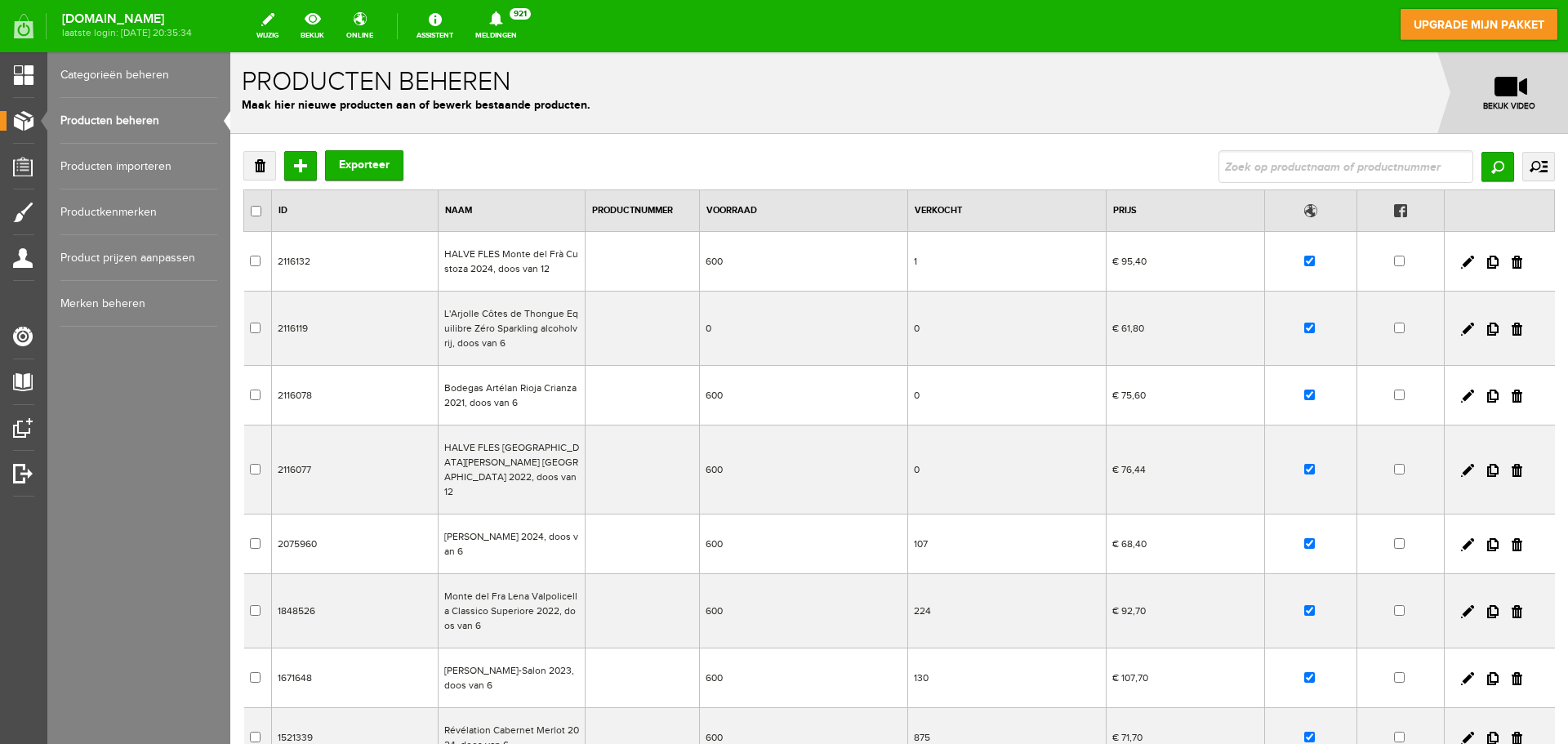
click at [721, 334] on td "0" at bounding box center [803, 329] width 209 height 75
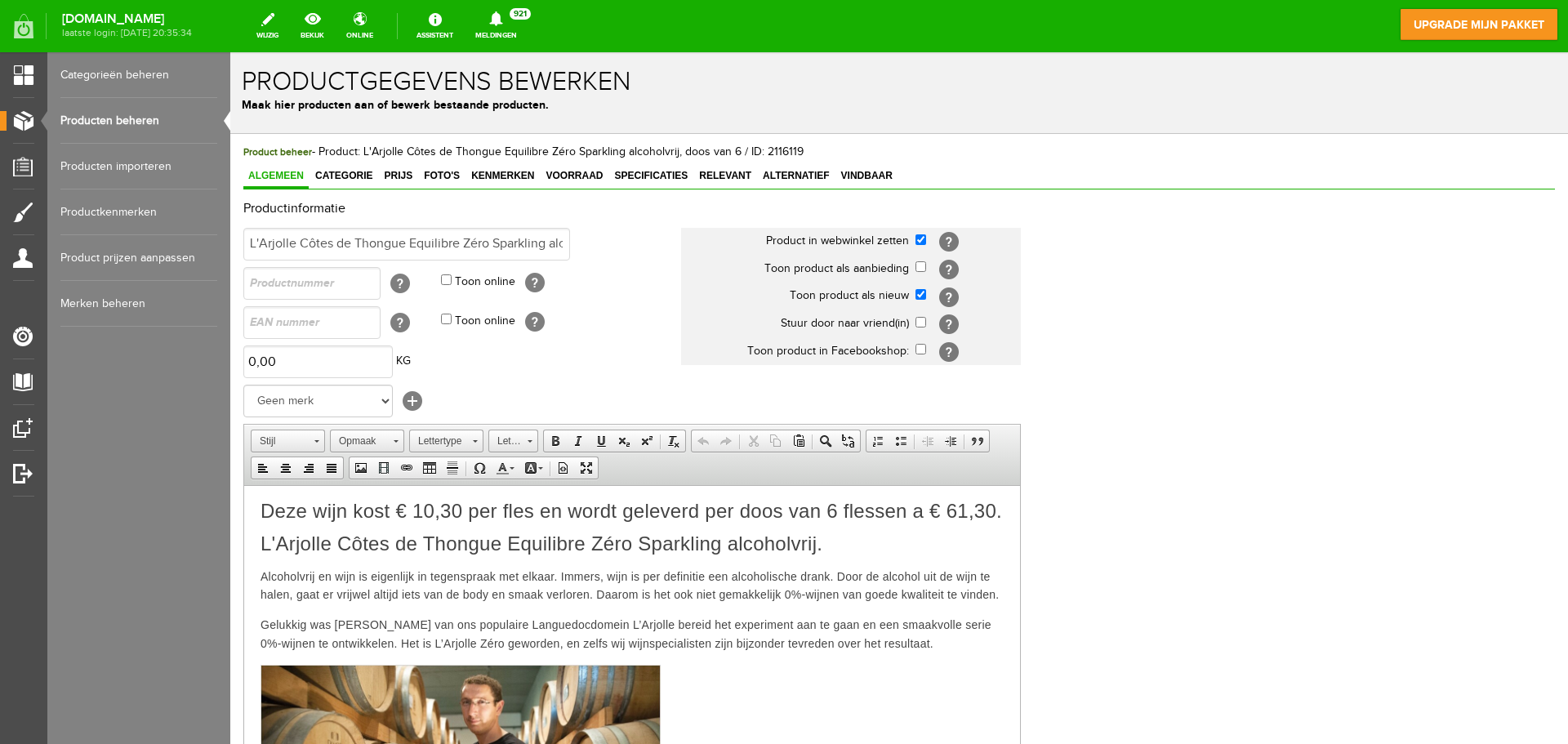
click at [597, 163] on div "Product beheer - Product: L'Arjolle Côtes de Thongue Equilibre Zéro Sparkling a…" at bounding box center [899, 545] width 1311 height 801
click at [591, 180] on span "Voorraad" at bounding box center [573, 175] width 67 height 11
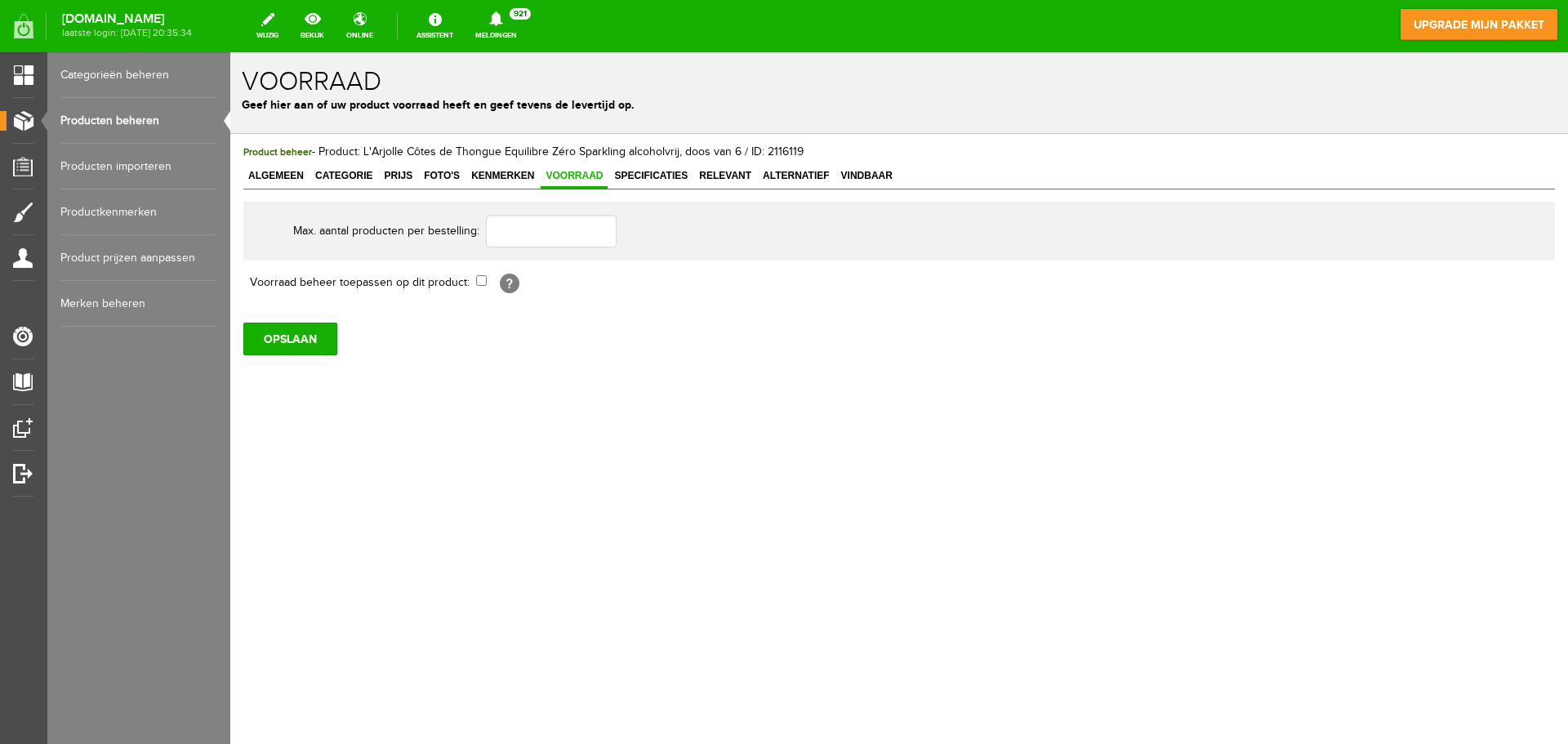
click at [479, 288] on td "[?]" at bounding box center [752, 283] width 552 height 28
click at [480, 281] on input "checkbox" at bounding box center [481, 280] width 10 height 10
checkbox input "true"
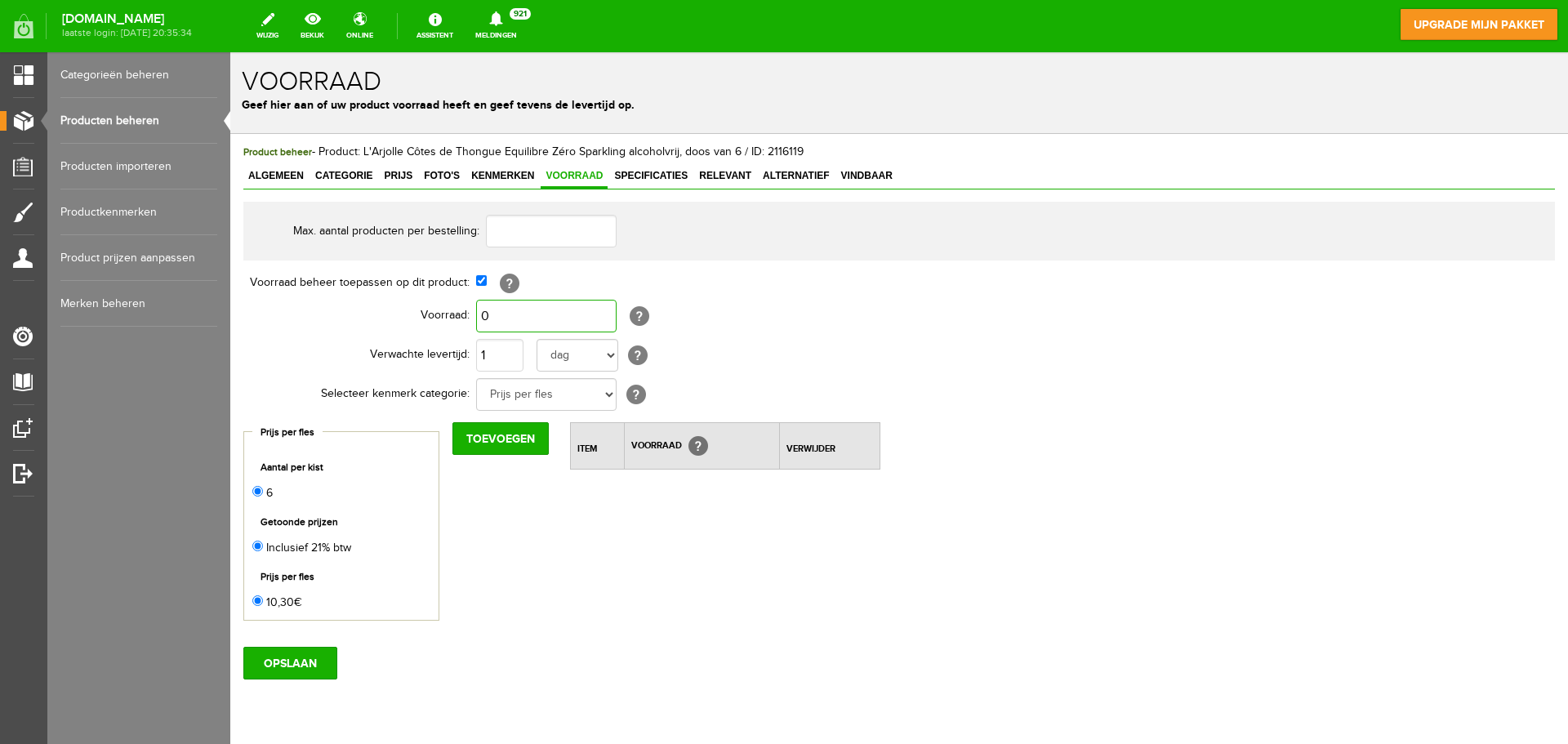
click at [483, 317] on input "0" at bounding box center [546, 317] width 140 height 33
type input "600"
click at [297, 658] on input "OPSLAAN" at bounding box center [291, 663] width 94 height 33
click at [513, 434] on input "Toevoegen" at bounding box center [500, 439] width 96 height 33
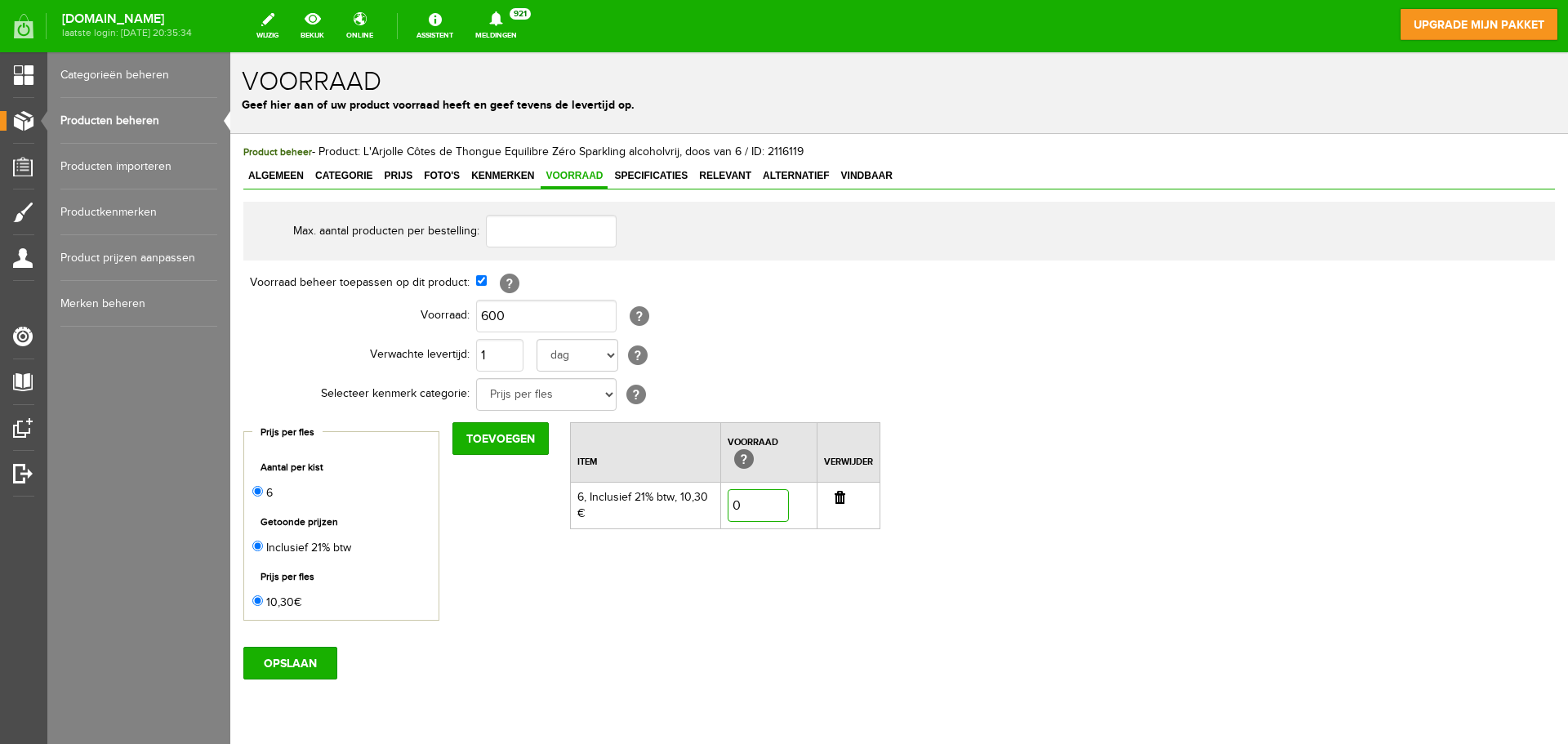
click at [748, 500] on input "0" at bounding box center [758, 506] width 62 height 33
type input "600"
click at [305, 657] on input "OPSLAAN" at bounding box center [291, 663] width 94 height 33
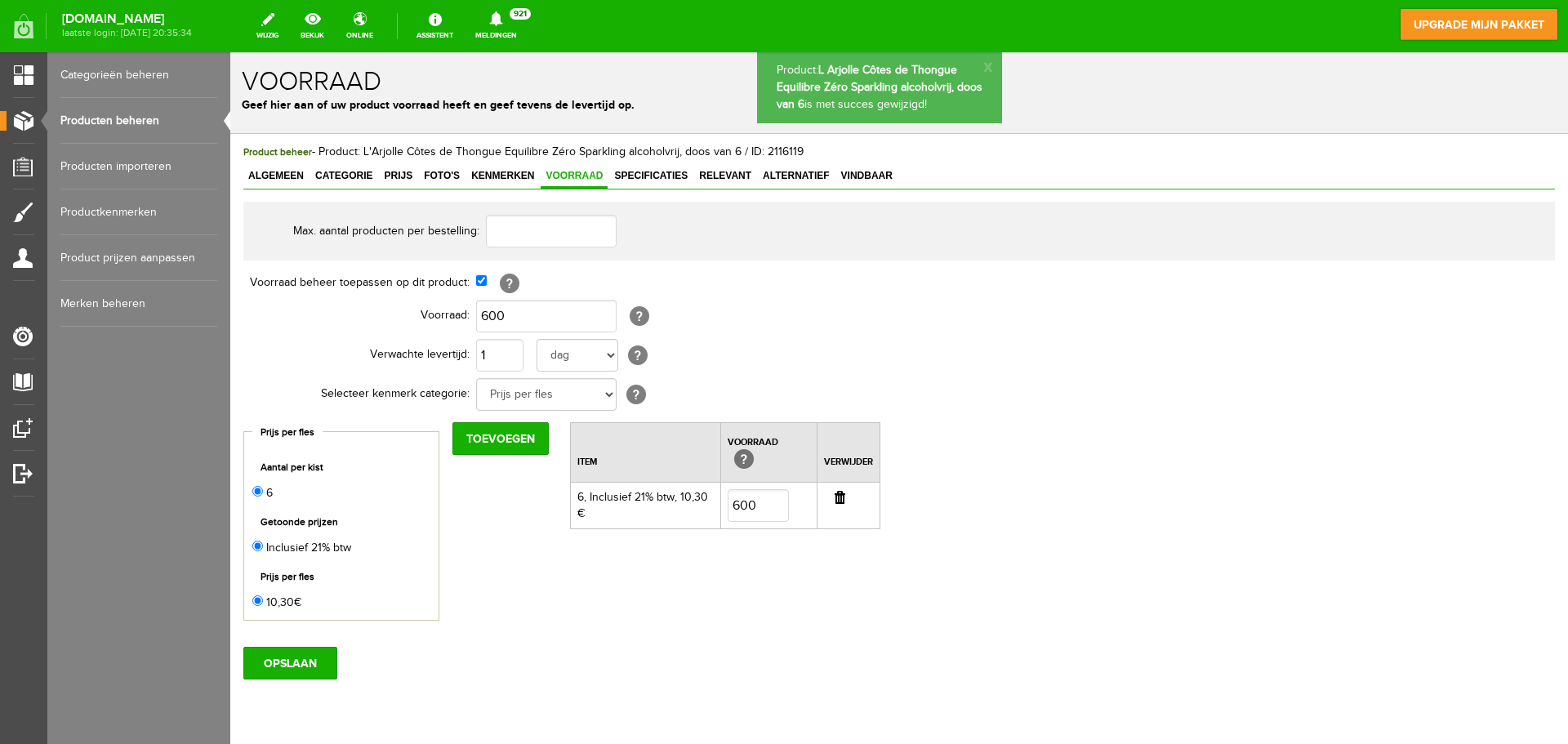
click at [130, 119] on link "Producten beheren" at bounding box center [139, 121] width 157 height 46
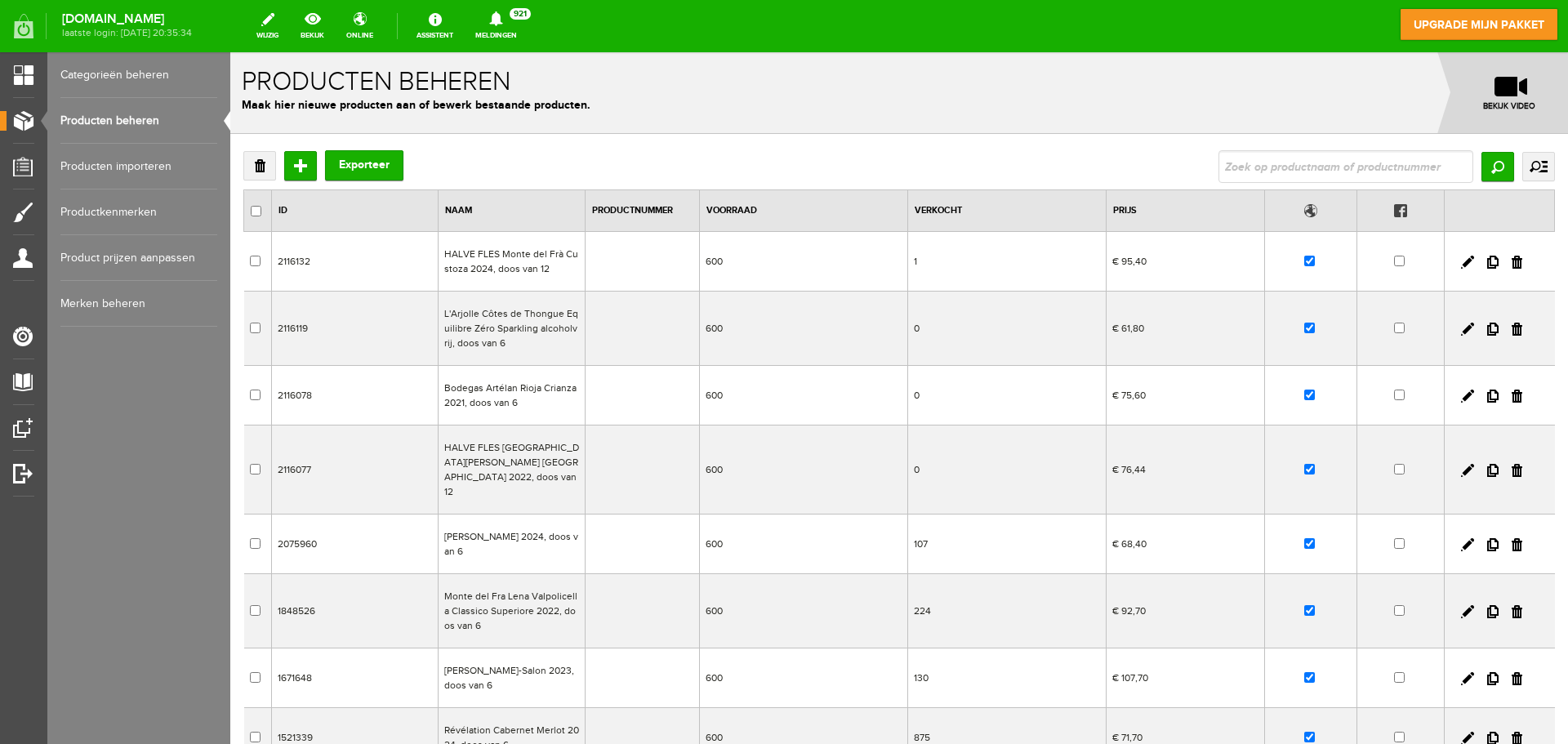
click at [505, 328] on td "L'Arjolle Côtes de Thongue Equilibre Zéro Sparkling alcoholvrij, doos van 6" at bounding box center [511, 329] width 147 height 75
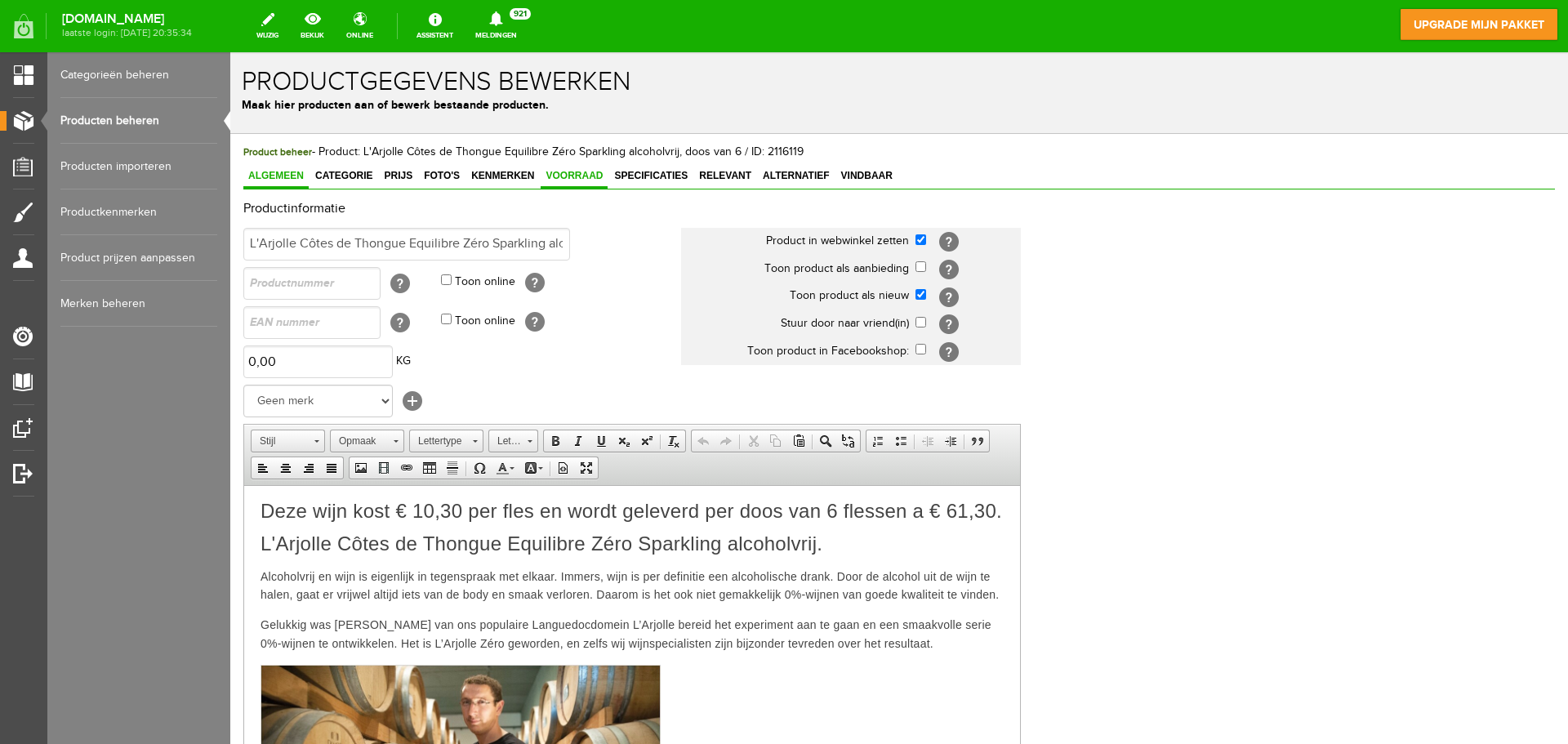
click at [560, 169] on link "Voorraad" at bounding box center [573, 176] width 67 height 23
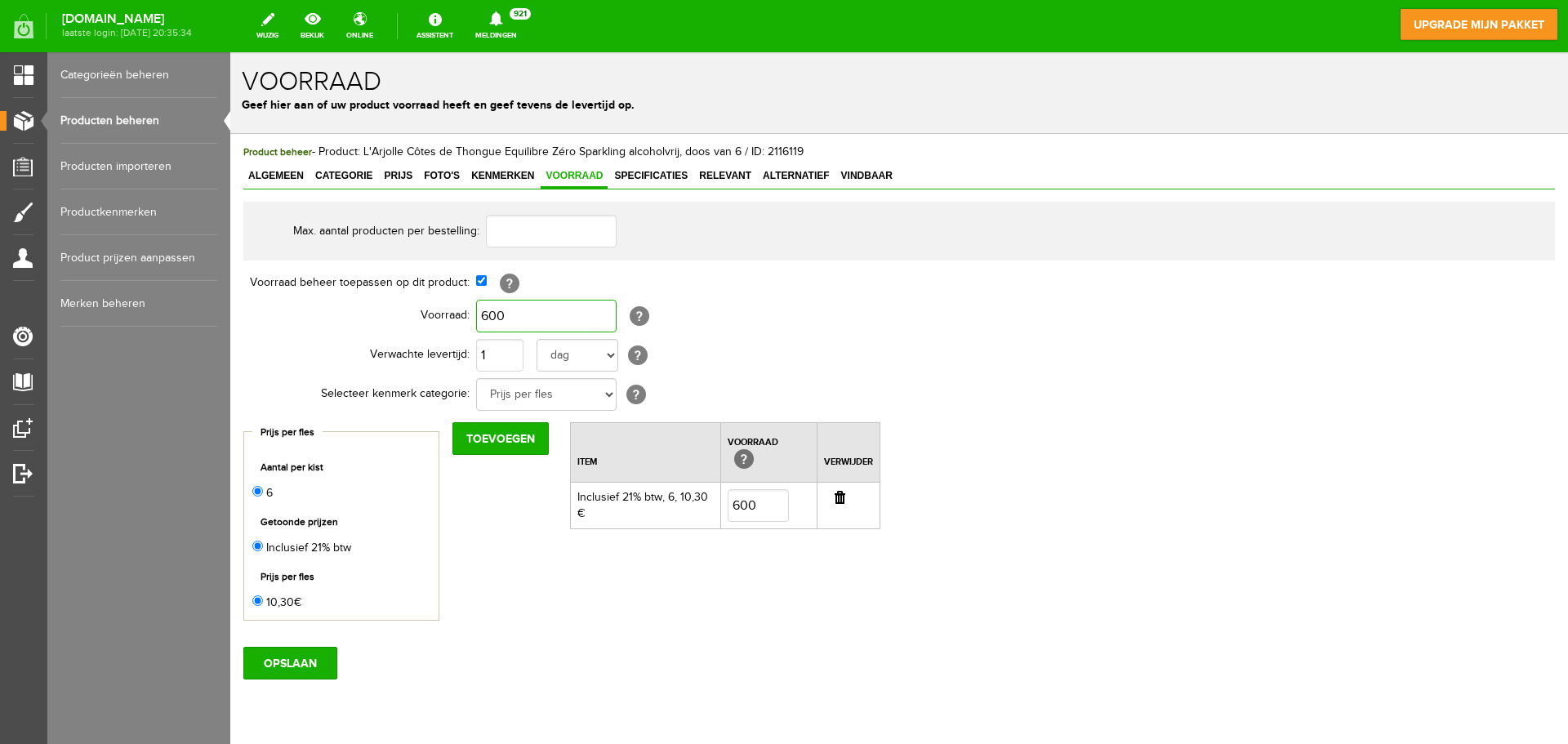
click at [521, 309] on input "600" at bounding box center [546, 317] width 140 height 33
click at [263, 663] on input "OPSLAAN" at bounding box center [291, 663] width 94 height 33
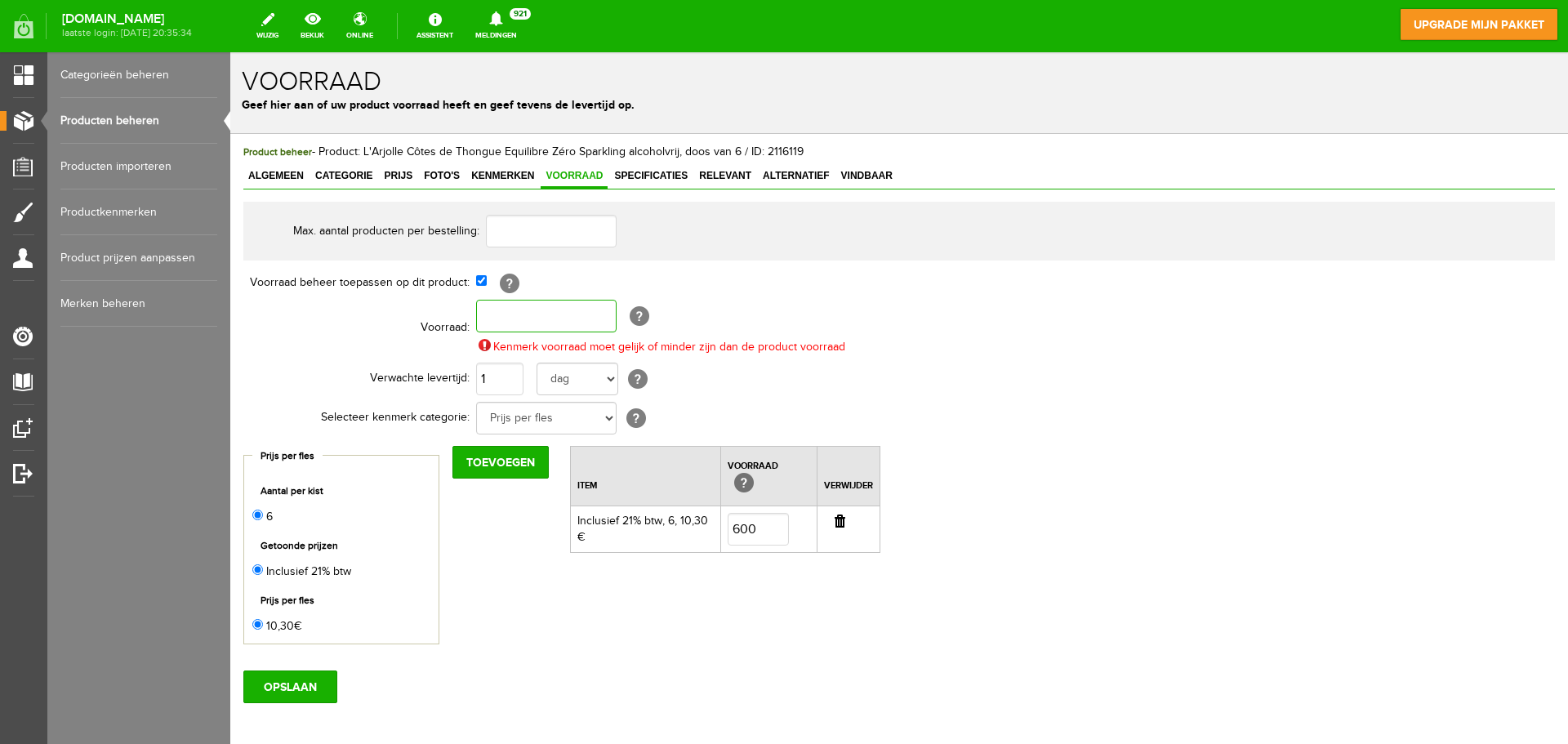
click at [571, 320] on input "text" at bounding box center [546, 317] width 140 height 33
type input "600"
click at [301, 692] on input "OPSLAAN" at bounding box center [291, 687] width 94 height 33
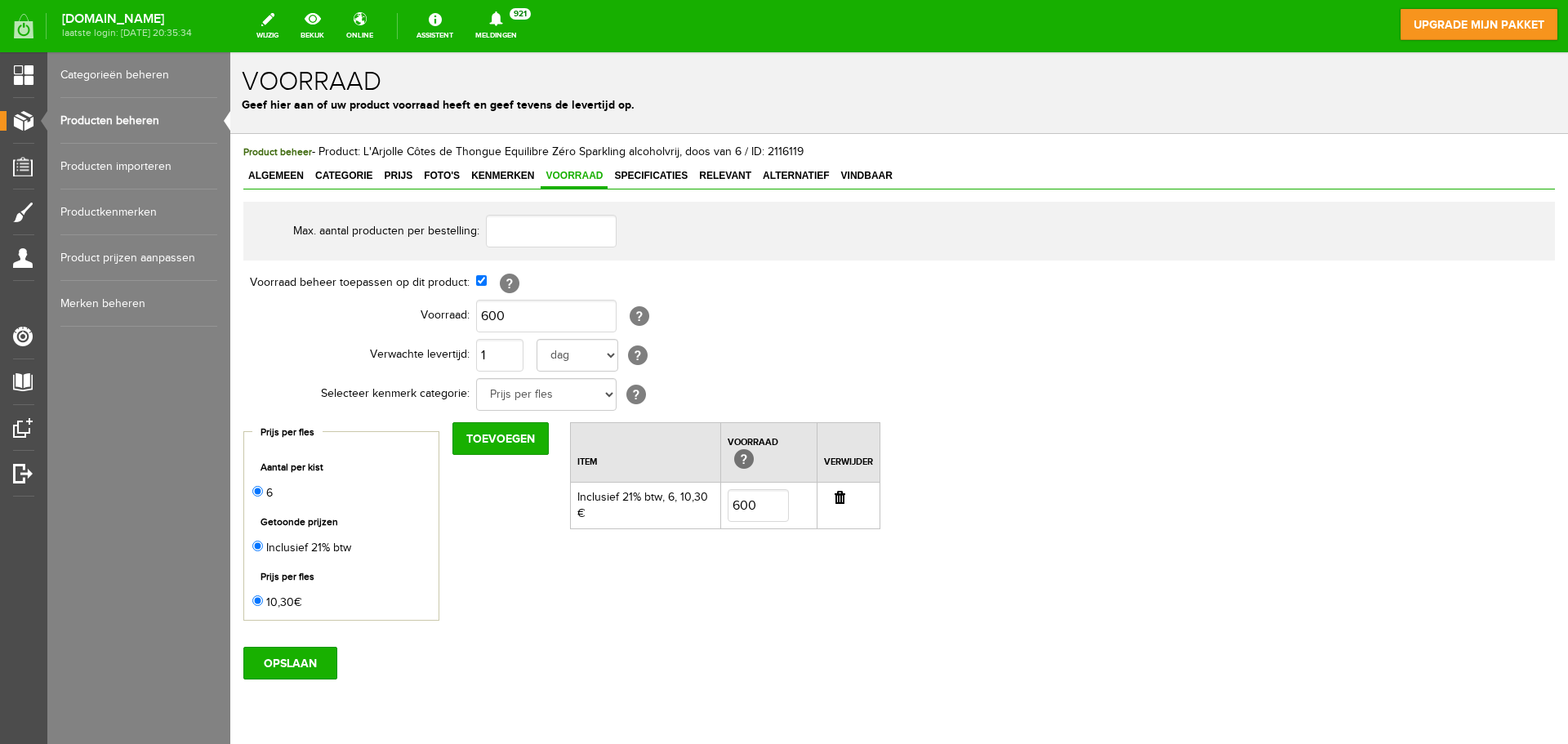
click at [476, 273] on td "[?]" at bounding box center [752, 283] width 552 height 28
click at [834, 502] on input "button" at bounding box center [840, 497] width 10 height 13
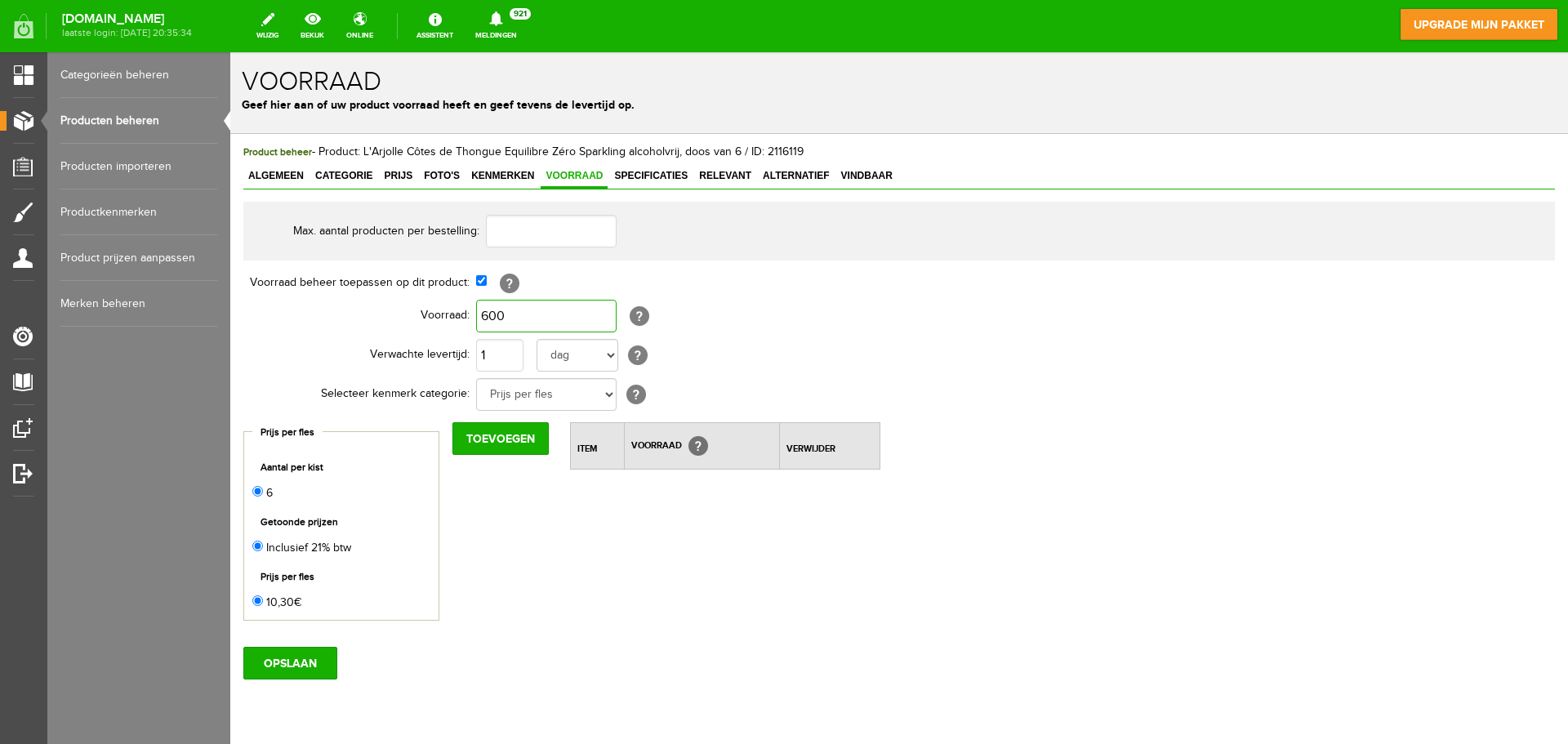
click at [563, 323] on input "600" at bounding box center [546, 317] width 140 height 33
click at [527, 326] on input "600" at bounding box center [546, 317] width 140 height 33
type input "6"
click at [295, 680] on div "Product beheer - Product: L'Arjolle Côtes de Thongue Equilibre Zéro Sparkling a…" at bounding box center [899, 467] width 1337 height 666
click at [297, 667] on input "OPSLAAN" at bounding box center [291, 663] width 94 height 33
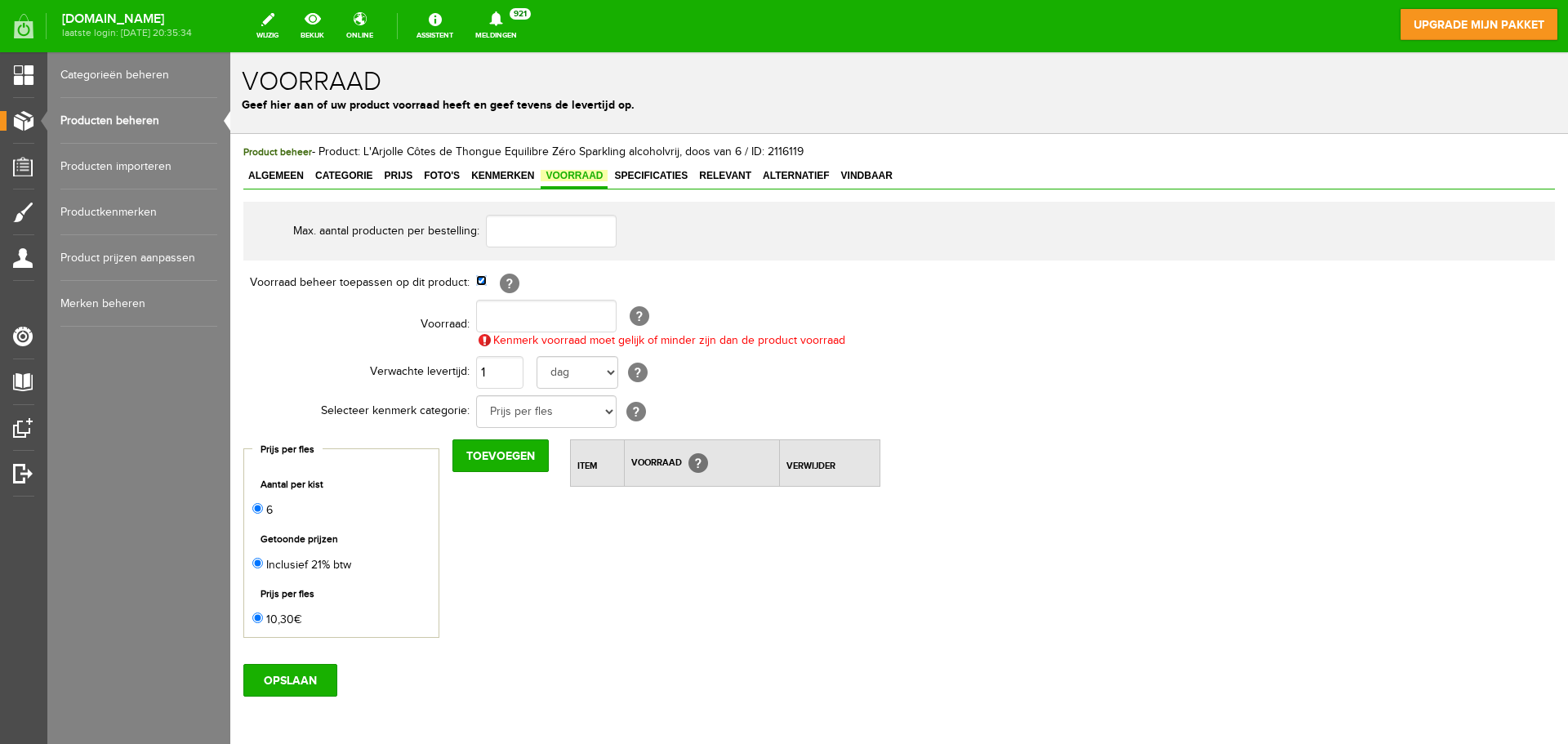
click at [483, 283] on input "checkbox" at bounding box center [481, 280] width 10 height 10
checkbox input "false"
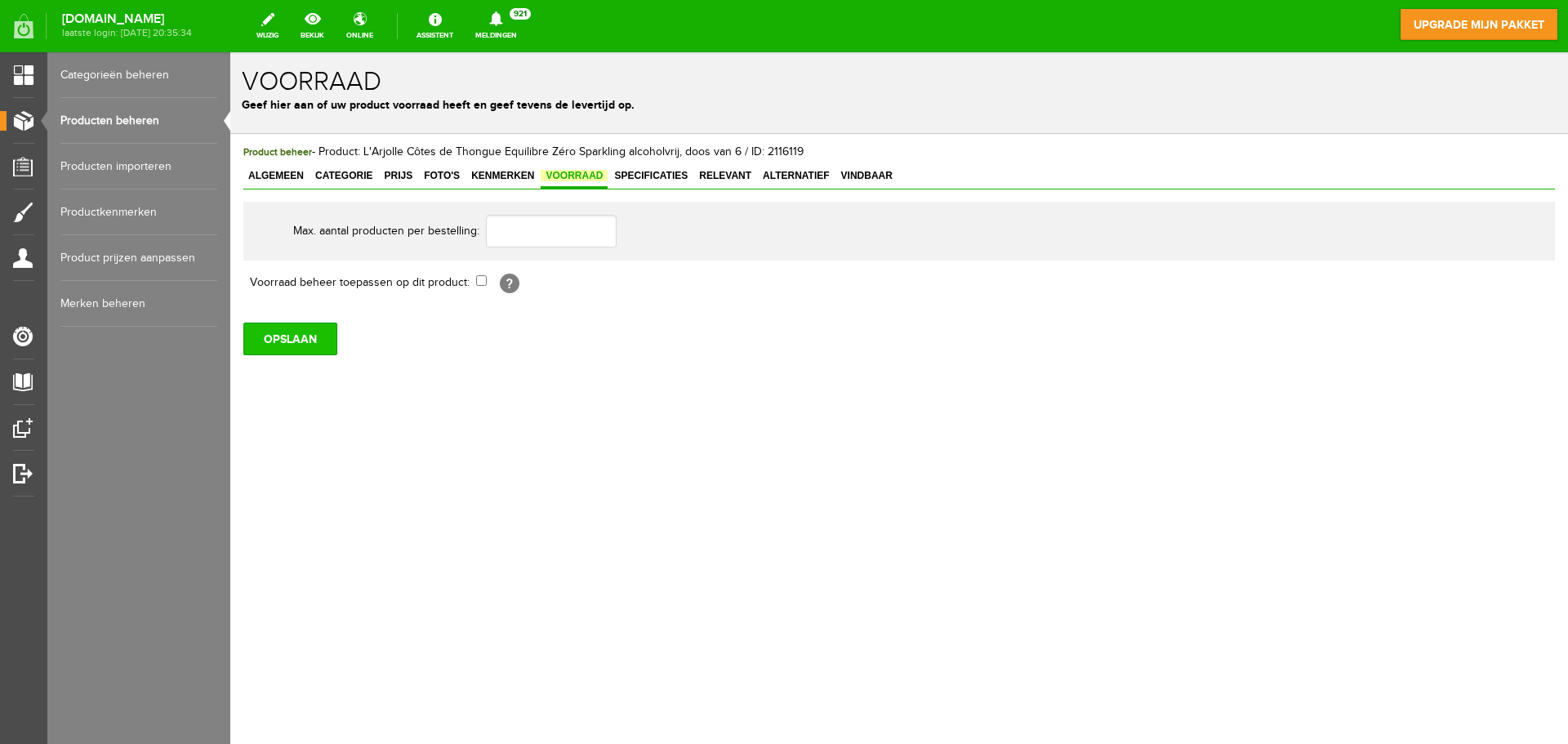
click at [315, 335] on input "OPSLAAN" at bounding box center [291, 339] width 94 height 33
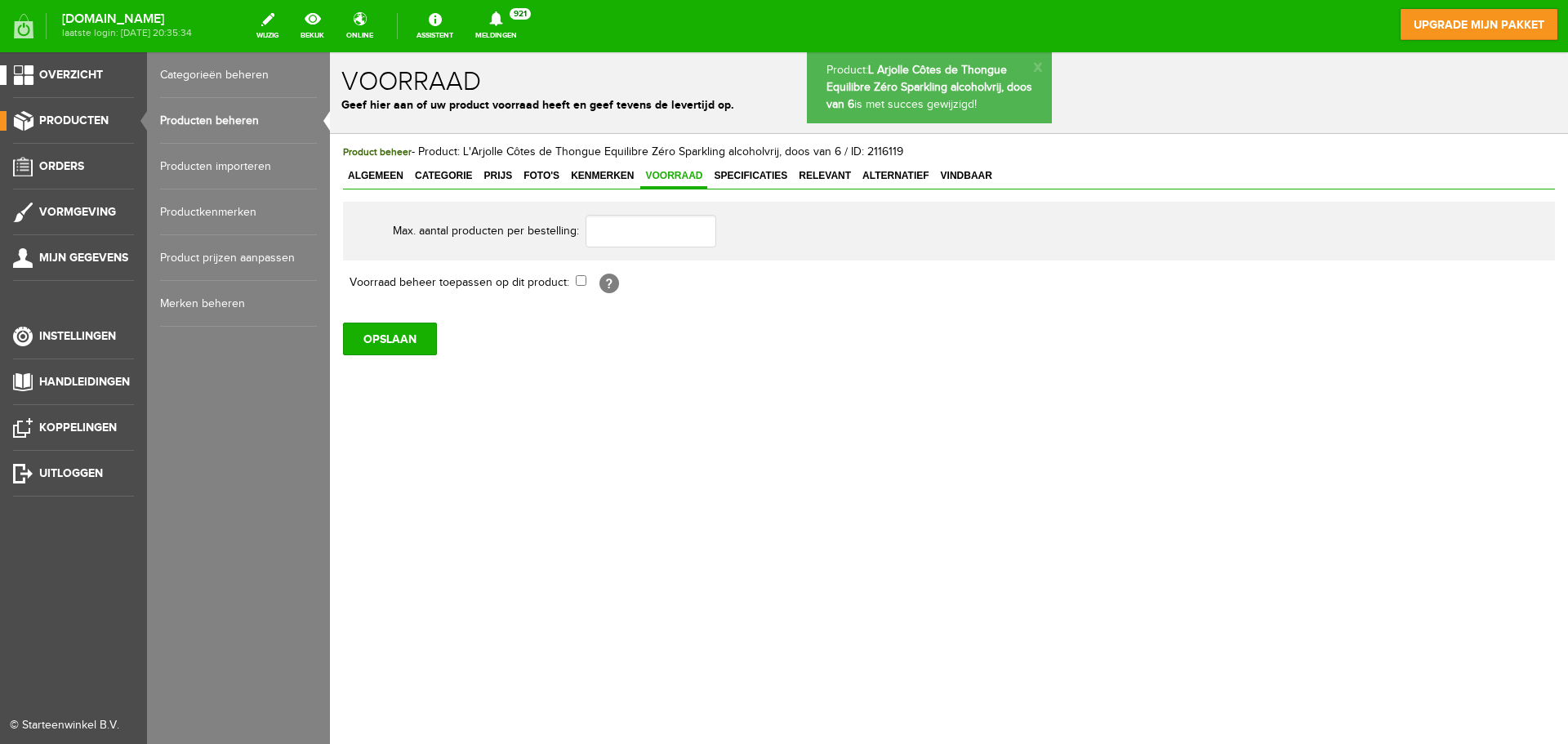
click at [12, 65] on link "Overzicht" at bounding box center [67, 75] width 134 height 20
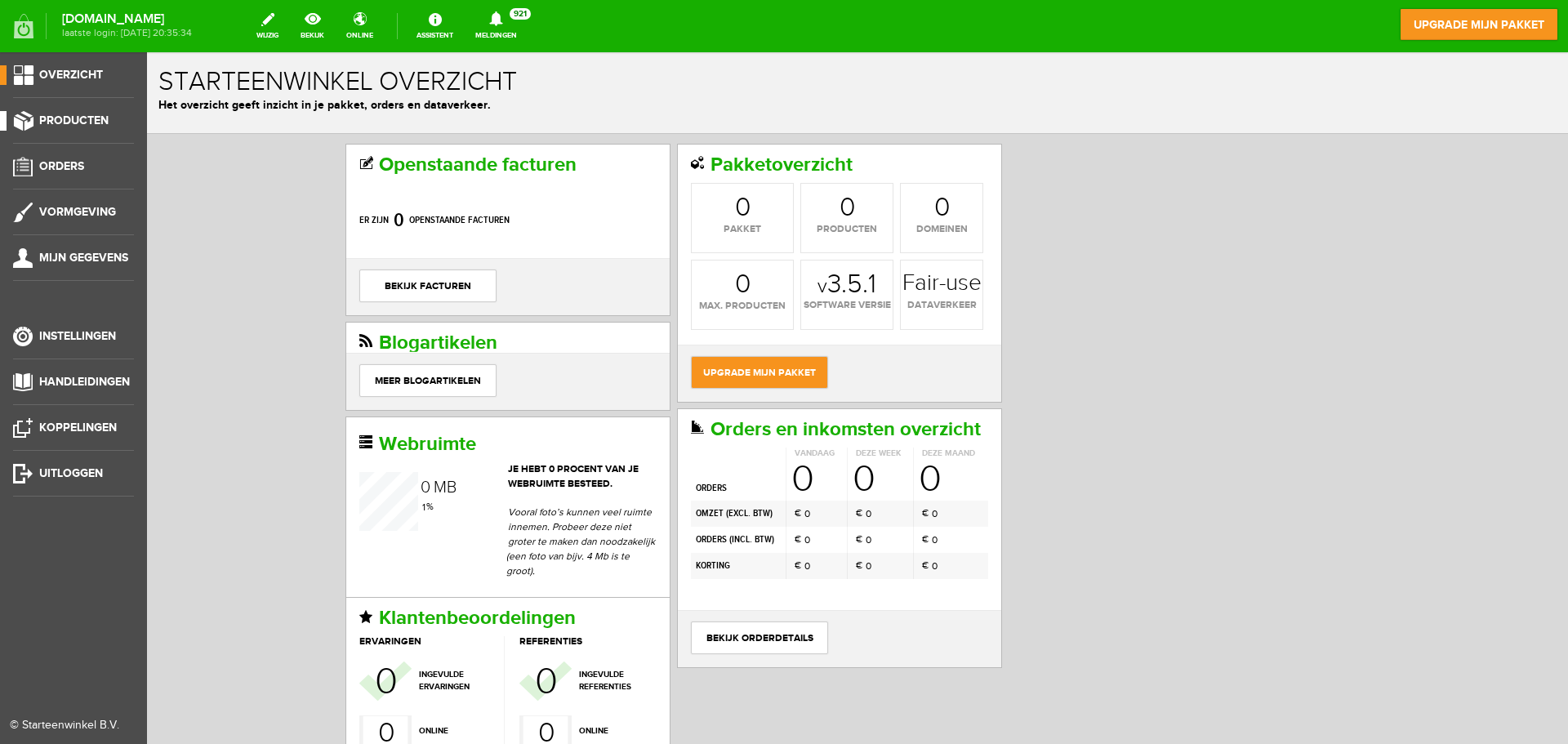
click at [75, 134] on li "Producten" at bounding box center [73, 127] width 121 height 33
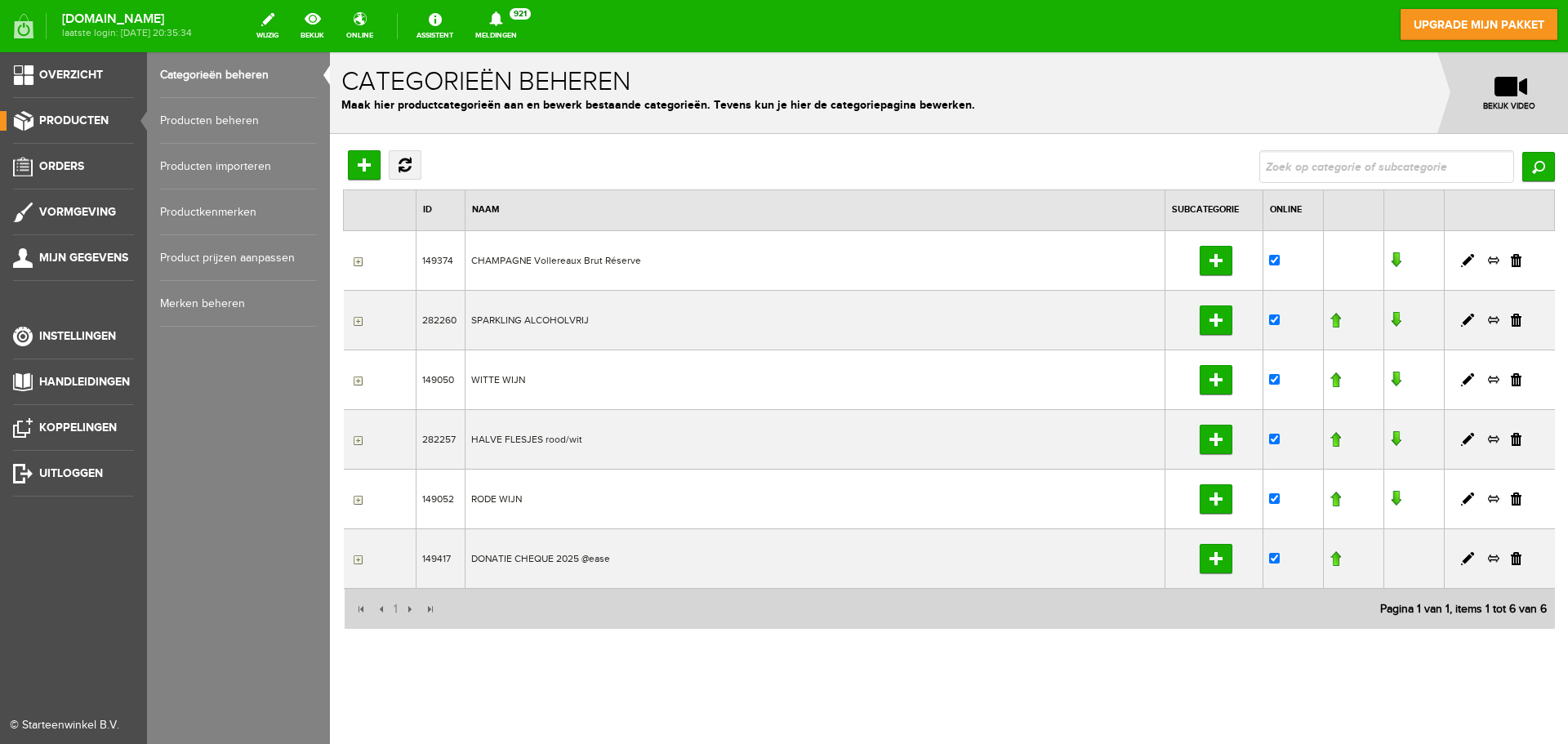
click at [198, 115] on link "Producten beheren" at bounding box center [238, 121] width 157 height 46
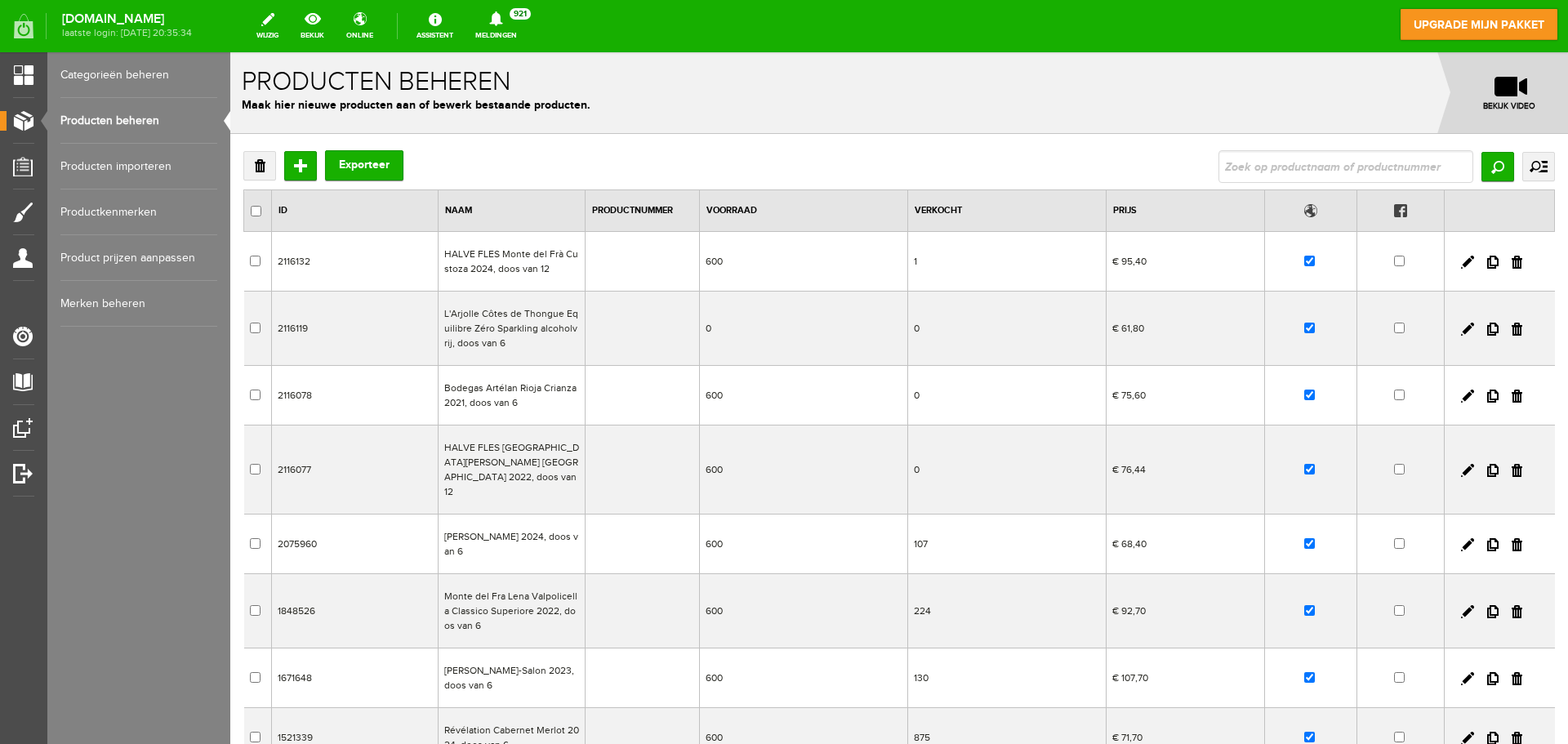
click at [708, 331] on td "0" at bounding box center [803, 329] width 209 height 75
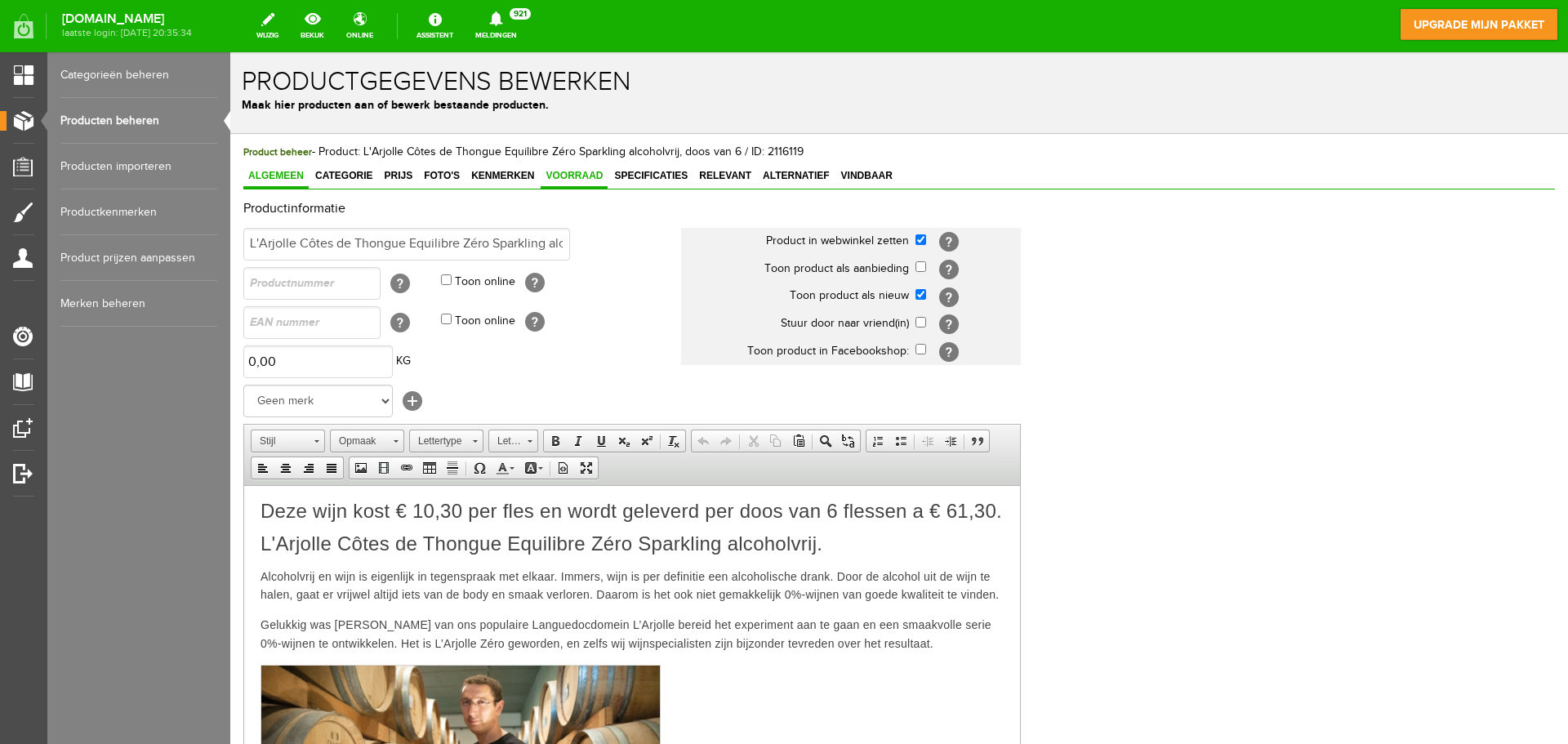
click at [577, 174] on span "Voorraad" at bounding box center [573, 175] width 67 height 11
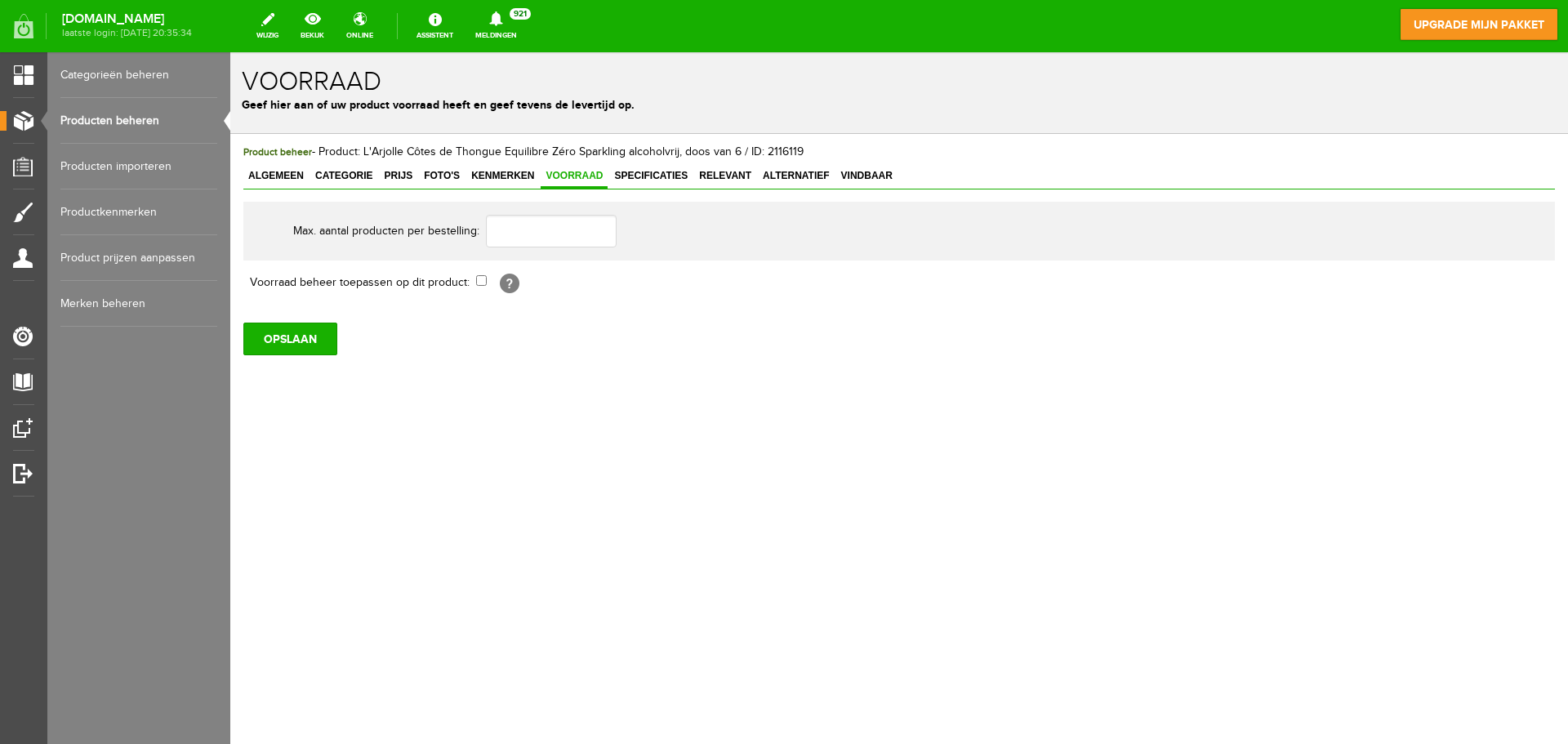
click at [486, 291] on td "[?]" at bounding box center [752, 283] width 552 height 28
click at [484, 277] on input "checkbox" at bounding box center [481, 280] width 10 height 10
checkbox input "true"
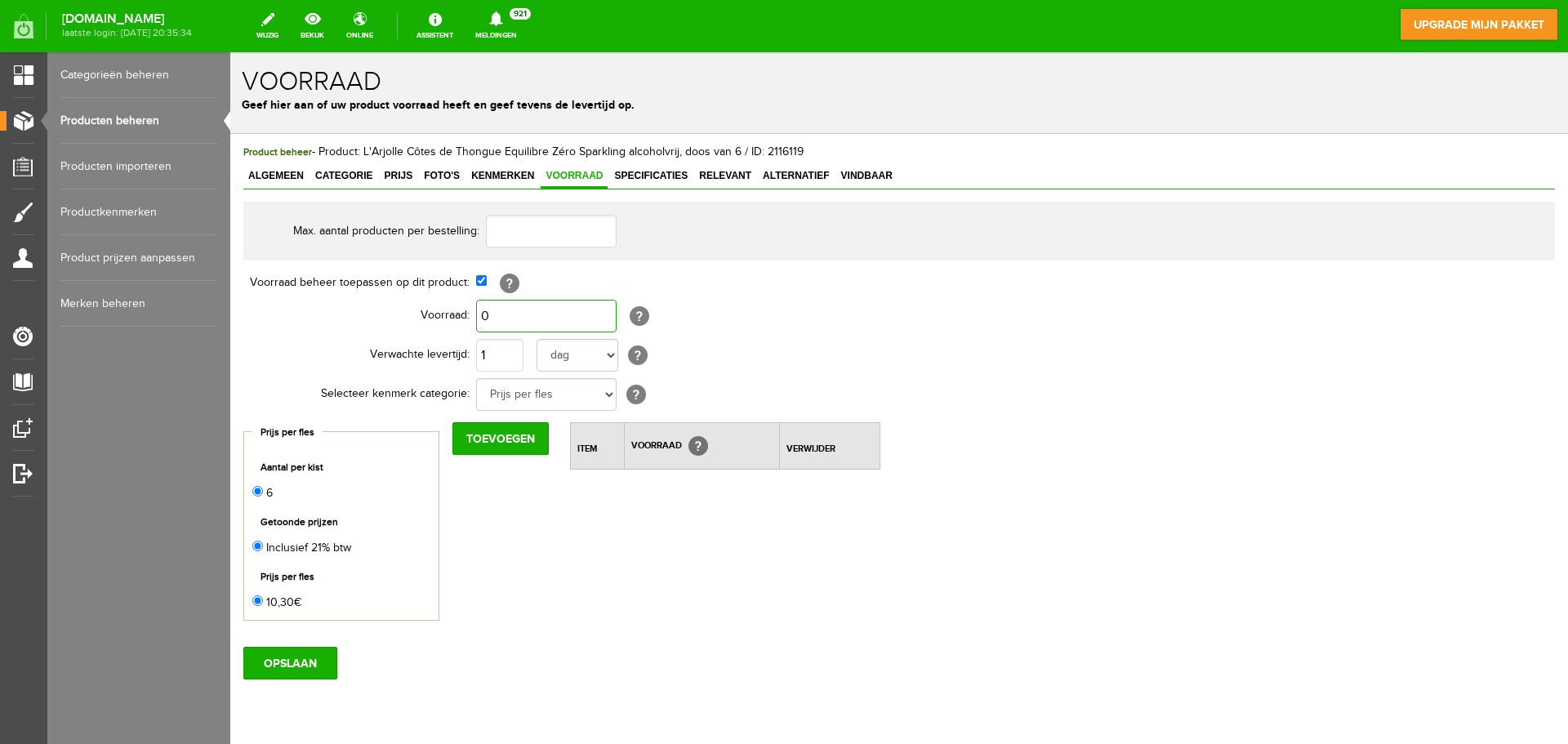
click at [519, 321] on input "0" at bounding box center [546, 317] width 140 height 33
type input "600"
click at [291, 656] on input "OPSLAAN" at bounding box center [291, 663] width 94 height 33
click at [606, 395] on select "Prijs per fles" at bounding box center [546, 395] width 140 height 33
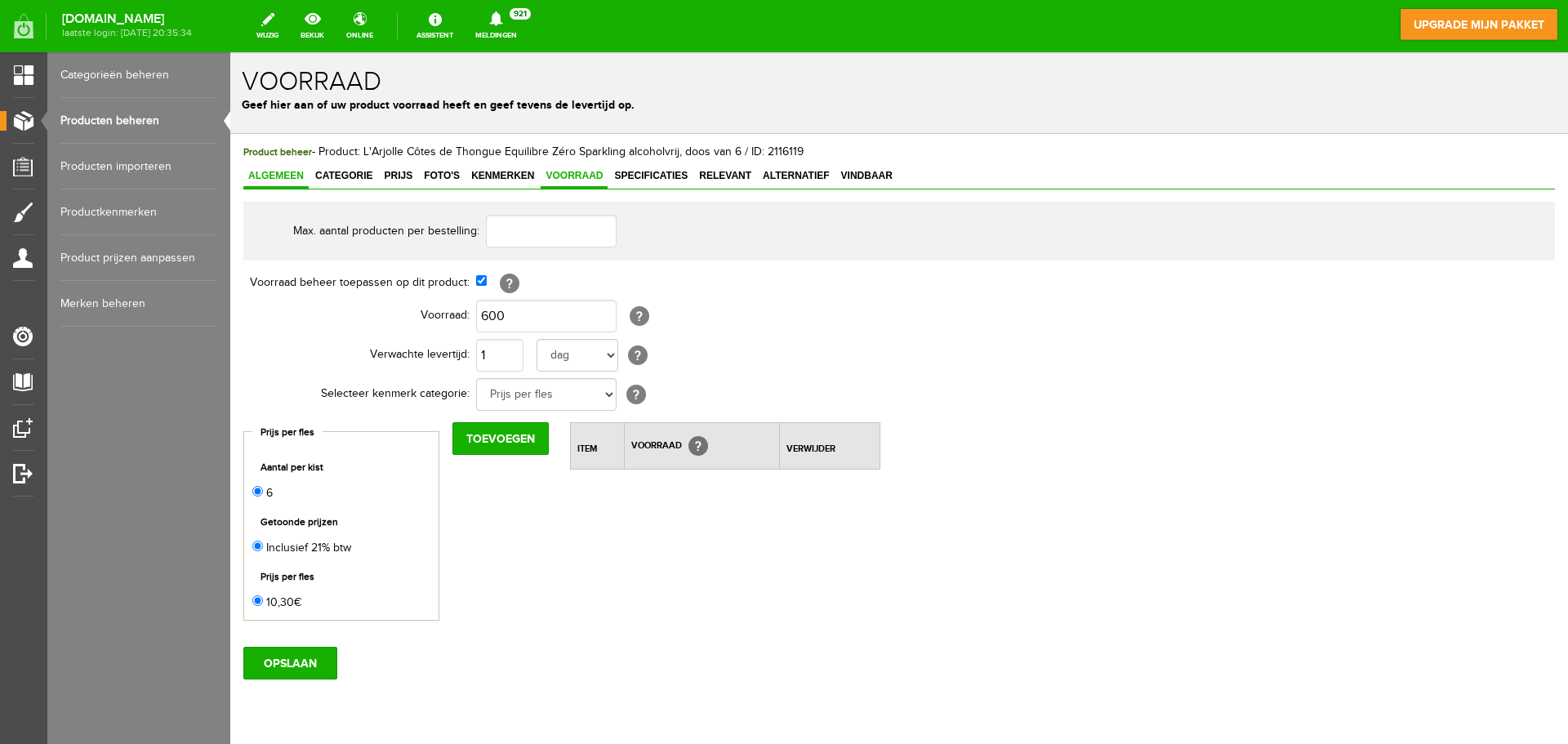
click at [297, 181] on span "Algemeen" at bounding box center [276, 175] width 65 height 11
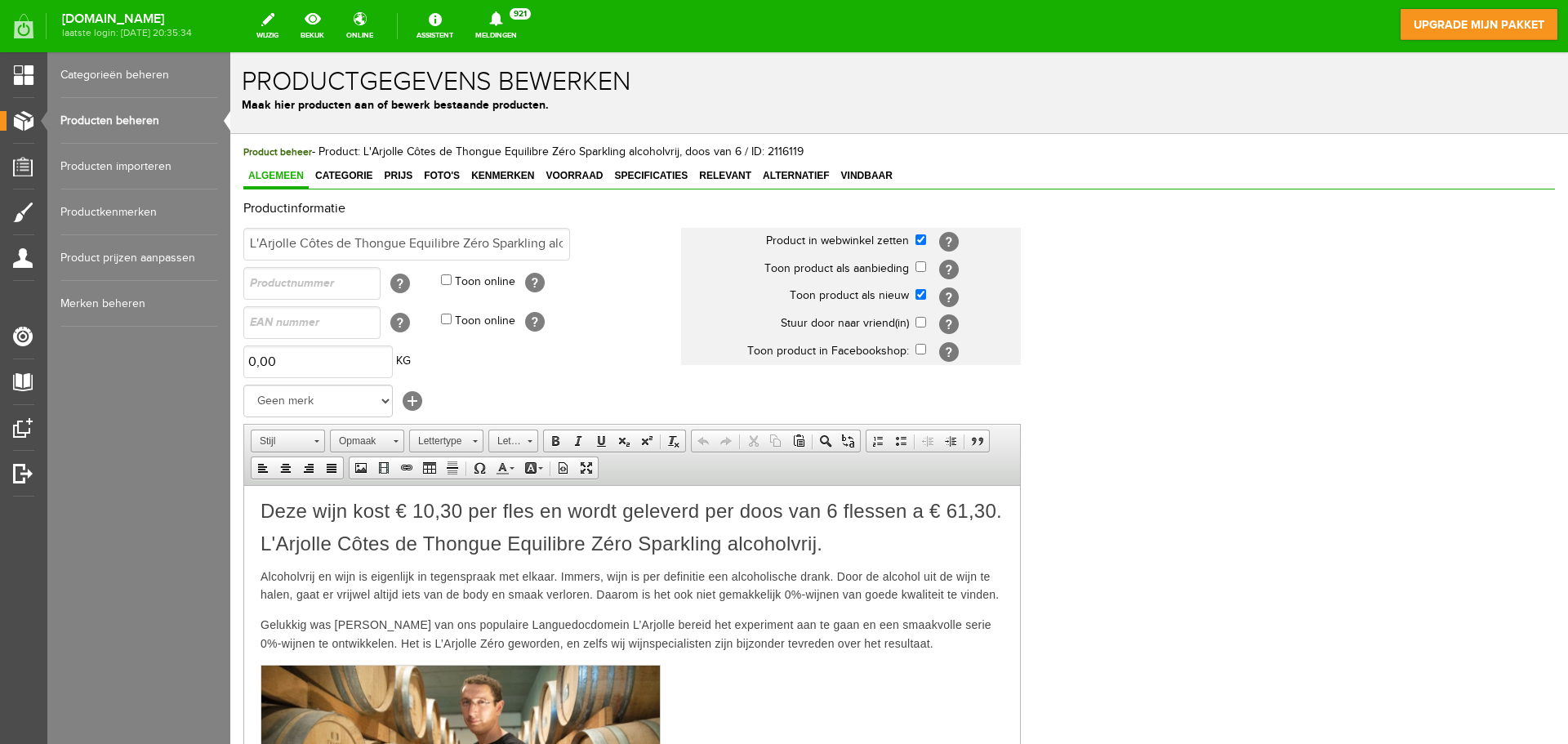
click at [128, 119] on link "Producten beheren" at bounding box center [139, 121] width 157 height 46
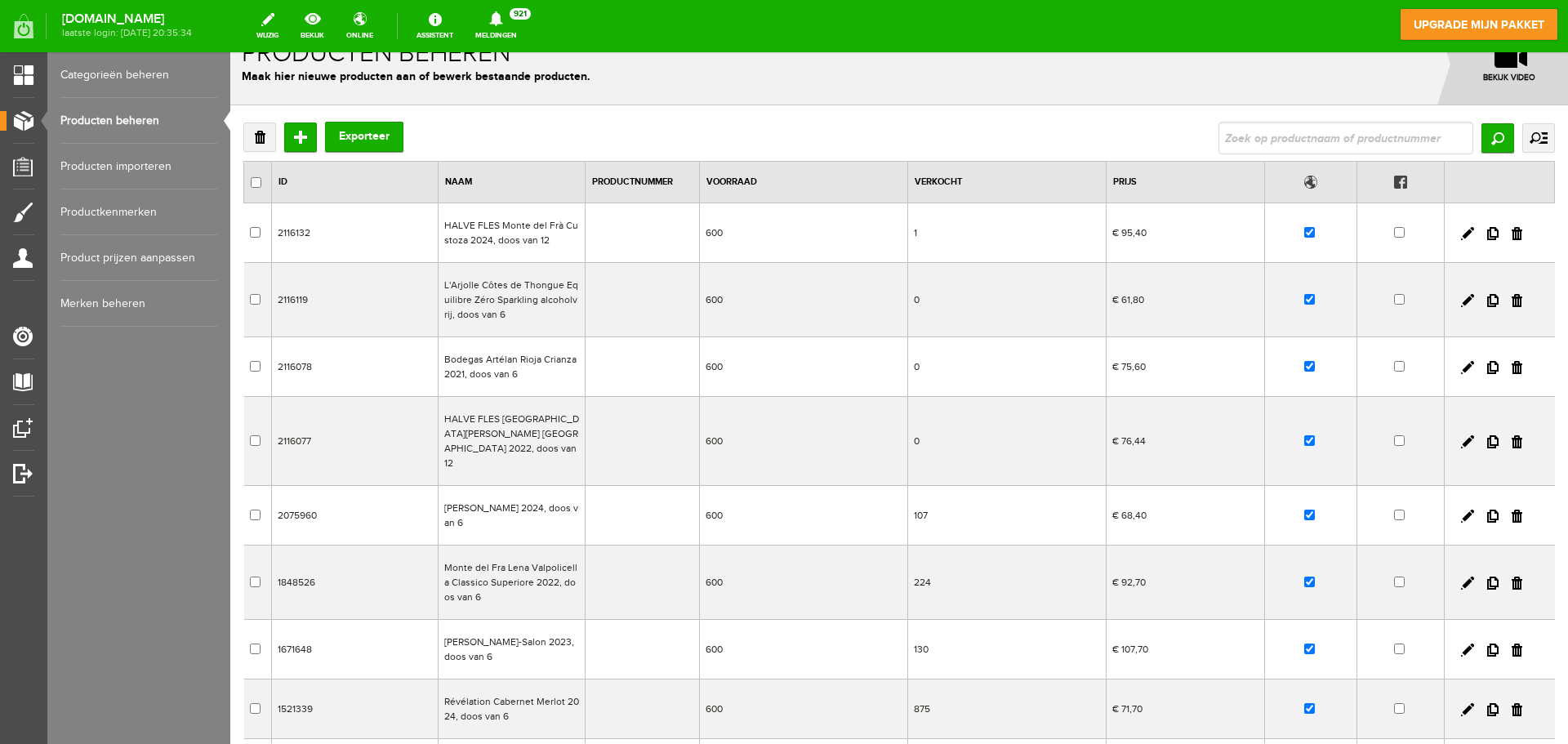
scroll to position [27, 0]
click at [559, 232] on td "HALVE FLES Monte del Frà Custoza 2024, doos van 12" at bounding box center [511, 234] width 147 height 60
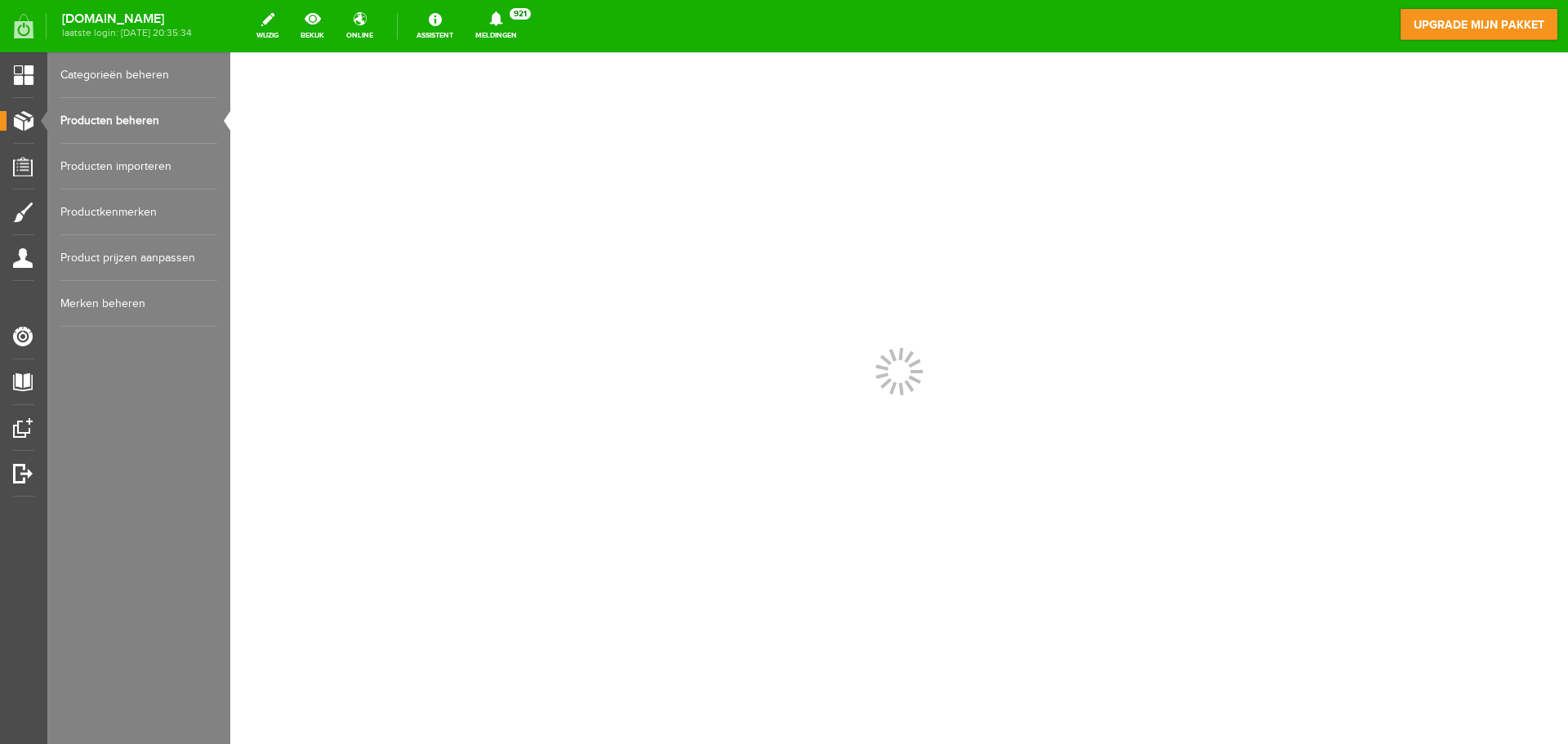
scroll to position [0, 0]
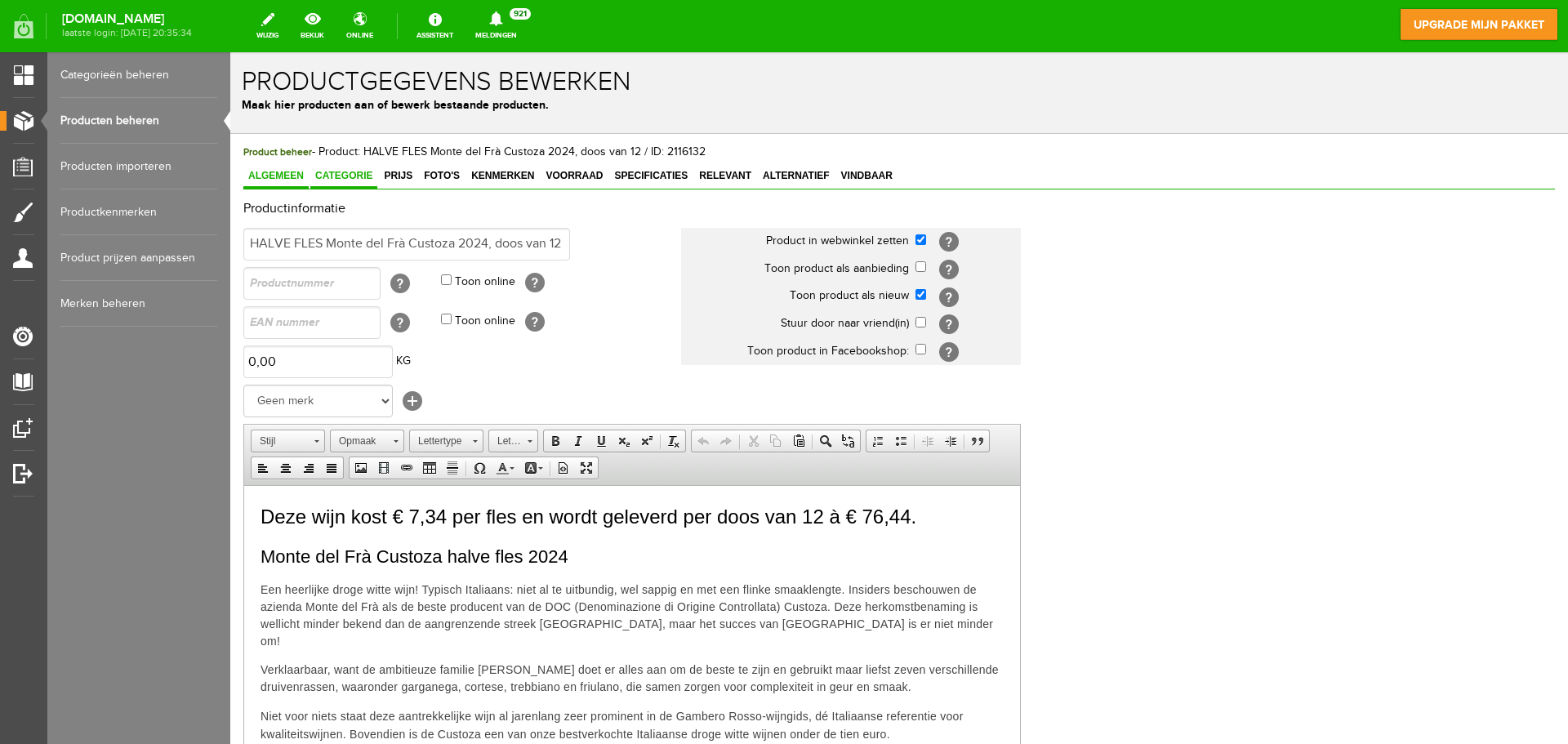
click at [349, 173] on span "Categorie" at bounding box center [343, 175] width 67 height 11
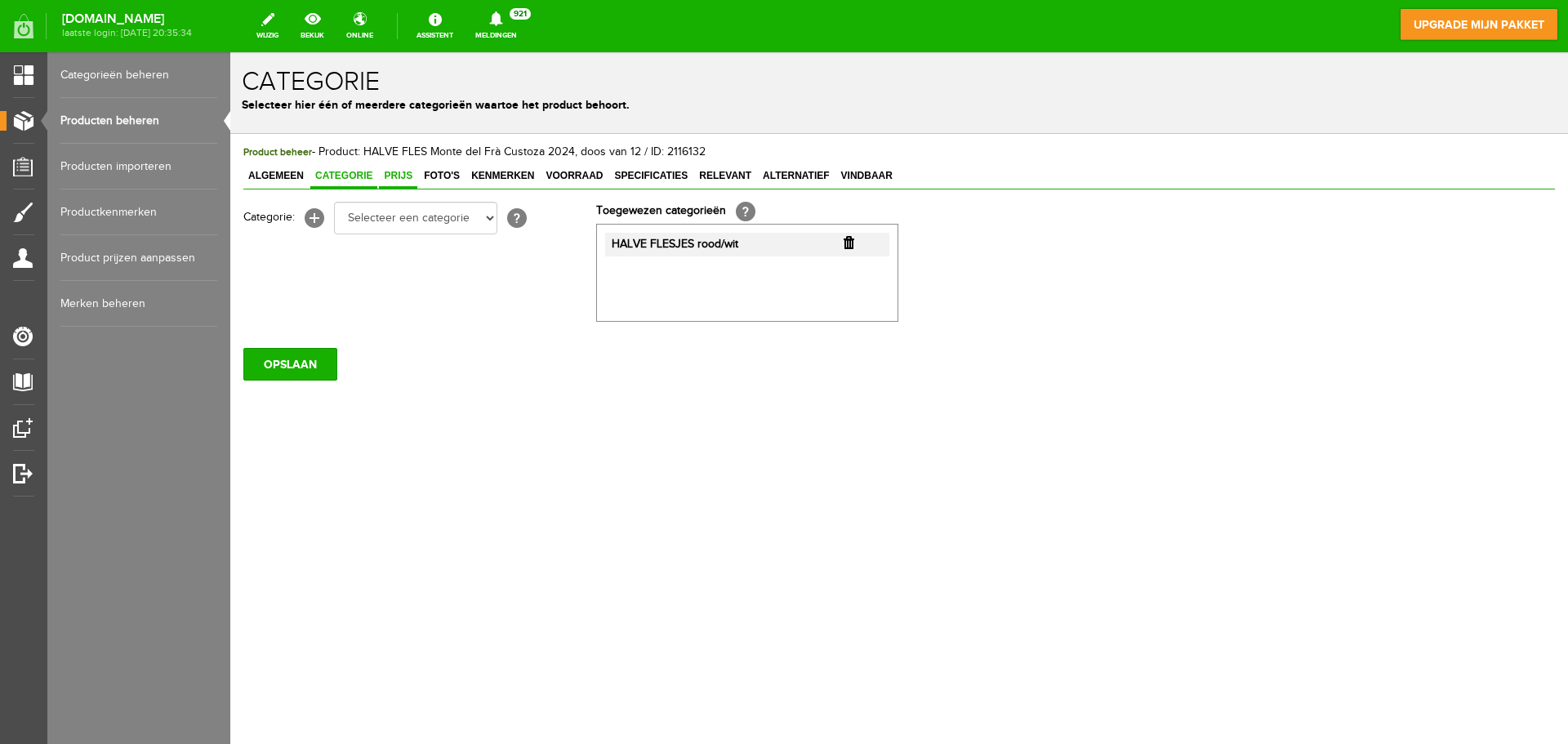
click at [405, 175] on span "Prijs" at bounding box center [398, 175] width 38 height 11
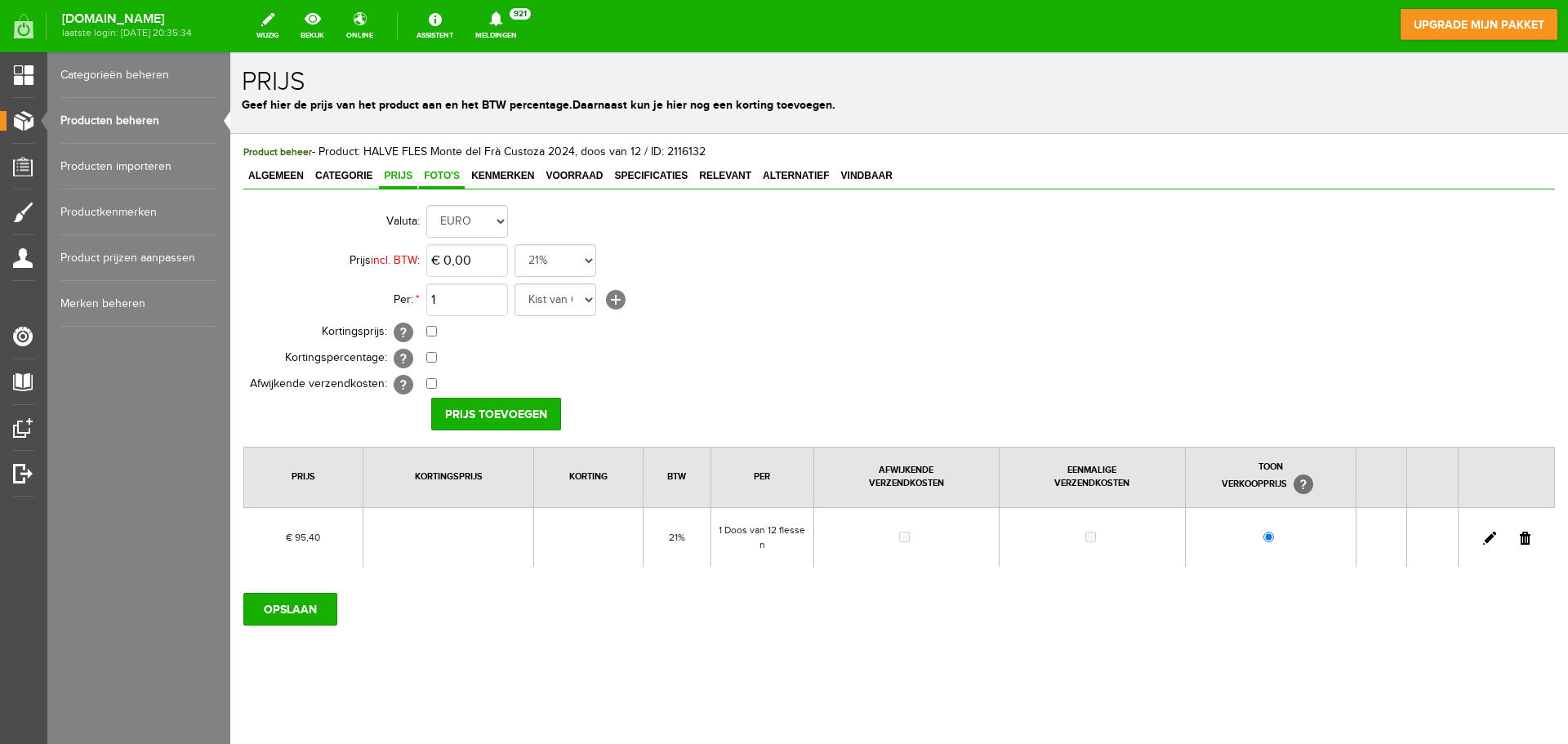
click at [440, 179] on span "Foto's" at bounding box center [441, 175] width 46 height 11
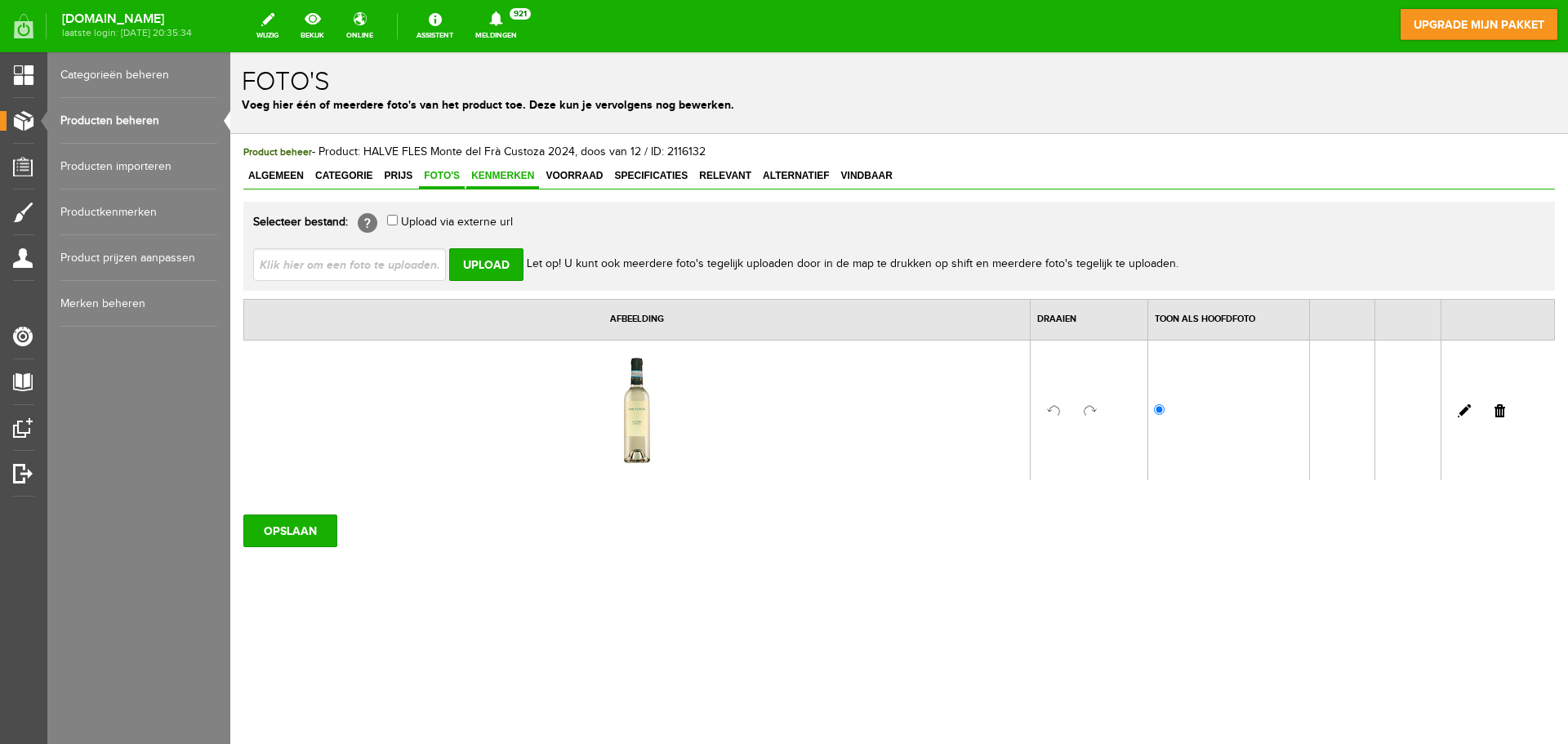
click at [511, 175] on span "Kenmerken" at bounding box center [503, 175] width 73 height 11
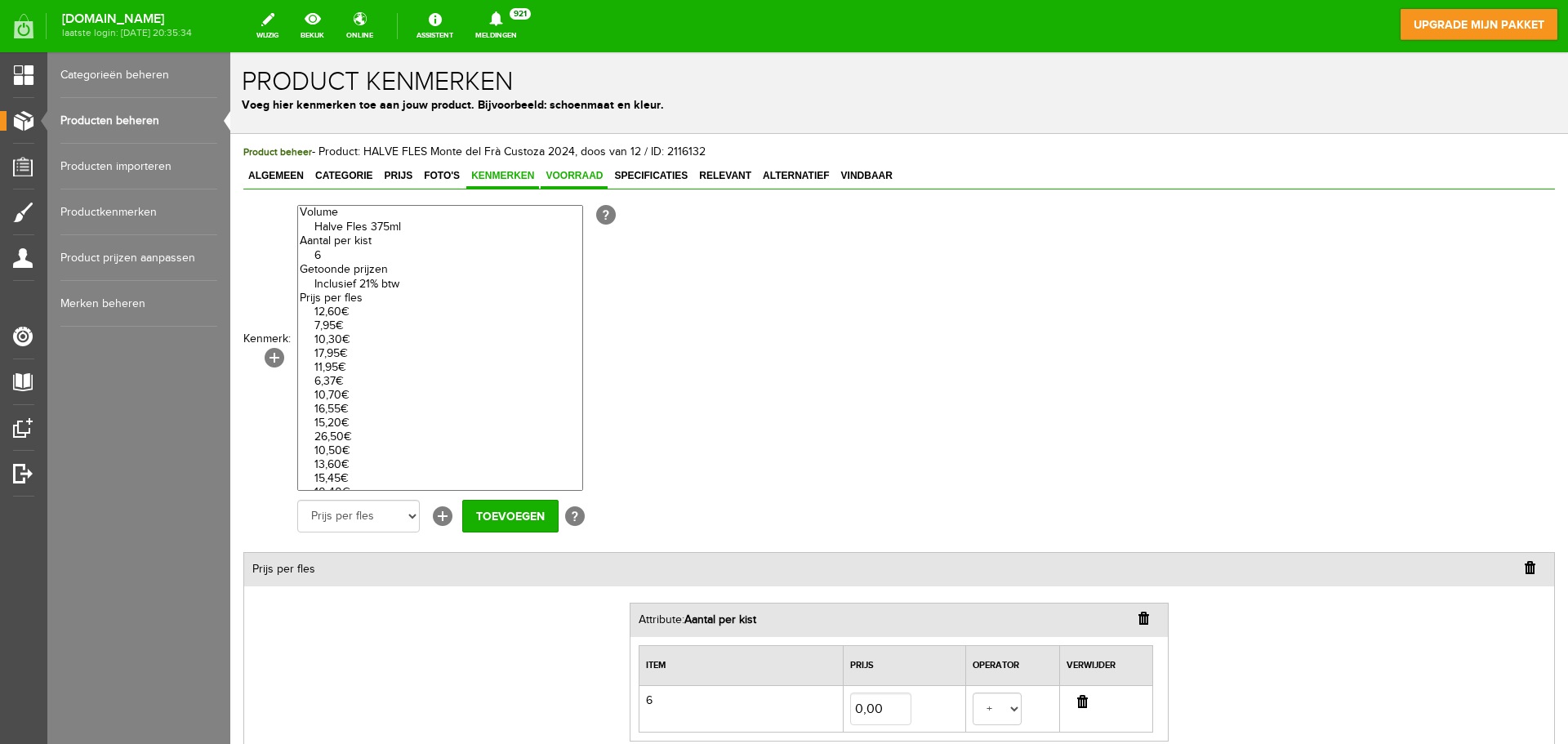
click at [570, 179] on span "Voorraad" at bounding box center [573, 175] width 67 height 11
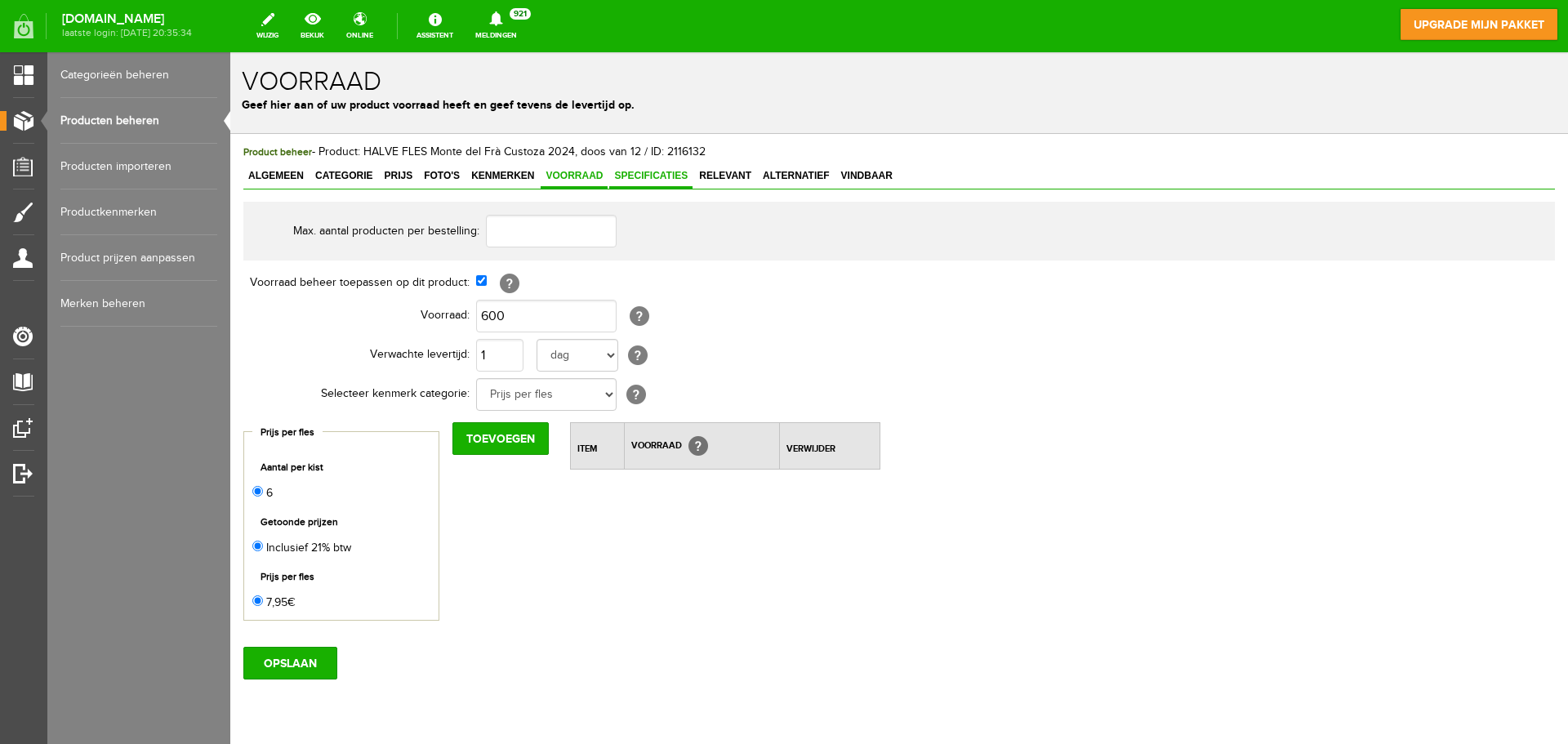
click at [632, 176] on span "Specificaties" at bounding box center [650, 175] width 83 height 11
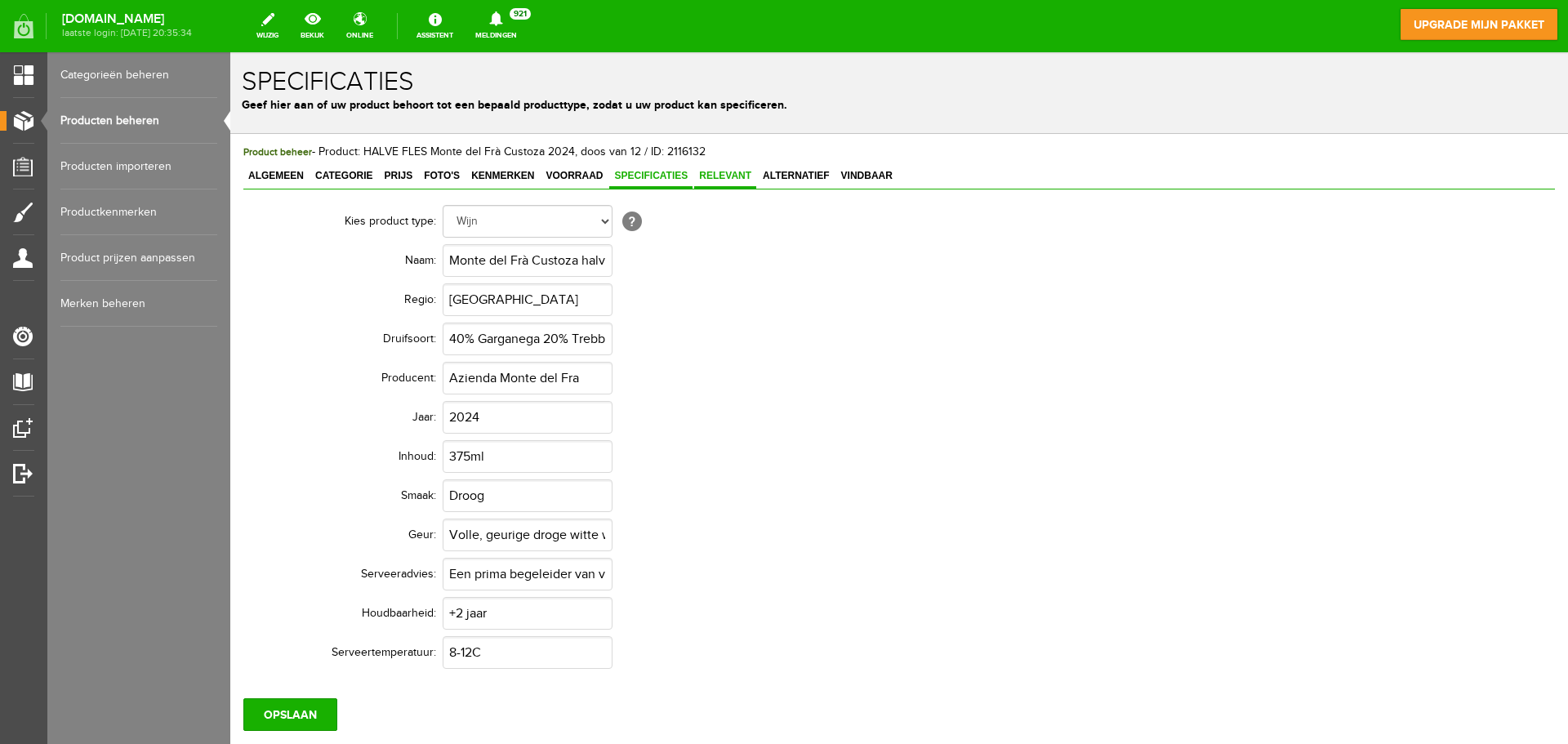
click at [715, 176] on span "Relevant" at bounding box center [725, 175] width 62 height 11
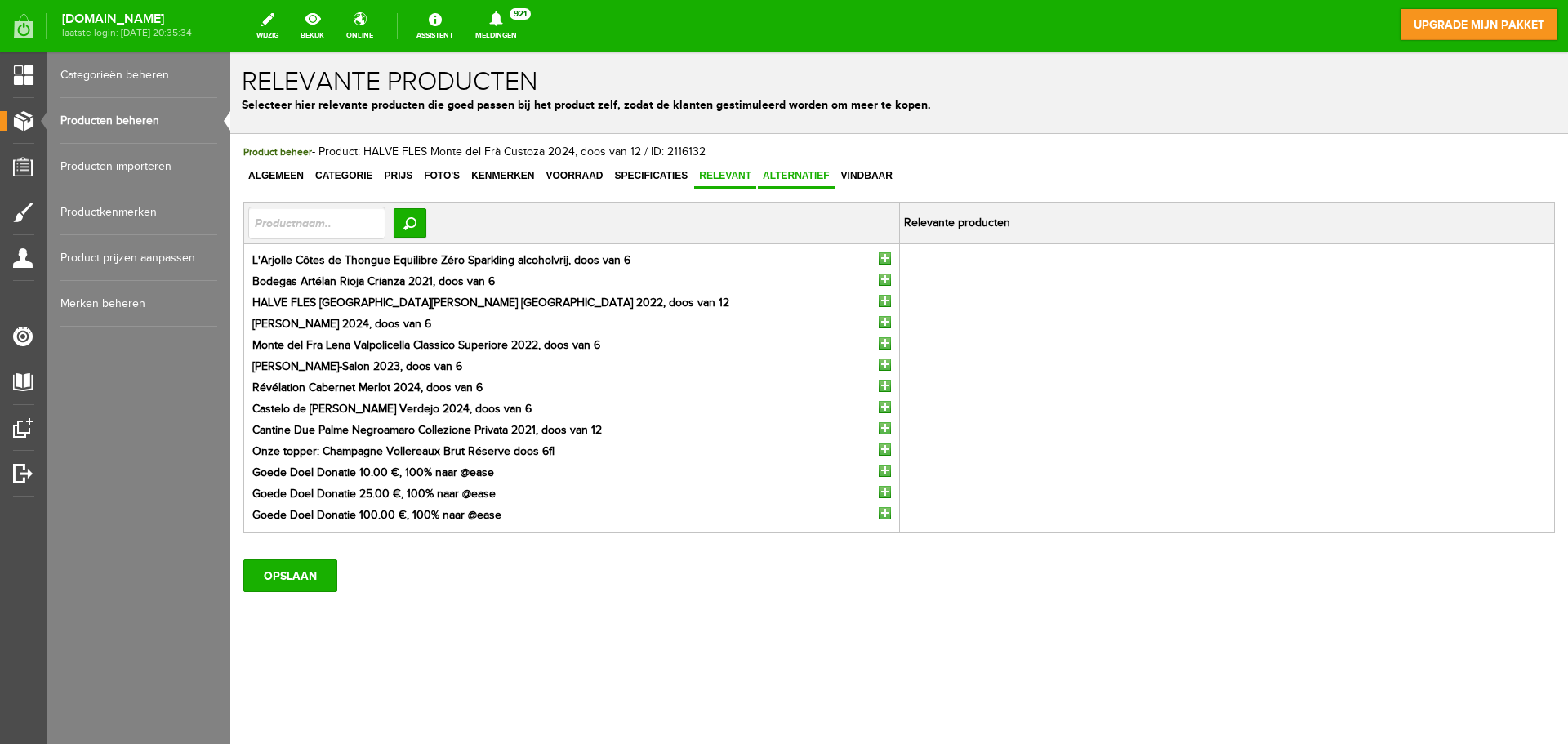
click at [794, 175] on span "Alternatief" at bounding box center [796, 175] width 77 height 11
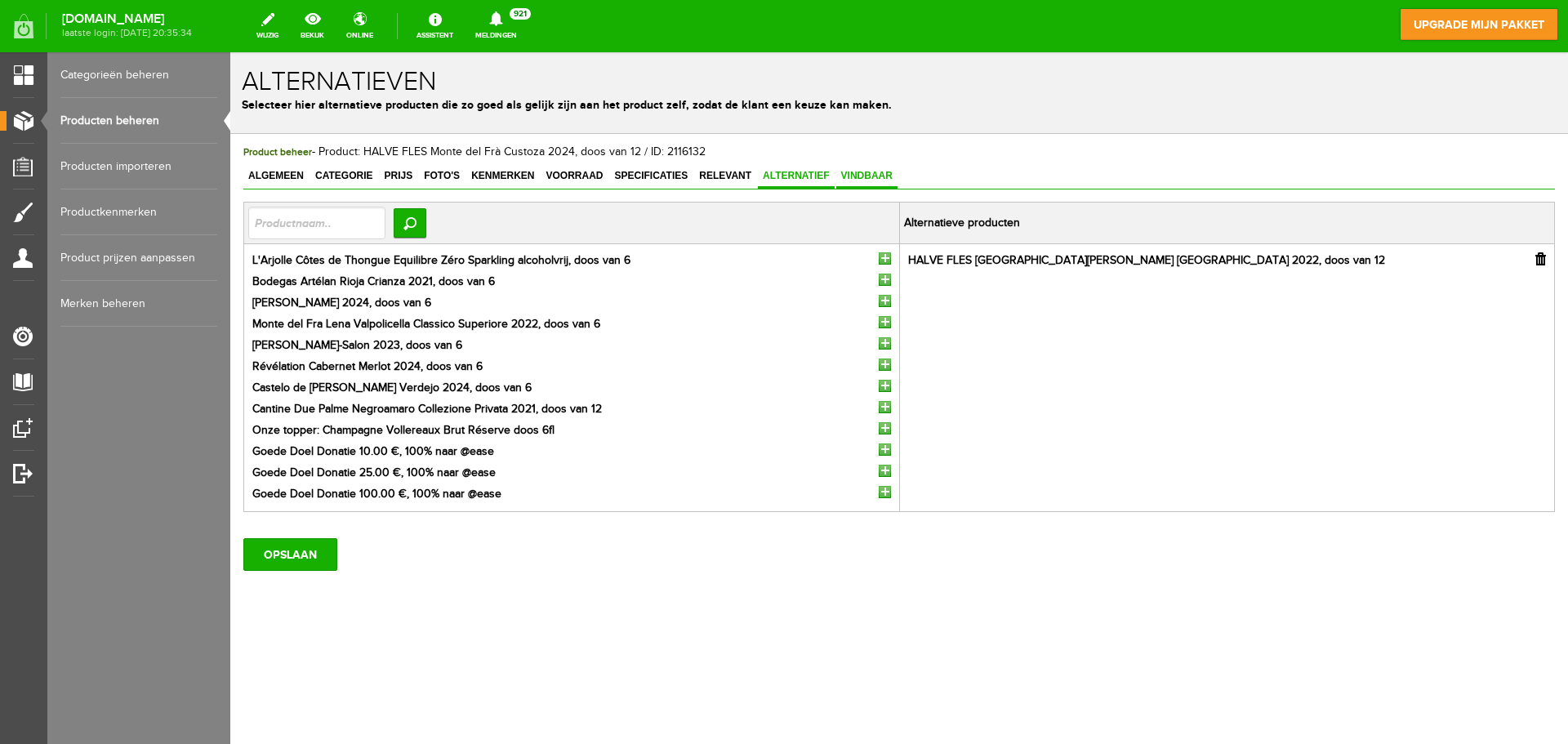
click at [861, 176] on span "Vindbaar" at bounding box center [866, 175] width 62 height 11
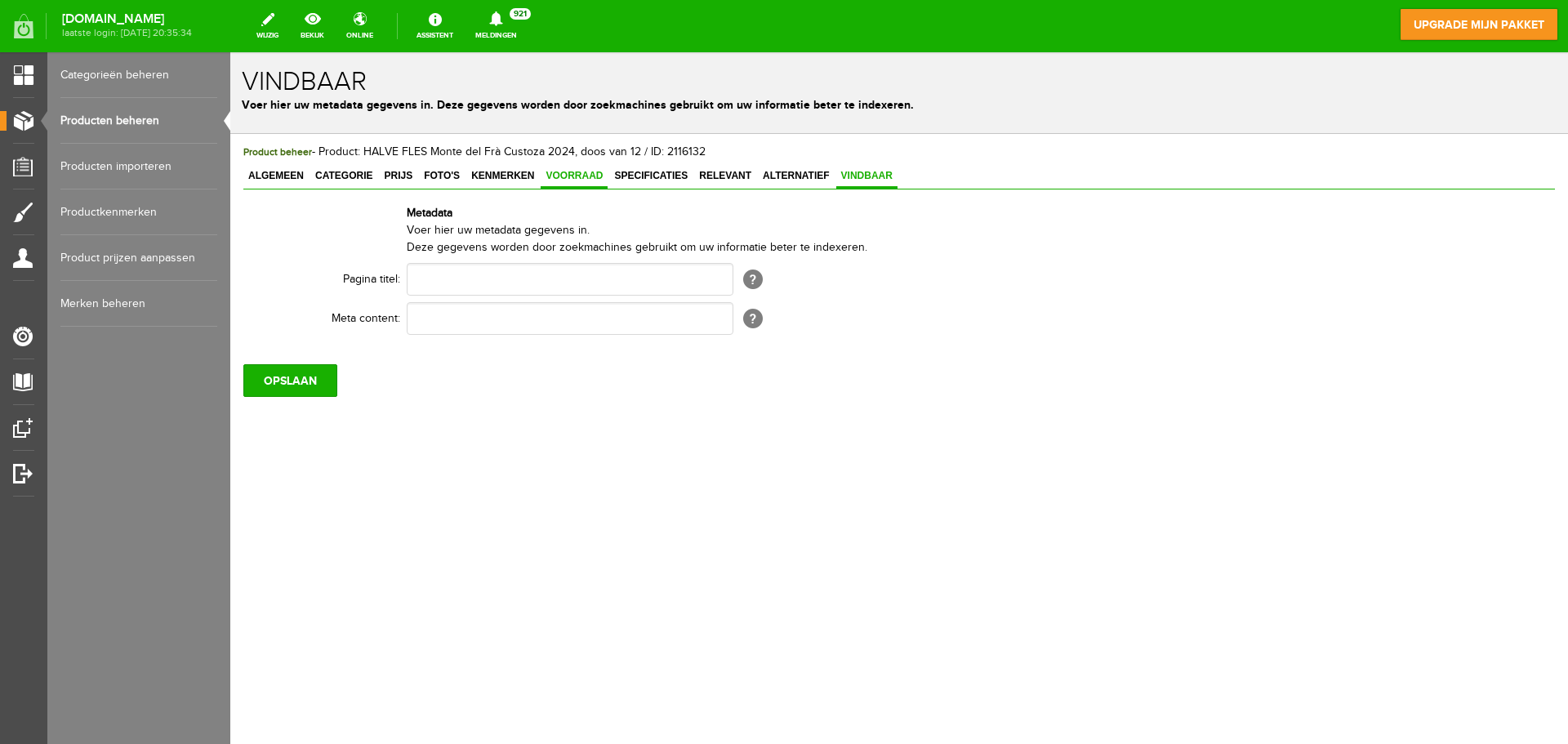
click at [583, 177] on span "Voorraad" at bounding box center [573, 175] width 67 height 11
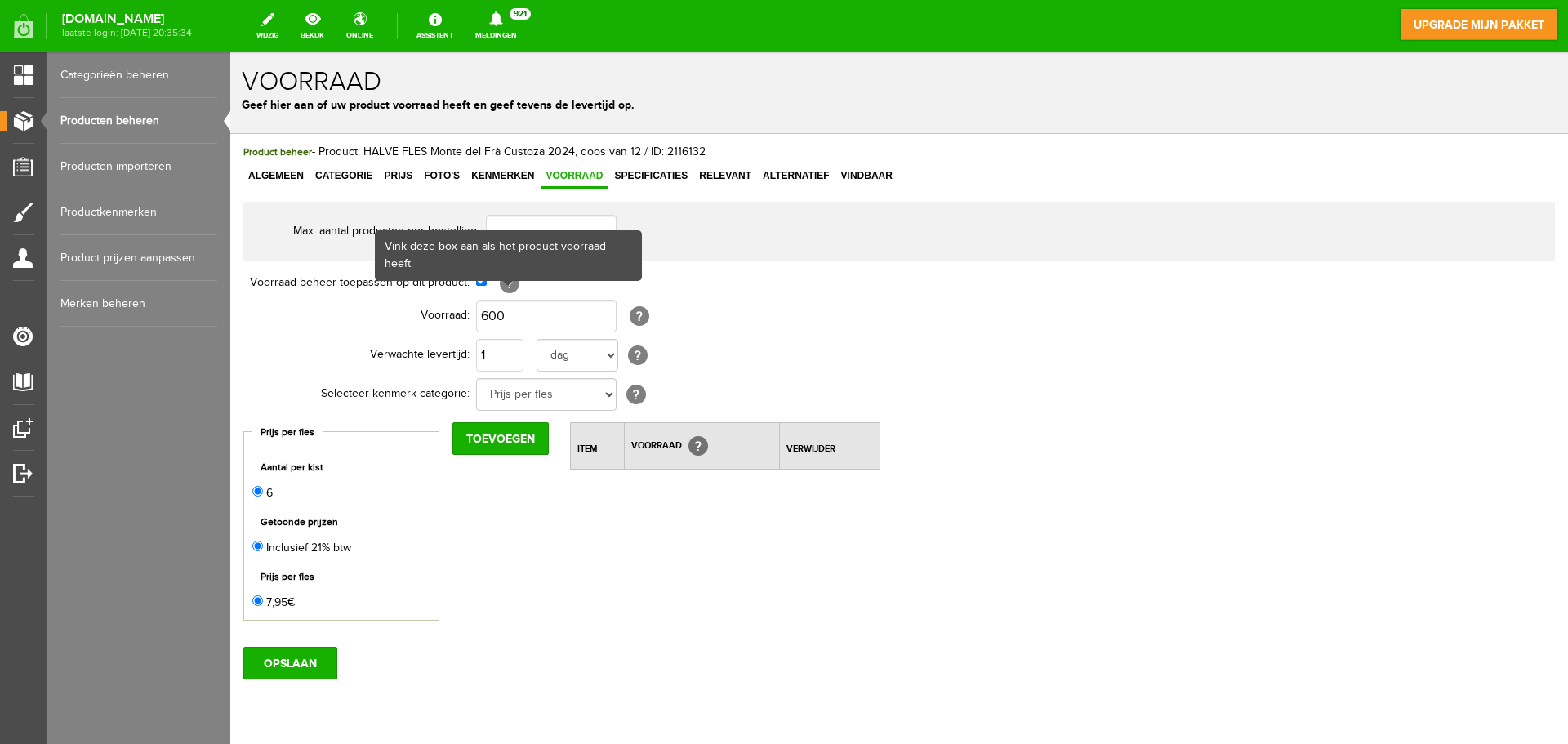
click at [509, 284] on span at bounding box center [507, 283] width 13 height 7
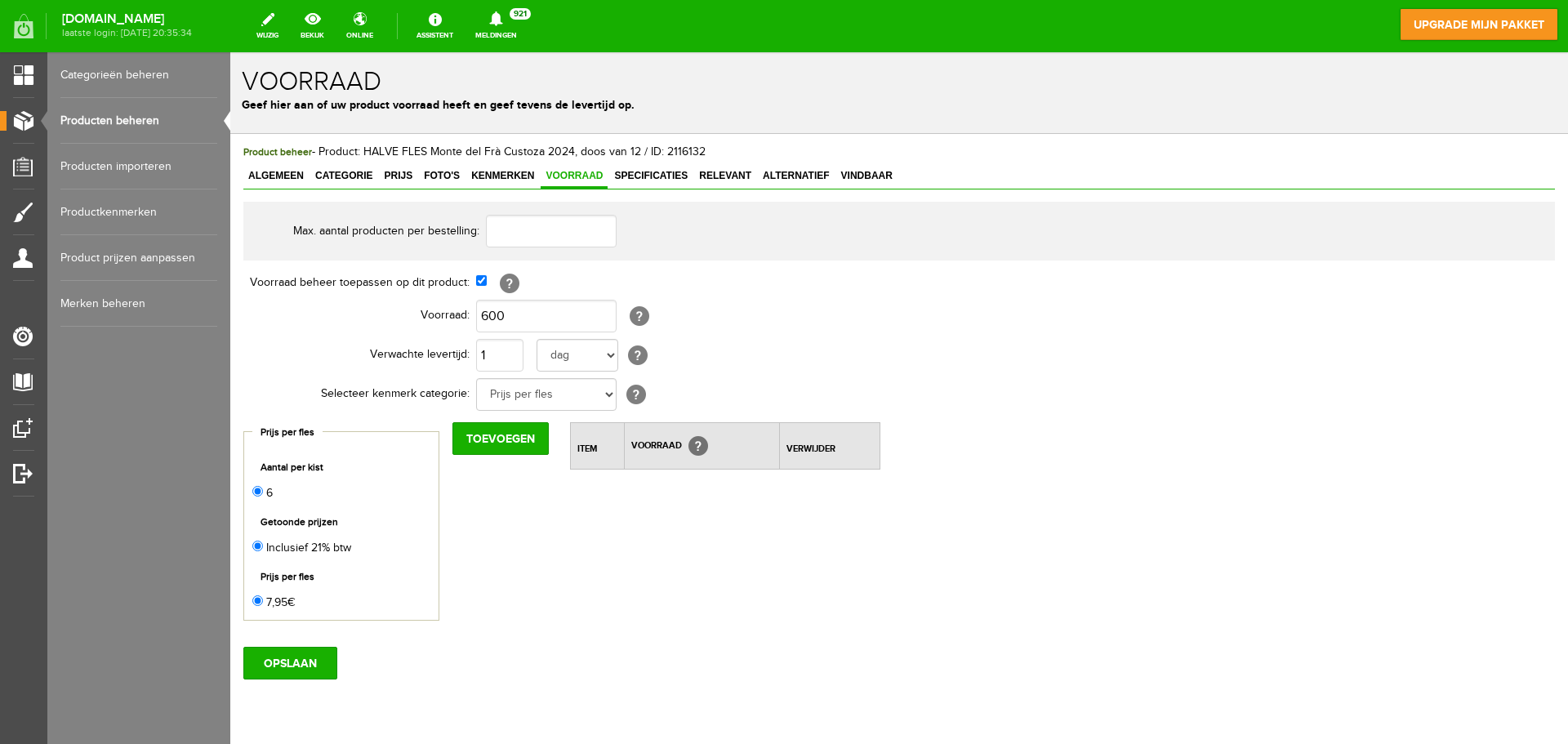
click at [136, 216] on link "Productkenmerken" at bounding box center [139, 212] width 157 height 46
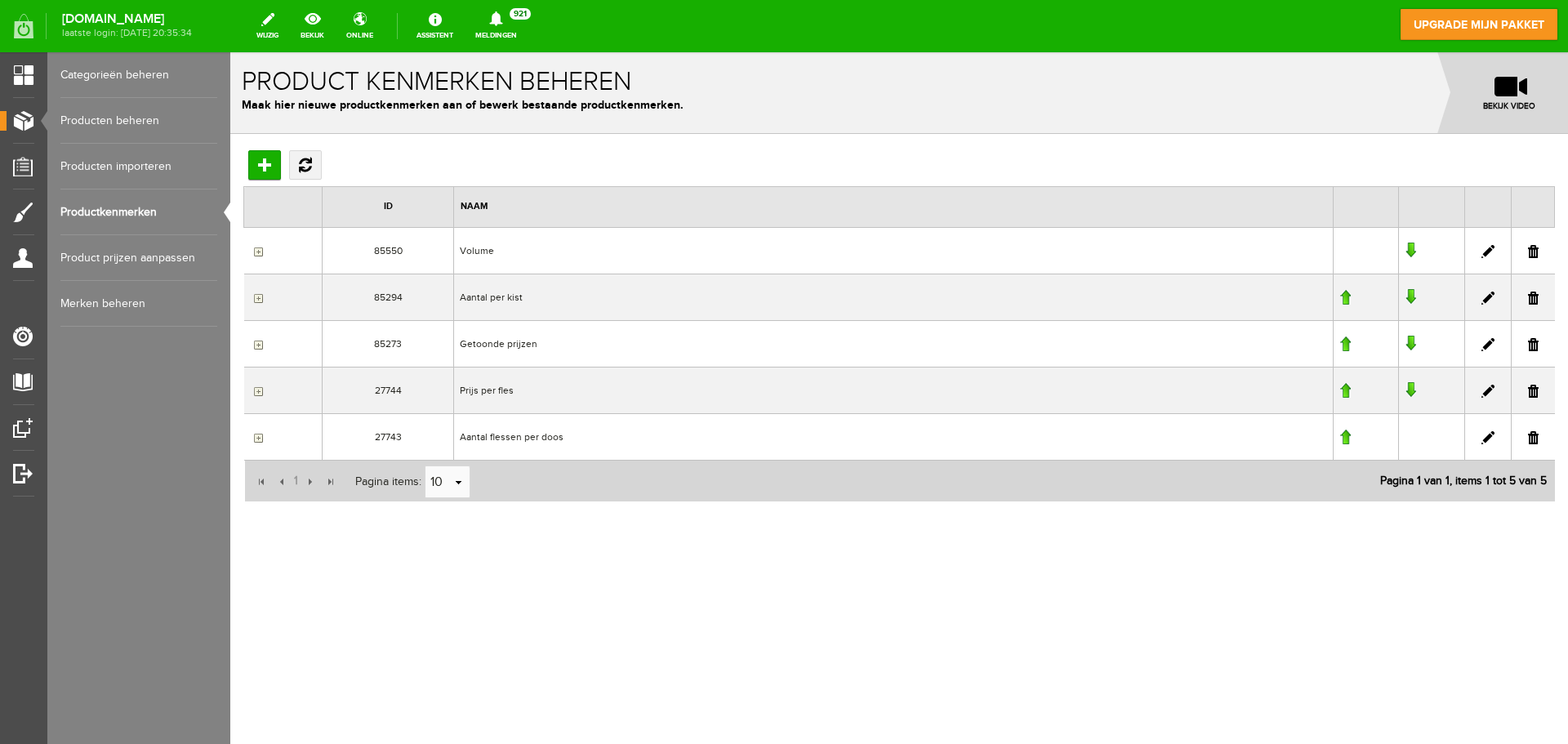
click at [136, 265] on link "Product prijzen aanpassen" at bounding box center [139, 258] width 157 height 46
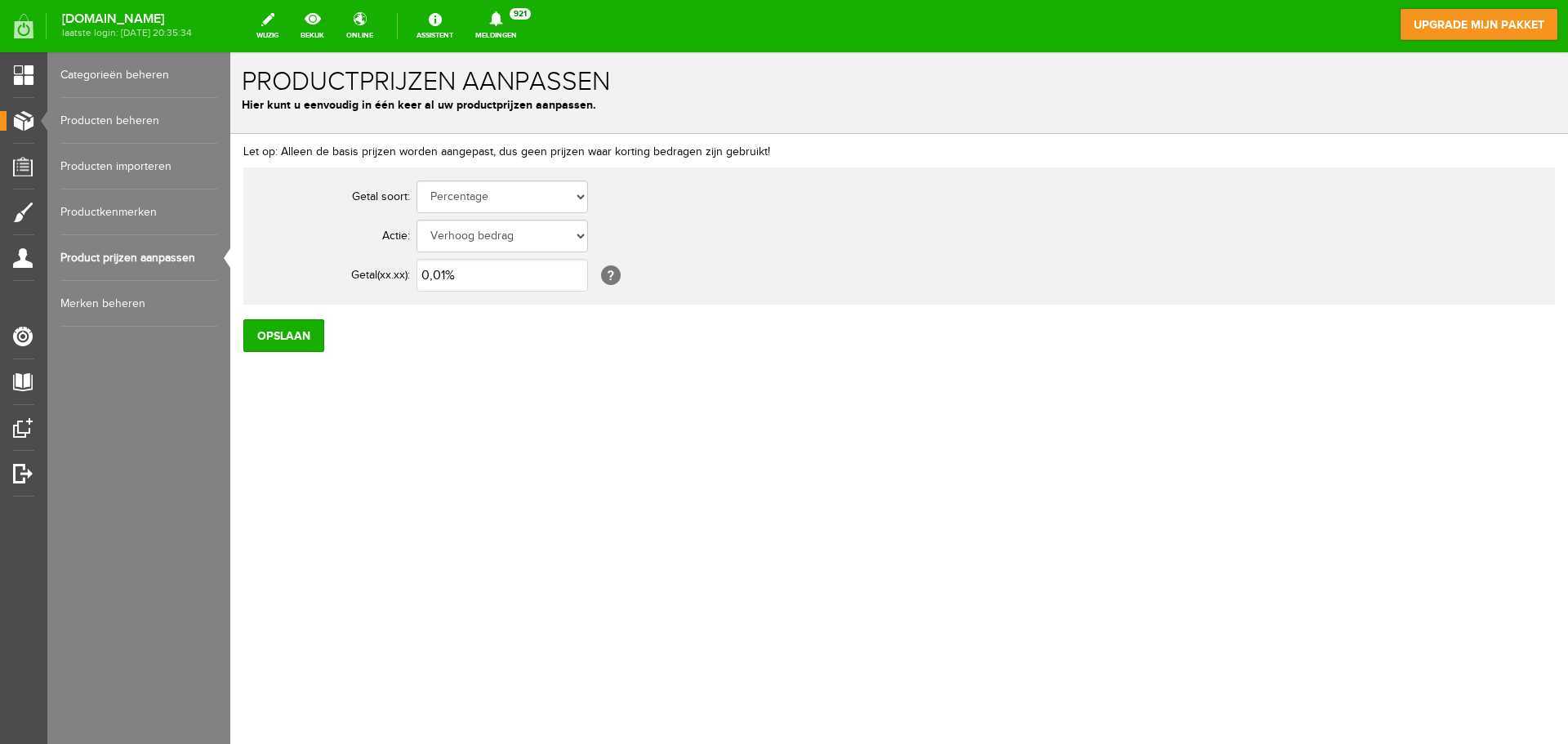
click at [142, 306] on link "Merken beheren" at bounding box center [139, 303] width 157 height 46
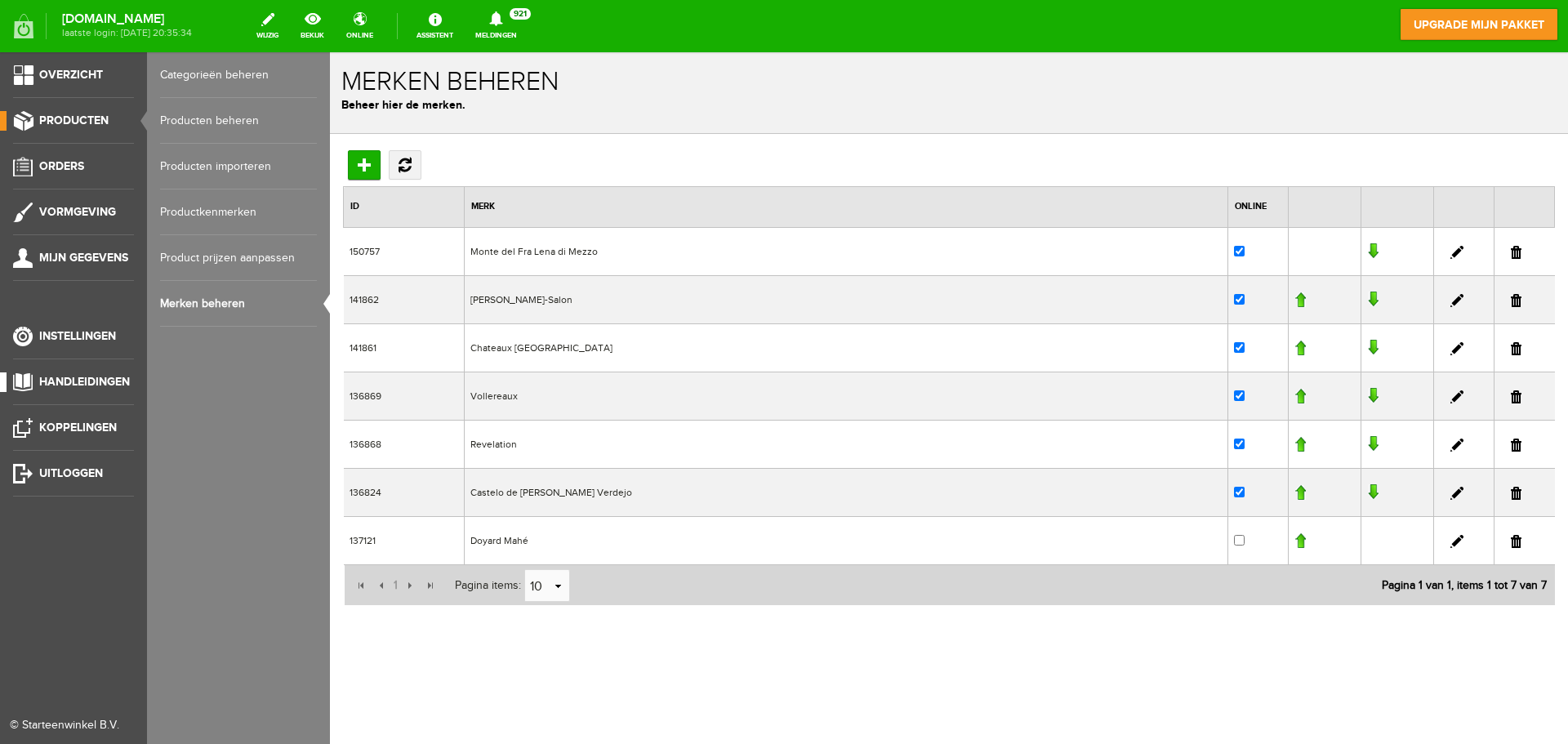
click at [80, 375] on span "Handleidingen" at bounding box center [84, 382] width 91 height 14
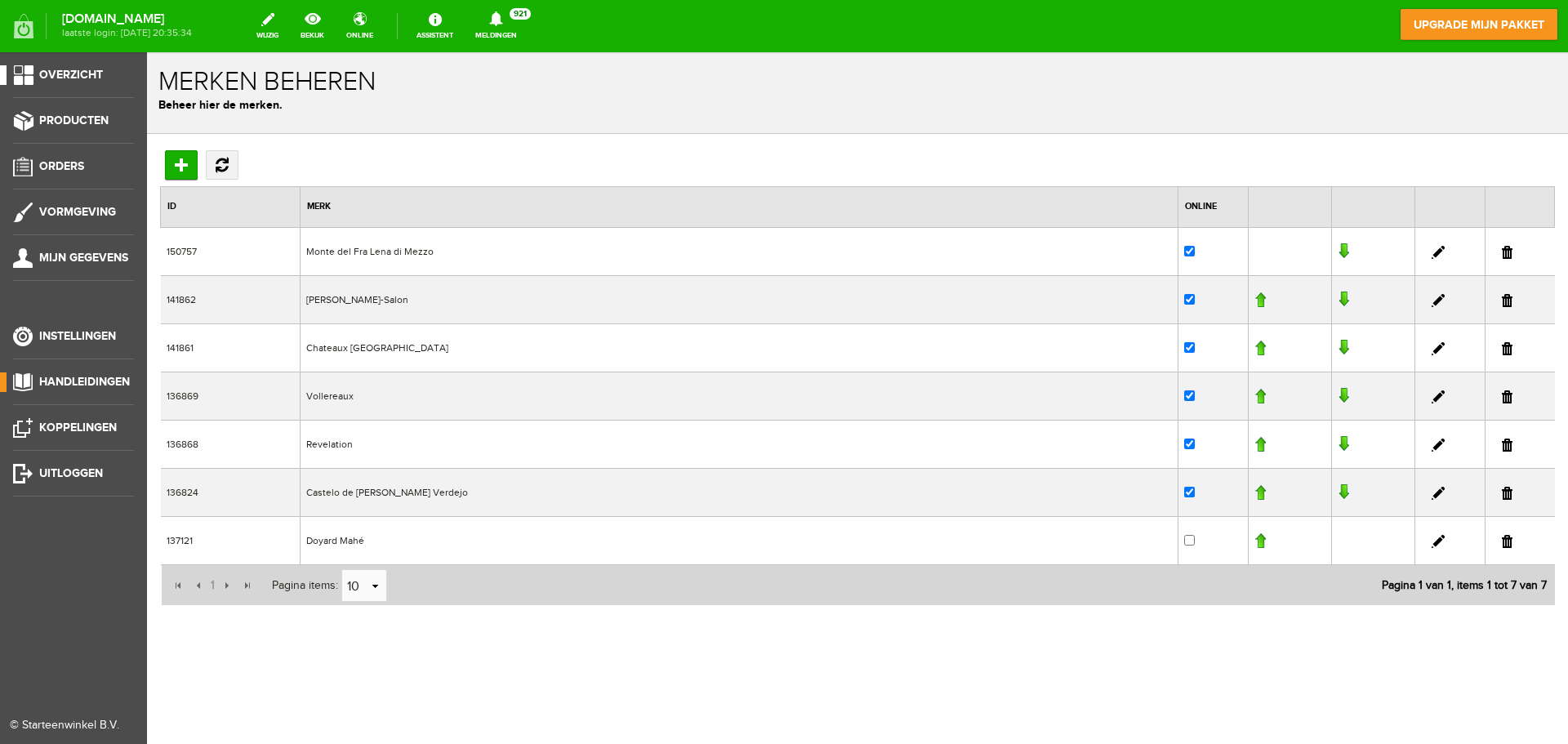
click at [25, 85] on li "Overzicht" at bounding box center [73, 82] width 121 height 33
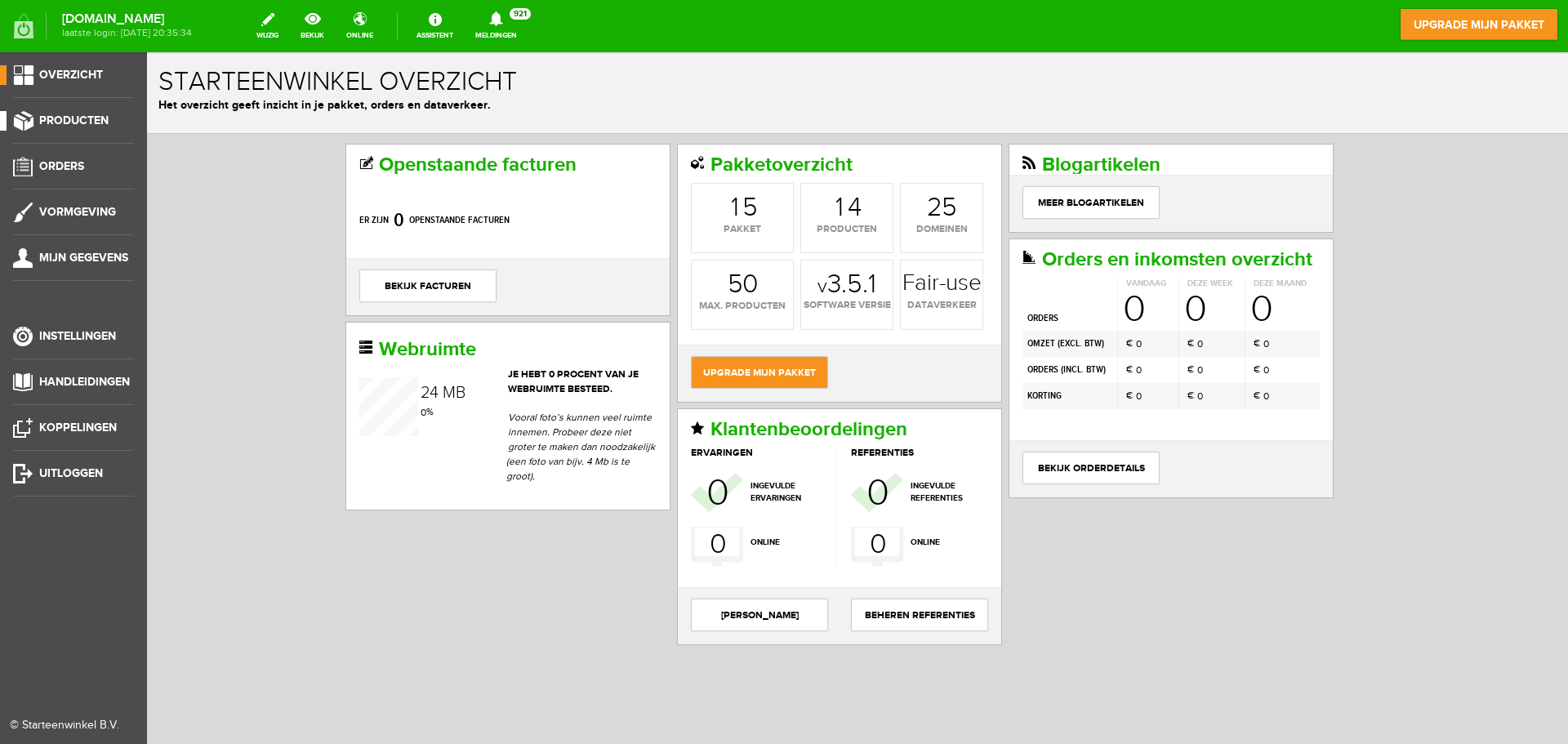
click at [53, 122] on span "Producten" at bounding box center [74, 121] width 69 height 14
